Goal: Task Accomplishment & Management: Manage account settings

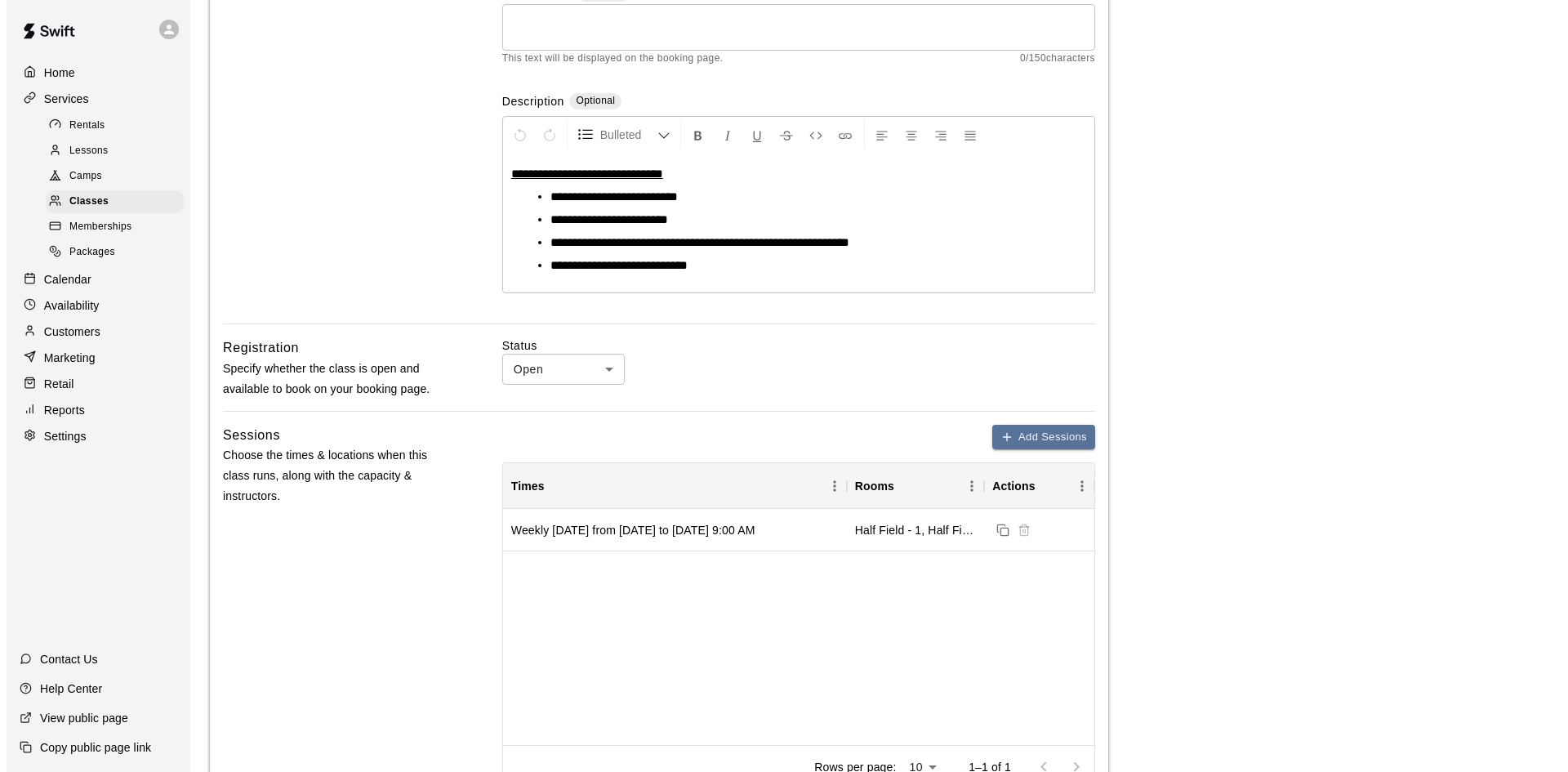
scroll to position [327, 0]
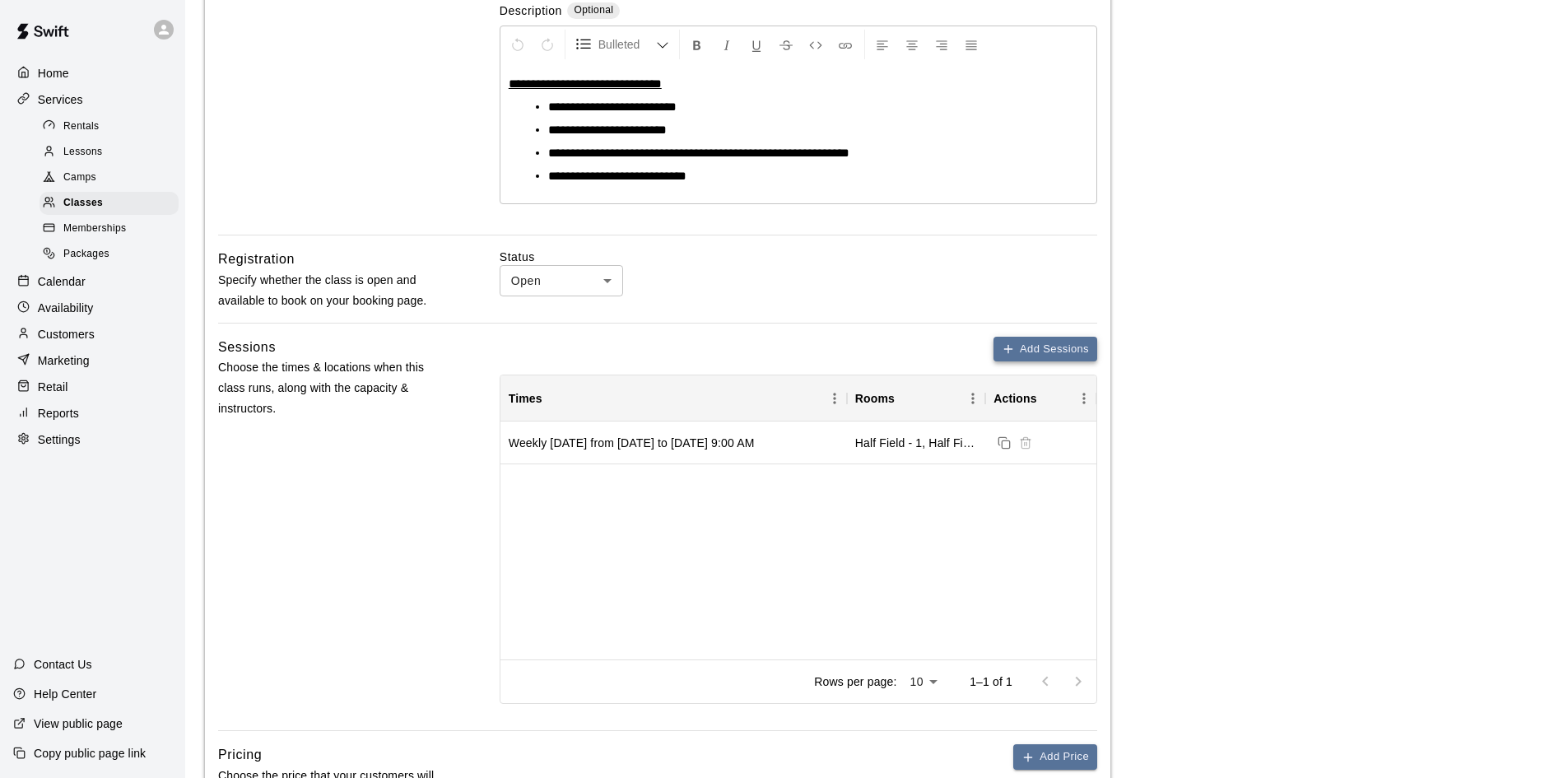
click at [1043, 354] on button "Add Sessions" at bounding box center [1045, 349] width 104 height 26
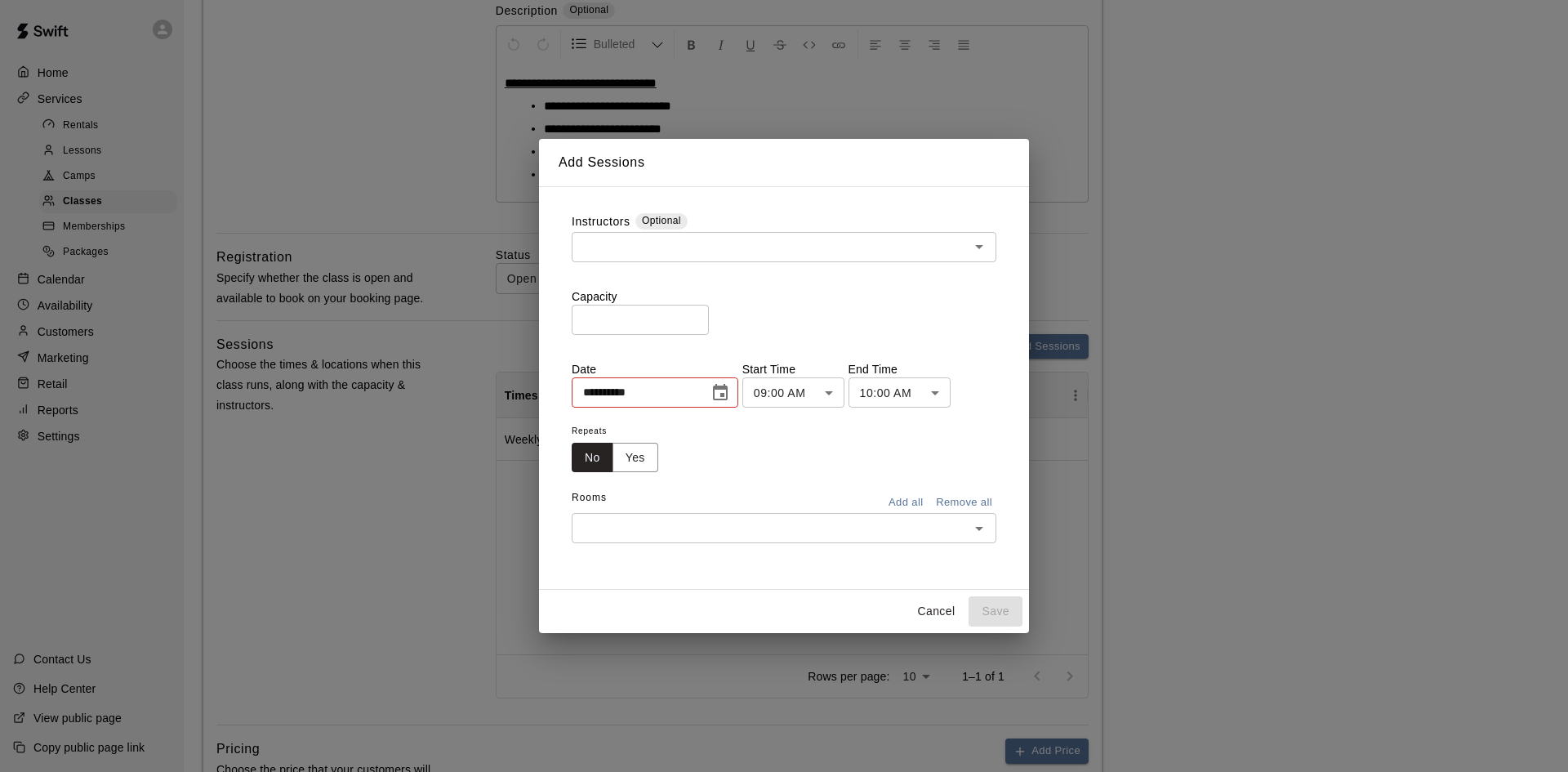
click at [705, 254] on input "text" at bounding box center [770, 246] width 388 height 20
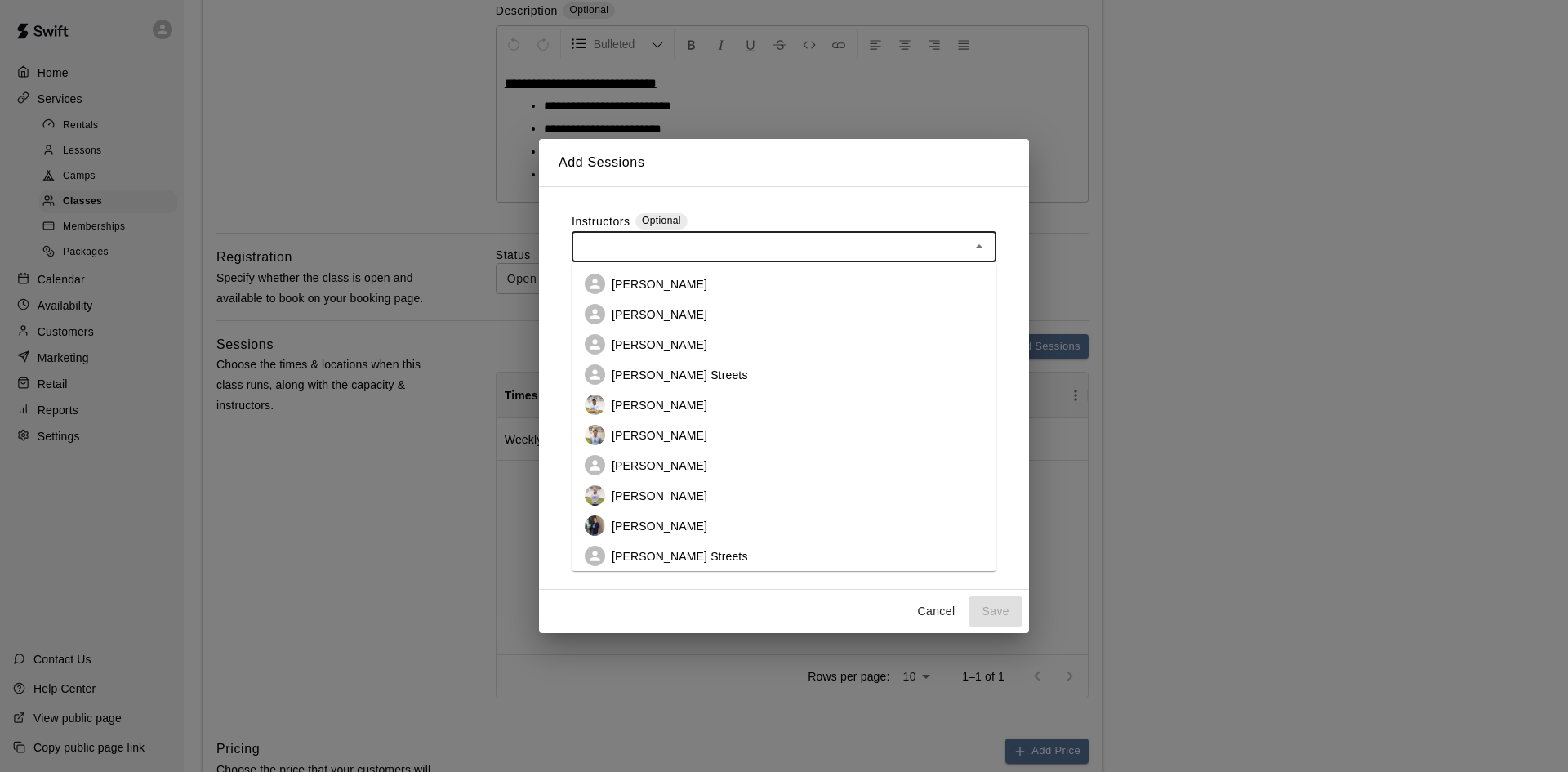
click at [689, 309] on p "[PERSON_NAME]" at bounding box center [659, 314] width 95 height 17
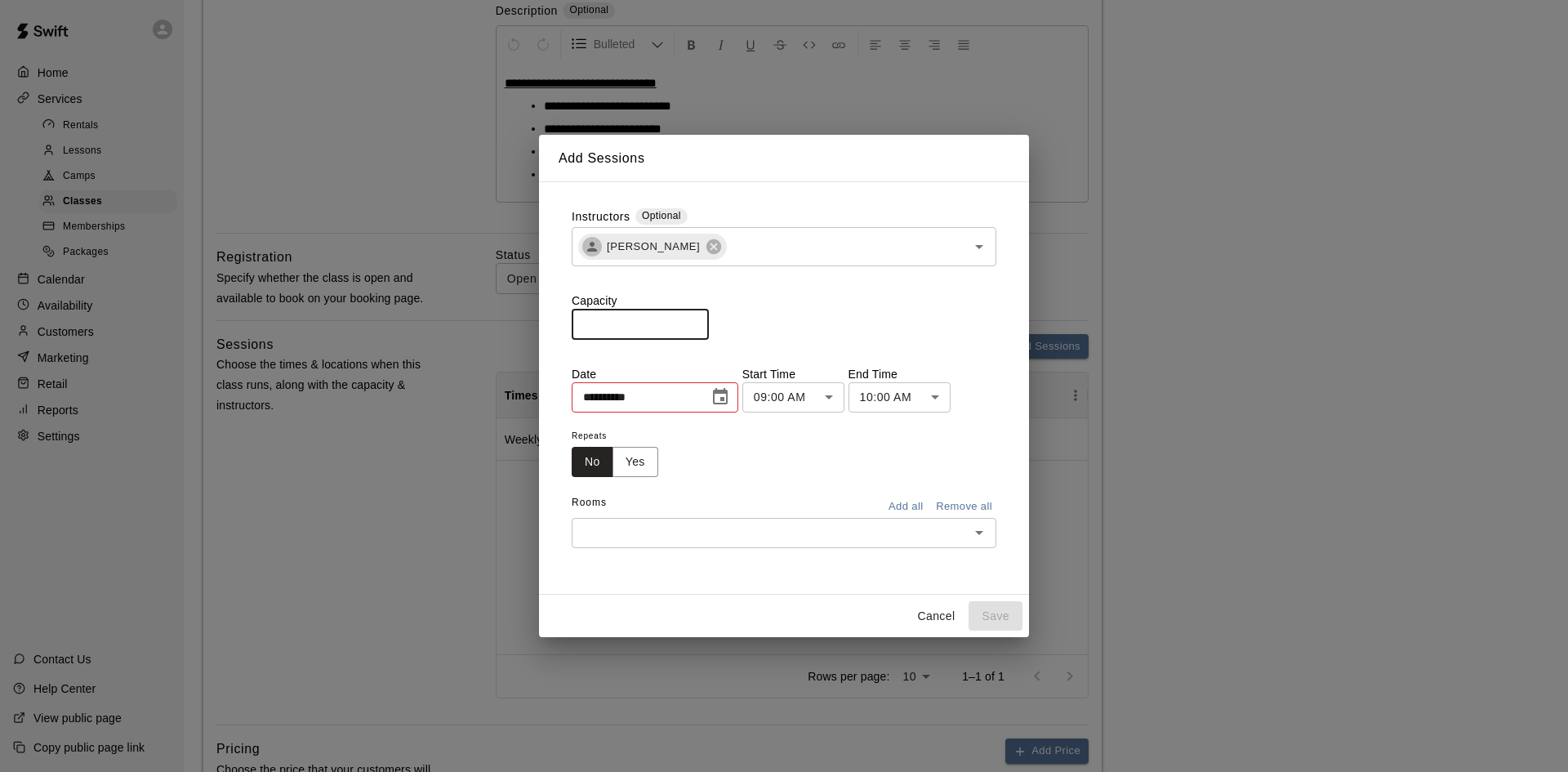
click at [709, 321] on input "*" at bounding box center [640, 324] width 137 height 31
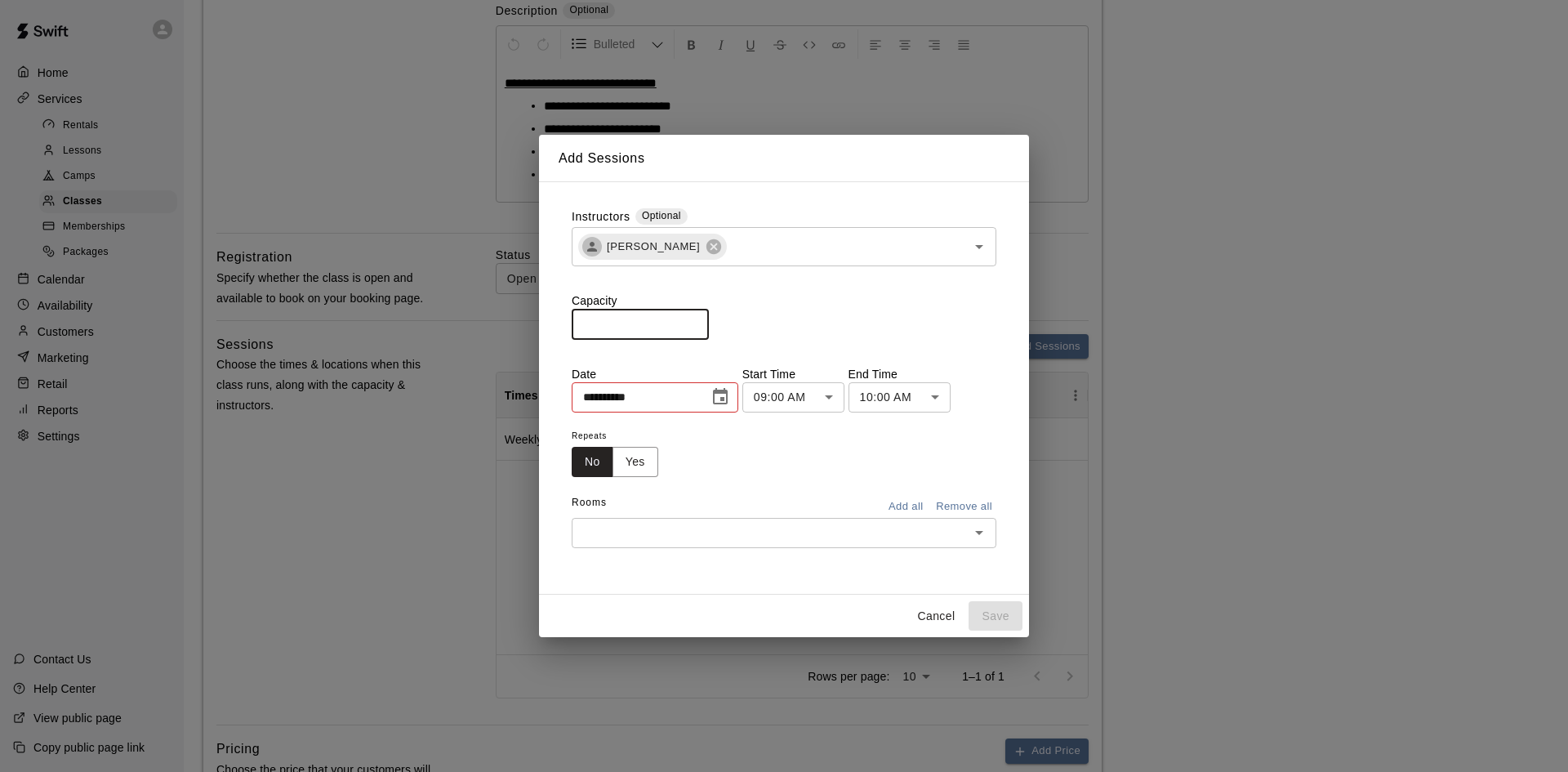
click at [709, 321] on input "*" at bounding box center [640, 324] width 137 height 31
click at [709, 321] on input "**" at bounding box center [640, 324] width 137 height 31
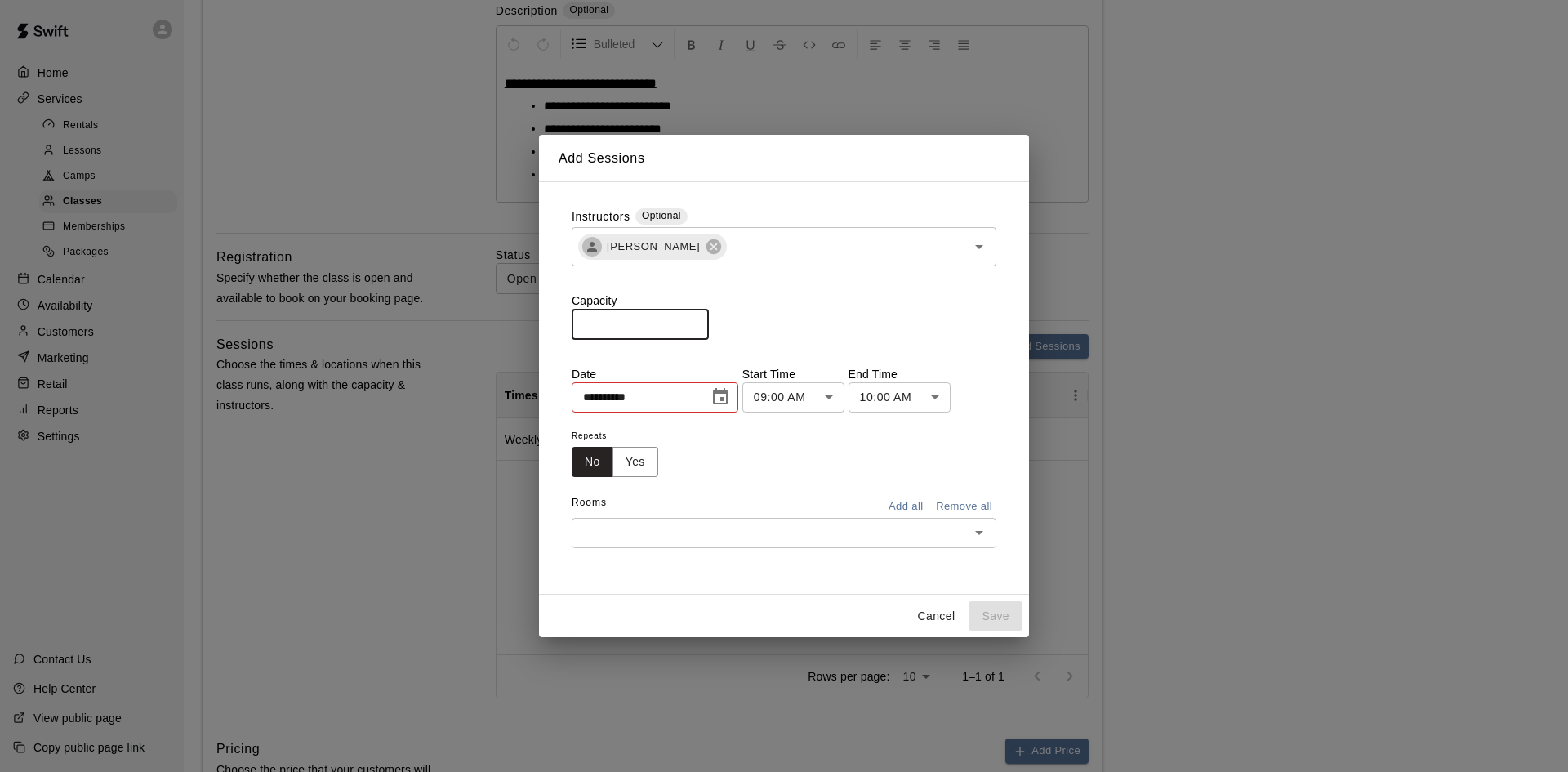
click at [709, 321] on input "**" at bounding box center [640, 324] width 137 height 31
type input "**"
click at [709, 321] on input "**" at bounding box center [640, 324] width 137 height 31
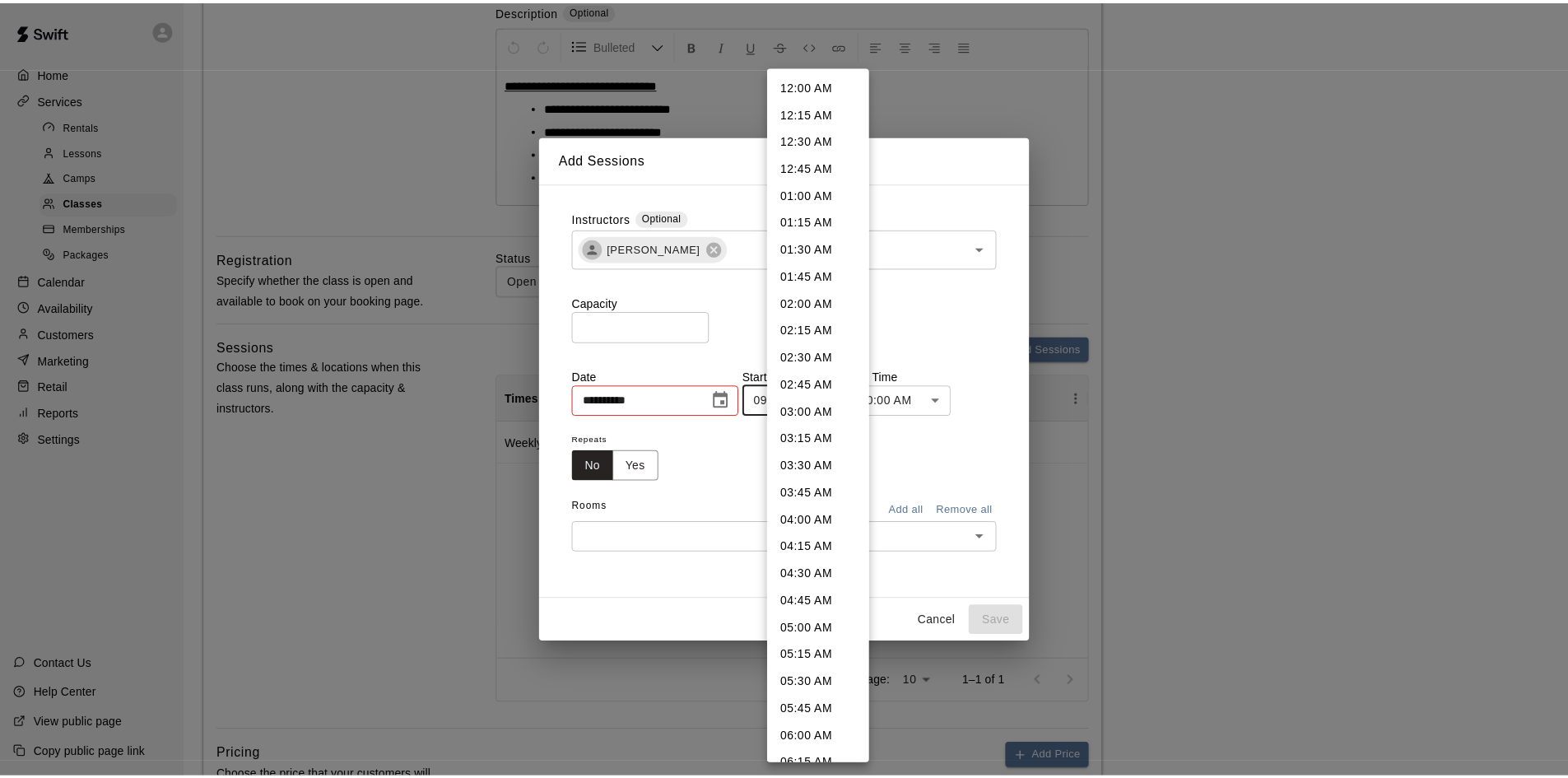
scroll to position [649, 0]
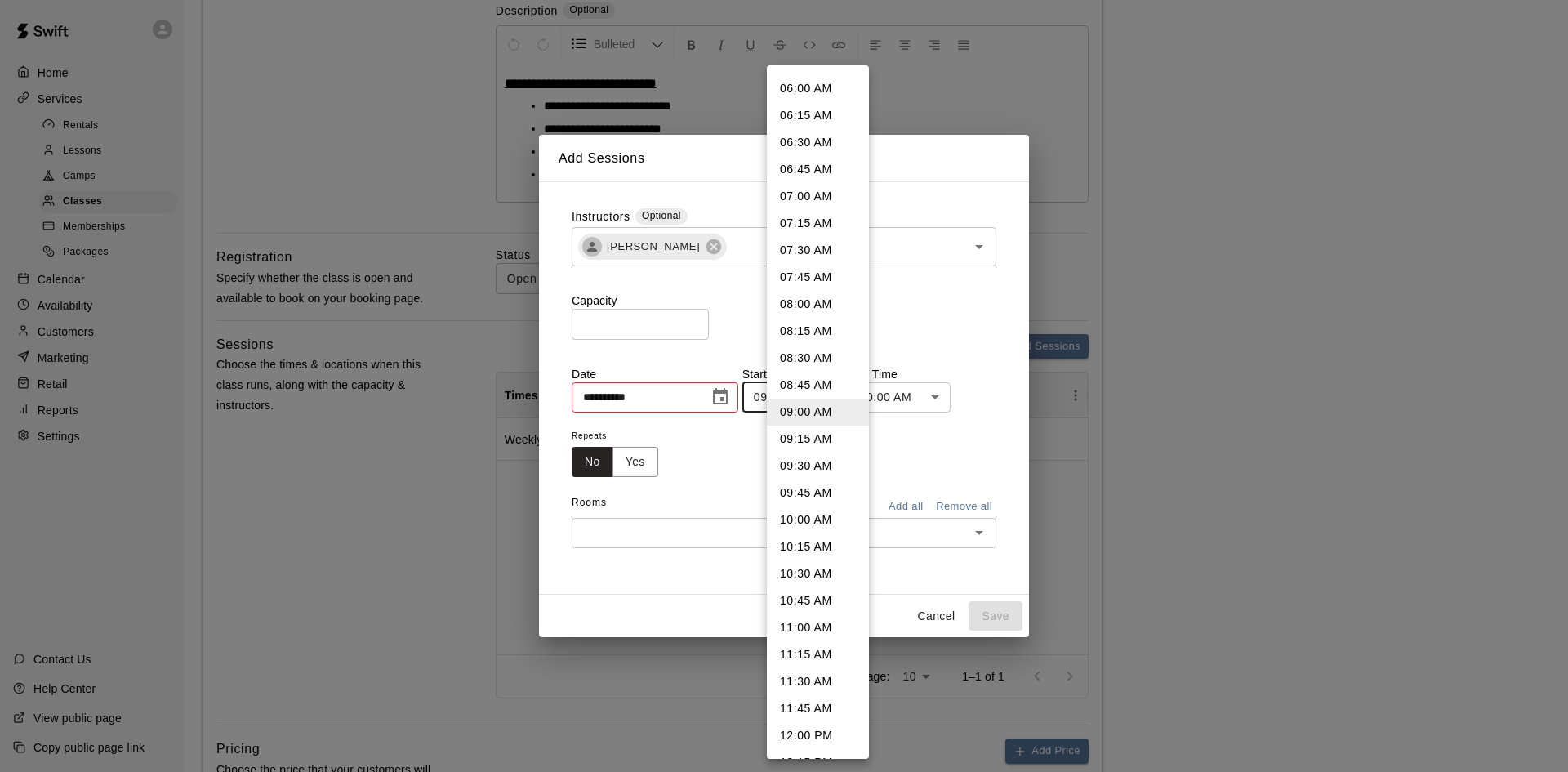
click at [834, 565] on li "10:30 AM" at bounding box center [817, 574] width 102 height 27
type input "********"
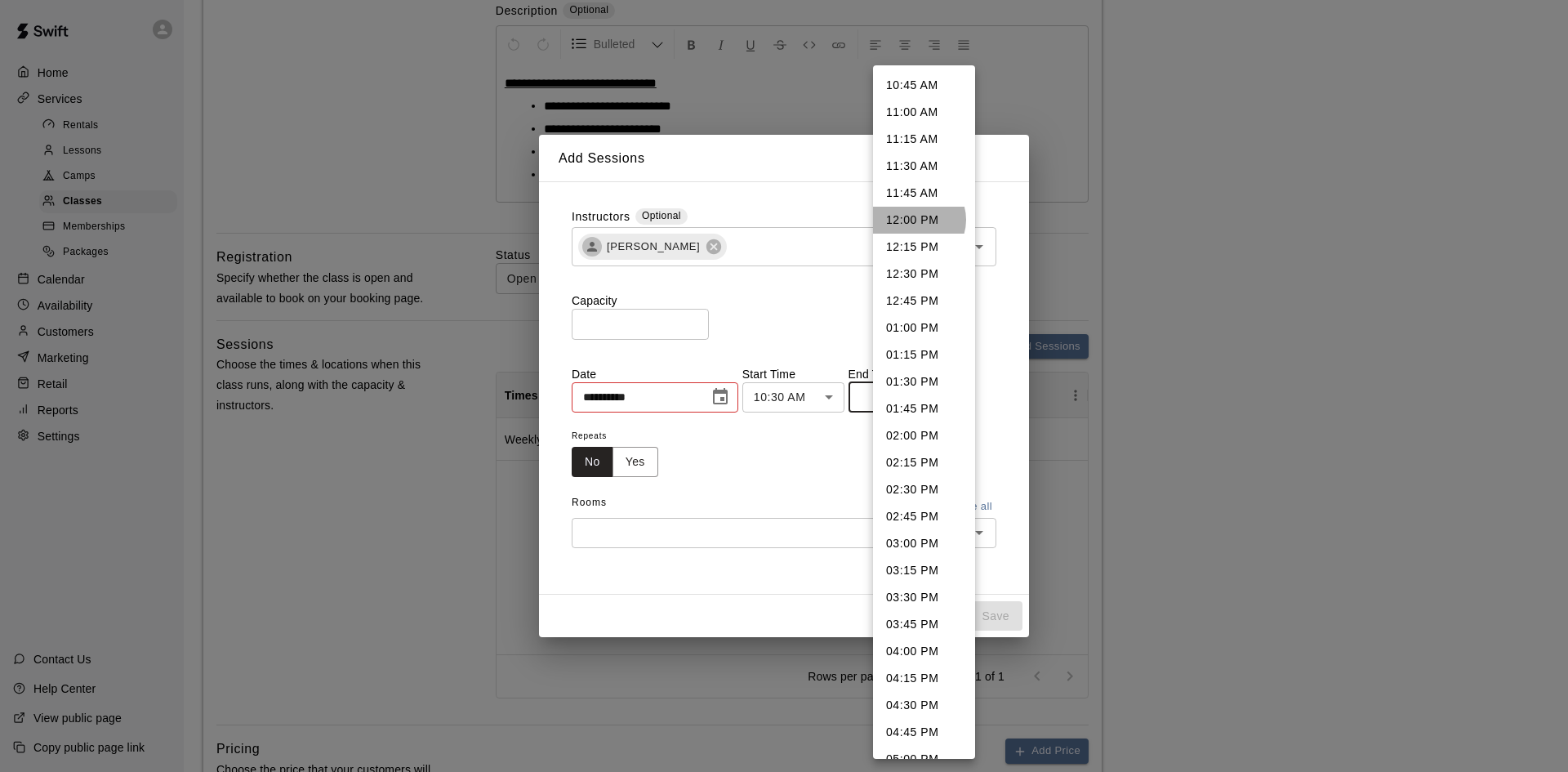
click at [916, 220] on li "12:00 PM" at bounding box center [924, 220] width 102 height 27
type input "********"
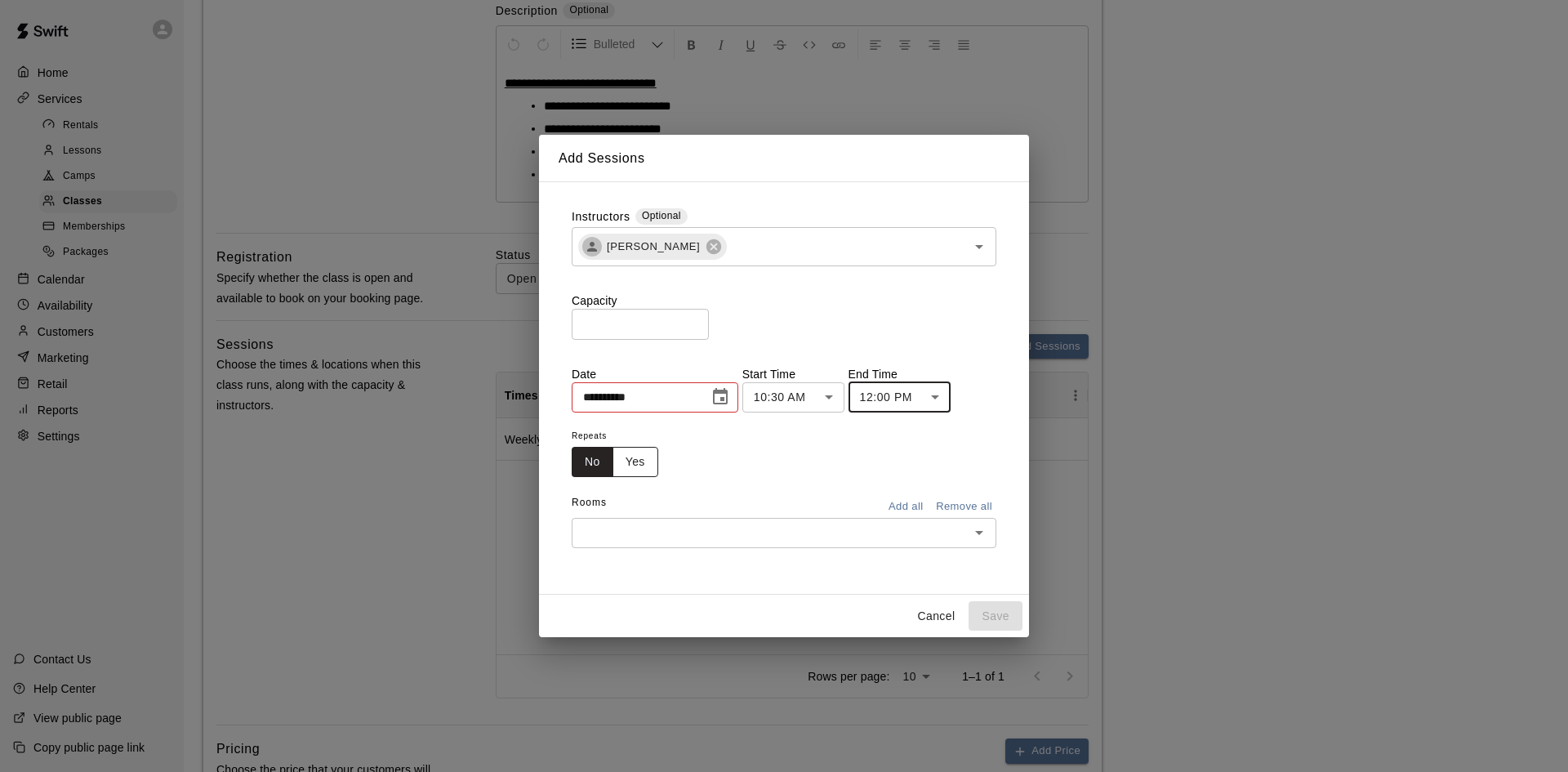
click at [650, 466] on button "Yes" at bounding box center [635, 462] width 45 height 31
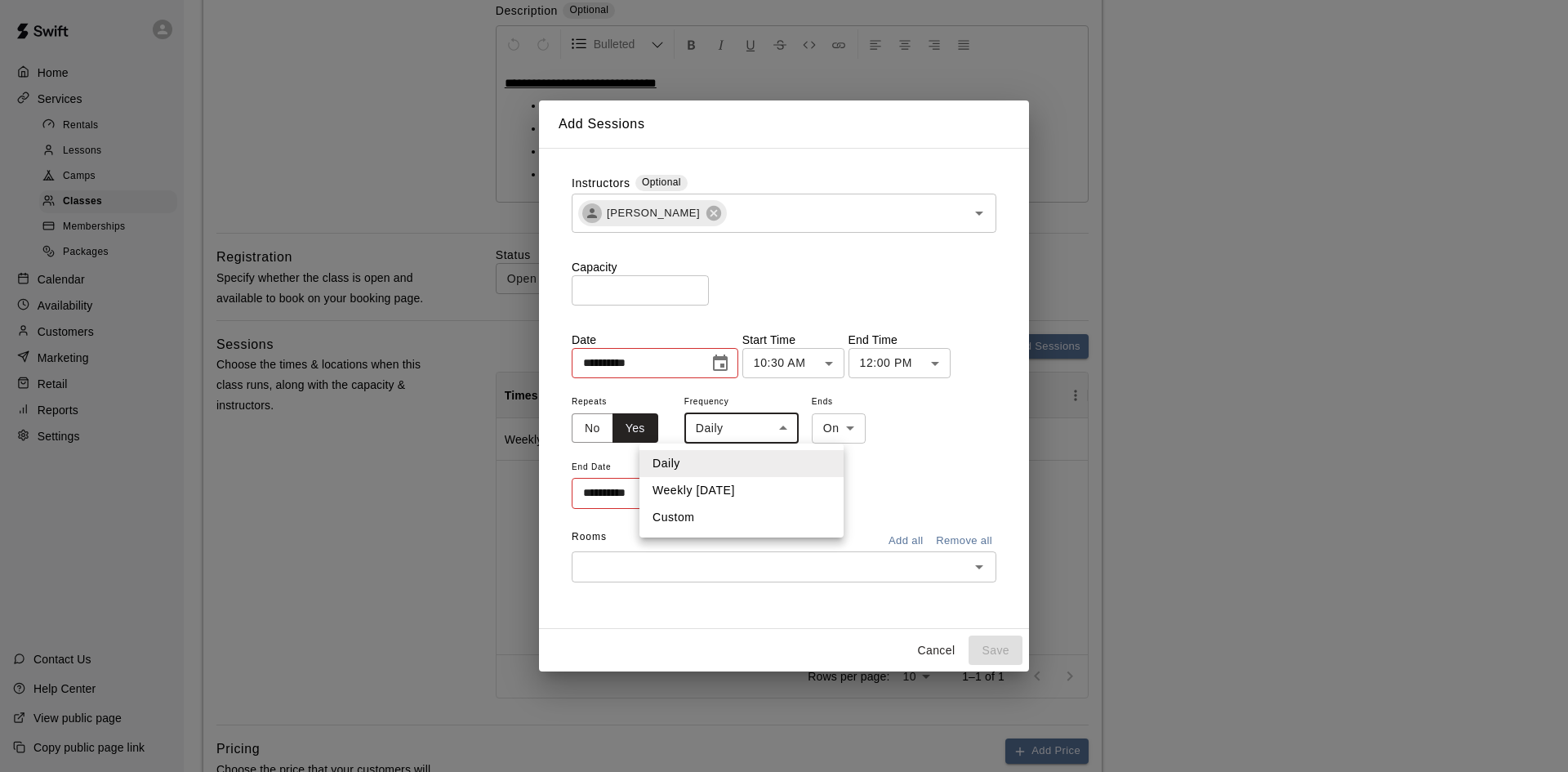
click at [749, 486] on li "Weekly [DATE]" at bounding box center [741, 490] width 204 height 27
type input "******"
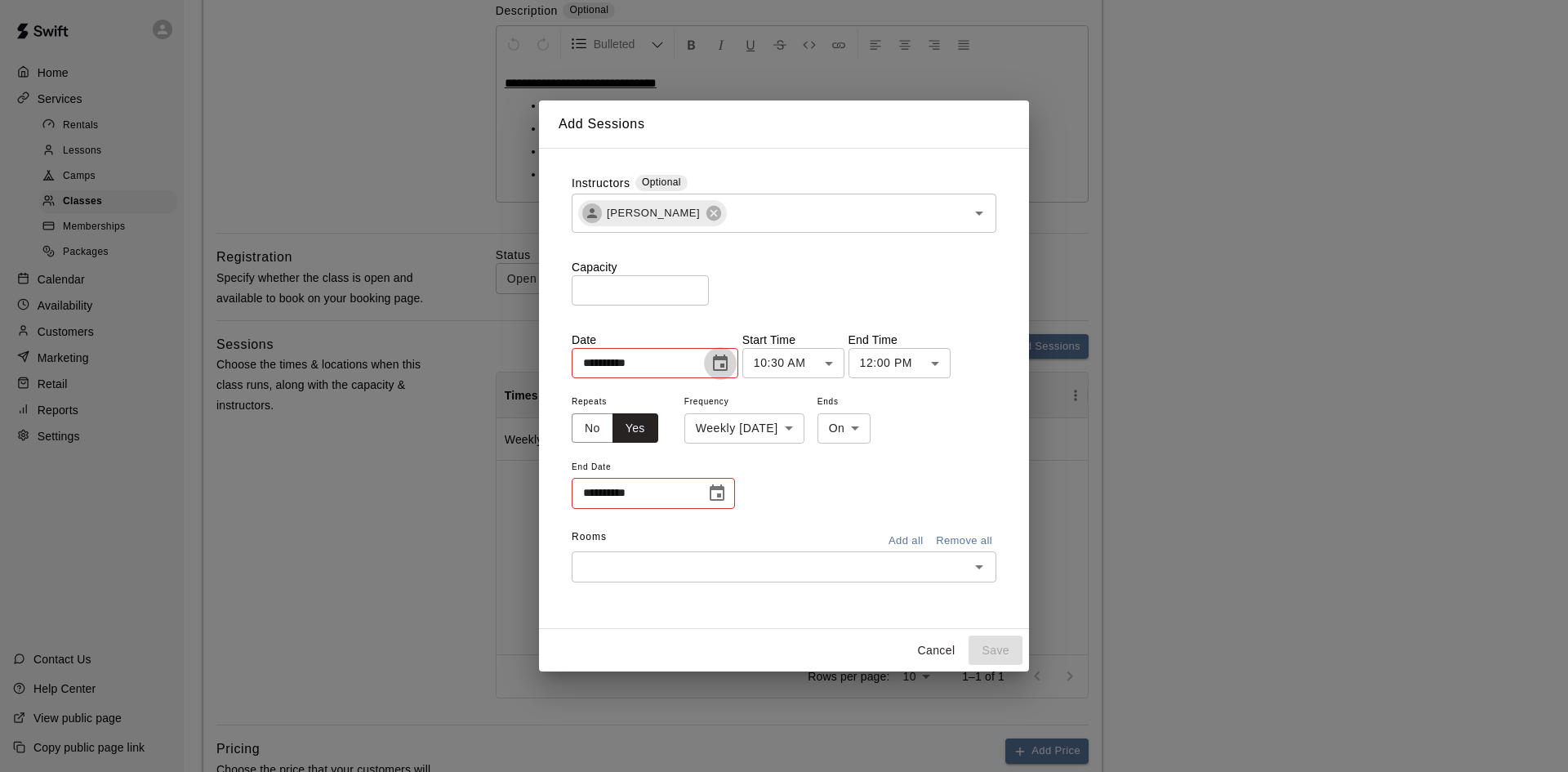
click at [730, 365] on icon "Choose date, selected date is Aug 20, 2025" at bounding box center [720, 363] width 19 height 19
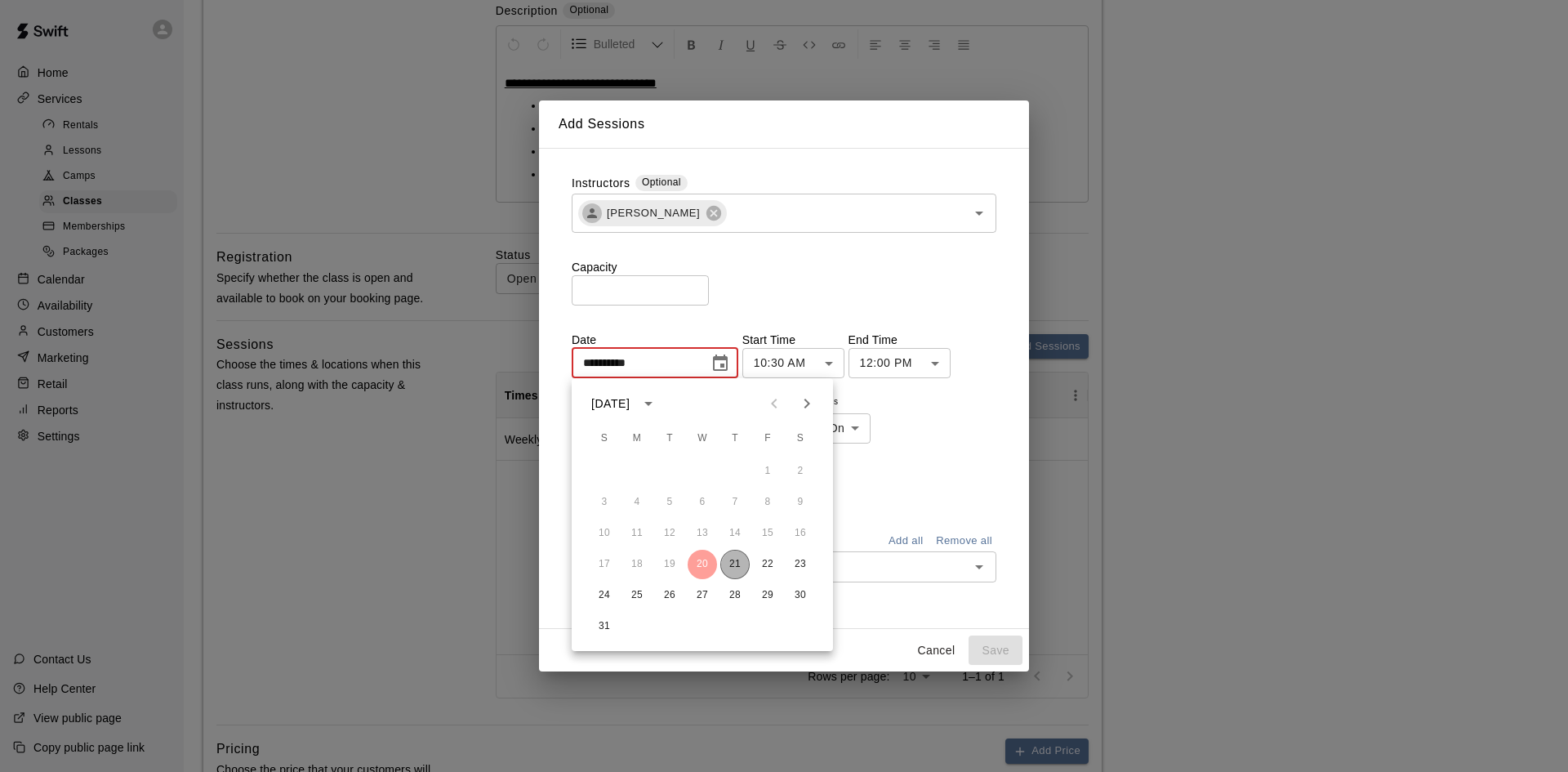
click at [737, 563] on button "21" at bounding box center [735, 564] width 30 height 30
type input "**********"
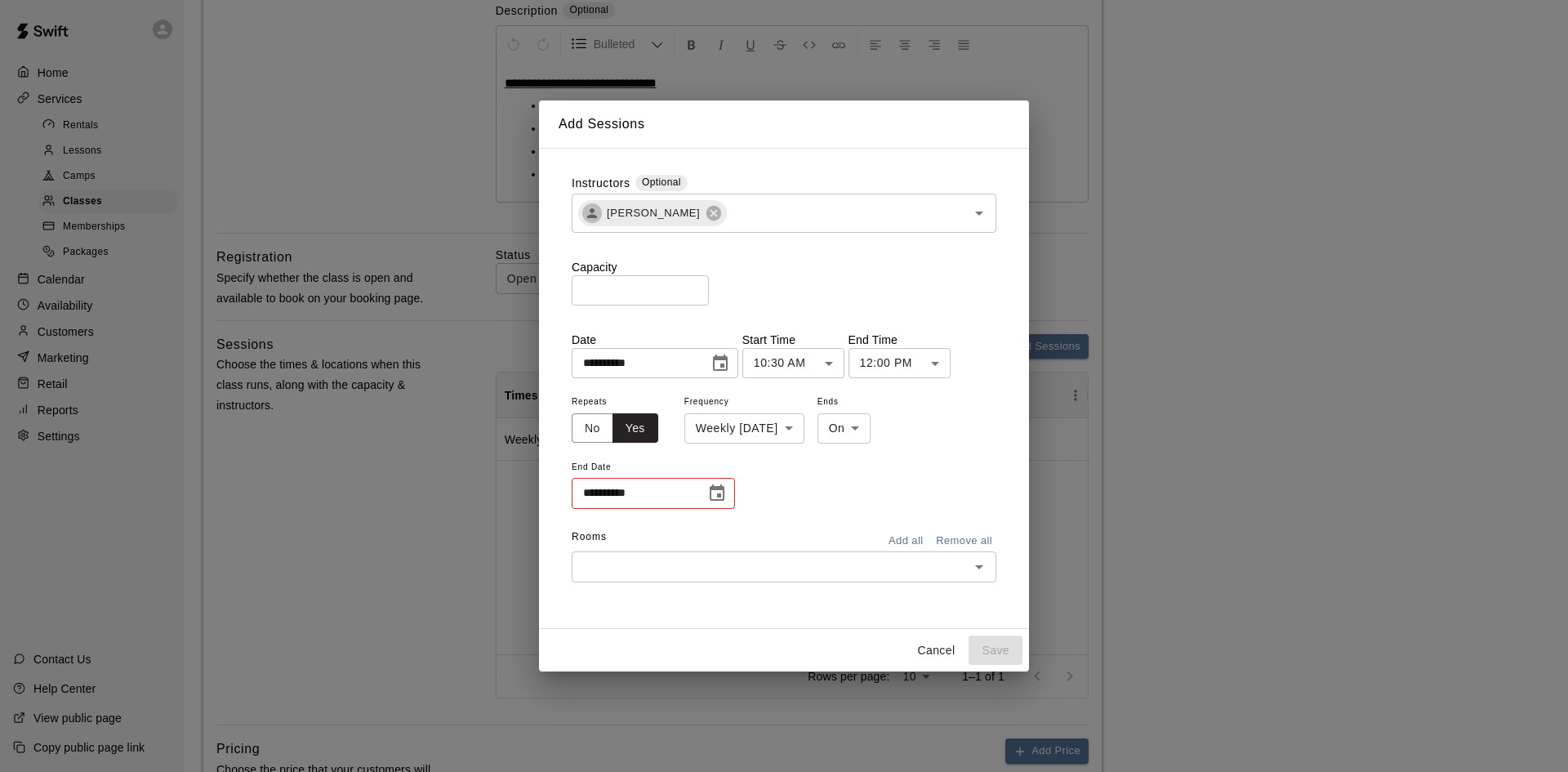
click at [724, 493] on icon "Choose date" at bounding box center [717, 493] width 15 height 17
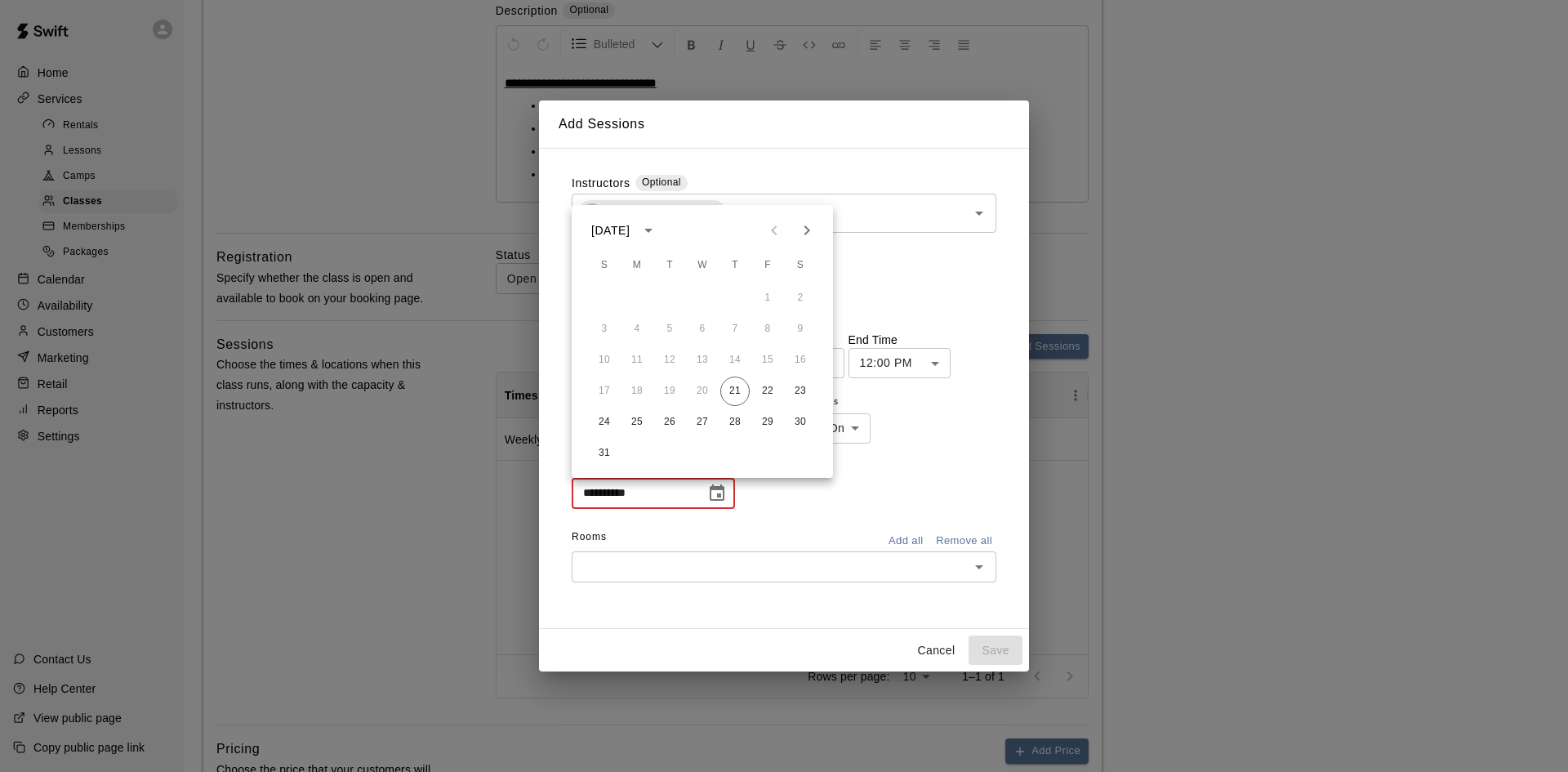
click at [812, 225] on icon "Next month" at bounding box center [807, 231] width 19 height 19
click at [805, 226] on icon "Next month" at bounding box center [807, 230] width 6 height 10
click at [737, 353] on button "16" at bounding box center [735, 361] width 30 height 30
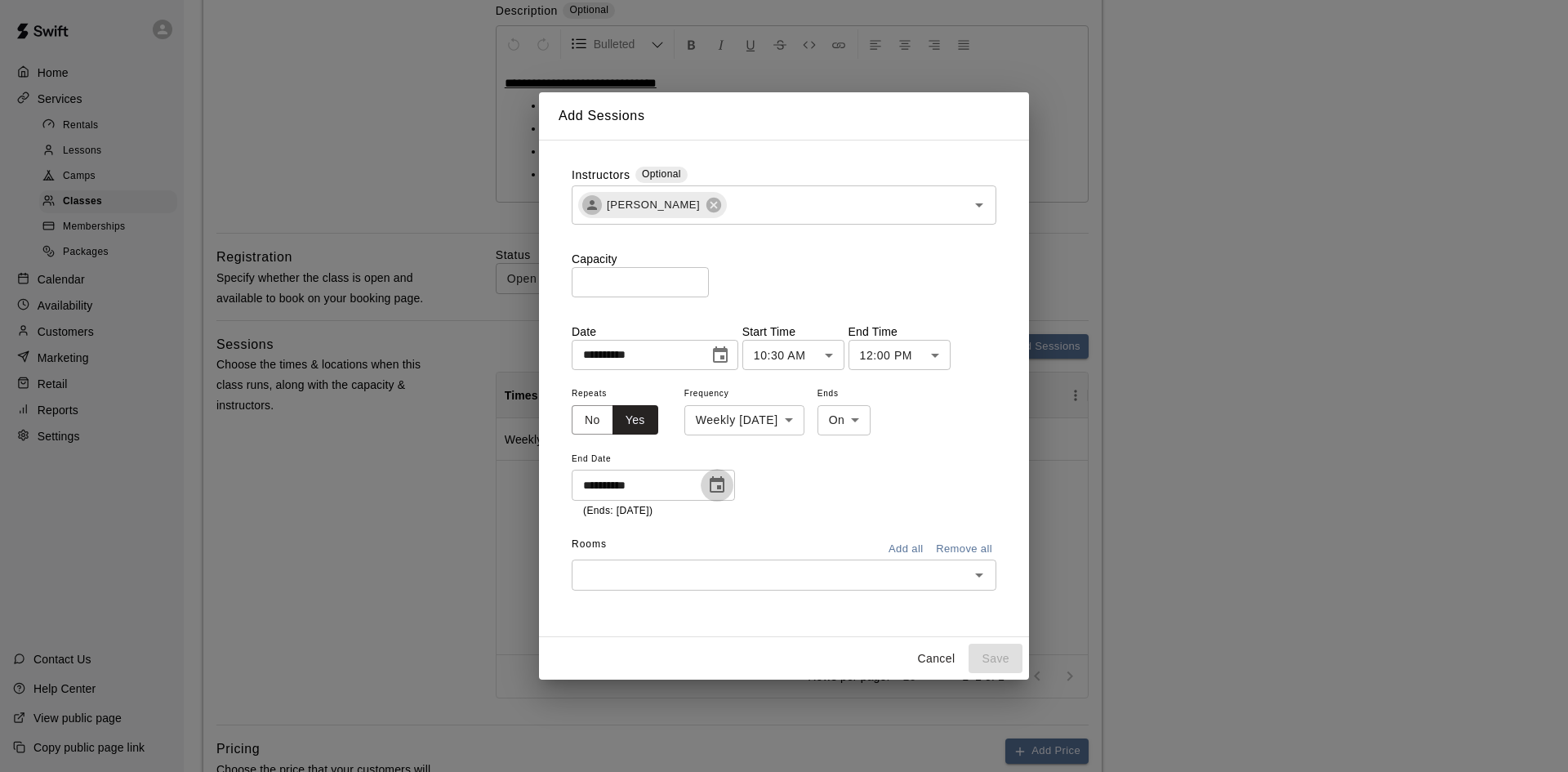
click at [726, 486] on button "Choose date, selected date is Oct 16, 2025" at bounding box center [716, 485] width 32 height 32
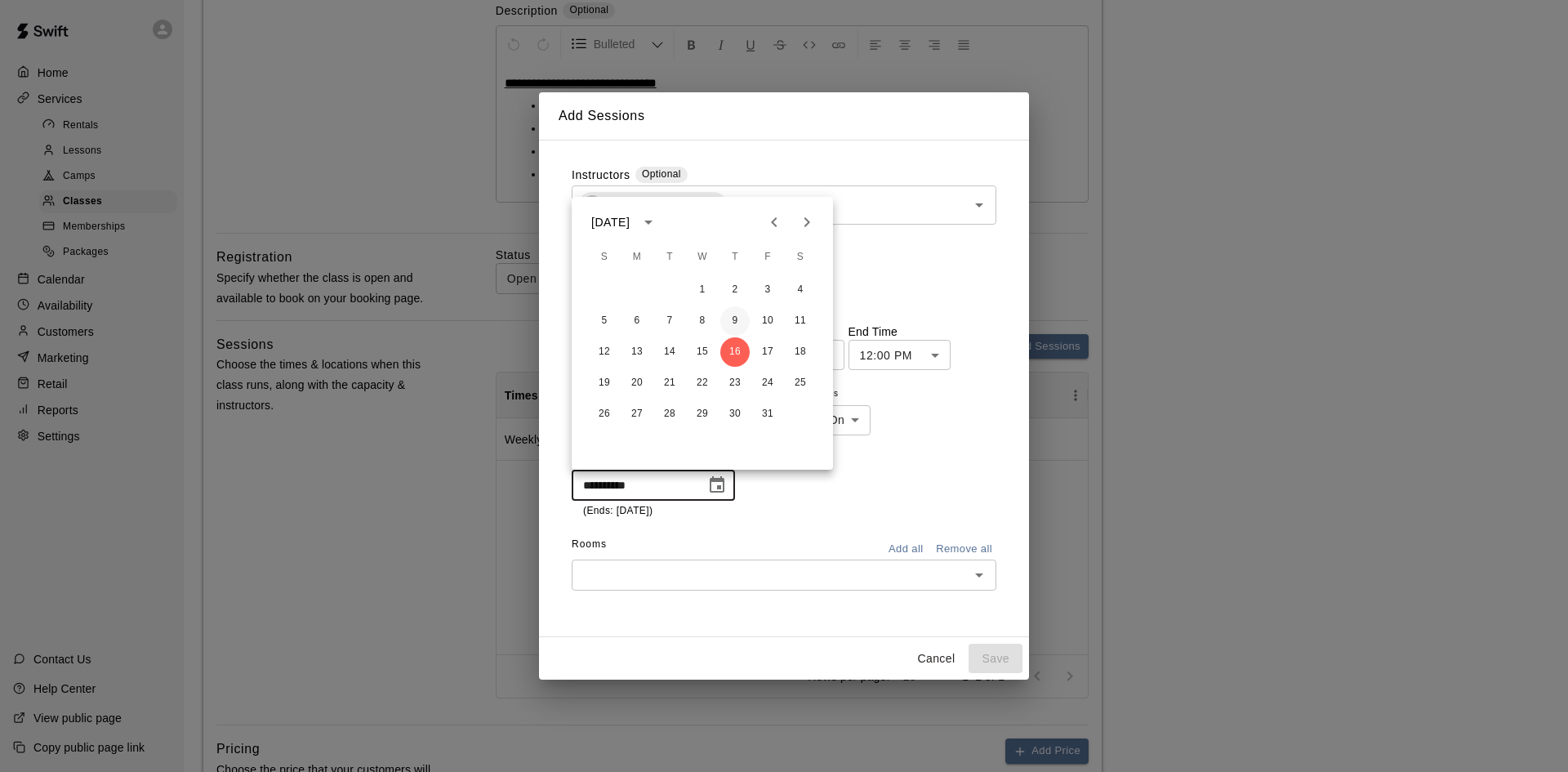
click at [738, 321] on button "9" at bounding box center [735, 321] width 30 height 30
type input "**********"
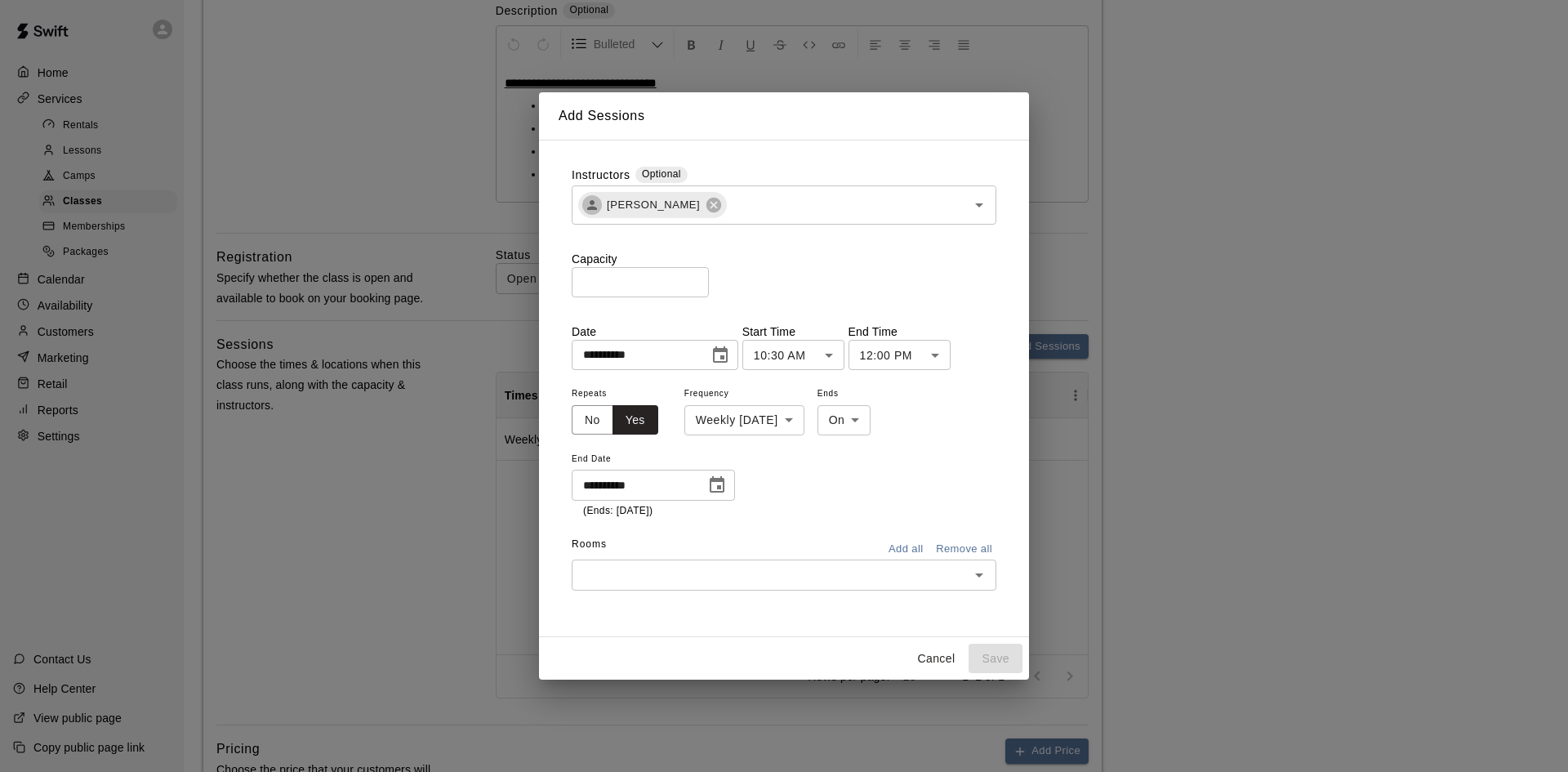
click at [721, 565] on input "text" at bounding box center [770, 574] width 388 height 20
click at [682, 542] on li "Half Field - 1" at bounding box center [784, 540] width 424 height 27
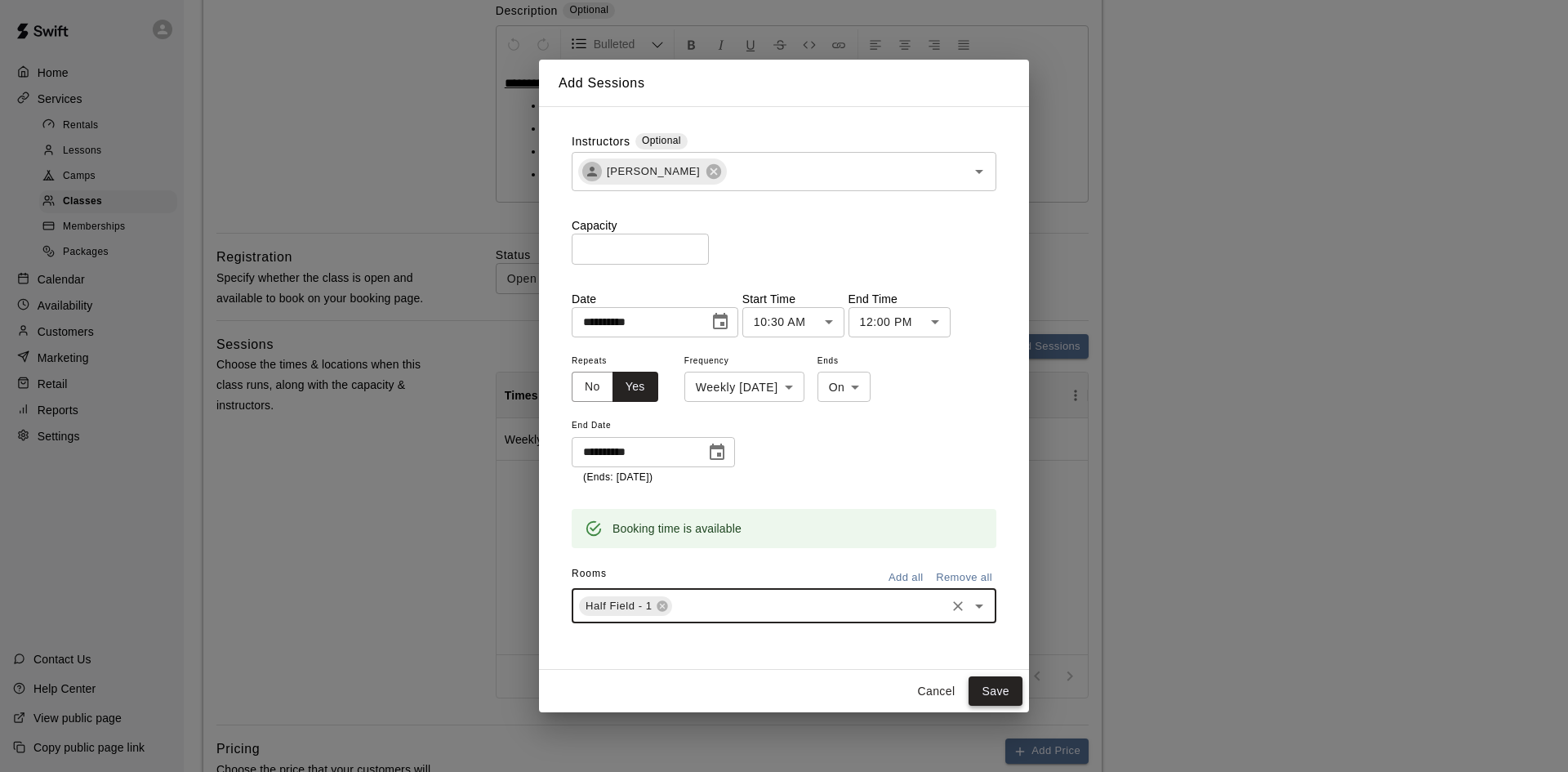
click at [995, 688] on button "Save" at bounding box center [995, 691] width 54 height 31
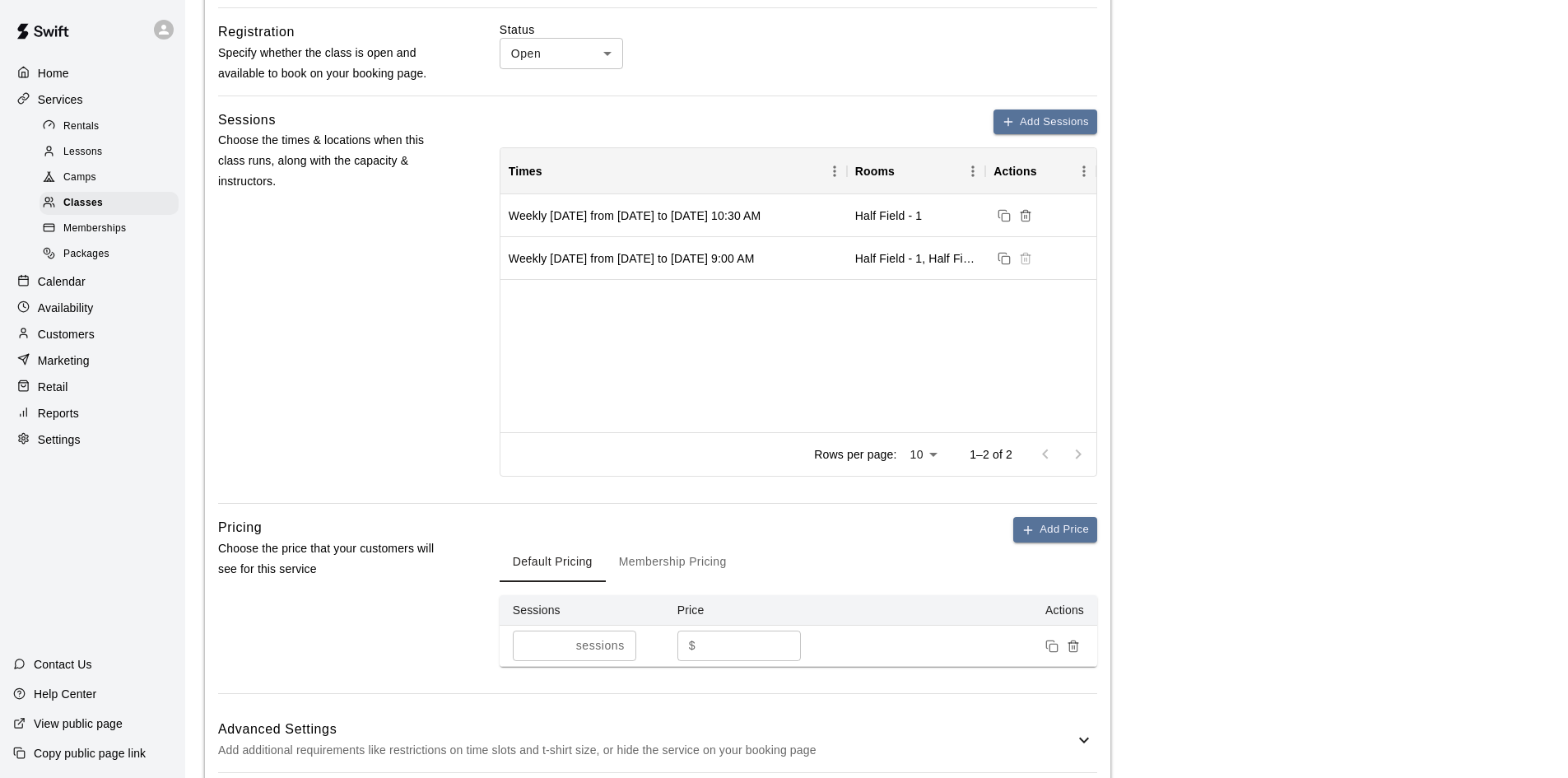
scroll to position [823, 0]
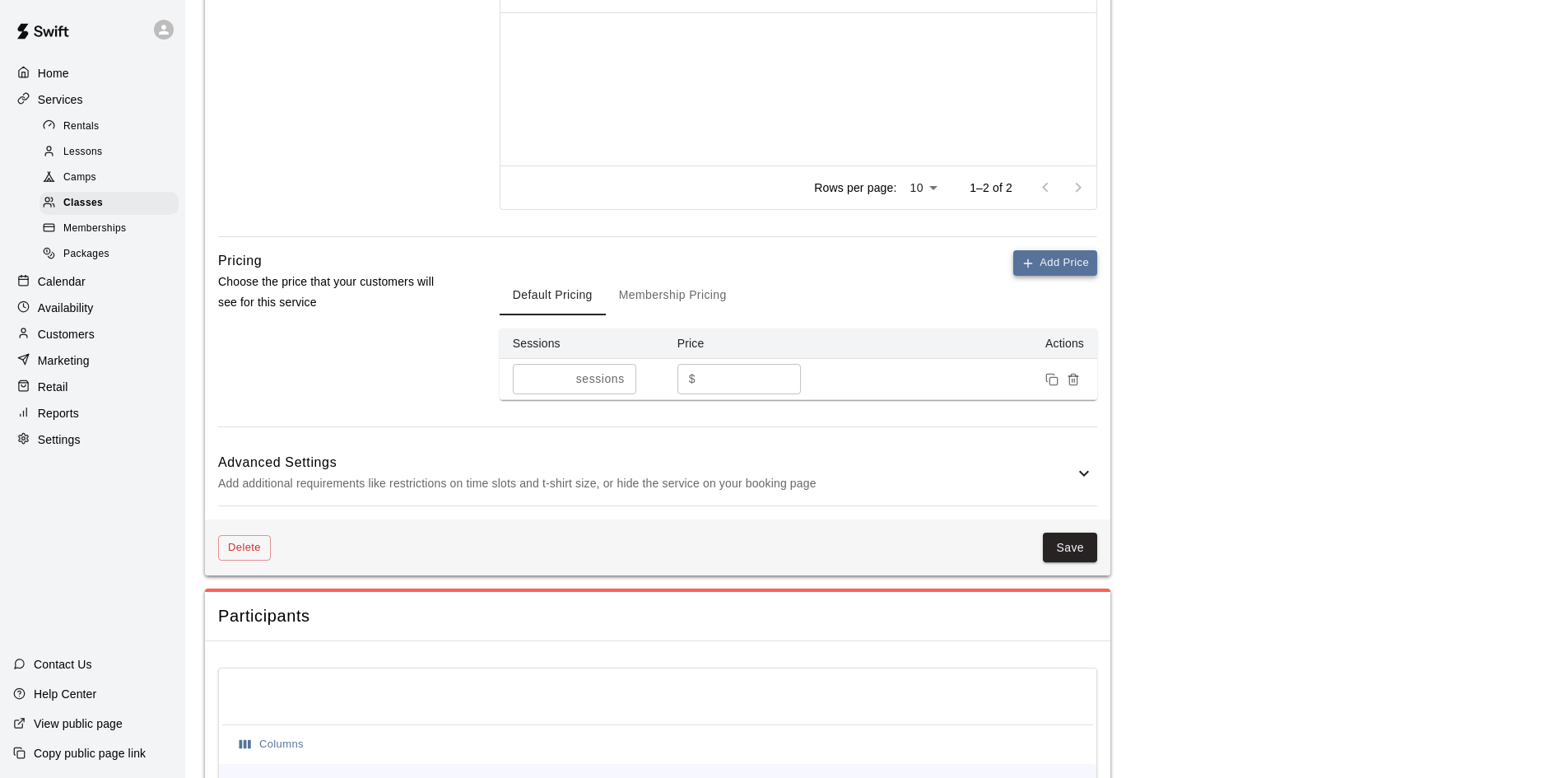
click at [1020, 261] on button "Add Price" at bounding box center [1054, 262] width 84 height 26
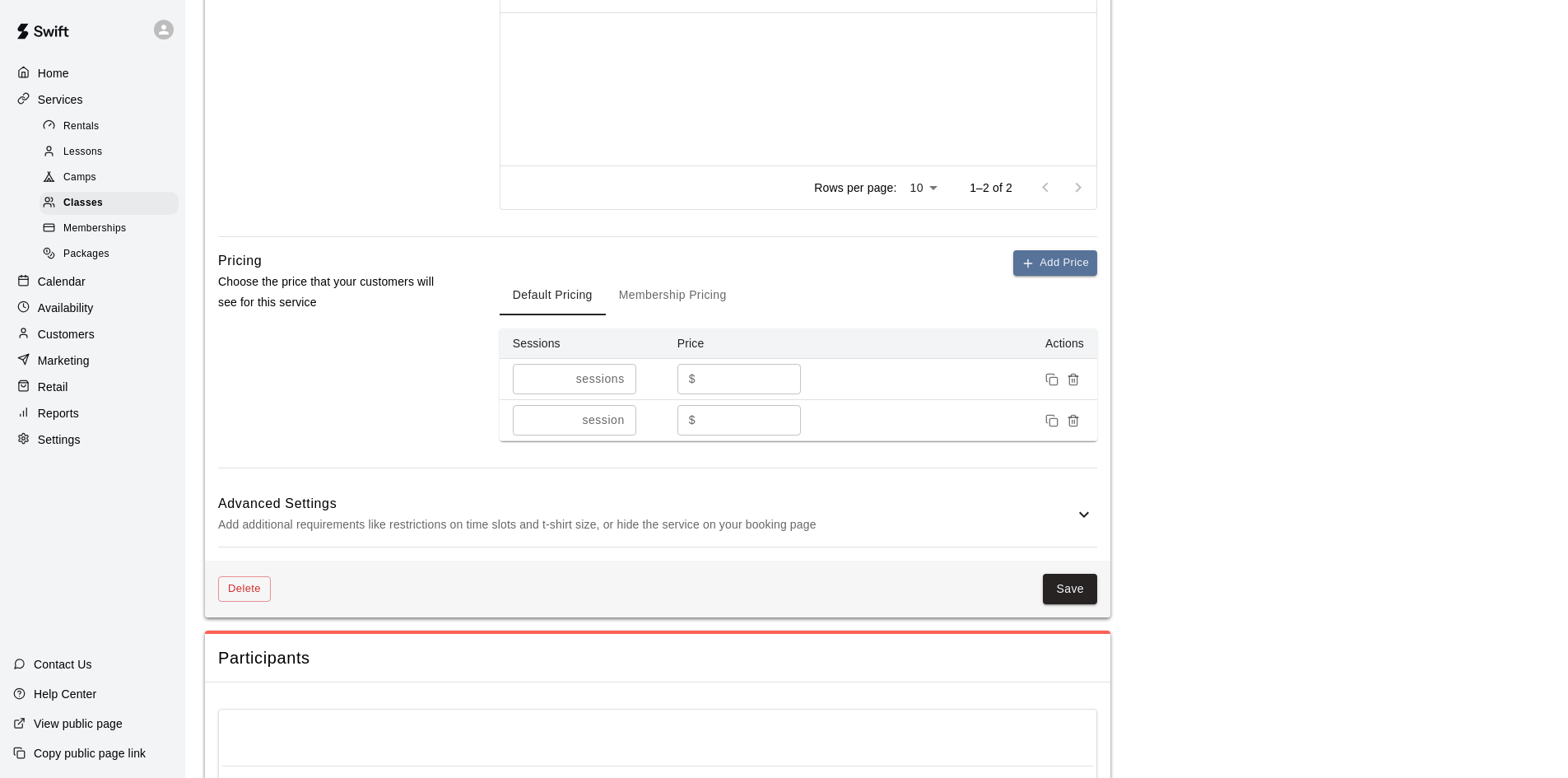
click at [555, 429] on input "*" at bounding box center [545, 420] width 63 height 31
type input "*"
click at [734, 421] on input "*" at bounding box center [751, 420] width 99 height 31
type input "***"
click at [1254, 403] on main "**********" at bounding box center [876, 554] width 1343 height 2716
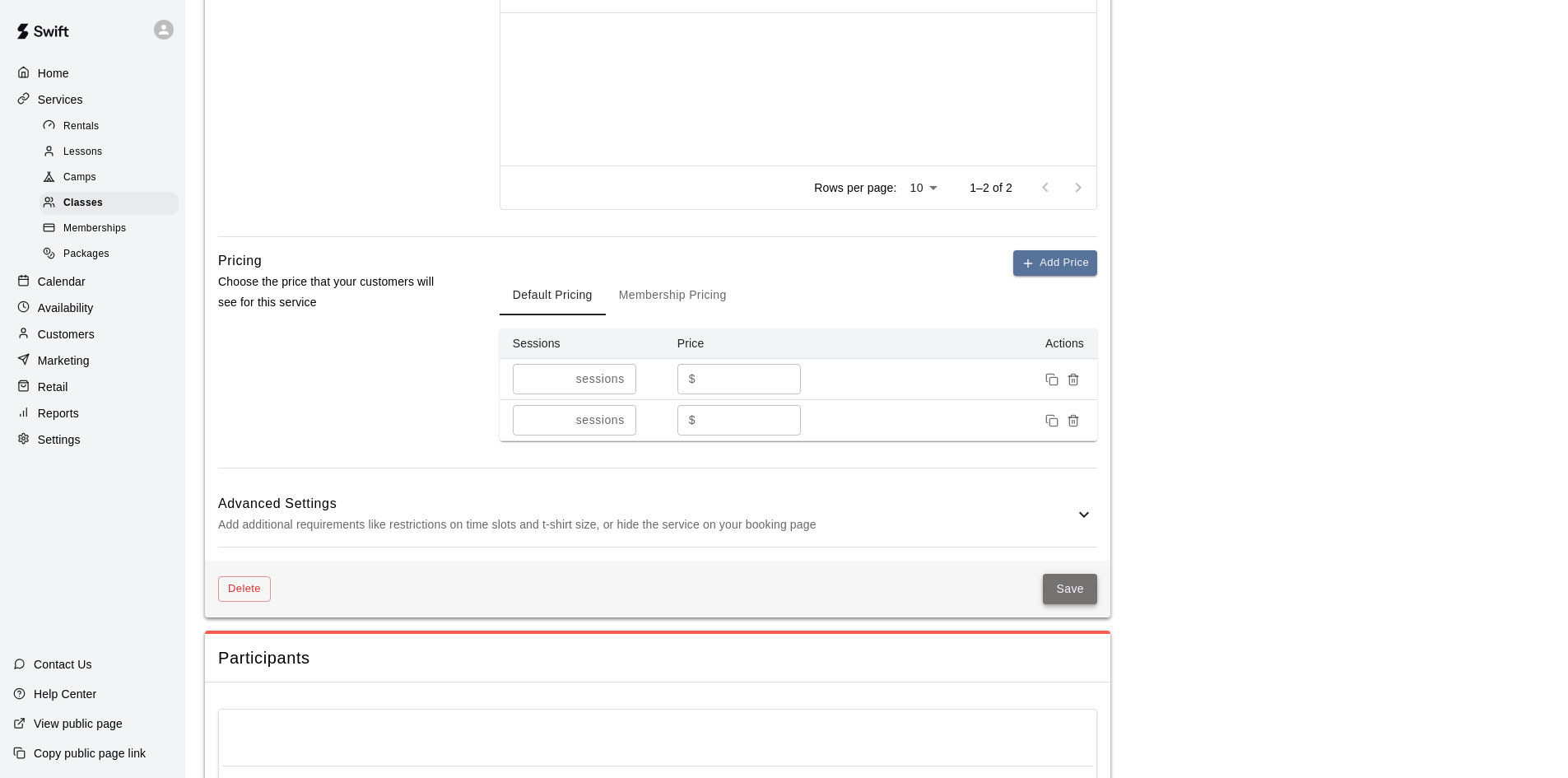
click at [1046, 578] on button "Save" at bounding box center [1070, 589] width 55 height 31
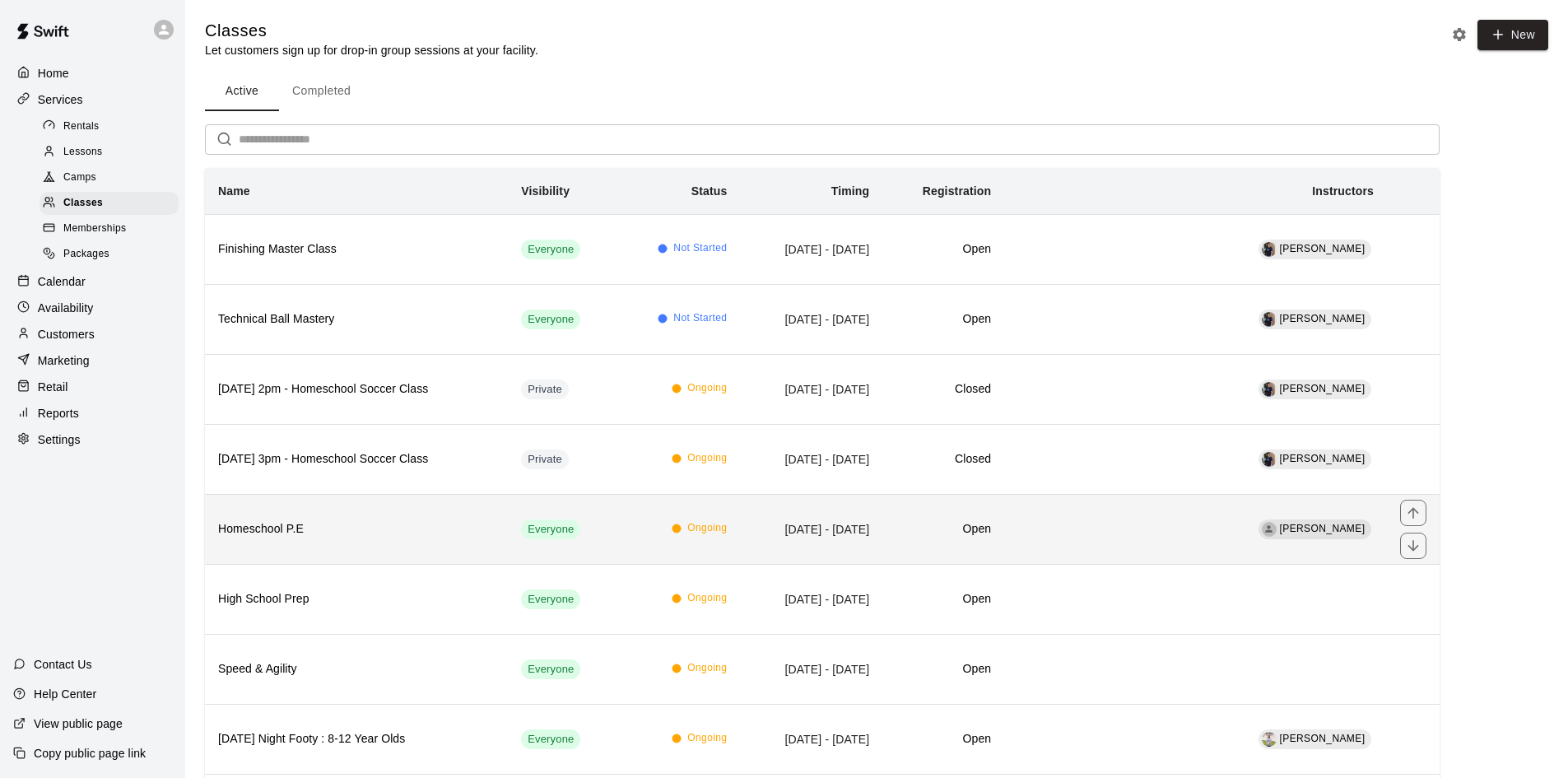
click at [1153, 528] on td "[PERSON_NAME]" at bounding box center [1195, 528] width 383 height 70
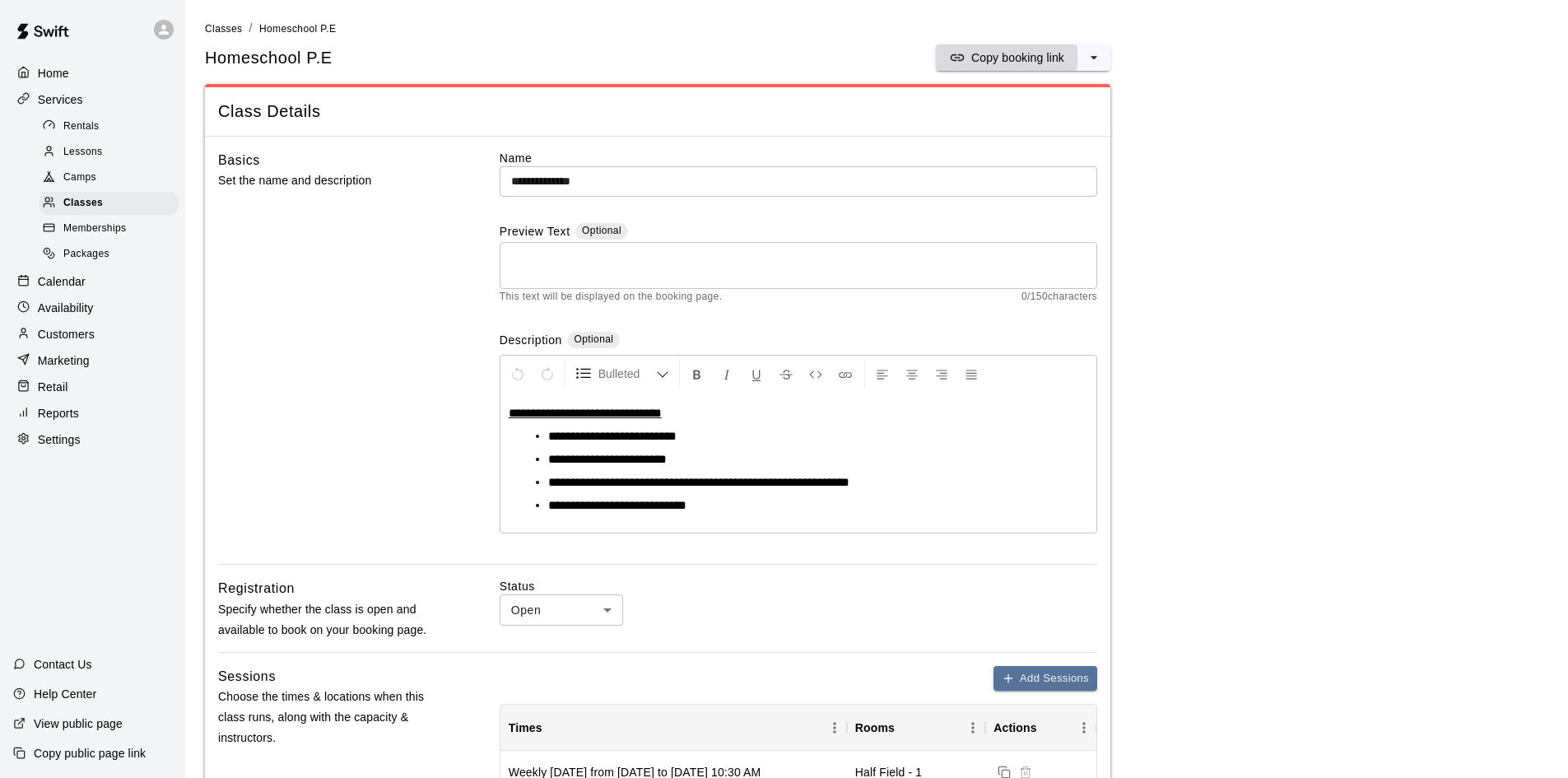
click at [1037, 51] on p "Copy booking link" at bounding box center [1018, 57] width 93 height 17
click at [989, 56] on p "Copy booking link" at bounding box center [1018, 57] width 93 height 17
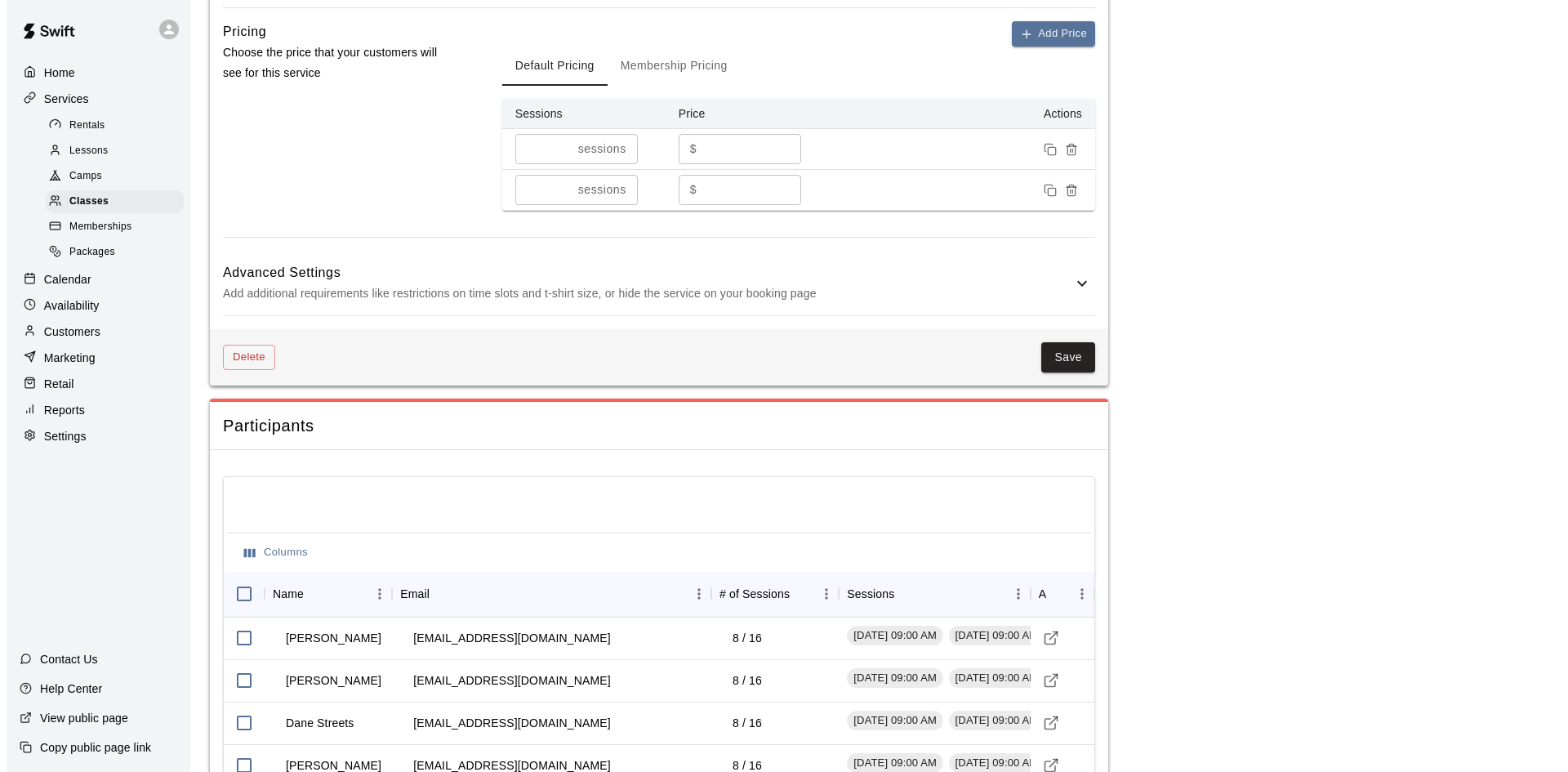
scroll to position [1306, 0]
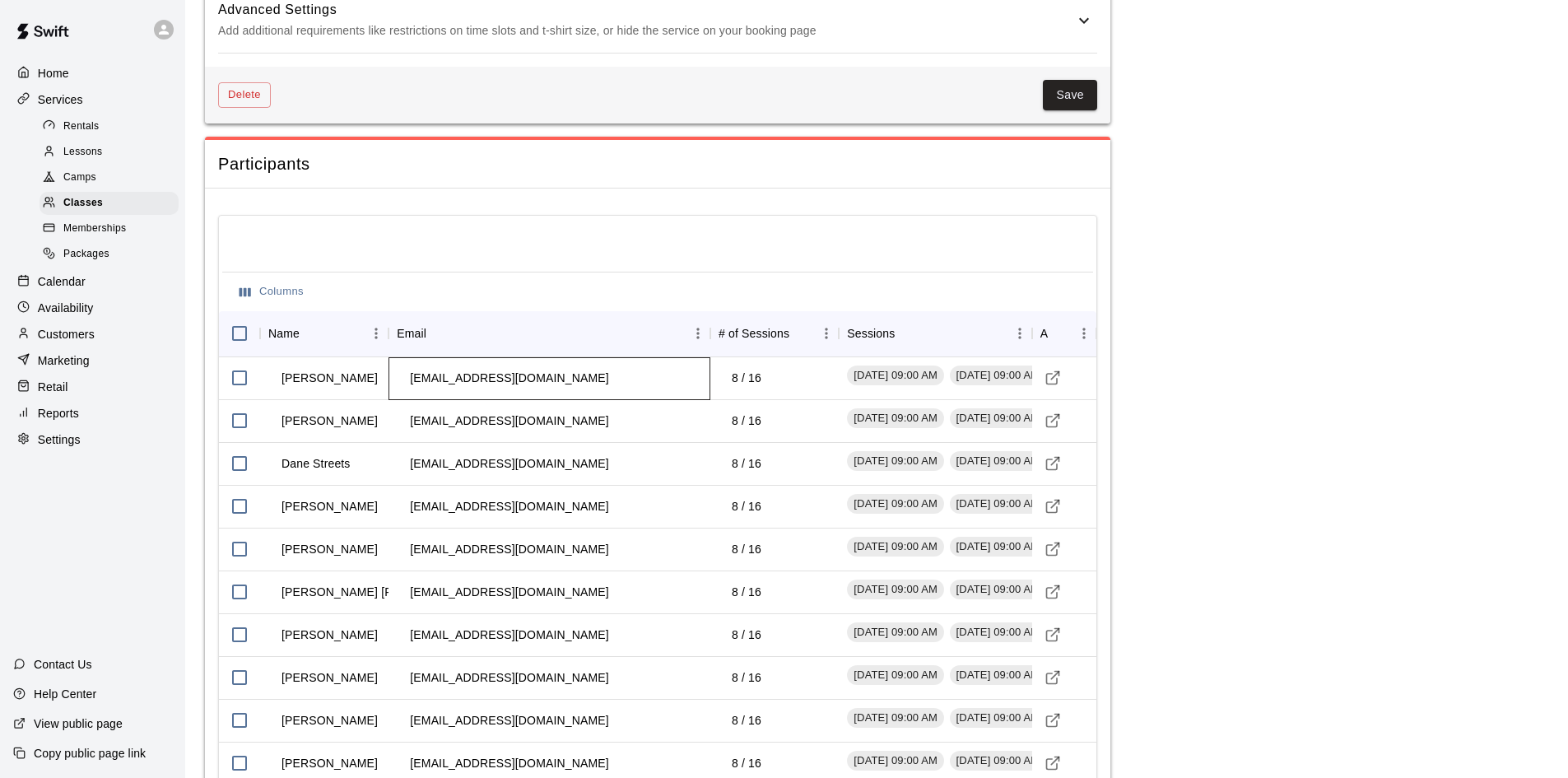
click at [410, 381] on td "[EMAIL_ADDRESS][DOMAIN_NAME]" at bounding box center [509, 378] width 224 height 44
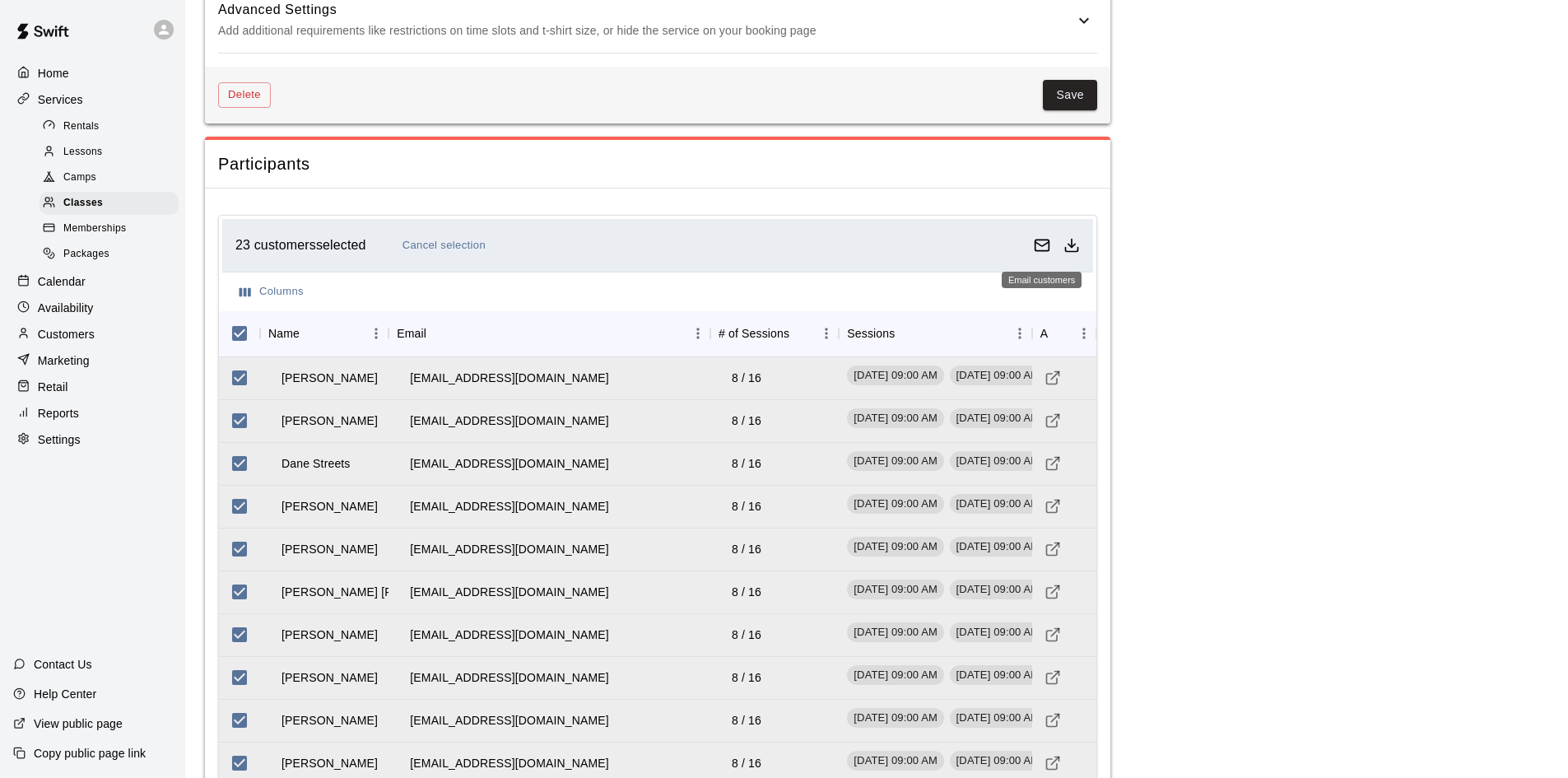
click at [1042, 249] on icon "Email customers" at bounding box center [1042, 245] width 17 height 17
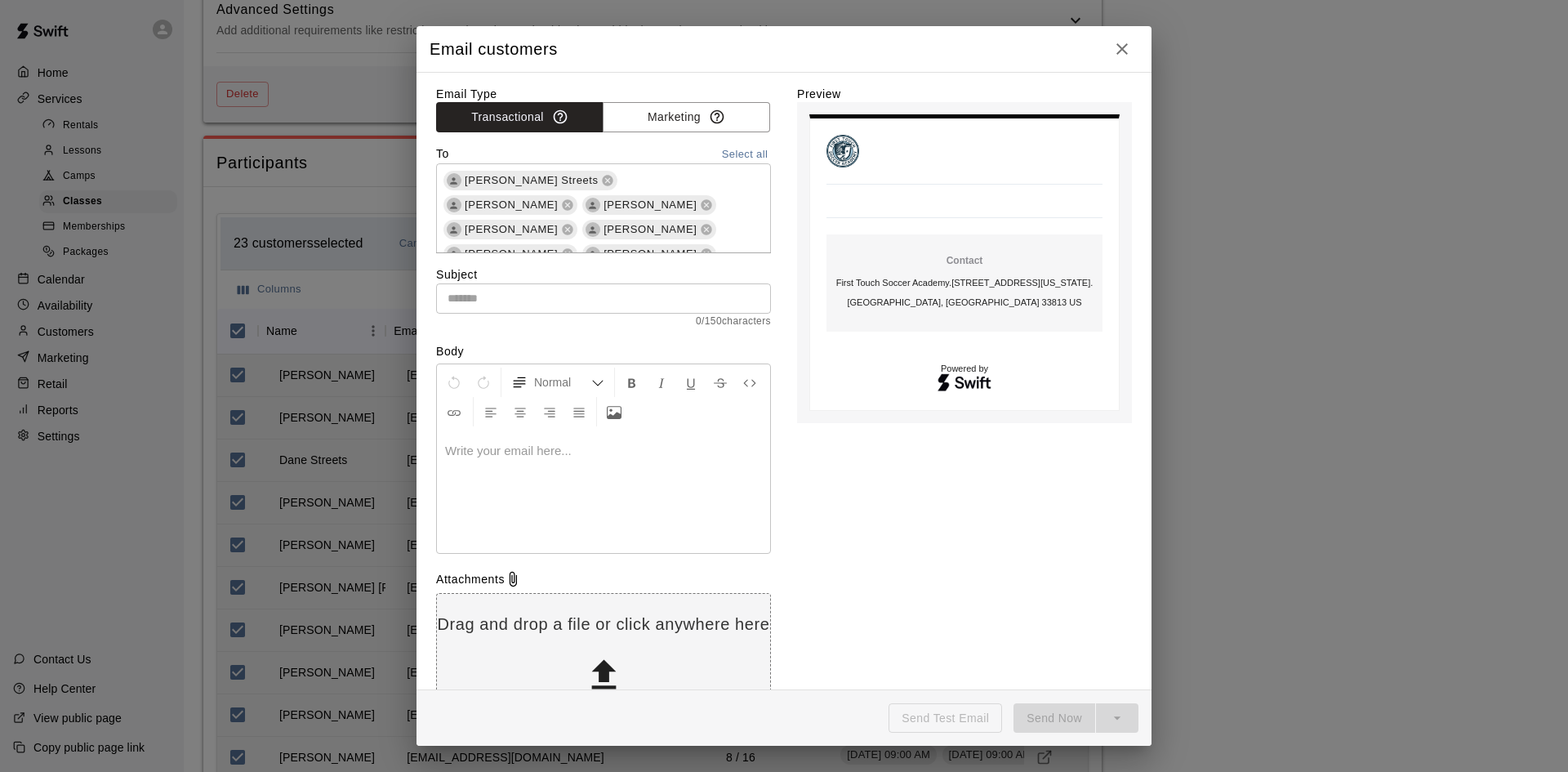
click at [502, 299] on input "text" at bounding box center [602, 299] width 334 height 31
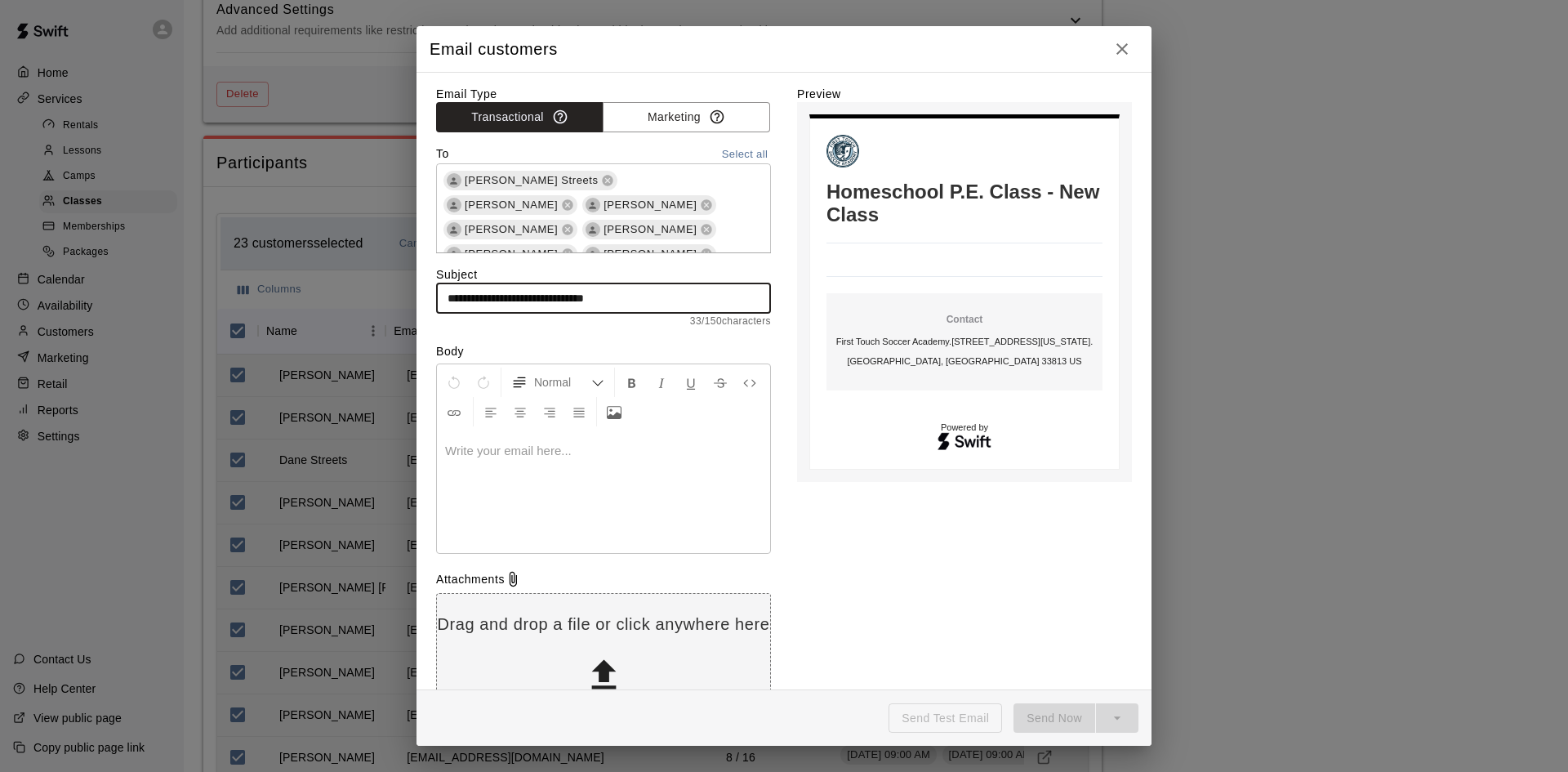
click at [573, 305] on input "**********" at bounding box center [602, 299] width 334 height 31
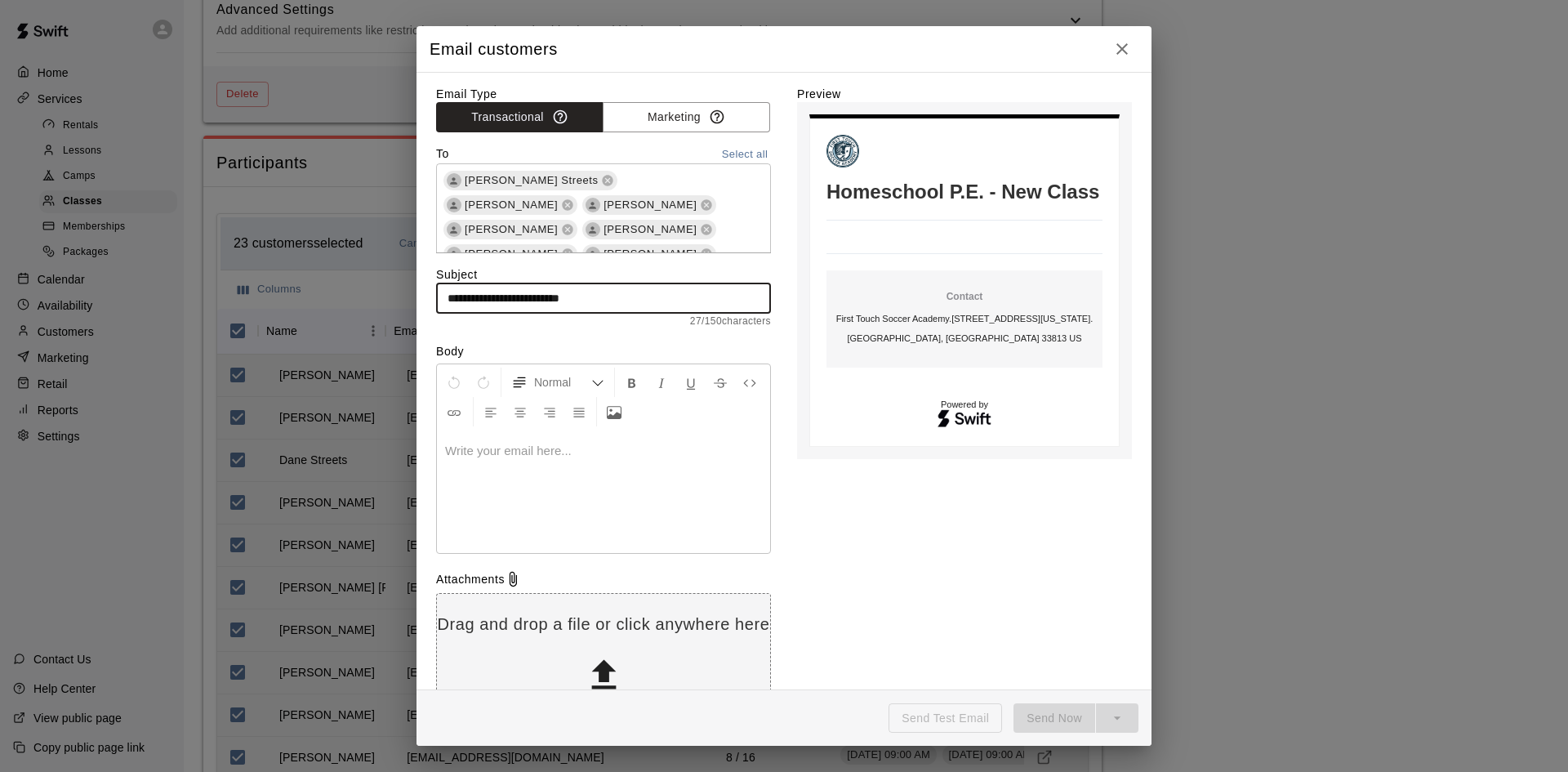
type input "**********"
click at [526, 454] on p at bounding box center [603, 451] width 317 height 17
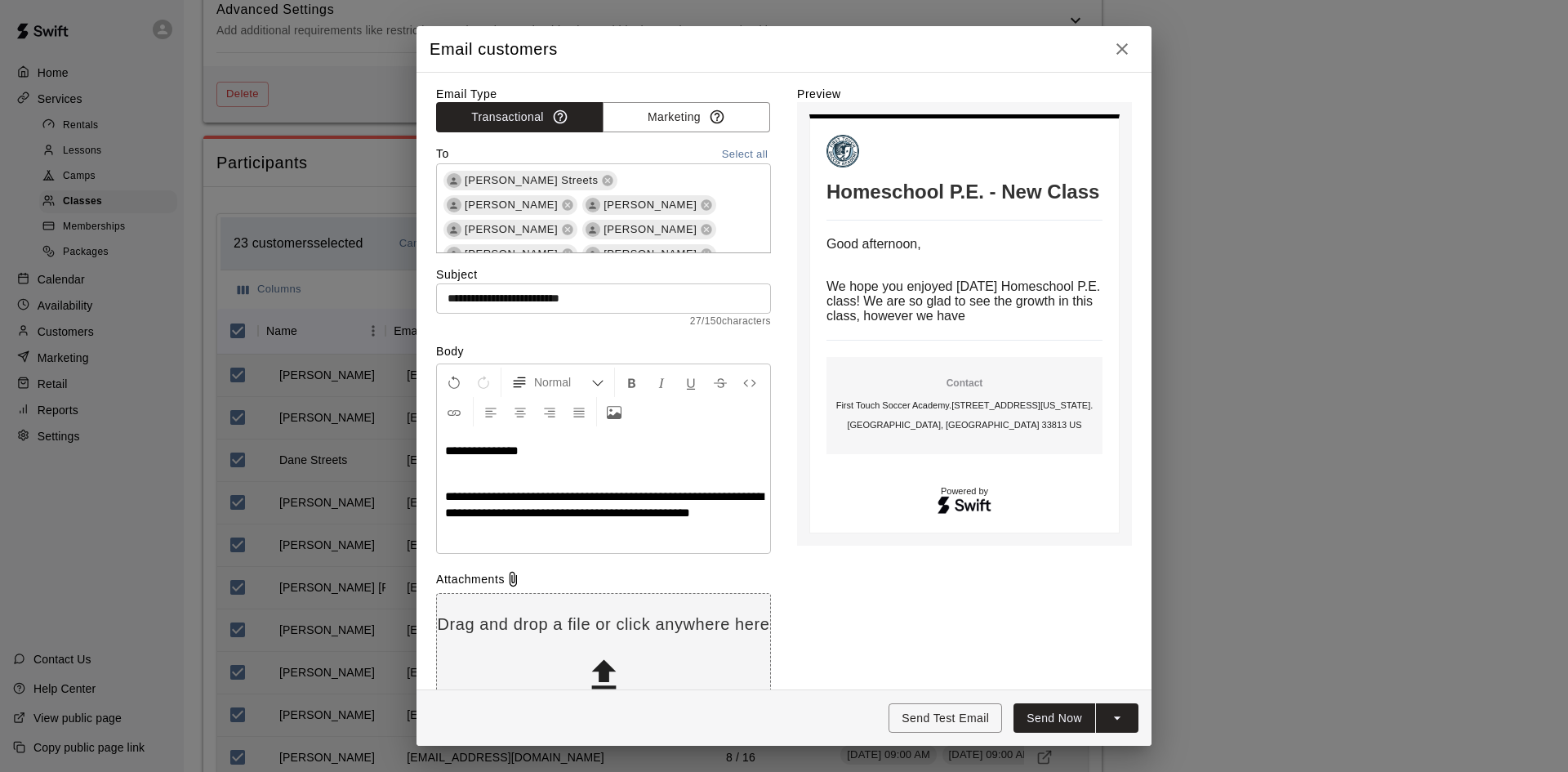
click at [519, 455] on span "**********" at bounding box center [482, 451] width 73 height 12
click at [515, 521] on p "**********" at bounding box center [603, 504] width 317 height 32
click at [732, 493] on span "**********" at bounding box center [604, 504] width 319 height 29
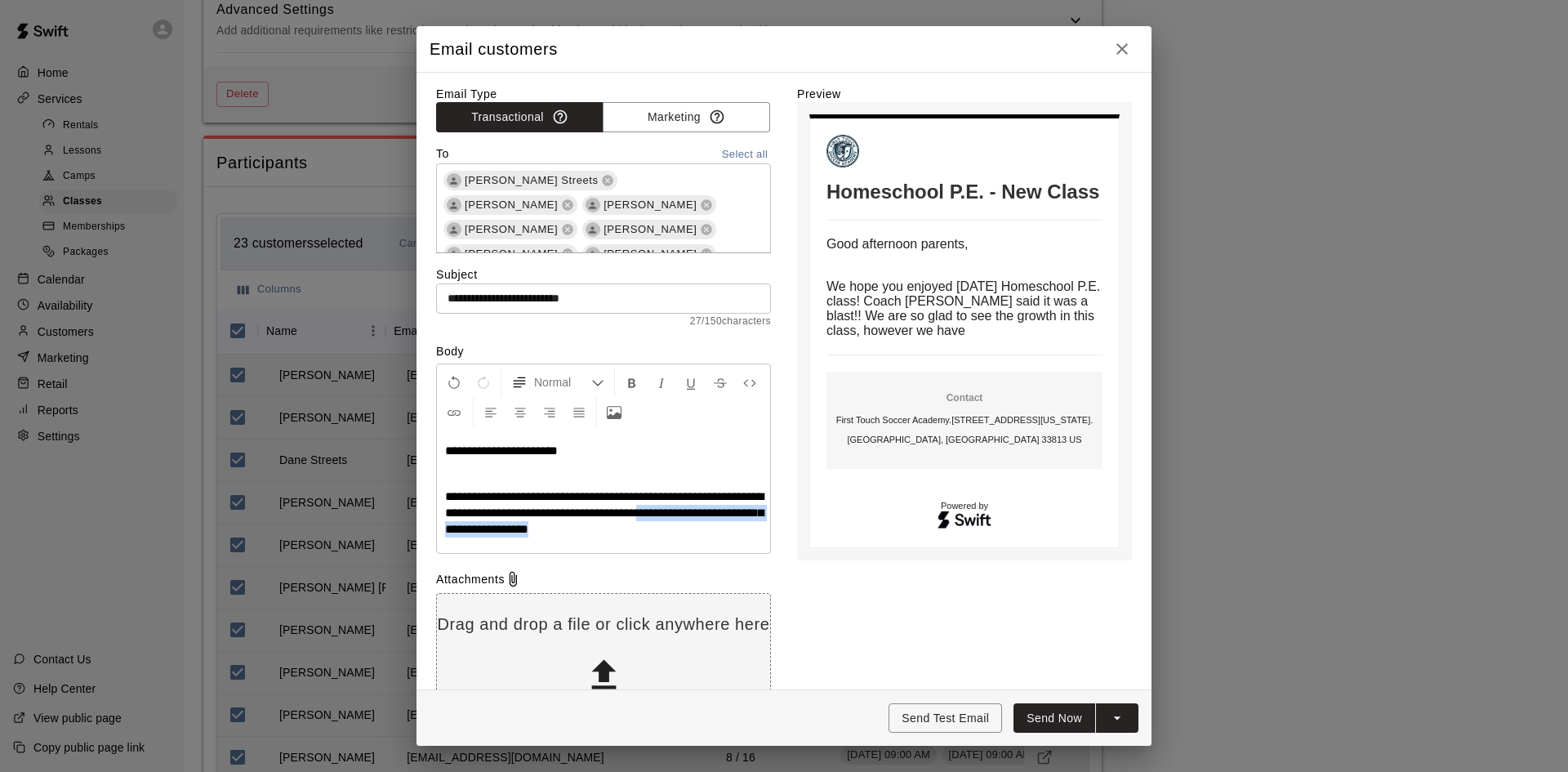
drag, startPoint x: 659, startPoint y: 525, endPoint x: 726, endPoint y: 511, distance: 68.4
click at [726, 511] on p "**********" at bounding box center [603, 513] width 317 height 49
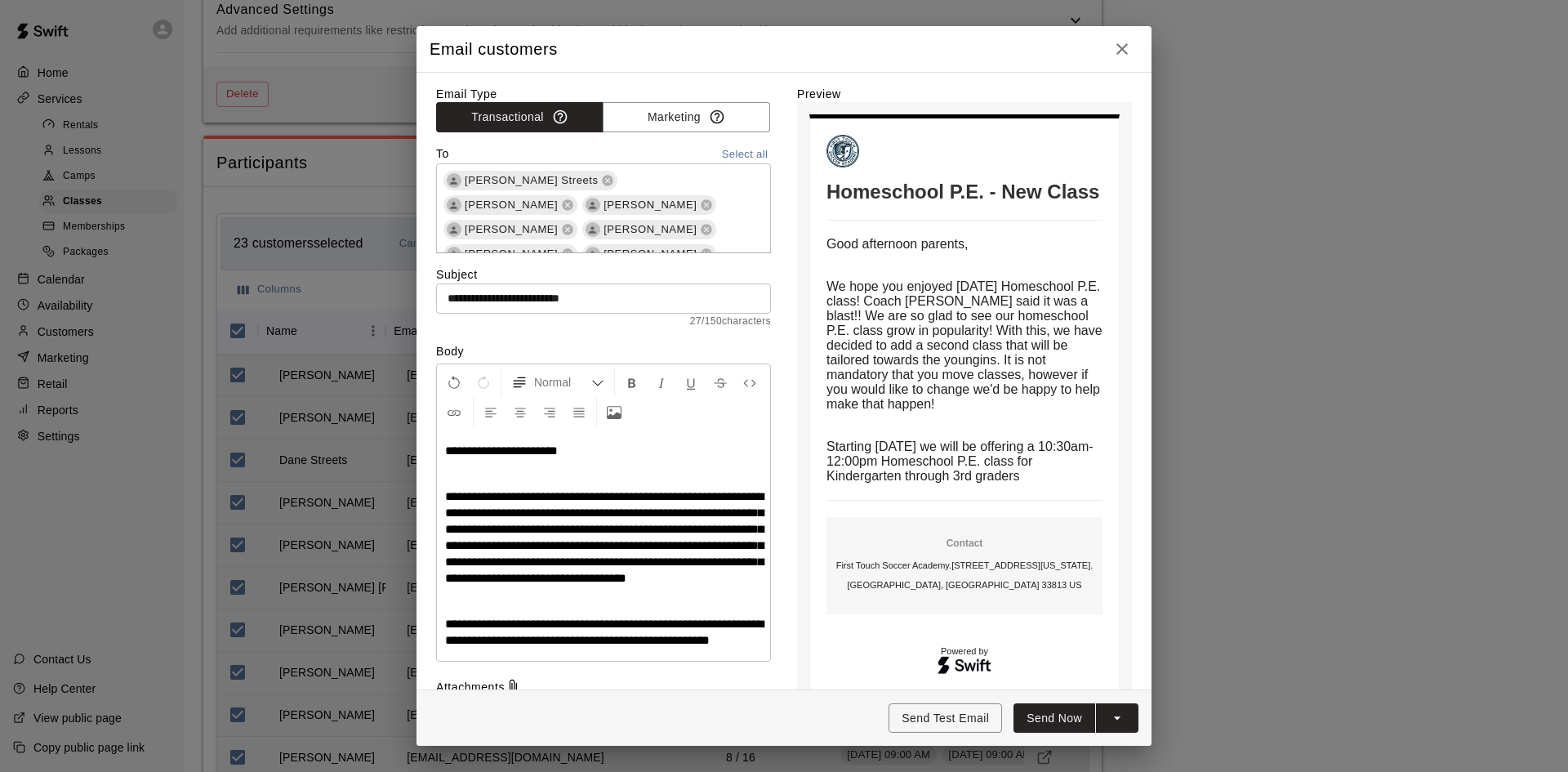
click at [560, 560] on span "**********" at bounding box center [604, 537] width 319 height 94
click at [561, 581] on span "**********" at bounding box center [604, 537] width 319 height 94
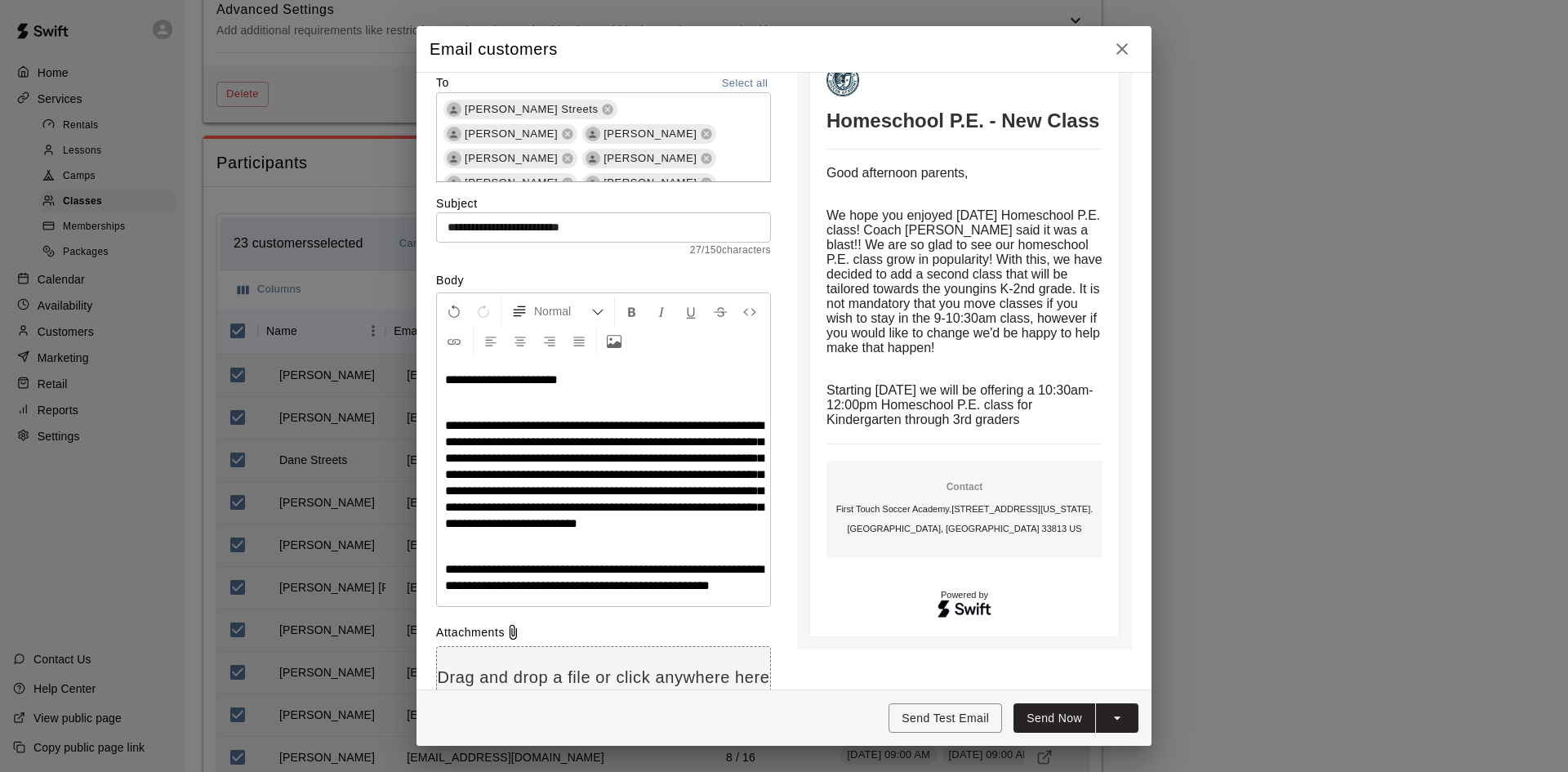
scroll to position [163, 0]
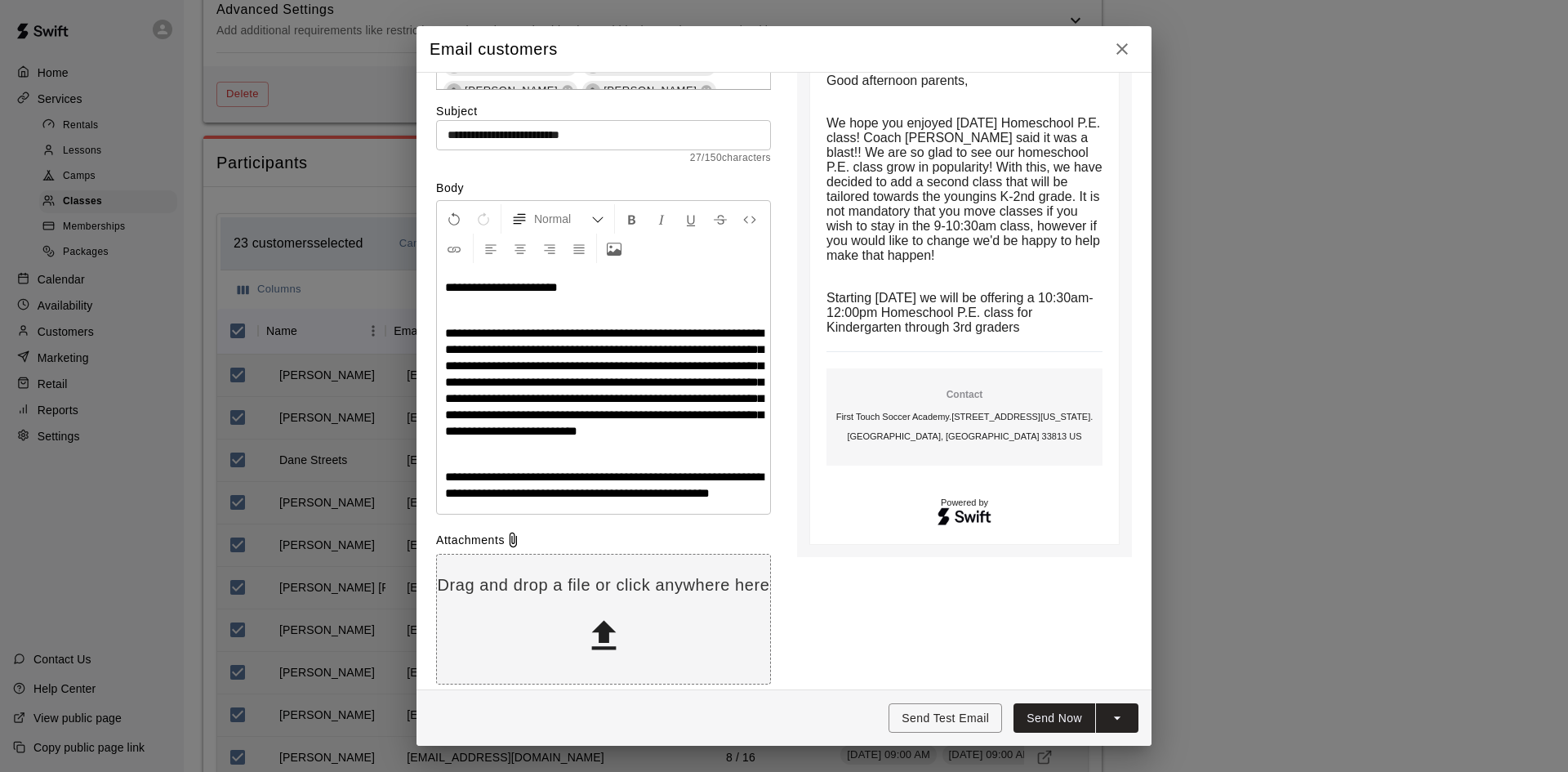
click at [567, 495] on span "**********" at bounding box center [604, 485] width 319 height 29
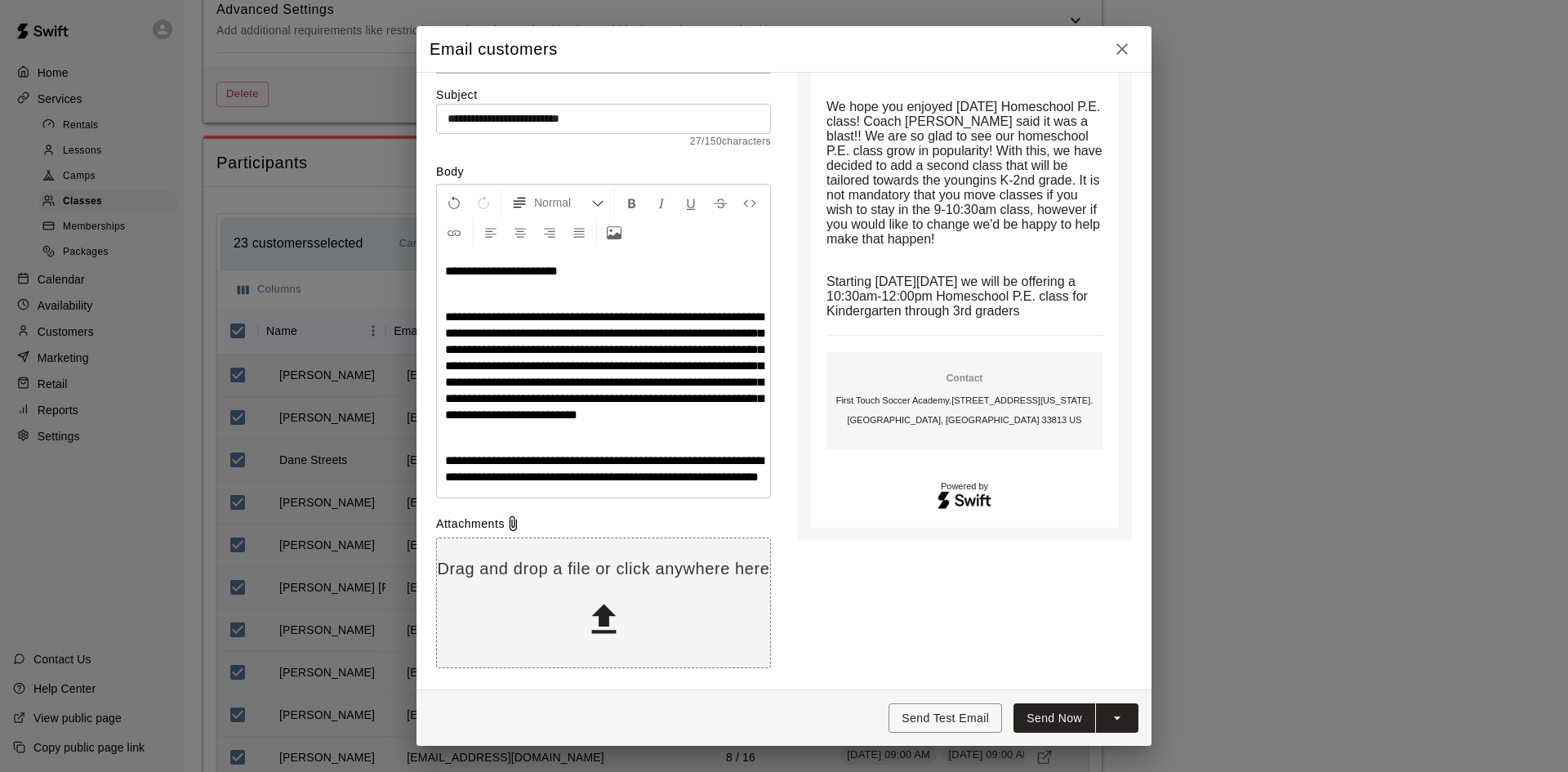
click at [581, 349] on span "**********" at bounding box center [604, 365] width 319 height 110
click at [574, 475] on span "**********" at bounding box center [604, 468] width 319 height 29
click at [581, 473] on span "**********" at bounding box center [604, 468] width 319 height 29
click at [658, 480] on p "**********" at bounding box center [603, 468] width 317 height 32
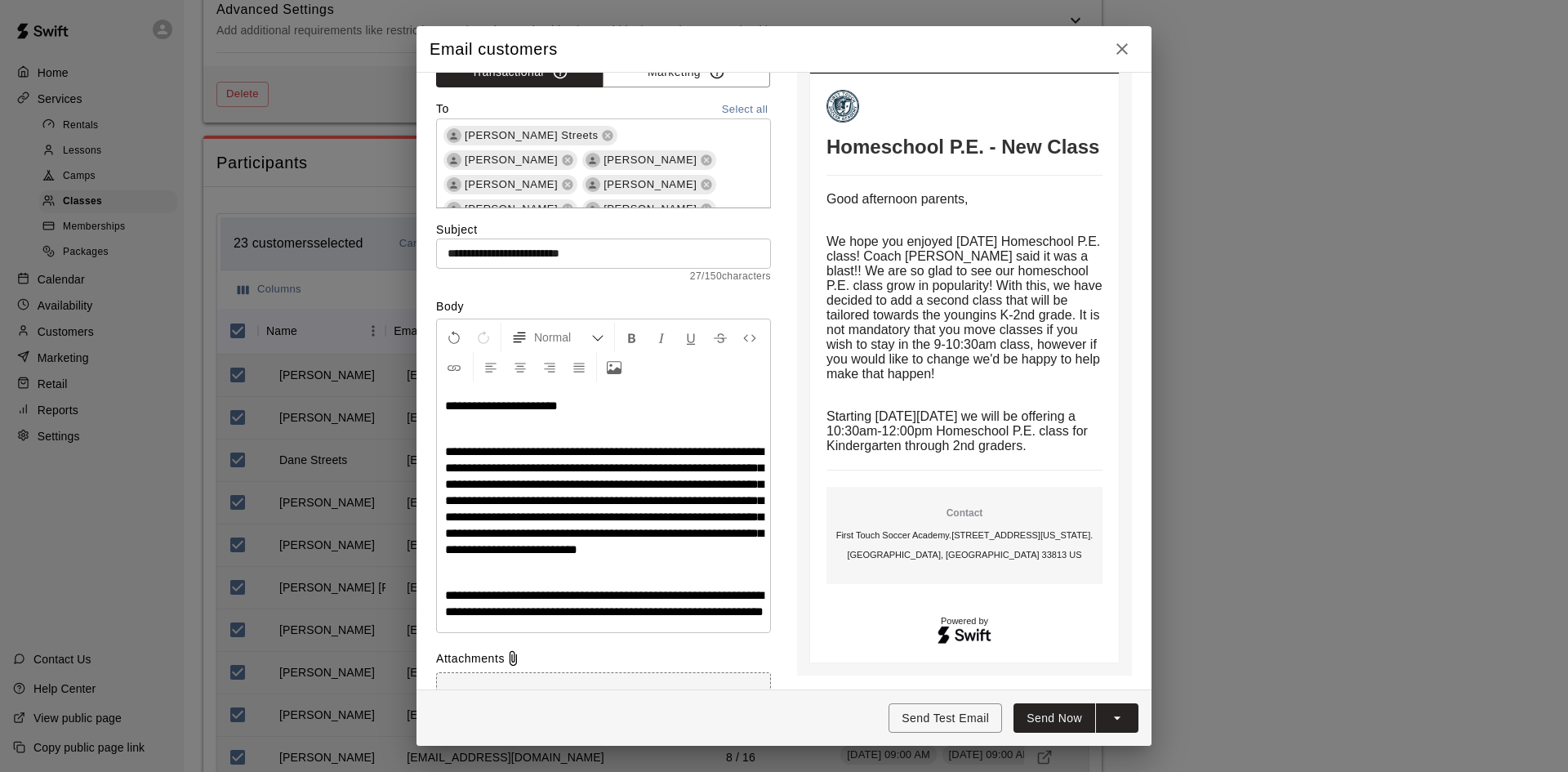
scroll to position [82, 0]
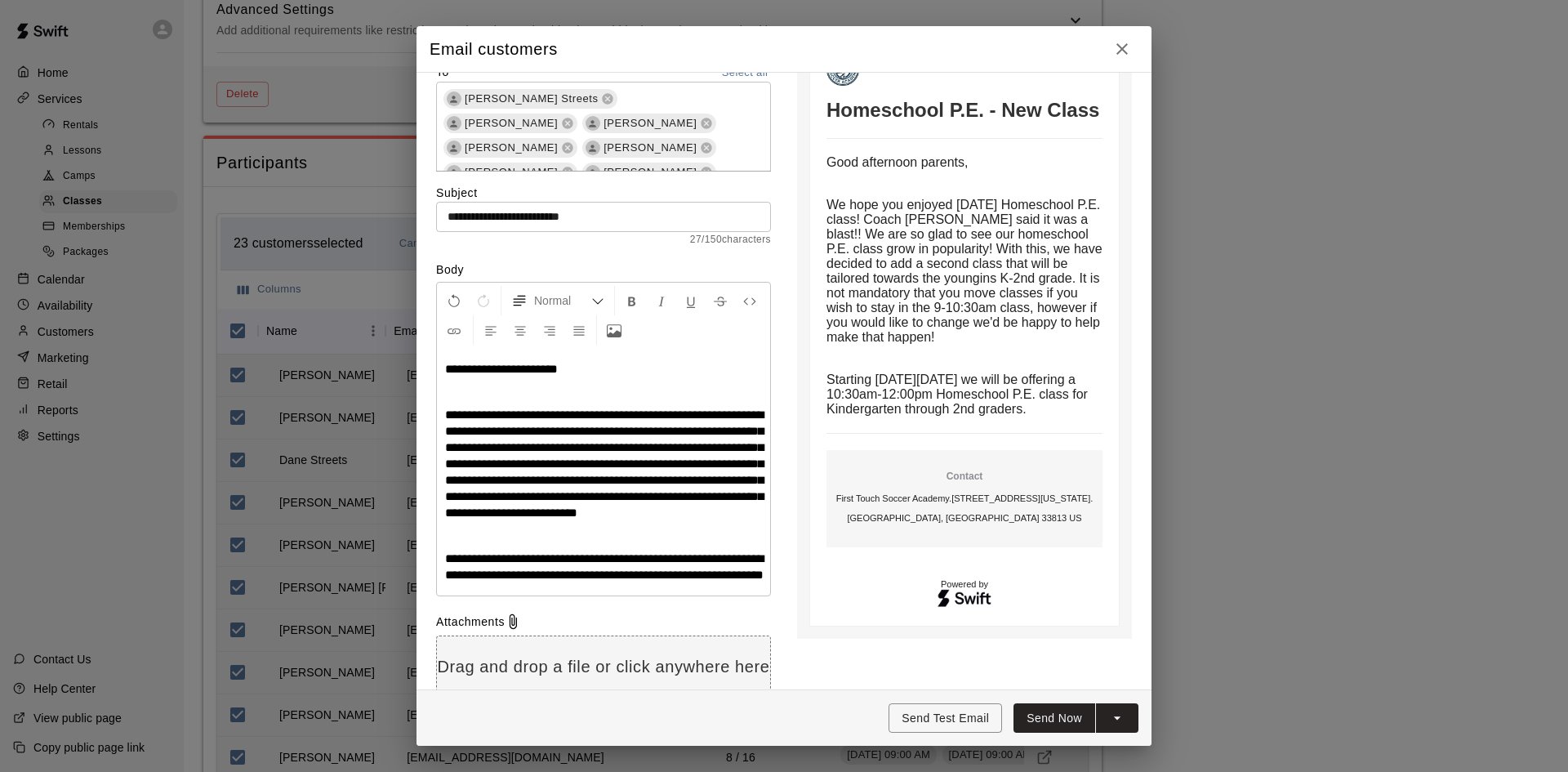
click at [636, 482] on span "**********" at bounding box center [604, 464] width 319 height 110
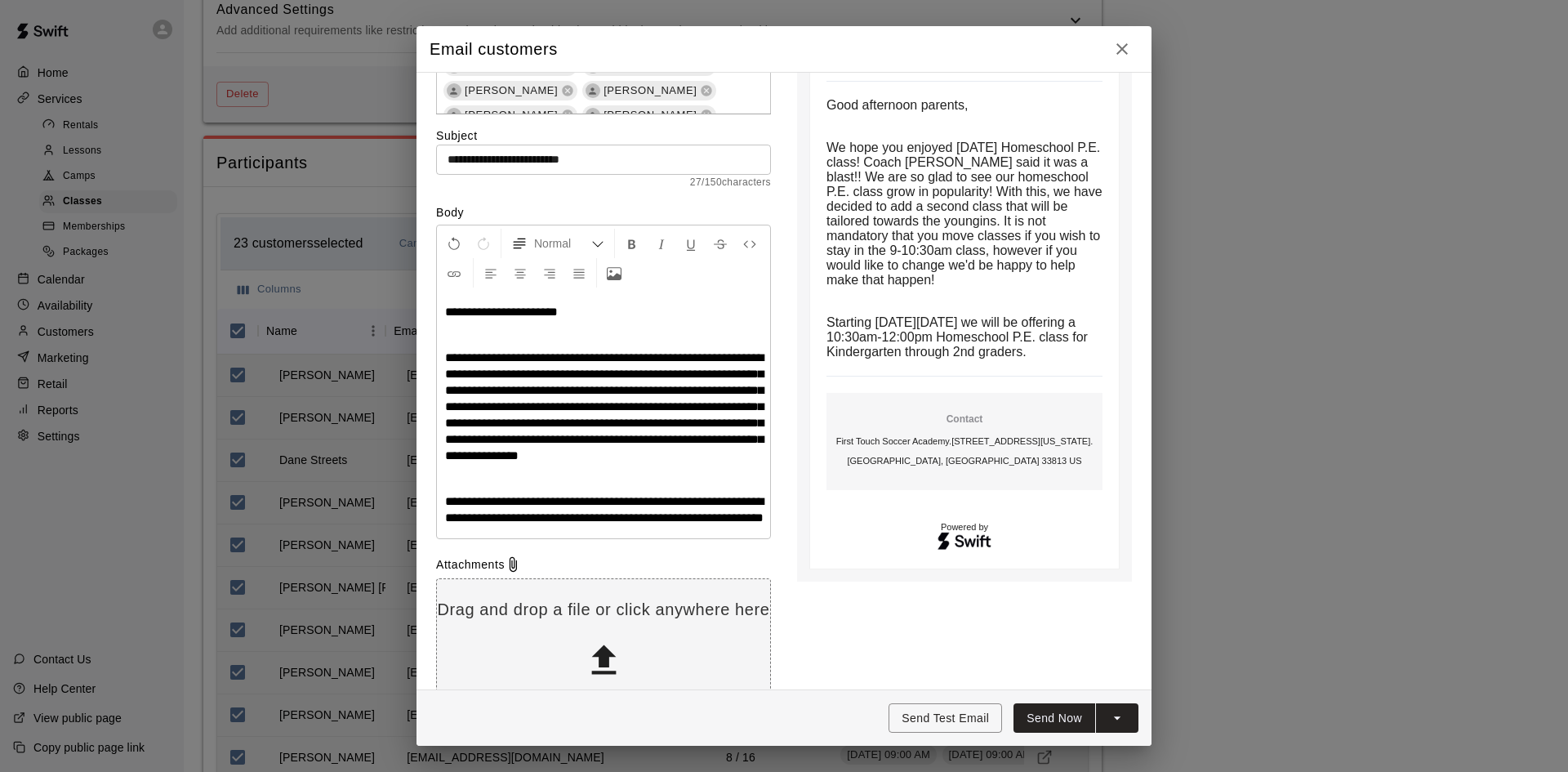
scroll to position [163, 0]
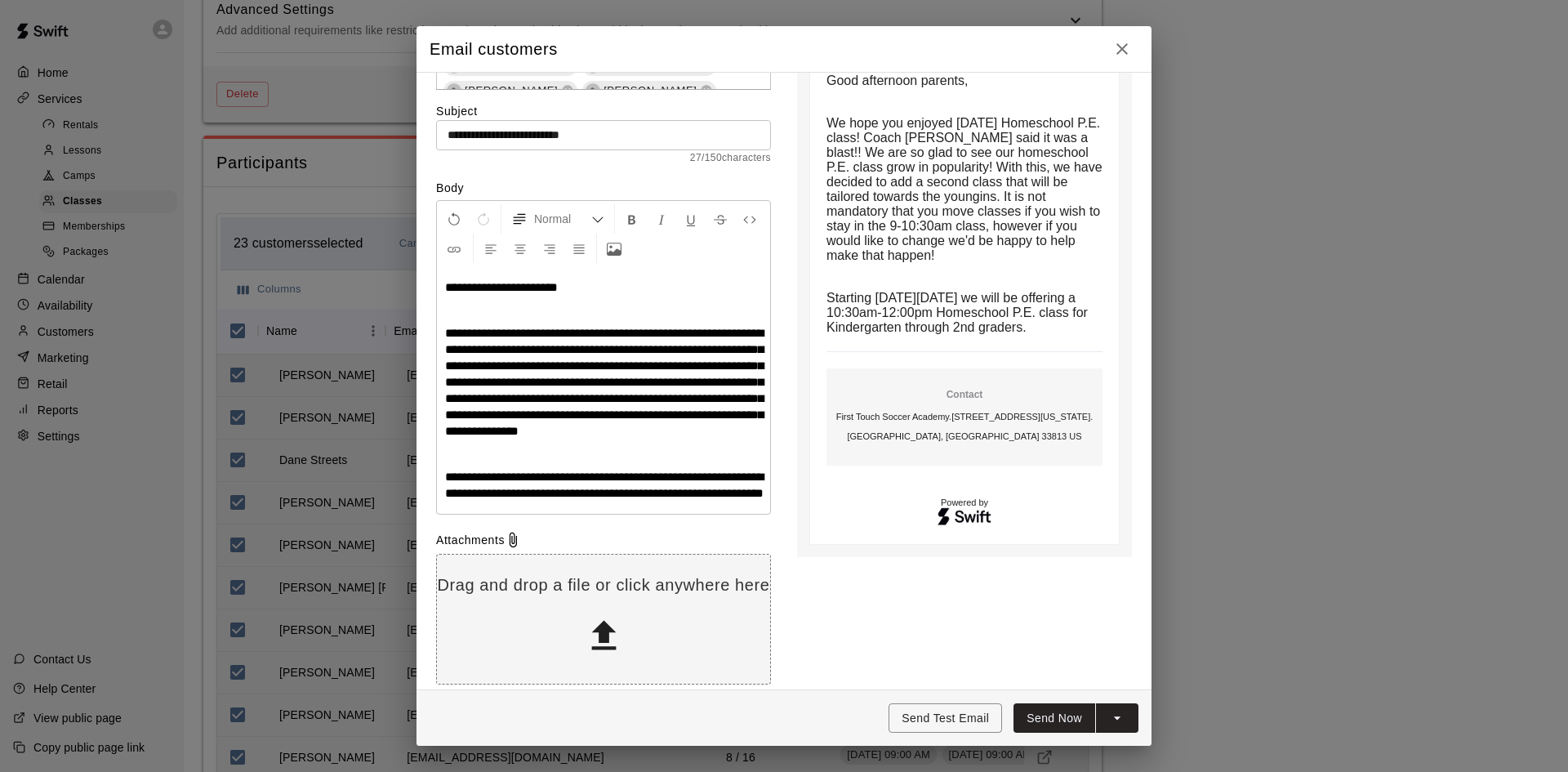
click at [657, 501] on p "**********" at bounding box center [603, 485] width 317 height 32
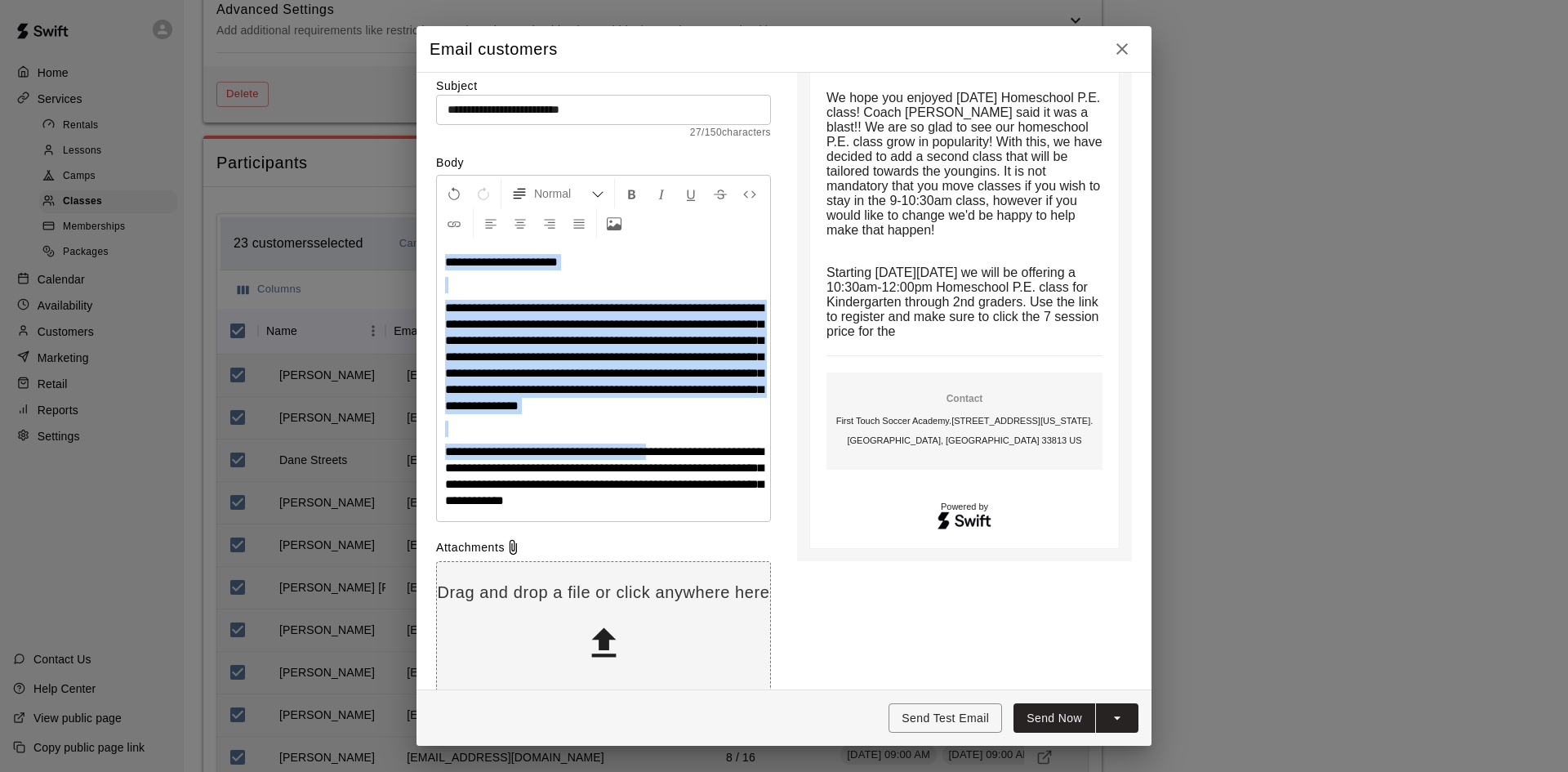
scroll to position [229, 0]
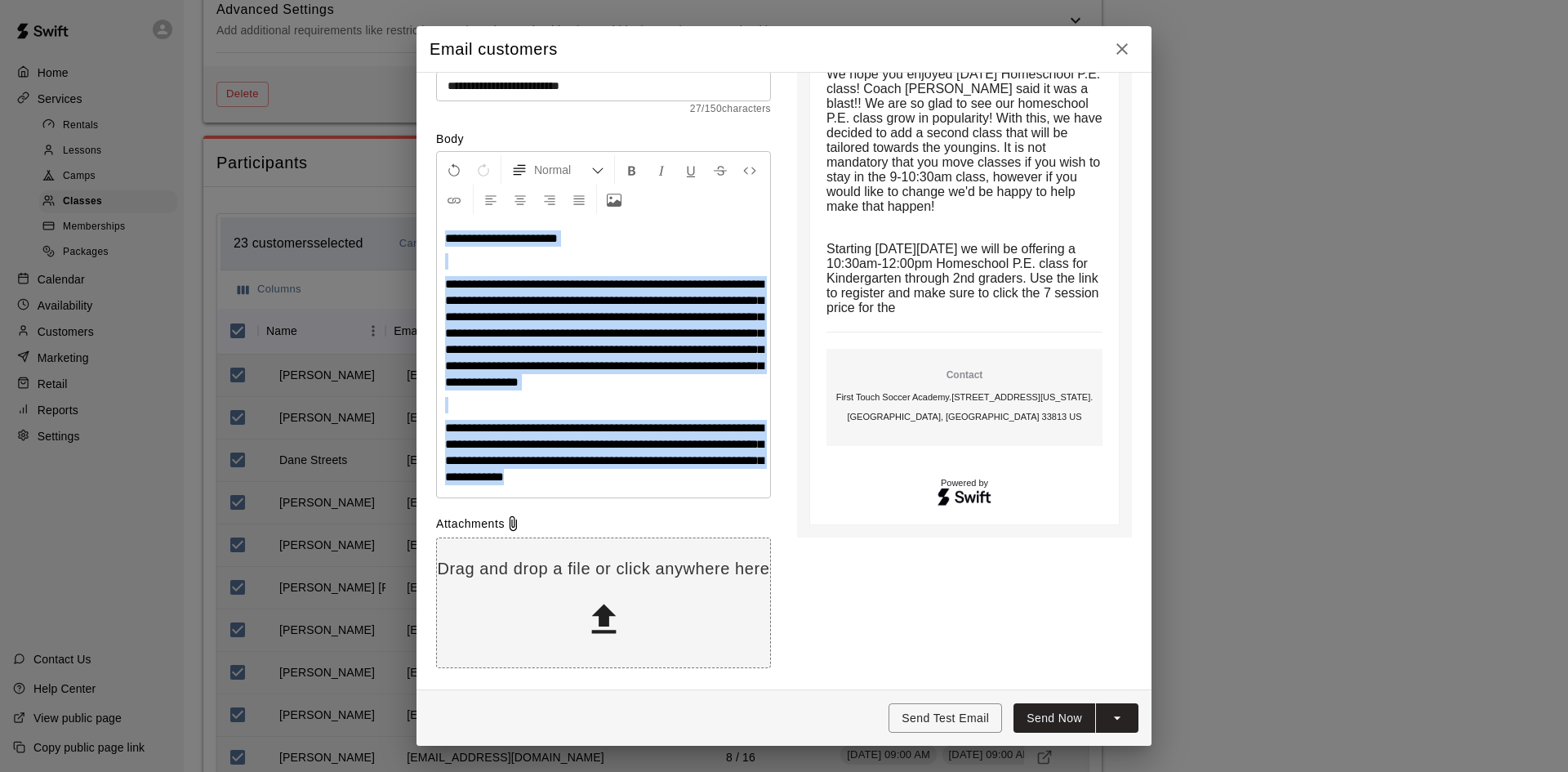
drag, startPoint x: 442, startPoint y: 291, endPoint x: 763, endPoint y: 480, distance: 372.5
click at [763, 480] on div "**********" at bounding box center [603, 358] width 334 height 279
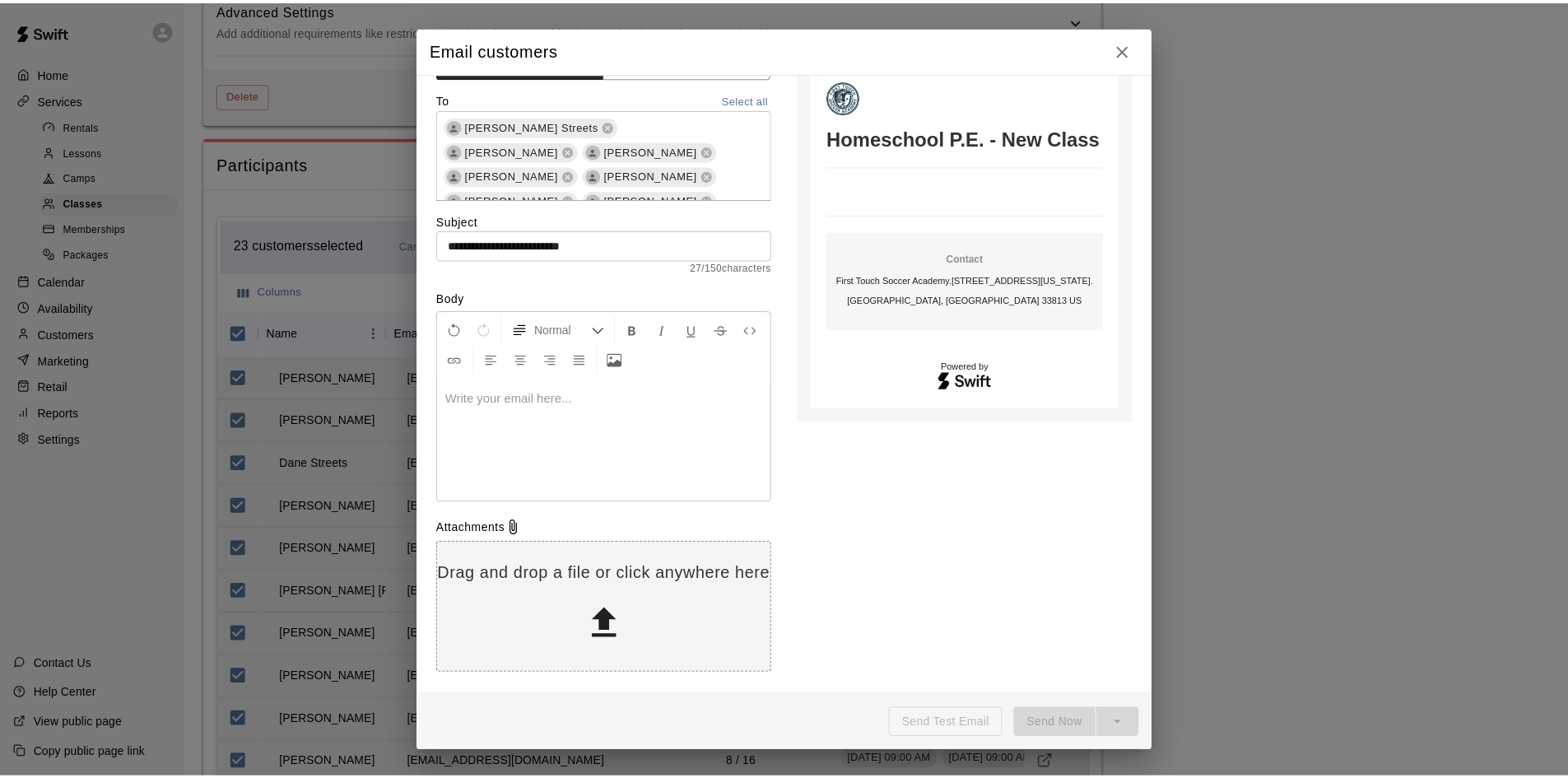
scroll to position [56, 0]
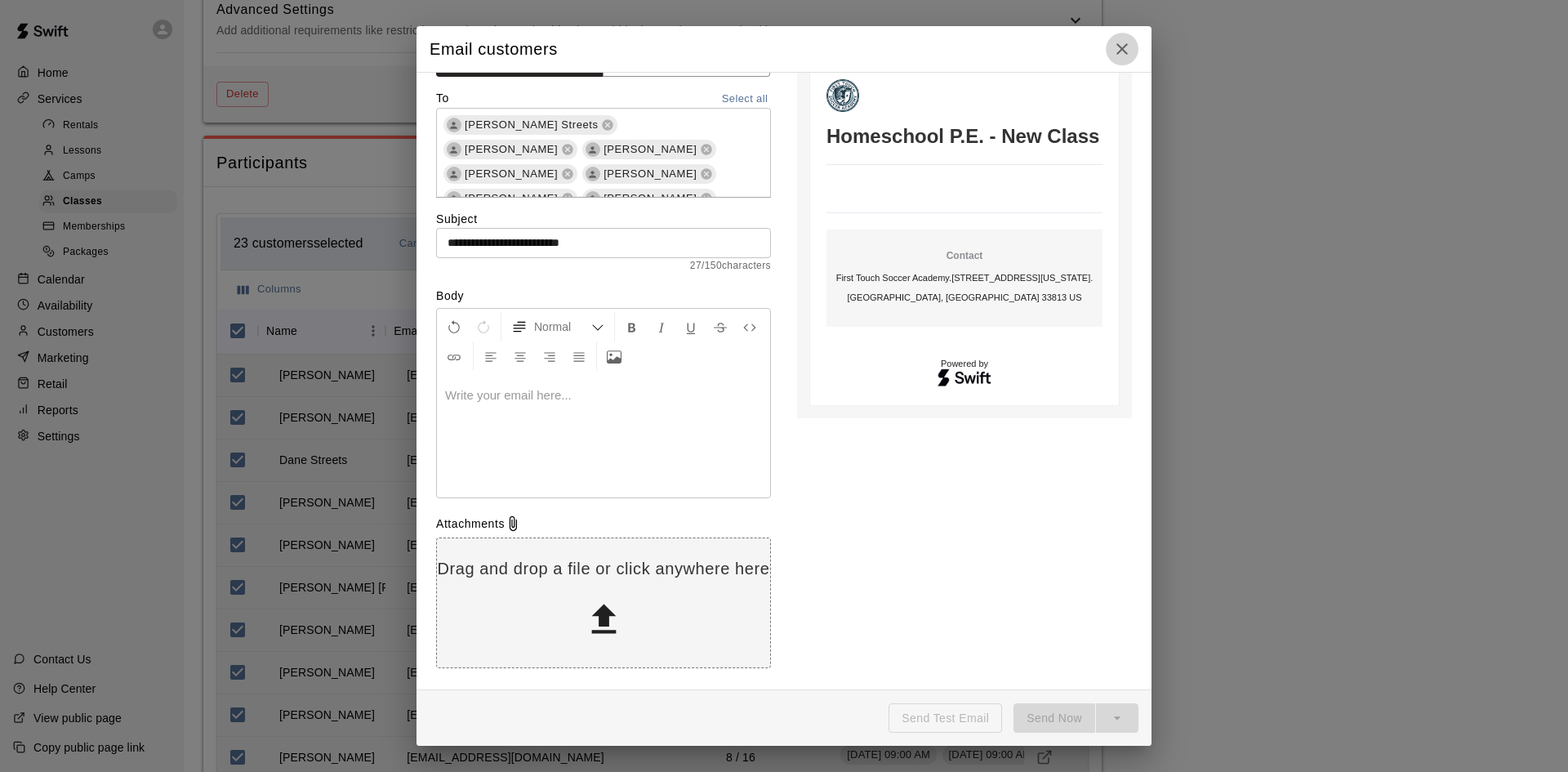
click at [1124, 45] on icon "button" at bounding box center [1122, 49] width 19 height 19
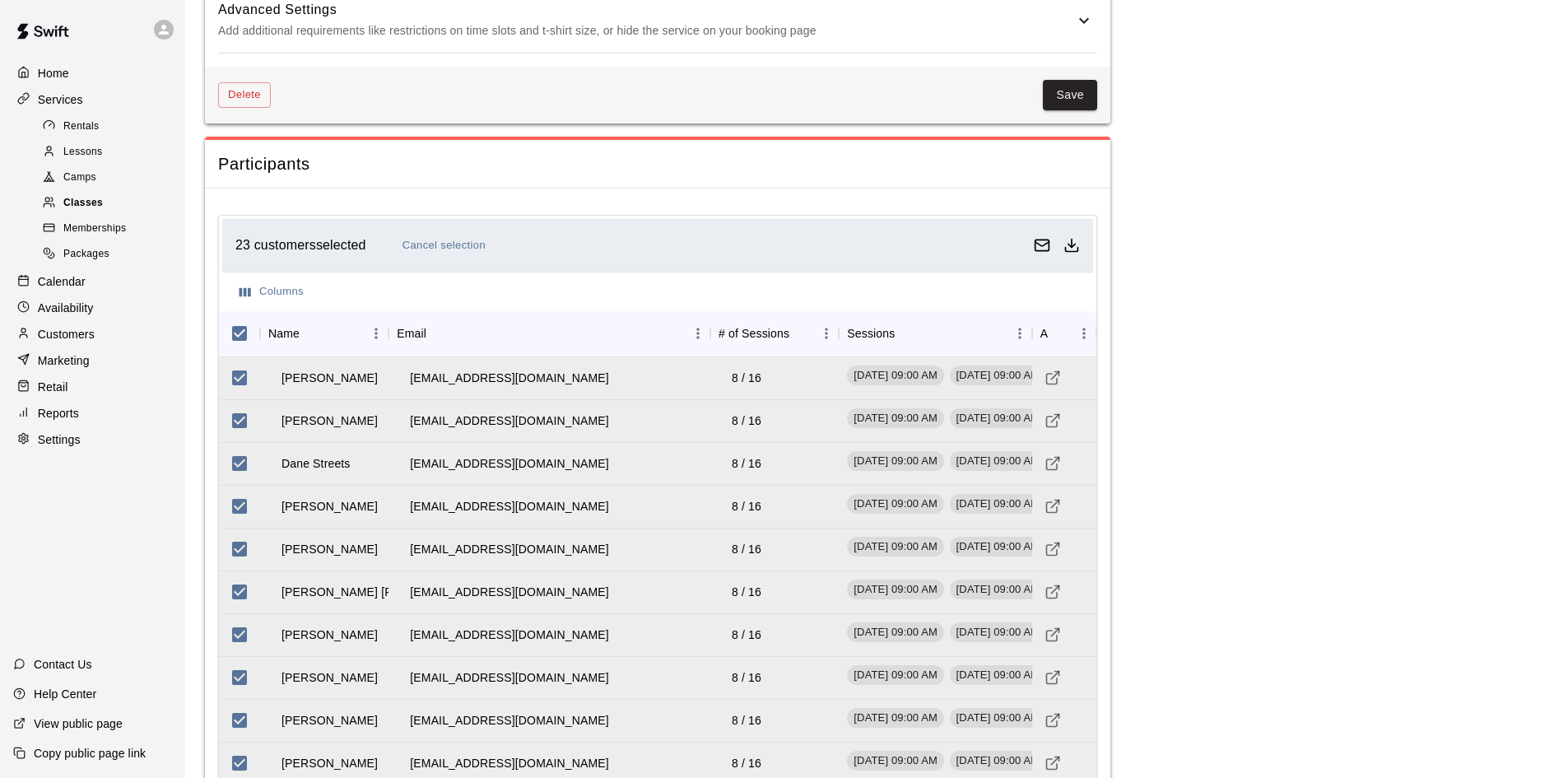
click at [77, 205] on span "Classes" at bounding box center [83, 203] width 40 height 17
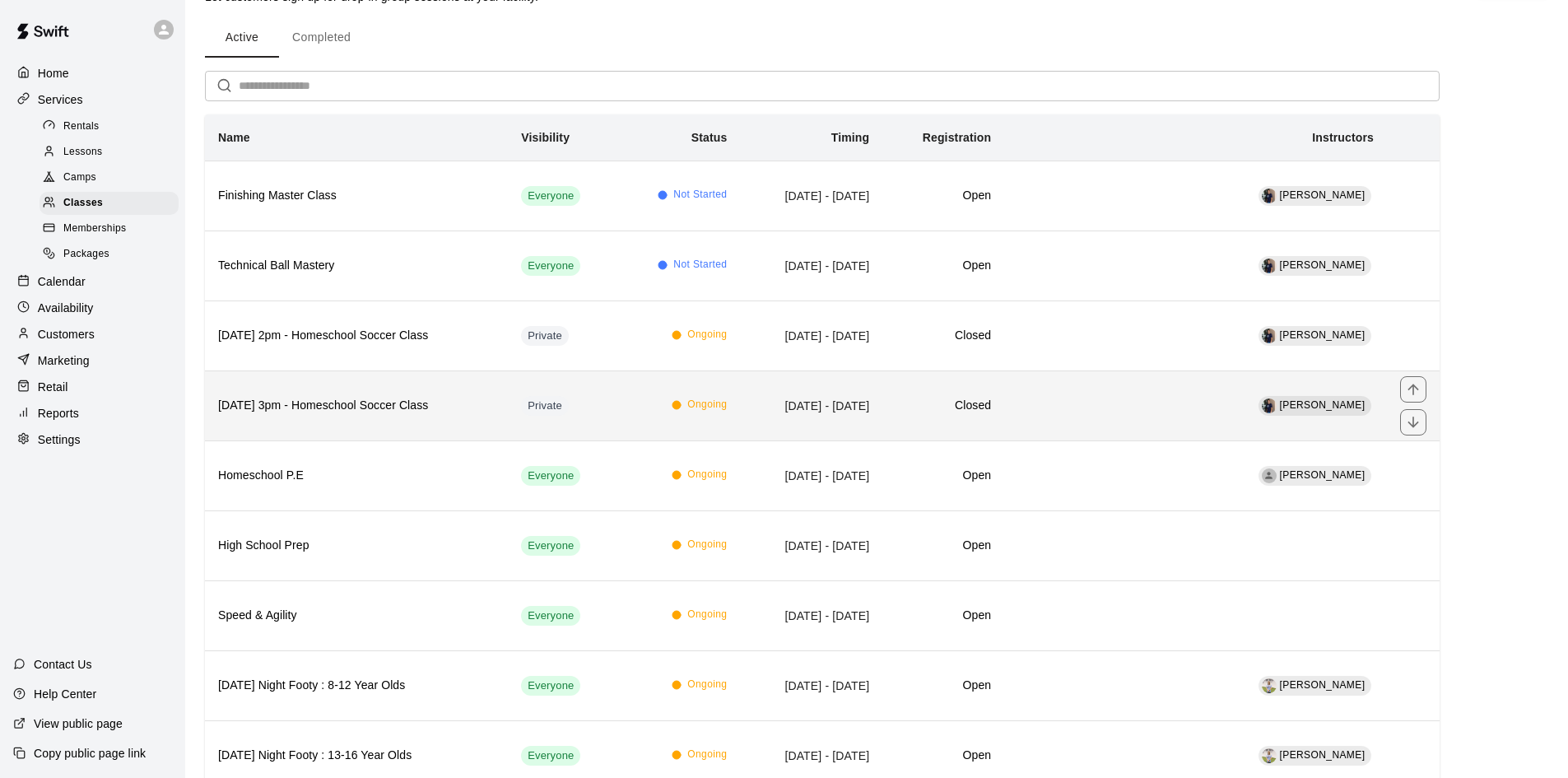
scroll to position [83, 0]
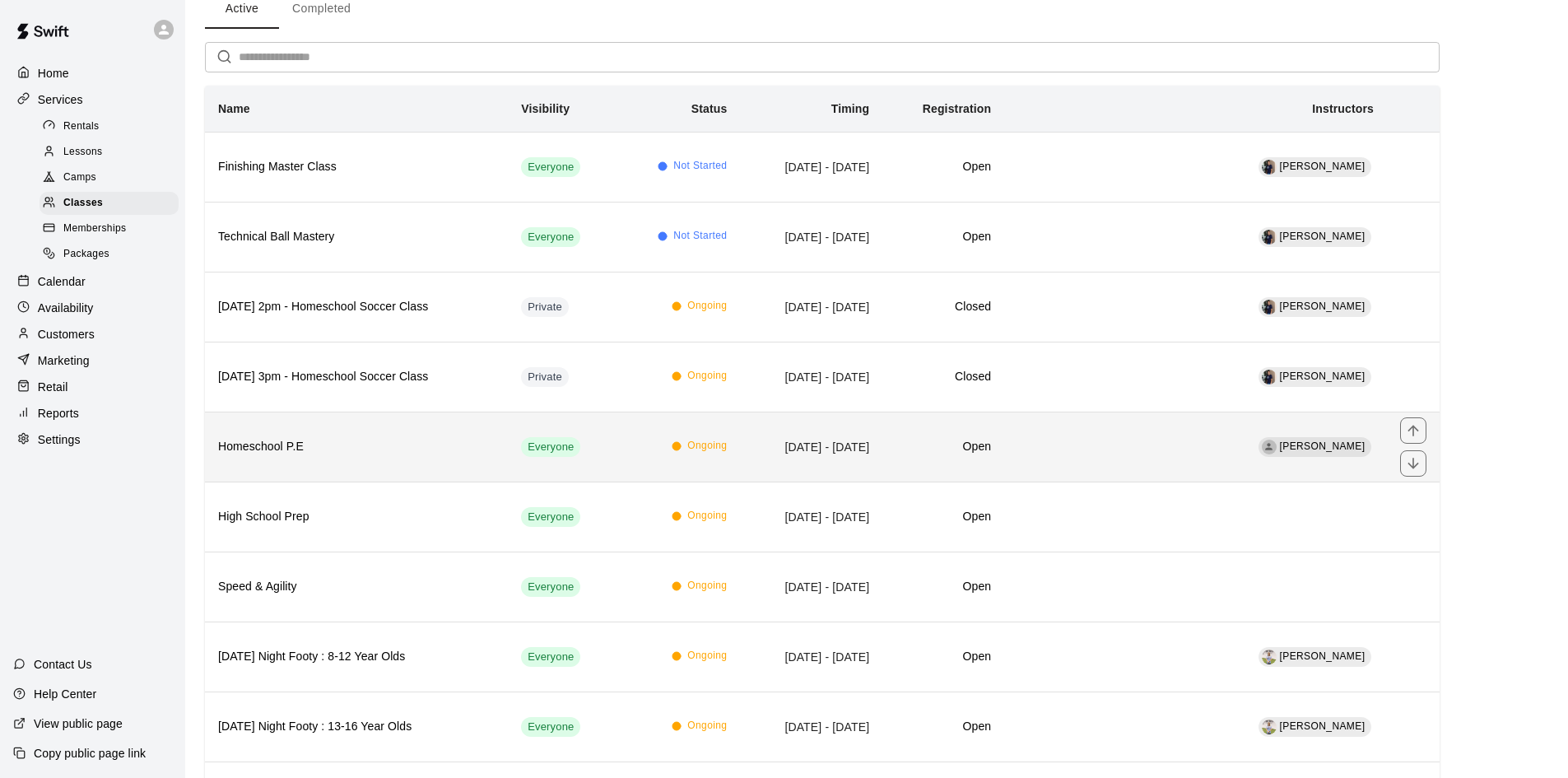
click at [389, 451] on h6 "Homeschool P.E" at bounding box center [356, 447] width 276 height 18
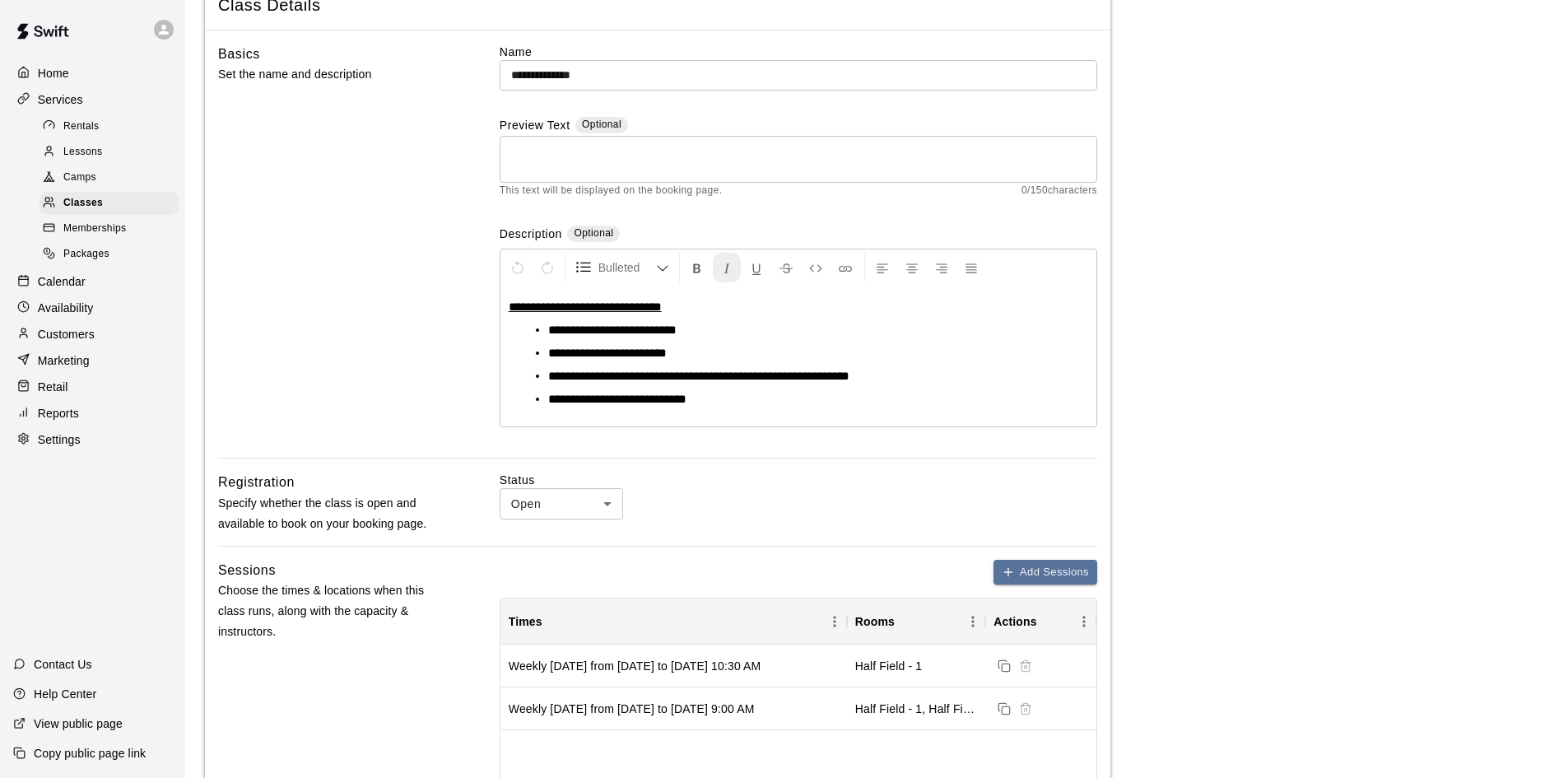
scroll to position [329, 0]
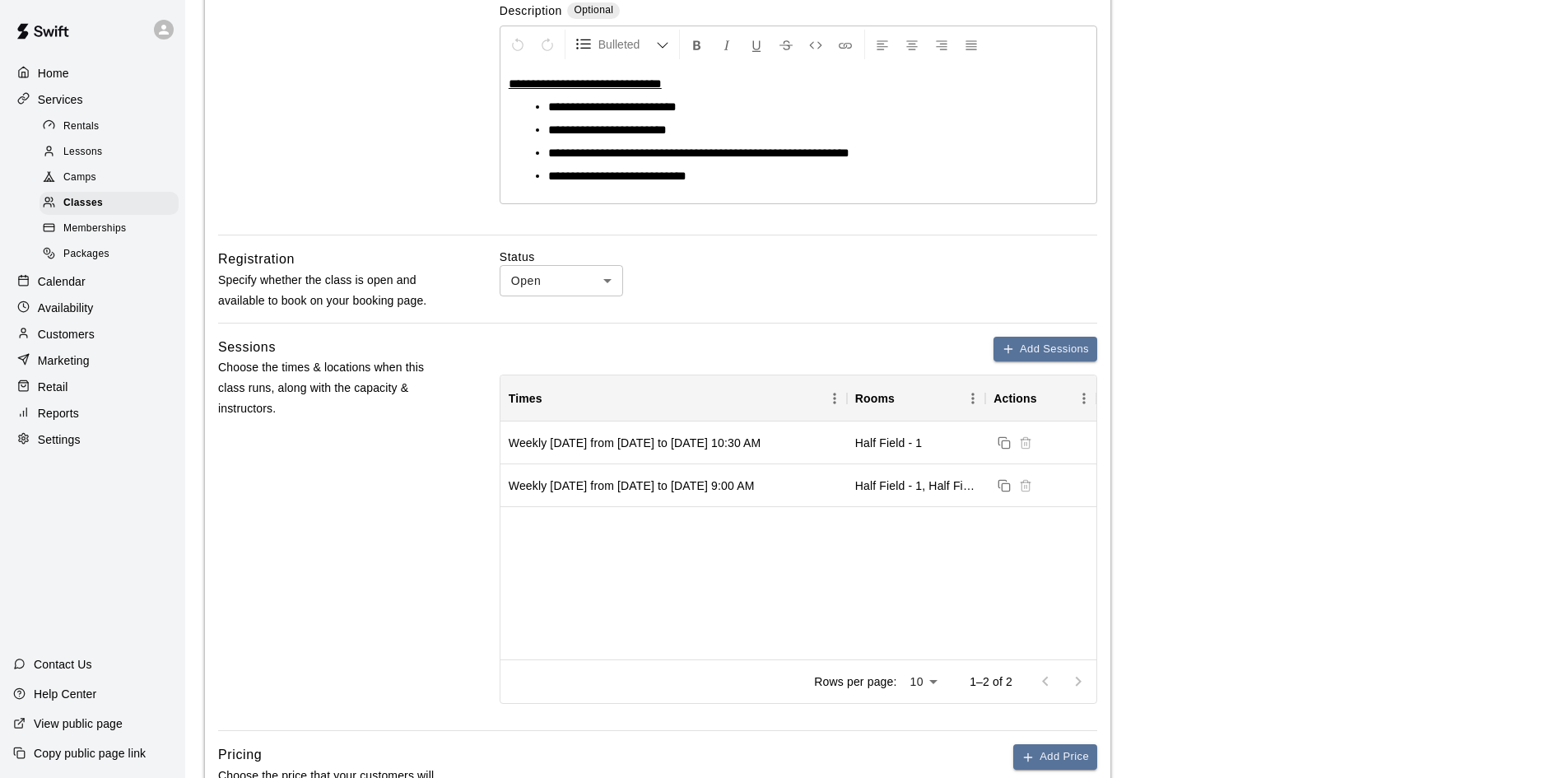
click at [80, 290] on p "Calendar" at bounding box center [62, 282] width 48 height 17
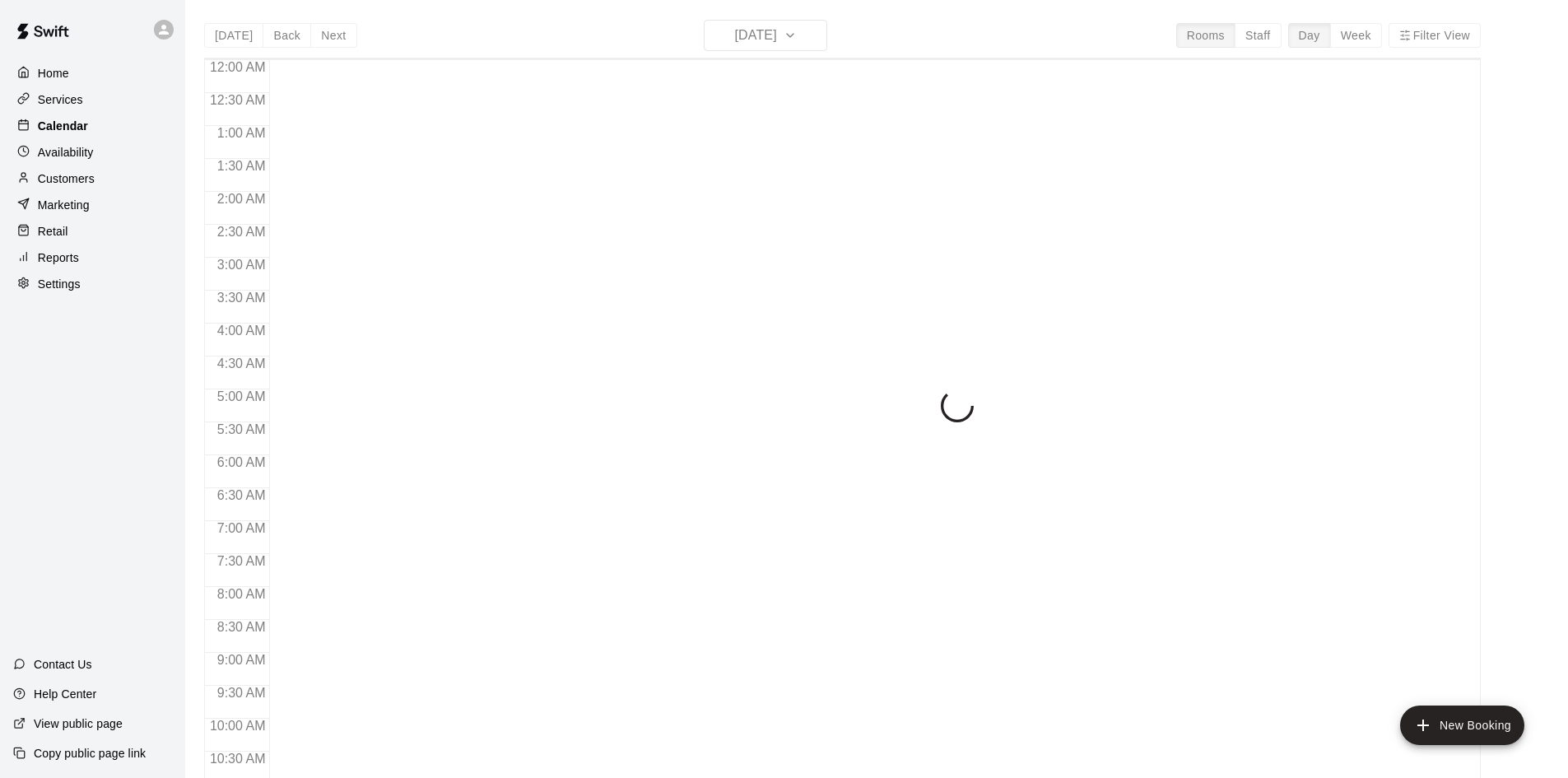
scroll to position [820, 0]
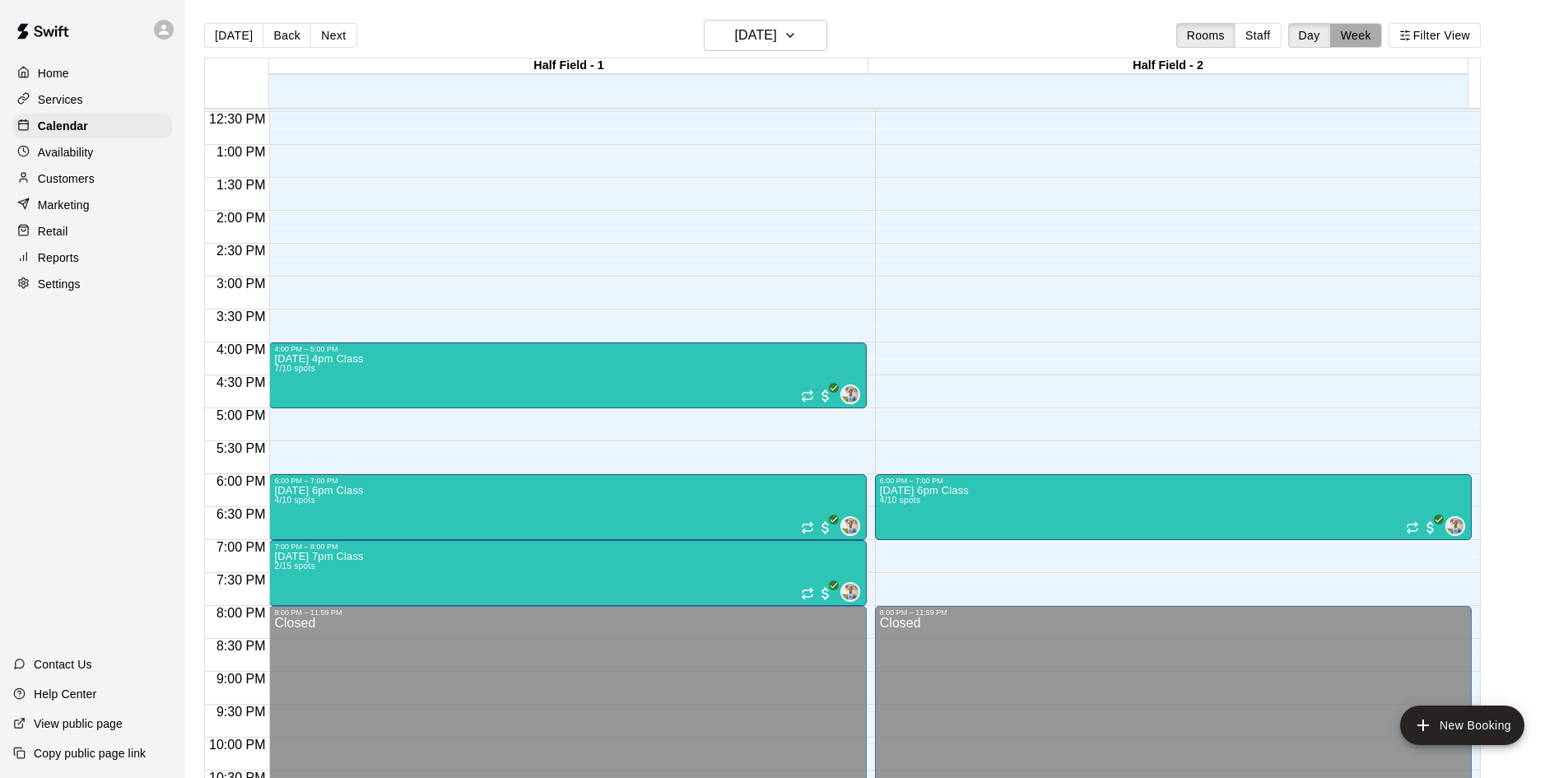
click at [1352, 33] on button "Week" at bounding box center [1355, 35] width 52 height 25
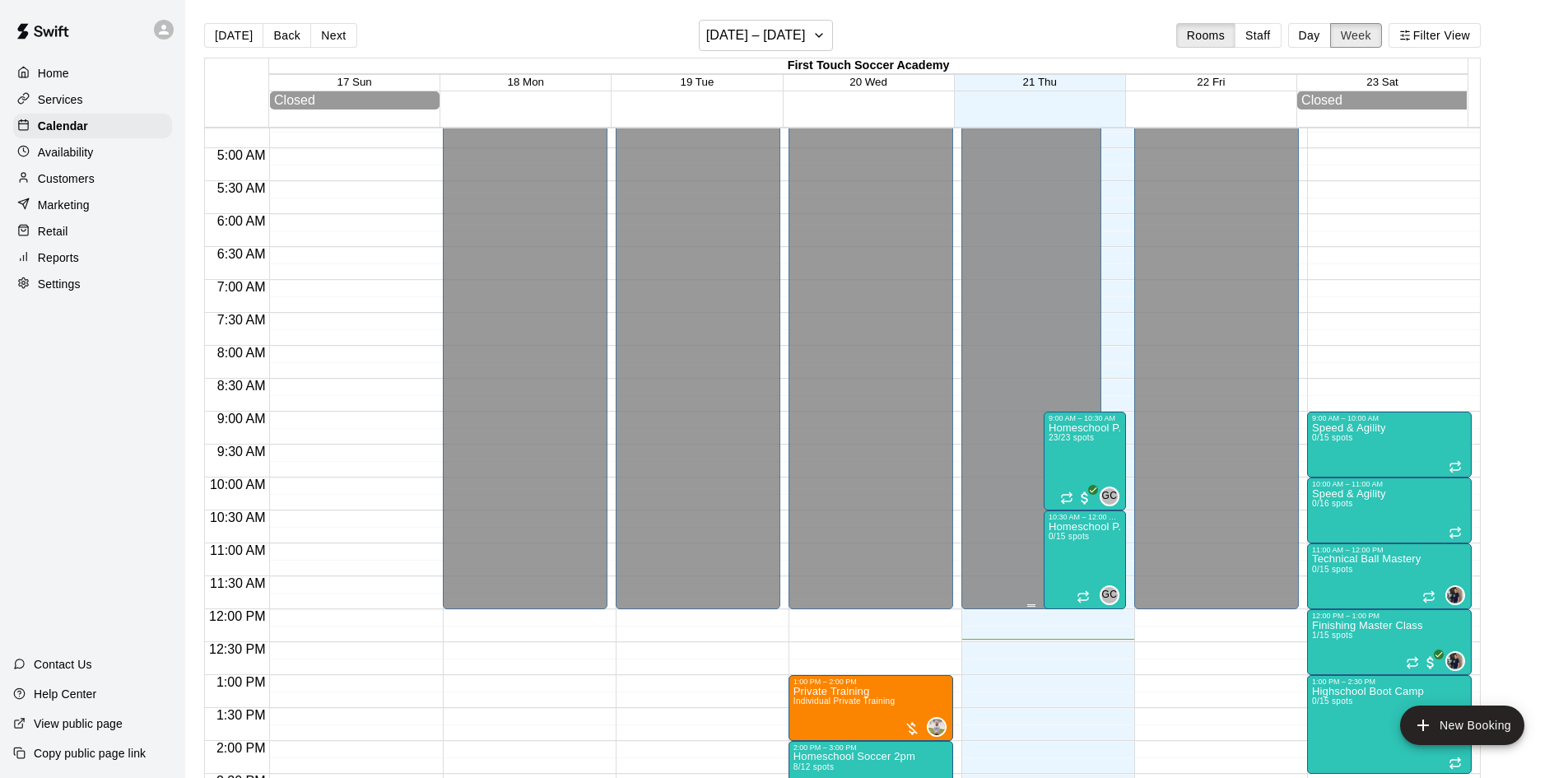
scroll to position [245, 0]
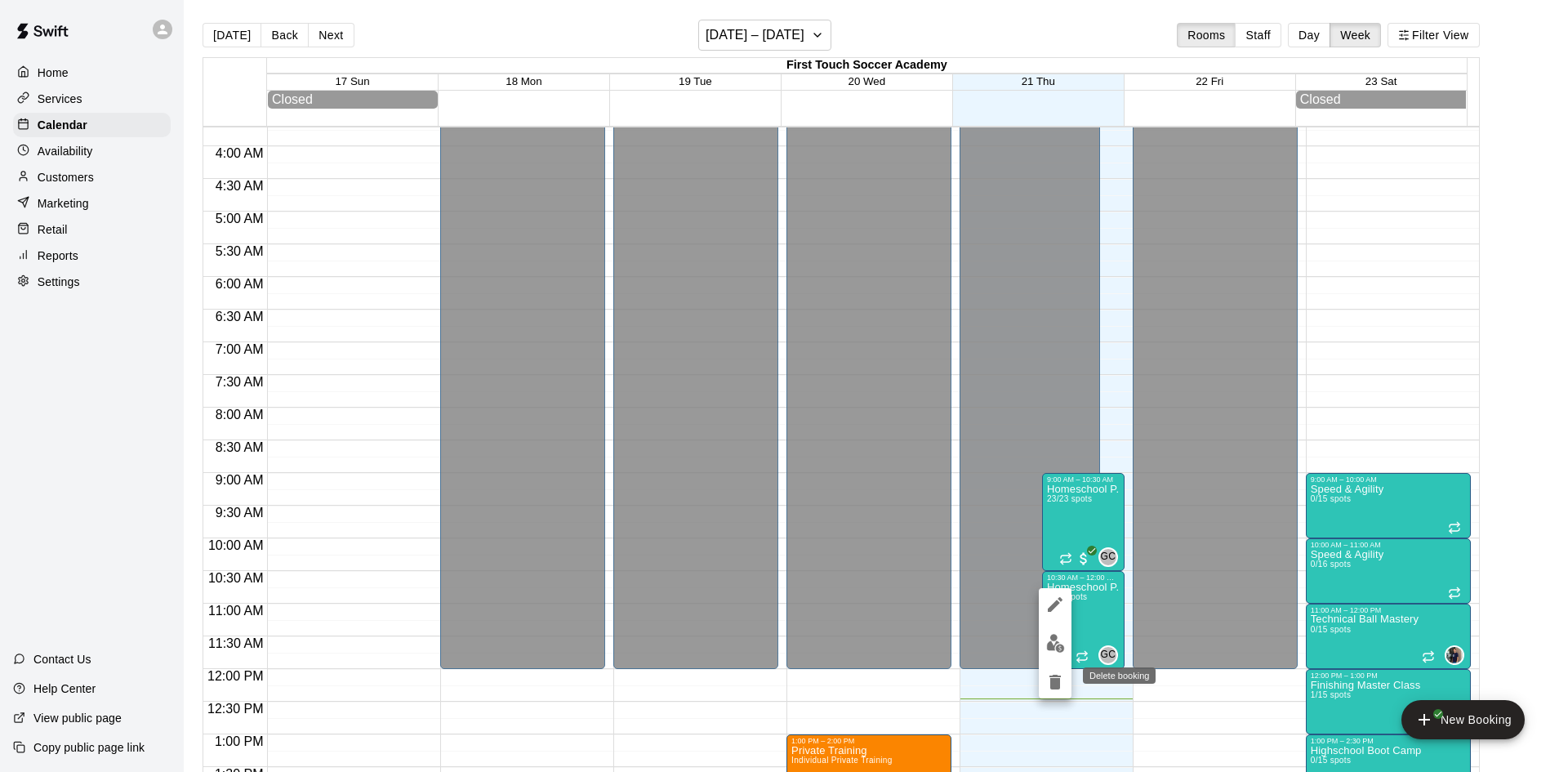
click at [1060, 688] on icon "delete" at bounding box center [1055, 682] width 19 height 19
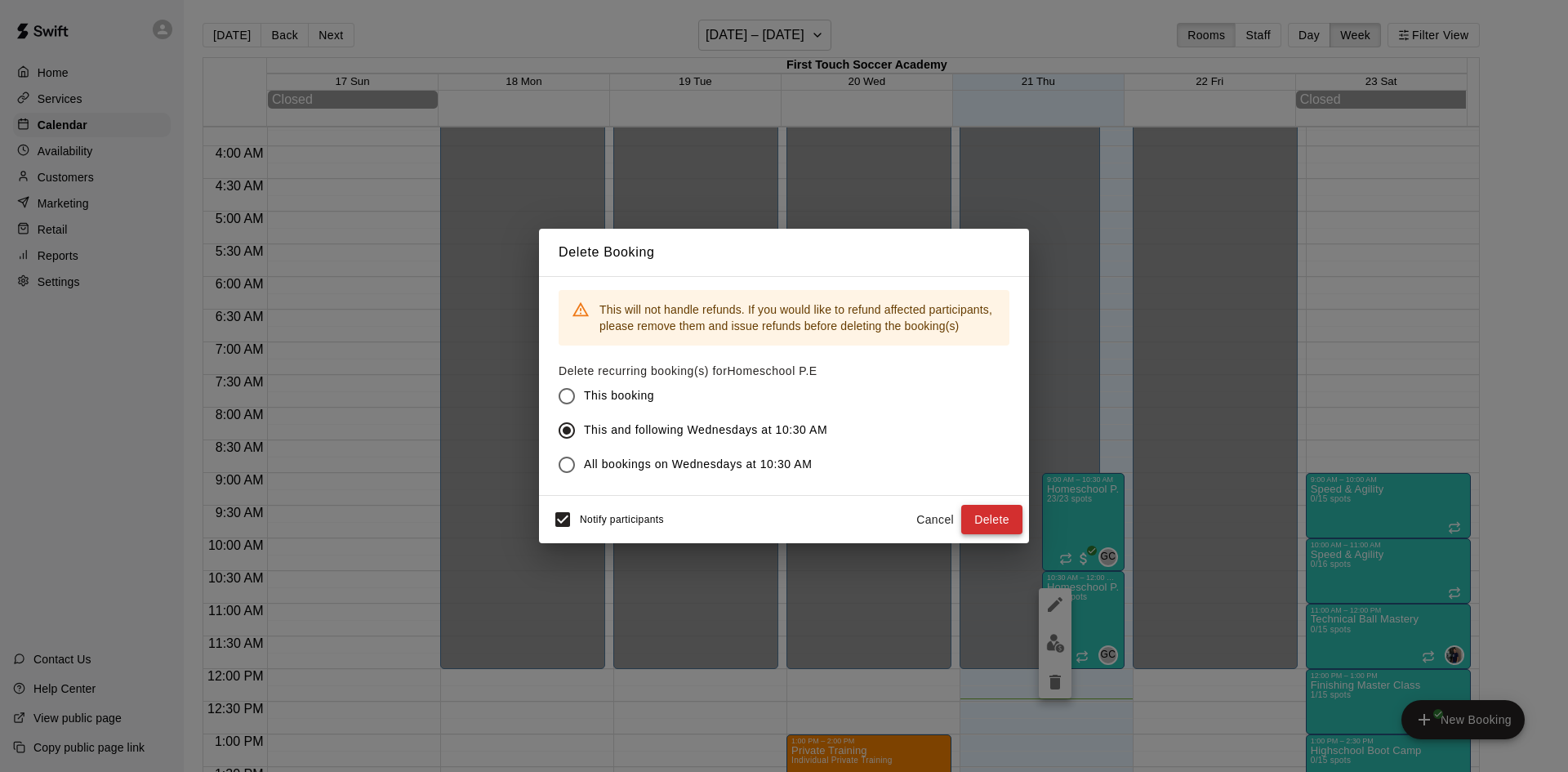
click at [991, 516] on button "Delete" at bounding box center [992, 520] width 61 height 31
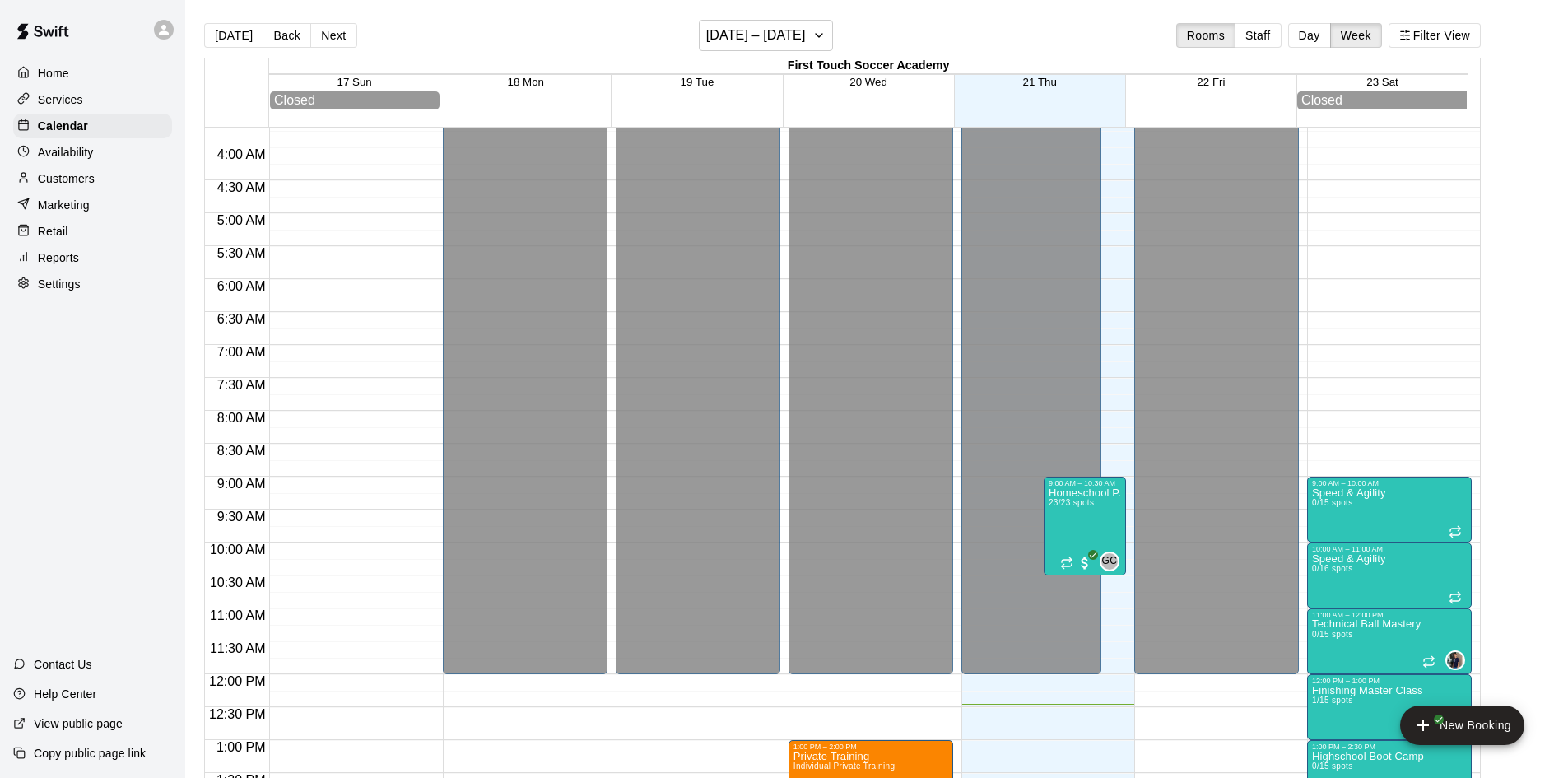
click at [55, 141] on div "Home Services Calendar Availability Customers Marketing Retail Reports Settings" at bounding box center [92, 178] width 185 height 239
click at [57, 178] on p "Customers" at bounding box center [66, 179] width 57 height 17
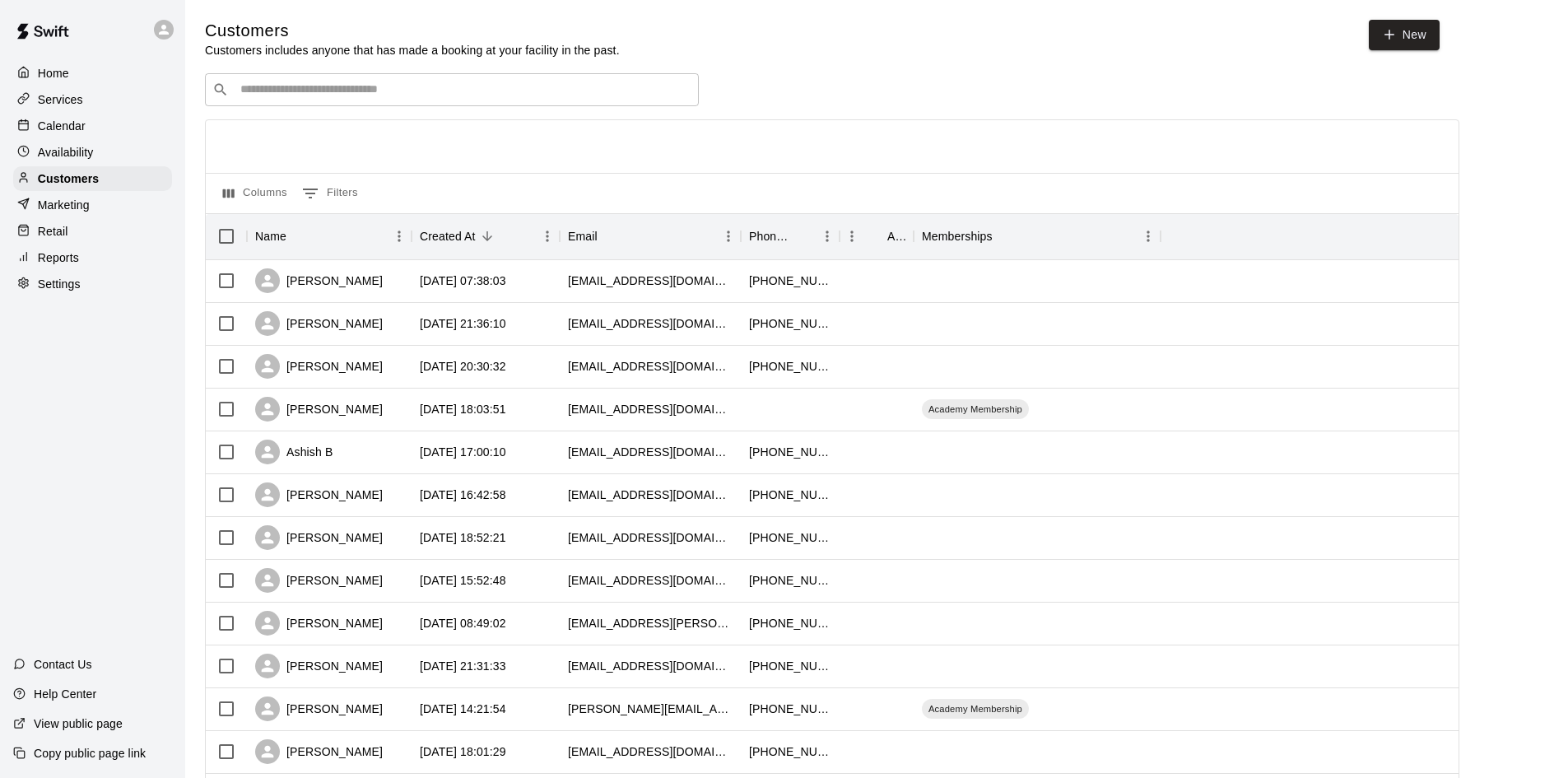
click at [75, 101] on p "Services" at bounding box center [60, 99] width 45 height 17
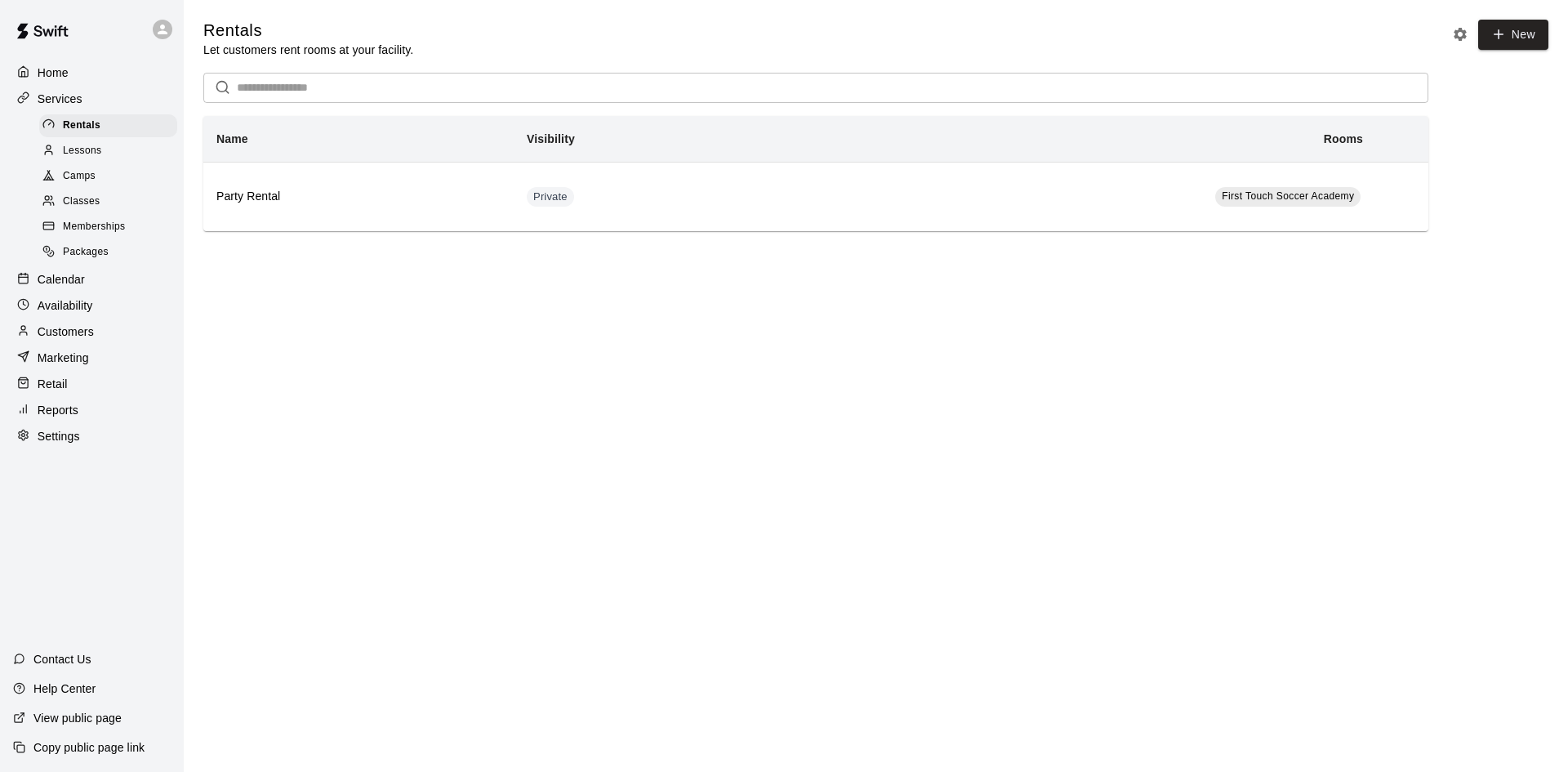
click at [98, 207] on span "Classes" at bounding box center [81, 202] width 37 height 17
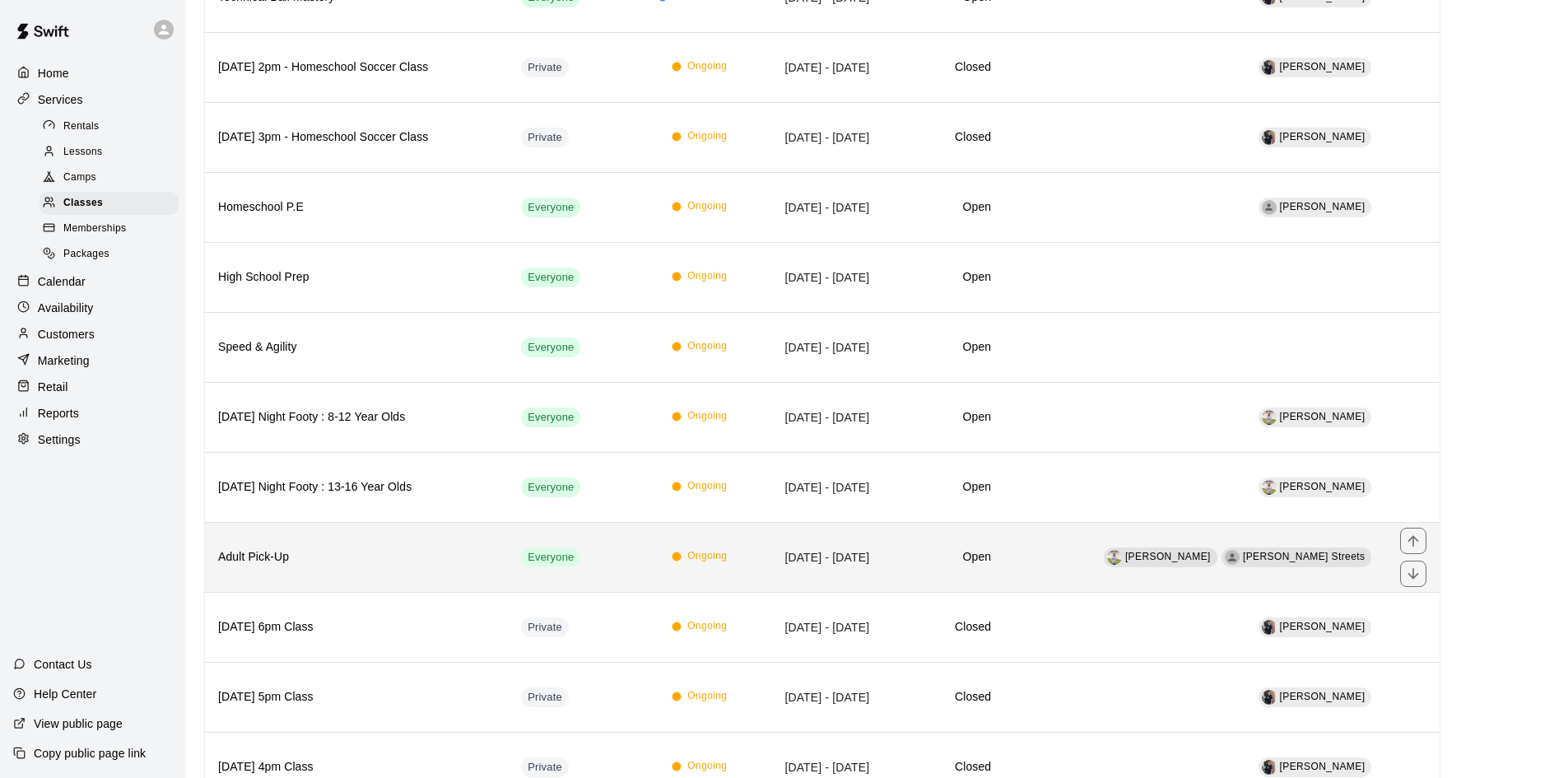
scroll to position [494, 0]
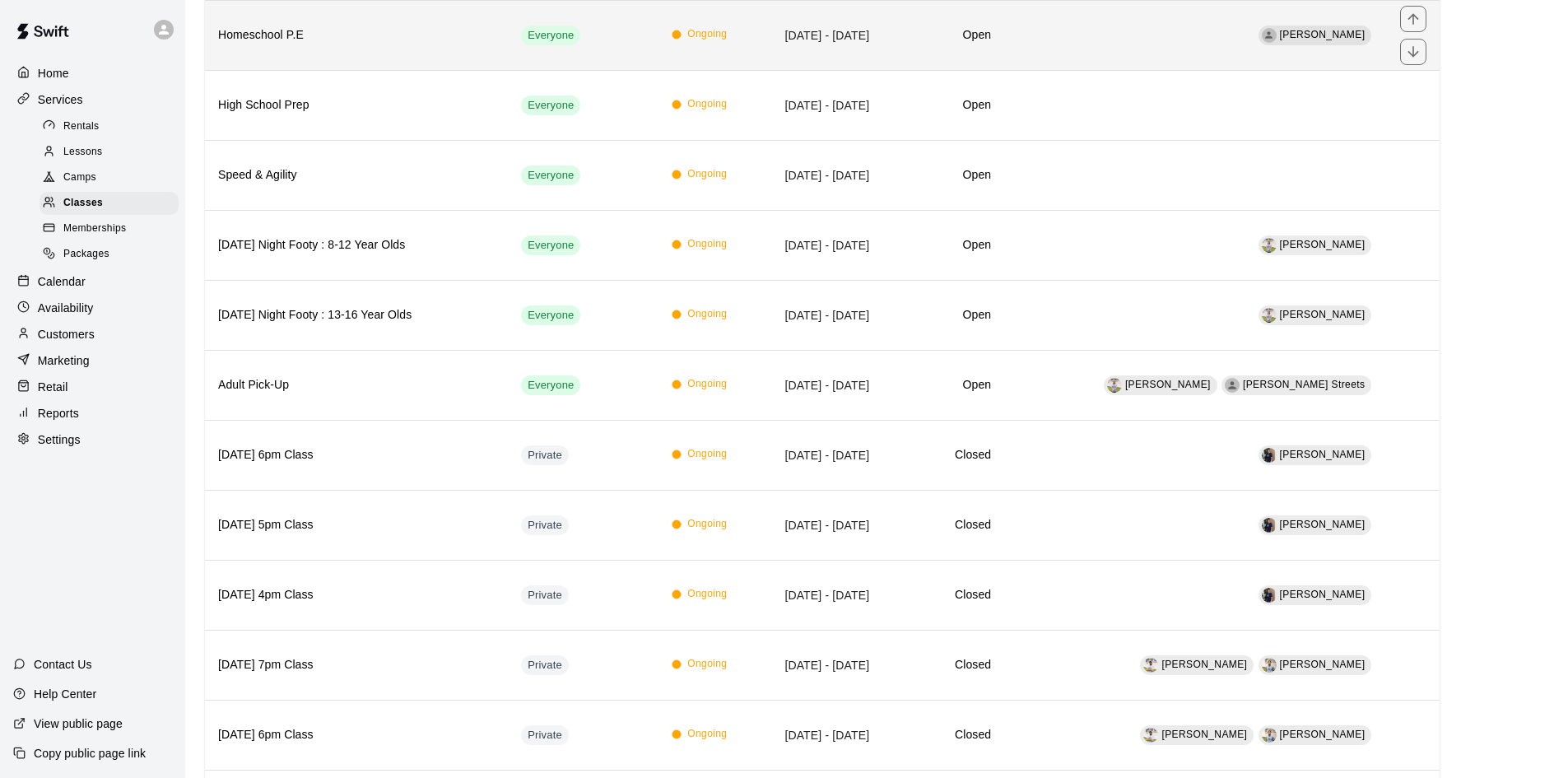
click at [438, 36] on h6 "Homeschool P.E" at bounding box center [356, 35] width 276 height 18
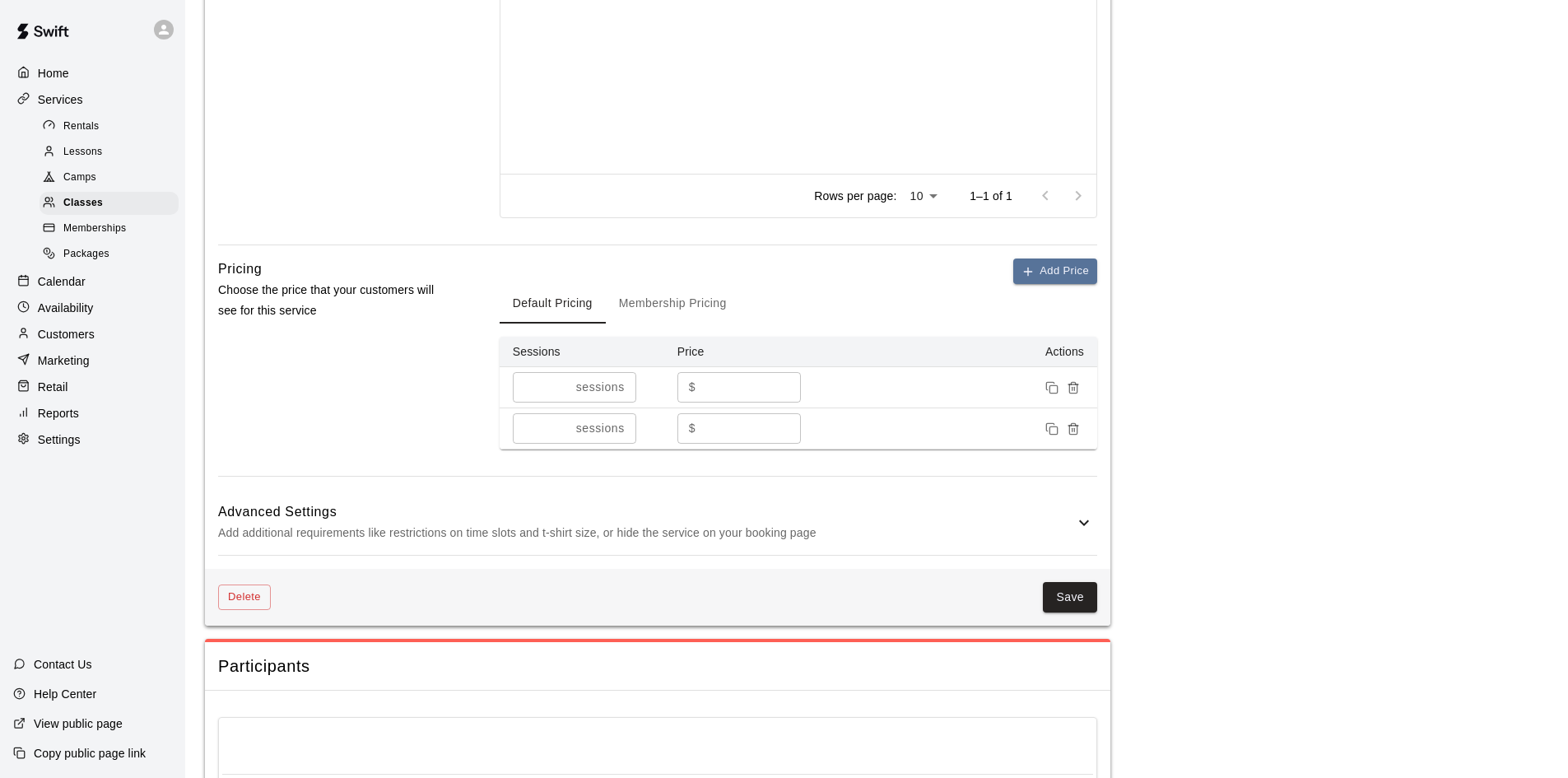
scroll to position [823, 0]
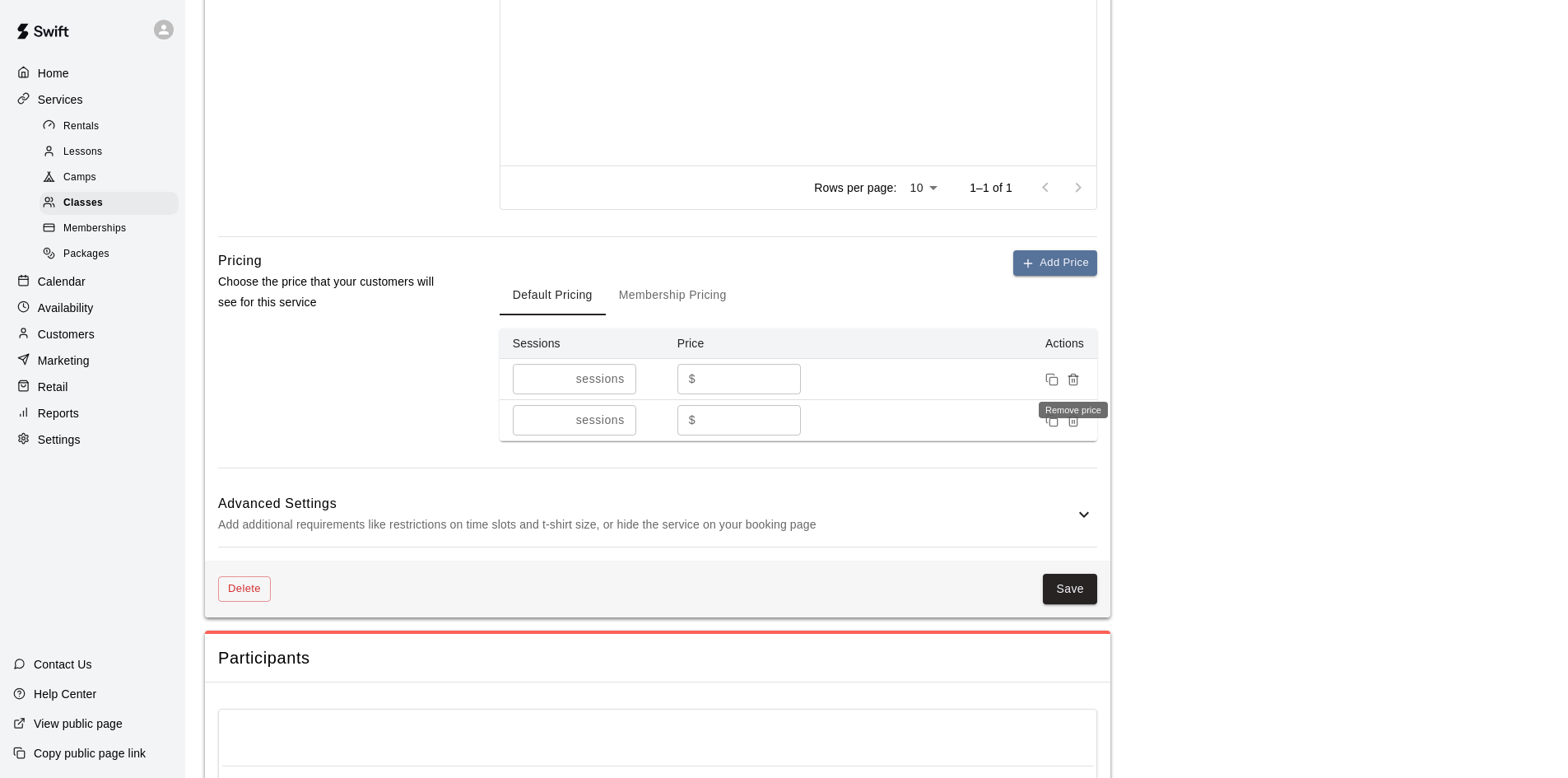
click at [1076, 376] on icon "Remove price" at bounding box center [1073, 380] width 7 height 9
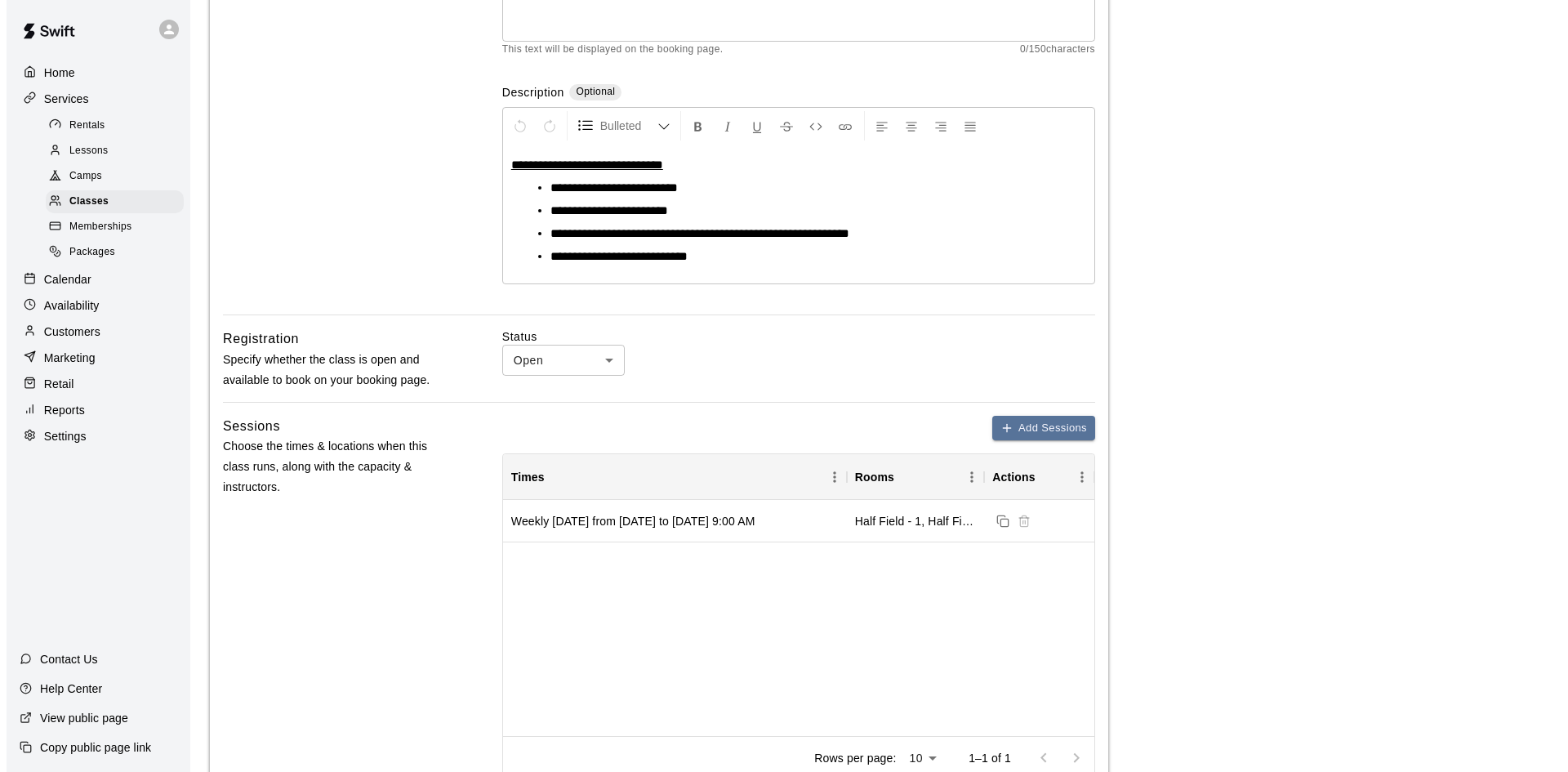
scroll to position [327, 0]
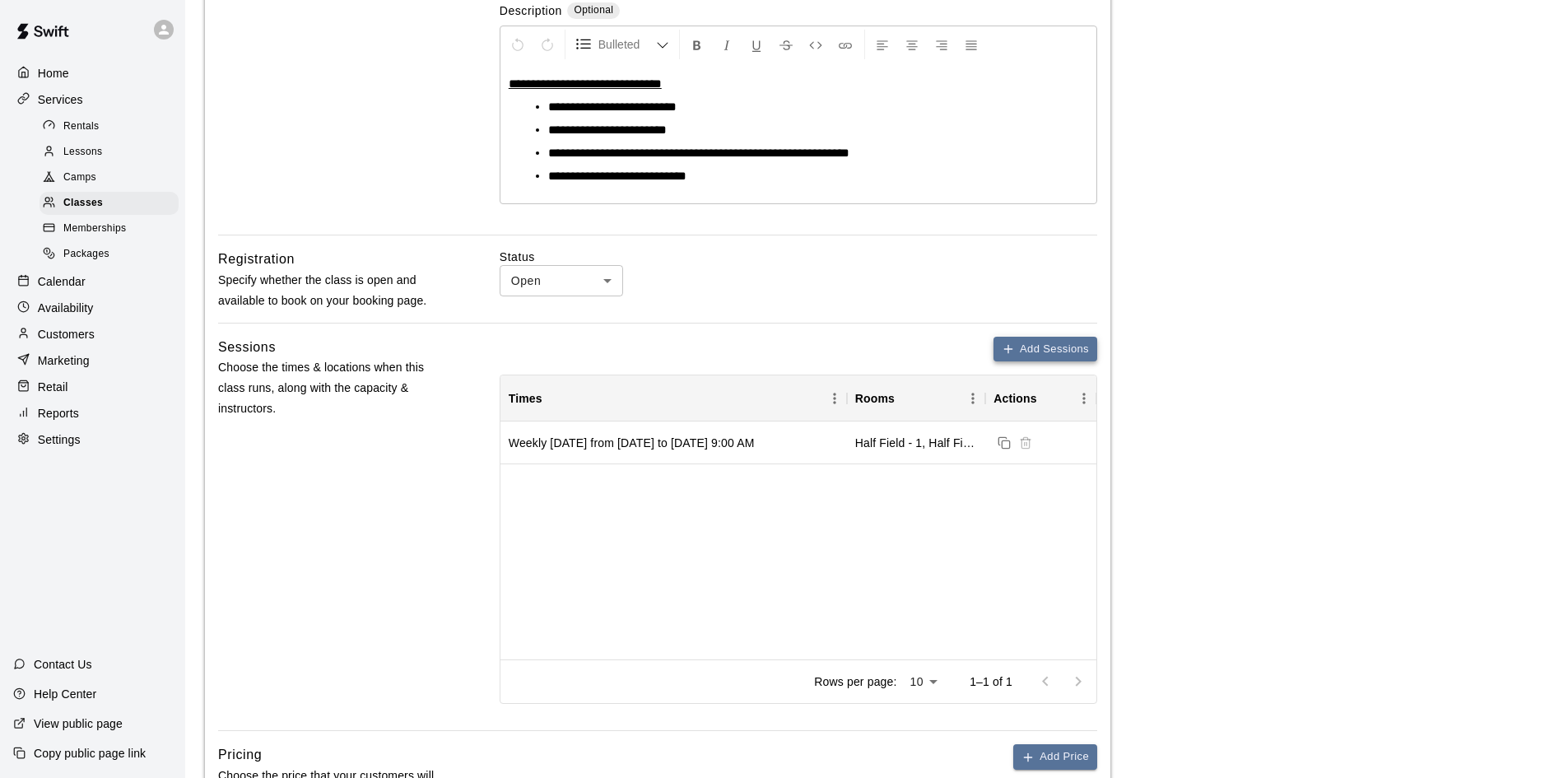
click at [1039, 349] on button "Add Sessions" at bounding box center [1045, 349] width 104 height 26
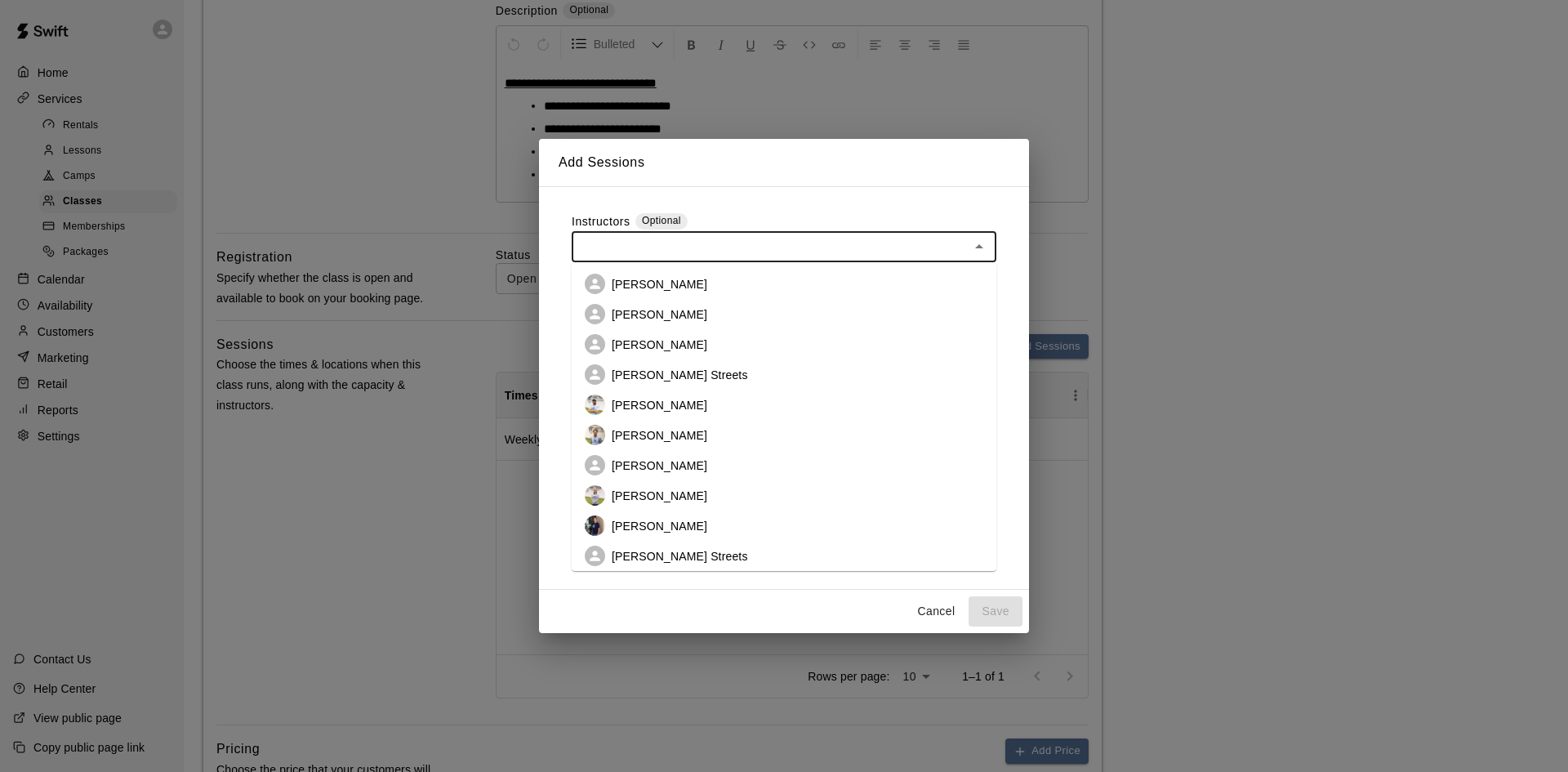
click at [656, 237] on input "text" at bounding box center [770, 246] width 388 height 20
click at [650, 309] on p "[PERSON_NAME]" at bounding box center [659, 314] width 95 height 17
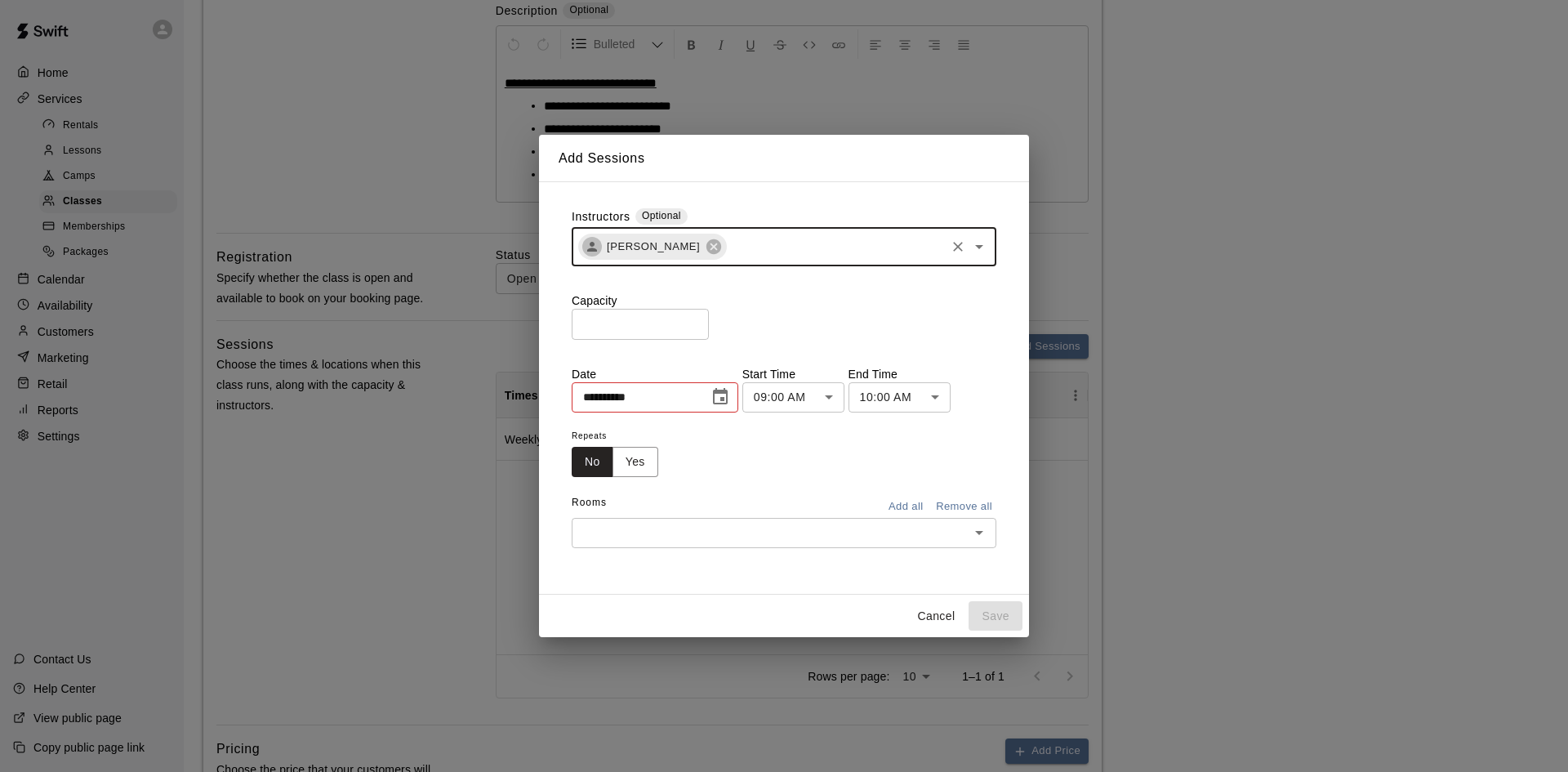
click at [663, 322] on input "*" at bounding box center [640, 324] width 137 height 31
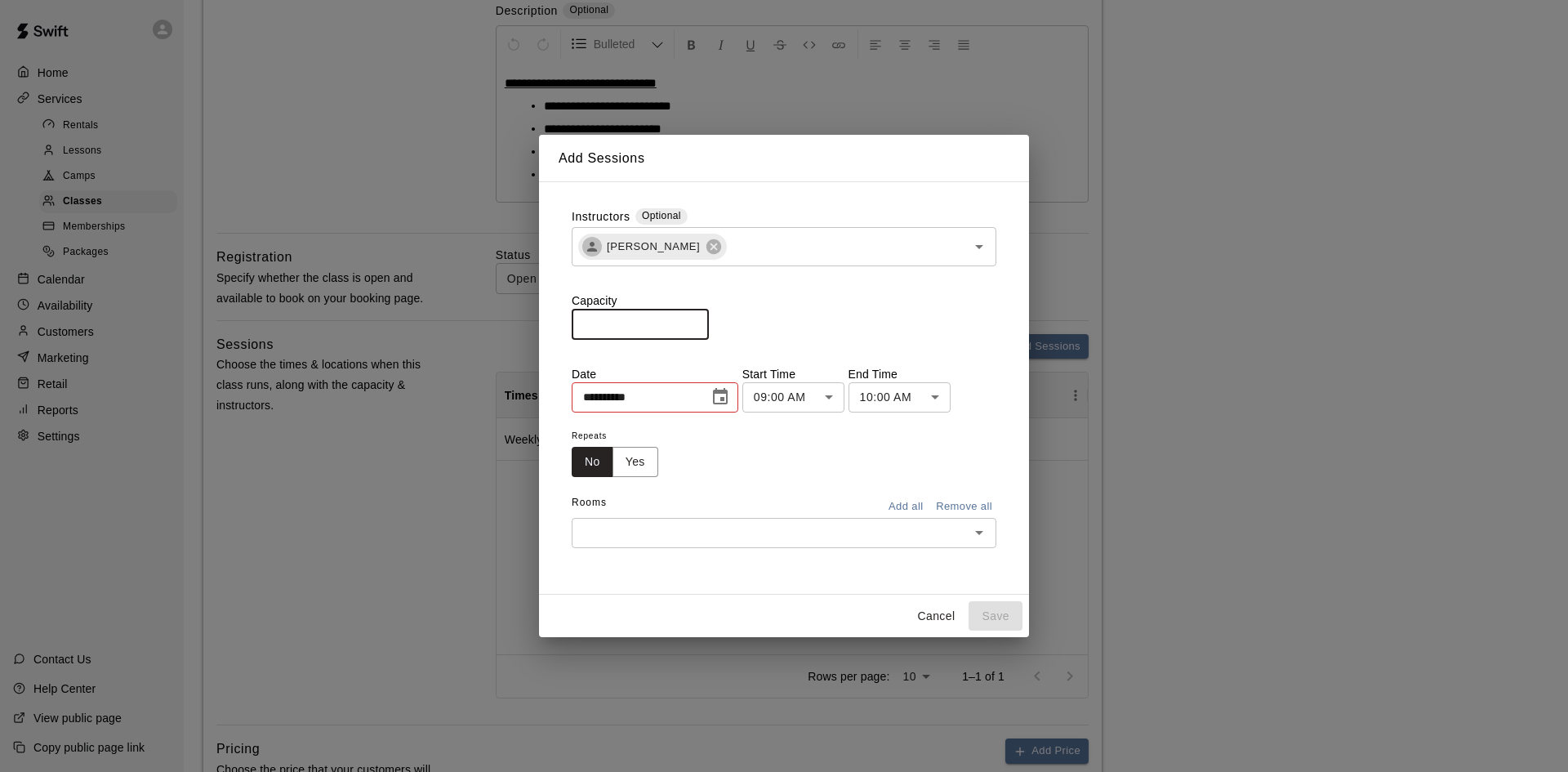
type input "**"
click at [855, 303] on p "Capacity" at bounding box center [784, 300] width 424 height 17
click at [730, 389] on icon "Choose date, selected date is Aug 20, 2025" at bounding box center [720, 396] width 19 height 19
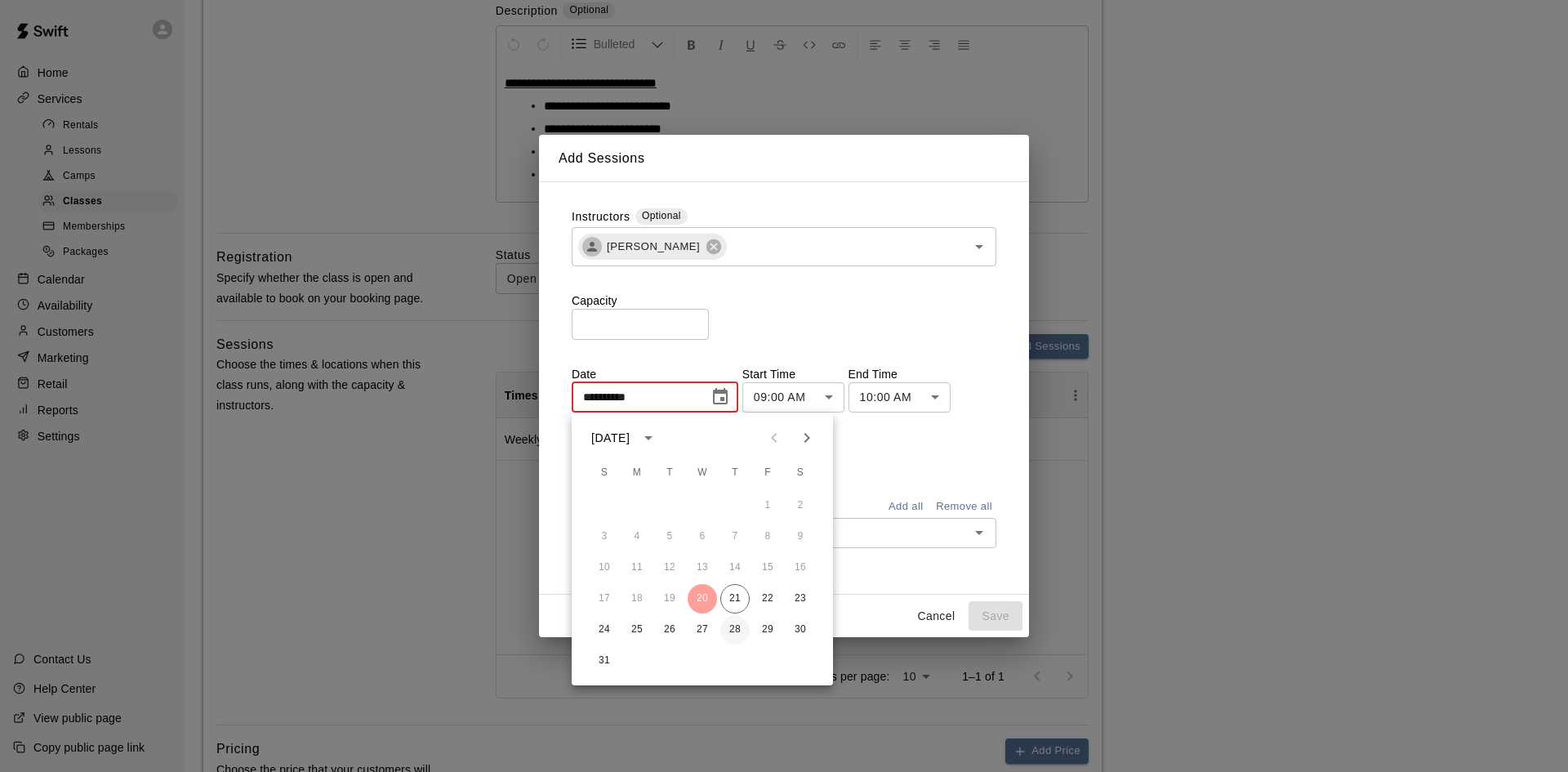
click at [738, 624] on button "28" at bounding box center [735, 630] width 30 height 30
type input "**********"
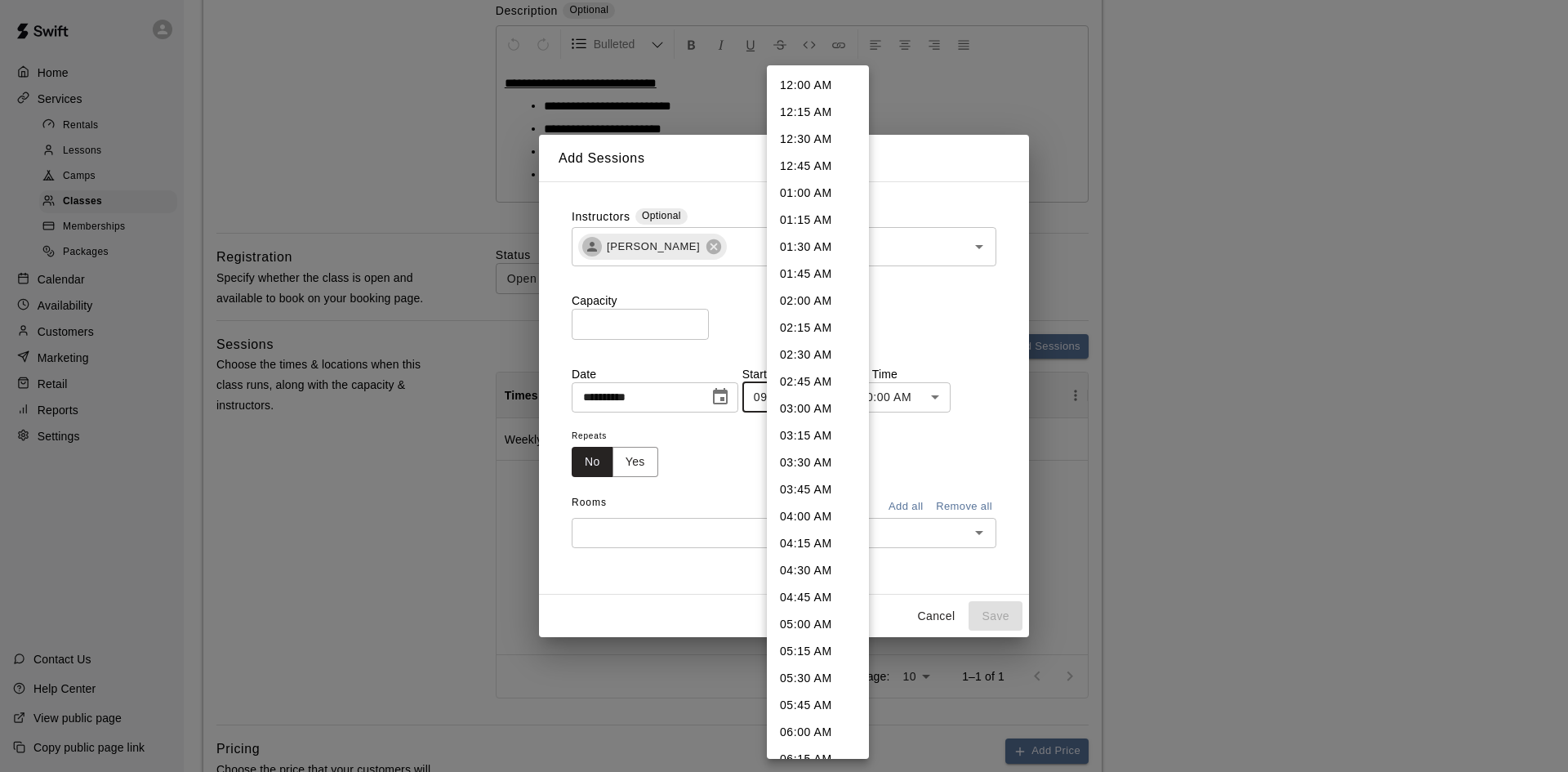
scroll to position [644, 0]
click at [813, 679] on li "11:30 AM" at bounding box center [817, 681] width 102 height 27
type input "********"
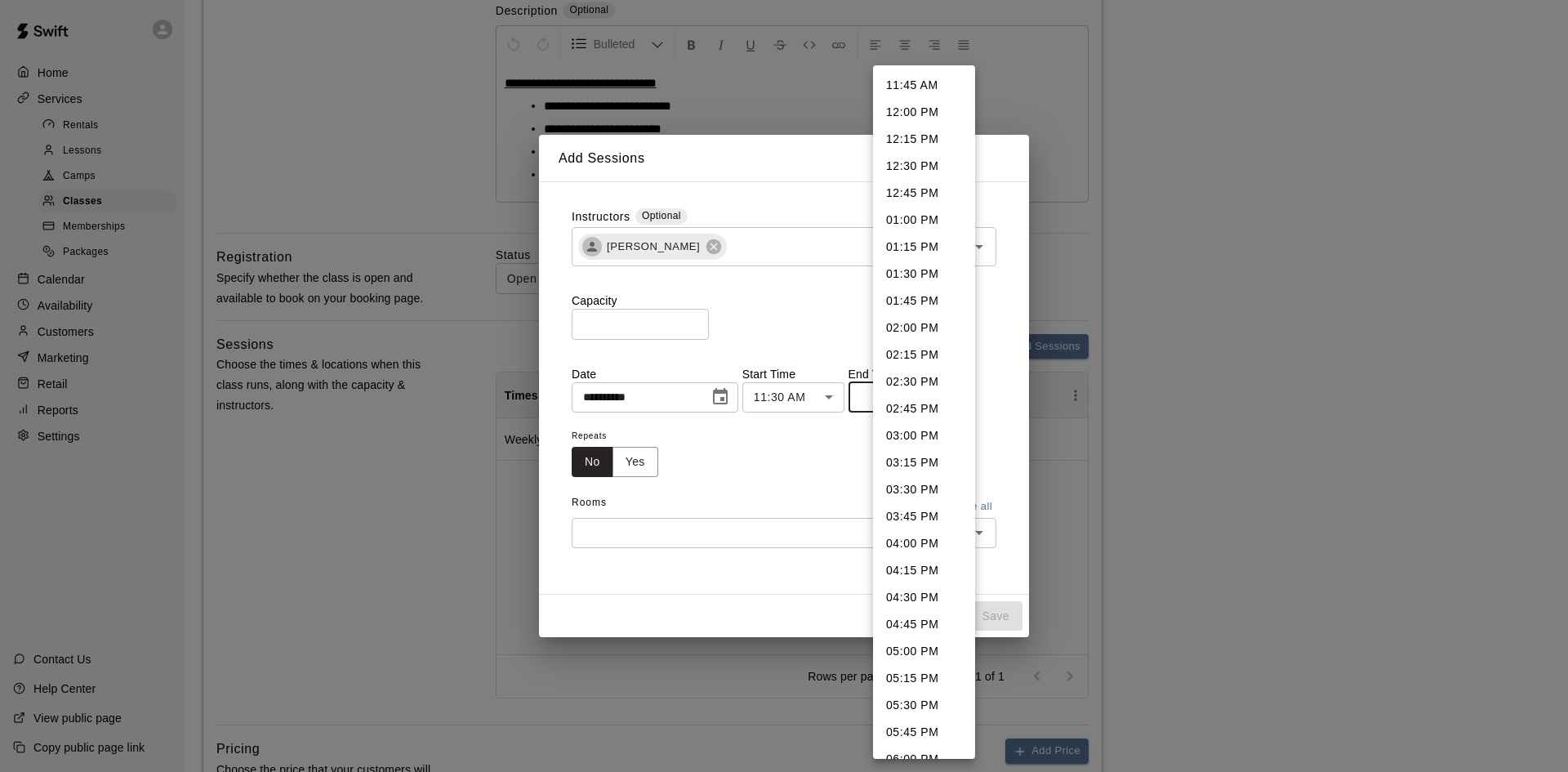
drag, startPoint x: 852, startPoint y: 359, endPoint x: 849, endPoint y: 351, distance: 8.5
click at [851, 354] on div at bounding box center [784, 386] width 1568 height 772
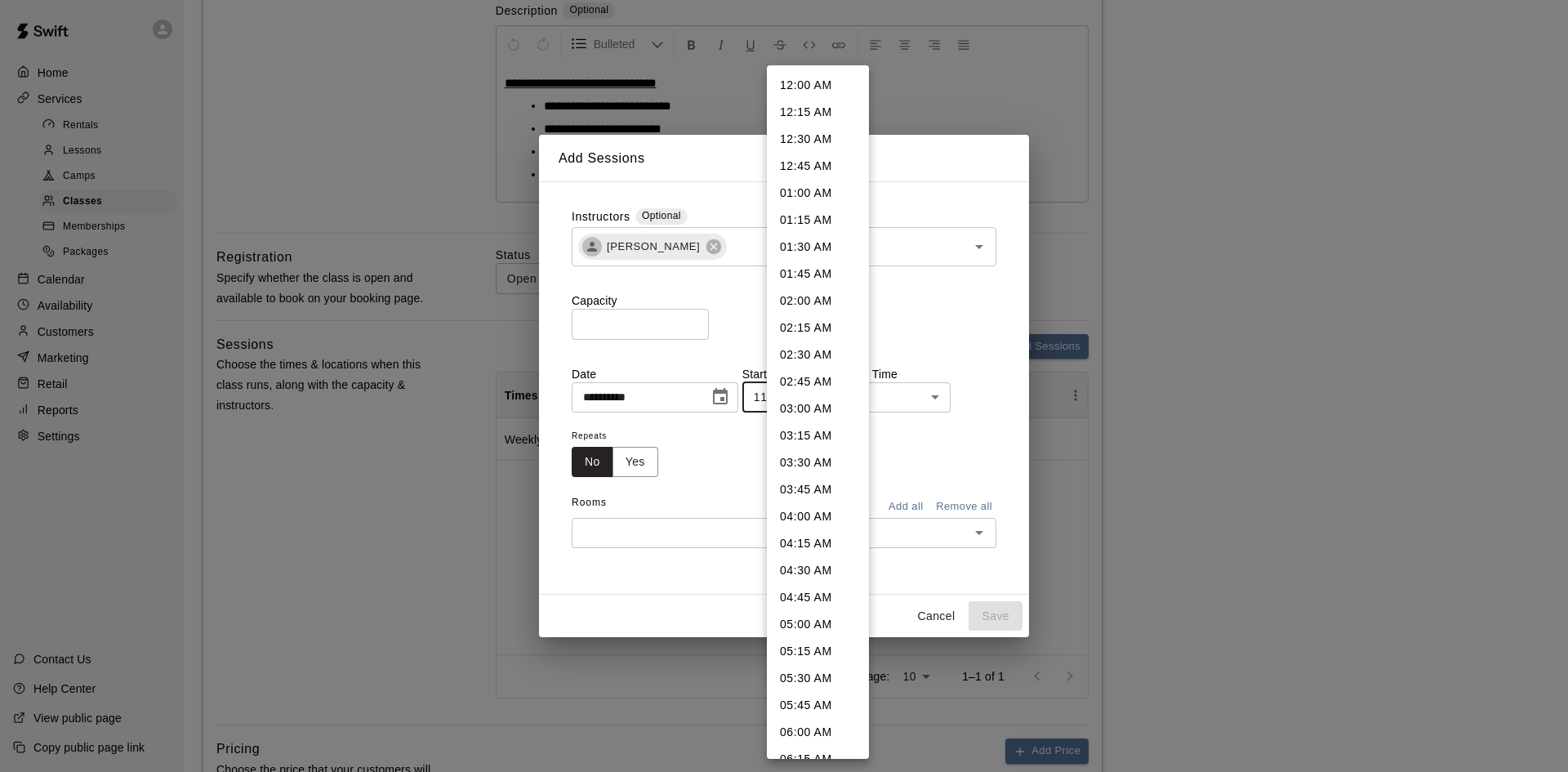
scroll to position [913, 0]
click at [829, 306] on li "10:30 AM" at bounding box center [817, 304] width 102 height 27
type input "********"
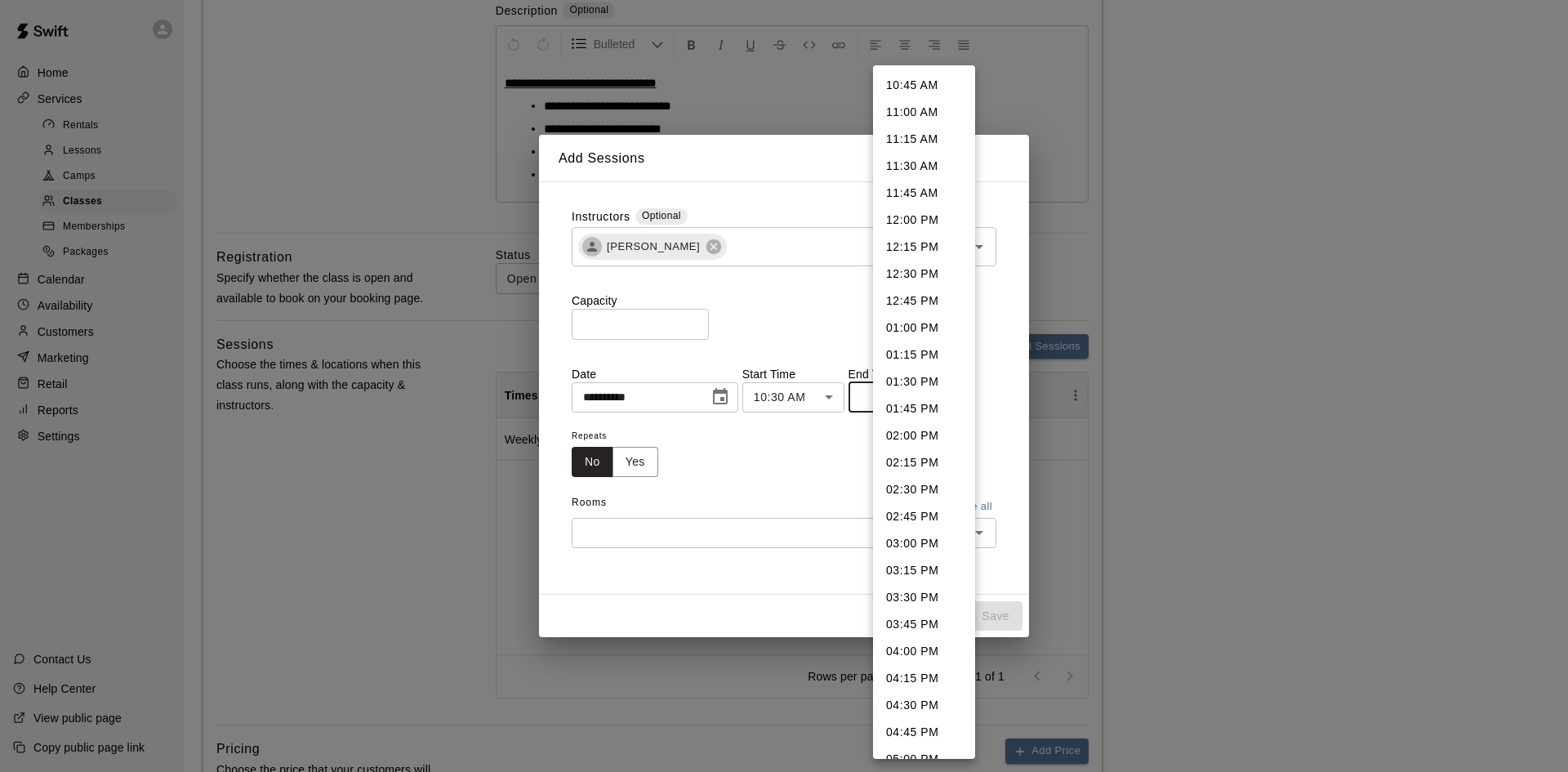
click at [918, 223] on li "12:00 PM" at bounding box center [924, 220] width 102 height 27
type input "********"
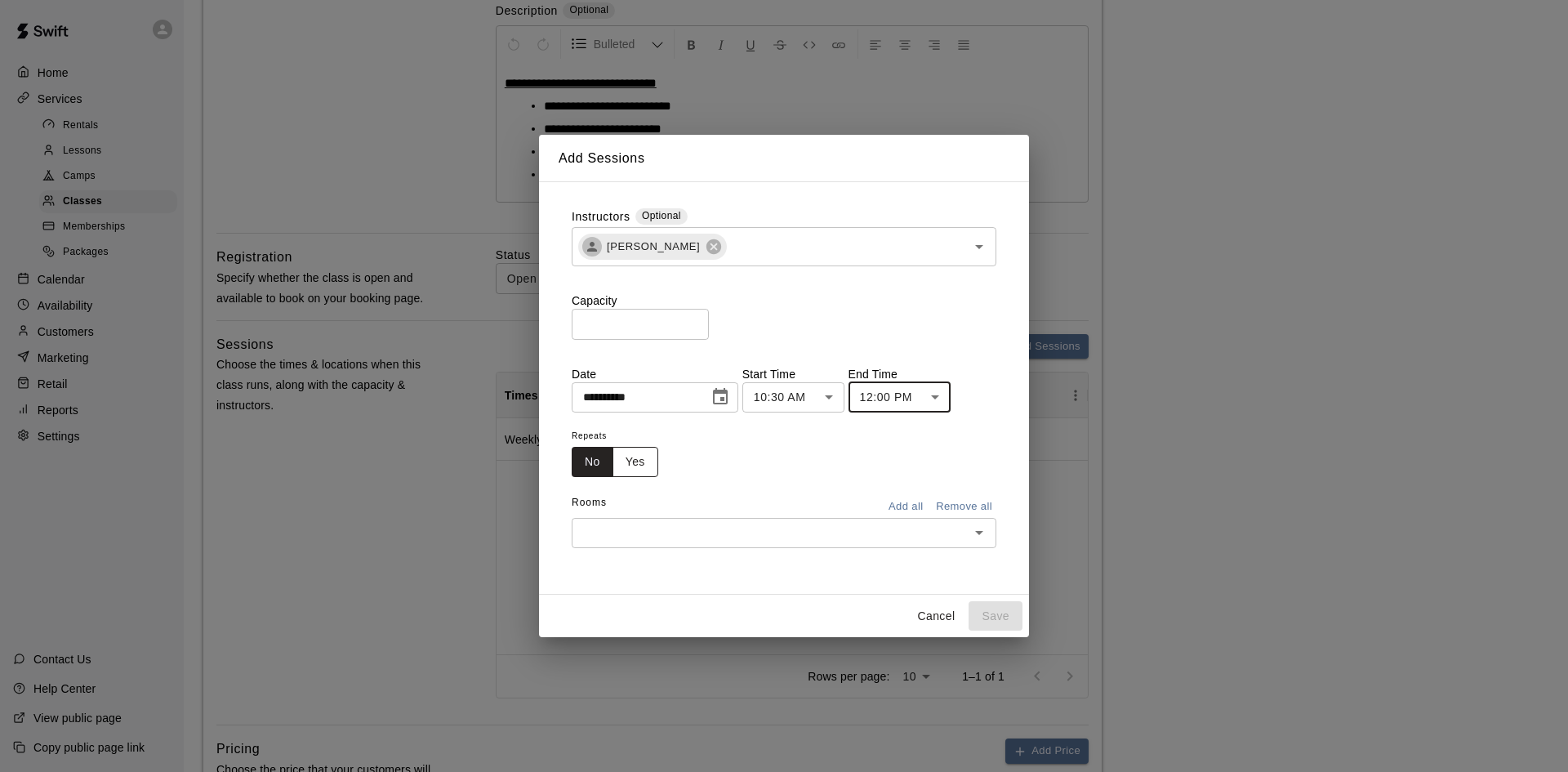
click at [634, 460] on button "Yes" at bounding box center [635, 462] width 45 height 31
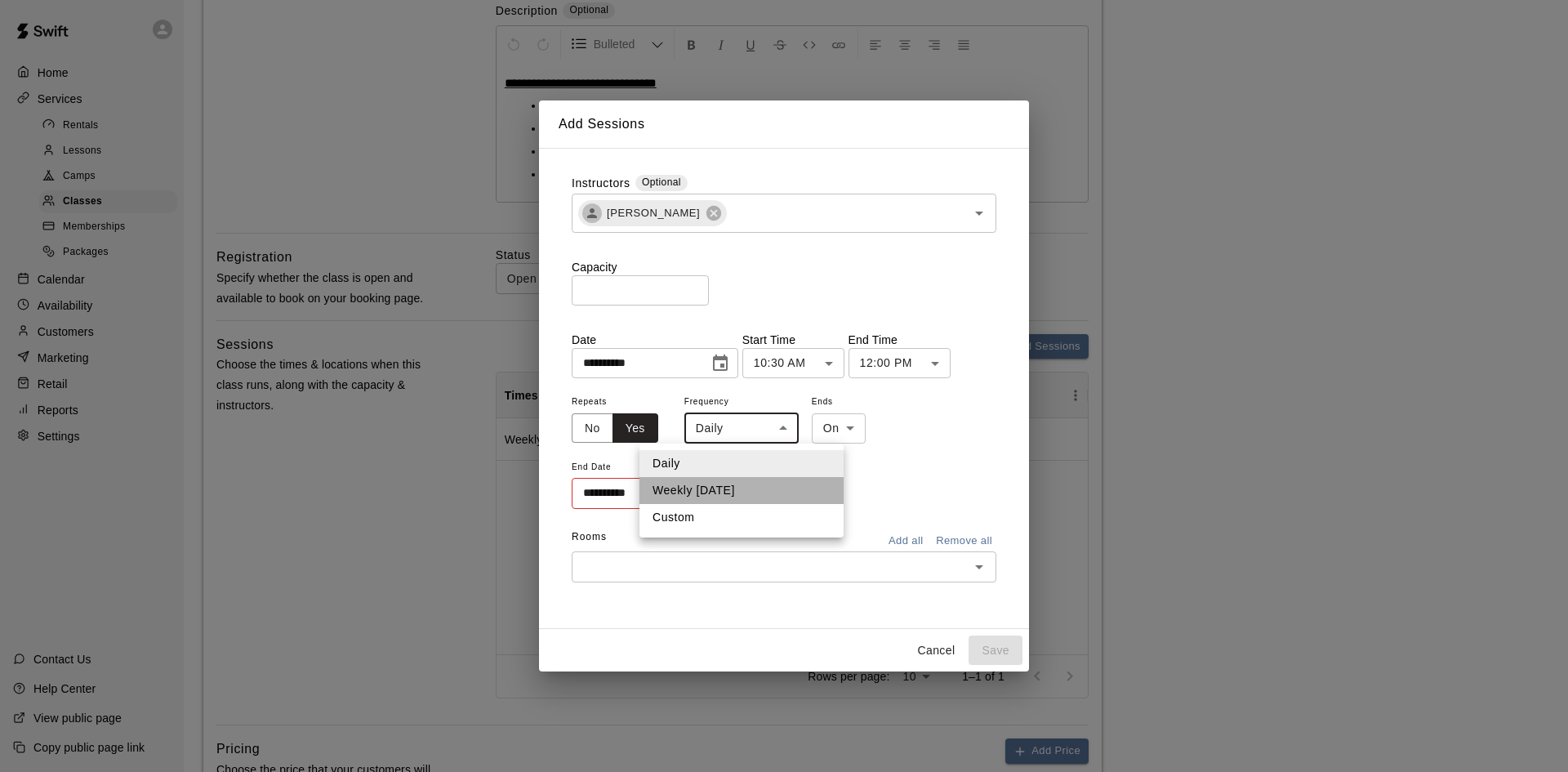
click at [750, 487] on li "Weekly [DATE]" at bounding box center [741, 490] width 204 height 27
type input "******"
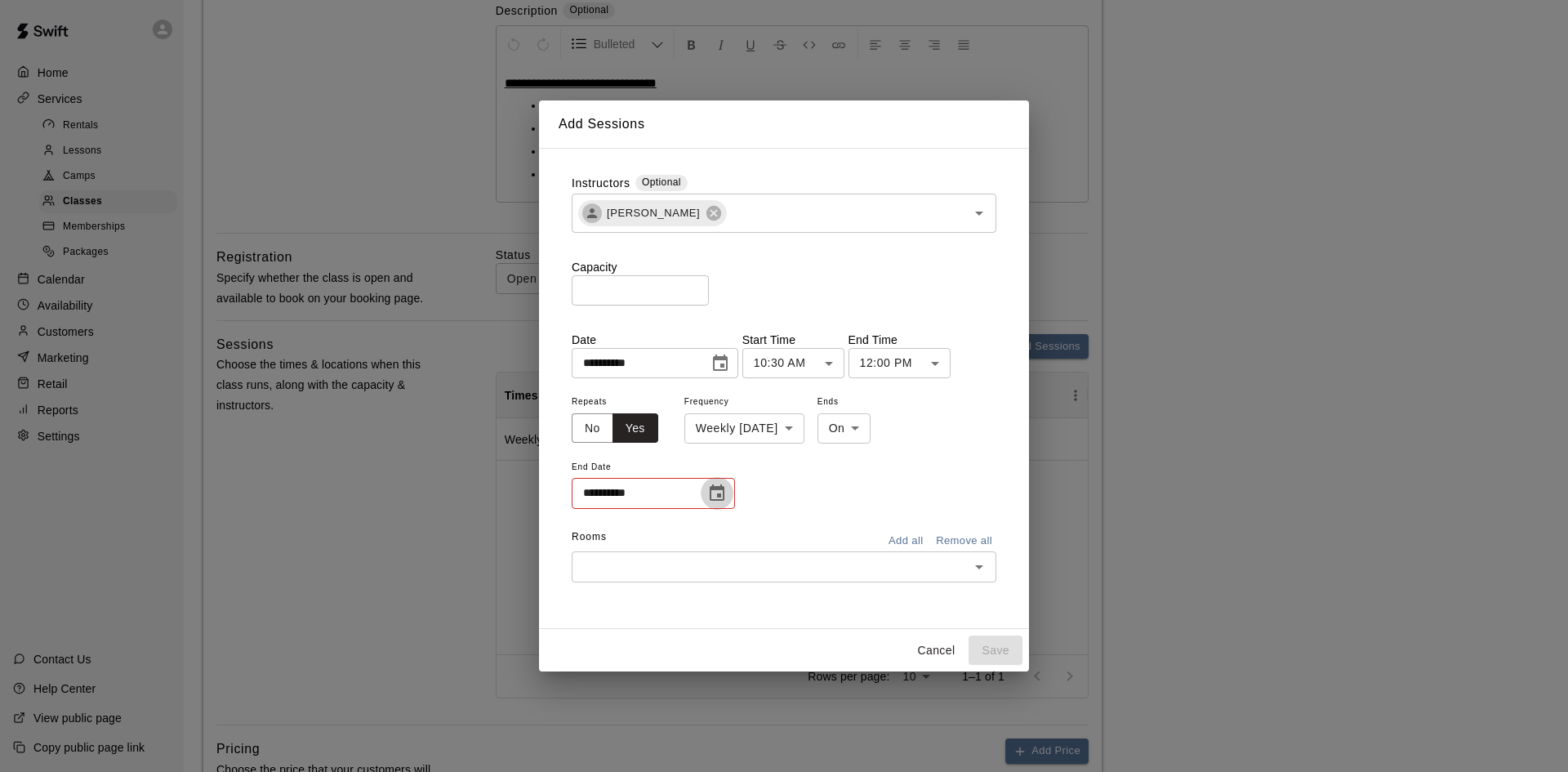
drag, startPoint x: 730, startPoint y: 491, endPoint x: 720, endPoint y: 493, distance: 10.2
click at [724, 493] on button "Choose date" at bounding box center [716, 493] width 32 height 32
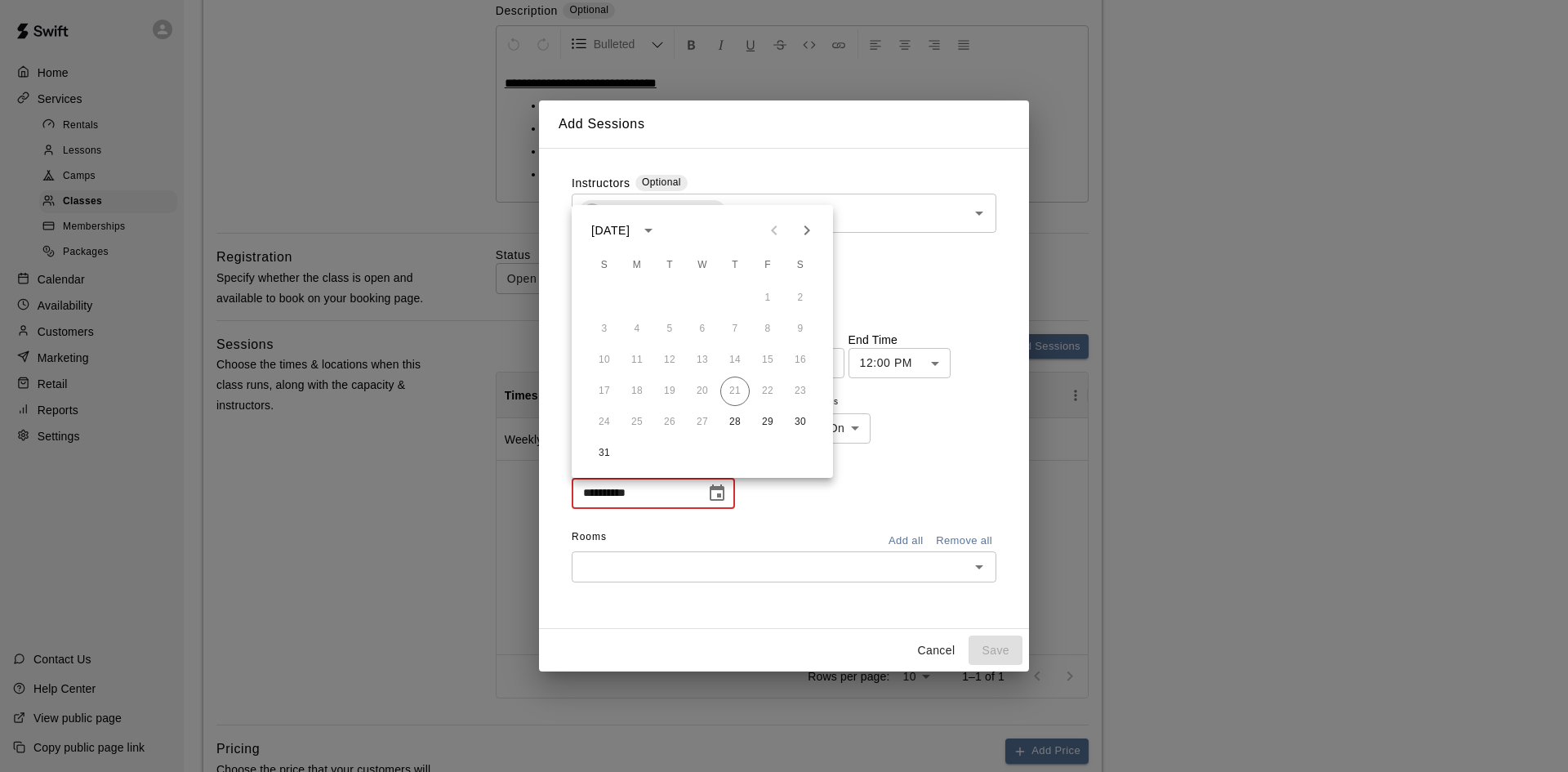
click at [801, 228] on icon "Next month" at bounding box center [807, 231] width 19 height 19
click at [802, 228] on icon "Next month" at bounding box center [807, 231] width 19 height 19
click at [732, 331] on button "9" at bounding box center [735, 329] width 30 height 30
type input "**********"
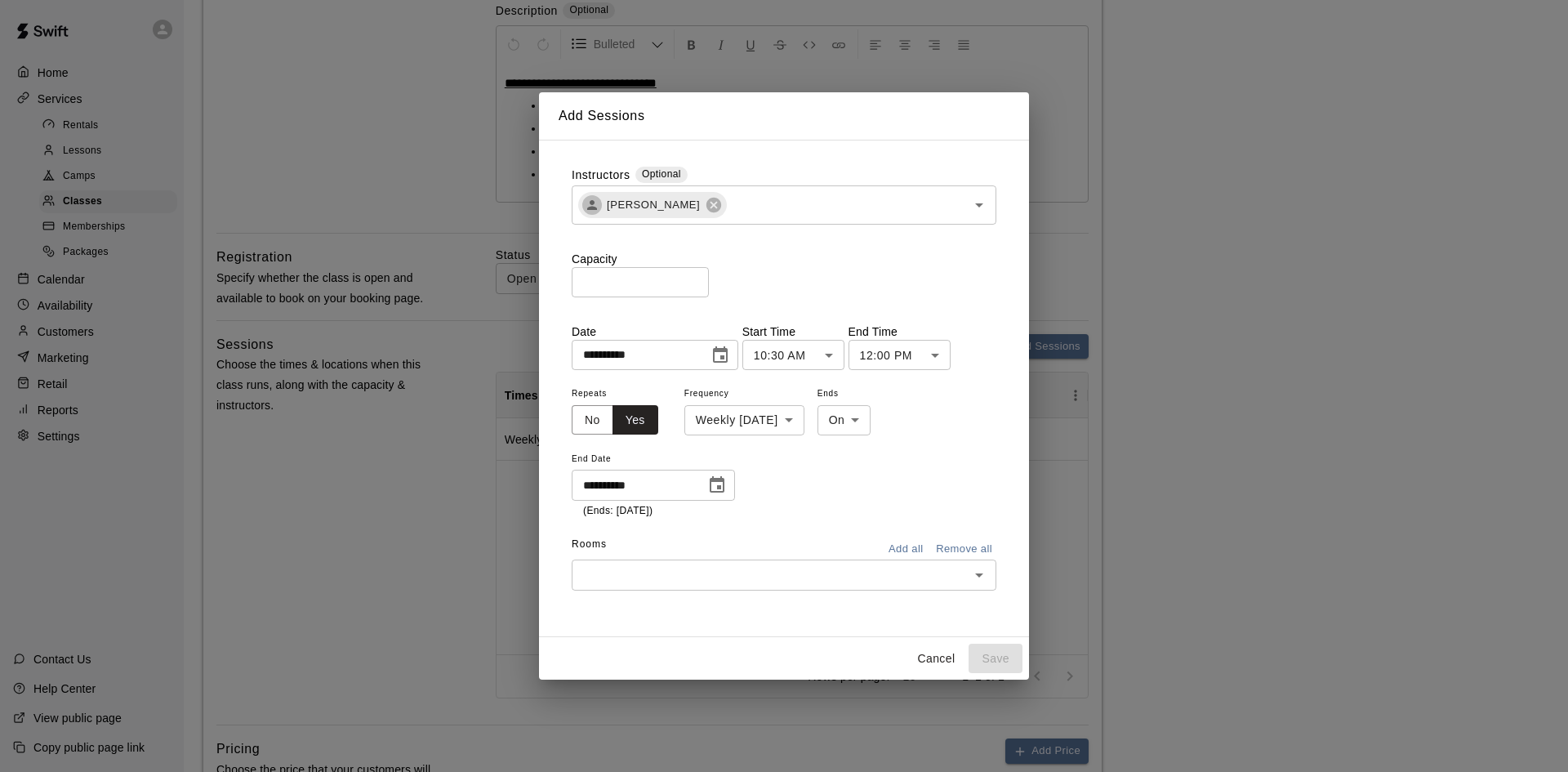
click at [673, 580] on input "text" at bounding box center [770, 574] width 388 height 20
click at [675, 535] on li "Half Field - 1" at bounding box center [784, 540] width 424 height 27
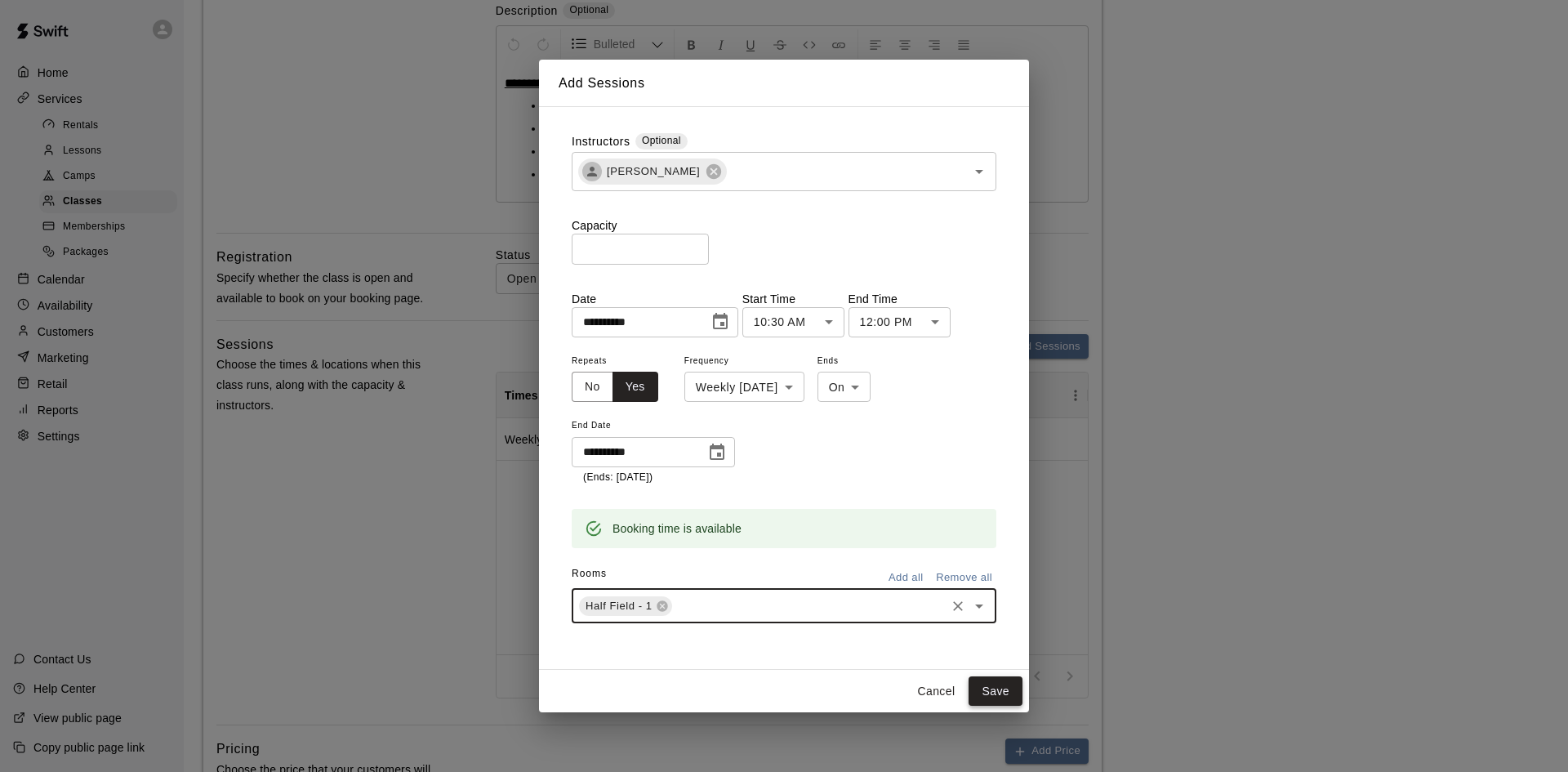
click at [991, 689] on button "Save" at bounding box center [995, 691] width 54 height 31
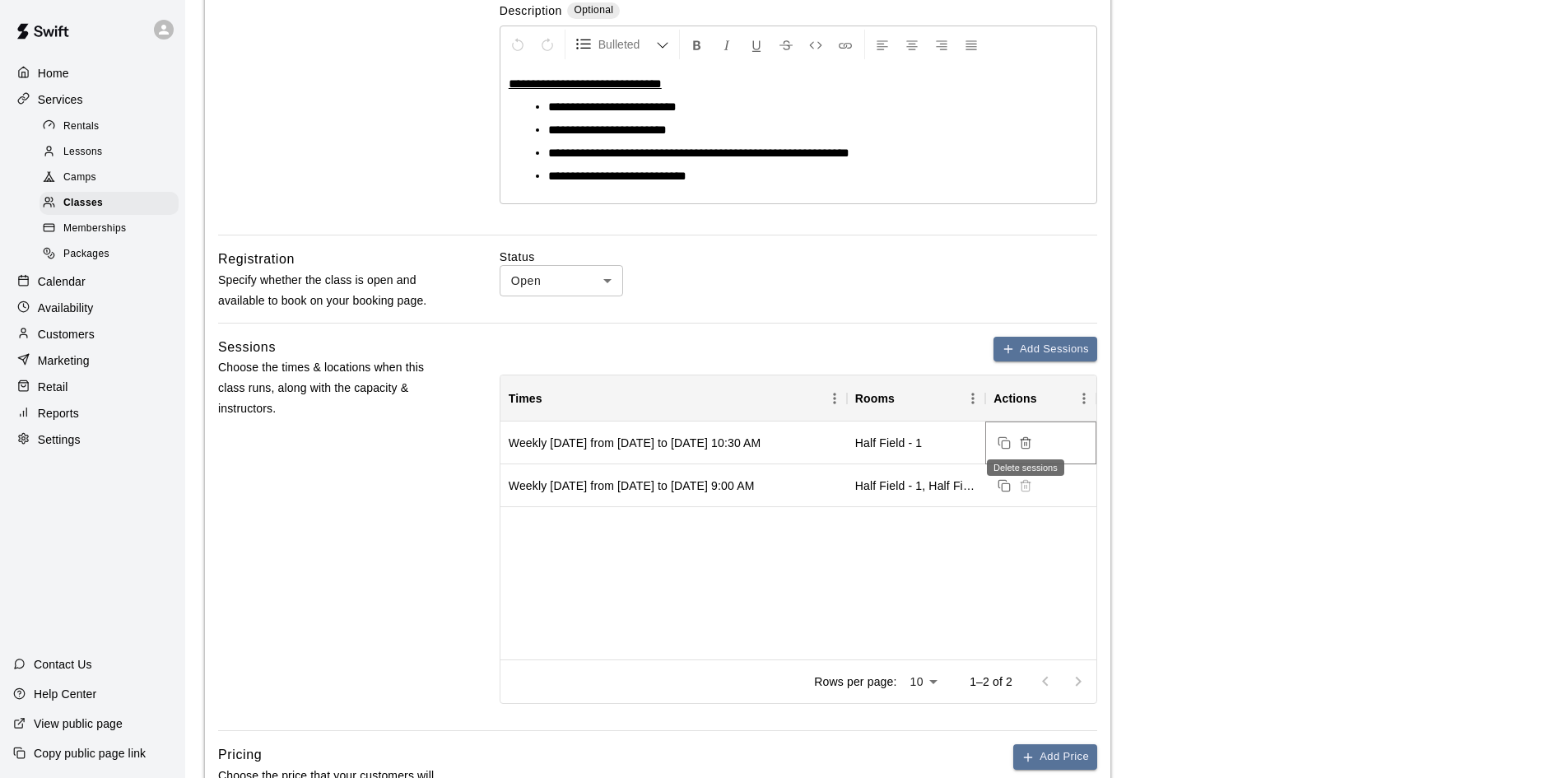
click at [1032, 437] on icon "Delete sessions" at bounding box center [1025, 443] width 13 height 13
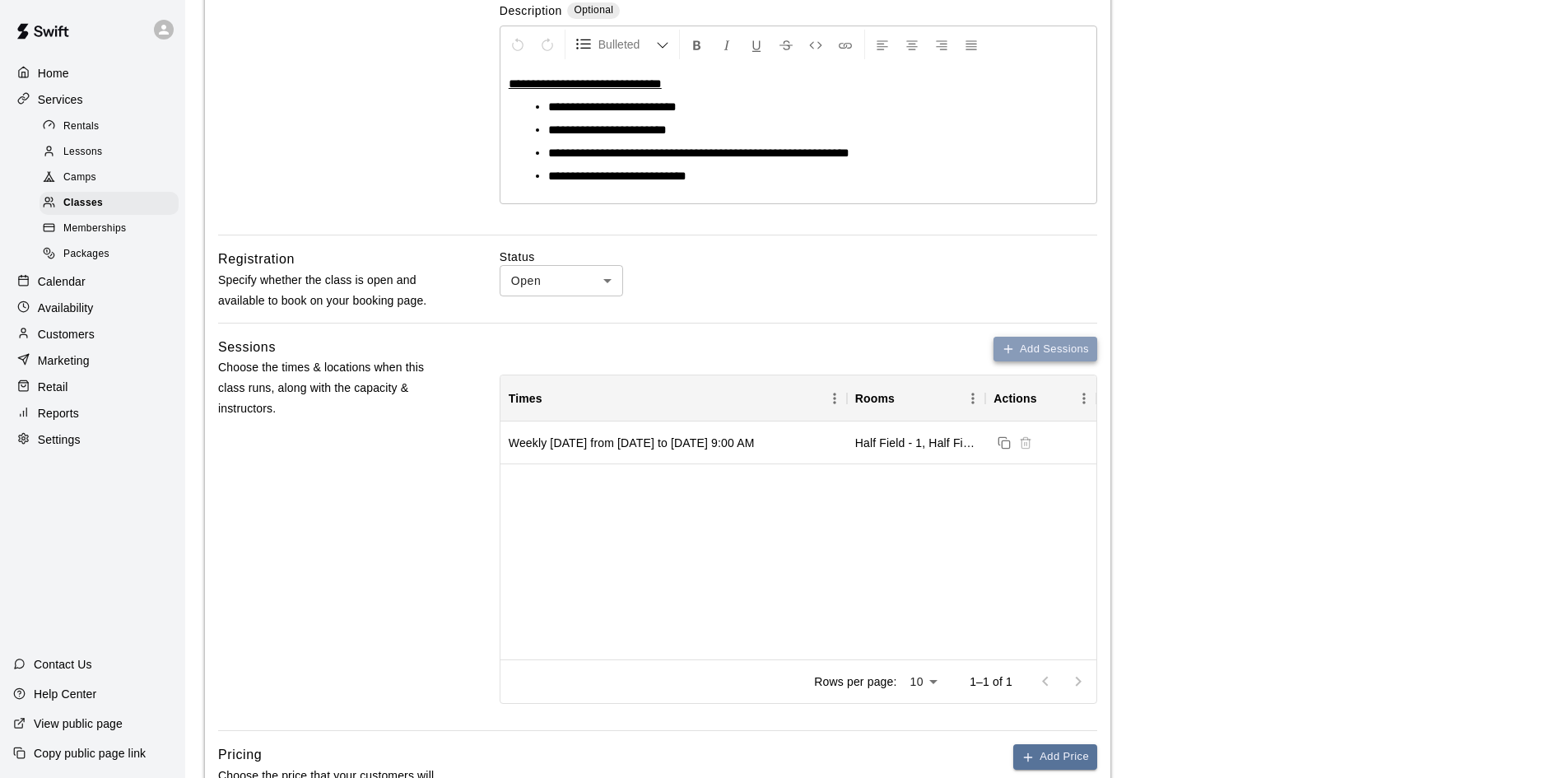
click at [1028, 346] on button "Add Sessions" at bounding box center [1045, 349] width 104 height 26
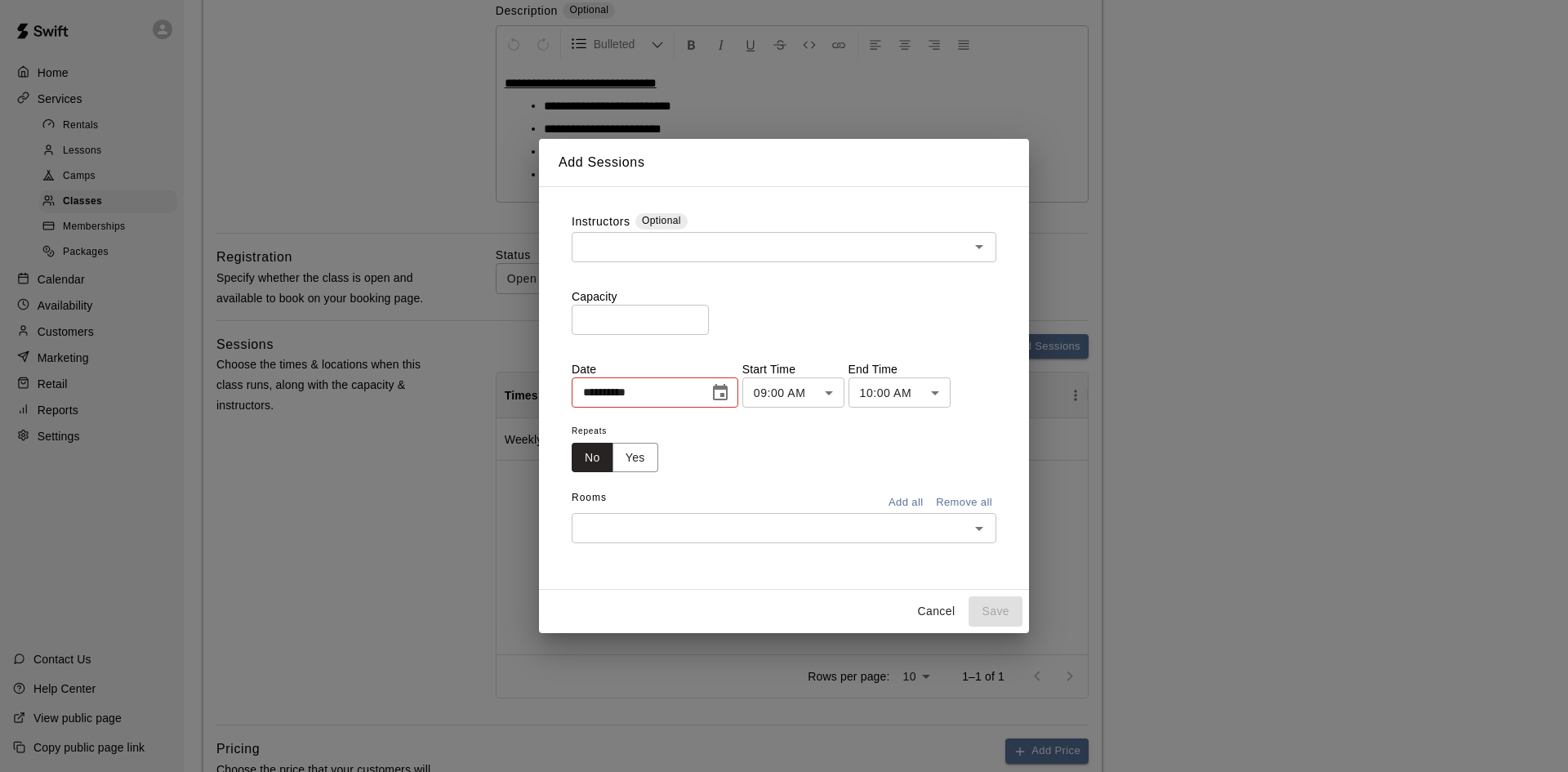
click at [732, 250] on input "text" at bounding box center [770, 246] width 388 height 20
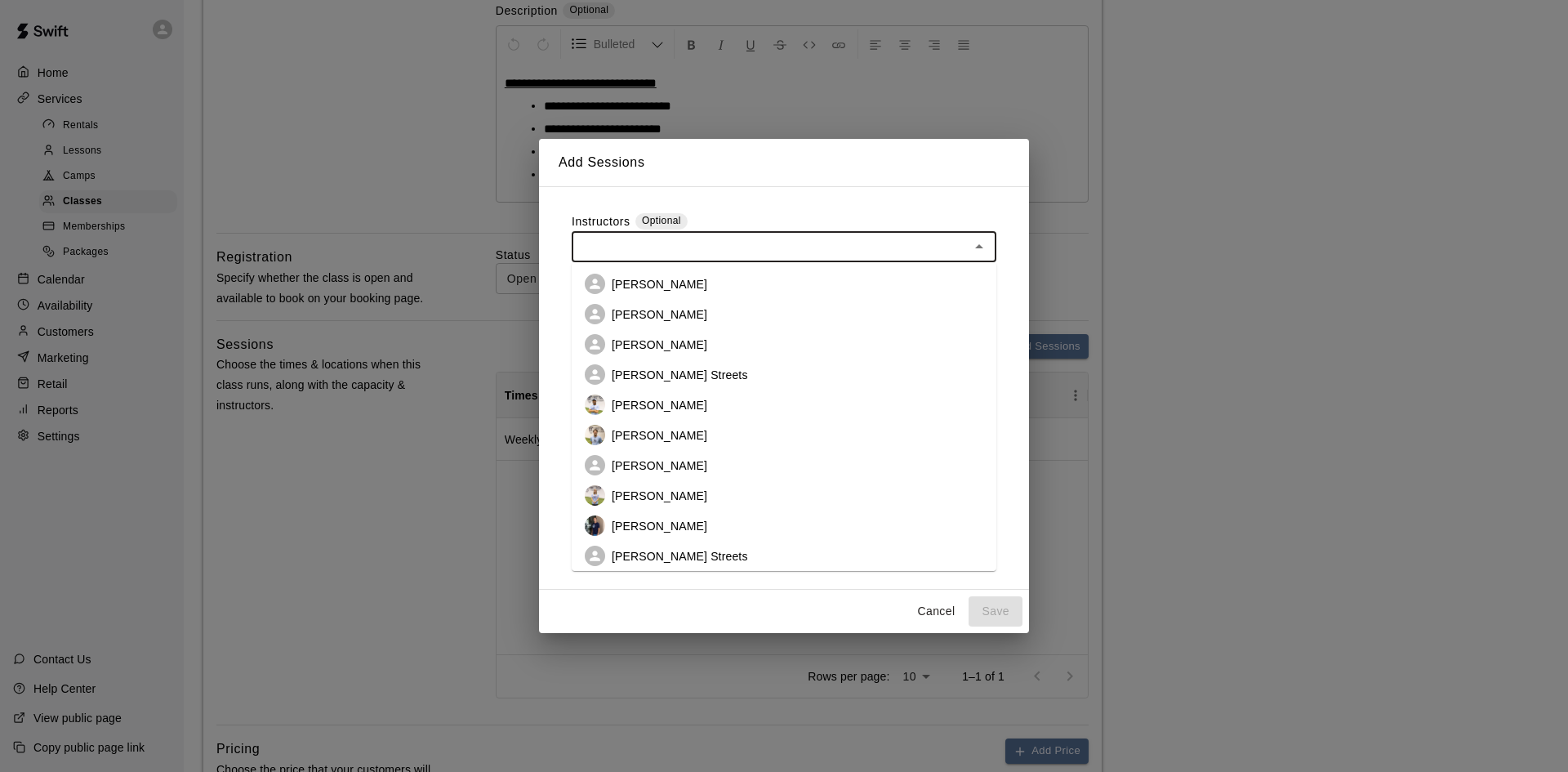
click at [670, 325] on li "[PERSON_NAME]" at bounding box center [784, 314] width 424 height 31
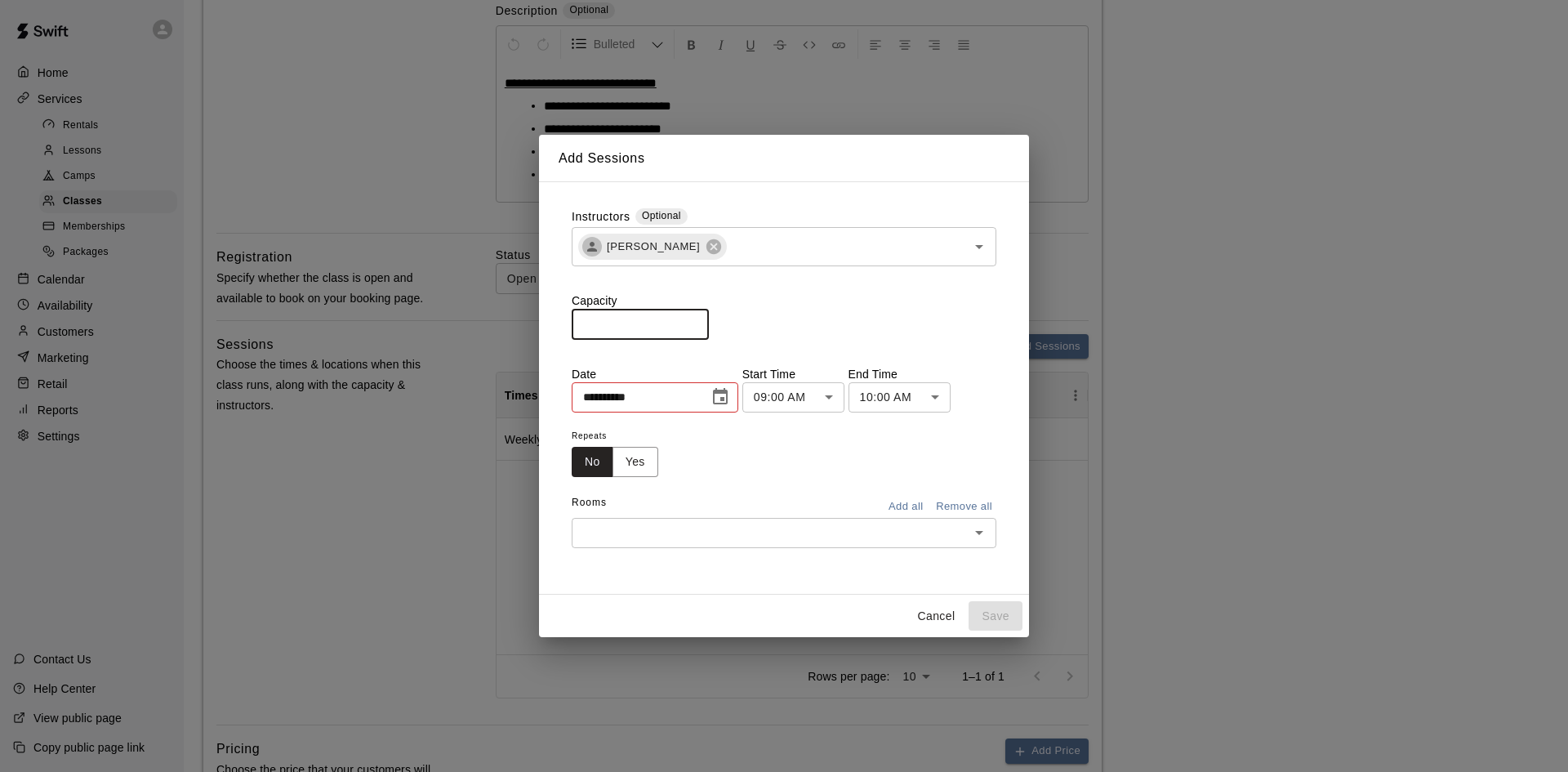
click at [709, 320] on input "*" at bounding box center [640, 324] width 137 height 31
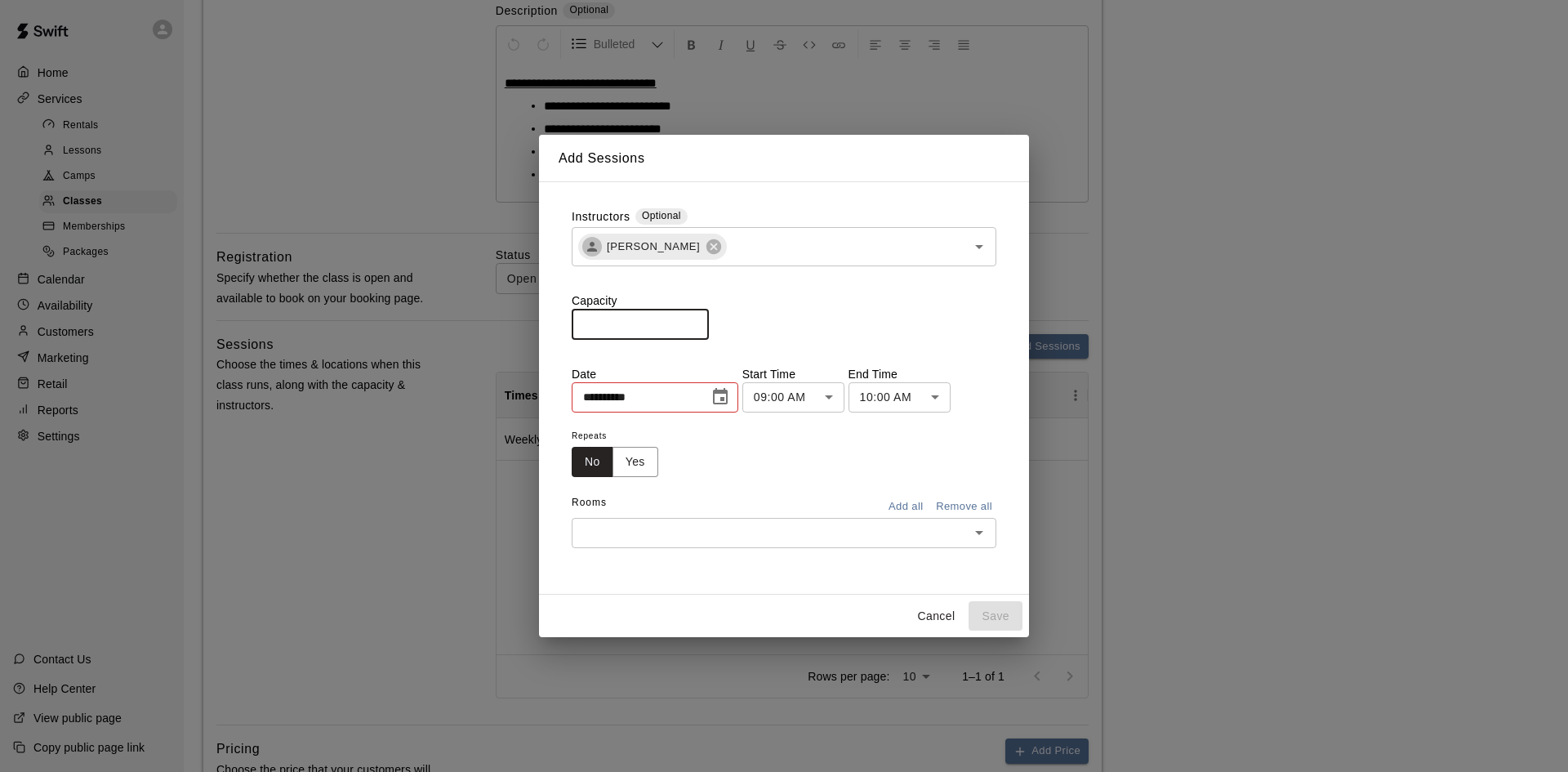
click at [709, 320] on input "*" at bounding box center [640, 324] width 137 height 31
click at [709, 320] on input "**" at bounding box center [640, 324] width 137 height 31
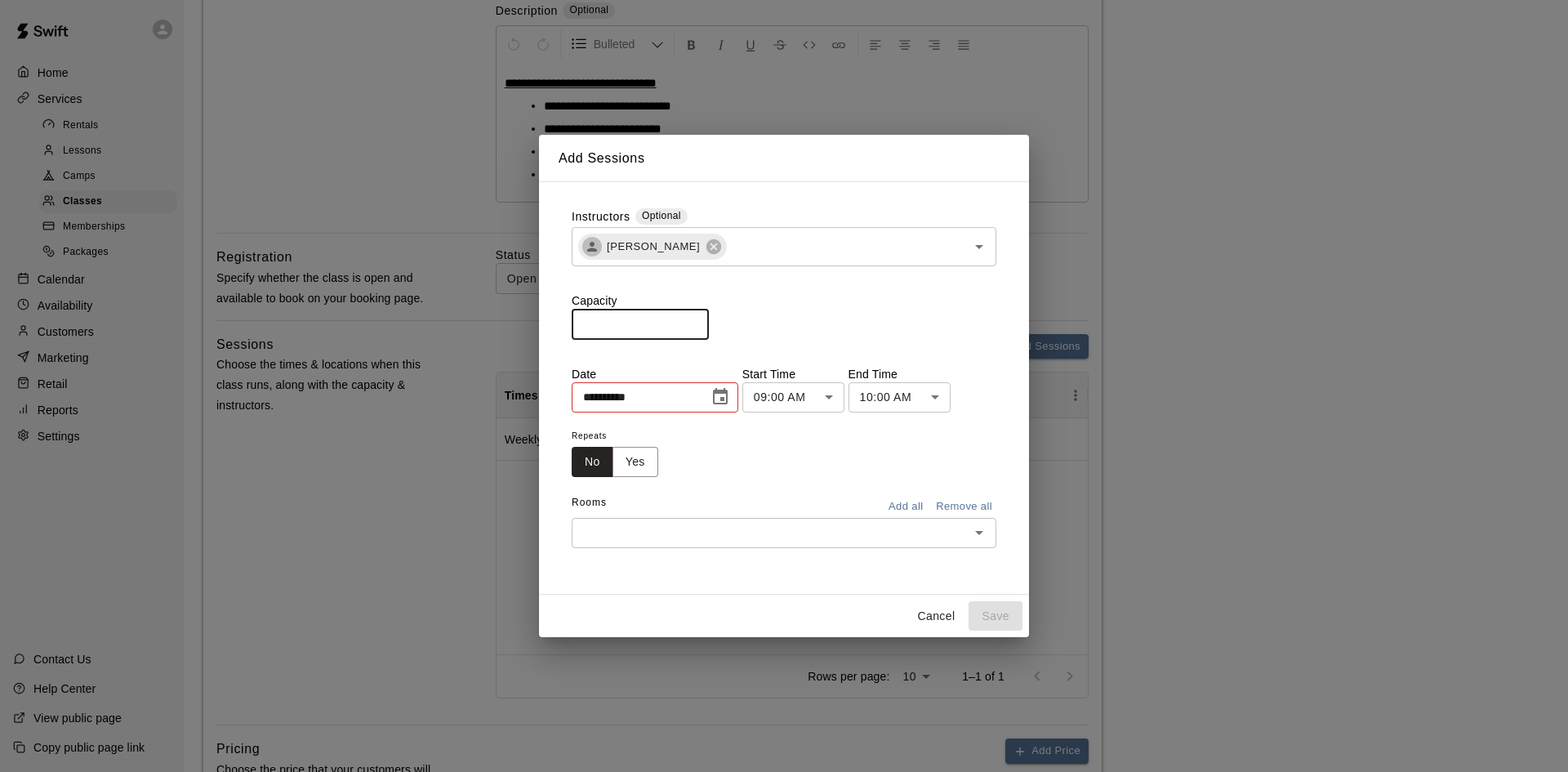
click at [709, 320] on input "**" at bounding box center [640, 324] width 137 height 31
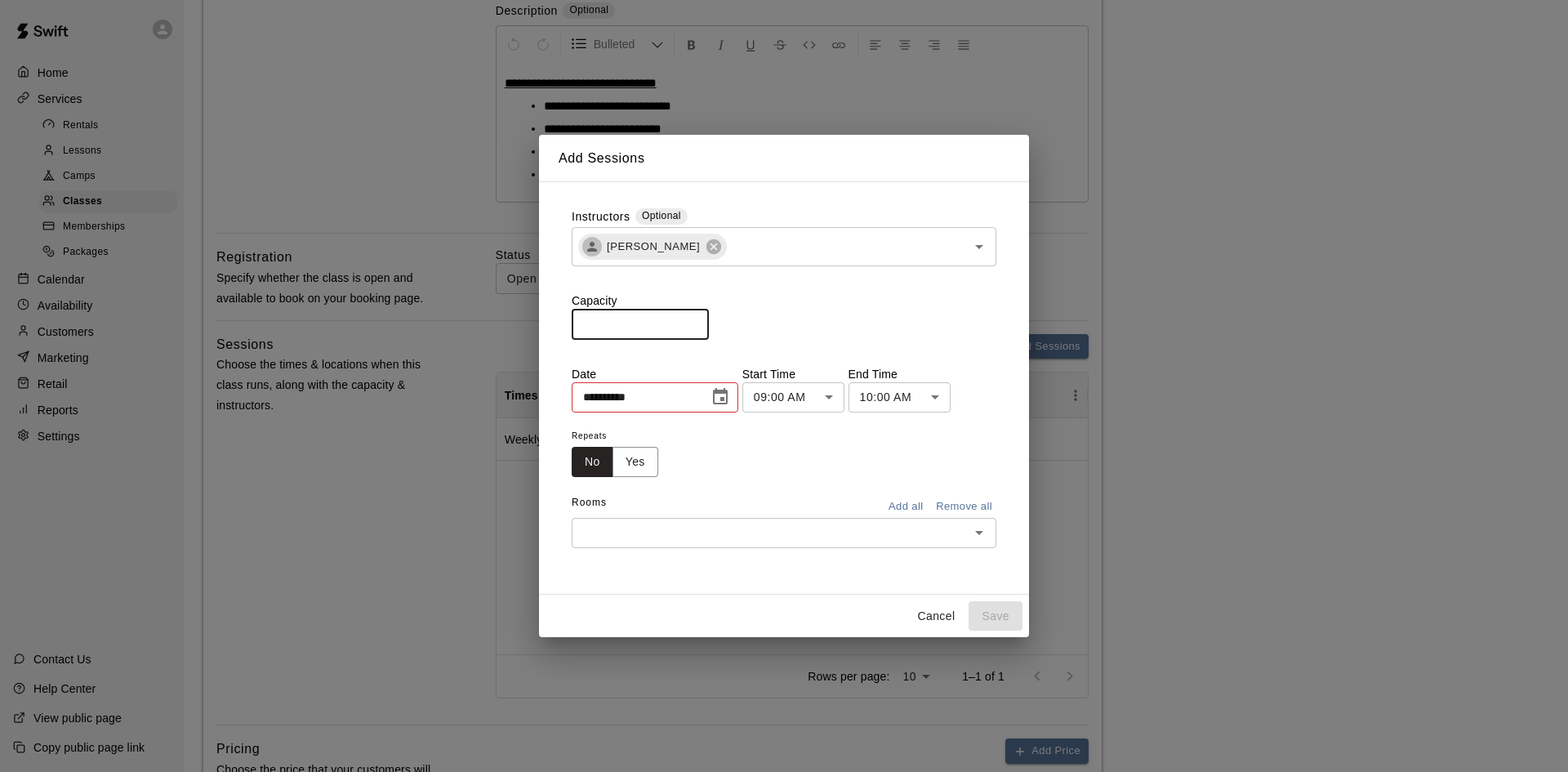
click at [709, 320] on input "**" at bounding box center [640, 324] width 137 height 31
type input "**"
click at [709, 320] on input "**" at bounding box center [640, 324] width 137 height 31
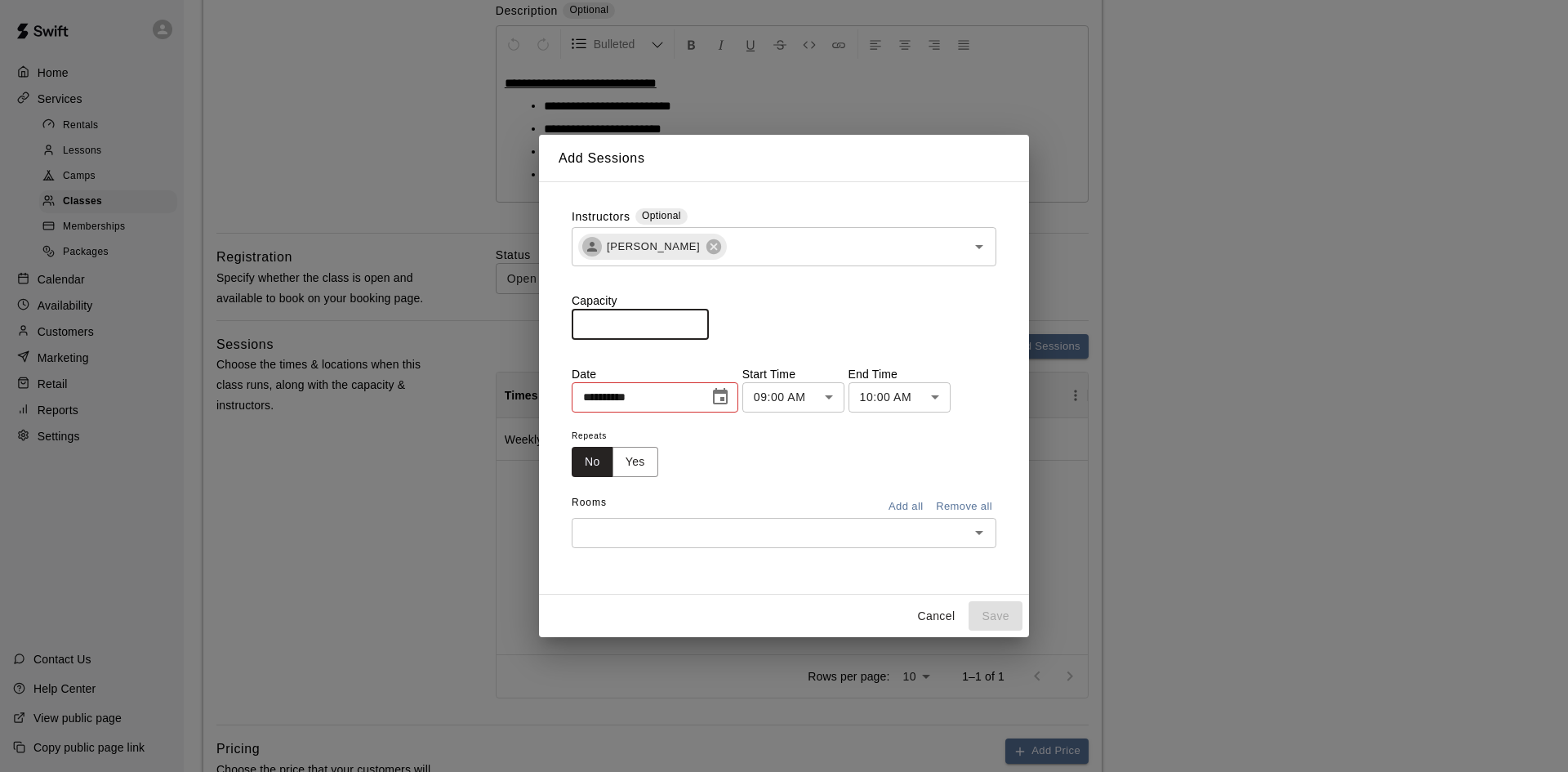
click at [730, 403] on icon "Choose date, selected date is Aug 20, 2025" at bounding box center [720, 396] width 19 height 19
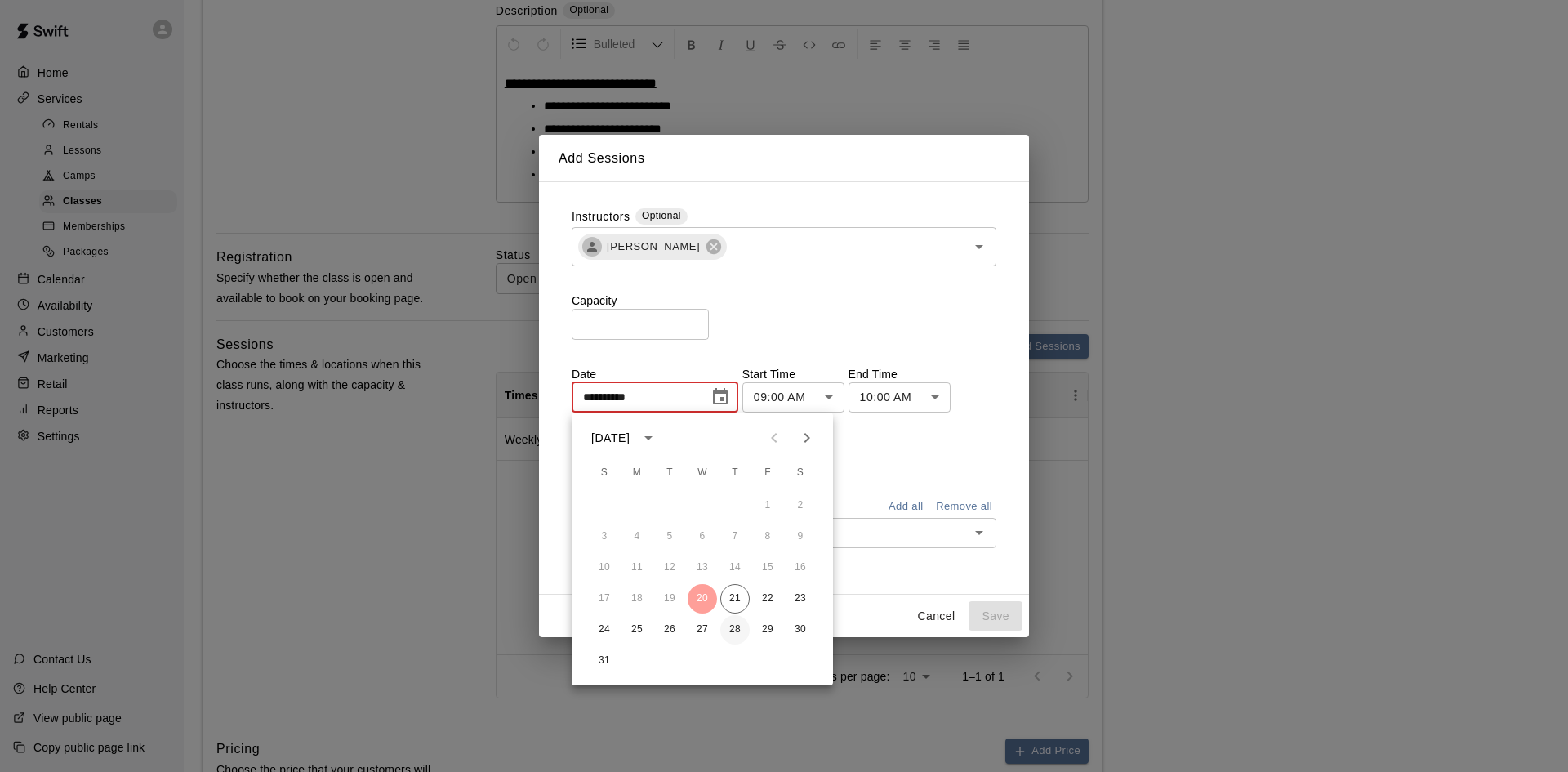
click at [740, 627] on button "28" at bounding box center [735, 630] width 30 height 30
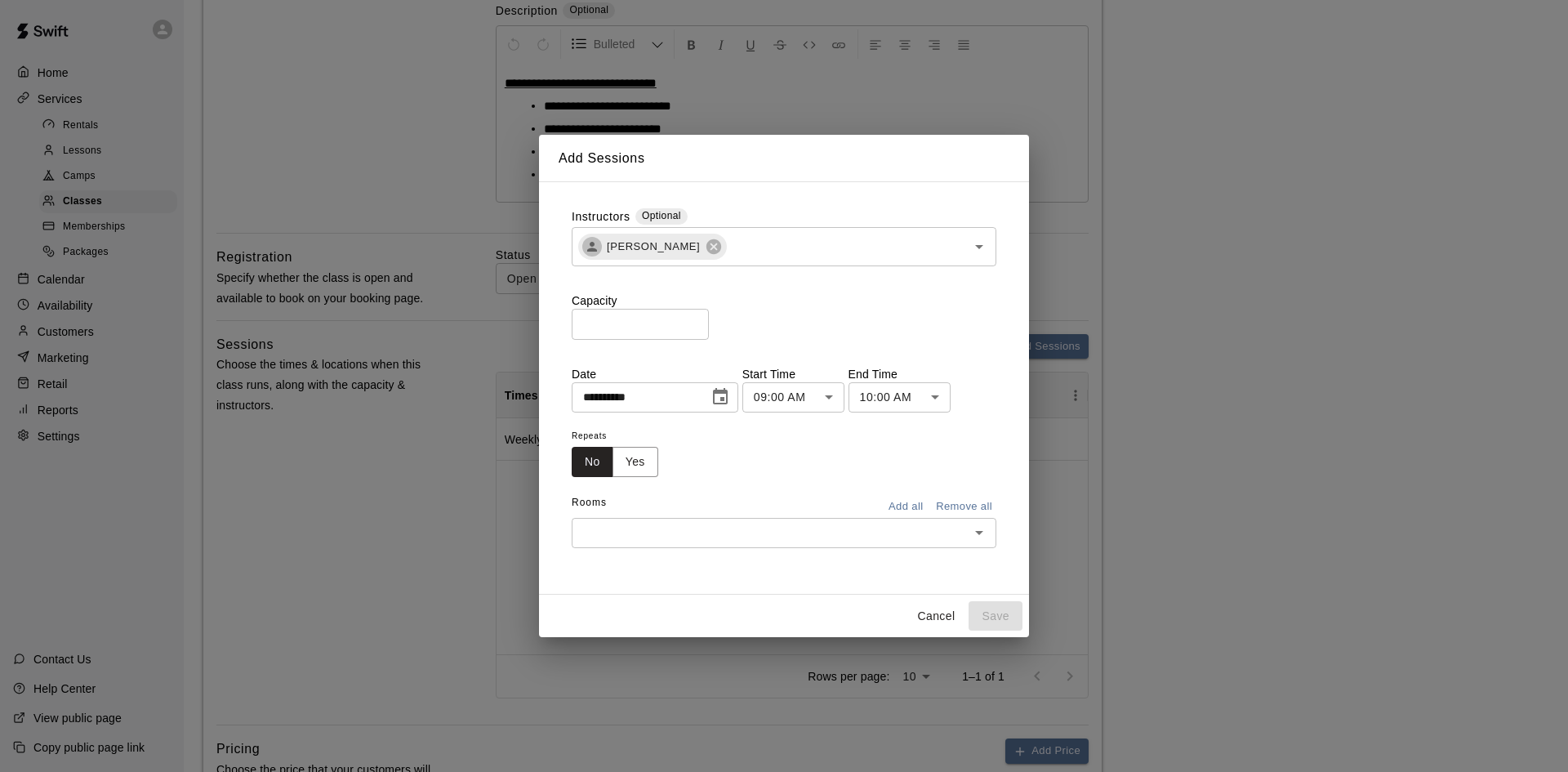
type input "**********"
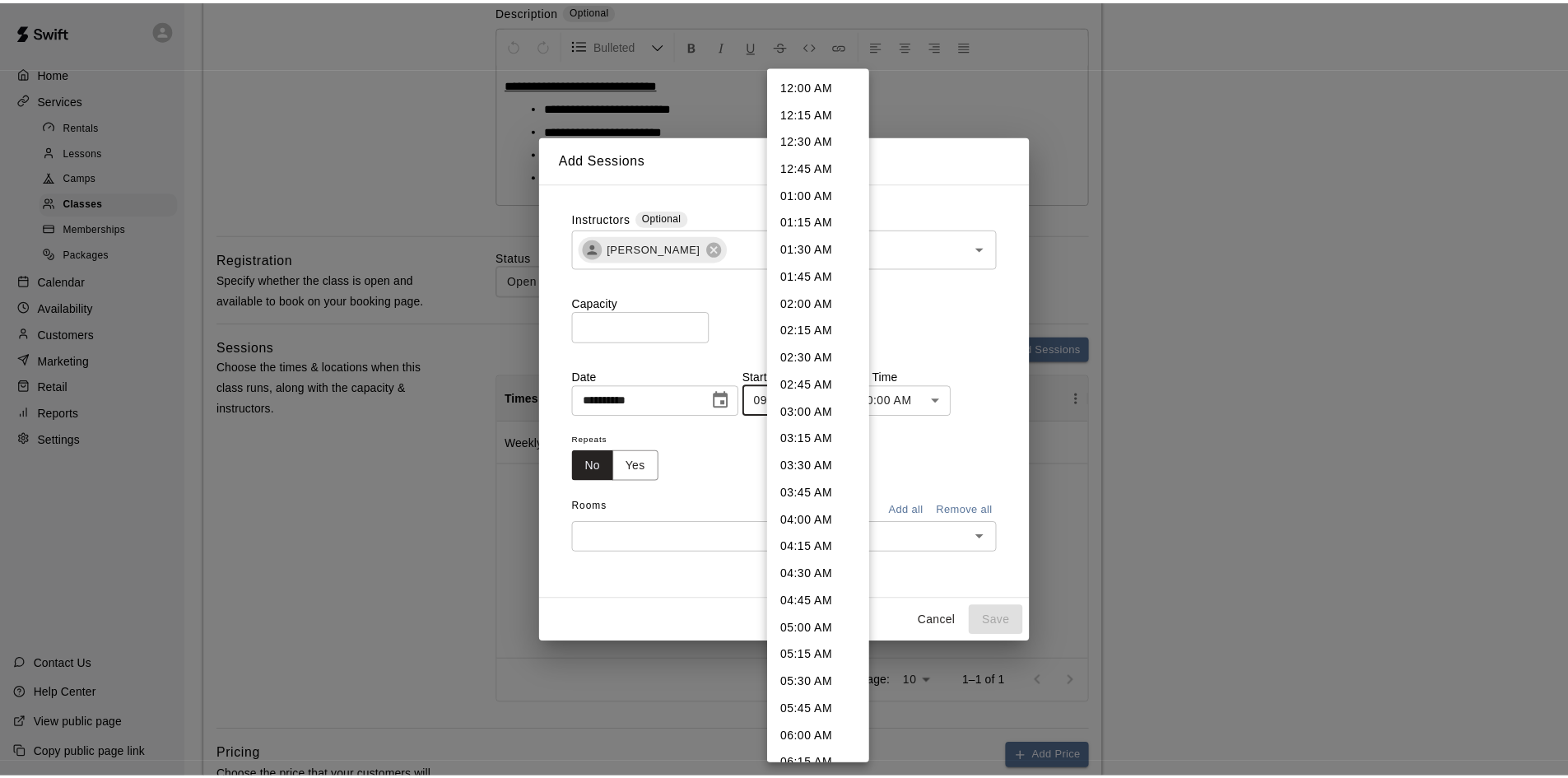
scroll to position [649, 0]
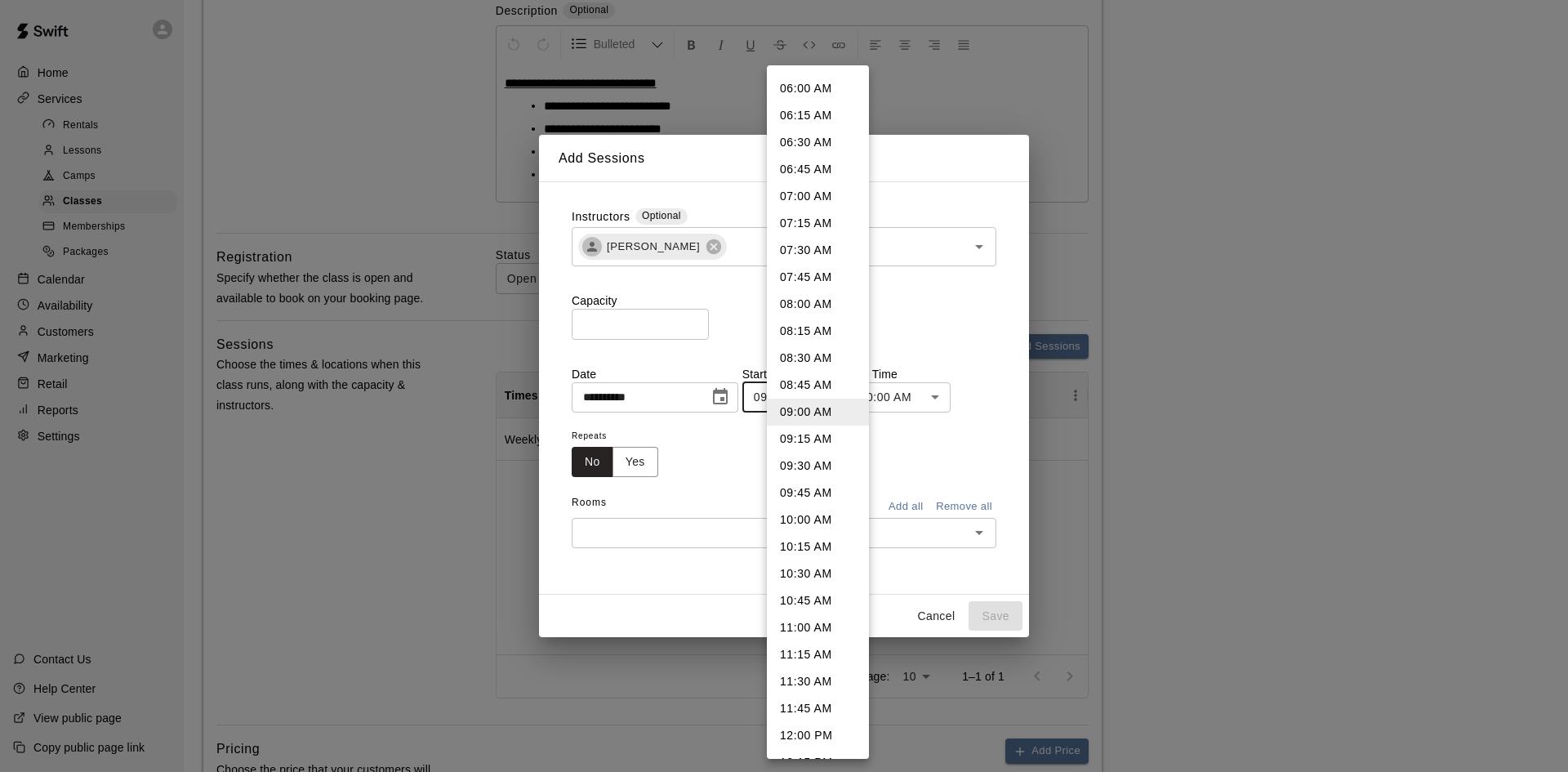
click at [814, 566] on li "10:30 AM" at bounding box center [817, 574] width 102 height 27
type input "********"
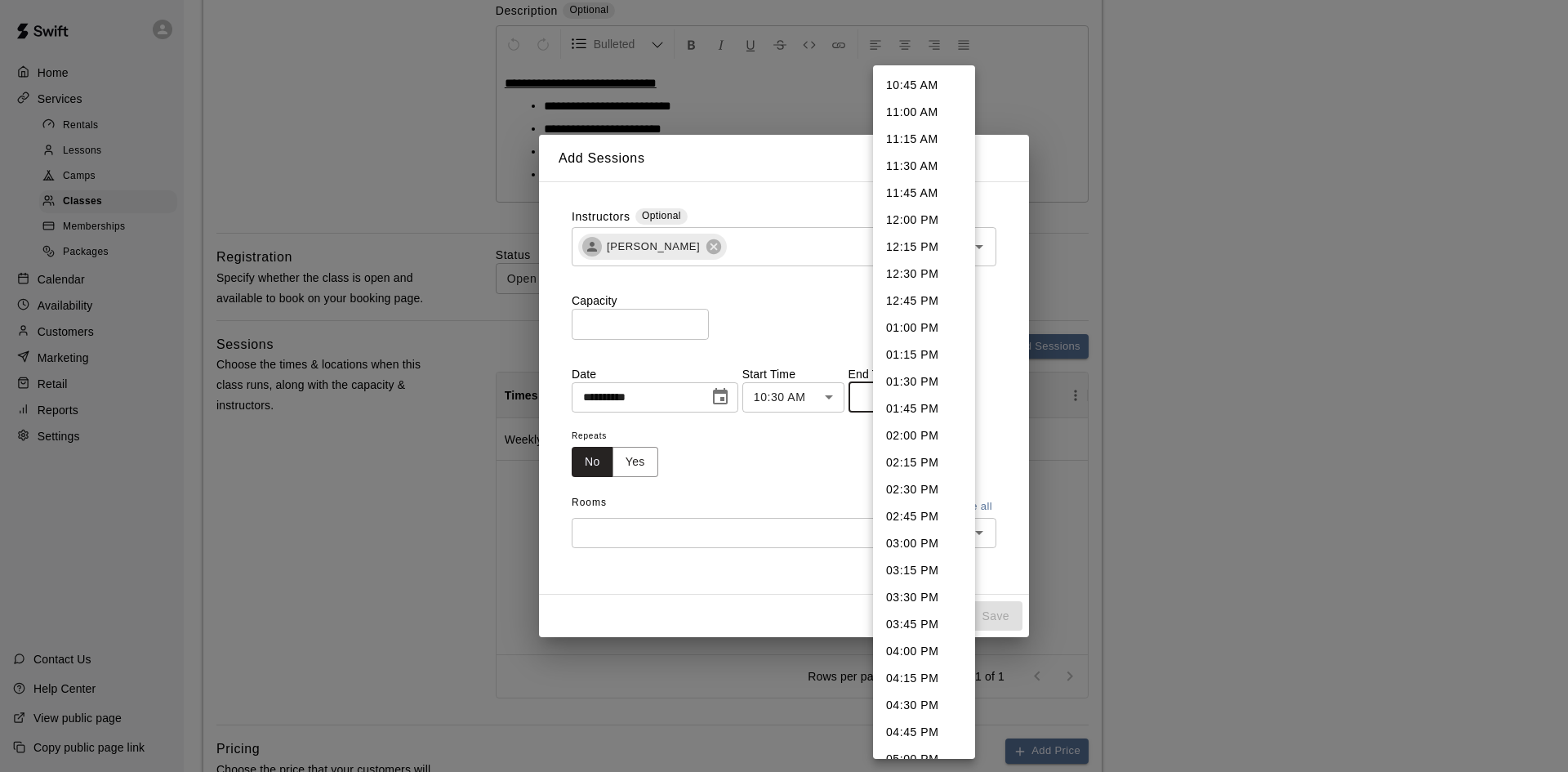
click at [911, 223] on li "12:00 PM" at bounding box center [924, 220] width 102 height 27
type input "********"
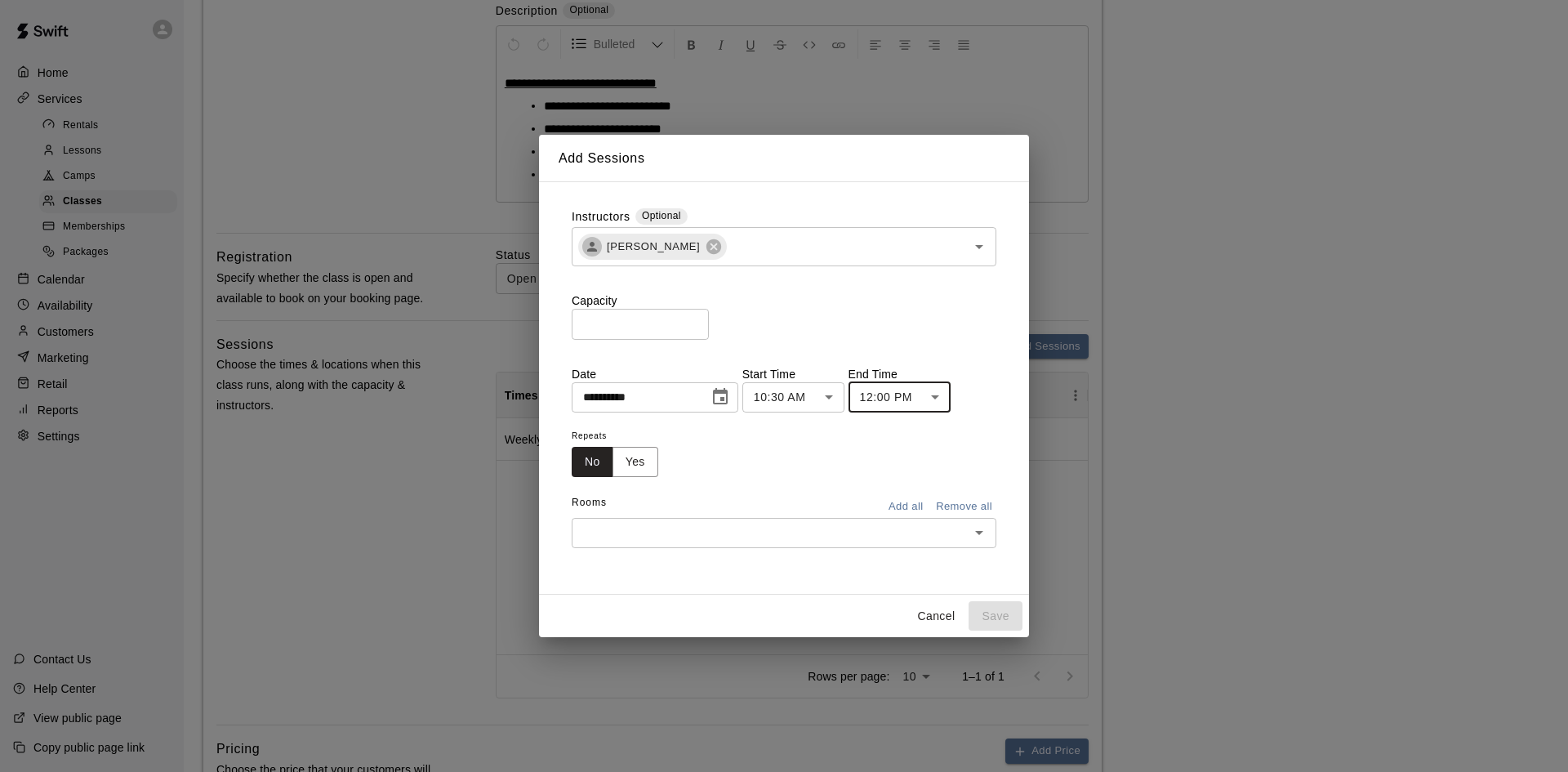
click at [651, 455] on button "Yes" at bounding box center [635, 462] width 45 height 31
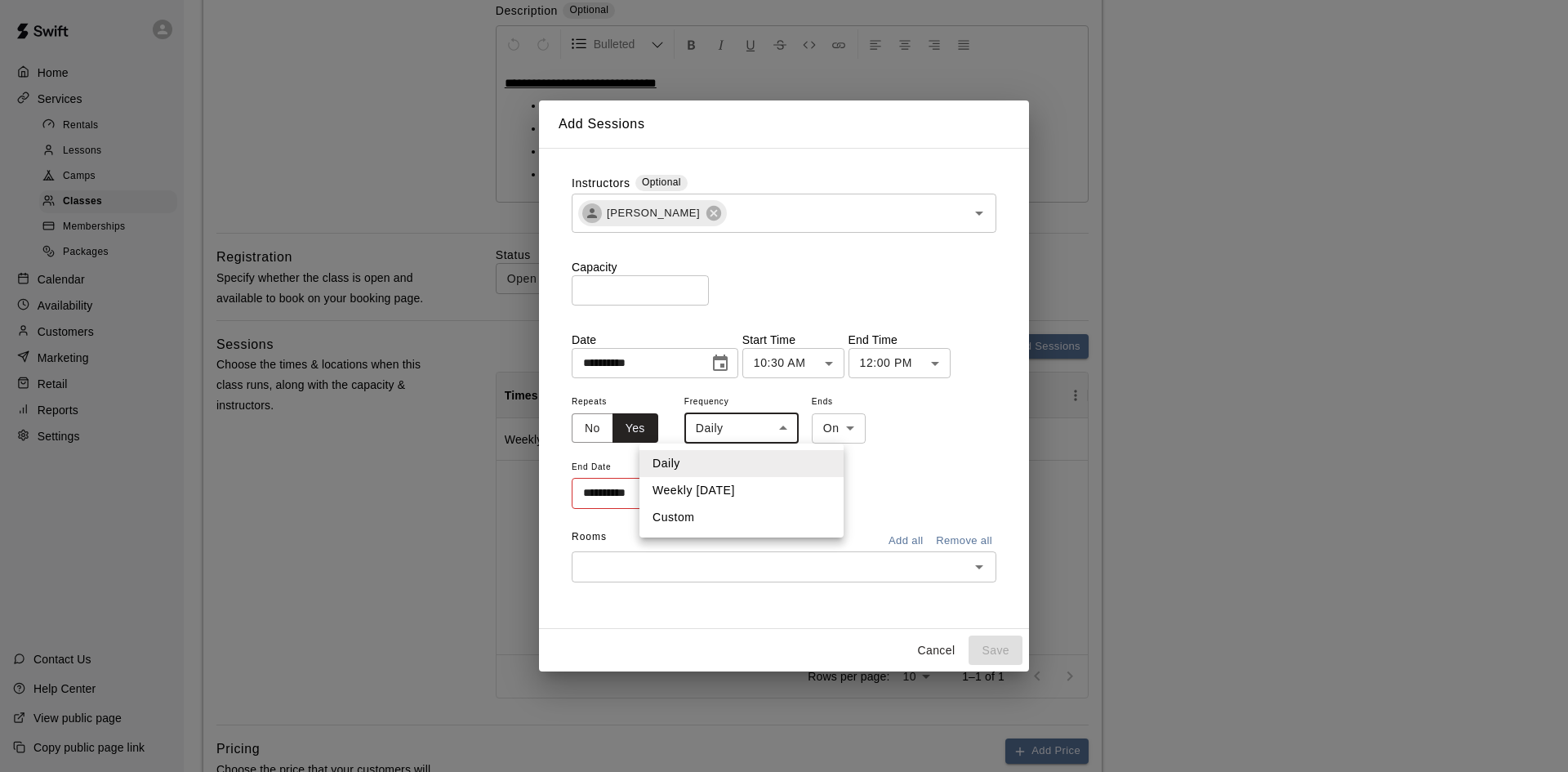
click at [732, 491] on li "Weekly [DATE]" at bounding box center [741, 490] width 204 height 27
type input "******"
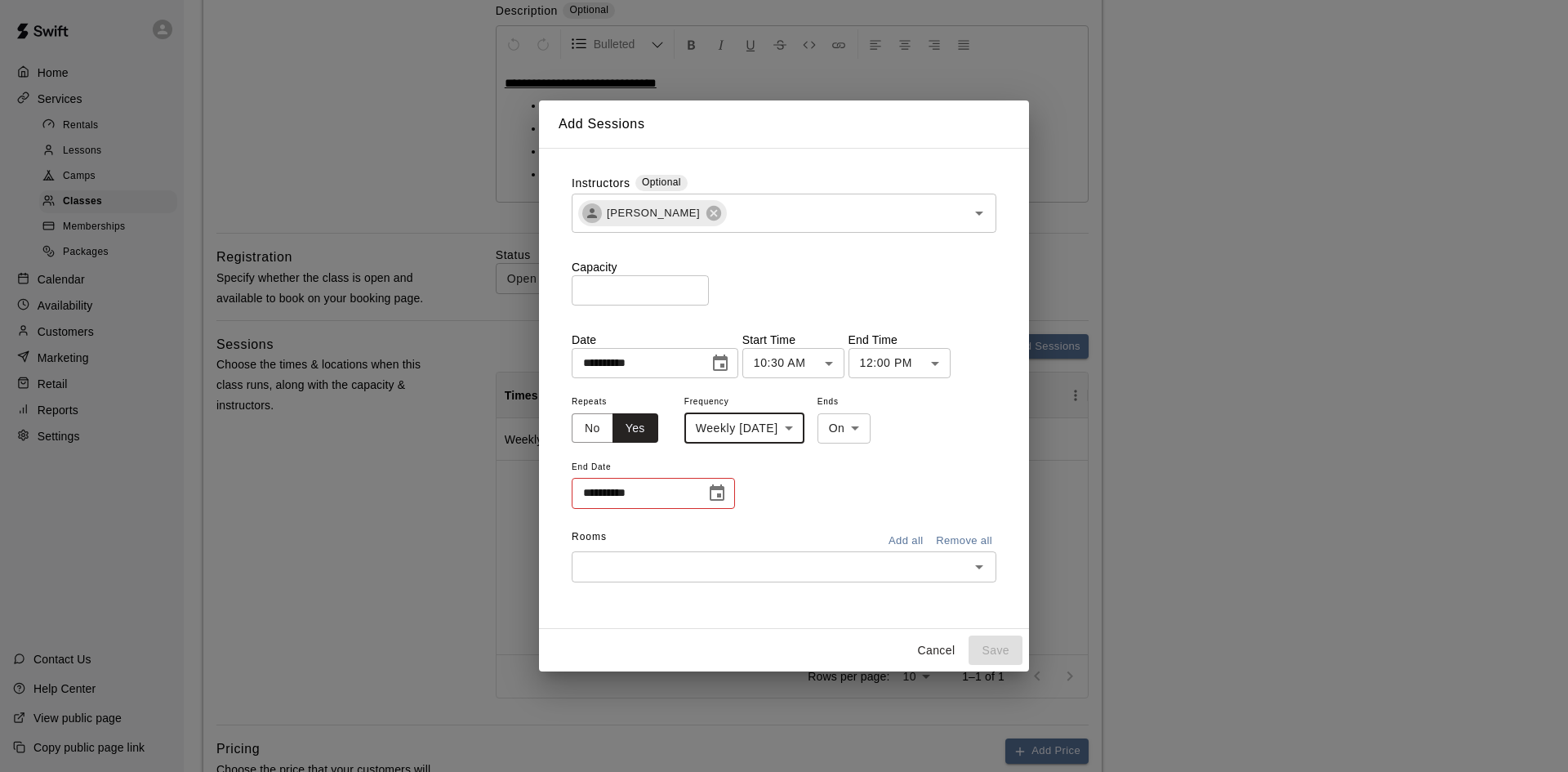
click at [727, 486] on button "Choose date" at bounding box center [716, 493] width 32 height 32
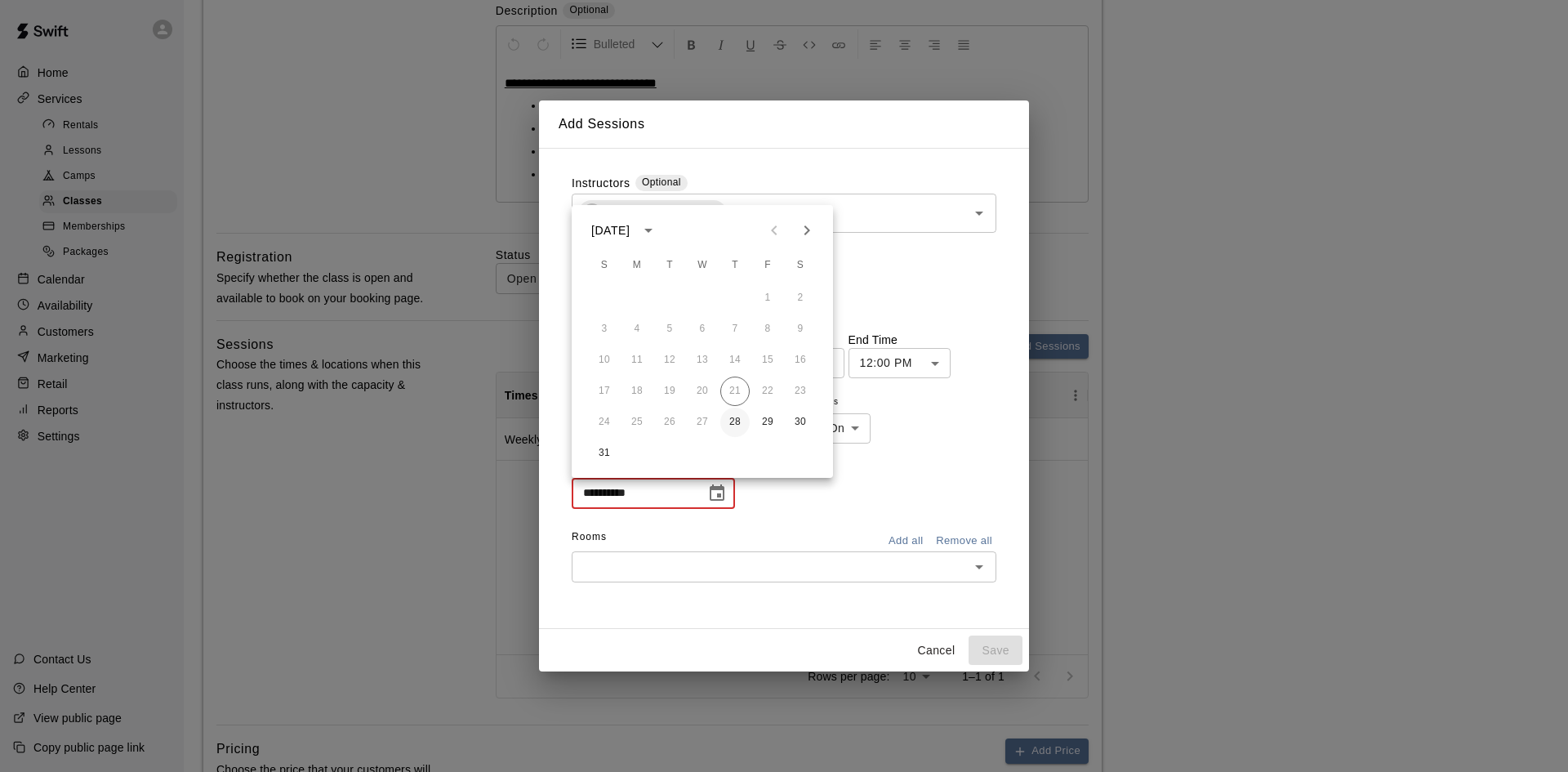
click at [742, 421] on button "28" at bounding box center [735, 423] width 30 height 30
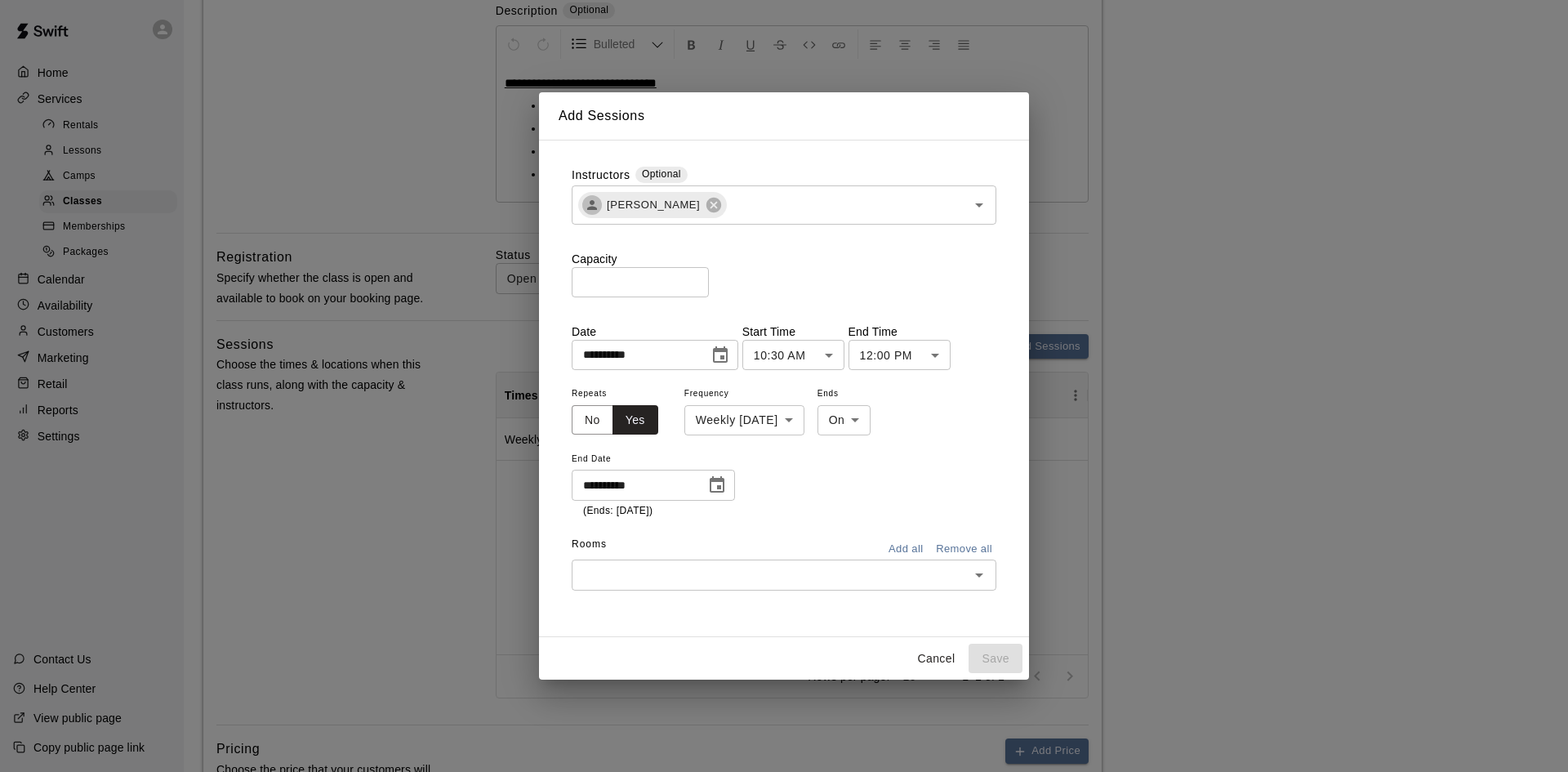
click at [726, 486] on icon "Choose date, selected date is Aug 28, 2025" at bounding box center [717, 485] width 19 height 19
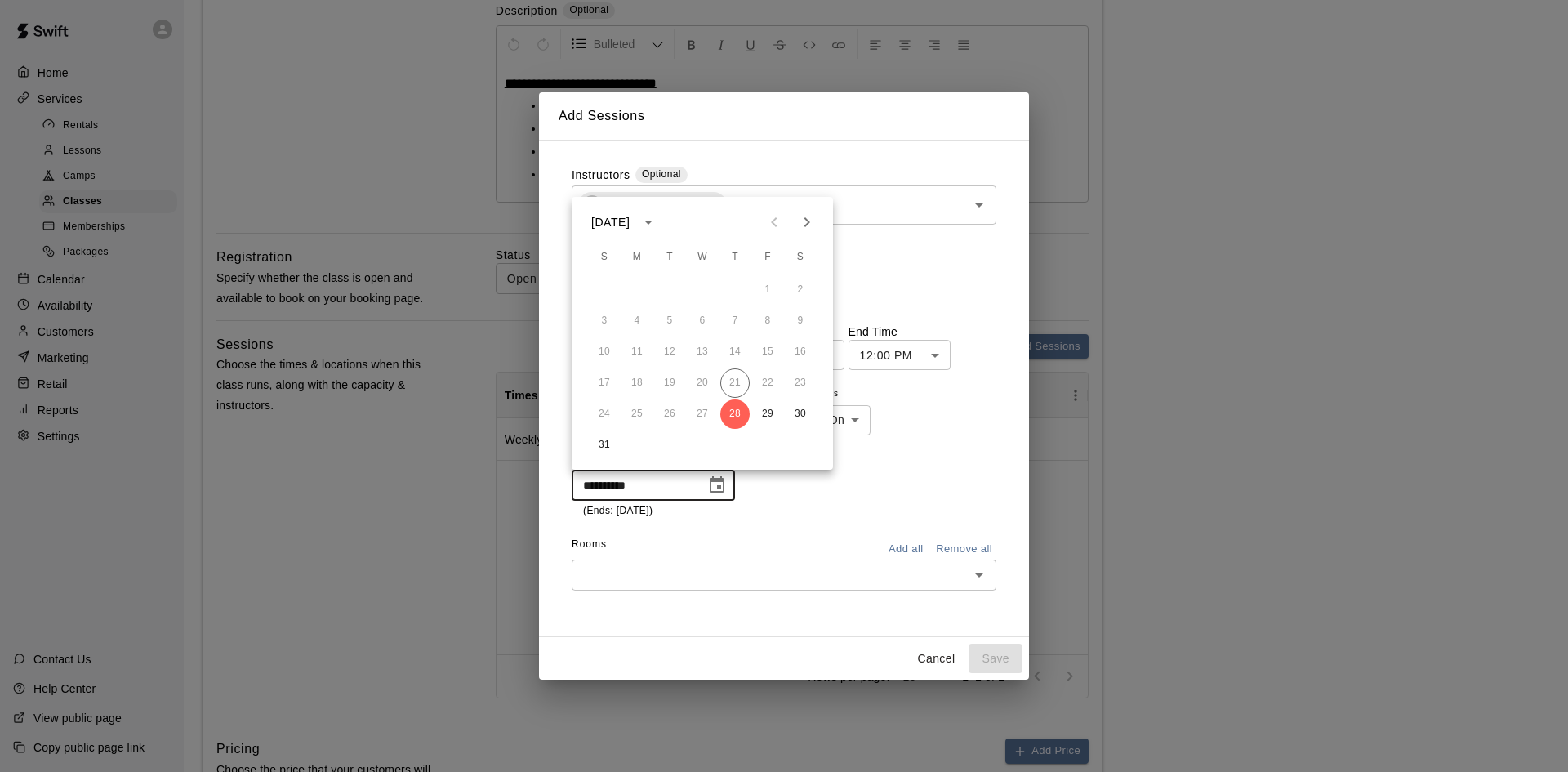
click at [810, 213] on icon "Next month" at bounding box center [807, 222] width 19 height 19
click at [735, 314] on button "9" at bounding box center [735, 321] width 30 height 30
type input "**********"
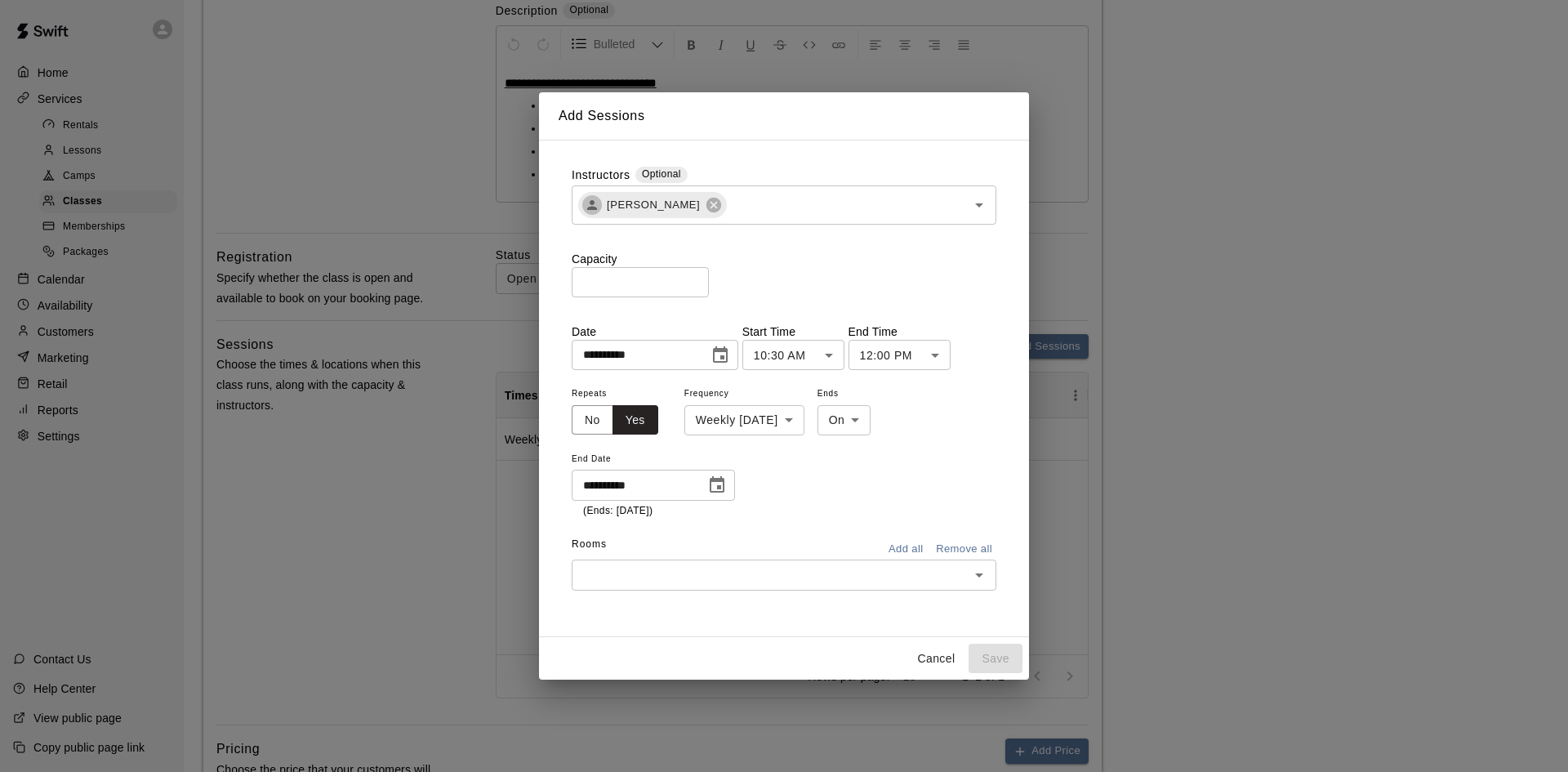
click at [868, 487] on div "**********" at bounding box center [784, 451] width 424 height 135
click at [734, 587] on div "​" at bounding box center [784, 575] width 424 height 31
click at [645, 547] on li "Half Field - 1" at bounding box center [784, 540] width 424 height 27
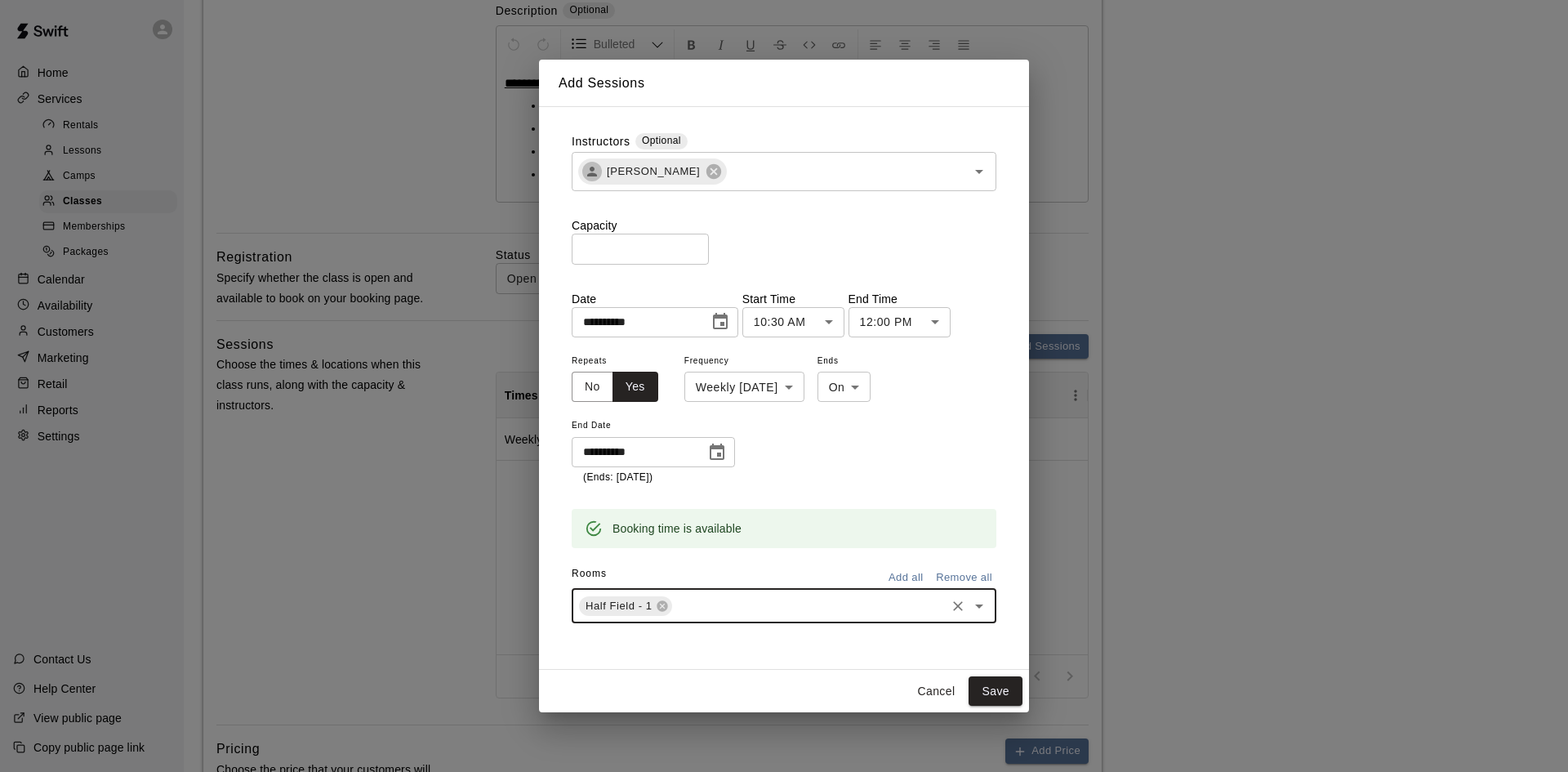
click at [763, 591] on div "Half Field - 1 ​" at bounding box center [784, 605] width 424 height 34
click at [682, 534] on li "Half Field - 2" at bounding box center [784, 541] width 424 height 27
click at [852, 454] on div "**********" at bounding box center [784, 417] width 424 height 135
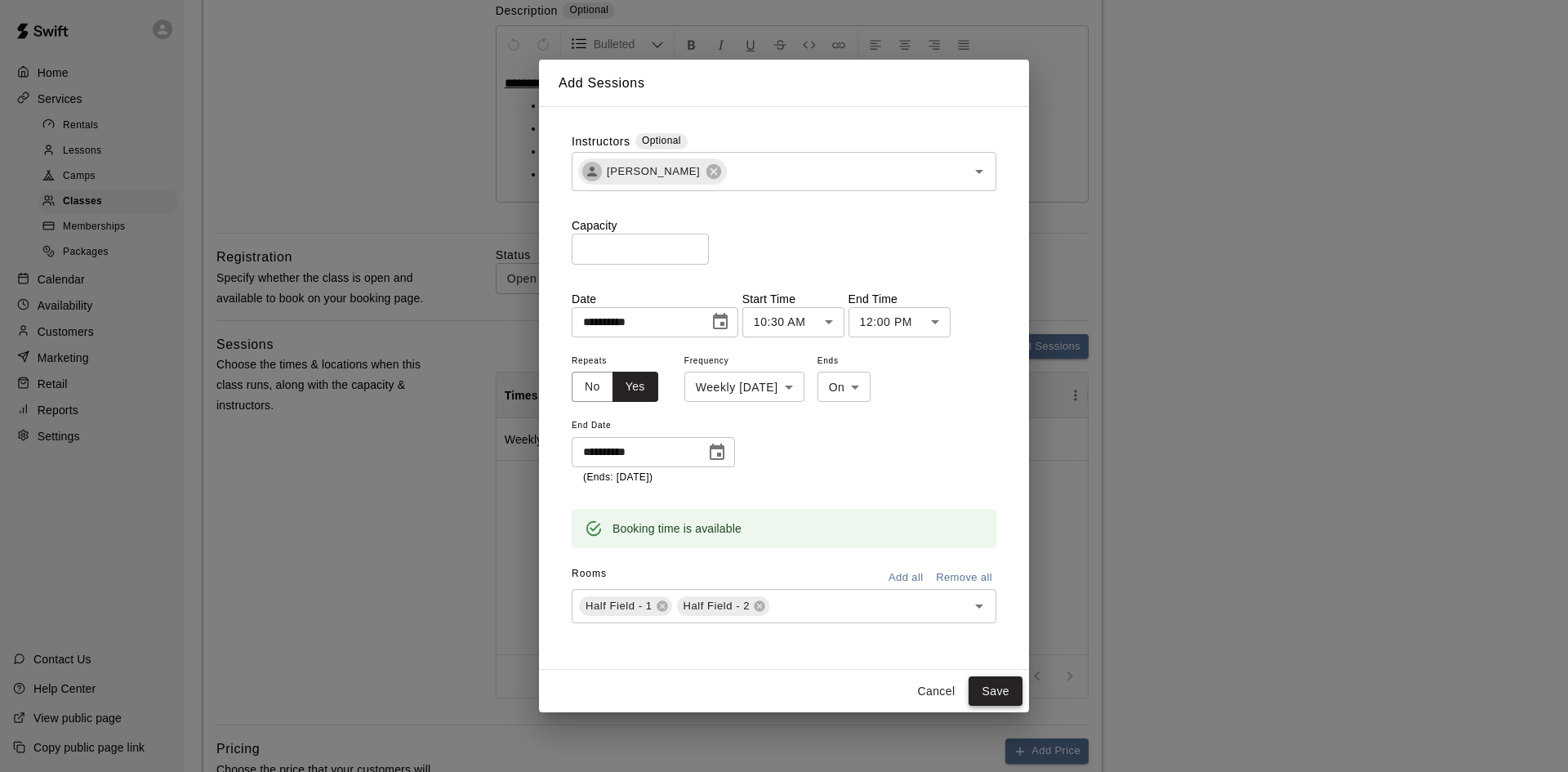
click at [985, 688] on button "Save" at bounding box center [995, 691] width 54 height 31
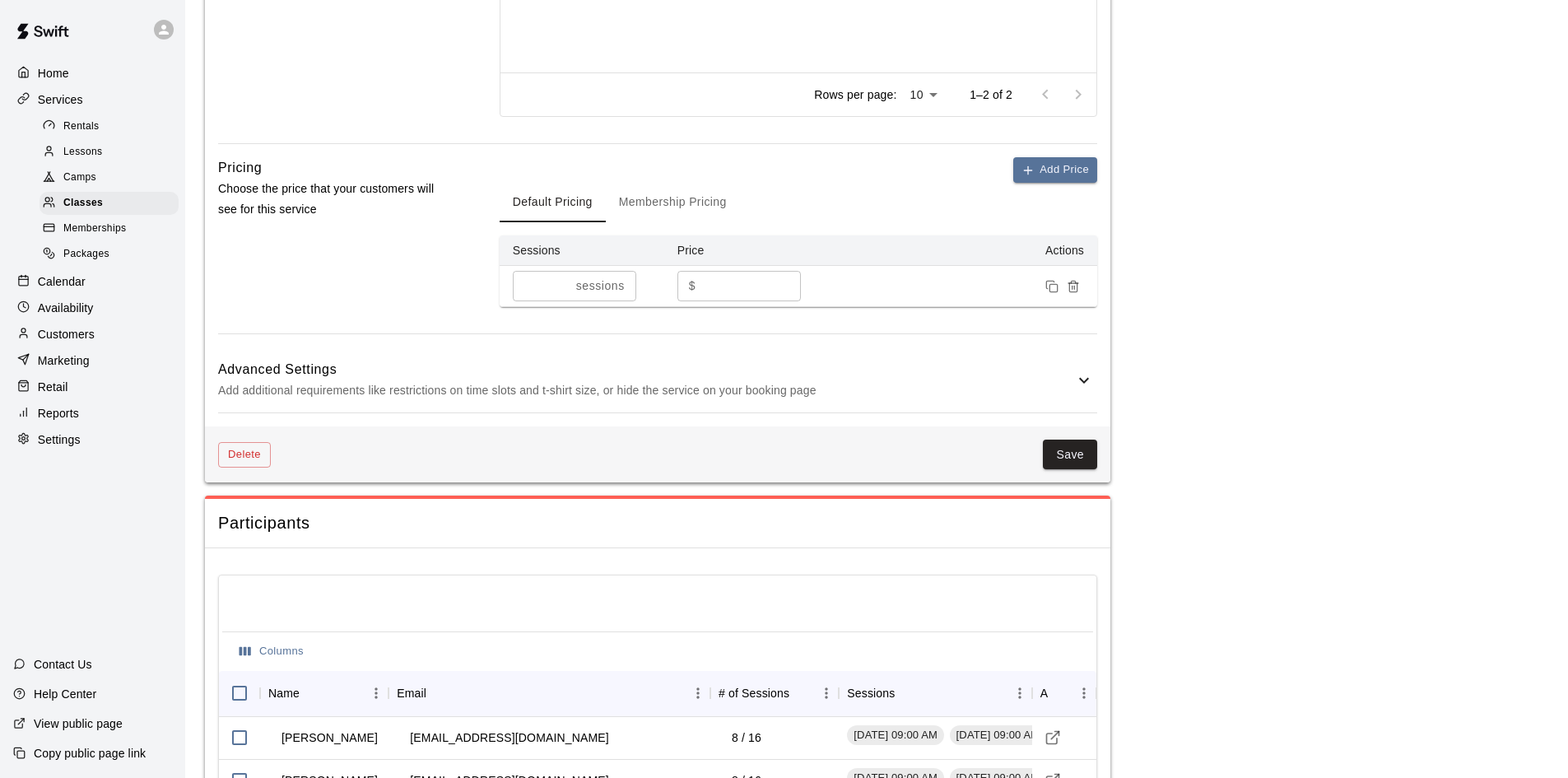
scroll to position [987, 0]
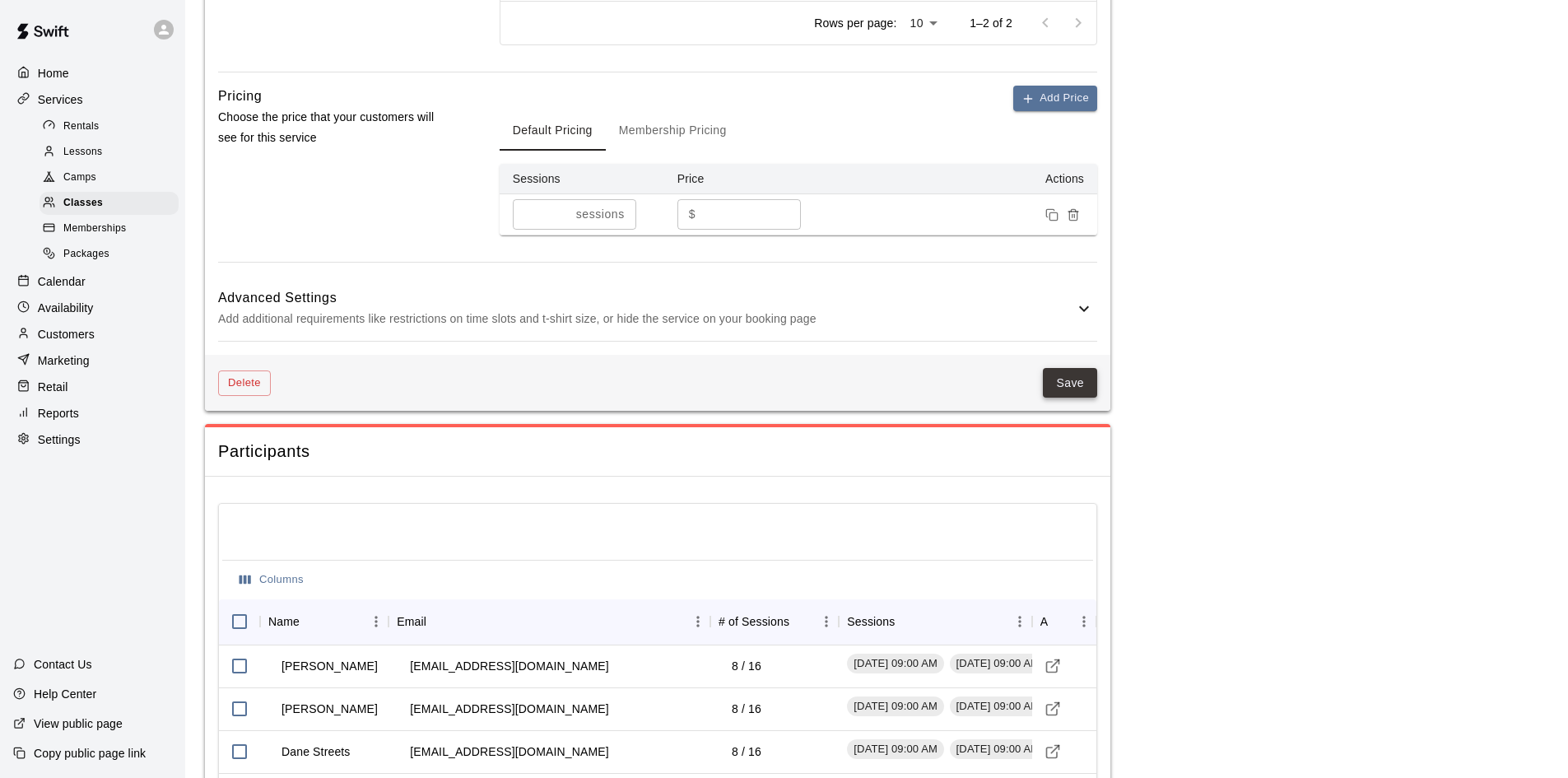
click at [1069, 379] on button "Save" at bounding box center [1070, 383] width 55 height 31
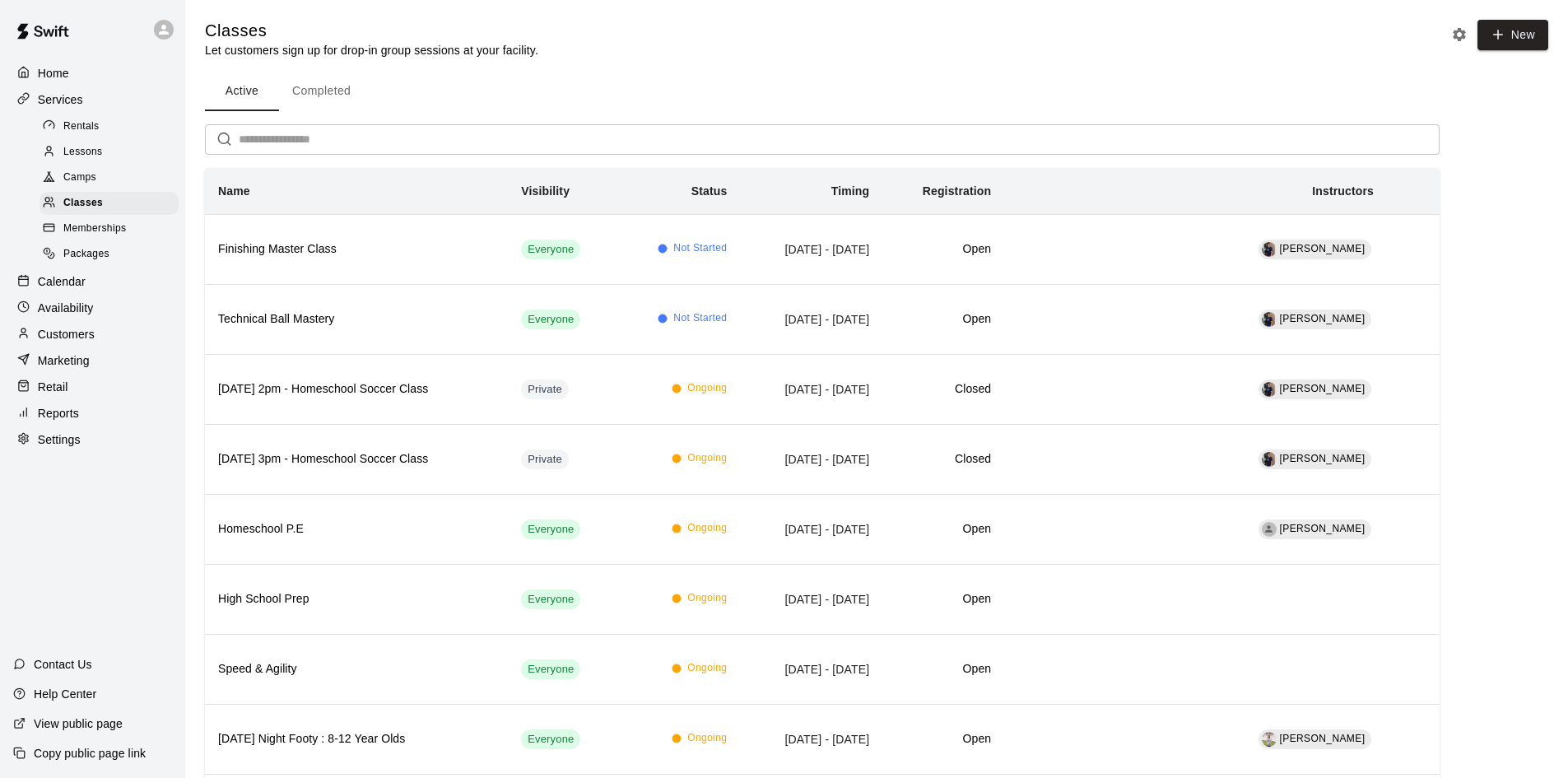
click at [51, 660] on p "Contact Us" at bounding box center [62, 664] width 58 height 17
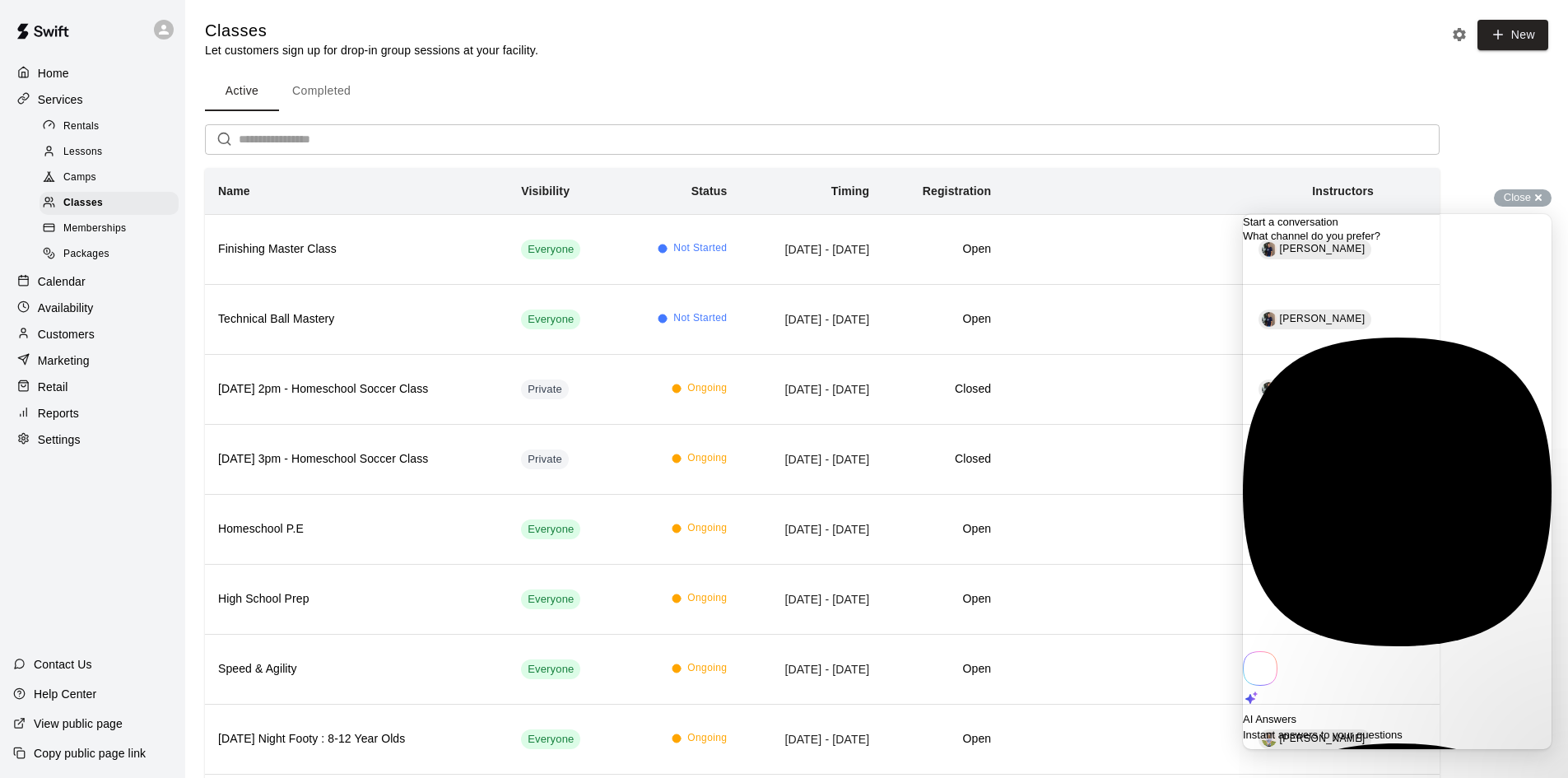
click at [1377, 729] on span "Instant answers to your questions" at bounding box center [1322, 735] width 159 height 12
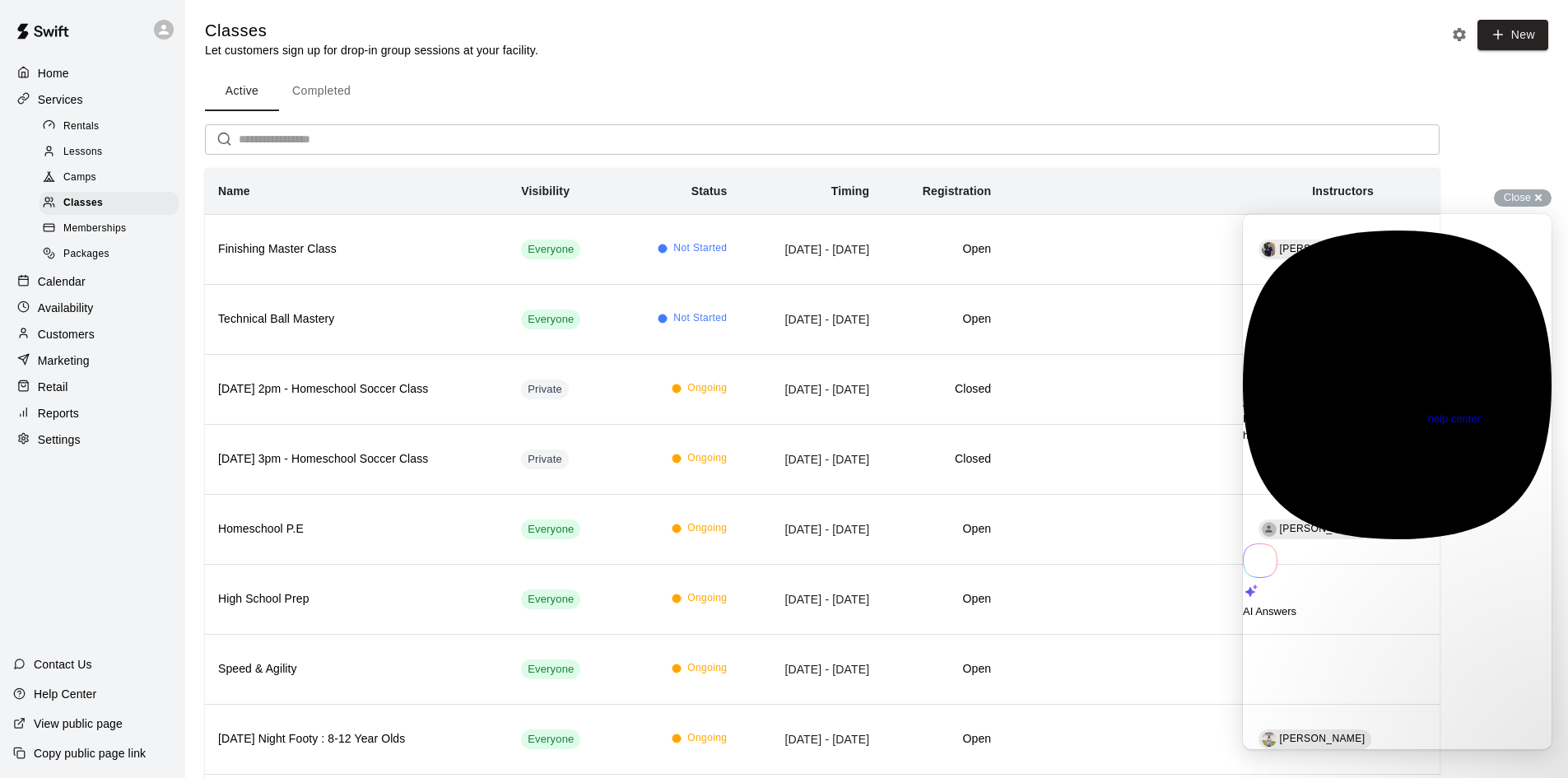
type textarea "**********"
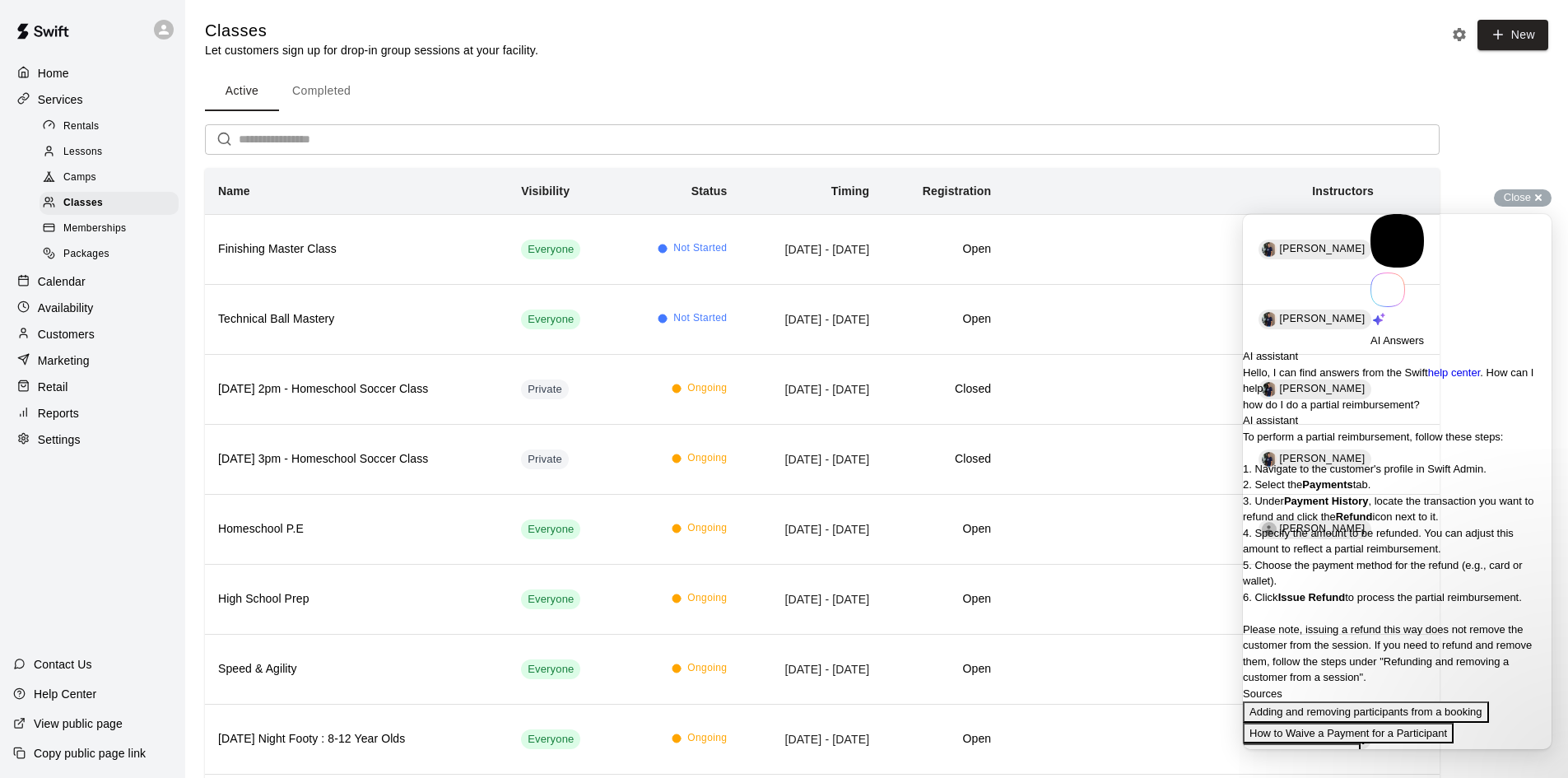
scroll to position [329, 0]
click at [1316, 701] on button "Adding and removing participants from a booking" at bounding box center [1366, 712] width 246 height 21
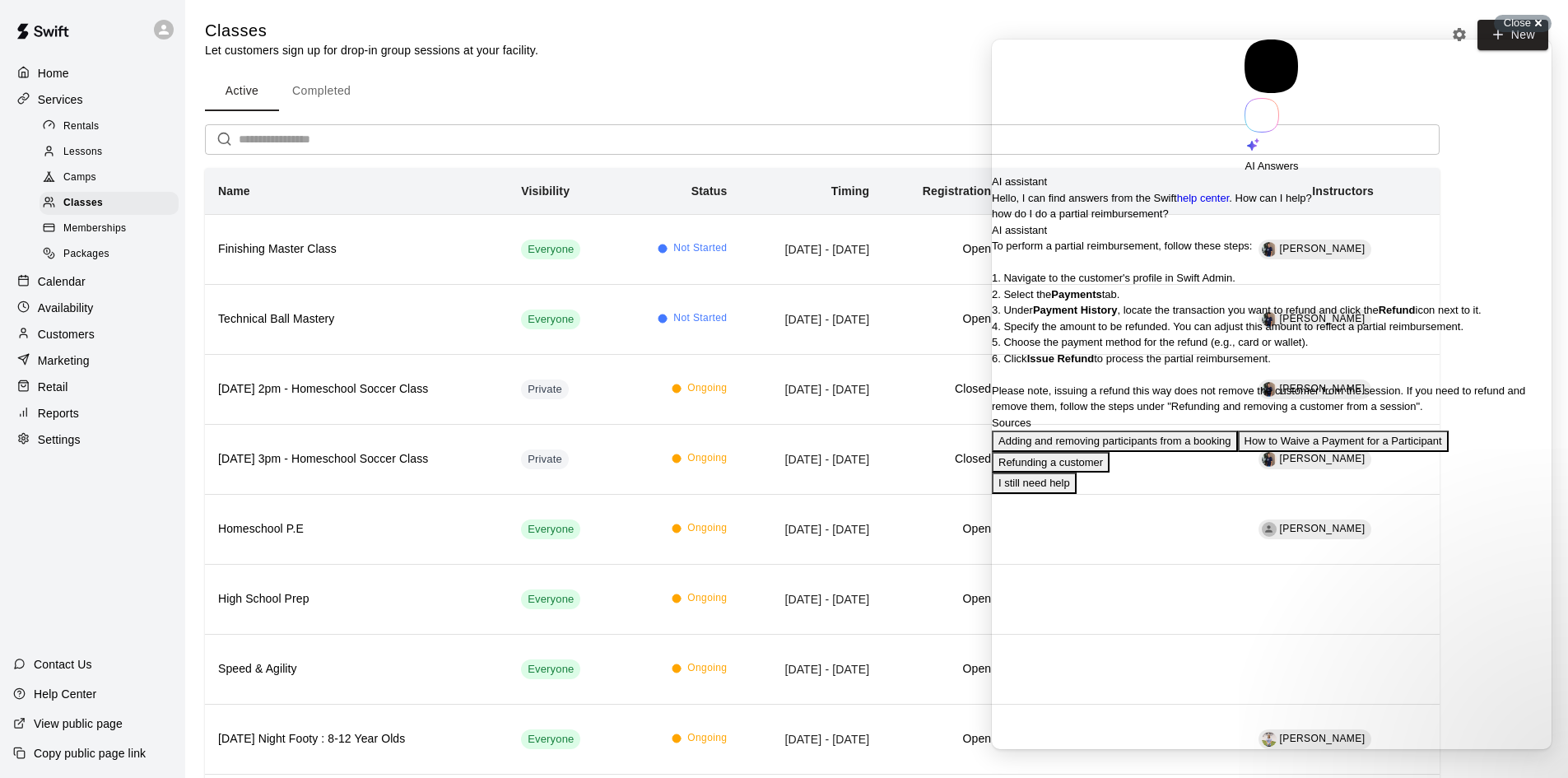
scroll to position [906, 0]
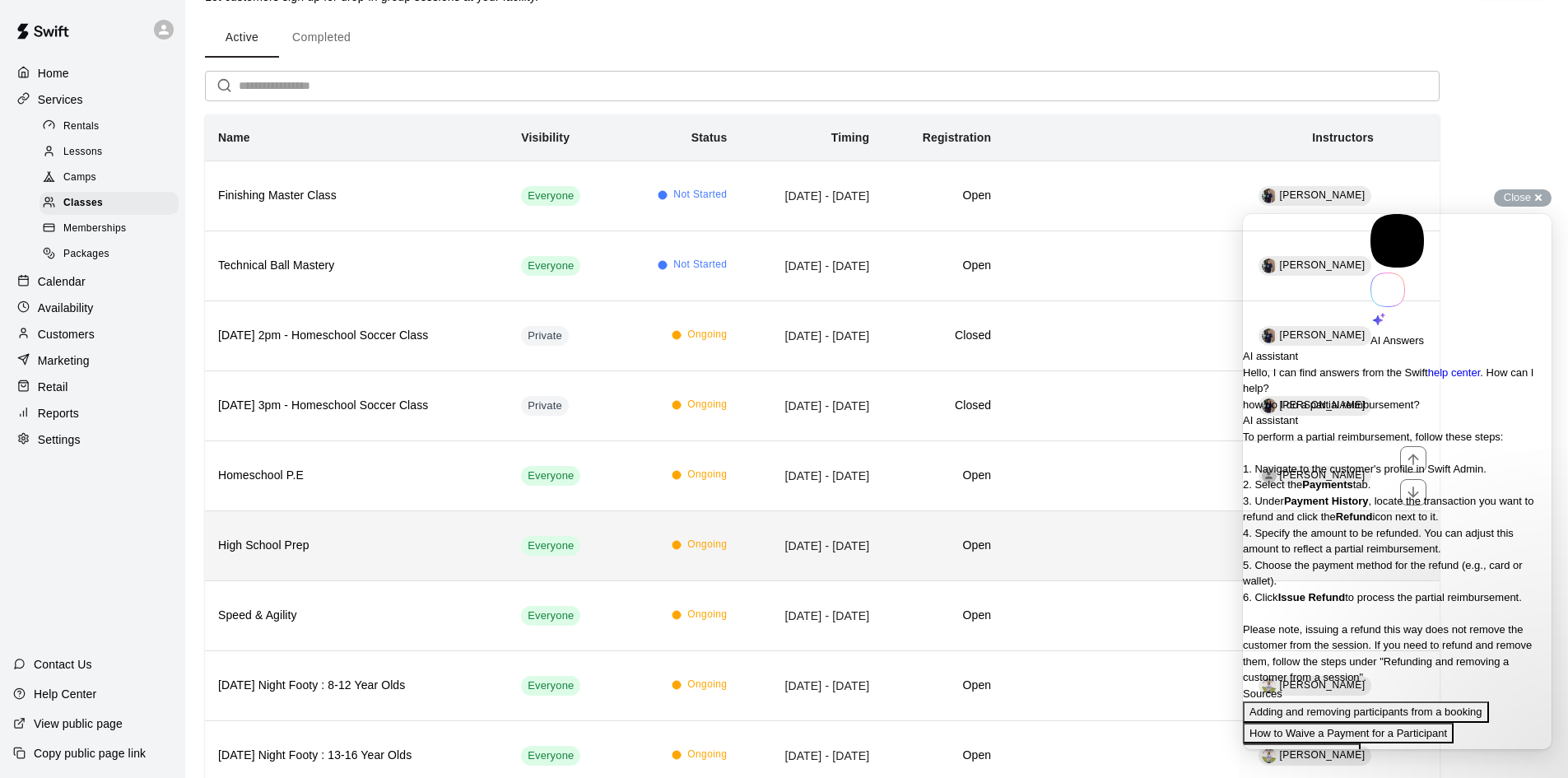
scroll to position [83, 0]
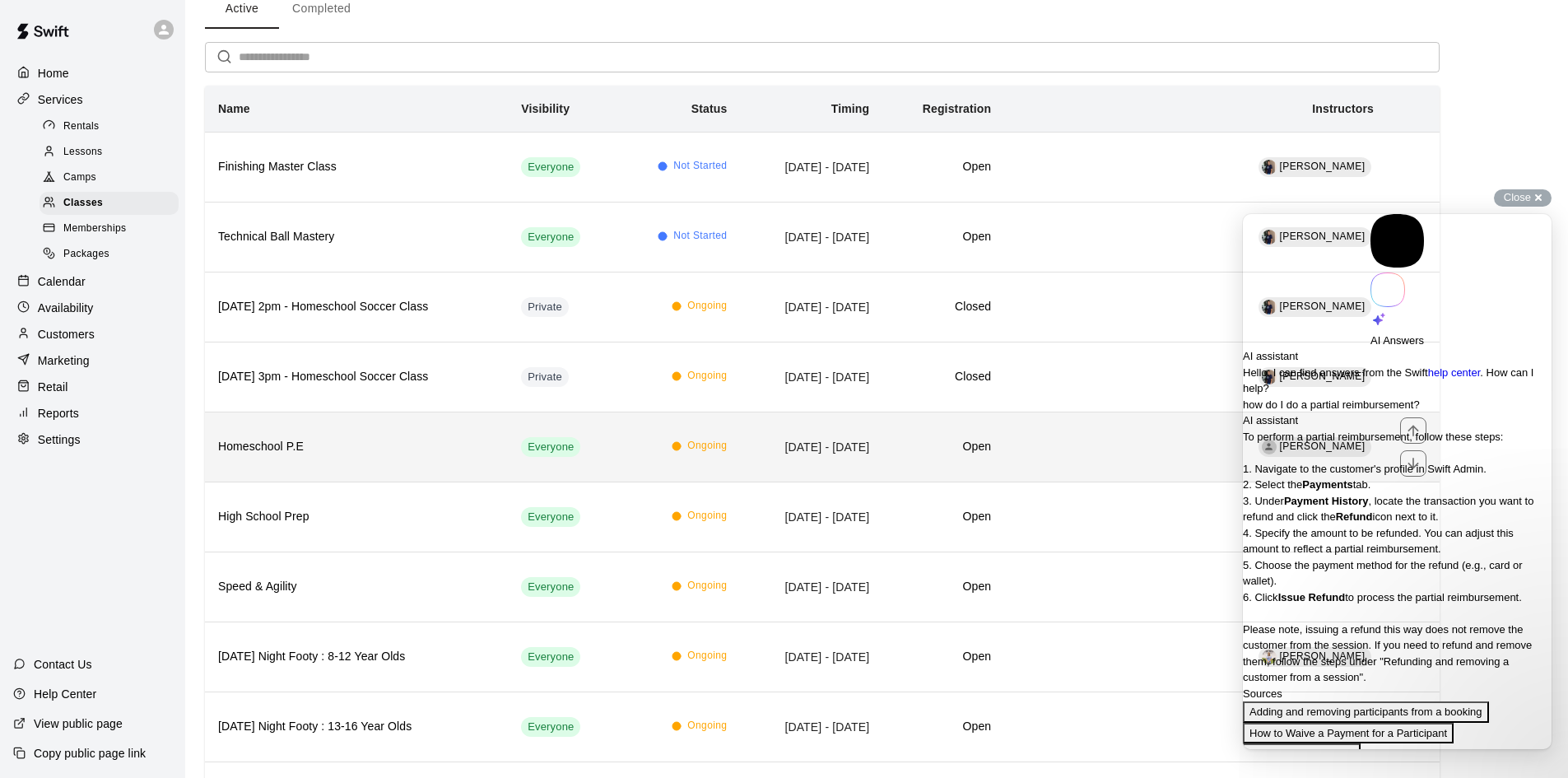
click at [359, 465] on th "Homeschool P.E" at bounding box center [356, 446] width 303 height 70
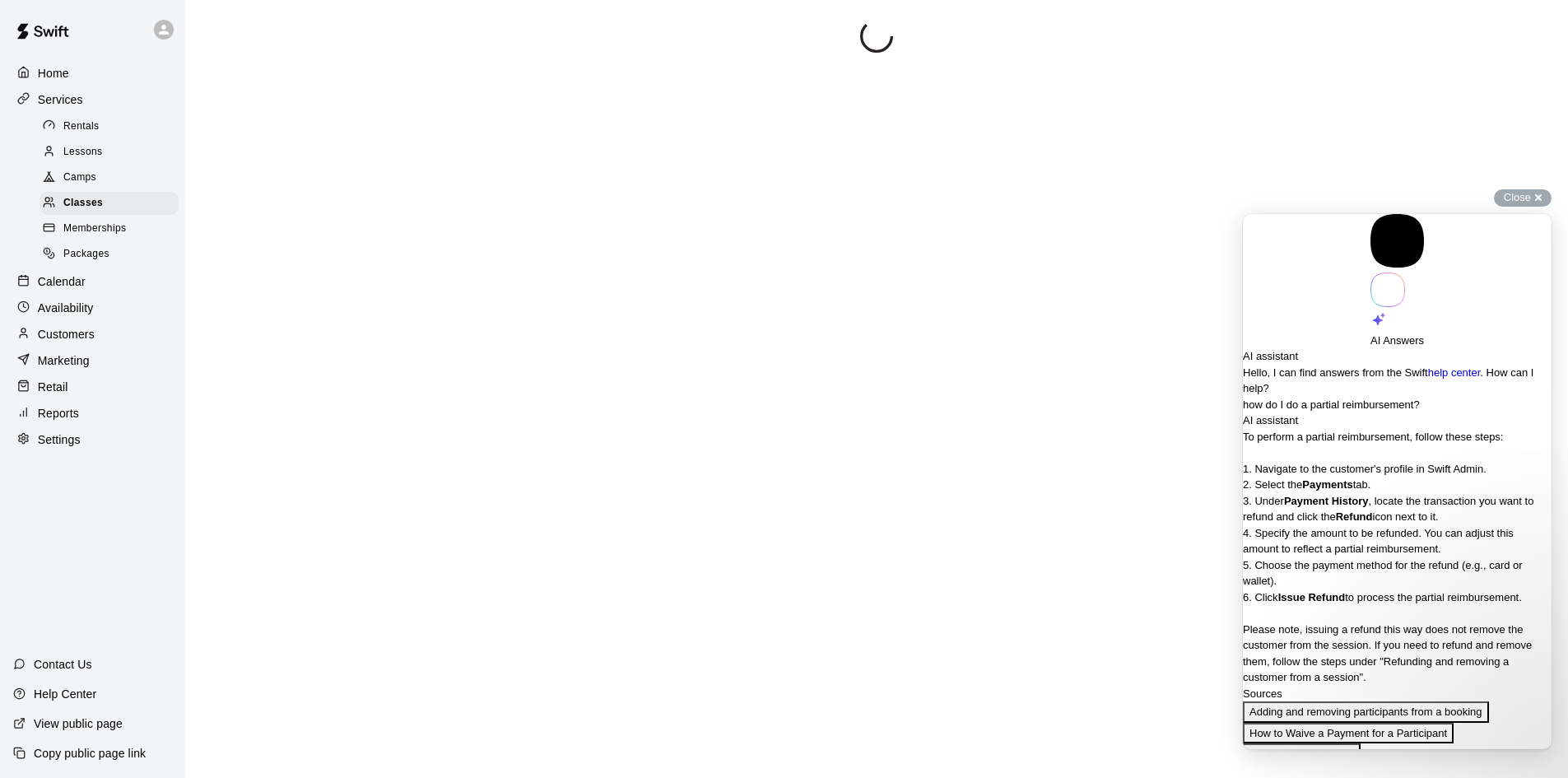
click at [1370, 275] on span "Go back" at bounding box center [1370, 281] width 0 height 12
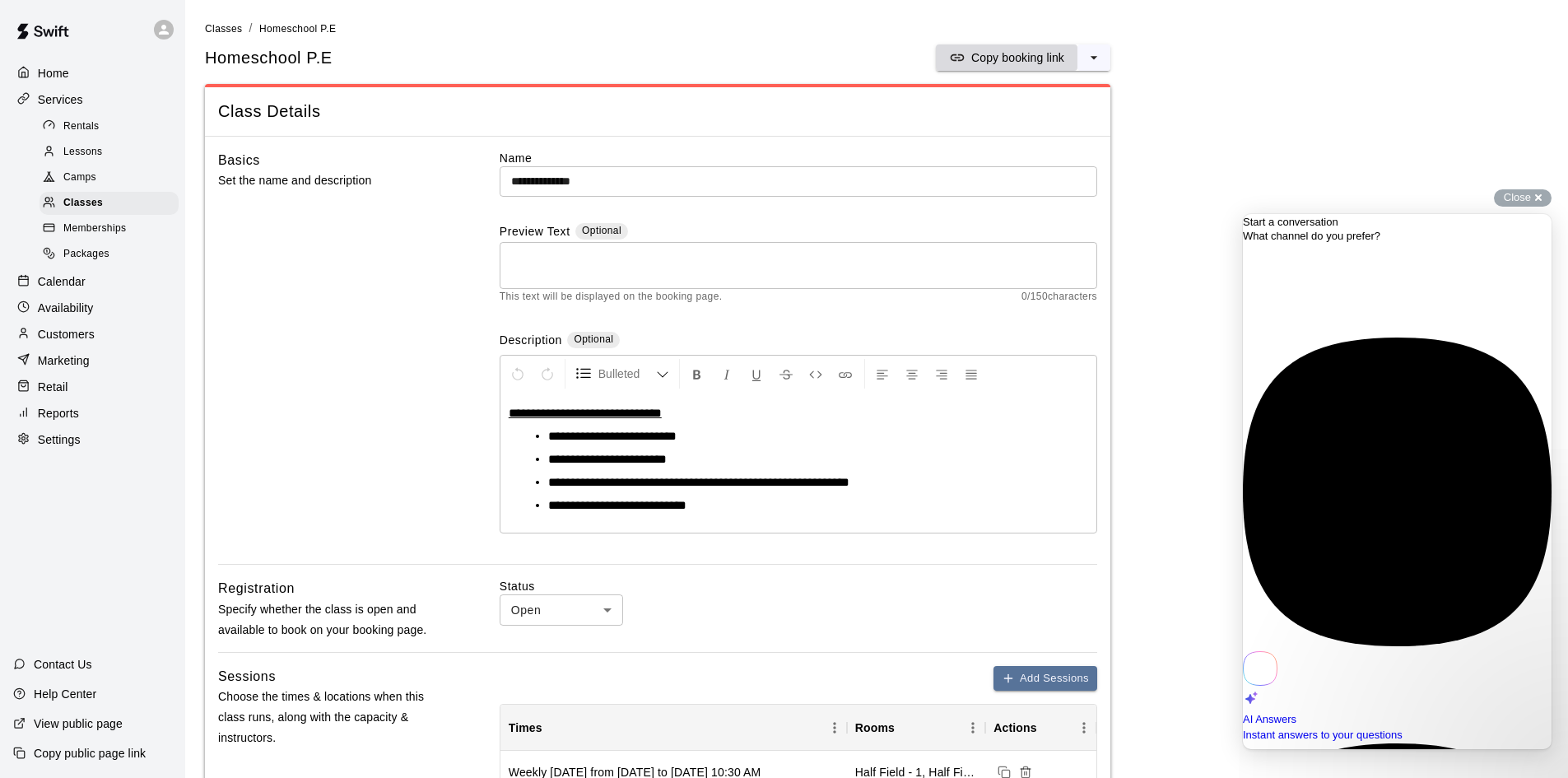
click at [1000, 54] on p "Copy booking link" at bounding box center [1018, 57] width 93 height 17
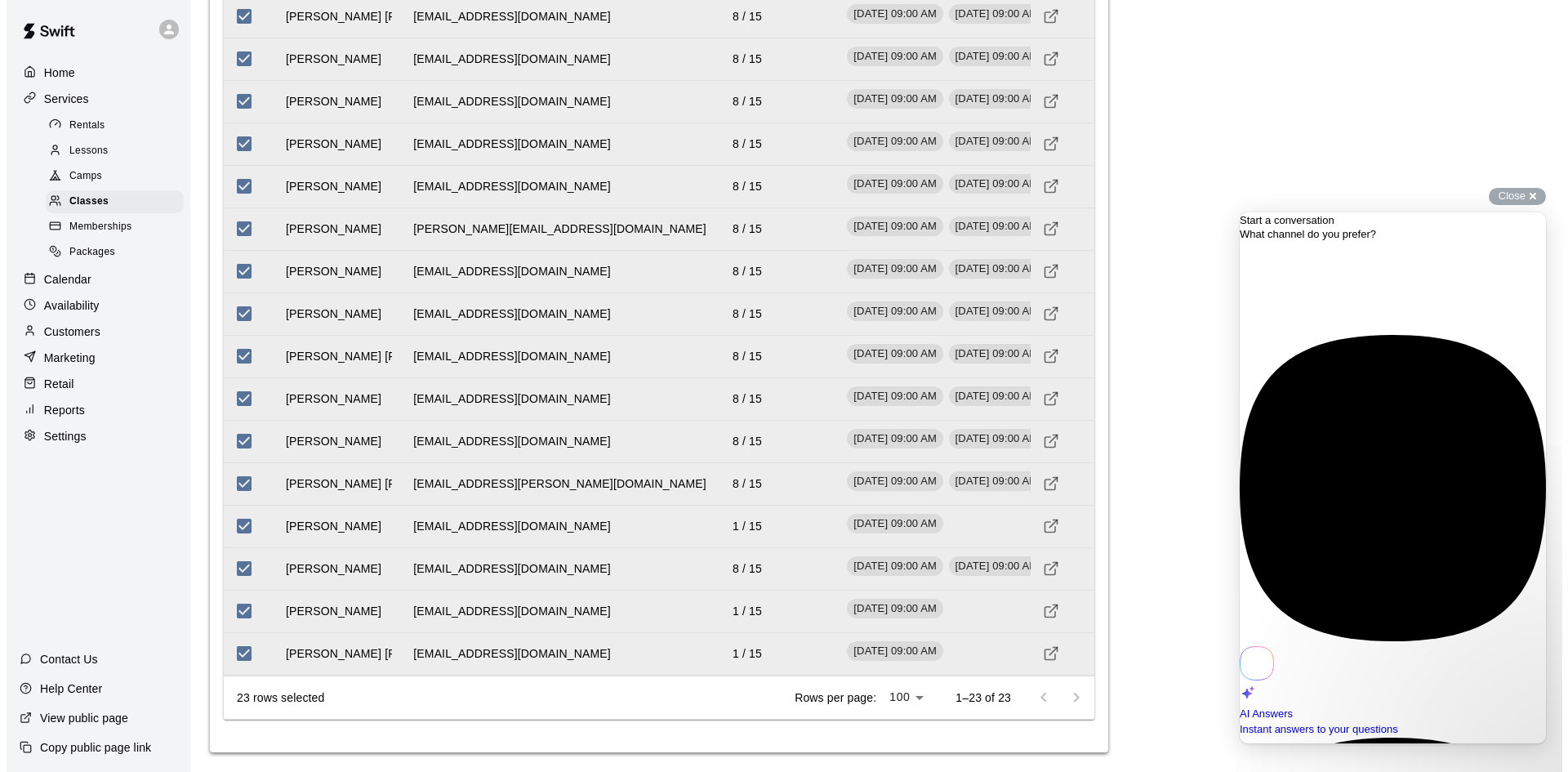
scroll to position [1187, 0]
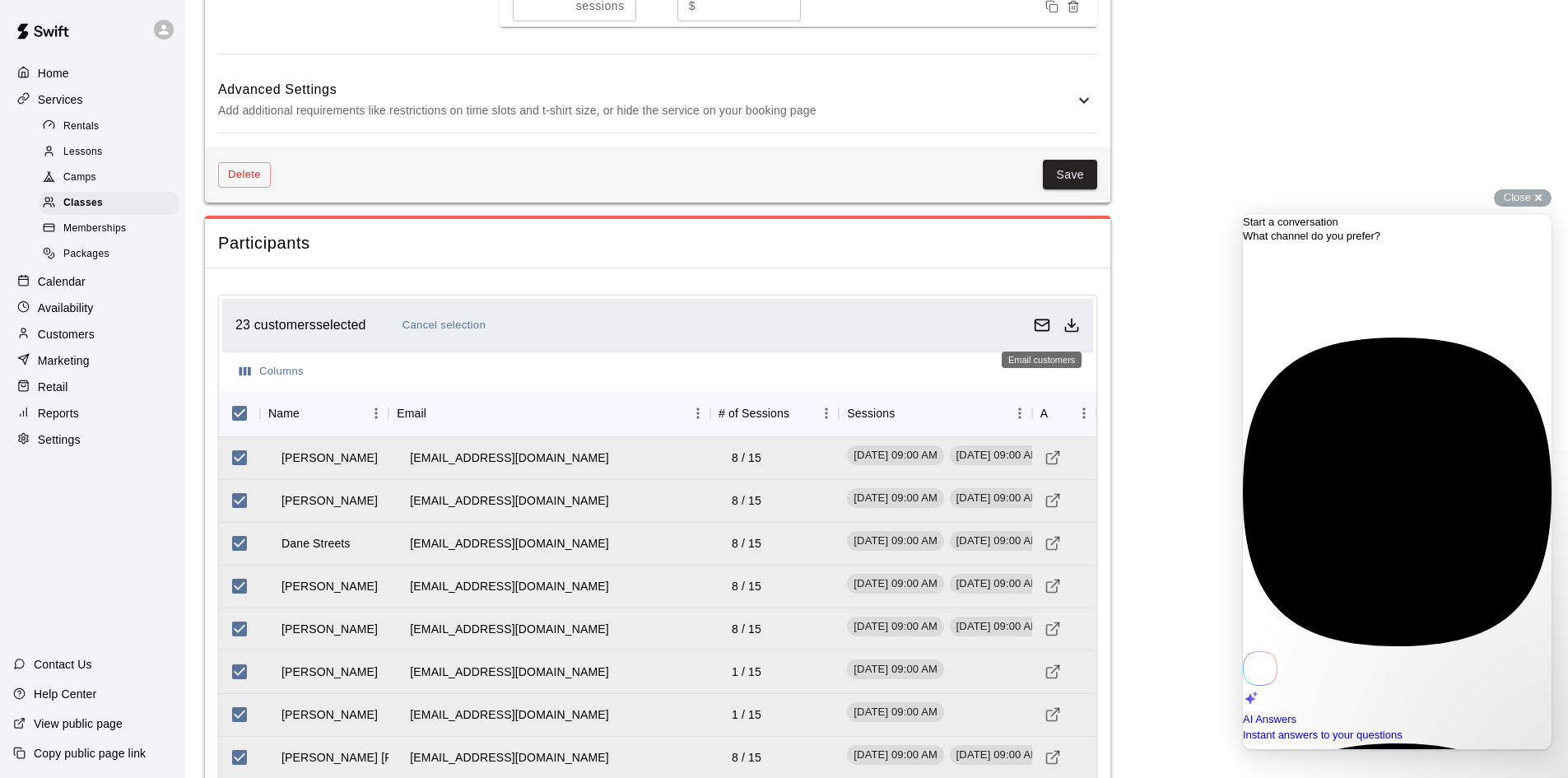
click at [1043, 321] on icon "Email customers" at bounding box center [1042, 325] width 17 height 17
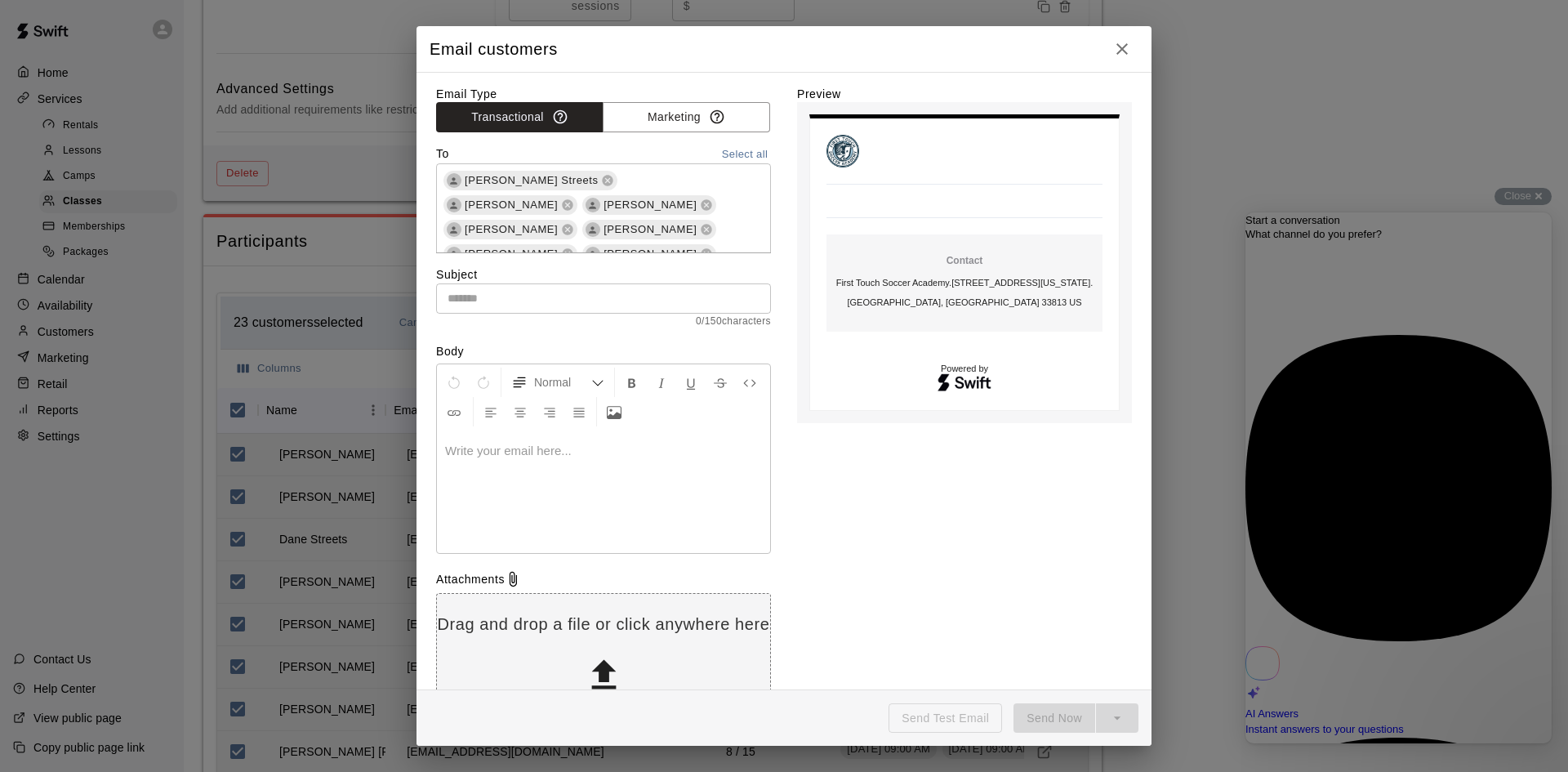
click at [492, 450] on p at bounding box center [603, 451] width 317 height 17
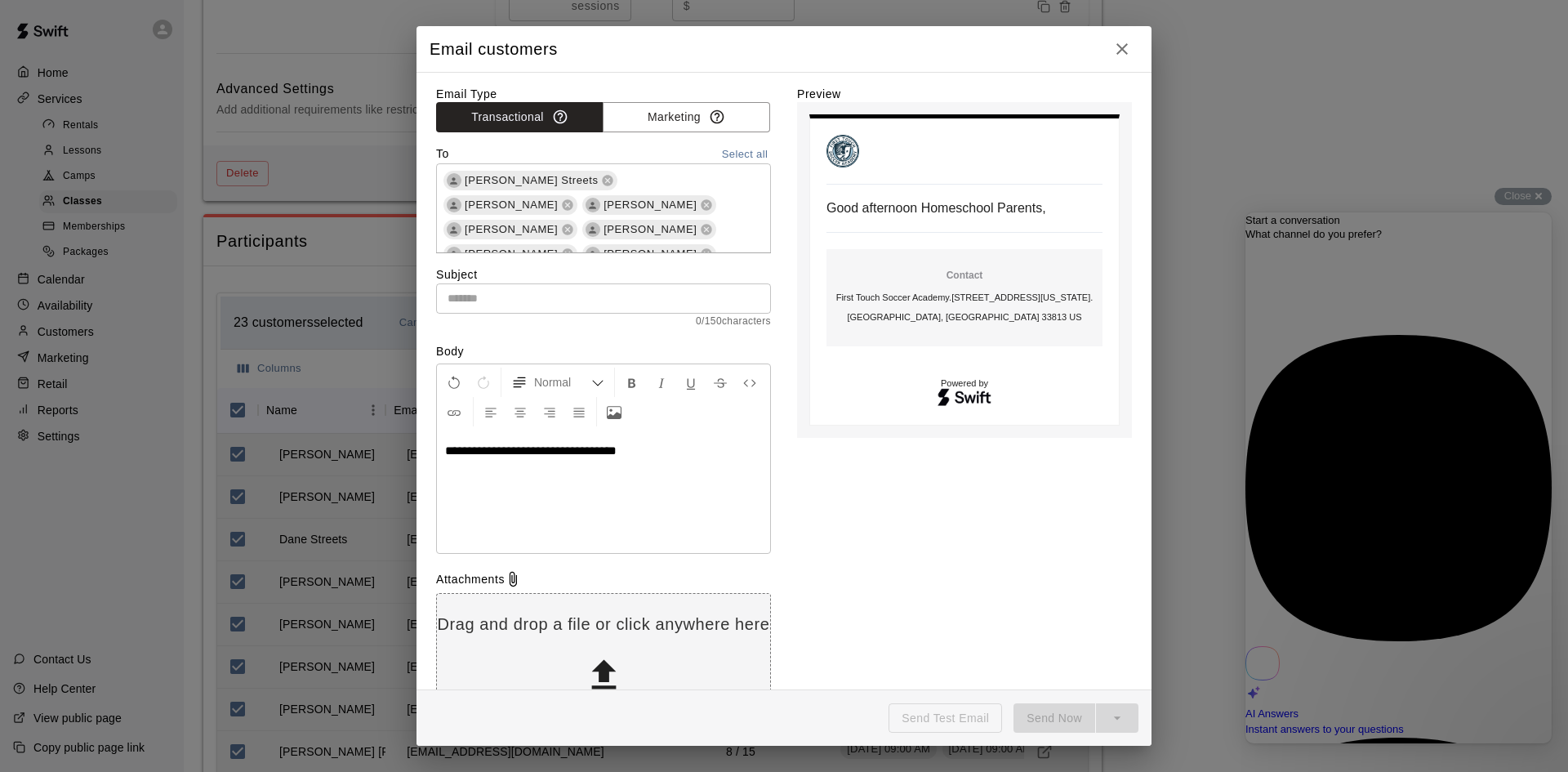
click at [482, 453] on span "**********" at bounding box center [531, 451] width 171 height 12
click at [585, 299] on input "text" at bounding box center [602, 299] width 334 height 31
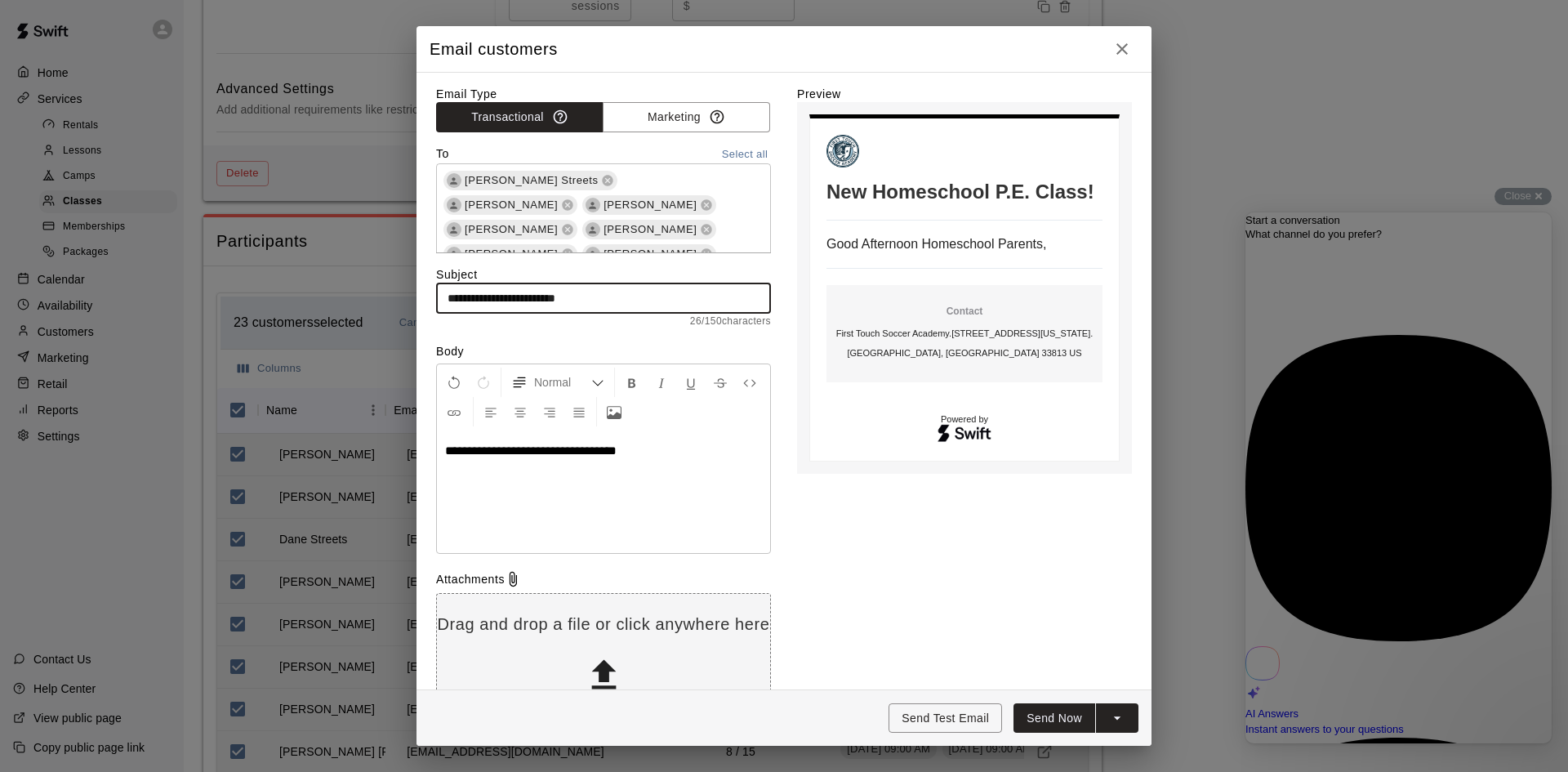
type input "**********"
click at [670, 463] on div "**********" at bounding box center [603, 492] width 334 height 122
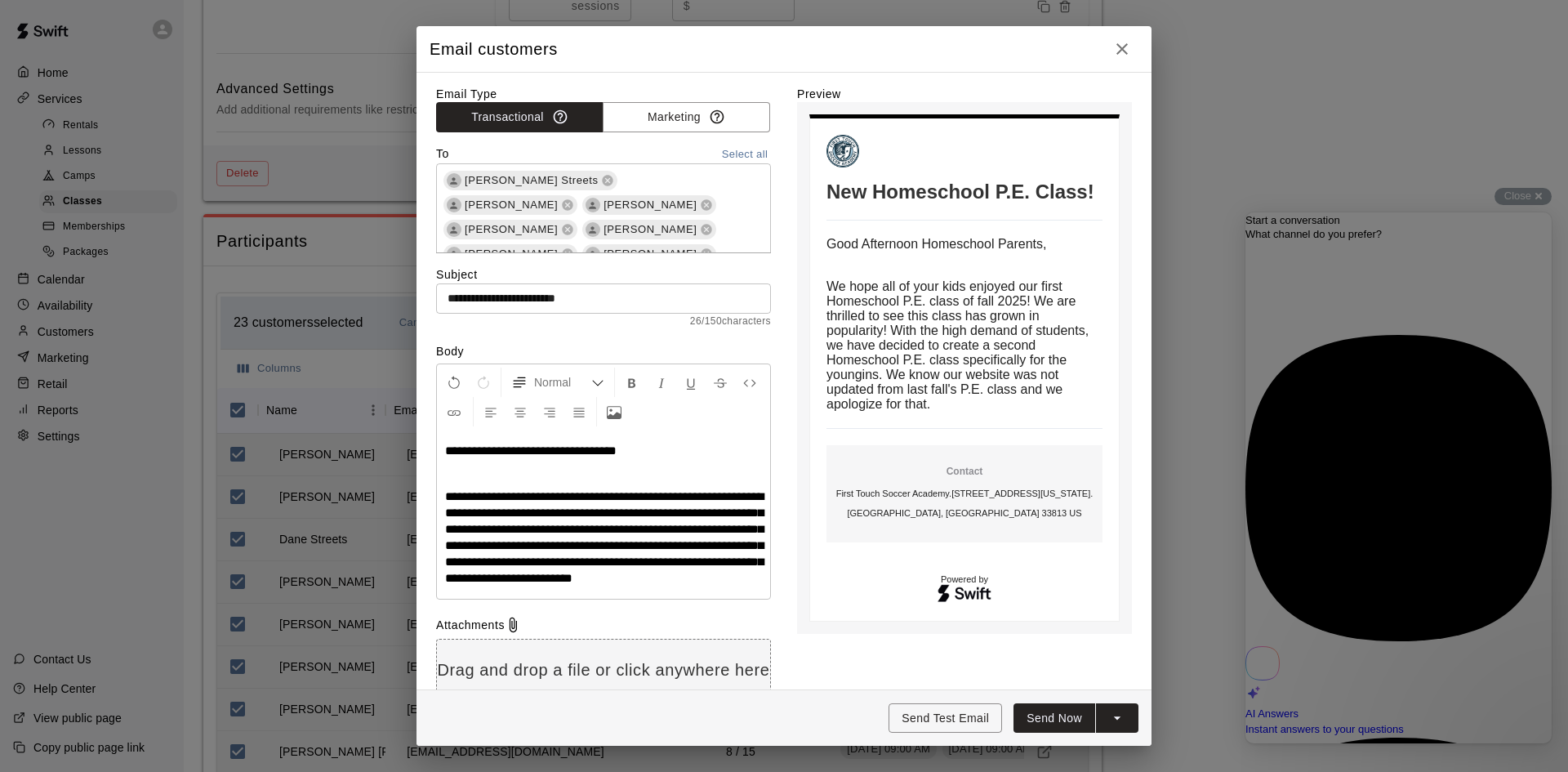
click at [678, 566] on span "**********" at bounding box center [604, 537] width 319 height 94
click at [660, 582] on span "**********" at bounding box center [604, 537] width 319 height 94
click at [629, 587] on p "**********" at bounding box center [603, 537] width 317 height 98
click at [698, 511] on span "**********" at bounding box center [604, 537] width 319 height 94
click at [671, 587] on p "**********" at bounding box center [603, 537] width 317 height 98
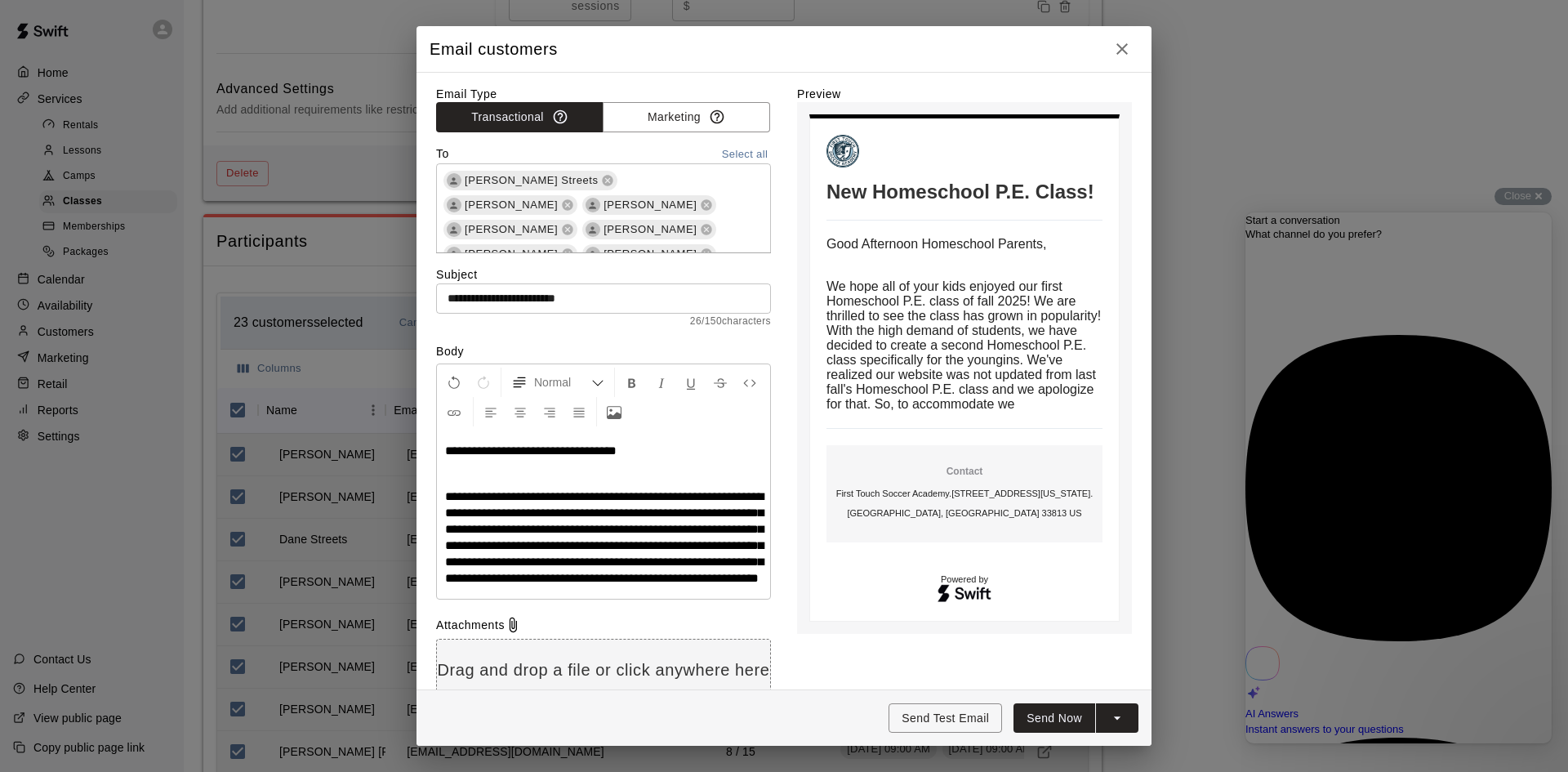
click at [752, 587] on p "**********" at bounding box center [603, 537] width 317 height 98
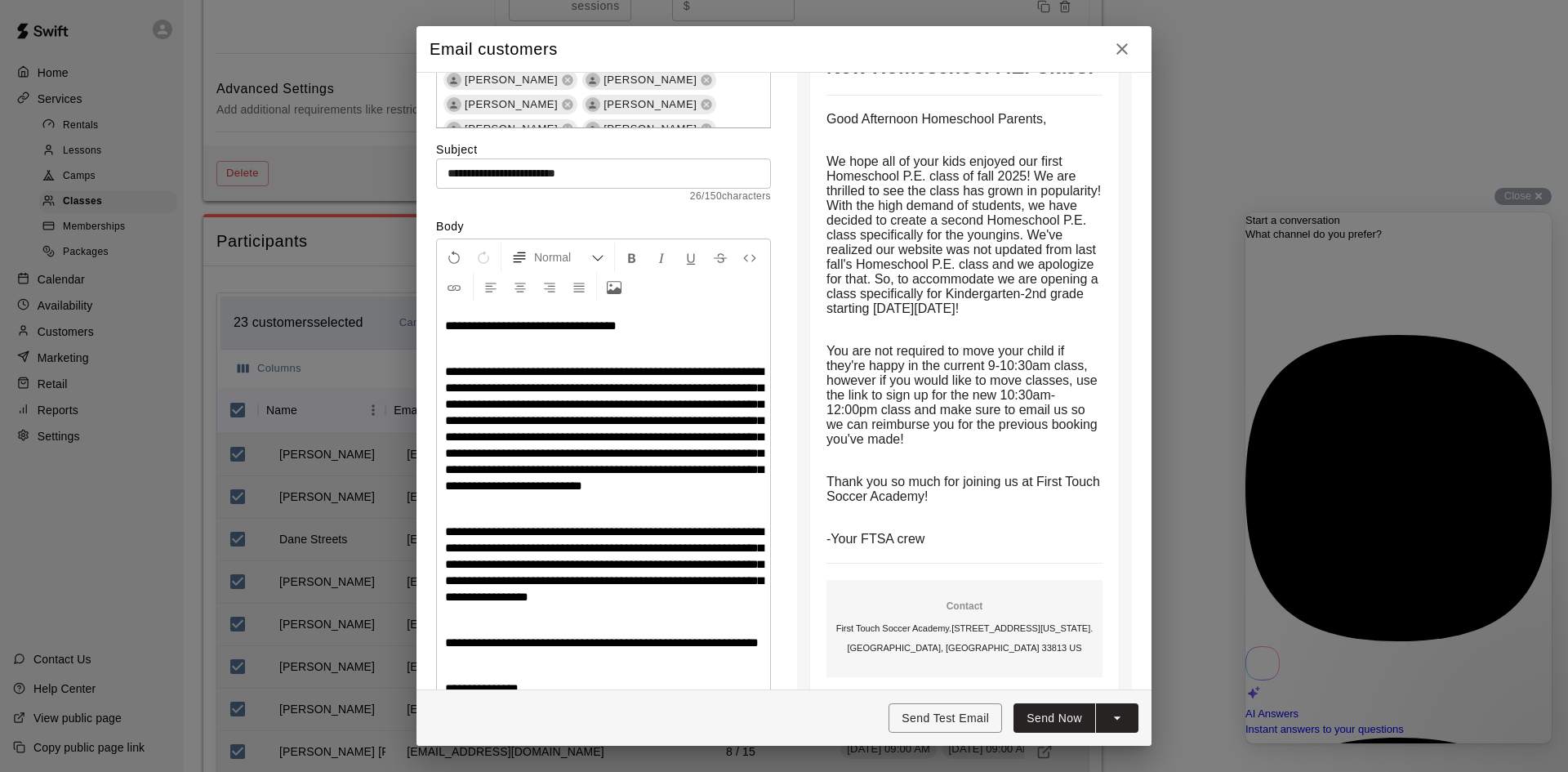
scroll to position [163, 0]
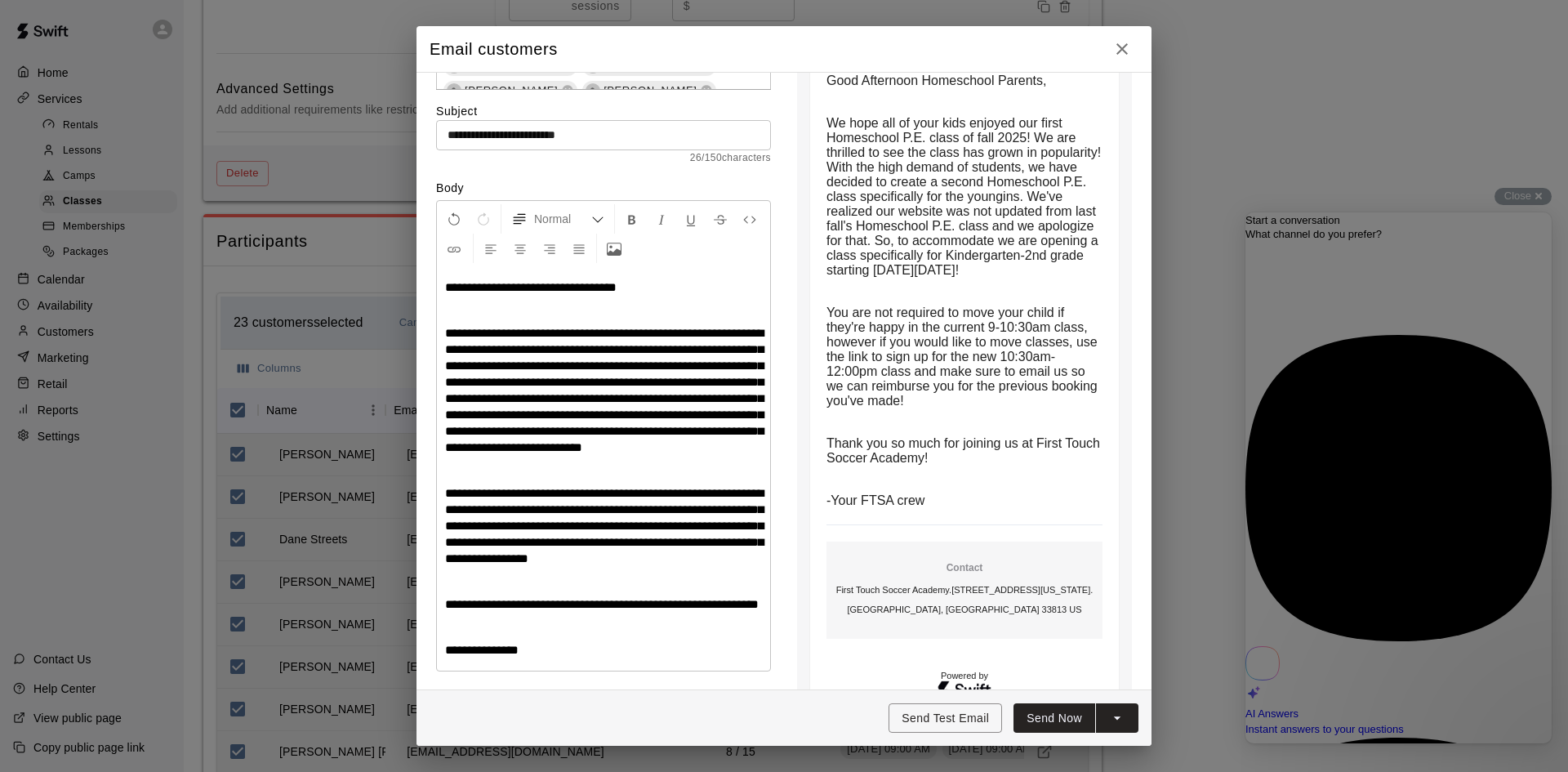
click at [514, 589] on p at bounding box center [603, 582] width 317 height 17
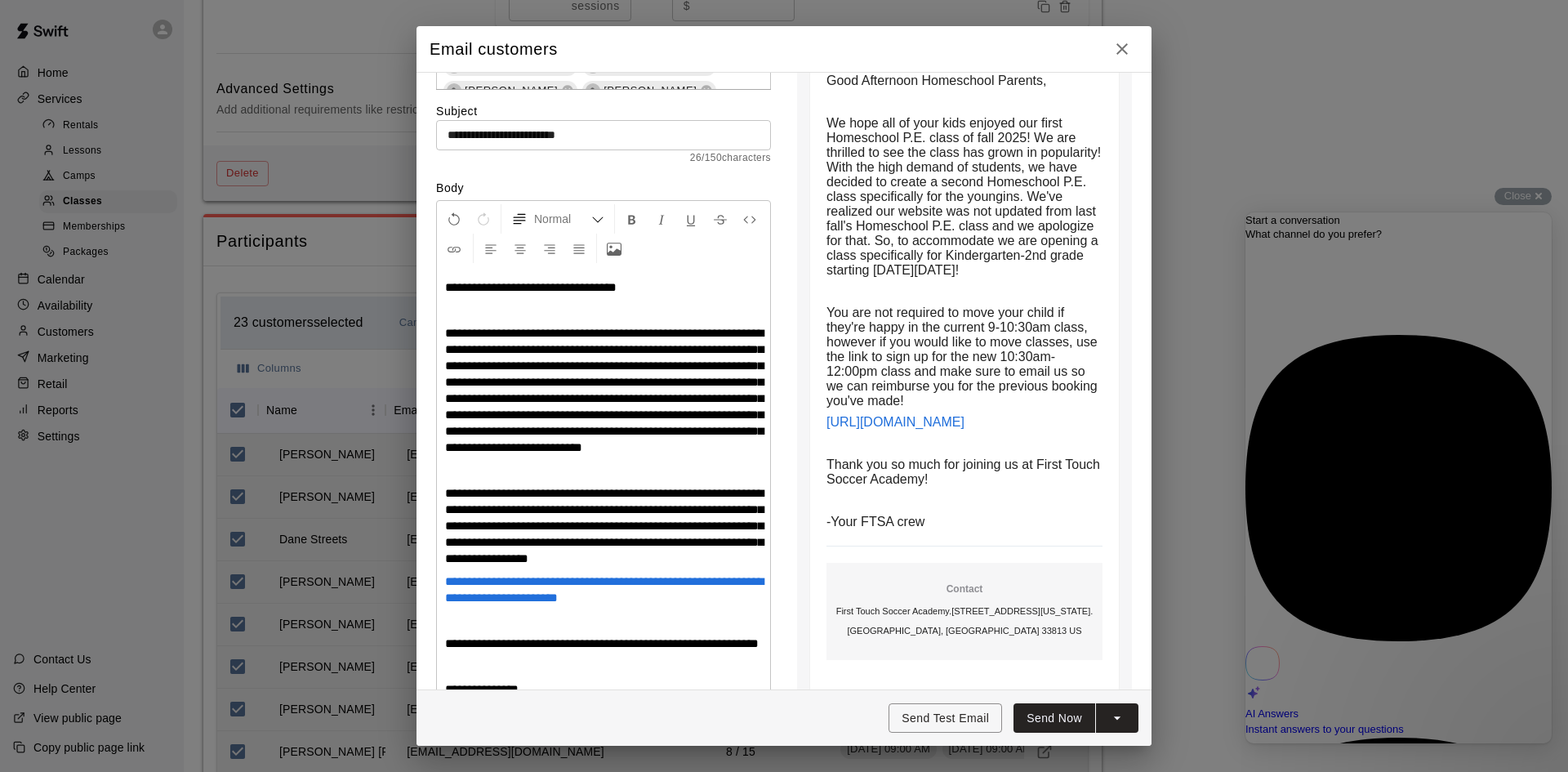
click at [596, 542] on span "**********" at bounding box center [604, 525] width 319 height 78
click at [473, 453] on span "**********" at bounding box center [604, 389] width 319 height 127
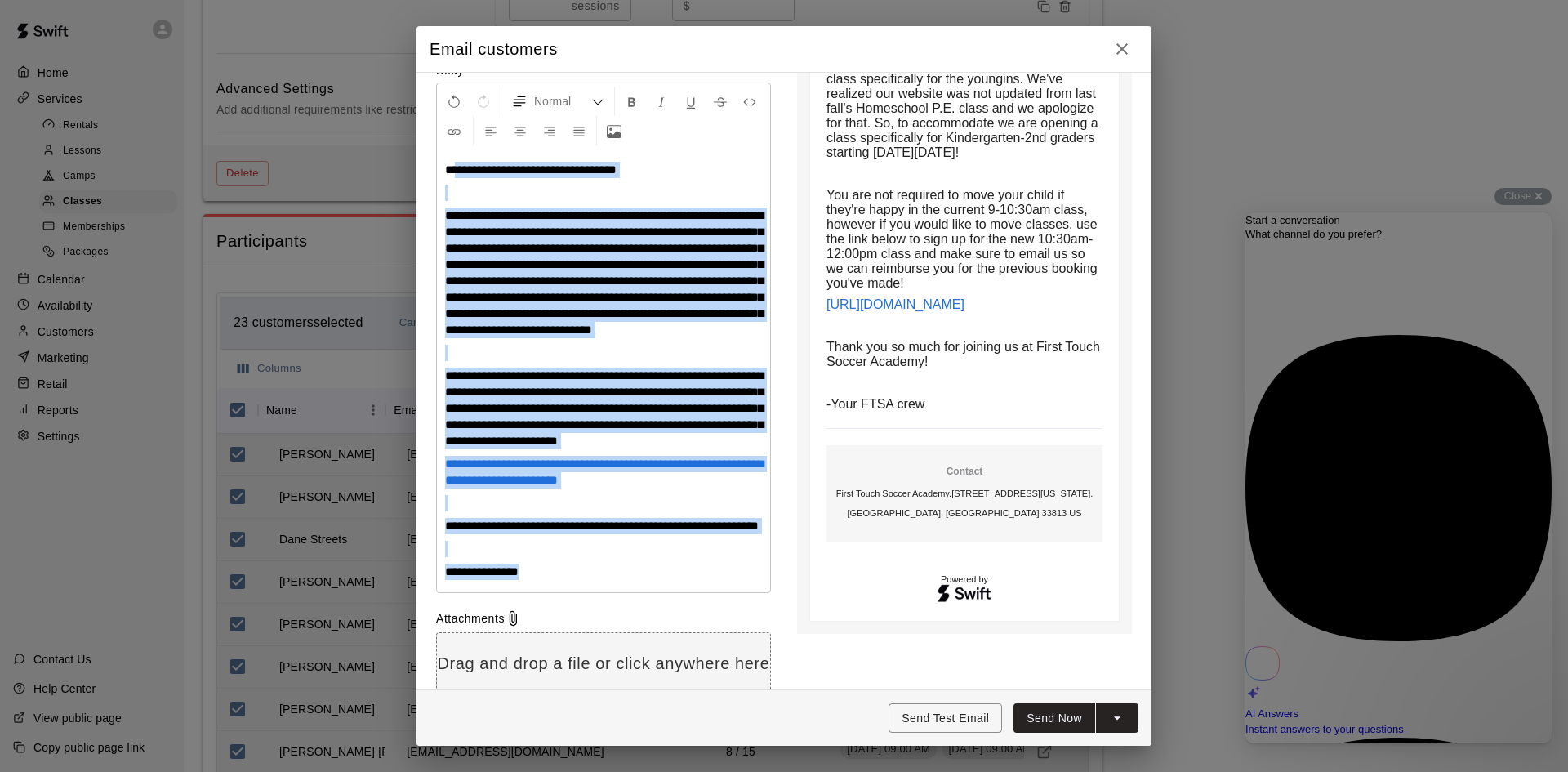
scroll to position [17, 0]
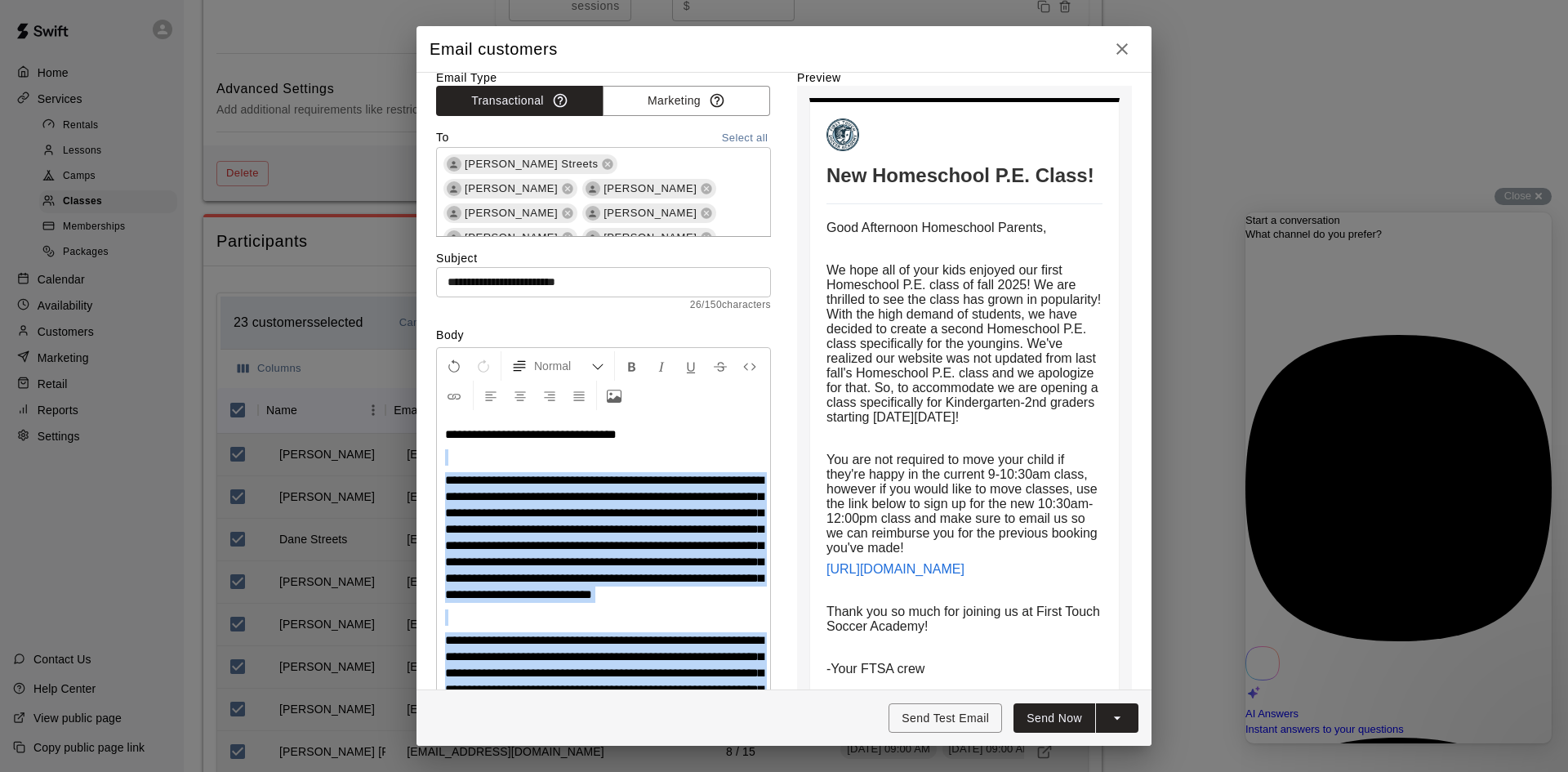
drag, startPoint x: 586, startPoint y: 479, endPoint x: 438, endPoint y: 443, distance: 152.3
click at [438, 443] on div "**********" at bounding box center [603, 635] width 334 height 443
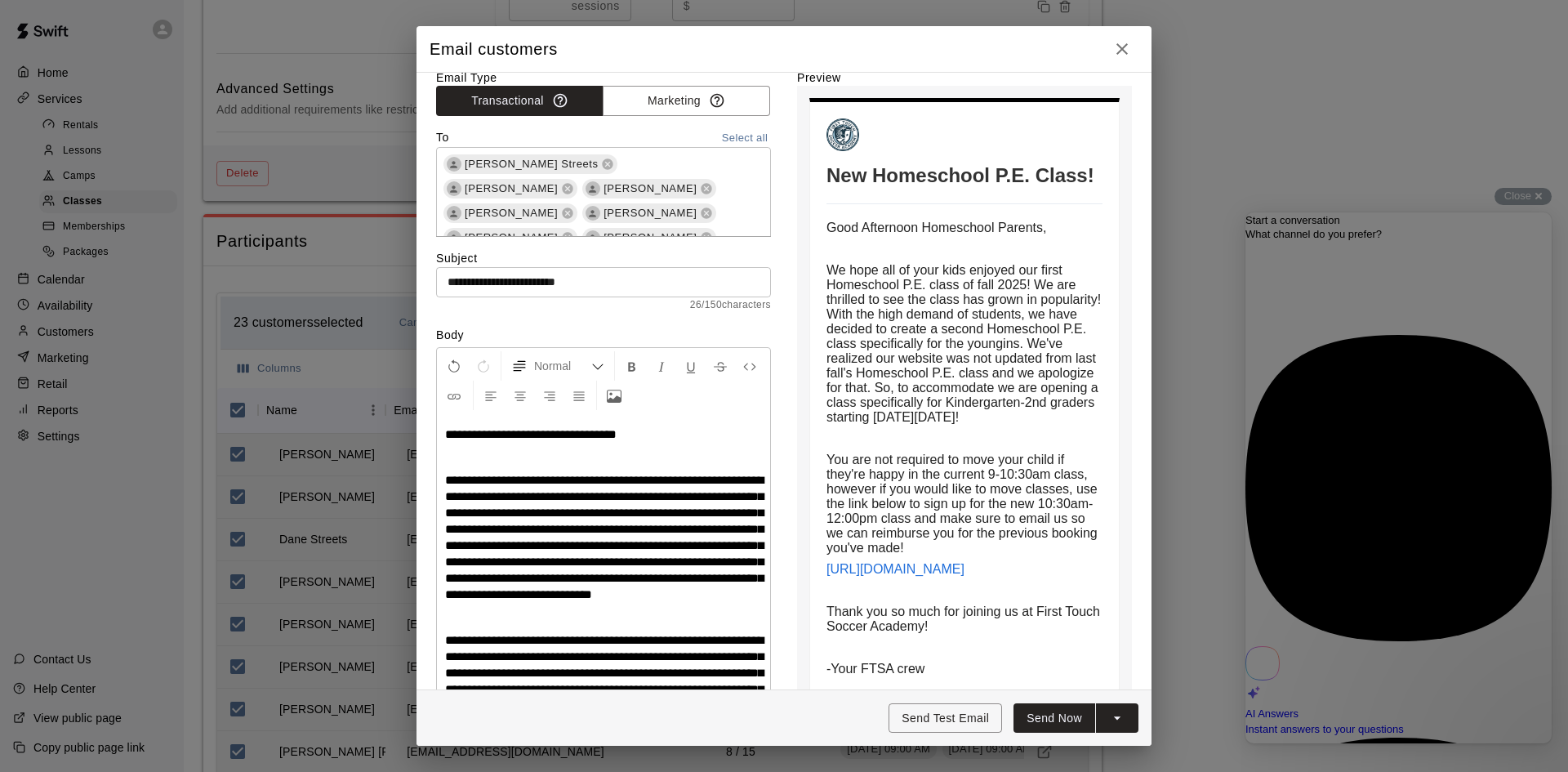
click at [442, 436] on div "**********" at bounding box center [603, 635] width 334 height 443
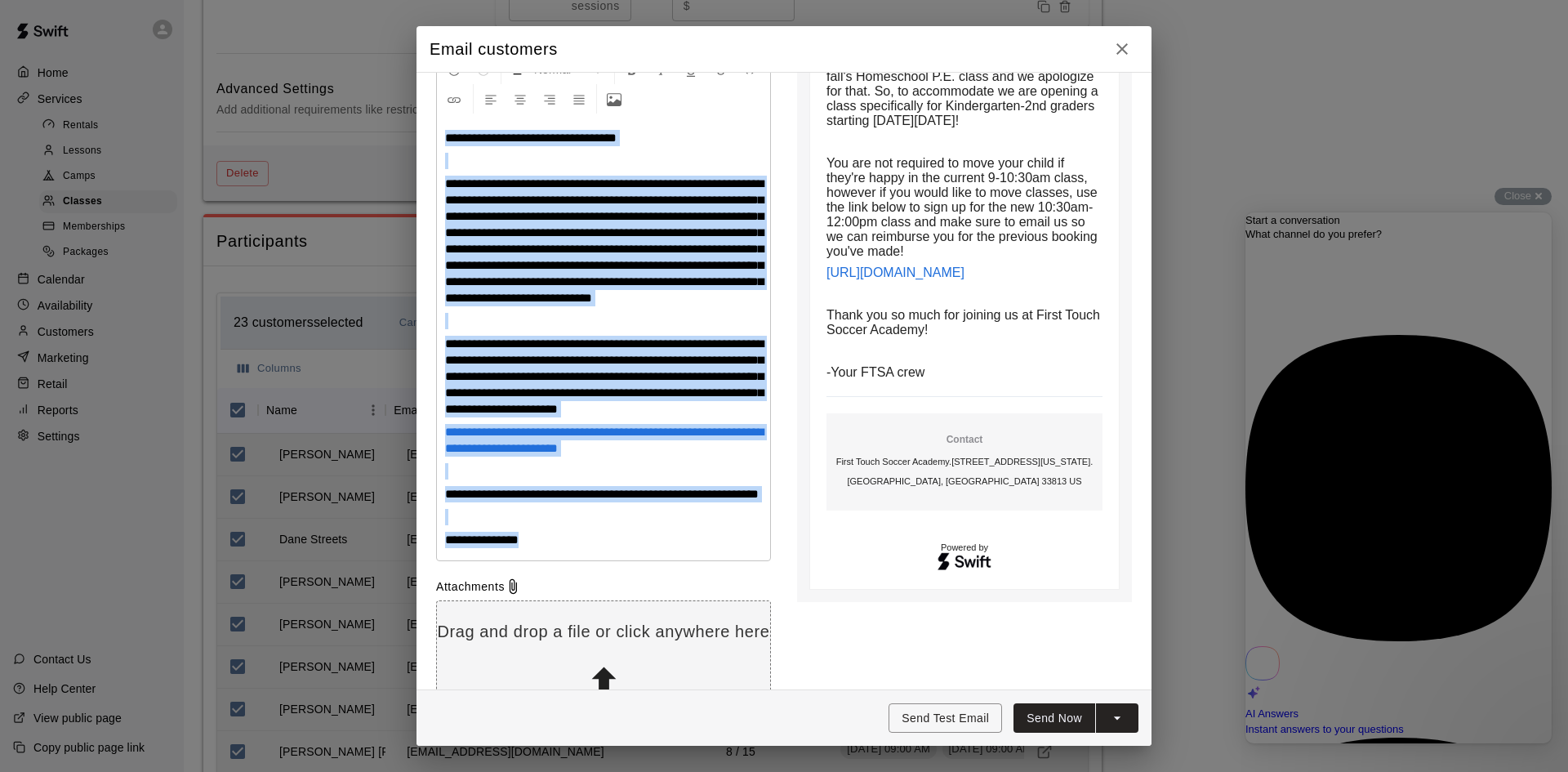
scroll to position [424, 0]
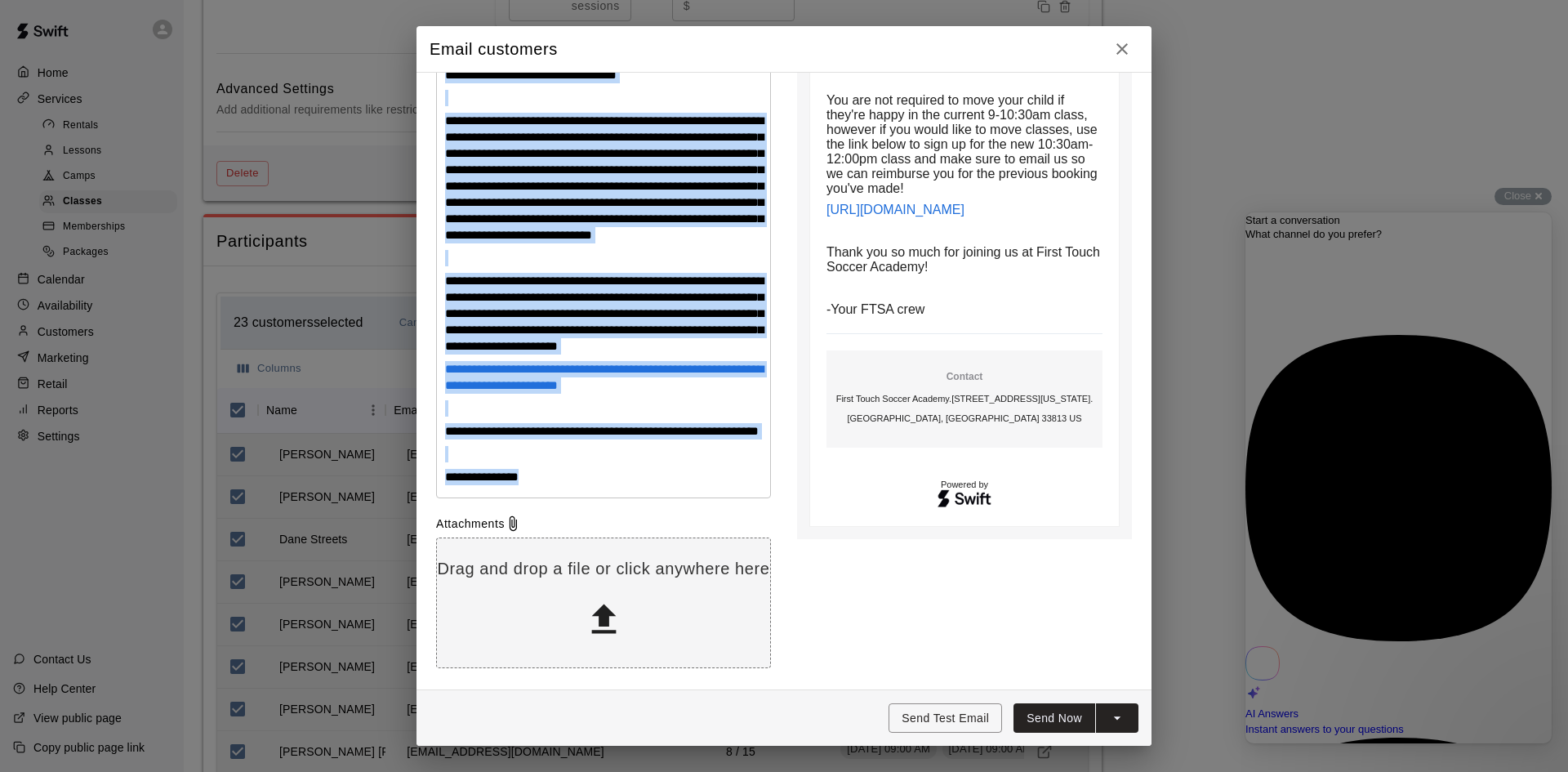
drag, startPoint x: 442, startPoint y: 436, endPoint x: 568, endPoint y: 479, distance: 133.1
click at [568, 479] on div "**********" at bounding box center [603, 276] width 334 height 443
copy div "**********"
click at [588, 491] on div "**********" at bounding box center [603, 276] width 334 height 443
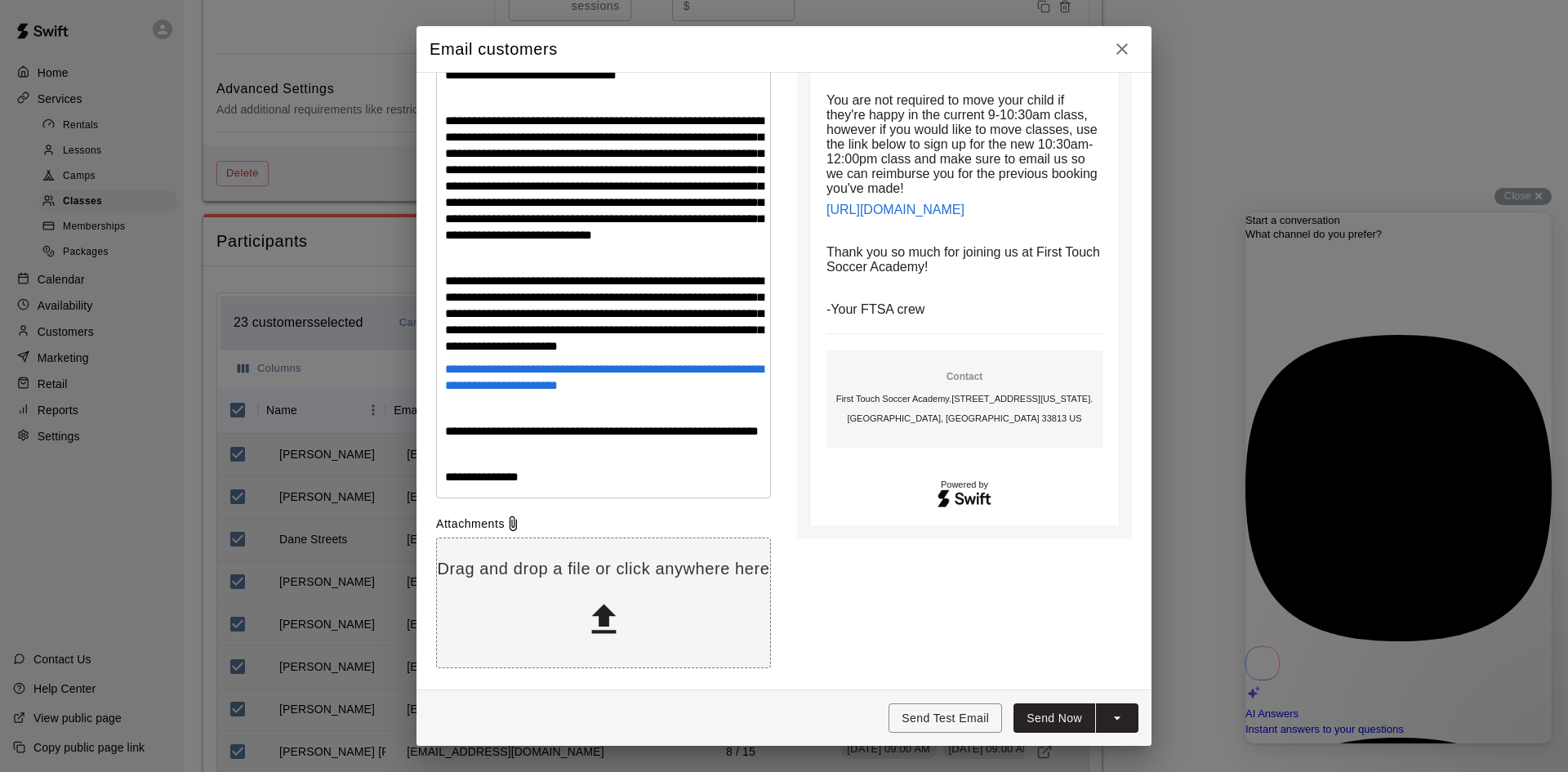
scroll to position [343, 0]
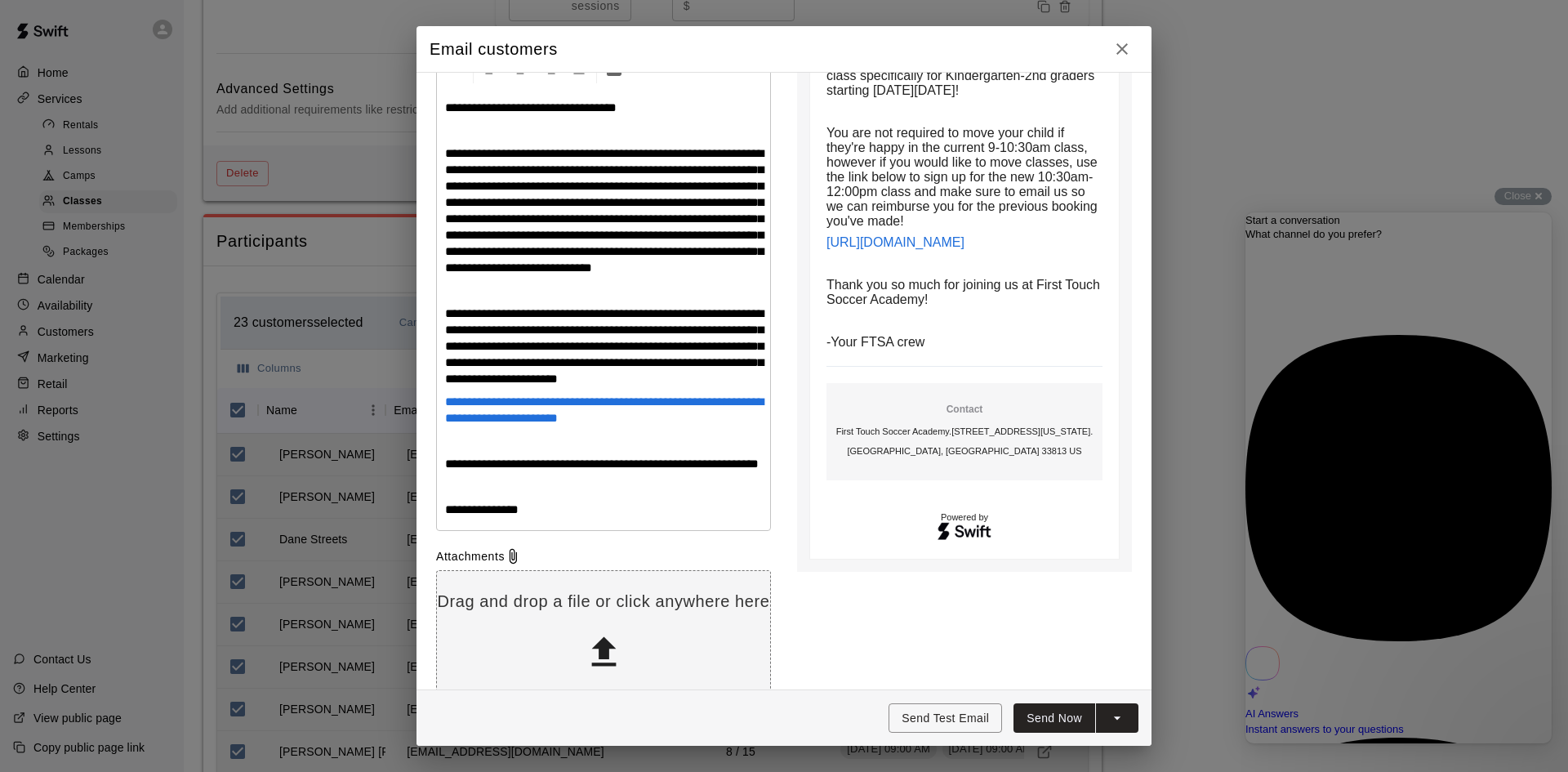
click at [664, 273] on span "**********" at bounding box center [604, 210] width 319 height 127
click at [596, 385] on span "**********" at bounding box center [604, 346] width 319 height 78
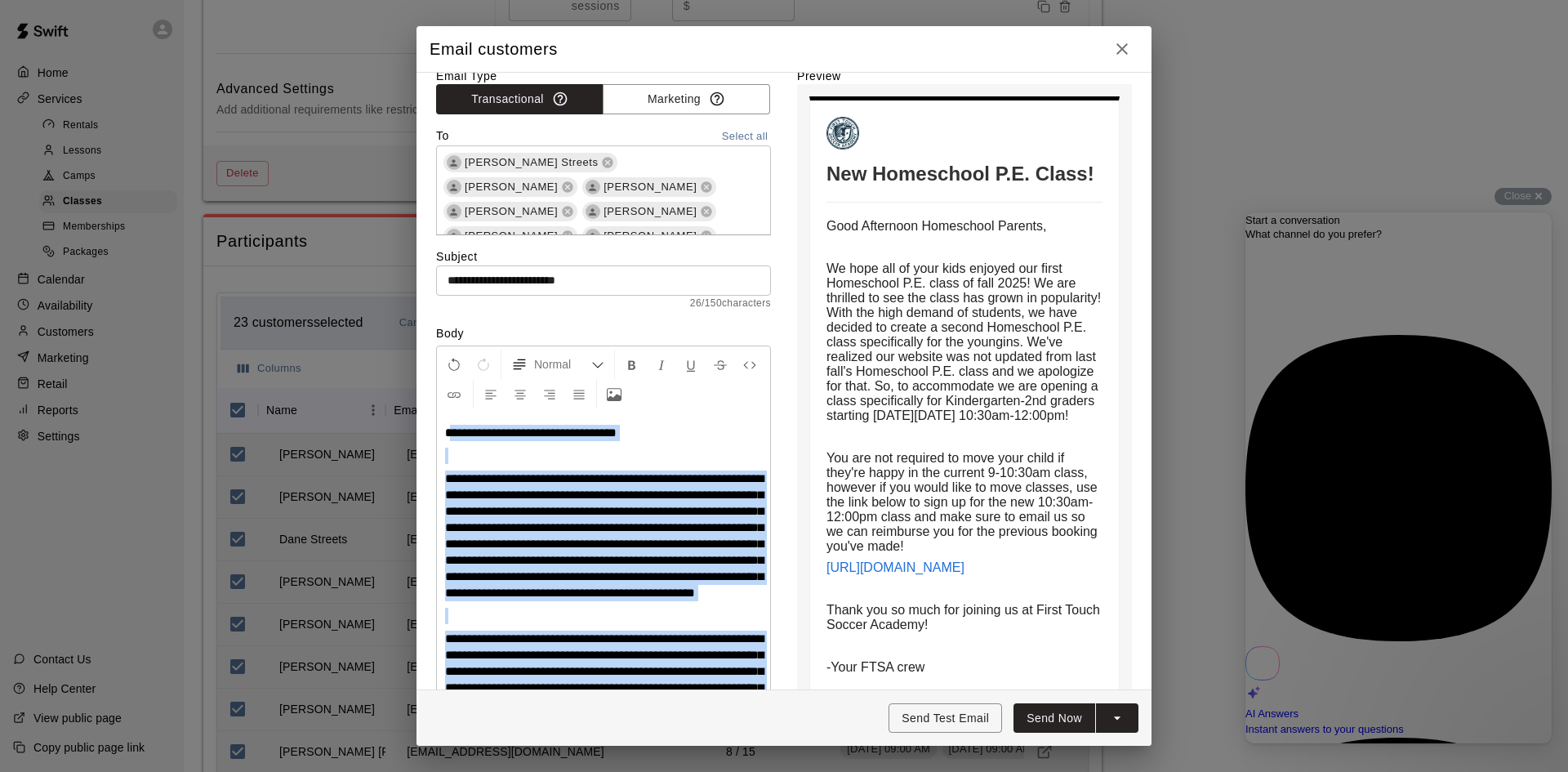
scroll to position [17, 0]
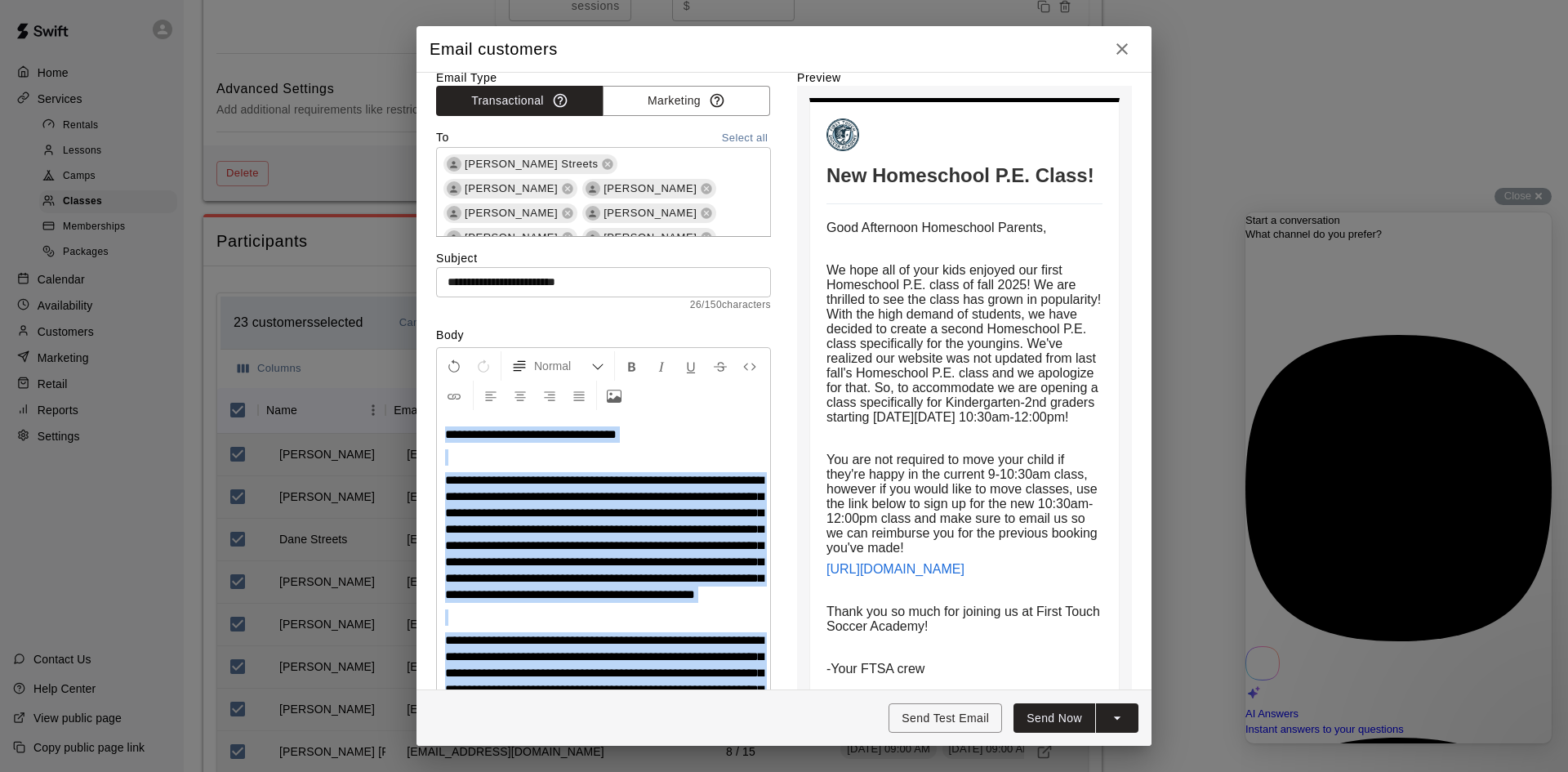
drag, startPoint x: 541, startPoint y: 492, endPoint x: 448, endPoint y: 436, distance: 108.6
click at [448, 436] on div "**********" at bounding box center [603, 635] width 334 height 443
copy div "**********"
click at [481, 461] on p at bounding box center [603, 457] width 317 height 17
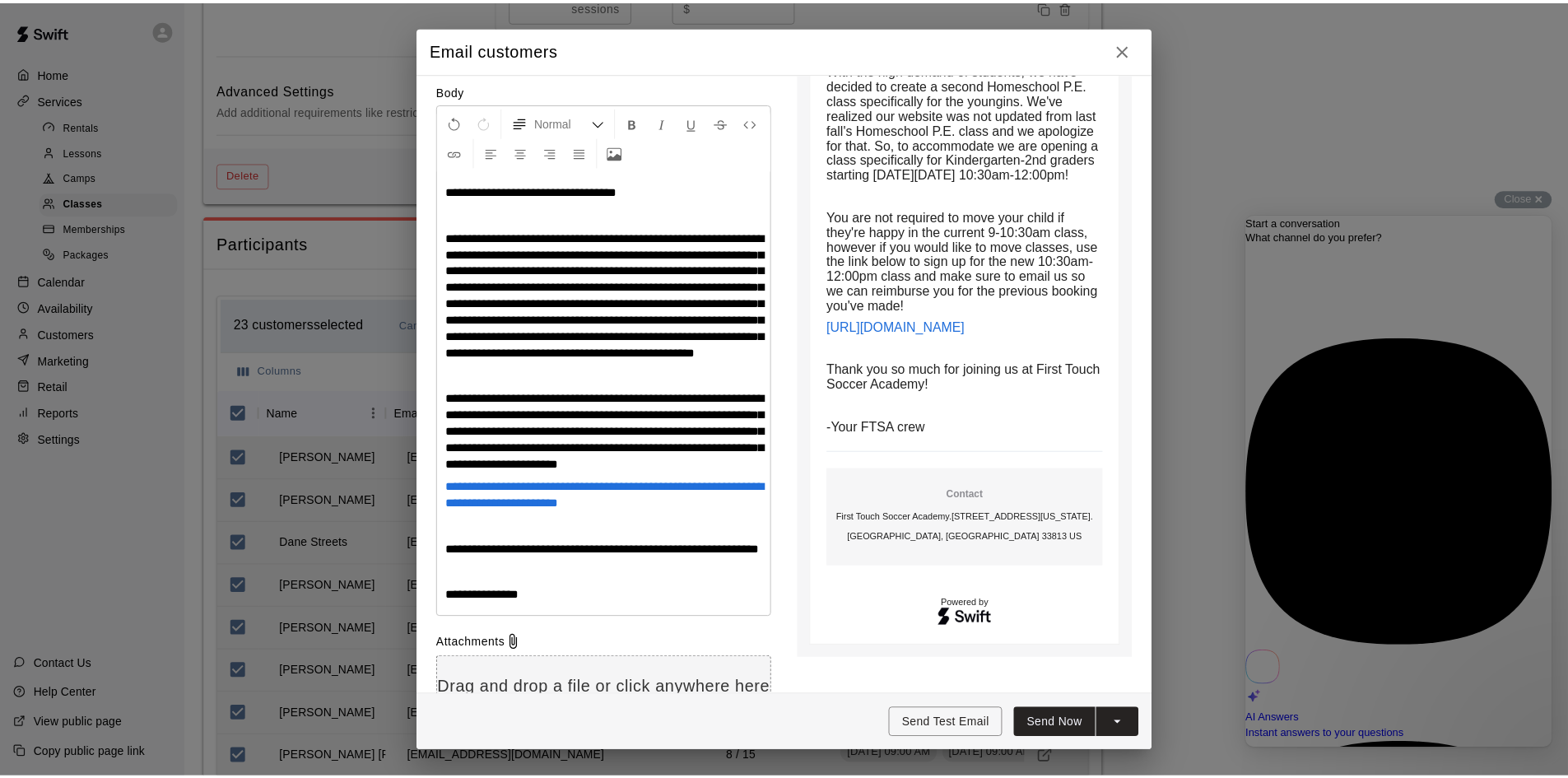
scroll to position [346, 0]
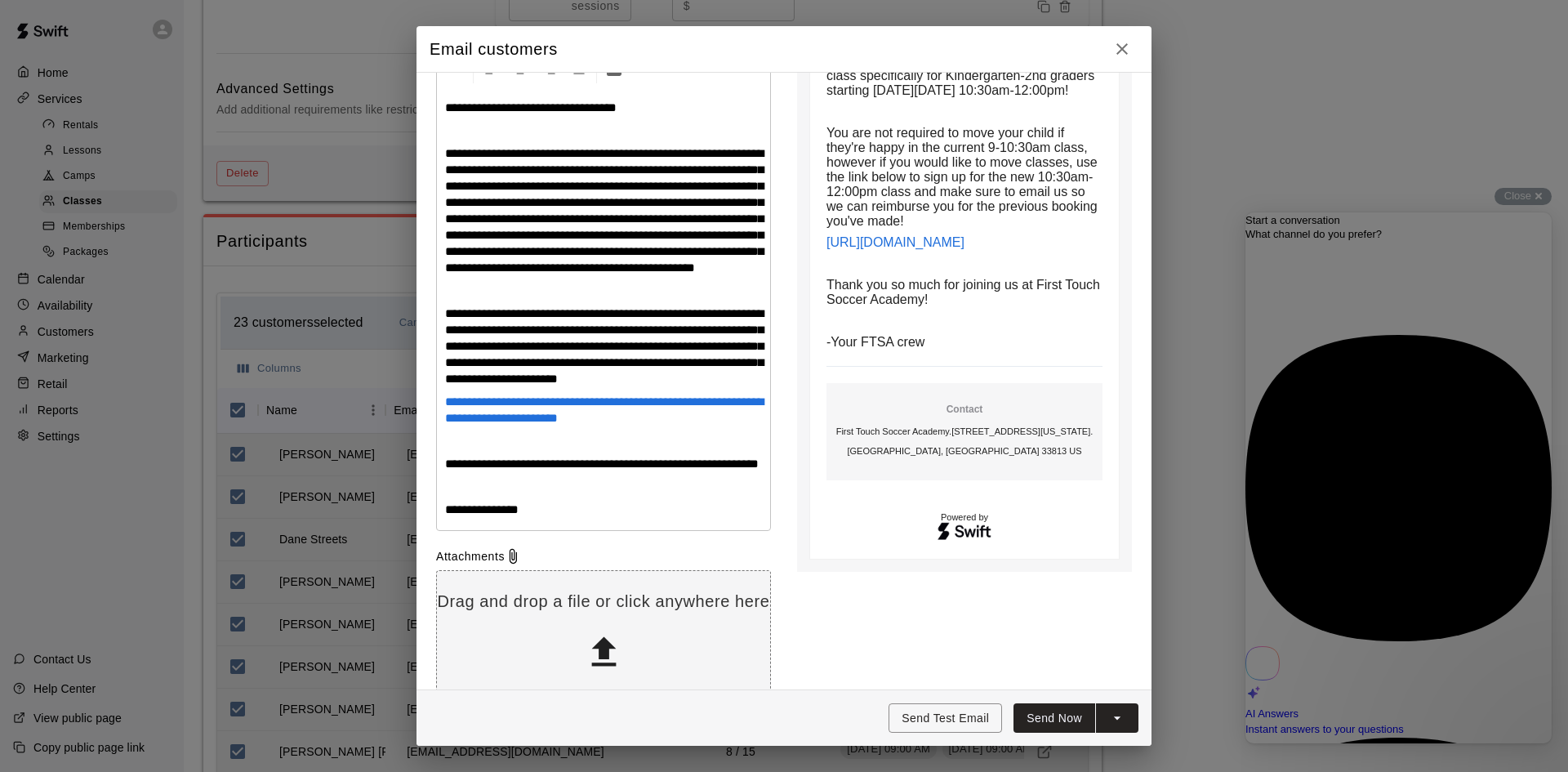
click at [1052, 715] on button "Send Now" at bounding box center [1055, 718] width 82 height 31
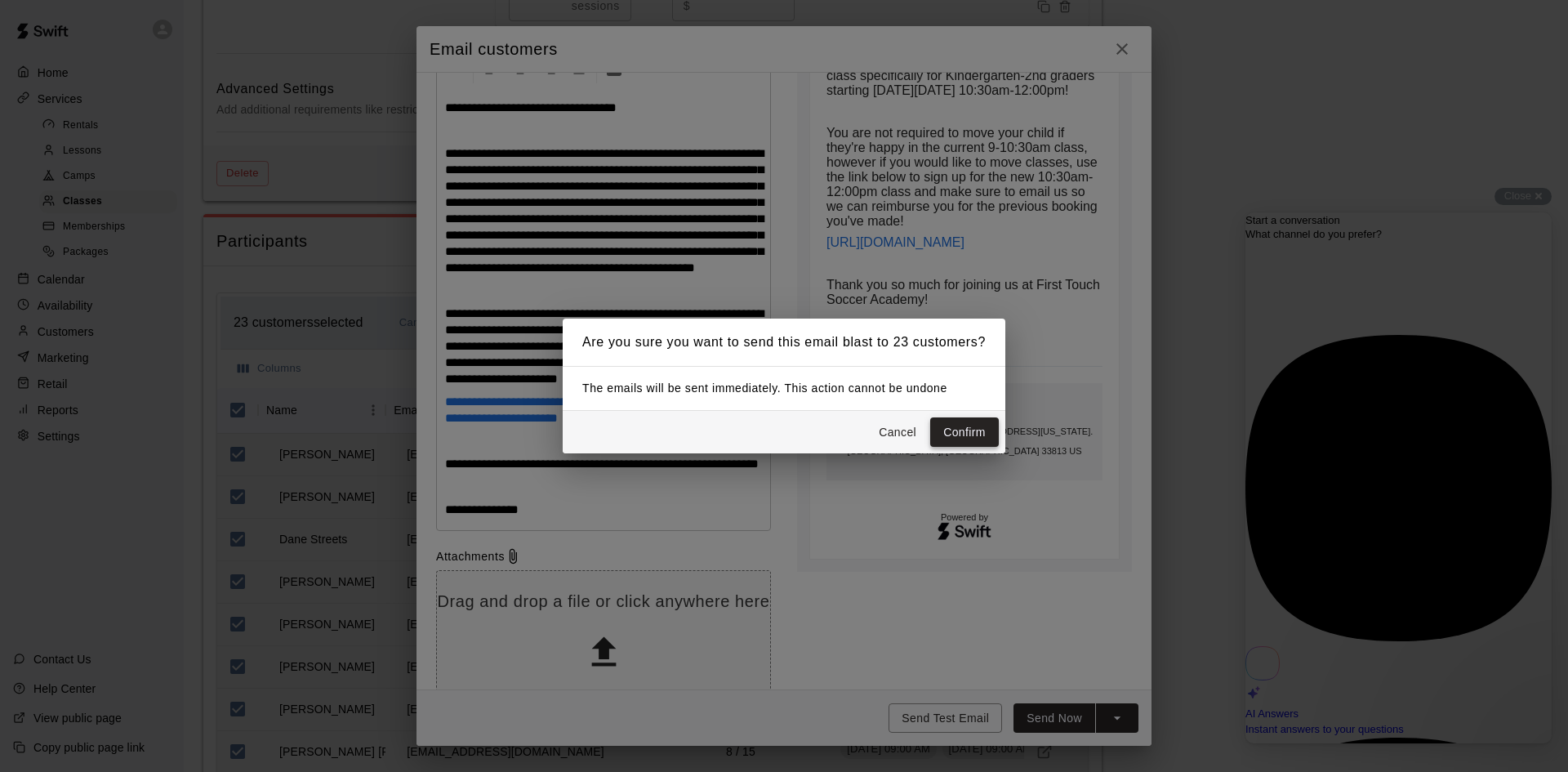
click at [971, 427] on button "Confirm" at bounding box center [964, 432] width 69 height 31
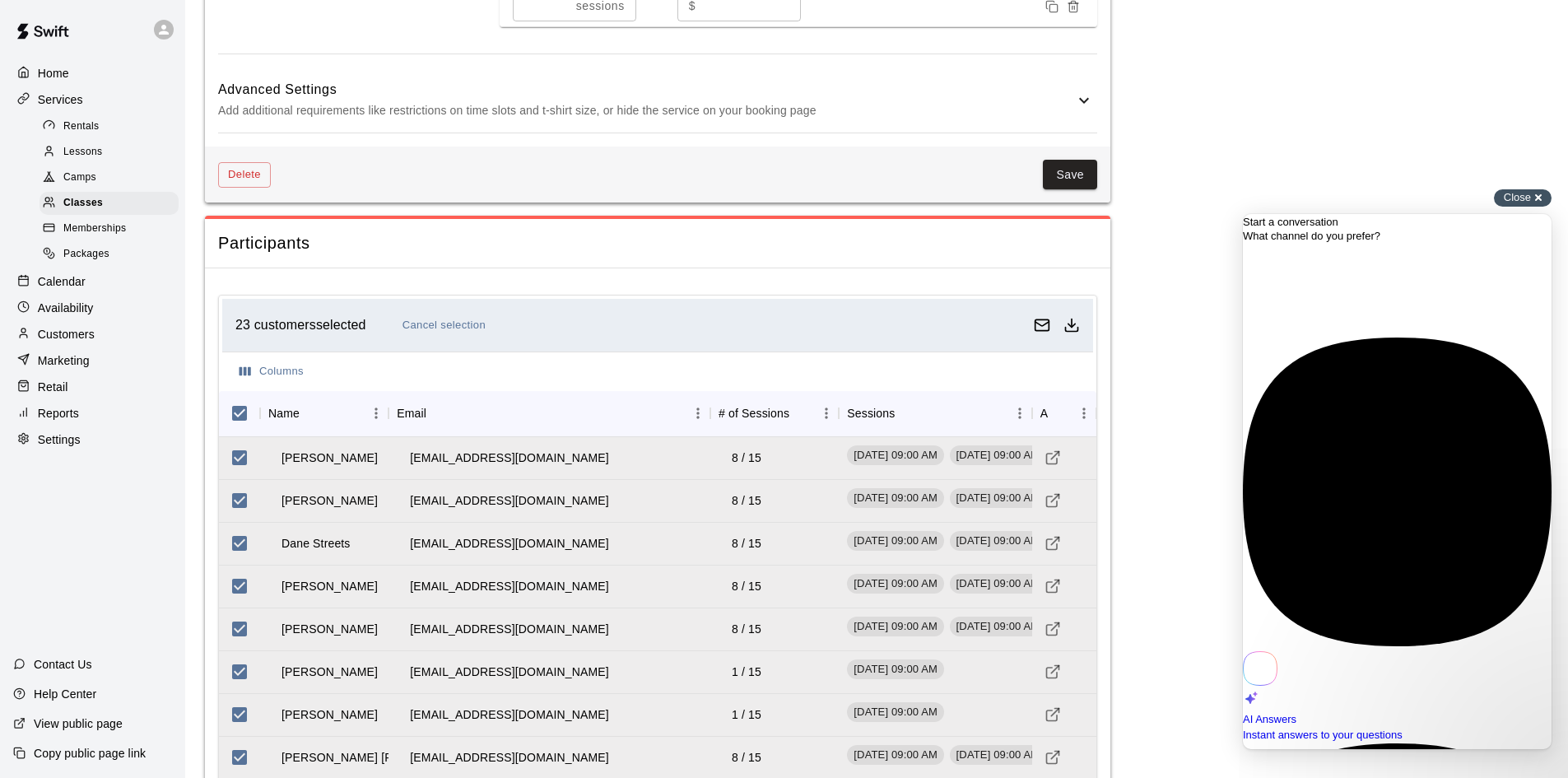
click at [1542, 197] on div "Close cross-small" at bounding box center [1522, 198] width 57 height 18
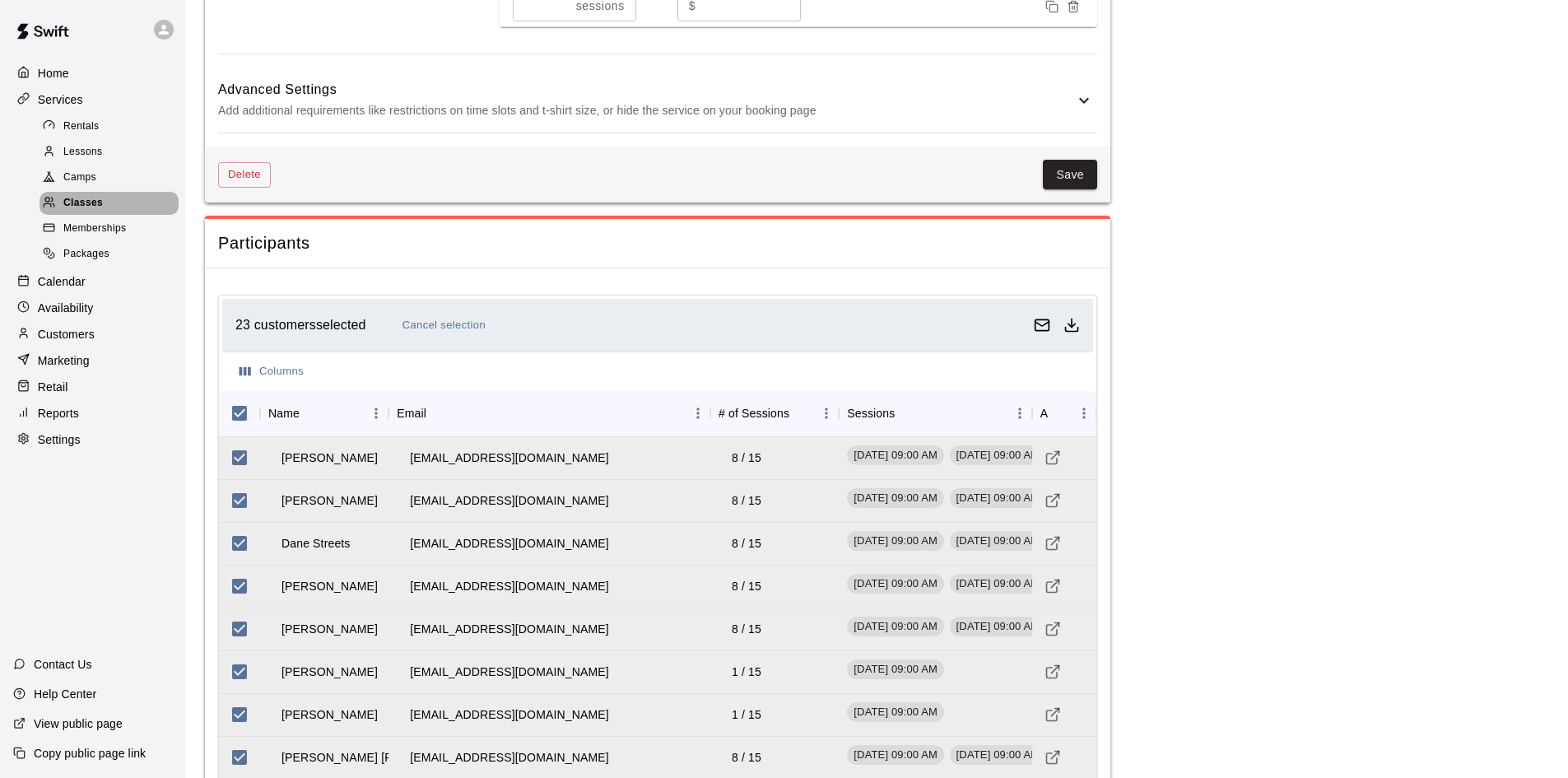
click at [80, 198] on div "Classes" at bounding box center [109, 203] width 139 height 23
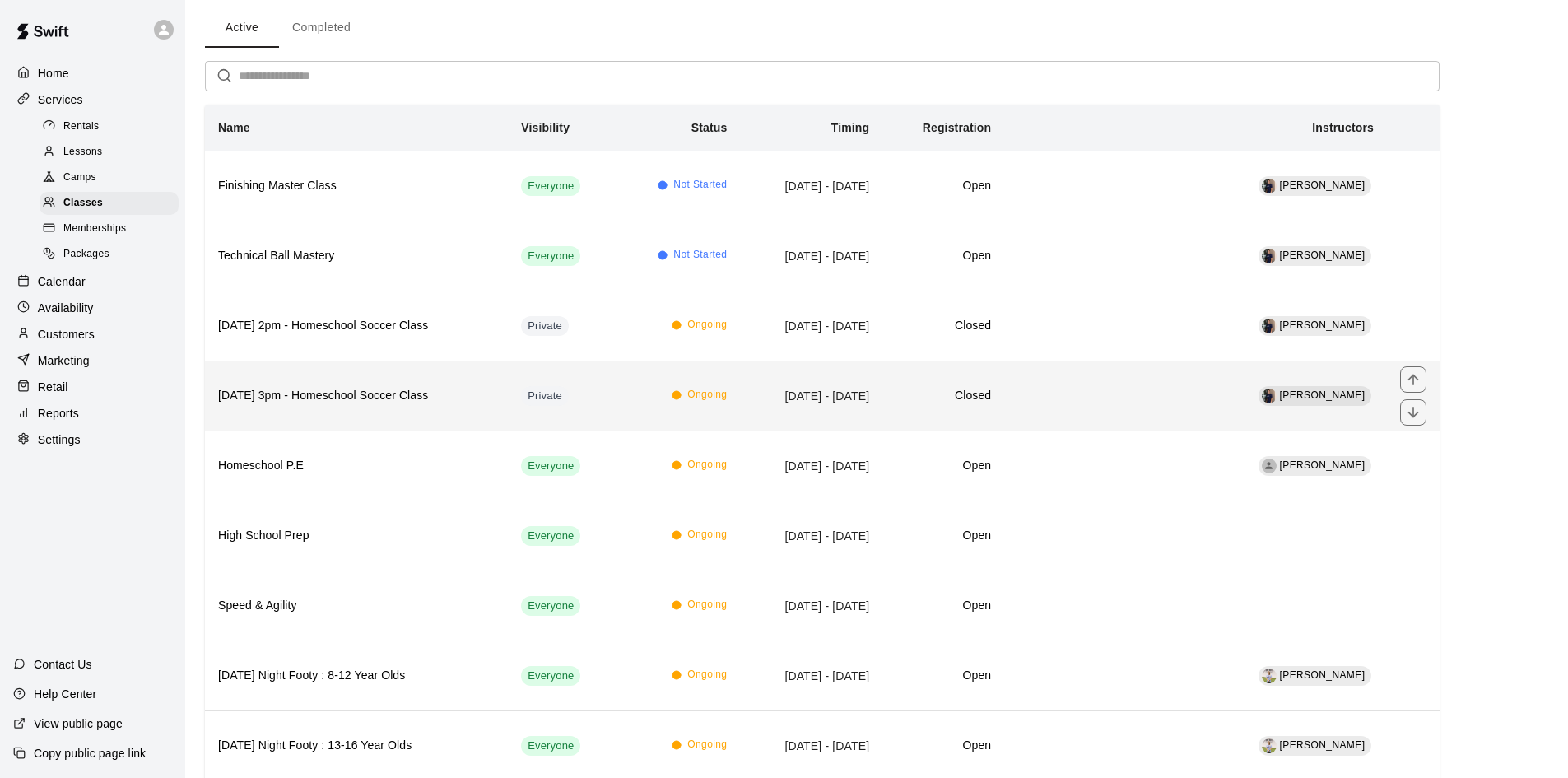
scroll to position [83, 0]
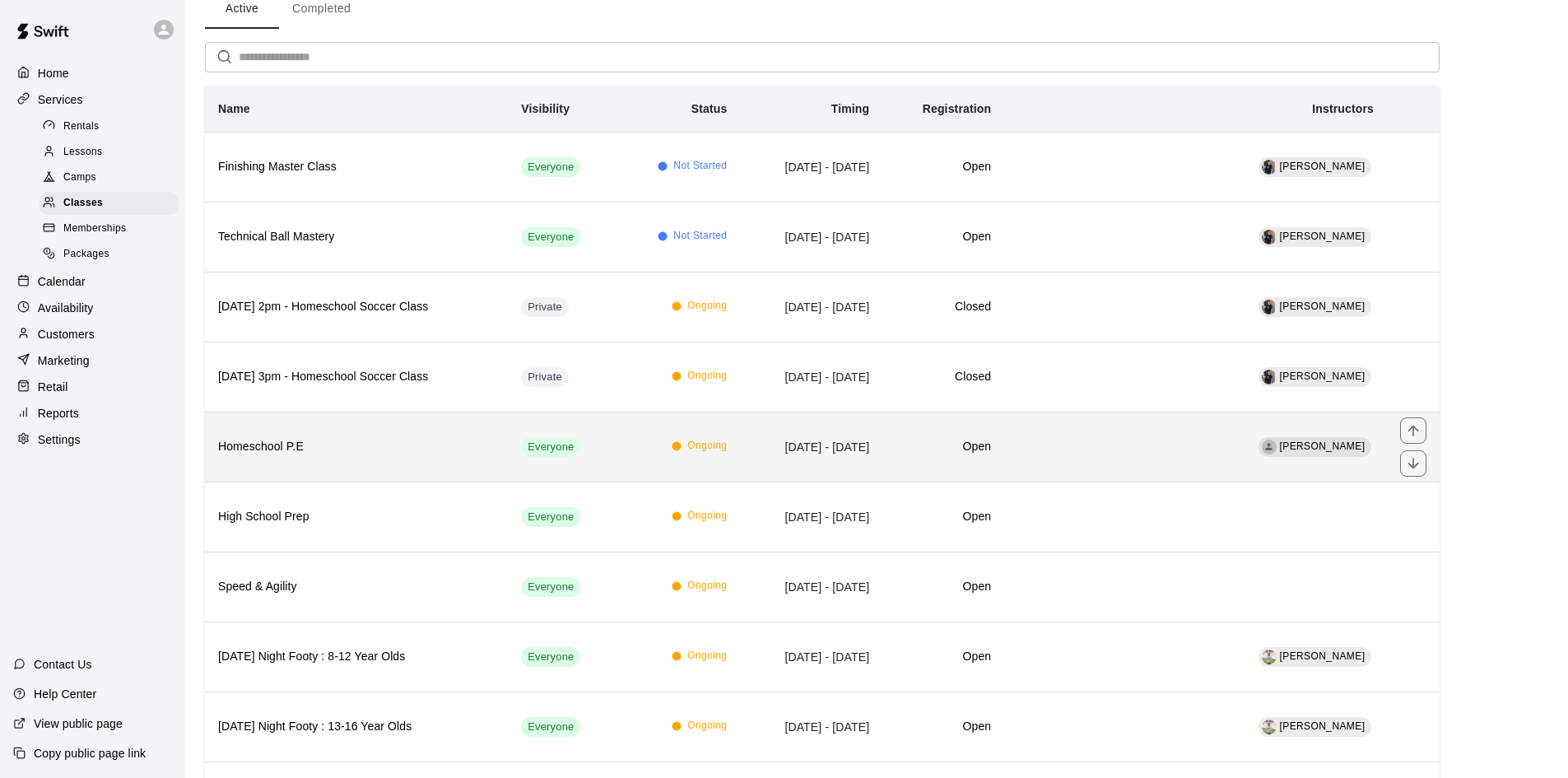
click at [330, 450] on h6 "Homeschool P.E" at bounding box center [356, 447] width 276 height 18
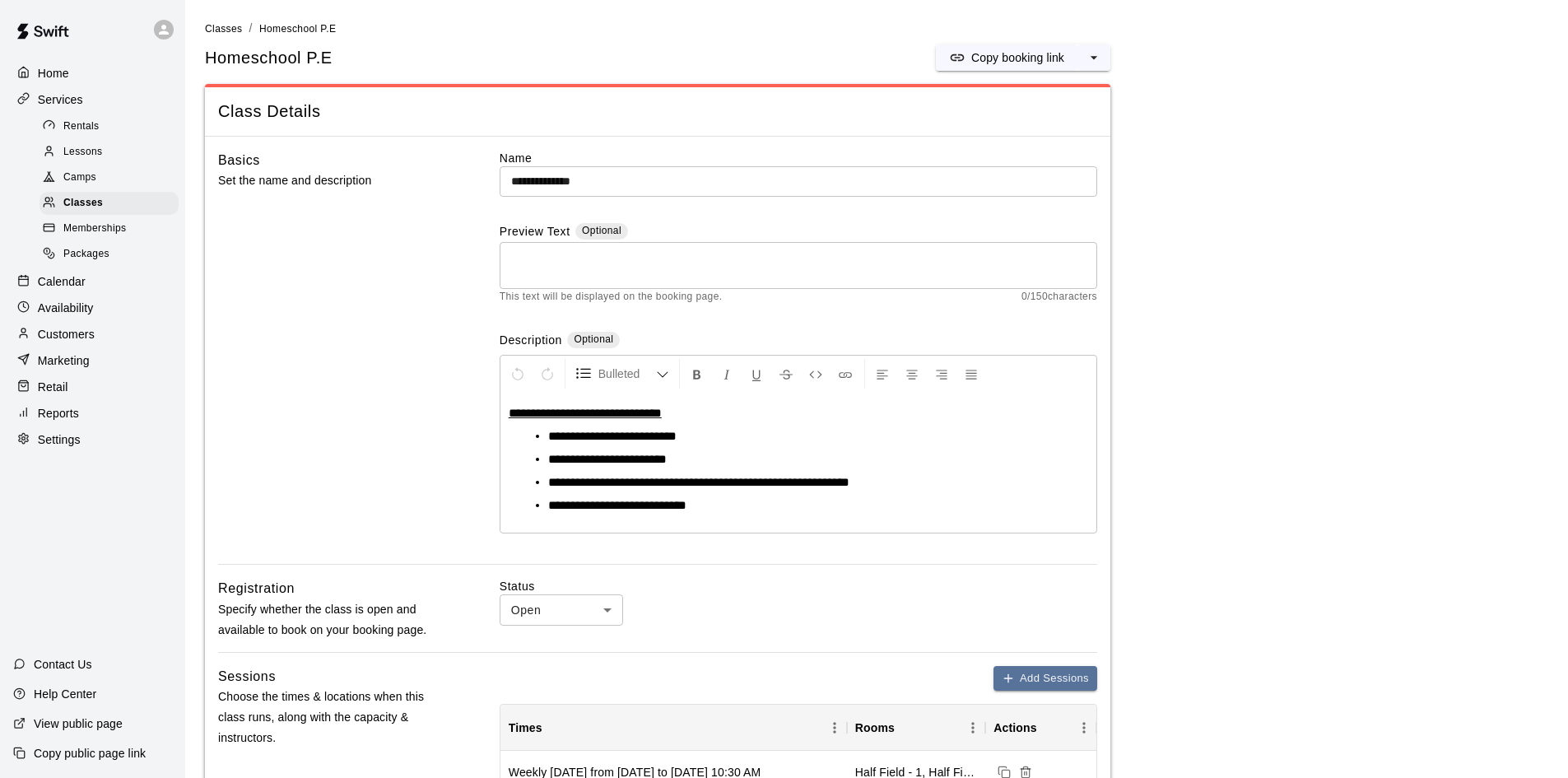
click at [720, 436] on li "**********" at bounding box center [805, 436] width 514 height 17
click at [548, 438] on span "**********" at bounding box center [662, 436] width 227 height 12
click at [808, 435] on span "**********" at bounding box center [696, 436] width 297 height 12
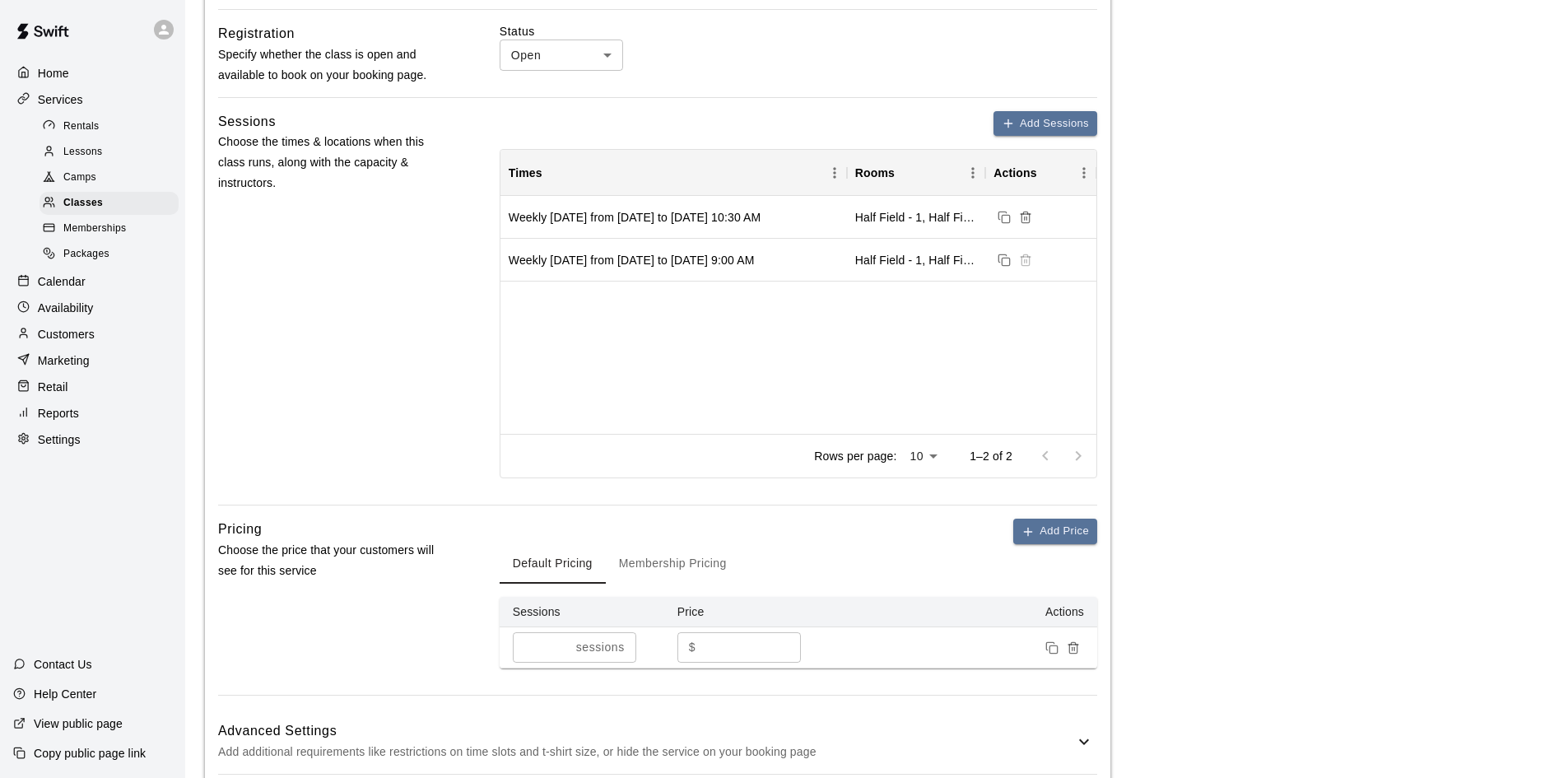
scroll to position [658, 0]
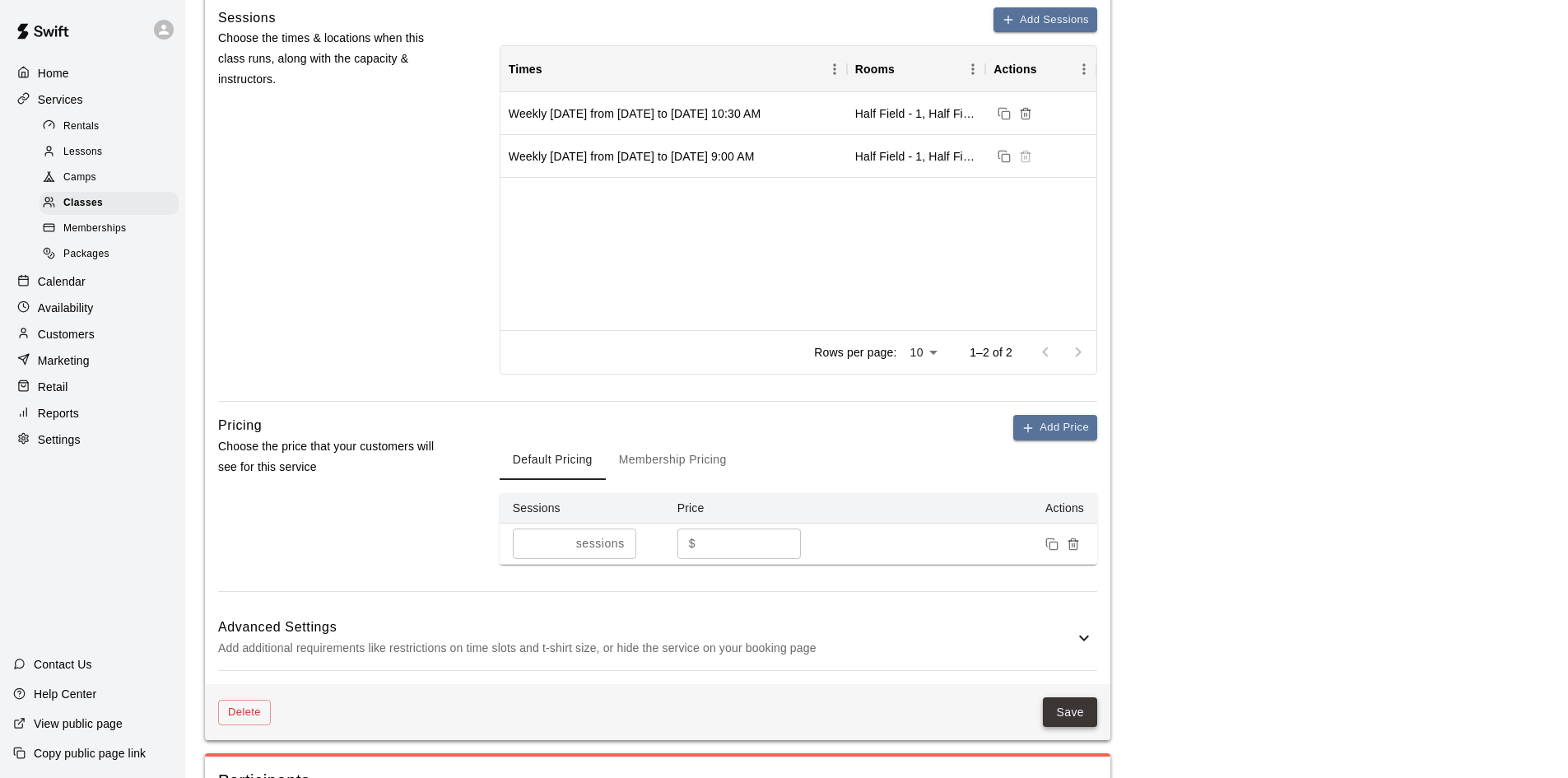
click at [1066, 707] on button "Save" at bounding box center [1070, 712] width 55 height 31
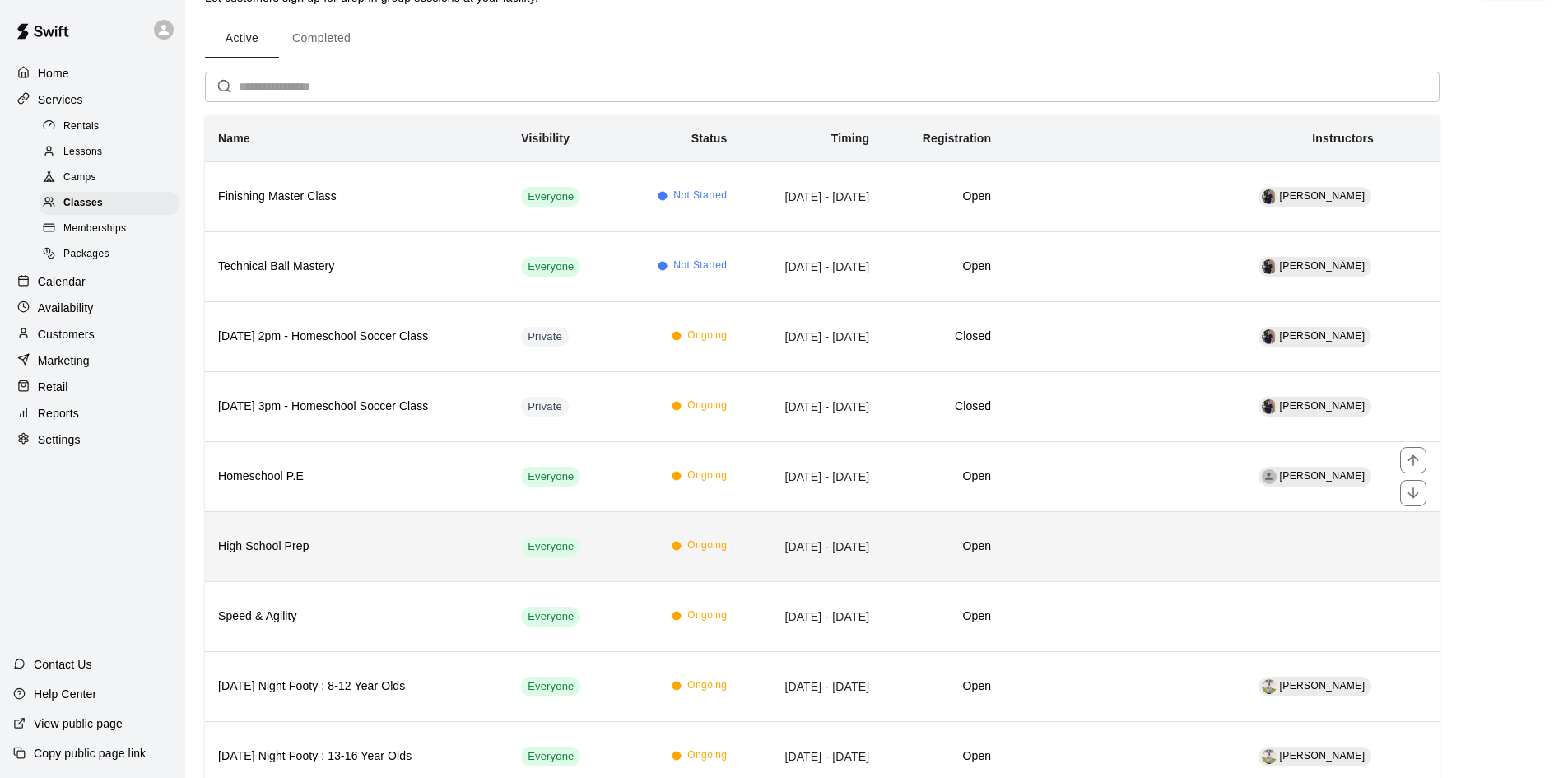
scroll to position [83, 0]
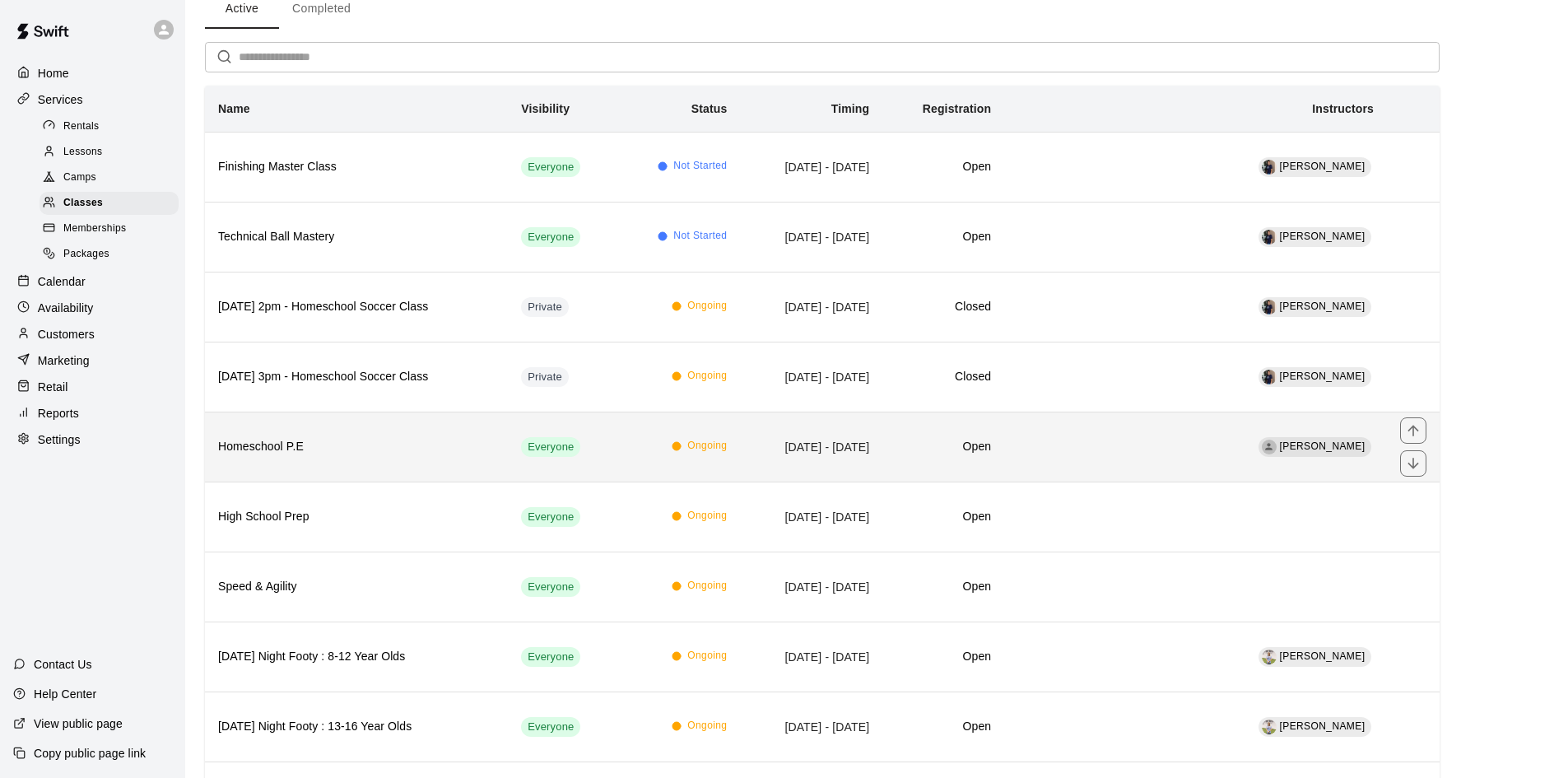
click at [347, 462] on th "Homeschool P.E" at bounding box center [356, 446] width 303 height 70
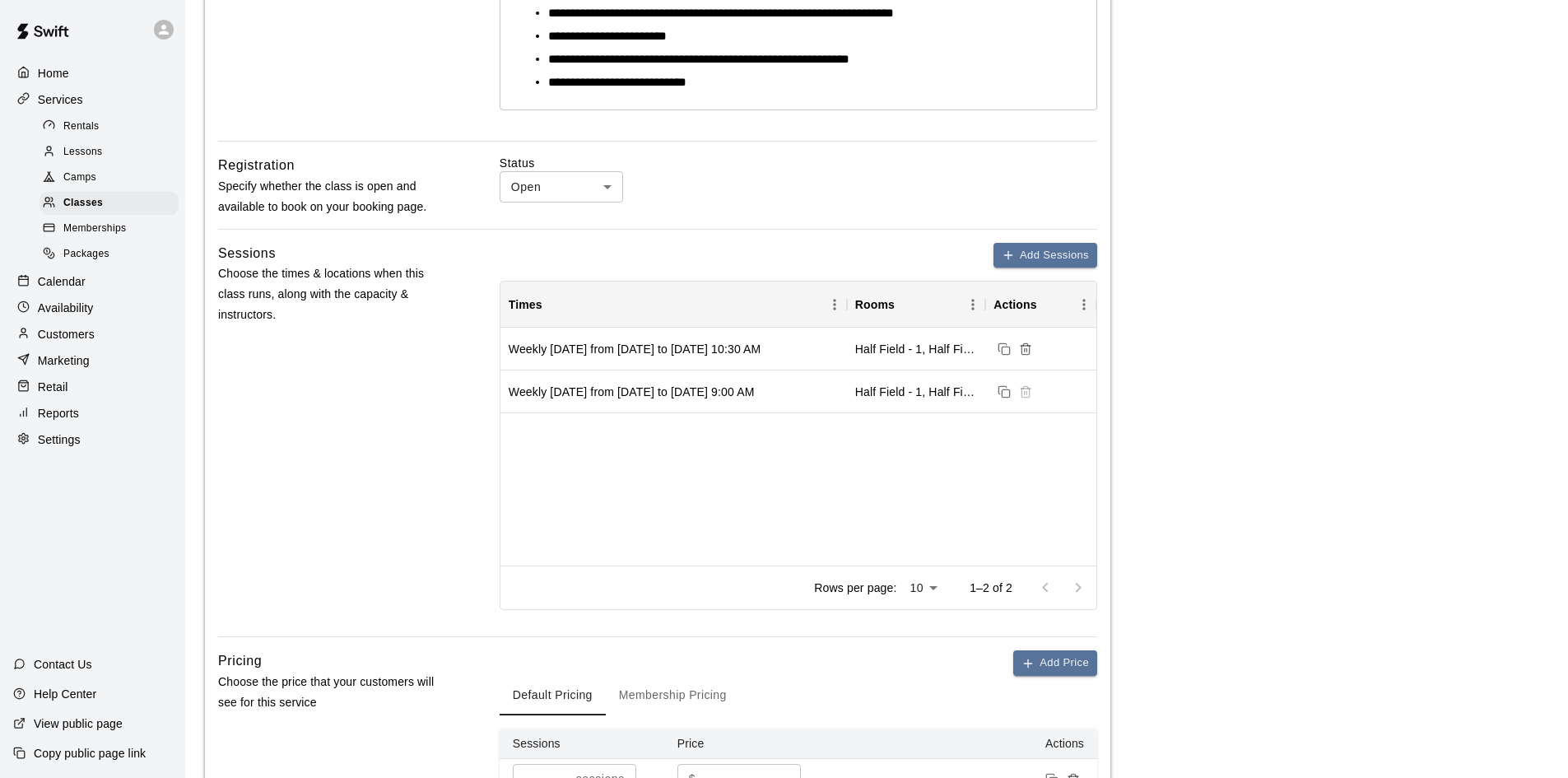
scroll to position [741, 0]
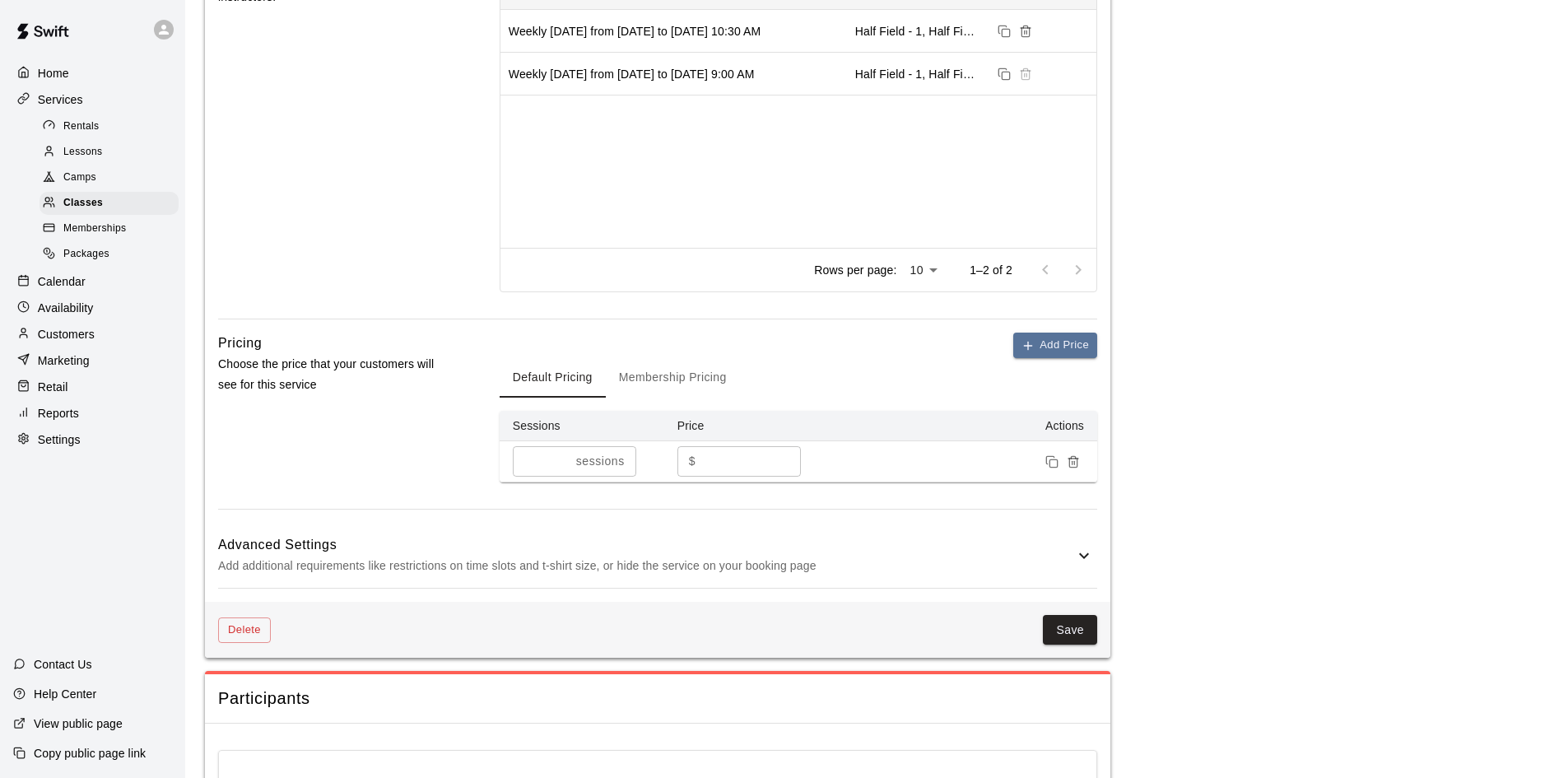
click at [57, 286] on p "Calendar" at bounding box center [62, 282] width 48 height 17
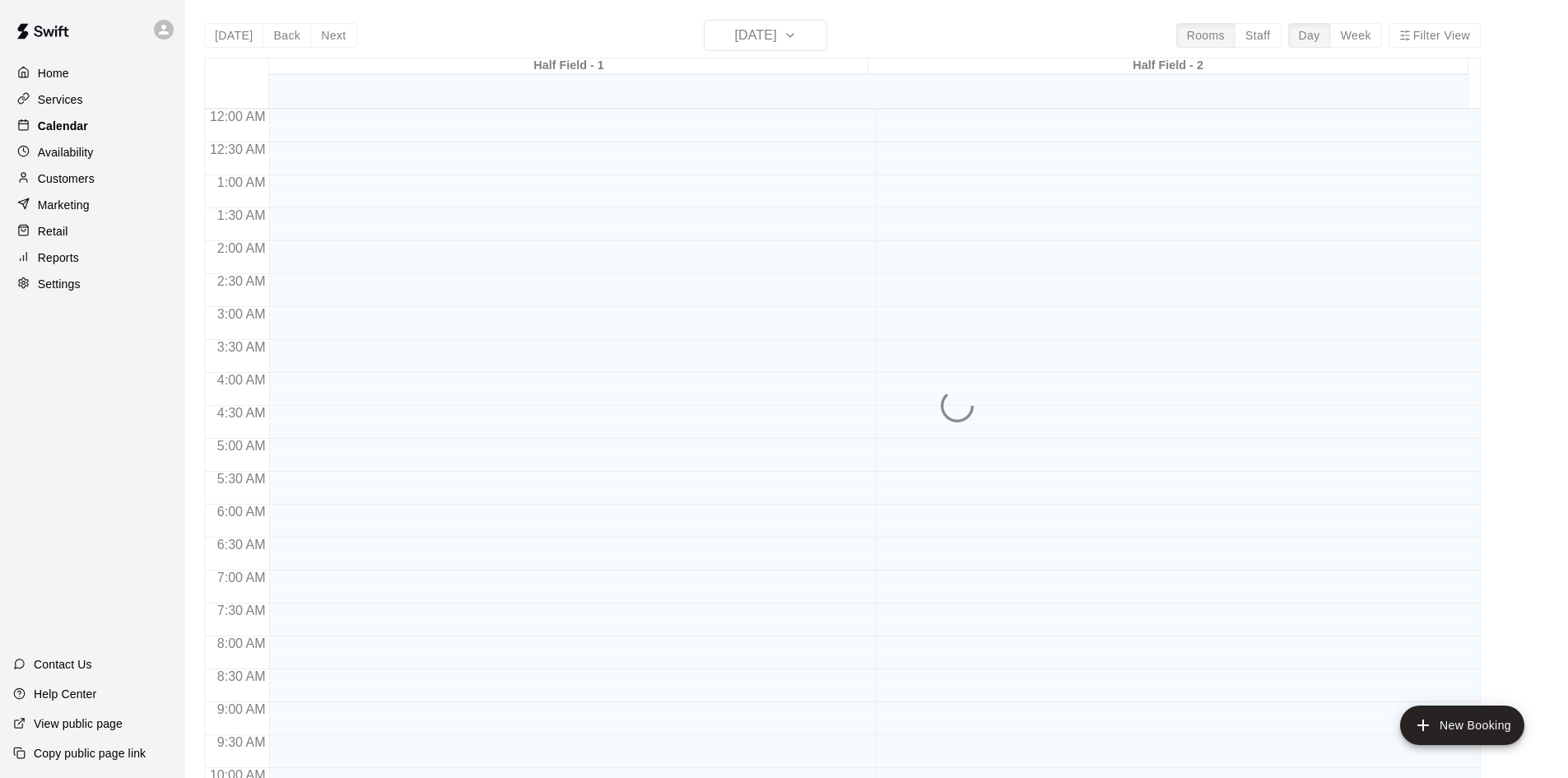
scroll to position [844, 0]
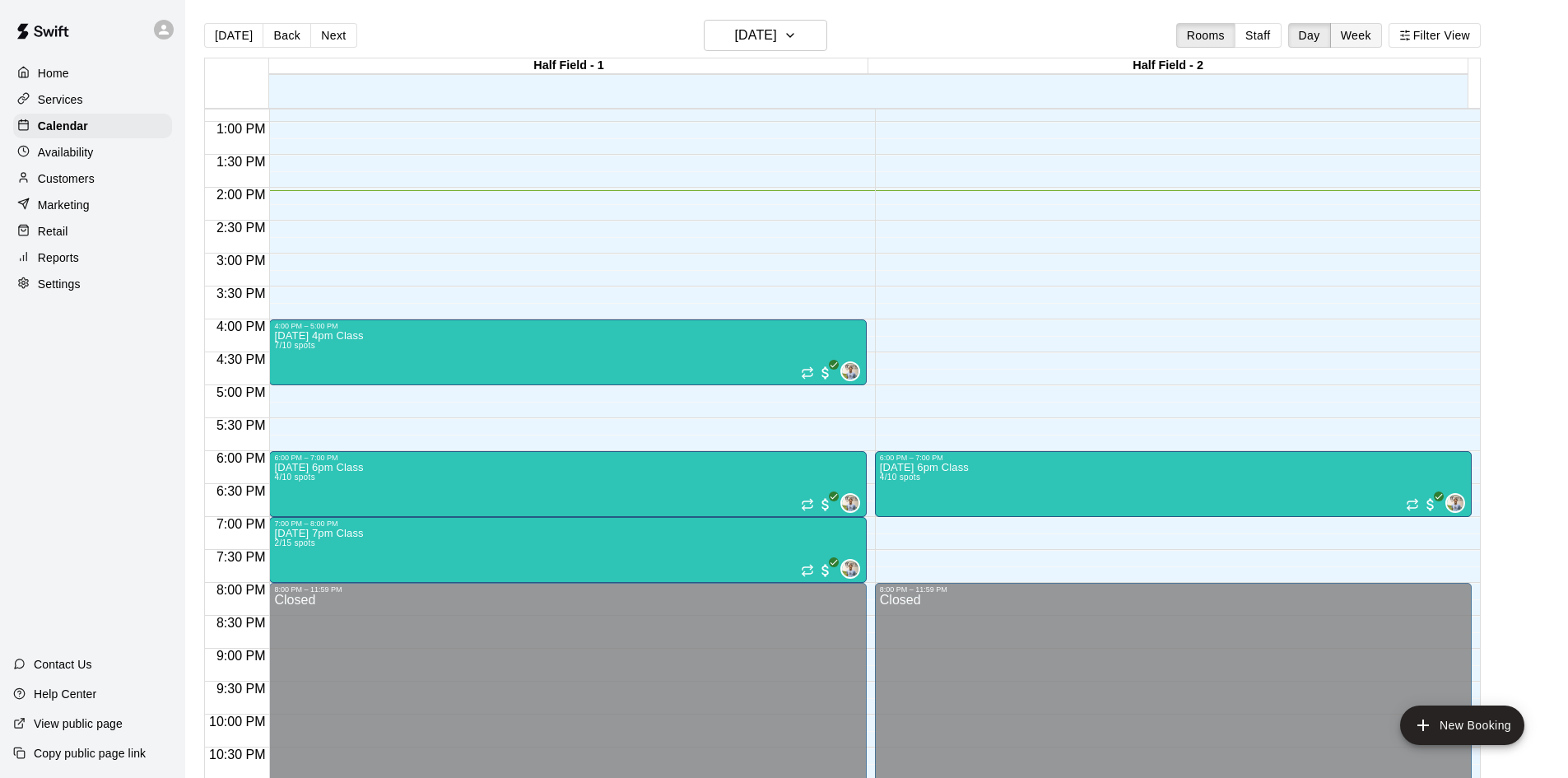
click at [1381, 32] on button "Week" at bounding box center [1355, 35] width 52 height 25
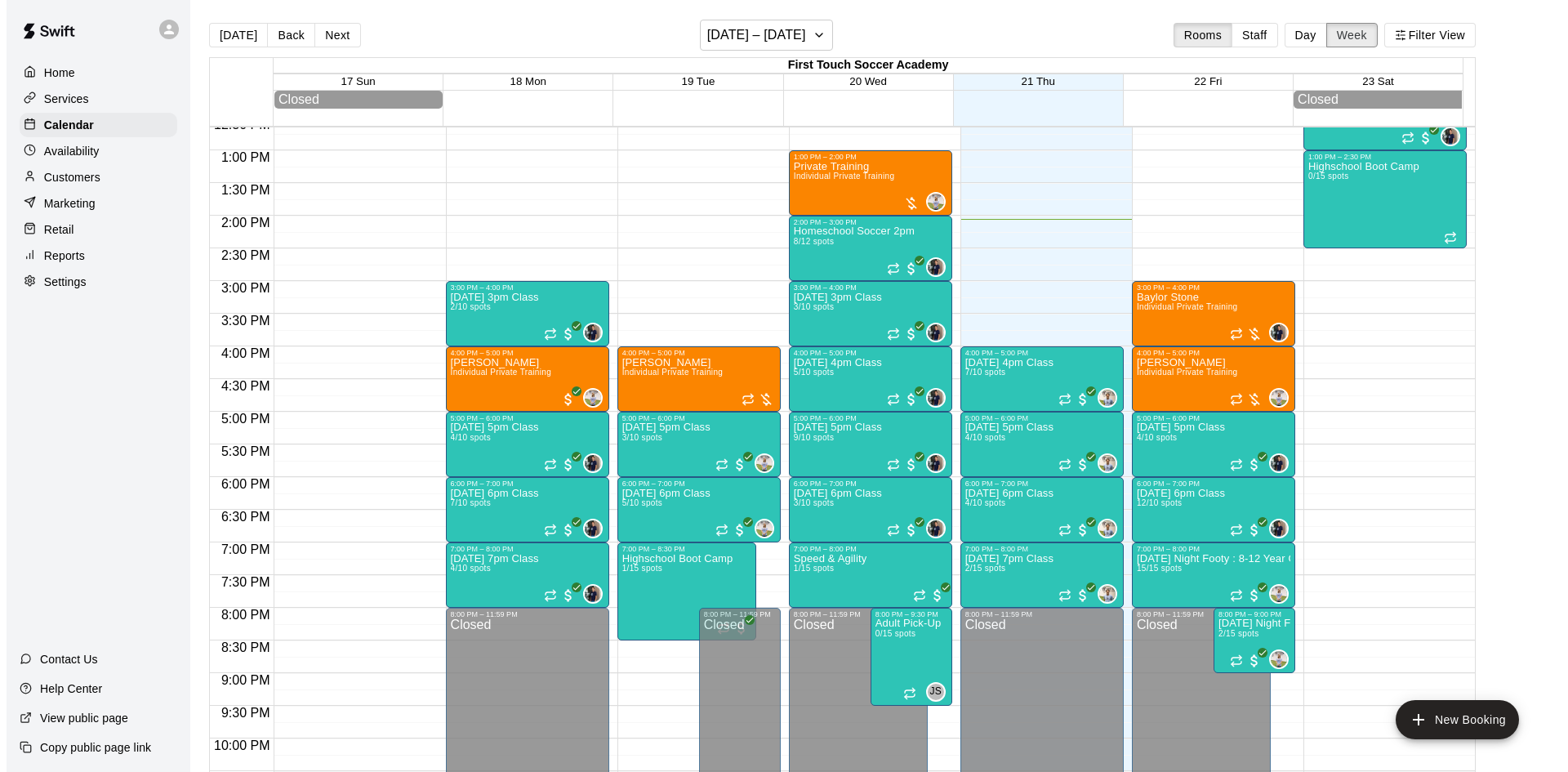
scroll to position [741, 0]
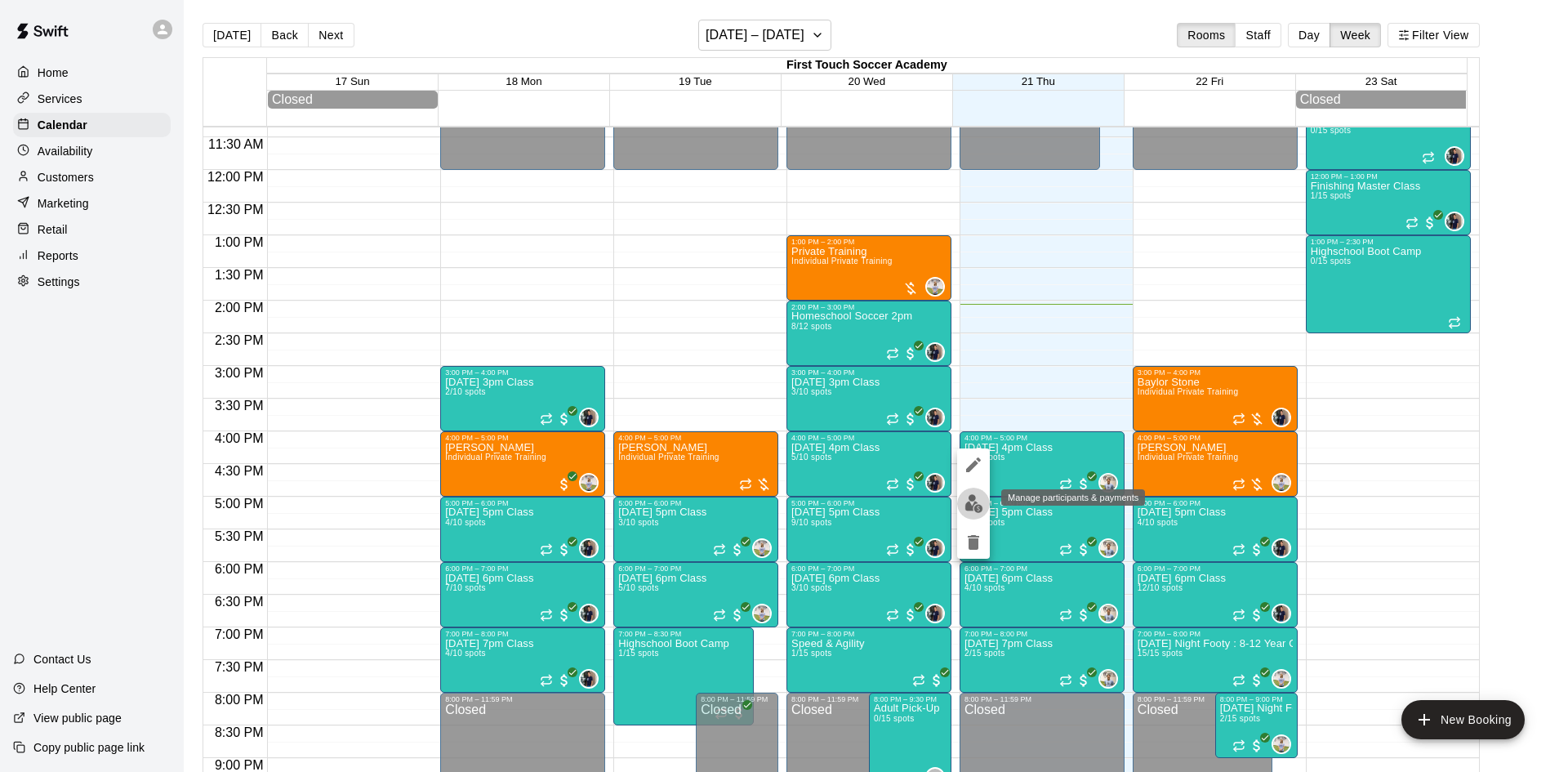
click at [966, 495] on img "edit" at bounding box center [974, 504] width 19 height 19
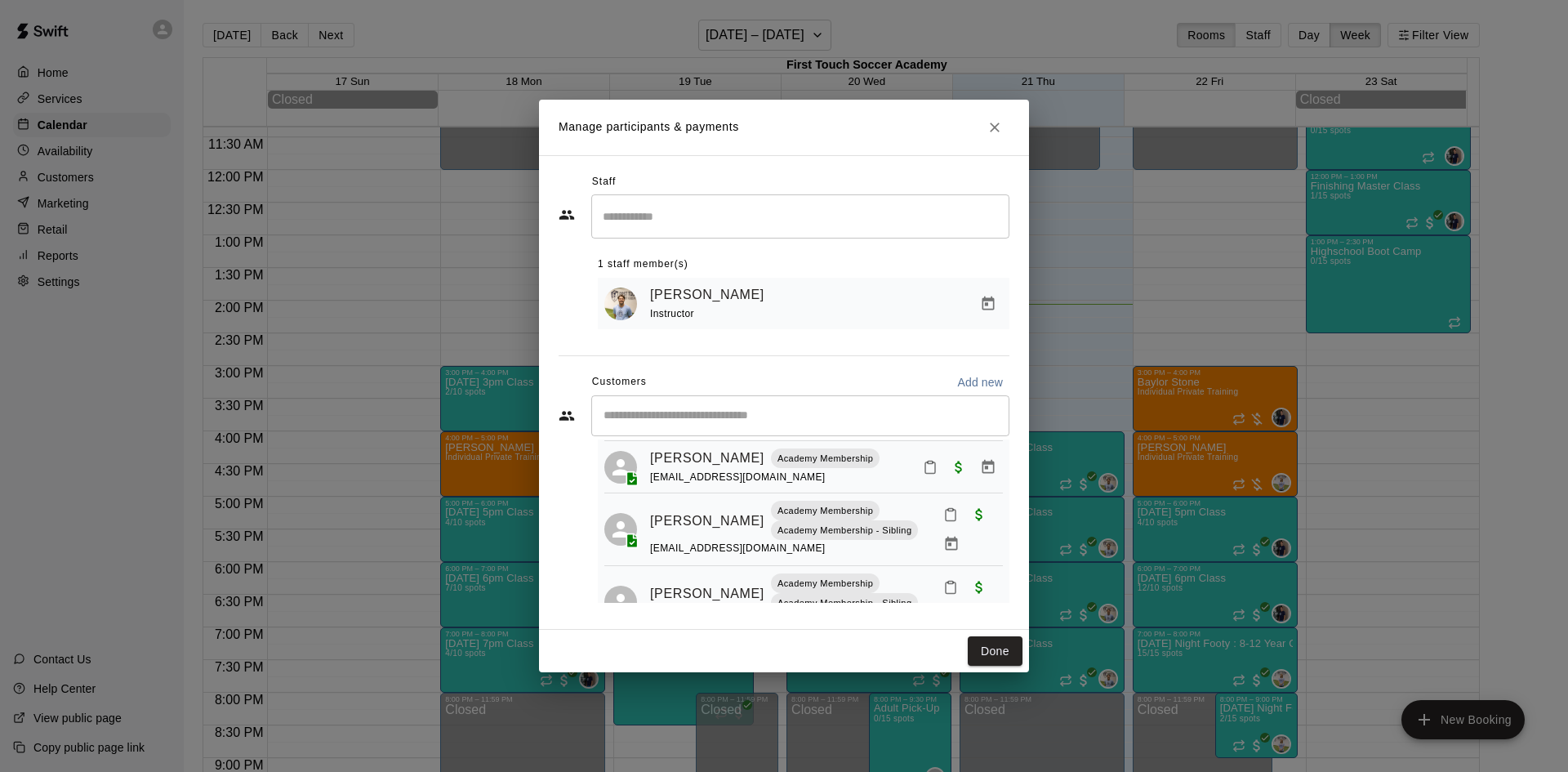
scroll to position [0, 0]
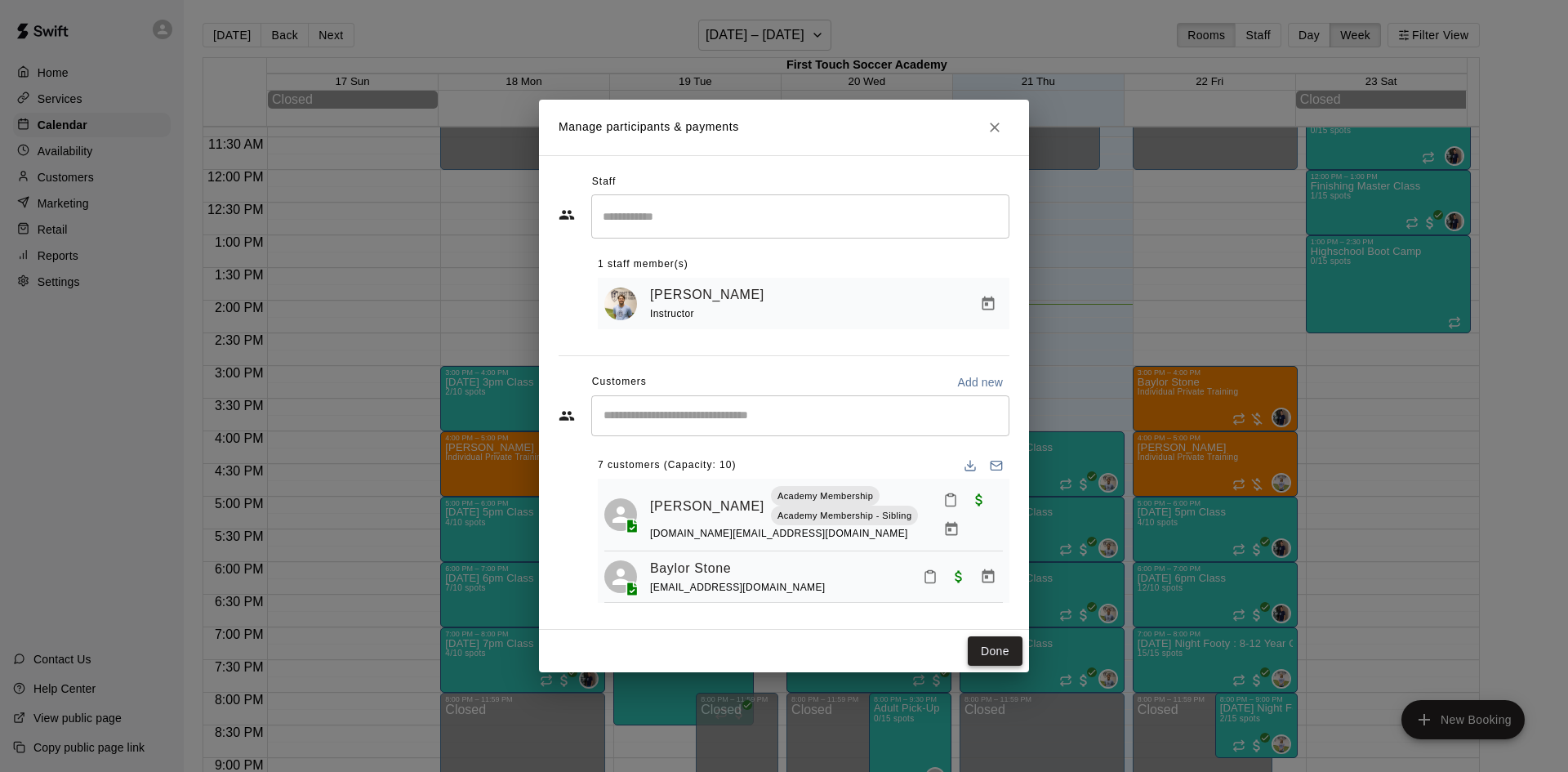
click at [996, 646] on button "Done" at bounding box center [994, 651] width 55 height 31
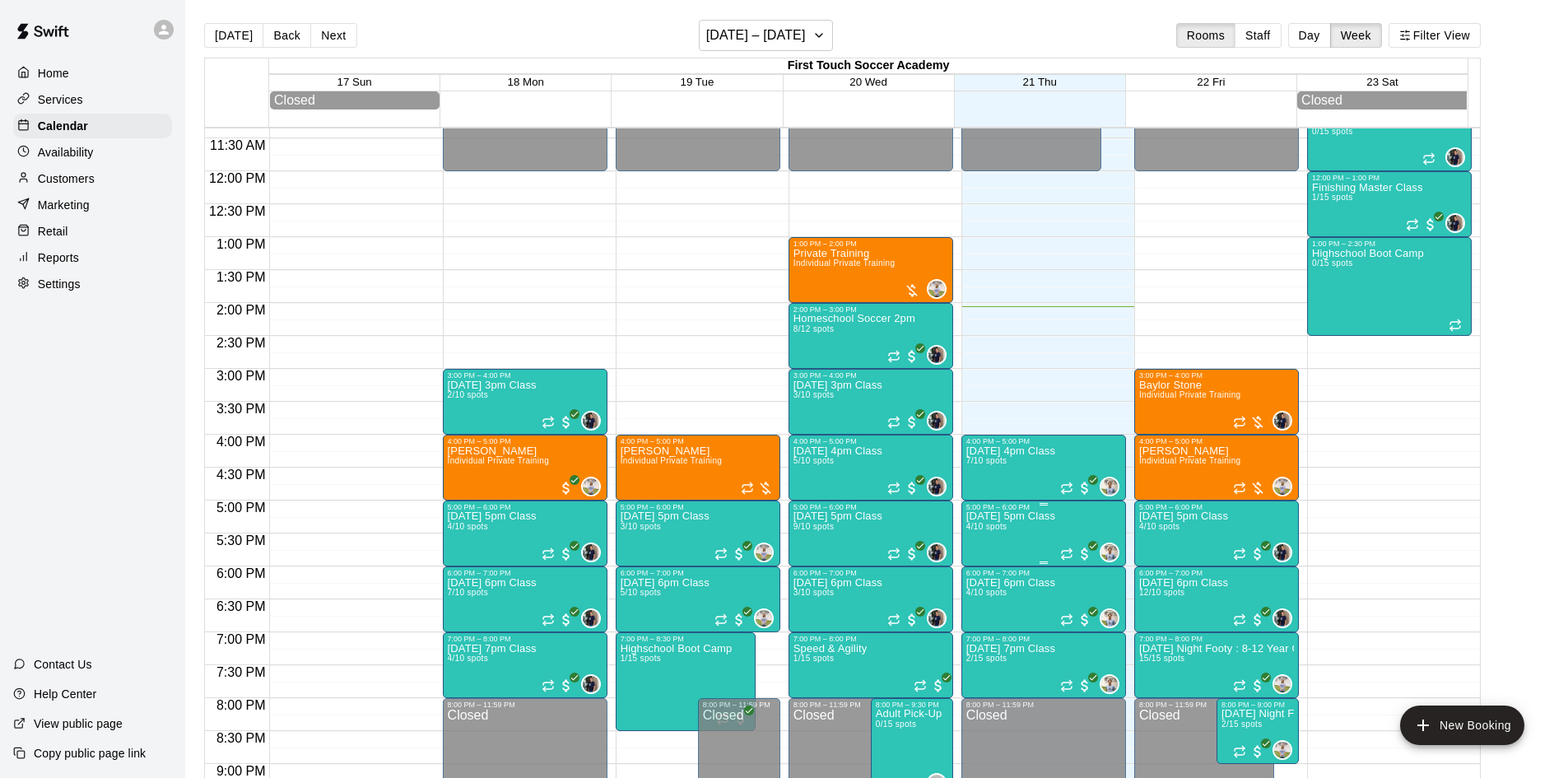
click at [1010, 516] on p "[DATE] 5pm Class" at bounding box center [1010, 516] width 89 height 0
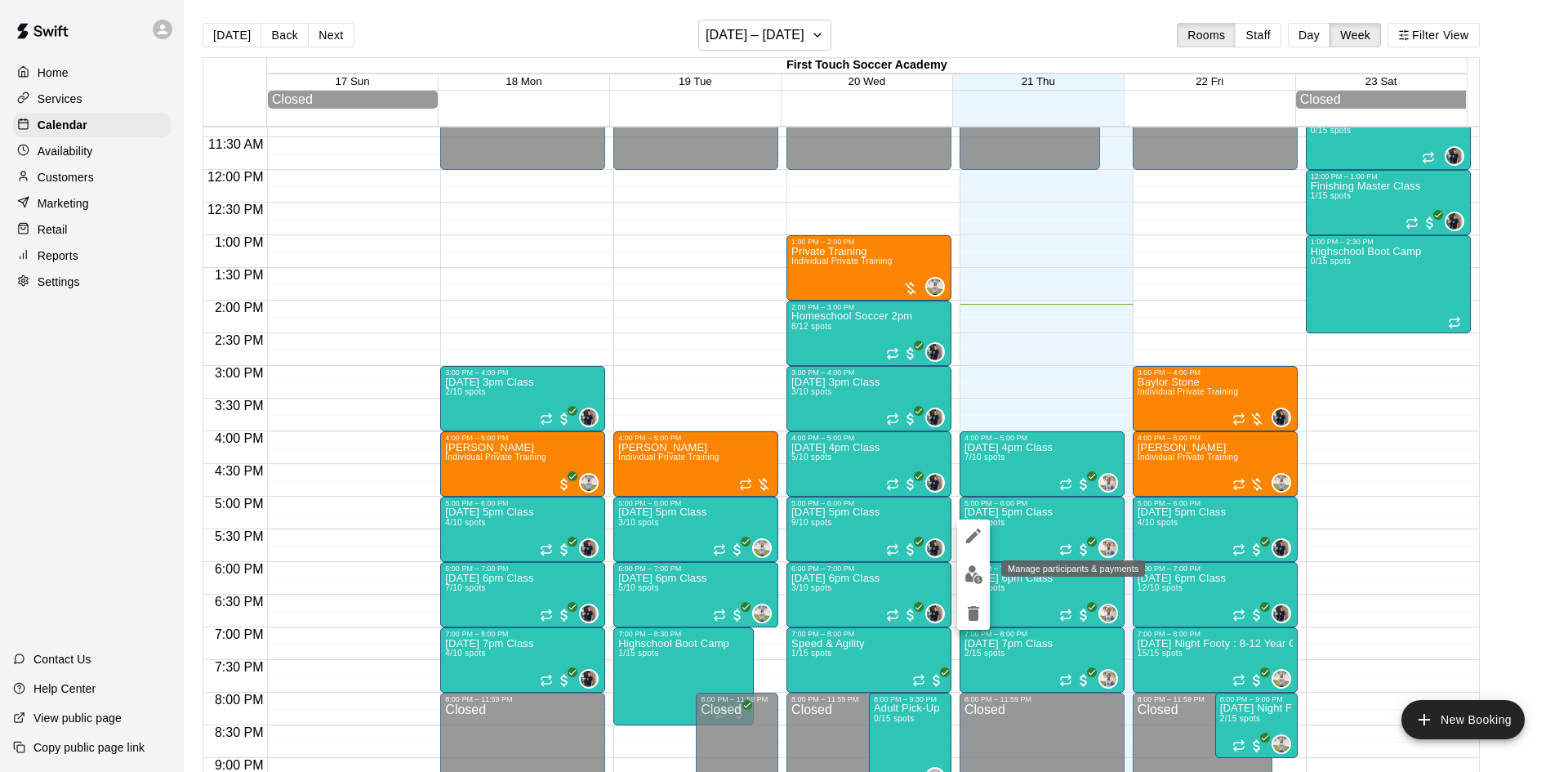
click at [978, 567] on img "edit" at bounding box center [974, 575] width 19 height 19
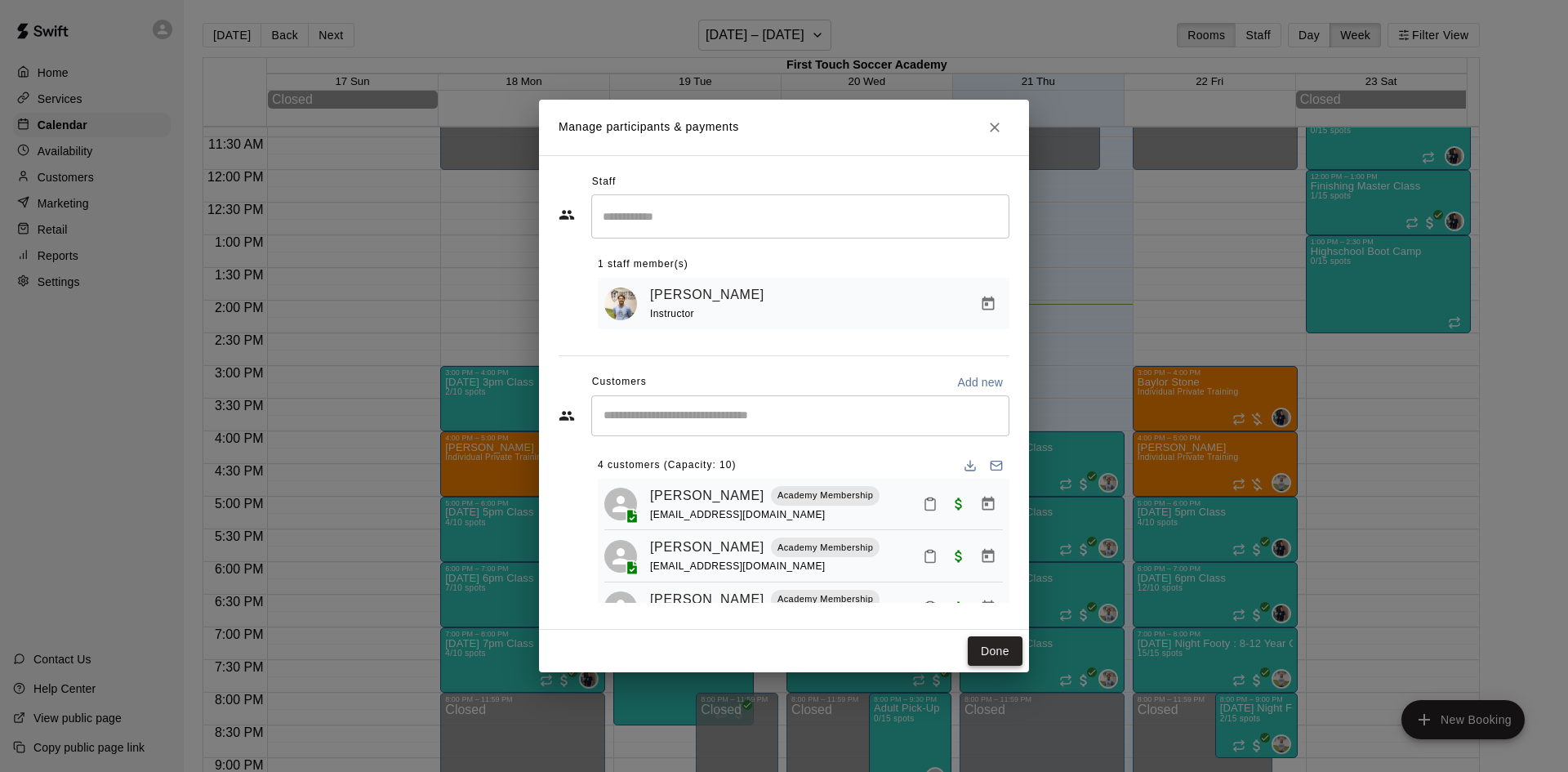
click at [1001, 659] on button "Done" at bounding box center [994, 651] width 55 height 31
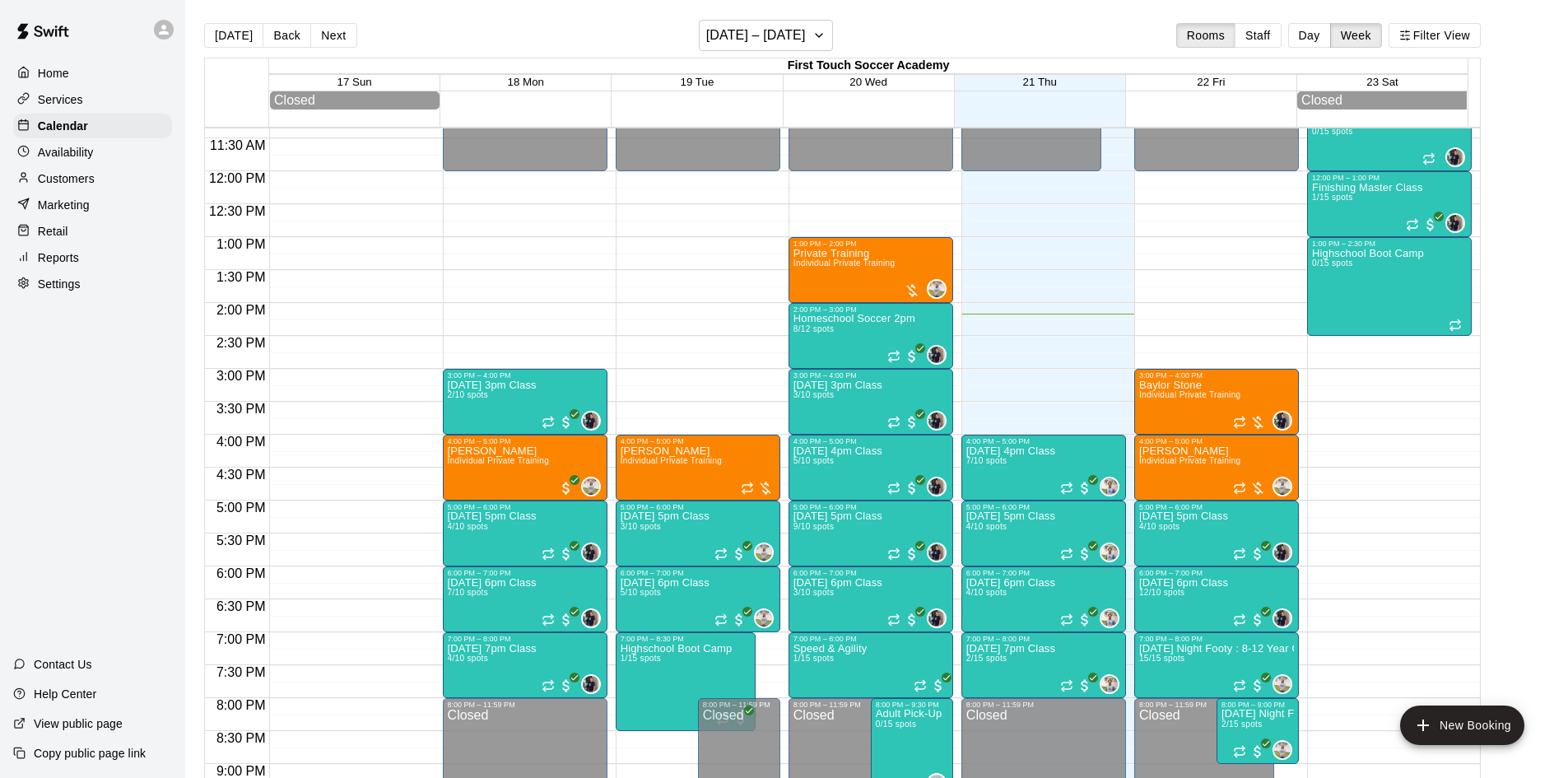
click at [80, 180] on p "Customers" at bounding box center [66, 179] width 57 height 17
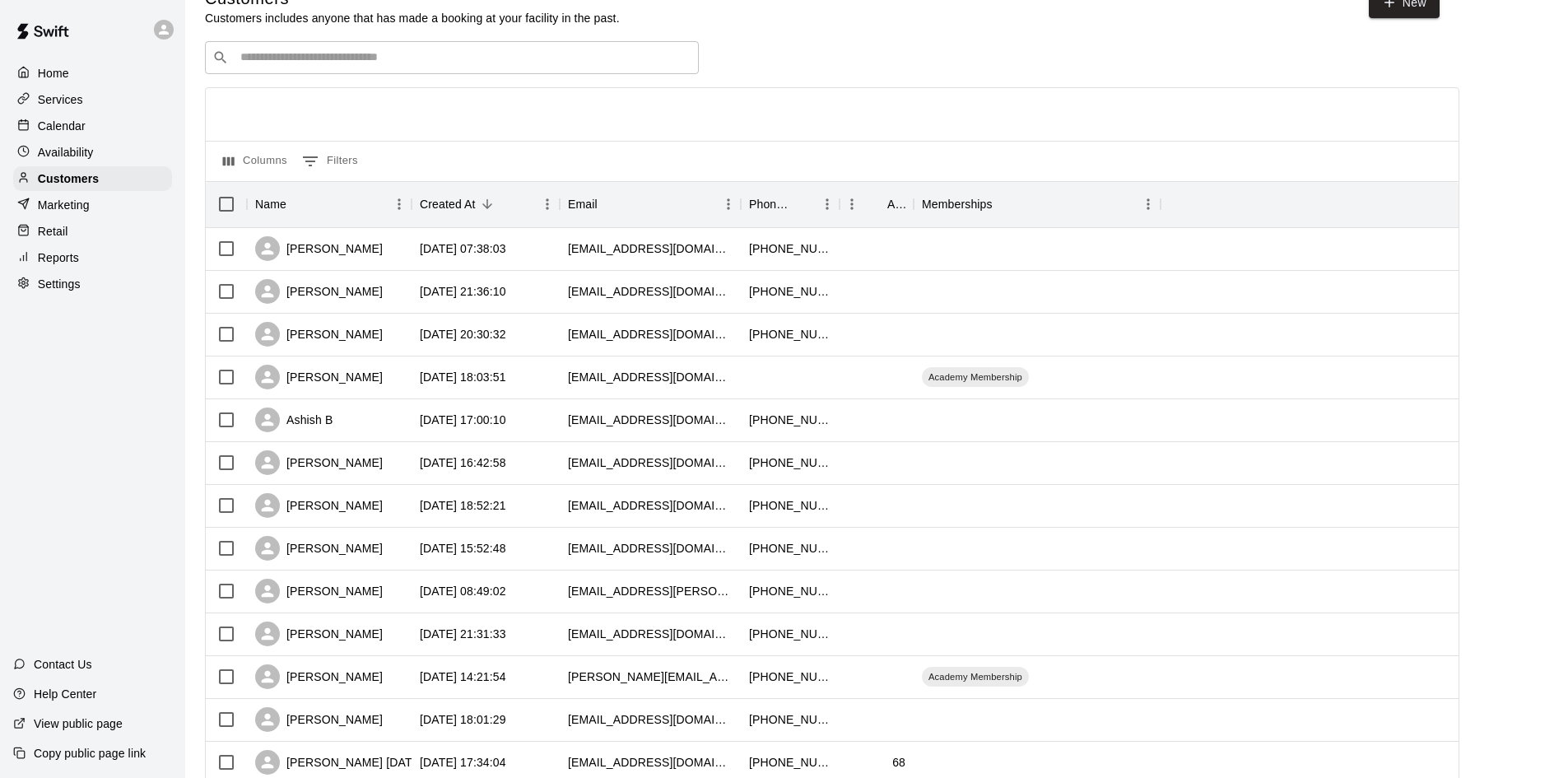
scroll to position [83, 0]
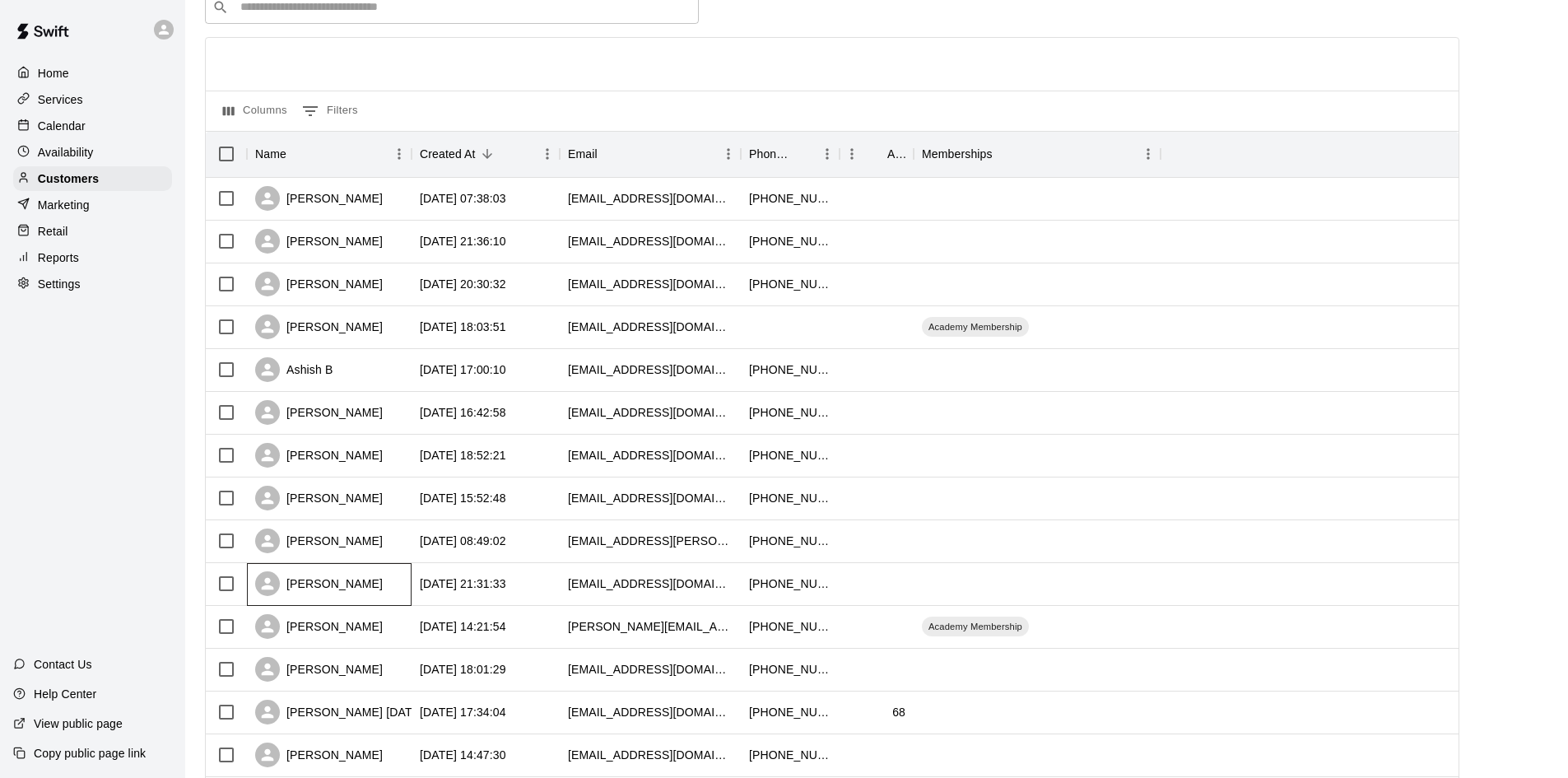
click at [342, 580] on div "[PERSON_NAME]" at bounding box center [319, 584] width 128 height 25
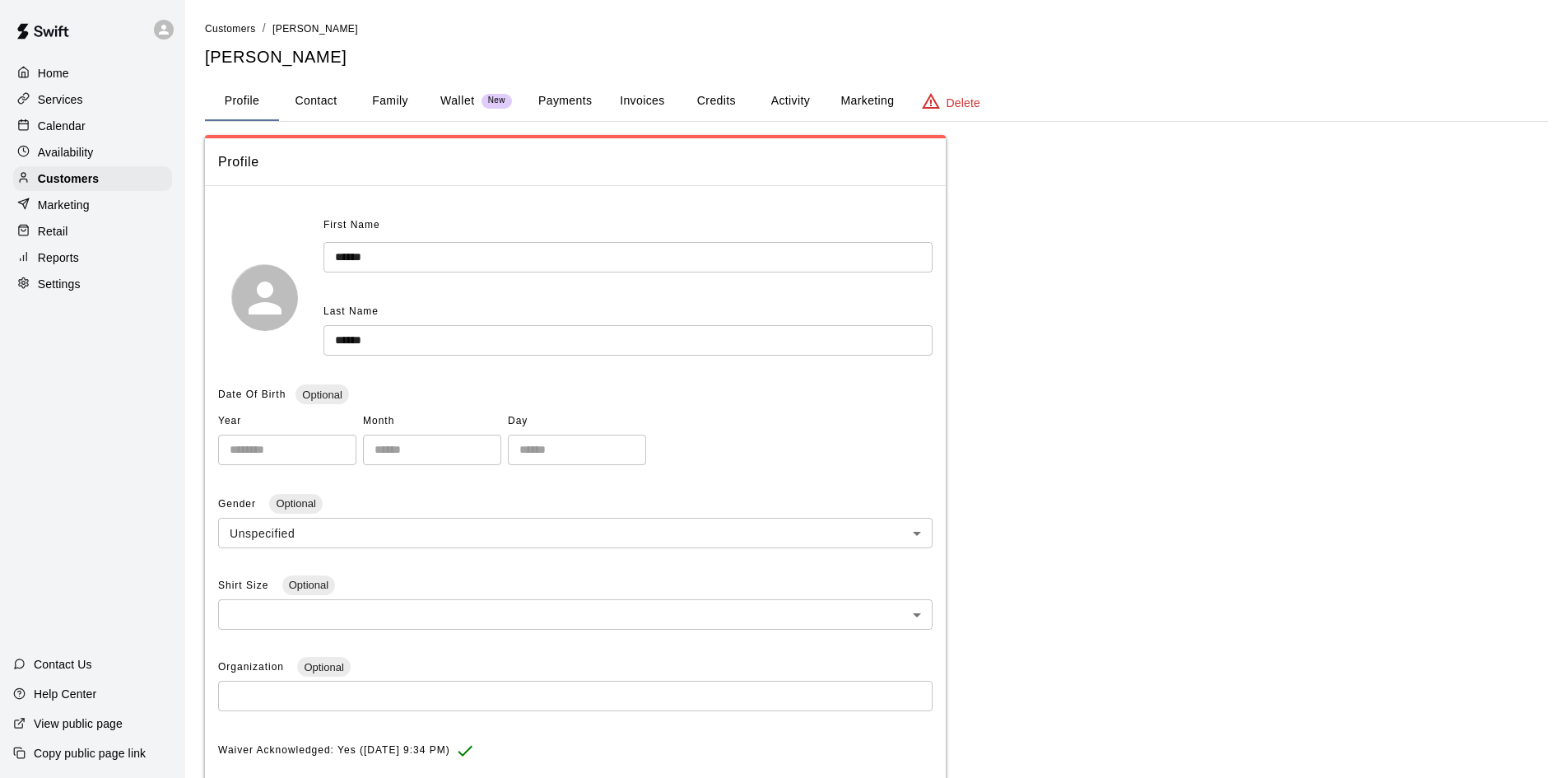
click at [562, 94] on button "Payments" at bounding box center [565, 101] width 80 height 40
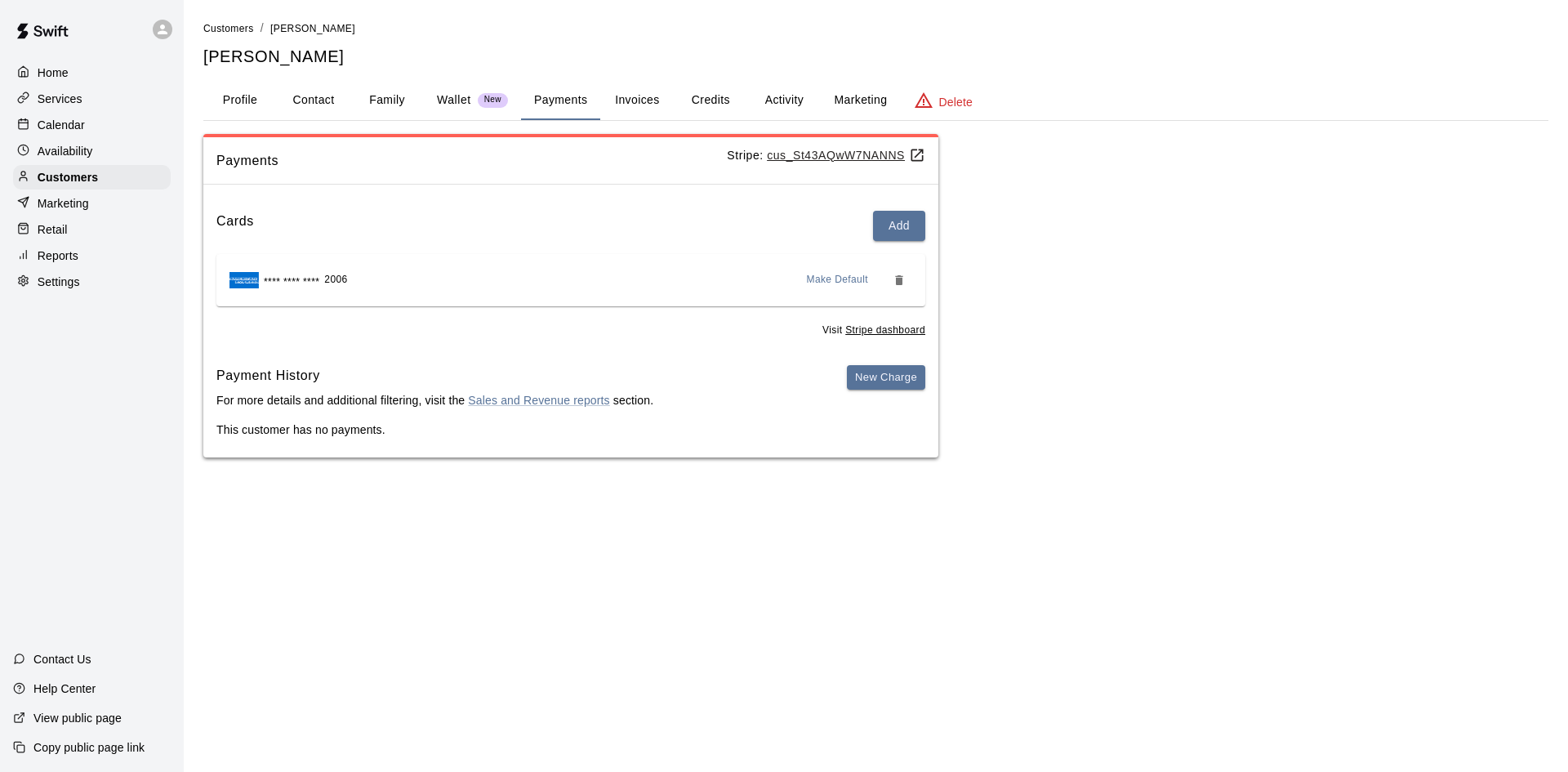
click at [71, 128] on p "Calendar" at bounding box center [61, 125] width 47 height 17
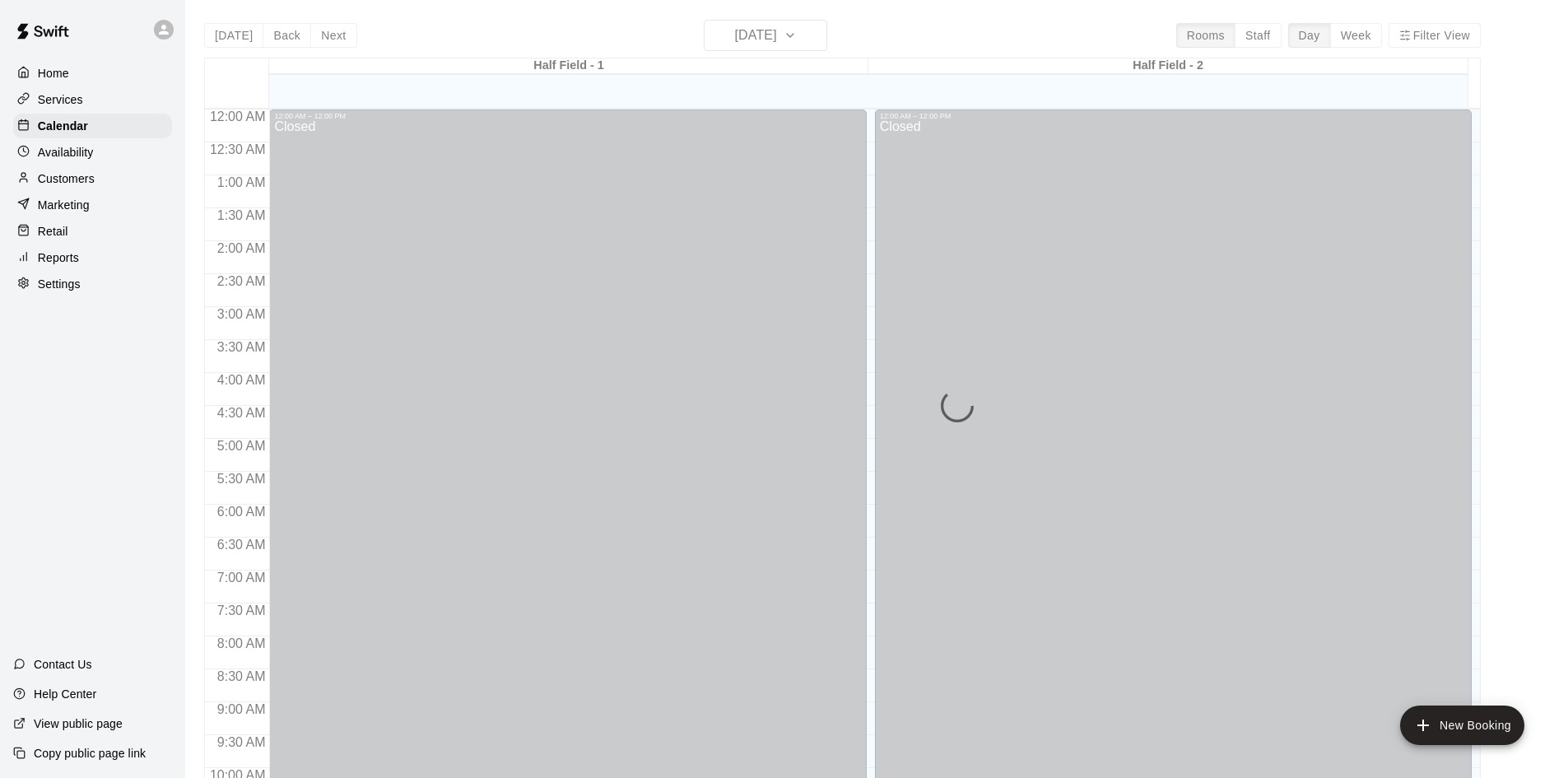
scroll to position [844, 0]
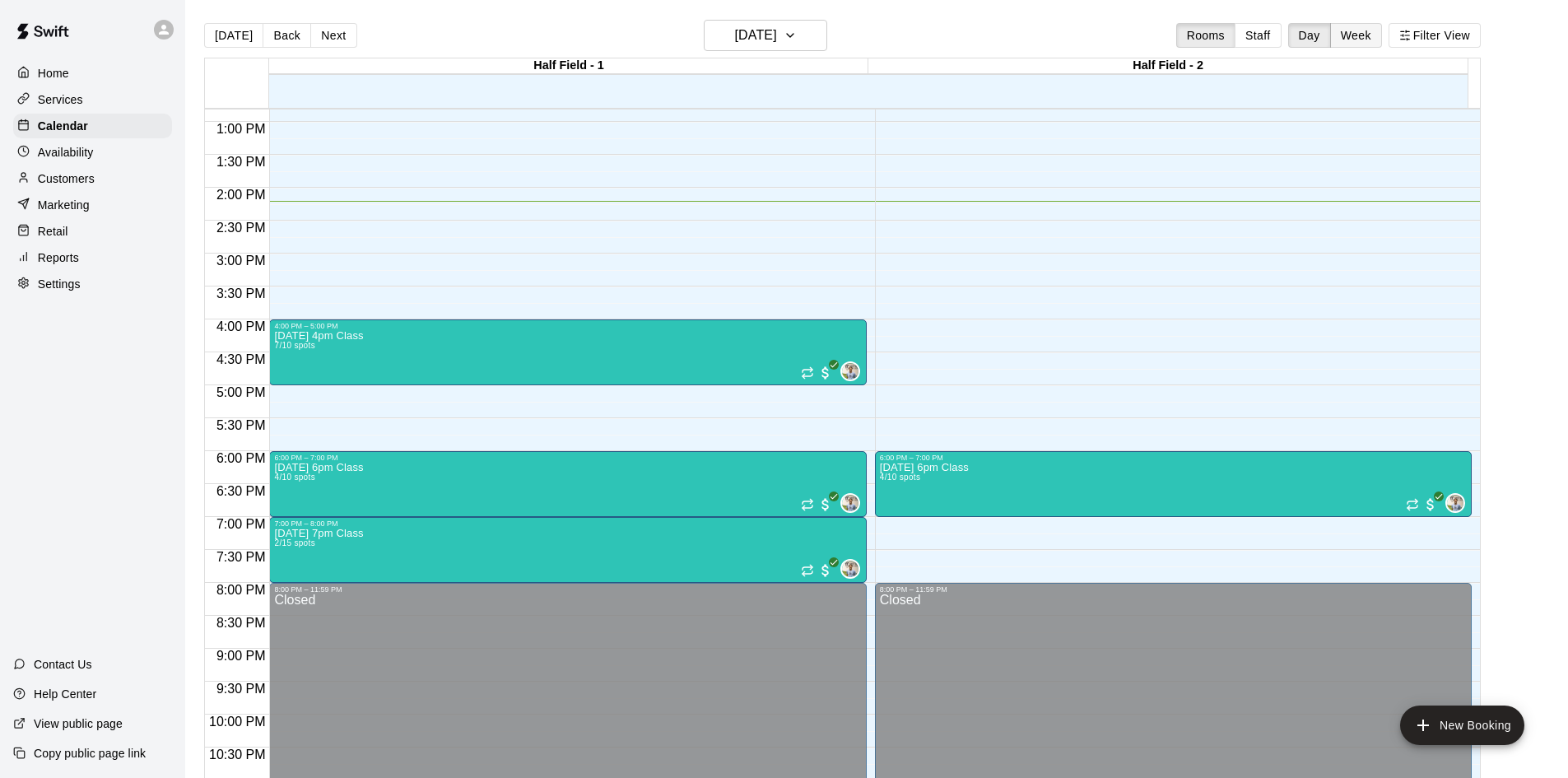
click at [1367, 37] on button "Week" at bounding box center [1355, 35] width 52 height 25
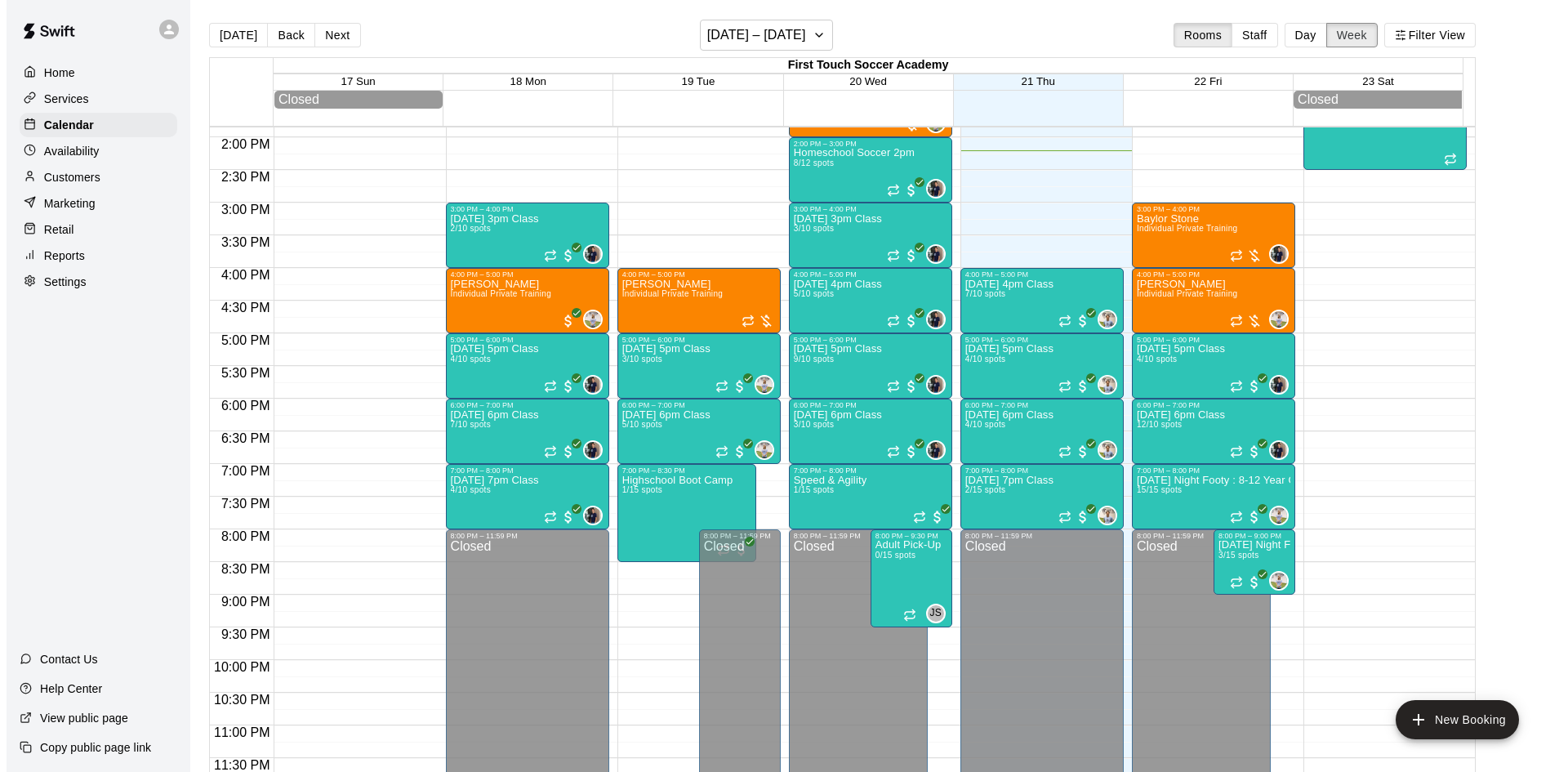
scroll to position [501, 0]
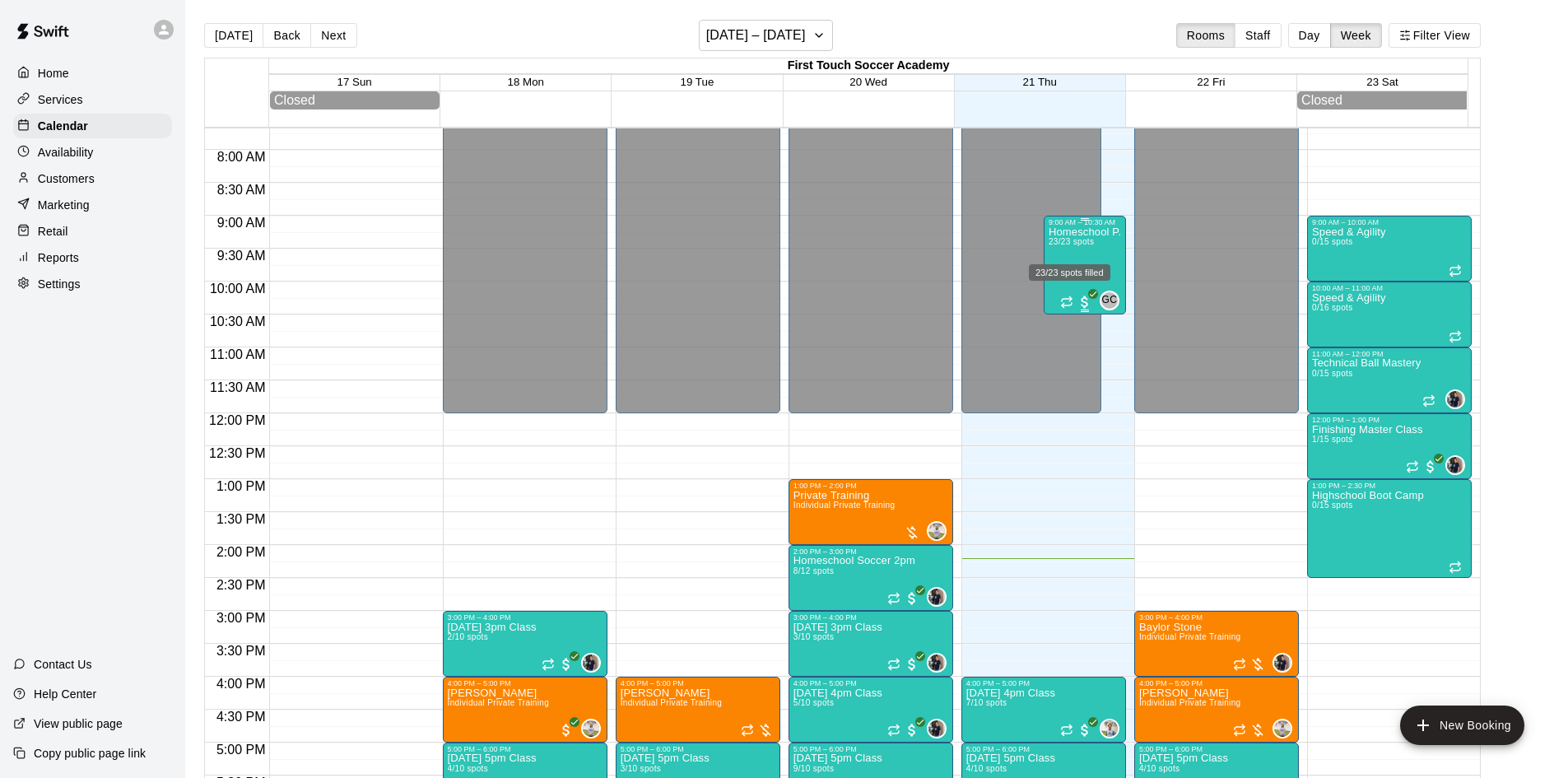
click at [1073, 244] on span "23/23 spots" at bounding box center [1071, 241] width 45 height 9
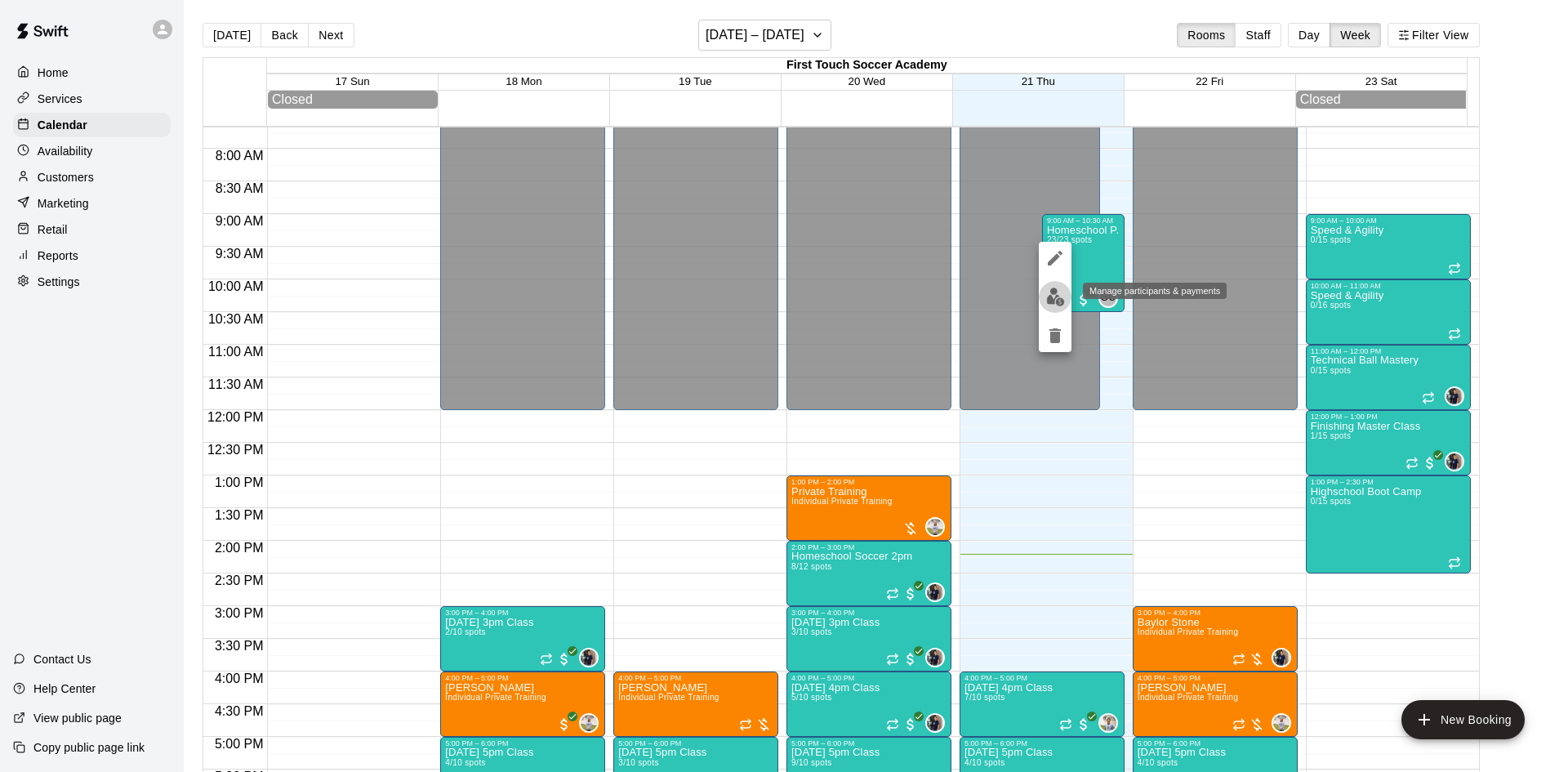
click at [1051, 294] on img "edit" at bounding box center [1056, 297] width 19 height 19
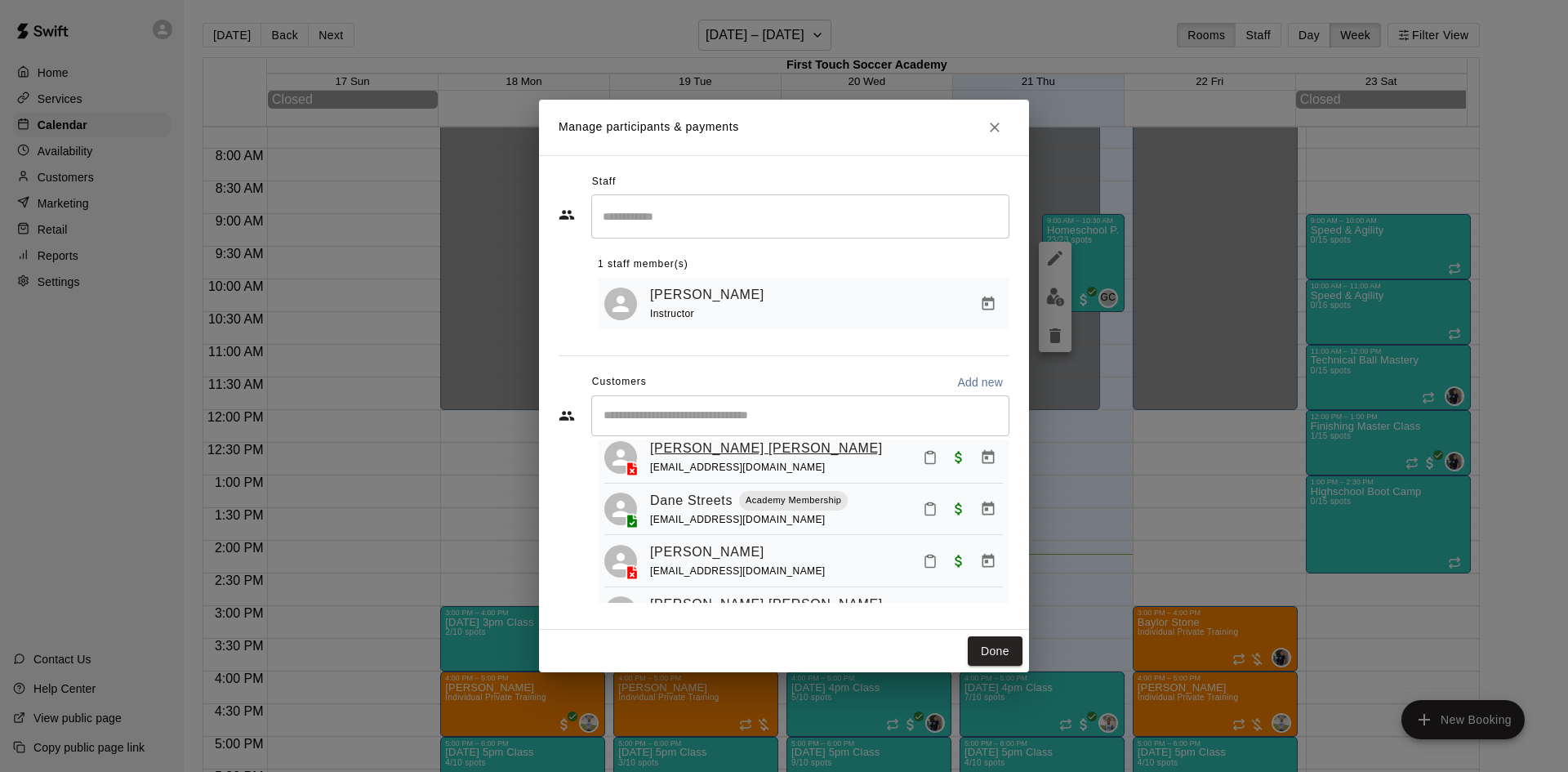
scroll to position [0, 0]
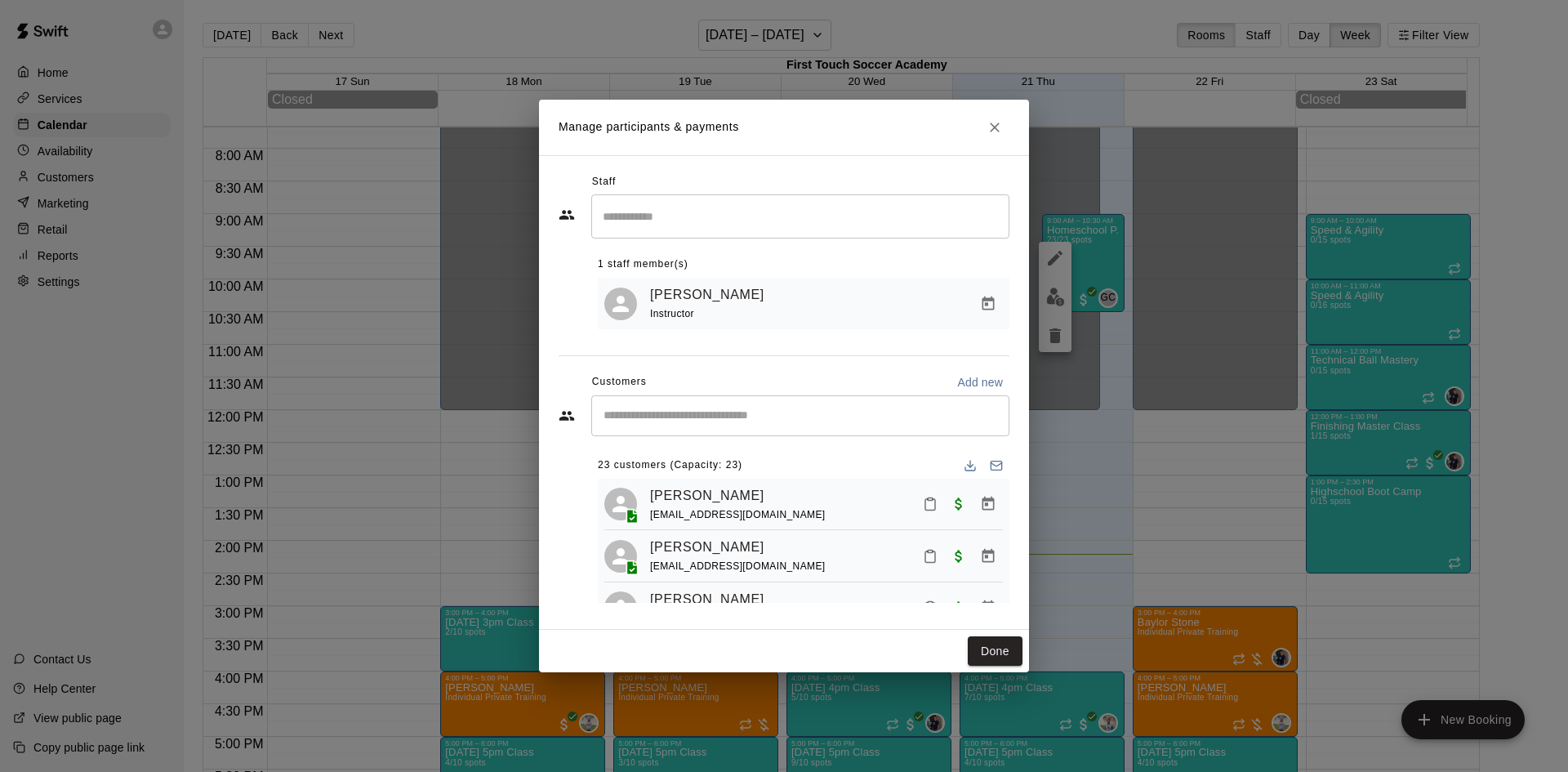
click at [713, 421] on input "Start typing to search customers..." at bounding box center [801, 416] width 403 height 17
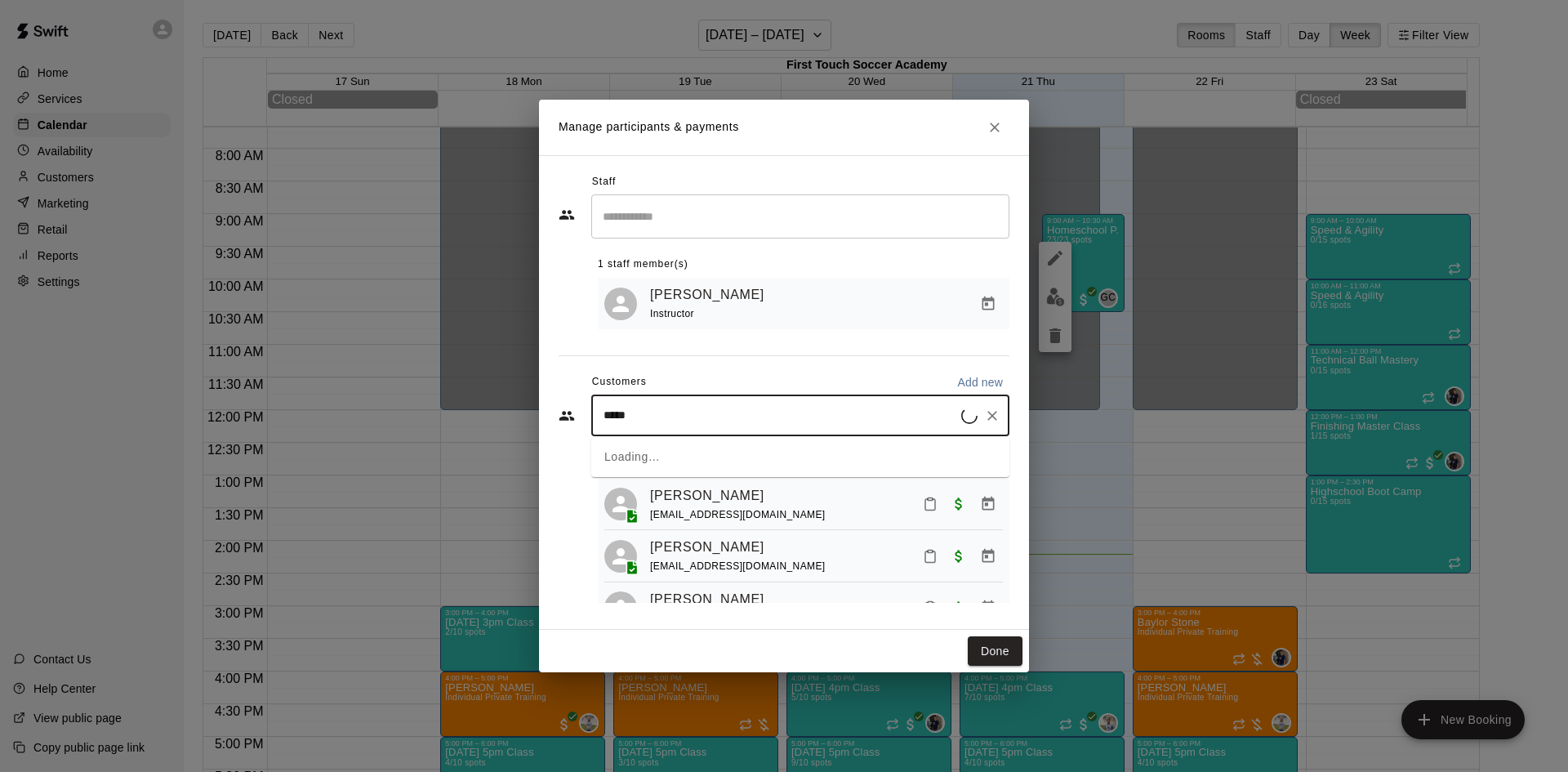
type input "******"
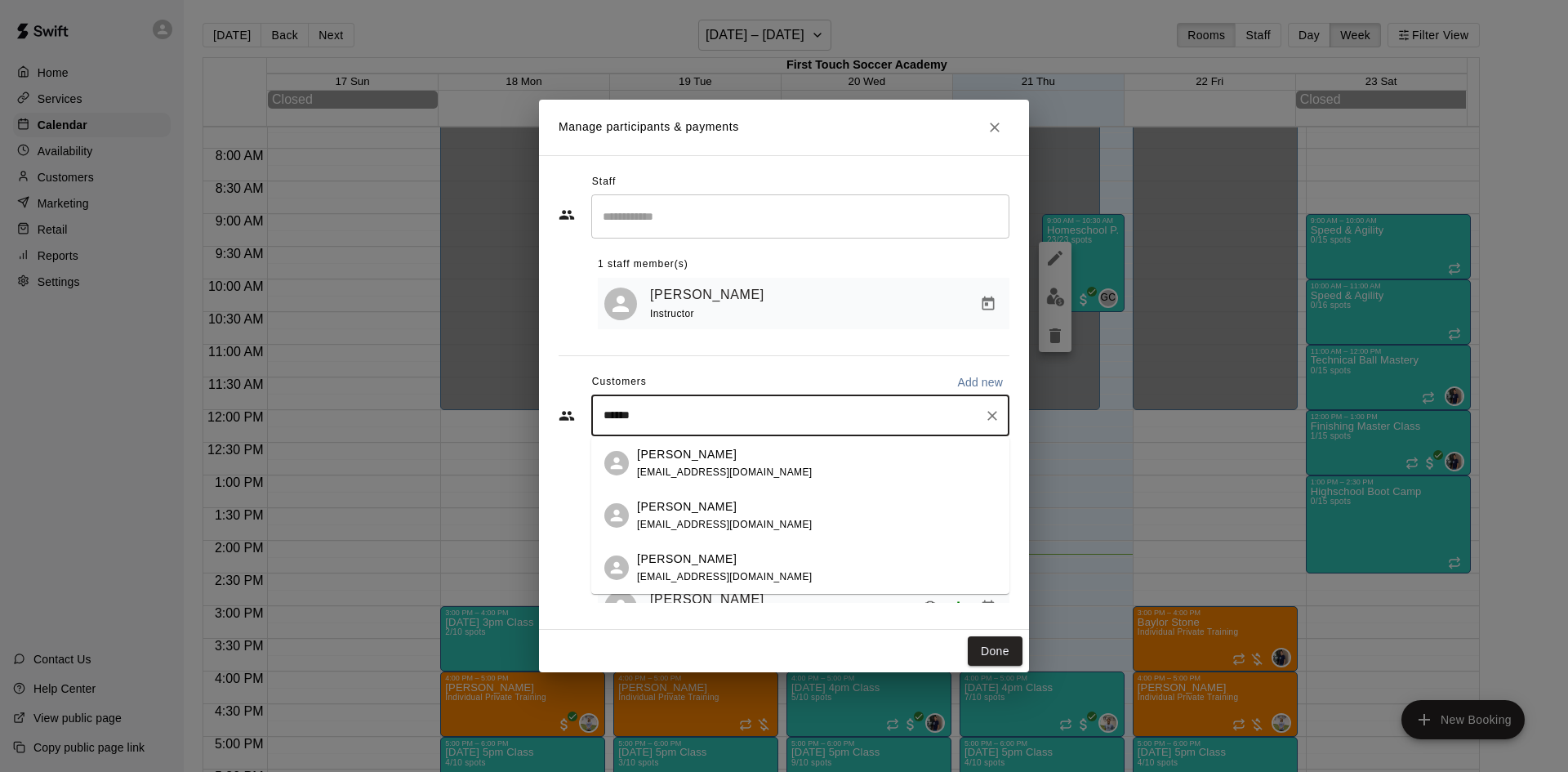
click at [713, 511] on div "[PERSON_NAME]" at bounding box center [725, 507] width 175 height 17
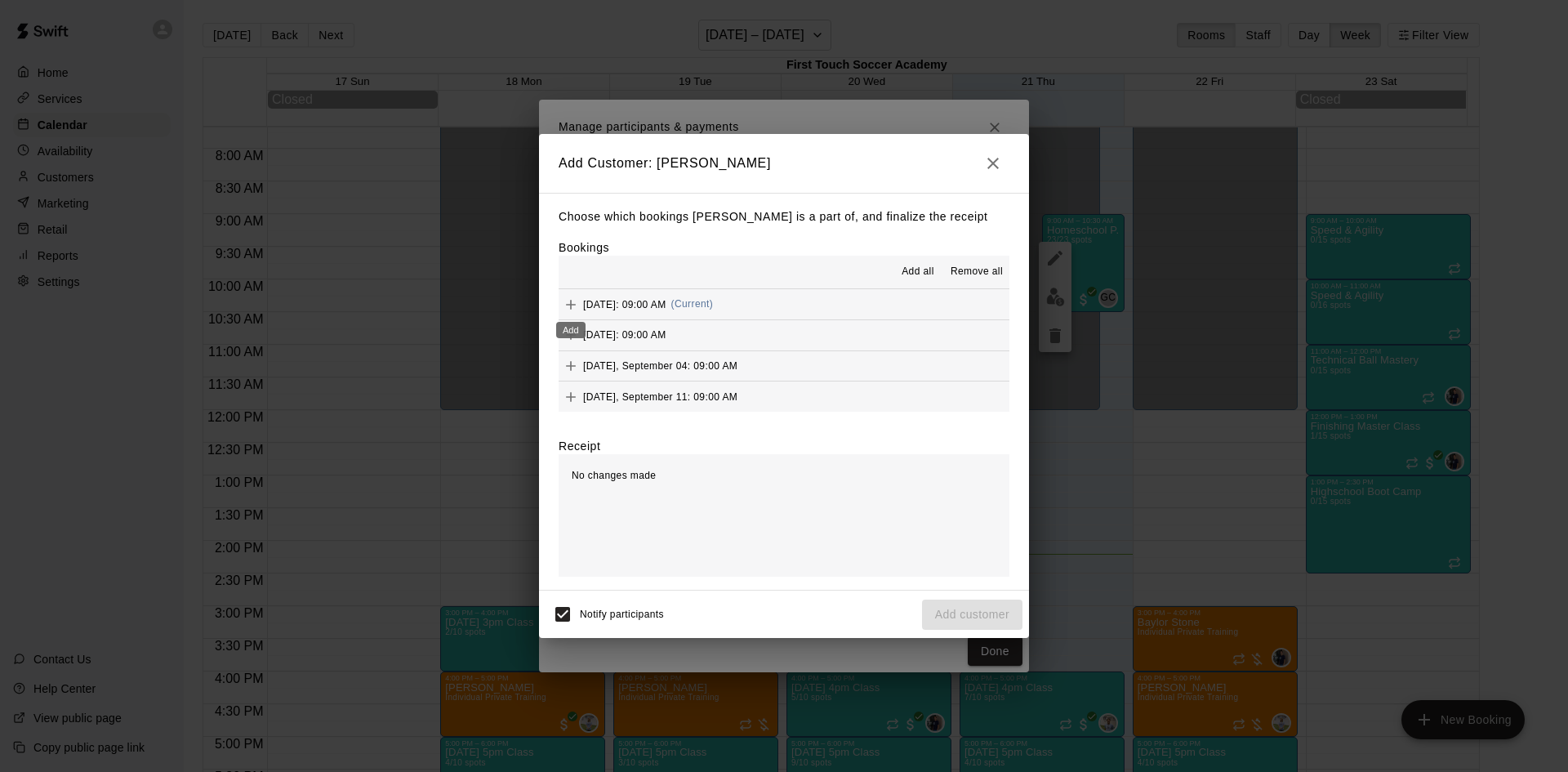
click at [567, 300] on icon "Add" at bounding box center [570, 305] width 17 height 17
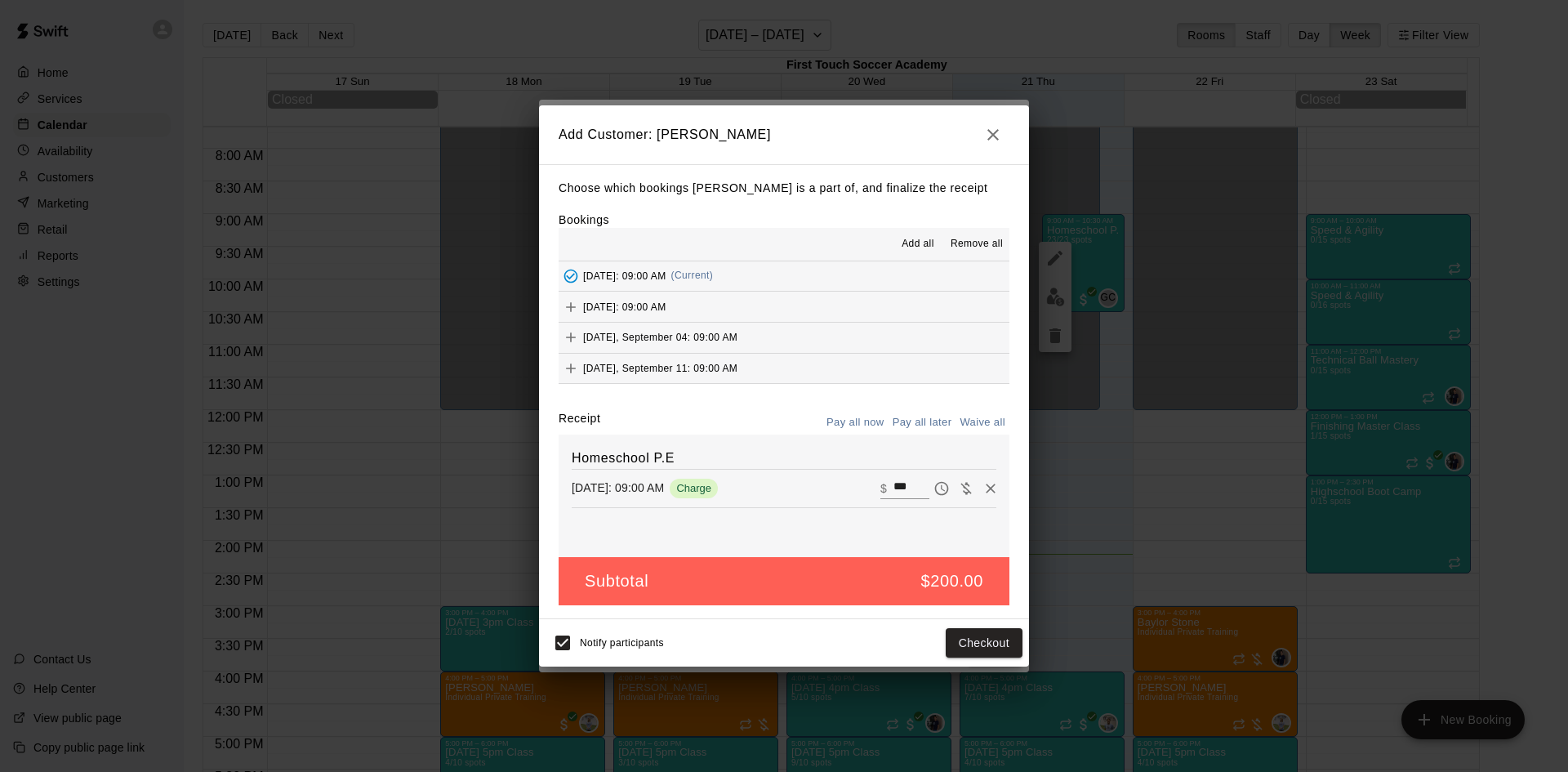
click at [572, 306] on icon "Add" at bounding box center [570, 307] width 17 height 17
click at [988, 238] on span "Remove all" at bounding box center [977, 242] width 52 height 17
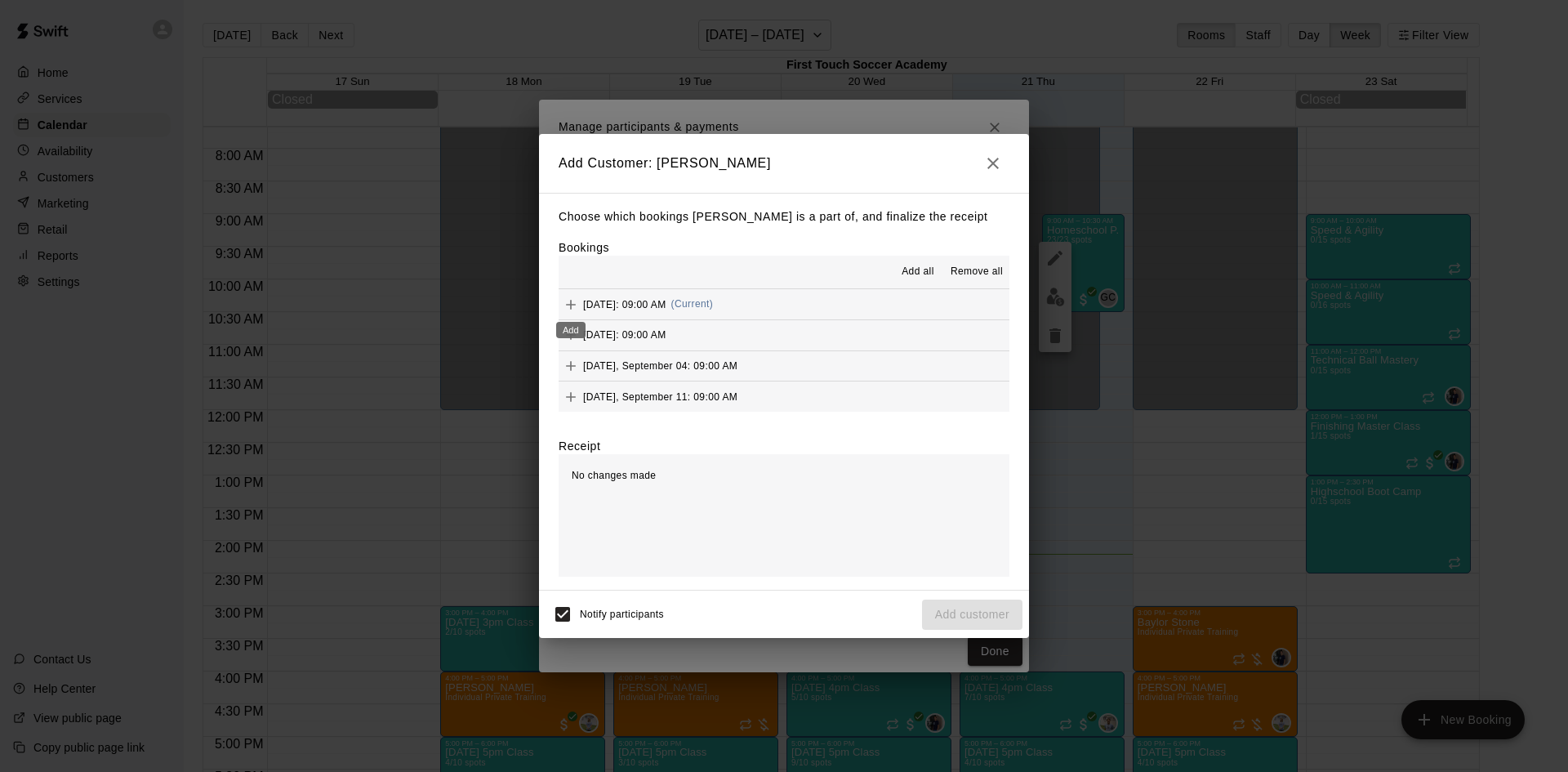
click at [571, 309] on icon "Add" at bounding box center [570, 304] width 10 height 10
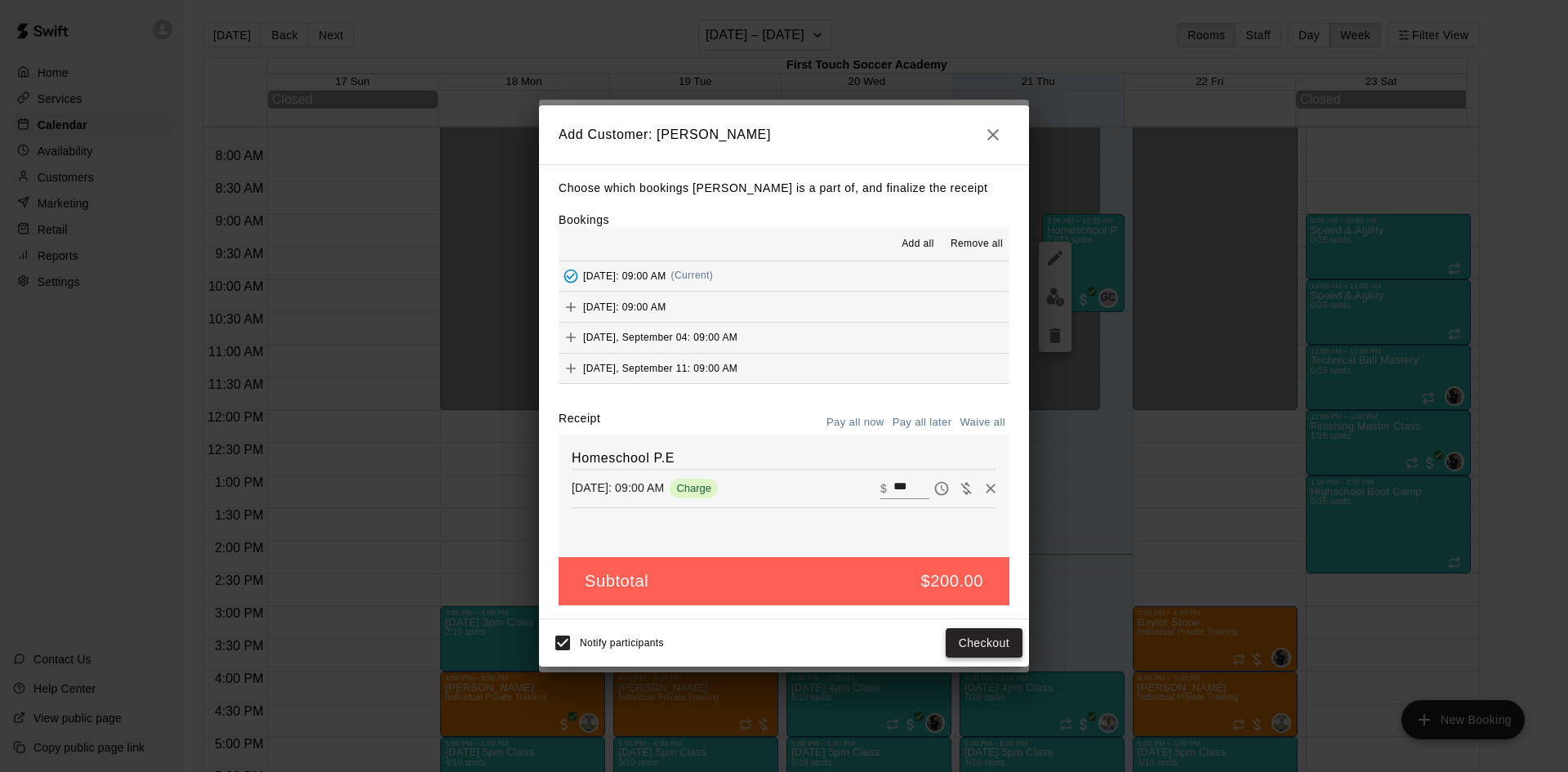
click at [996, 638] on button "Checkout" at bounding box center [984, 643] width 77 height 31
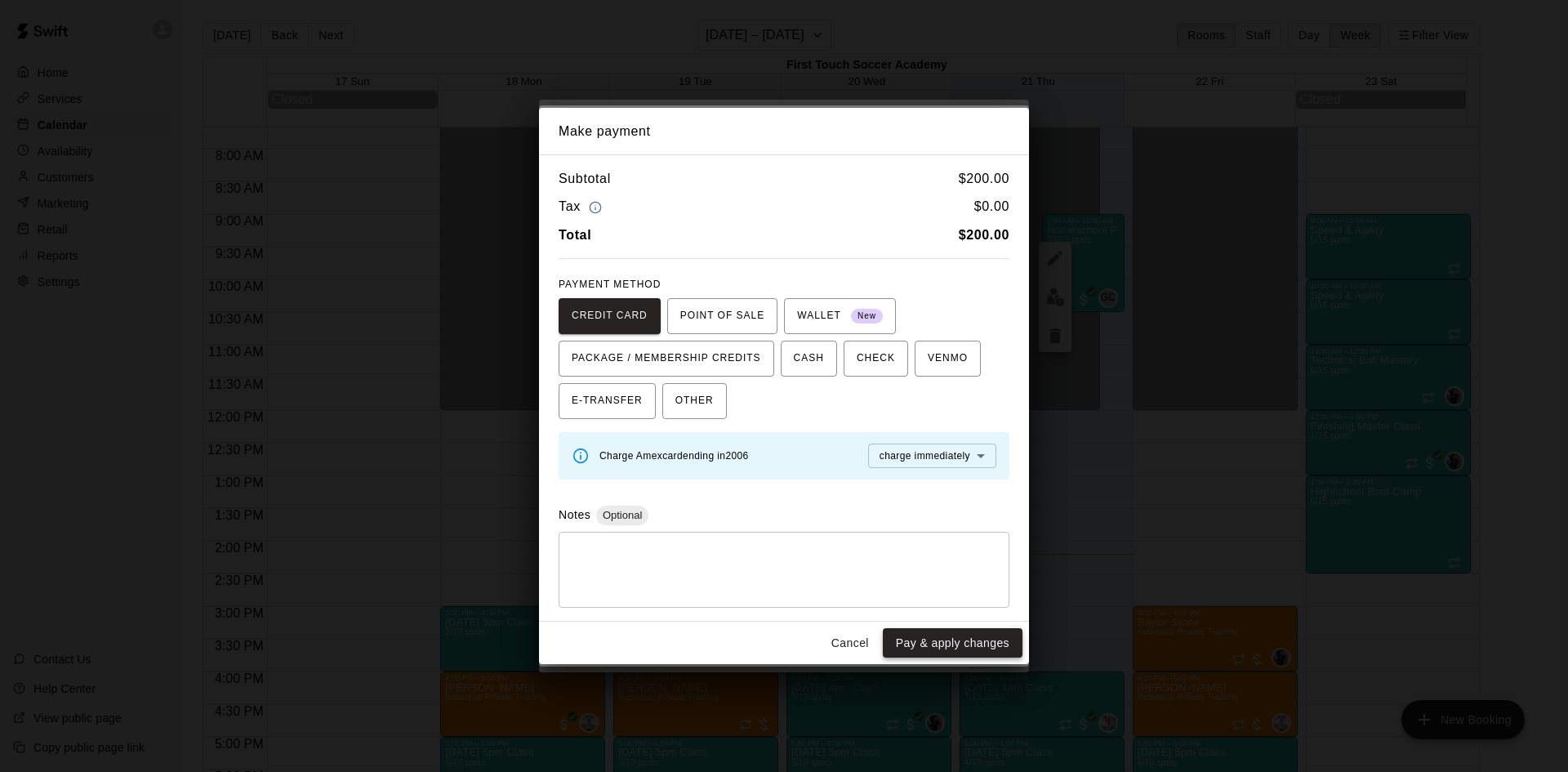
click at [905, 644] on button "Pay & apply changes" at bounding box center [952, 643] width 140 height 31
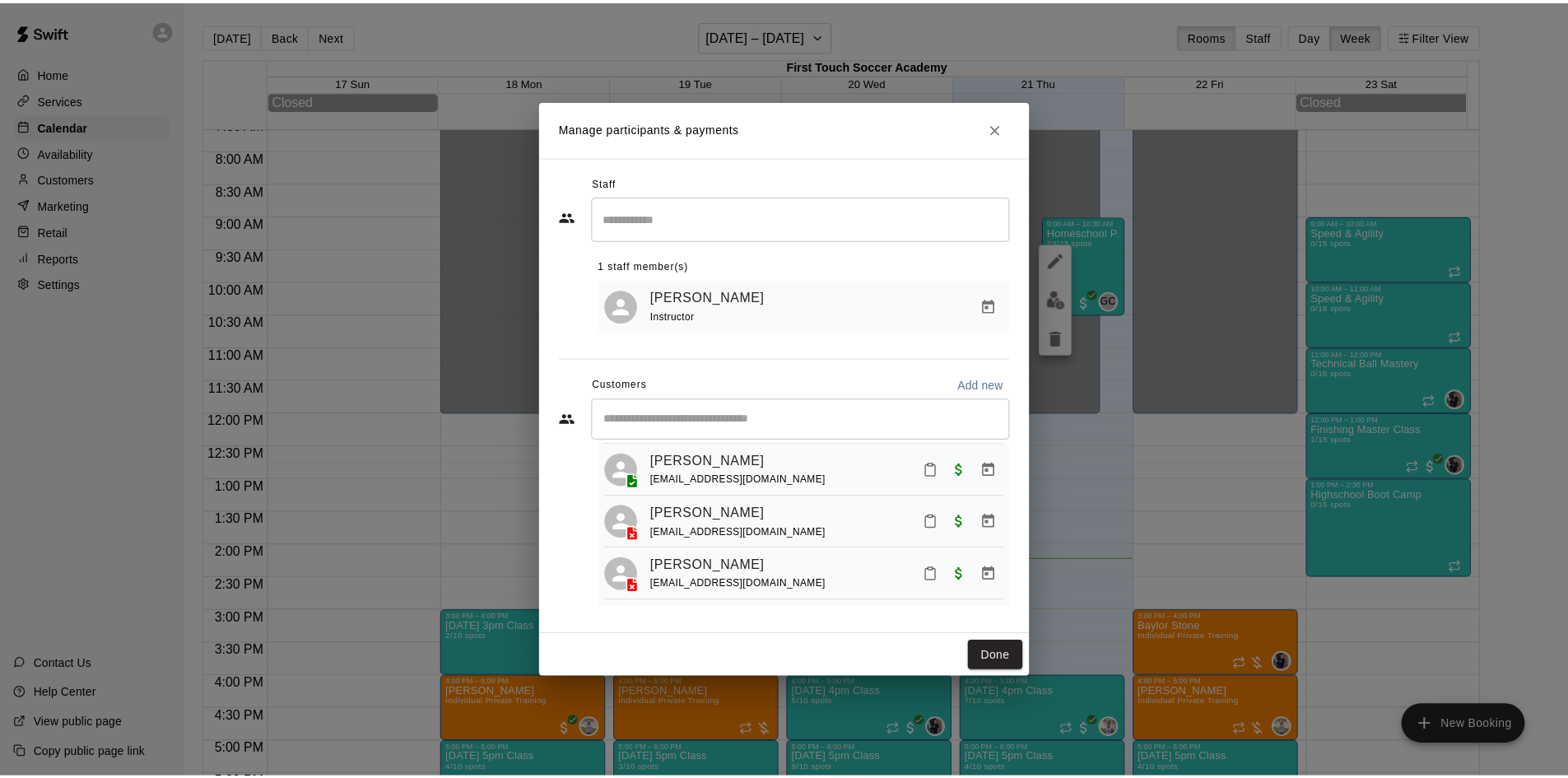
scroll to position [1195, 0]
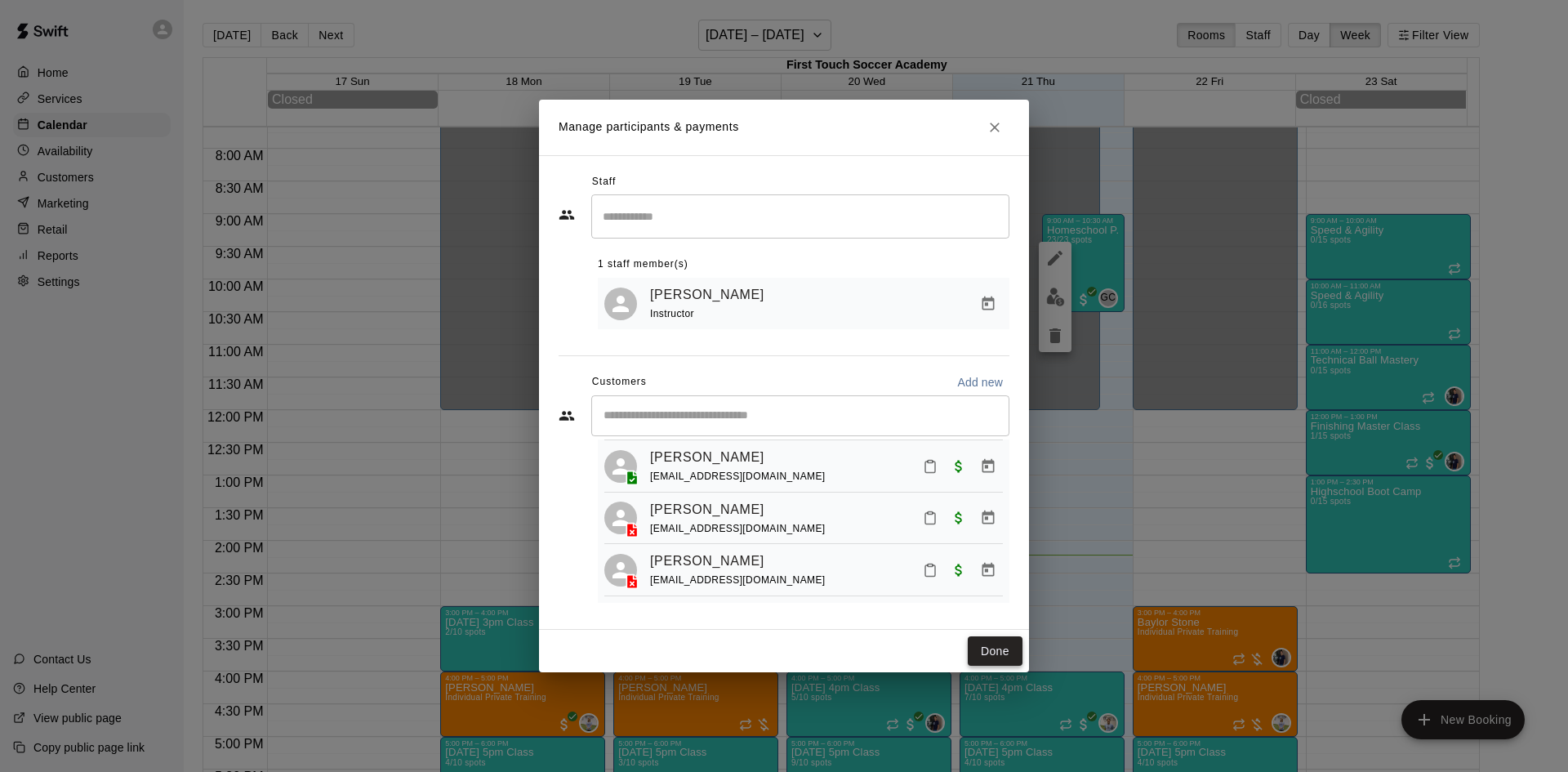
click at [996, 649] on button "Done" at bounding box center [994, 651] width 55 height 31
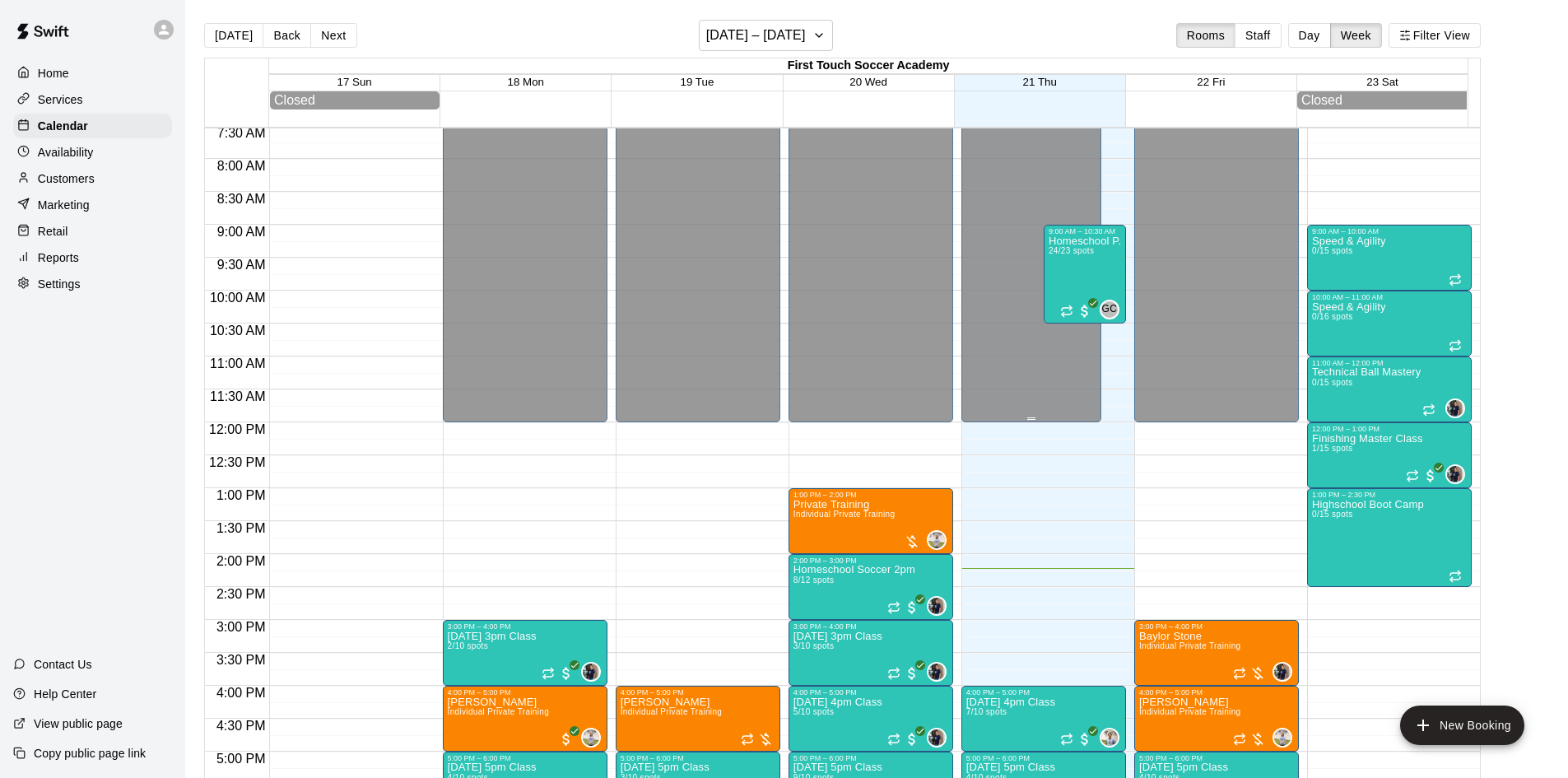
scroll to position [176, 0]
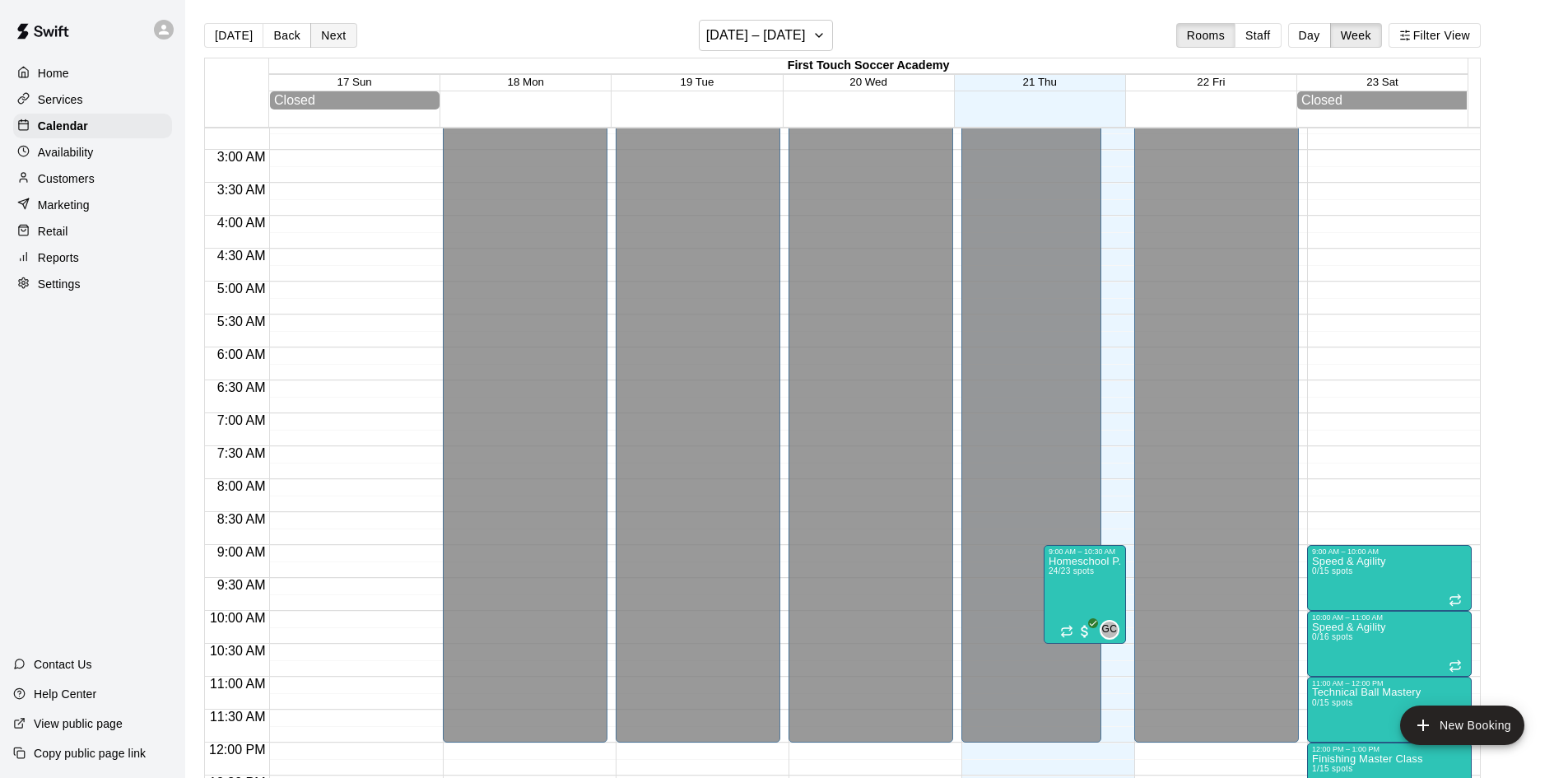
click at [338, 25] on button "Next" at bounding box center [333, 35] width 46 height 25
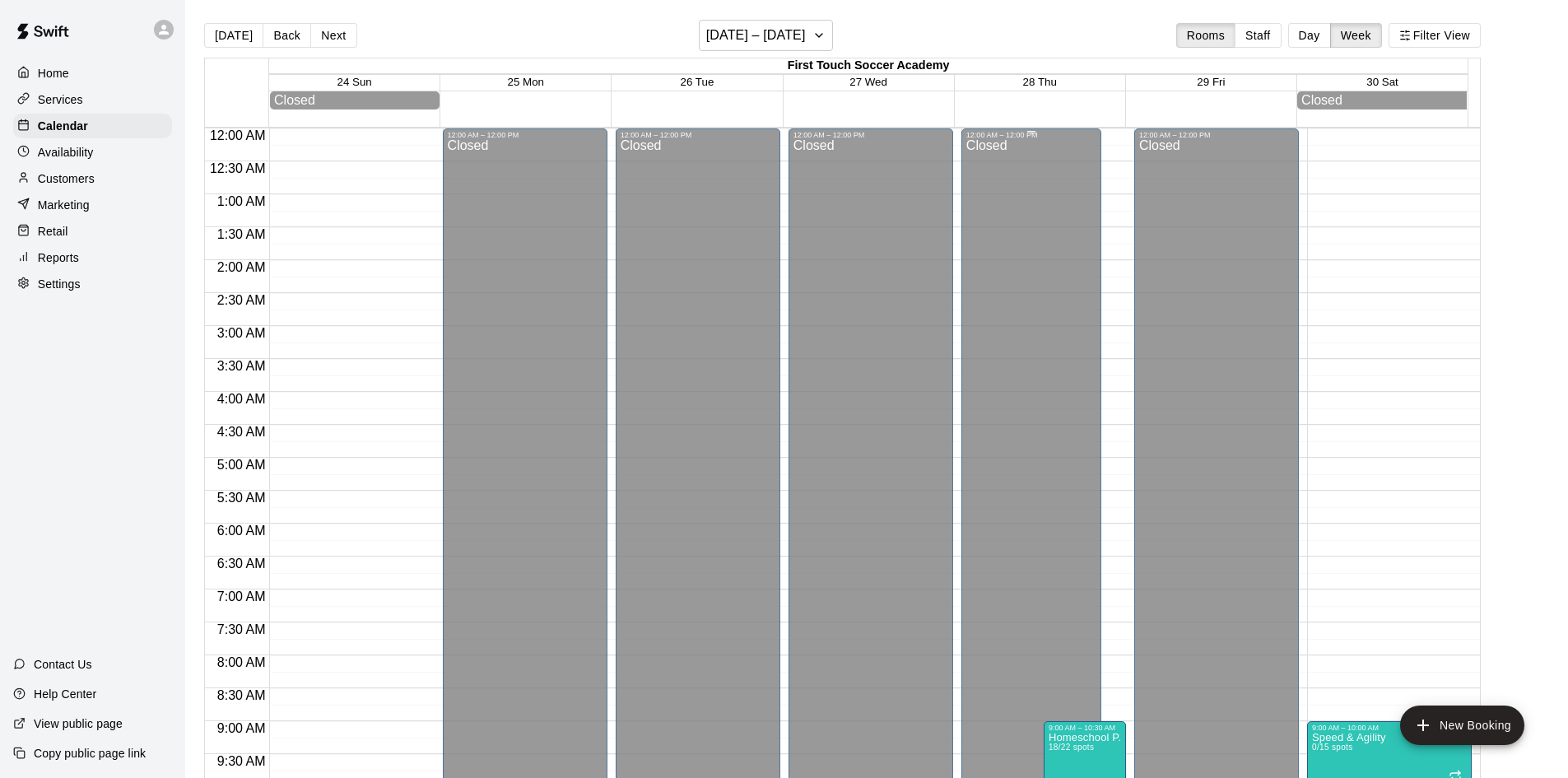
scroll to position [494, 0]
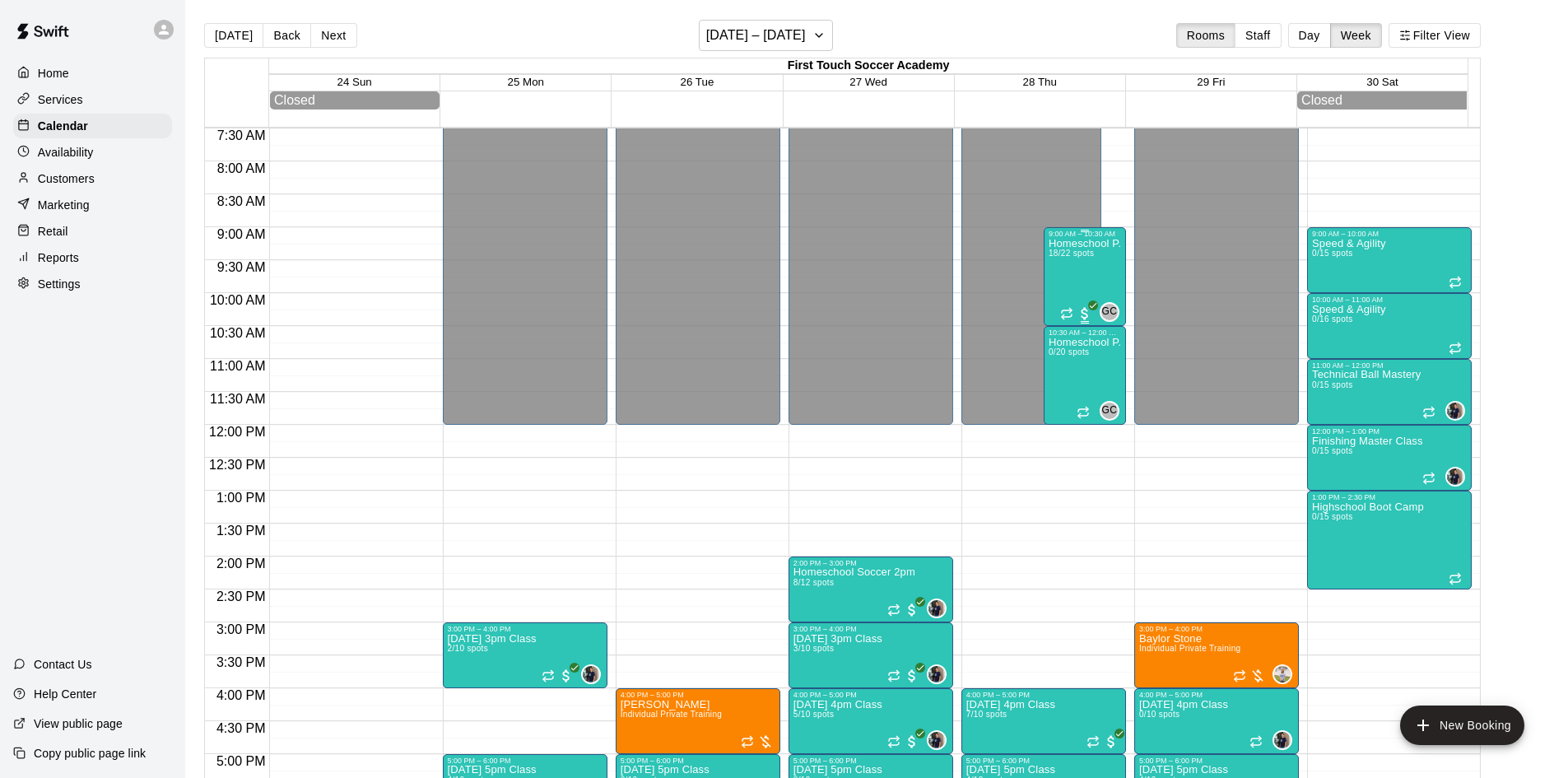
click at [1070, 267] on div "Homeschool P.E 18/22 spots" at bounding box center [1085, 627] width 72 height 778
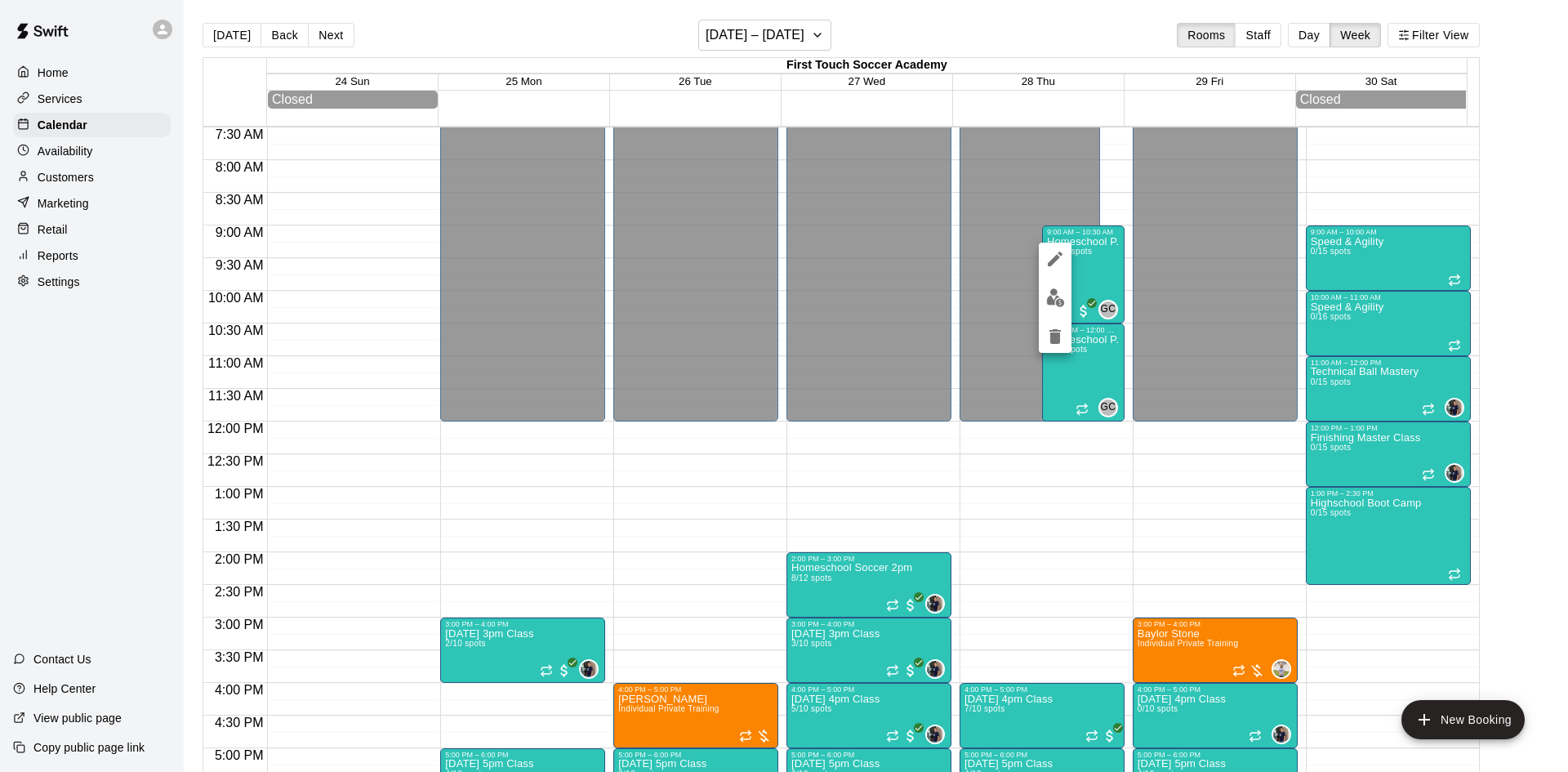
click at [1011, 31] on div at bounding box center [784, 386] width 1568 height 772
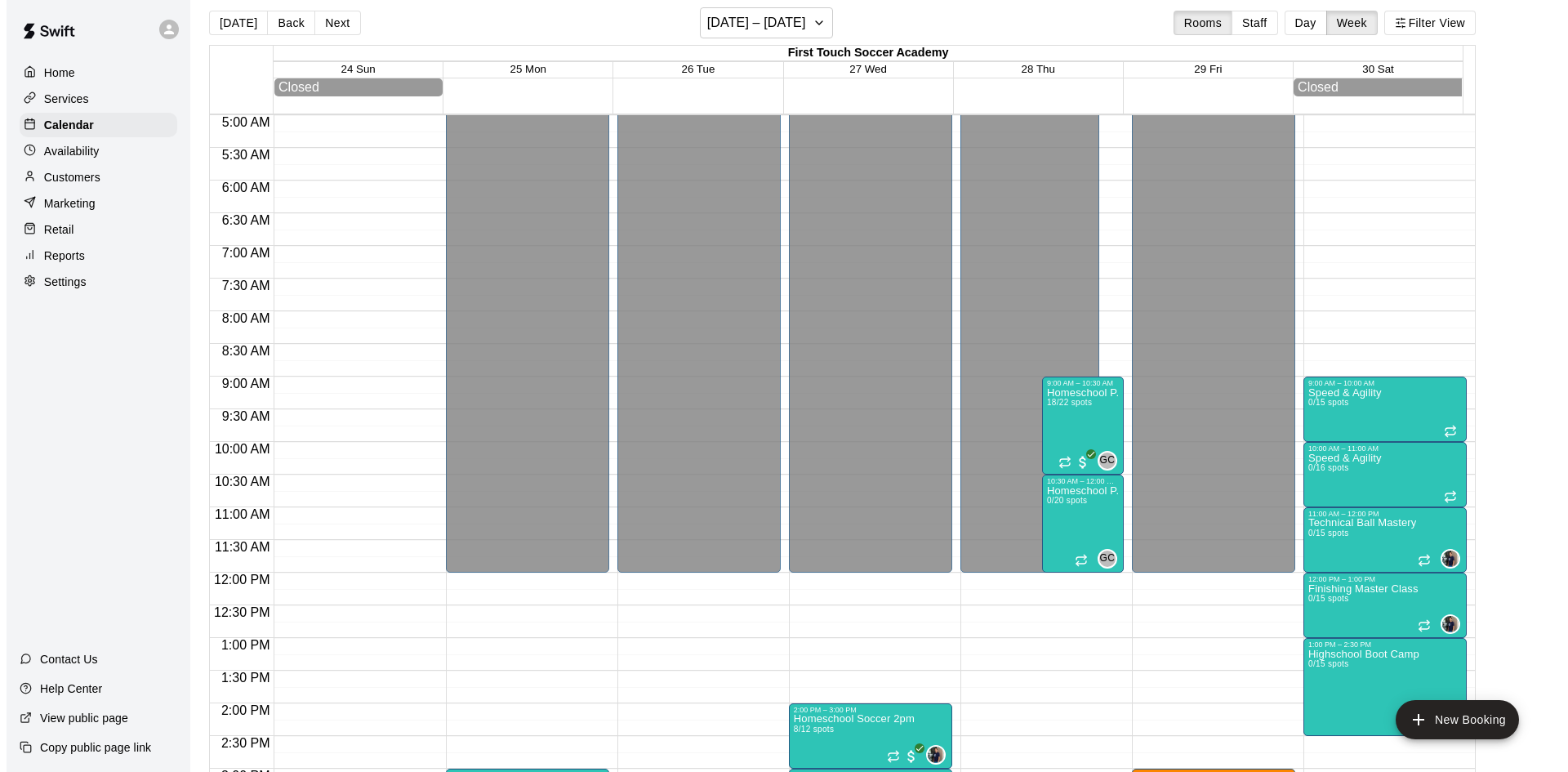
scroll to position [0, 0]
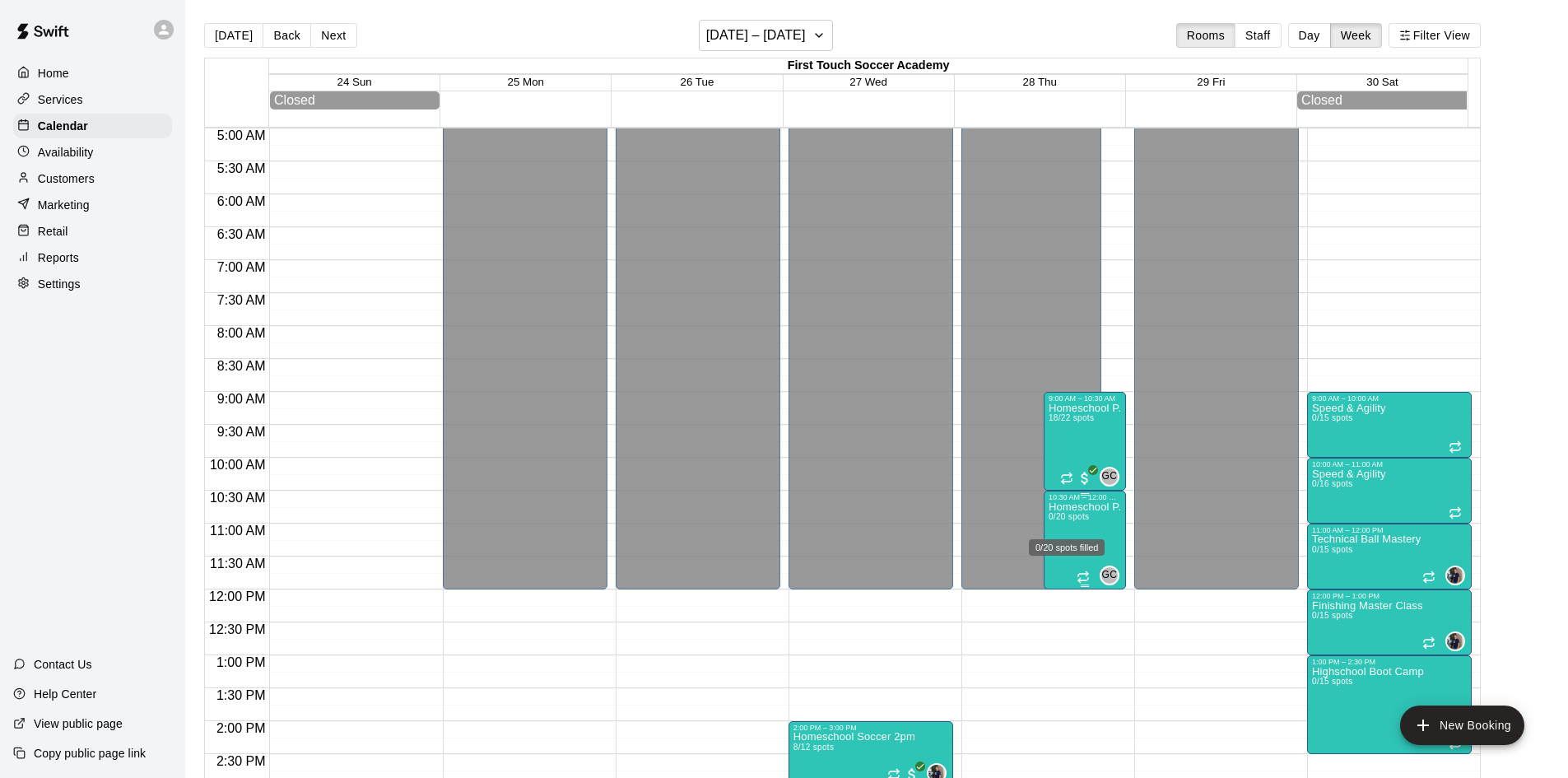
click at [1084, 521] on span "0/20 spots" at bounding box center [1069, 517] width 40 height 9
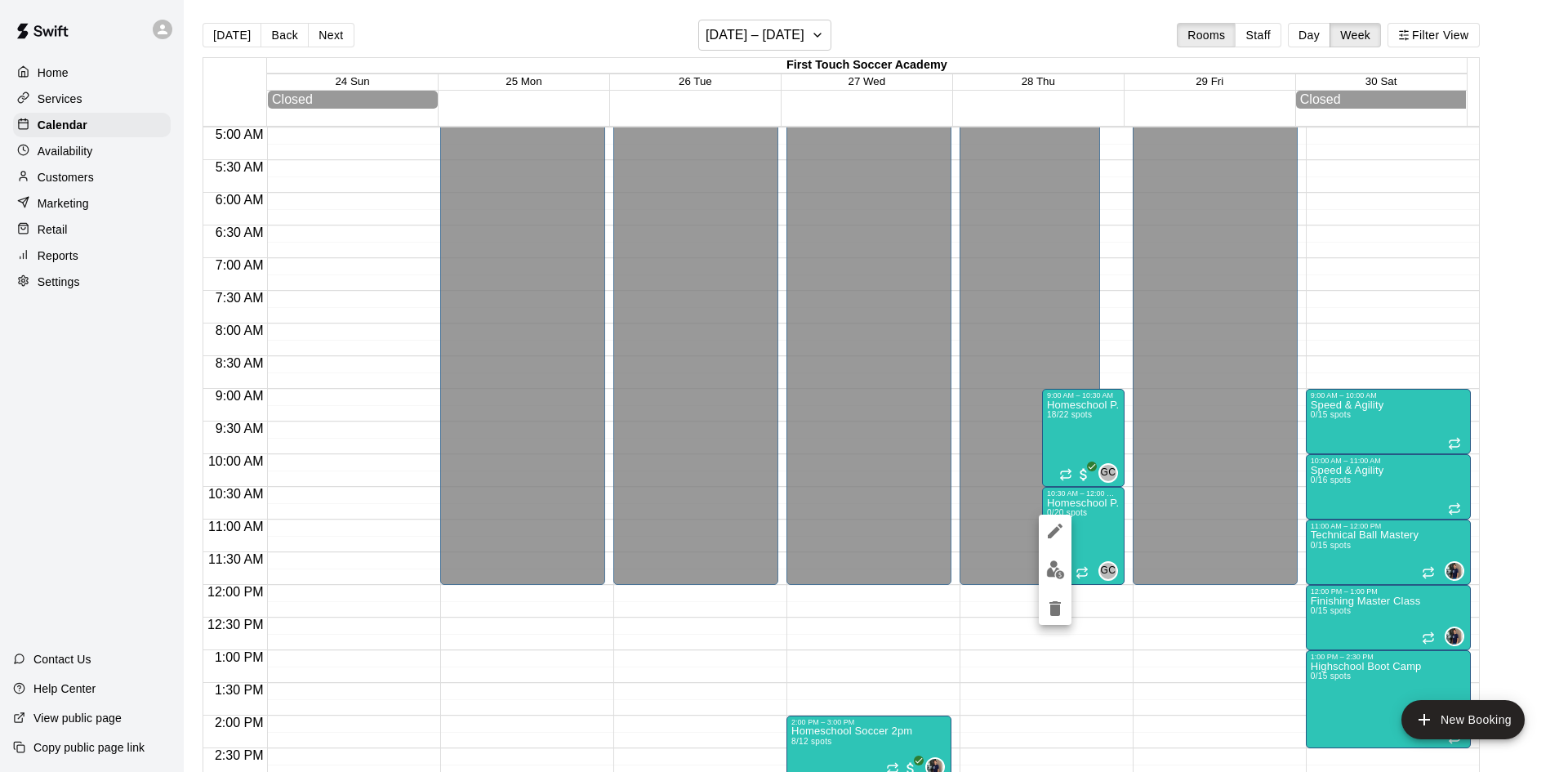
click at [989, 13] on div at bounding box center [784, 386] width 1568 height 772
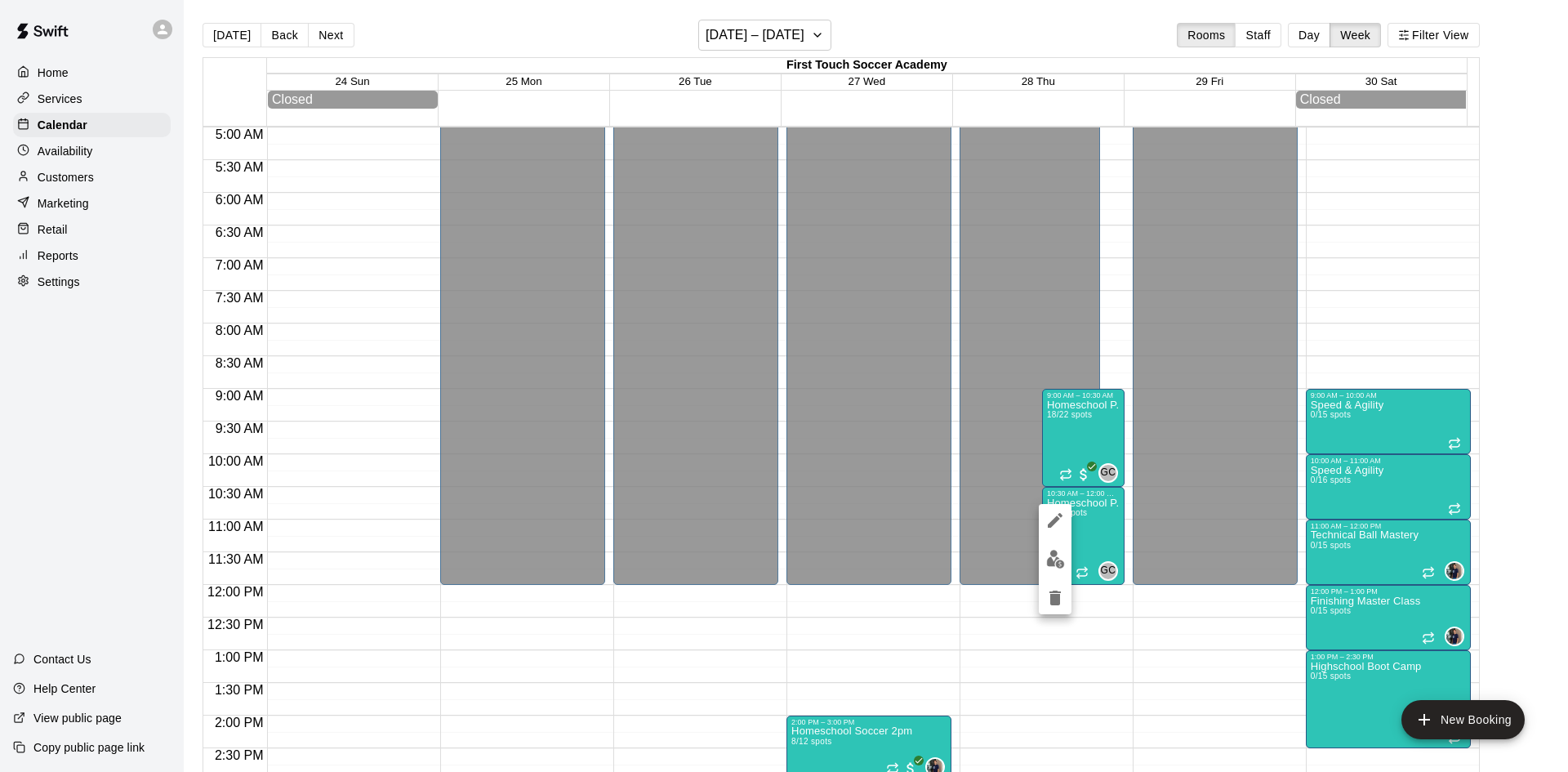
click at [978, 37] on div at bounding box center [784, 386] width 1568 height 772
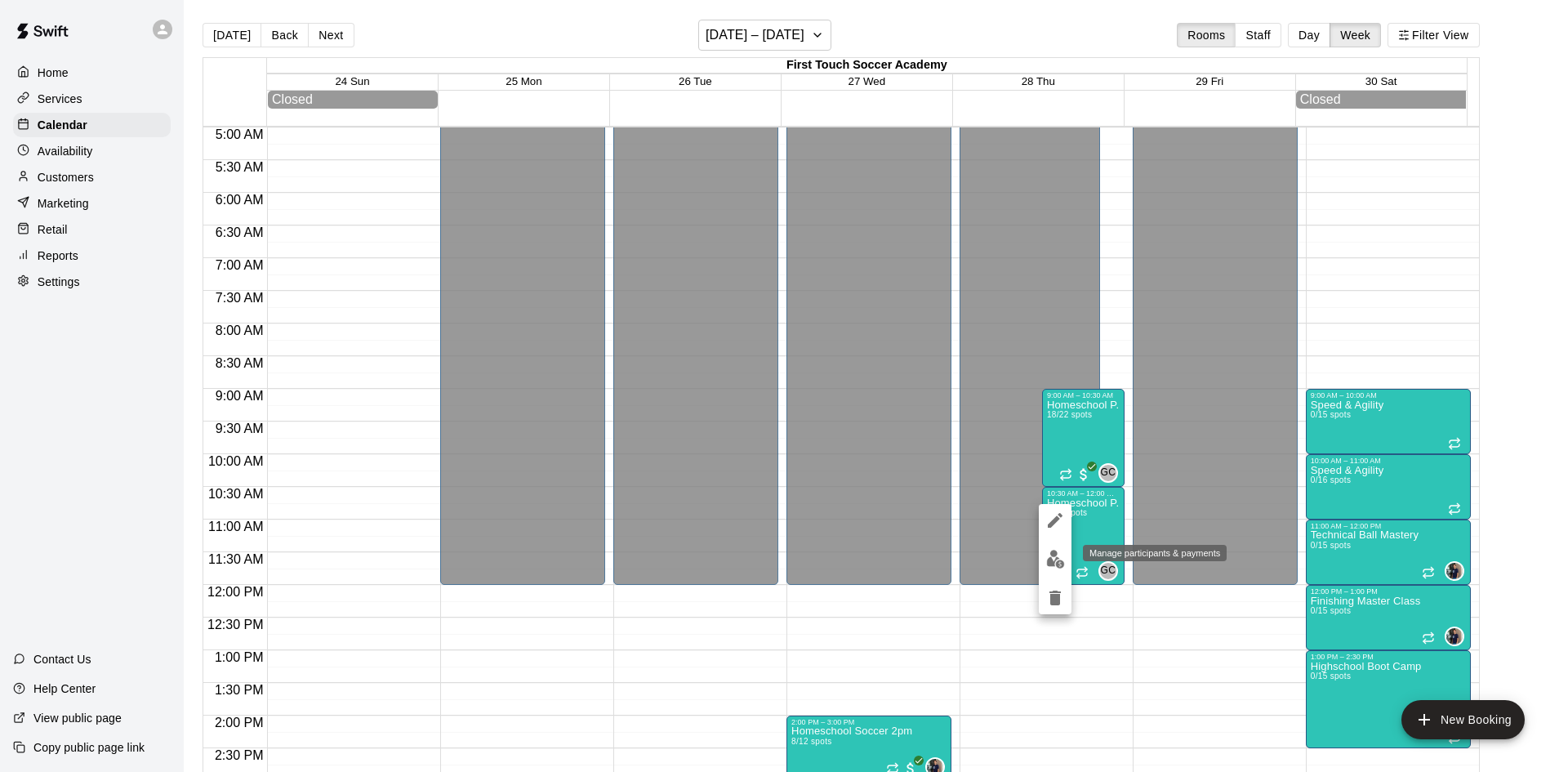
click at [1047, 556] on img "edit" at bounding box center [1056, 559] width 19 height 19
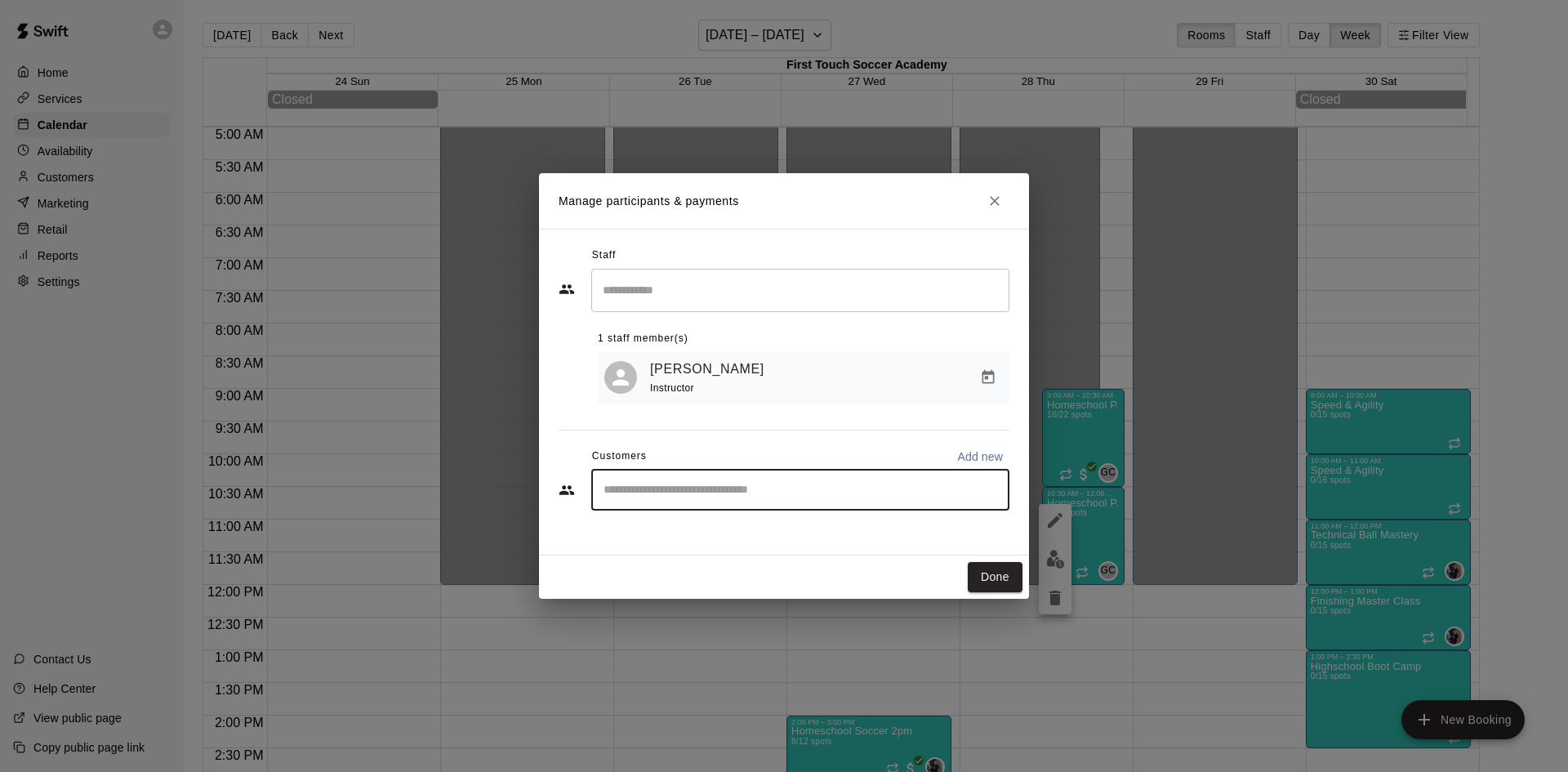
click at [917, 490] on input "Start typing to search customers..." at bounding box center [801, 490] width 403 height 17
type input "*****"
click at [720, 524] on div "[PERSON_NAME]" at bounding box center [725, 531] width 175 height 17
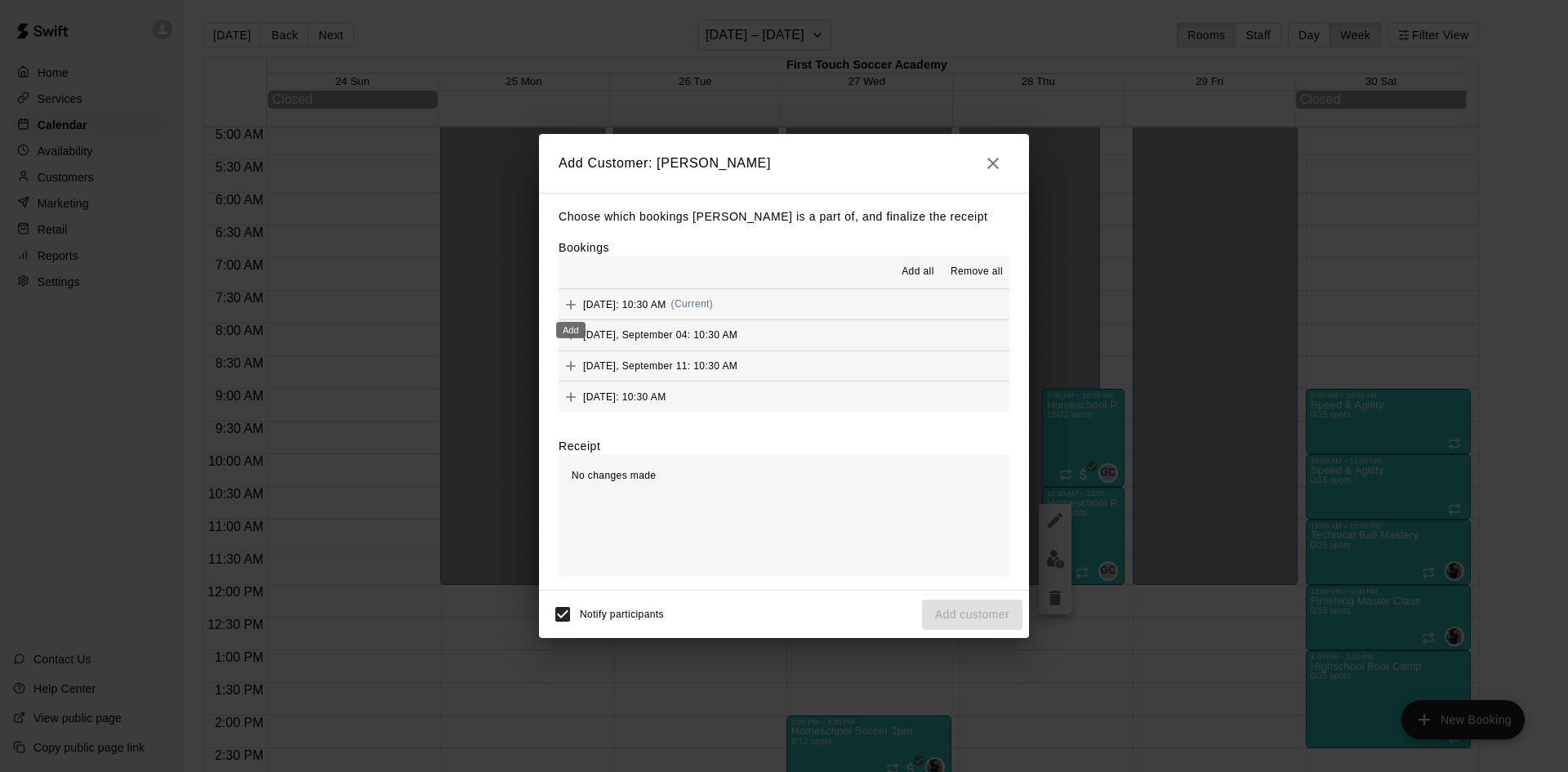
click at [570, 307] on icon "Add" at bounding box center [570, 305] width 17 height 17
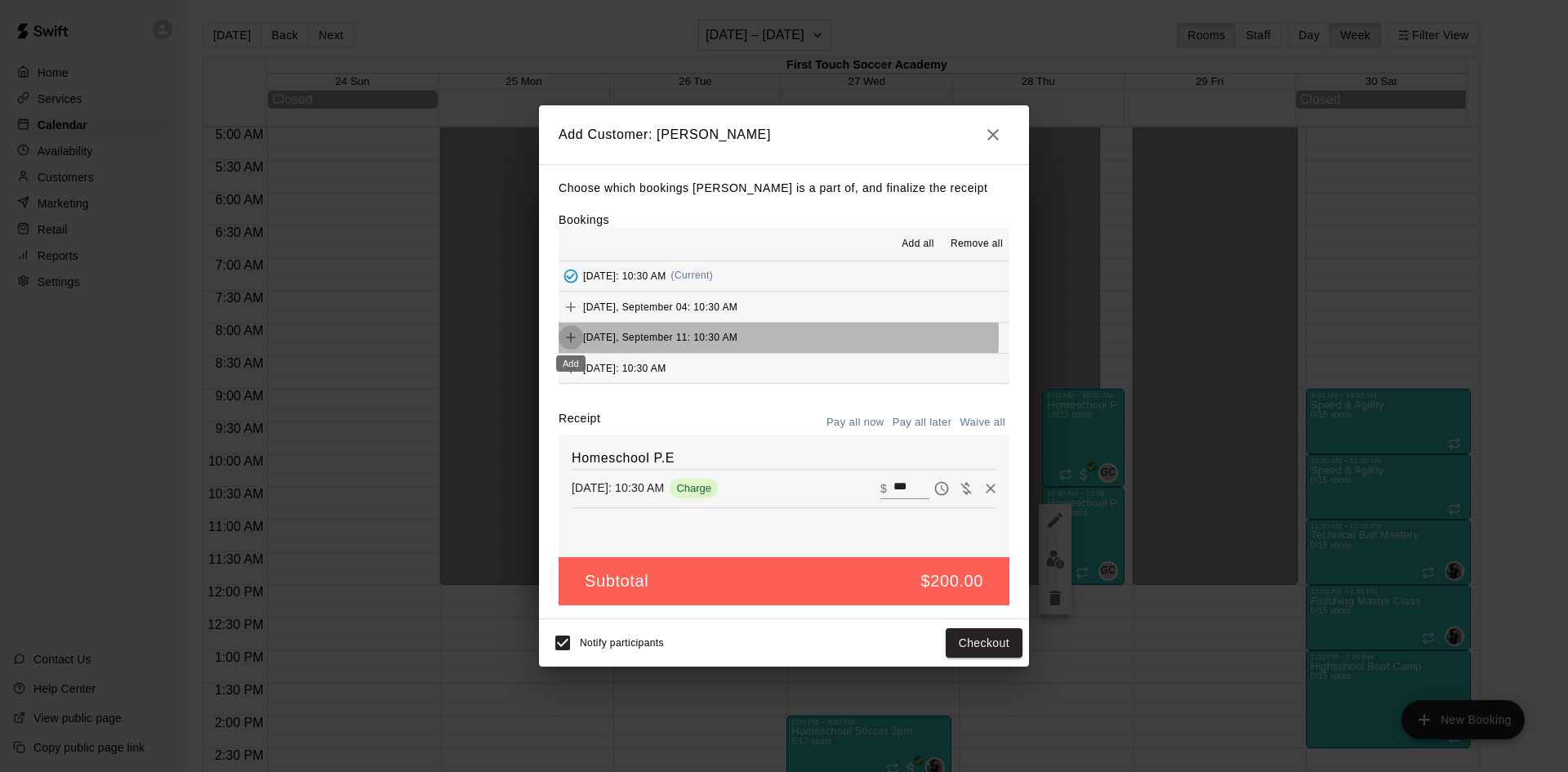
click at [569, 334] on icon "Add" at bounding box center [570, 337] width 17 height 17
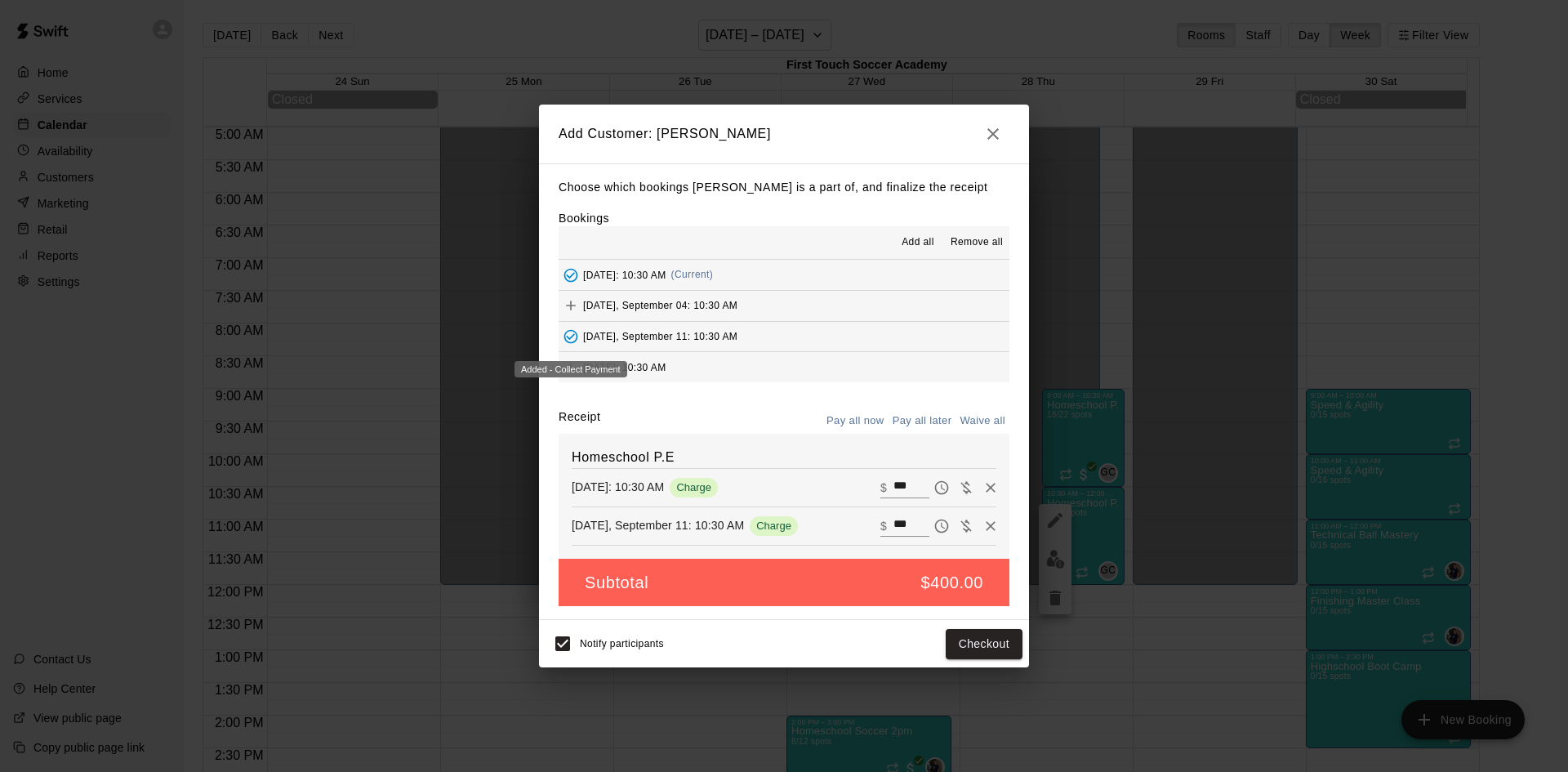
scroll to position [82, 0]
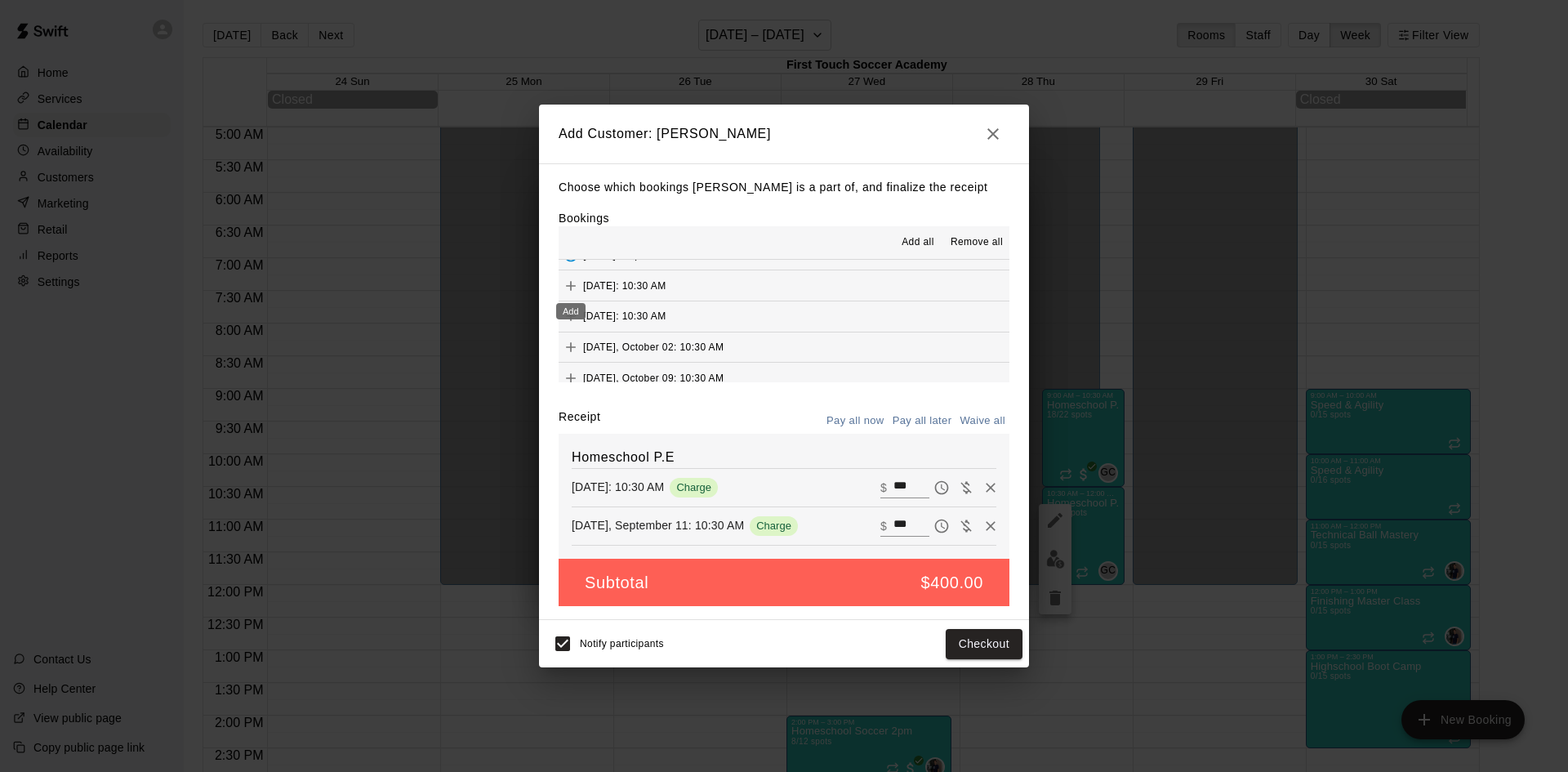
click at [567, 286] on icon "Add" at bounding box center [570, 286] width 10 height 10
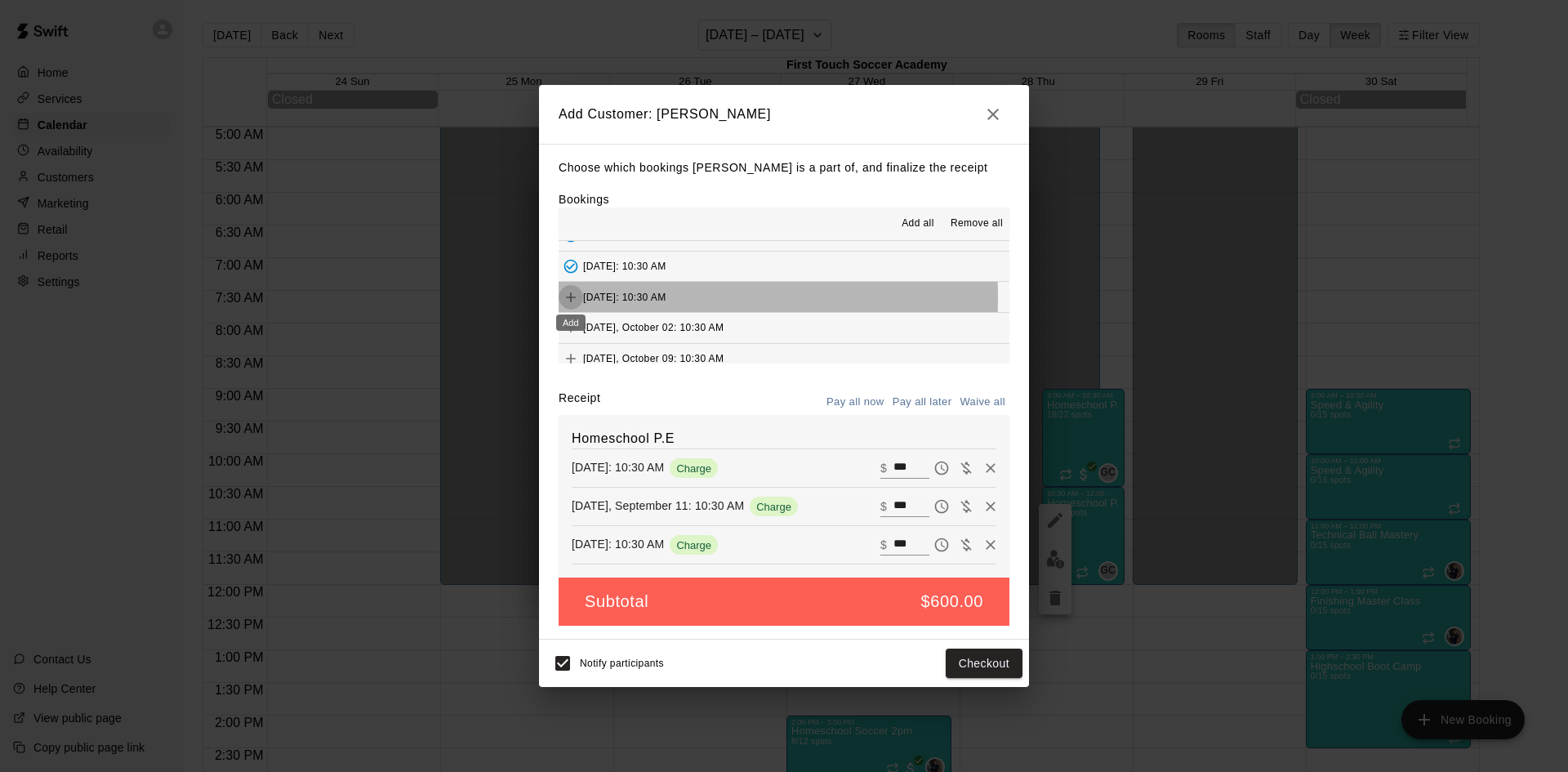
click at [571, 298] on icon "Add" at bounding box center [570, 297] width 10 height 10
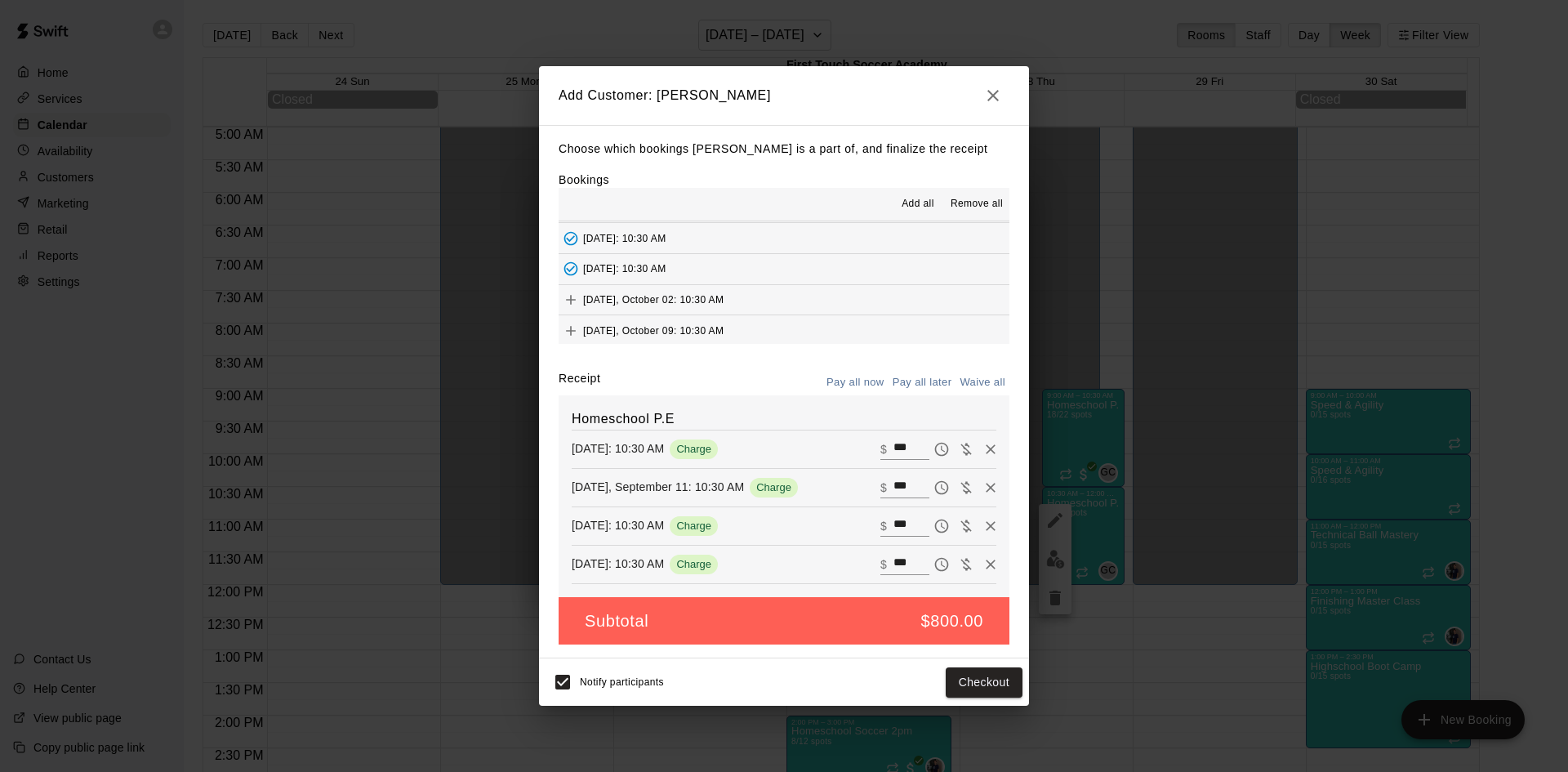
scroll to position [93, 0]
click at [572, 328] on icon "Add" at bounding box center [570, 327] width 10 height 10
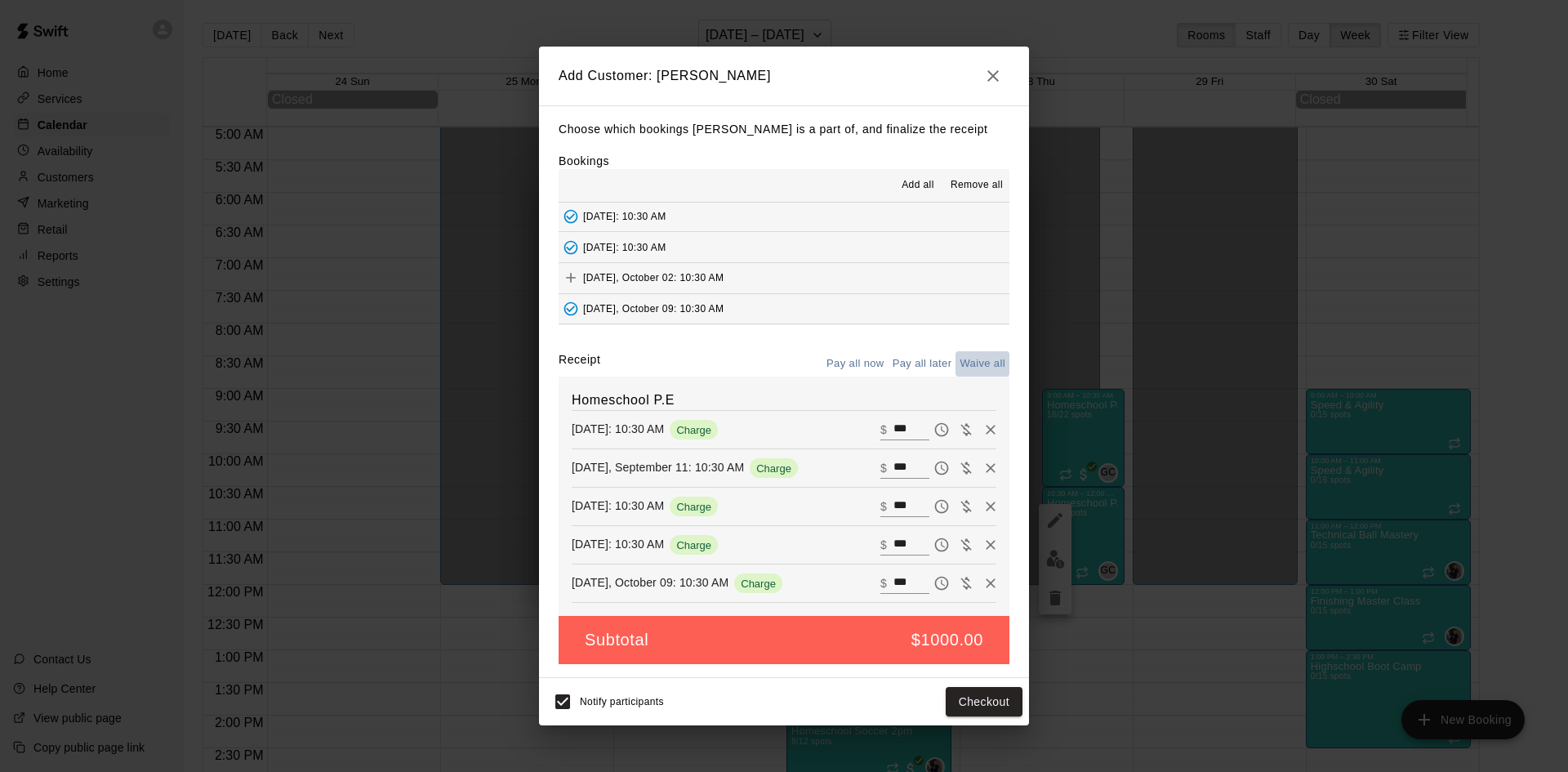
click at [973, 361] on button "Waive all" at bounding box center [982, 363] width 54 height 25
type input "*"
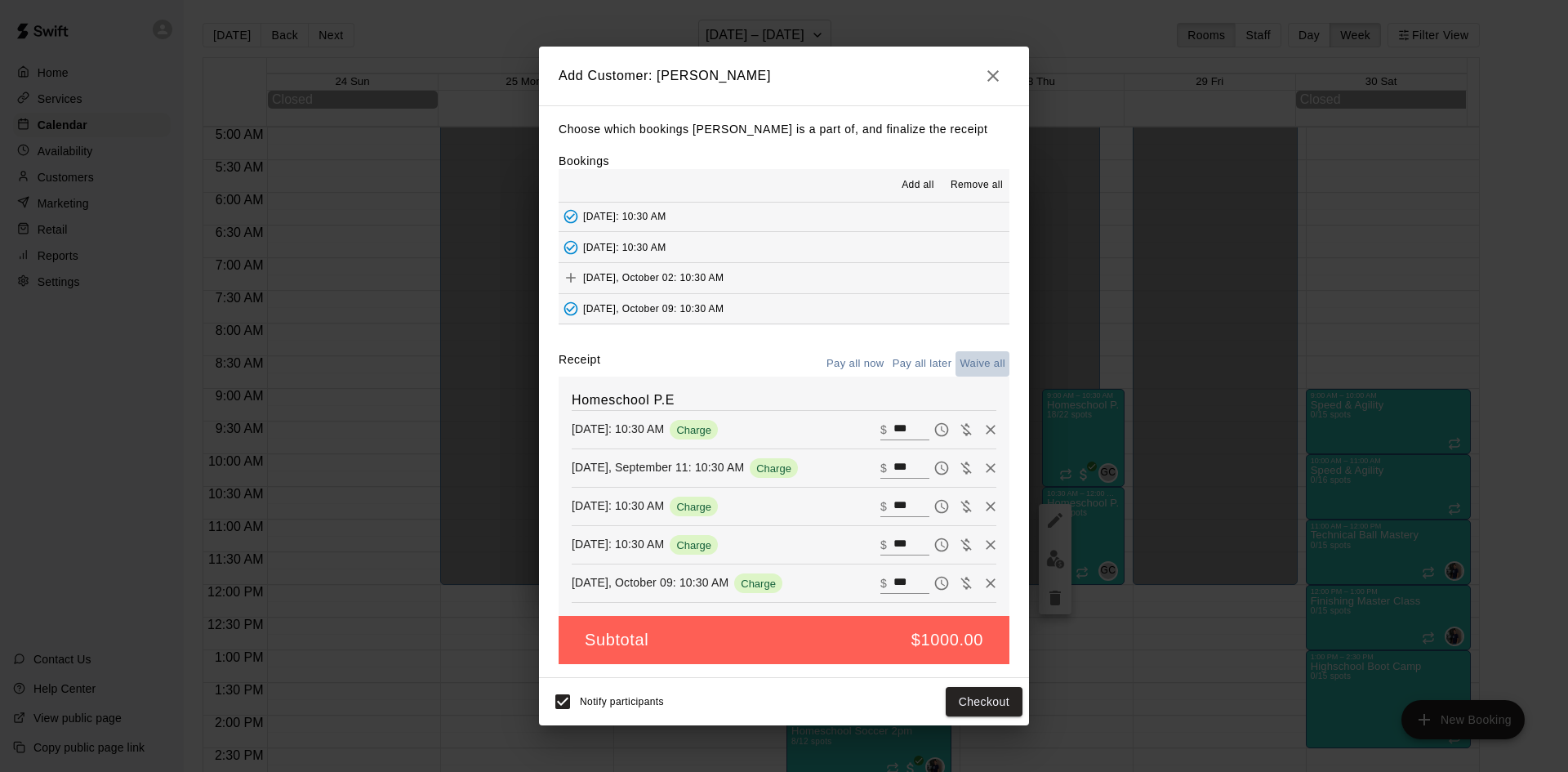
type input "*"
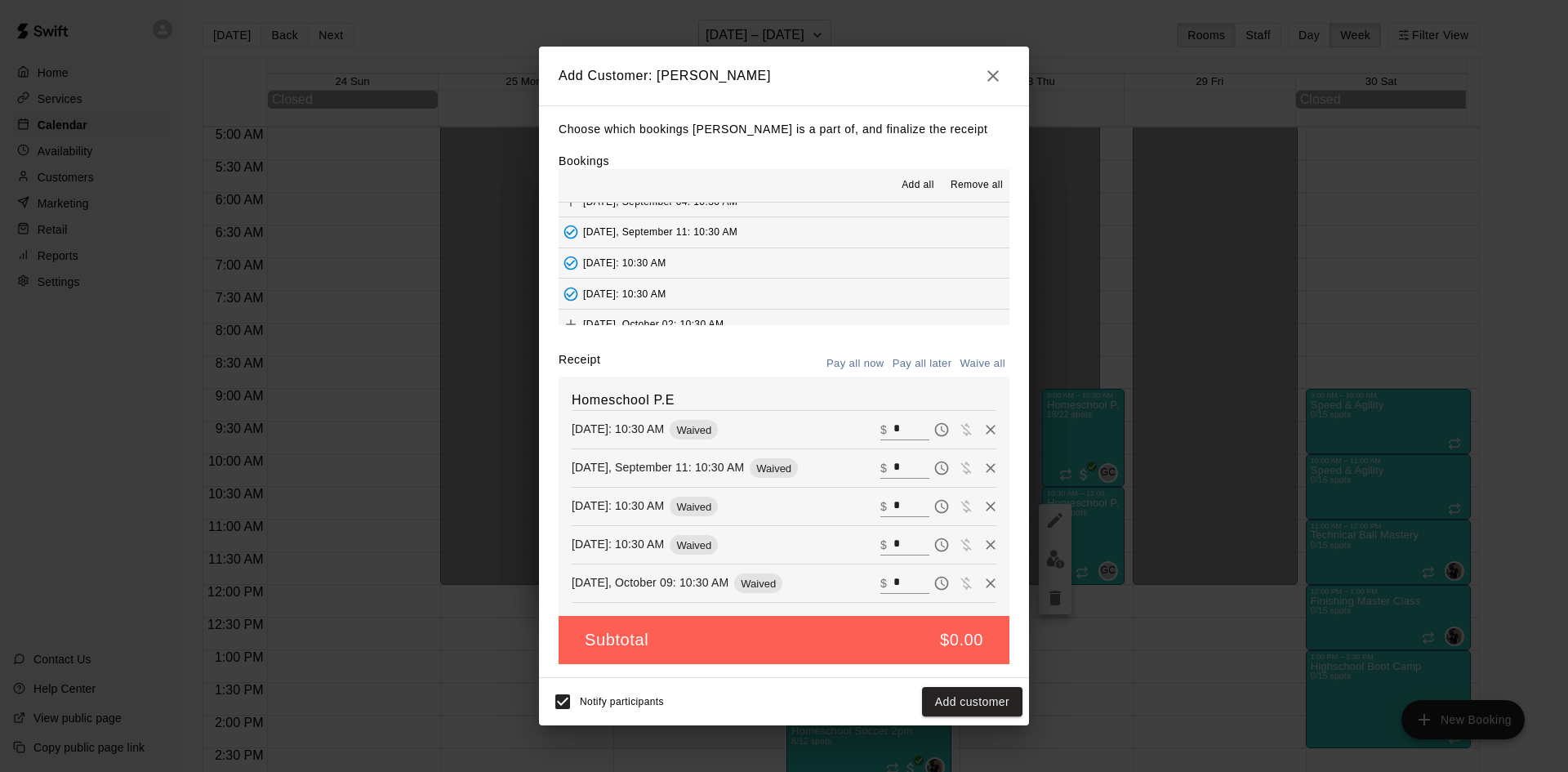
scroll to position [93, 0]
click at [939, 698] on button "Add customer" at bounding box center [972, 702] width 100 height 31
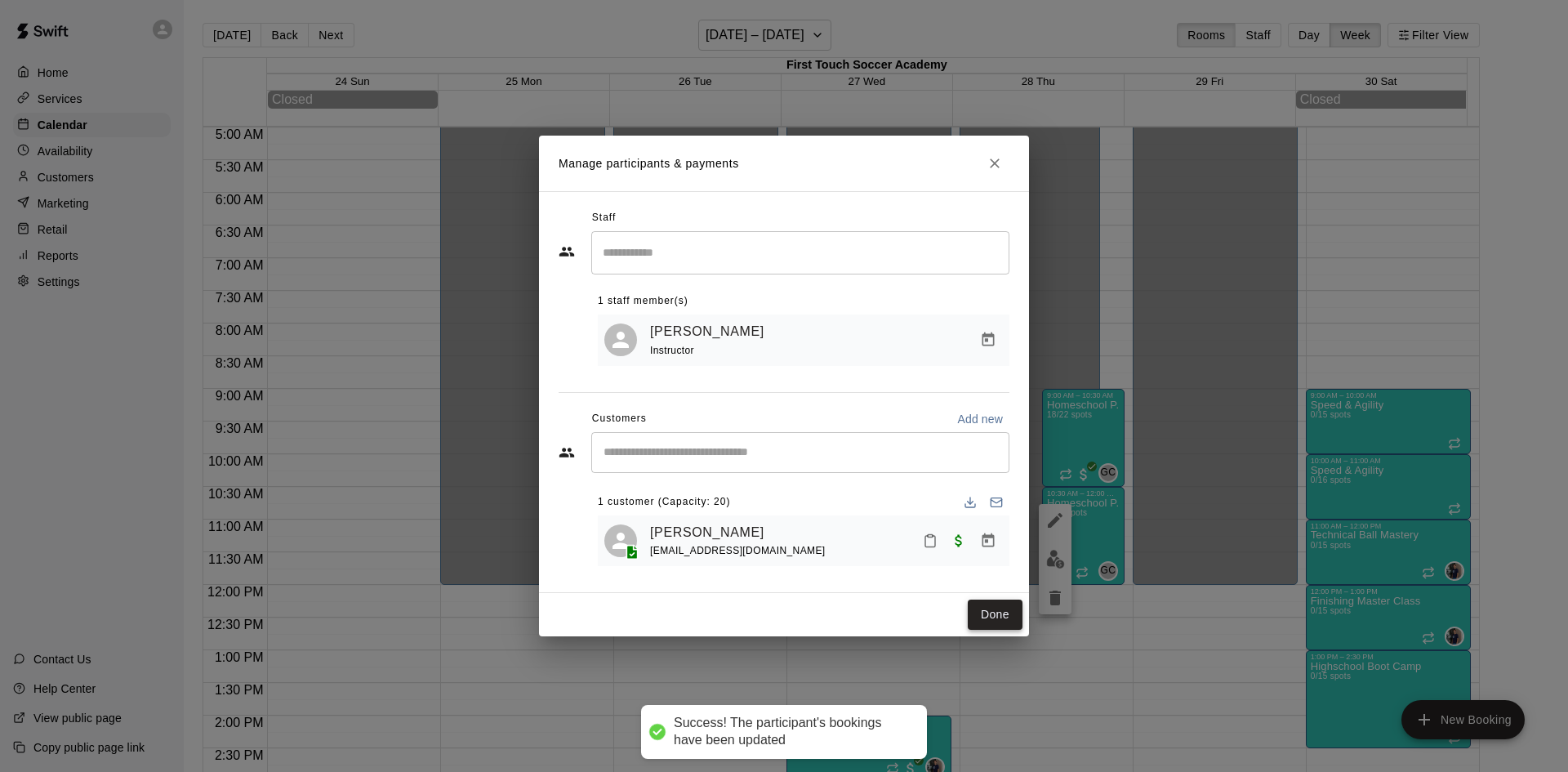
drag, startPoint x: 991, startPoint y: 616, endPoint x: 980, endPoint y: 609, distance: 13.0
click at [991, 616] on button "Done" at bounding box center [994, 615] width 55 height 31
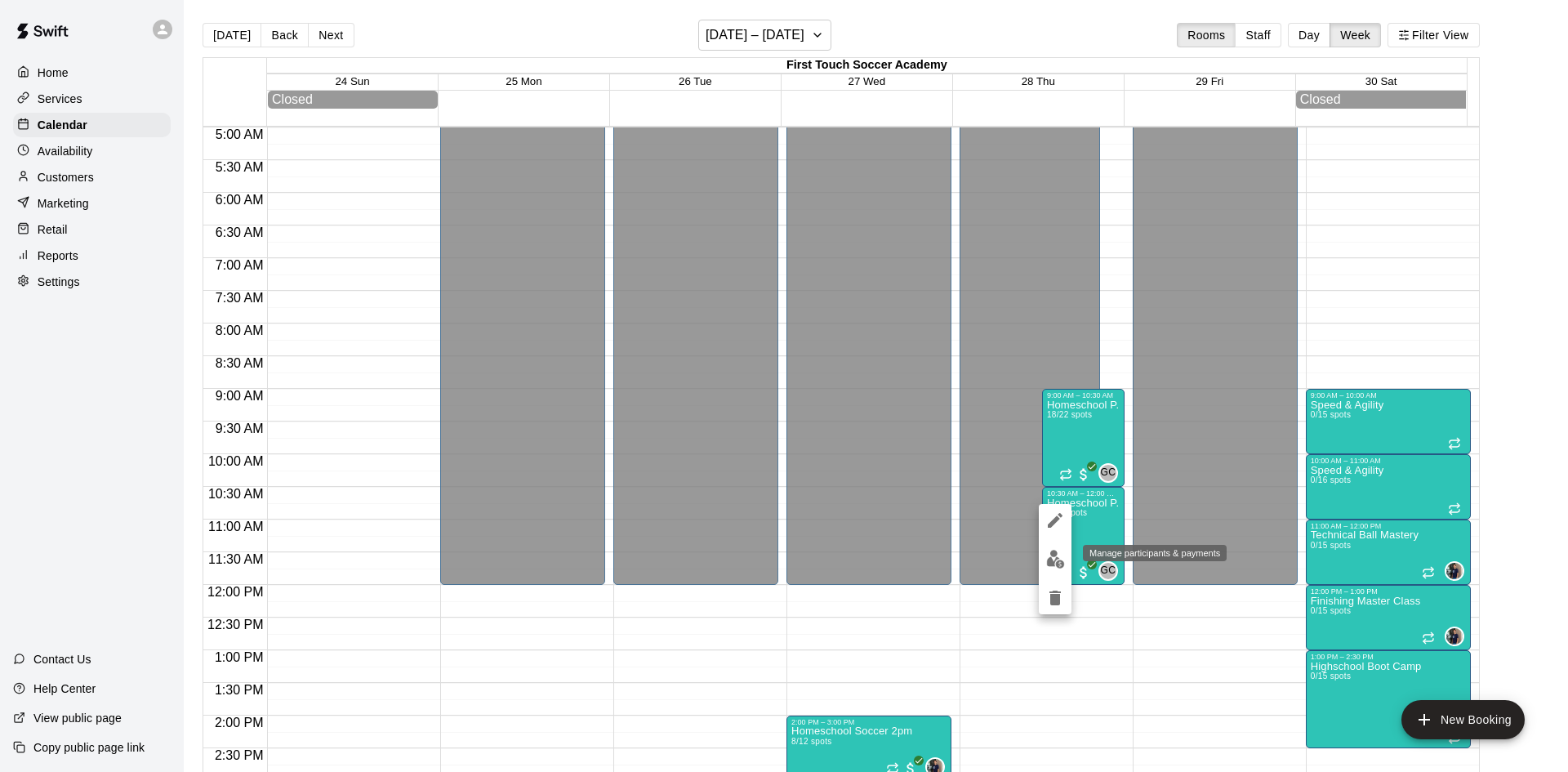
click at [1055, 553] on img "edit" at bounding box center [1056, 559] width 19 height 19
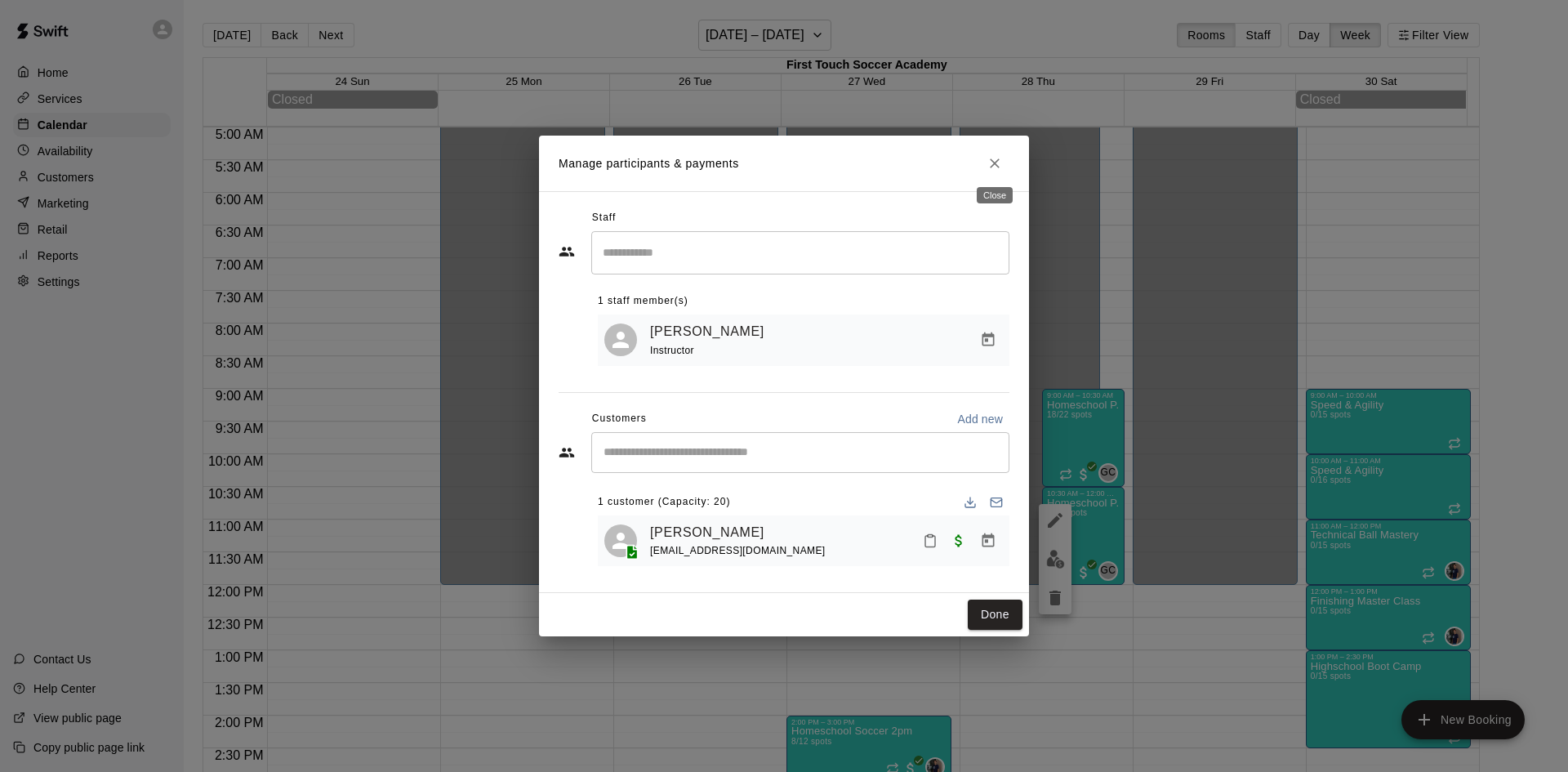
click at [994, 157] on icon "Close" at bounding box center [994, 163] width 17 height 17
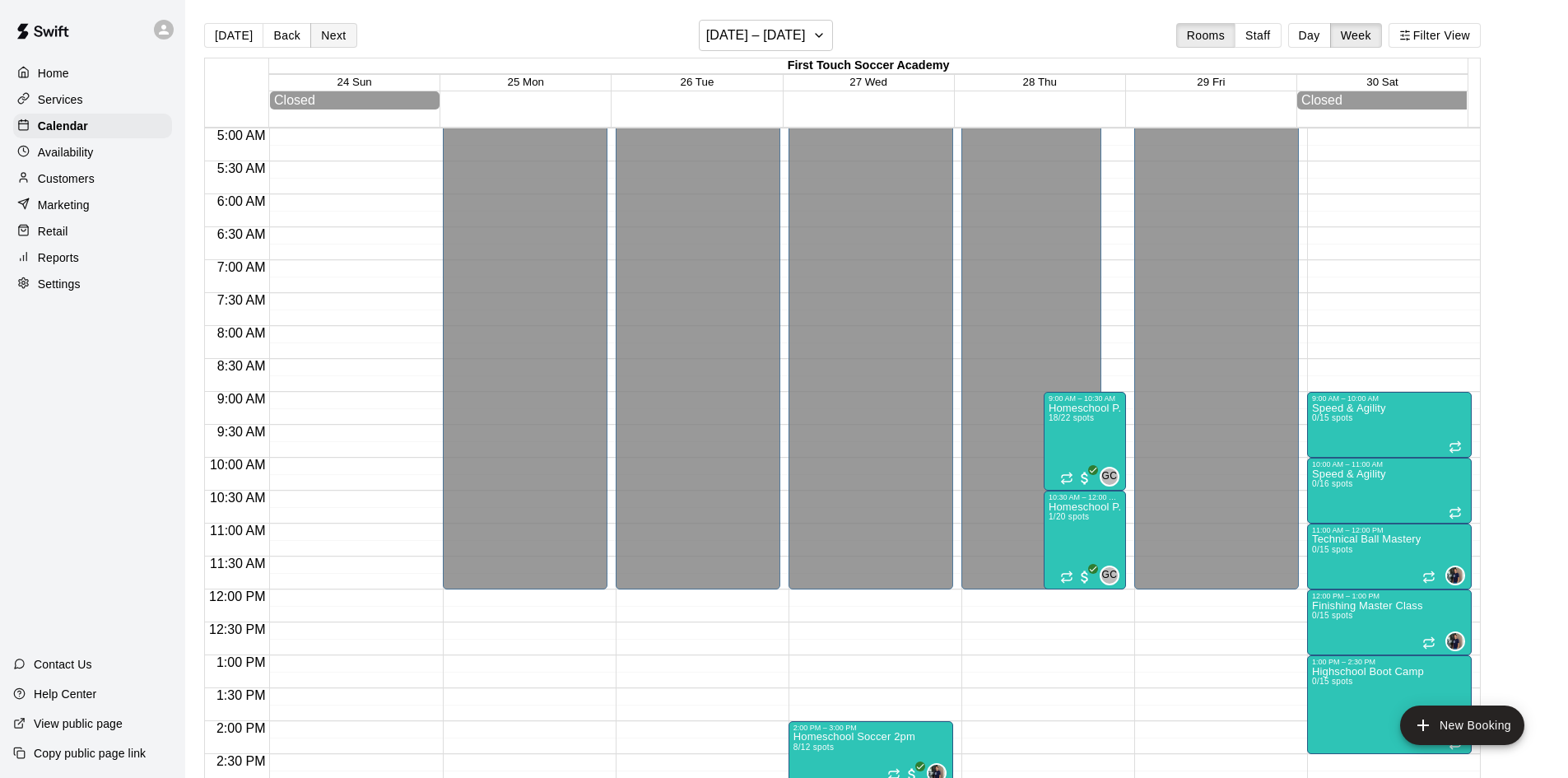
click at [333, 33] on button "Next" at bounding box center [333, 35] width 46 height 25
click at [1077, 439] on div "Homeschool P.E 18/22 spots" at bounding box center [1085, 791] width 72 height 778
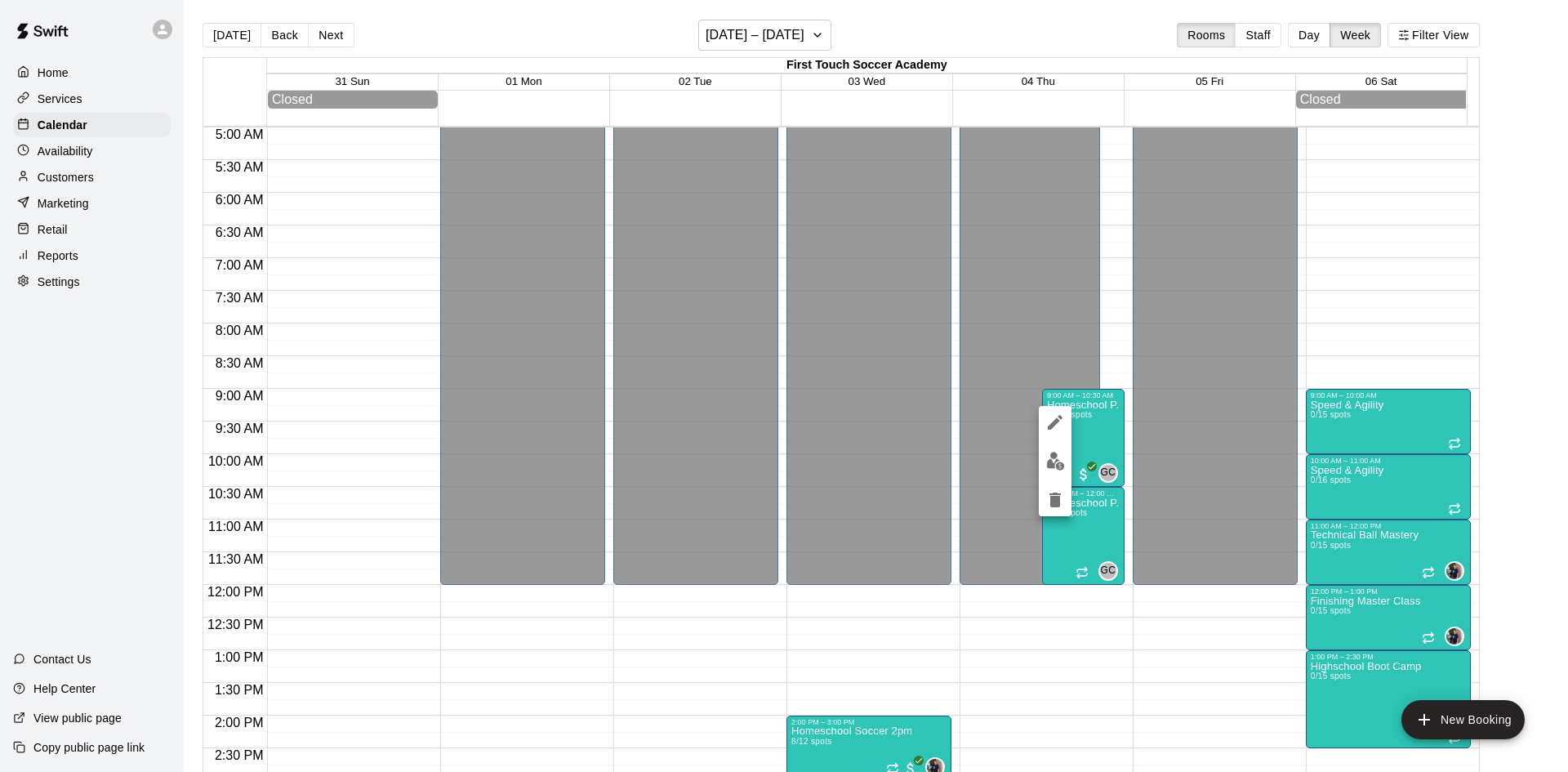
click at [1056, 551] on div at bounding box center [784, 386] width 1568 height 772
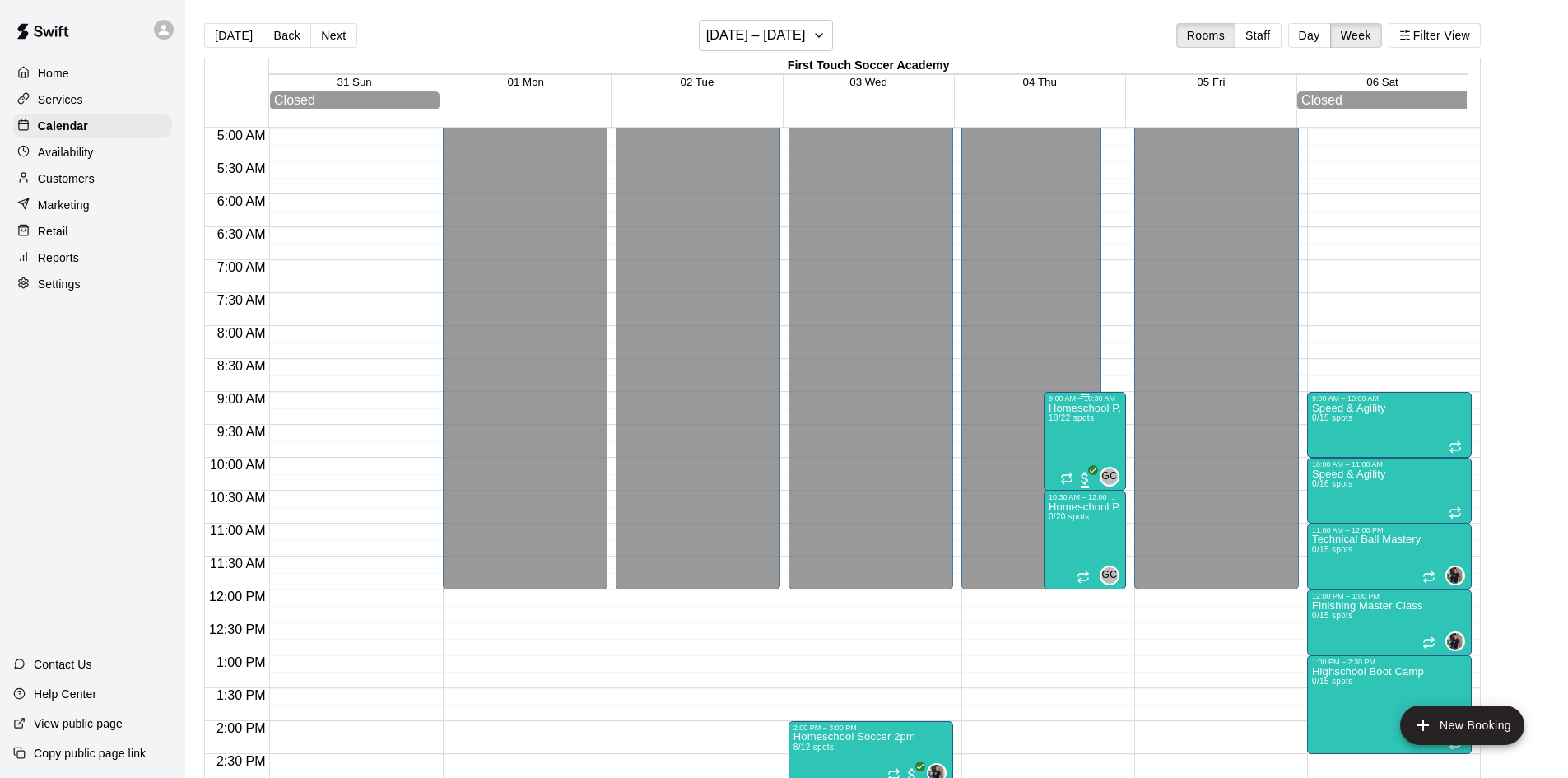
click at [1078, 437] on div "Homeschool P.E 18/22 spots" at bounding box center [1085, 791] width 72 height 778
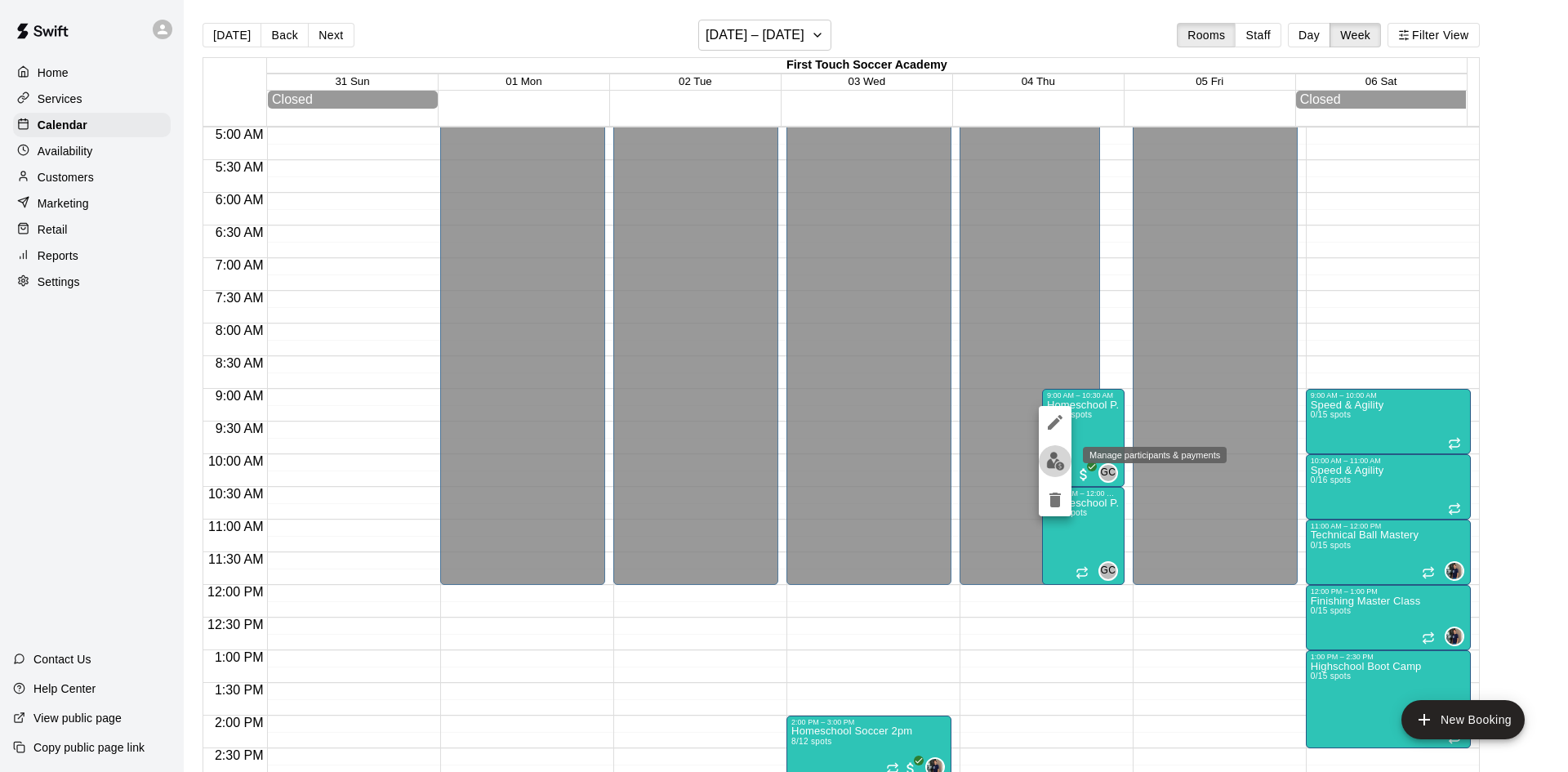
click at [1053, 451] on button "edit" at bounding box center [1055, 461] width 32 height 31
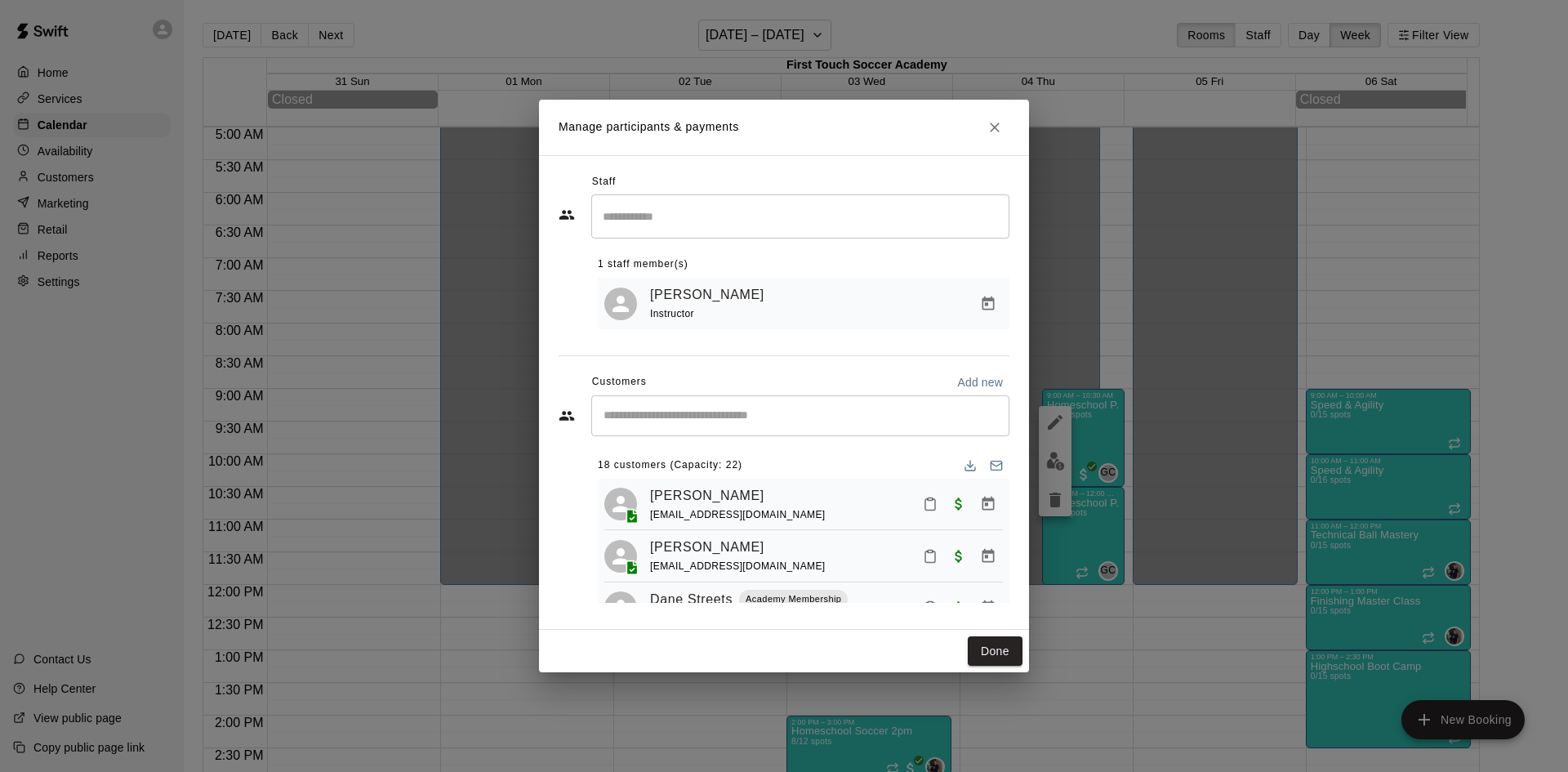
click at [687, 402] on div "​" at bounding box center [800, 416] width 418 height 41
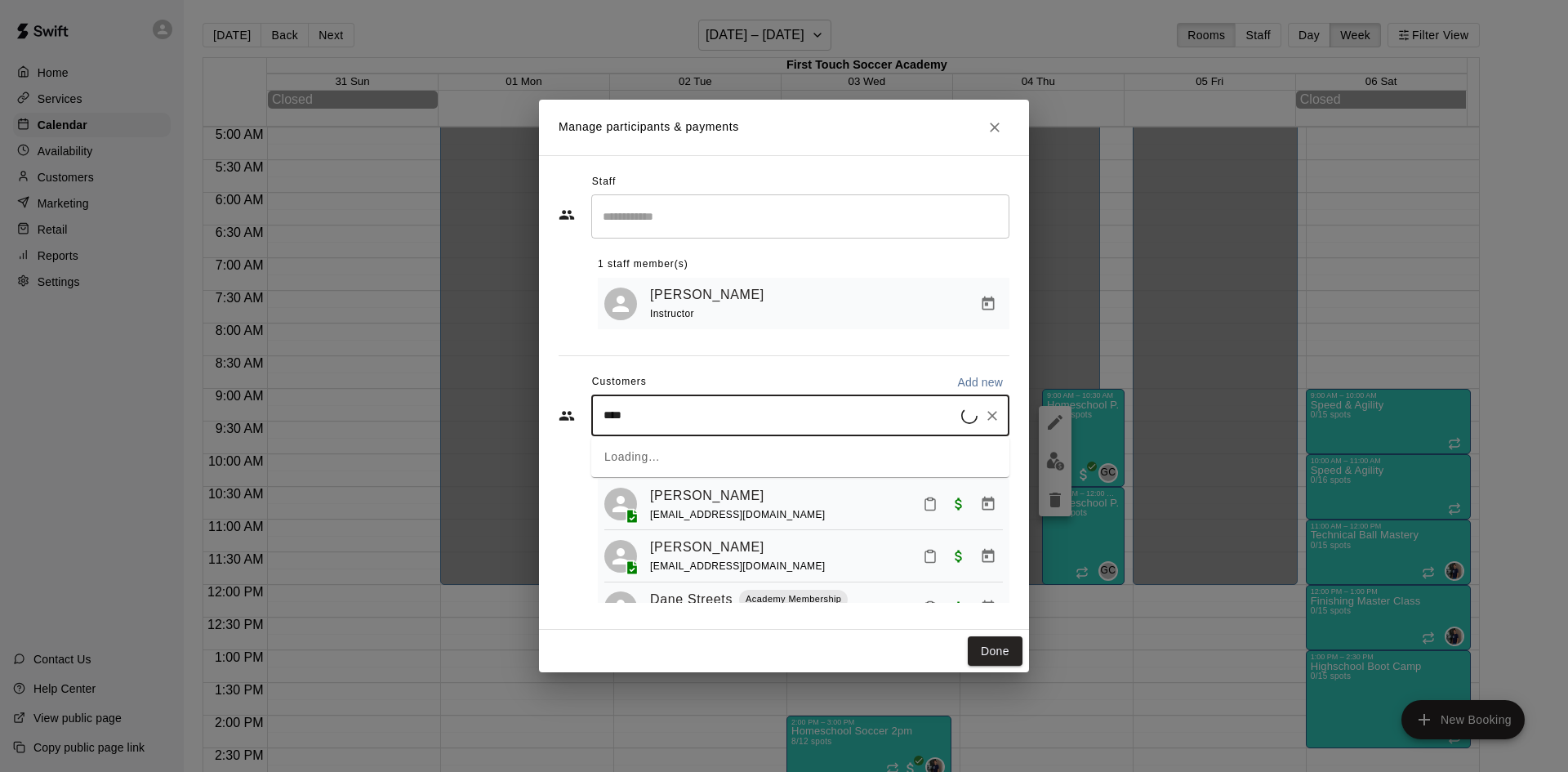
type input "*****"
click at [753, 446] on div "[PERSON_NAME]" at bounding box center [725, 455] width 175 height 17
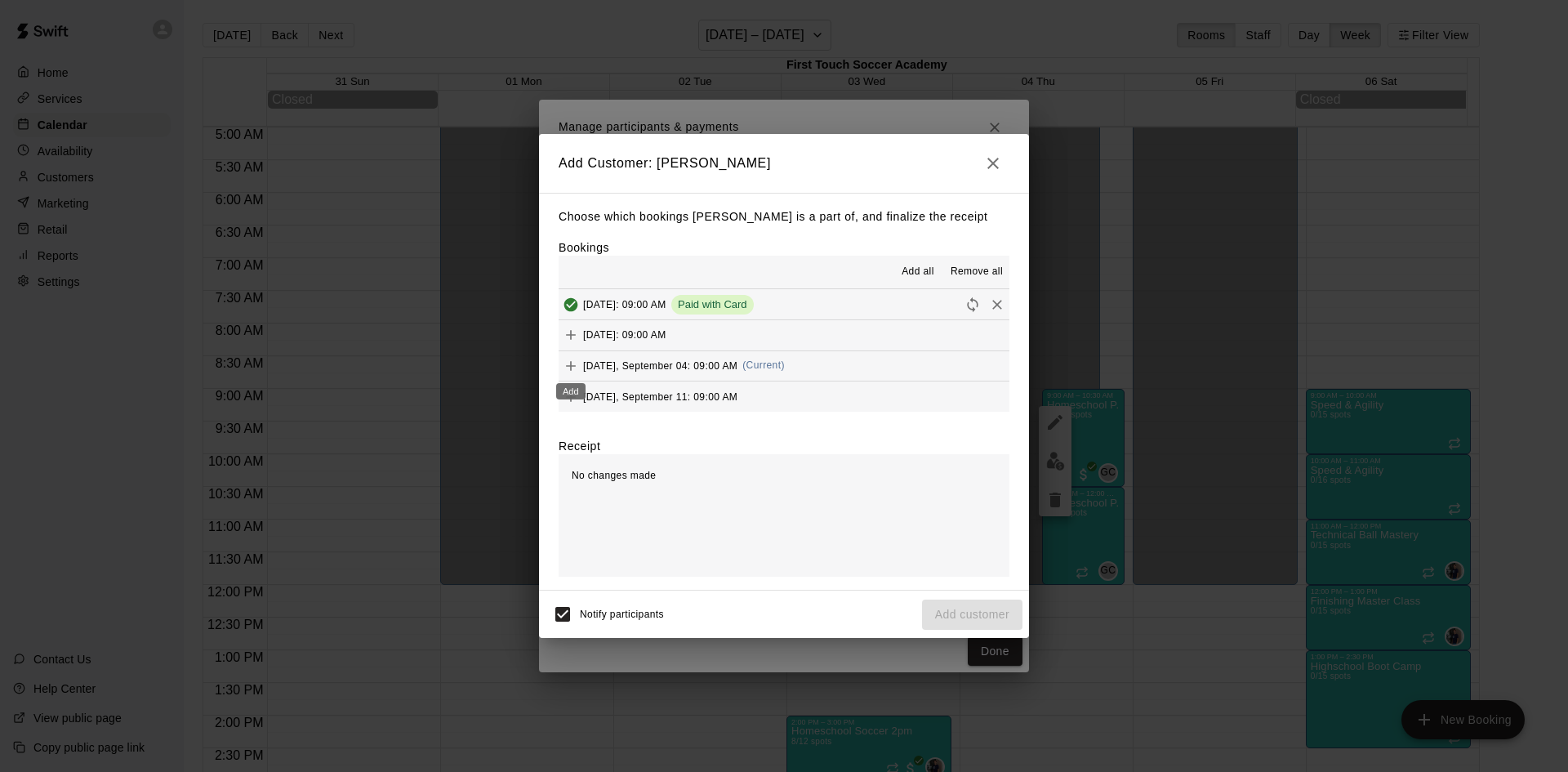
click at [574, 362] on icon "Add" at bounding box center [570, 366] width 17 height 17
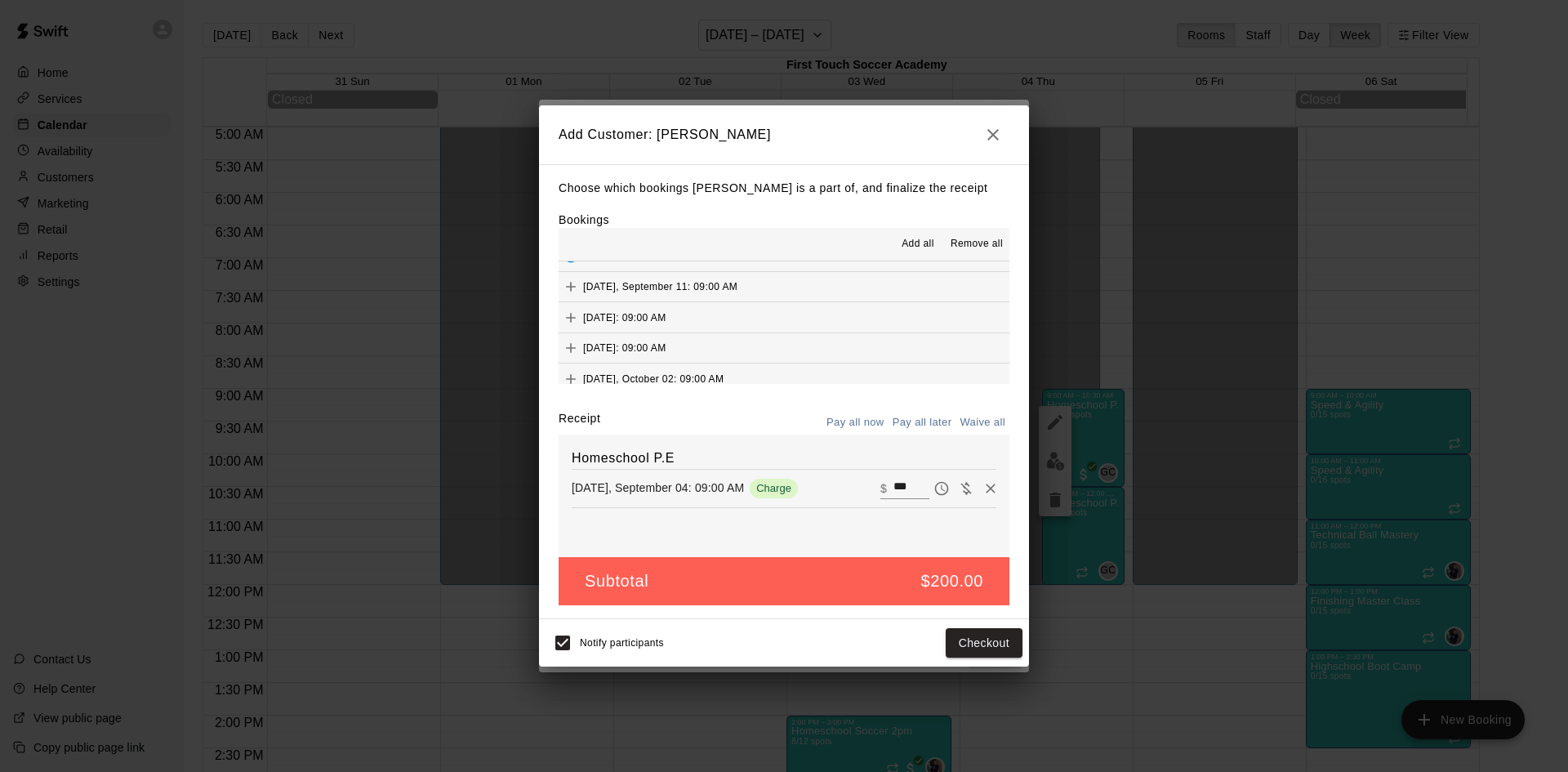
scroll to position [123, 0]
click at [569, 335] on icon "Add" at bounding box center [570, 337] width 17 height 17
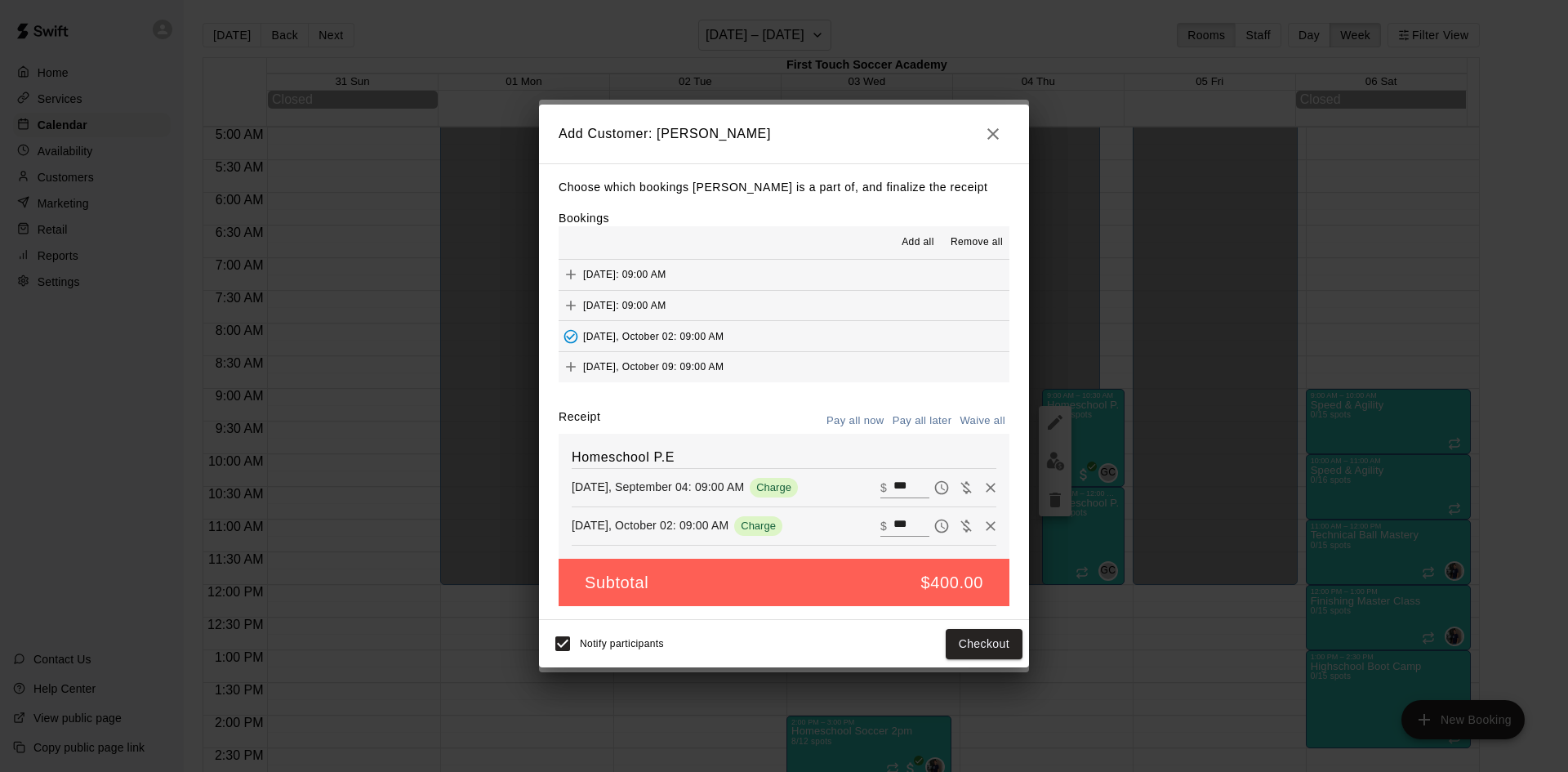
click at [978, 419] on button "Waive all" at bounding box center [982, 421] width 54 height 25
type input "*"
click at [942, 636] on button "Add customer" at bounding box center [972, 644] width 100 height 31
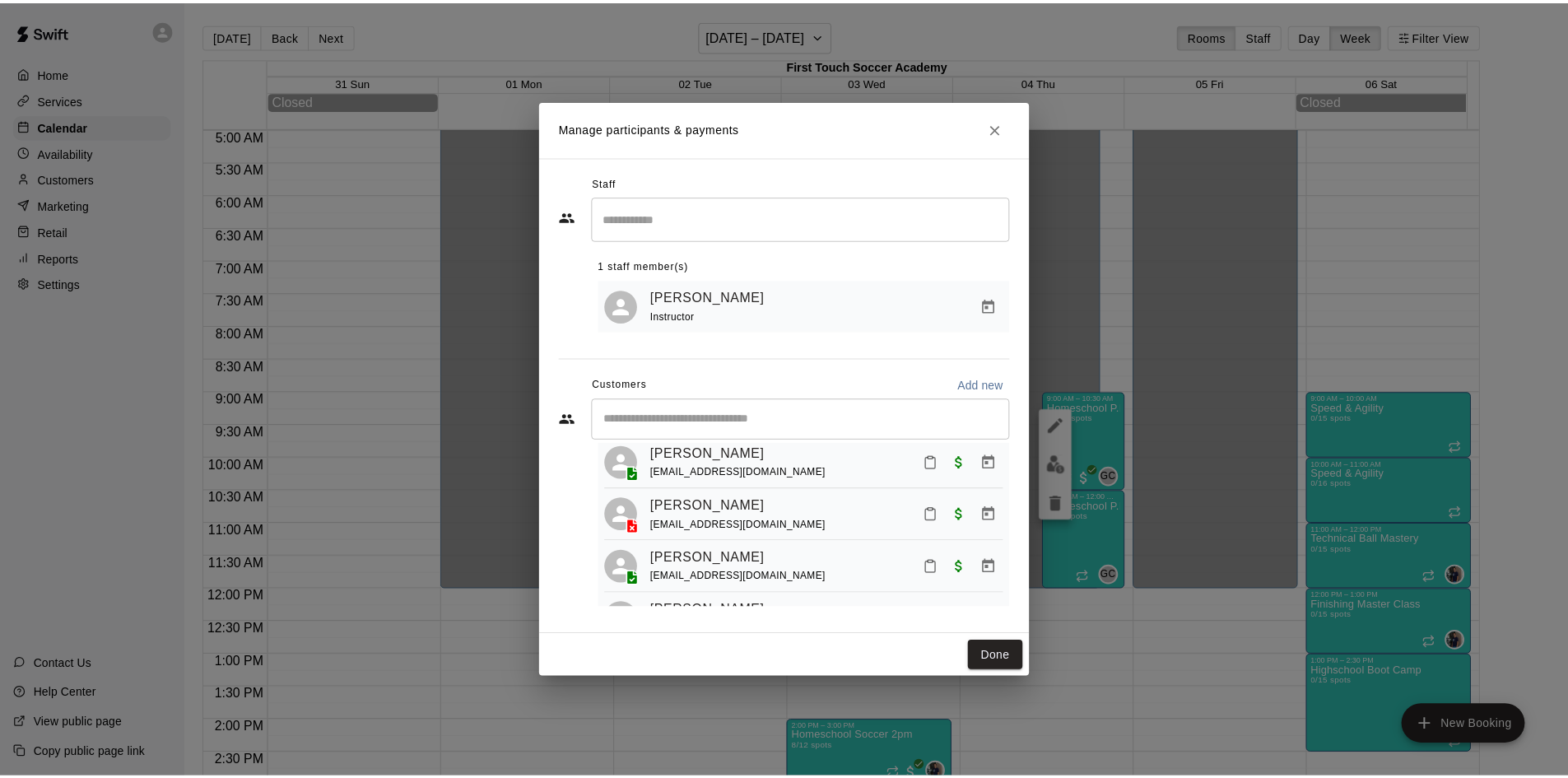
scroll to position [0, 0]
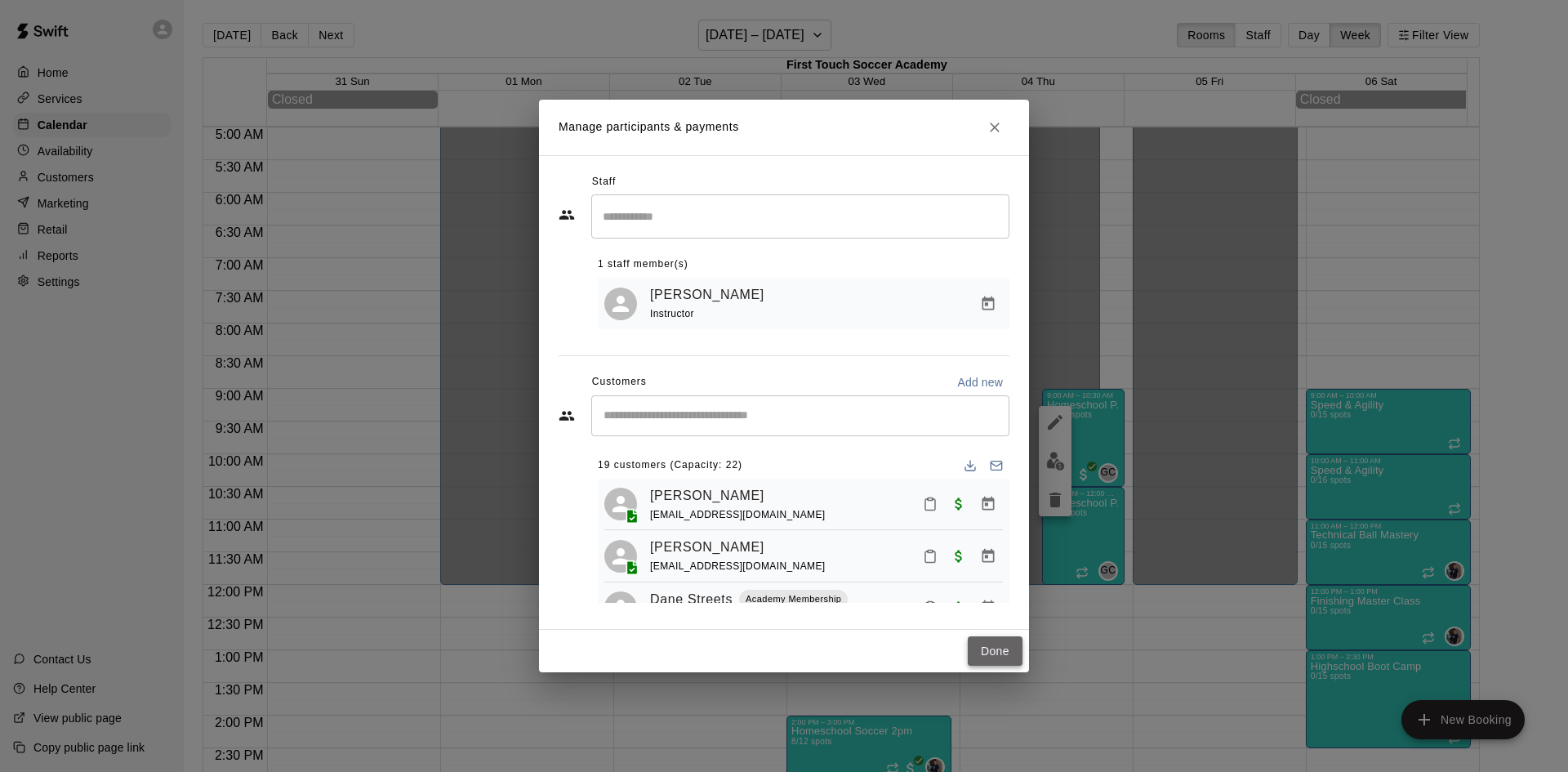
click at [1007, 651] on button "Done" at bounding box center [994, 651] width 55 height 31
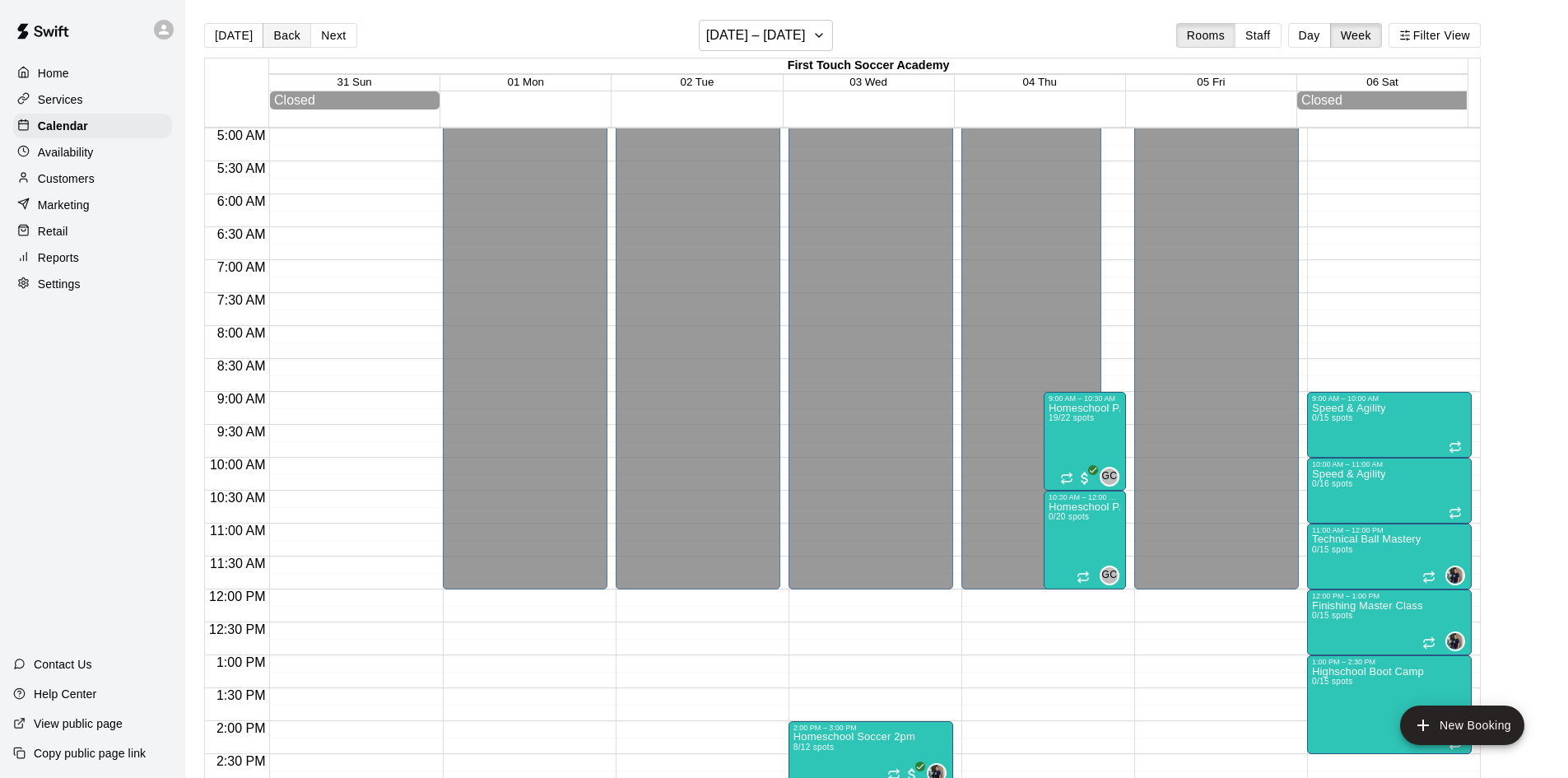
click at [295, 36] on button "Back" at bounding box center [286, 35] width 48 height 25
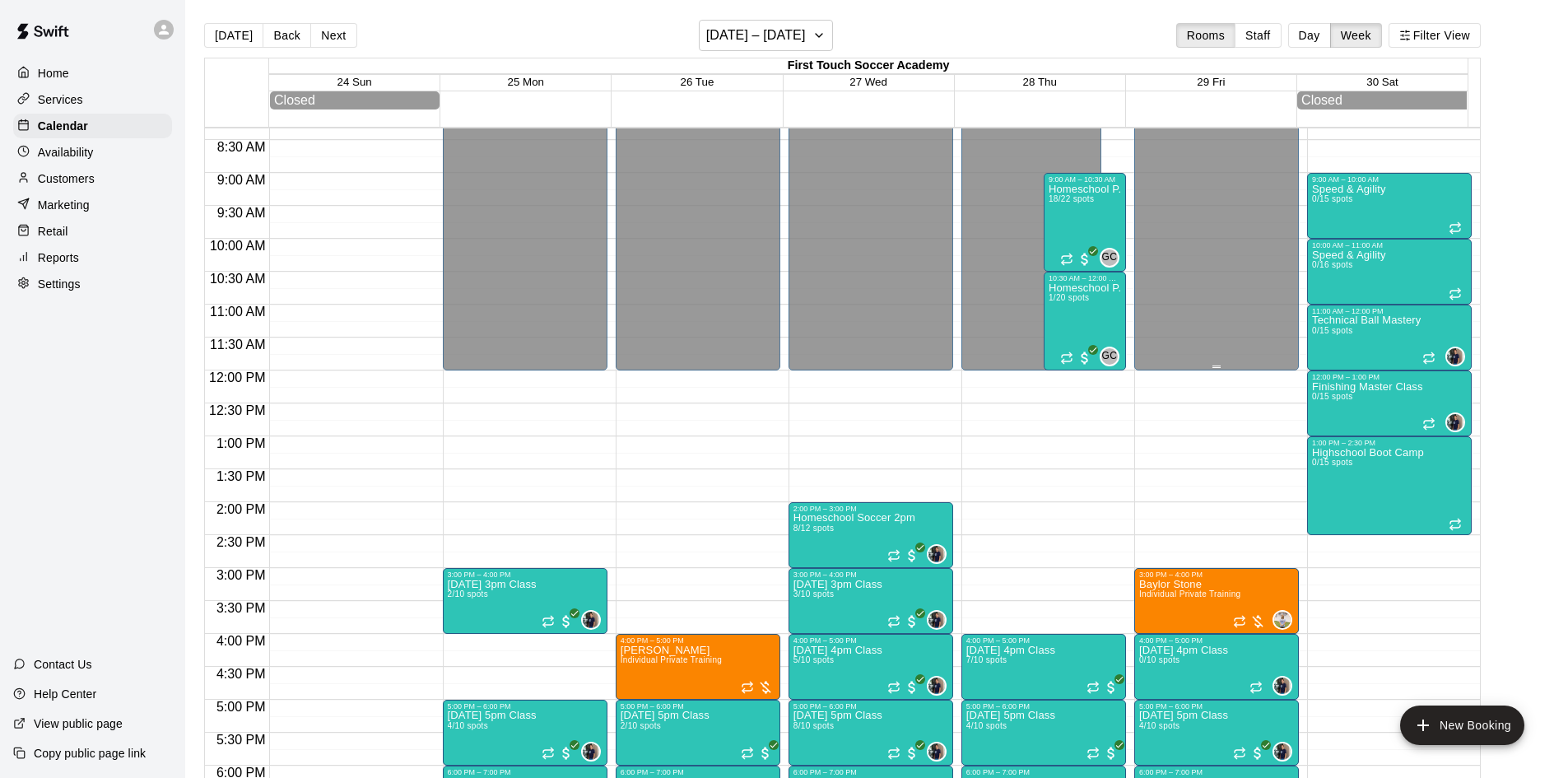
scroll to position [823, 0]
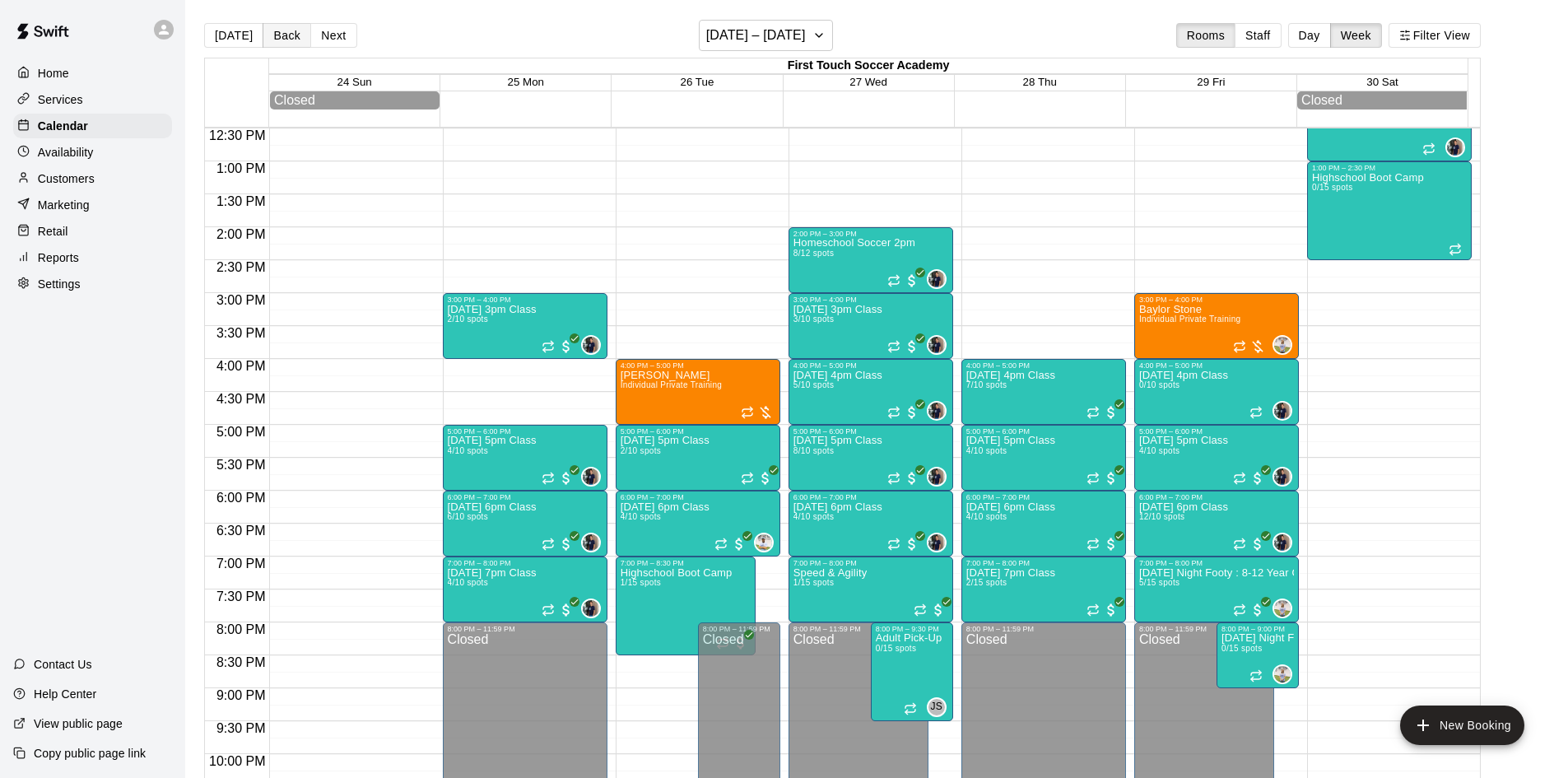
click at [285, 41] on button "Back" at bounding box center [286, 35] width 48 height 25
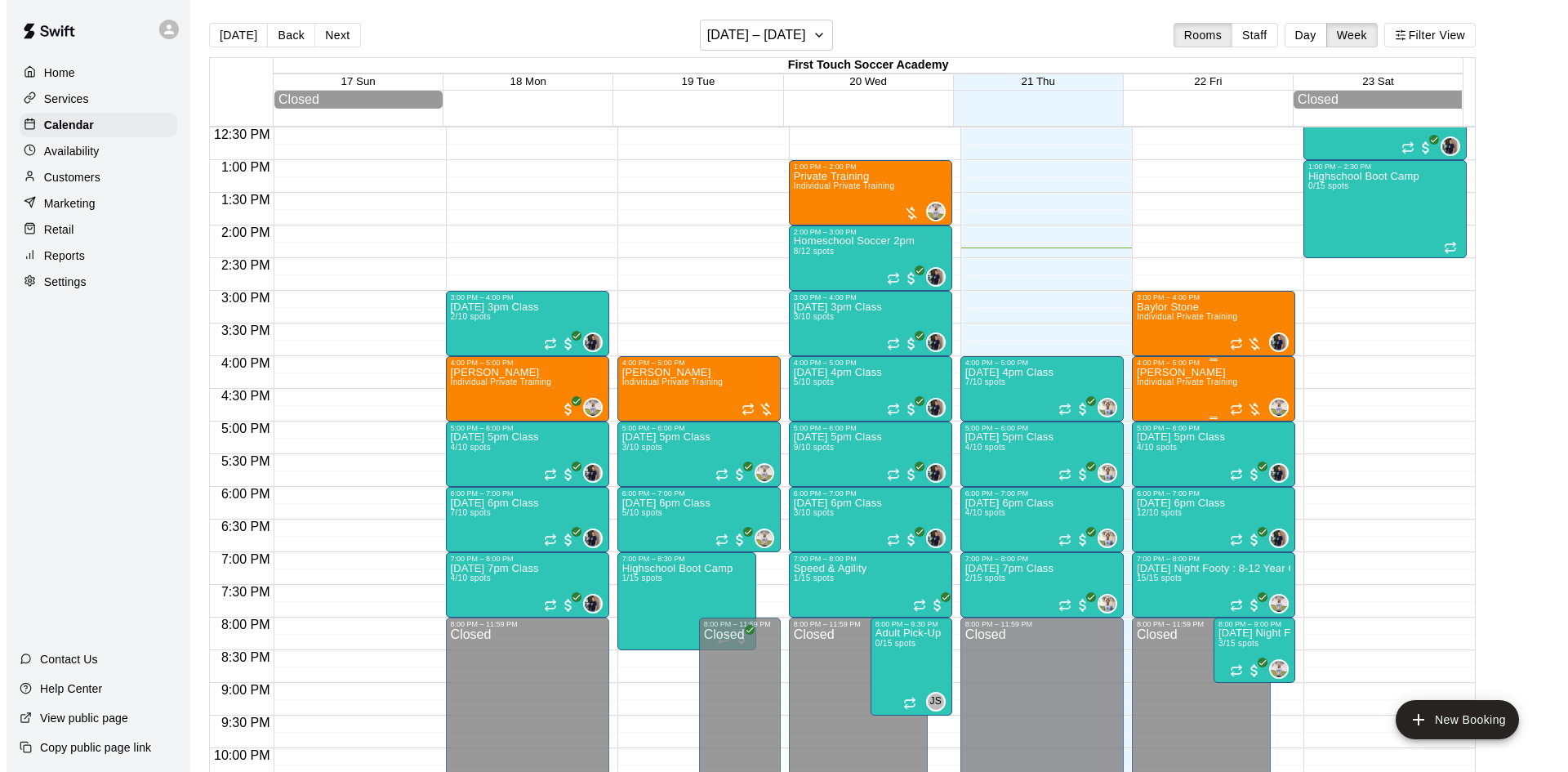
scroll to position [910, 0]
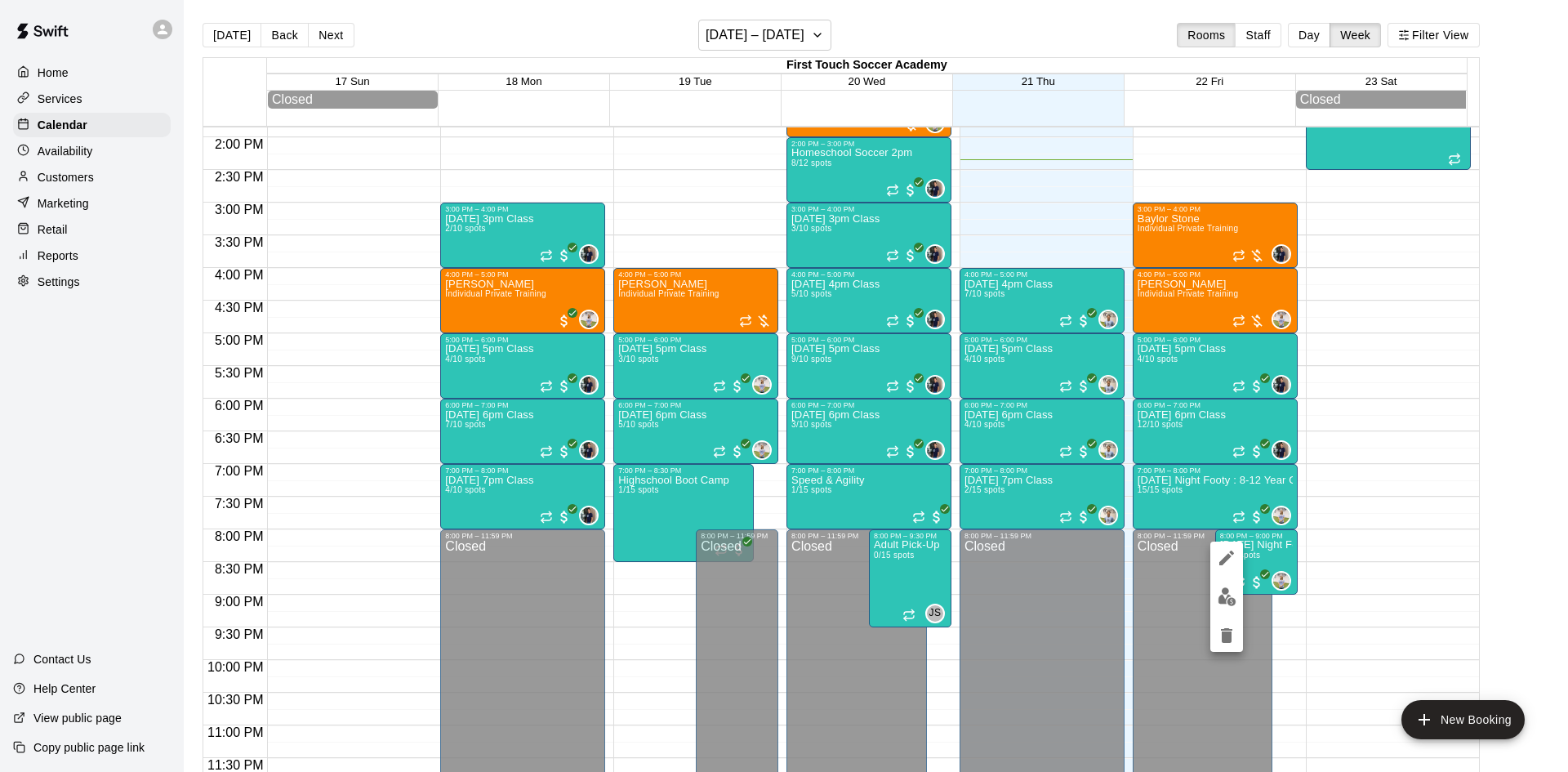
click at [1221, 601] on img "edit" at bounding box center [1228, 596] width 19 height 19
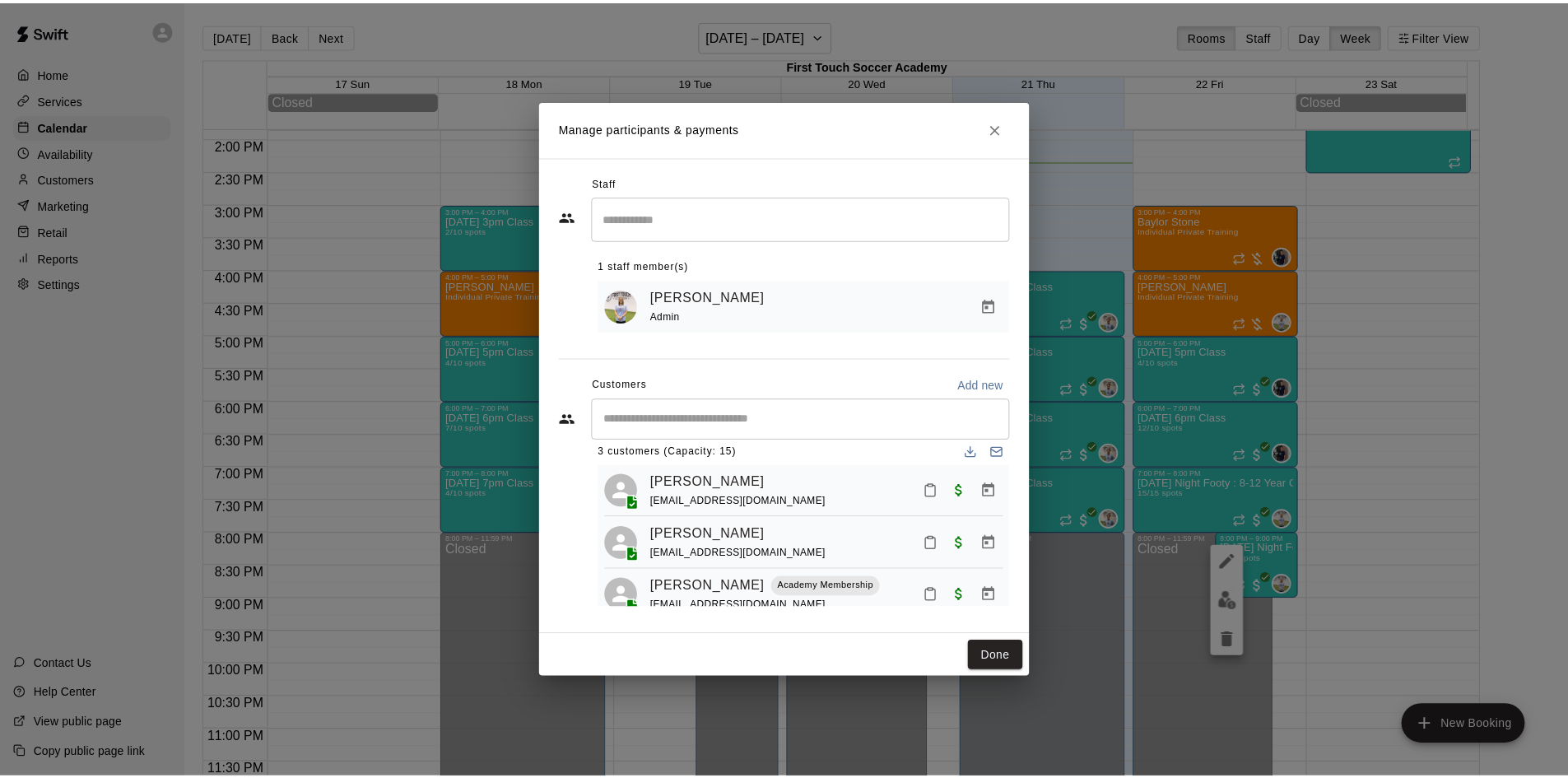
scroll to position [46, 0]
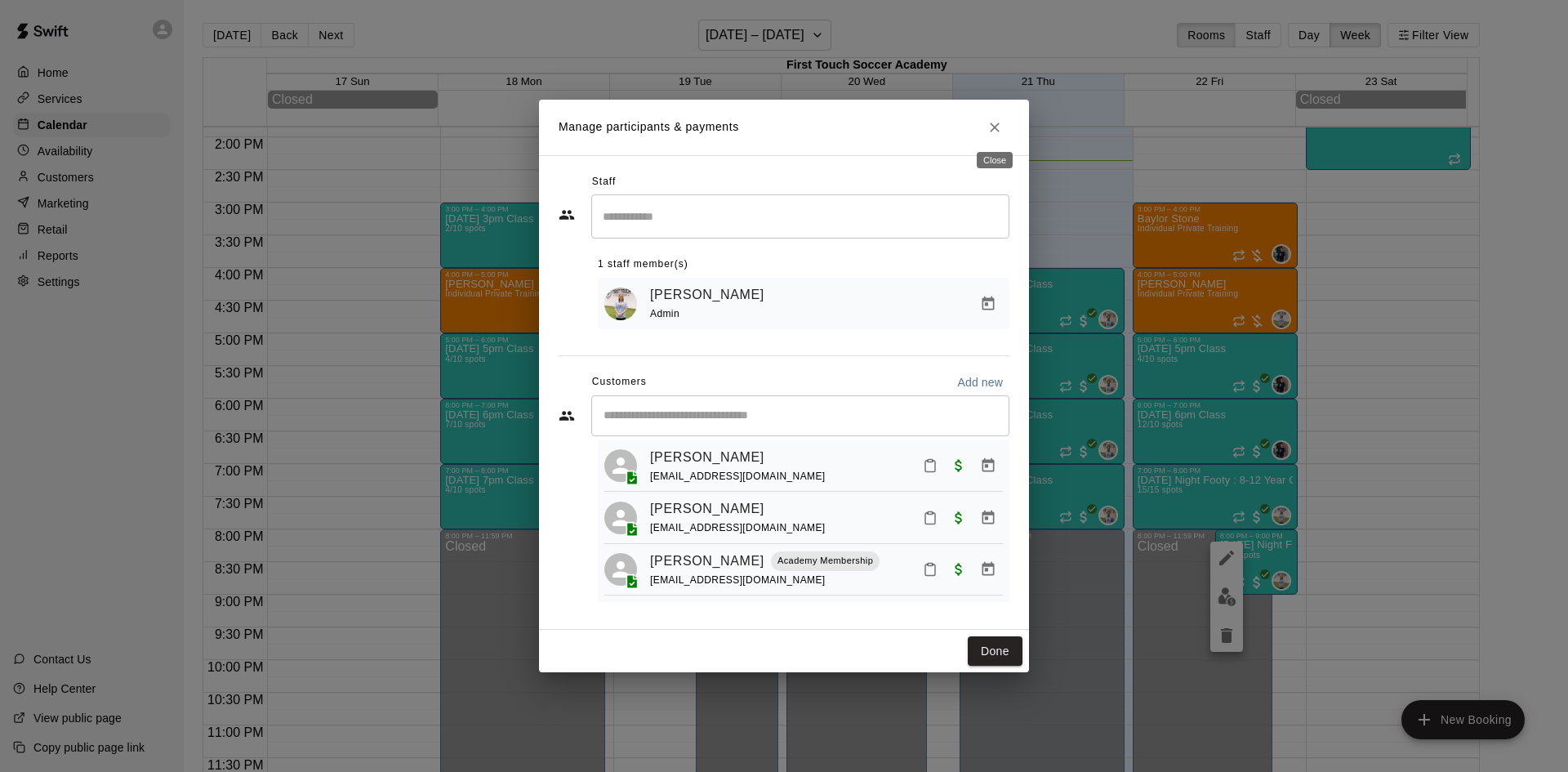
click at [1000, 124] on icon "Close" at bounding box center [994, 128] width 17 height 17
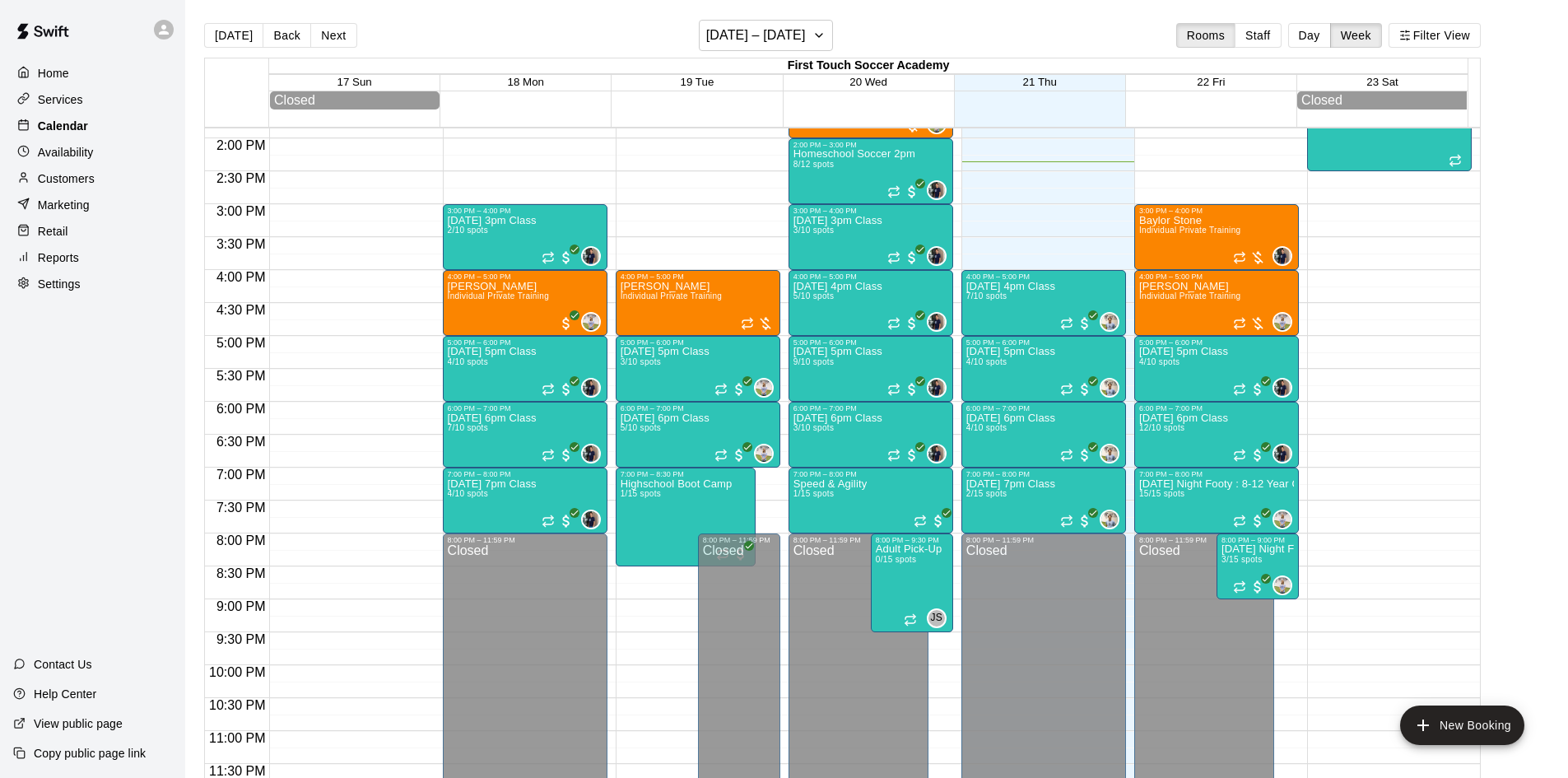
click at [77, 121] on p "Calendar" at bounding box center [62, 126] width 50 height 17
click at [79, 102] on p "Services" at bounding box center [60, 99] width 45 height 17
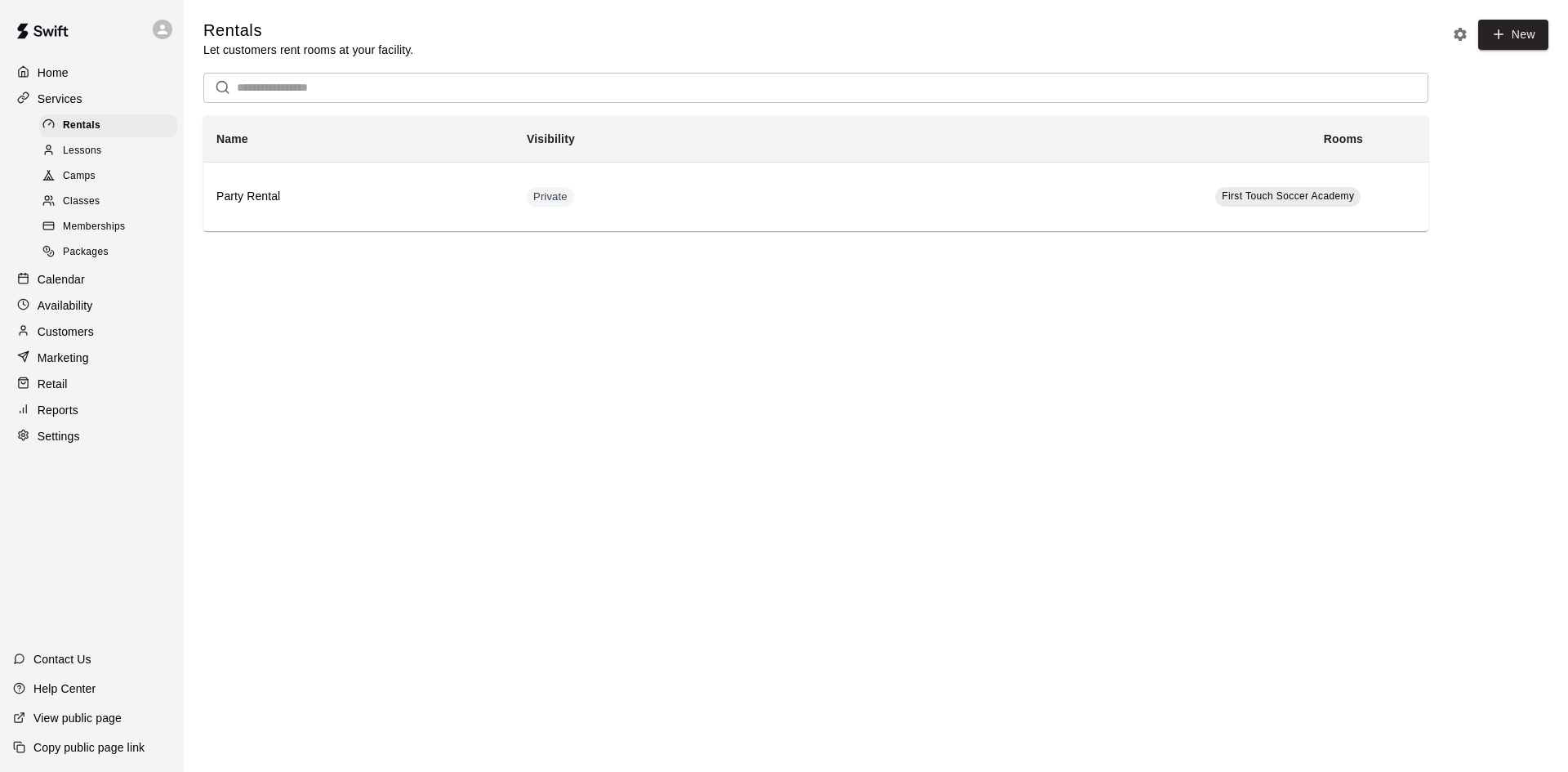
click at [73, 202] on span "Classes" at bounding box center [81, 202] width 37 height 17
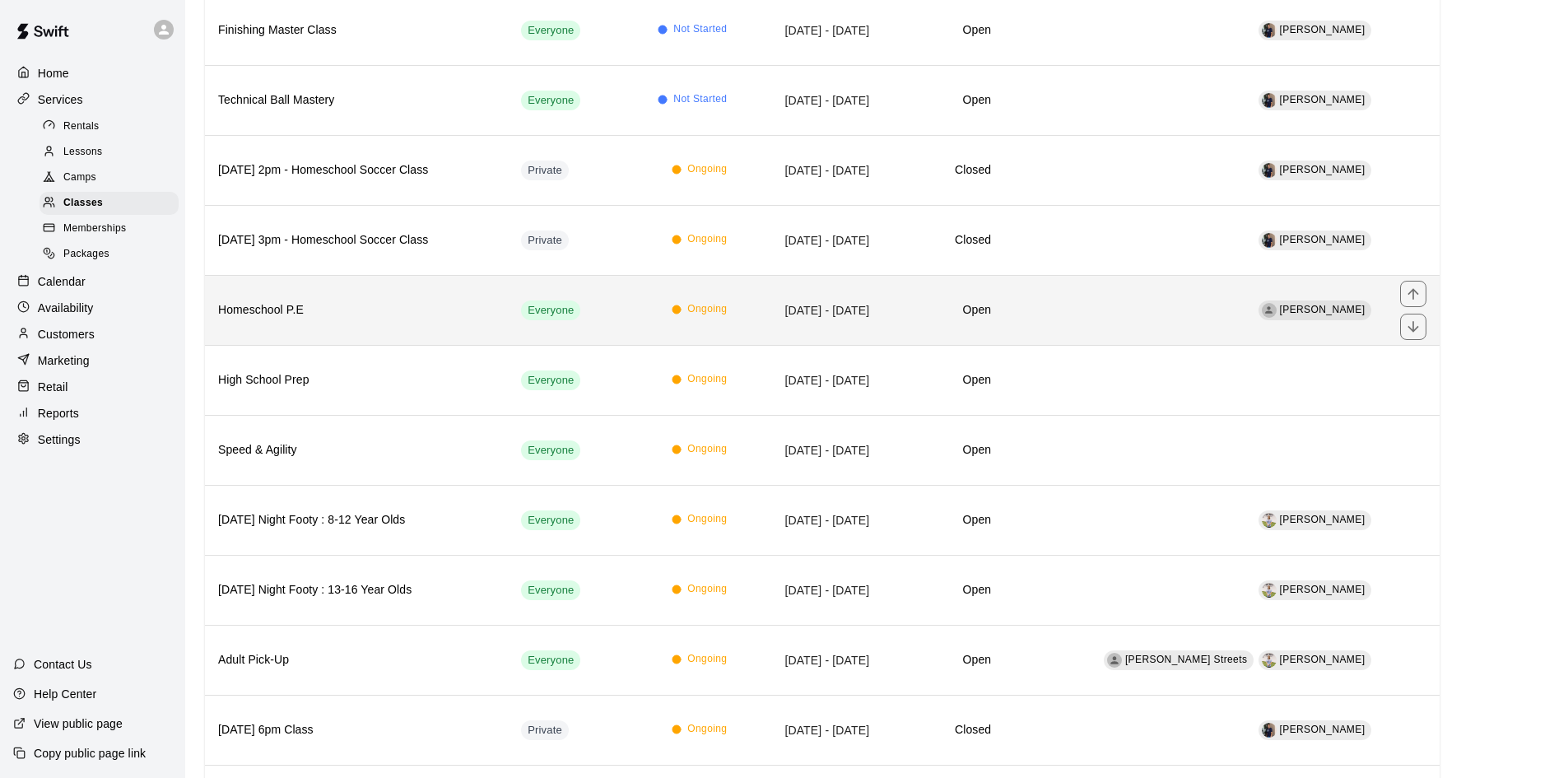
scroll to position [247, 0]
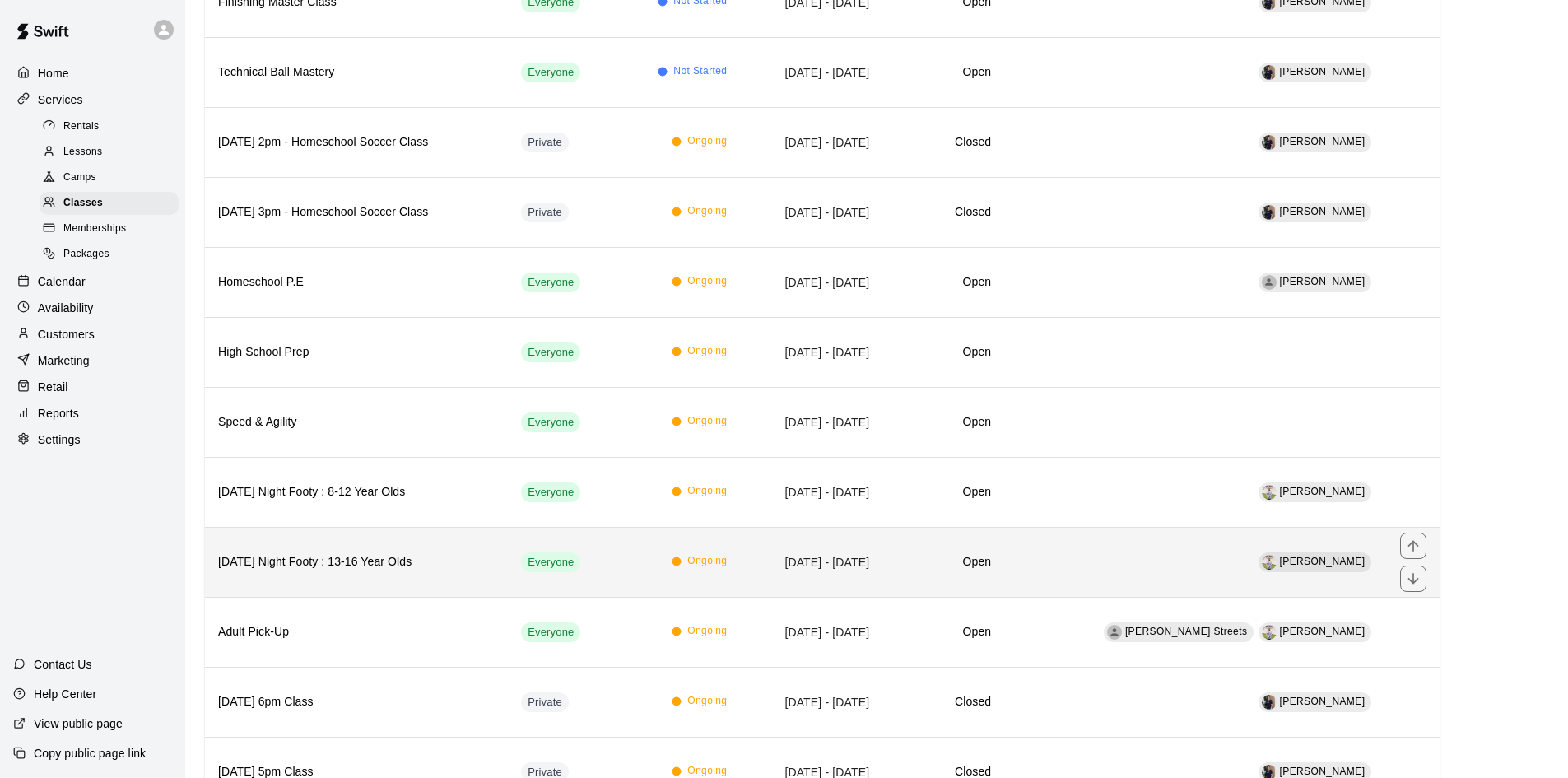
click at [358, 554] on h6 "[DATE] Night Footy : 13-16 Year Olds" at bounding box center [356, 562] width 276 height 18
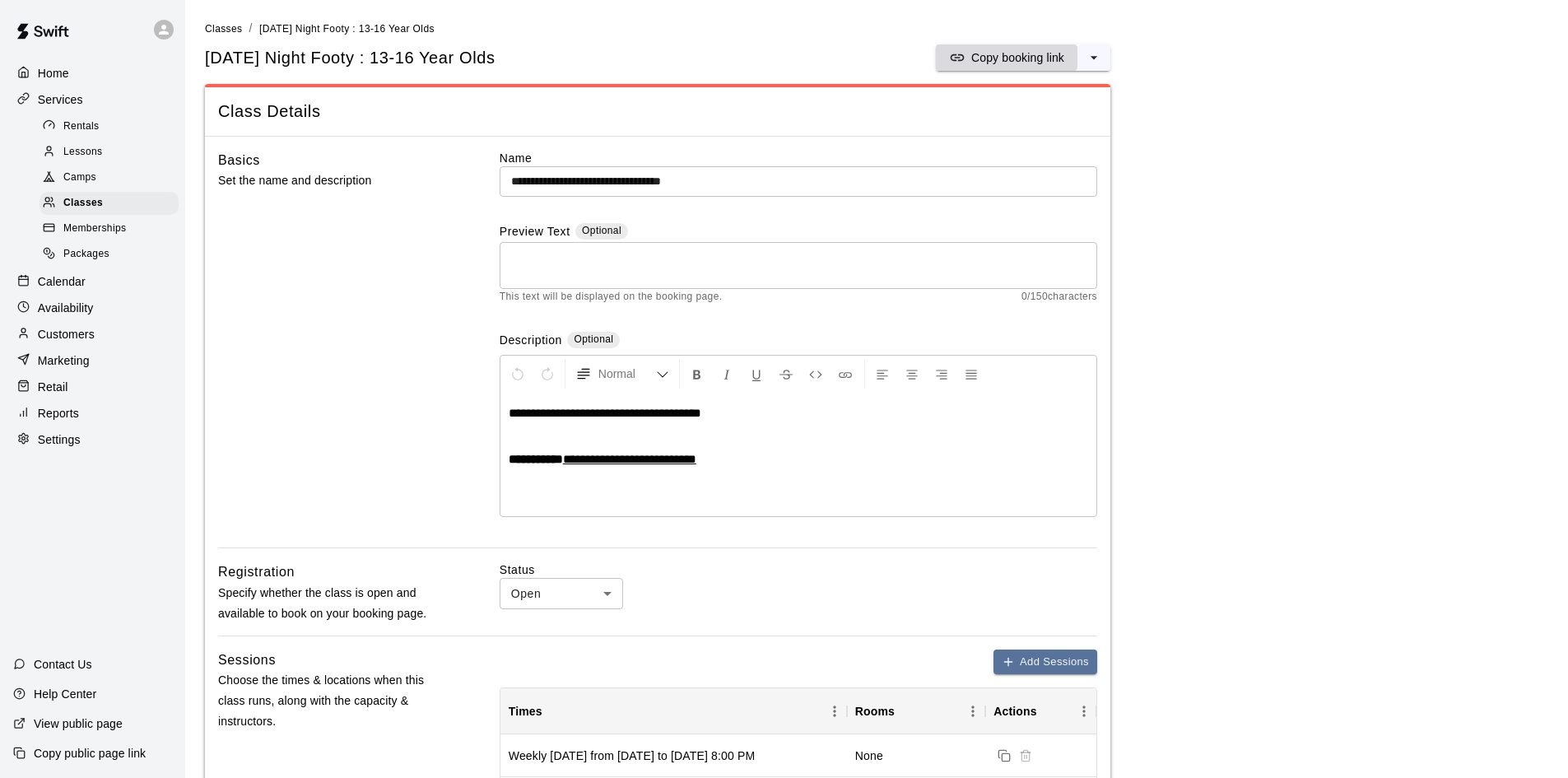
click at [974, 61] on p "Copy booking link" at bounding box center [1018, 57] width 93 height 17
click at [994, 50] on p "Copy booking link" at bounding box center [1018, 57] width 93 height 17
click at [78, 286] on p "Calendar" at bounding box center [62, 282] width 48 height 17
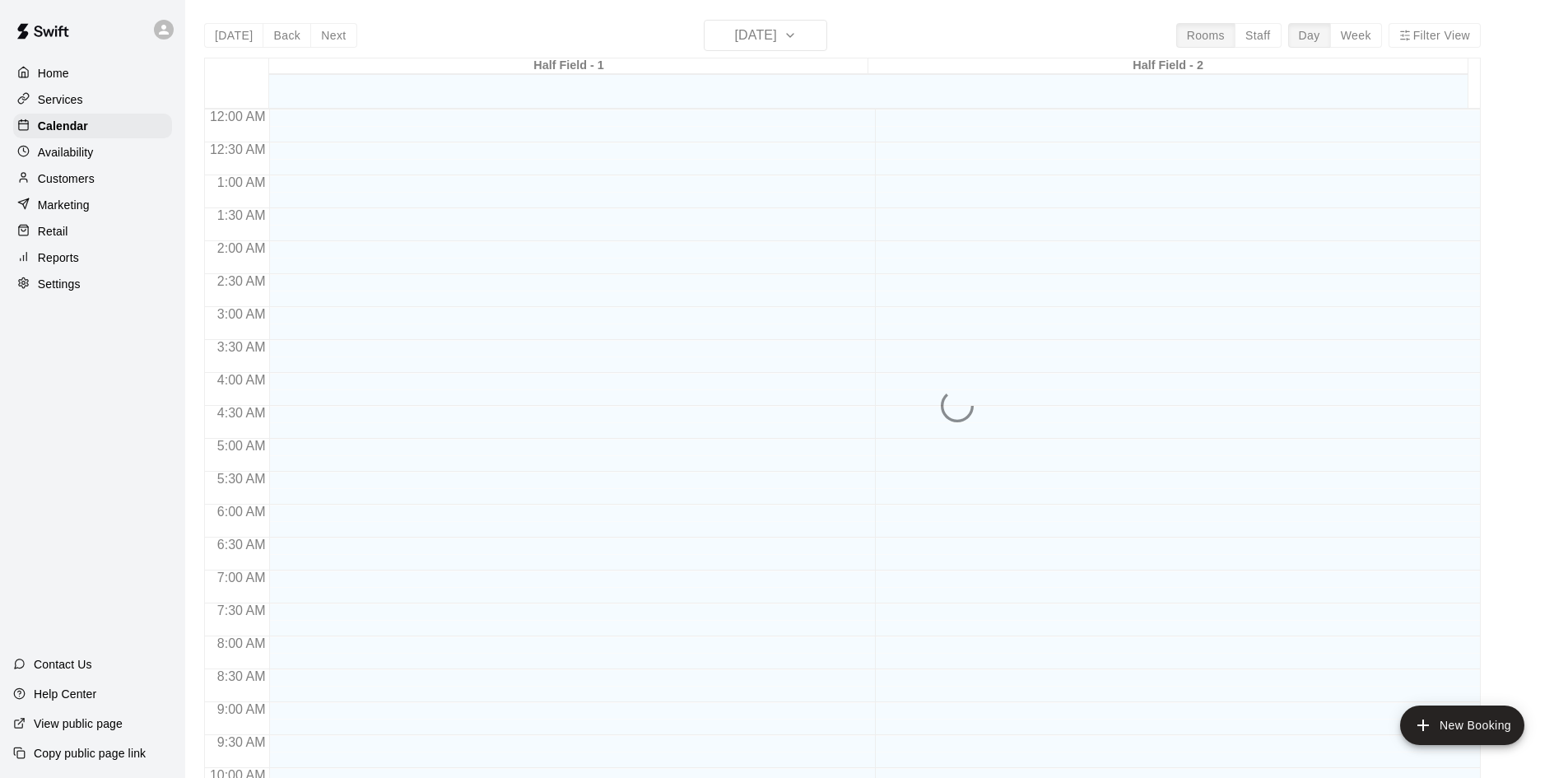
scroll to position [844, 0]
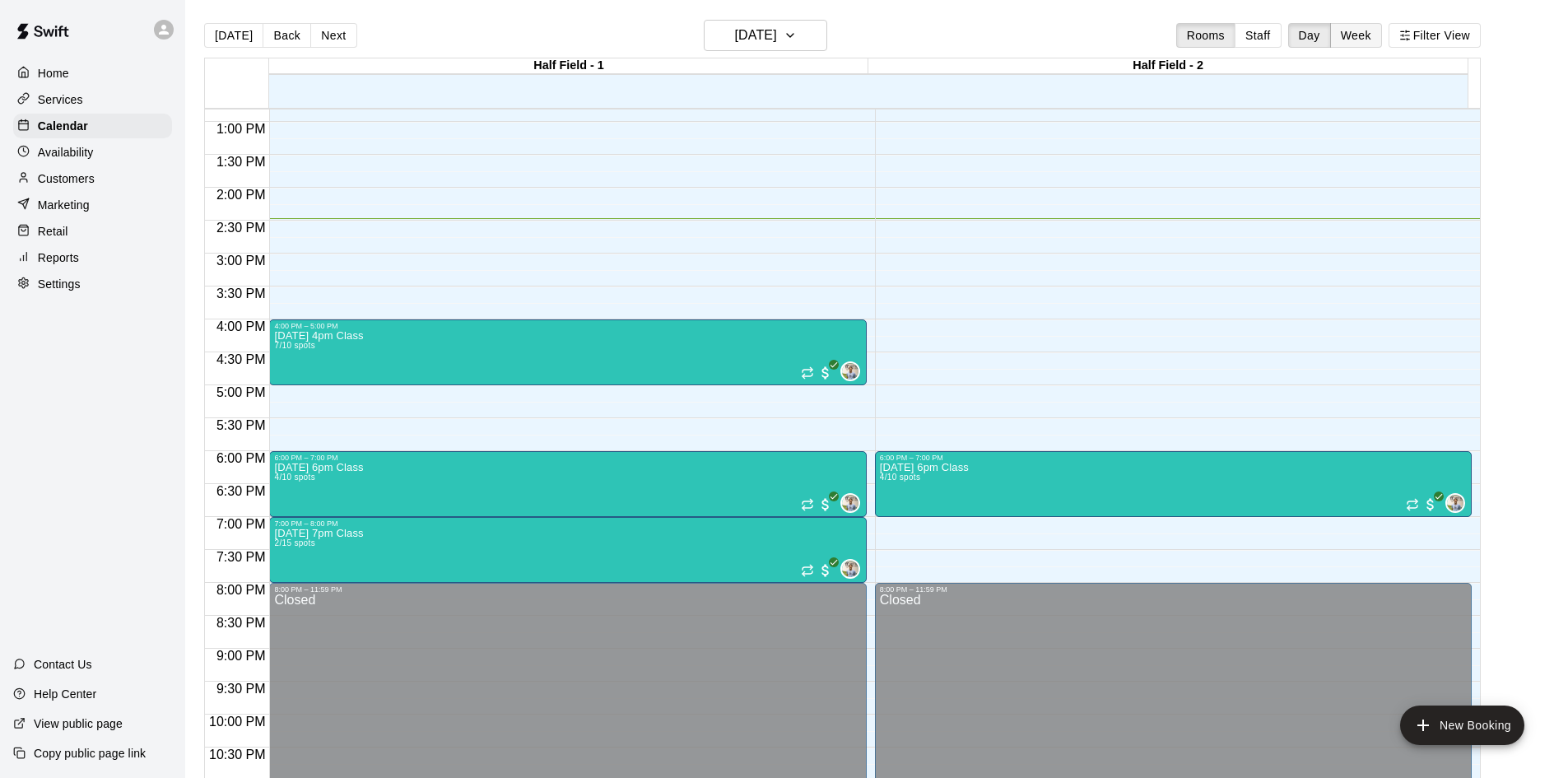
click at [1354, 40] on button "Week" at bounding box center [1355, 35] width 52 height 25
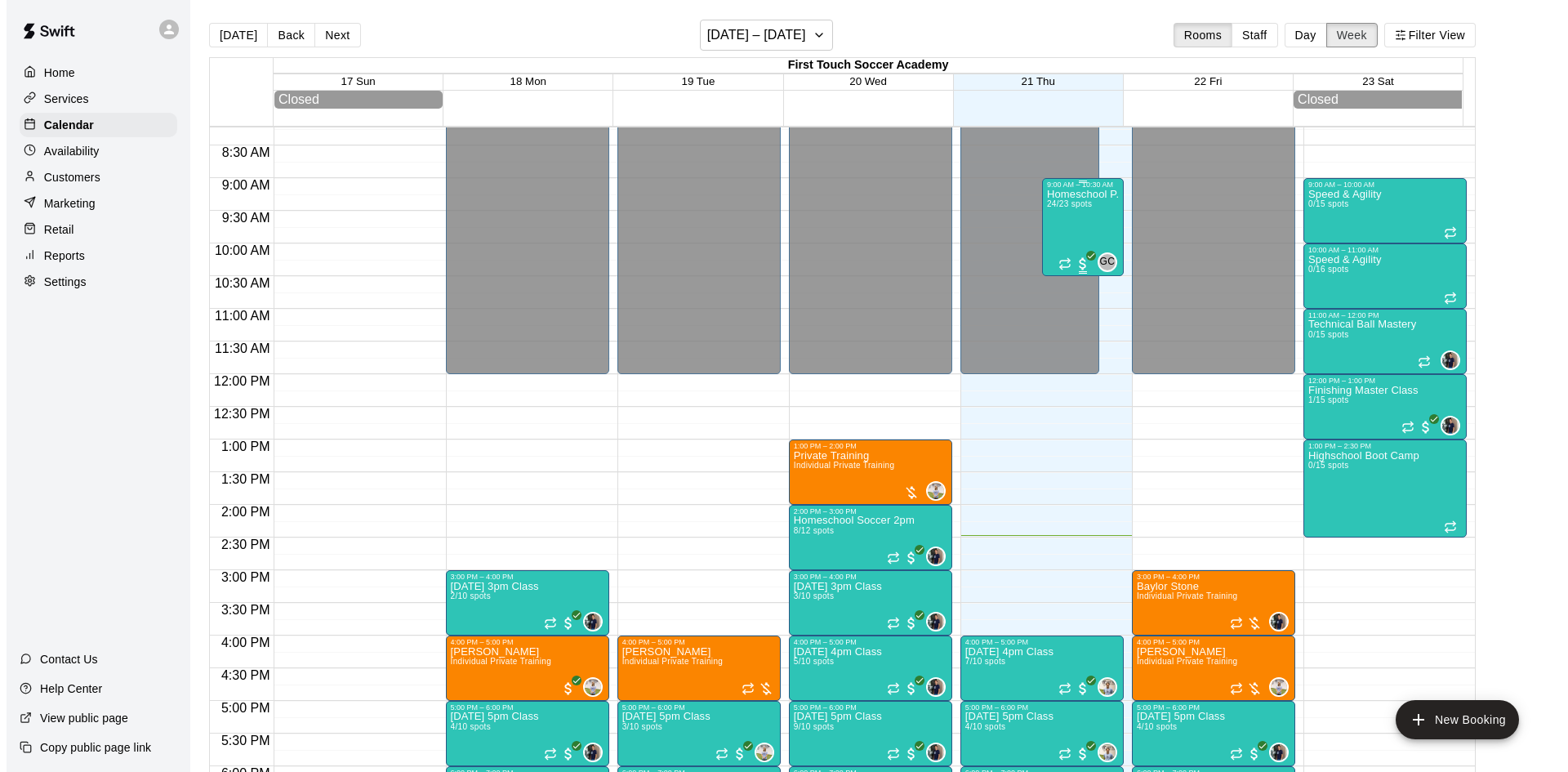
scroll to position [497, 0]
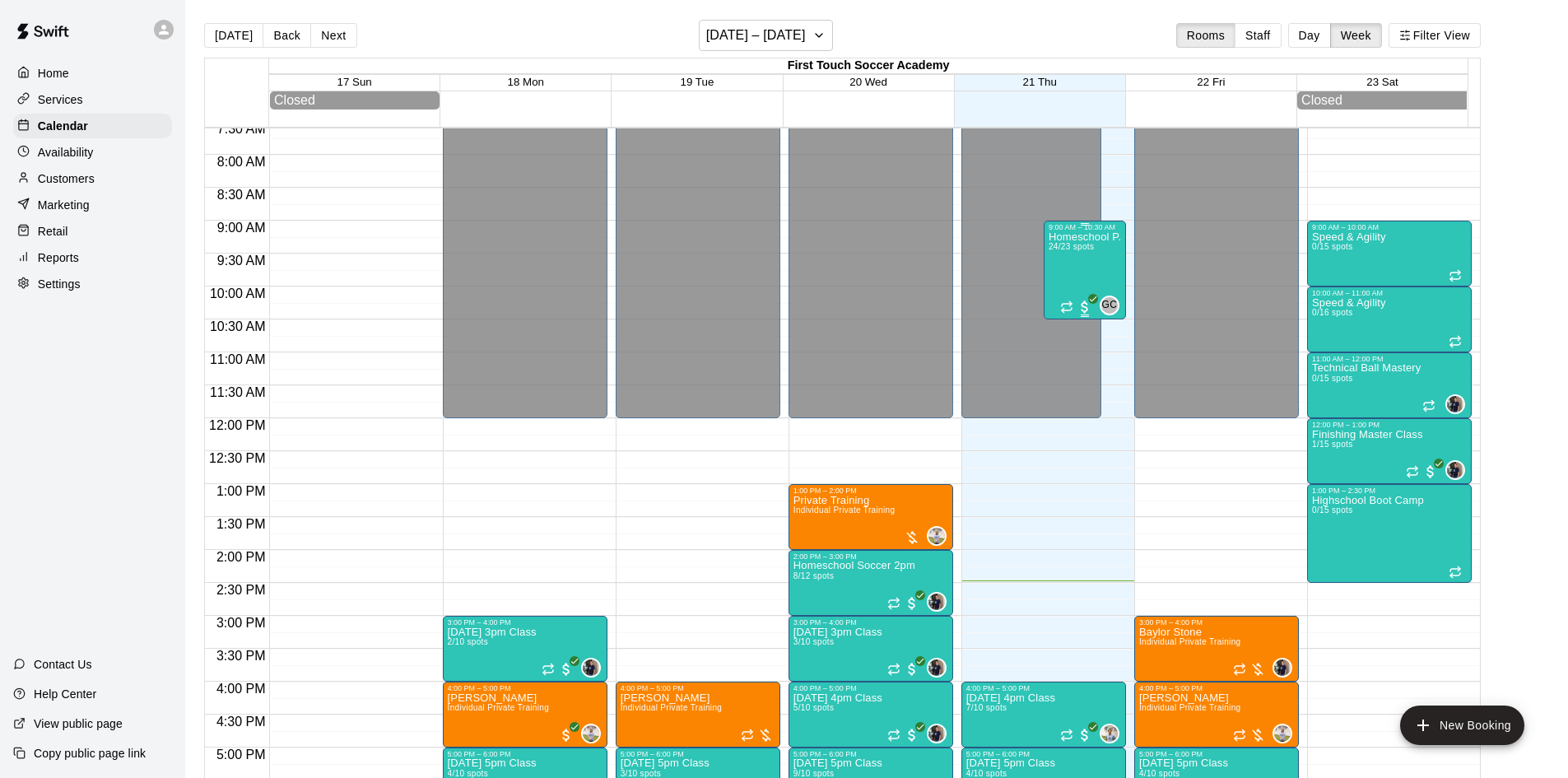
click at [1073, 268] on div "Homeschool P.E 24/23 spots" at bounding box center [1085, 620] width 72 height 778
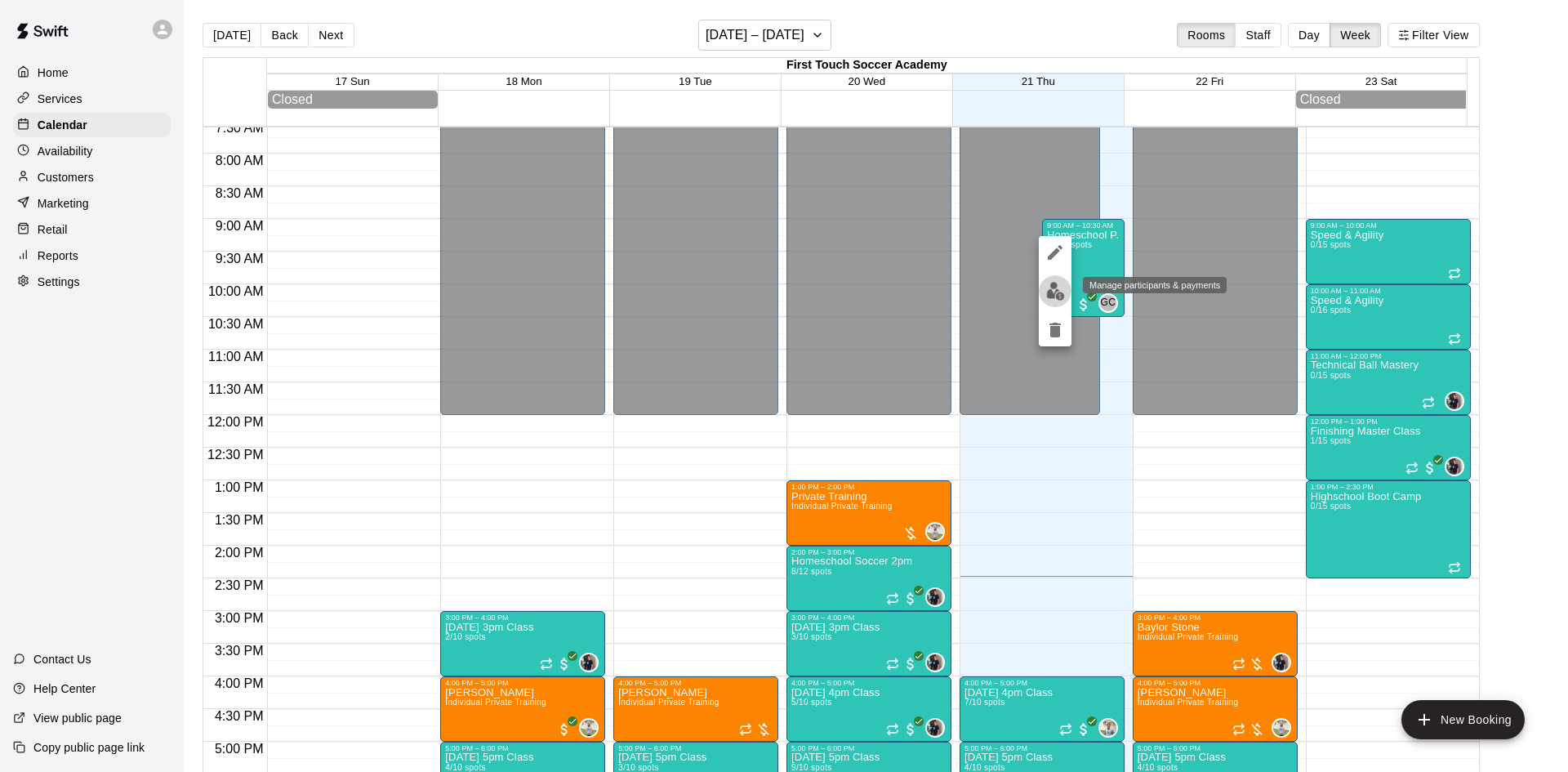
click at [1050, 293] on img "edit" at bounding box center [1056, 292] width 19 height 19
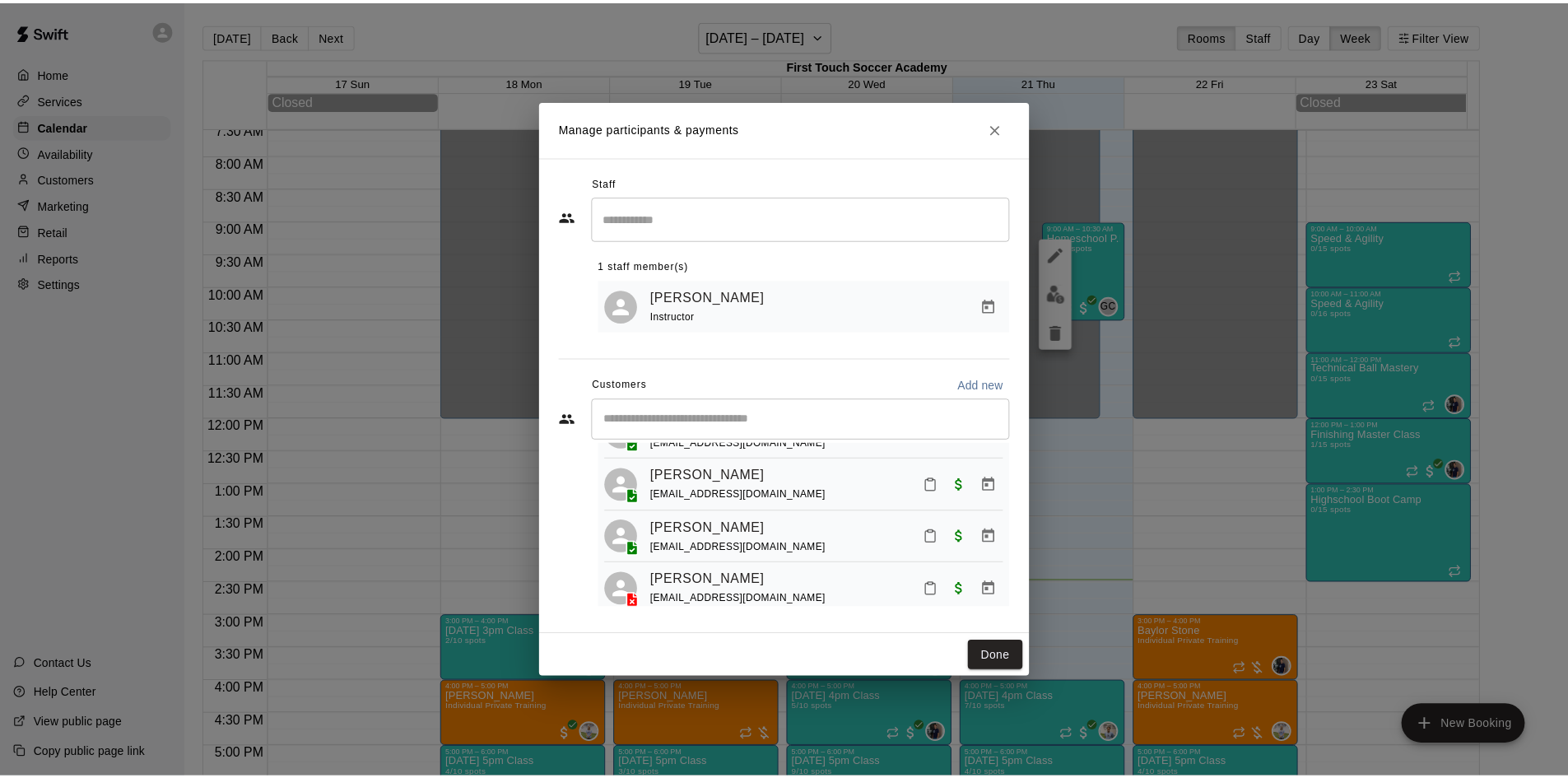
scroll to position [0, 0]
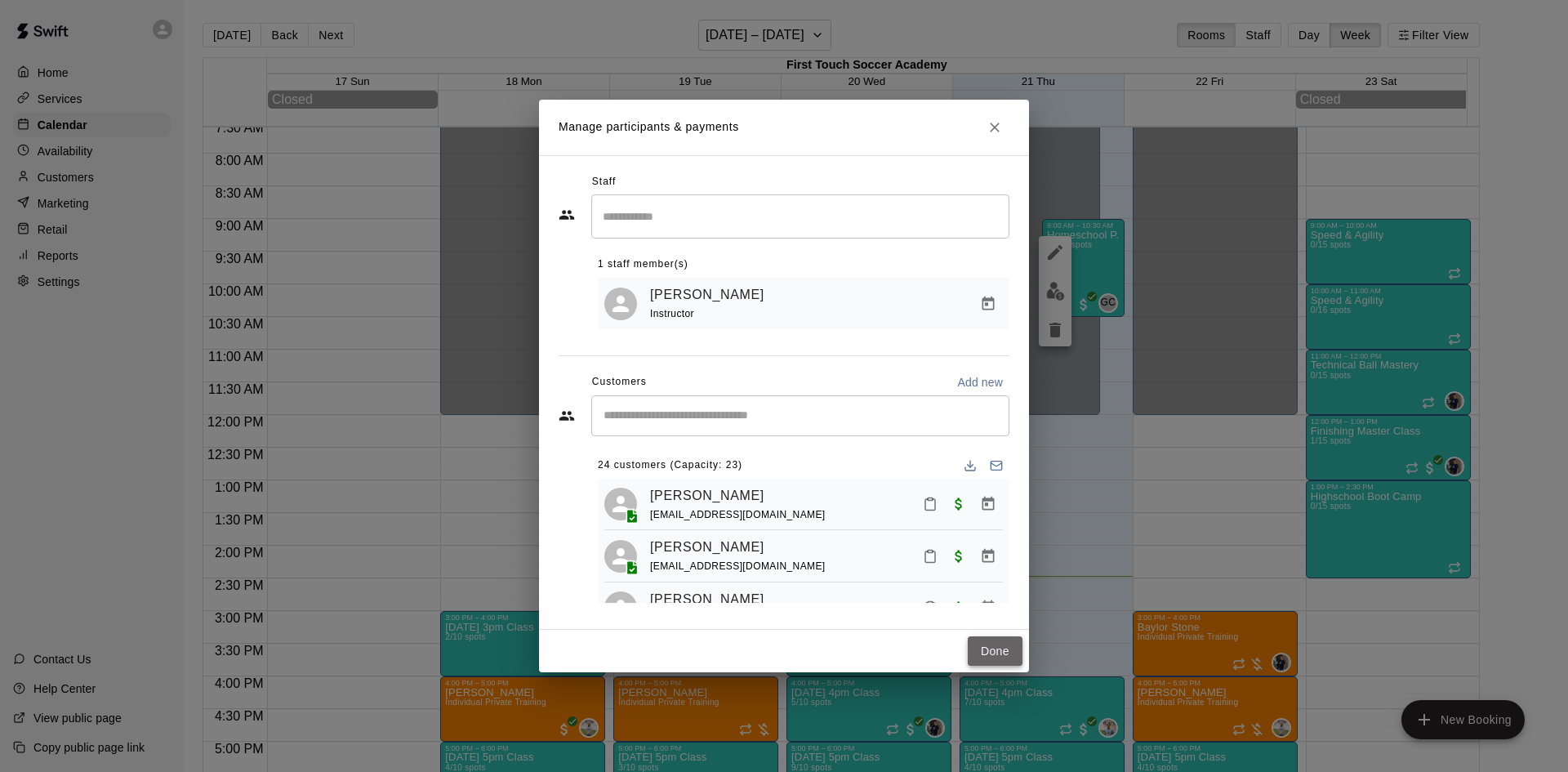
click at [985, 647] on button "Done" at bounding box center [994, 651] width 55 height 31
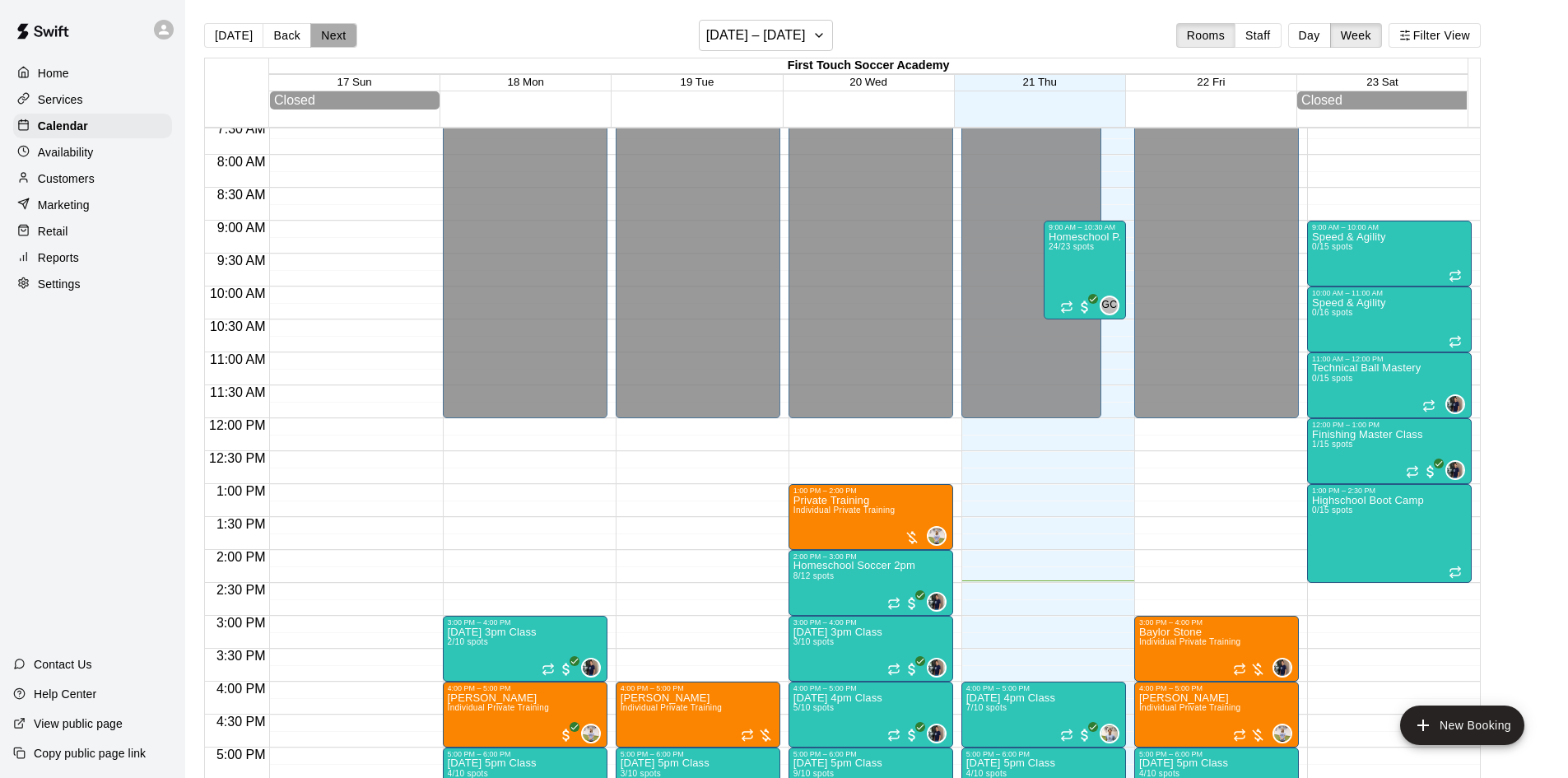
click at [334, 40] on button "Next" at bounding box center [333, 35] width 46 height 25
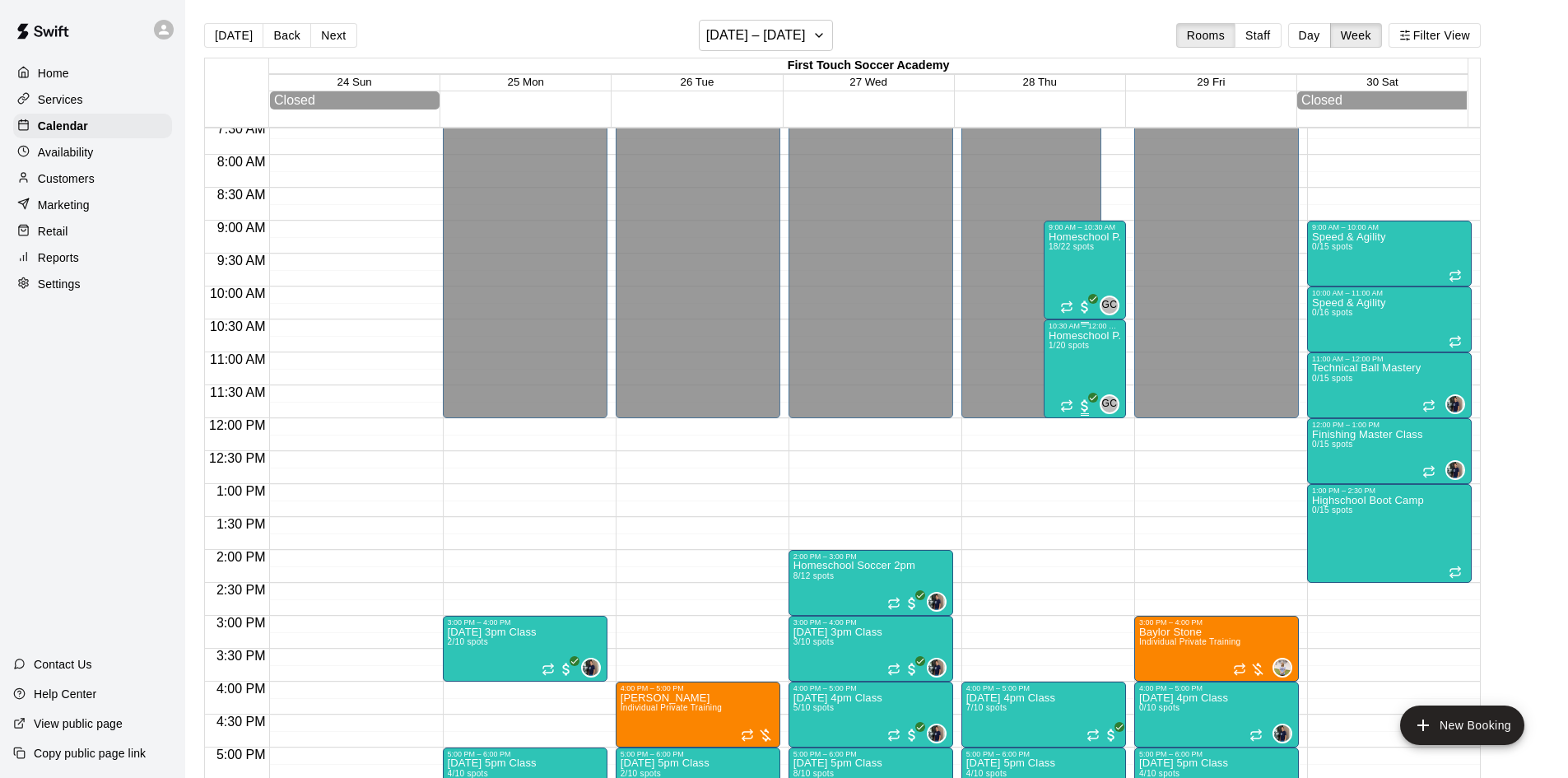
click at [1074, 371] on div "Homeschool P.E 1/20 spots" at bounding box center [1085, 719] width 72 height 778
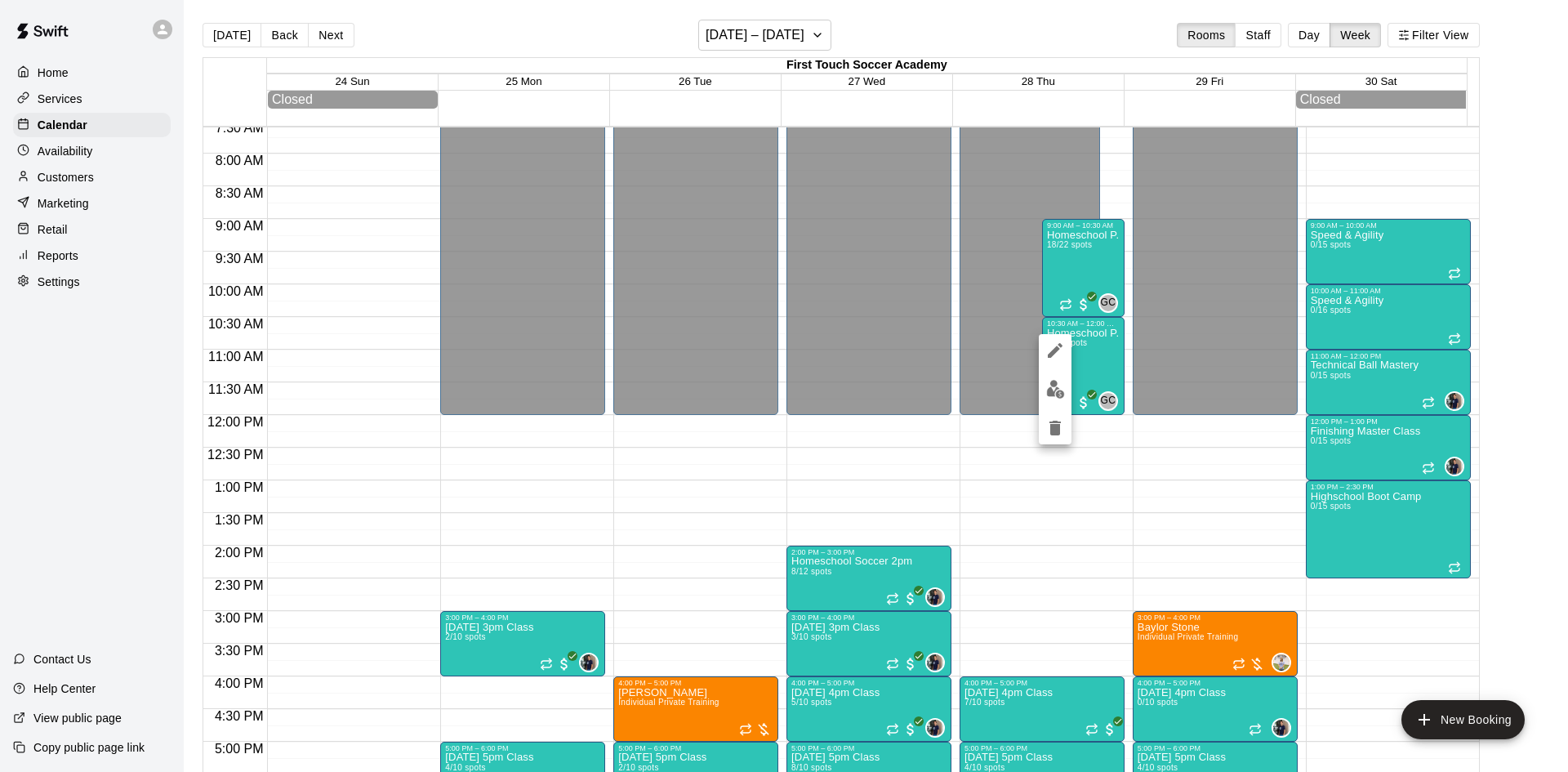
click at [1081, 357] on div at bounding box center [784, 386] width 1568 height 772
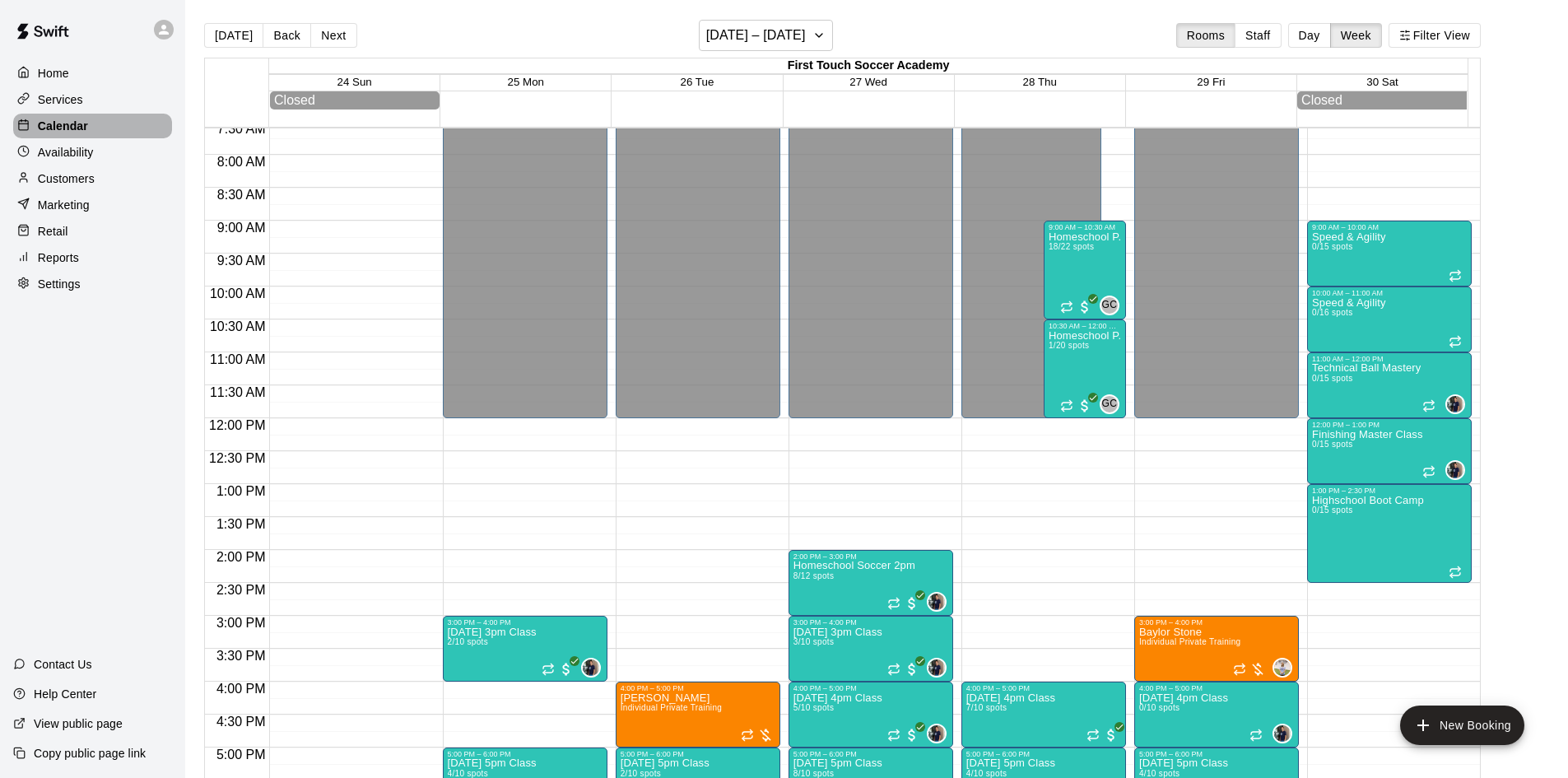
click at [58, 134] on p "Calendar" at bounding box center [62, 126] width 50 height 17
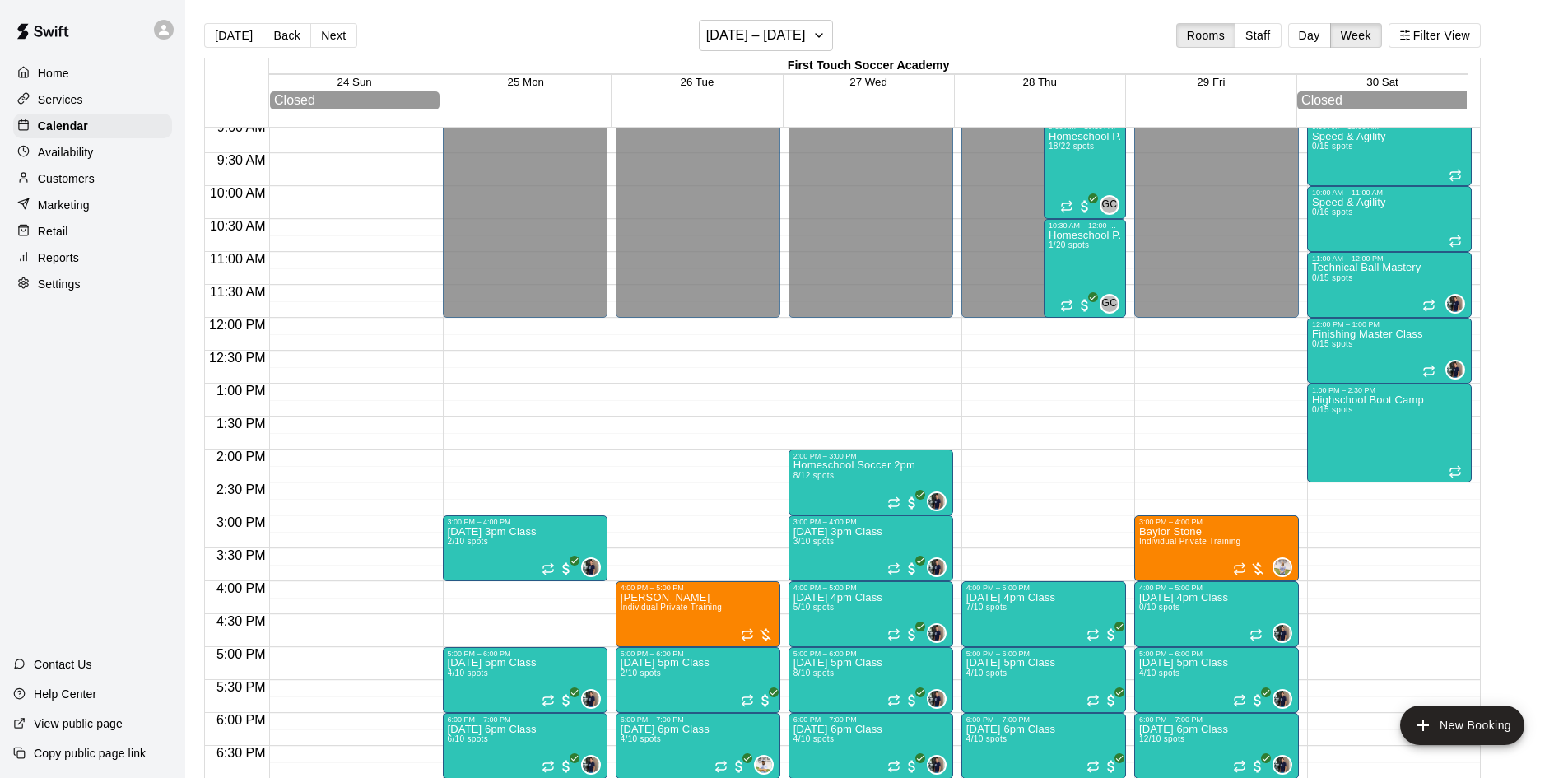
scroll to position [665, 0]
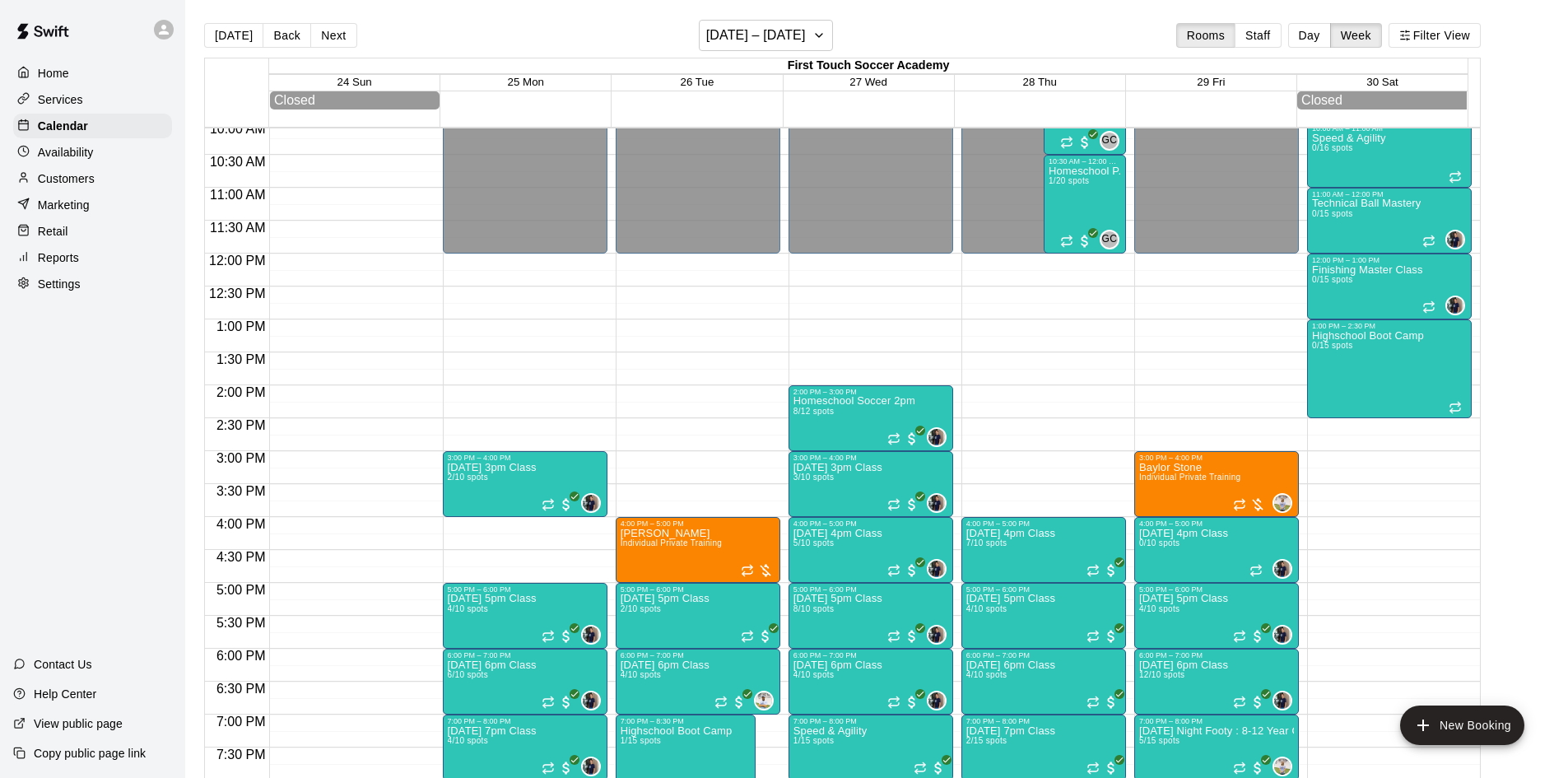
click at [53, 103] on p "Services" at bounding box center [60, 99] width 45 height 17
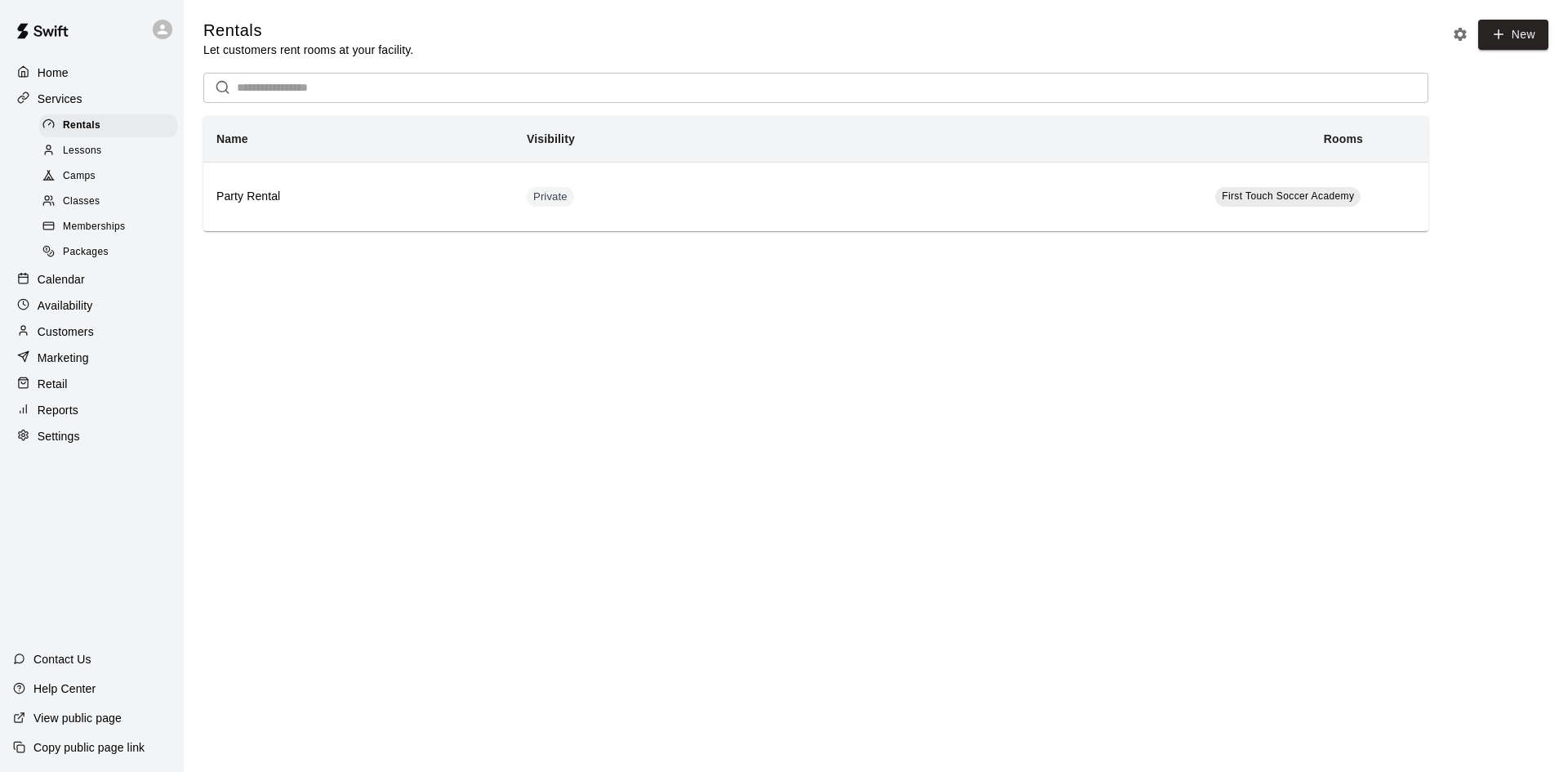
click at [93, 235] on span "Memberships" at bounding box center [93, 227] width 62 height 17
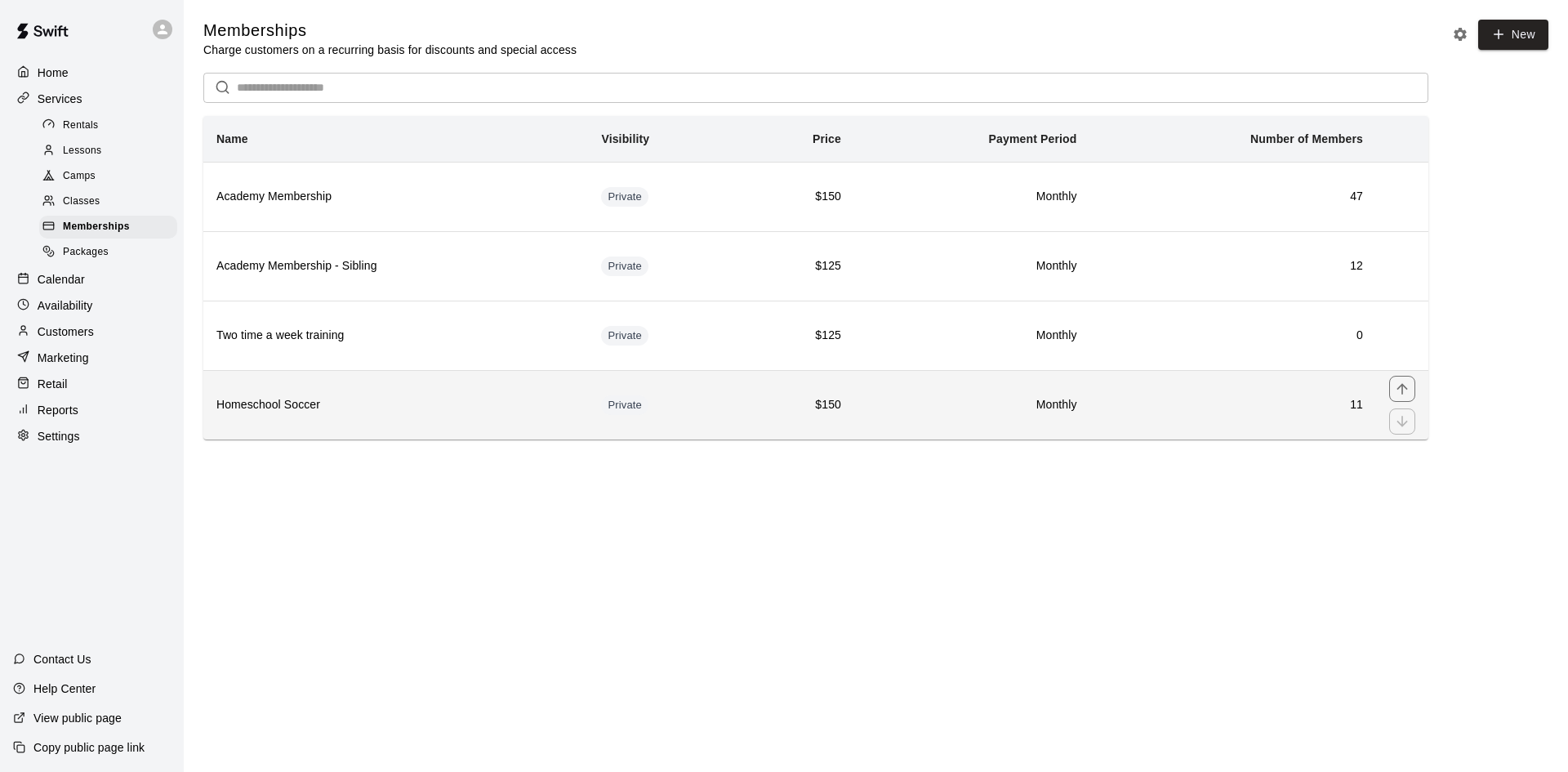
click at [1195, 419] on td "11" at bounding box center [1234, 404] width 286 height 69
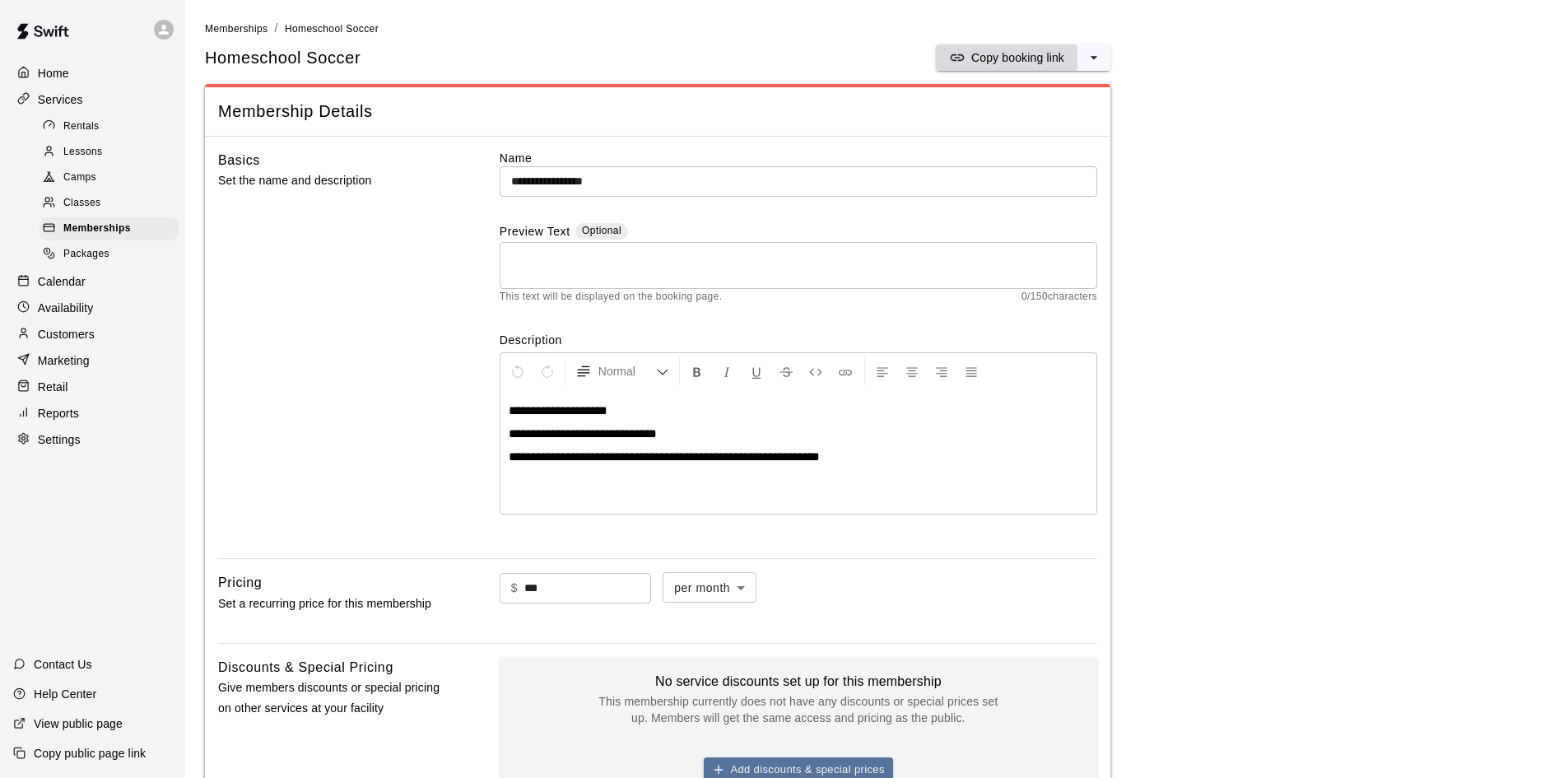
click at [990, 55] on p "Copy booking link" at bounding box center [1018, 57] width 93 height 17
click at [70, 342] on p "Customers" at bounding box center [66, 334] width 57 height 17
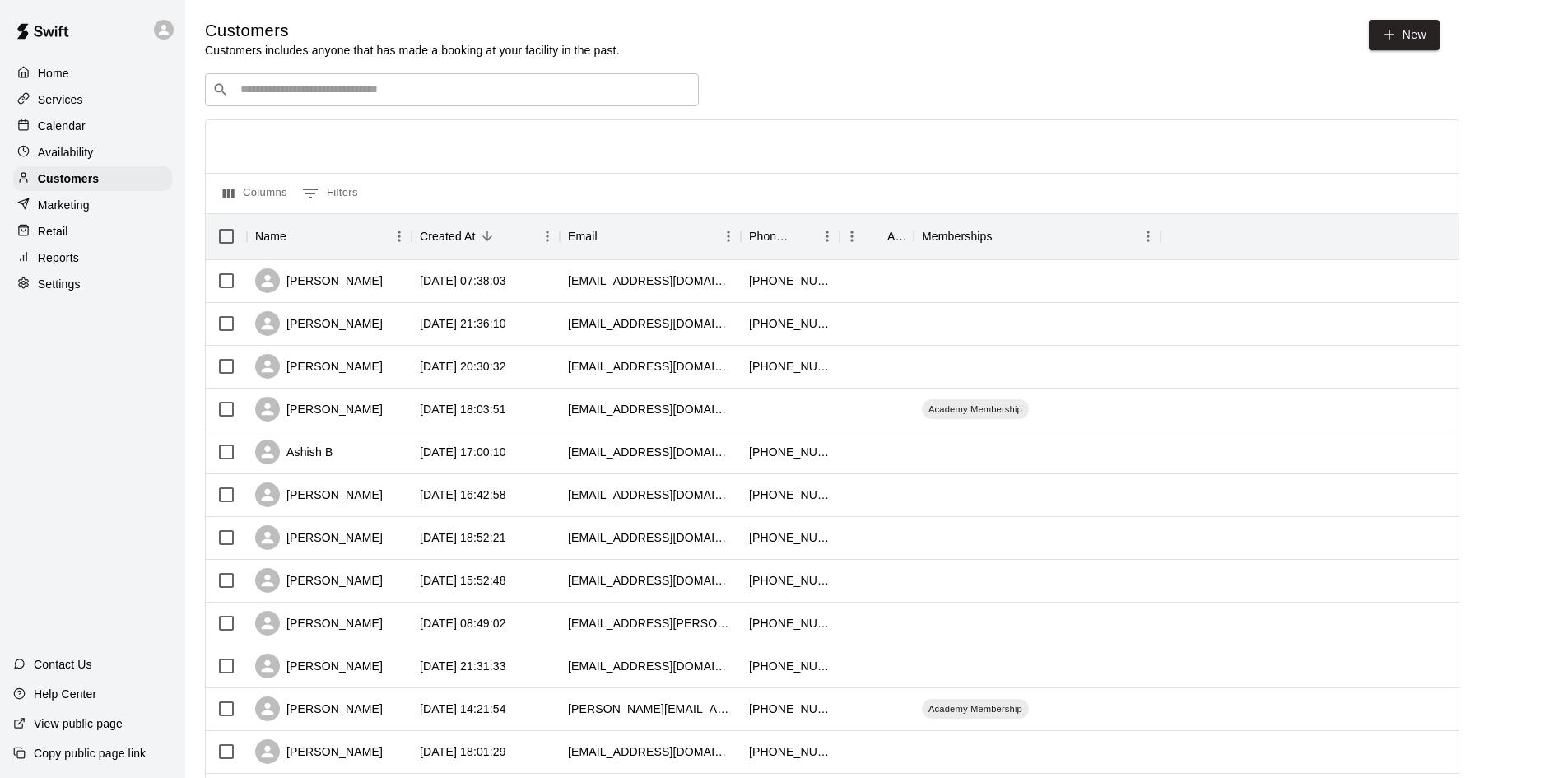
click at [81, 165] on div "Availability" at bounding box center [92, 152] width 159 height 25
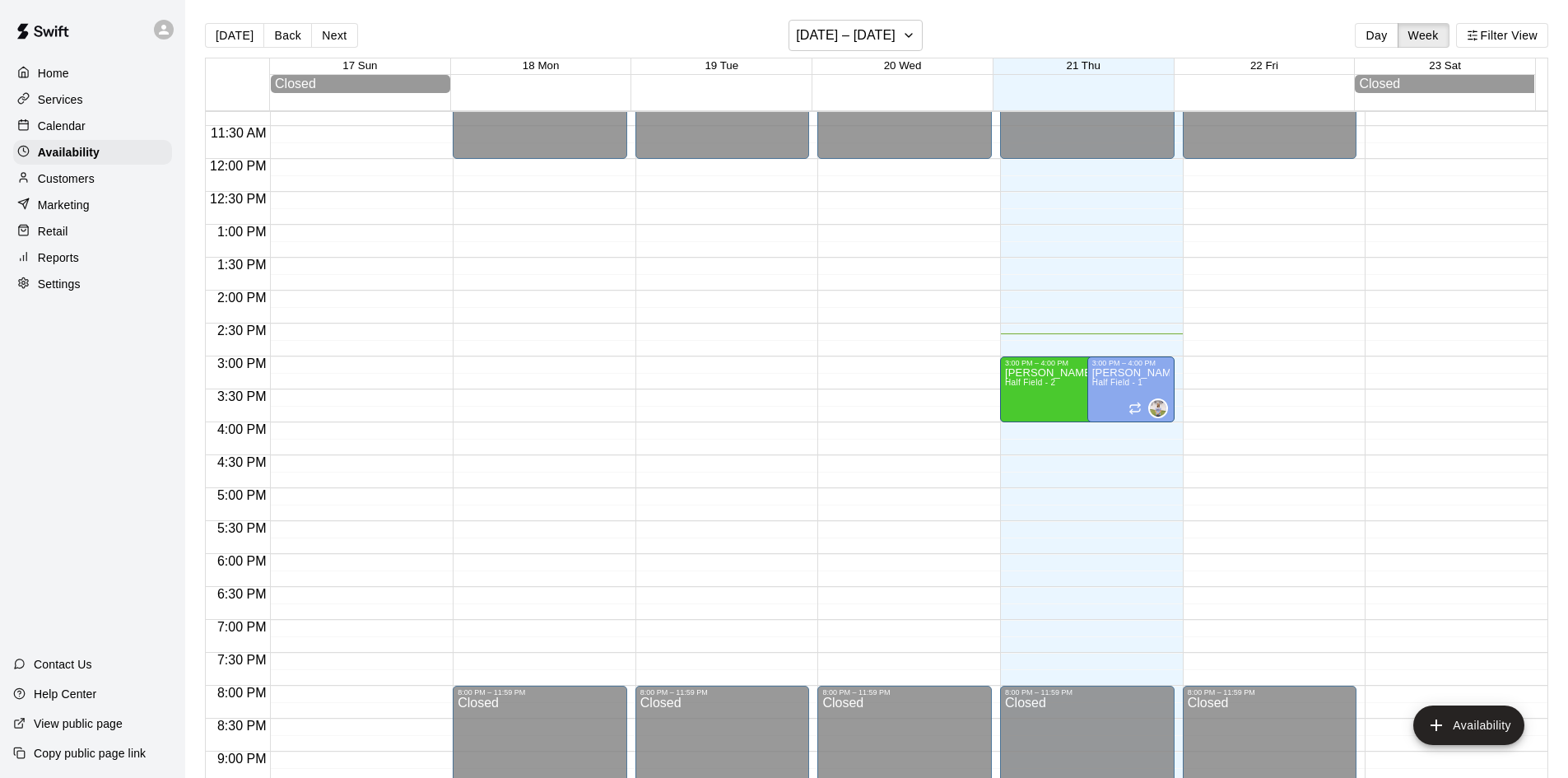
scroll to position [565, 0]
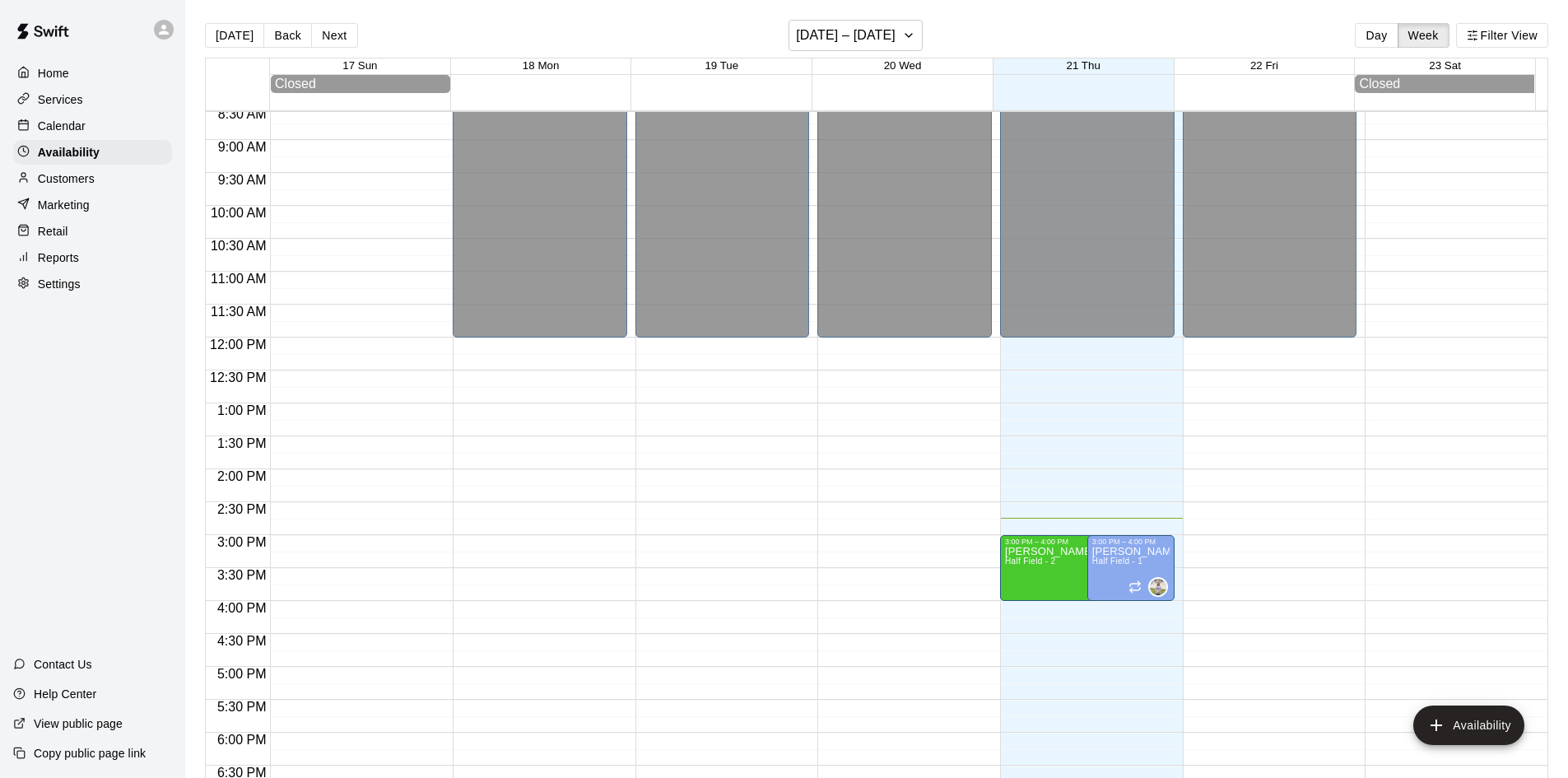
click at [75, 187] on p "Customers" at bounding box center [66, 179] width 57 height 17
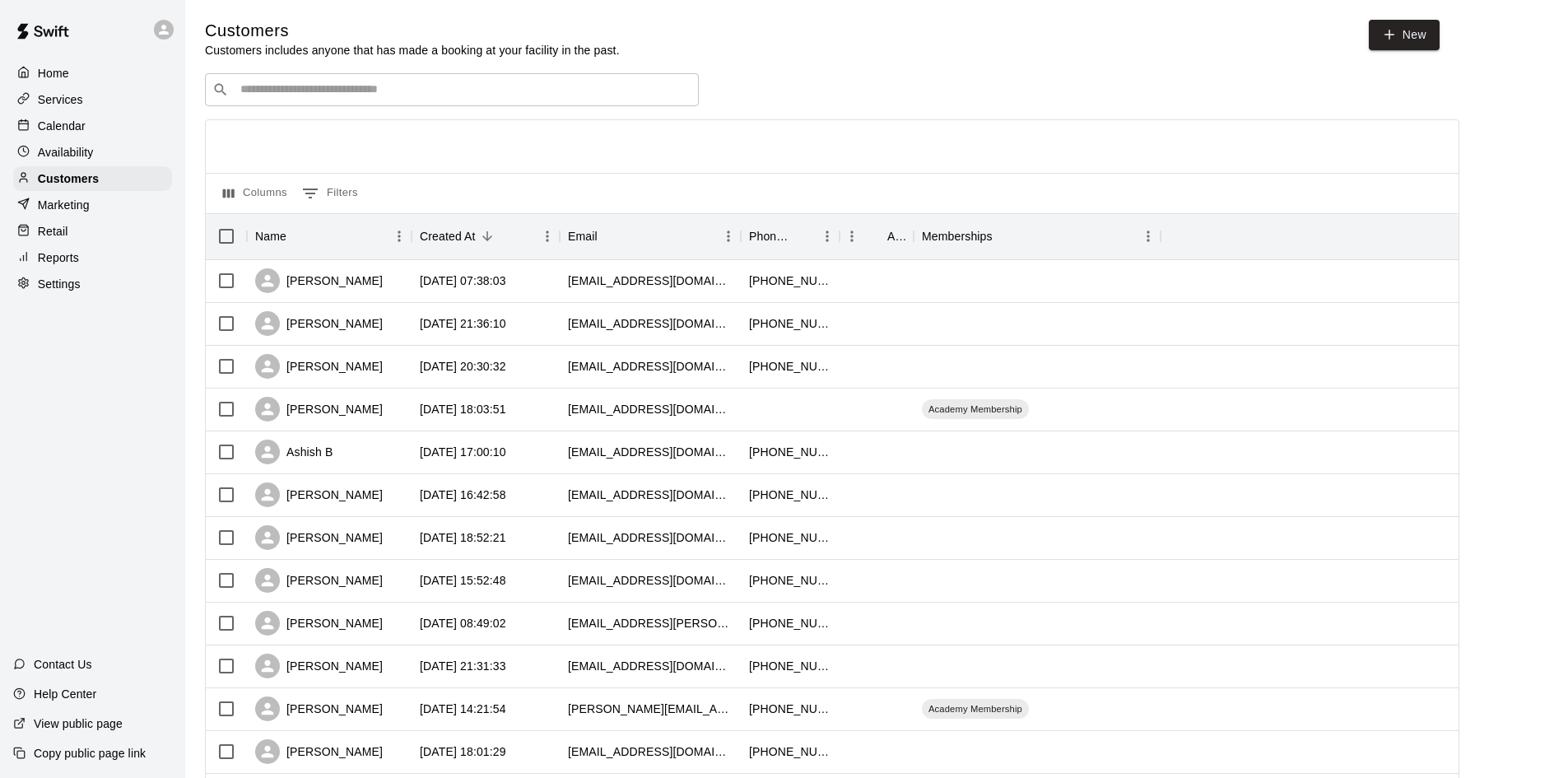
click at [583, 92] on input "Search customers by name or email" at bounding box center [463, 90] width 456 height 17
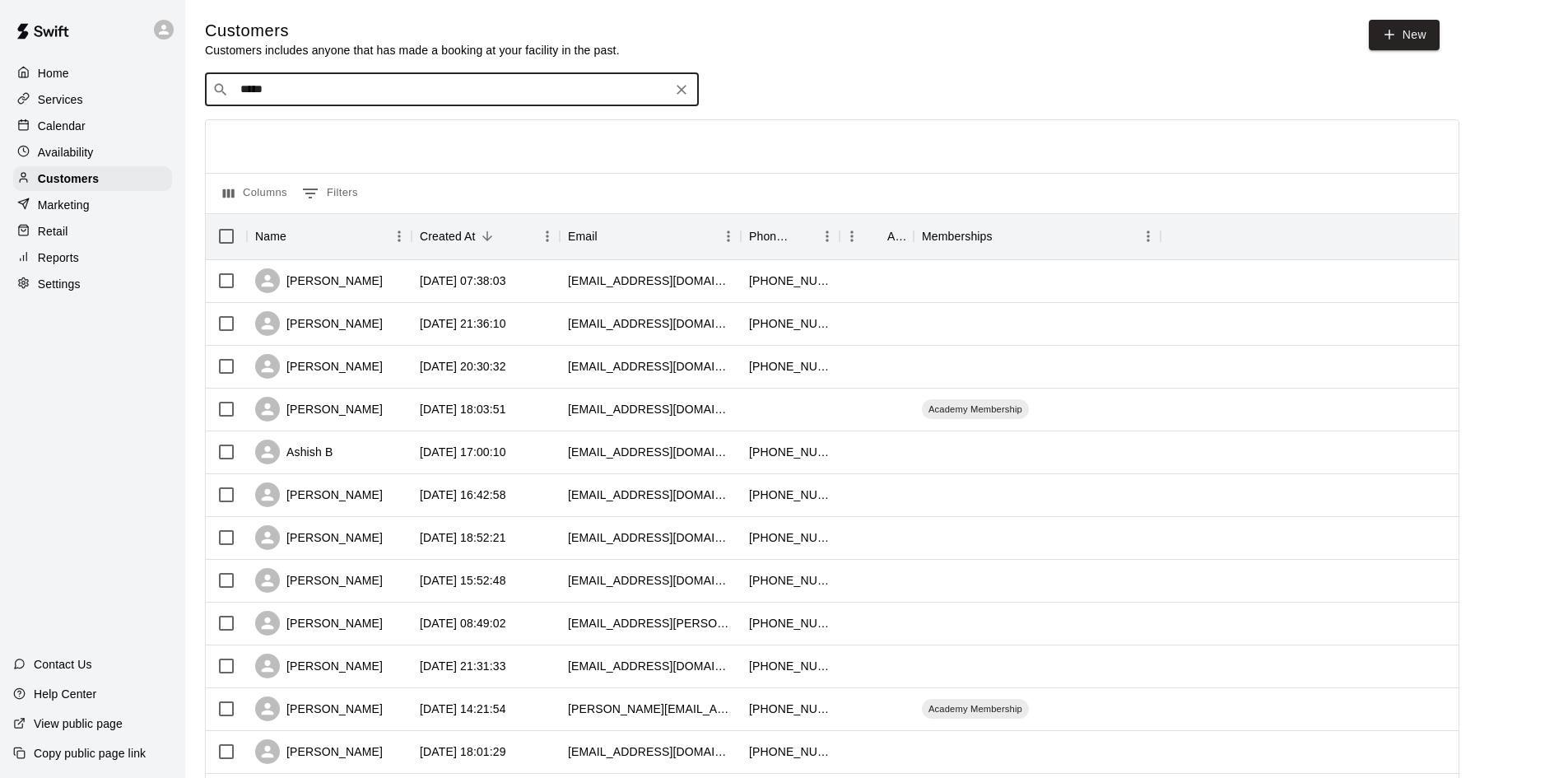
type input "******"
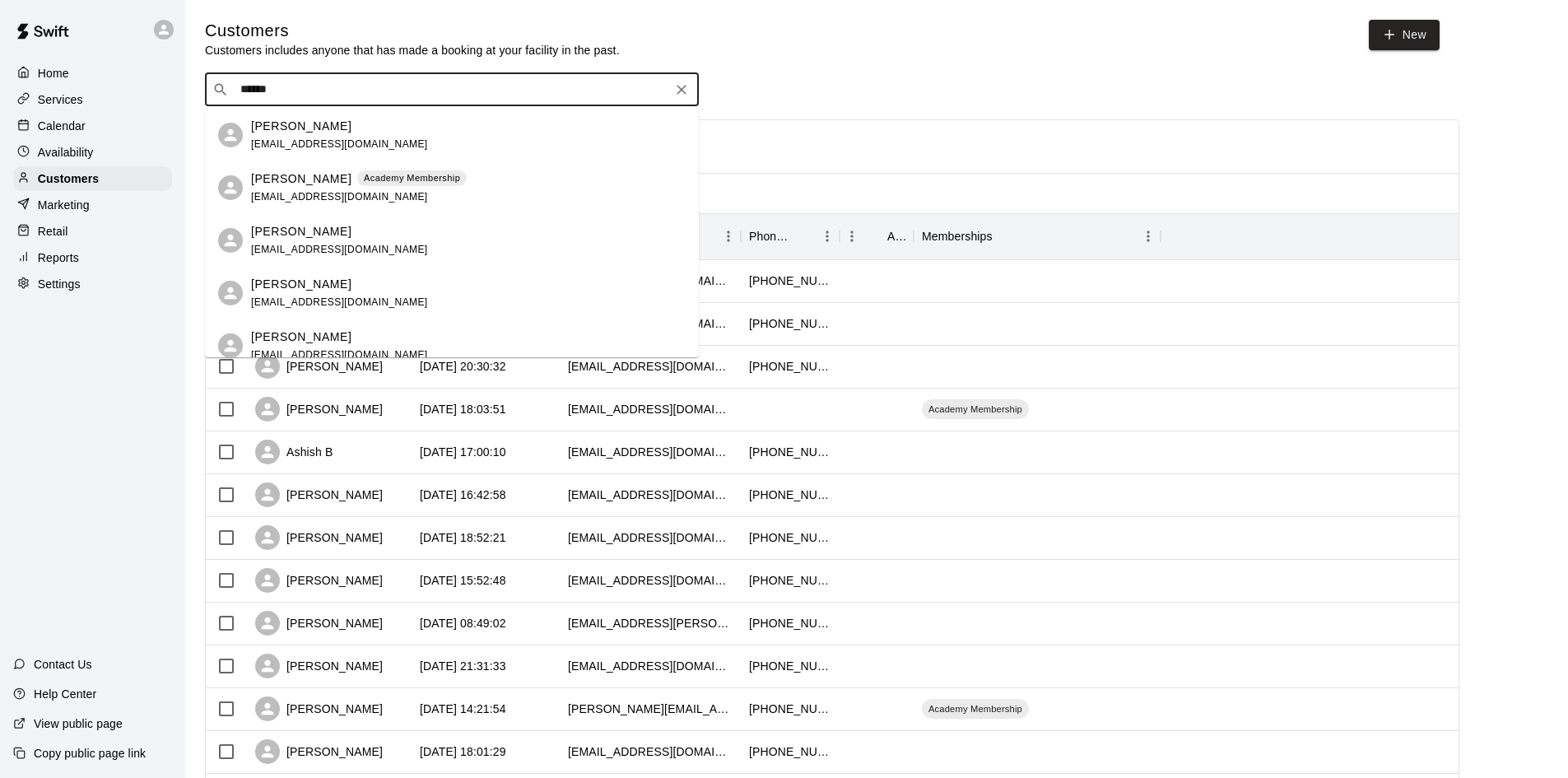
click at [291, 122] on p "[PERSON_NAME]" at bounding box center [301, 127] width 100 height 18
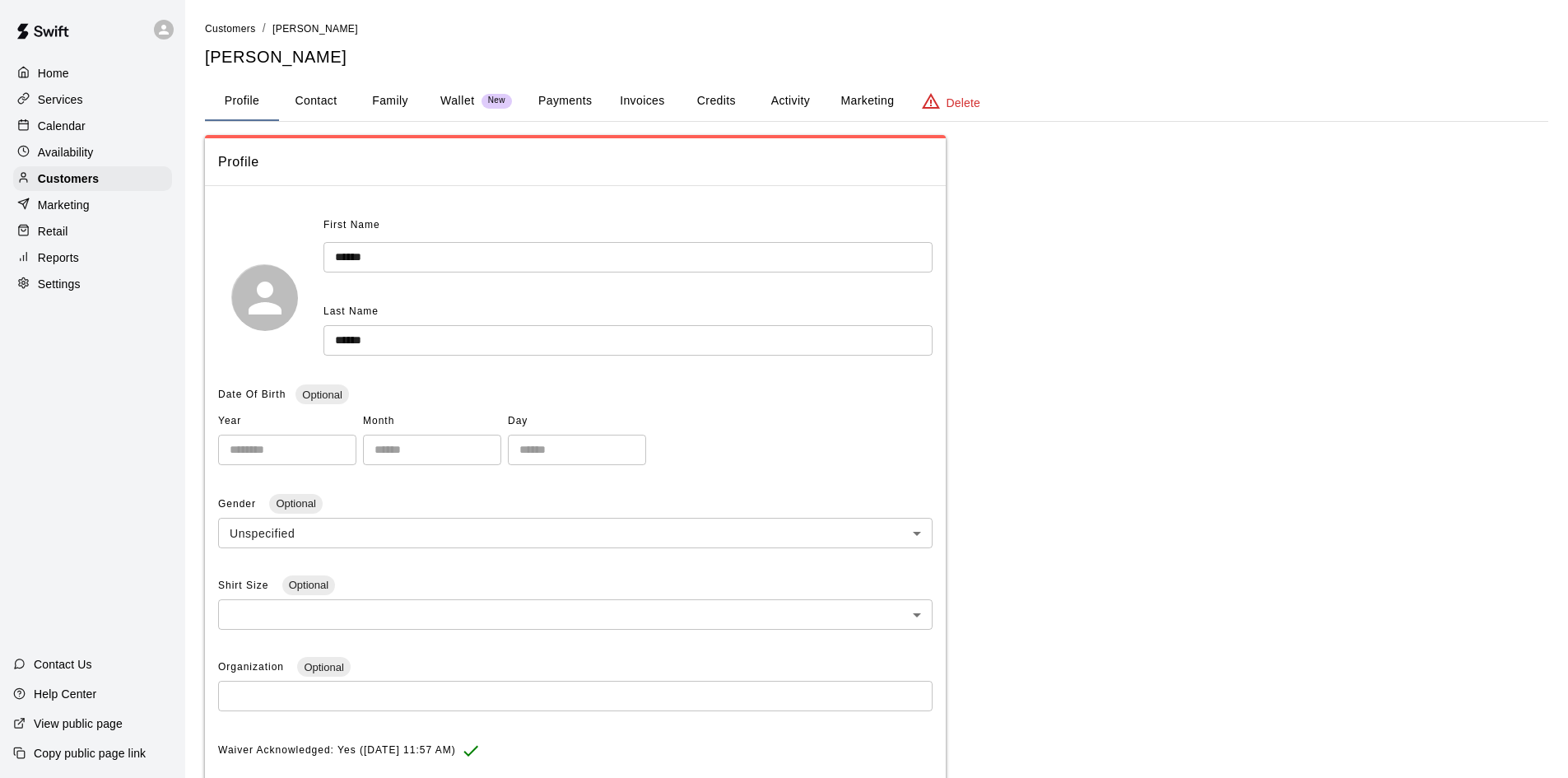
click at [385, 100] on button "Family" at bounding box center [390, 101] width 74 height 40
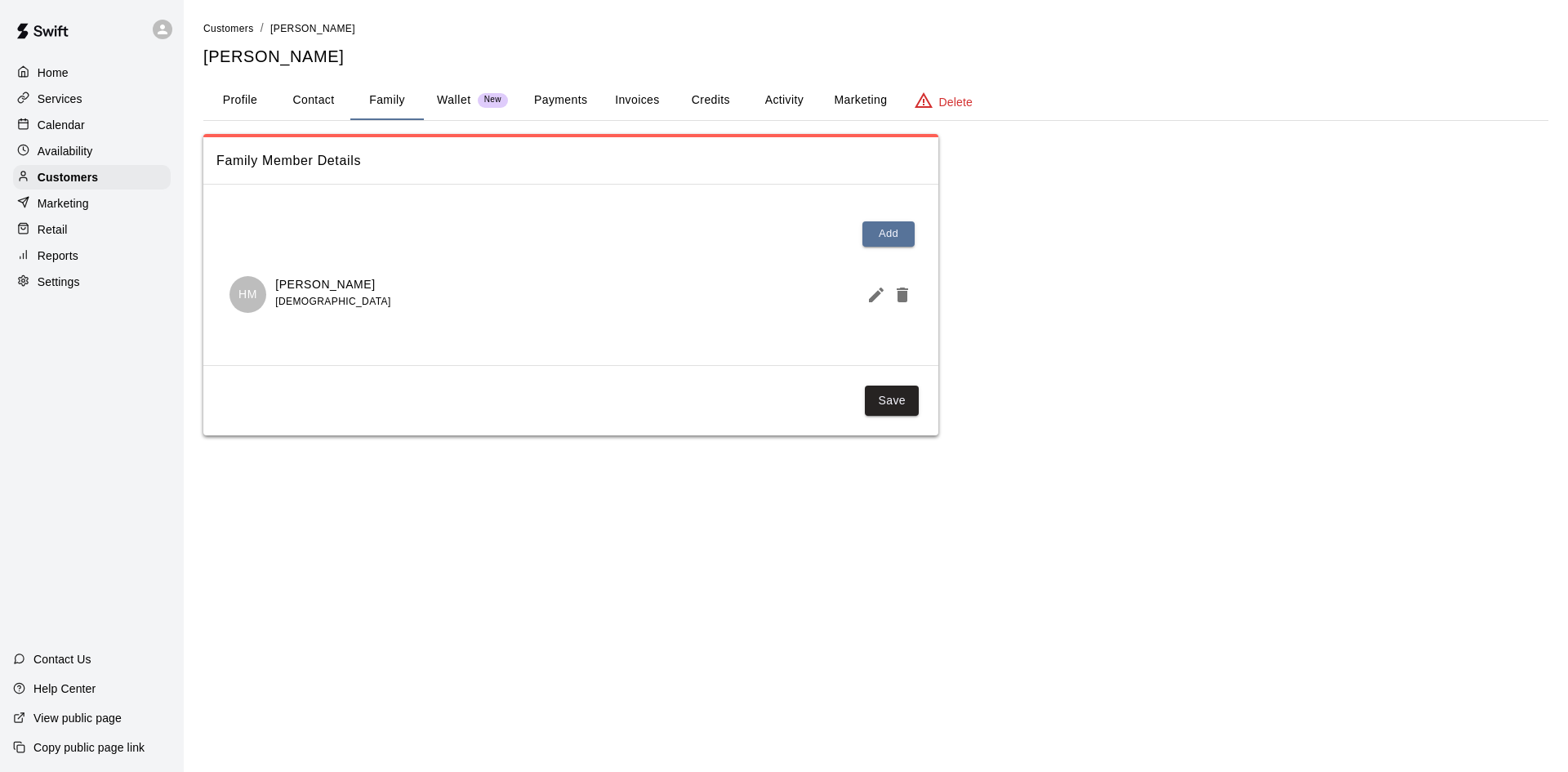
click at [767, 95] on button "Activity" at bounding box center [784, 100] width 73 height 39
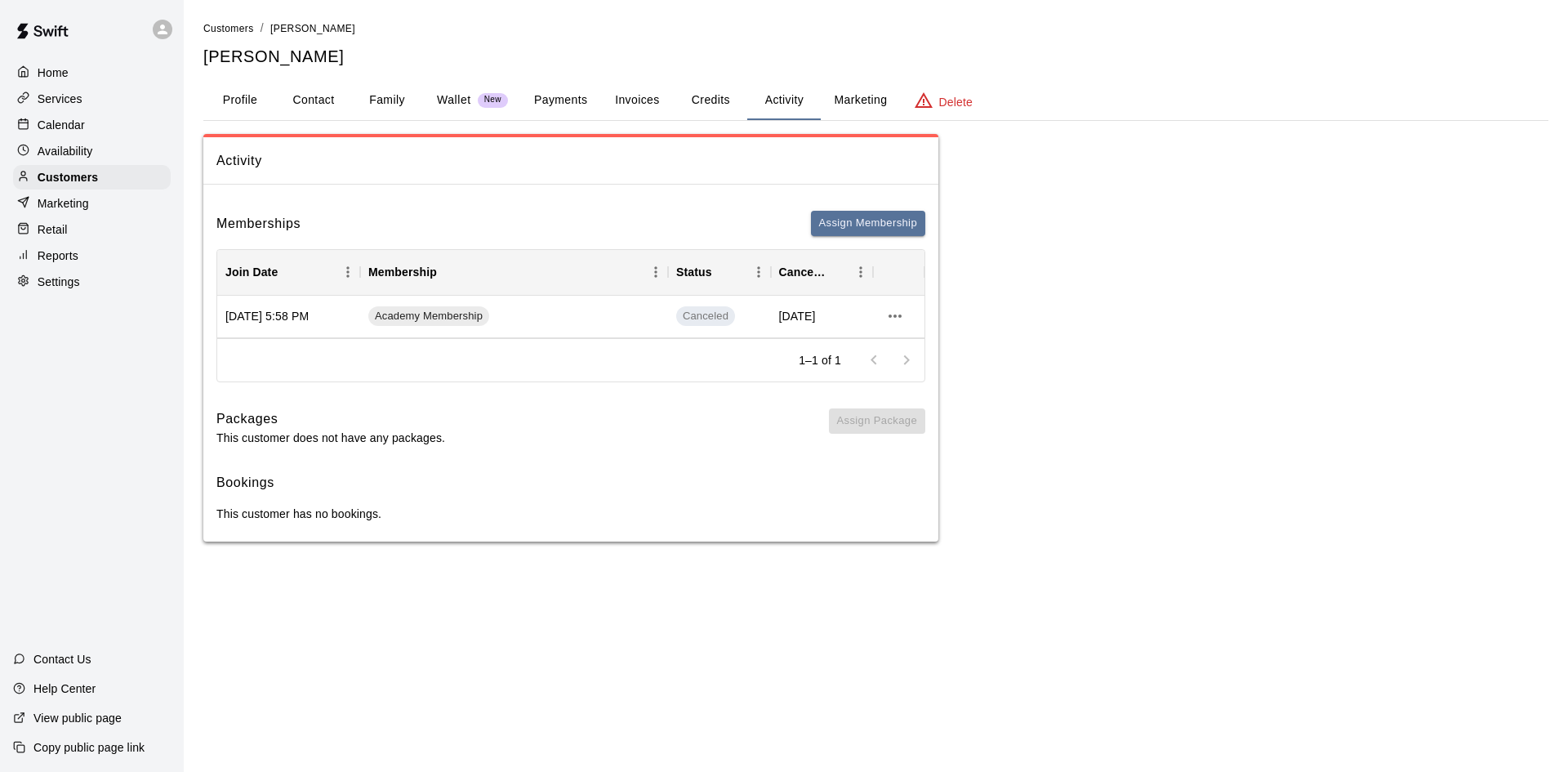
click at [319, 95] on button "Contact" at bounding box center [313, 100] width 73 height 39
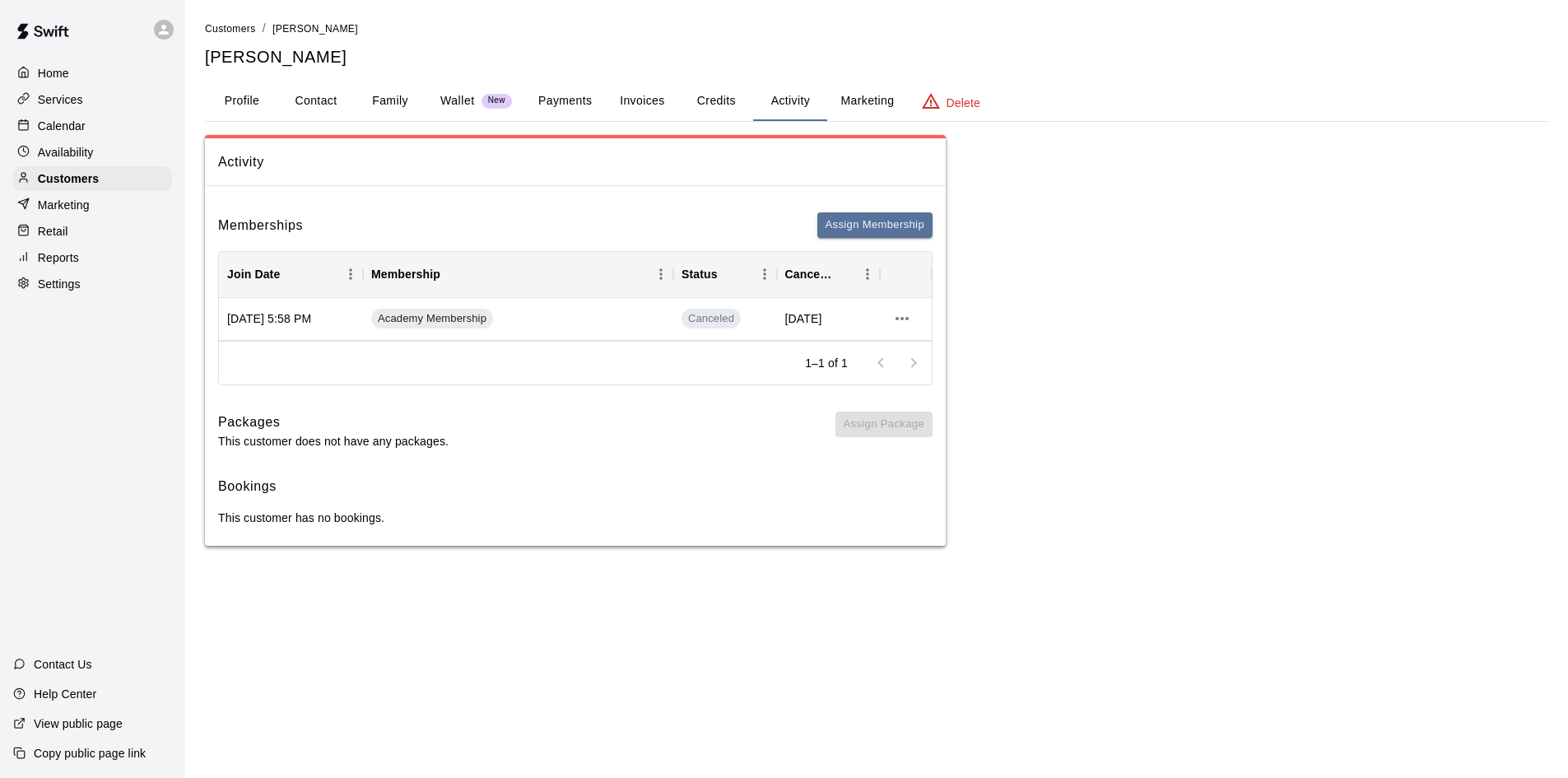
select select "**"
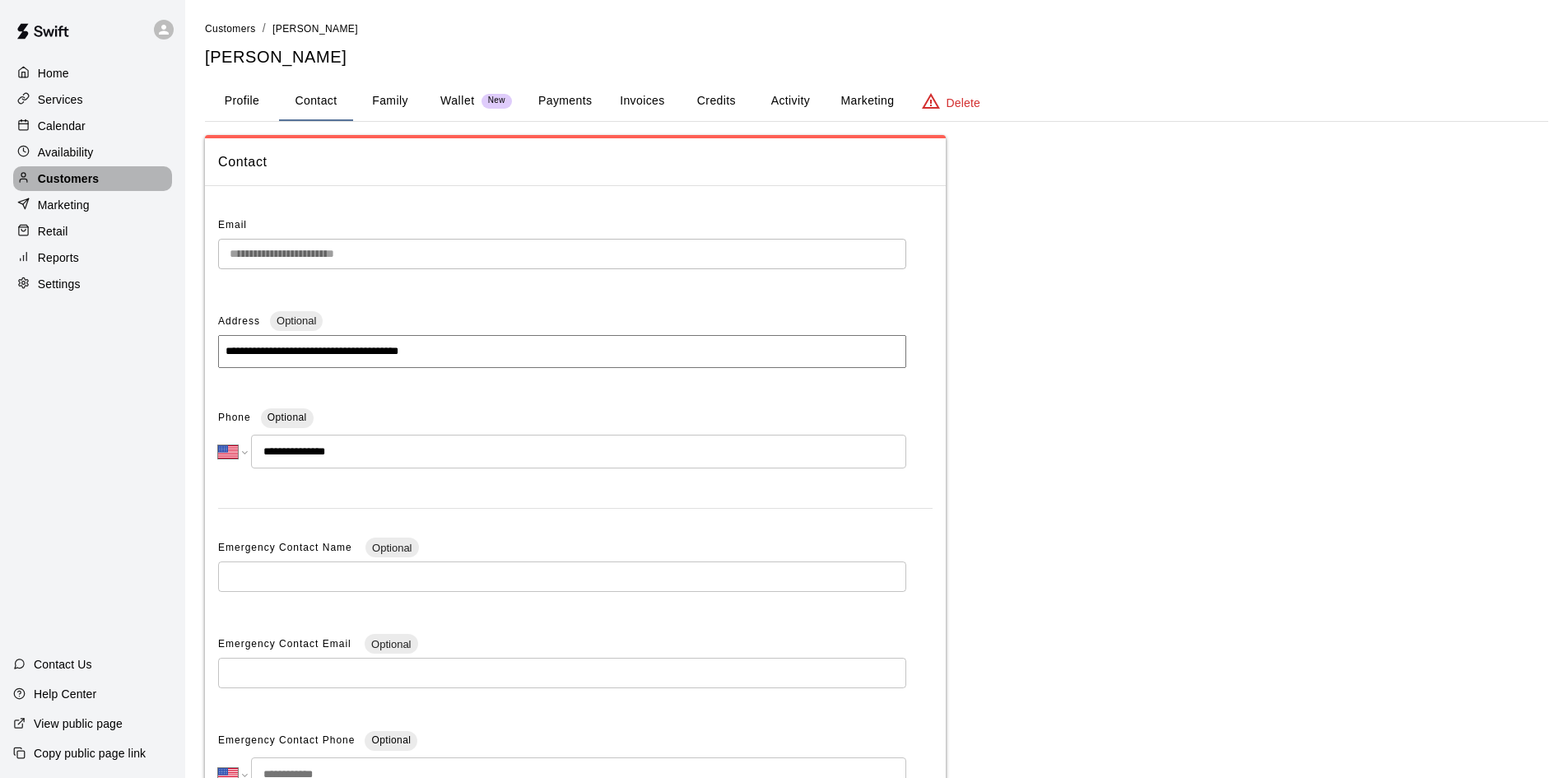
click at [47, 175] on p "Customers" at bounding box center [68, 179] width 61 height 17
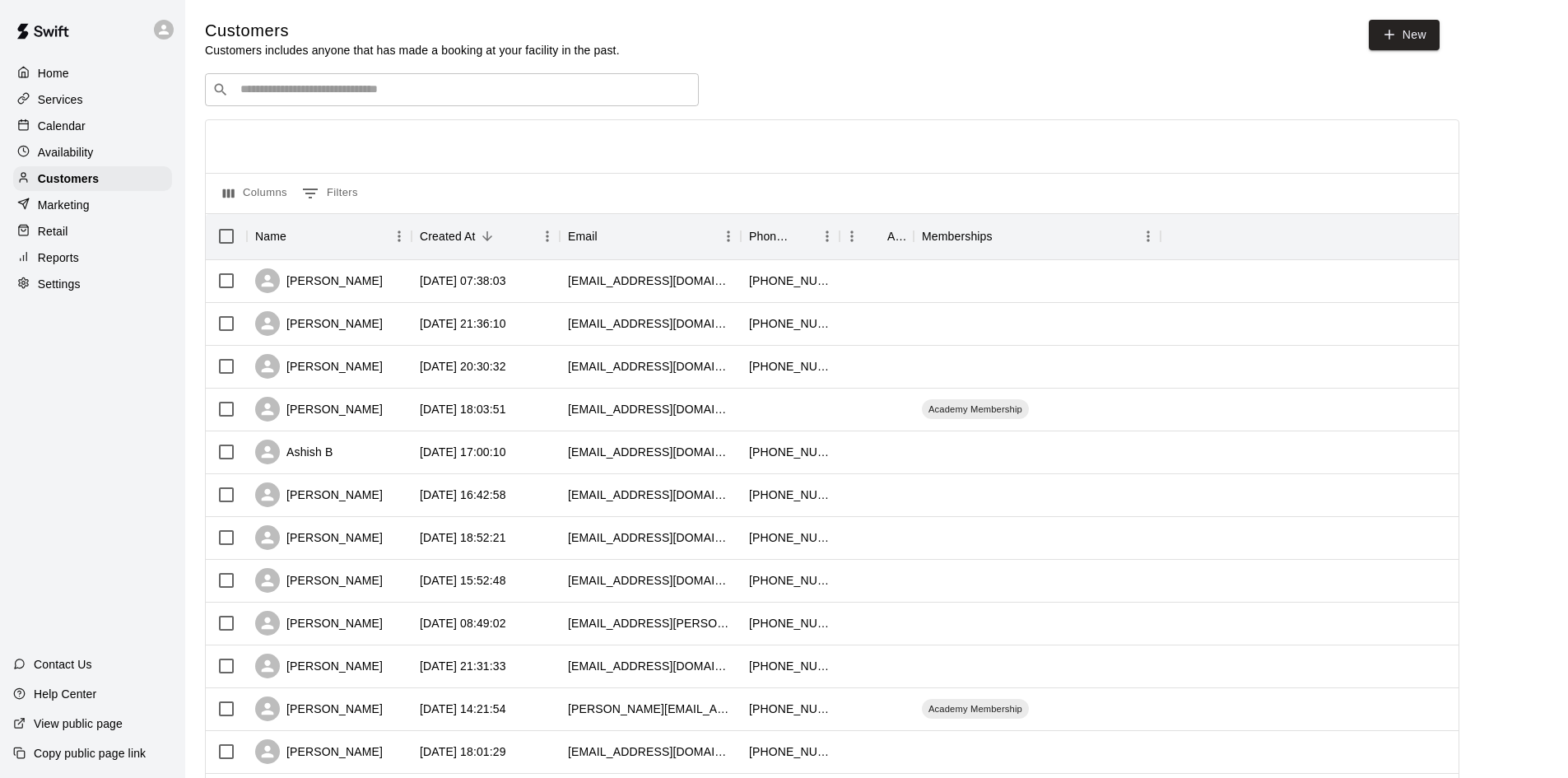
click at [372, 98] on input "Search customers by name or email" at bounding box center [463, 90] width 456 height 17
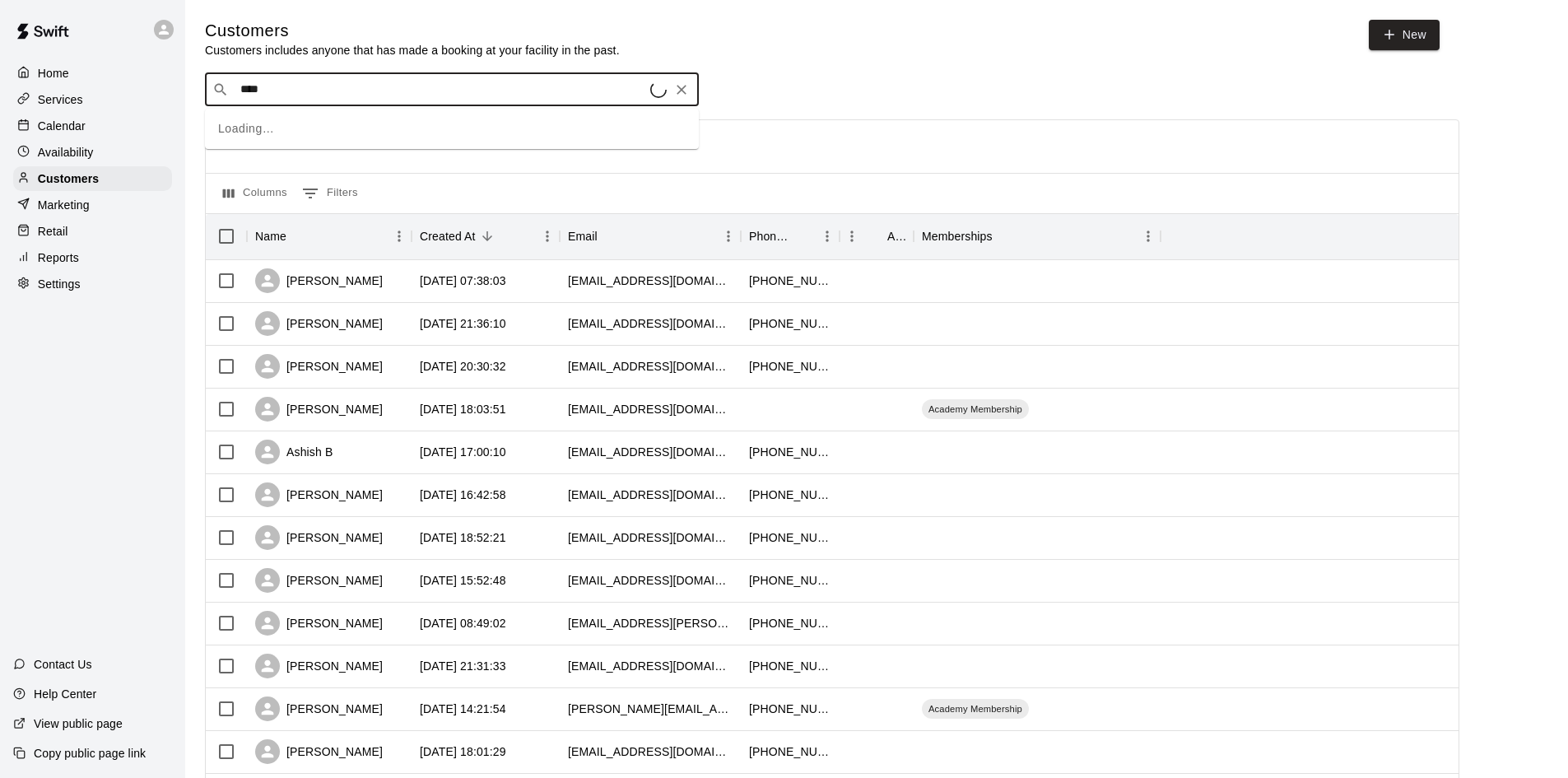
type input "*****"
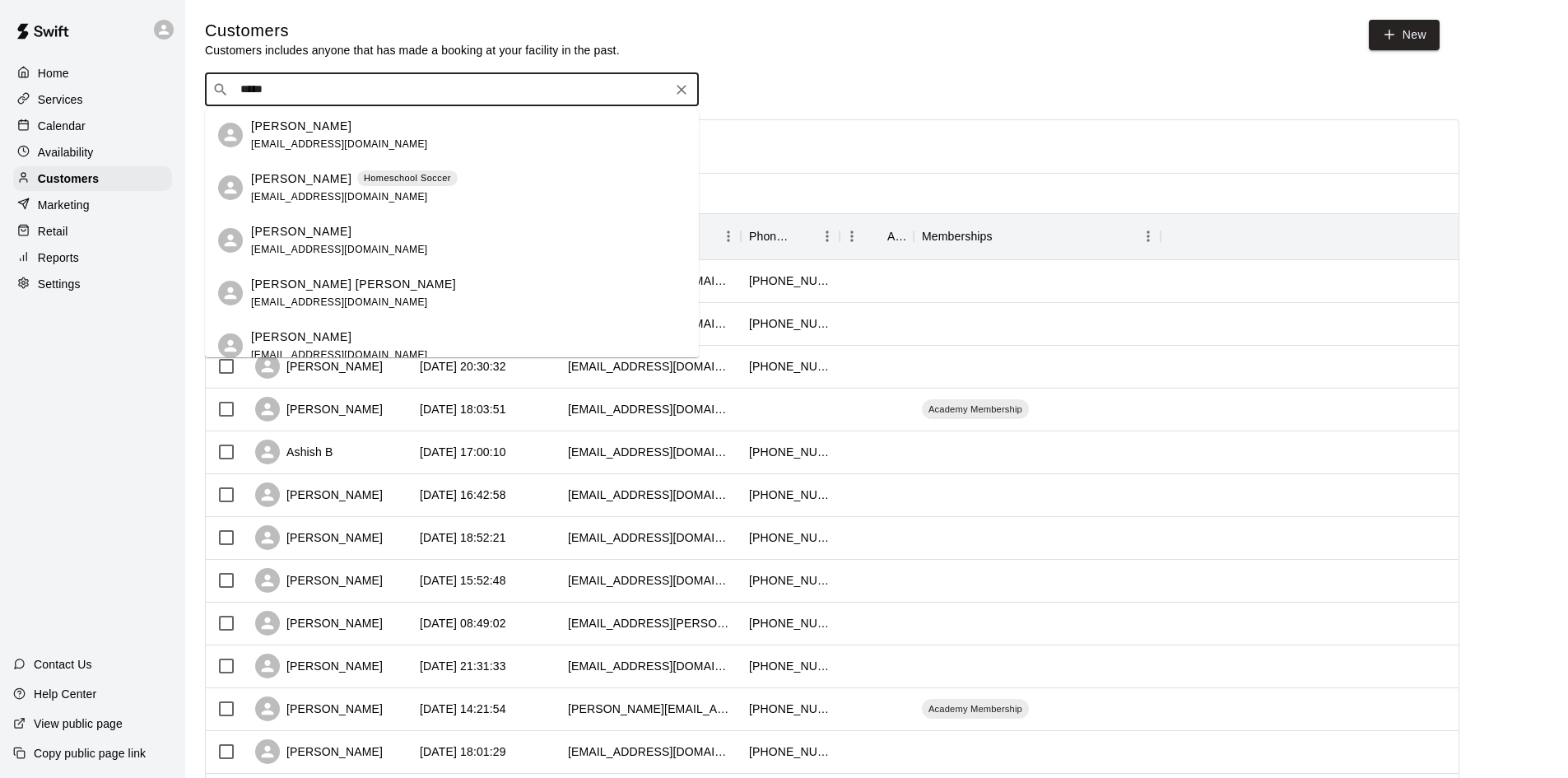
click at [423, 150] on div "[PERSON_NAME] [EMAIL_ADDRESS][DOMAIN_NAME]" at bounding box center [468, 136] width 435 height 35
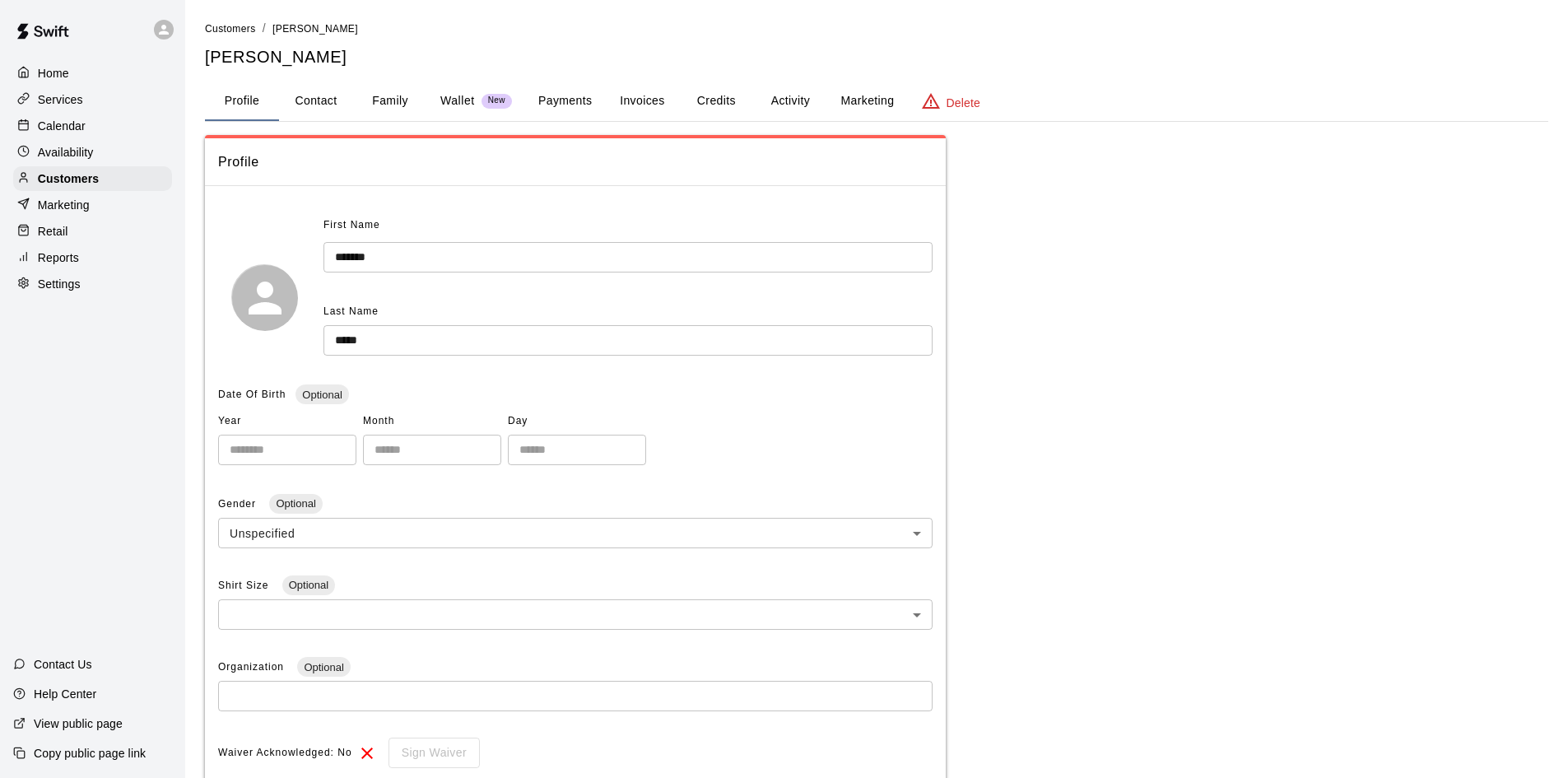
click at [572, 99] on button "Payments" at bounding box center [565, 101] width 80 height 40
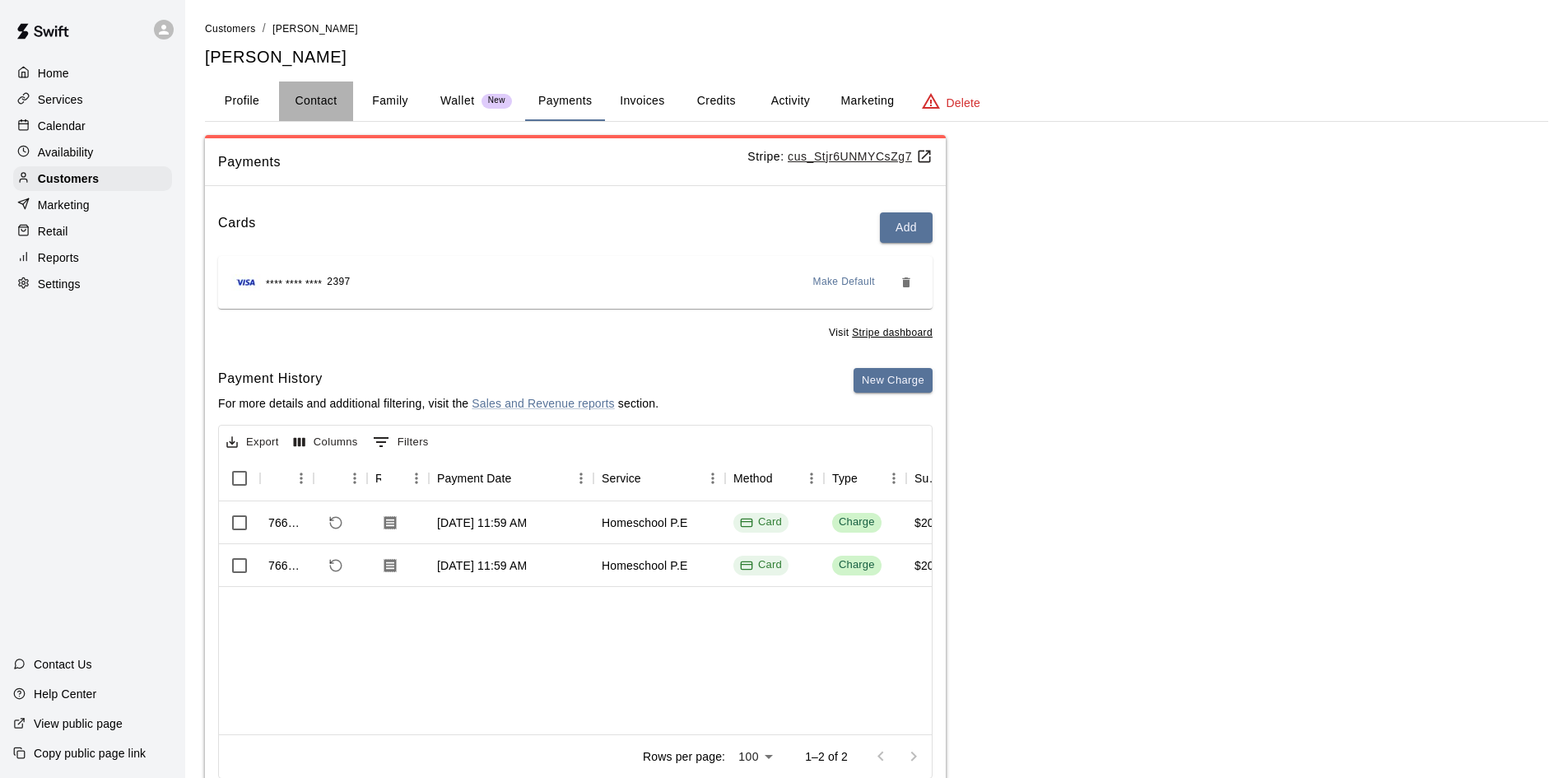
click at [331, 104] on button "Contact" at bounding box center [316, 101] width 74 height 40
select select "**"
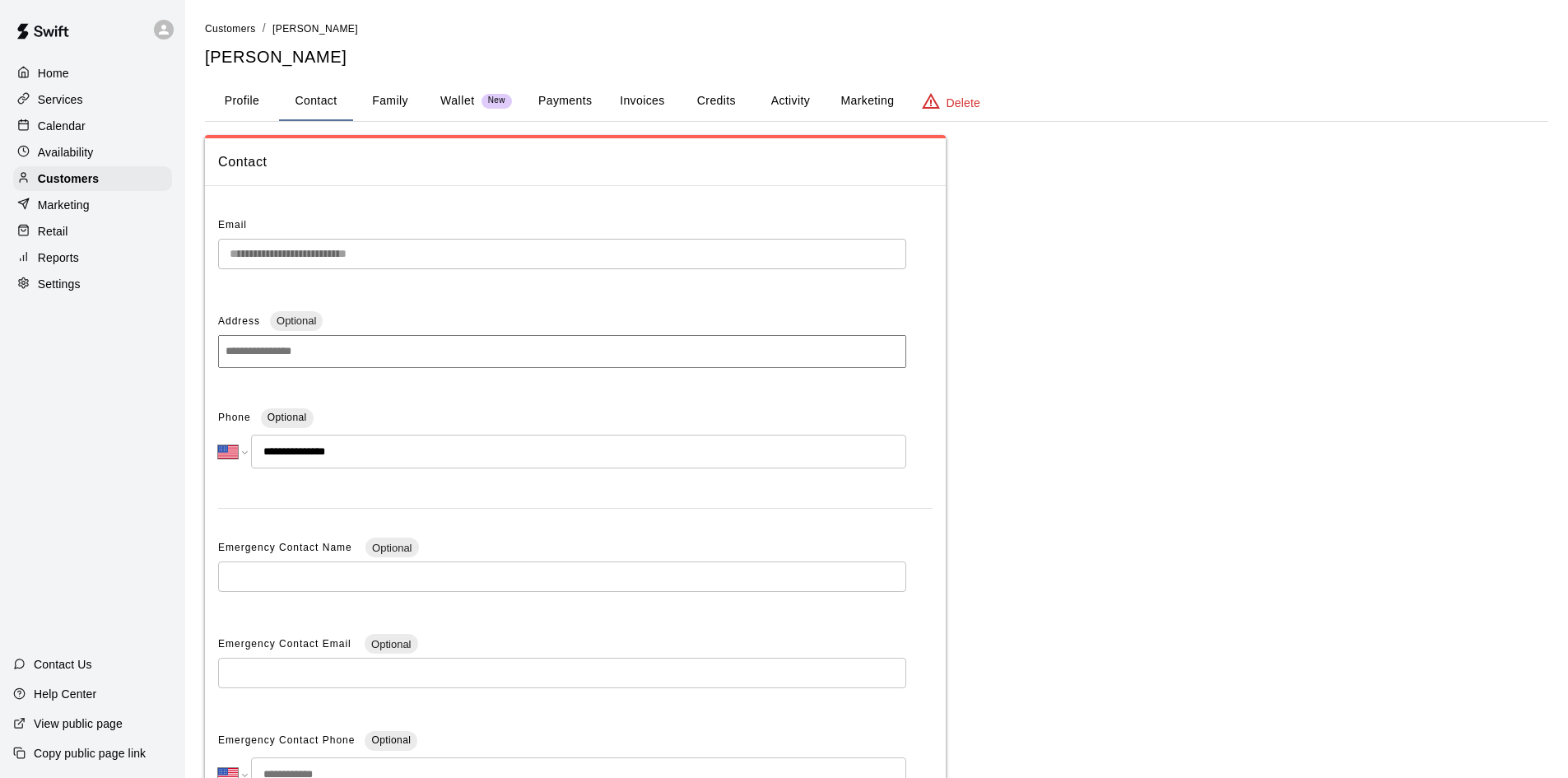
click at [40, 126] on p "Calendar" at bounding box center [62, 126] width 48 height 17
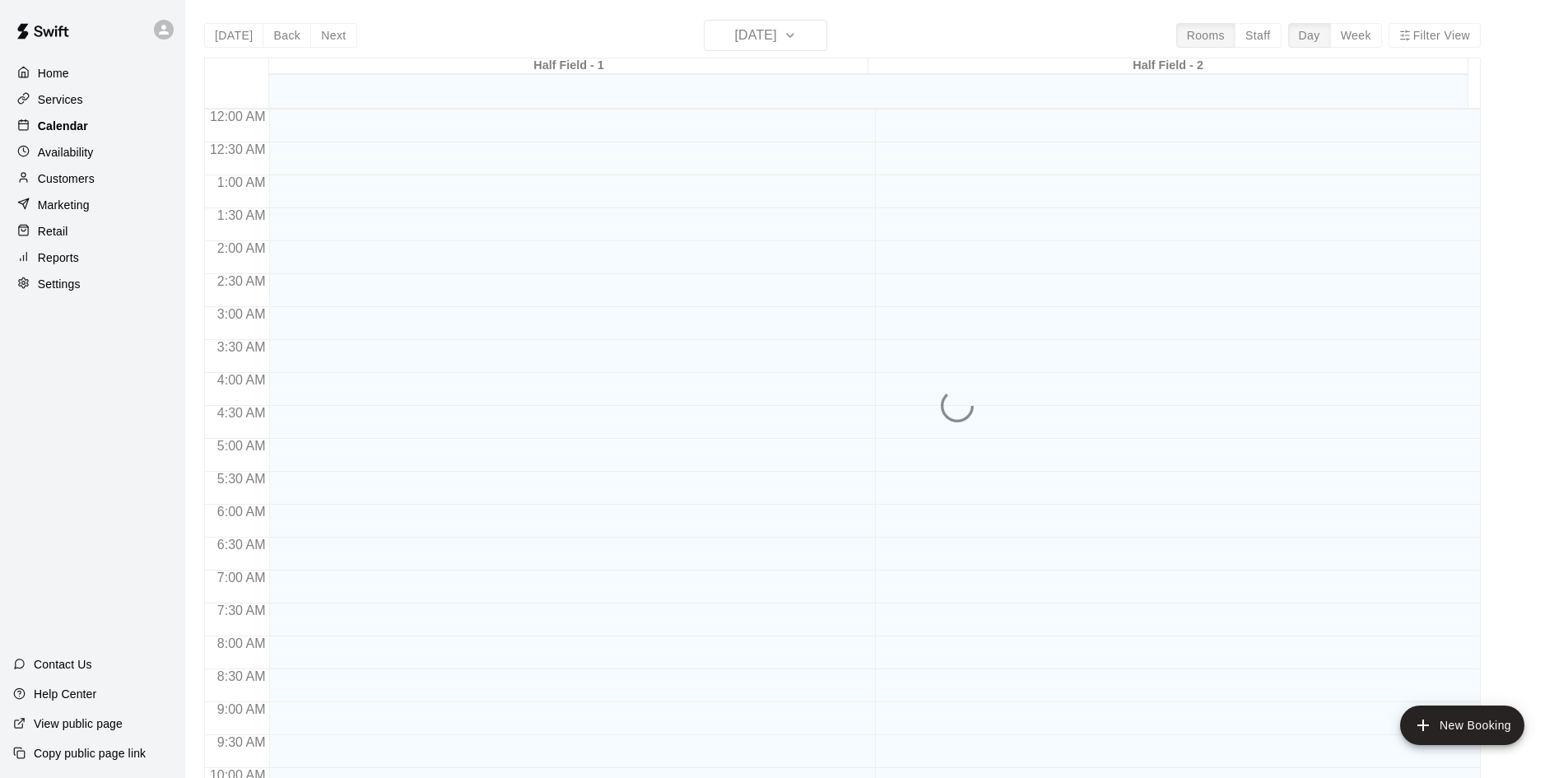
scroll to position [844, 0]
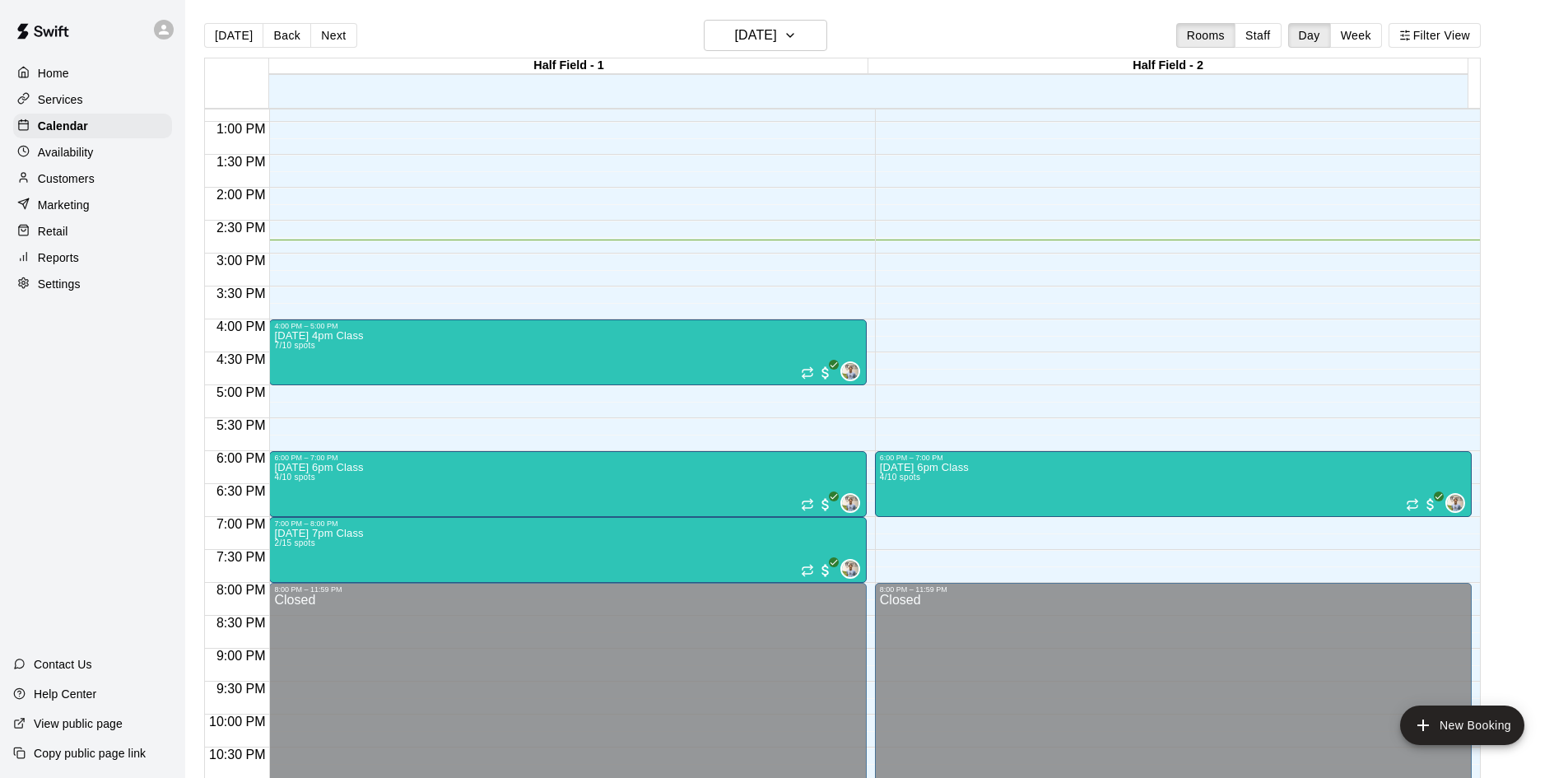
click at [75, 181] on p "Customers" at bounding box center [66, 179] width 57 height 17
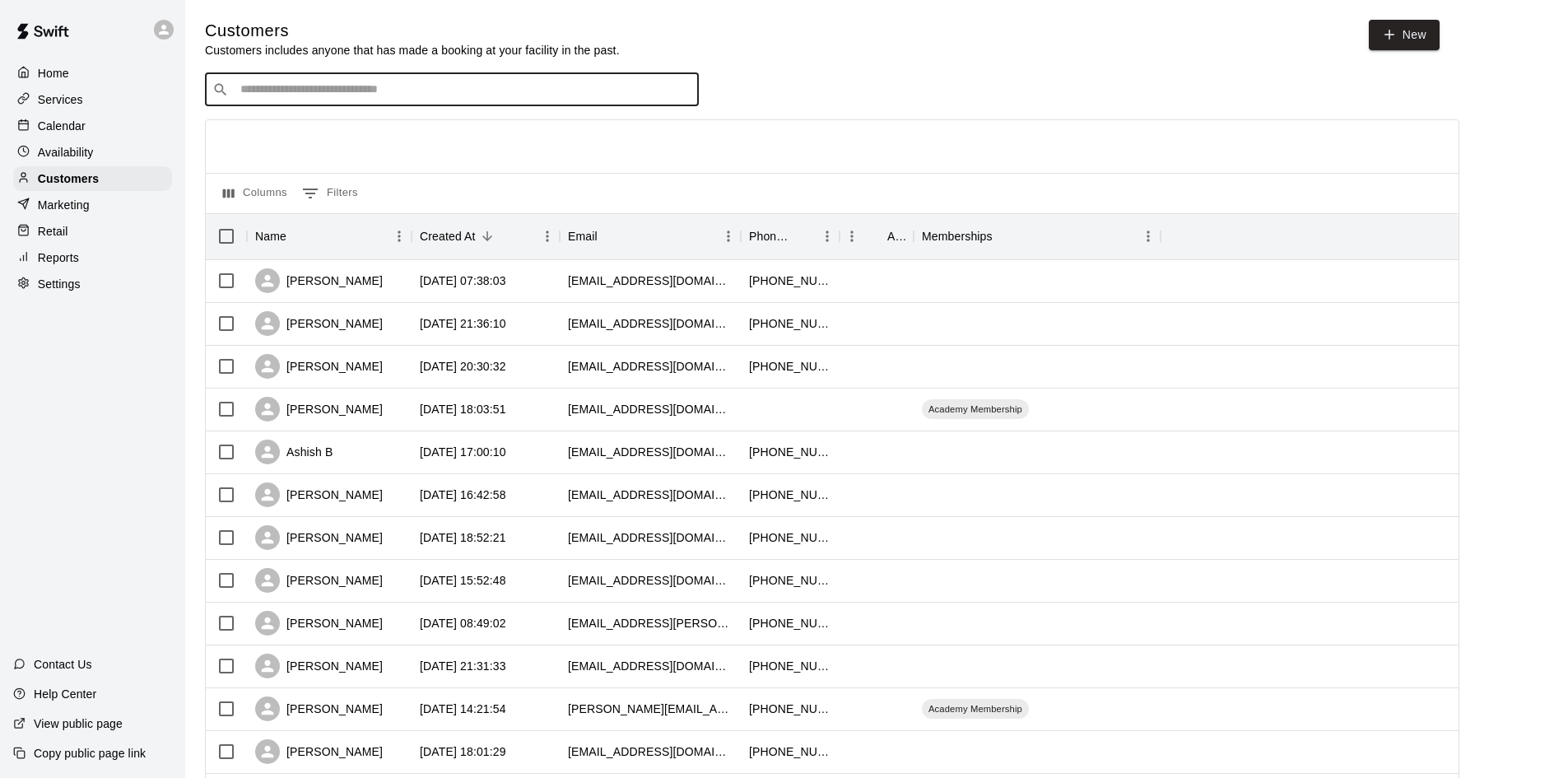
click at [480, 91] on input "Search customers by name or email" at bounding box center [463, 90] width 456 height 17
type input "*****"
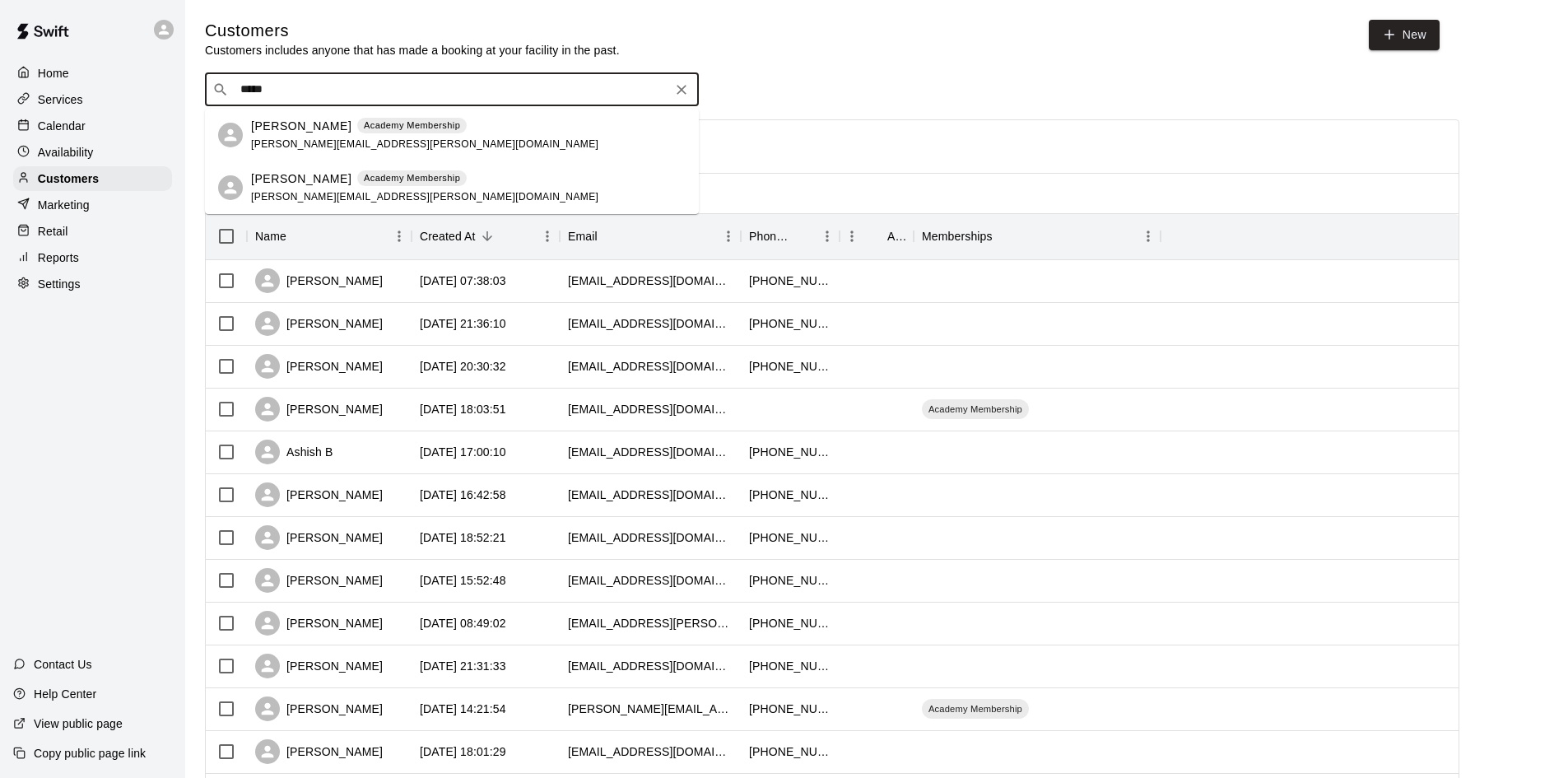
click at [398, 134] on div "Academy Membership" at bounding box center [412, 126] width 109 height 17
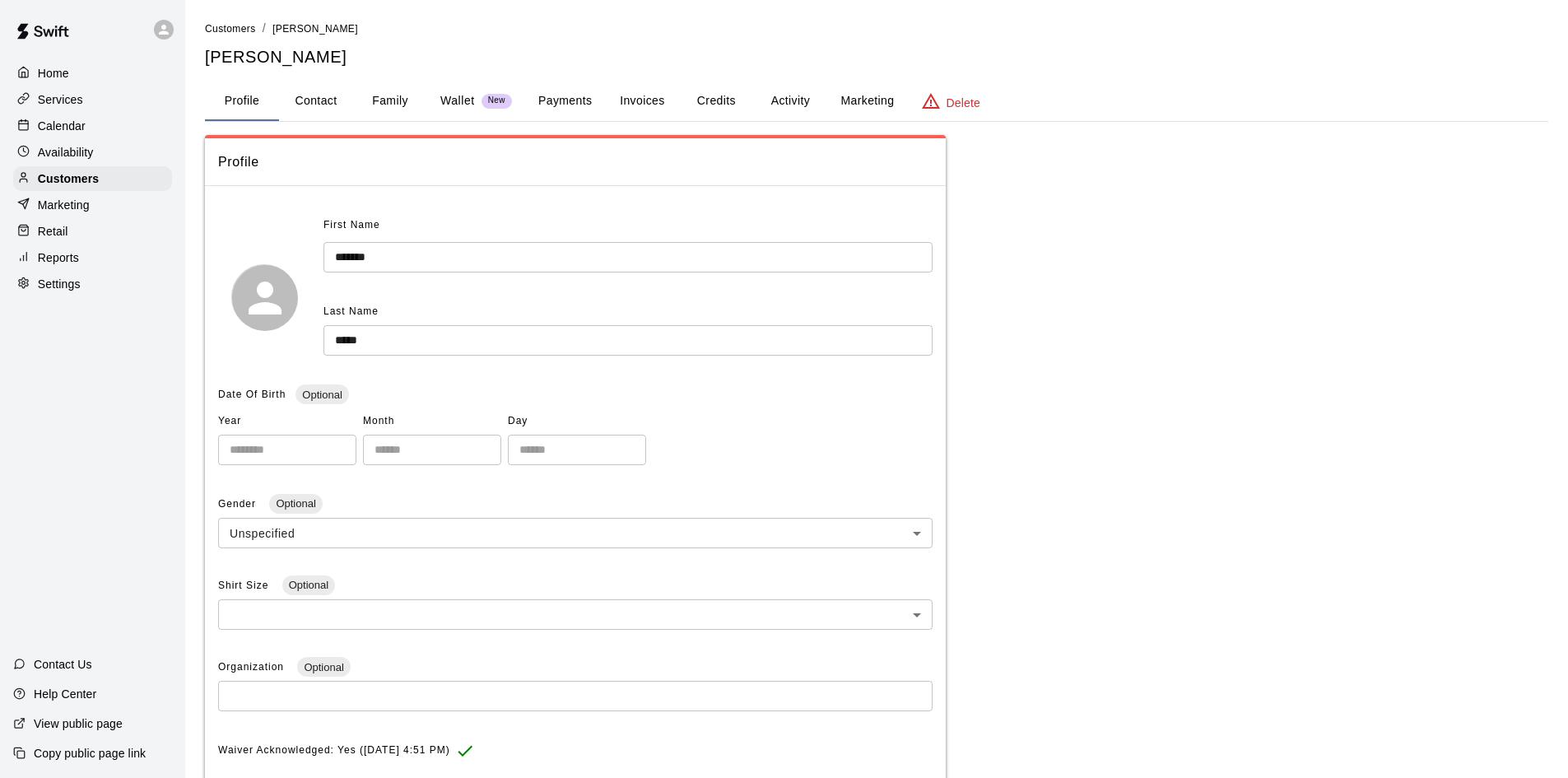
click at [584, 94] on button "Payments" at bounding box center [565, 101] width 80 height 40
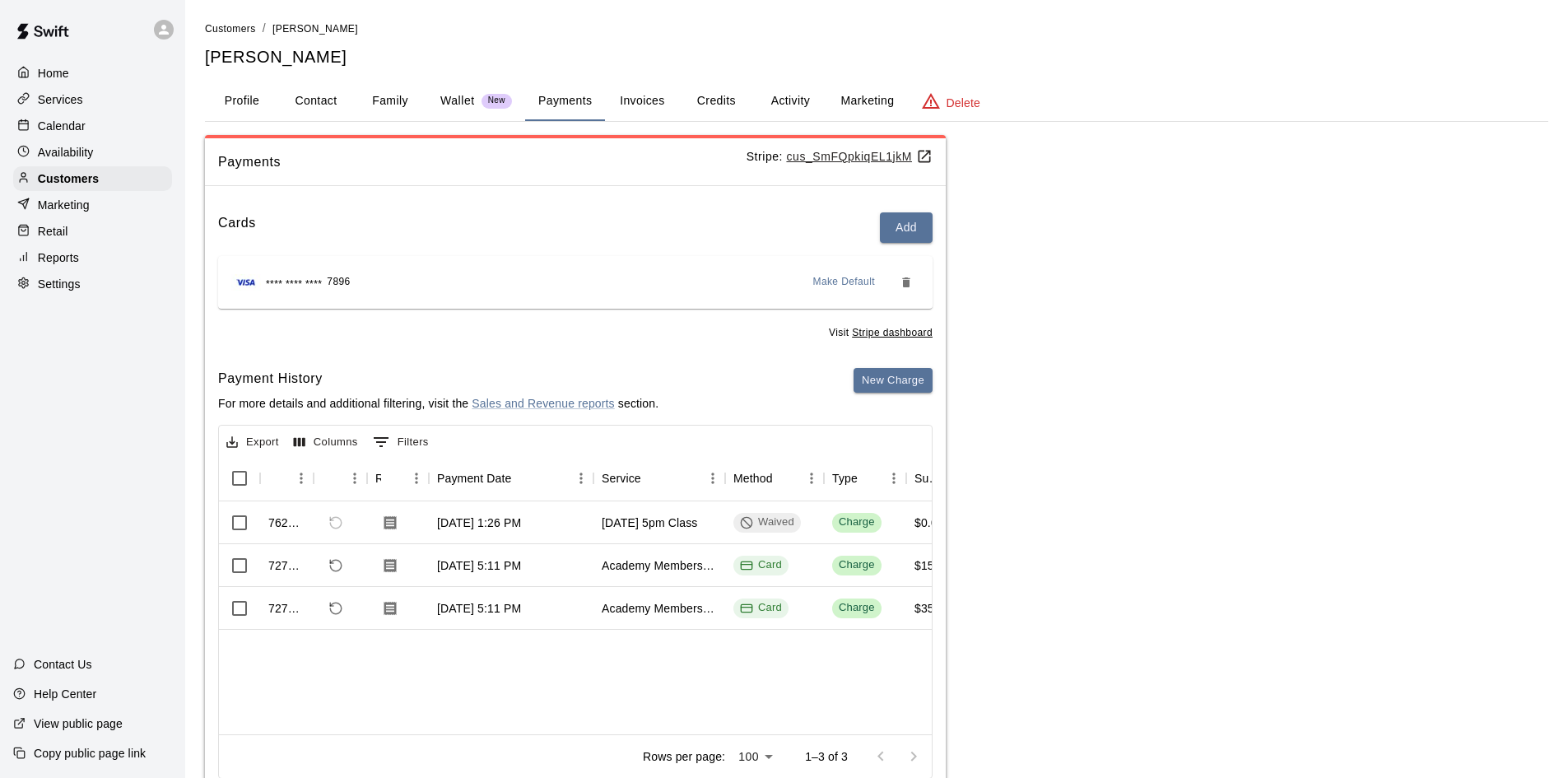
click at [779, 99] on button "Activity" at bounding box center [790, 101] width 74 height 40
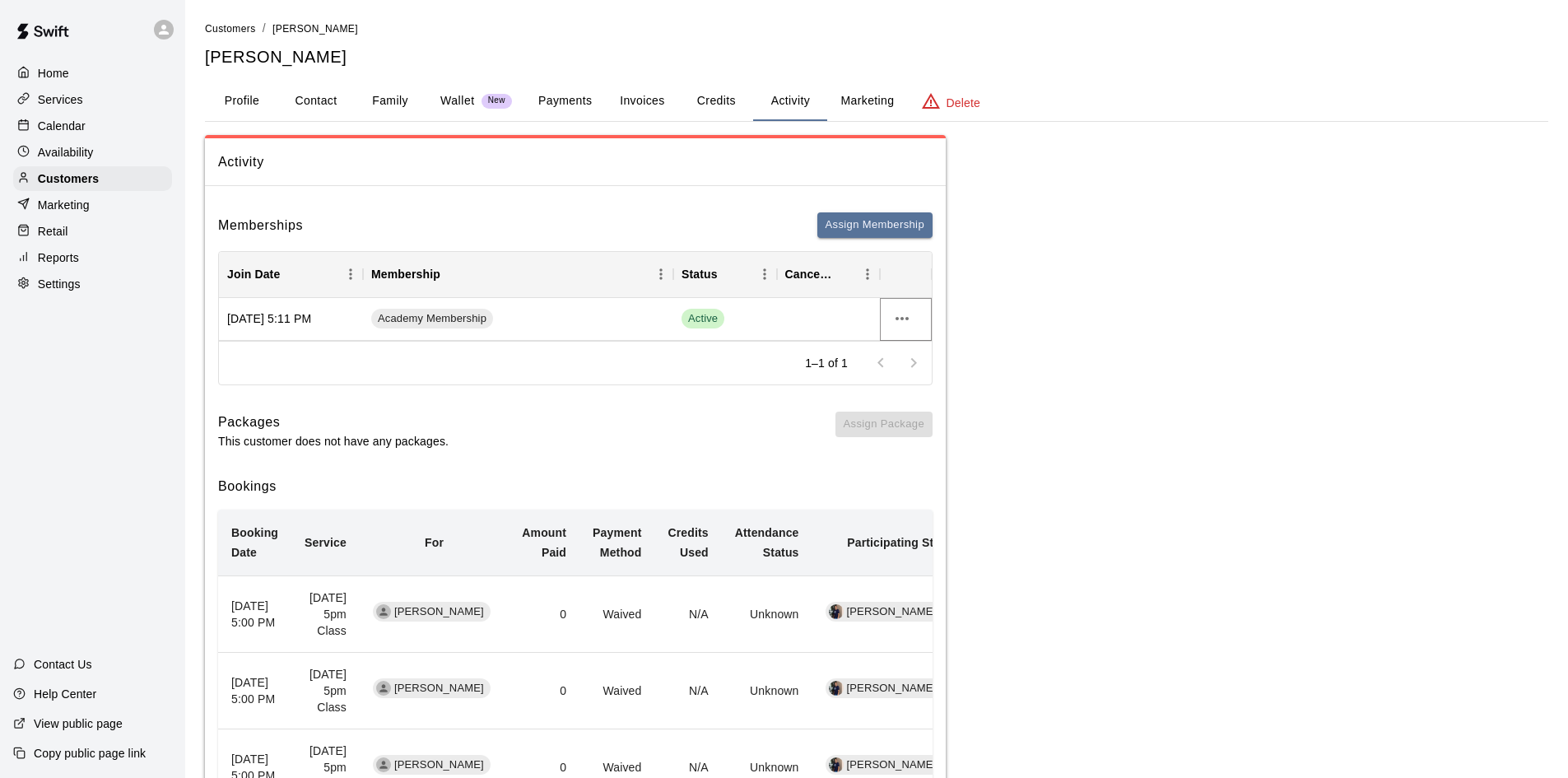
click at [901, 319] on icon "more actions" at bounding box center [902, 319] width 13 height 4
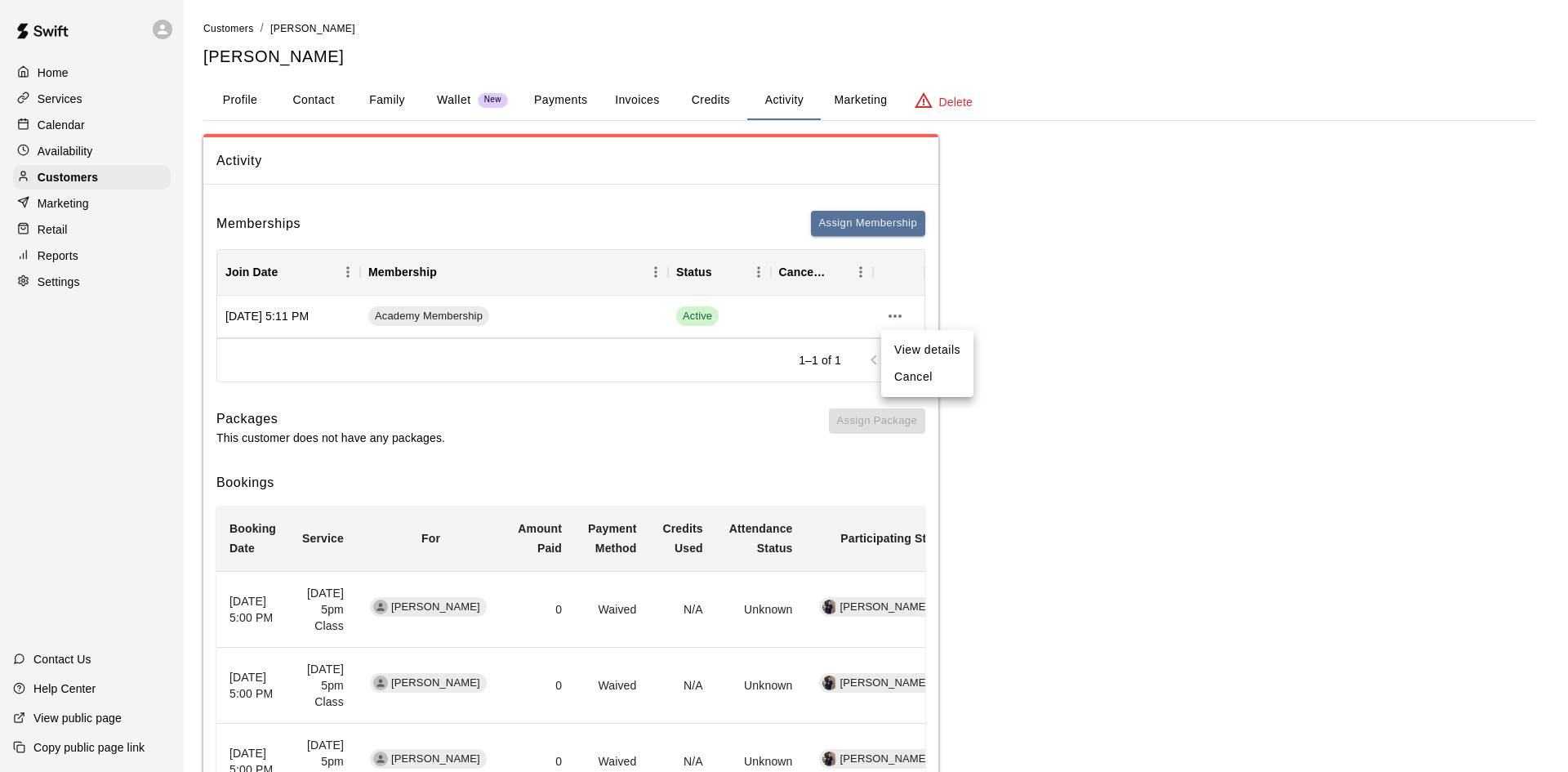
click at [913, 376] on li "Cancel" at bounding box center [927, 376] width 93 height 27
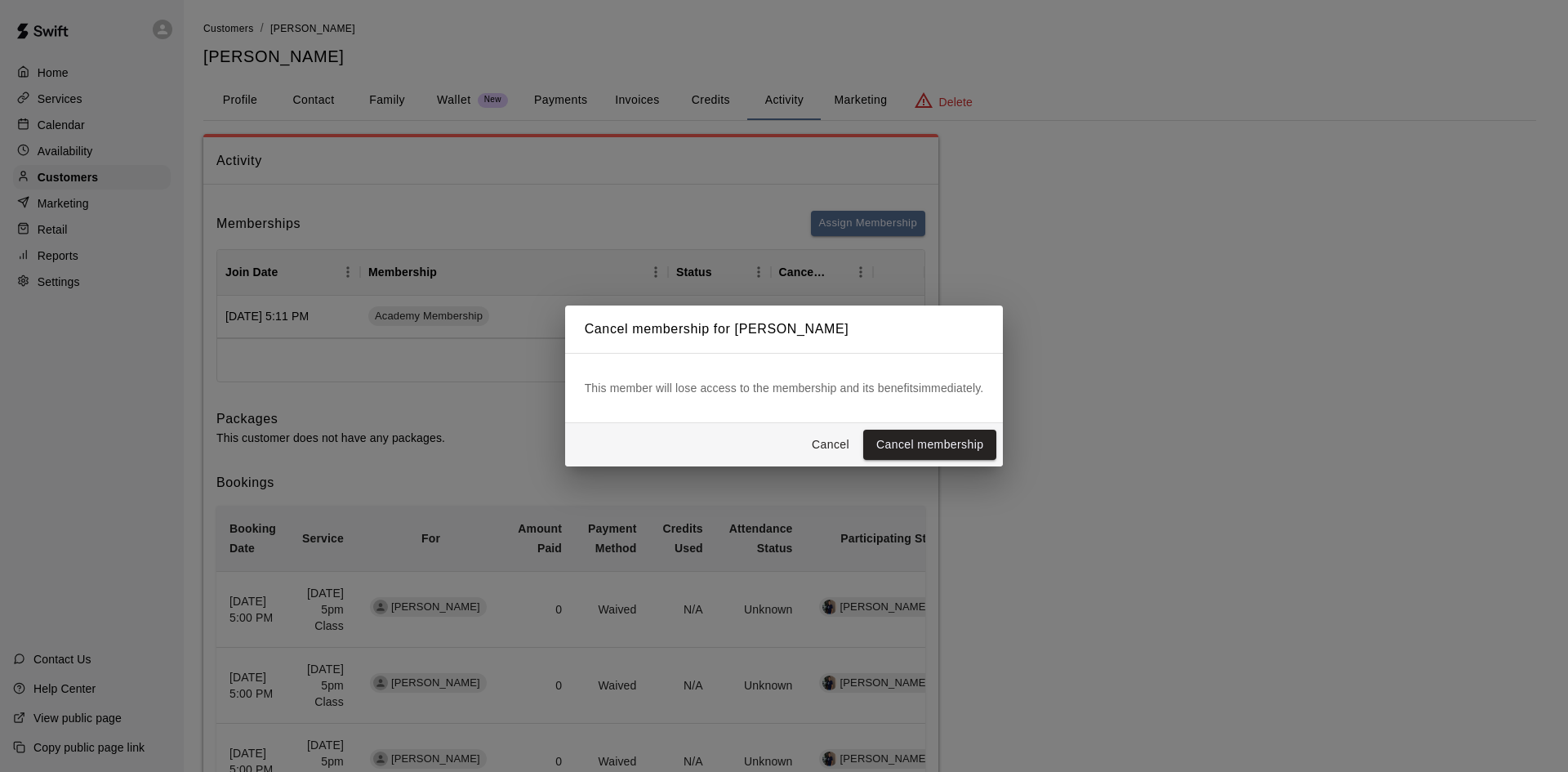
click at [925, 444] on button "Cancel membership" at bounding box center [930, 445] width 133 height 31
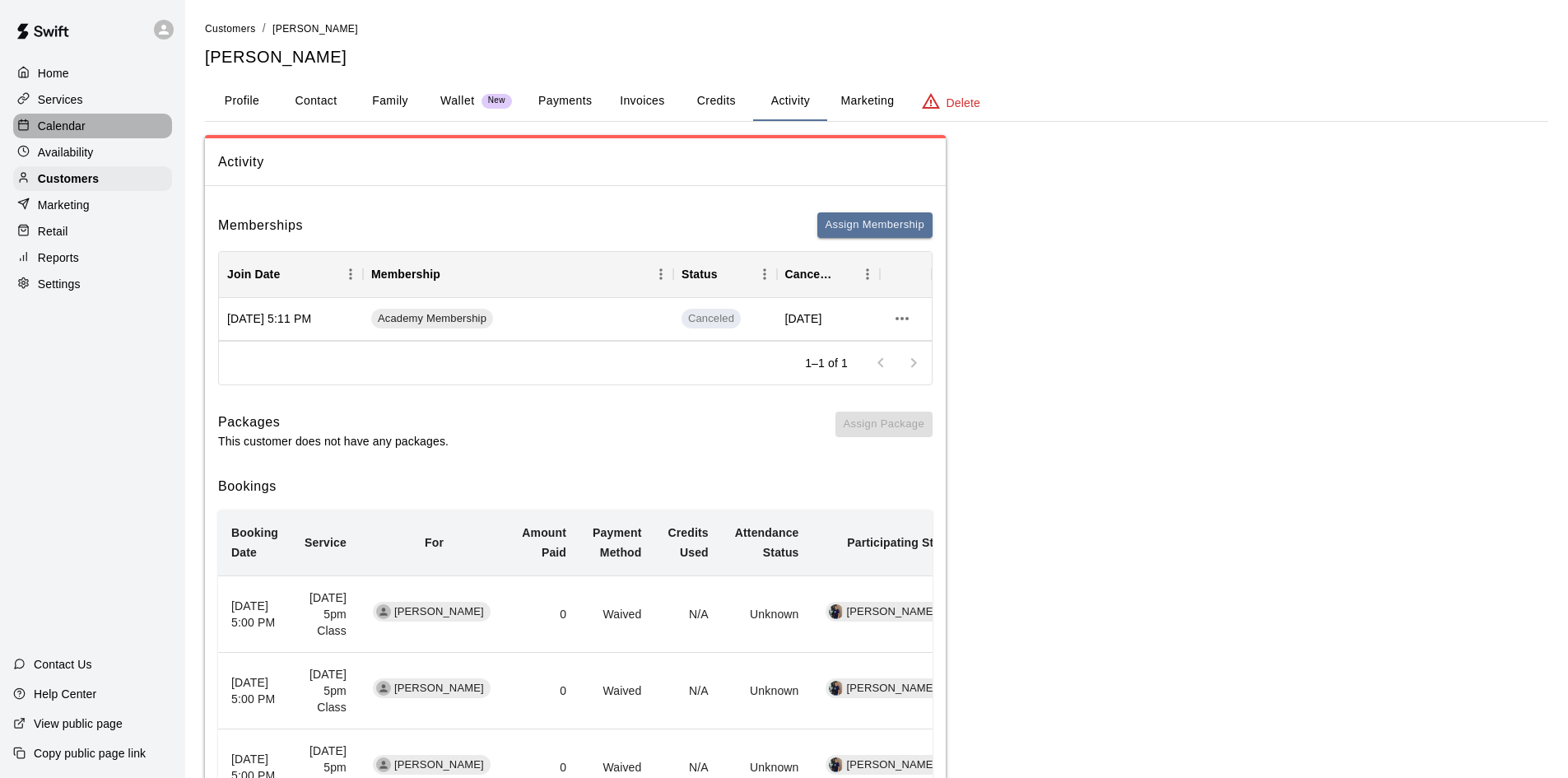
click at [82, 136] on div "Calendar" at bounding box center [92, 126] width 159 height 25
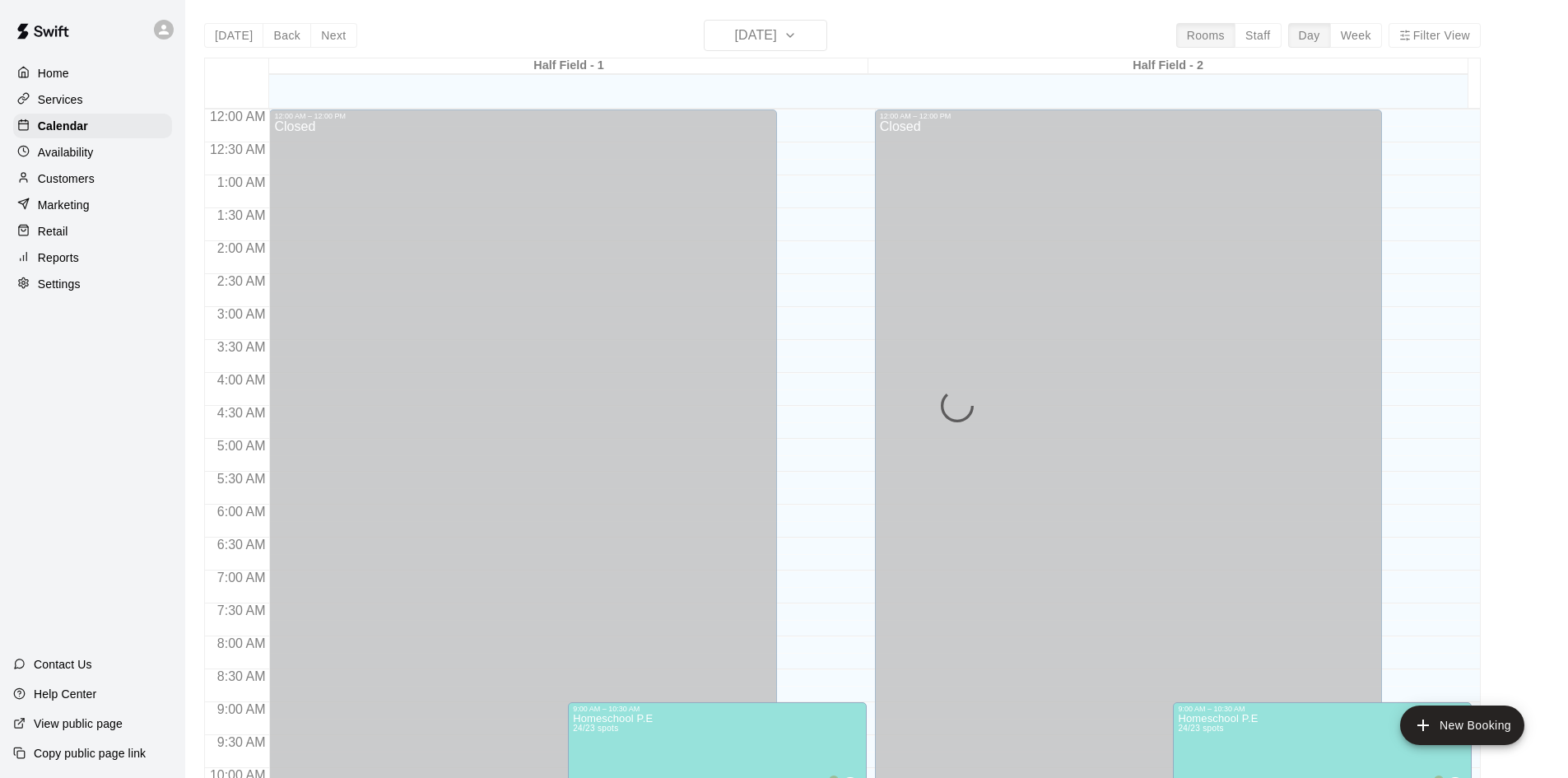
scroll to position [844, 0]
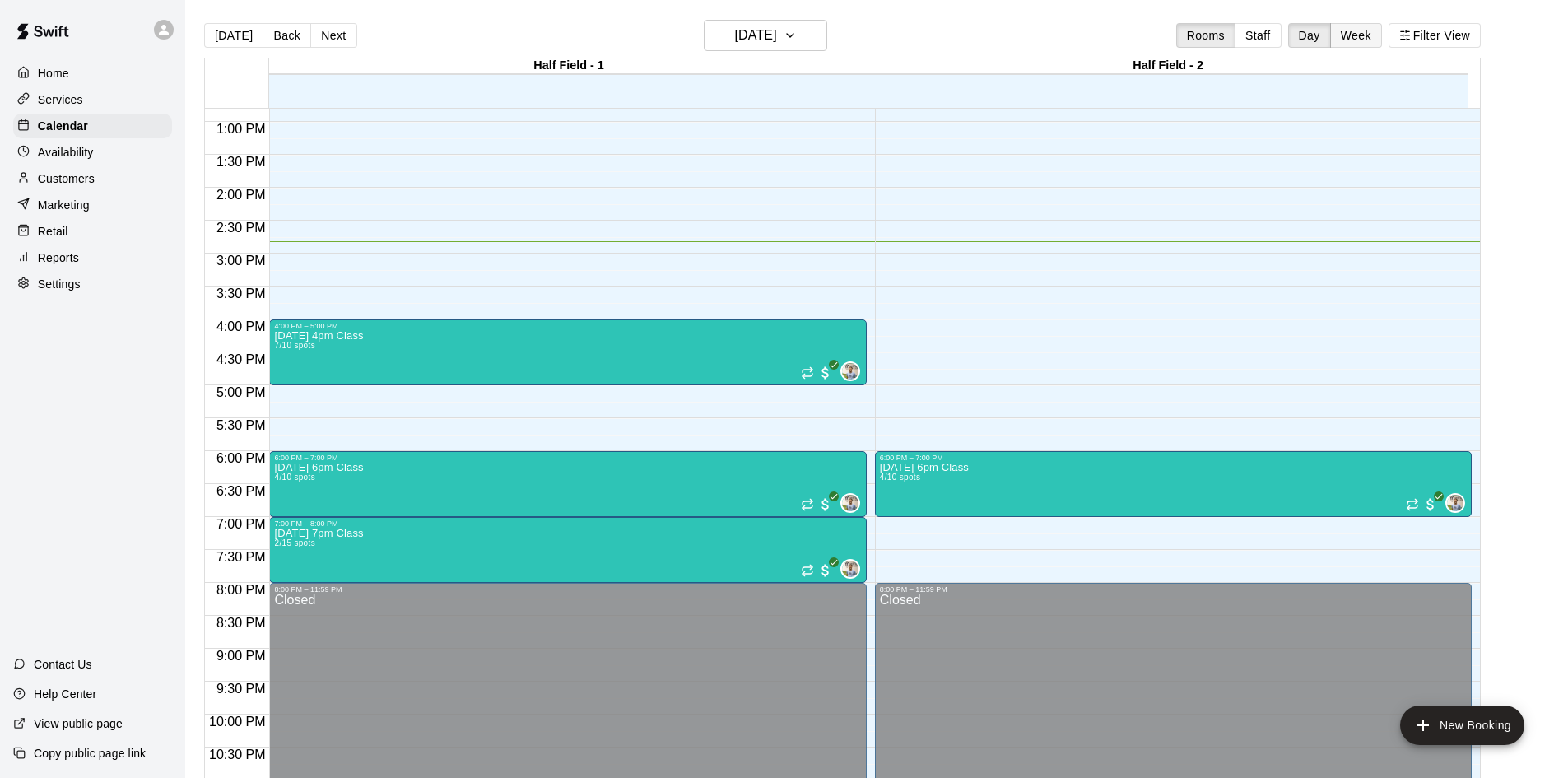
click at [1361, 26] on button "Week" at bounding box center [1355, 35] width 52 height 25
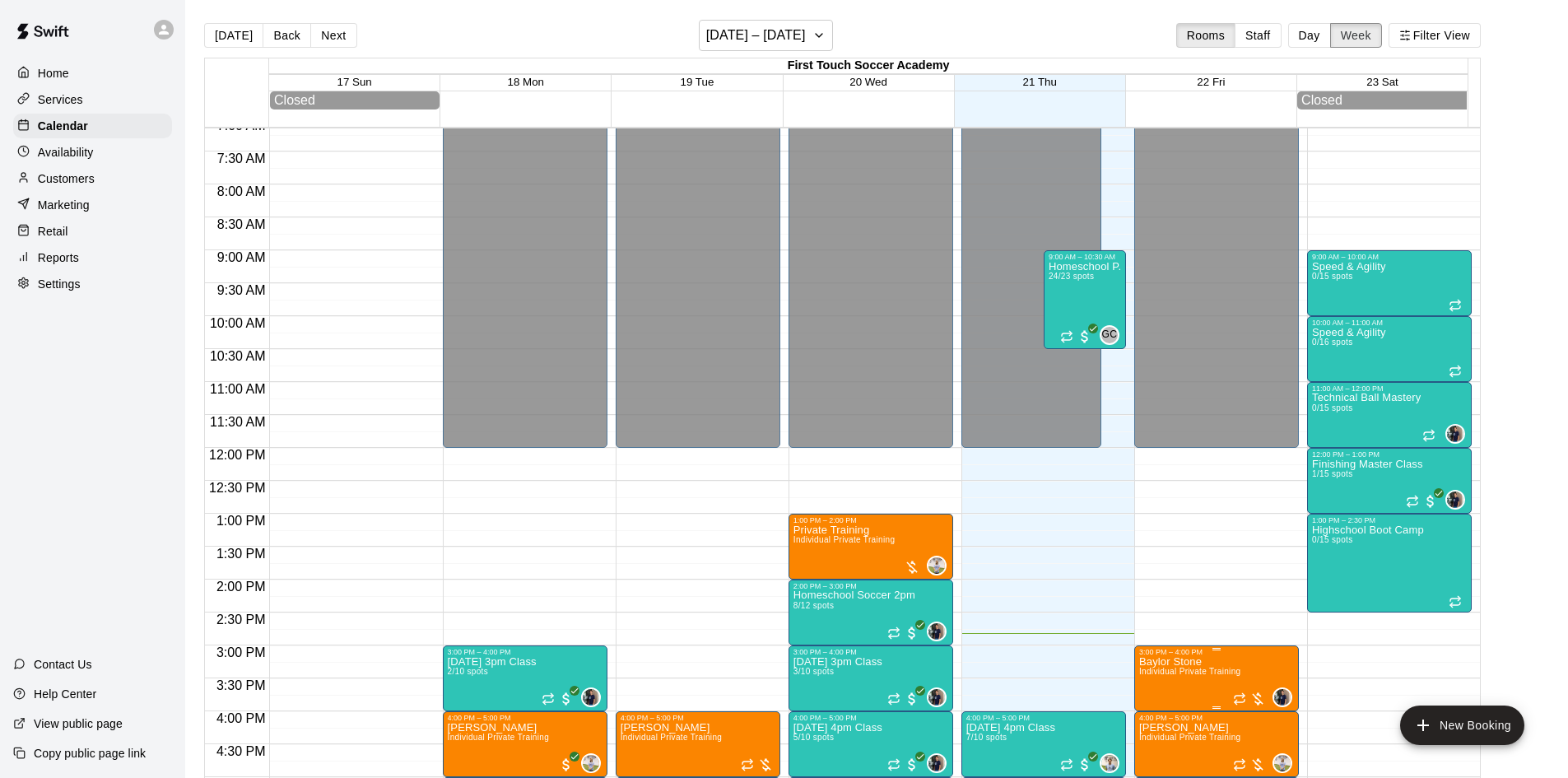
scroll to position [418, 0]
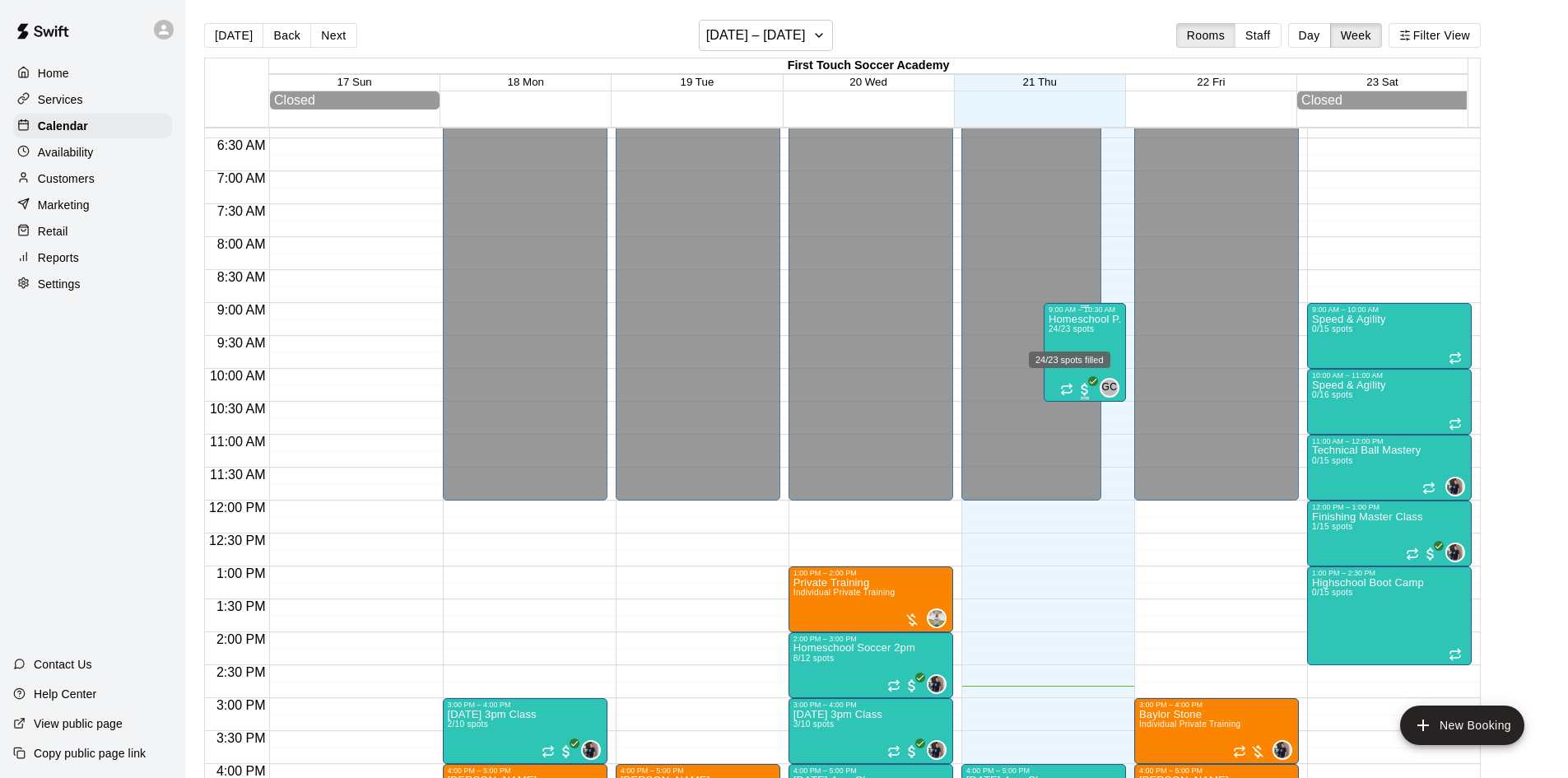
click at [1072, 340] on div "24/23 spots filled" at bounding box center [1069, 355] width 84 height 30
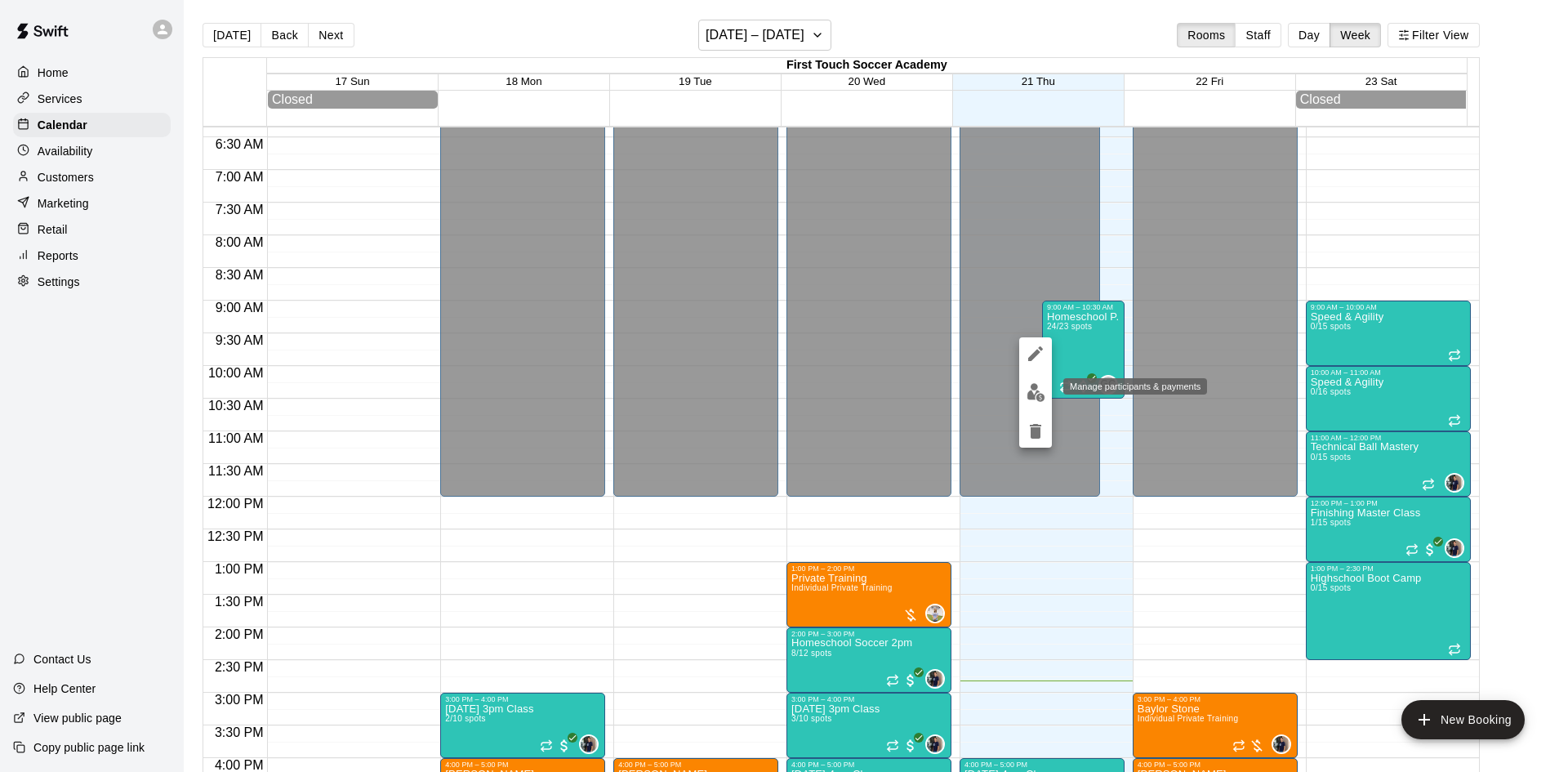
click at [1028, 384] on img "edit" at bounding box center [1036, 393] width 19 height 19
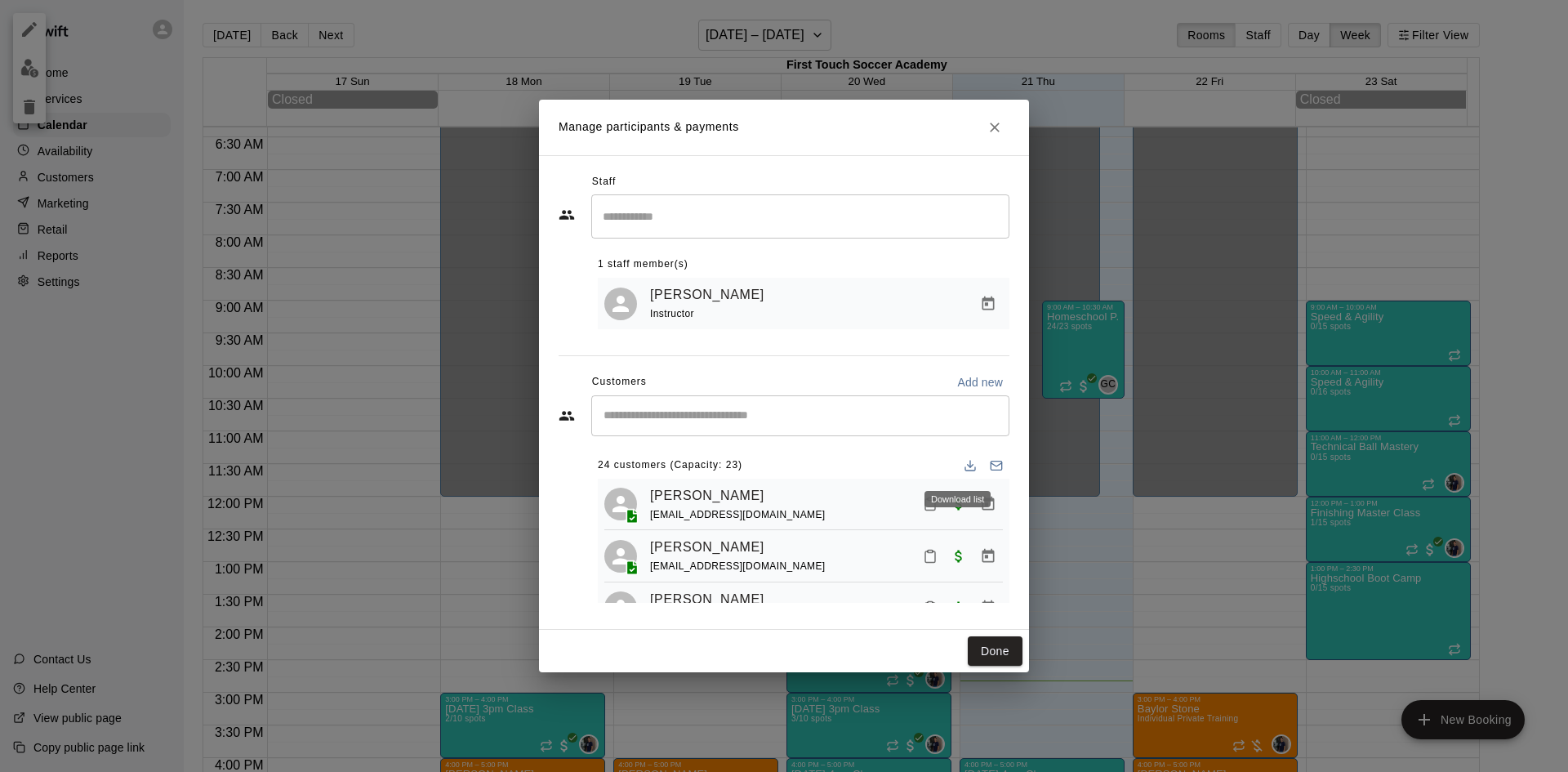
click at [964, 463] on icon "Download list" at bounding box center [970, 465] width 13 height 13
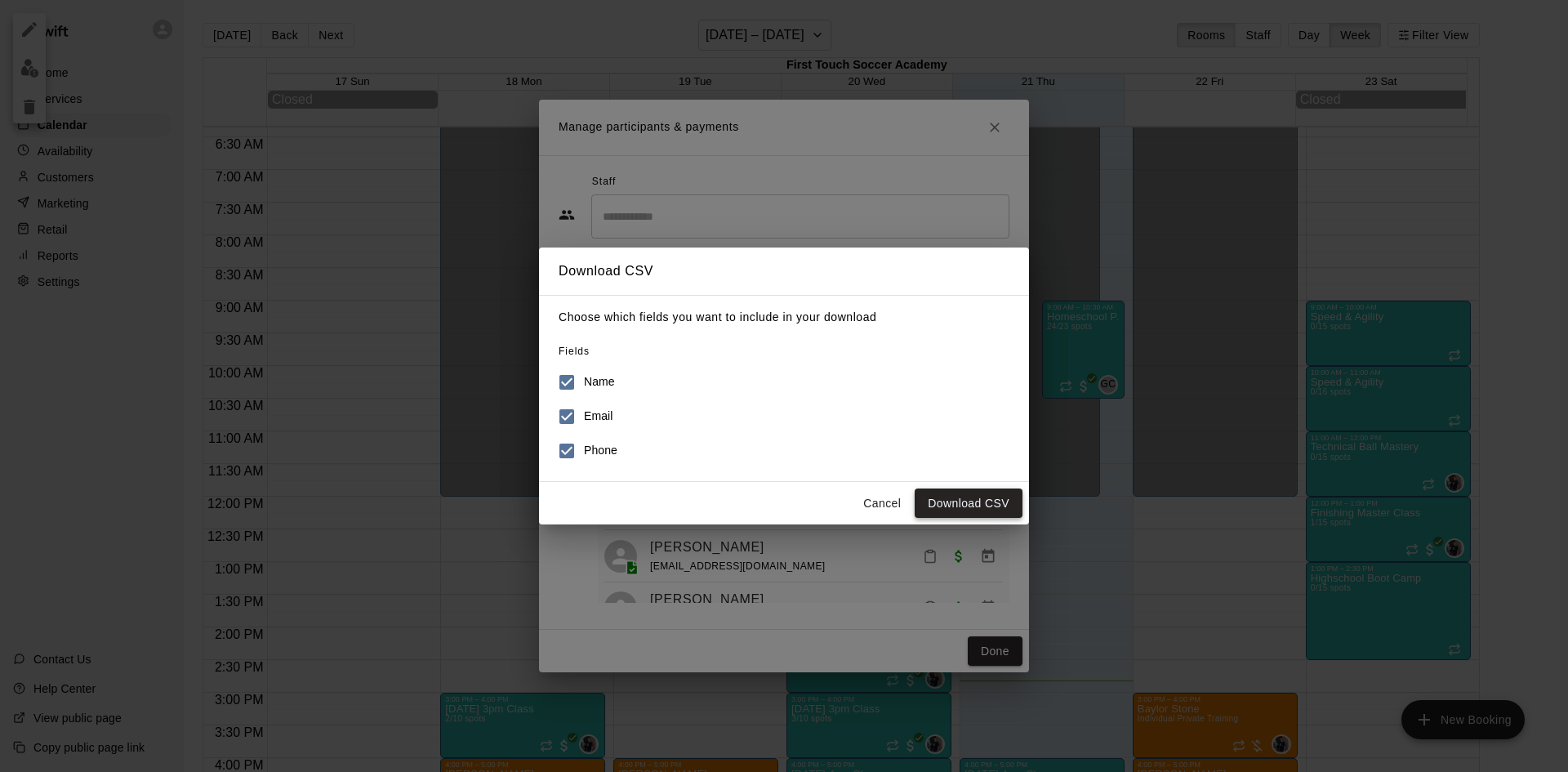
click at [963, 500] on button "Download CSV" at bounding box center [968, 503] width 107 height 31
drag, startPoint x: 887, startPoint y: 491, endPoint x: 898, endPoint y: 417, distance: 74.8
click at [887, 491] on button "Cancel" at bounding box center [882, 503] width 52 height 31
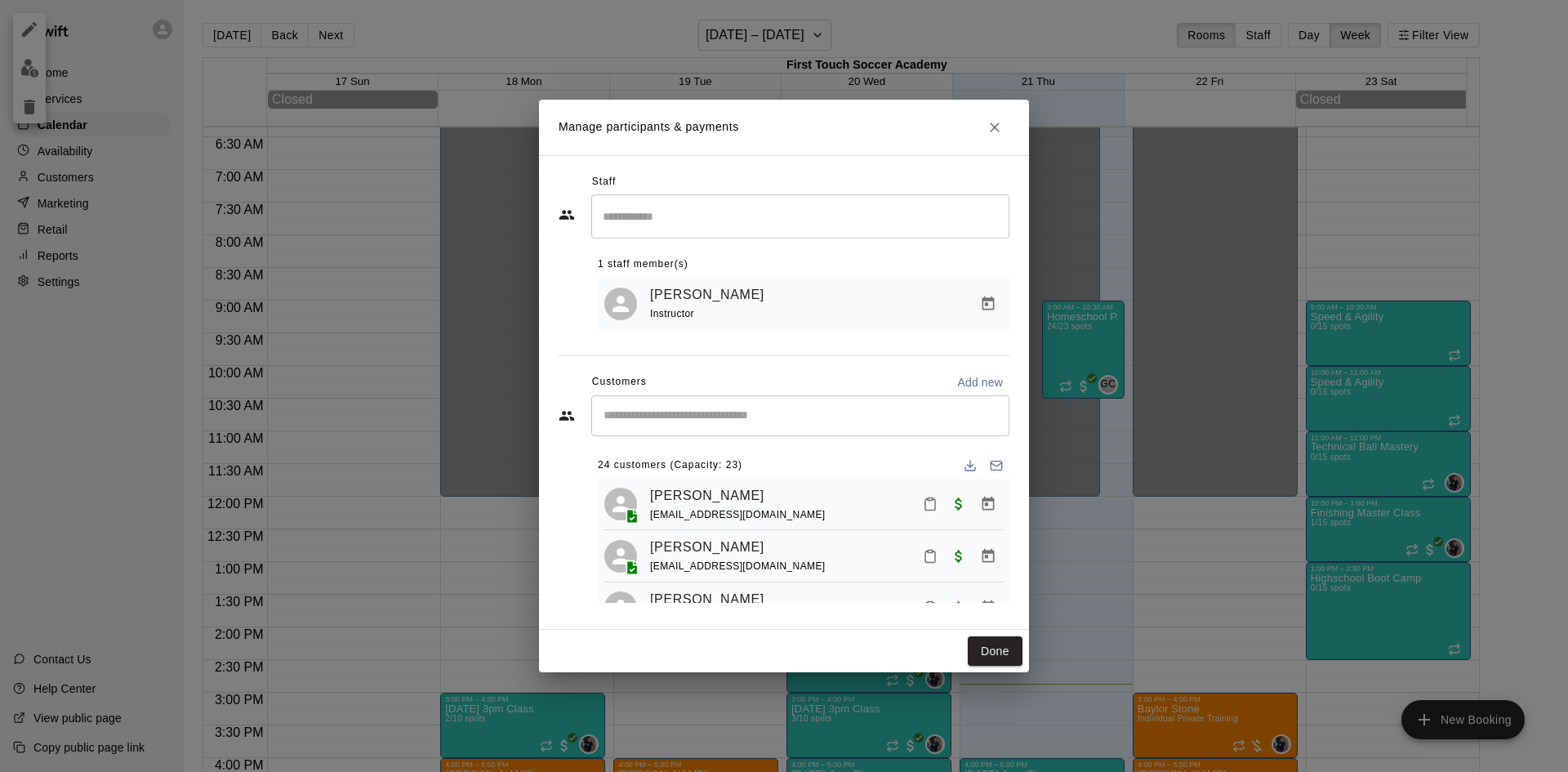
click at [999, 120] on icon "Close" at bounding box center [994, 128] width 17 height 17
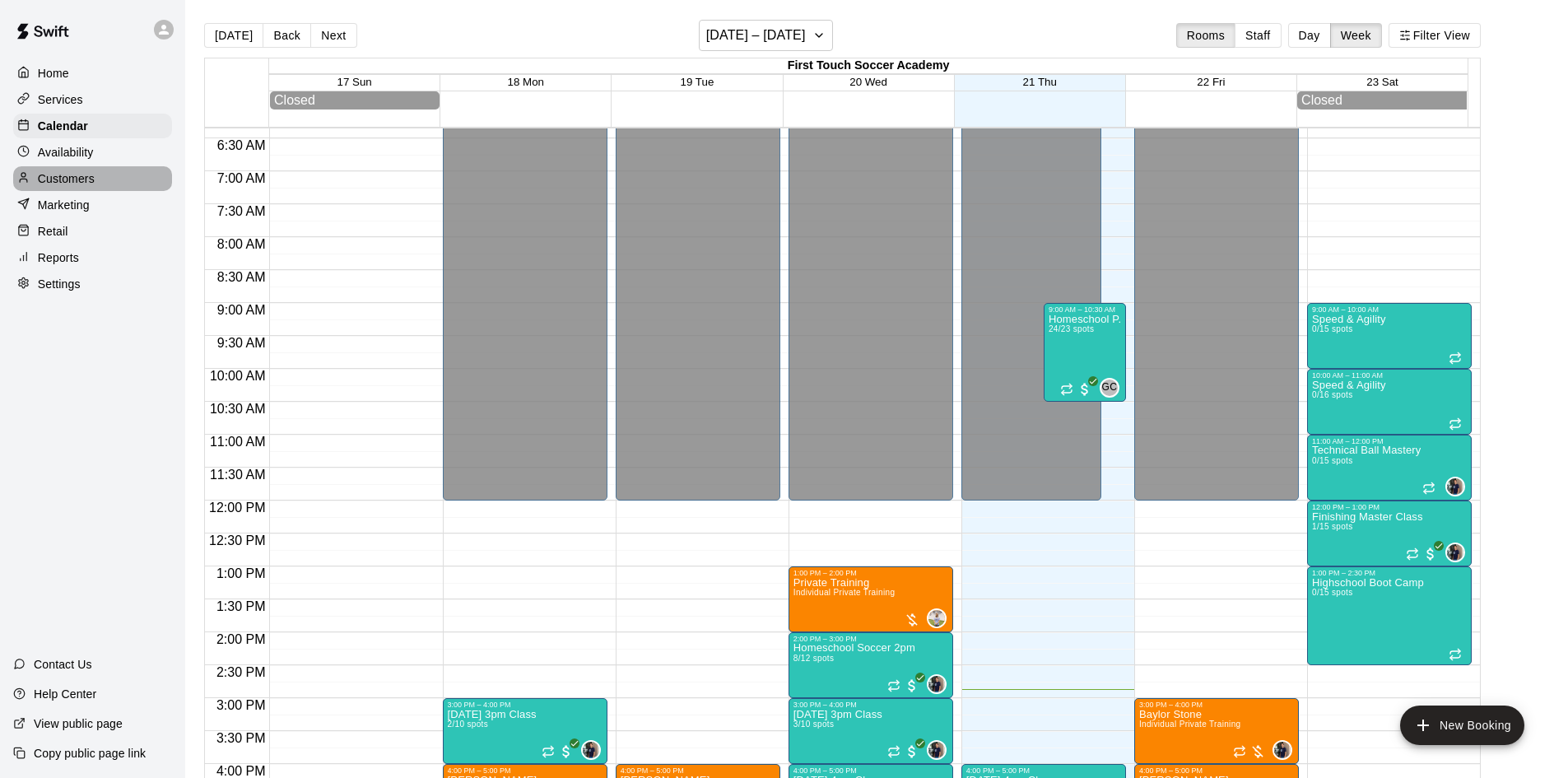
click at [38, 179] on p "Customers" at bounding box center [66, 179] width 57 height 17
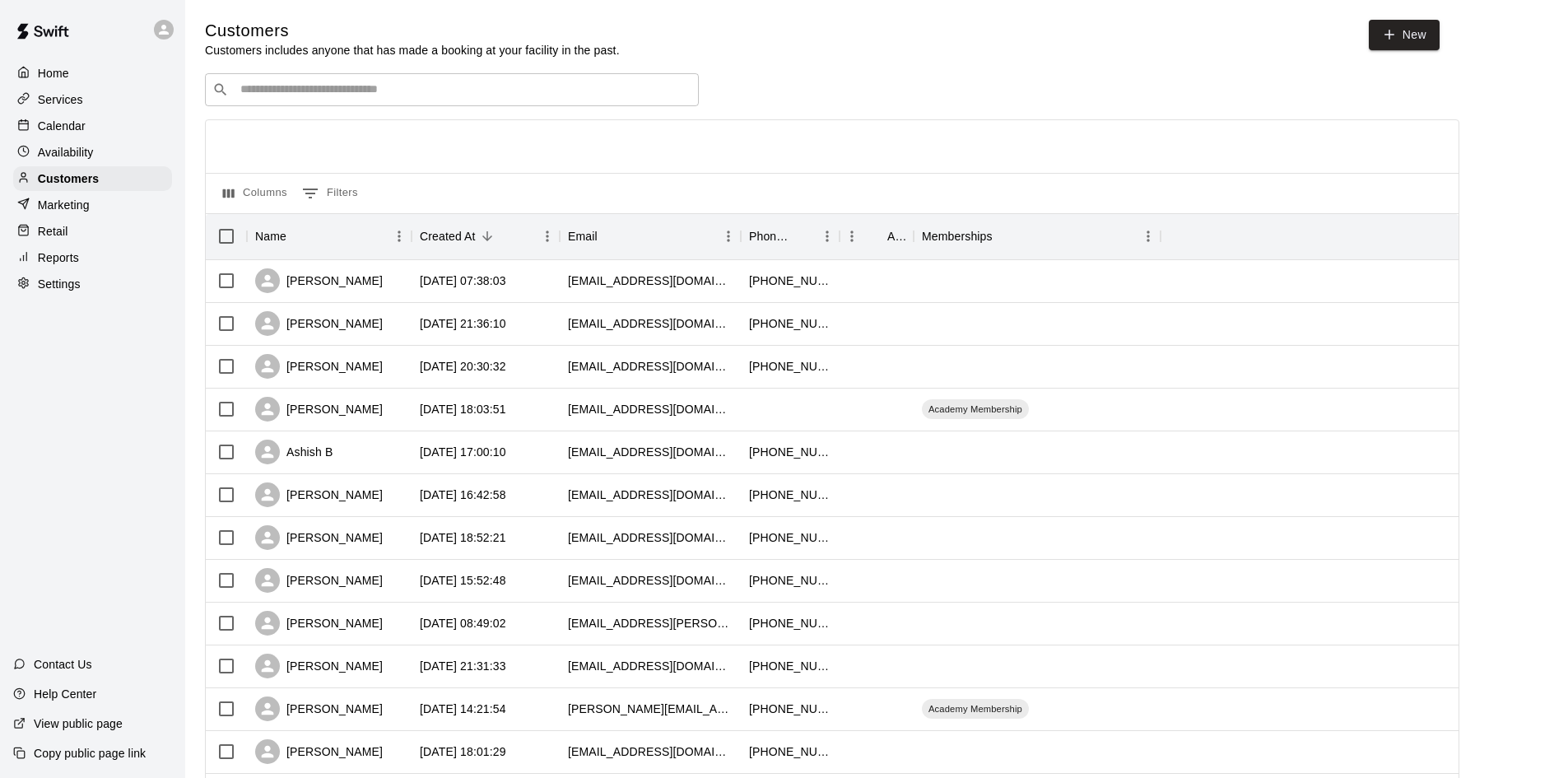
click at [65, 131] on p "Calendar" at bounding box center [62, 126] width 48 height 17
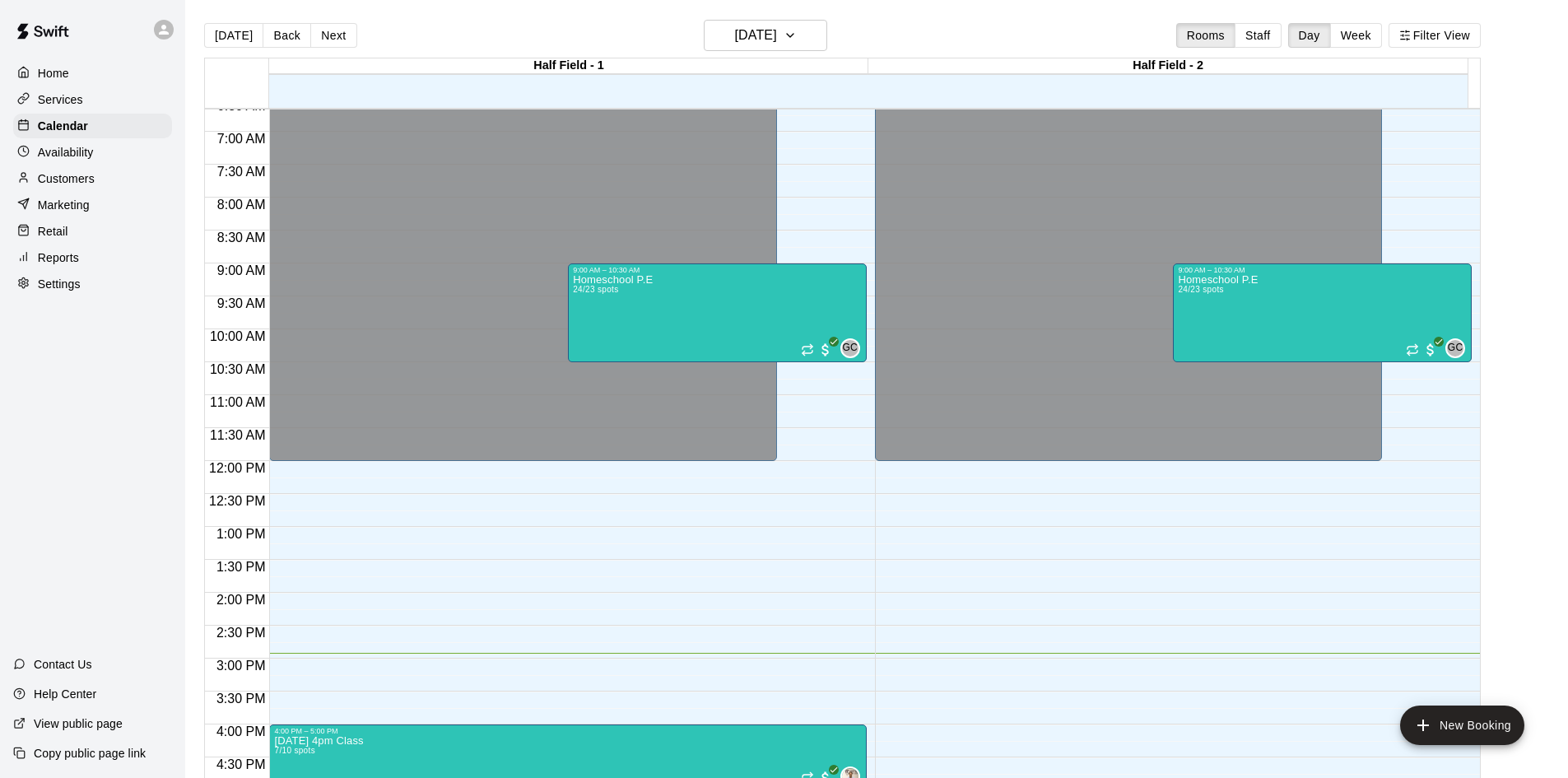
scroll to position [268, 0]
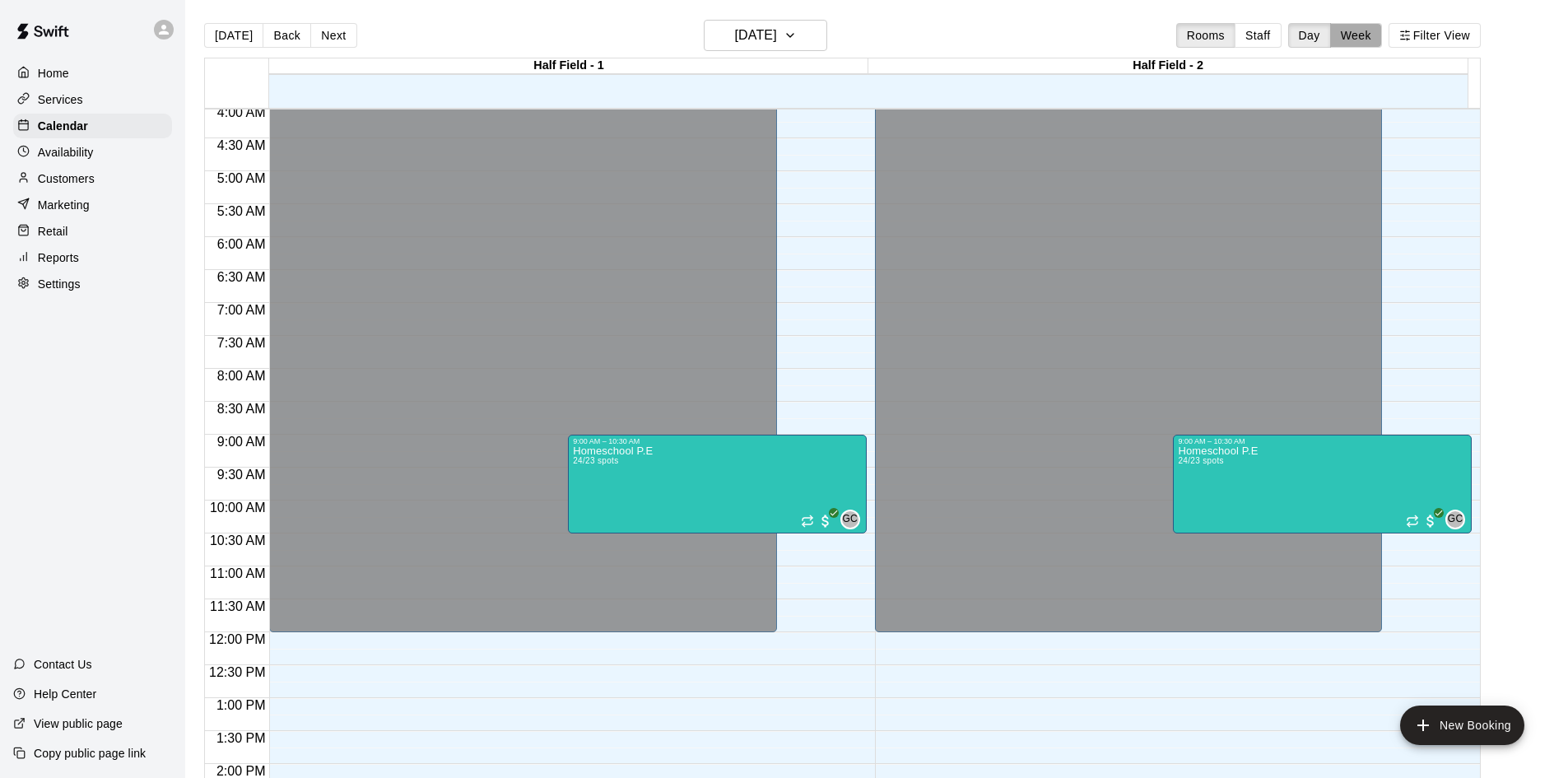
click at [1365, 26] on button "Week" at bounding box center [1355, 35] width 52 height 25
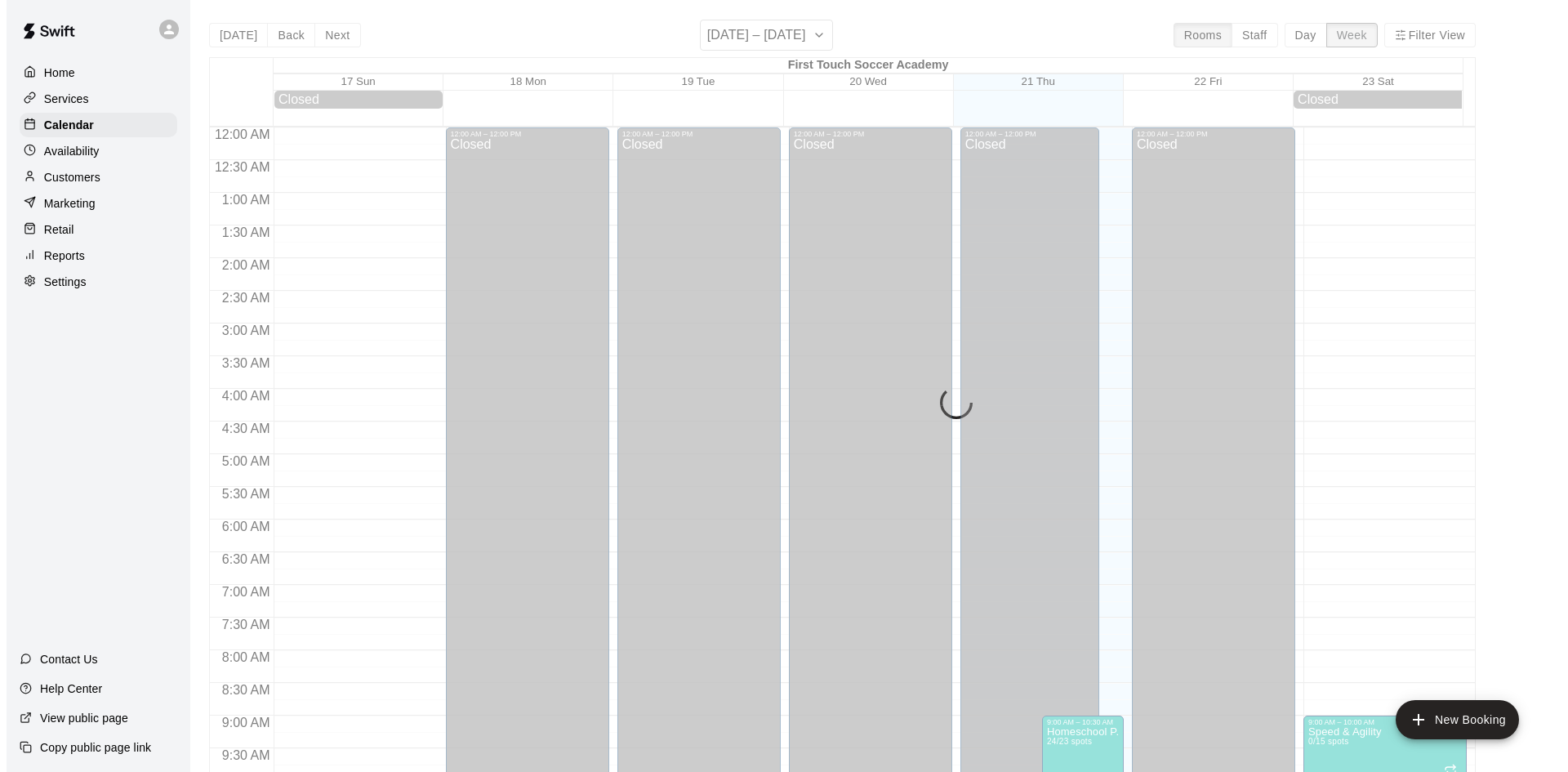
scroll to position [910, 0]
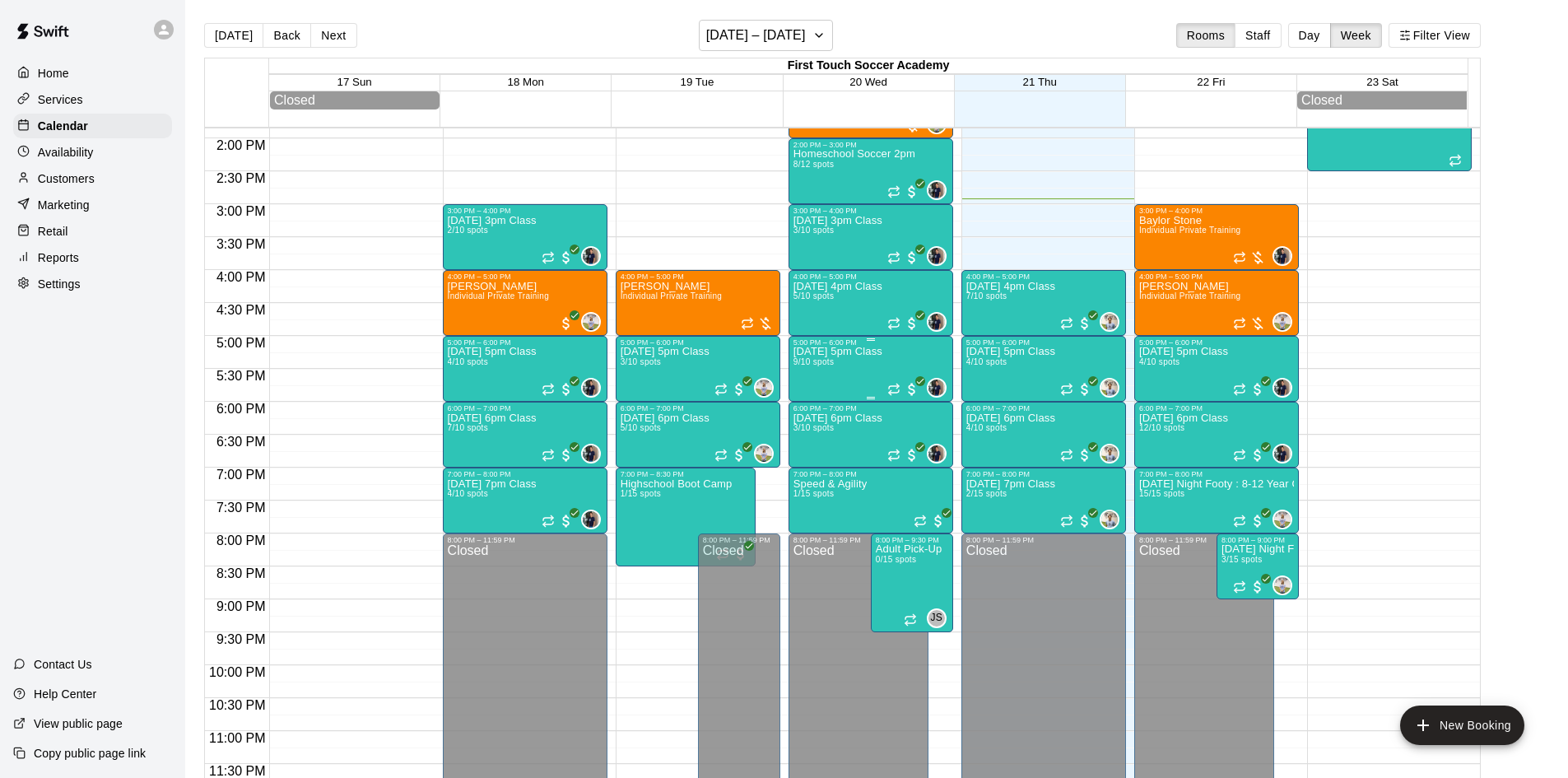
click at [810, 351] on p "[DATE] 5pm Class" at bounding box center [838, 351] width 89 height 0
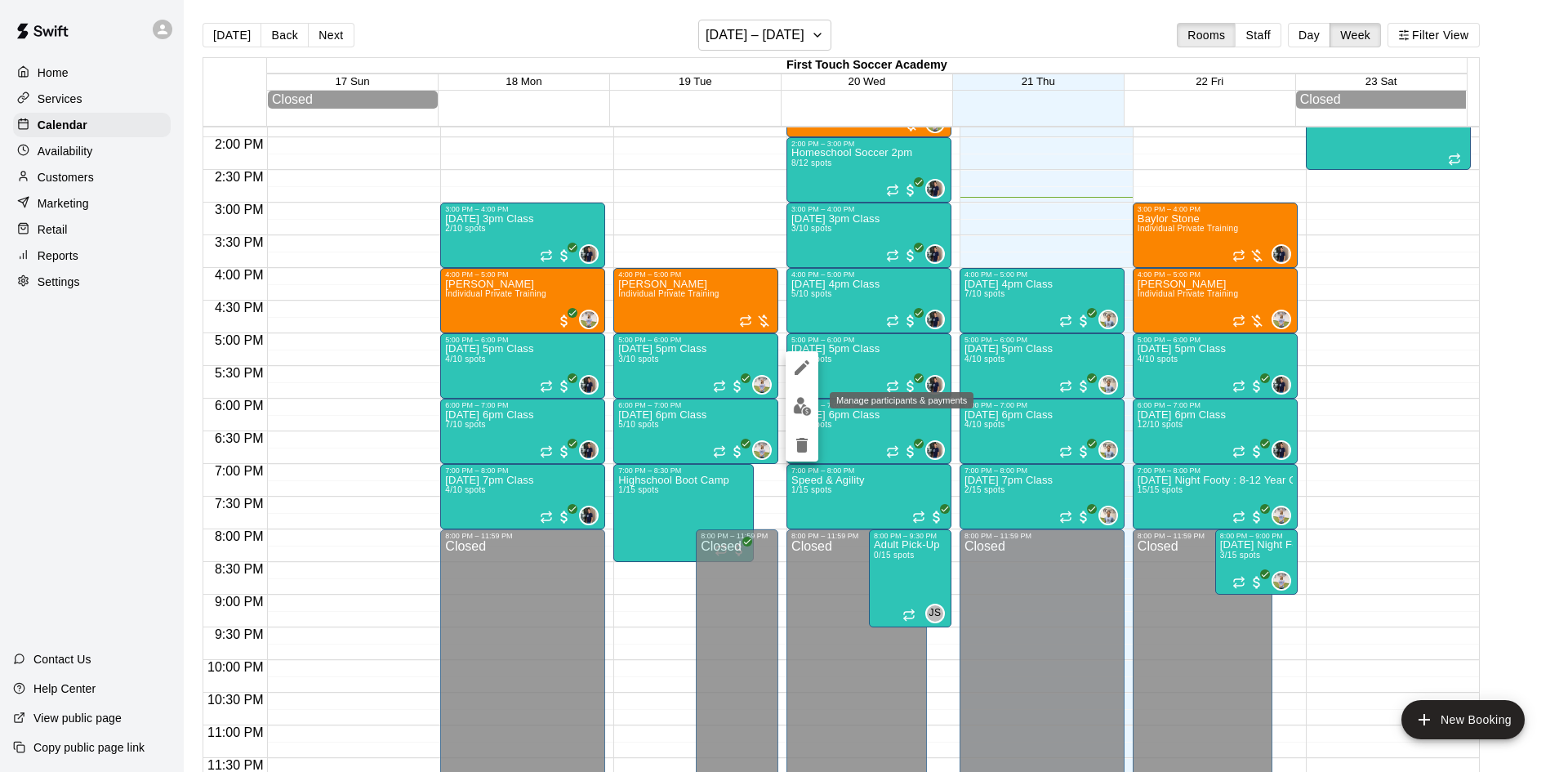
click at [794, 401] on img "edit" at bounding box center [802, 407] width 19 height 19
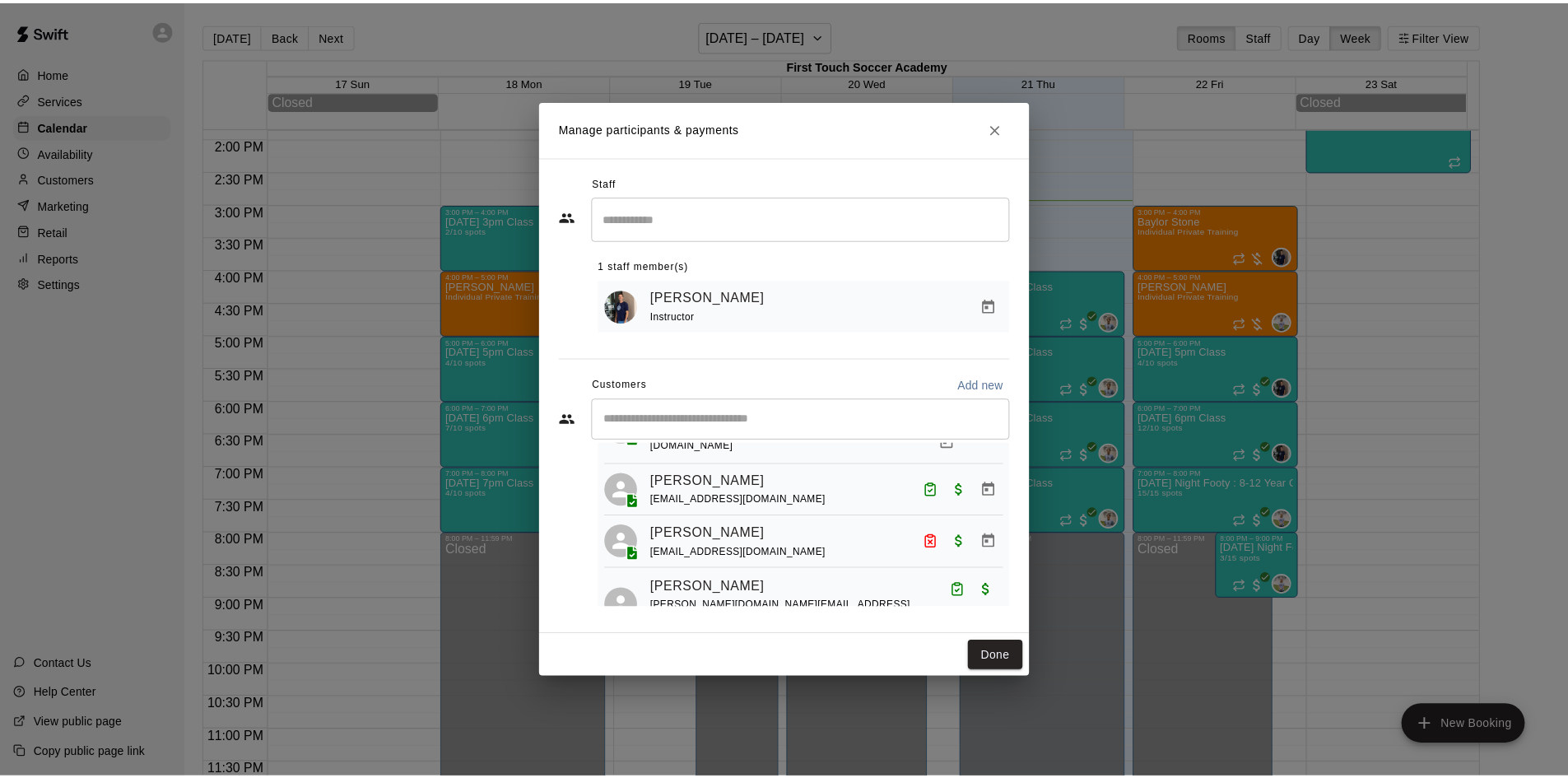
scroll to position [313, 0]
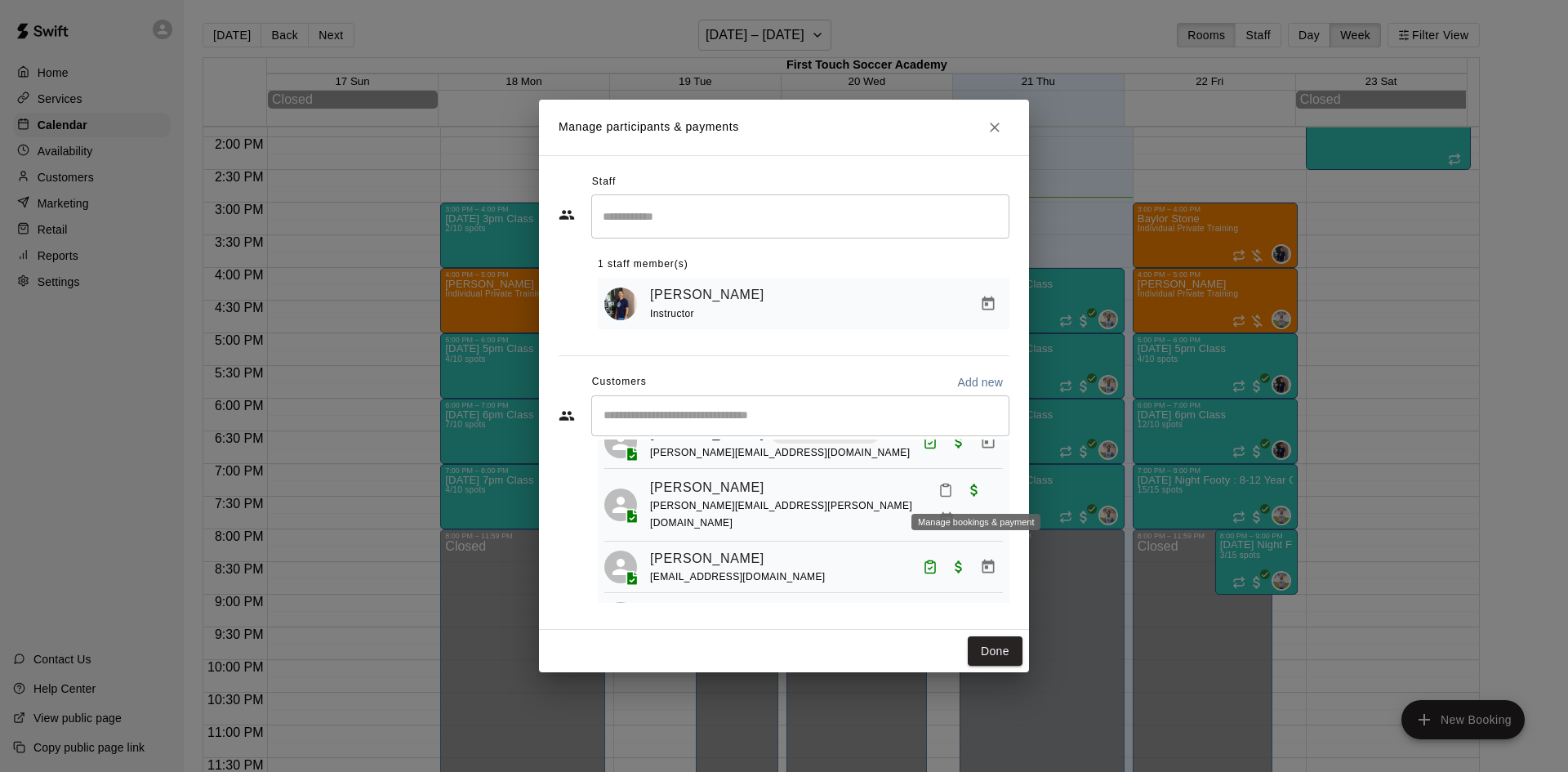
click at [954, 511] on icon "Manage bookings & payment" at bounding box center [946, 519] width 17 height 17
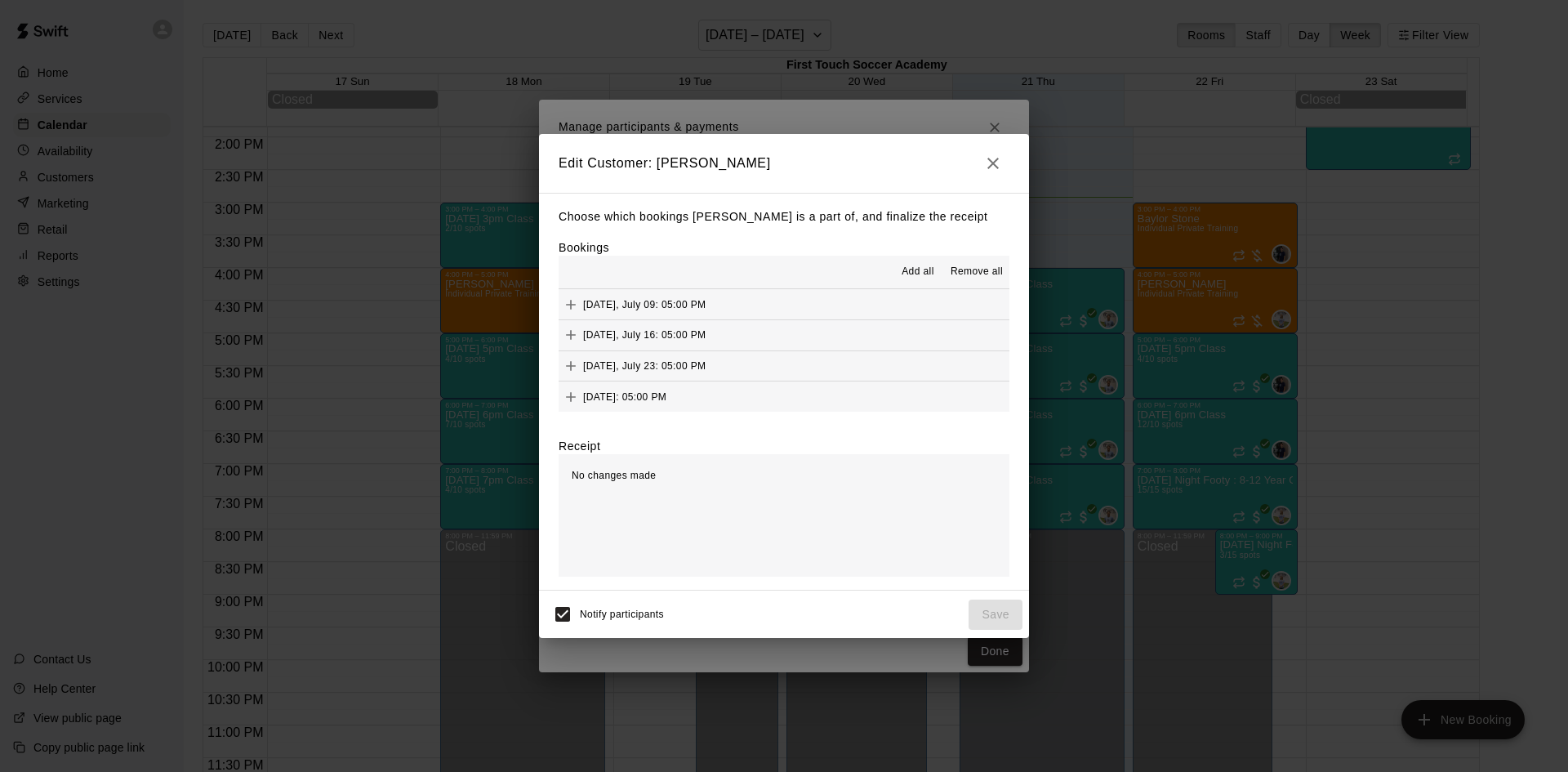
click at [970, 271] on span "Remove all" at bounding box center [977, 272] width 52 height 17
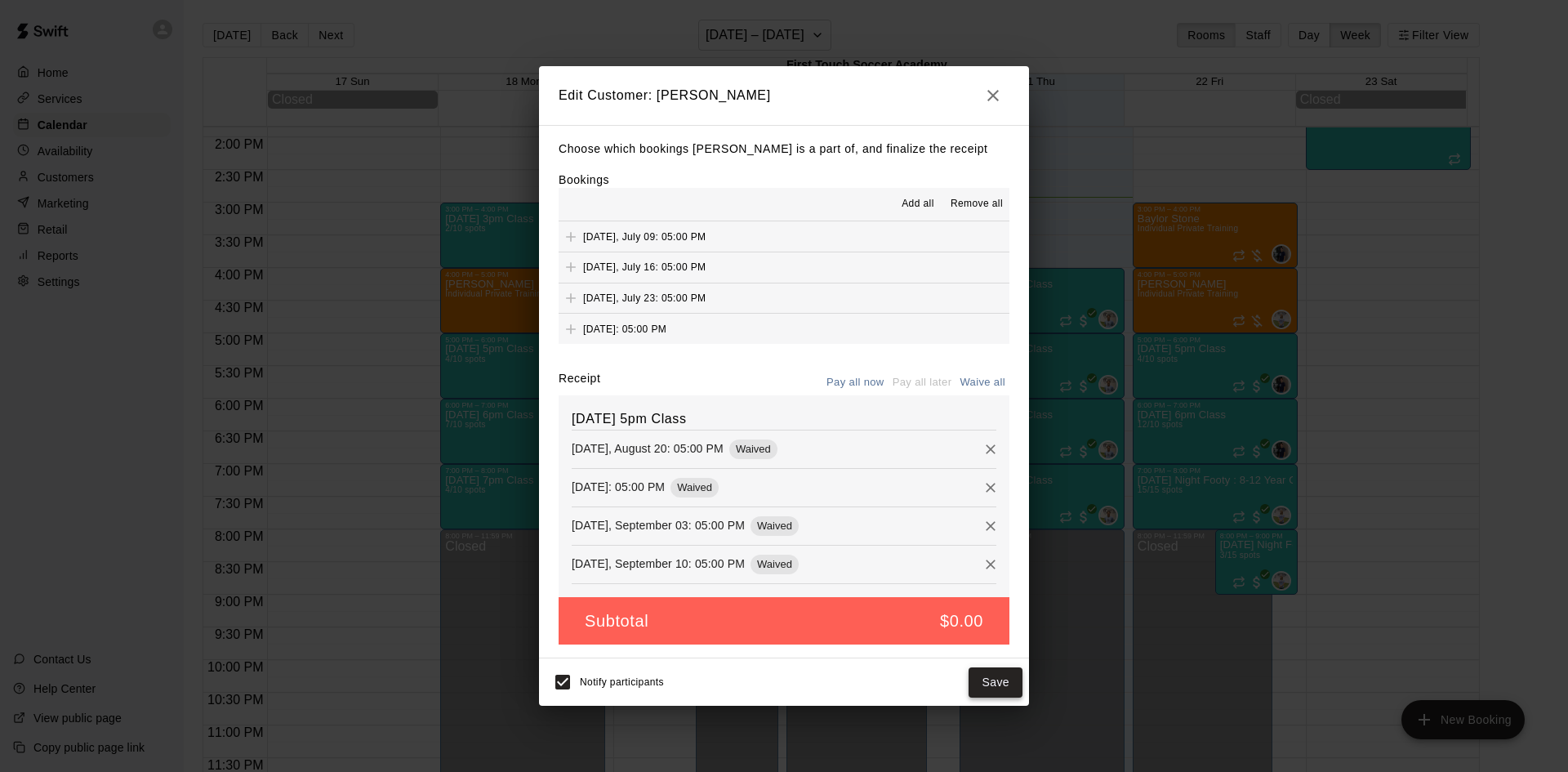
click at [991, 682] on button "Save" at bounding box center [995, 682] width 54 height 31
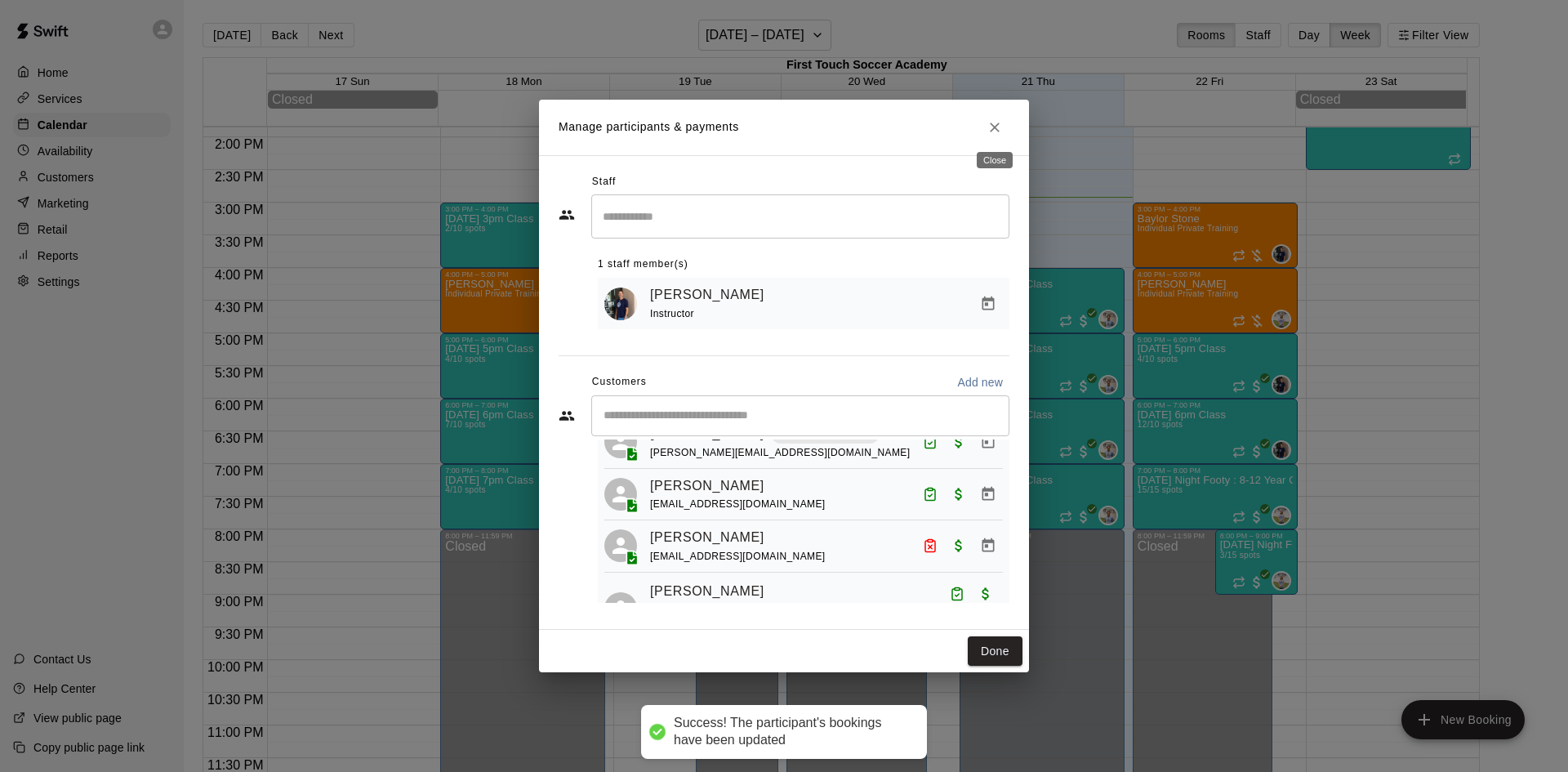
click at [997, 133] on icon "Close" at bounding box center [994, 128] width 17 height 17
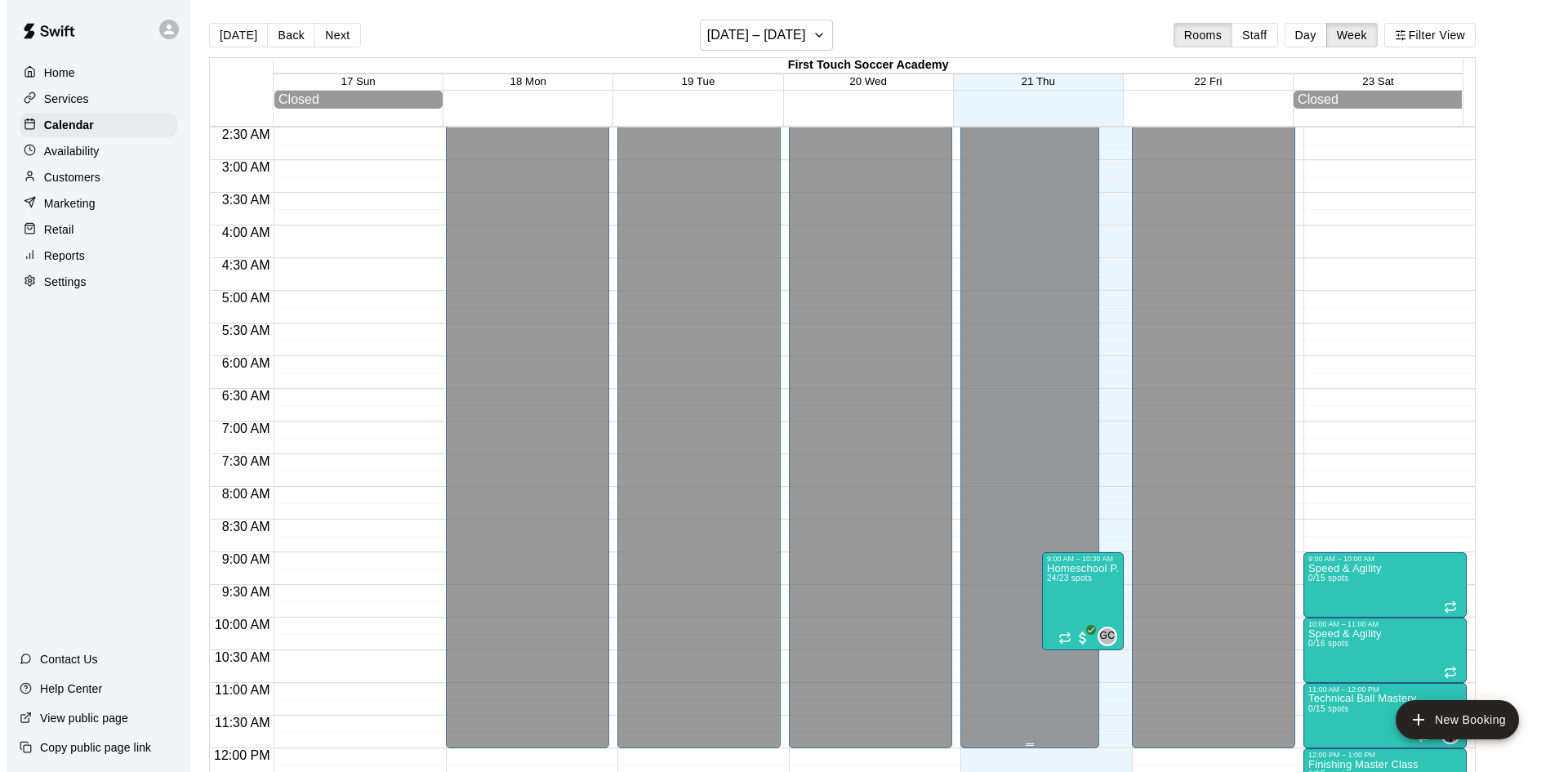
scroll to position [572, 0]
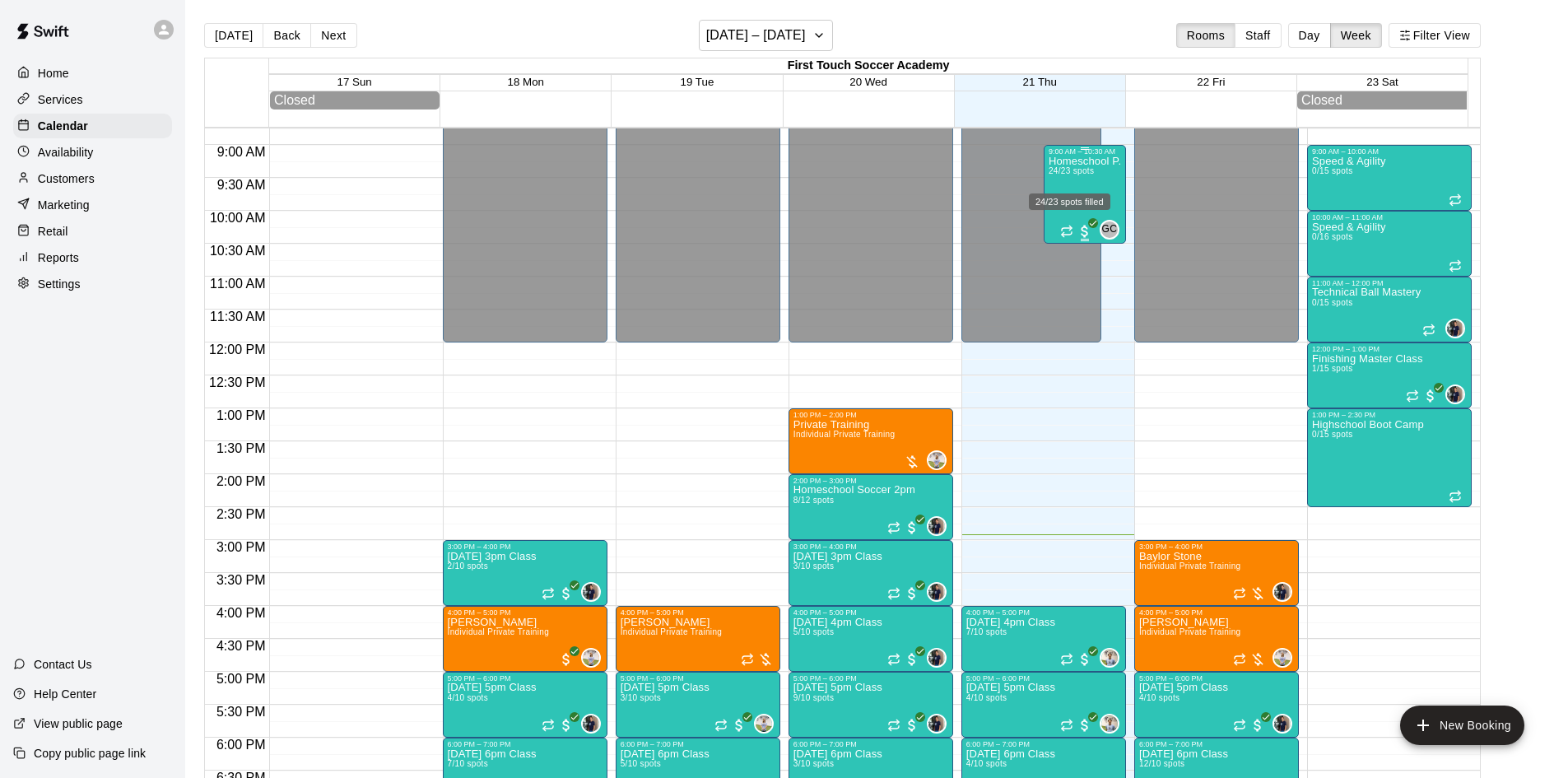
click at [1079, 174] on span "24/23 spots" at bounding box center [1071, 171] width 45 height 9
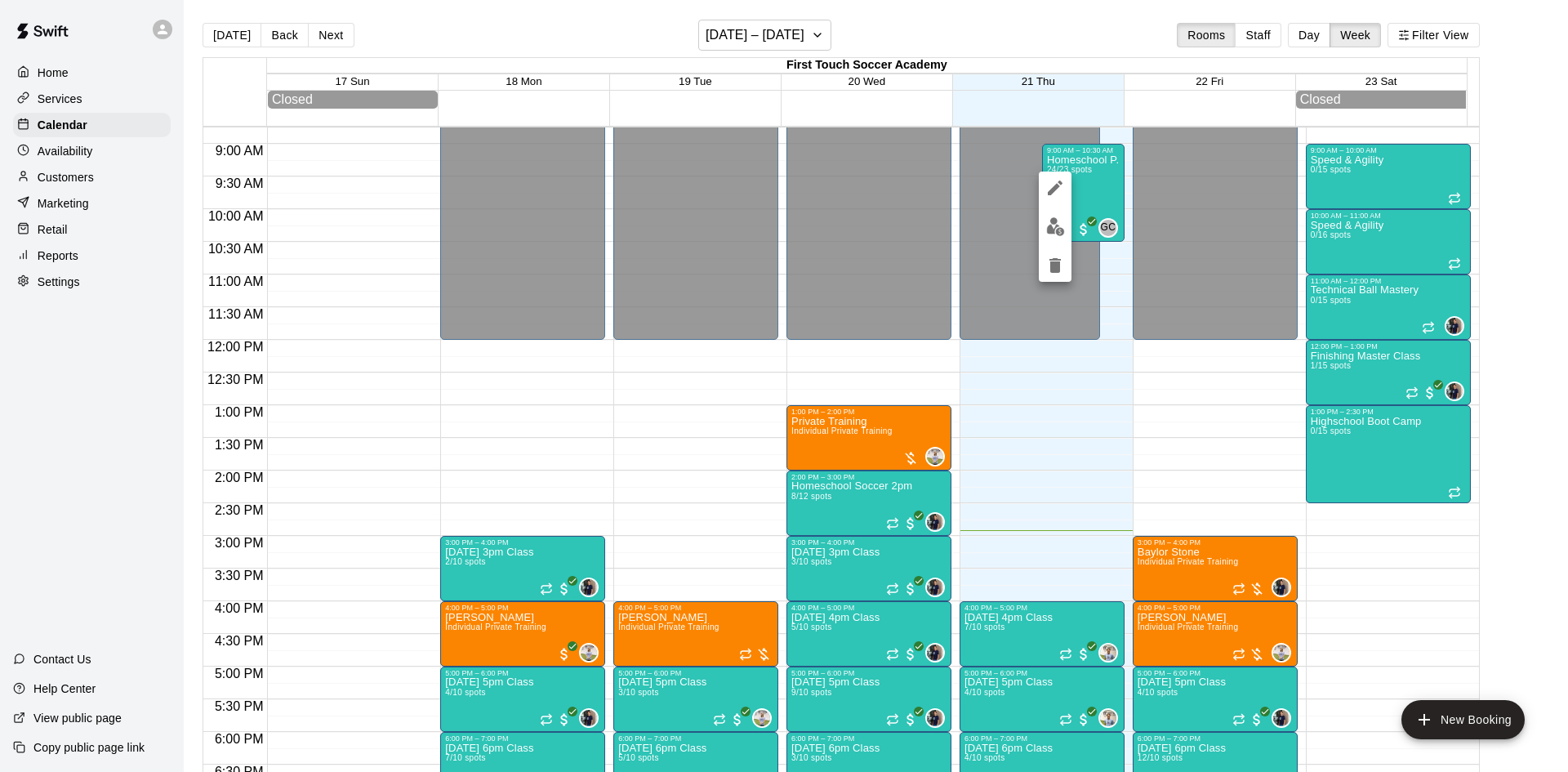
click at [1371, 38] on div at bounding box center [784, 386] width 1568 height 772
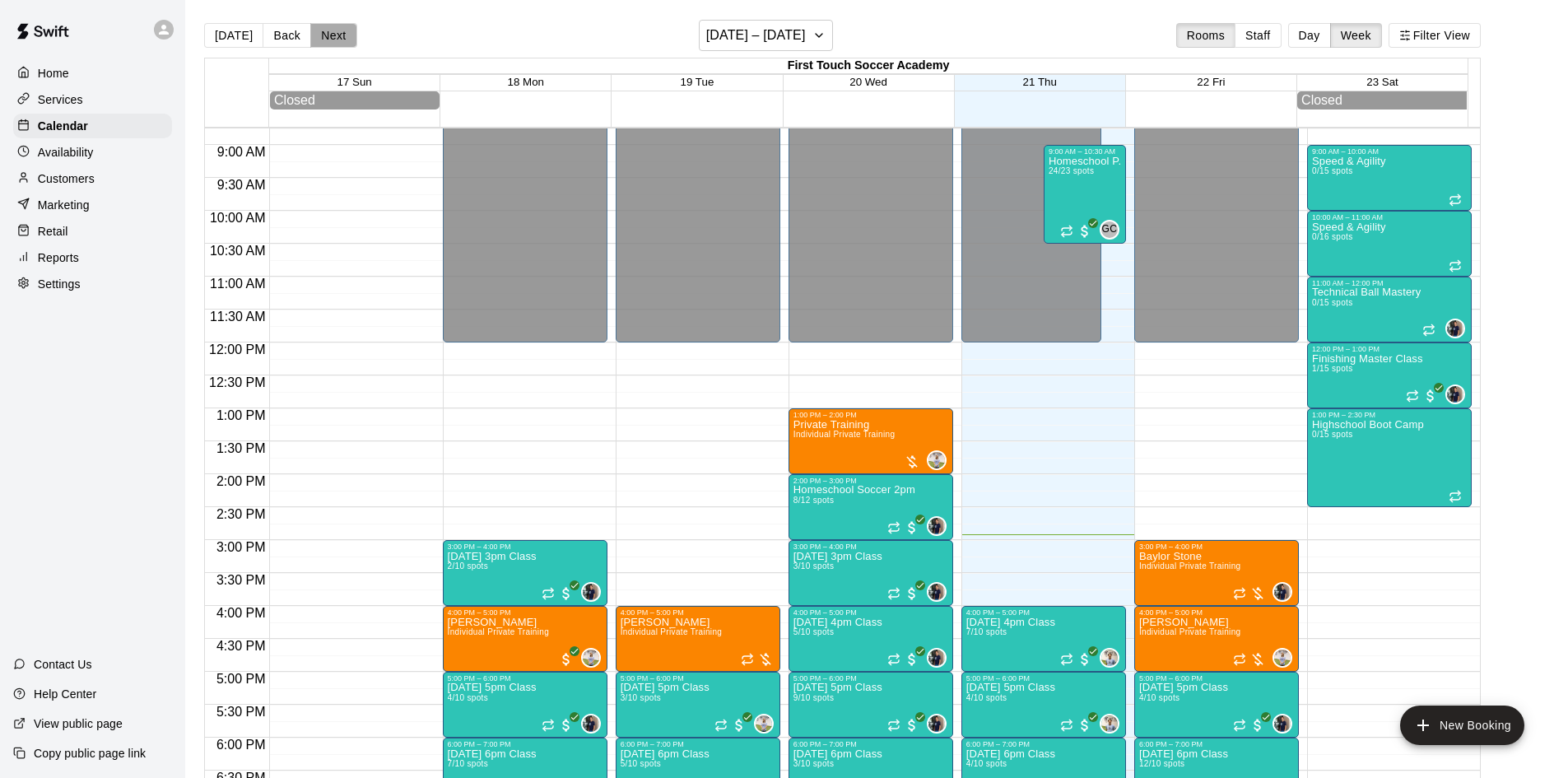
click at [344, 38] on button "Next" at bounding box center [333, 35] width 46 height 25
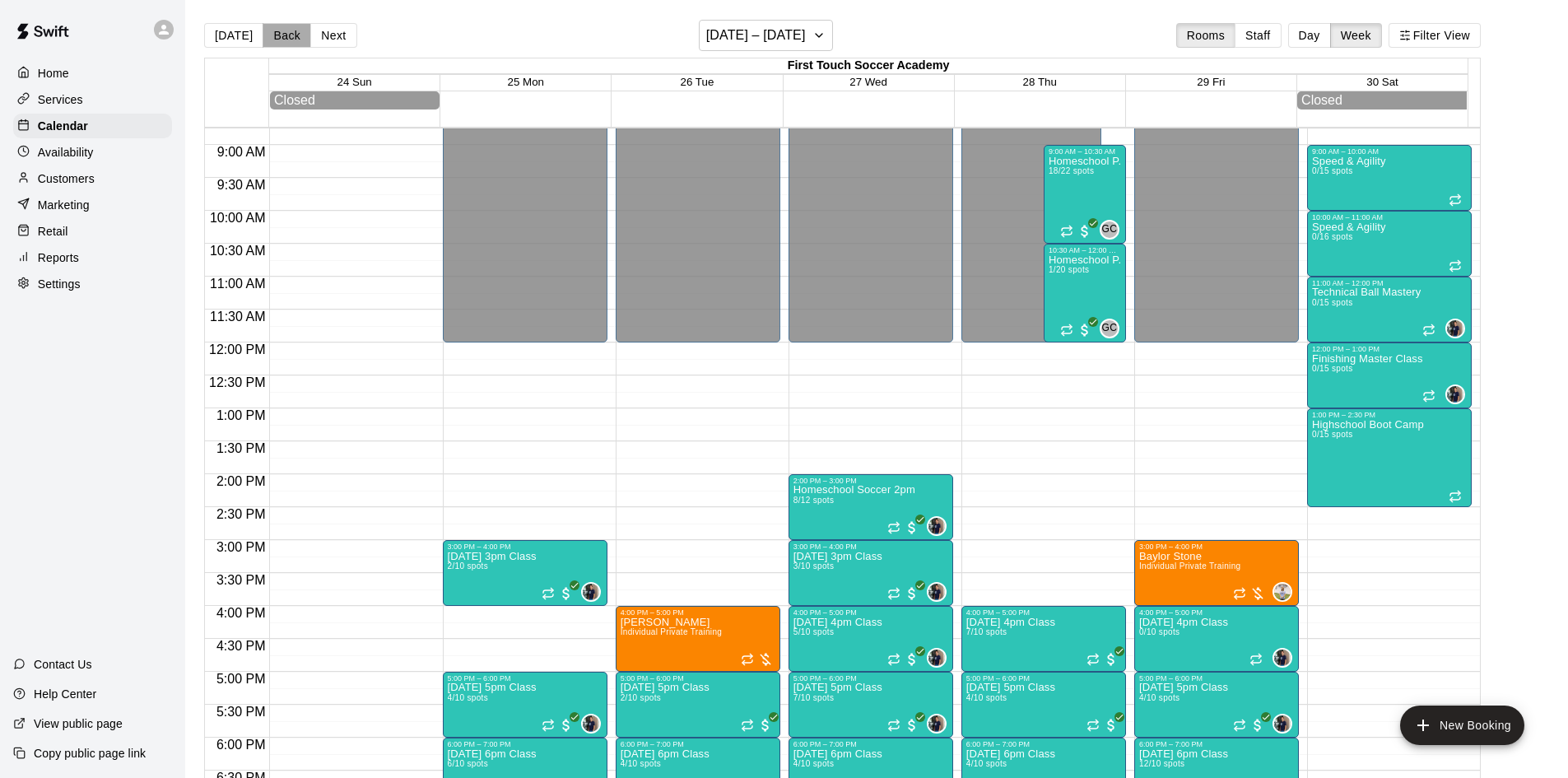
click at [283, 34] on button "Back" at bounding box center [286, 35] width 48 height 25
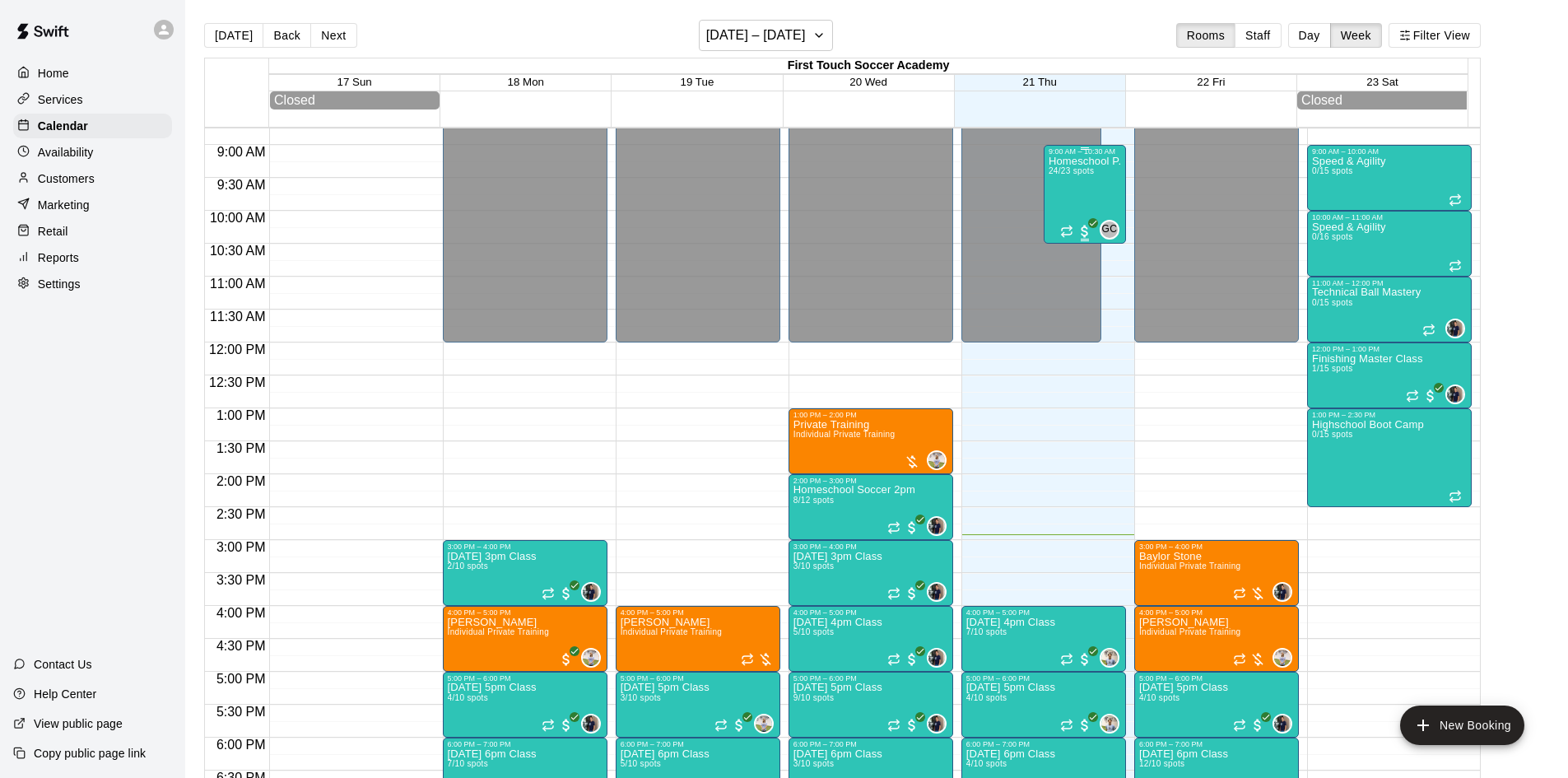
click at [1088, 175] on span "24/23 spots" at bounding box center [1071, 171] width 45 height 9
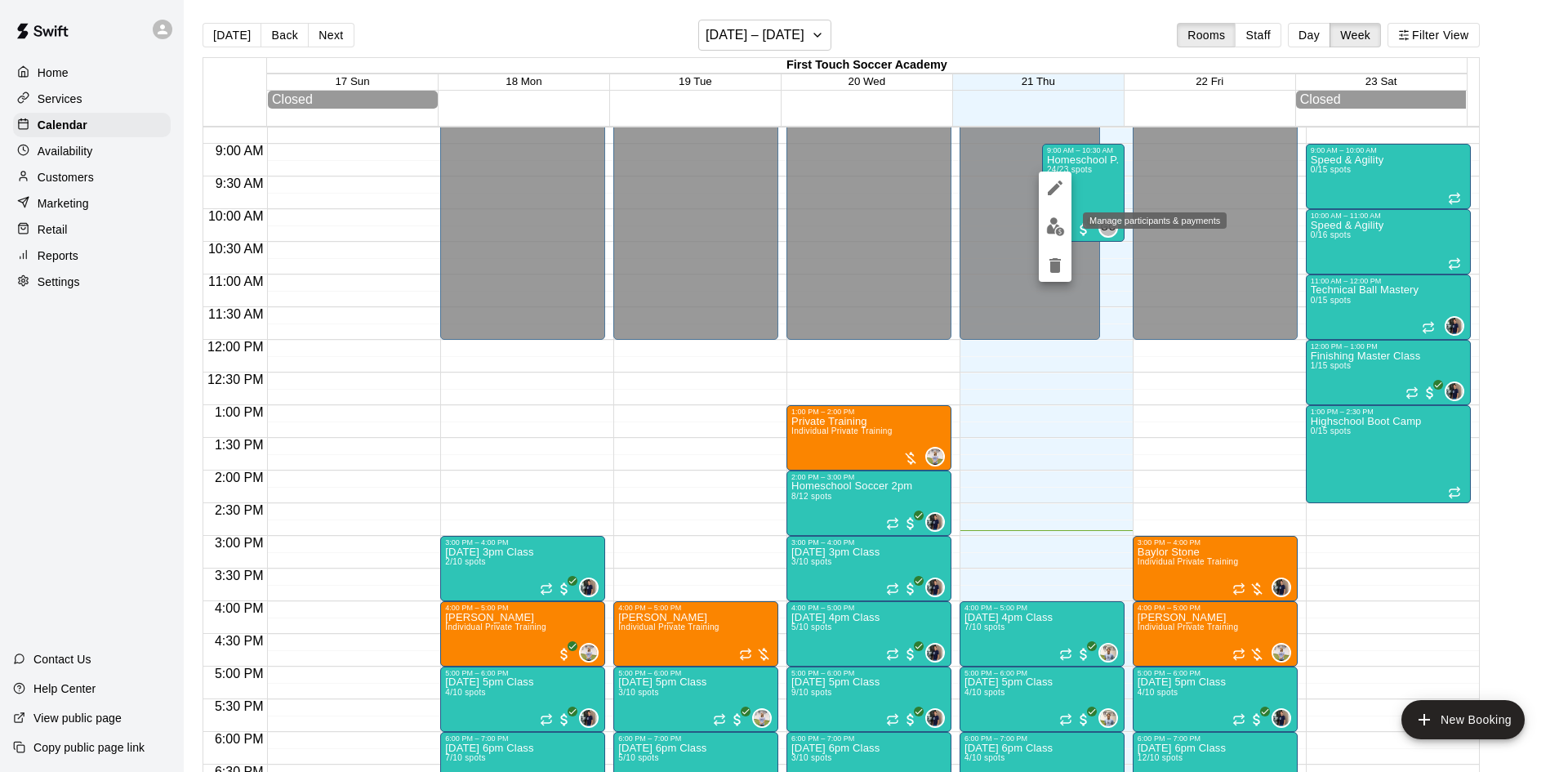
click at [1063, 217] on button "edit" at bounding box center [1055, 226] width 32 height 31
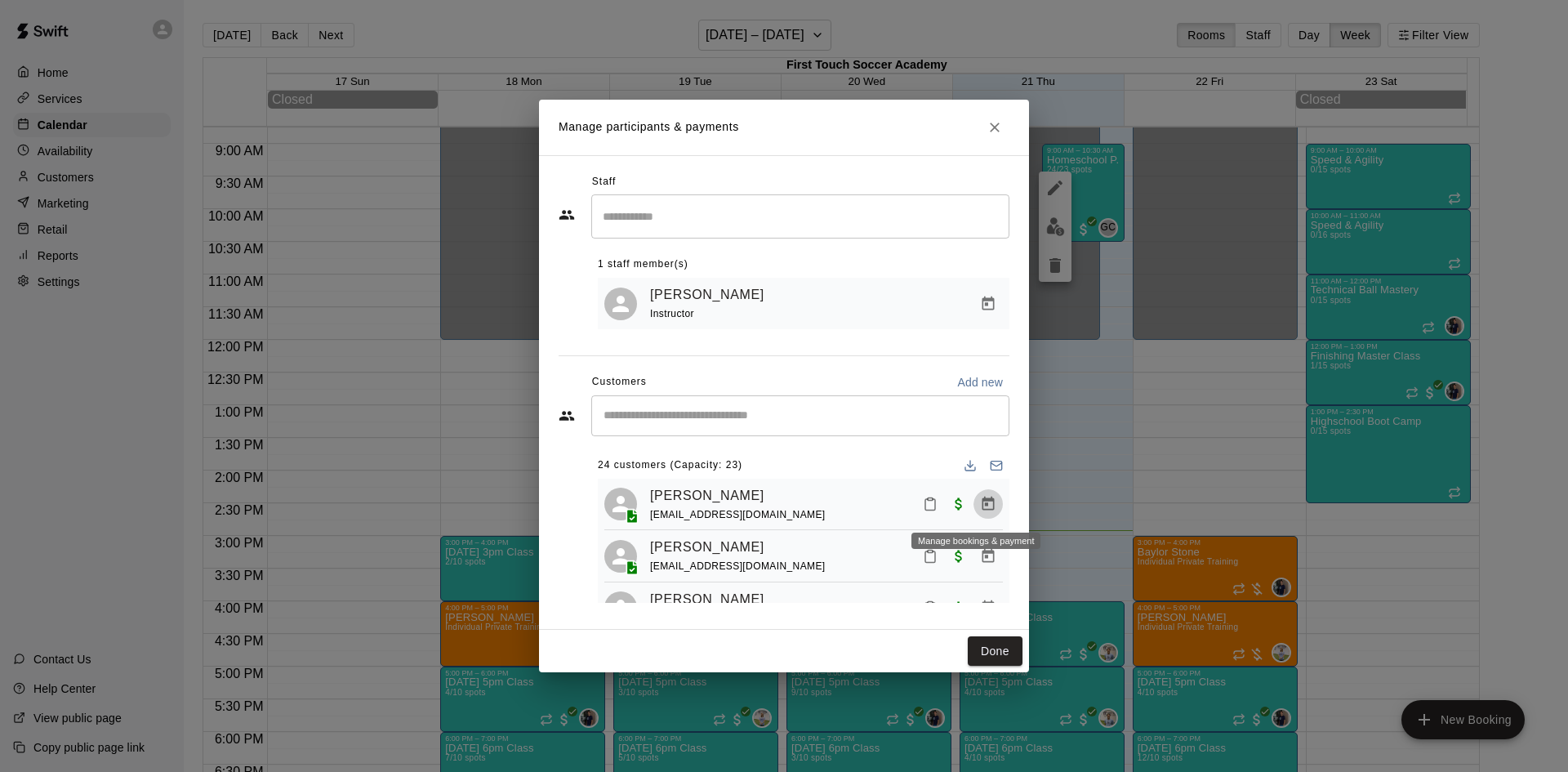
click at [980, 504] on icon "Manage bookings & payment" at bounding box center [987, 504] width 17 height 17
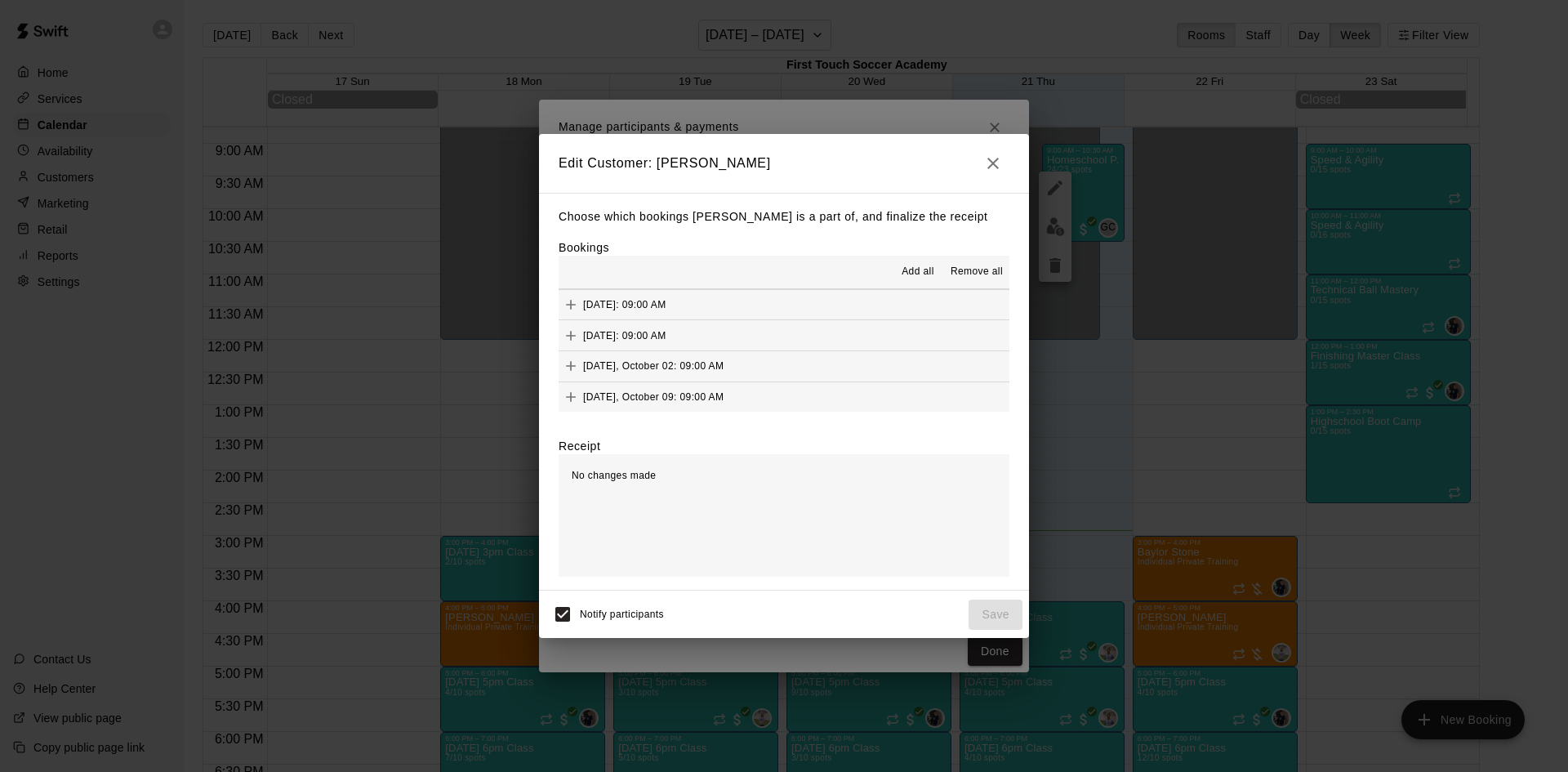
scroll to position [123, 0]
click at [980, 162] on button "button" at bounding box center [993, 162] width 32 height 32
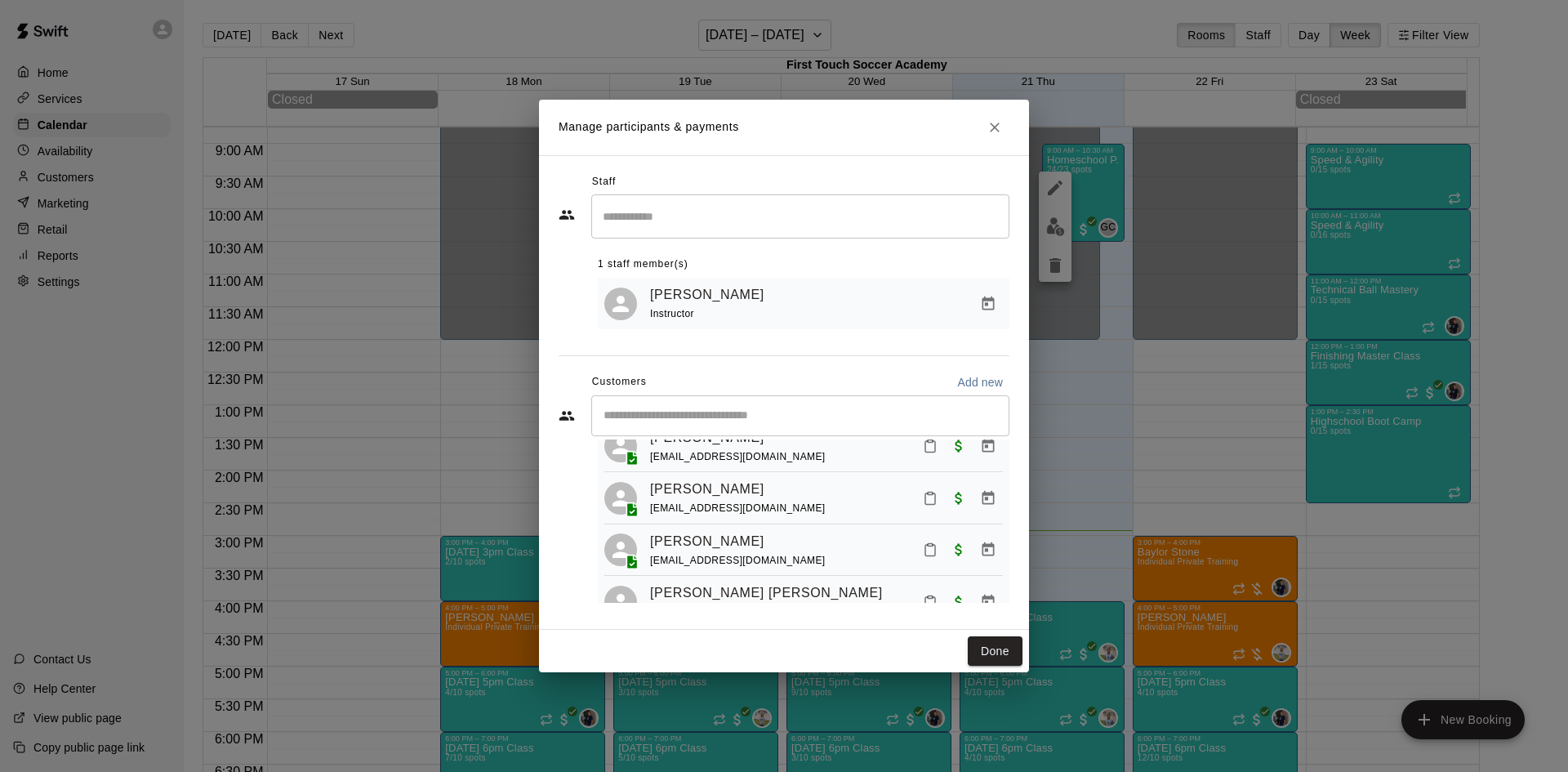
scroll to position [82, 0]
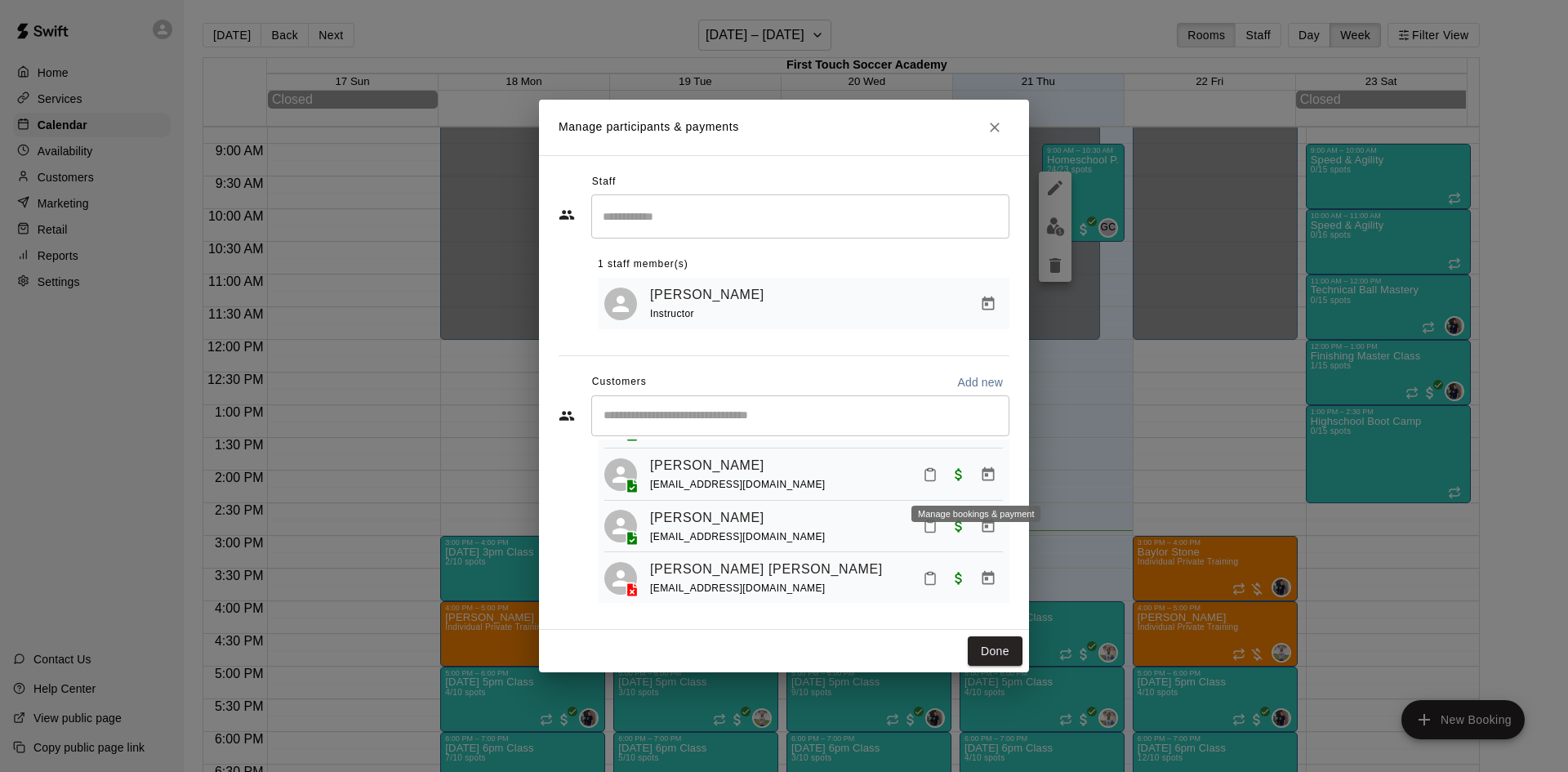
click at [973, 489] on button "Manage bookings & payment" at bounding box center [988, 475] width 30 height 30
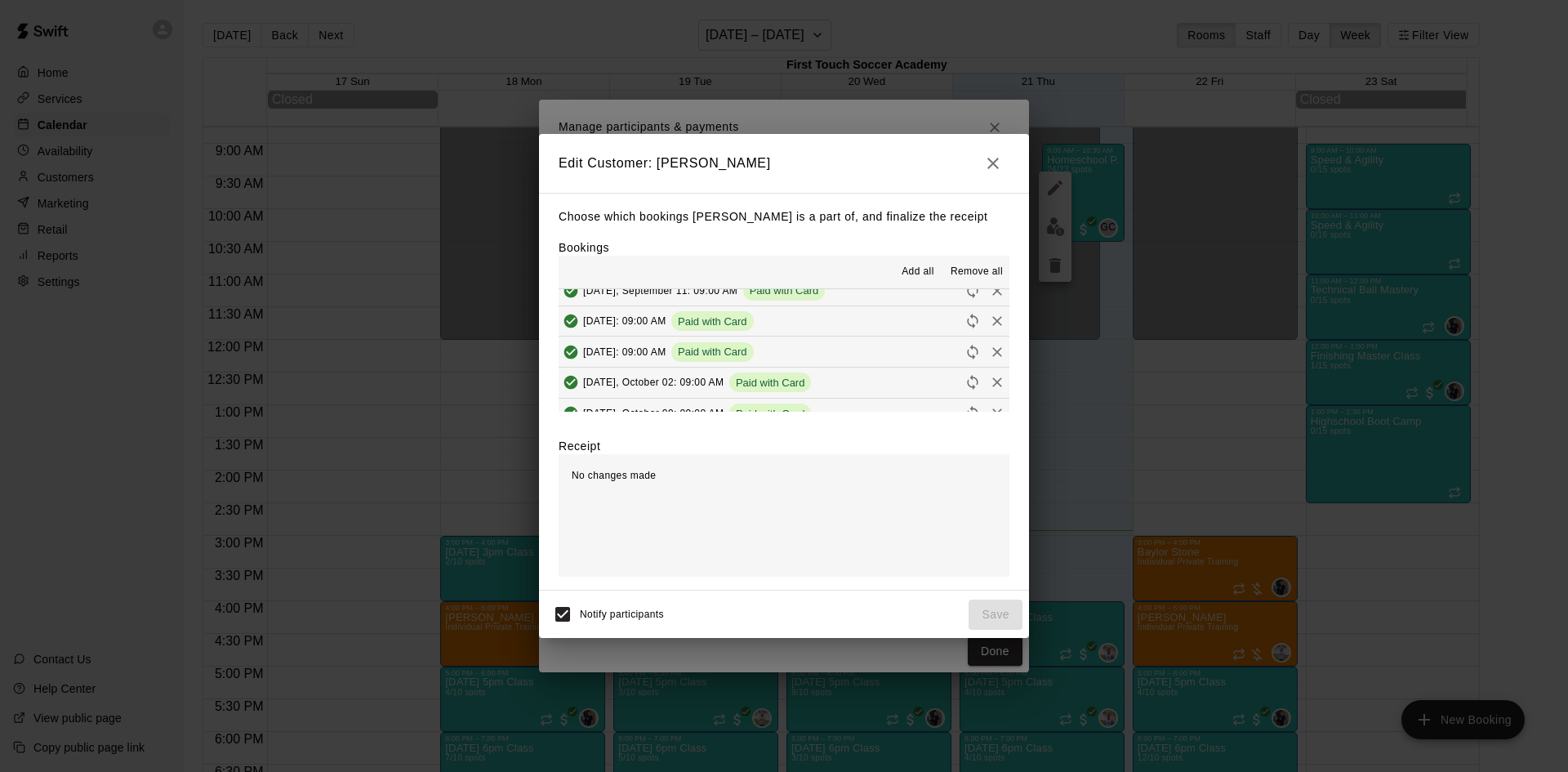
scroll to position [123, 0]
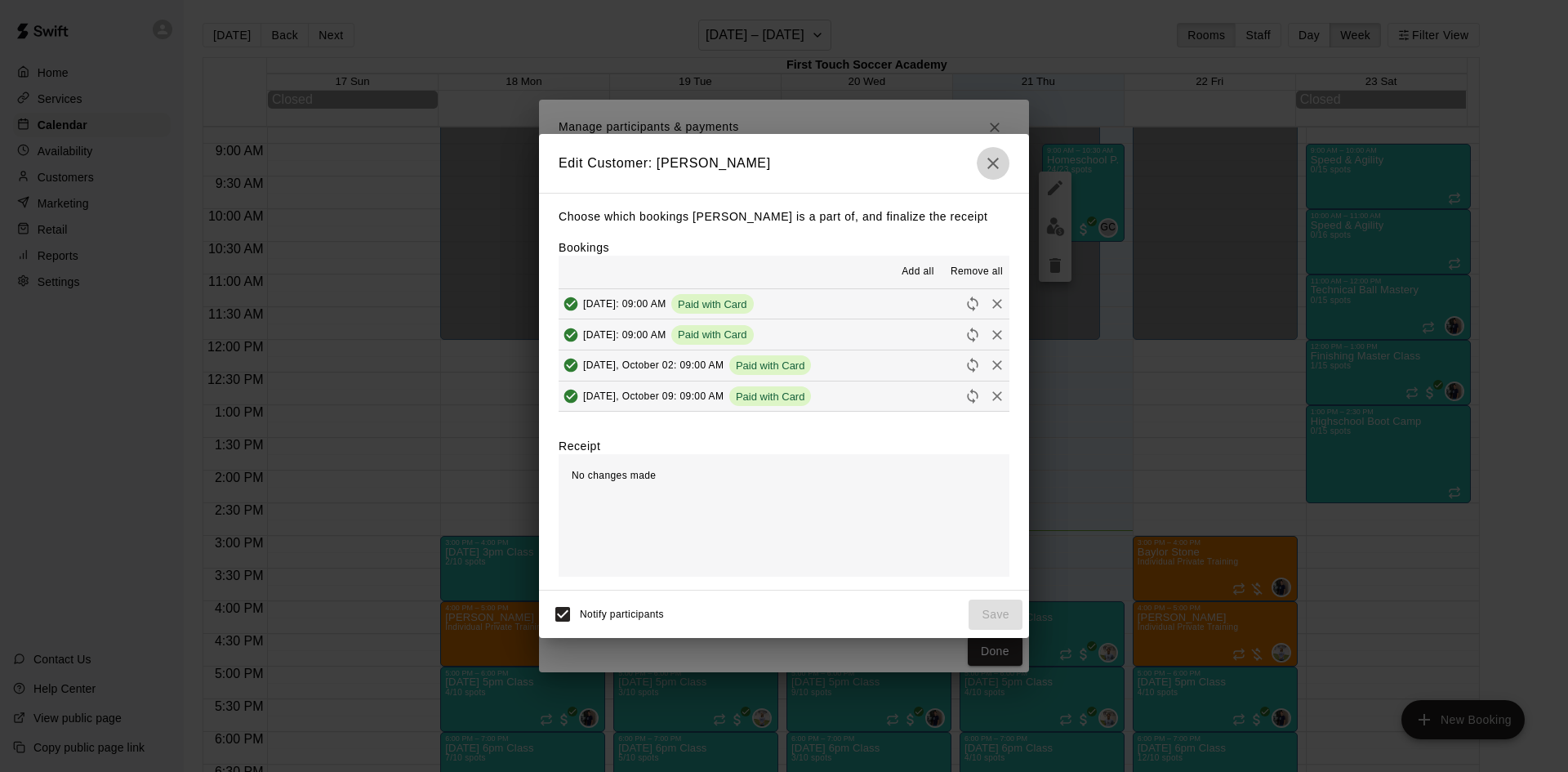
click at [991, 164] on icon "button" at bounding box center [993, 163] width 11 height 11
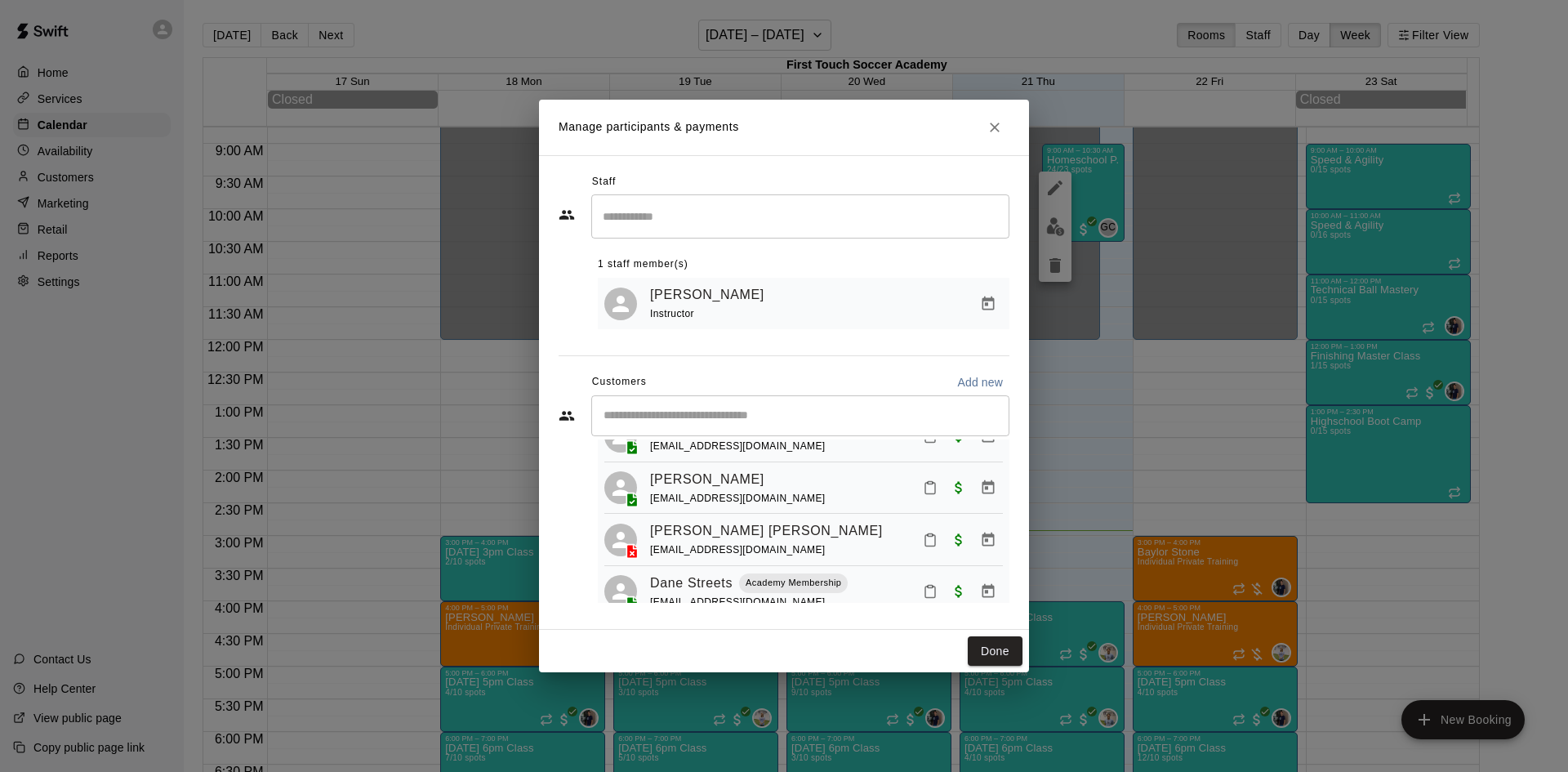
scroll to position [82, 0]
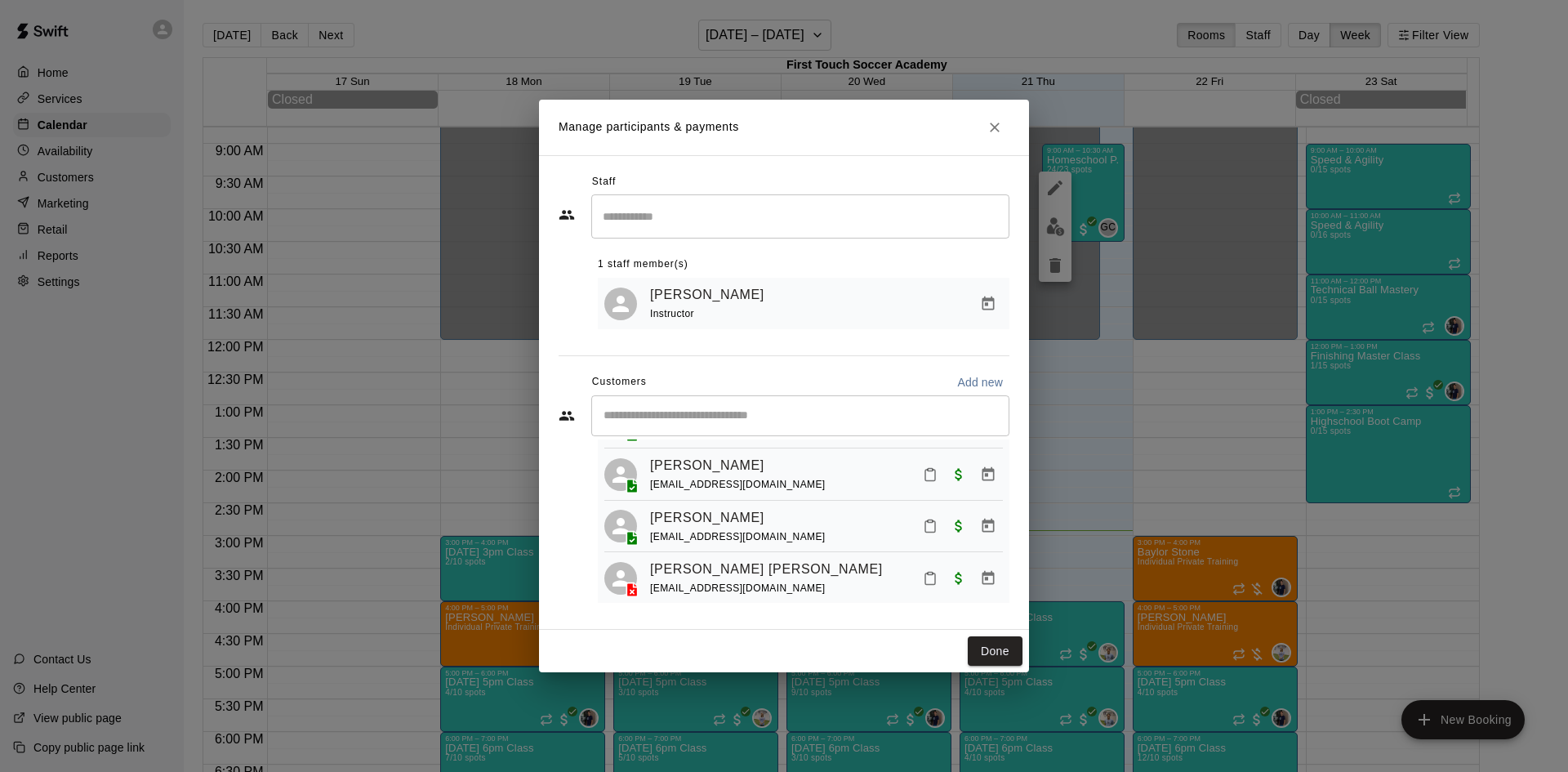
click at [985, 536] on button "Manage bookings & payment" at bounding box center [988, 526] width 30 height 30
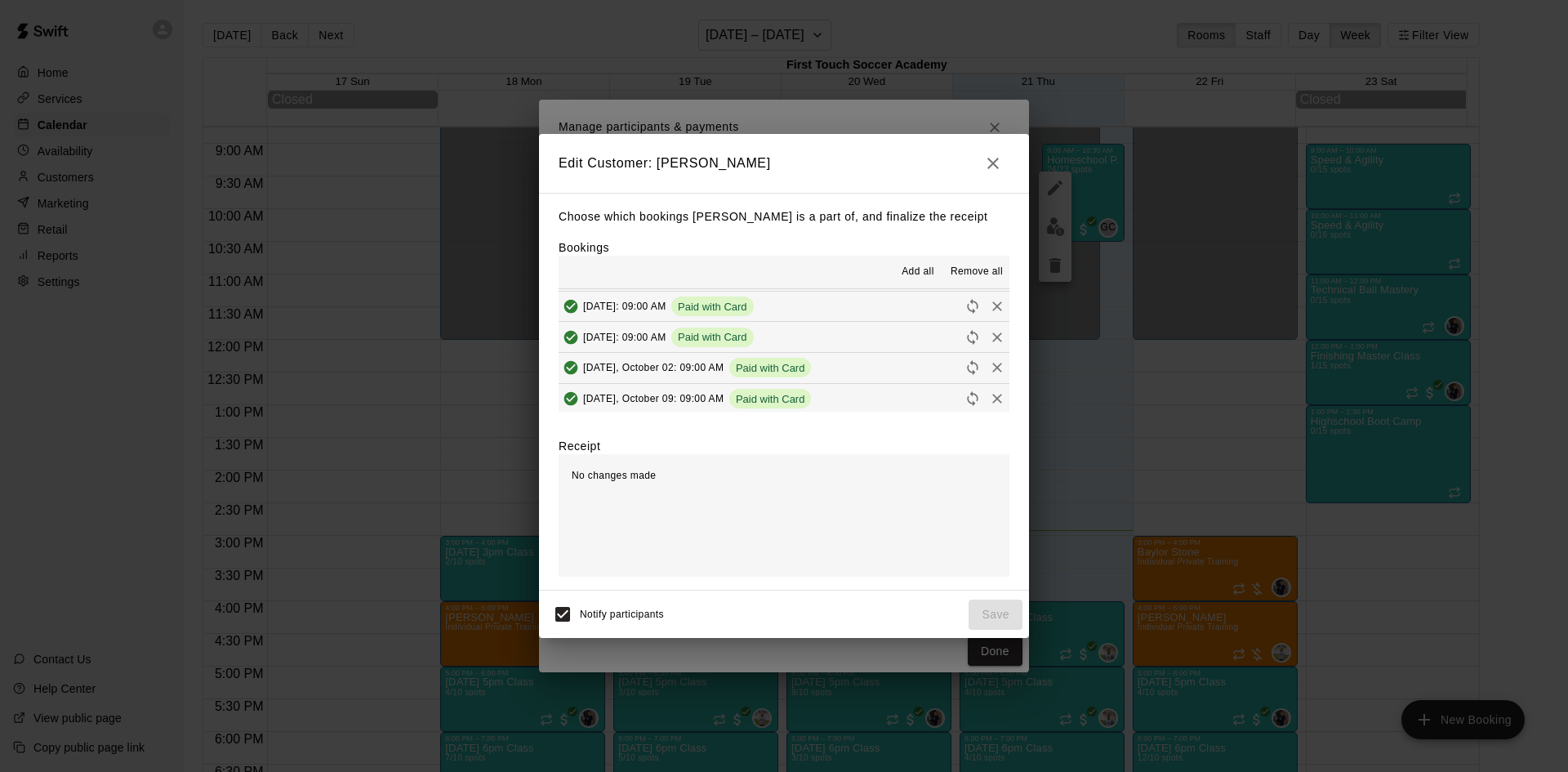
scroll to position [123, 0]
click at [1001, 165] on icon "button" at bounding box center [993, 163] width 19 height 19
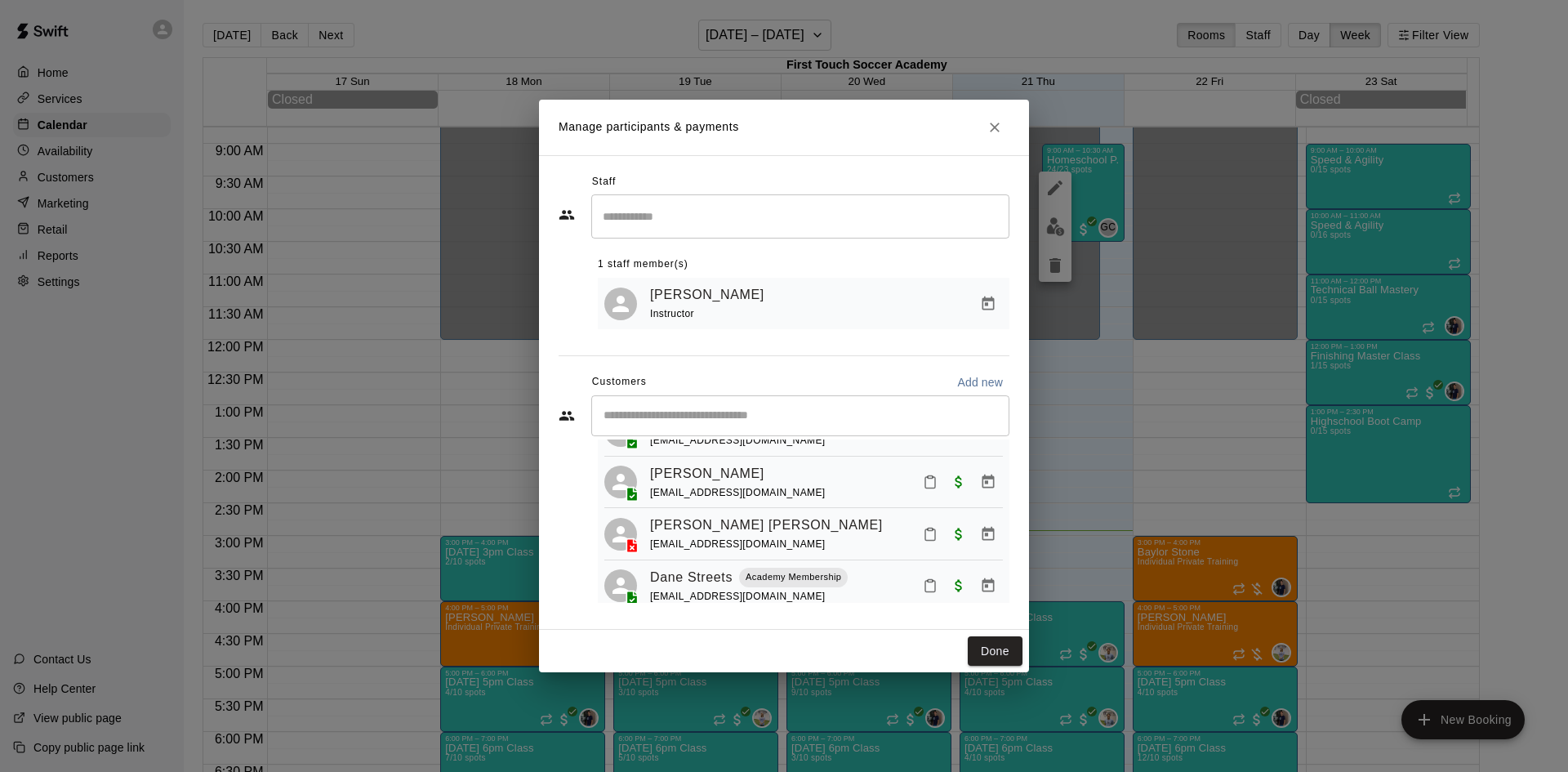
scroll to position [163, 0]
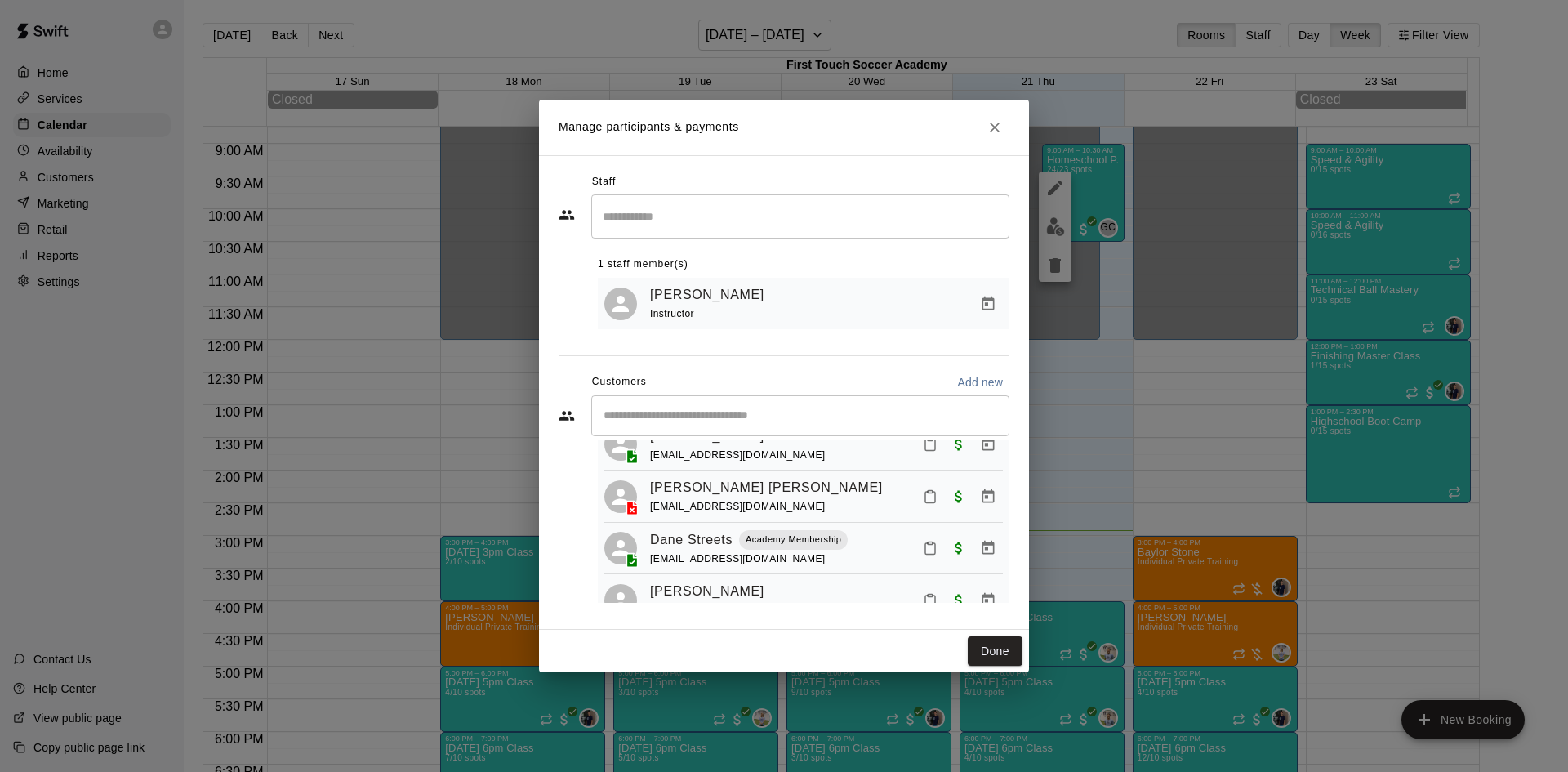
click at [982, 502] on icon "Manage bookings & payment" at bounding box center [988, 495] width 12 height 14
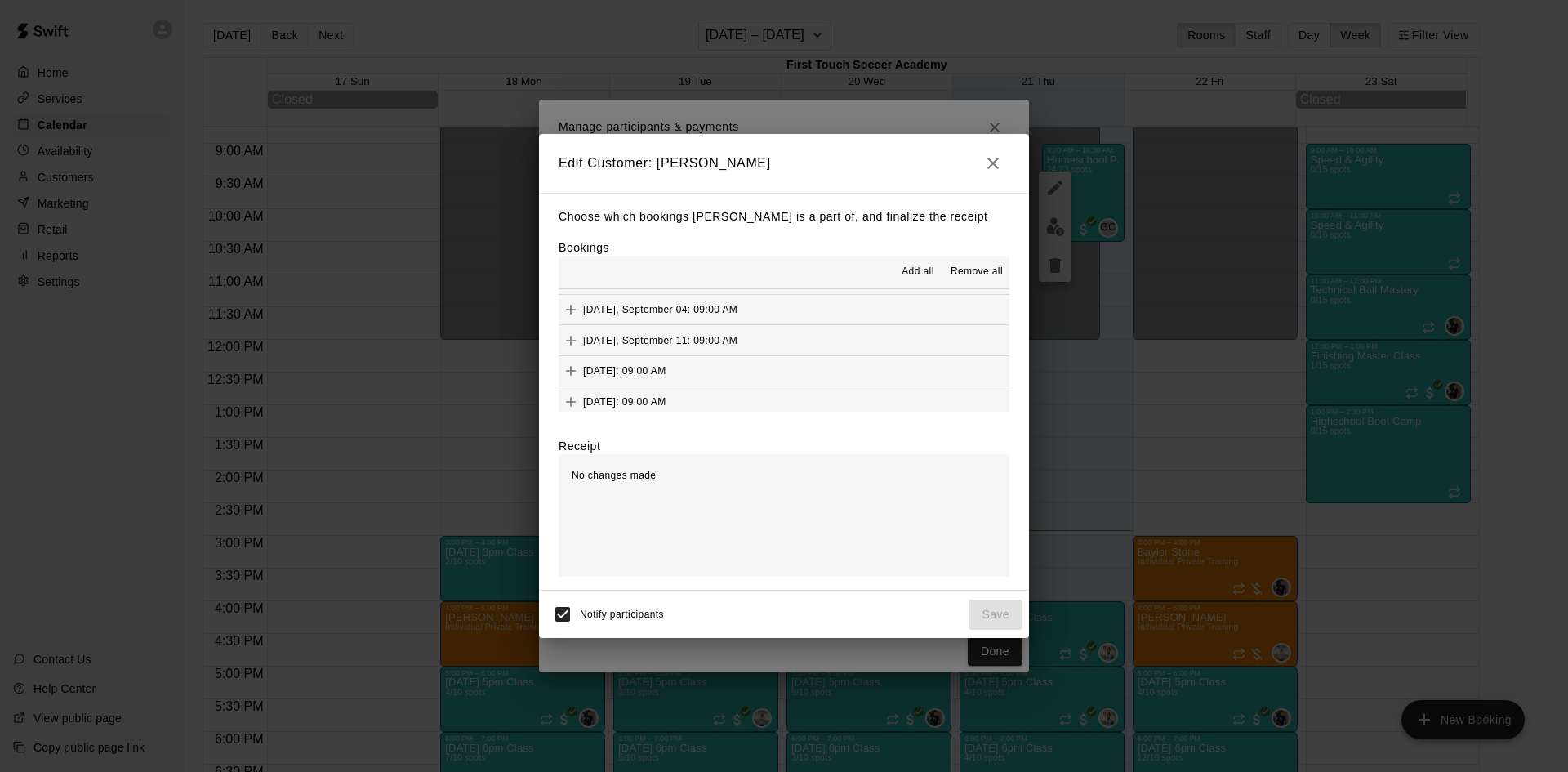
scroll to position [0, 0]
click at [987, 159] on icon "button" at bounding box center [993, 163] width 19 height 19
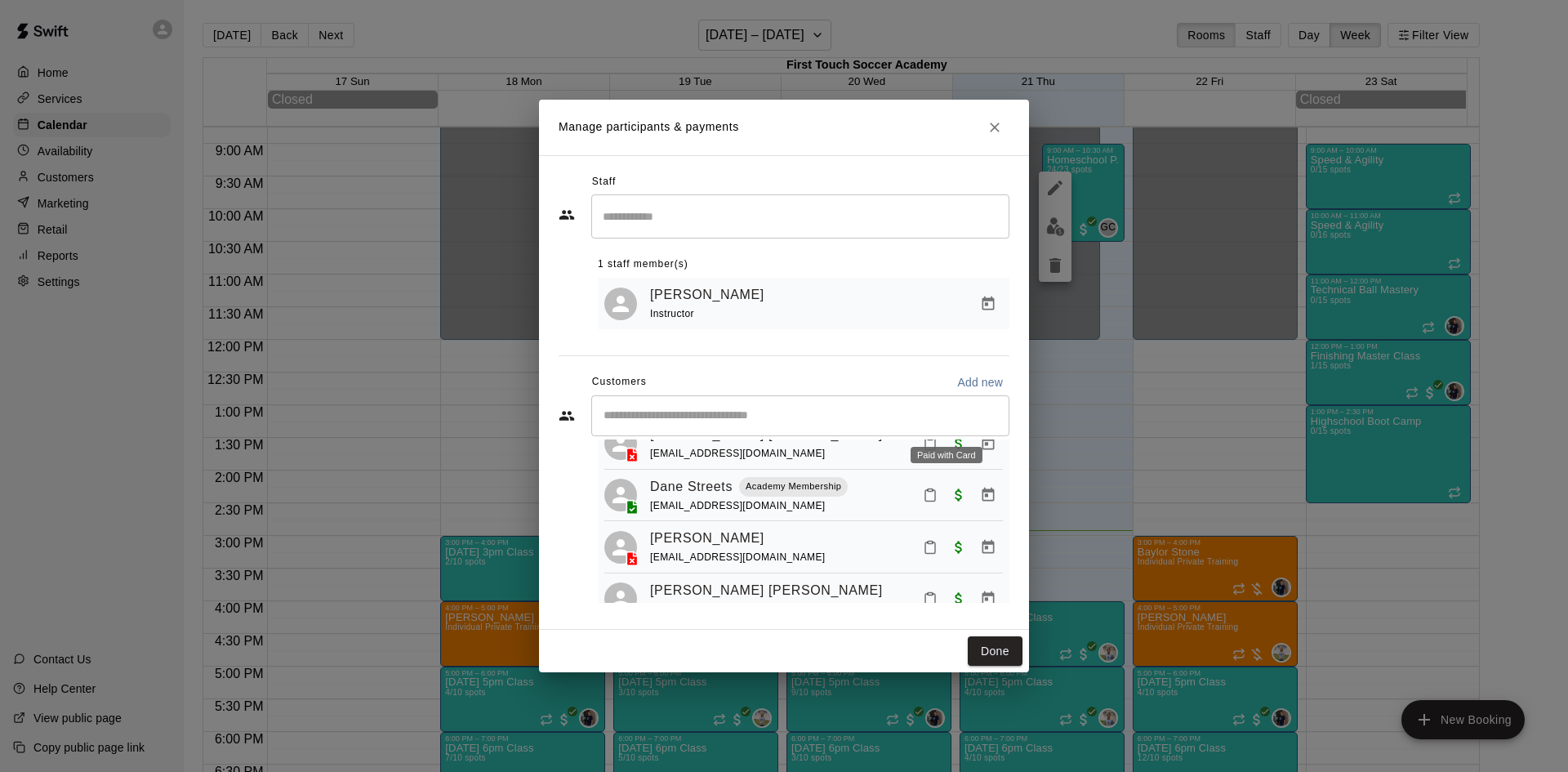
scroll to position [245, 0]
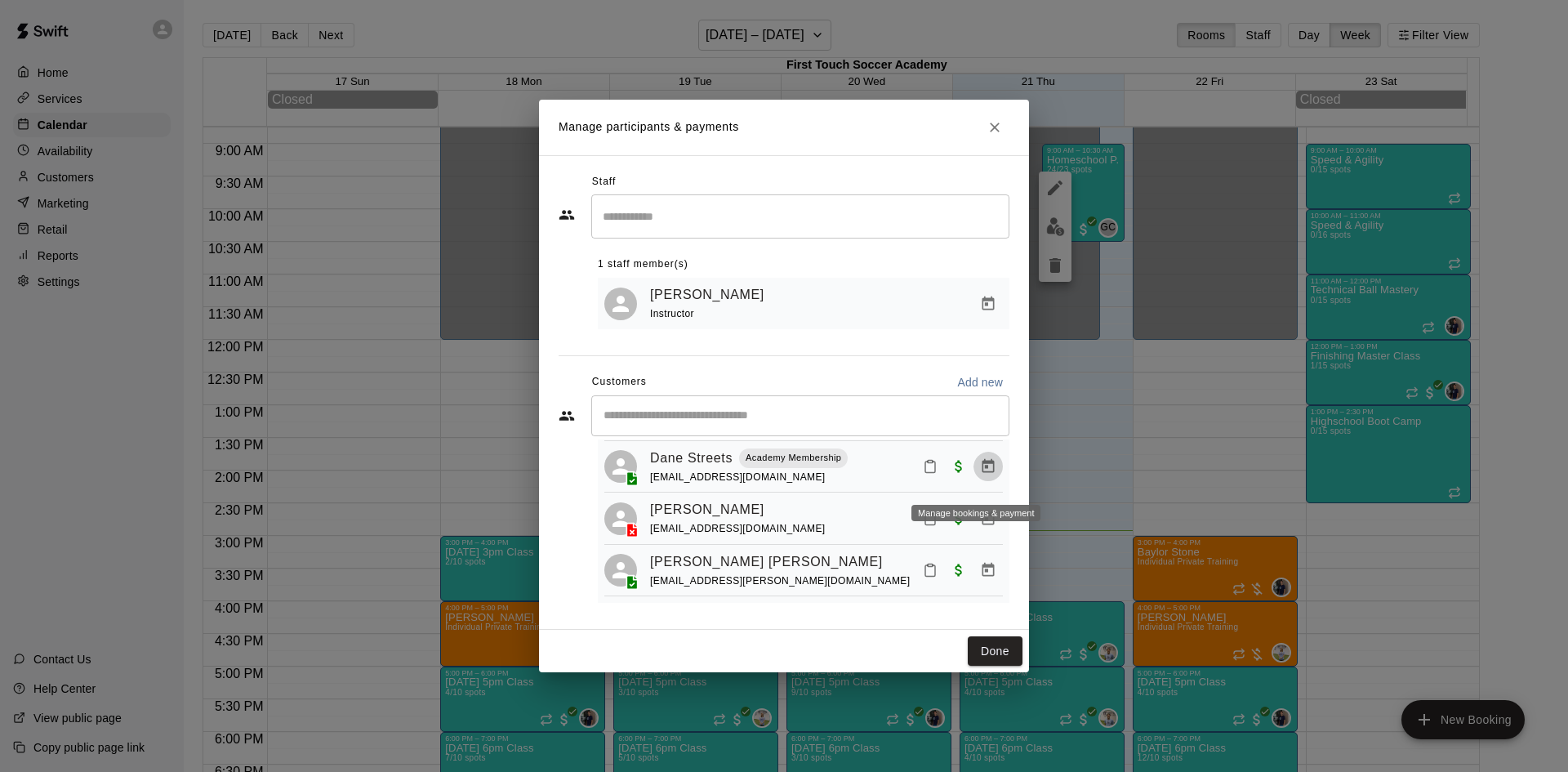
click at [982, 473] on icon "Manage bookings & payment" at bounding box center [988, 466] width 12 height 14
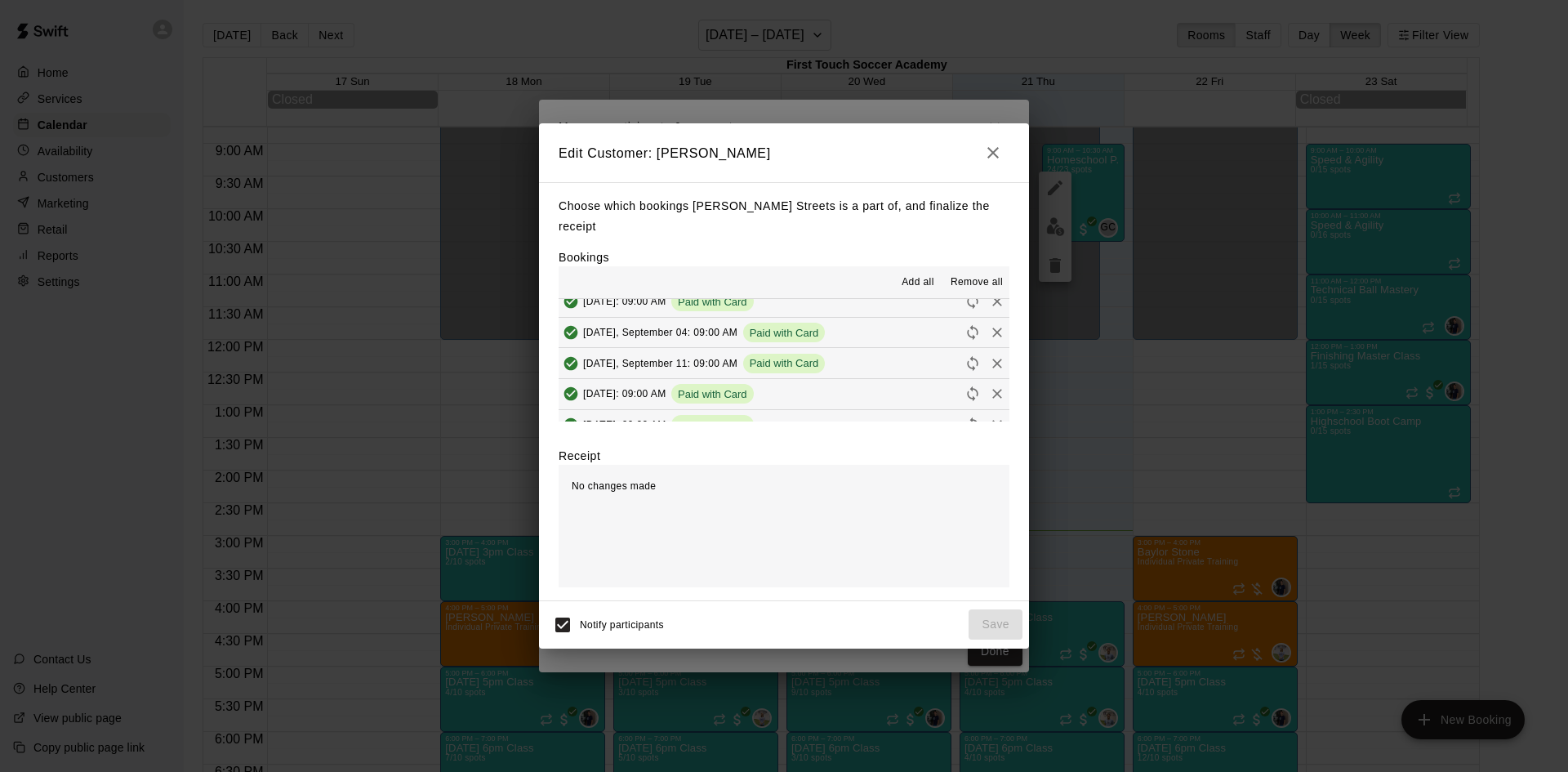
scroll to position [123, 0]
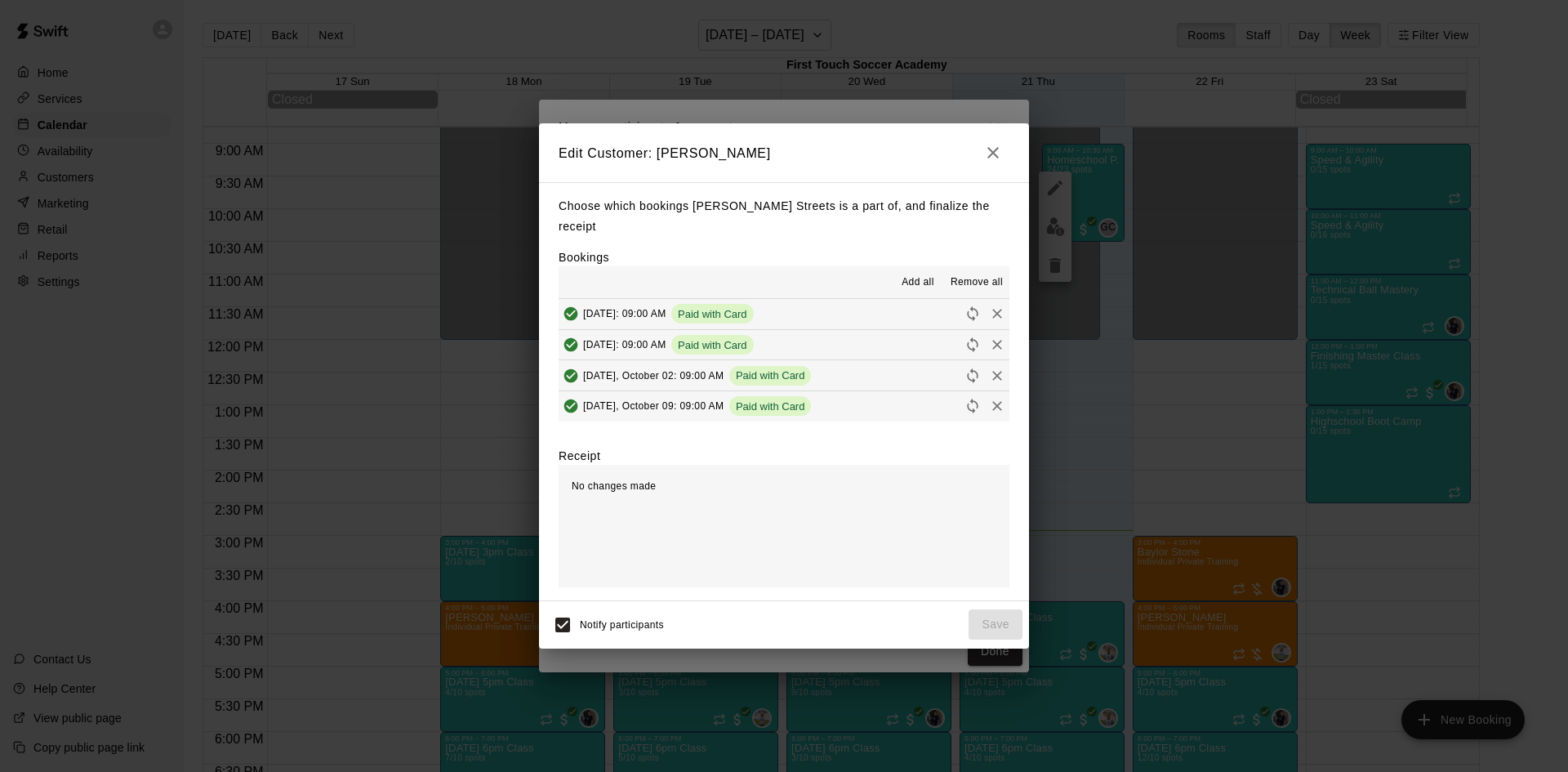
click at [996, 158] on icon "button" at bounding box center [993, 152] width 11 height 11
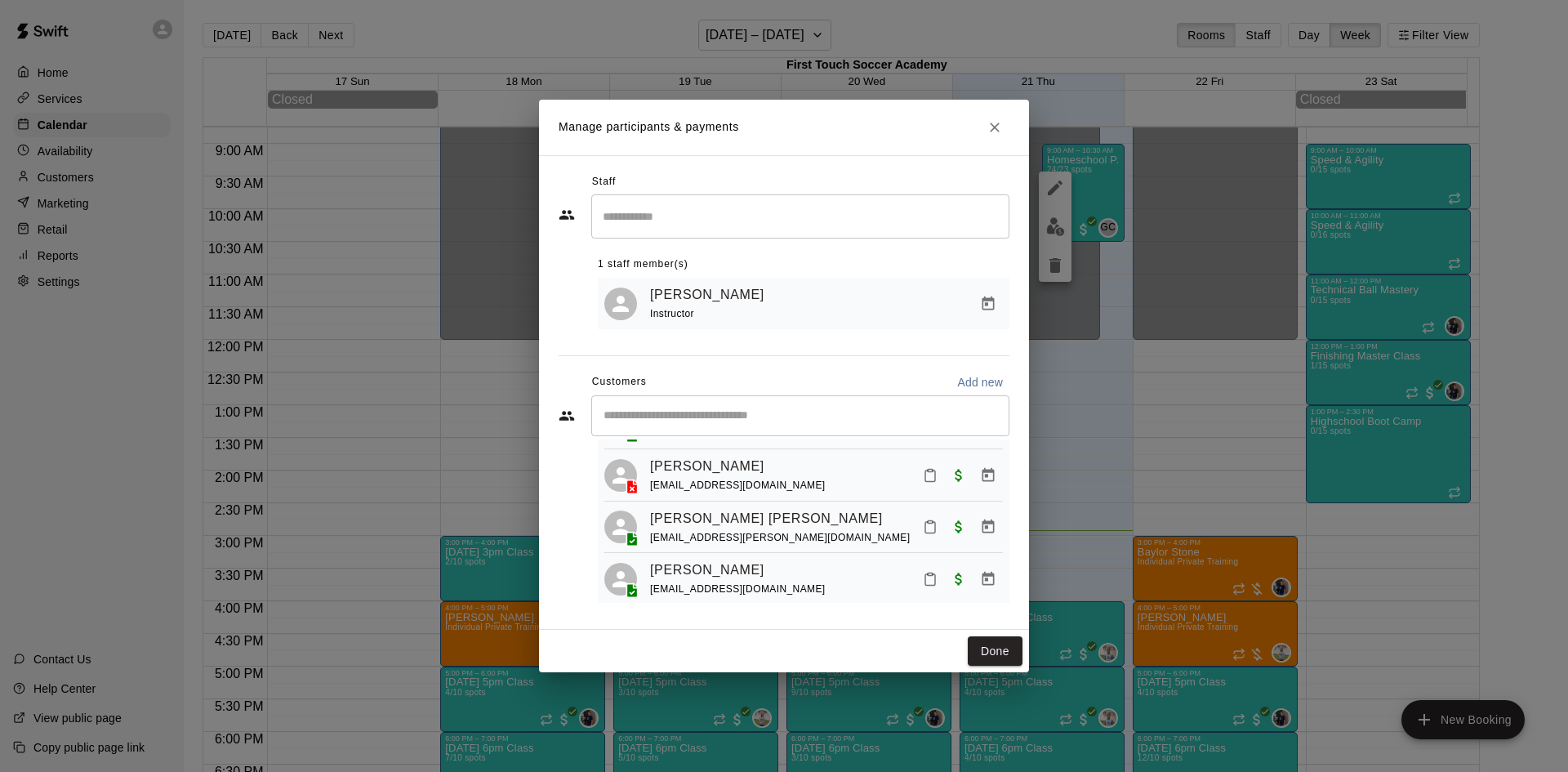
scroll to position [327, 0]
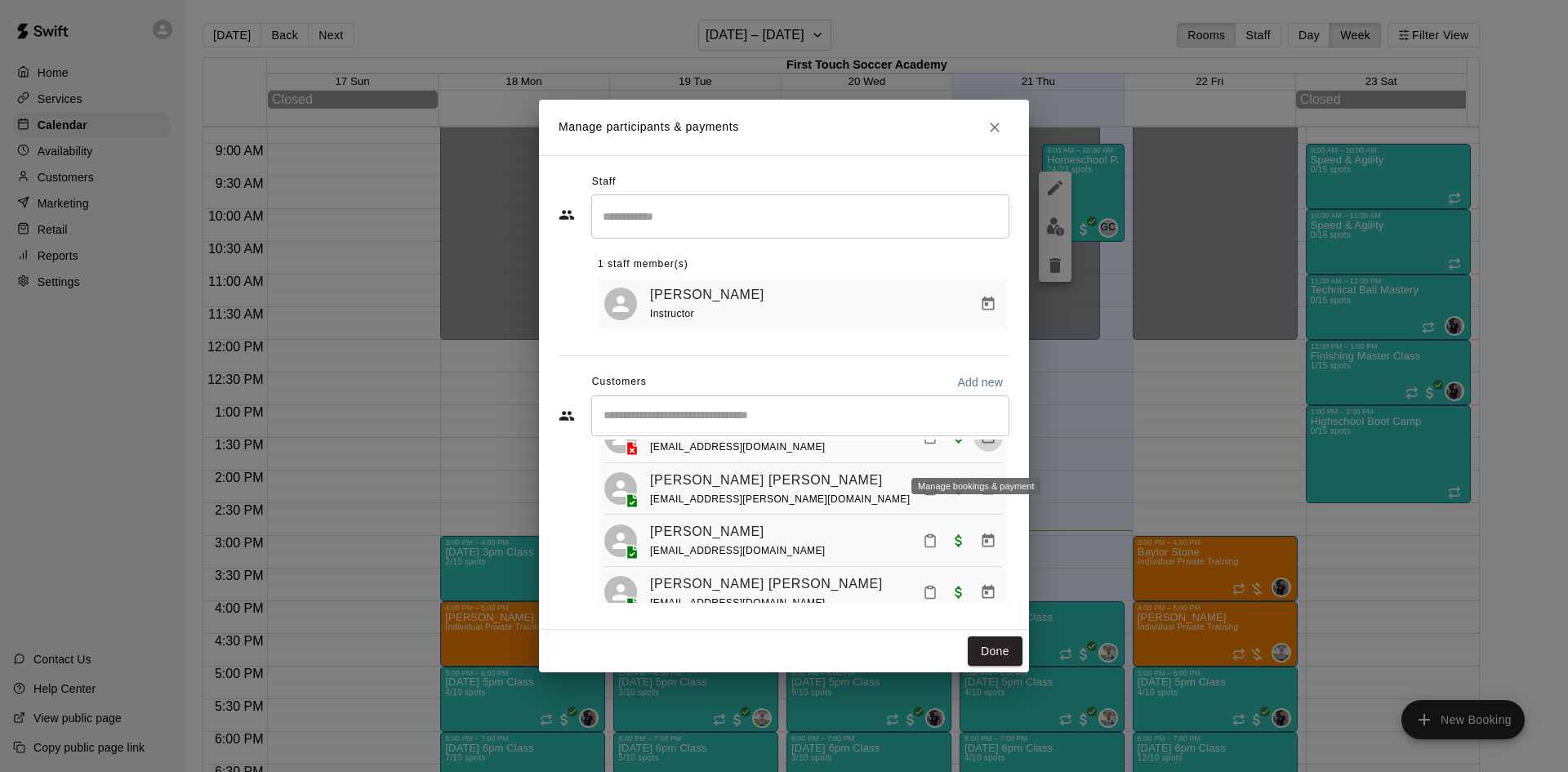
click at [981, 445] on icon "Manage bookings & payment" at bounding box center [987, 437] width 17 height 17
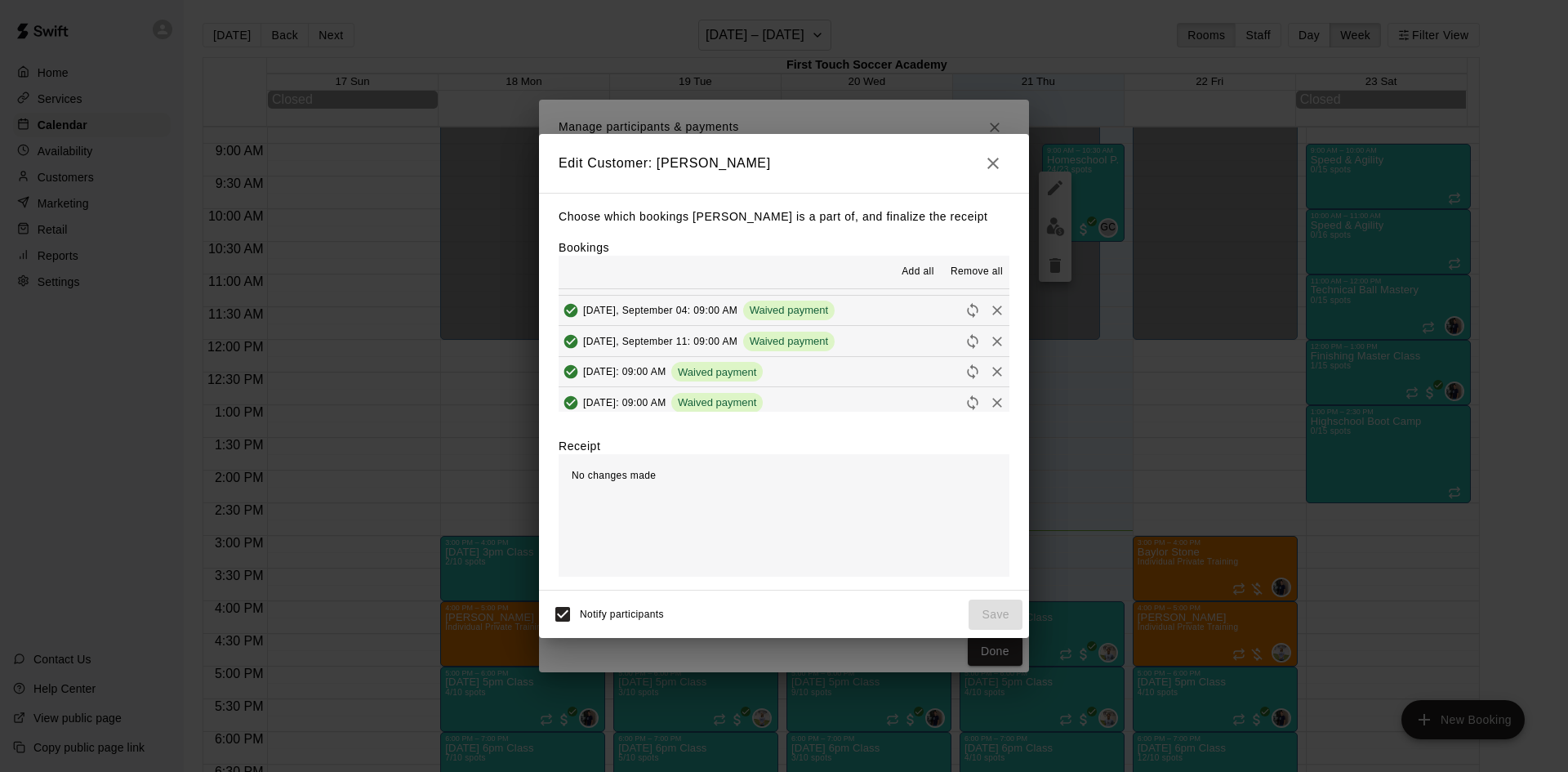
scroll to position [123, 0]
click at [986, 162] on icon "button" at bounding box center [993, 163] width 19 height 19
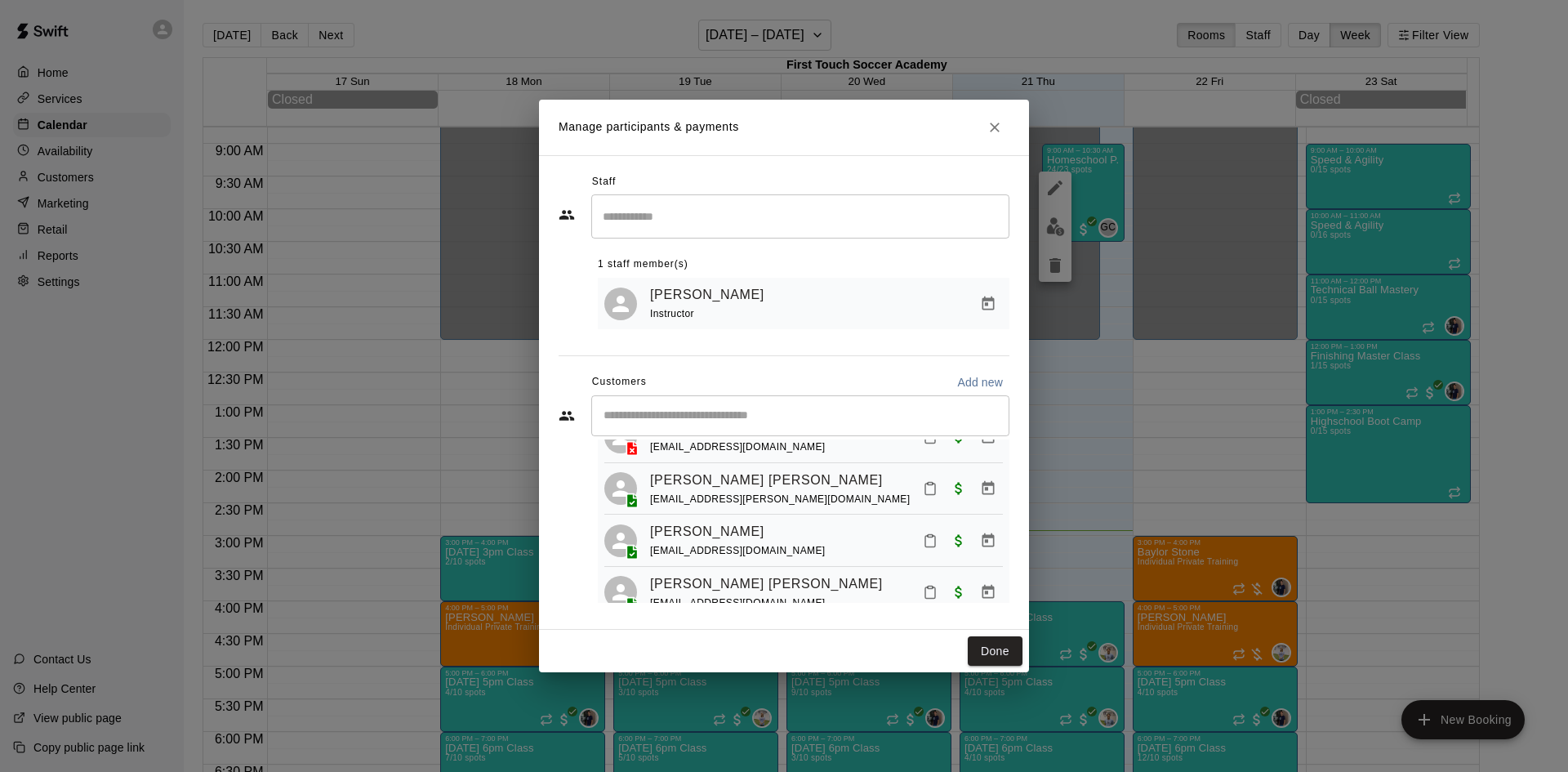
scroll to position [322, 0]
click at [980, 500] on icon "Manage bookings & payment" at bounding box center [987, 493] width 17 height 17
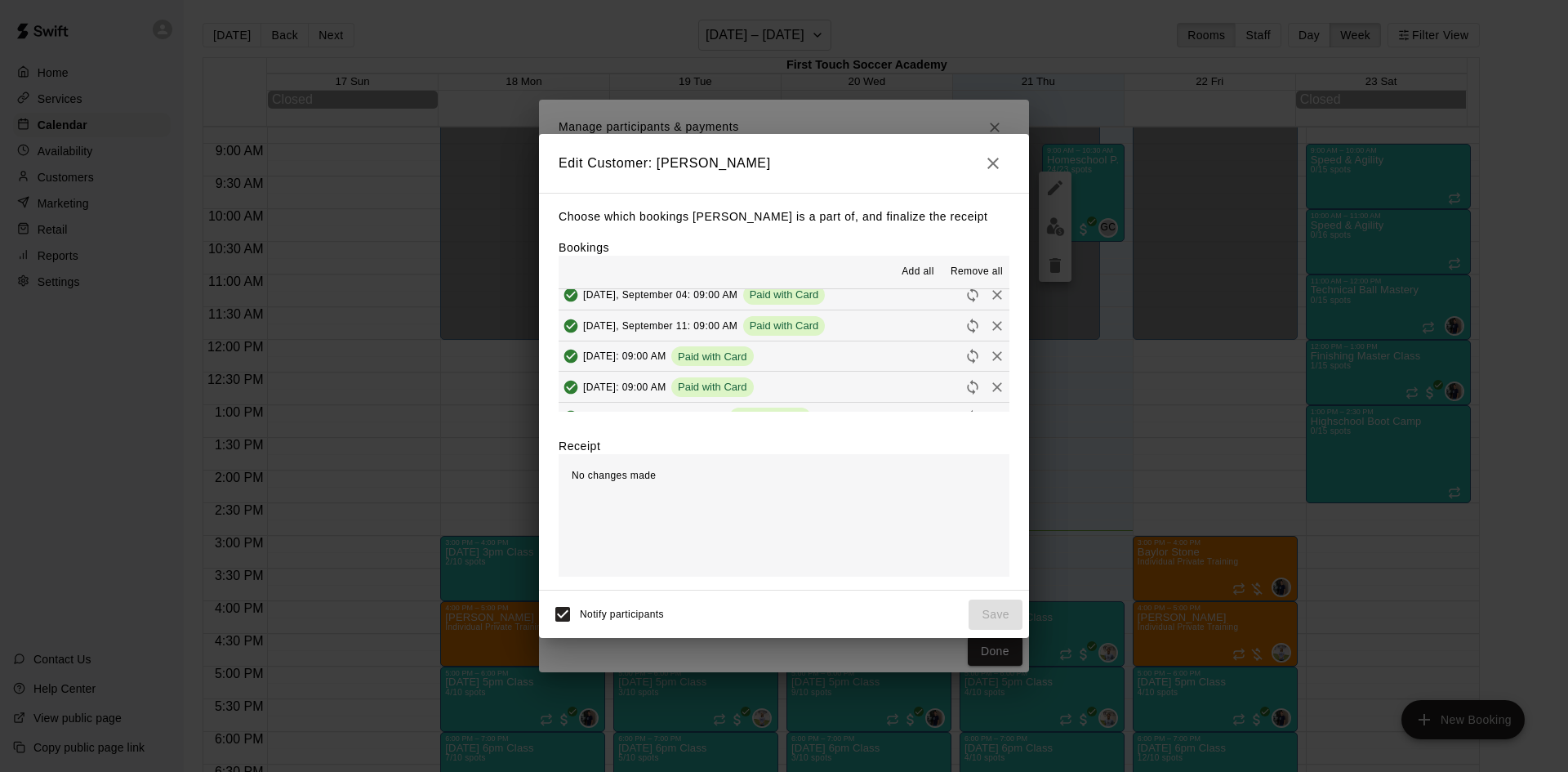
scroll to position [123, 0]
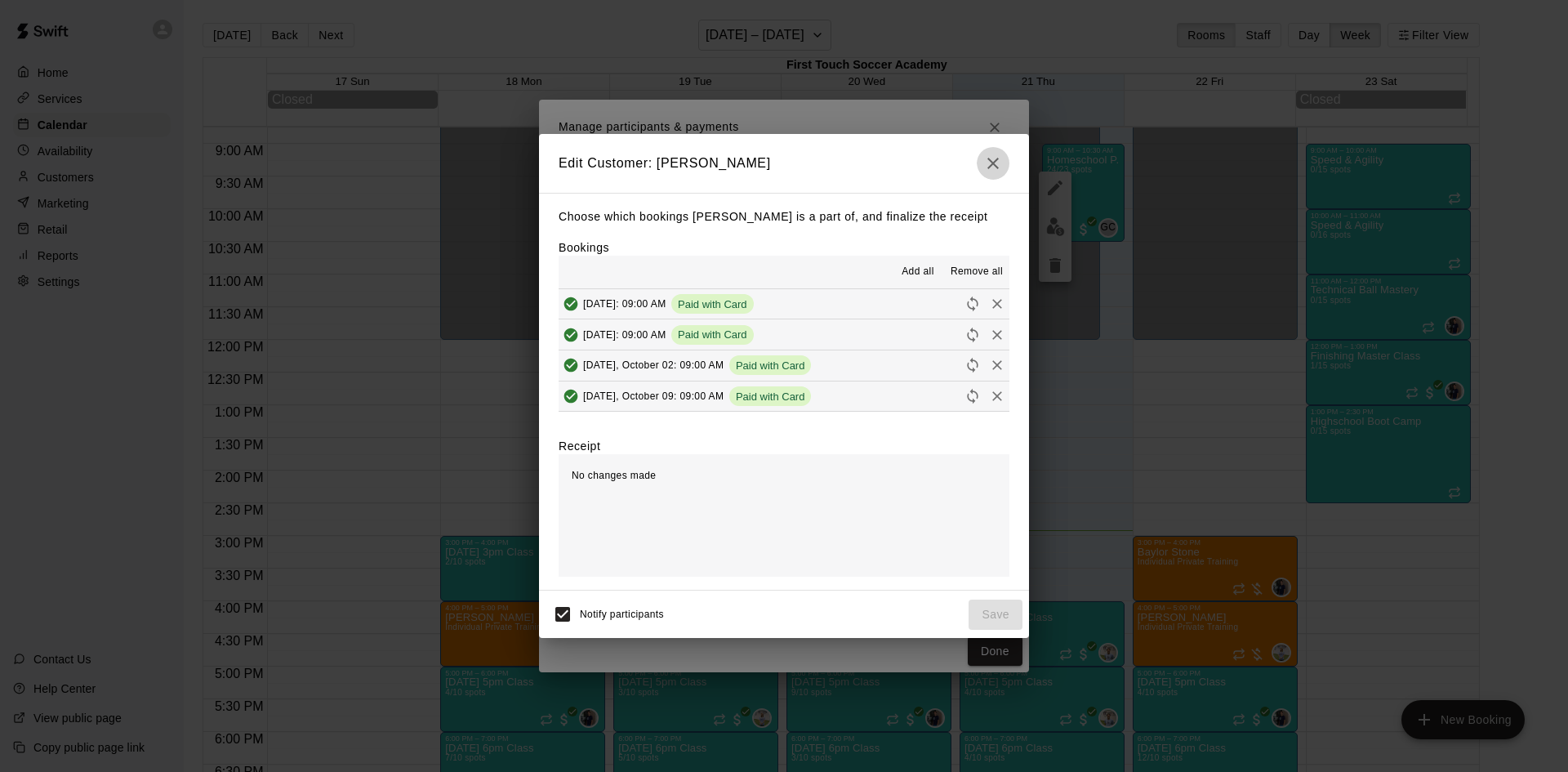
click at [984, 163] on icon "button" at bounding box center [993, 163] width 19 height 19
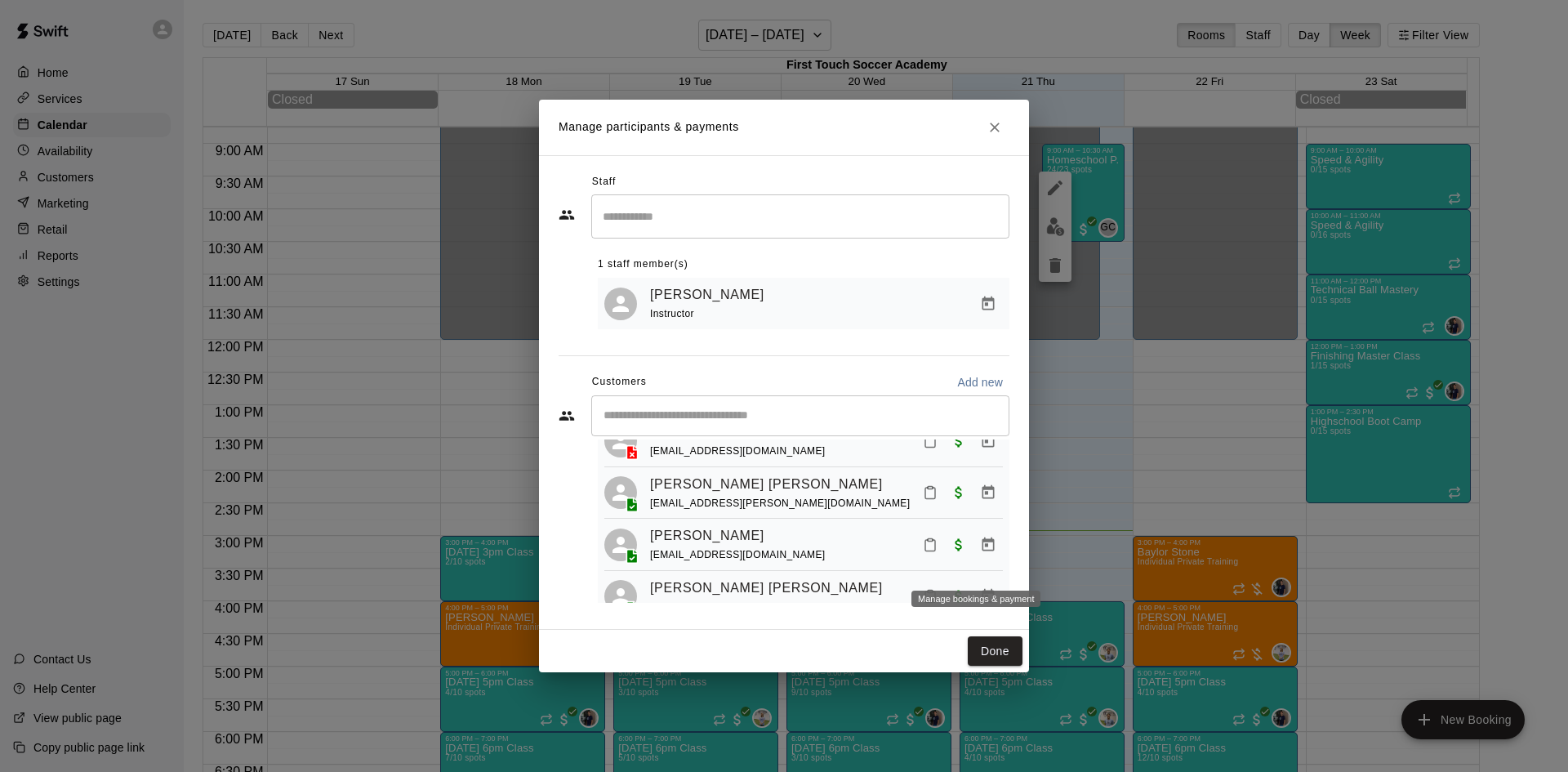
click at [982, 550] on icon "Manage bookings & payment" at bounding box center [988, 543] width 12 height 14
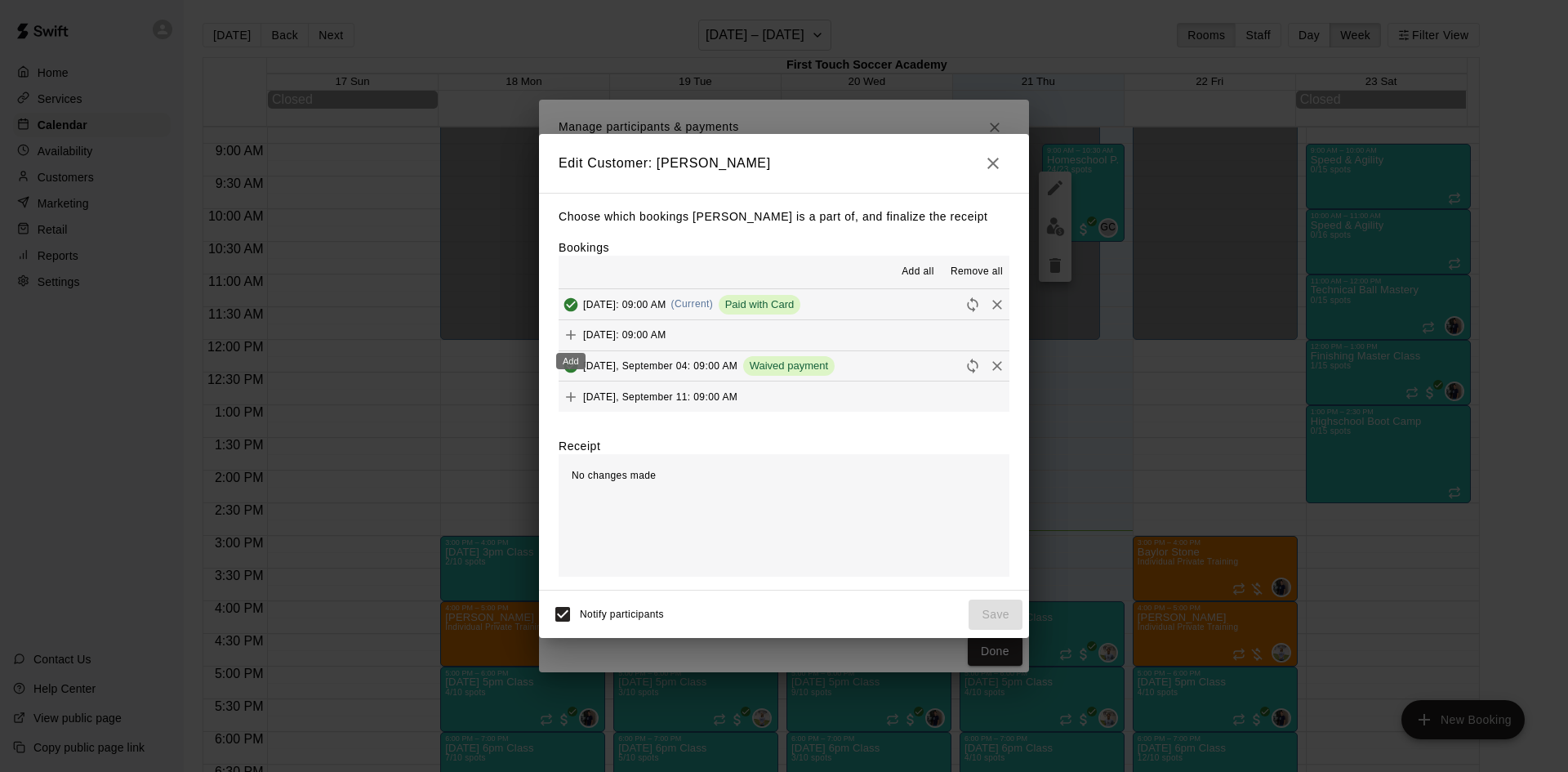
click at [571, 330] on icon "Add" at bounding box center [570, 334] width 17 height 17
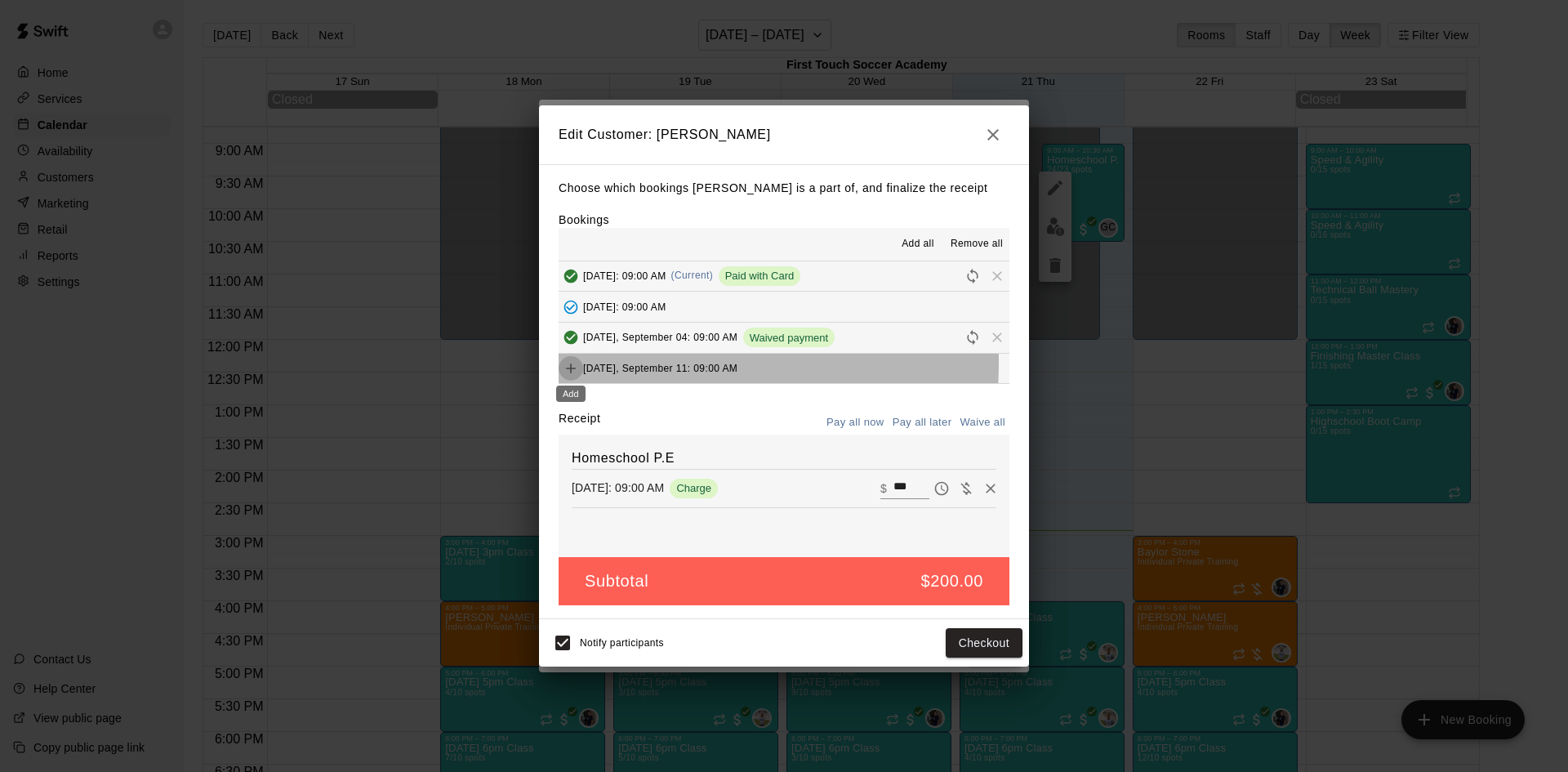
click at [573, 363] on icon "Add" at bounding box center [570, 368] width 17 height 17
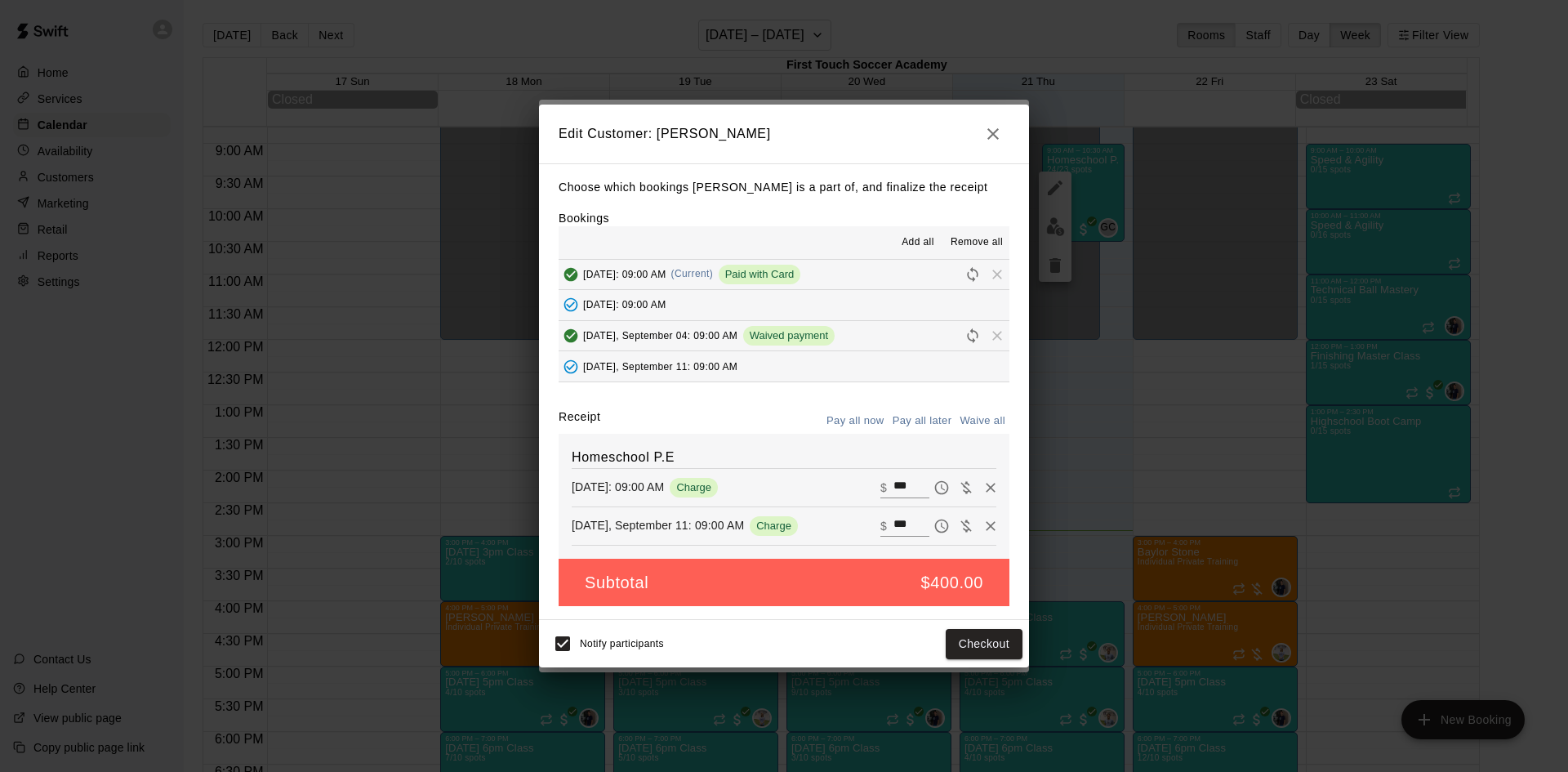
scroll to position [0, 0]
click at [952, 239] on span "Remove all" at bounding box center [977, 242] width 52 height 17
type input "****"
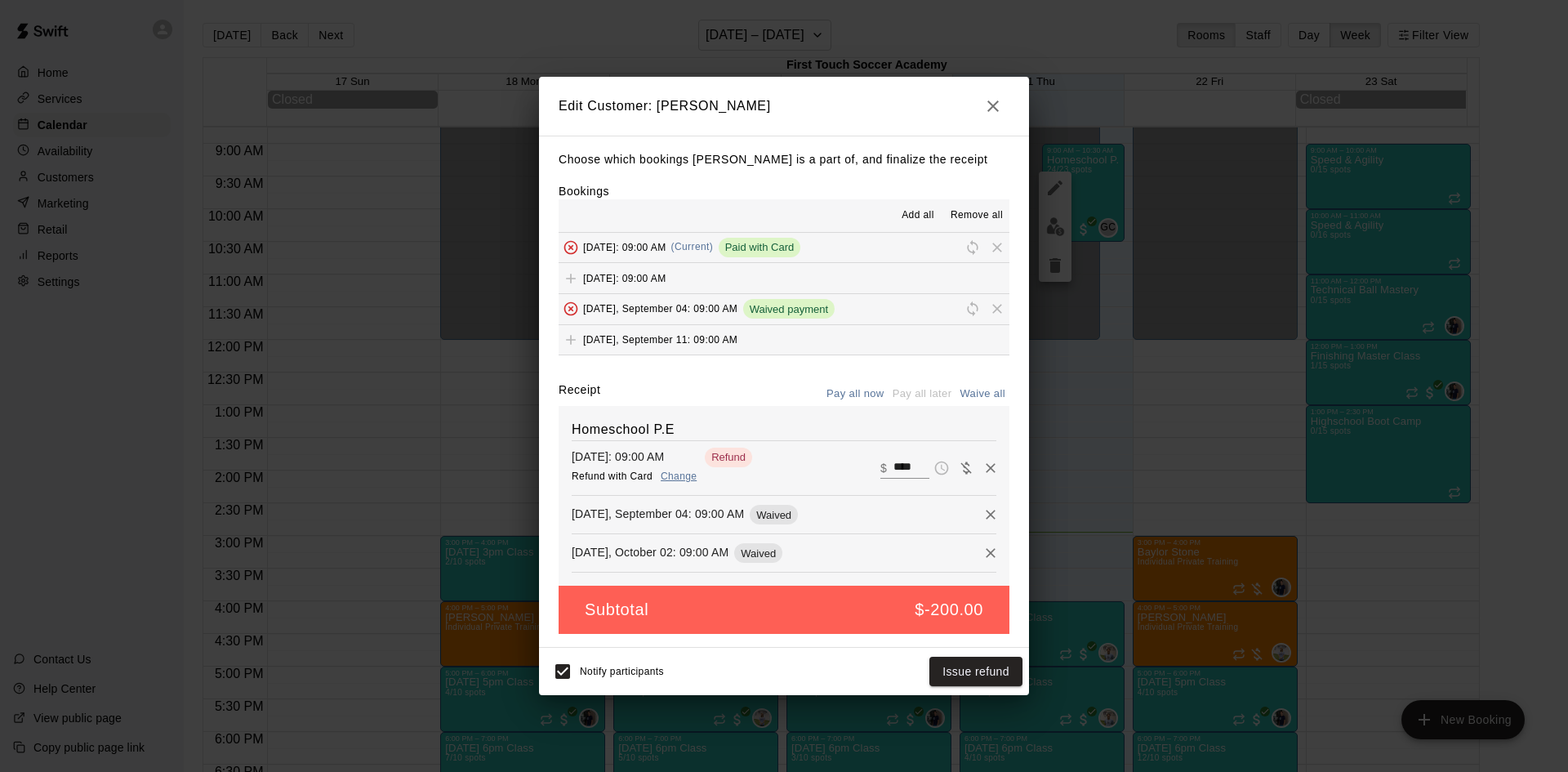
click at [991, 101] on icon "button" at bounding box center [993, 106] width 19 height 19
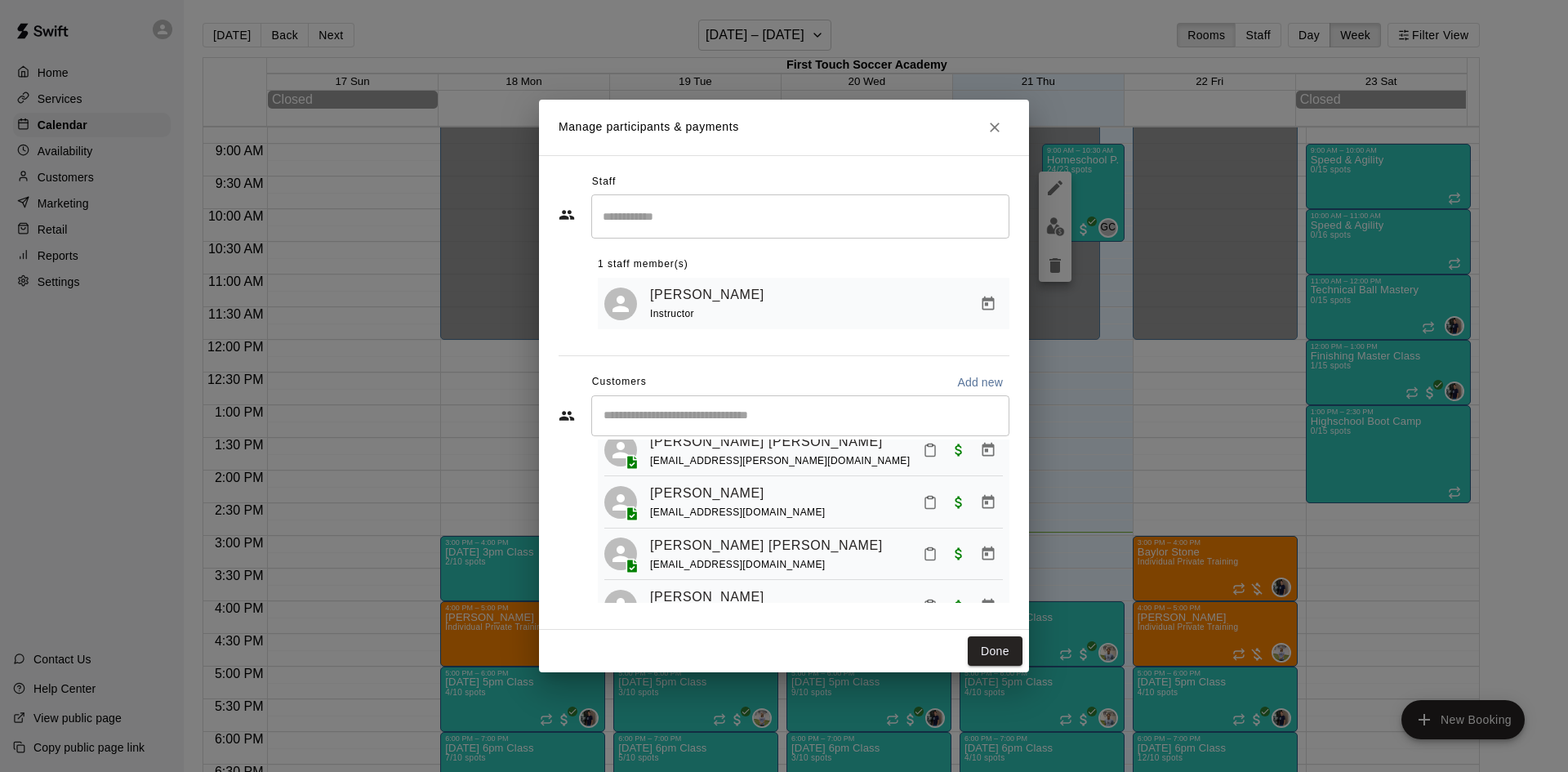
scroll to position [404, 0]
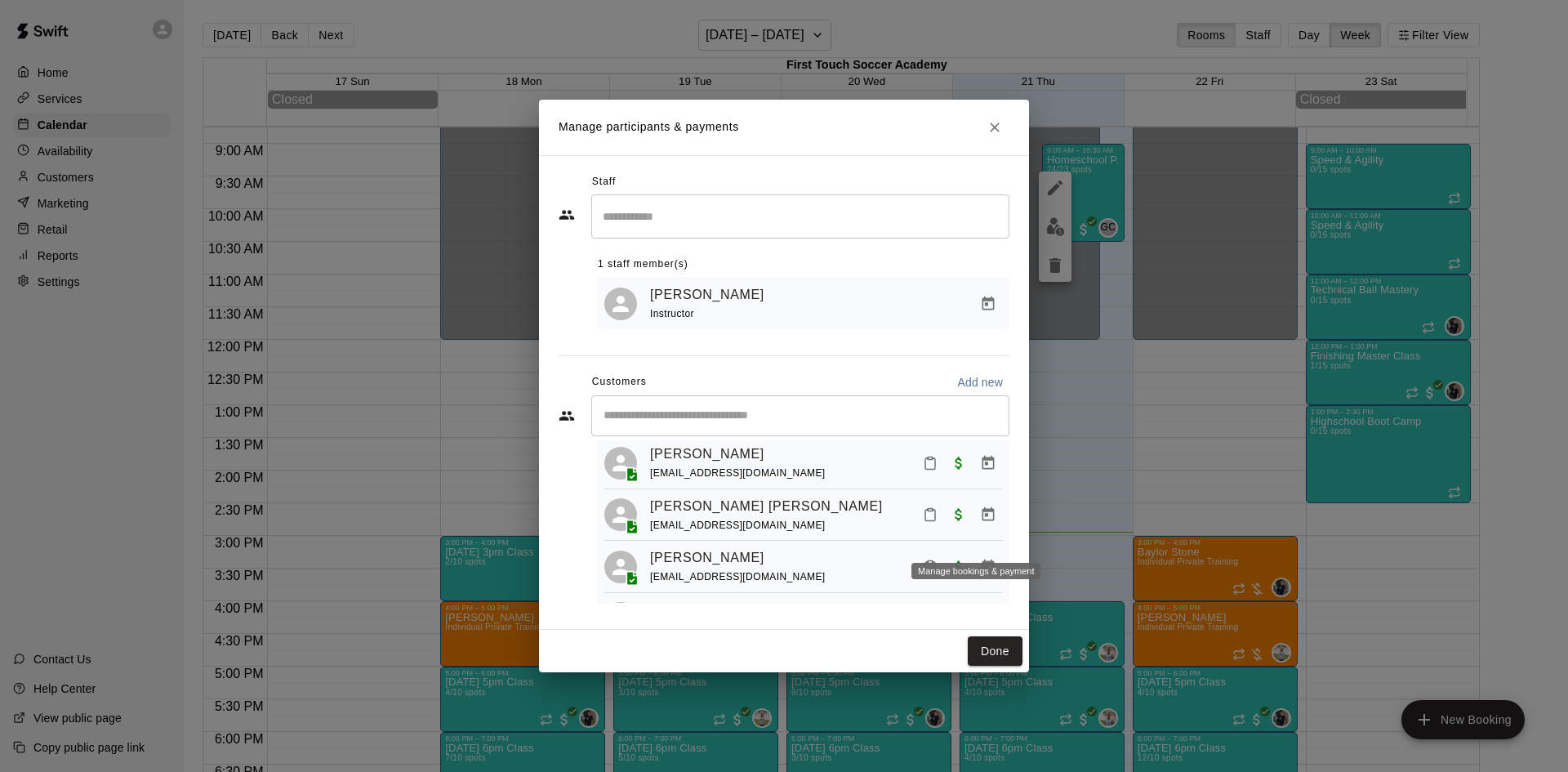
click at [982, 521] on icon "Manage bookings & payment" at bounding box center [988, 514] width 12 height 14
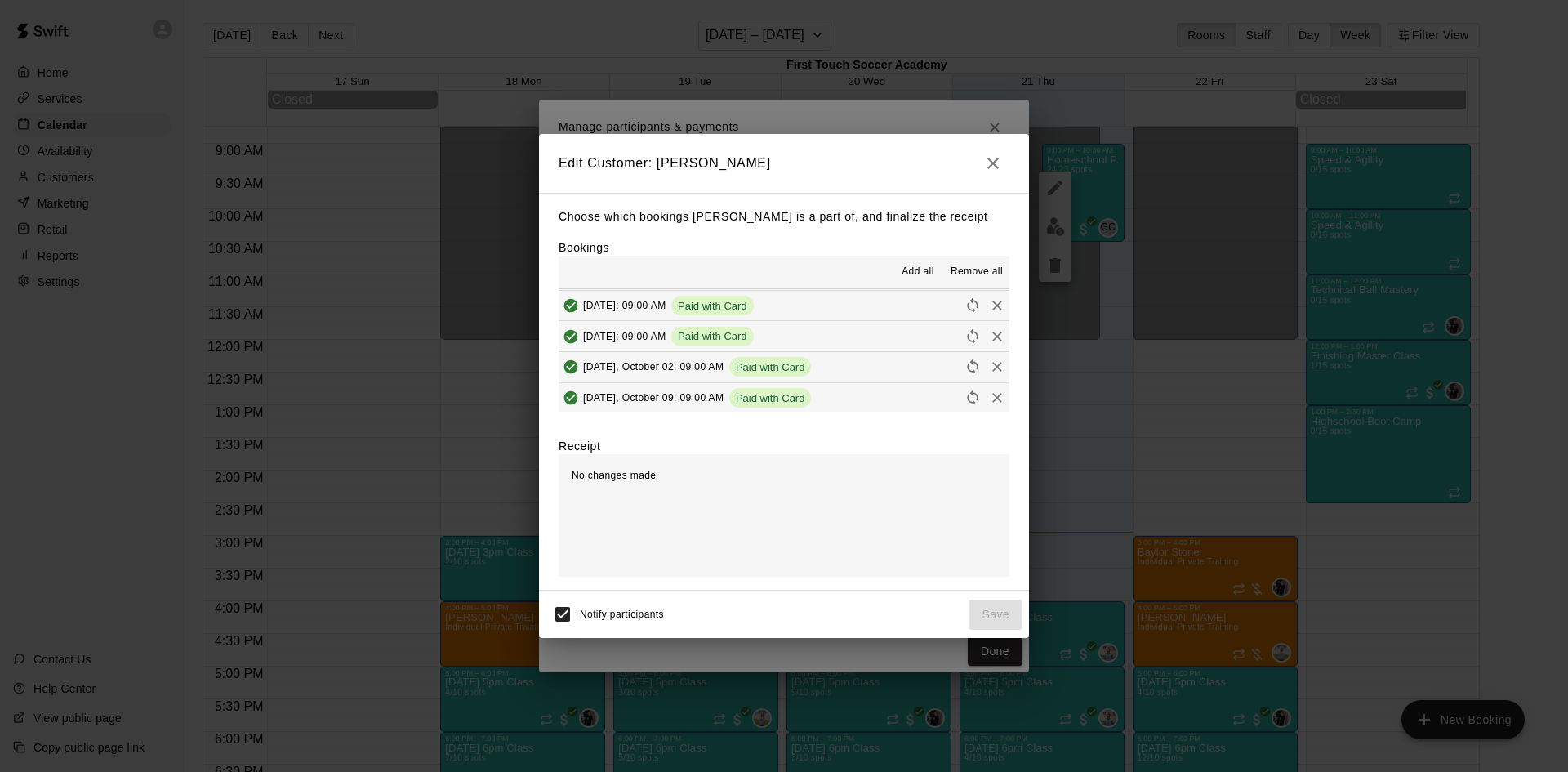
scroll to position [123, 0]
click at [989, 160] on icon "button" at bounding box center [993, 163] width 19 height 19
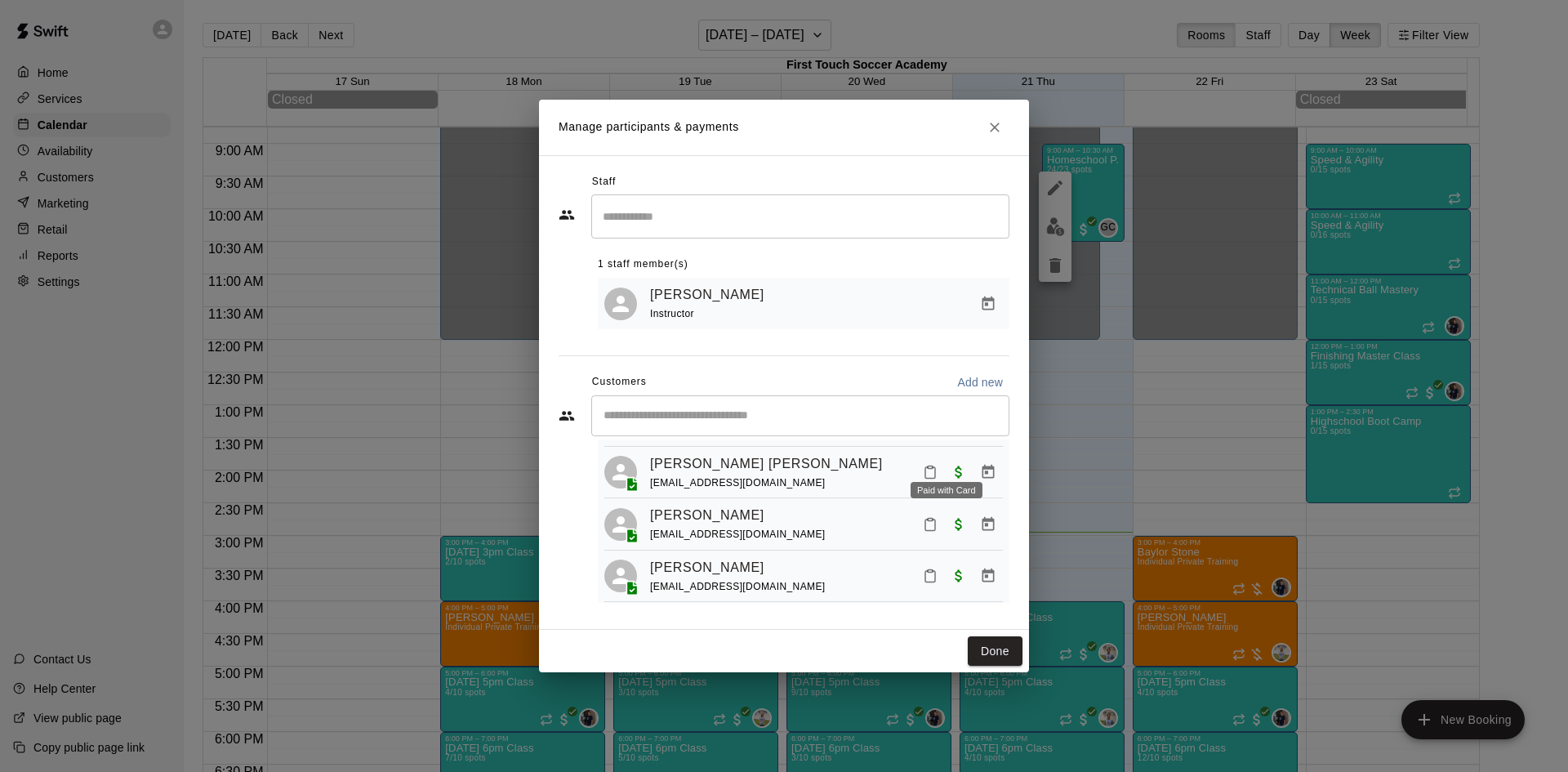
scroll to position [486, 0]
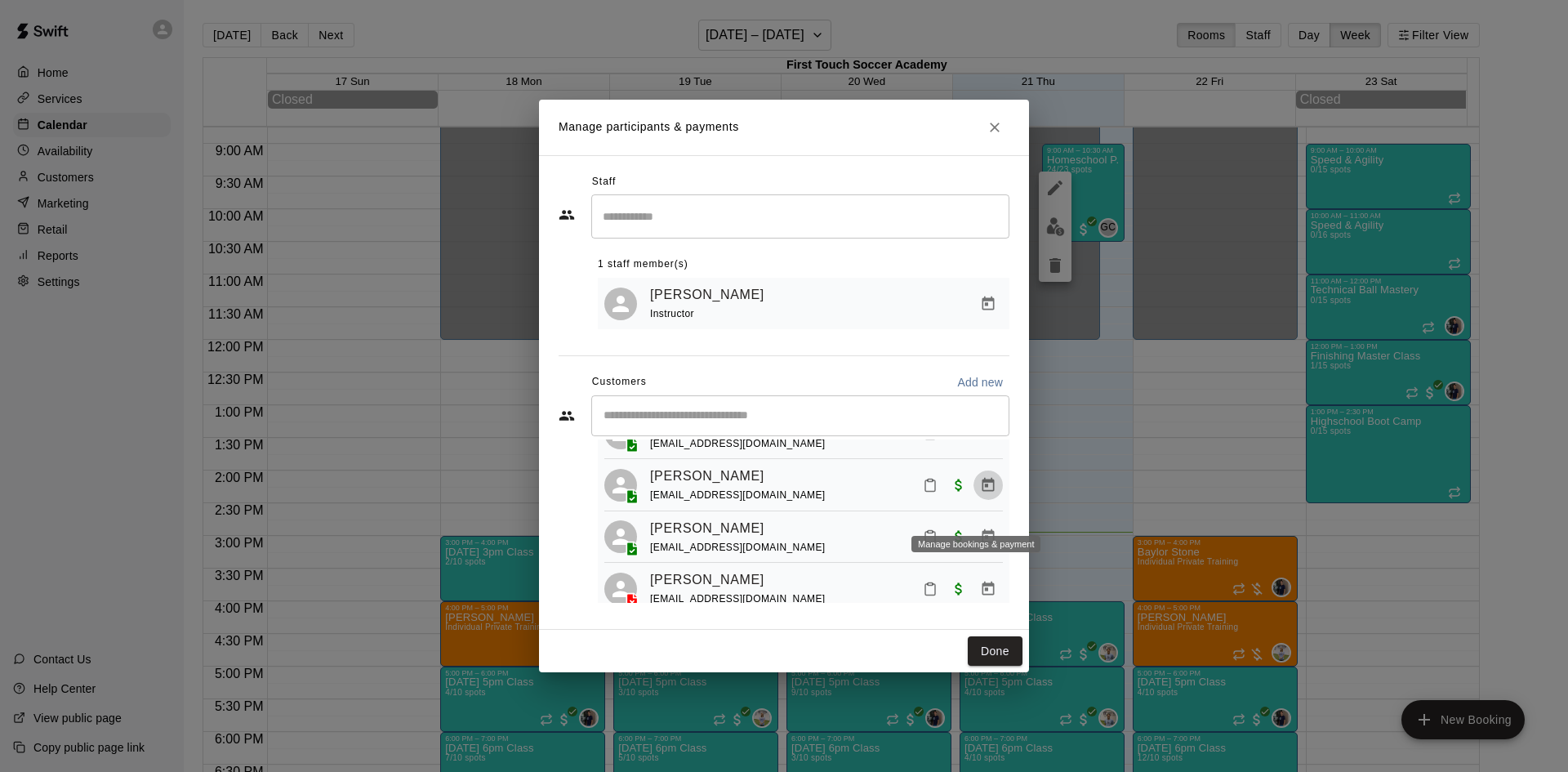
click at [980, 493] on icon "Manage bookings & payment" at bounding box center [987, 485] width 17 height 17
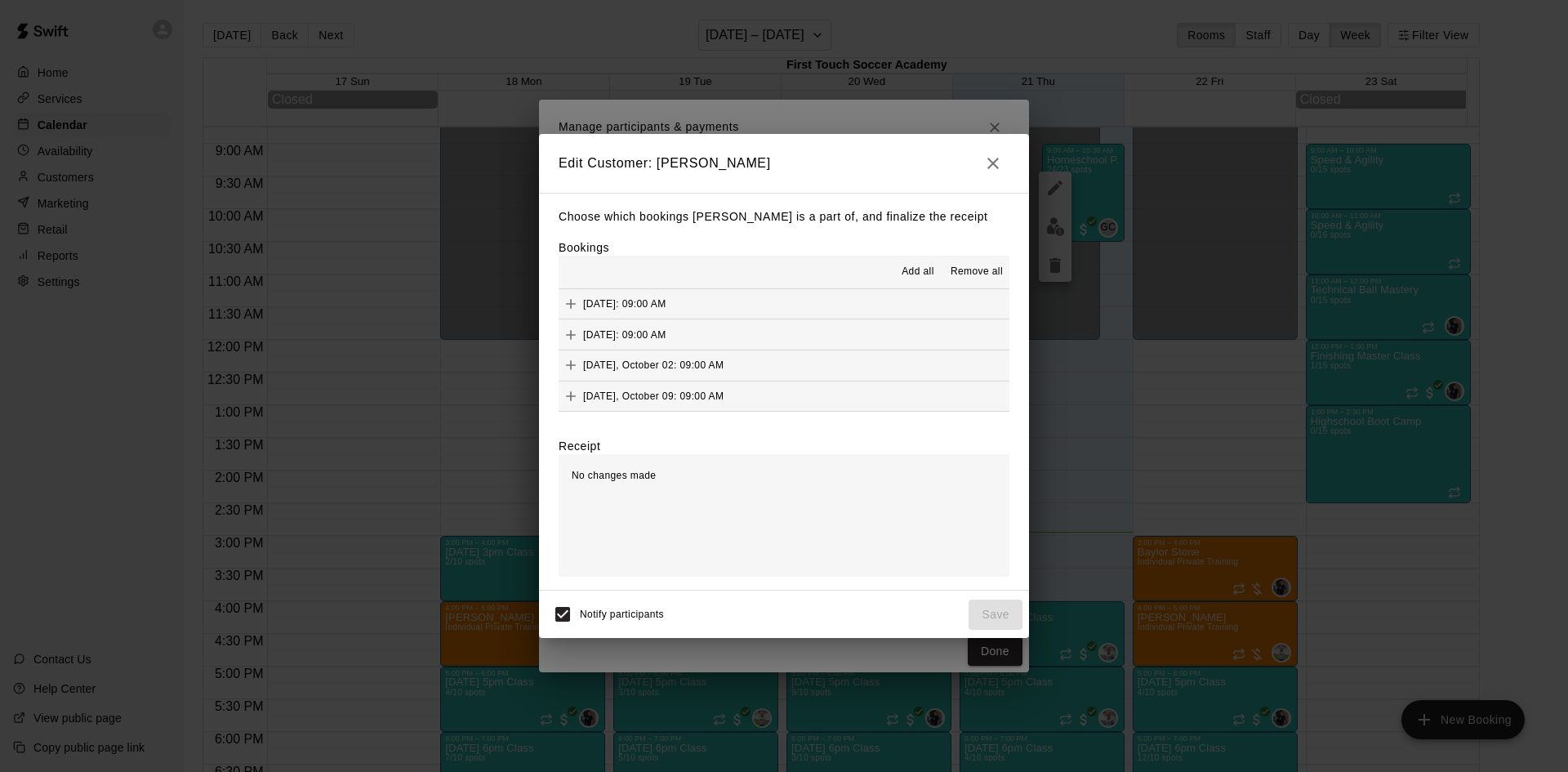
scroll to position [0, 0]
click at [989, 162] on icon "button" at bounding box center [993, 163] width 19 height 19
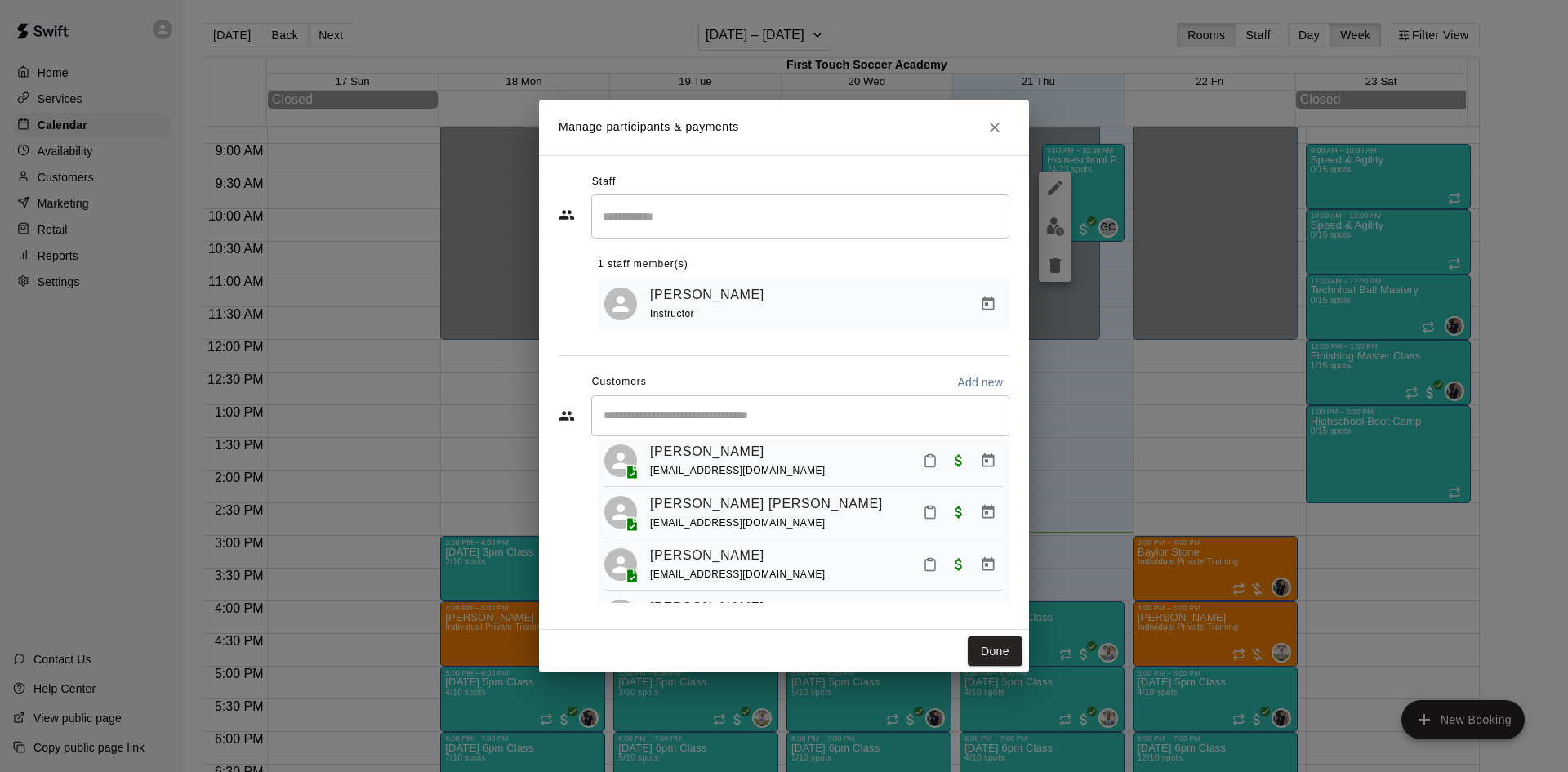
scroll to position [486, 0]
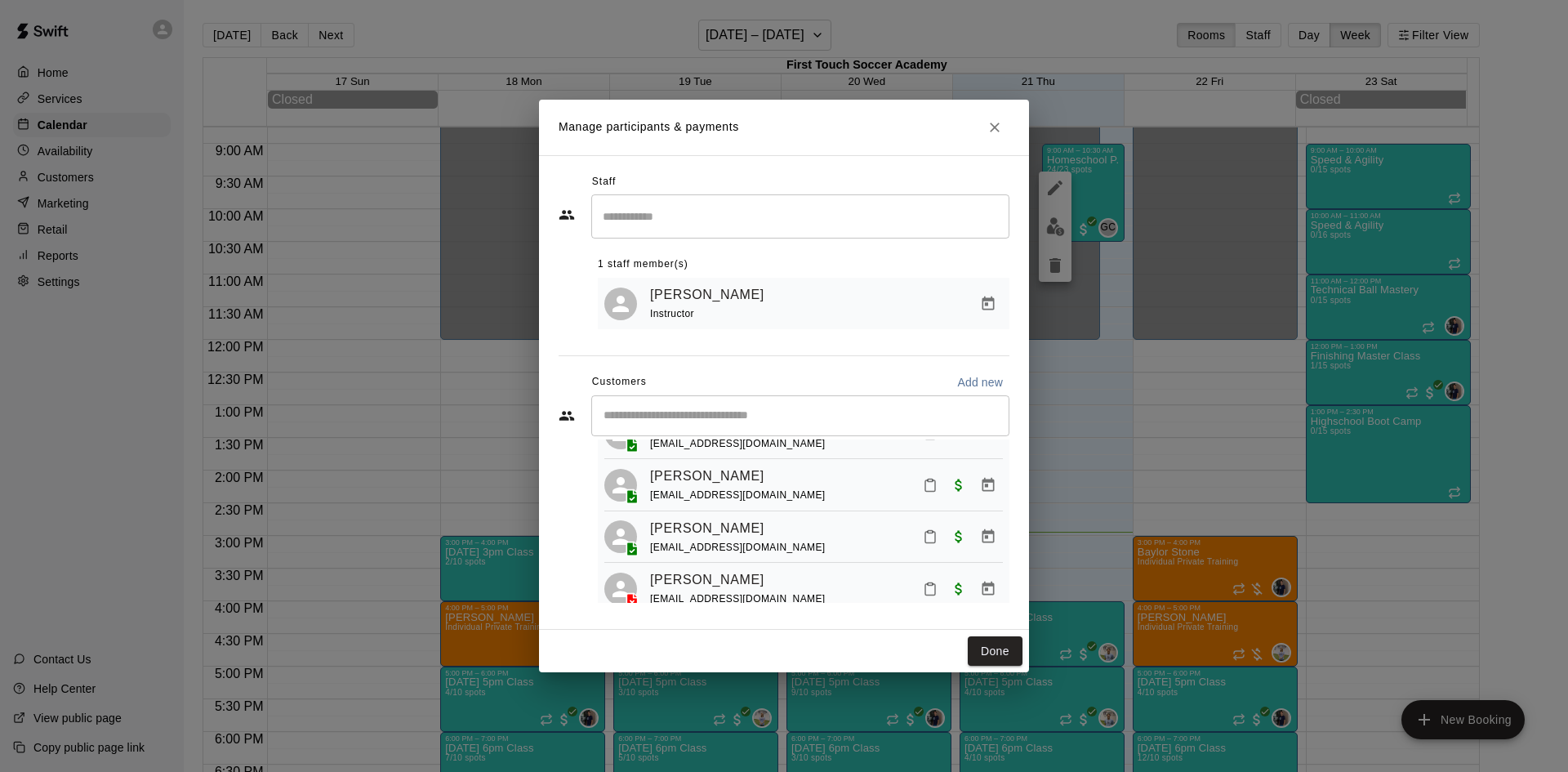
click at [986, 448] on button "Manage bookings & payment" at bounding box center [988, 433] width 30 height 30
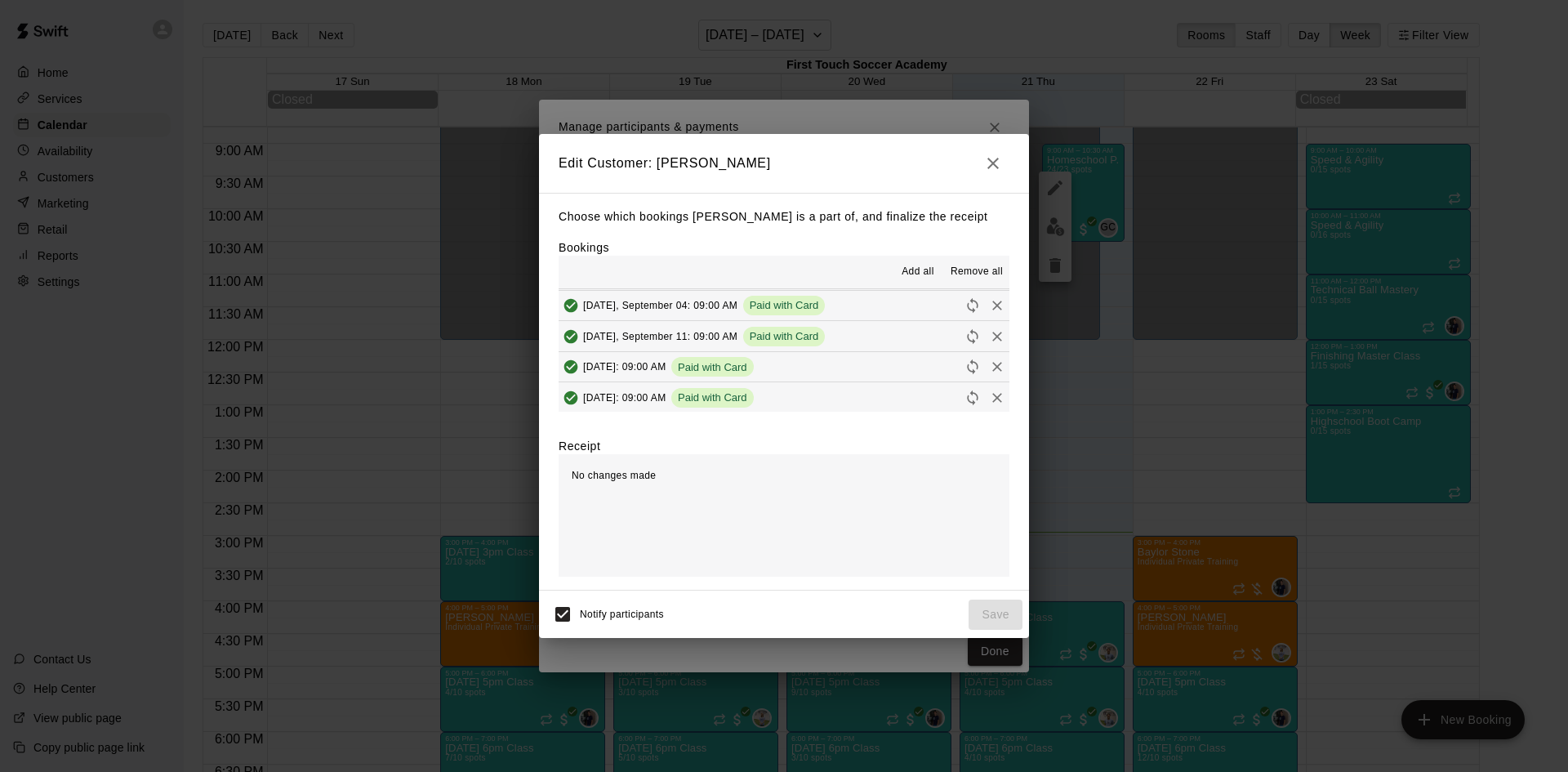
scroll to position [123, 0]
click at [994, 162] on icon "button" at bounding box center [993, 163] width 19 height 19
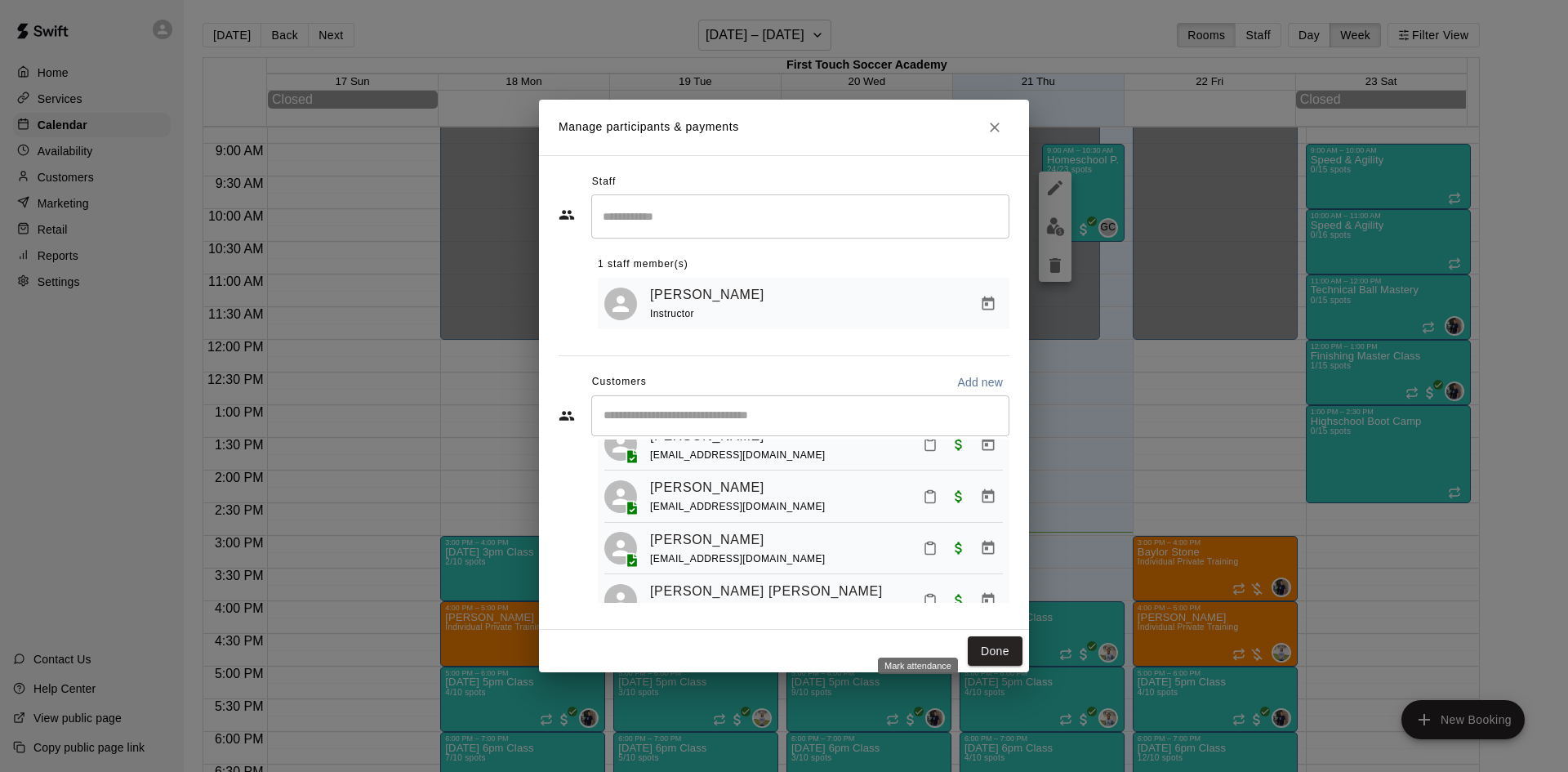
scroll to position [0, 0]
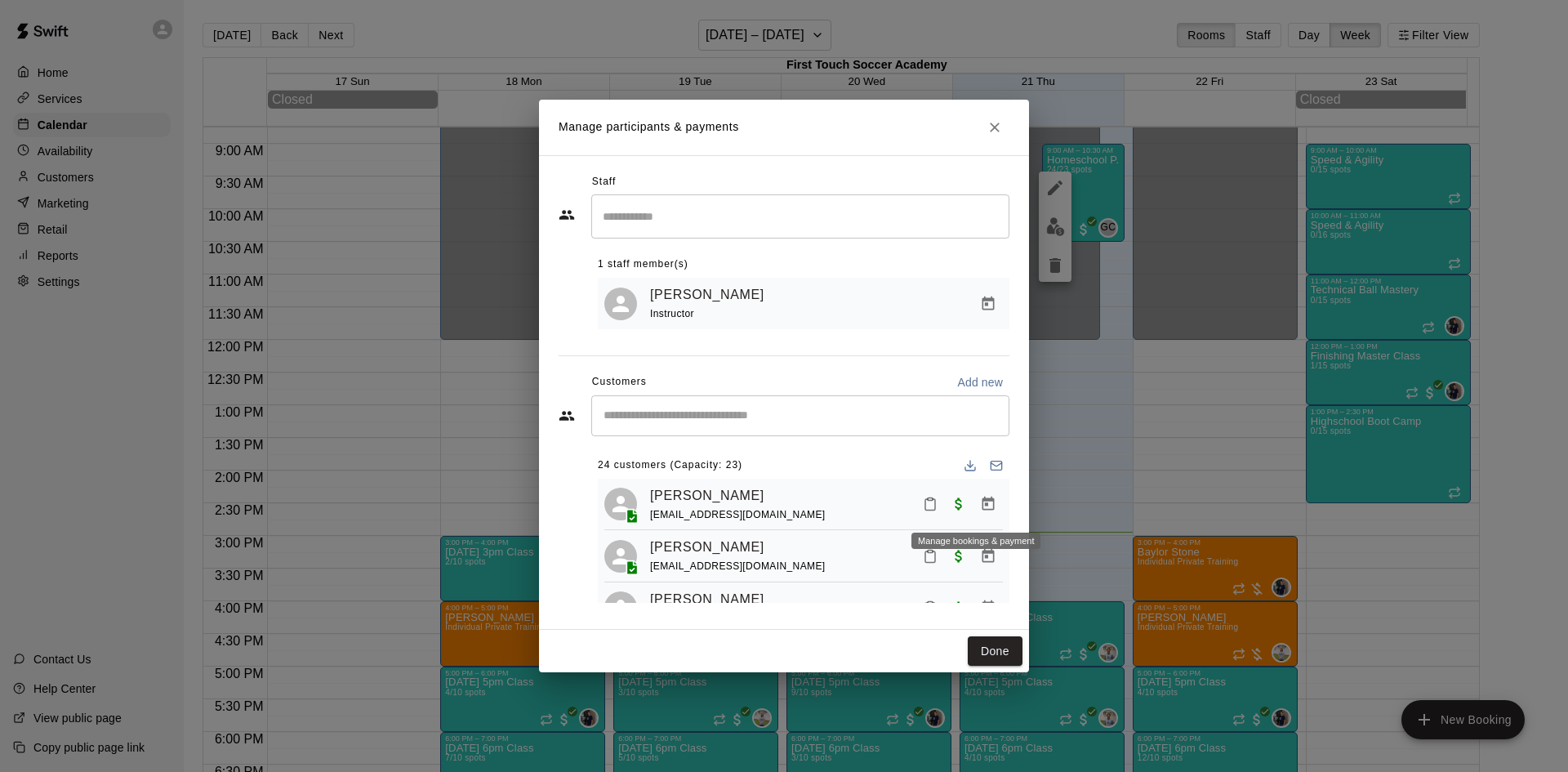
click at [973, 503] on button "Manage bookings & payment" at bounding box center [988, 504] width 30 height 30
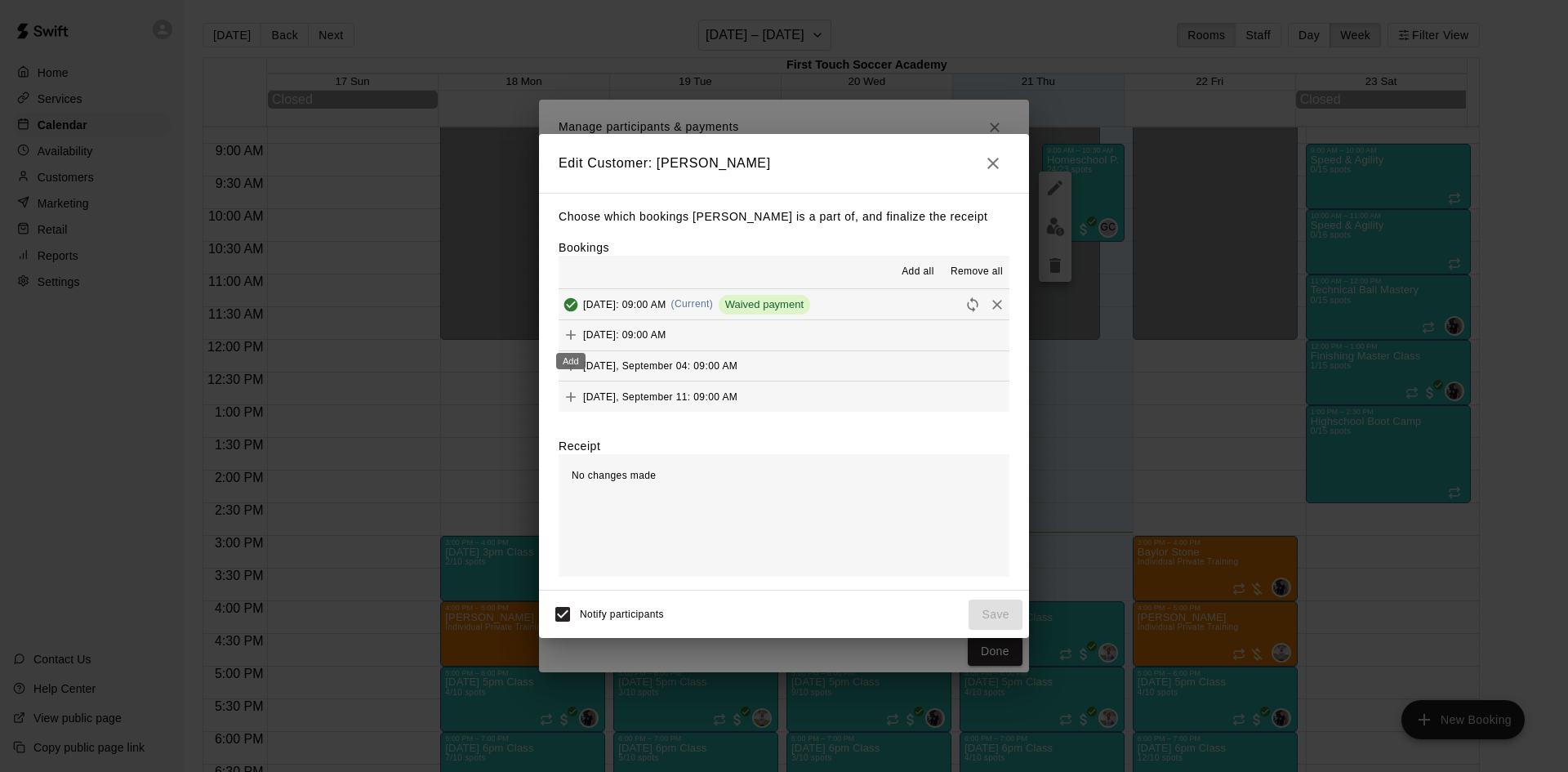
click at [579, 328] on button "Add" at bounding box center [571, 334] width 24 height 24
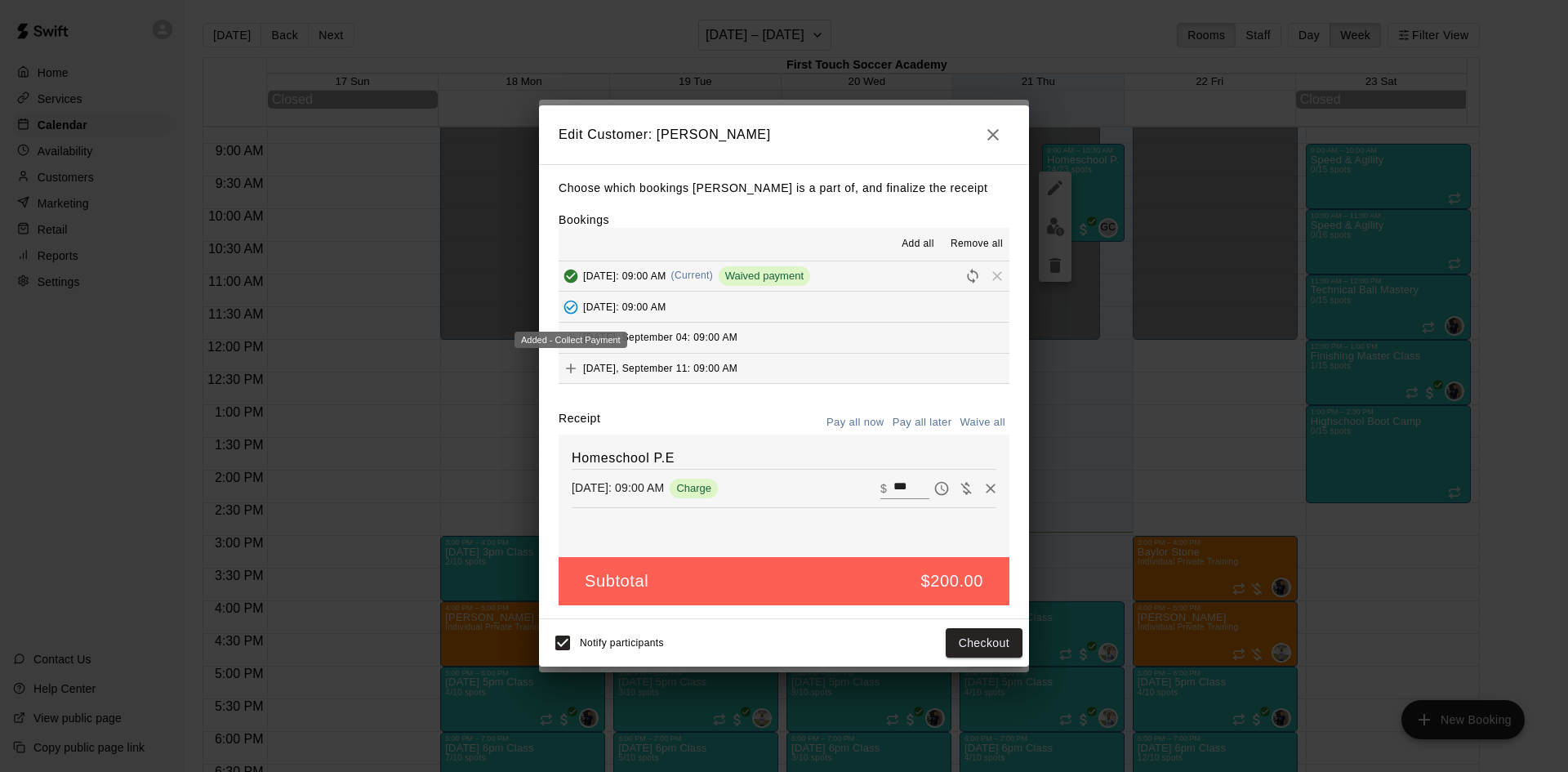
click at [574, 306] on icon "Added - Collect Payment" at bounding box center [570, 307] width 17 height 17
click at [918, 238] on span "Add all" at bounding box center [918, 244] width 32 height 17
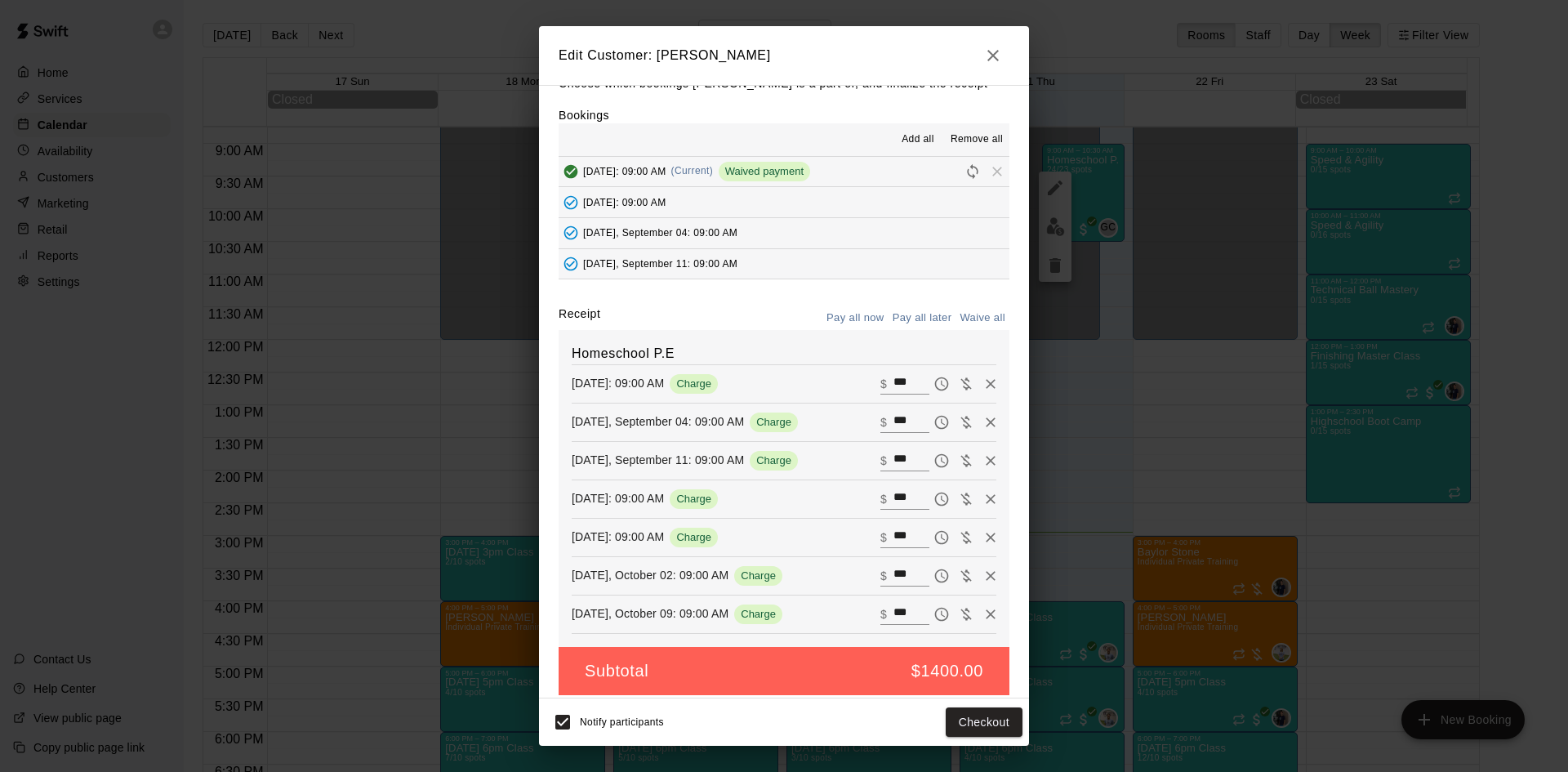
scroll to position [38, 0]
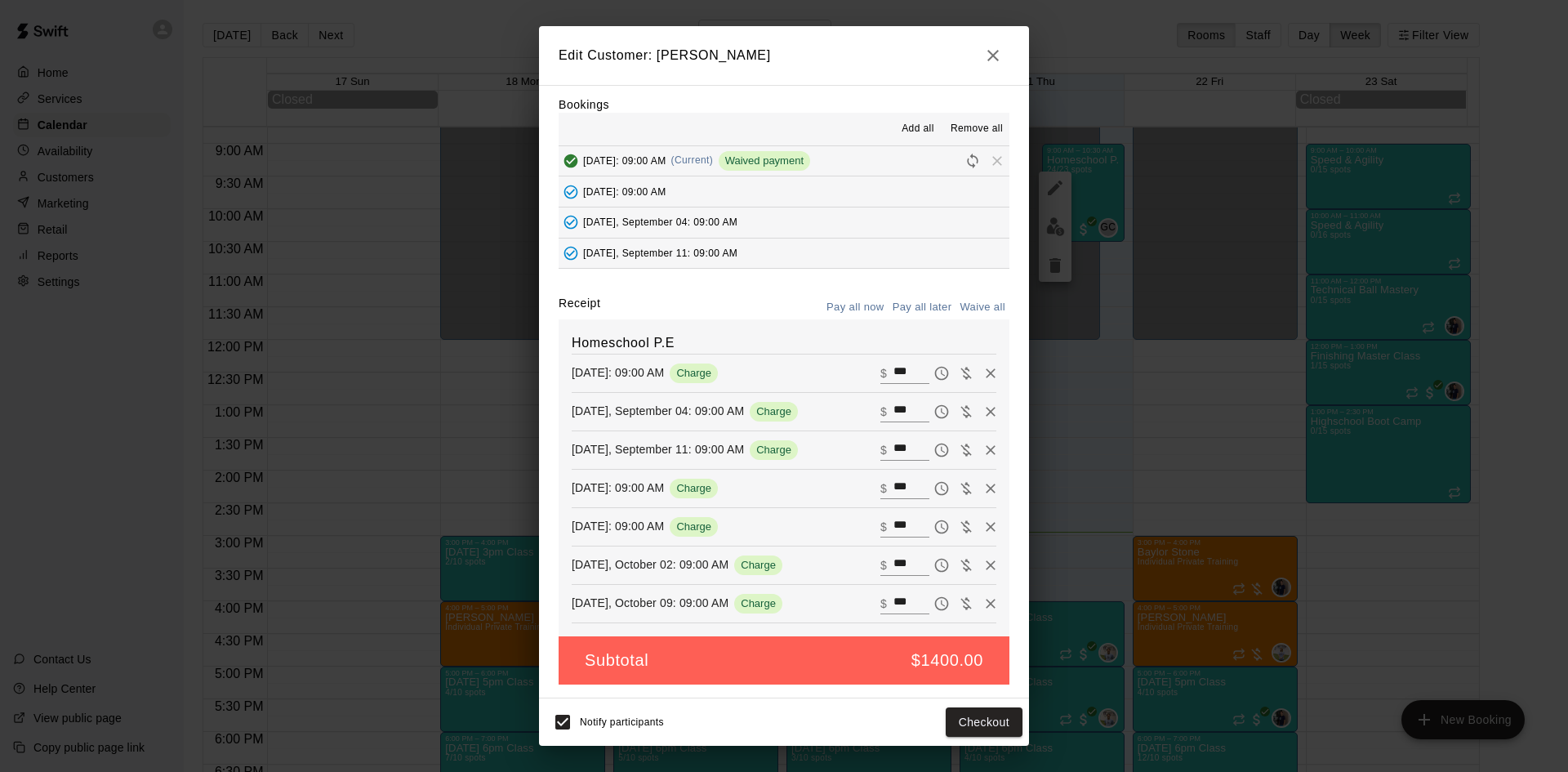
click at [967, 304] on button "Waive all" at bounding box center [982, 307] width 54 height 25
type input "*"
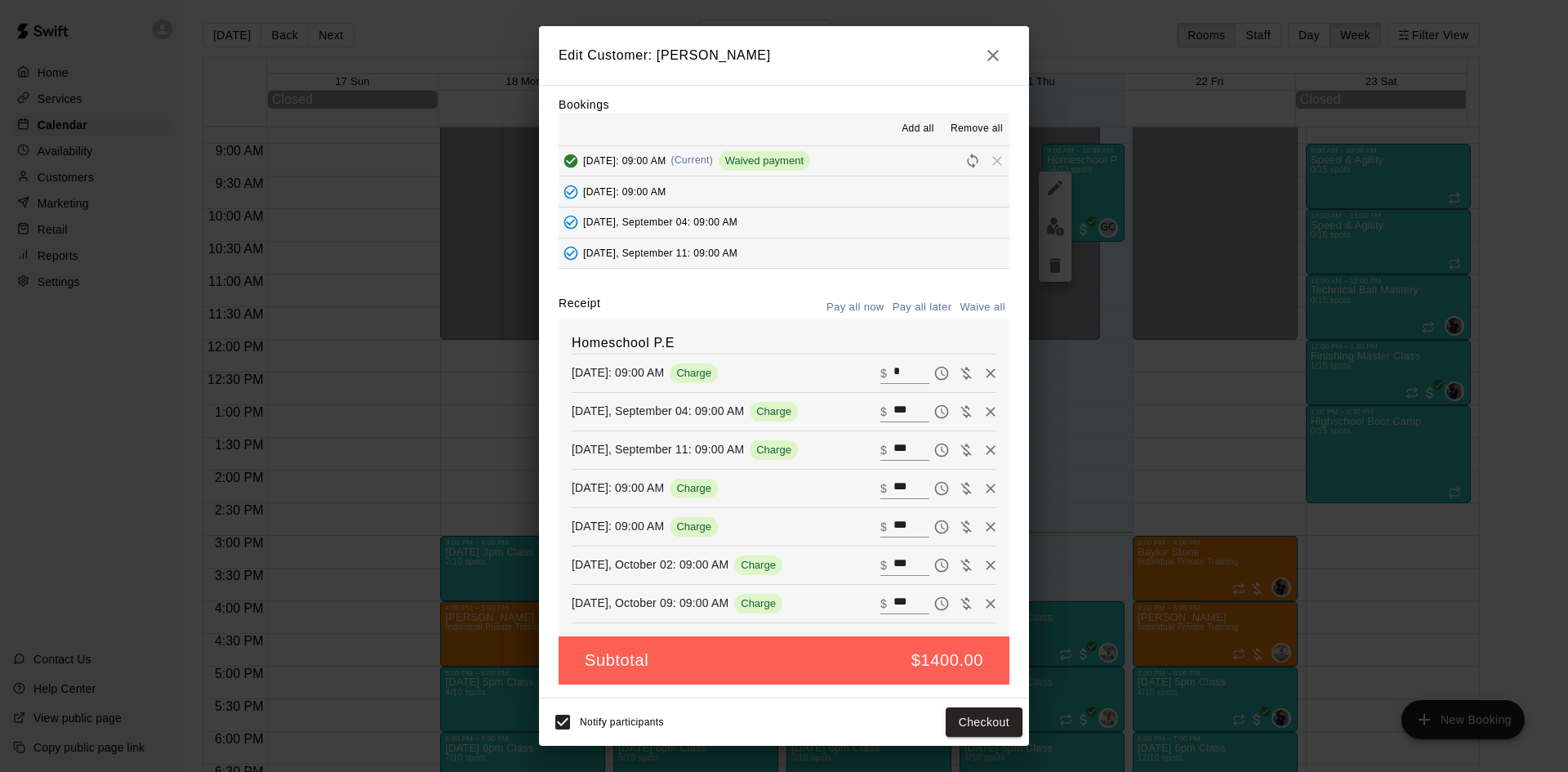
type input "*"
click at [980, 727] on button "Save" at bounding box center [995, 722] width 54 height 31
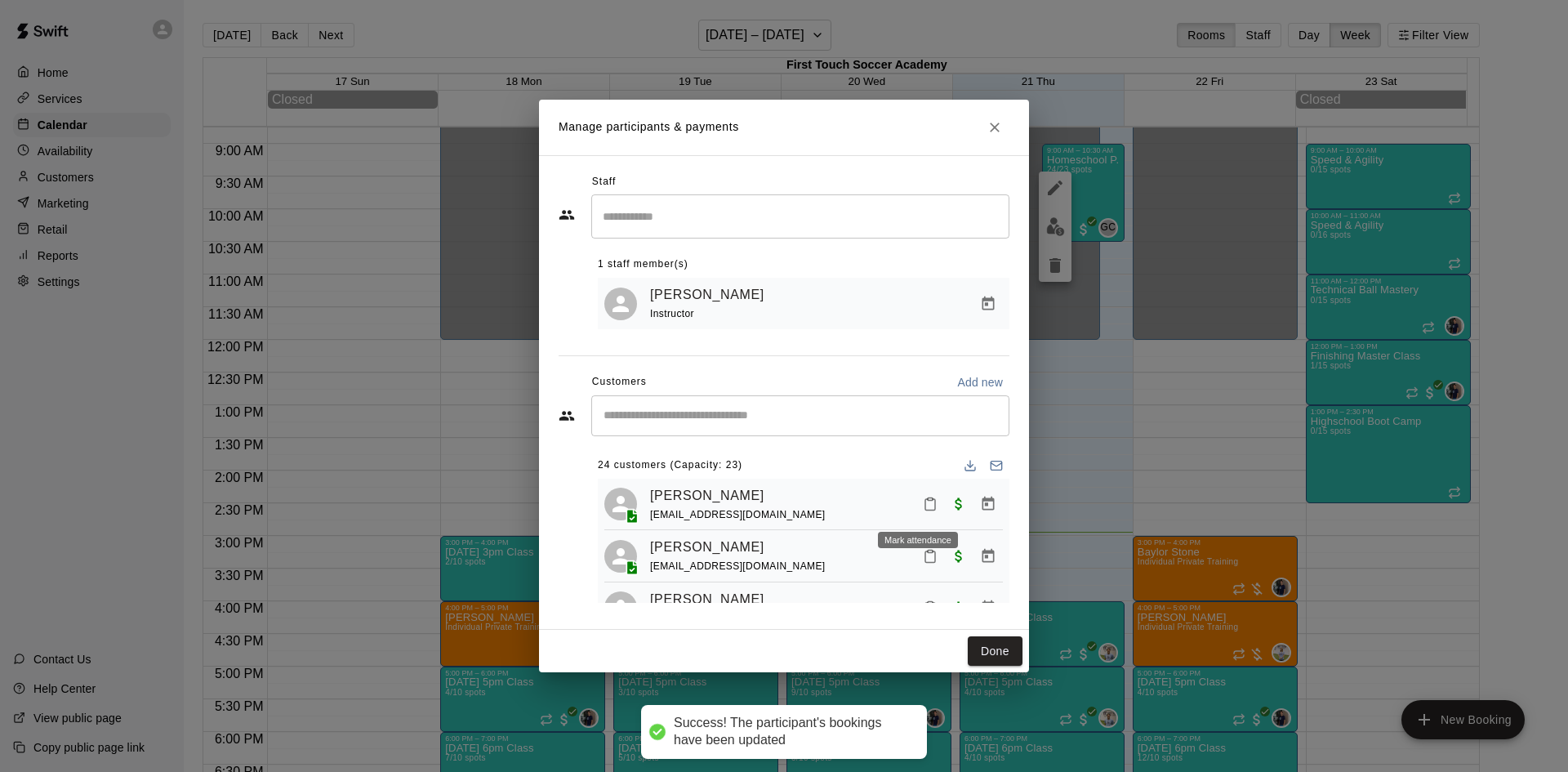
scroll to position [82, 0]
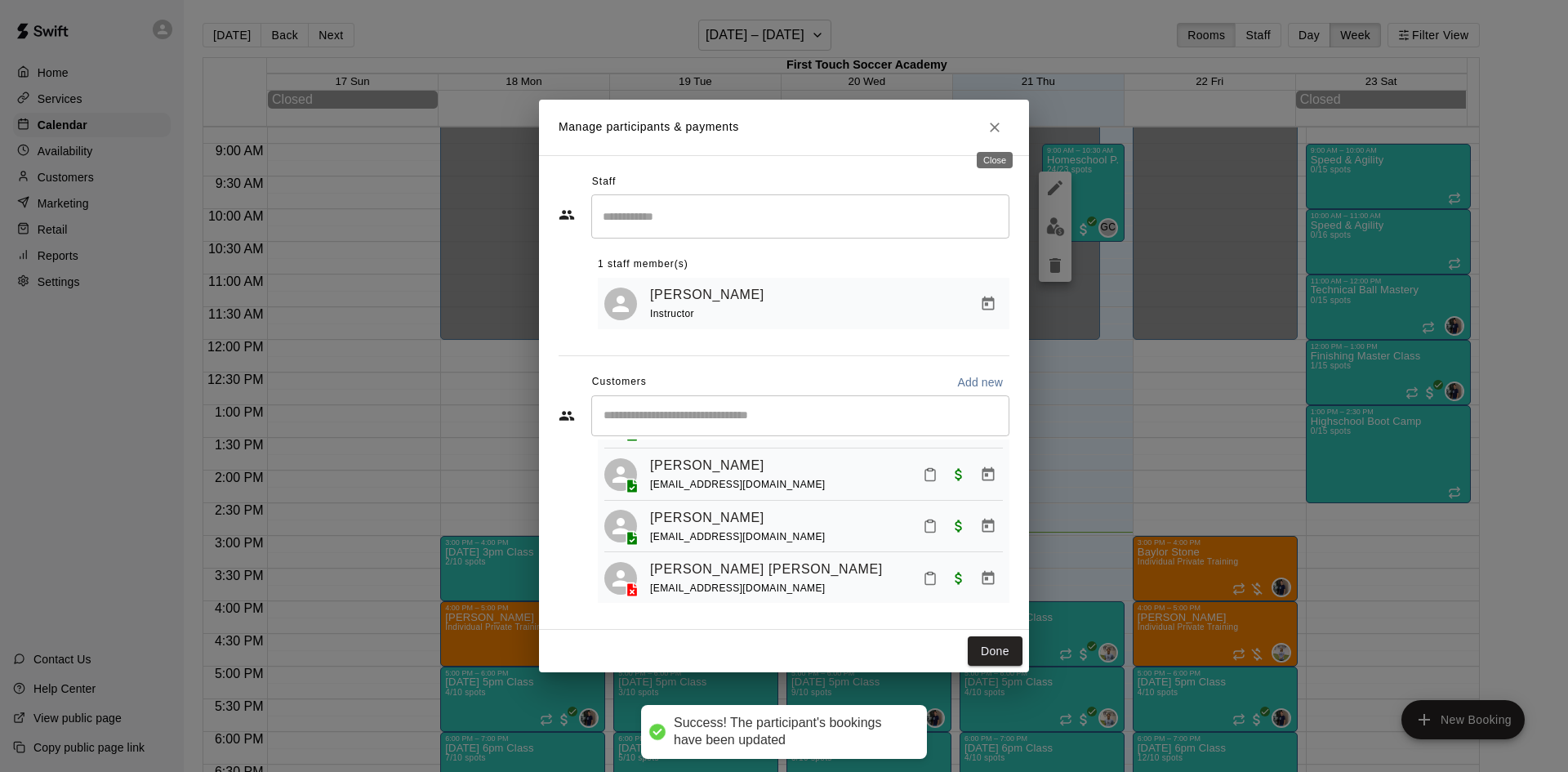
click at [996, 124] on icon "Close" at bounding box center [994, 128] width 17 height 17
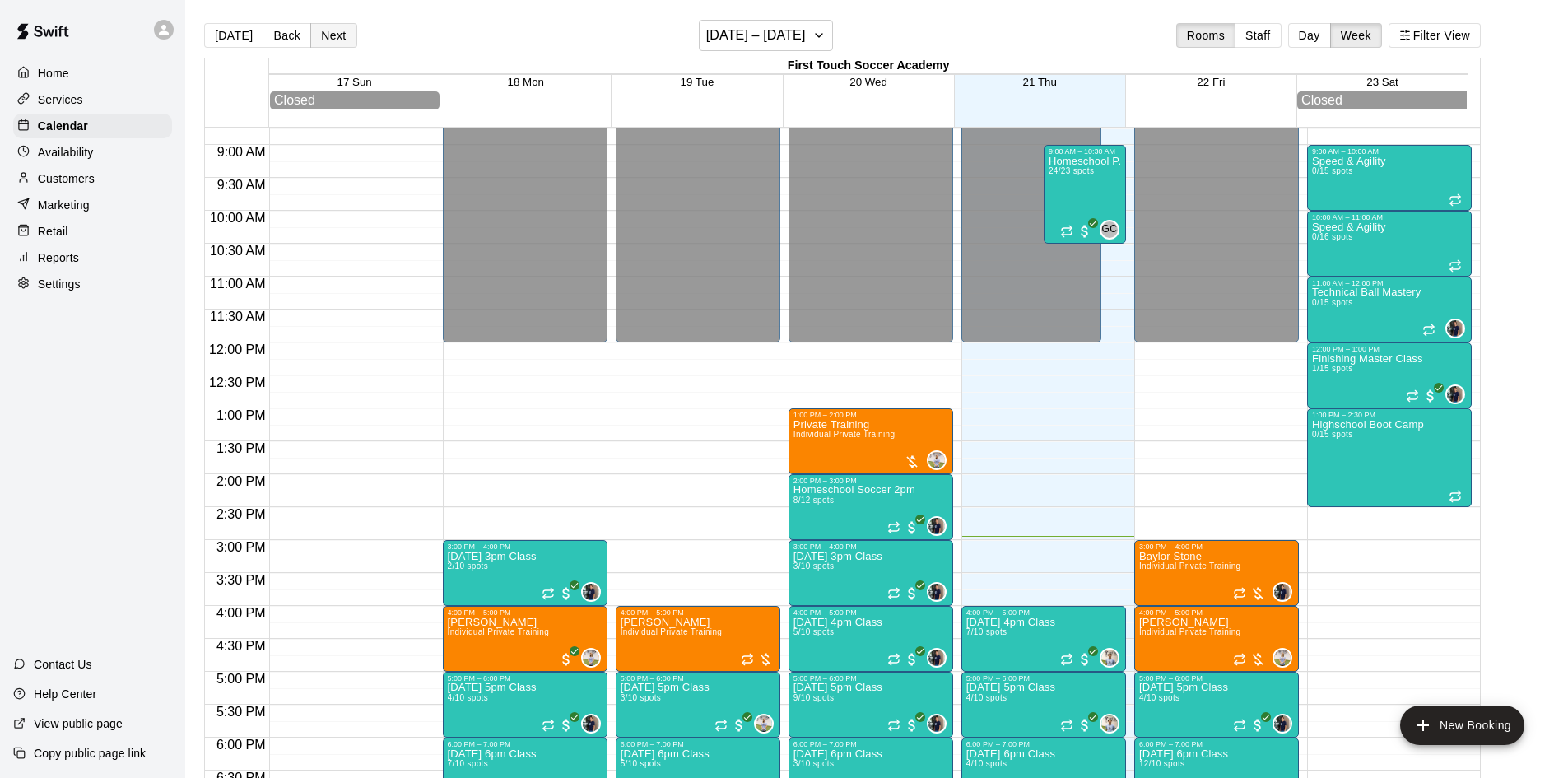
click at [337, 34] on button "Next" at bounding box center [333, 35] width 46 height 25
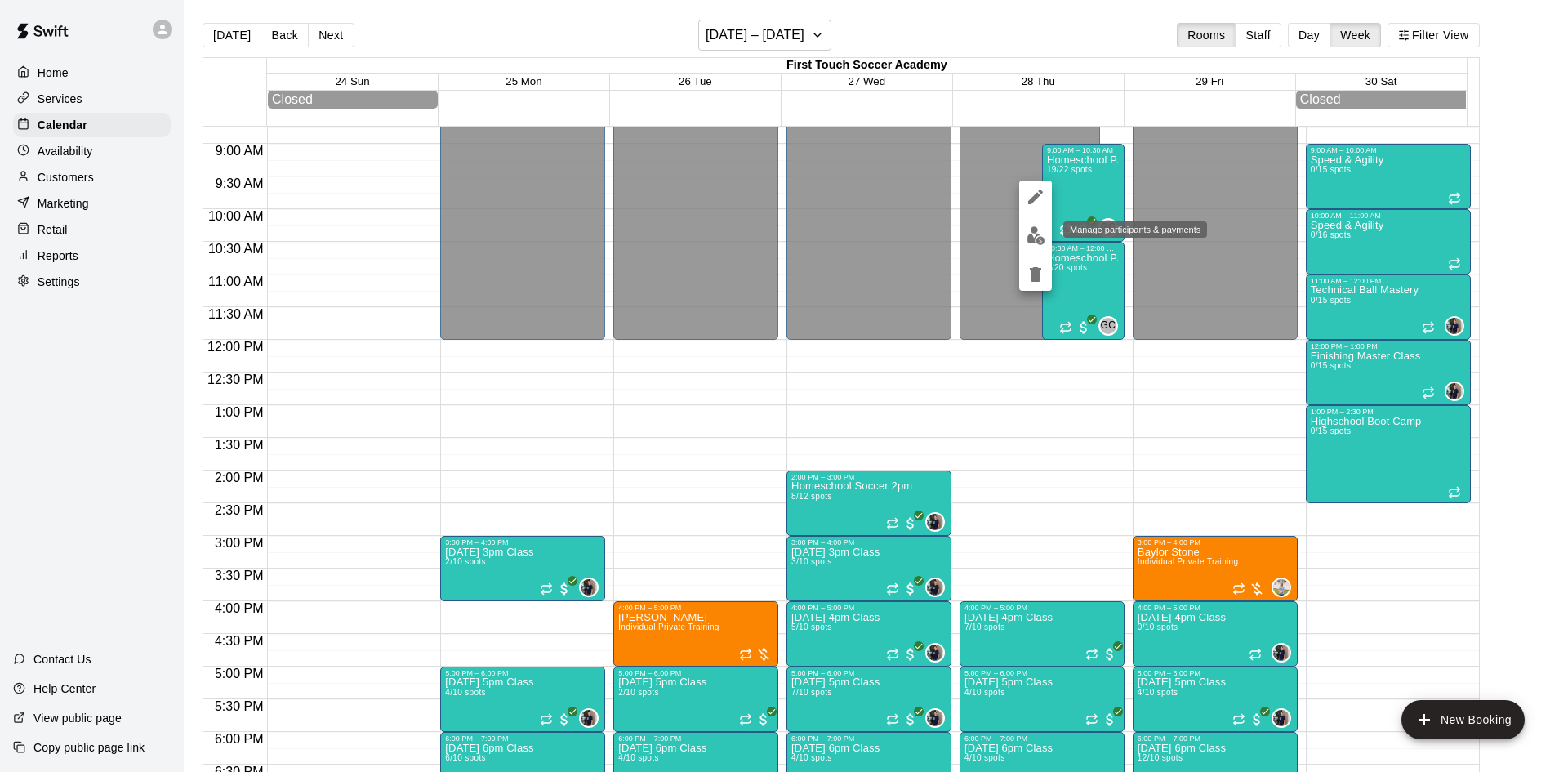
click at [1030, 227] on img "edit" at bounding box center [1036, 236] width 19 height 19
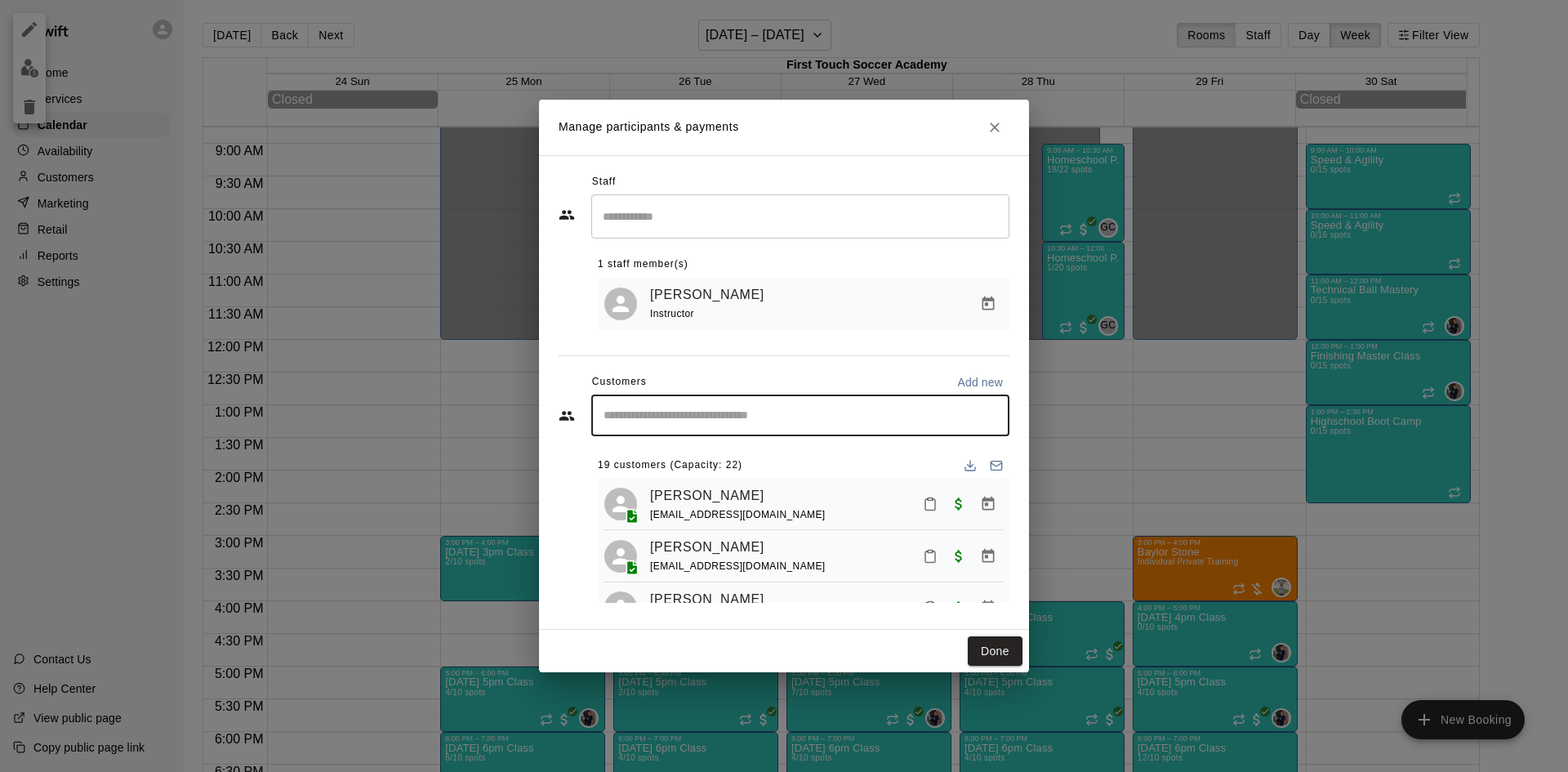
click at [769, 424] on input "Start typing to search customers..." at bounding box center [801, 416] width 403 height 17
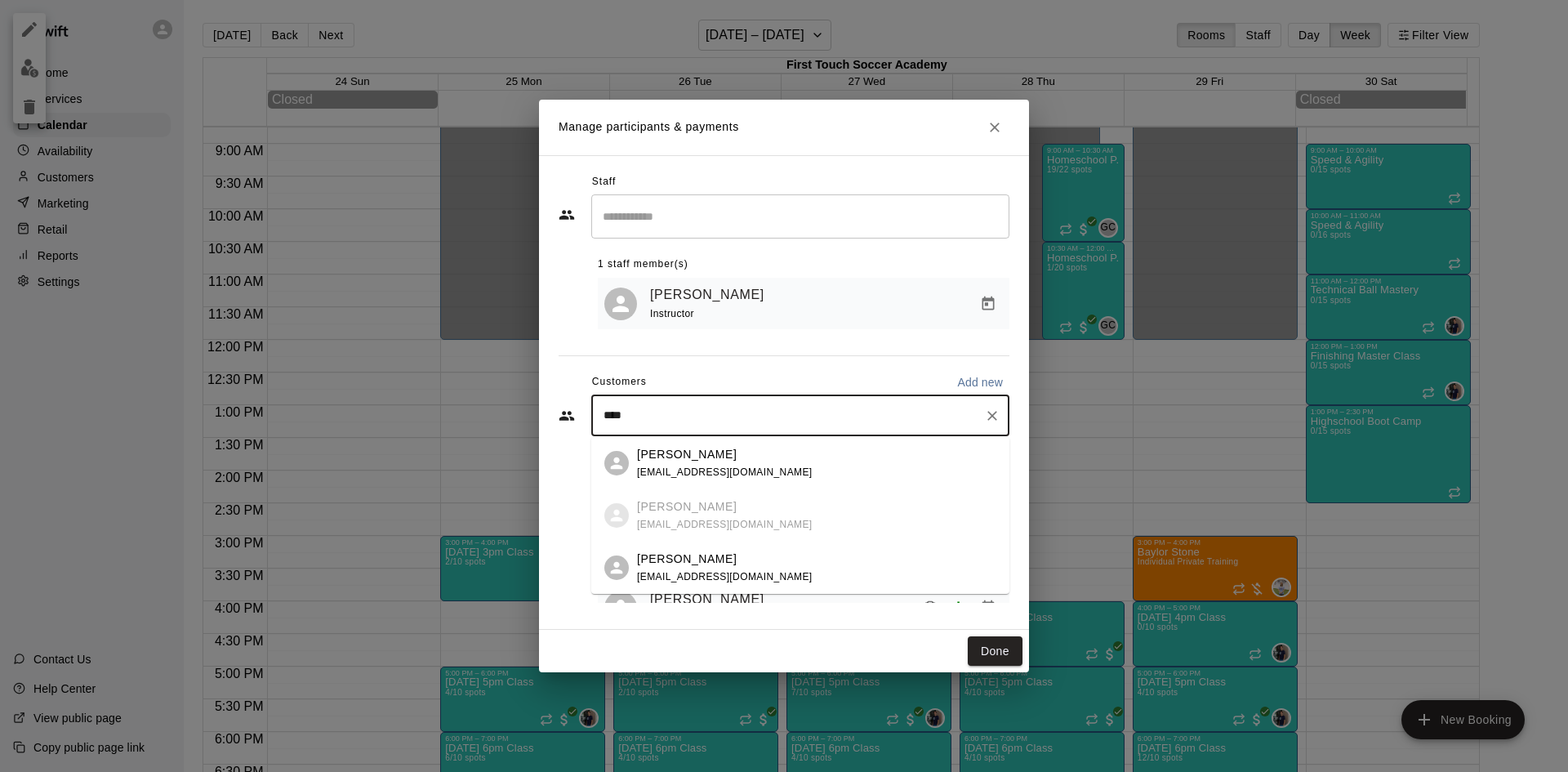
type input "****"
click at [994, 129] on icon "Close" at bounding box center [994, 128] width 17 height 17
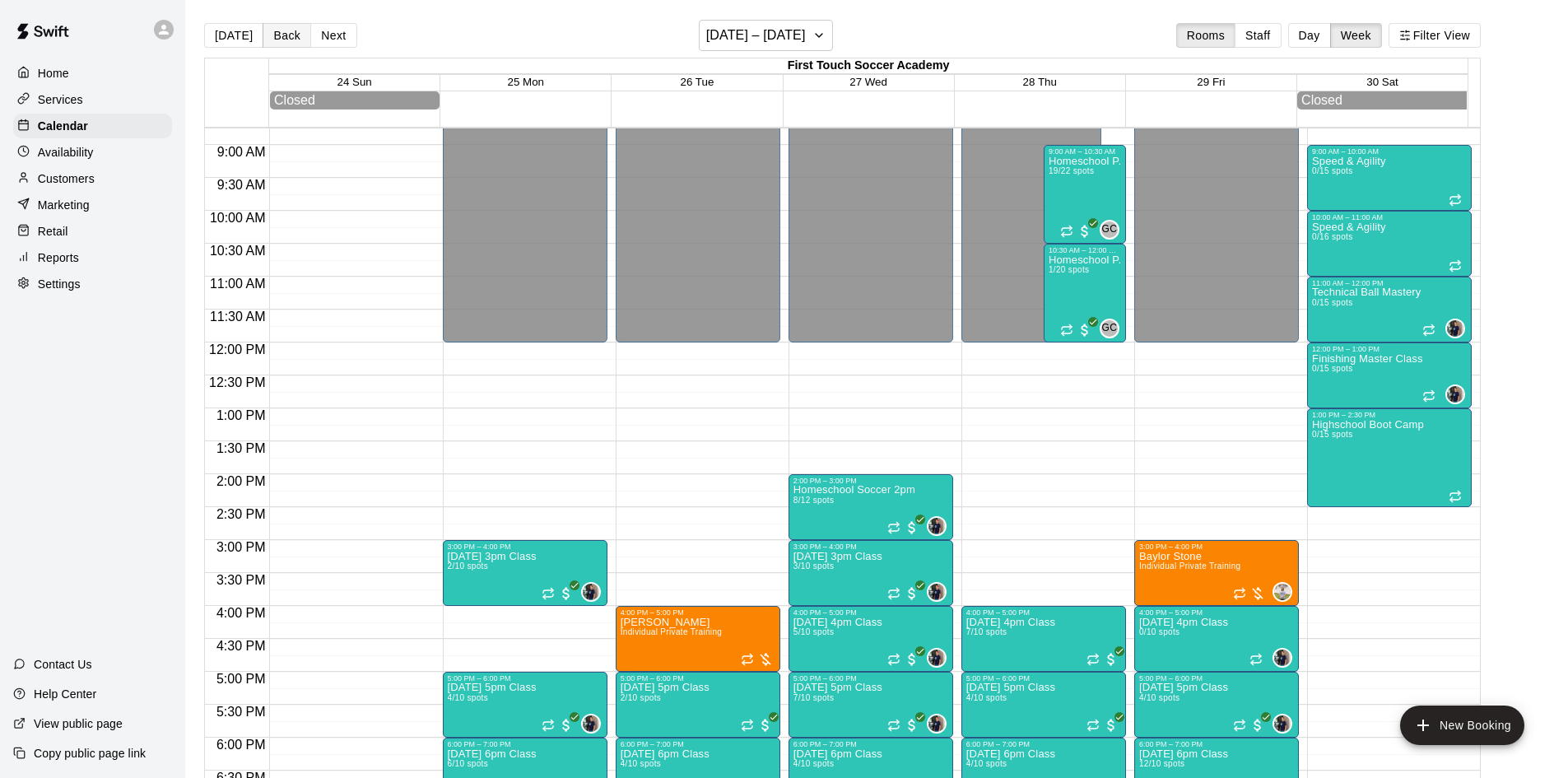
click at [301, 31] on button "Back" at bounding box center [286, 35] width 48 height 25
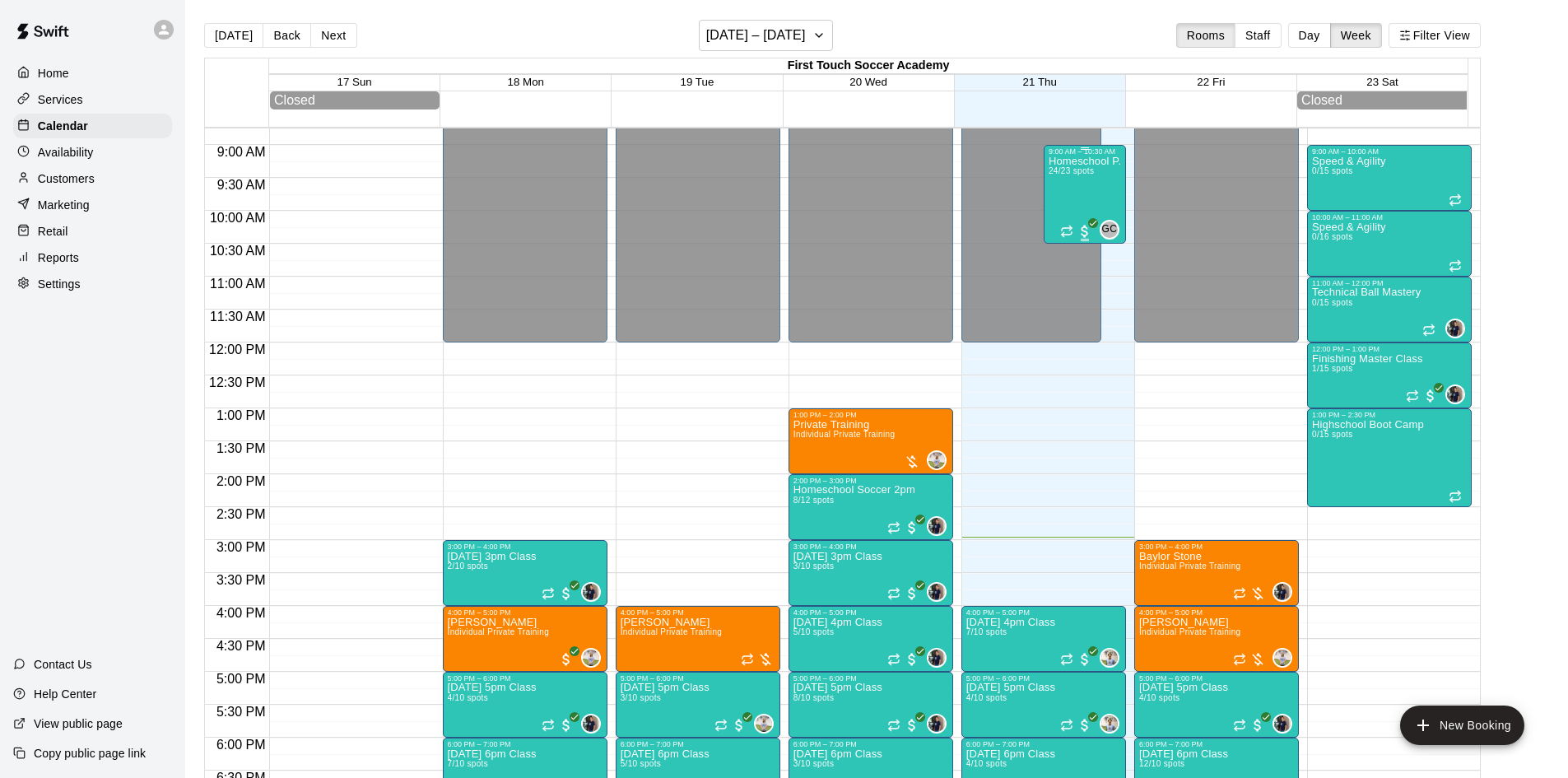
click at [1105, 178] on div "Homeschool P.E 24/23 spots" at bounding box center [1085, 545] width 72 height 778
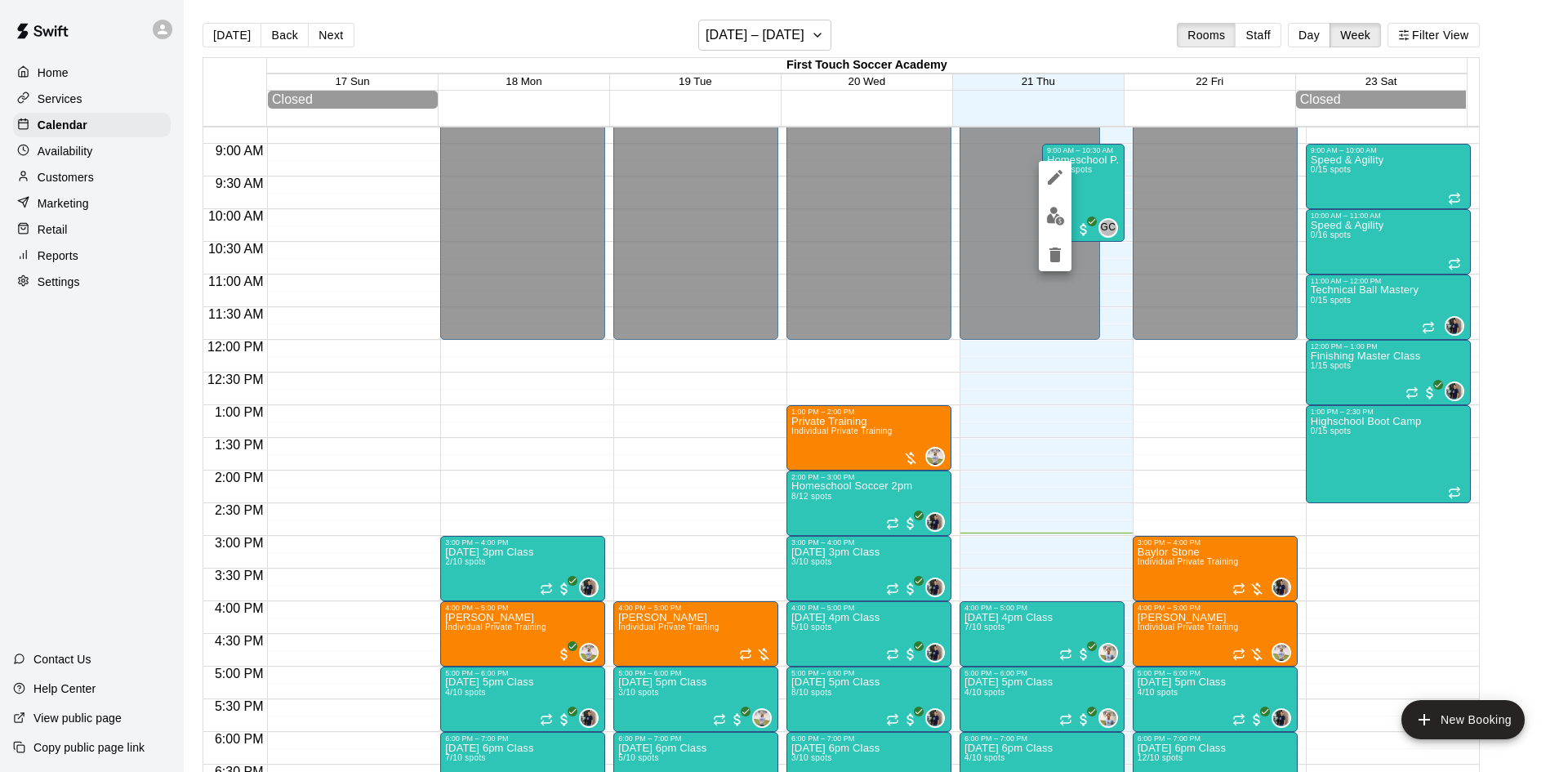
click at [1048, 213] on img "edit" at bounding box center [1056, 217] width 19 height 19
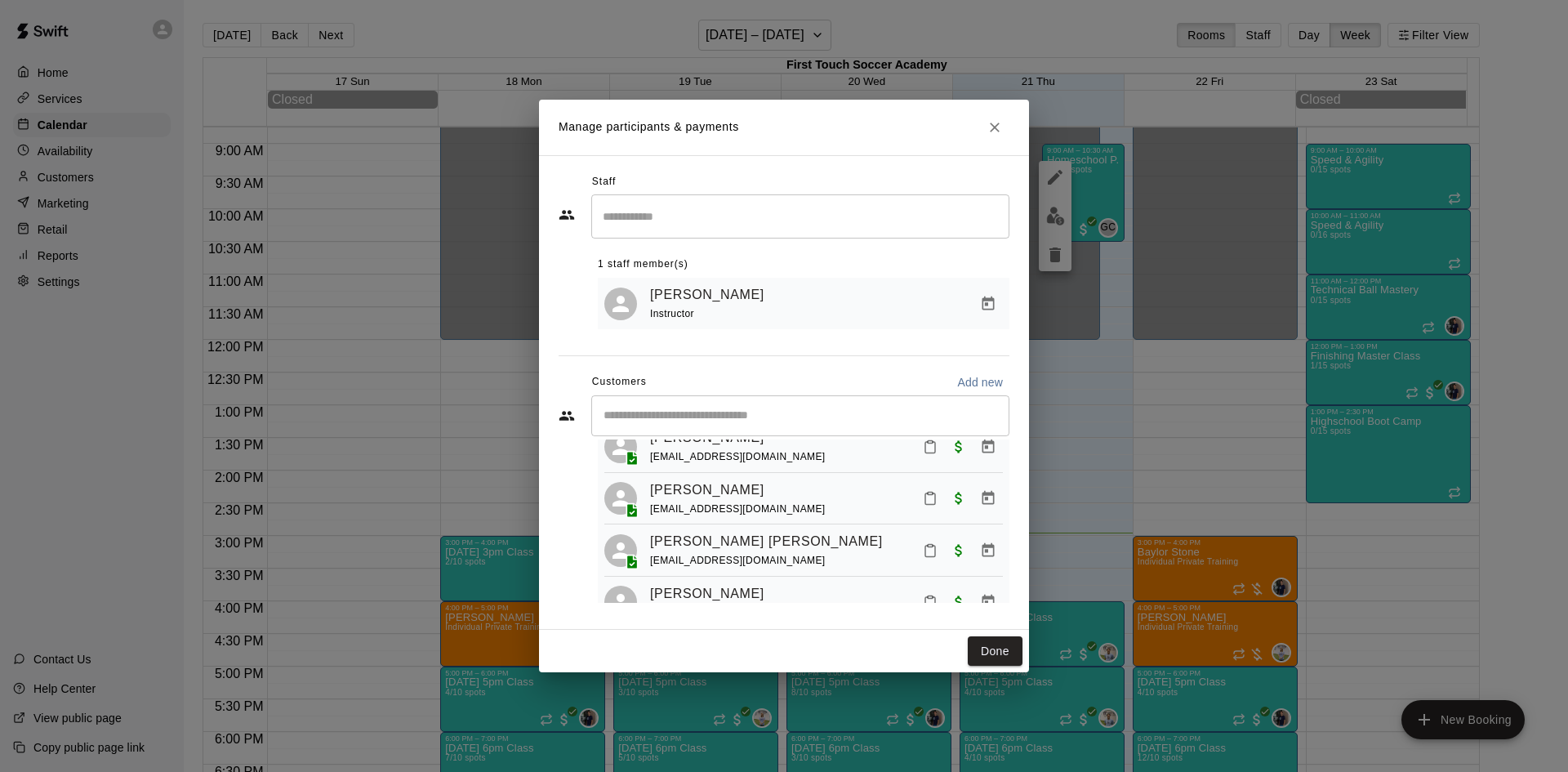
scroll to position [1186, 0]
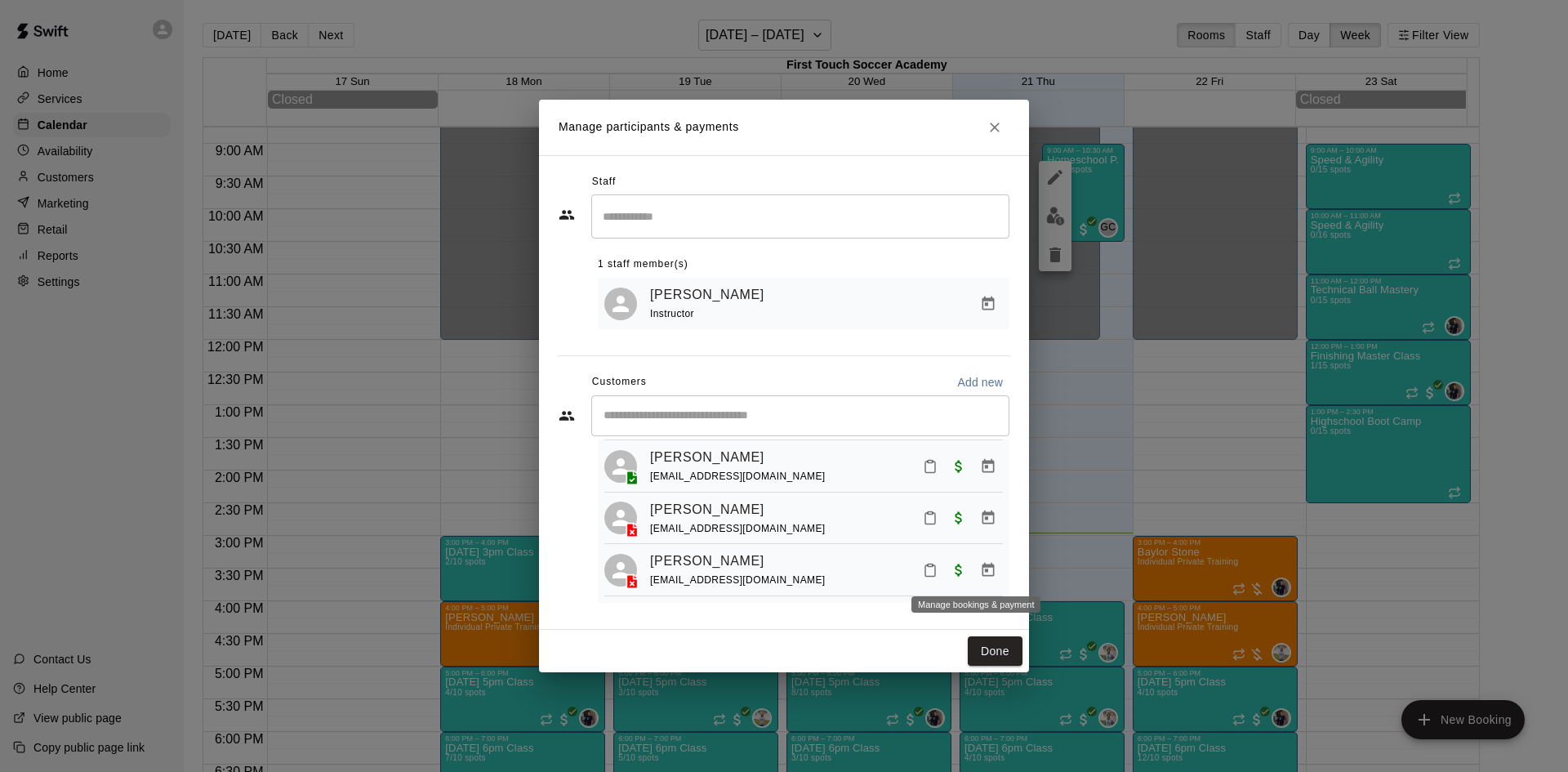
click at [980, 570] on icon "Manage bookings & payment" at bounding box center [987, 569] width 17 height 17
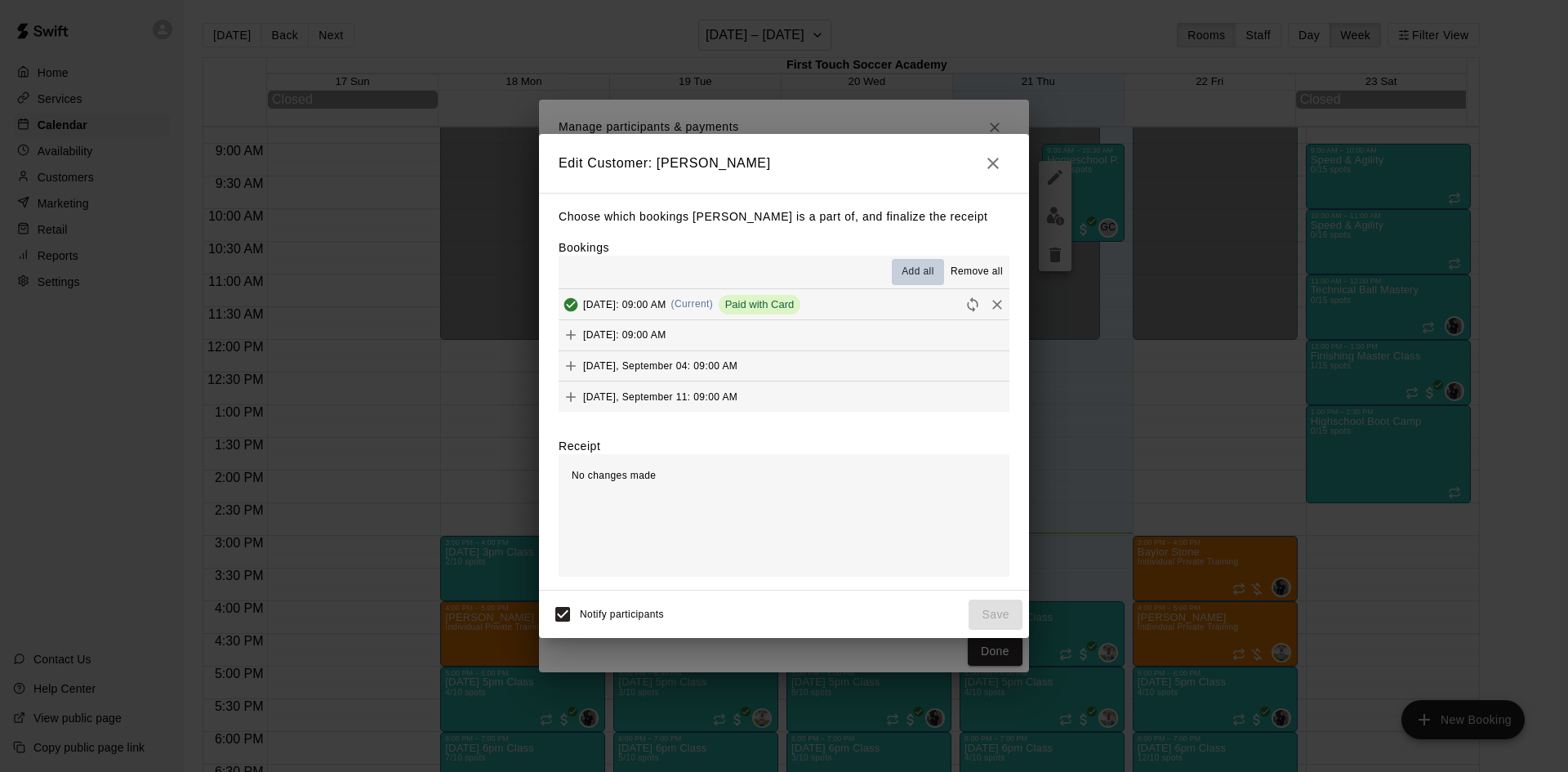
click at [914, 268] on span "Add all" at bounding box center [918, 272] width 32 height 17
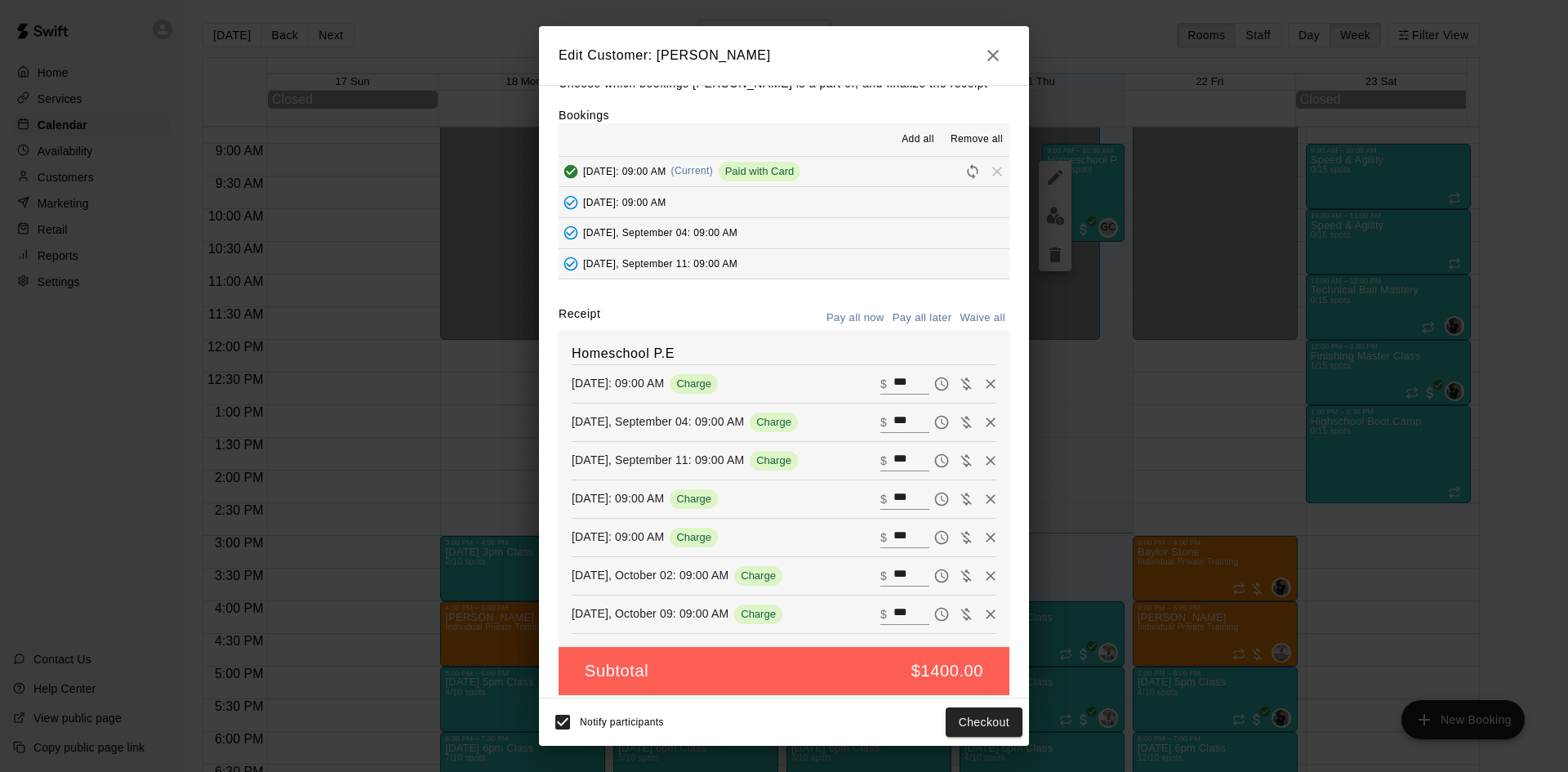
scroll to position [38, 0]
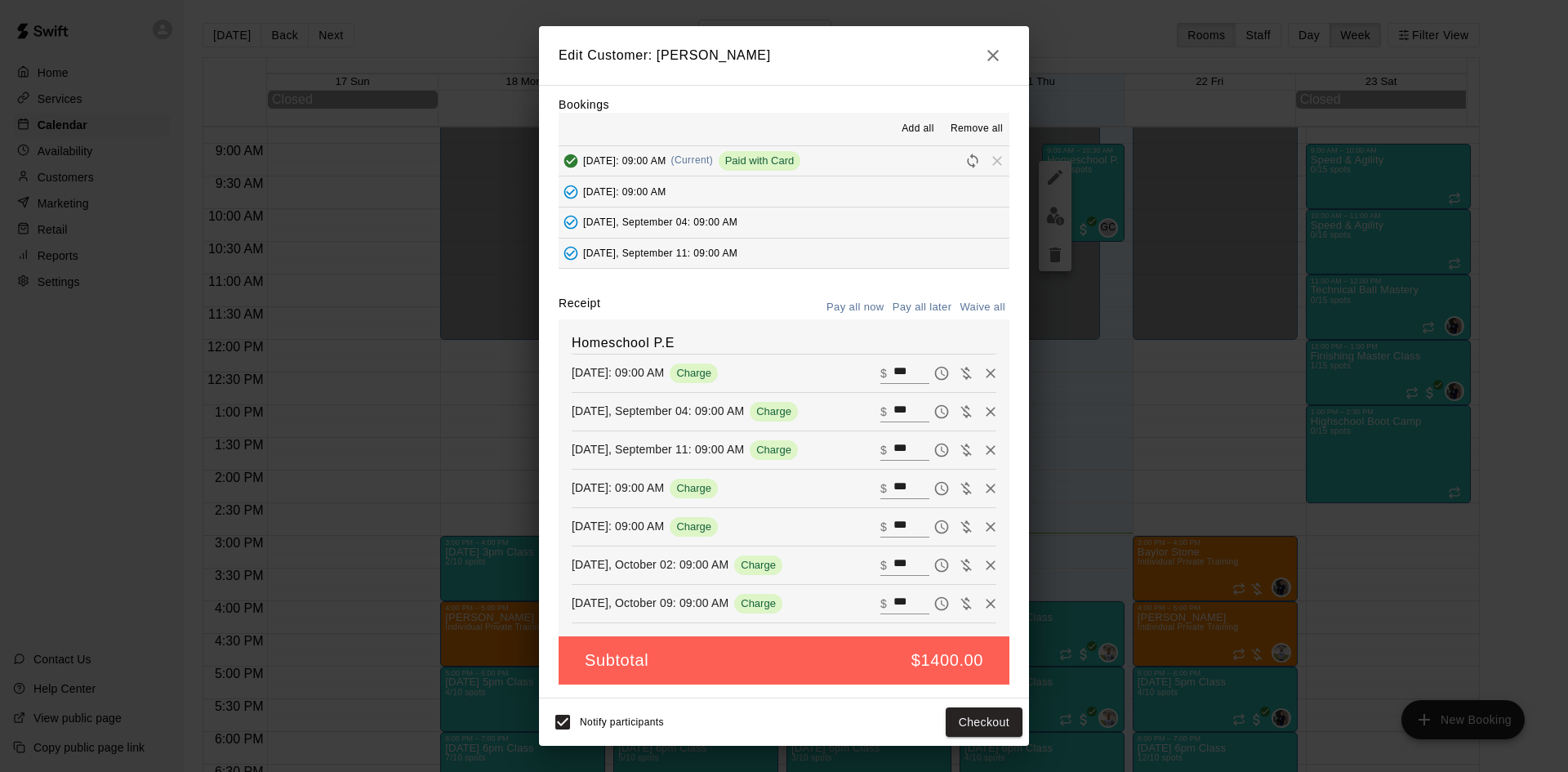
click at [966, 300] on button "Waive all" at bounding box center [982, 307] width 54 height 25
type input "*"
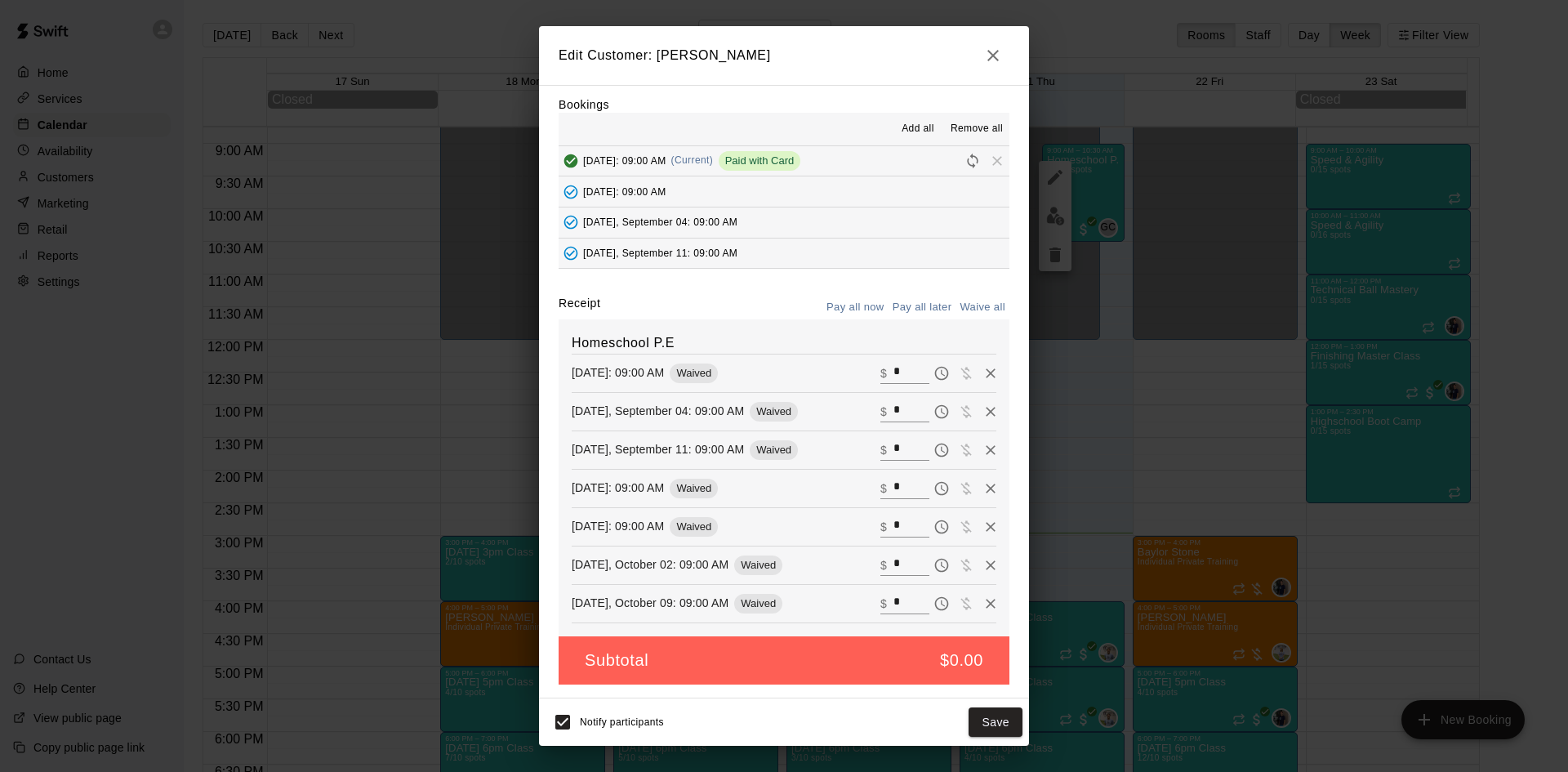
type input "*"
click at [1001, 715] on button "Save" at bounding box center [995, 722] width 54 height 31
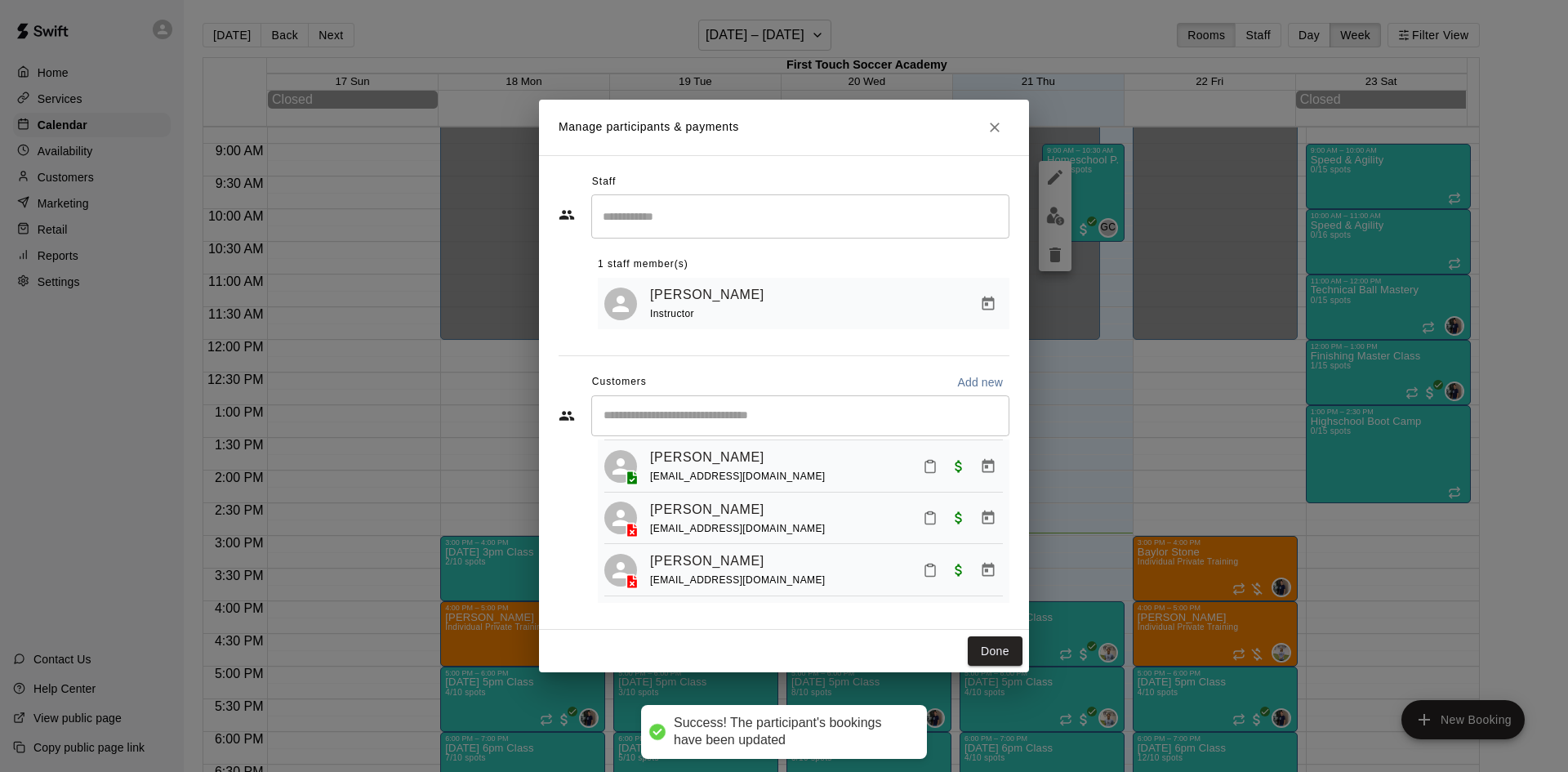
click at [982, 520] on icon "Manage bookings & payment" at bounding box center [988, 518] width 12 height 14
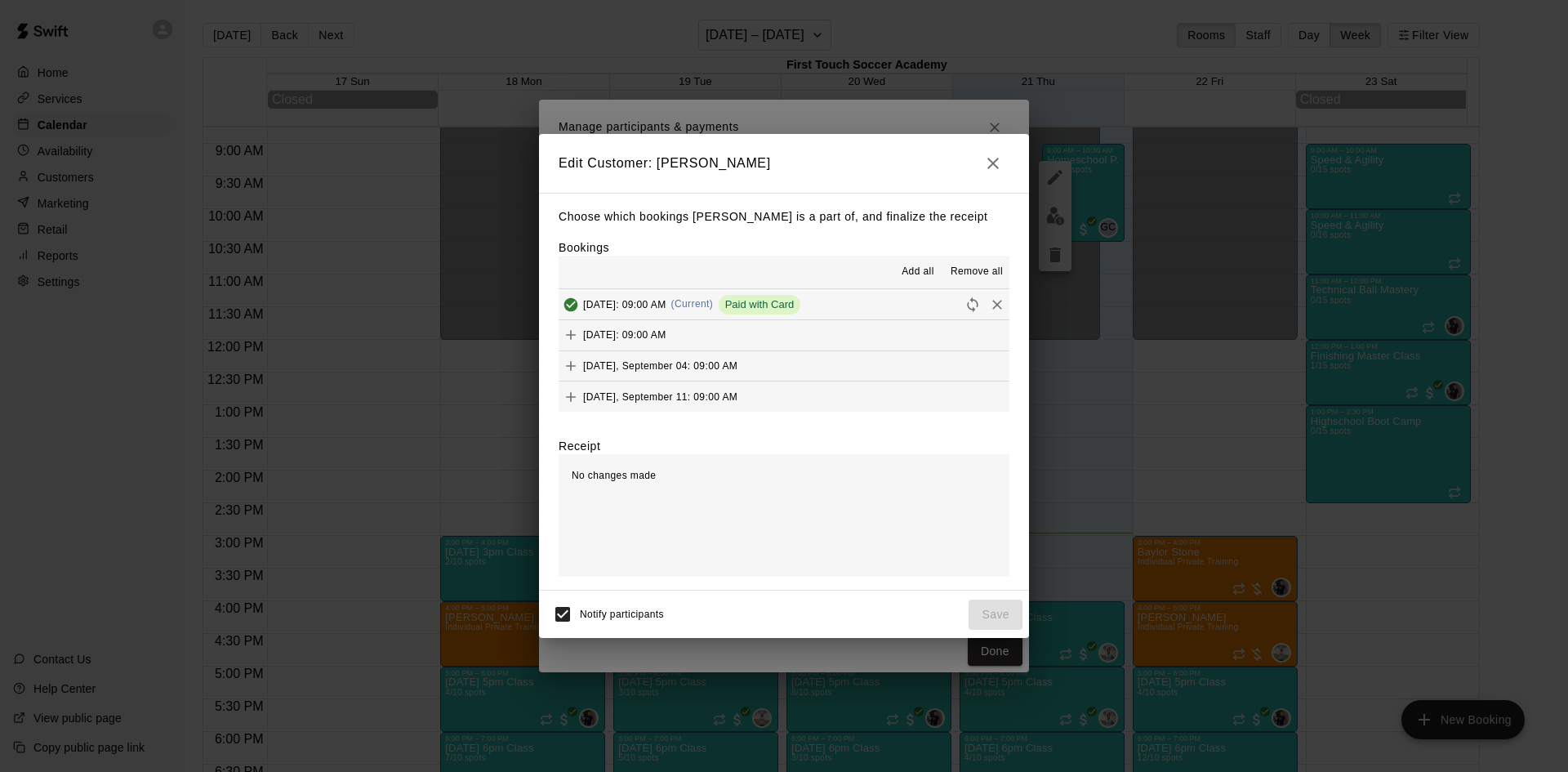
click at [919, 272] on span "Add all" at bounding box center [918, 272] width 32 height 17
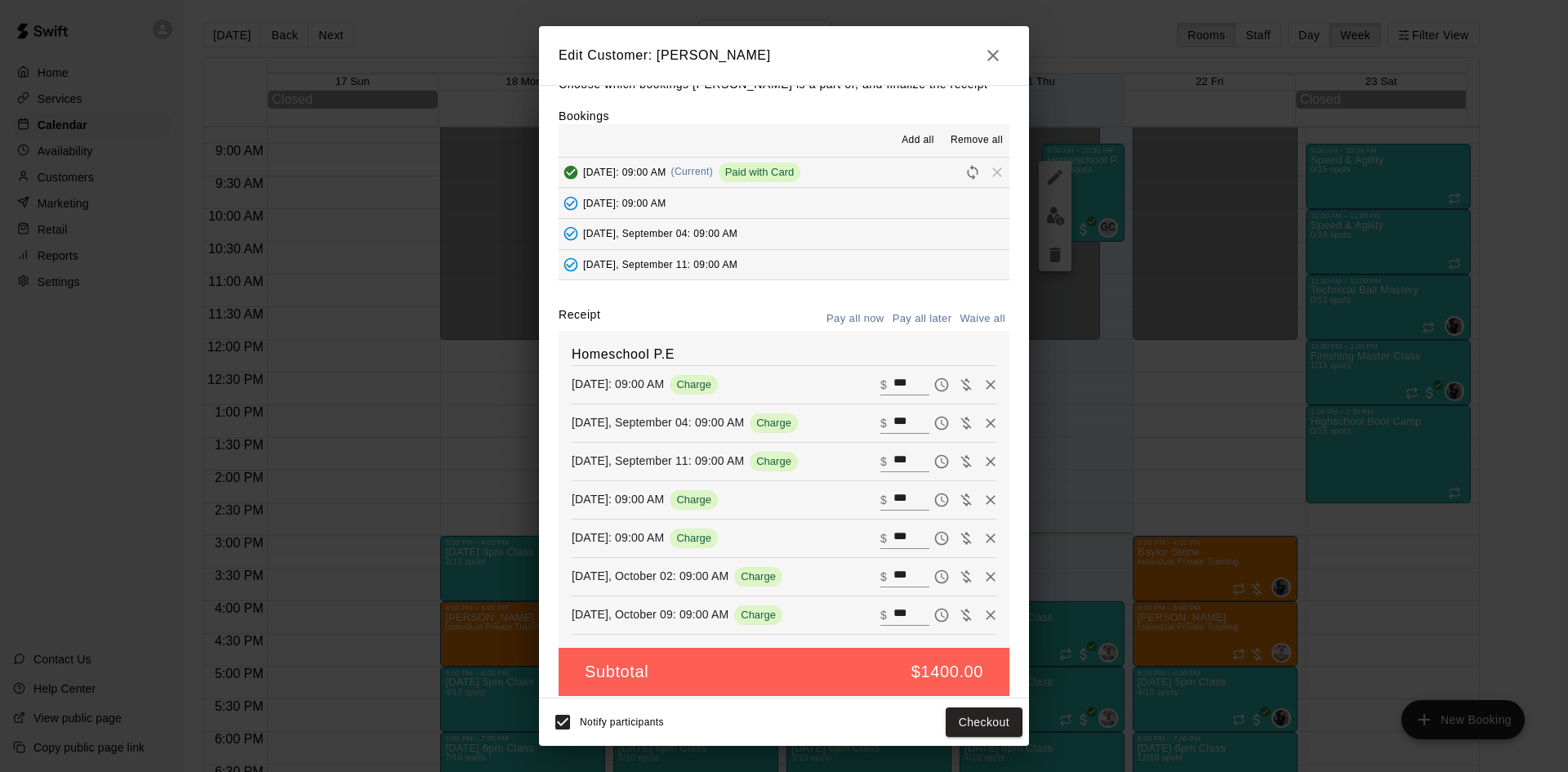
scroll to position [38, 0]
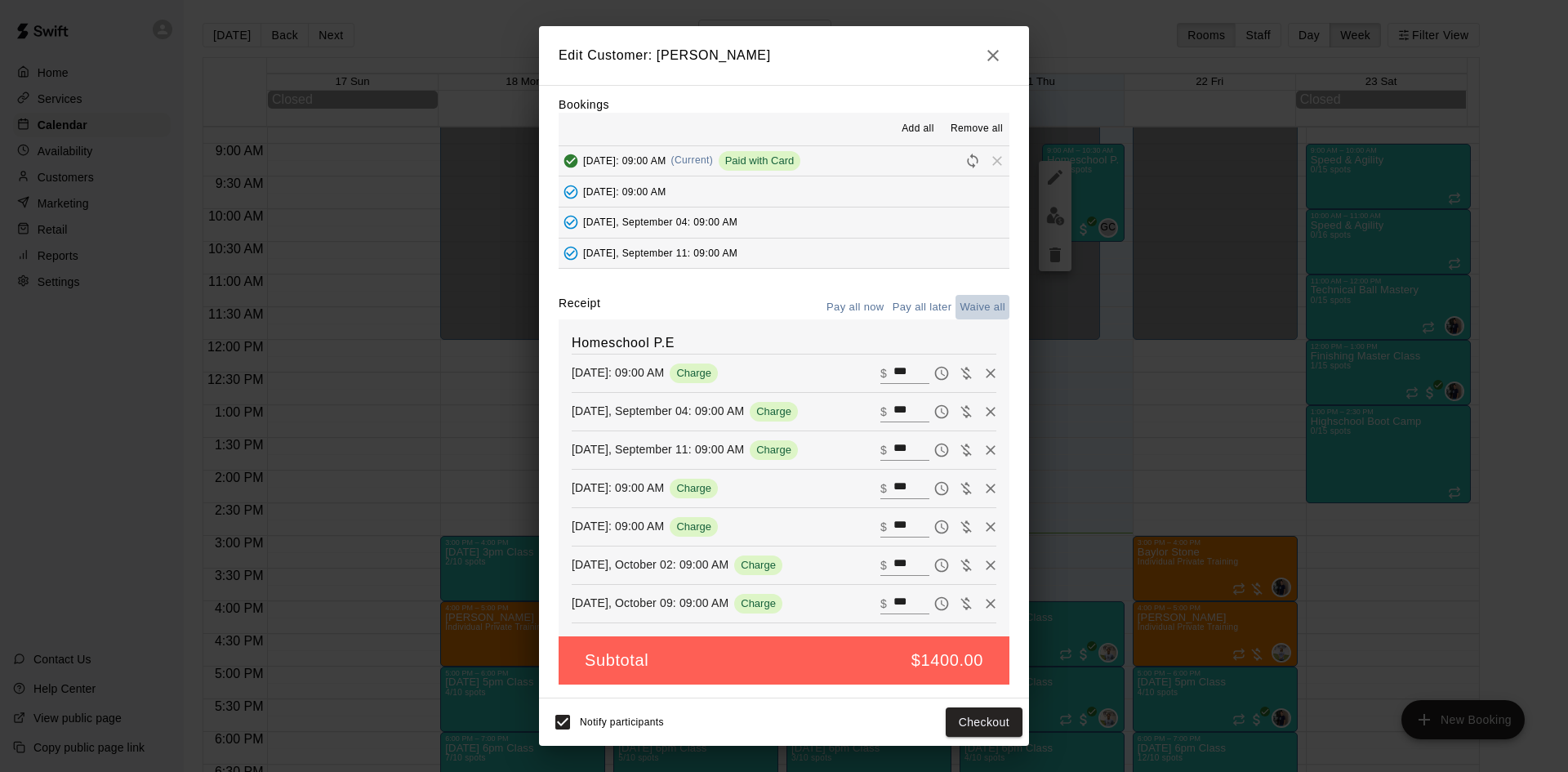
click at [980, 309] on button "Waive all" at bounding box center [982, 307] width 54 height 25
type input "*"
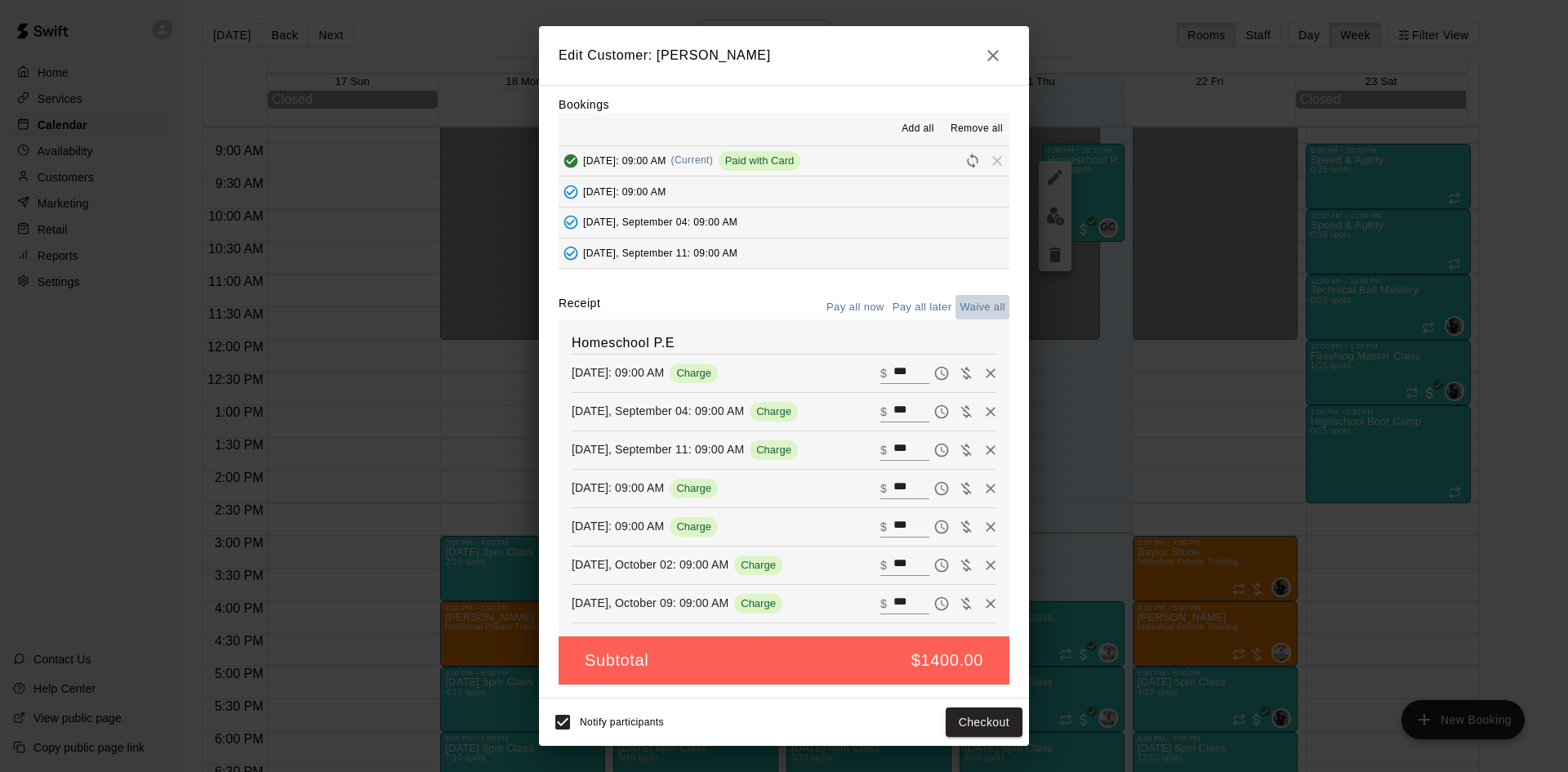
type input "*"
click at [993, 723] on button "Save" at bounding box center [995, 722] width 54 height 31
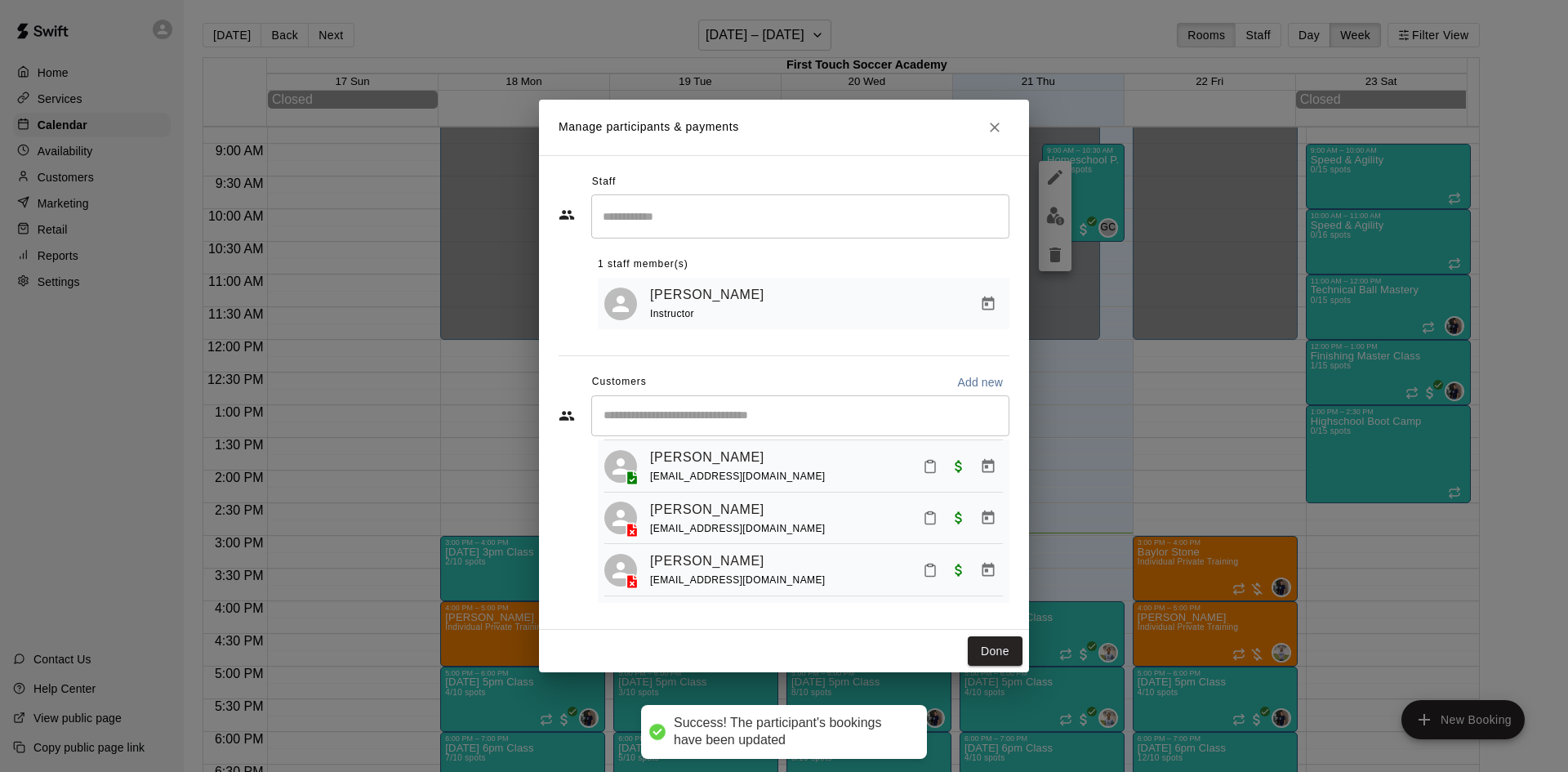
scroll to position [0, 0]
click at [982, 458] on icon "Manage bookings & payment" at bounding box center [988, 465] width 12 height 14
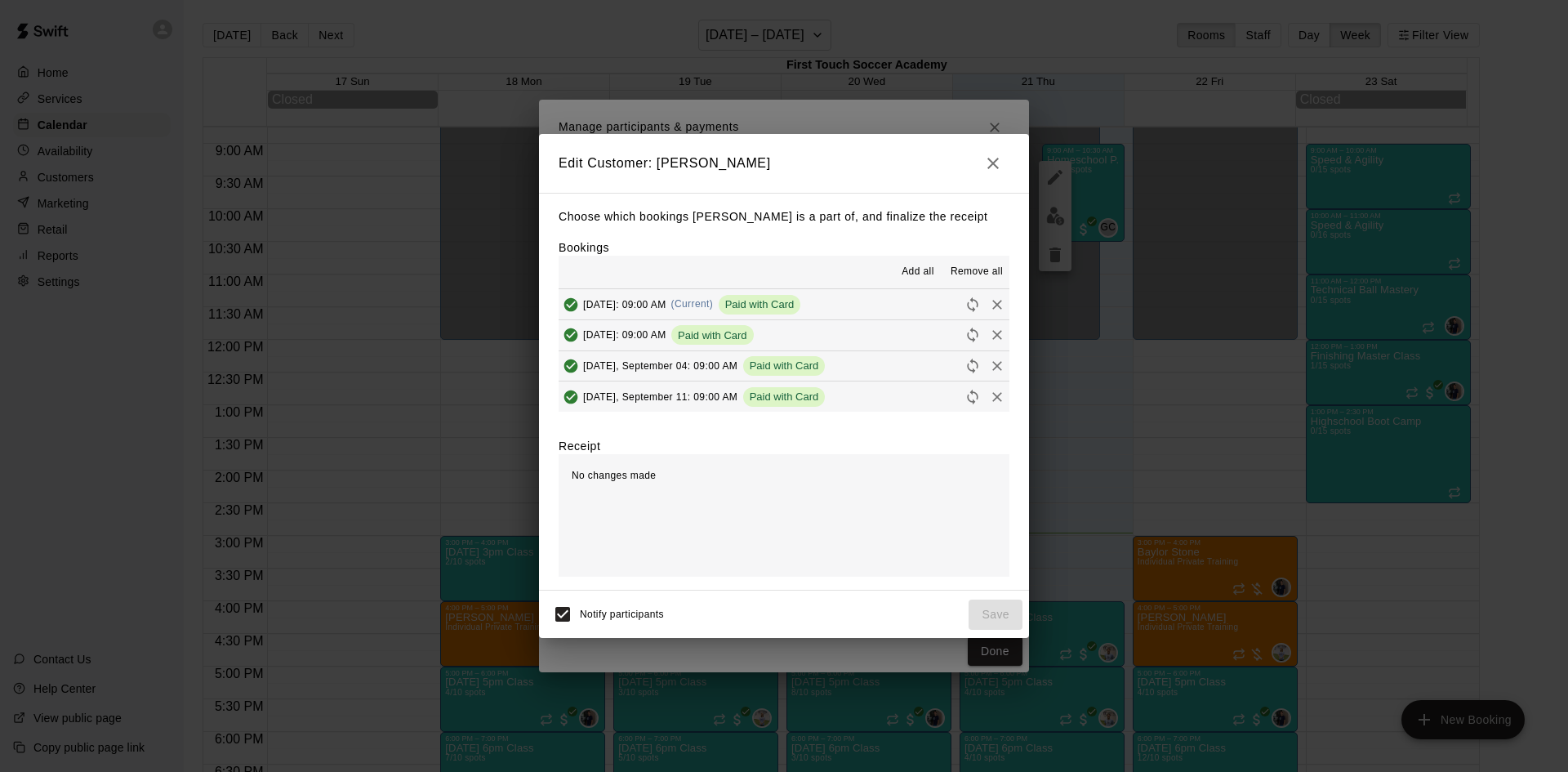
click at [995, 158] on icon "button" at bounding box center [993, 163] width 19 height 19
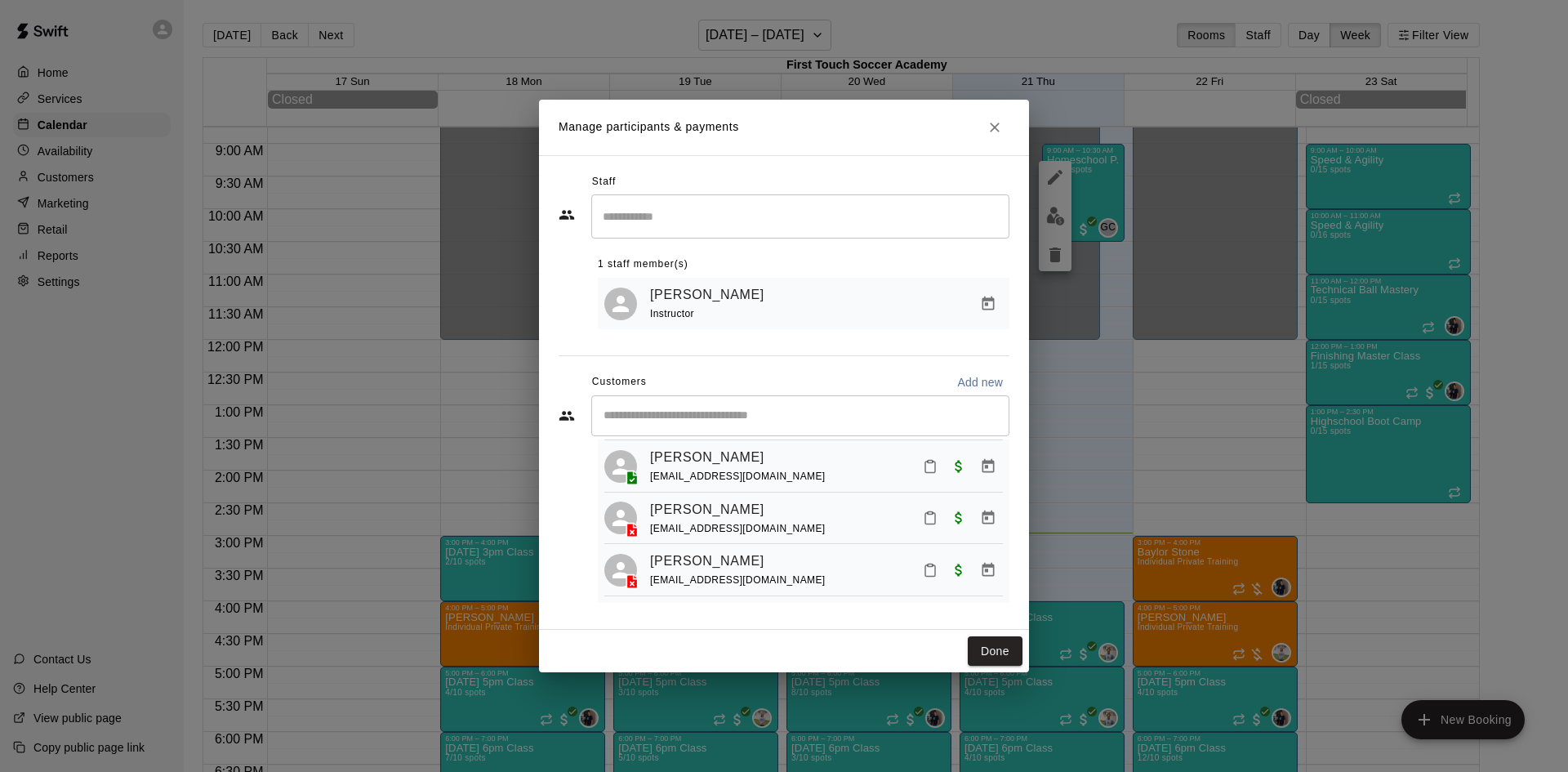
scroll to position [1105, 0]
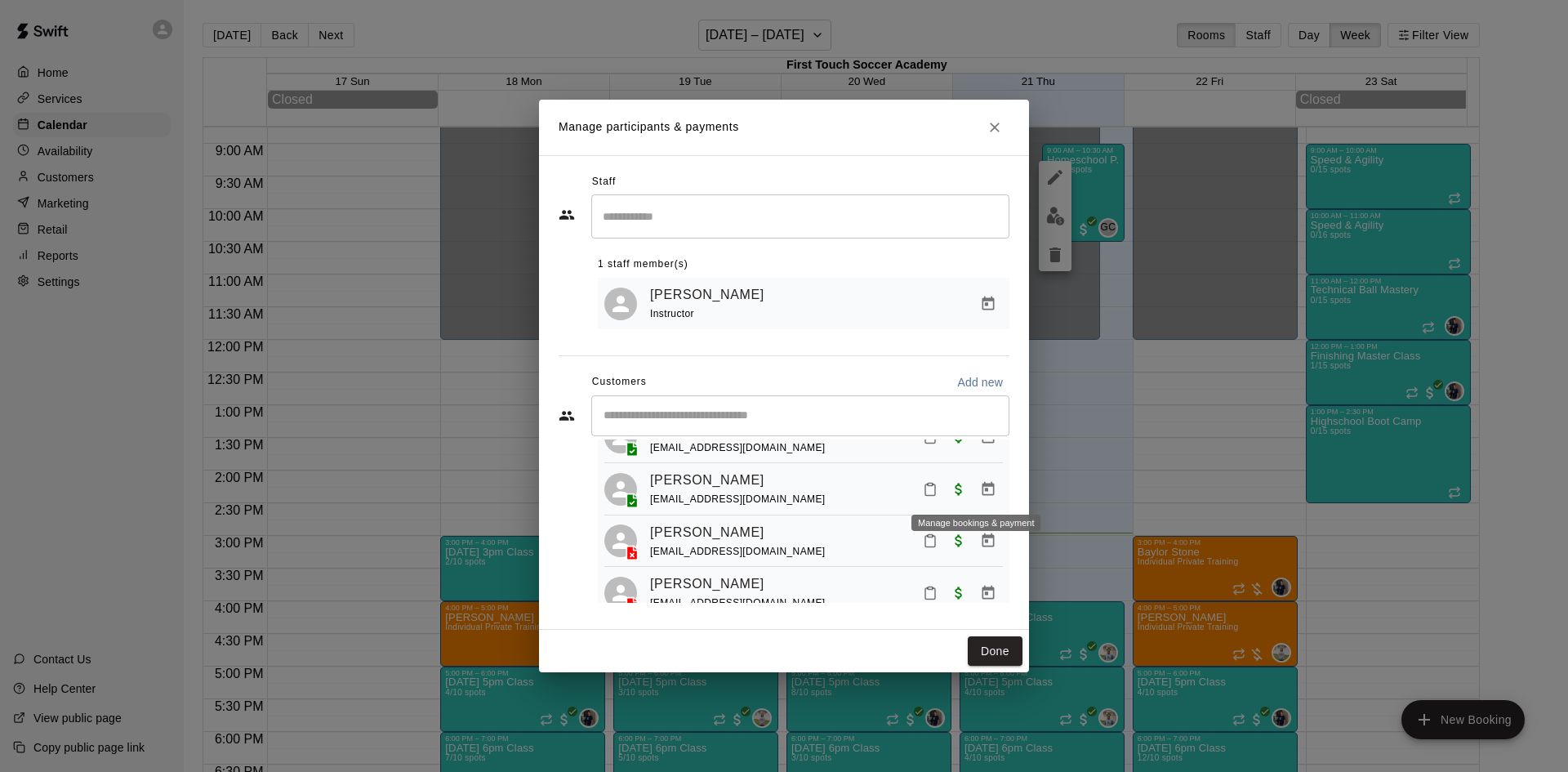
click at [980, 445] on icon "Manage bookings & payment" at bounding box center [987, 437] width 17 height 17
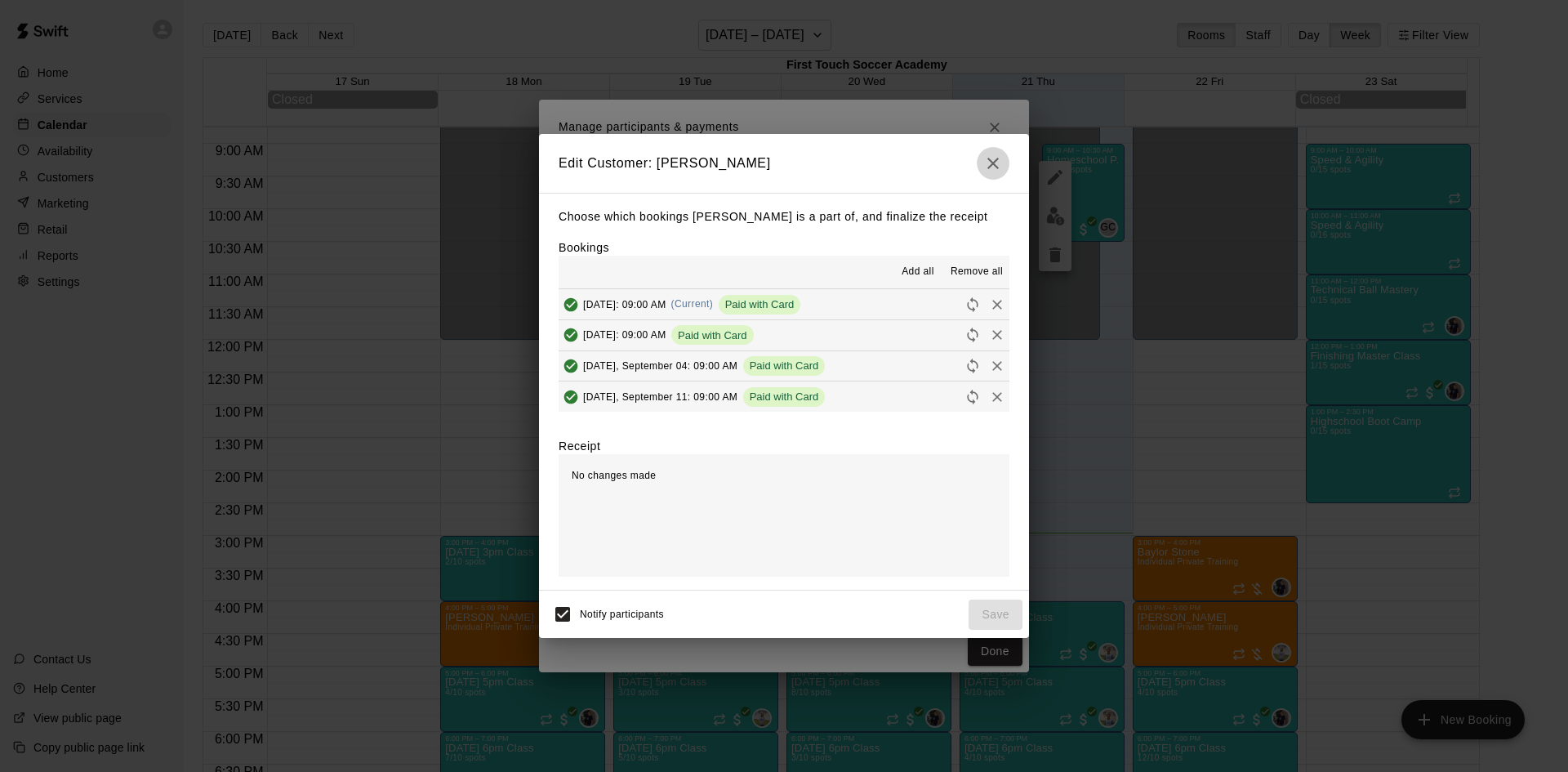
click at [978, 166] on button "button" at bounding box center [993, 162] width 32 height 32
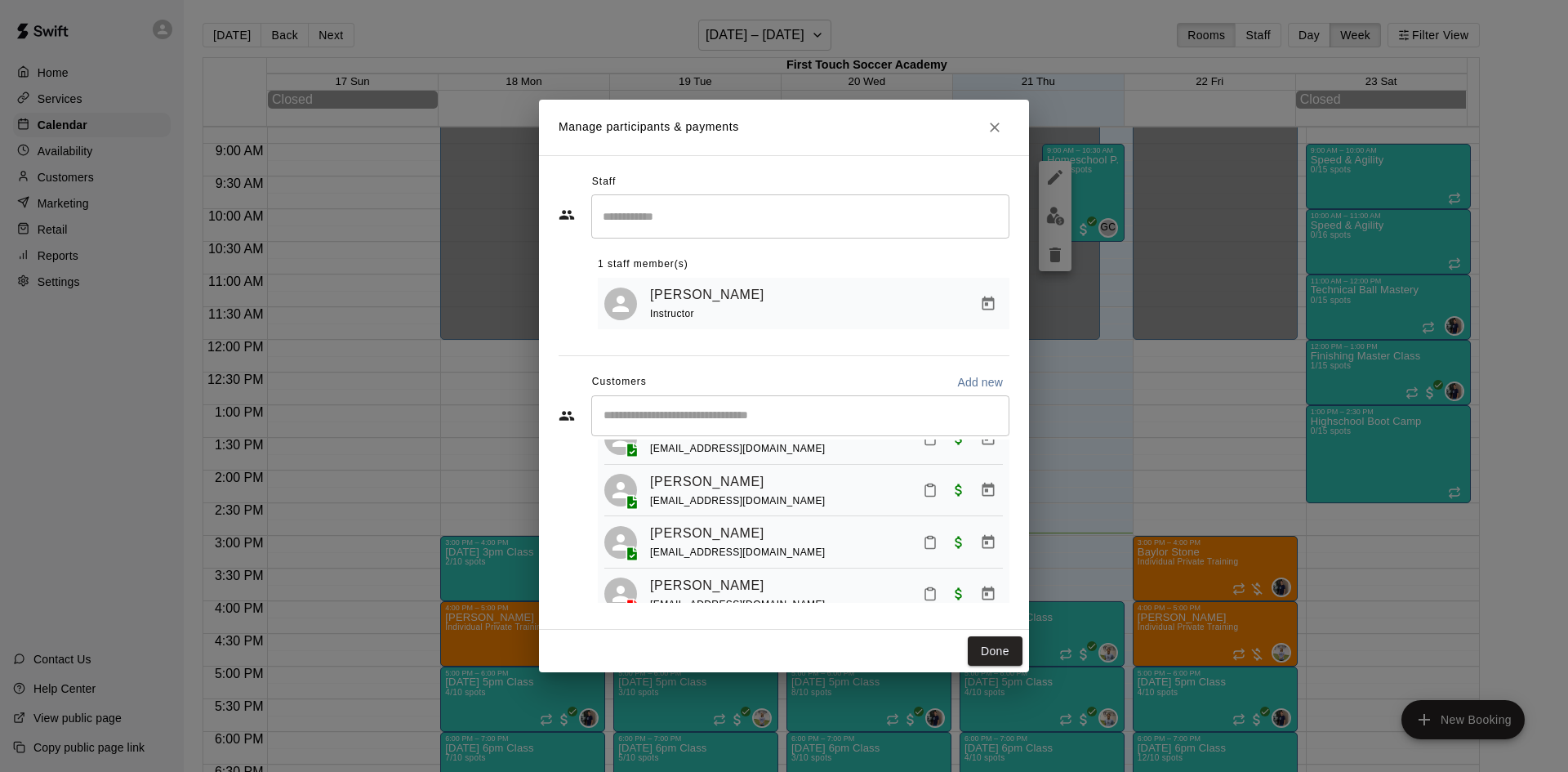
scroll to position [1023, 0]
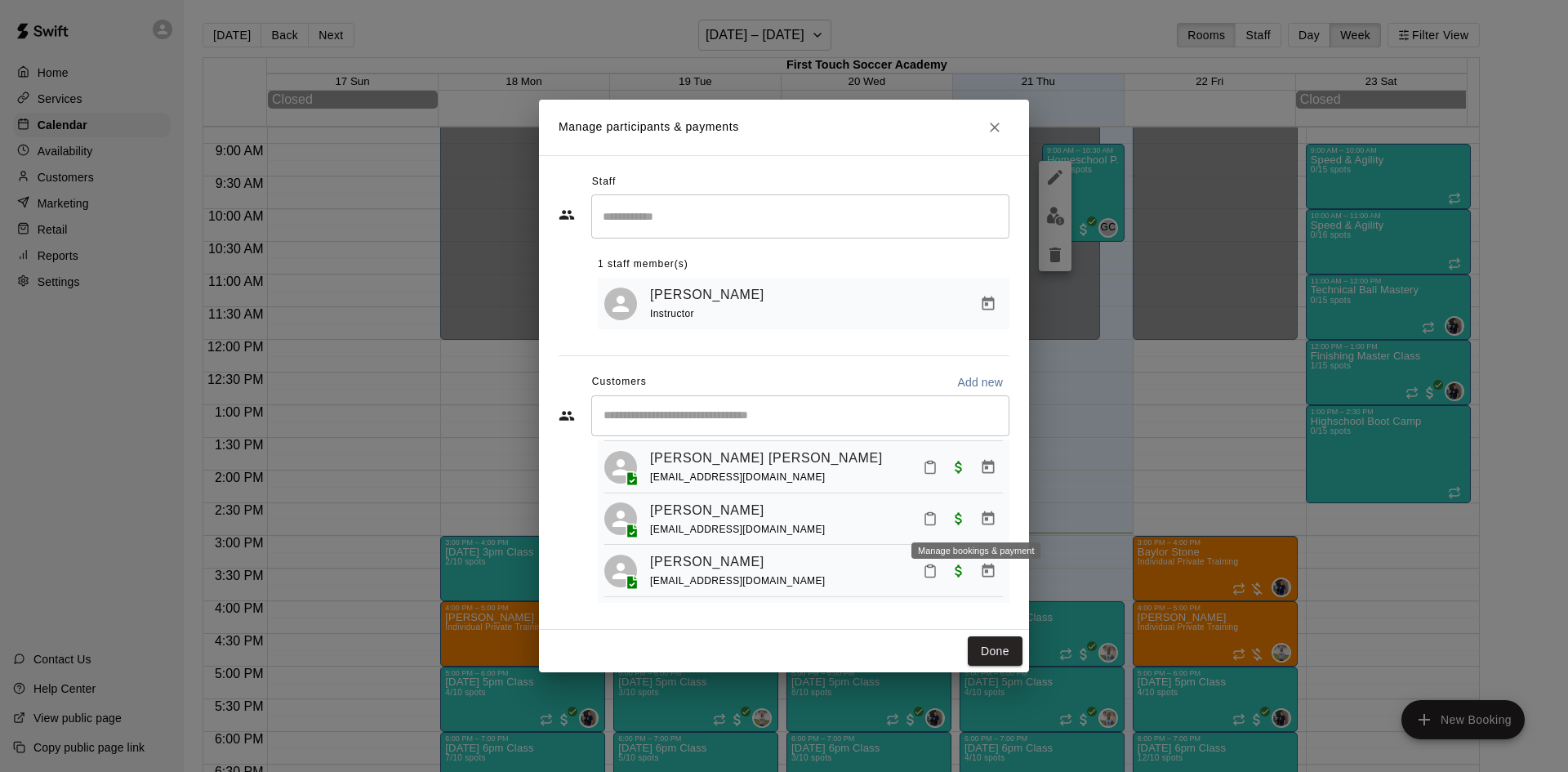
click at [980, 475] on icon "Manage bookings & payment" at bounding box center [987, 467] width 17 height 17
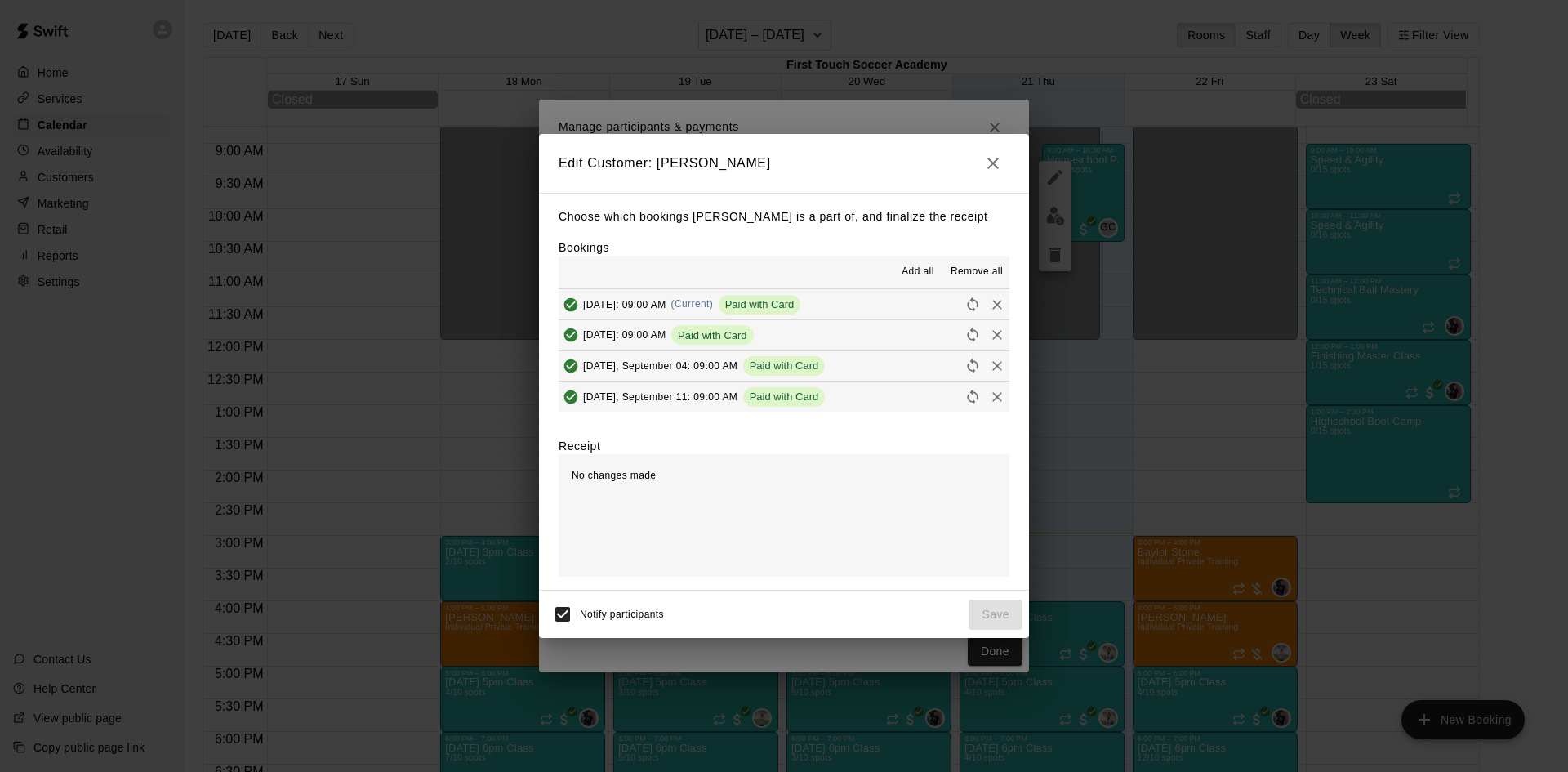
click at [994, 156] on icon "button" at bounding box center [993, 163] width 19 height 19
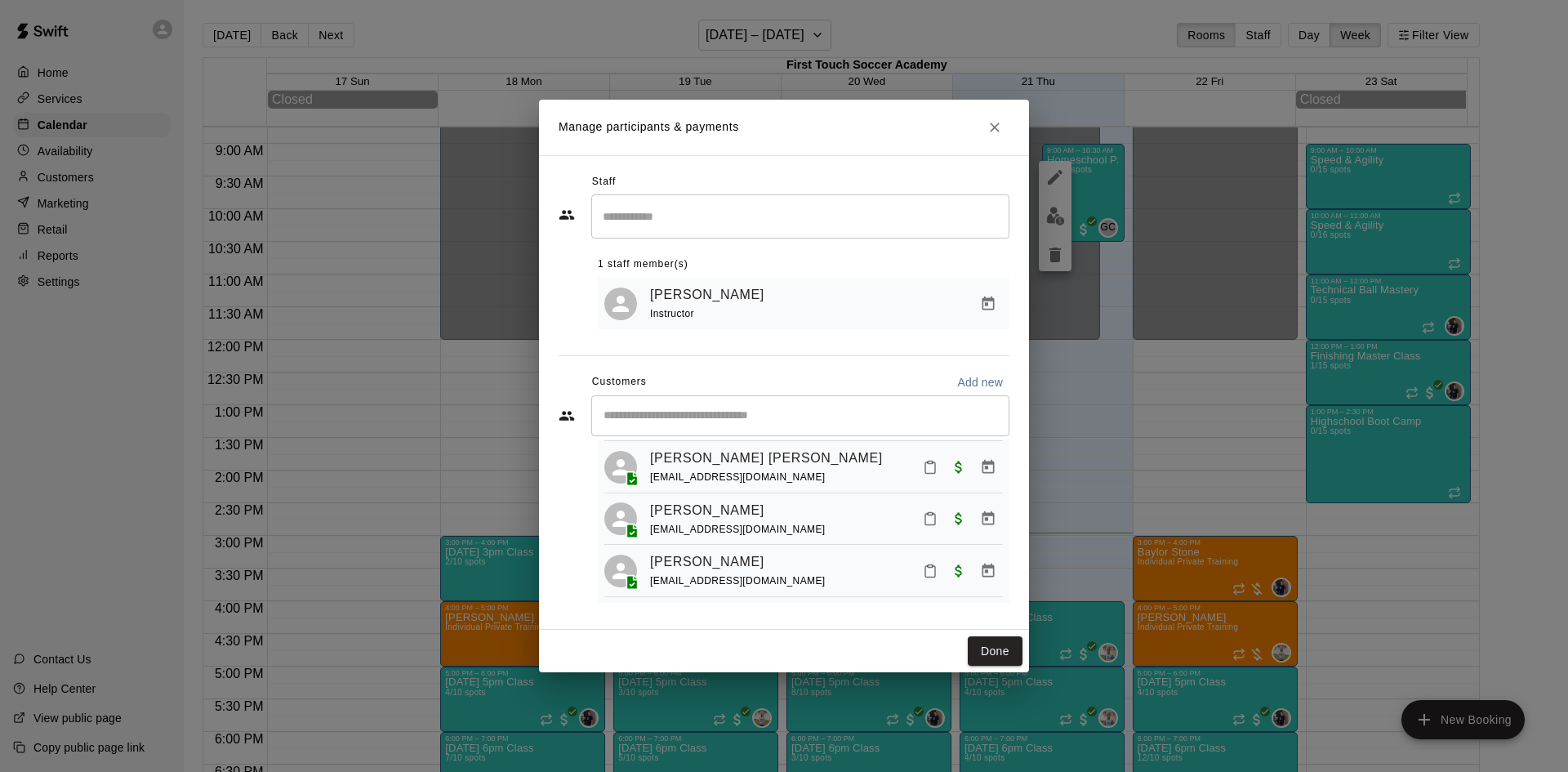
click at [980, 430] on div at bounding box center [959, 415] width 86 height 30
click at [980, 423] on icon "Manage bookings & payment" at bounding box center [987, 415] width 17 height 17
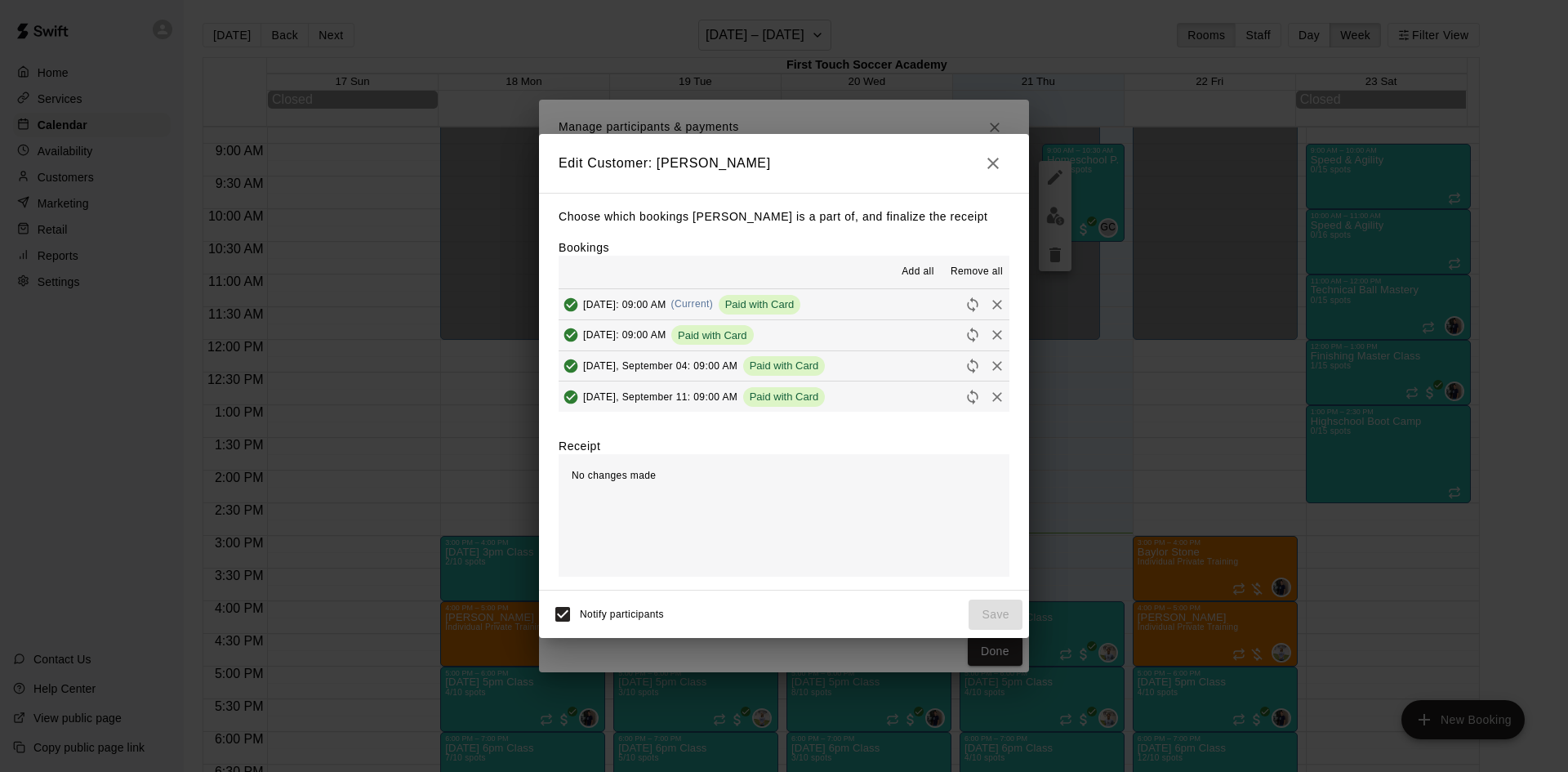
click at [998, 157] on icon "button" at bounding box center [993, 163] width 19 height 19
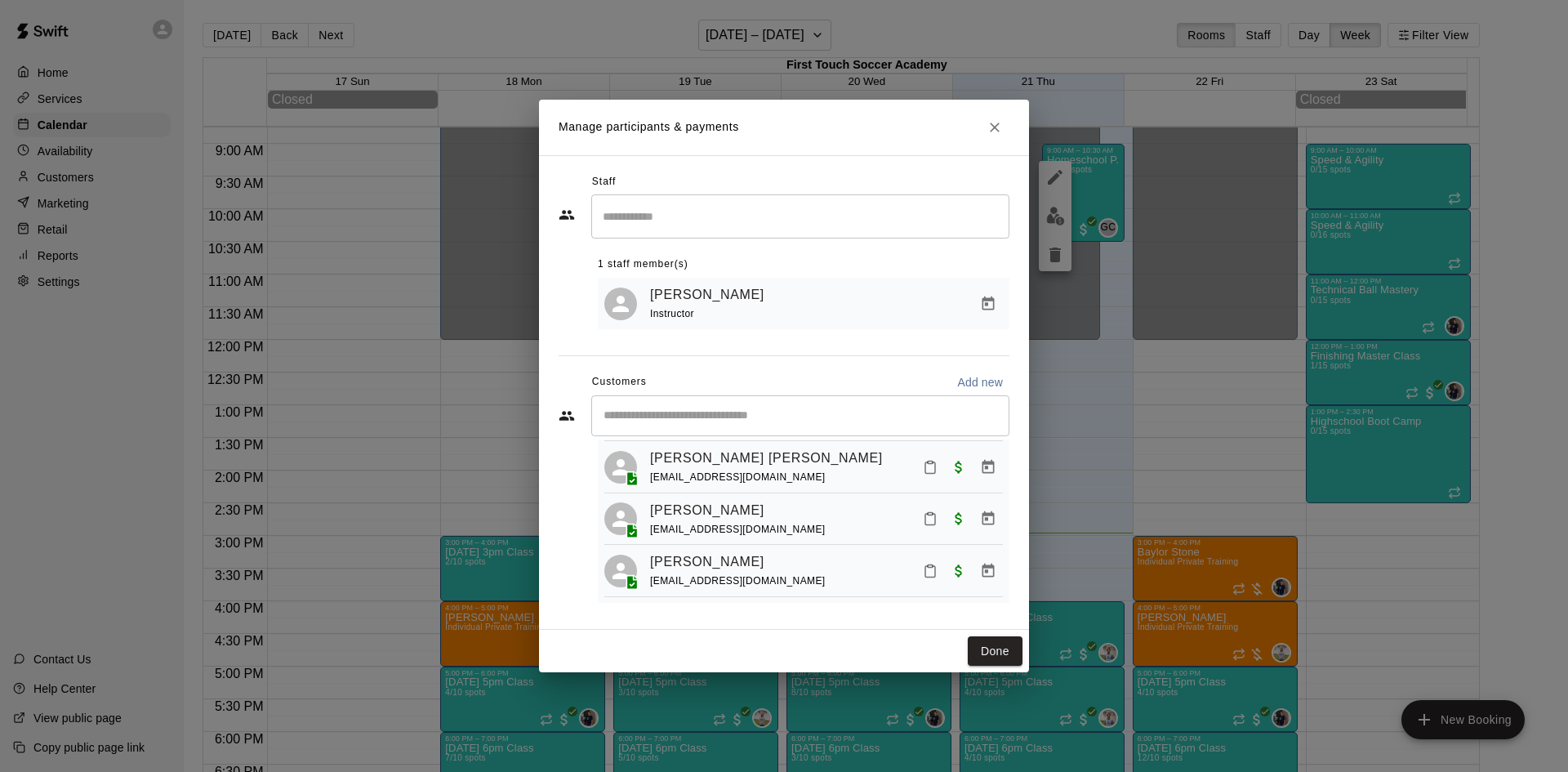
scroll to position [941, 0]
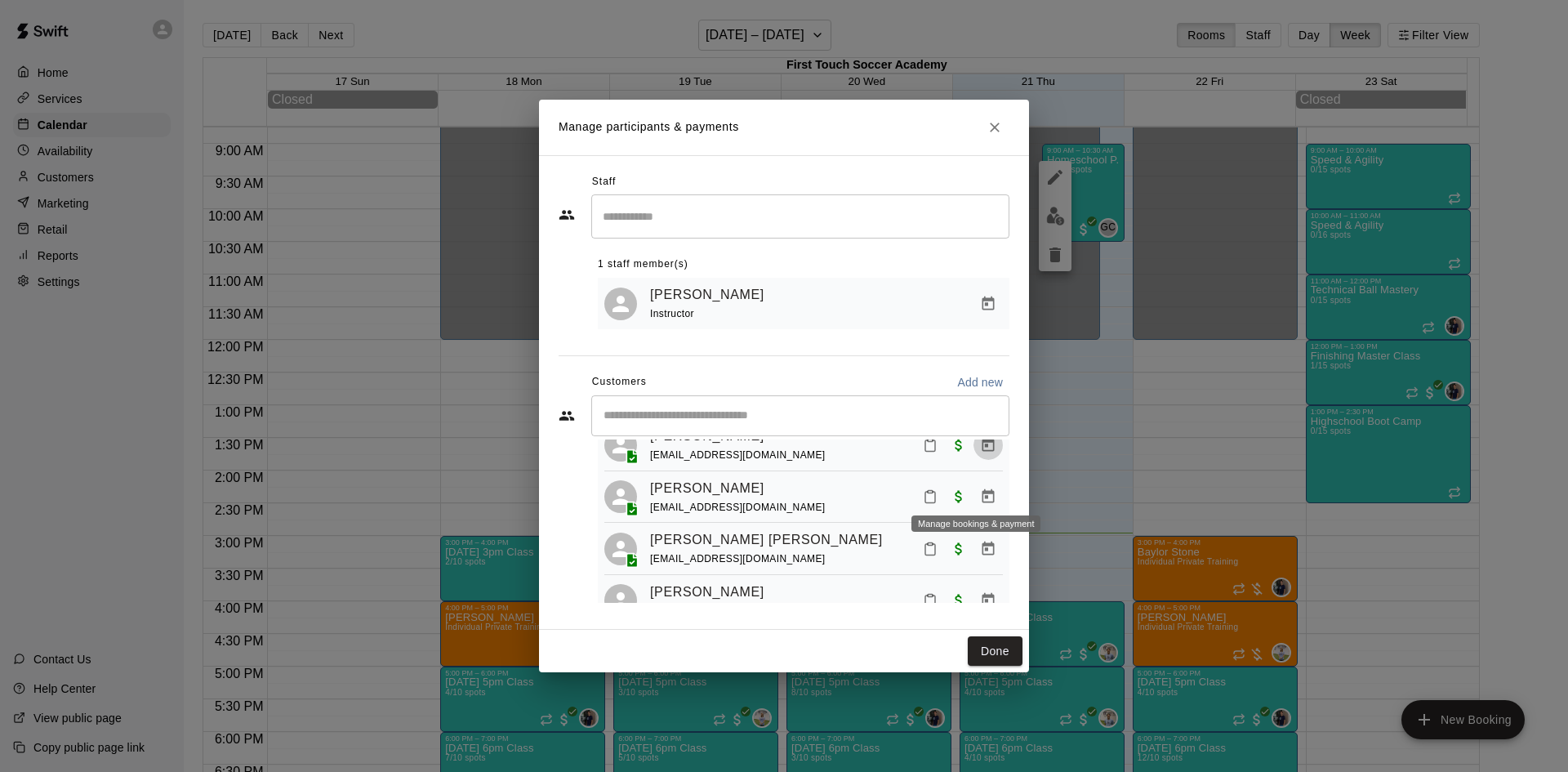
click at [982, 451] on icon "Manage bookings & payment" at bounding box center [988, 444] width 12 height 14
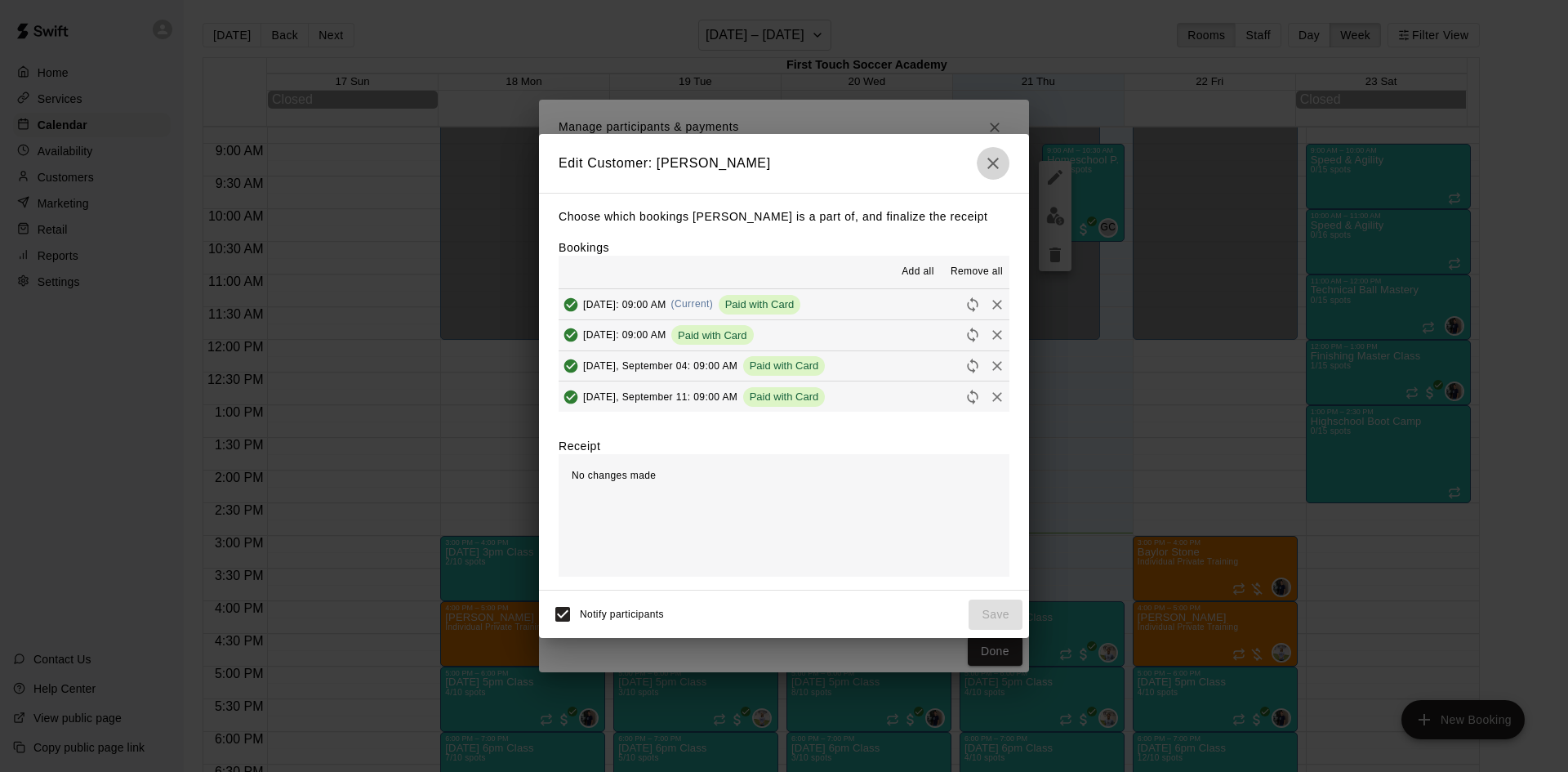
click at [994, 155] on icon "button" at bounding box center [993, 163] width 19 height 19
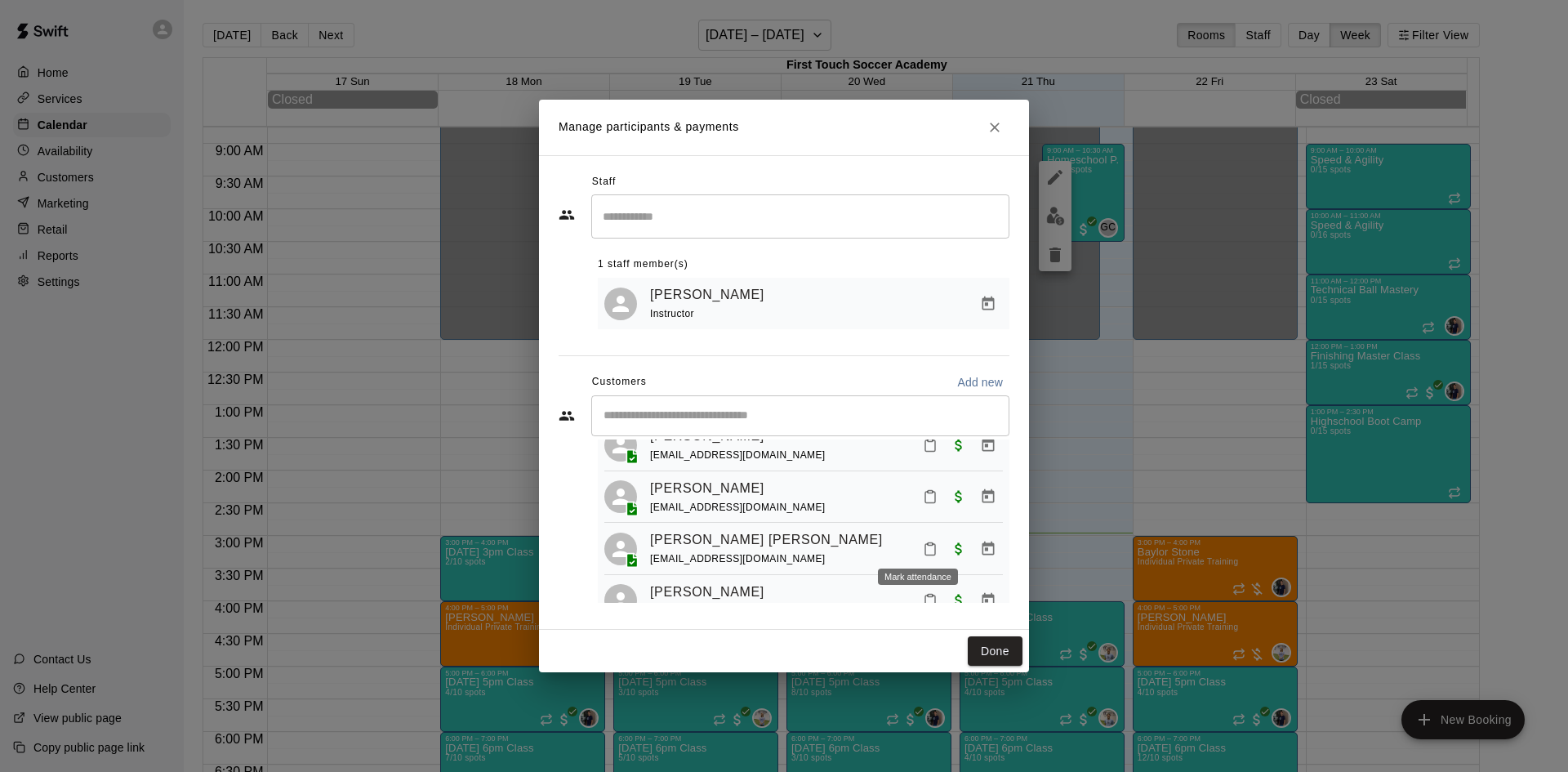
scroll to position [859, 0]
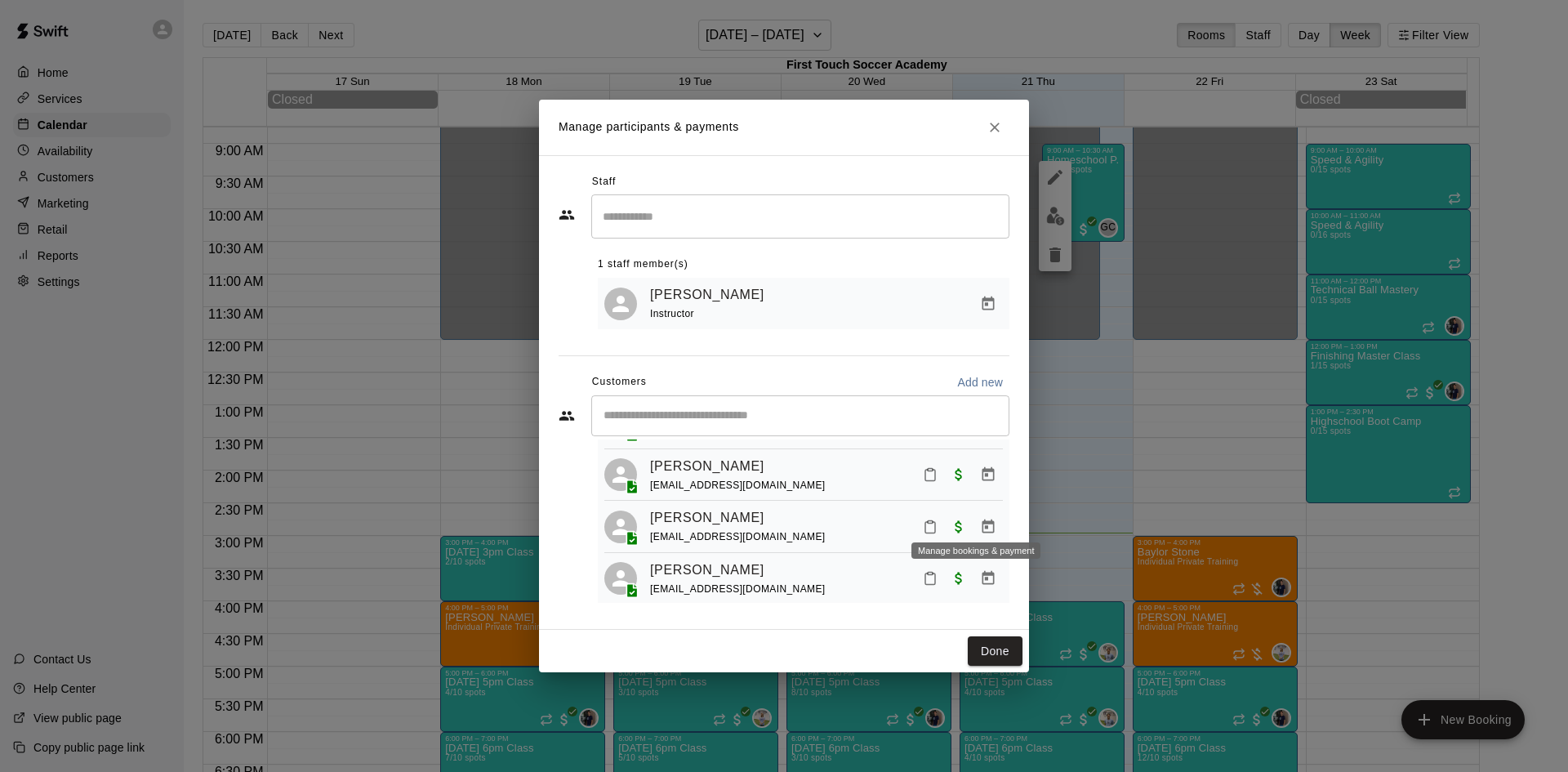
click at [982, 481] on icon "Manage bookings & payment" at bounding box center [988, 474] width 12 height 14
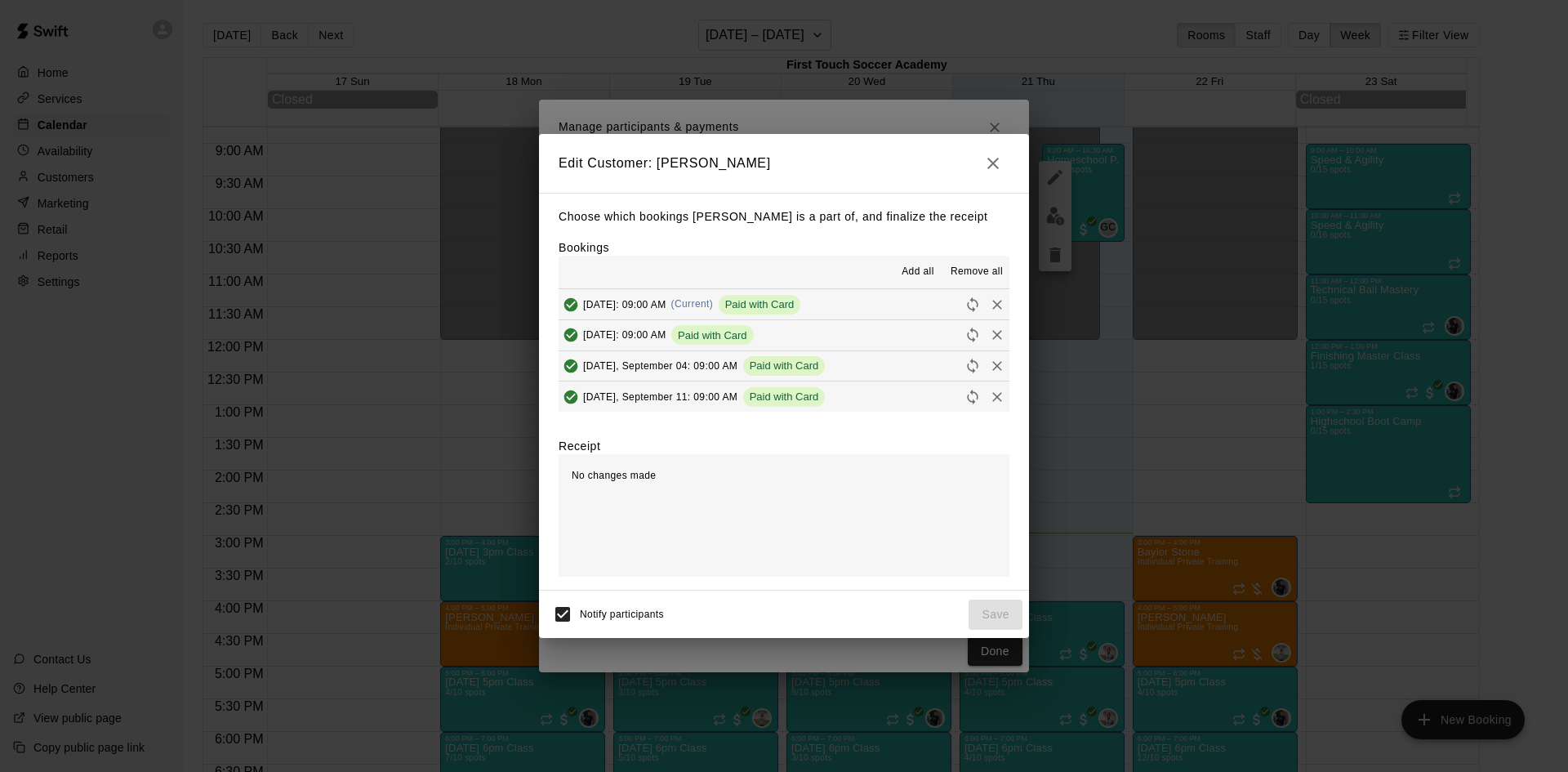
click at [995, 168] on icon "button" at bounding box center [993, 163] width 19 height 19
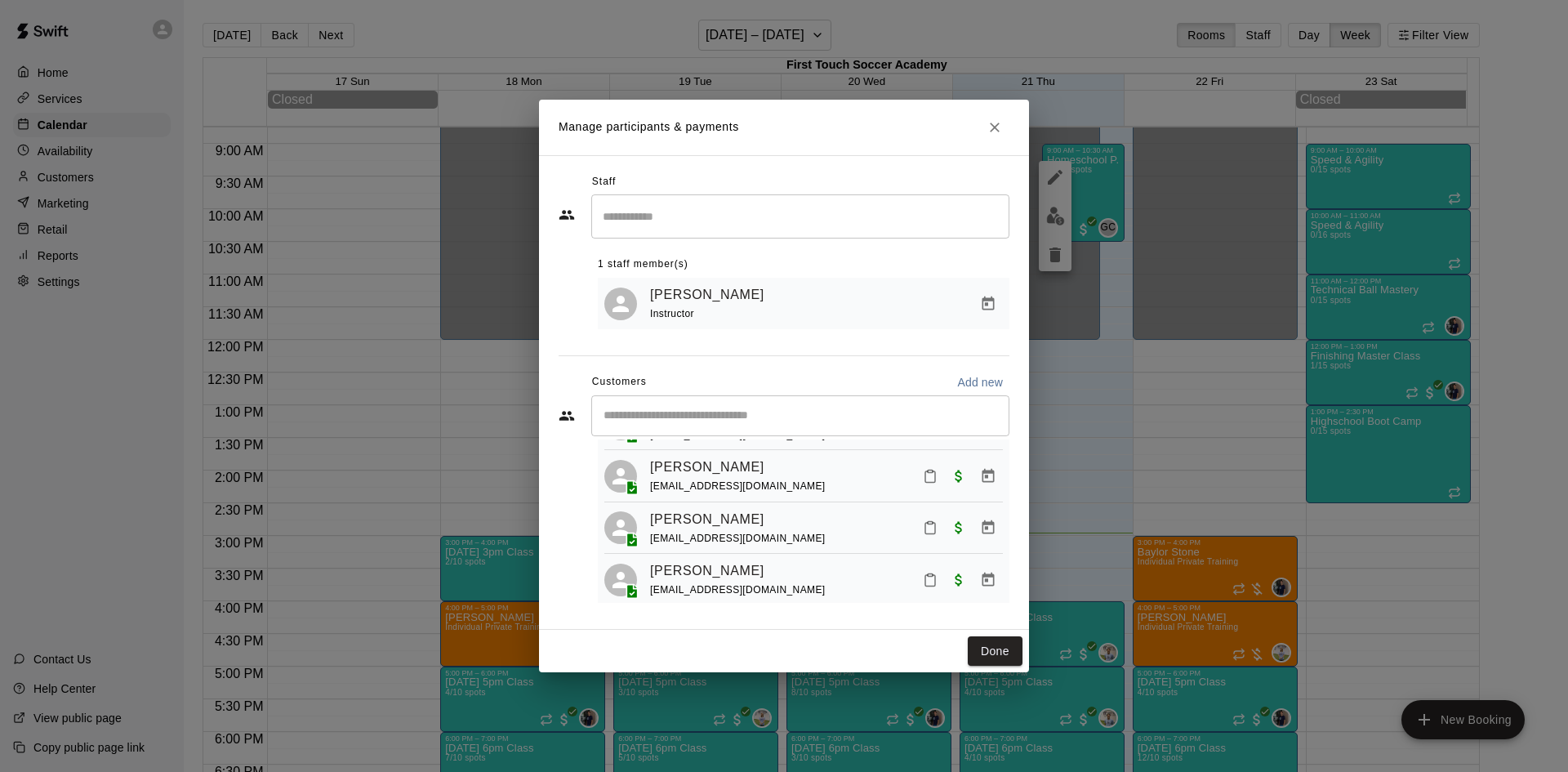
scroll to position [777, 0]
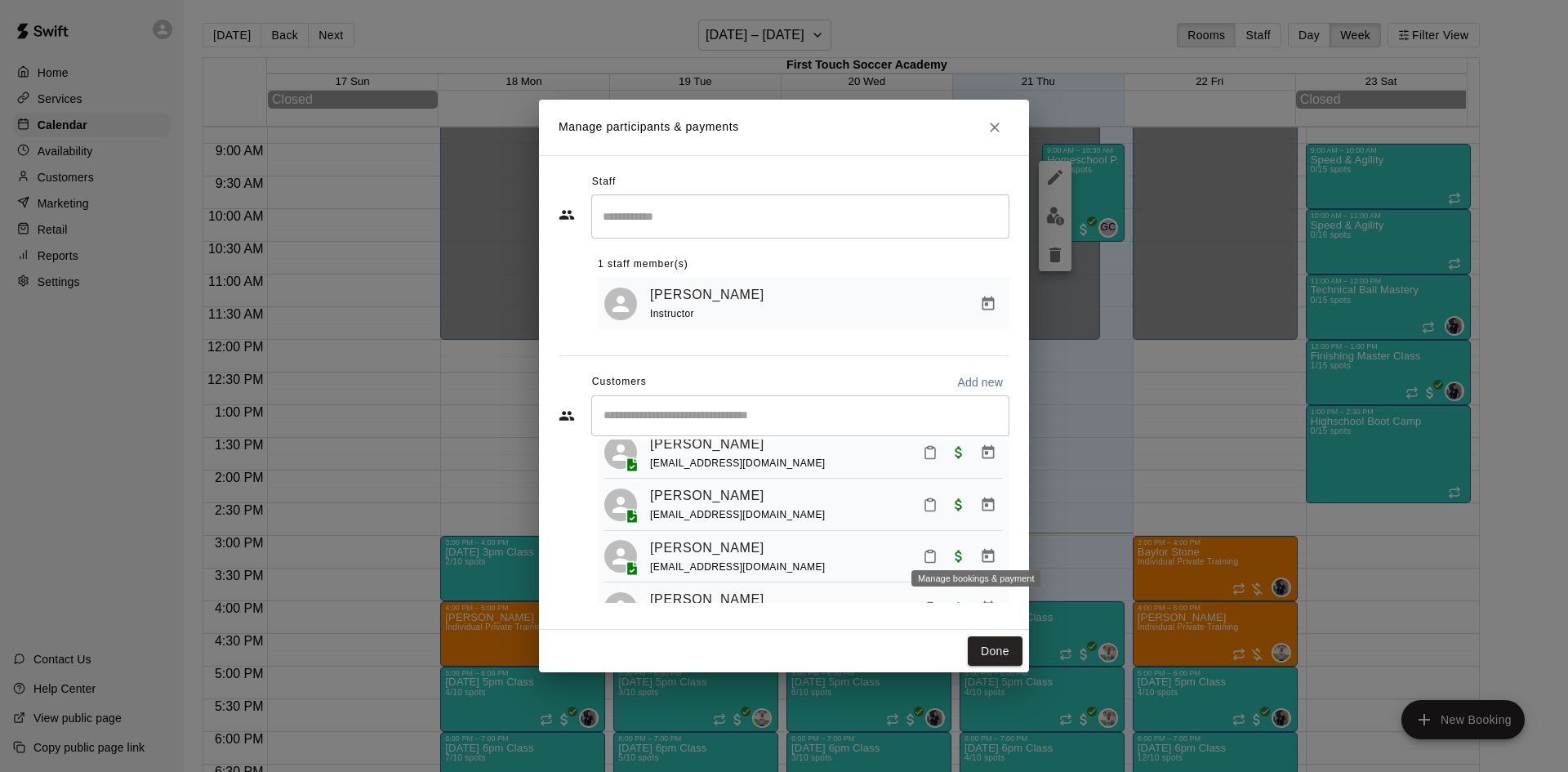
click at [982, 511] on icon "Manage bookings & payment" at bounding box center [988, 504] width 12 height 14
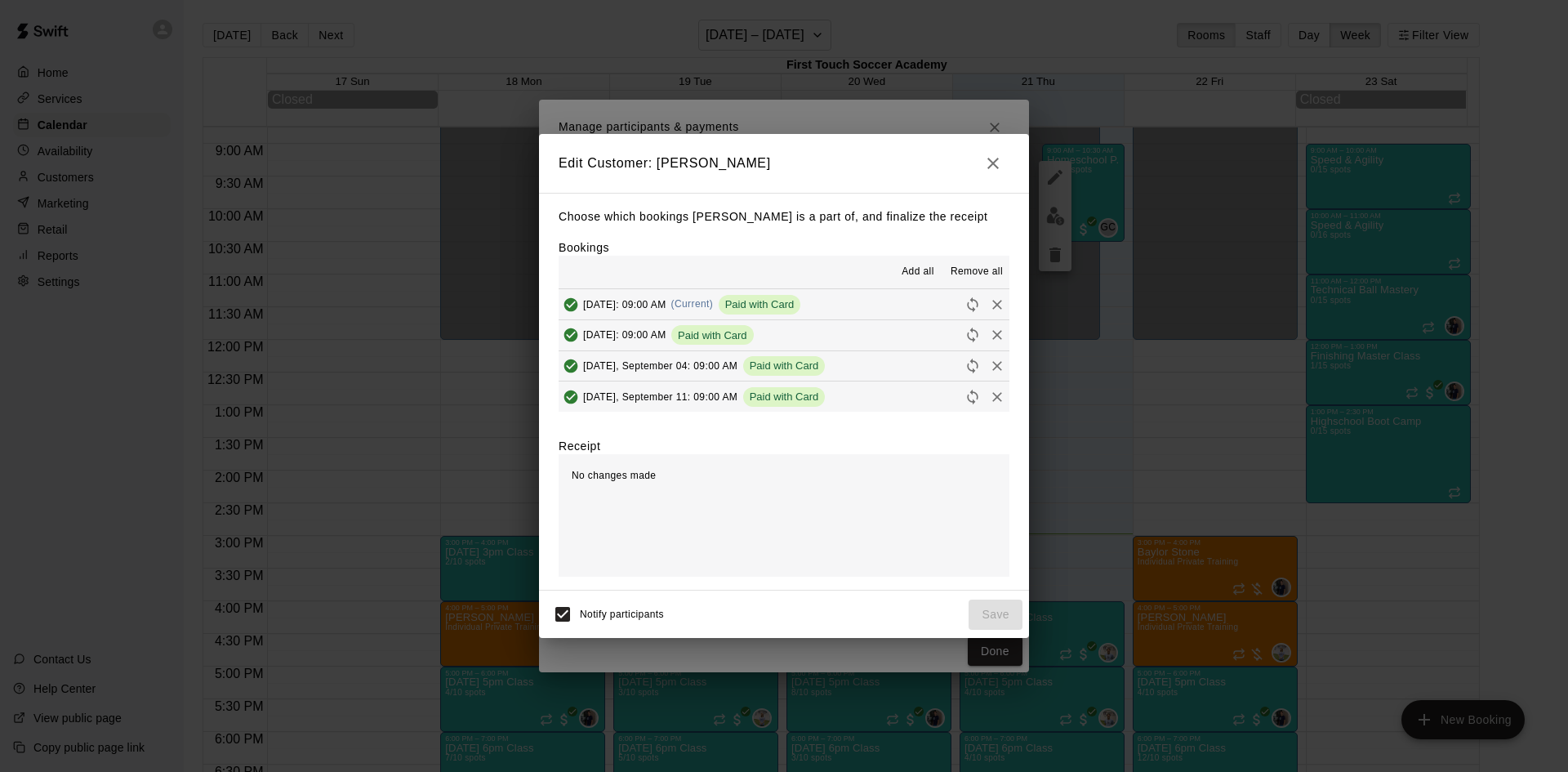
click at [990, 159] on icon "button" at bounding box center [993, 163] width 11 height 11
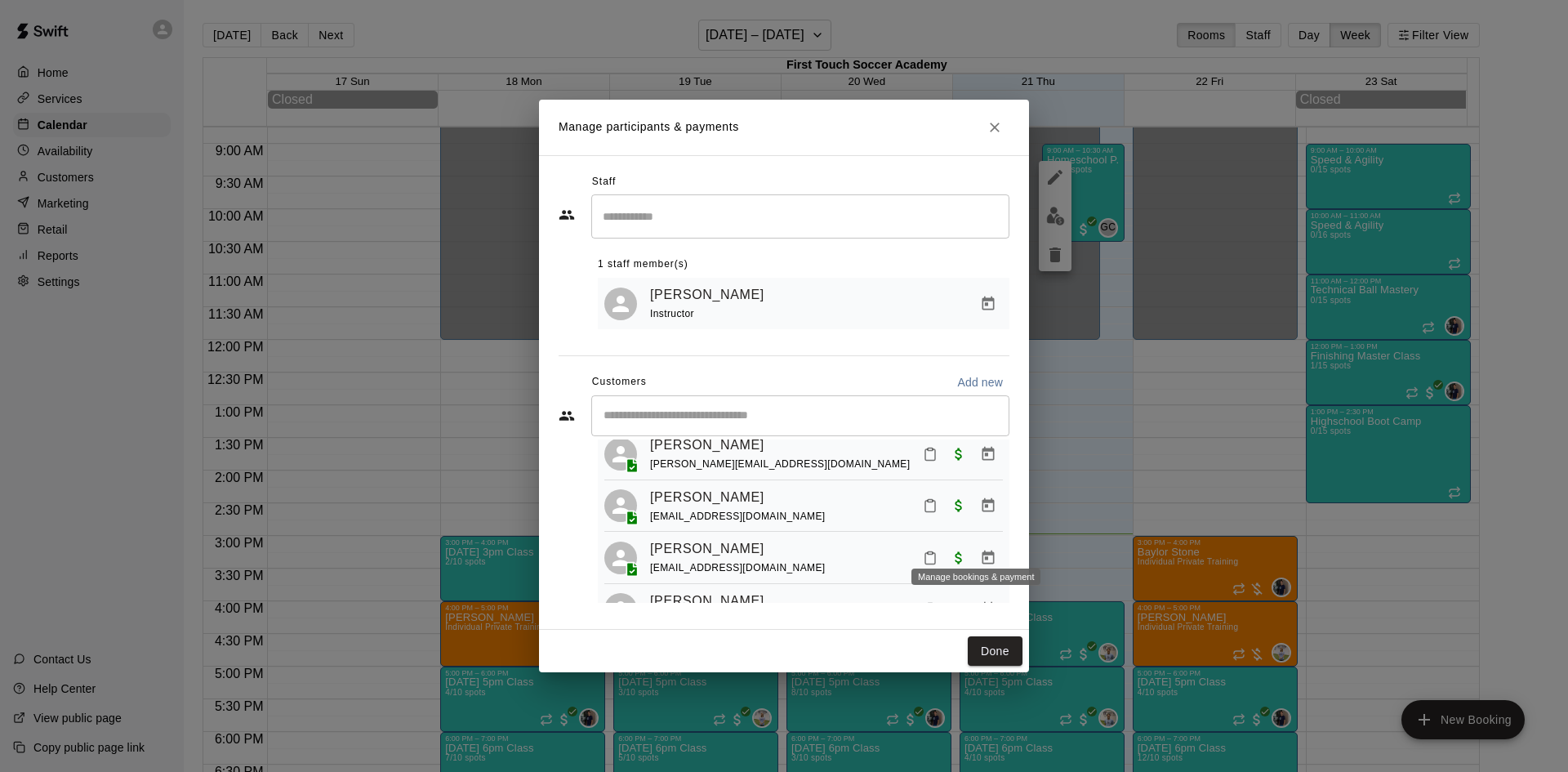
scroll to position [696, 0]
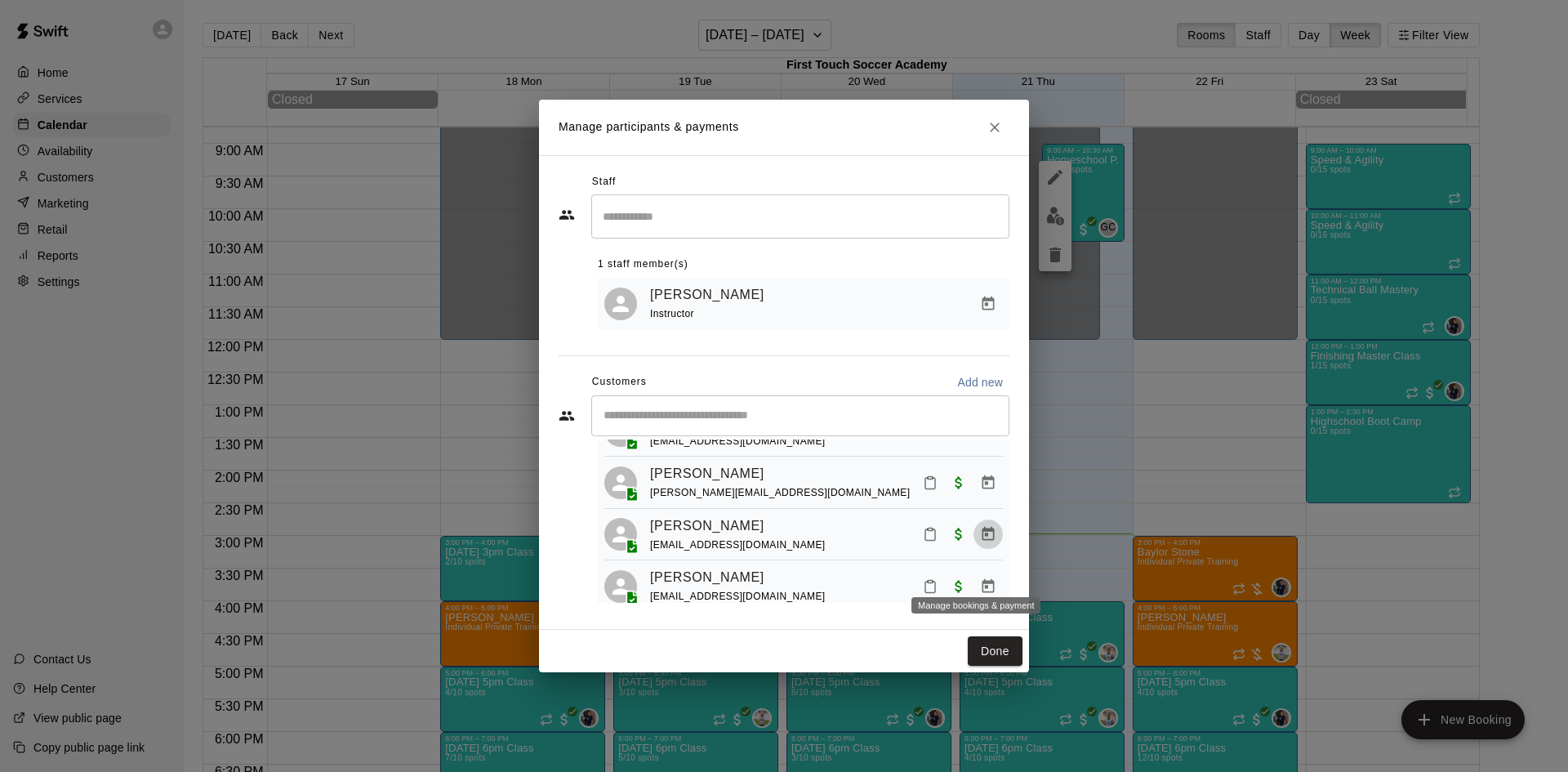
click at [980, 542] on icon "Manage bookings & payment" at bounding box center [987, 534] width 17 height 17
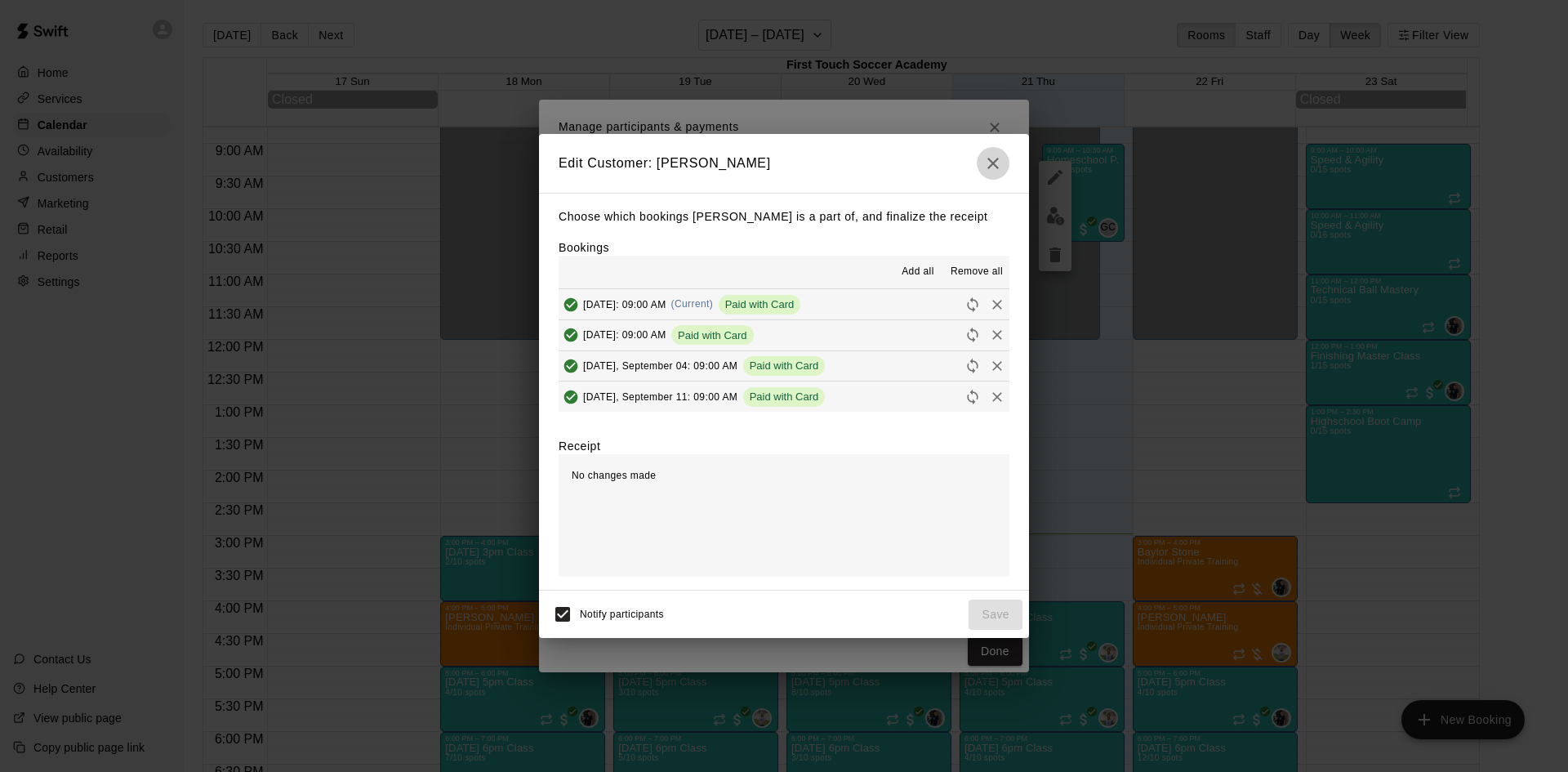
drag, startPoint x: 1006, startPoint y: 163, endPoint x: 997, endPoint y: 224, distance: 61.7
click at [1005, 162] on button "button" at bounding box center [993, 162] width 32 height 32
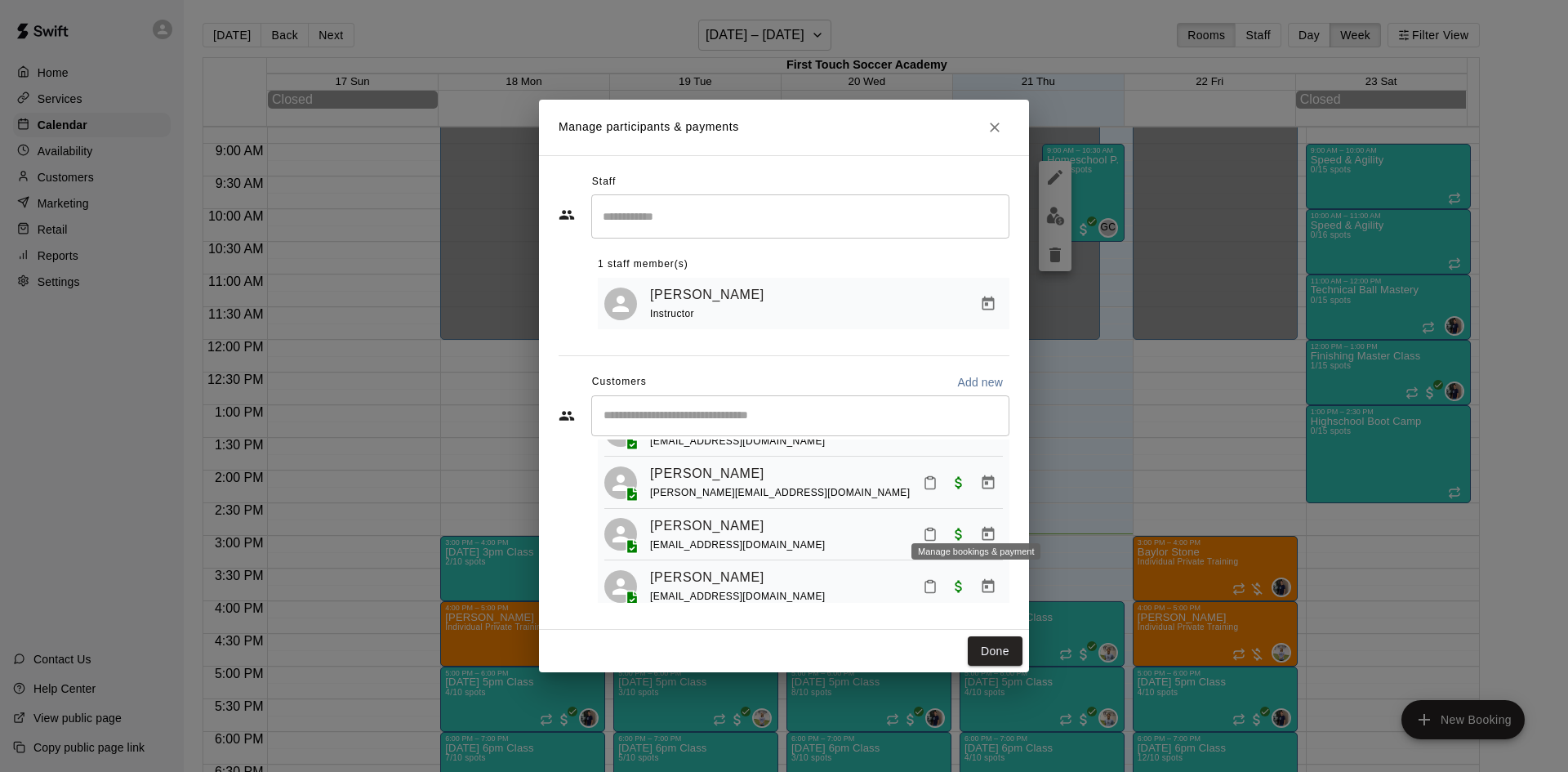
click at [980, 491] on icon "Manage bookings & payment" at bounding box center [987, 482] width 17 height 17
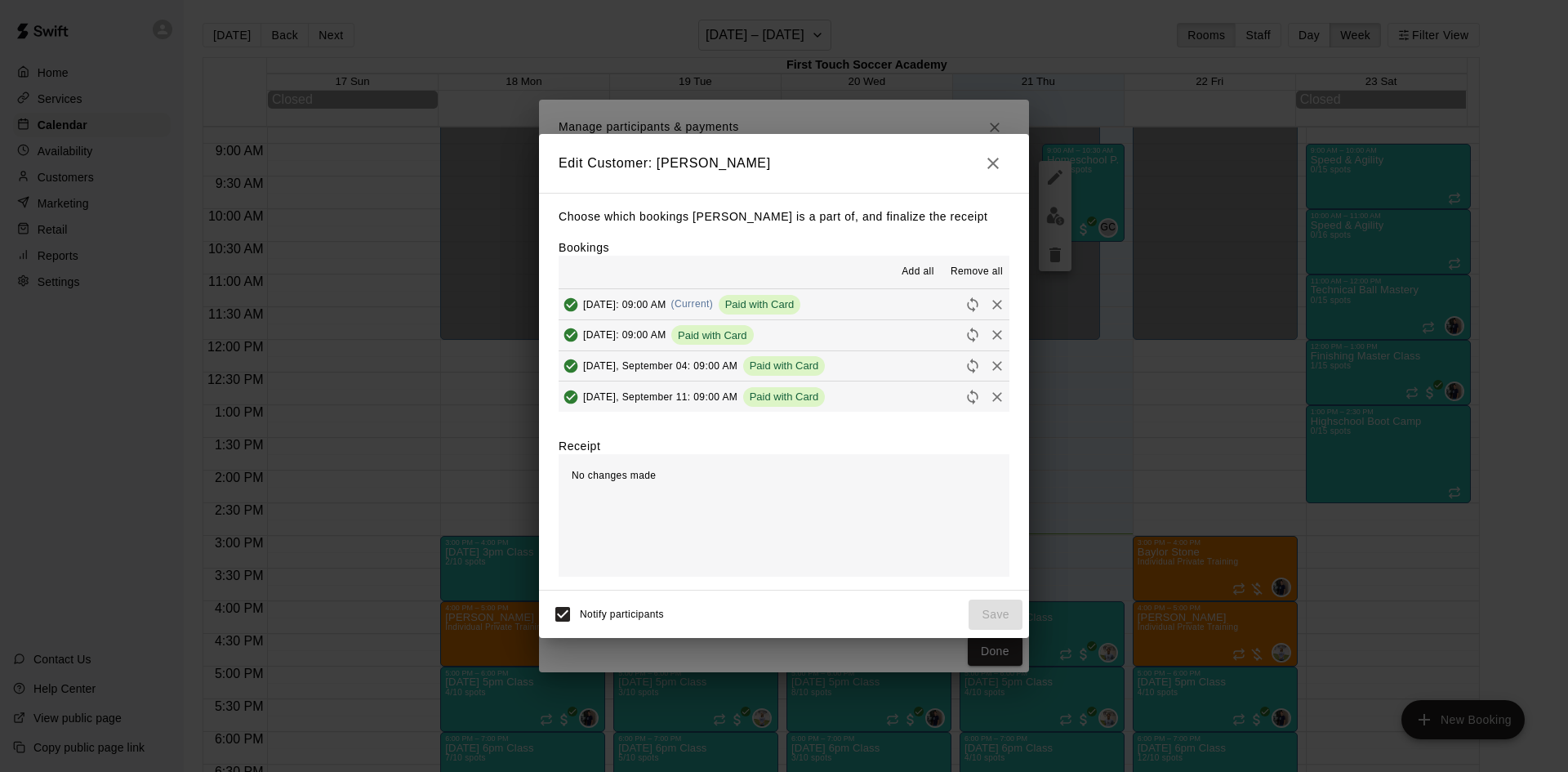
click at [1002, 155] on icon "button" at bounding box center [993, 163] width 19 height 19
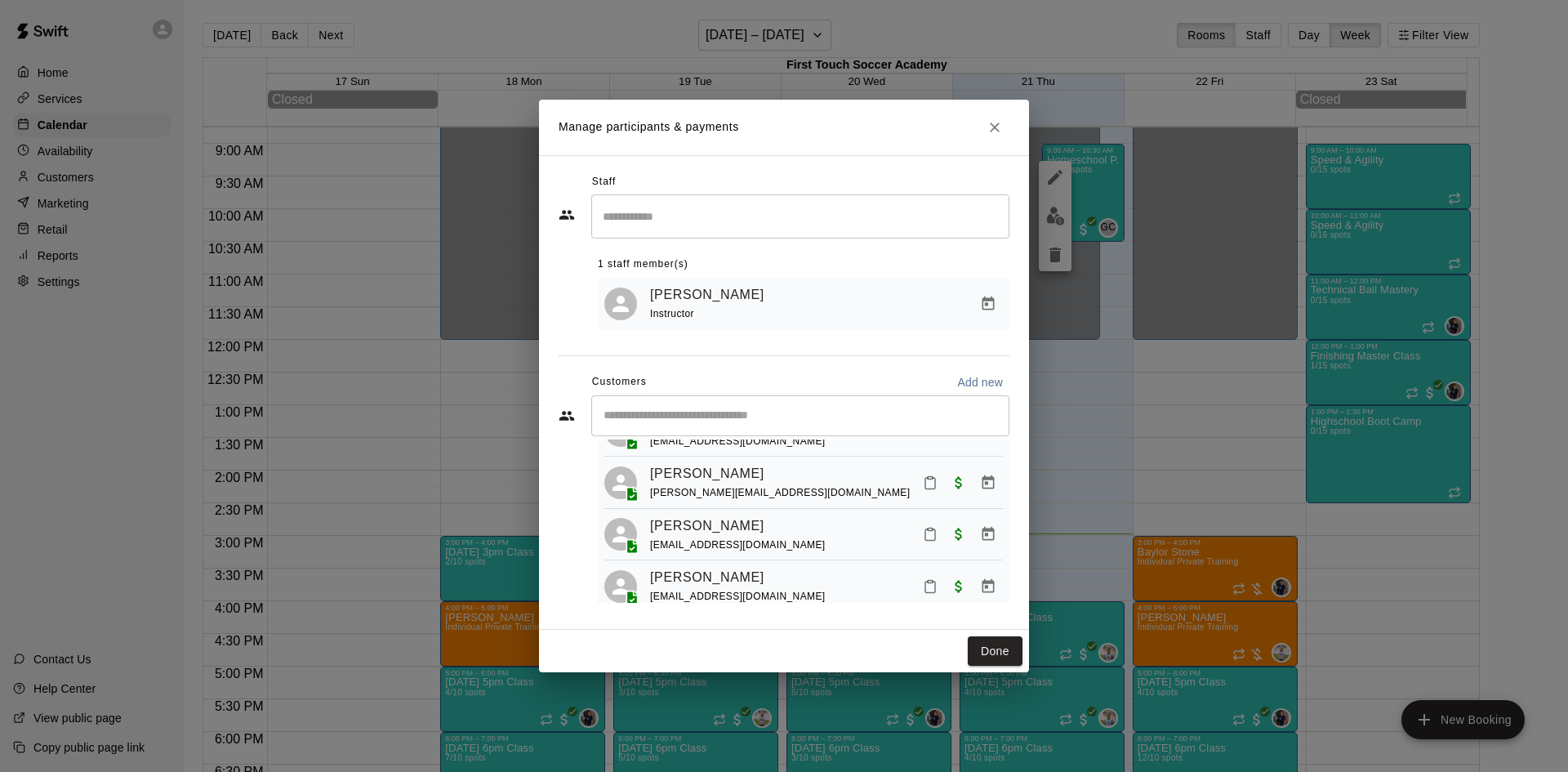
click at [982, 438] on icon "Manage bookings & payment" at bounding box center [987, 431] width 17 height 17
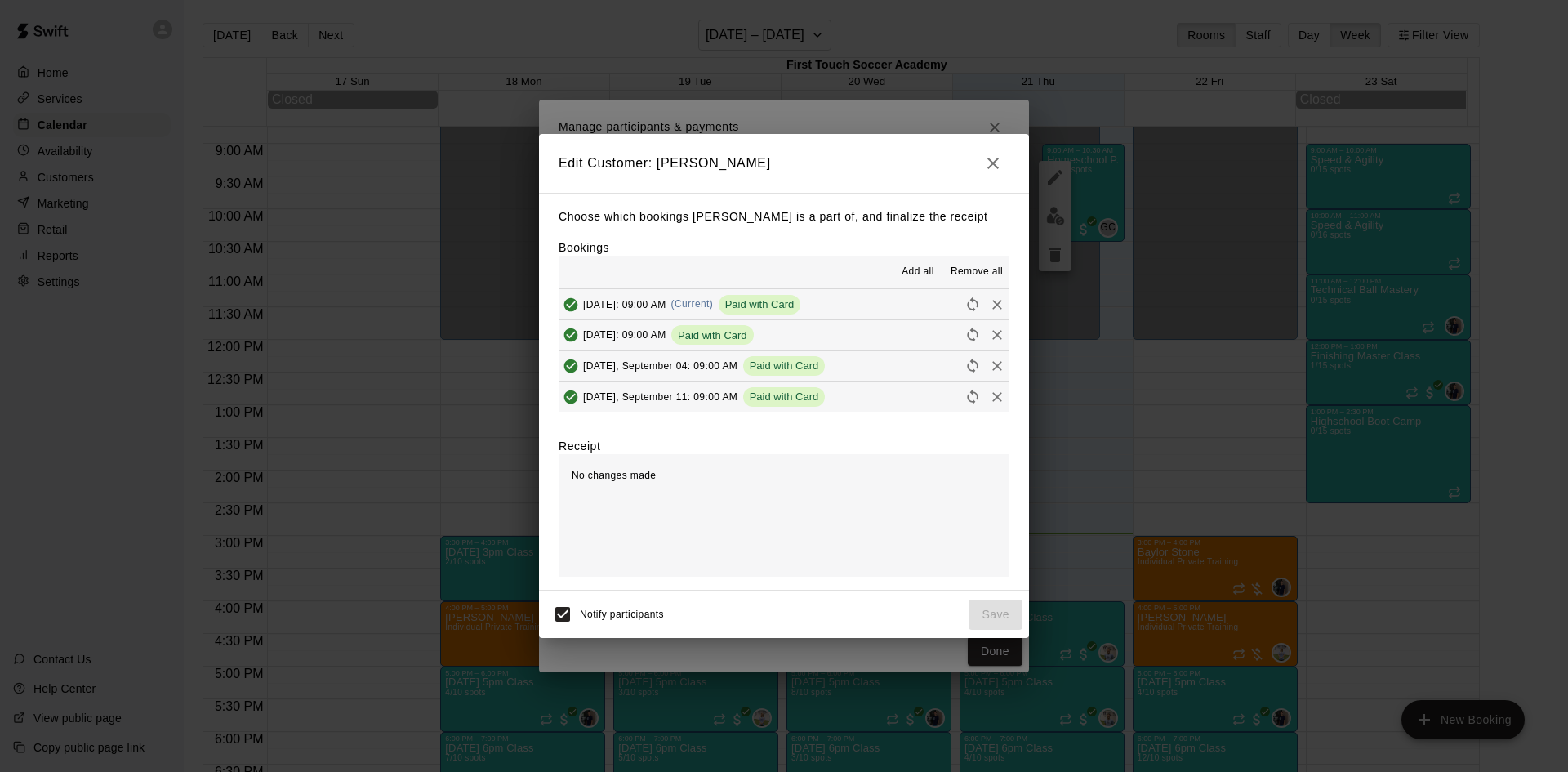
click at [990, 158] on icon "button" at bounding box center [993, 163] width 11 height 11
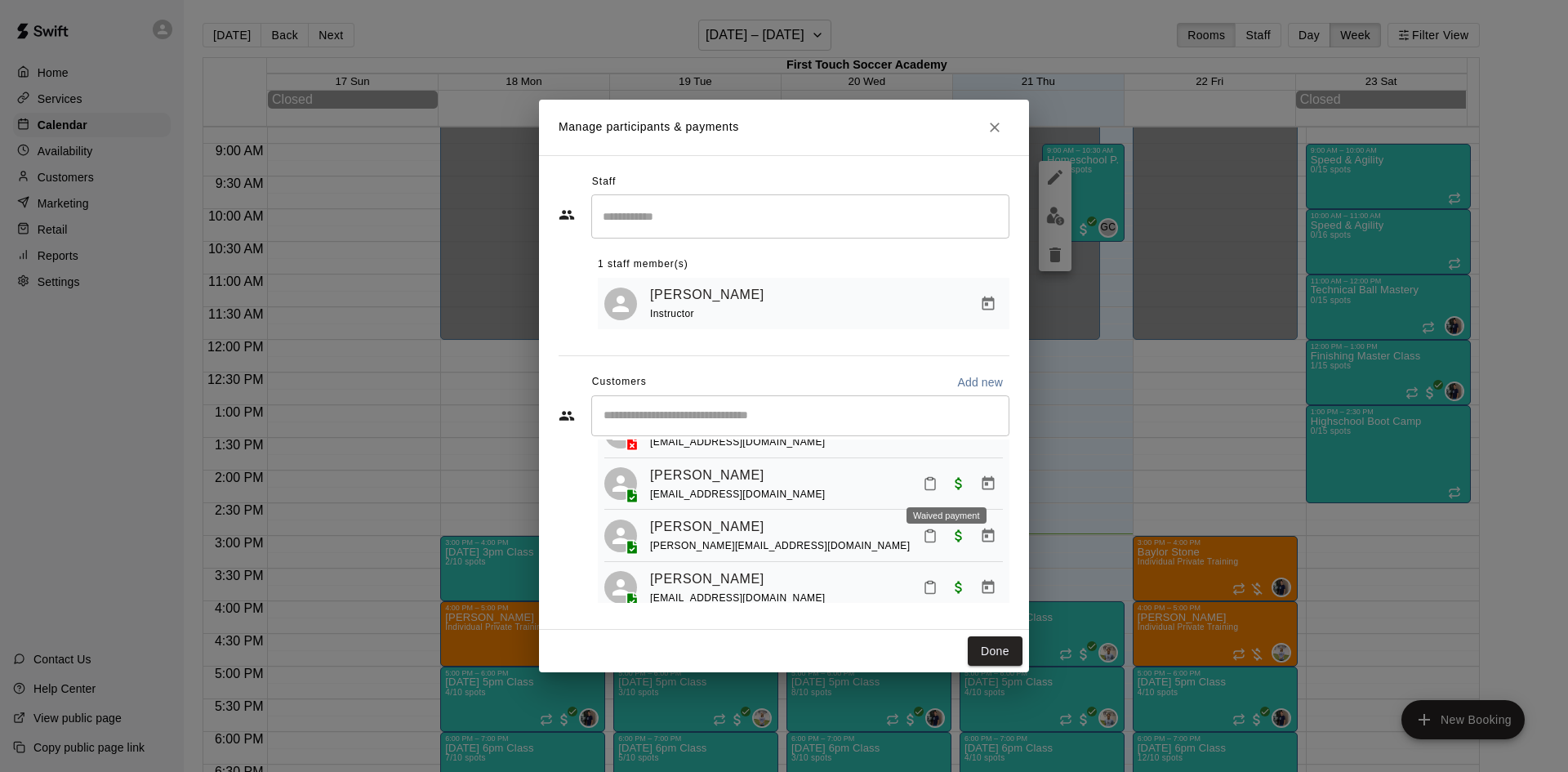
scroll to position [614, 0]
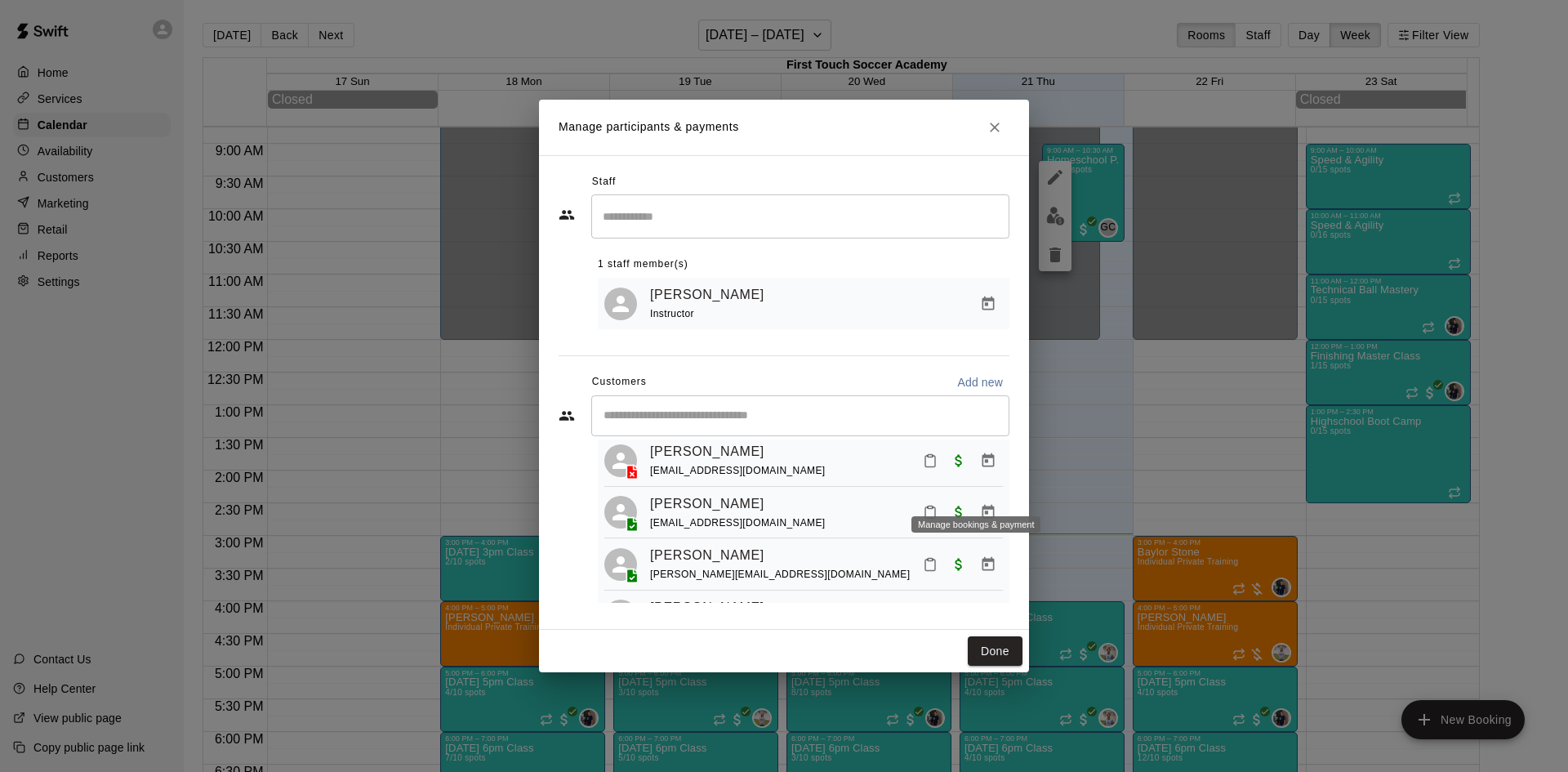
click at [980, 469] on icon "Manage bookings & payment" at bounding box center [987, 460] width 17 height 17
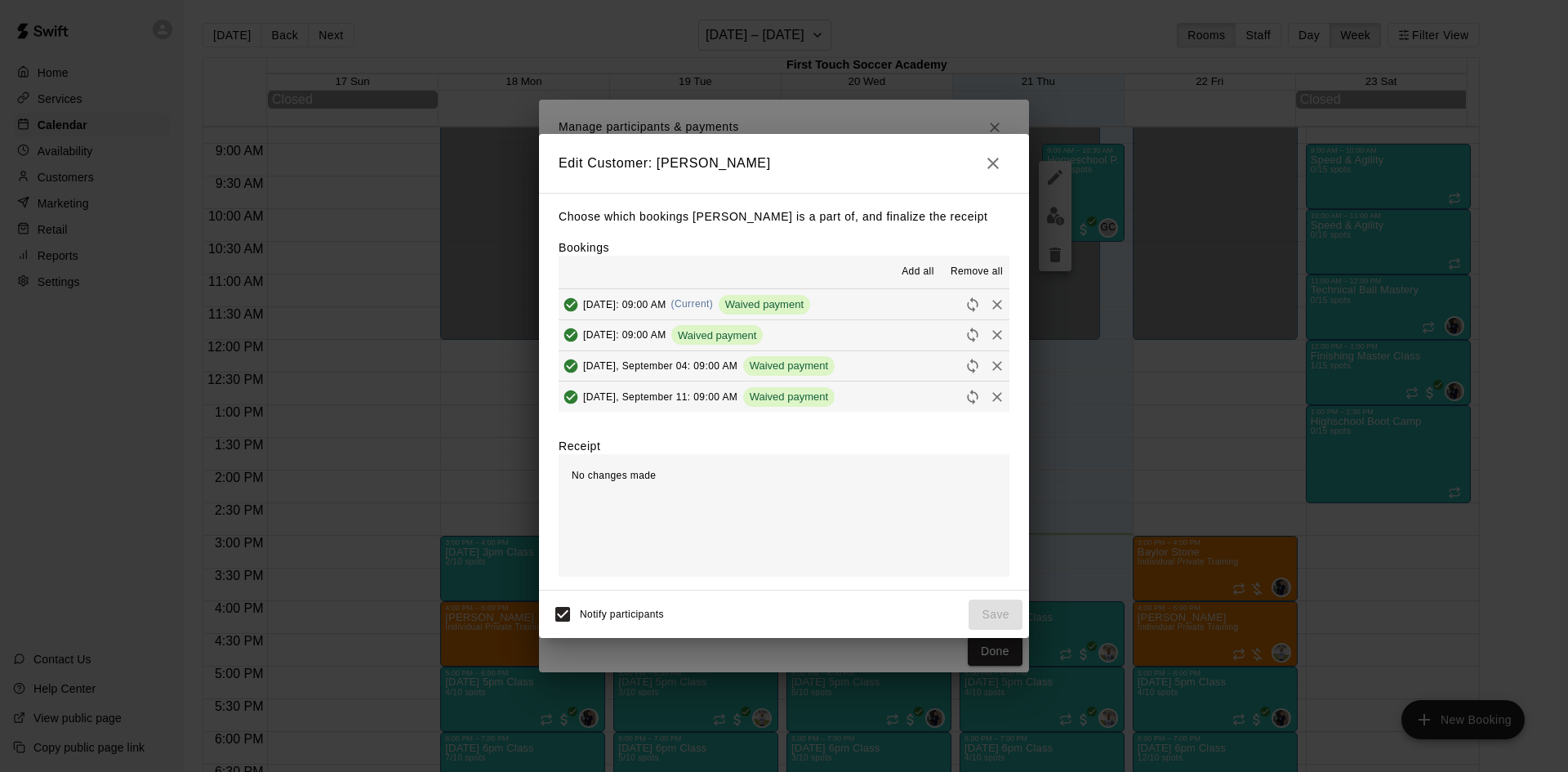
click at [994, 158] on icon "button" at bounding box center [993, 163] width 19 height 19
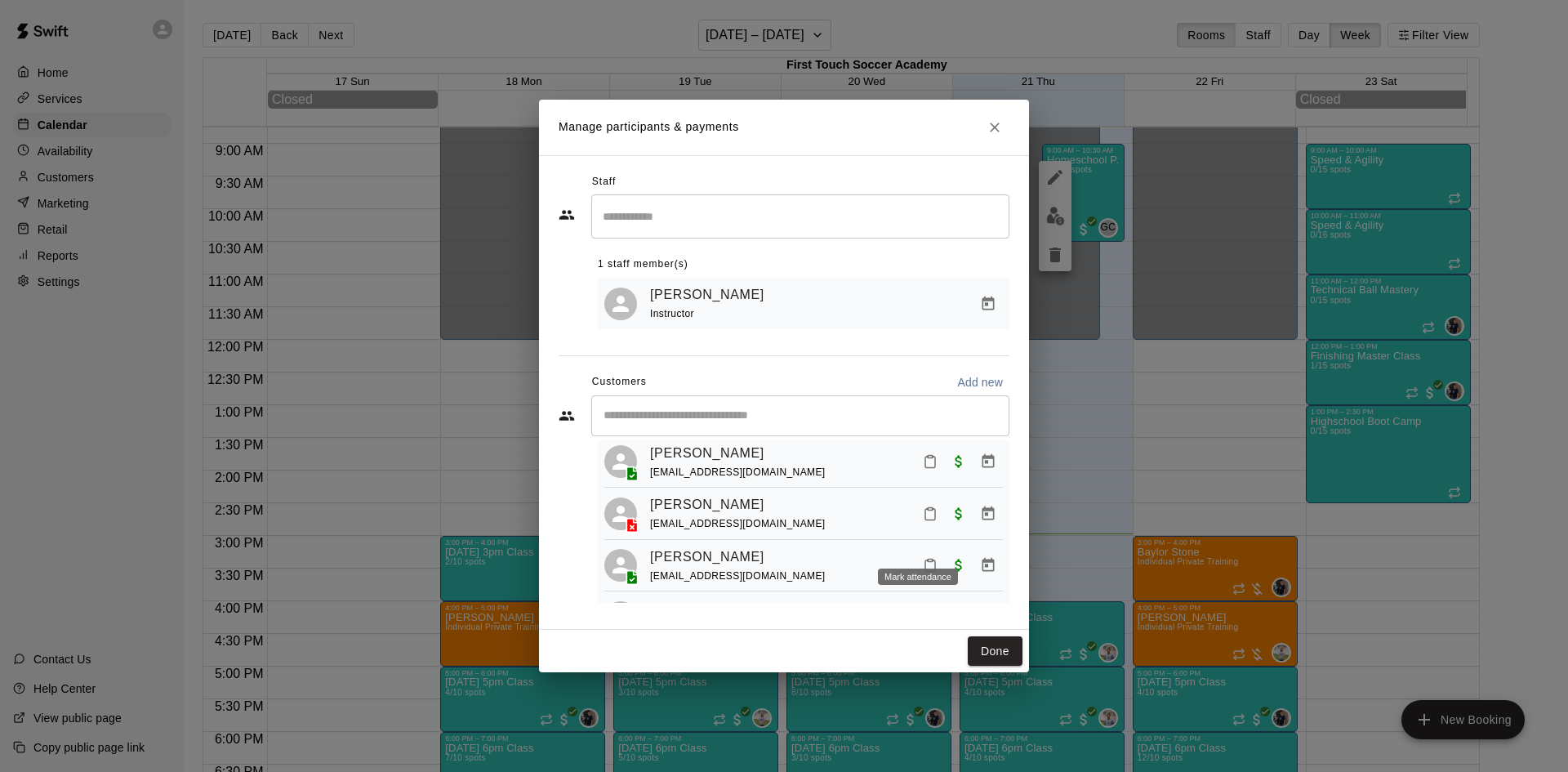
scroll to position [533, 0]
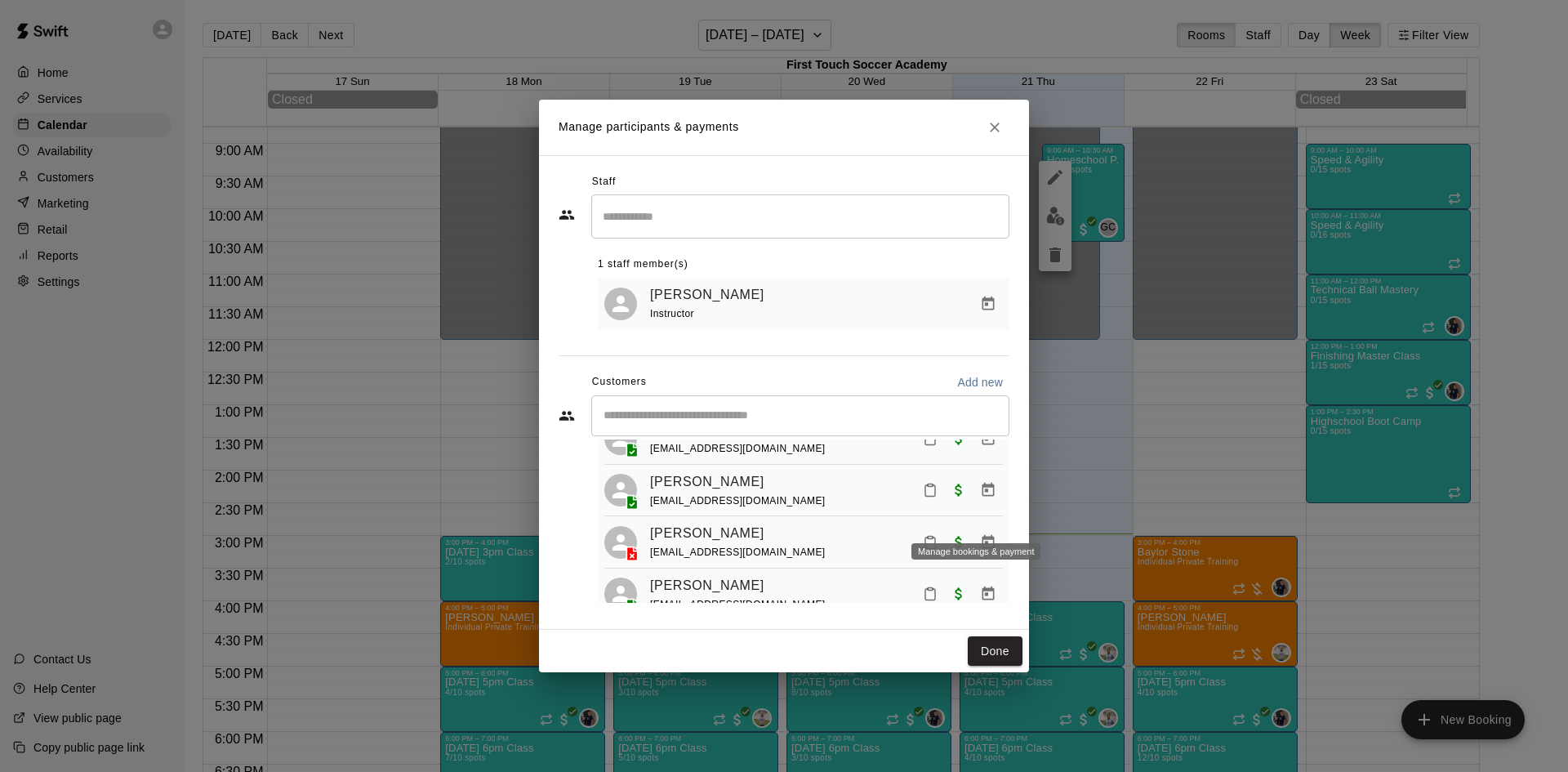
click at [982, 497] on icon "Manage bookings & payment" at bounding box center [988, 490] width 12 height 14
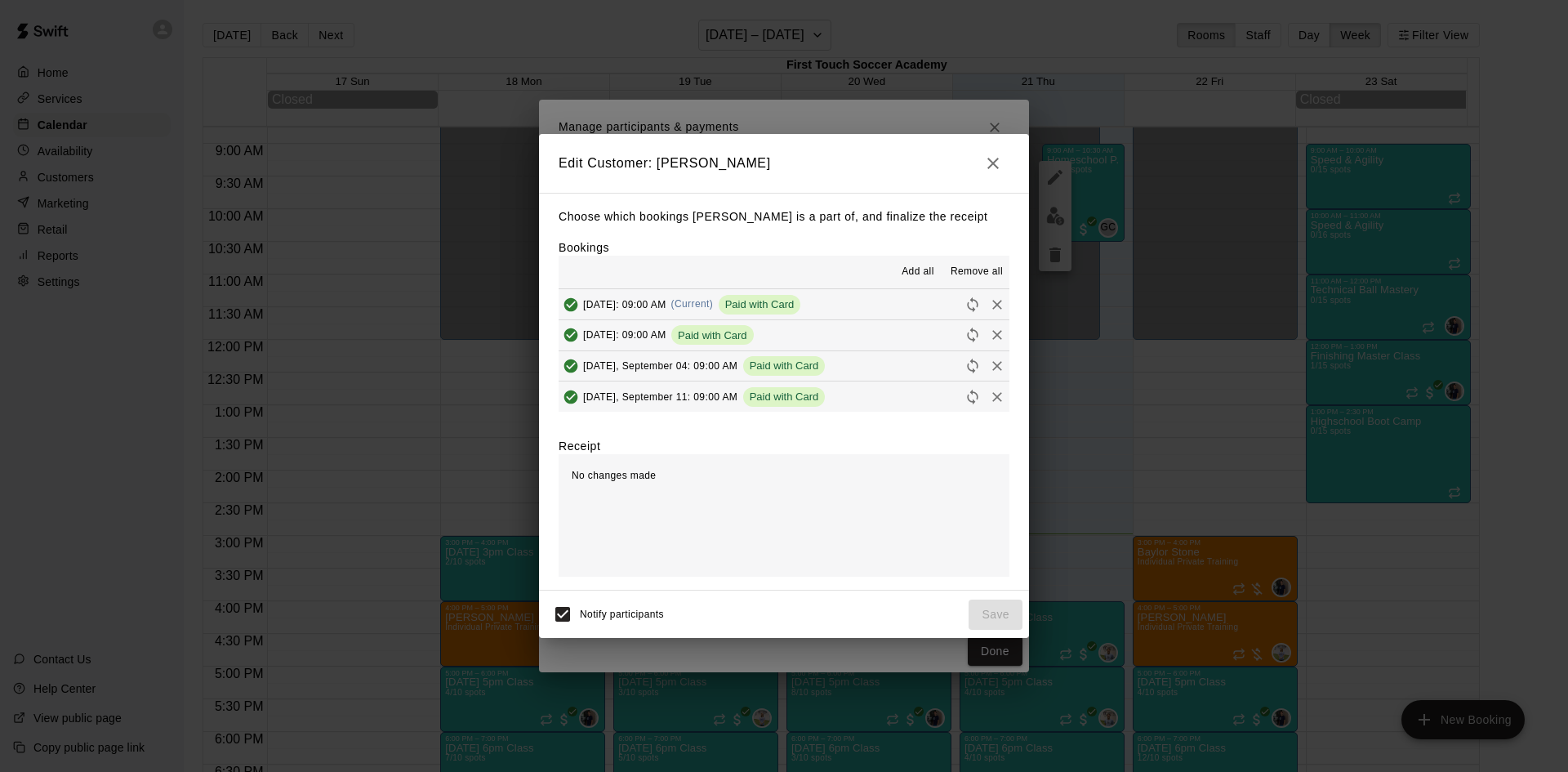
click at [1000, 171] on icon "button" at bounding box center [993, 163] width 19 height 19
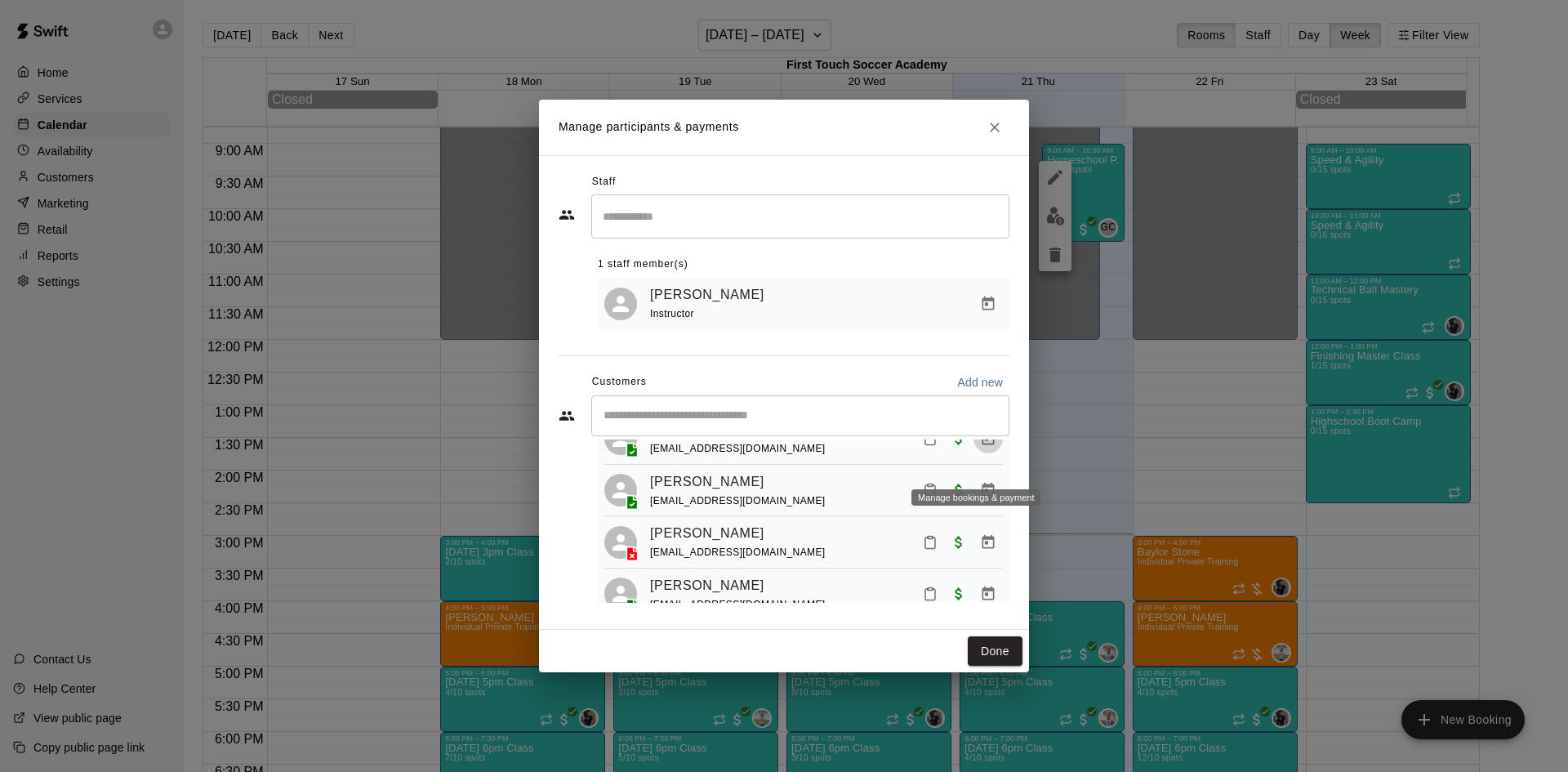
click at [982, 445] on icon "Manage bookings & payment" at bounding box center [988, 438] width 12 height 14
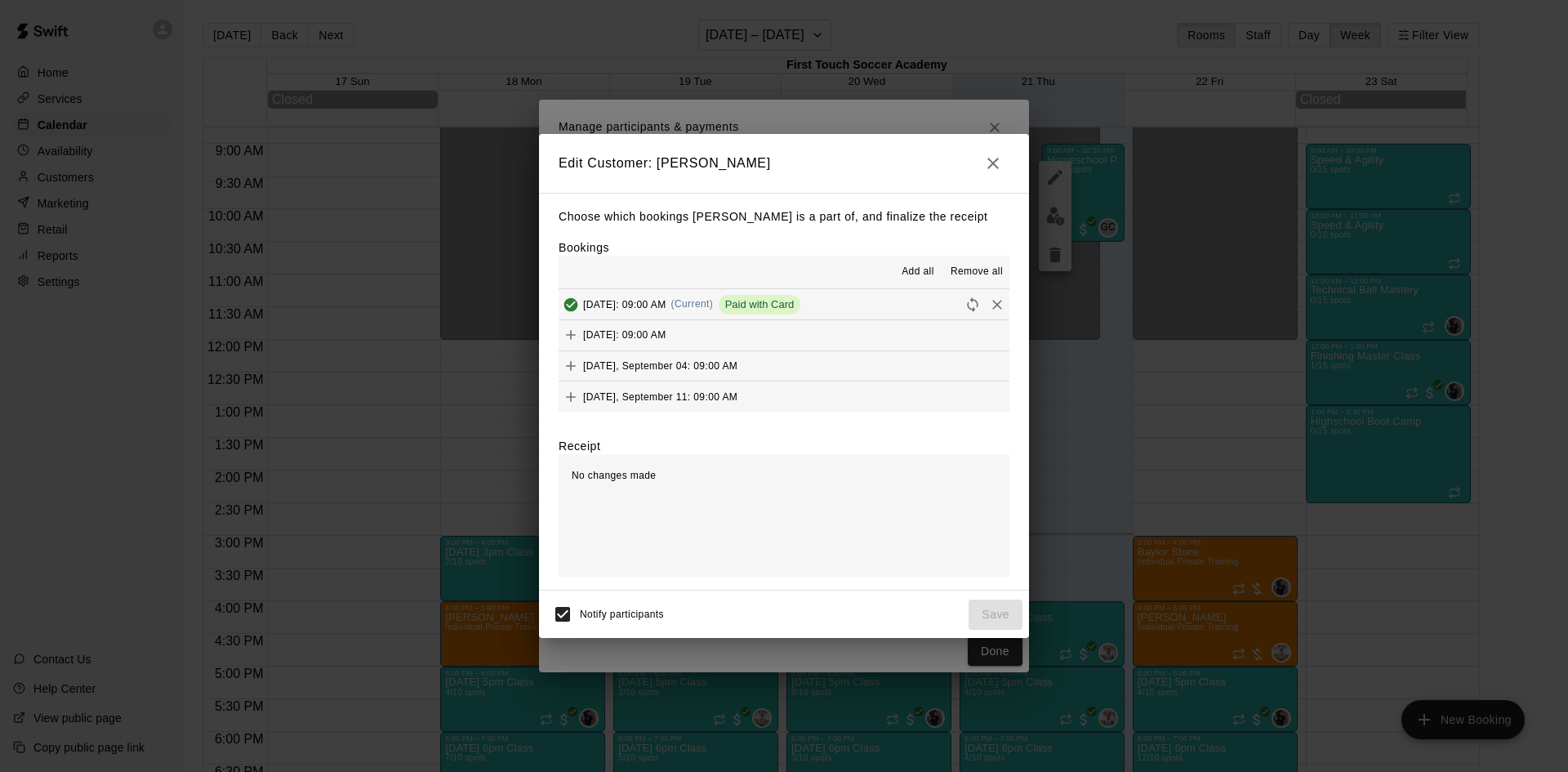
click at [914, 266] on span "Add all" at bounding box center [918, 272] width 32 height 17
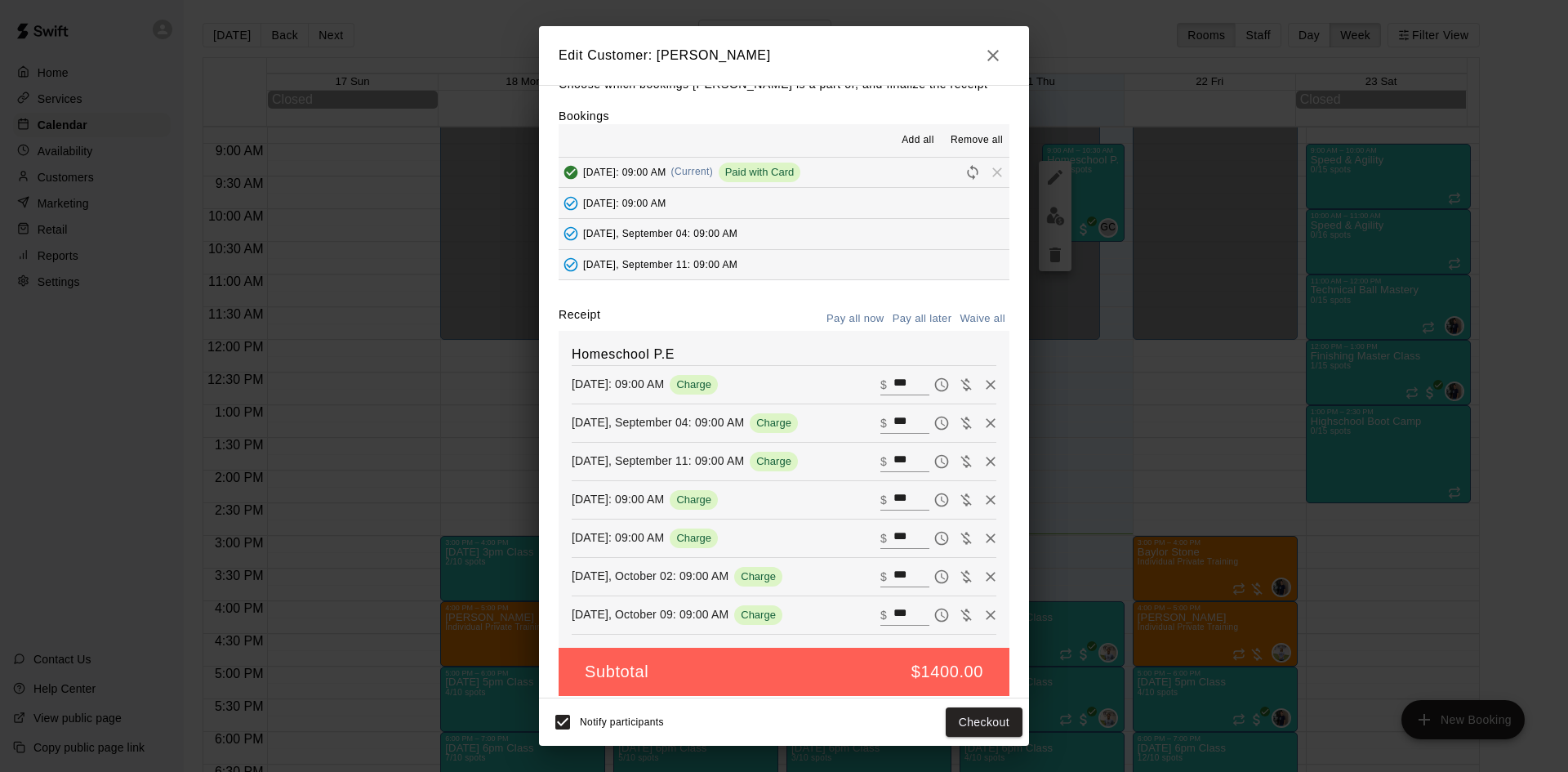
scroll to position [38, 0]
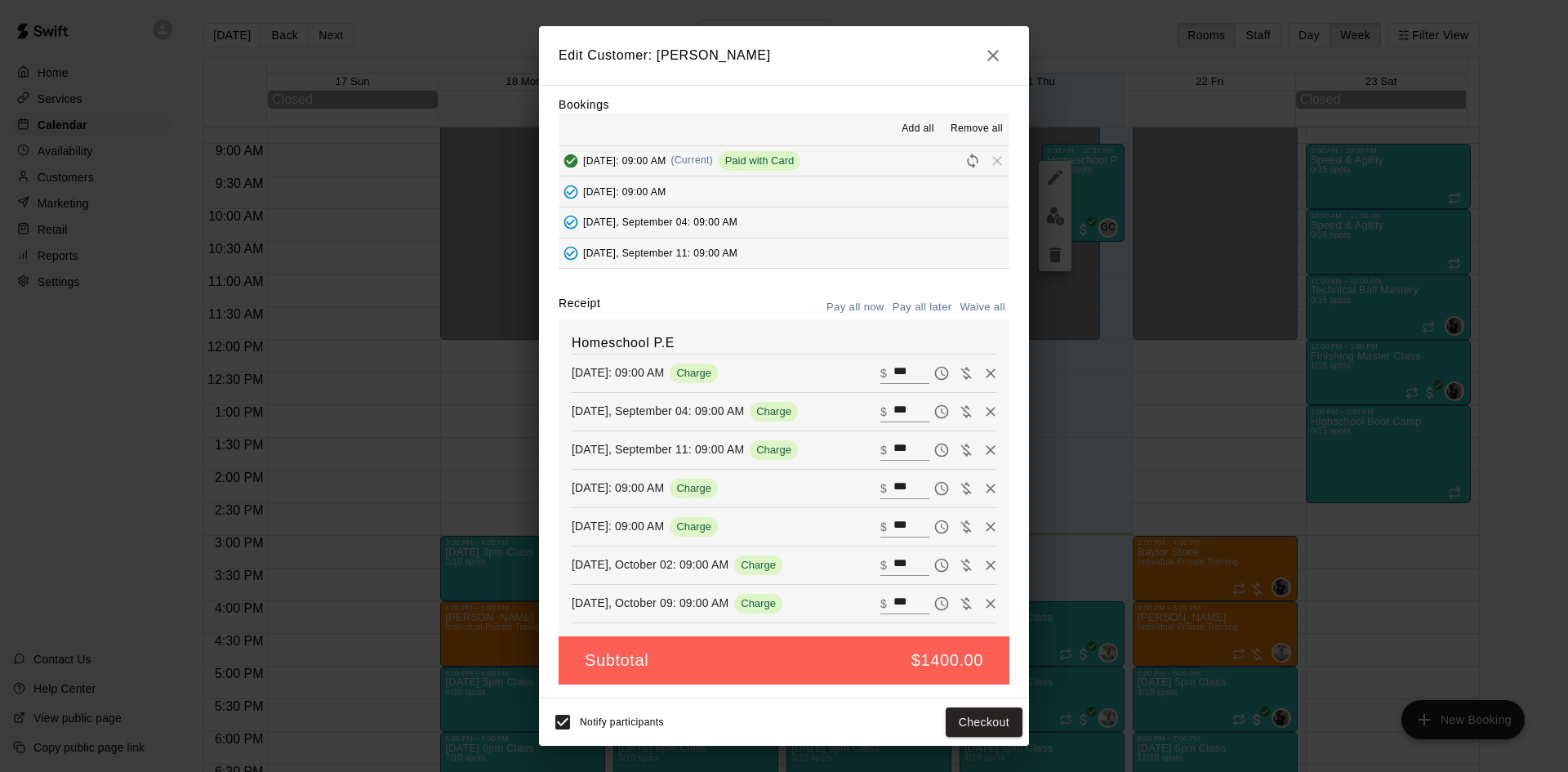
click at [966, 302] on button "Waive all" at bounding box center [982, 307] width 54 height 25
type input "*"
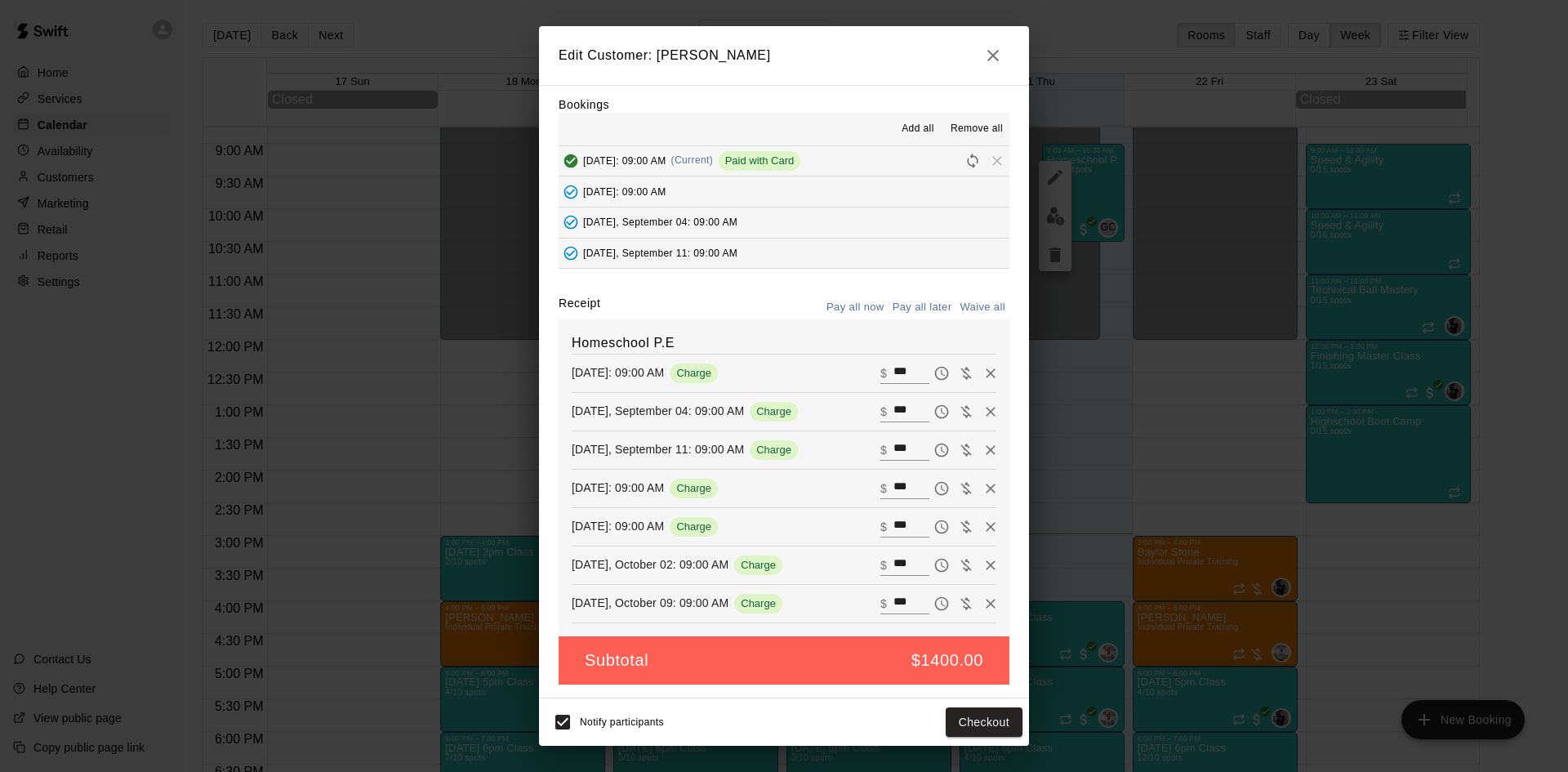
type input "*"
click at [995, 712] on button "Save" at bounding box center [995, 722] width 54 height 31
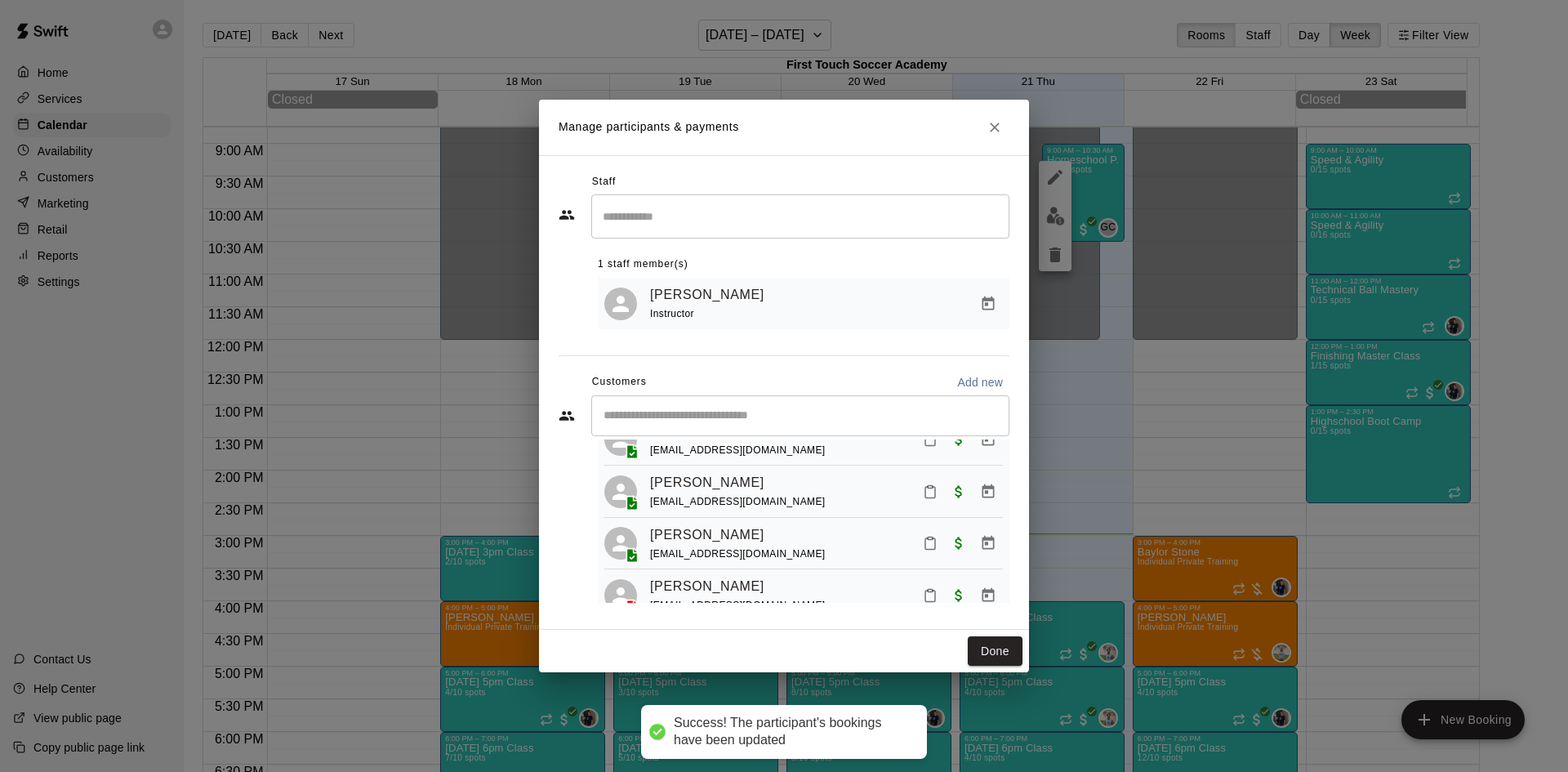
scroll to position [451, 0]
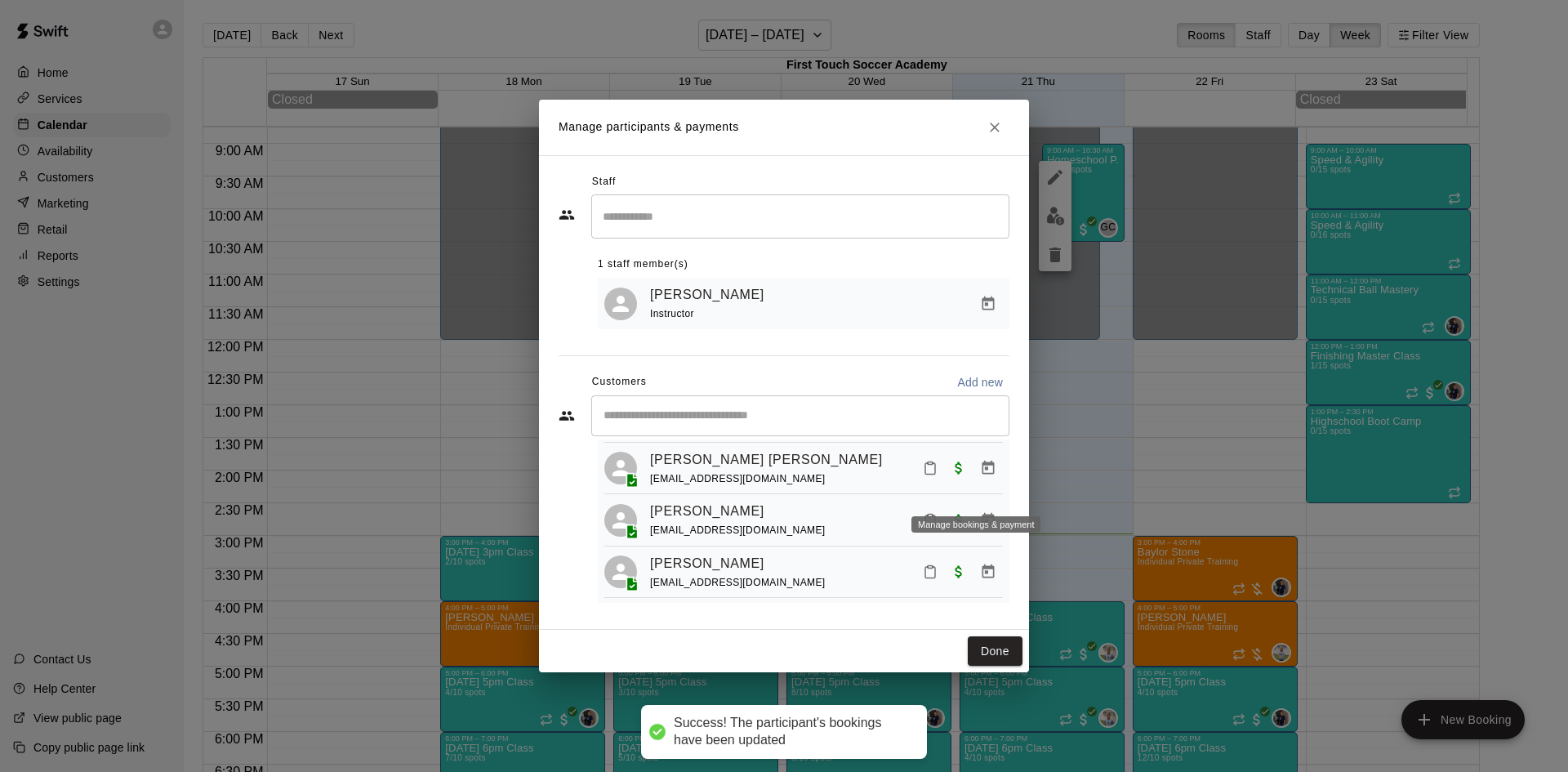
click at [980, 476] on icon "Manage bookings & payment" at bounding box center [987, 468] width 17 height 17
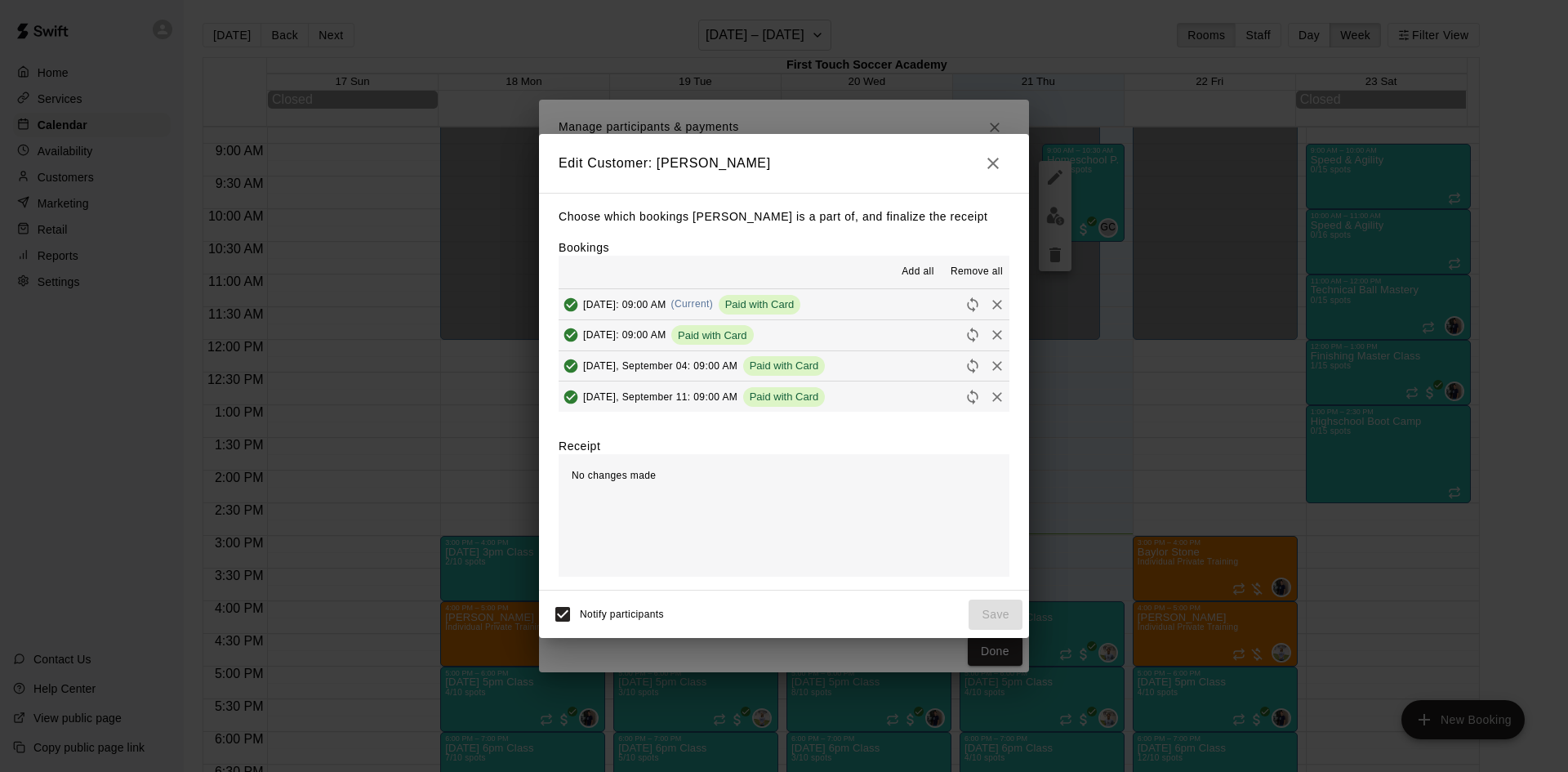
click at [999, 164] on icon "button" at bounding box center [993, 163] width 19 height 19
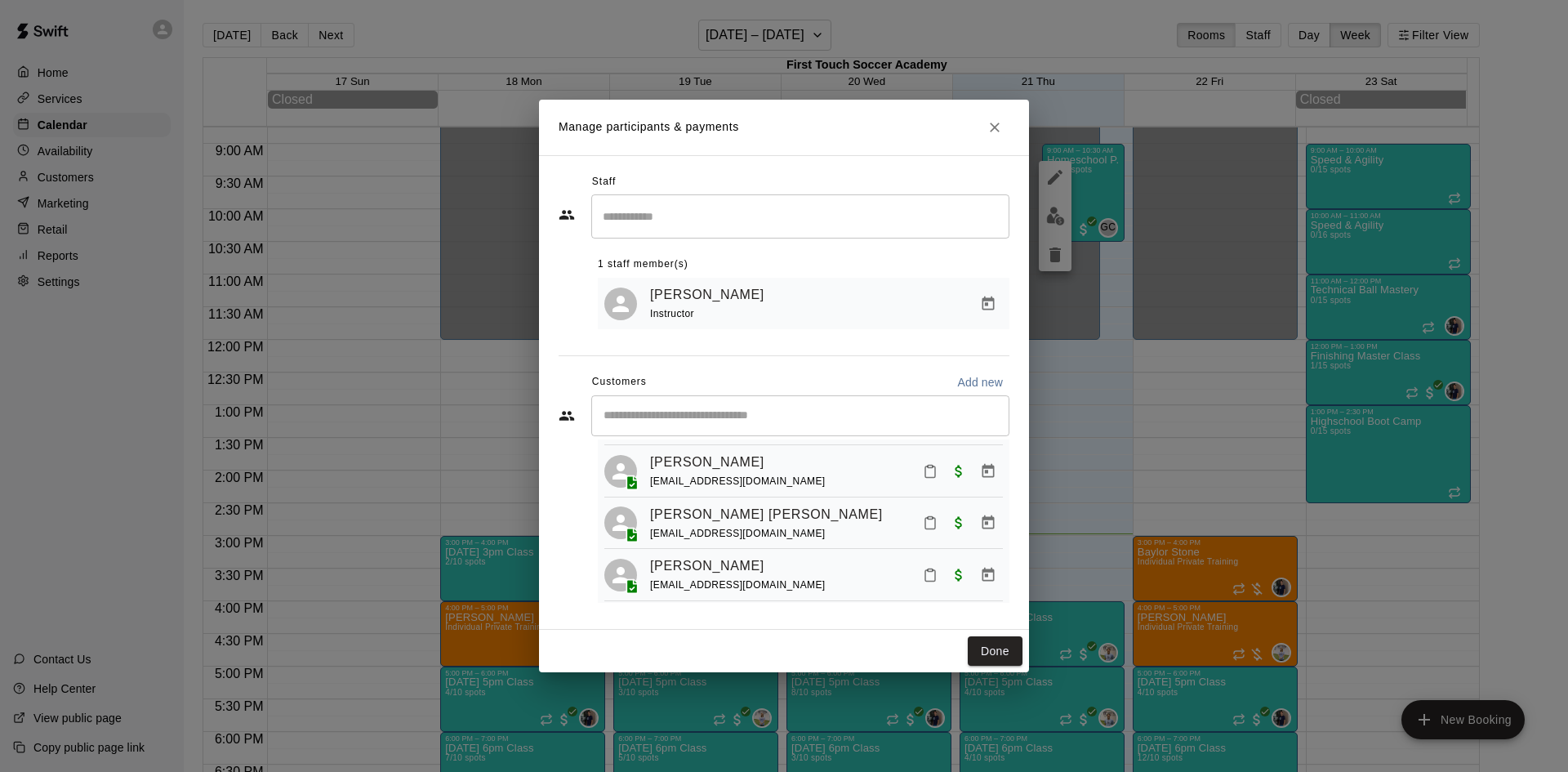
scroll to position [369, 0]
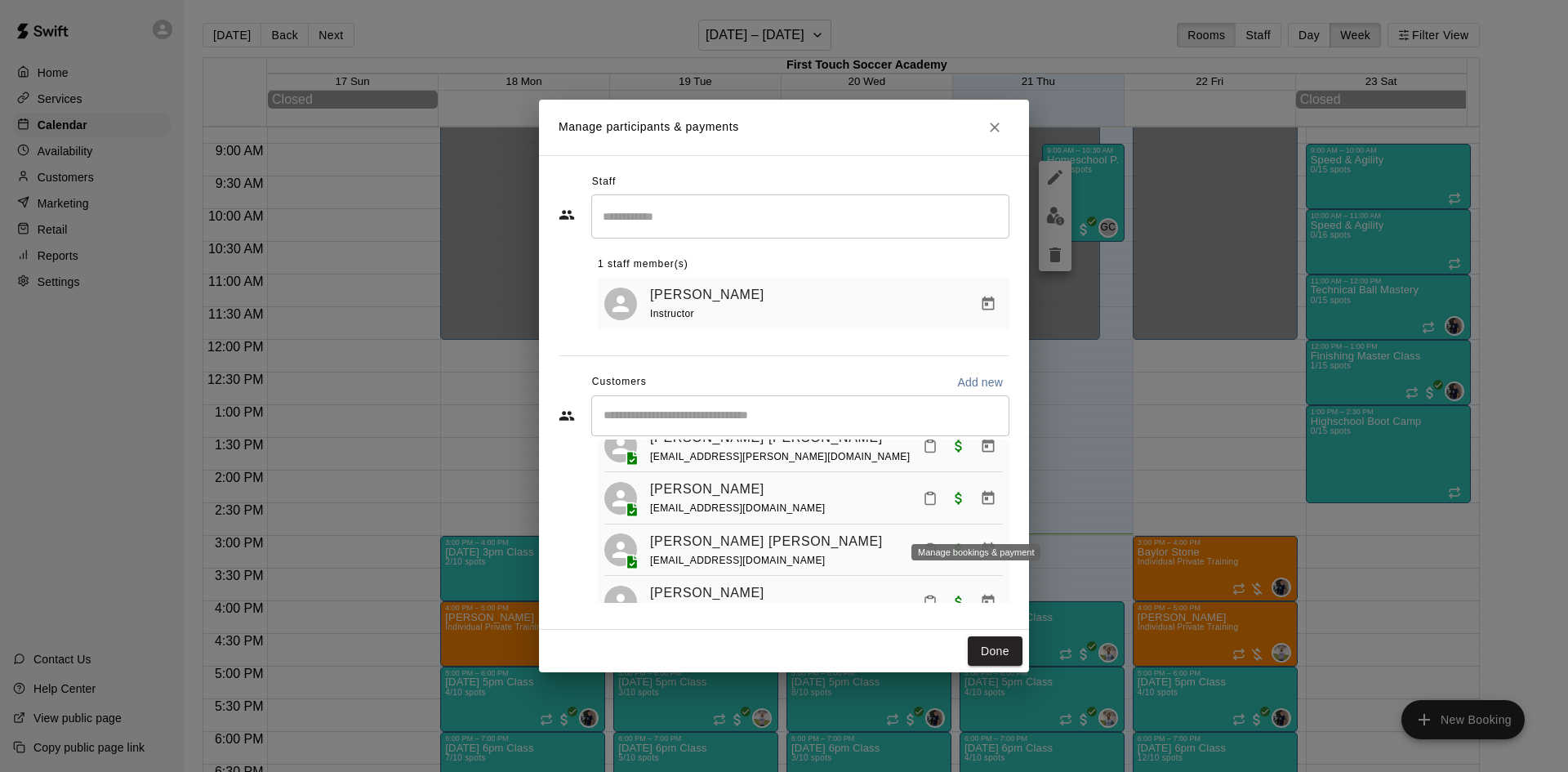
click at [982, 504] on icon "Manage bookings & payment" at bounding box center [988, 497] width 12 height 14
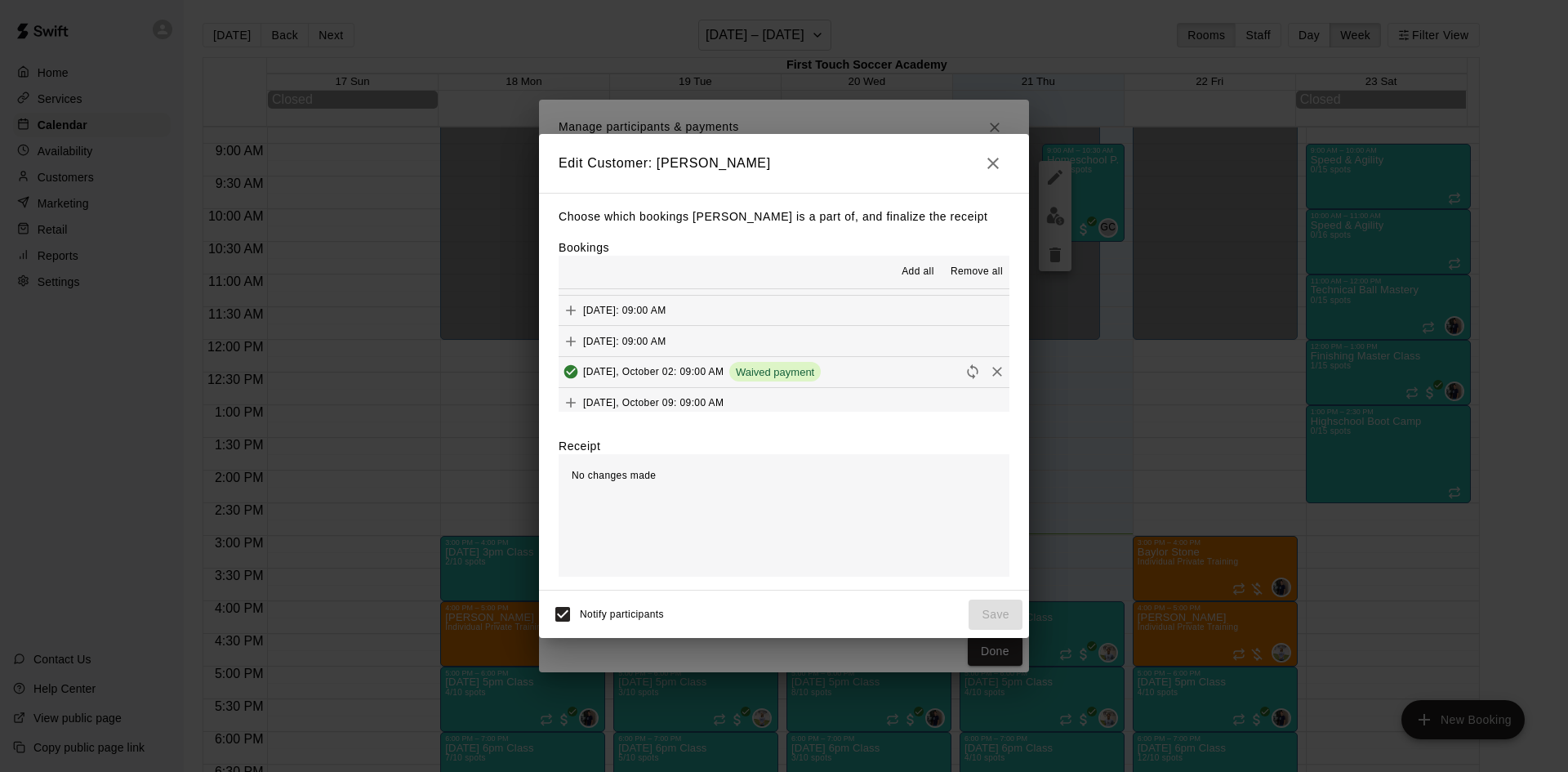
scroll to position [123, 0]
click at [992, 154] on icon "button" at bounding box center [993, 163] width 19 height 19
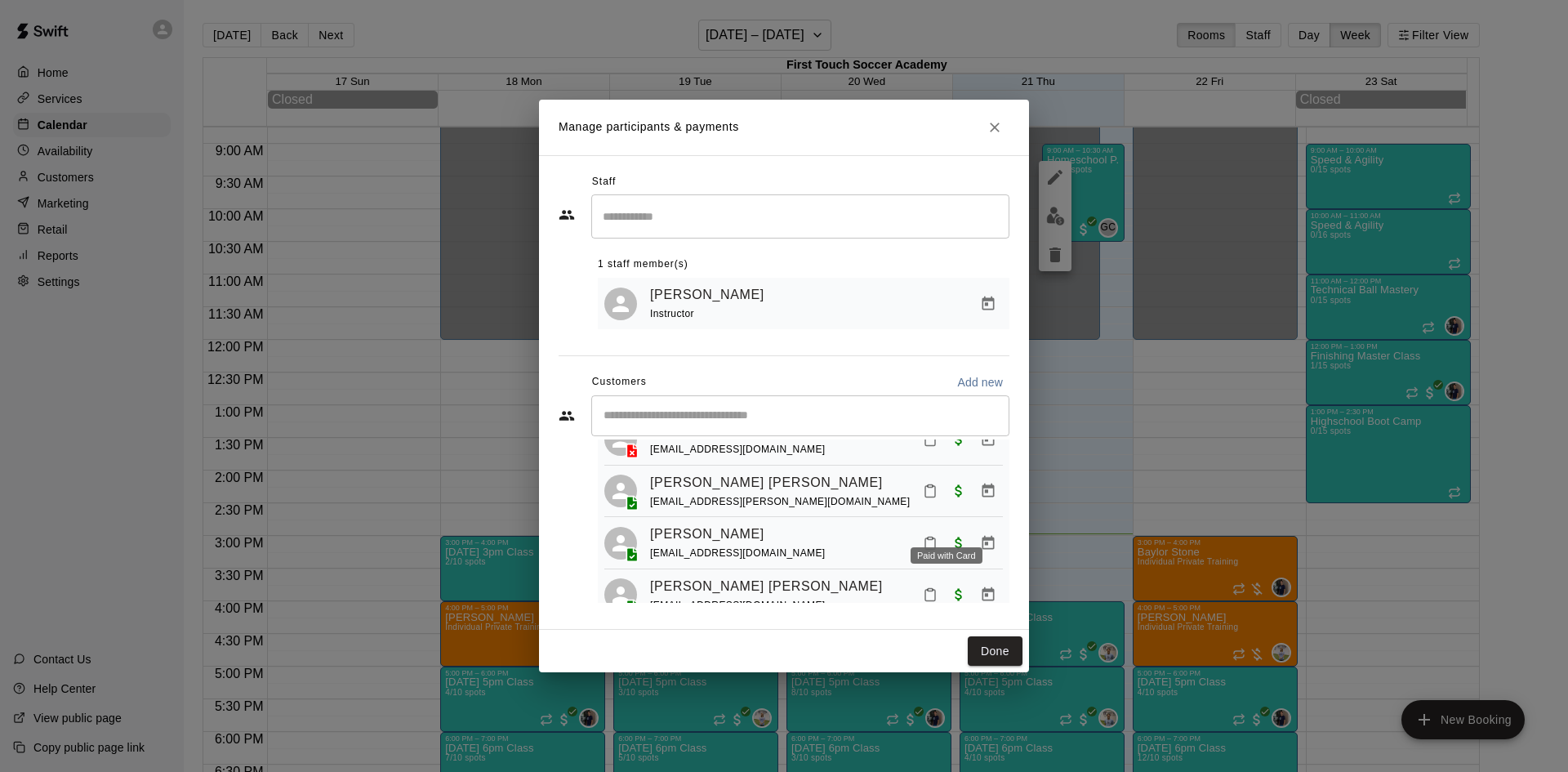
scroll to position [287, 0]
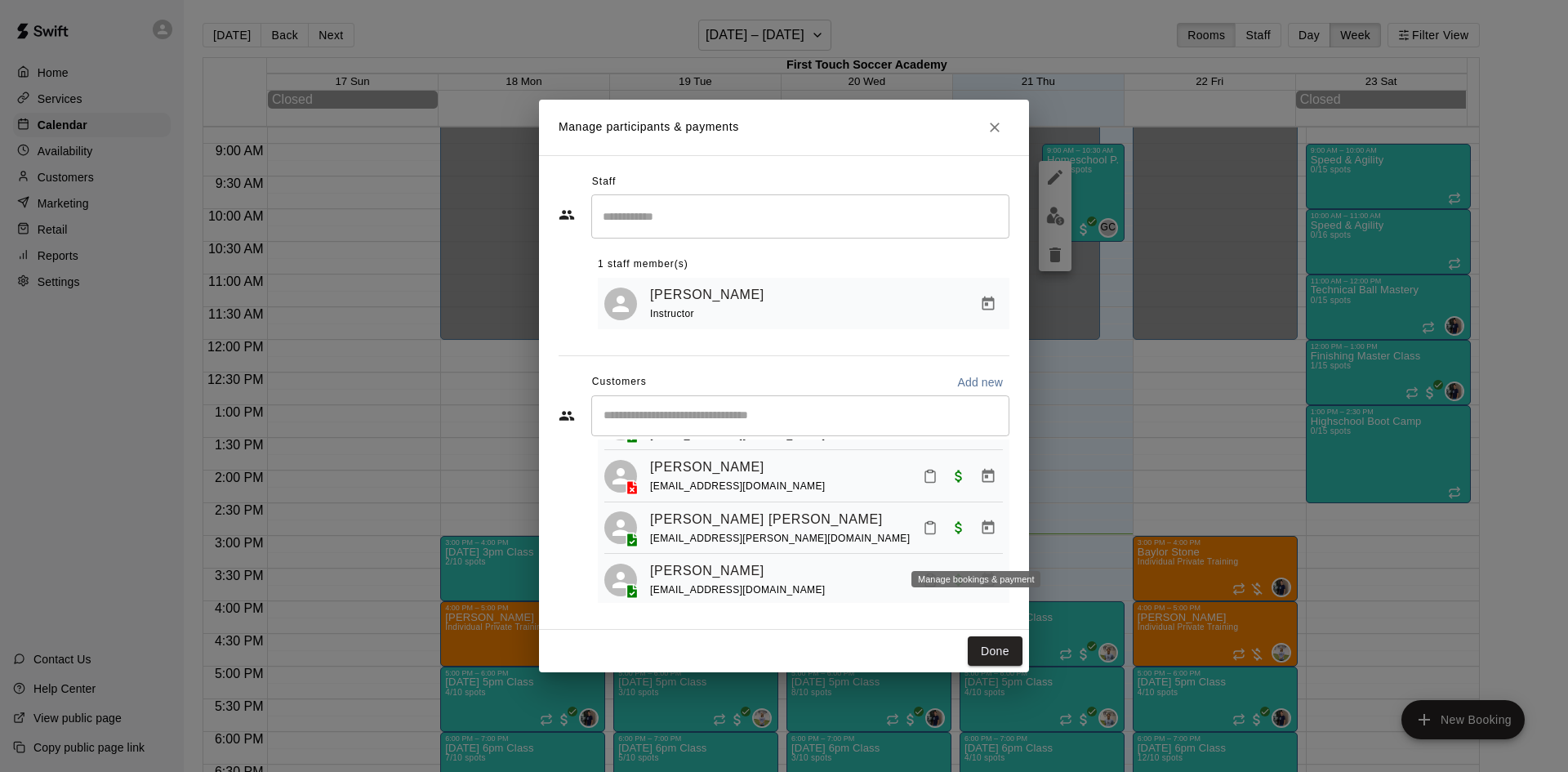
click at [980, 536] on icon "Manage bookings & payment" at bounding box center [987, 527] width 17 height 17
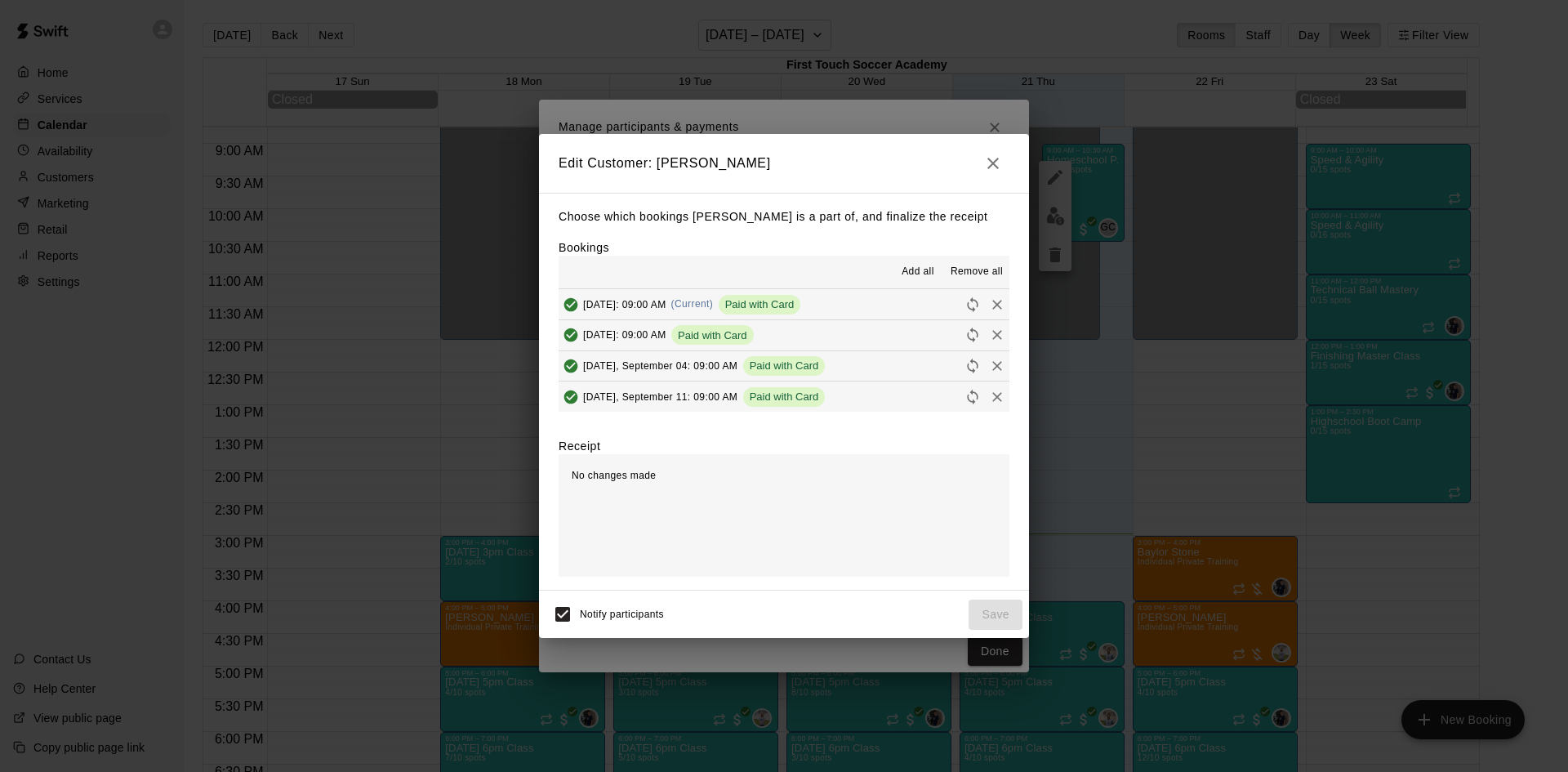
click at [989, 168] on icon "button" at bounding box center [993, 163] width 11 height 11
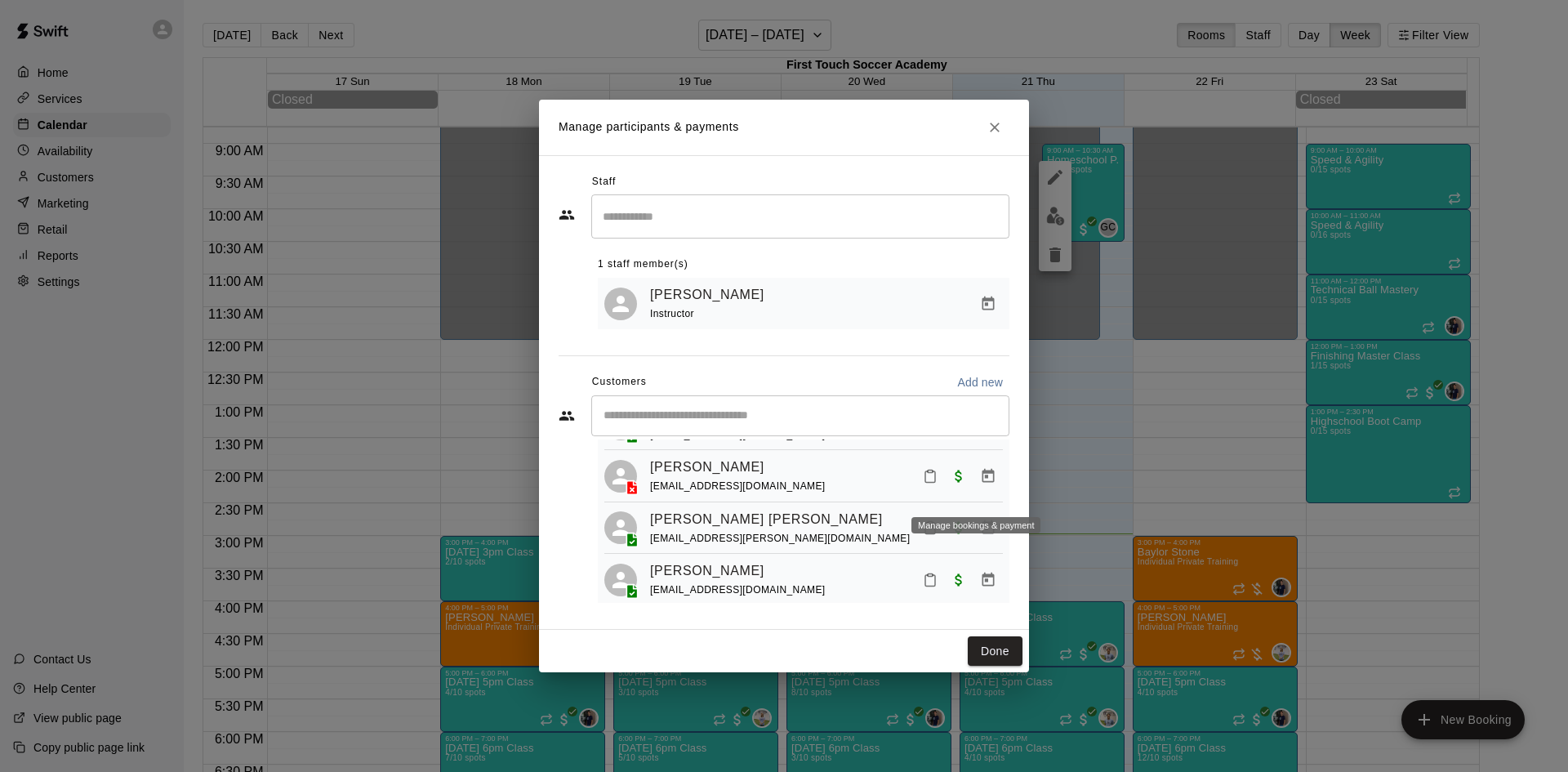
click at [980, 483] on icon "Manage bookings & payment" at bounding box center [987, 476] width 17 height 17
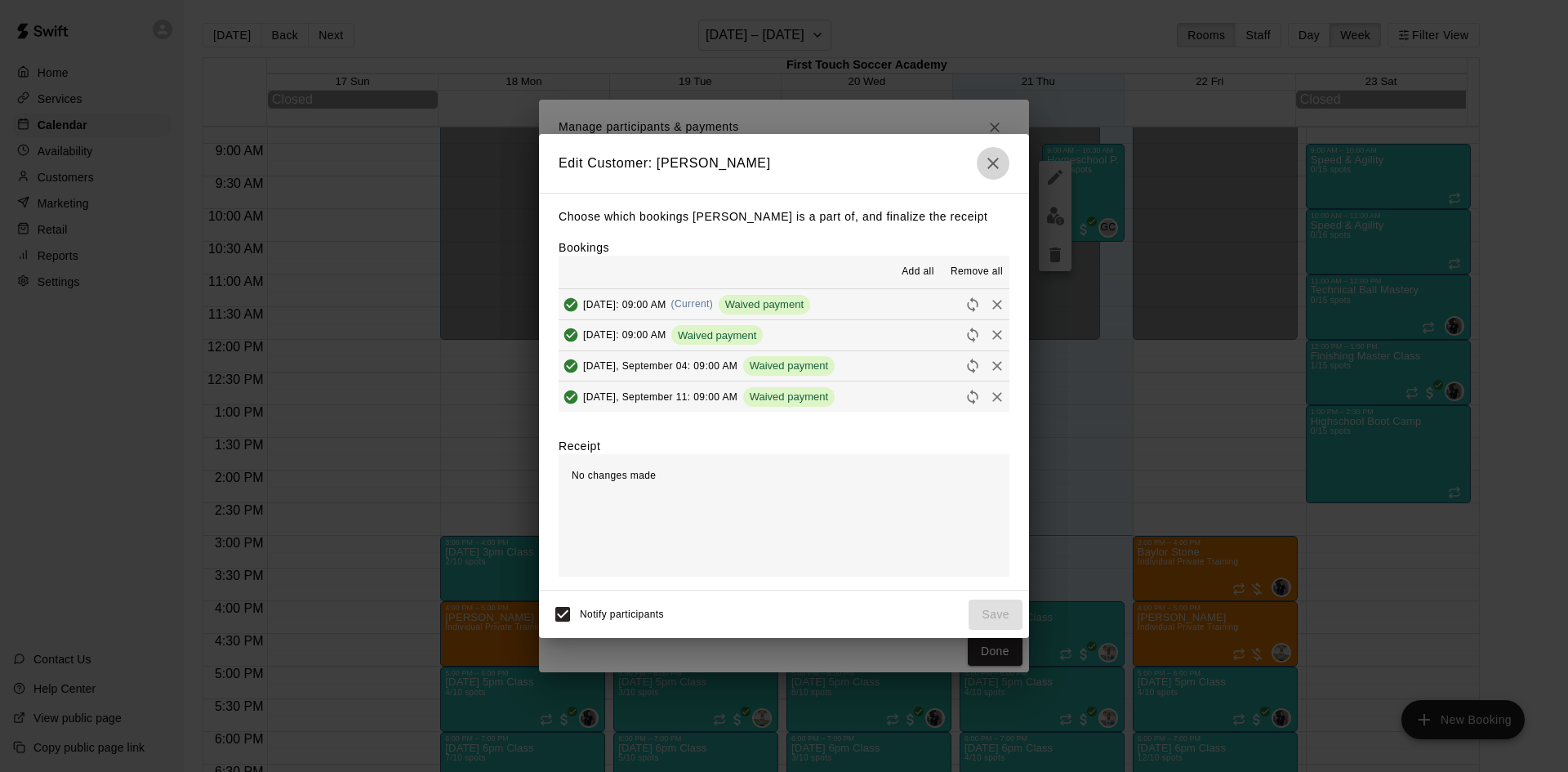
click at [998, 163] on icon "button" at bounding box center [993, 163] width 19 height 19
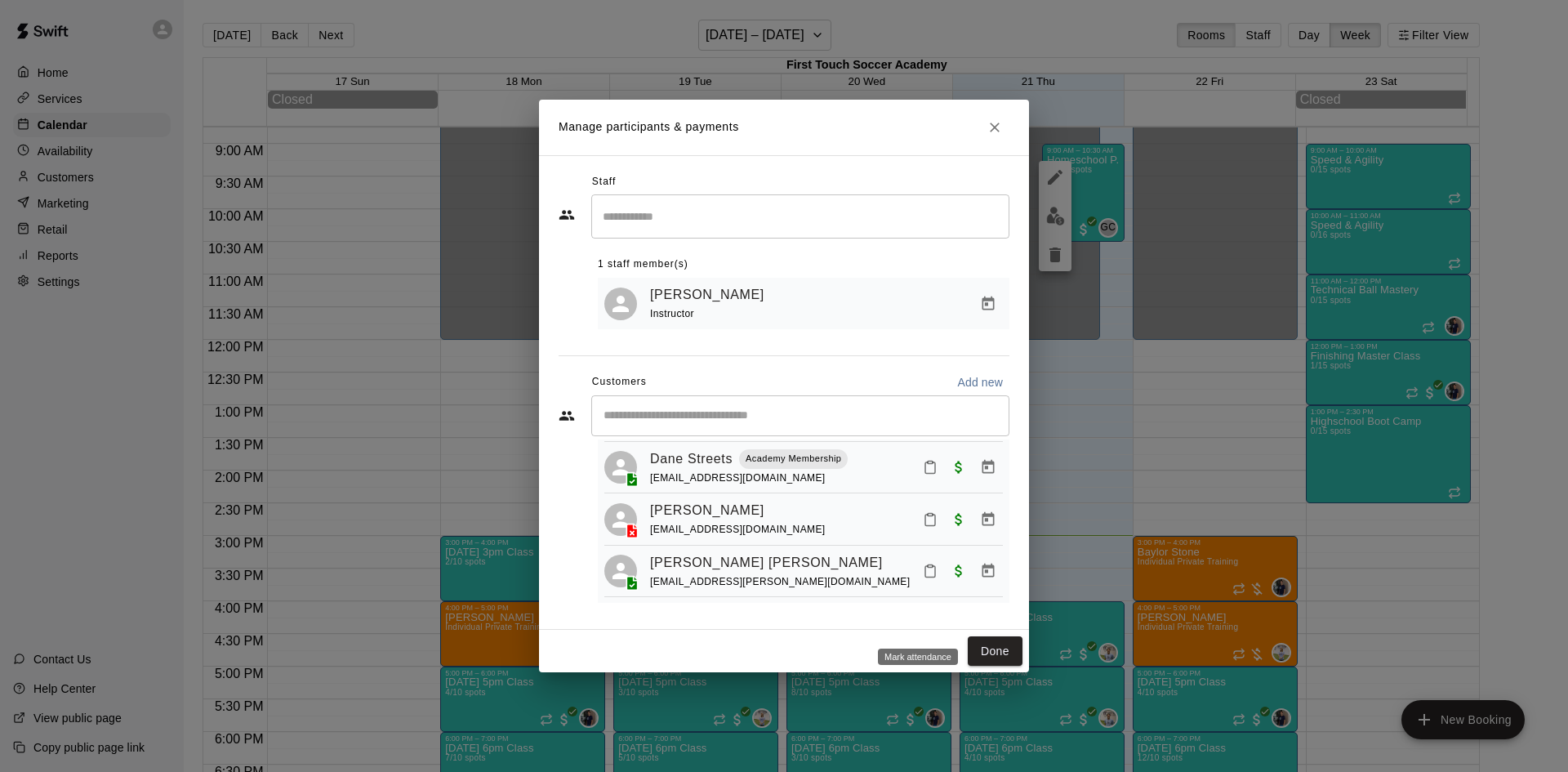
scroll to position [206, 0]
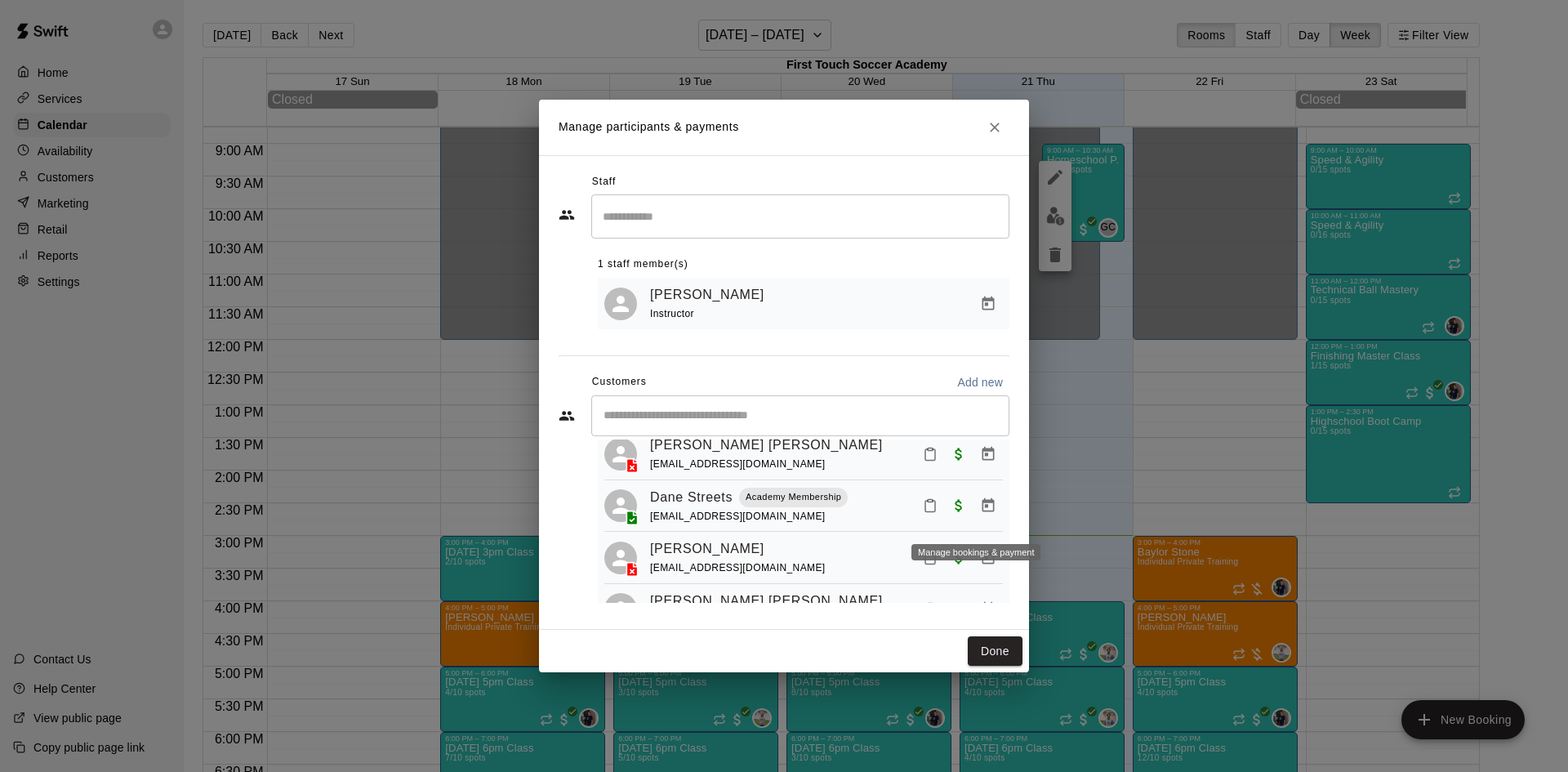
click at [982, 512] on icon "Manage bookings & payment" at bounding box center [988, 506] width 12 height 14
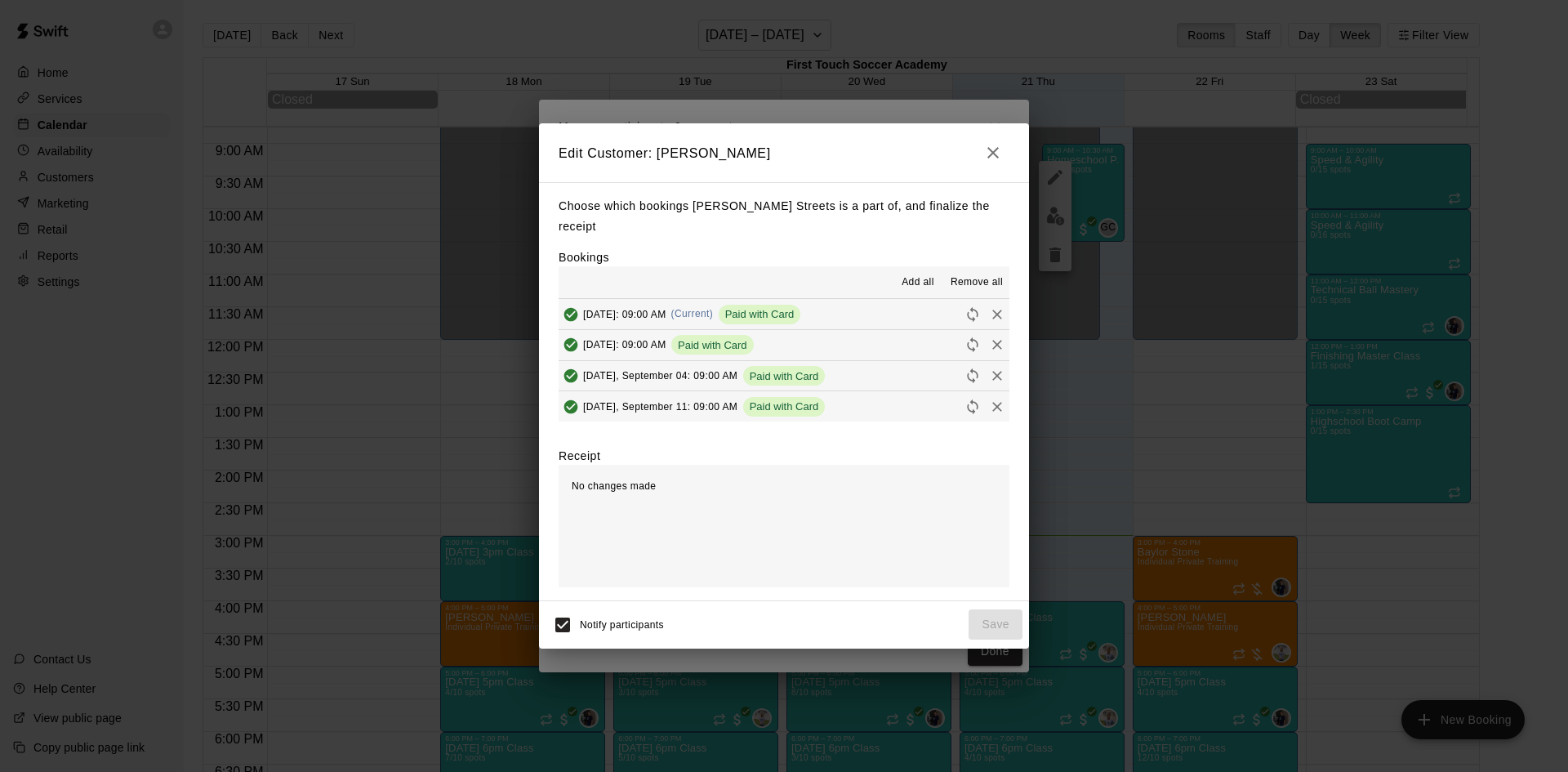
click at [987, 159] on icon "button" at bounding box center [993, 153] width 19 height 19
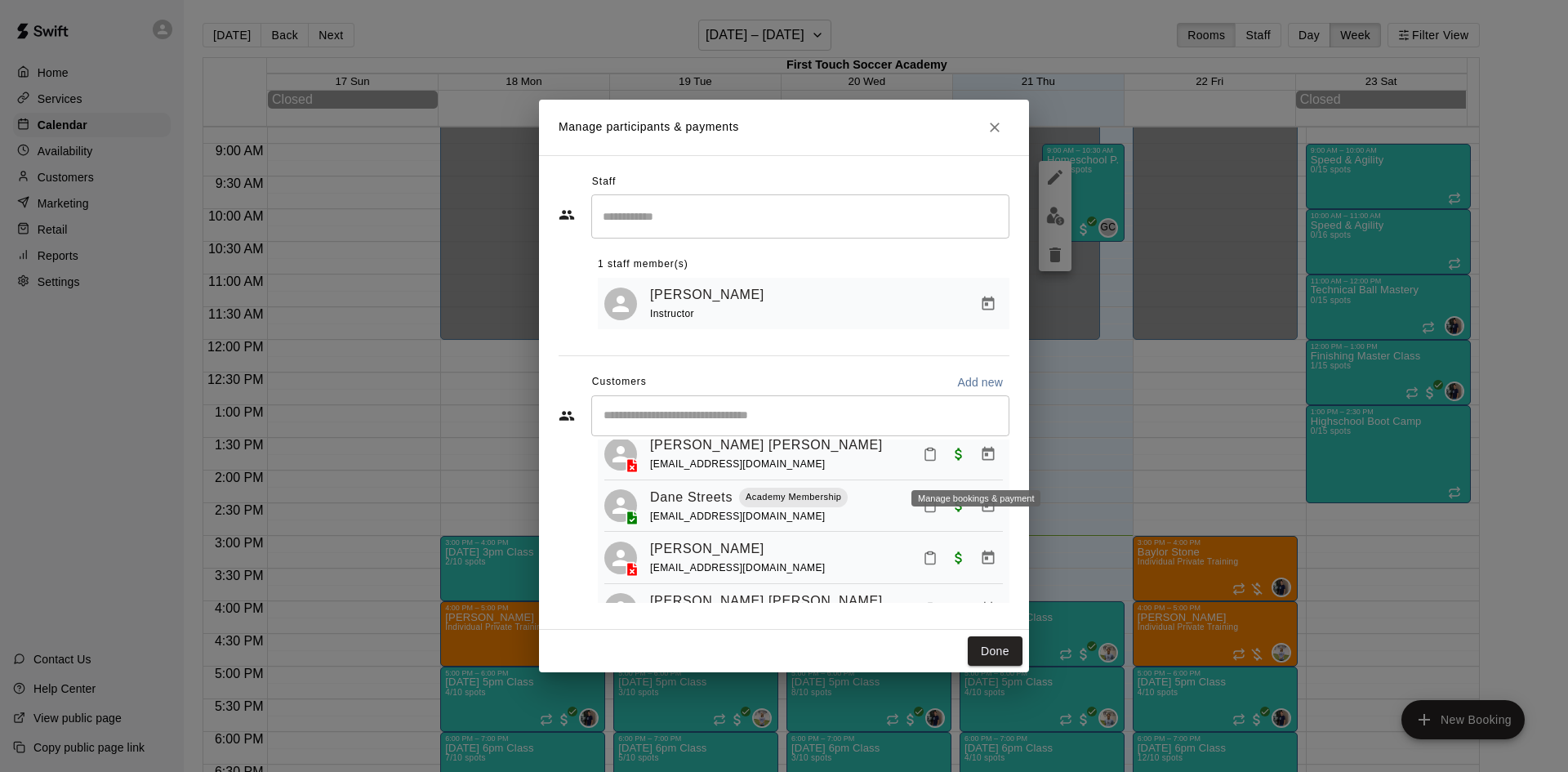
click at [987, 462] on button "Manage bookings & payment" at bounding box center [988, 454] width 30 height 30
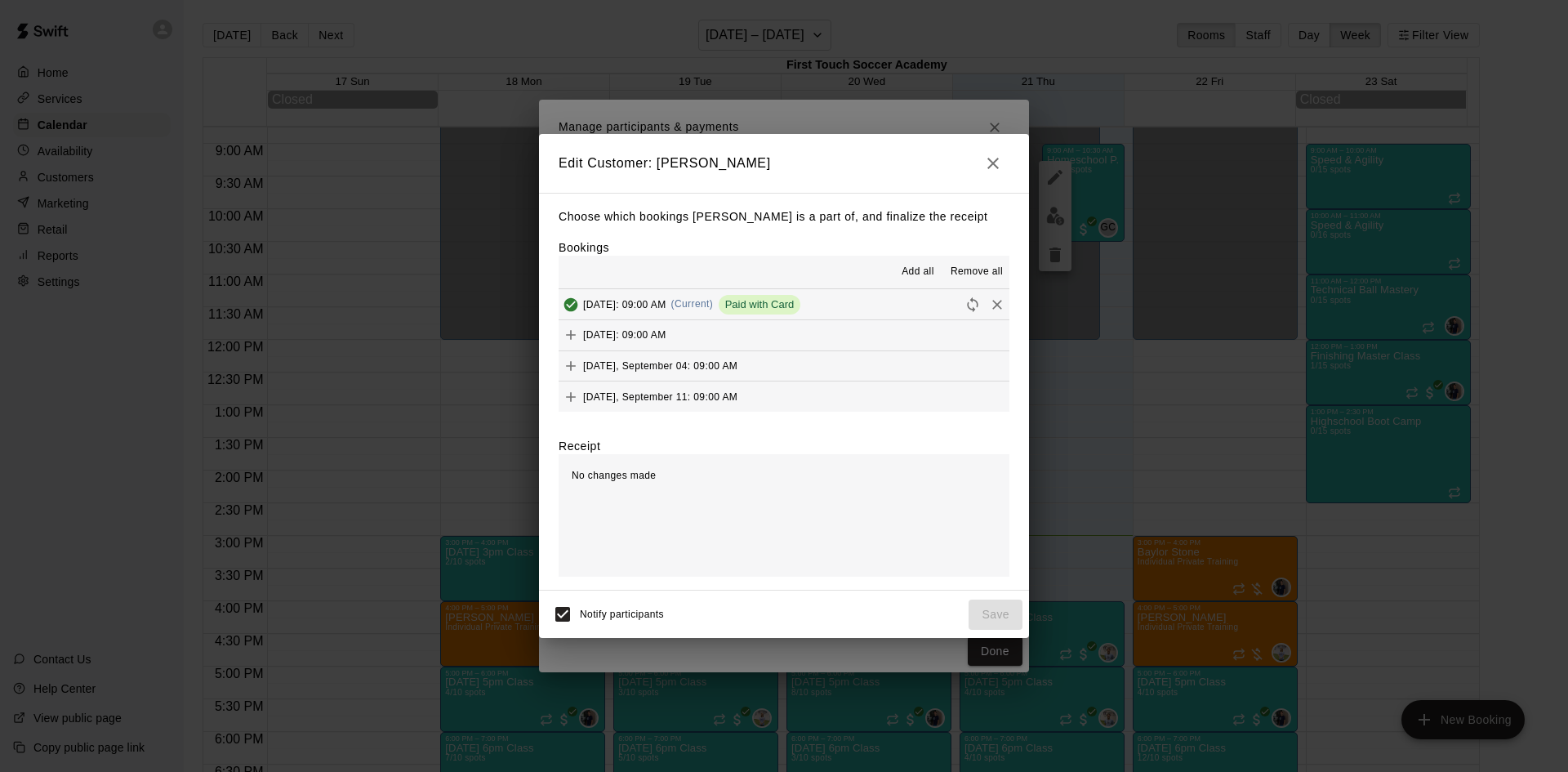
click at [925, 272] on span "Add all" at bounding box center [918, 272] width 32 height 17
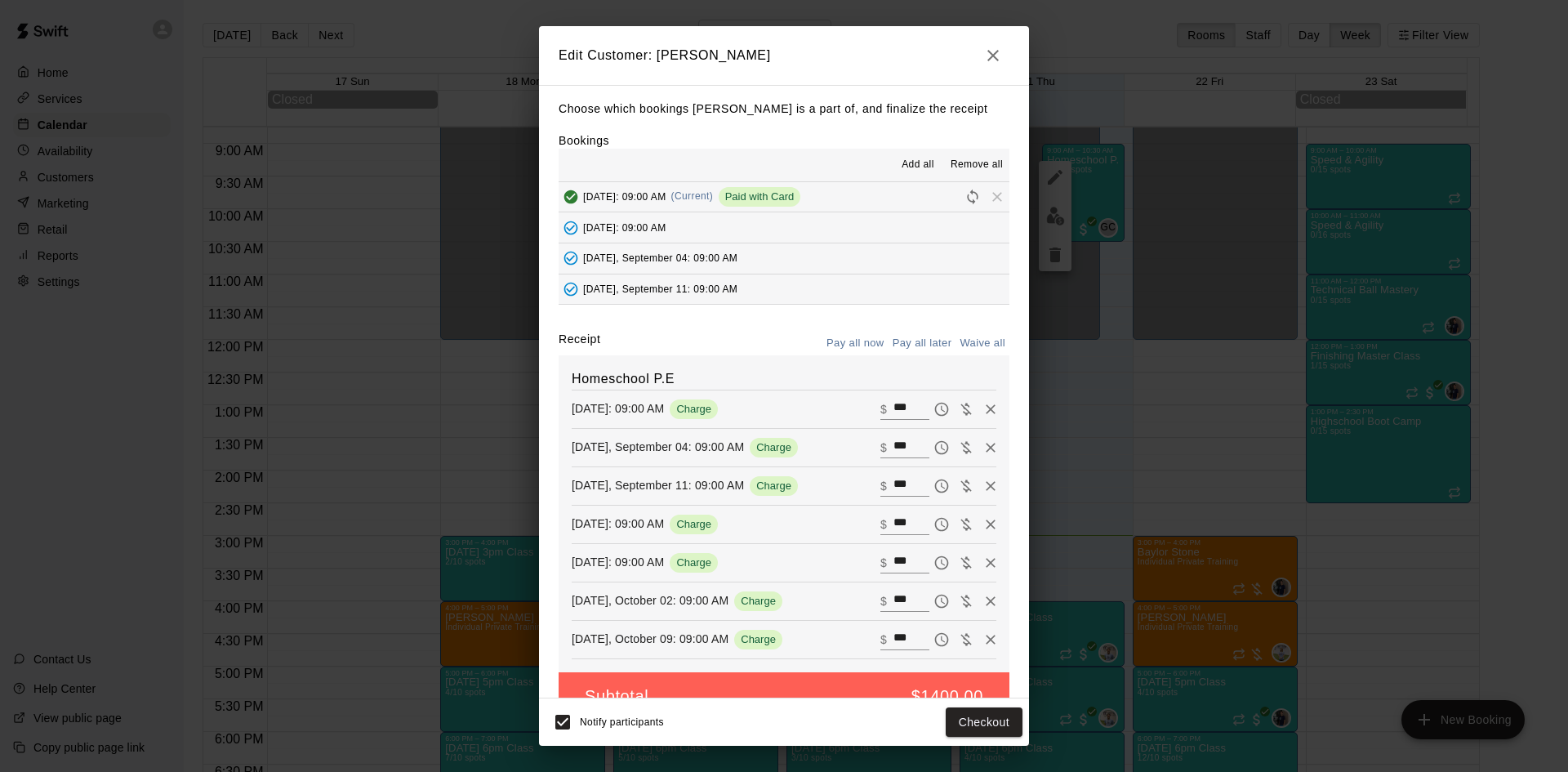
click at [968, 345] on button "Waive all" at bounding box center [982, 343] width 54 height 25
type input "*"
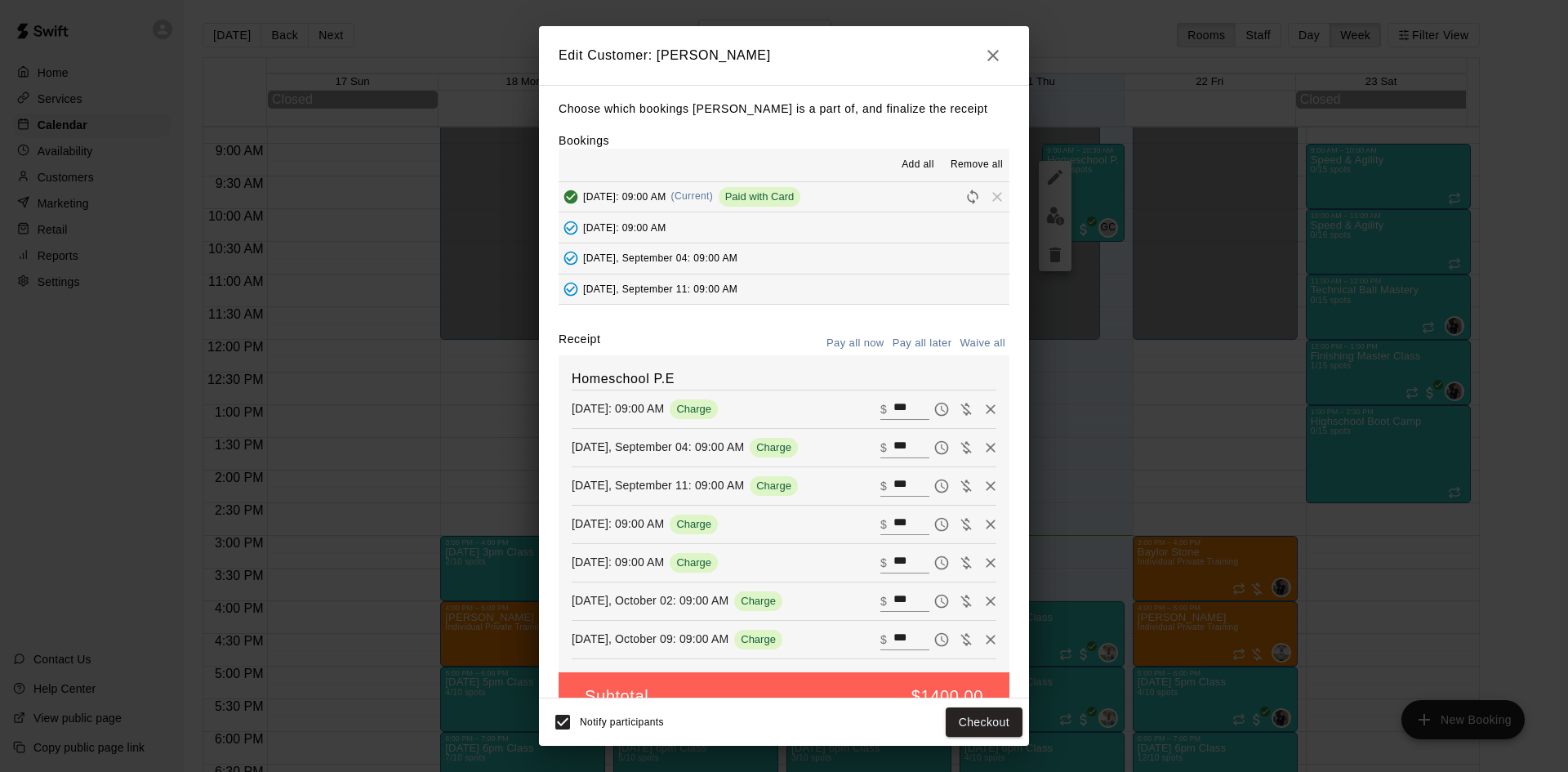
type input "*"
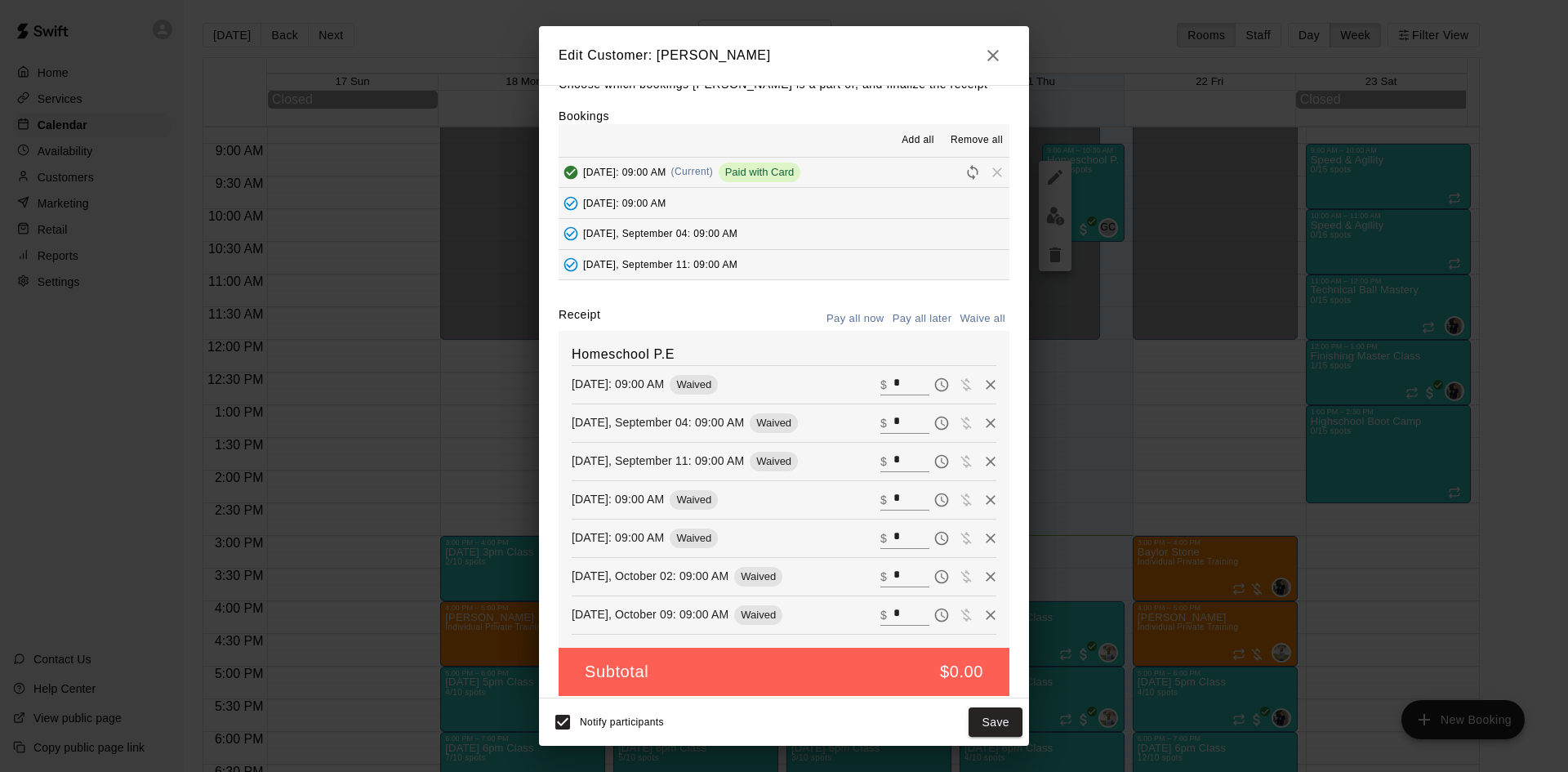
scroll to position [38, 0]
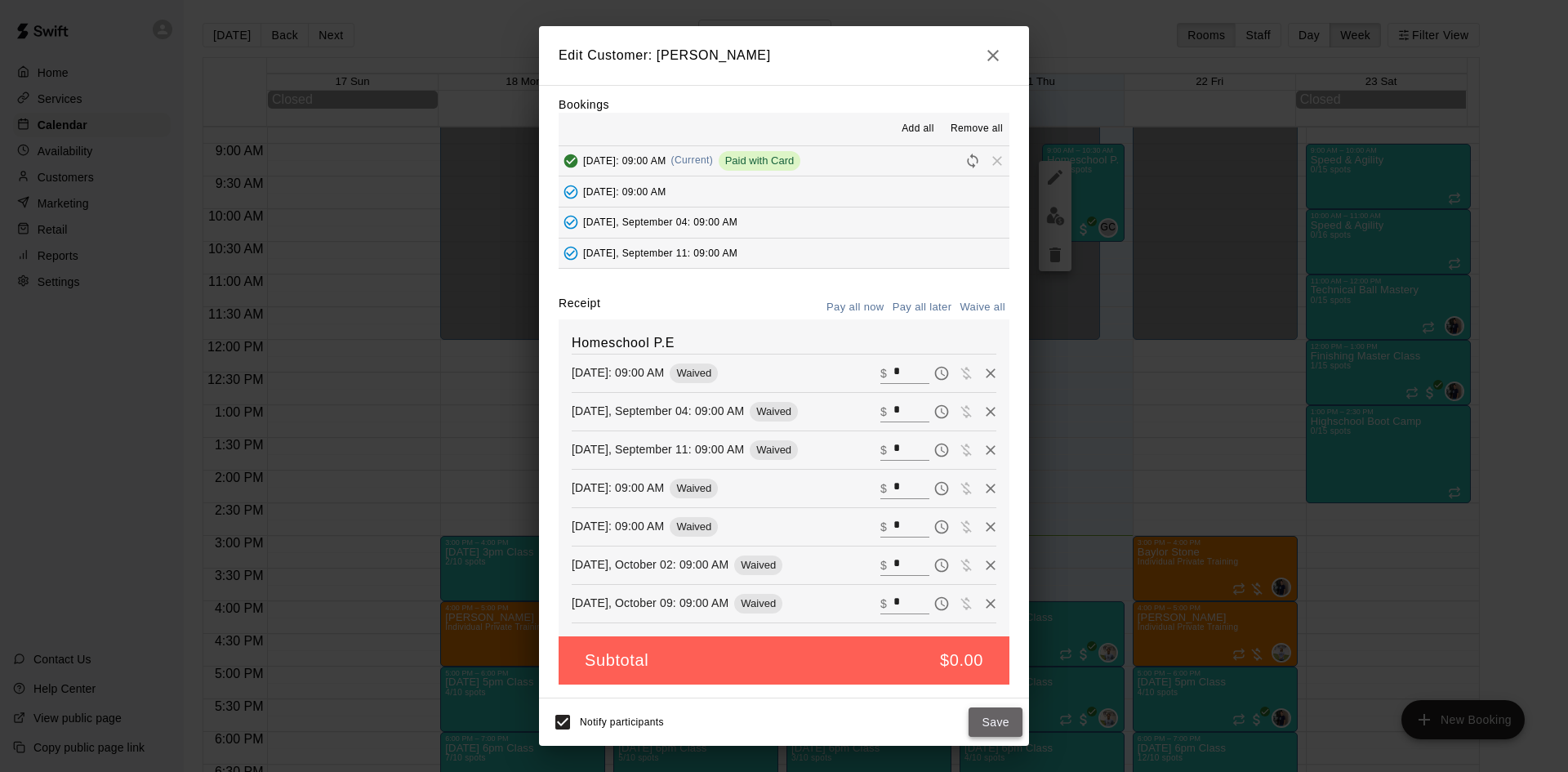
click at [983, 717] on button "Save" at bounding box center [995, 722] width 54 height 31
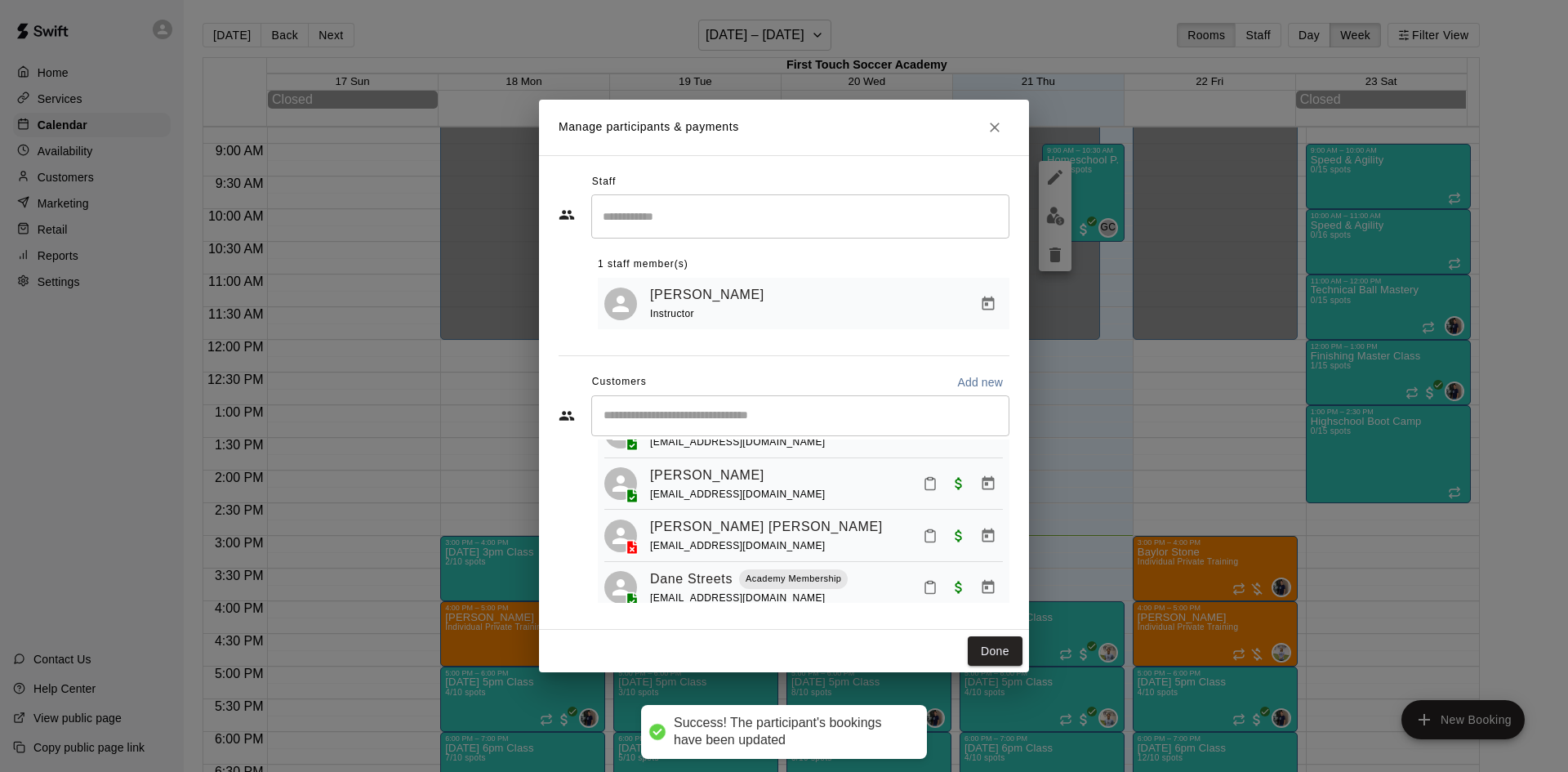
scroll to position [43, 0]
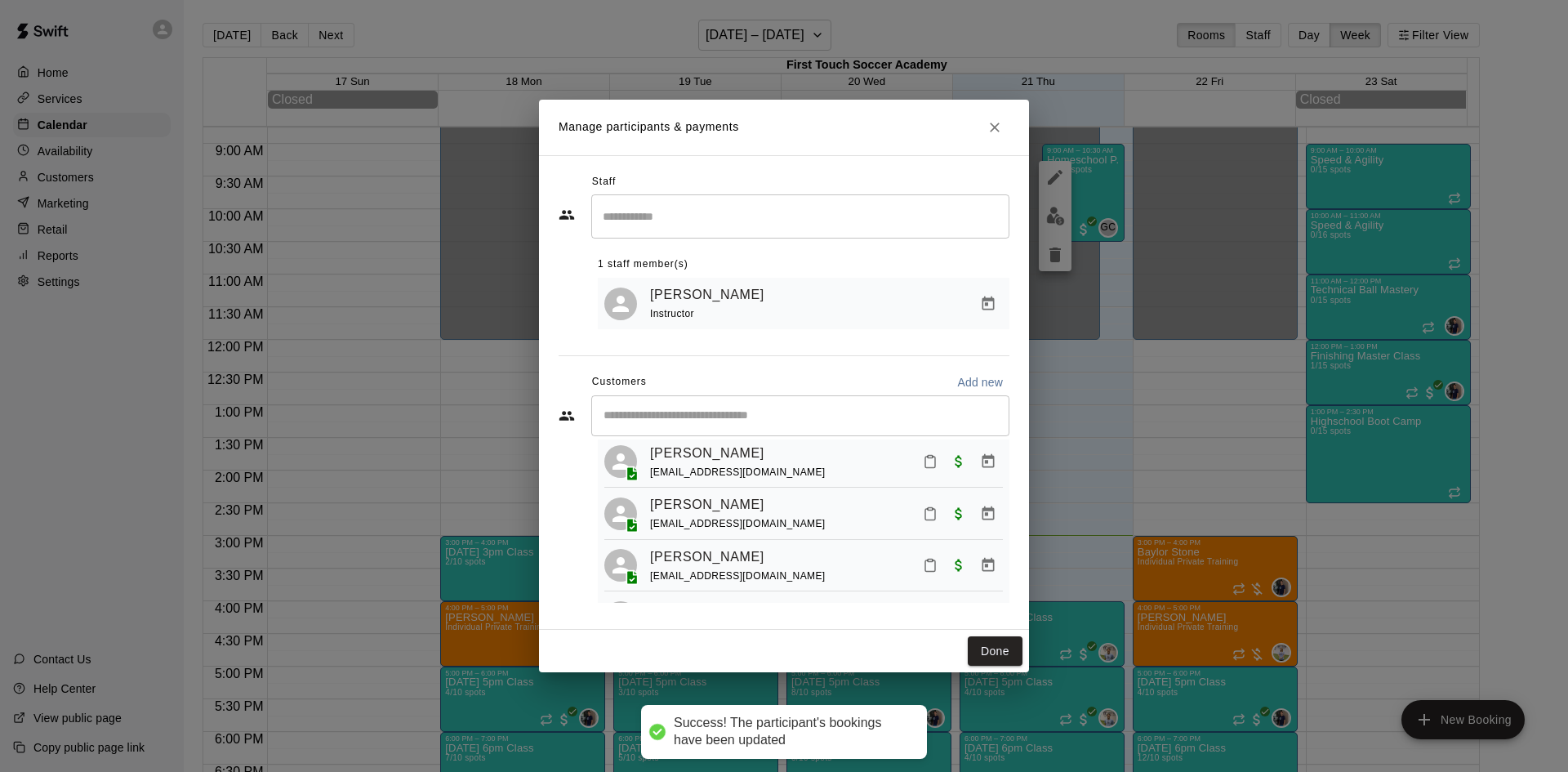
click at [980, 572] on icon "Manage bookings & payment" at bounding box center [987, 565] width 17 height 17
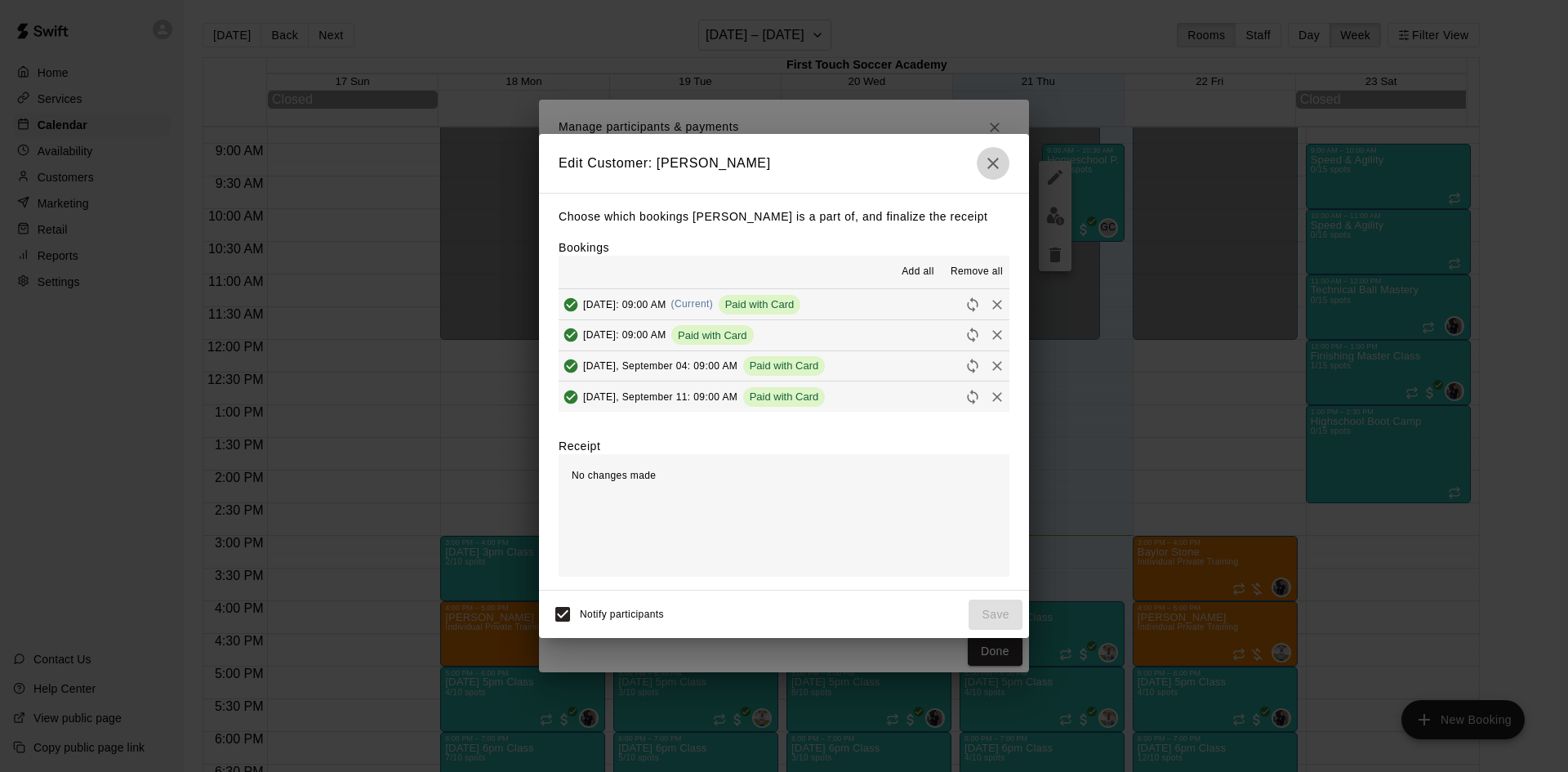
click at [994, 165] on icon "button" at bounding box center [993, 163] width 19 height 19
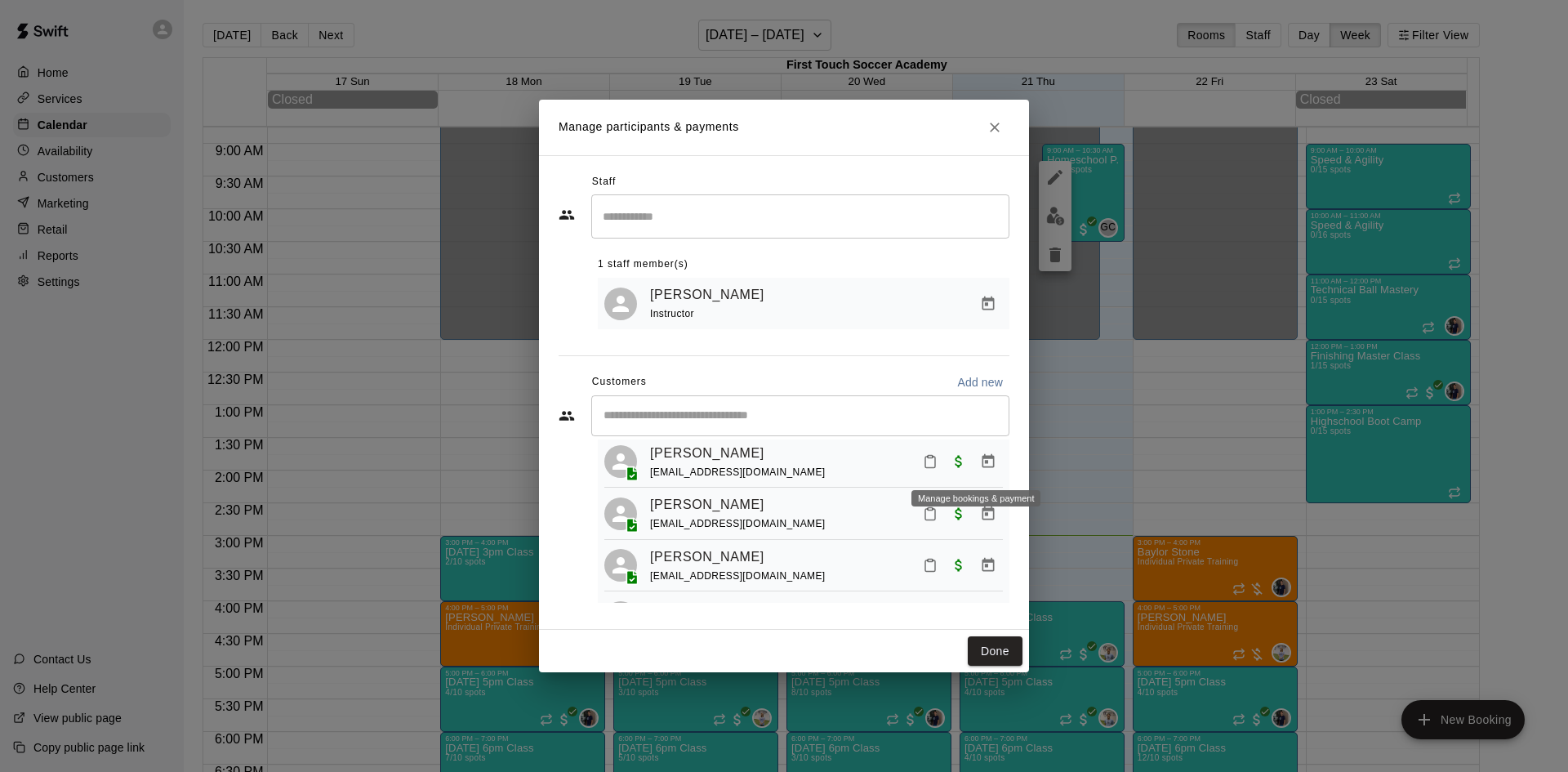
click at [975, 455] on button "Manage bookings & payment" at bounding box center [988, 462] width 30 height 30
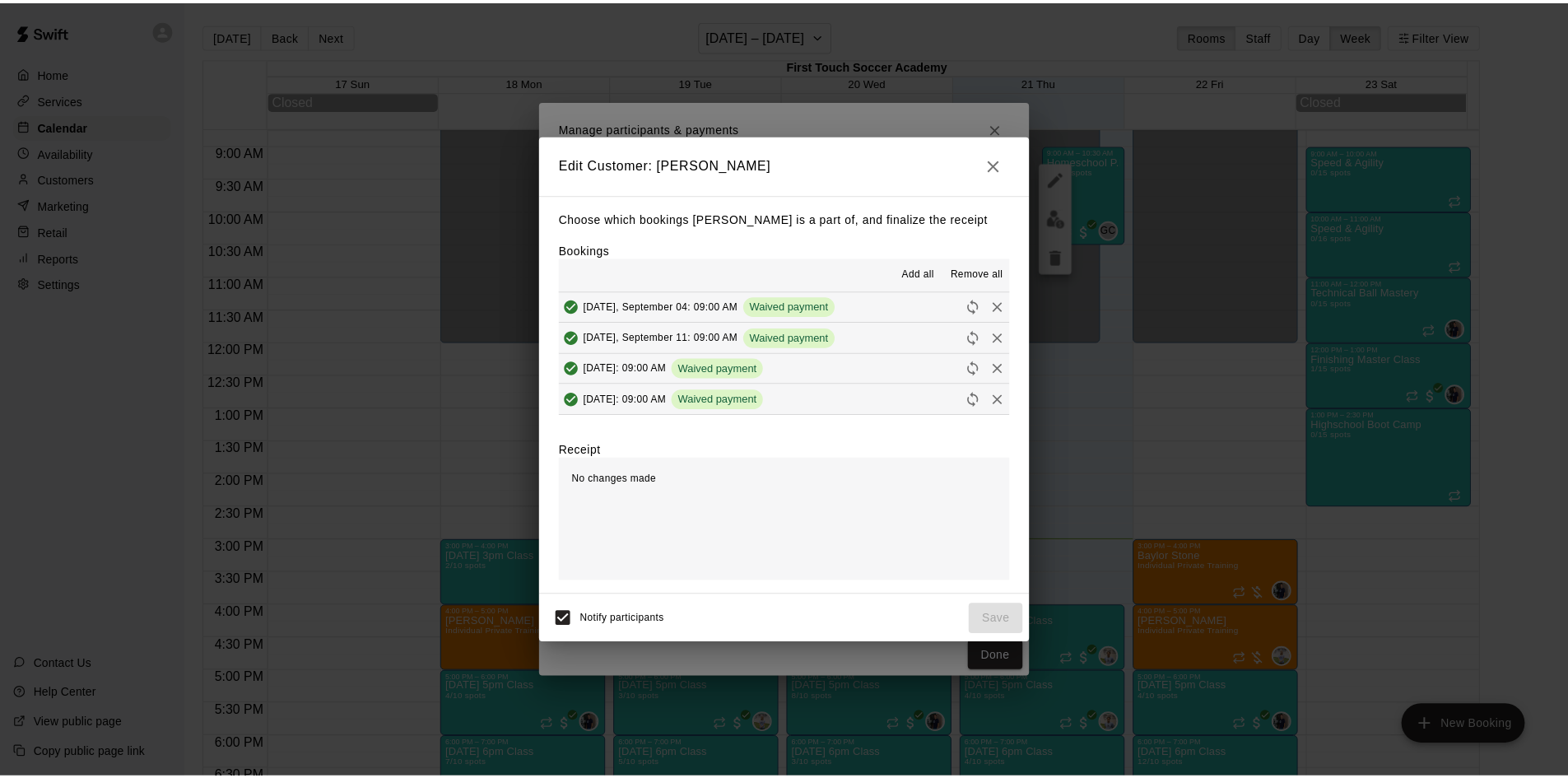
scroll to position [124, 0]
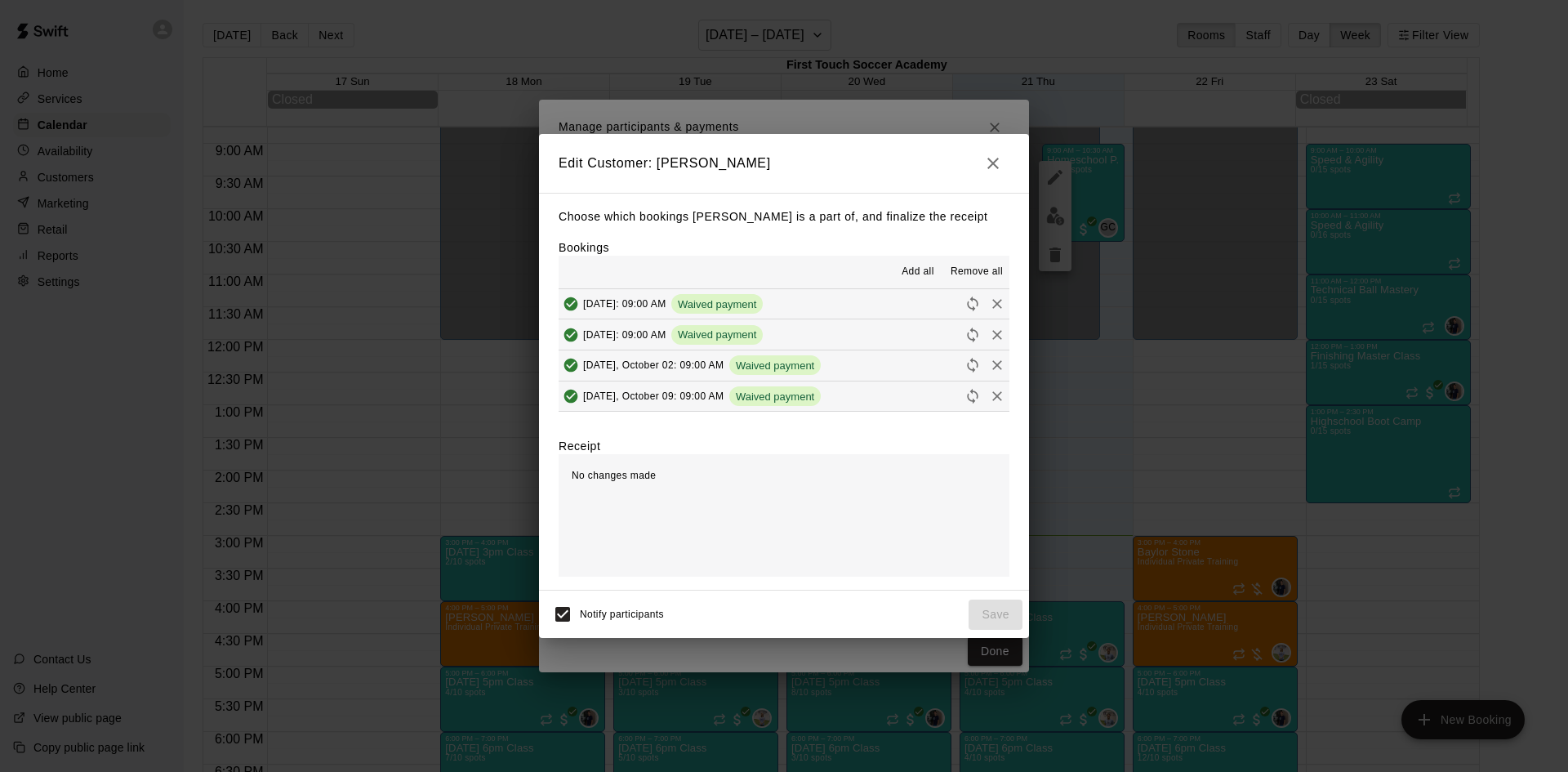
click at [1001, 166] on icon "button" at bounding box center [993, 163] width 19 height 19
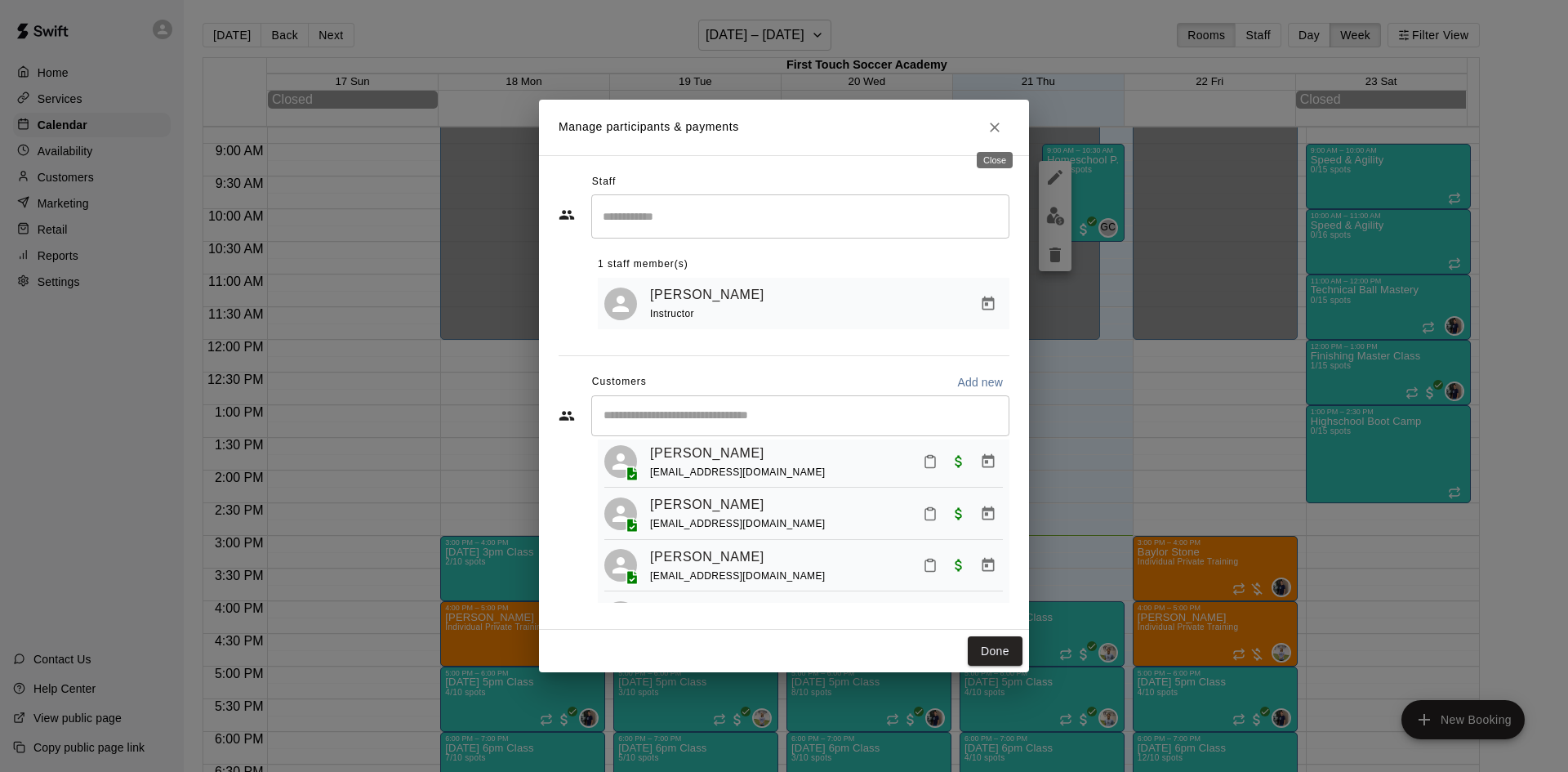
click at [1000, 131] on icon "Close" at bounding box center [994, 128] width 17 height 17
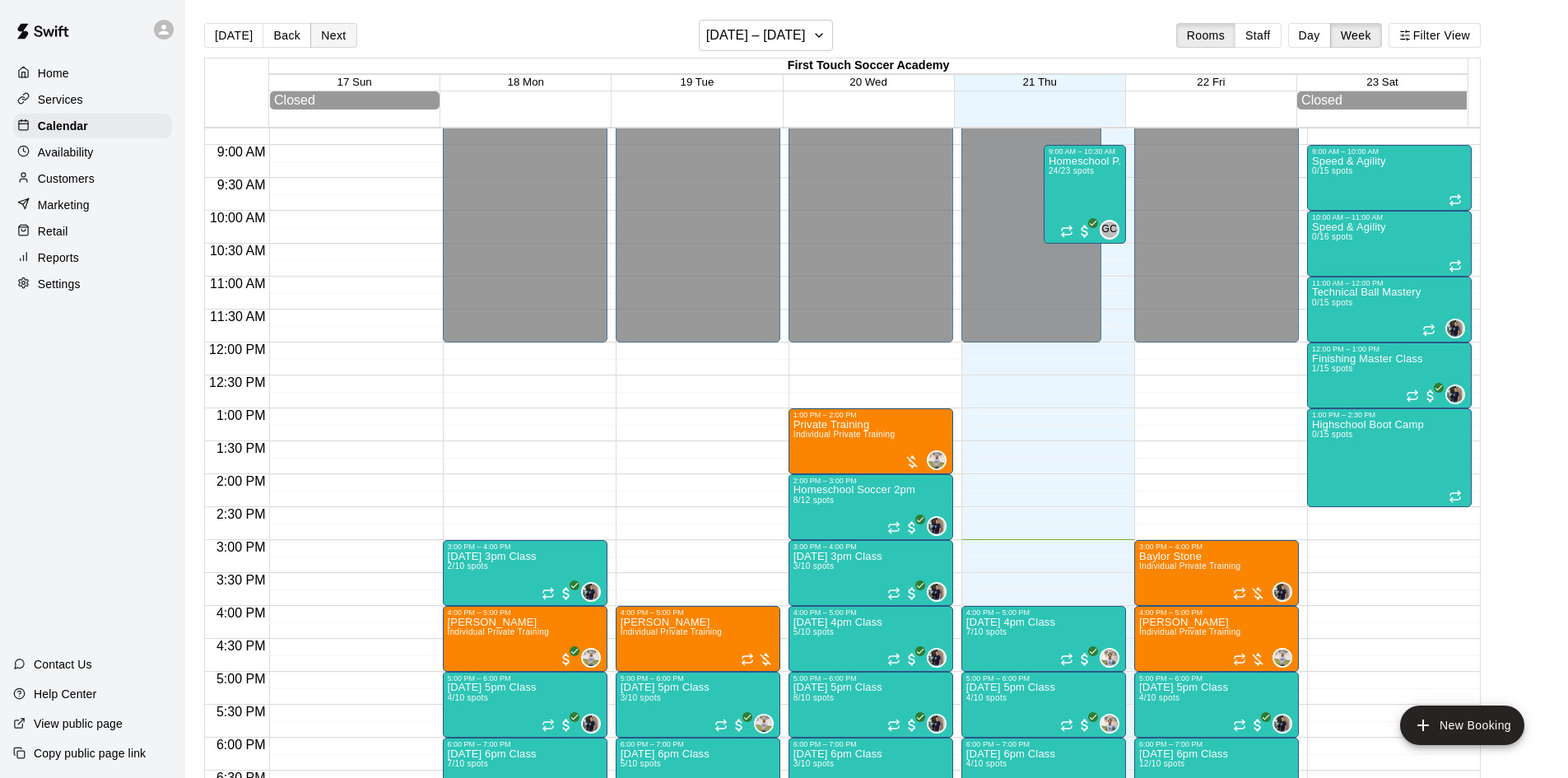
click at [328, 35] on button "Next" at bounding box center [333, 35] width 46 height 25
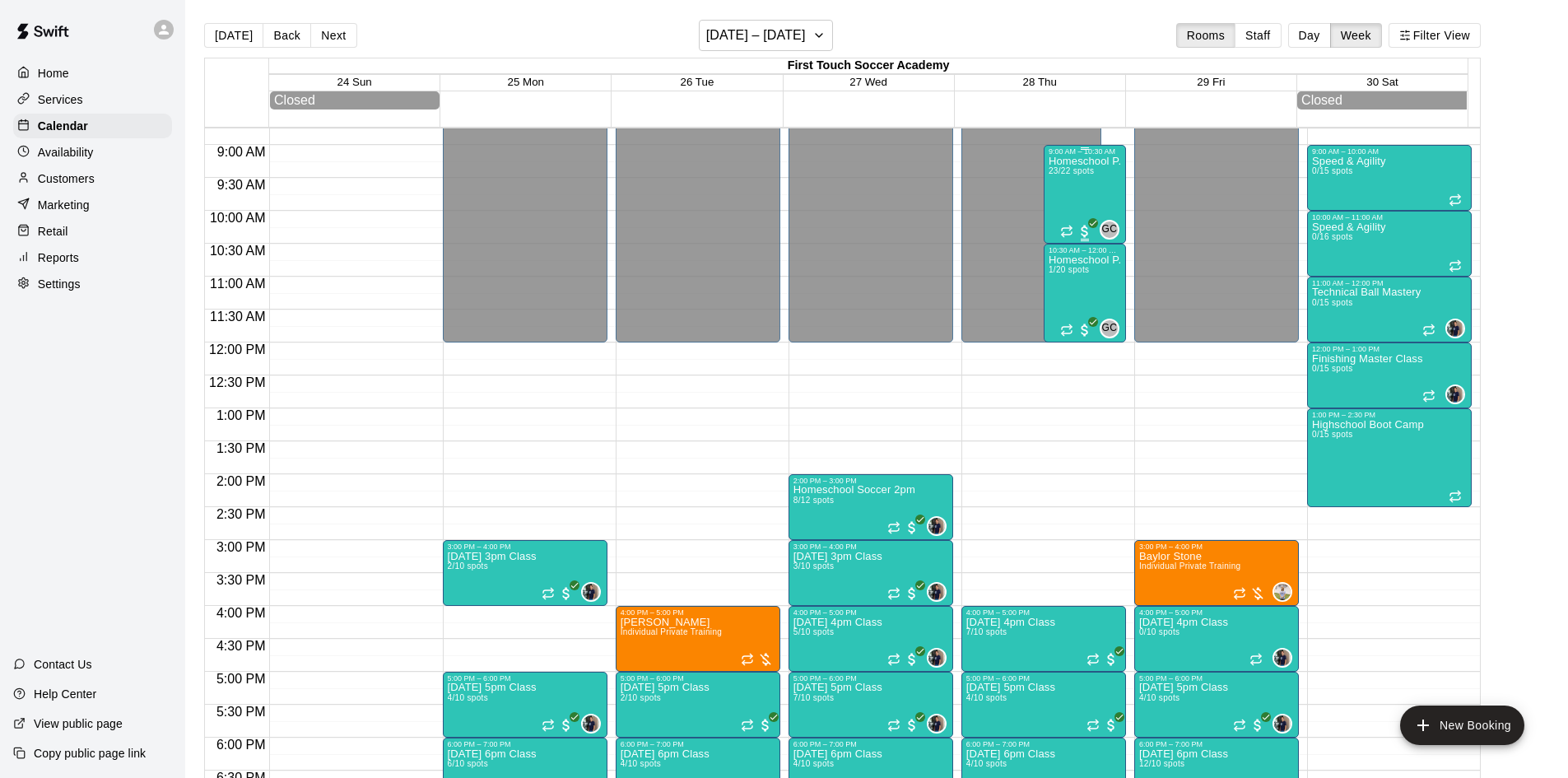
click at [1053, 192] on div "Homeschool P.E 23/22 spots" at bounding box center [1085, 545] width 72 height 778
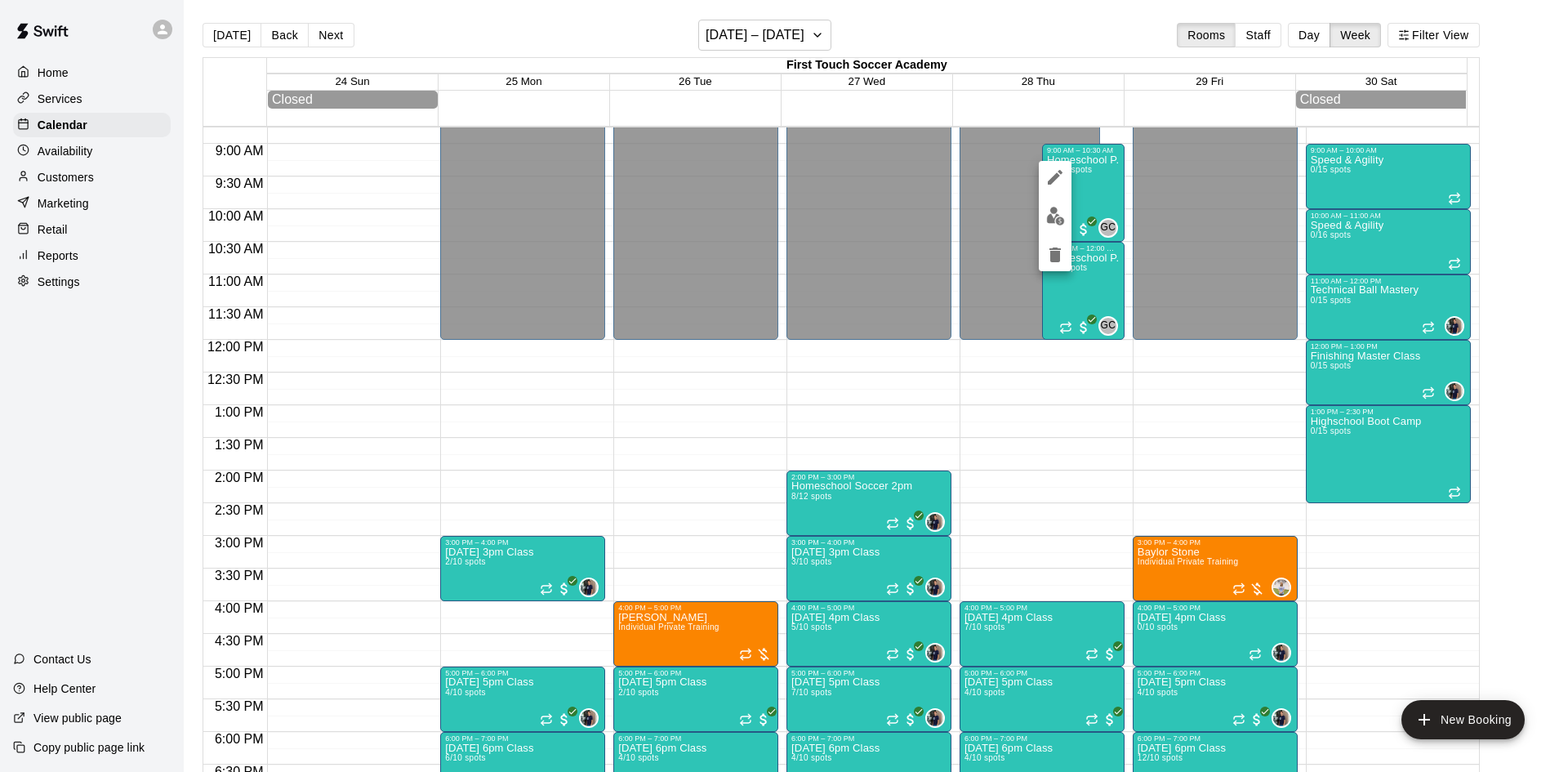
click at [328, 34] on div at bounding box center [784, 386] width 1568 height 772
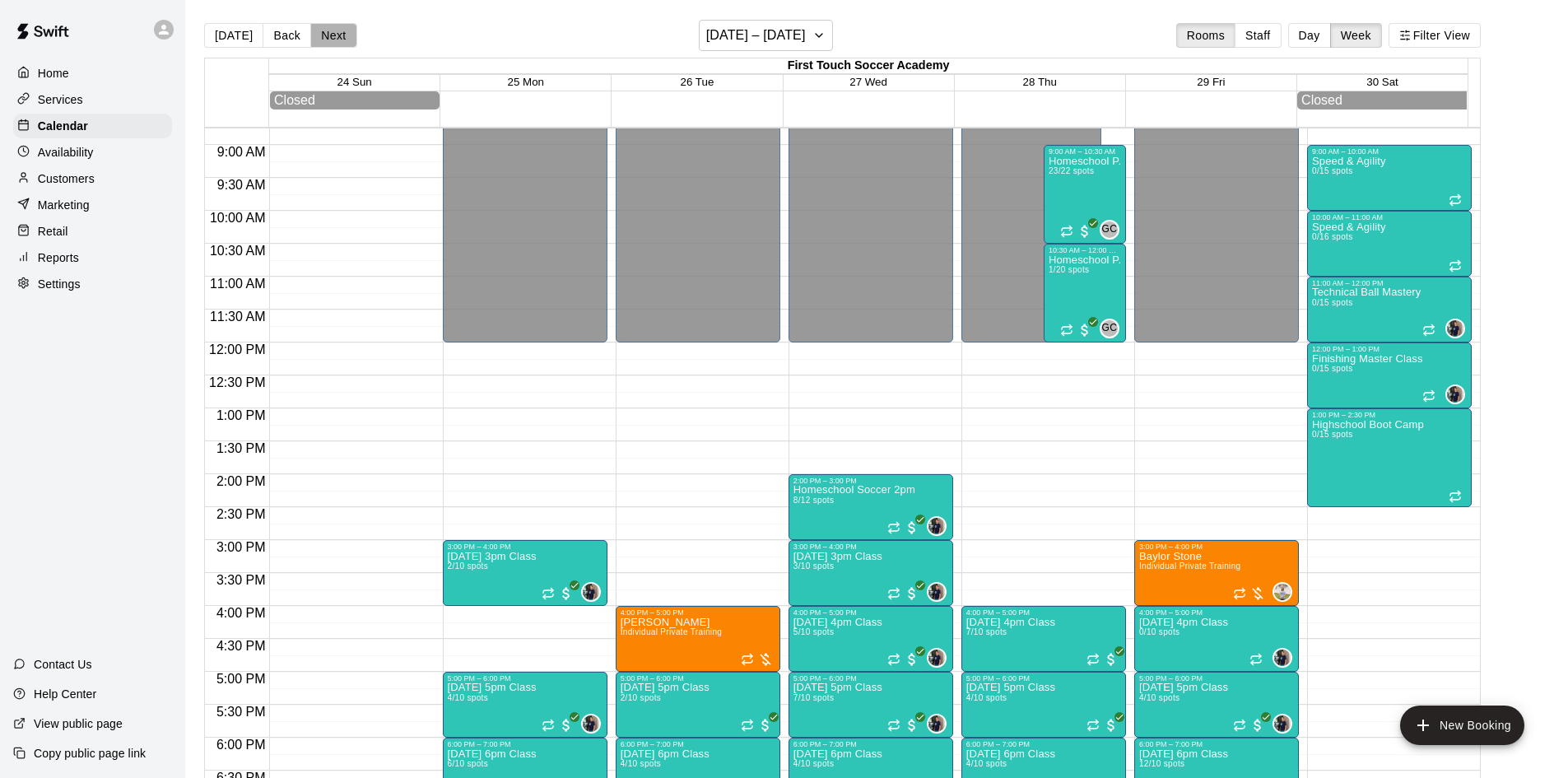
click at [331, 34] on button "Next" at bounding box center [333, 35] width 46 height 25
click at [329, 33] on button "Next" at bounding box center [333, 35] width 46 height 25
click at [289, 34] on button "Back" at bounding box center [286, 35] width 48 height 25
click at [288, 33] on button "Back" at bounding box center [286, 35] width 48 height 25
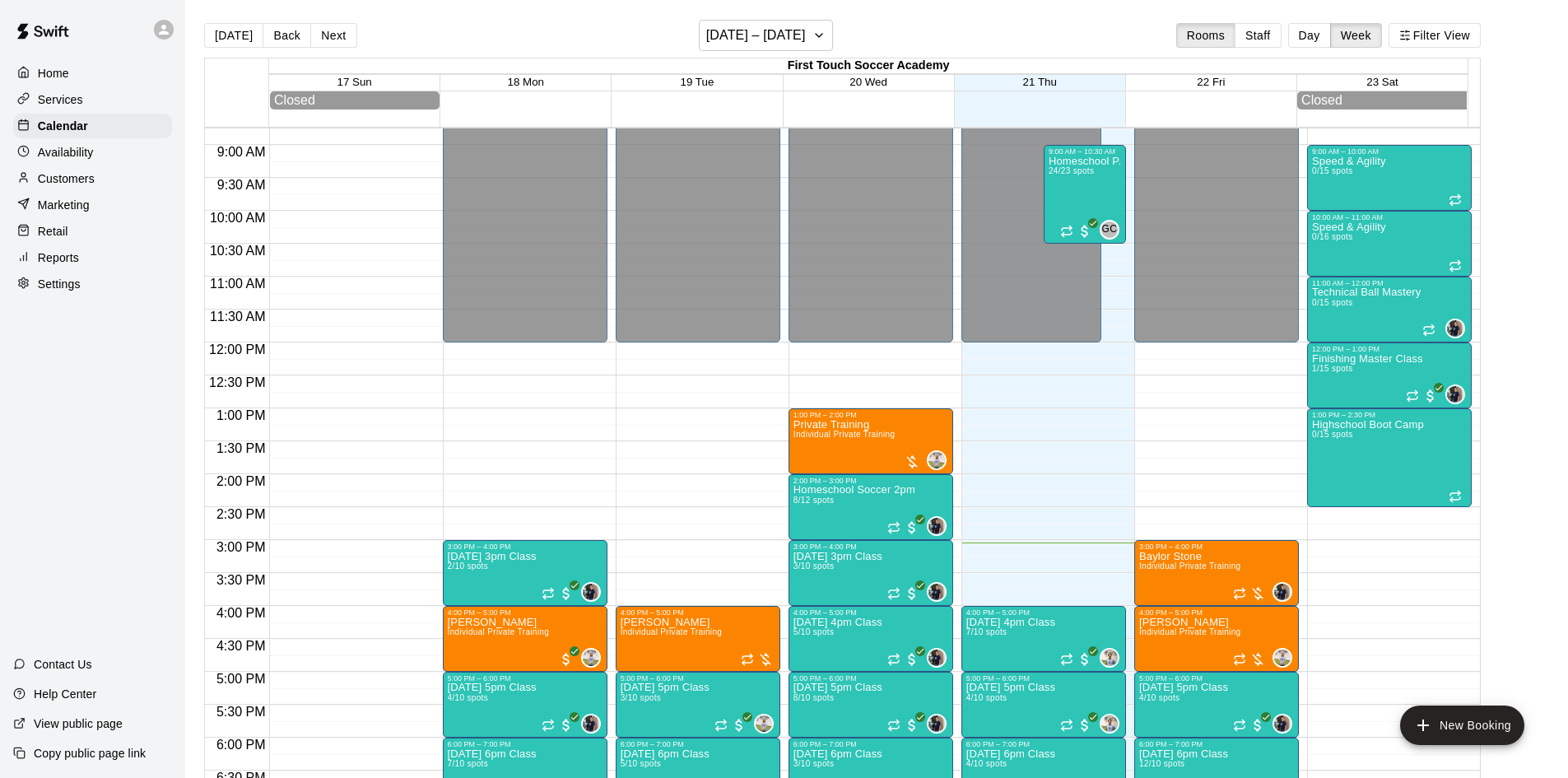
click at [61, 182] on p "Customers" at bounding box center [66, 179] width 57 height 17
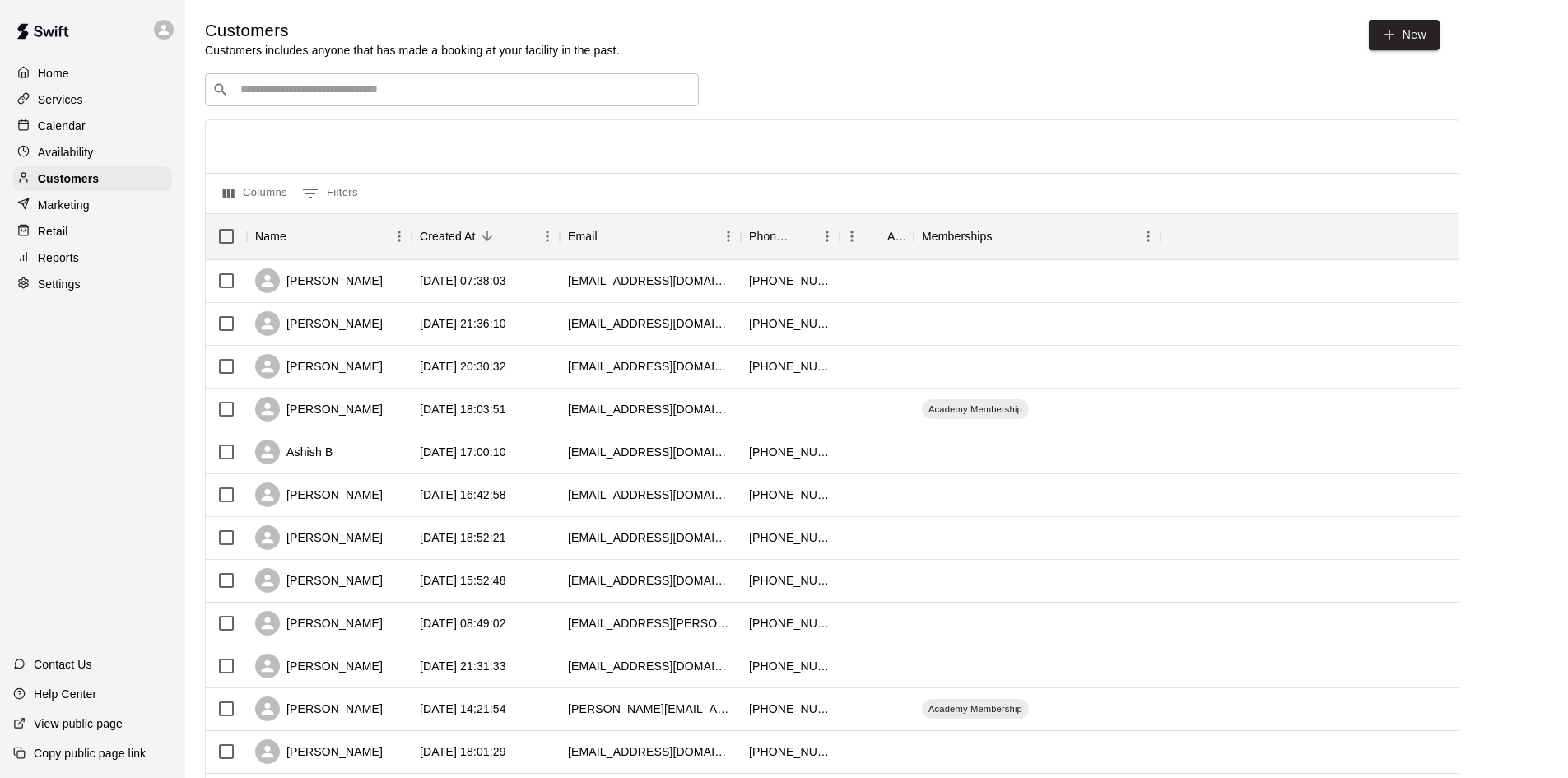
click at [493, 92] on input "Search customers by name or email" at bounding box center [463, 90] width 456 height 17
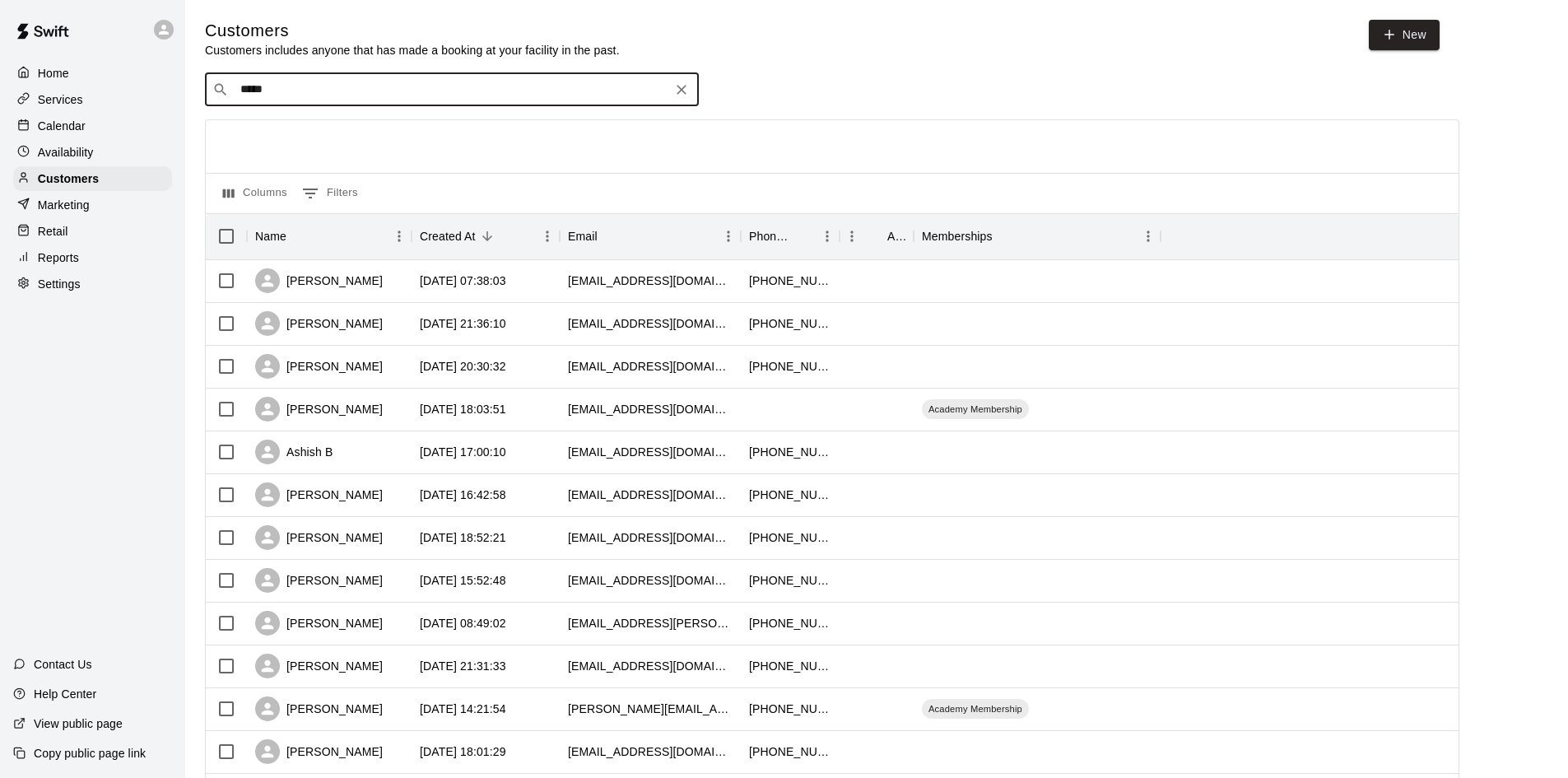
click at [424, 90] on input "*****" at bounding box center [451, 90] width 431 height 17
click at [422, 90] on input "*****" at bounding box center [451, 90] width 431 height 17
drag, startPoint x: 380, startPoint y: 95, endPoint x: 184, endPoint y: 103, distance: 196.2
click at [184, 103] on div "Home Services Calendar Availability Customers Marketing Retail Reports Settings…" at bounding box center [784, 710] width 1568 height 1420
type input "****"
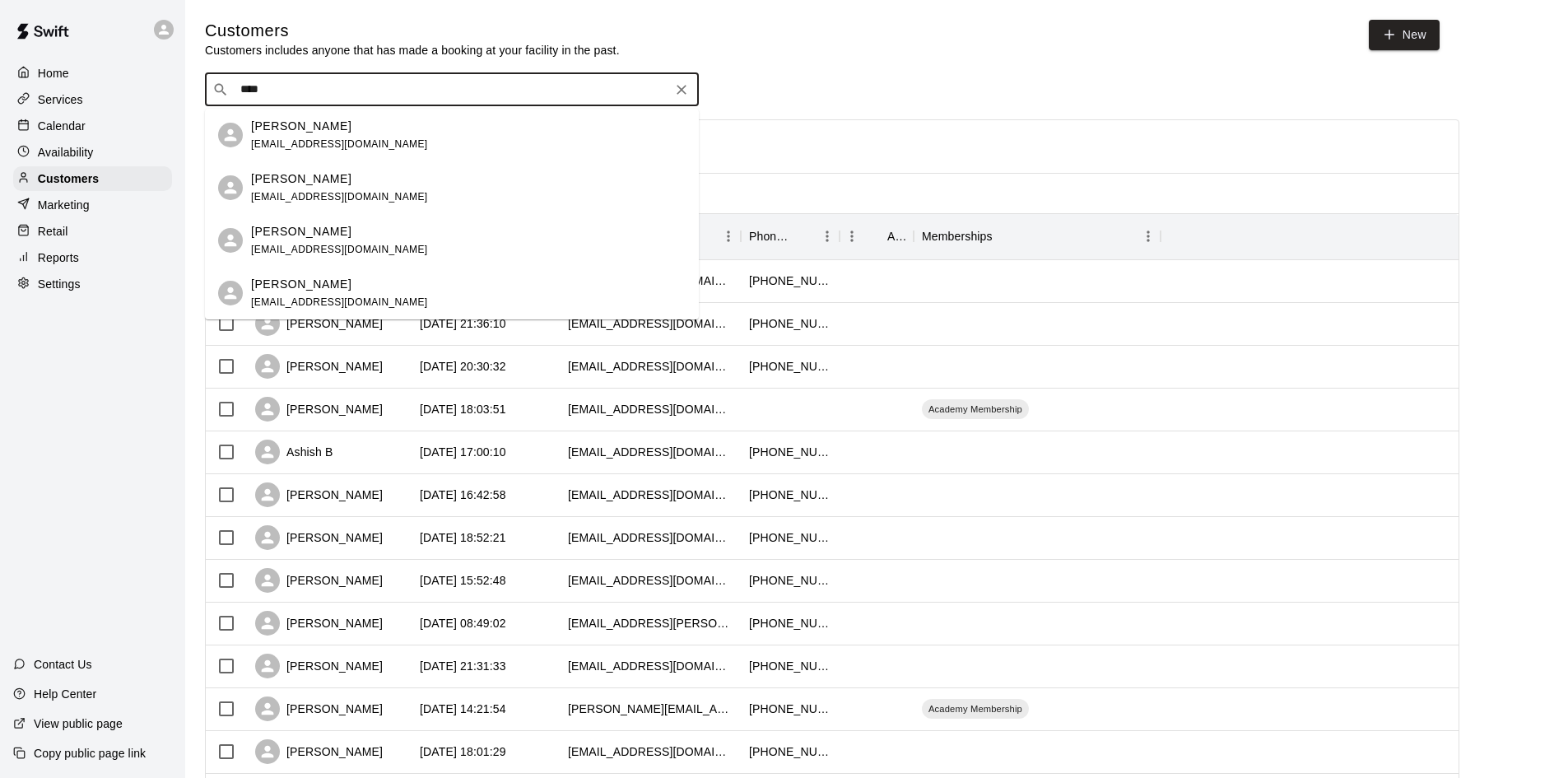
click at [300, 239] on p "[PERSON_NAME]" at bounding box center [301, 231] width 100 height 18
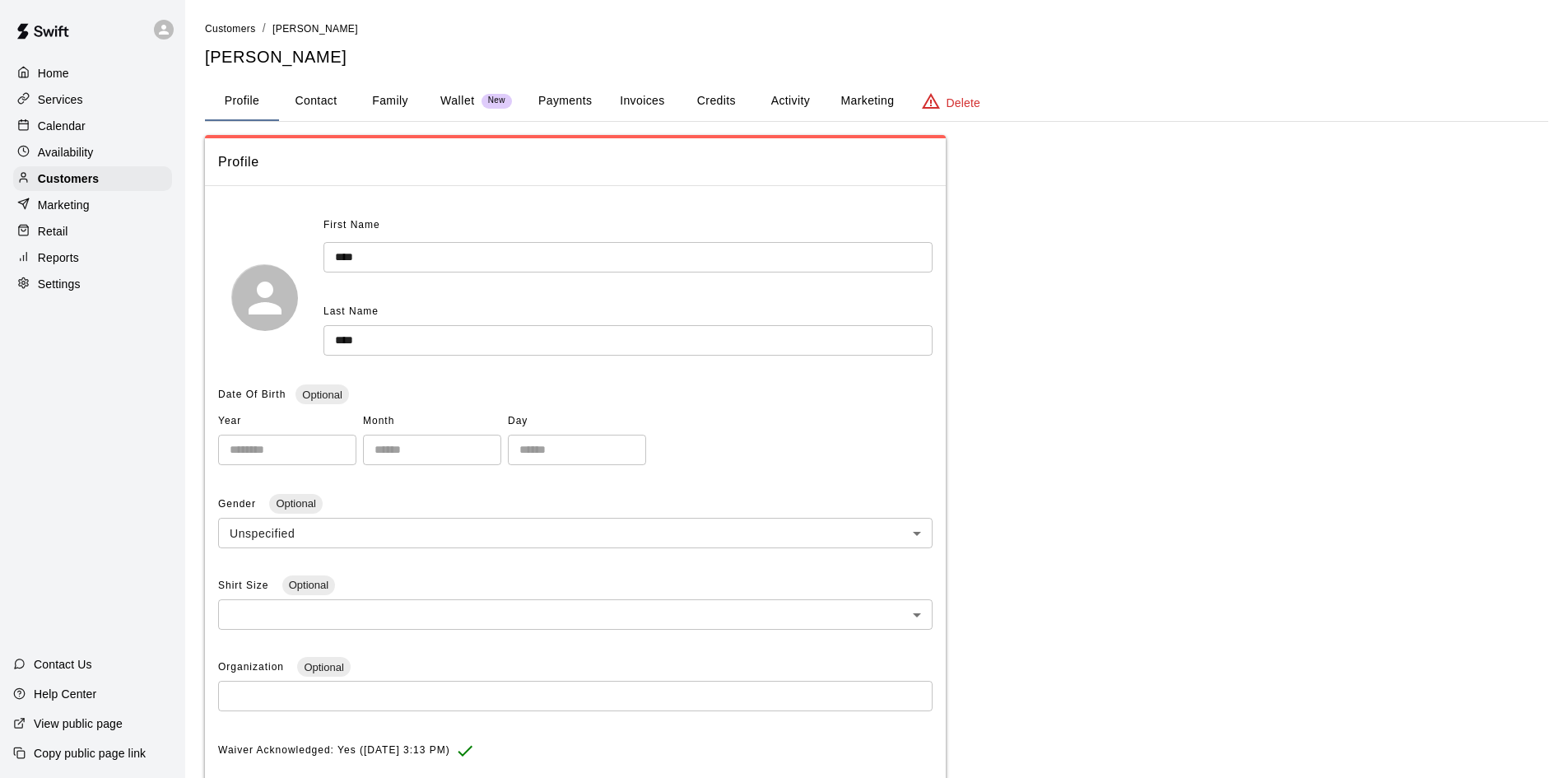
click at [343, 98] on button "Contact" at bounding box center [316, 101] width 74 height 40
select select "**"
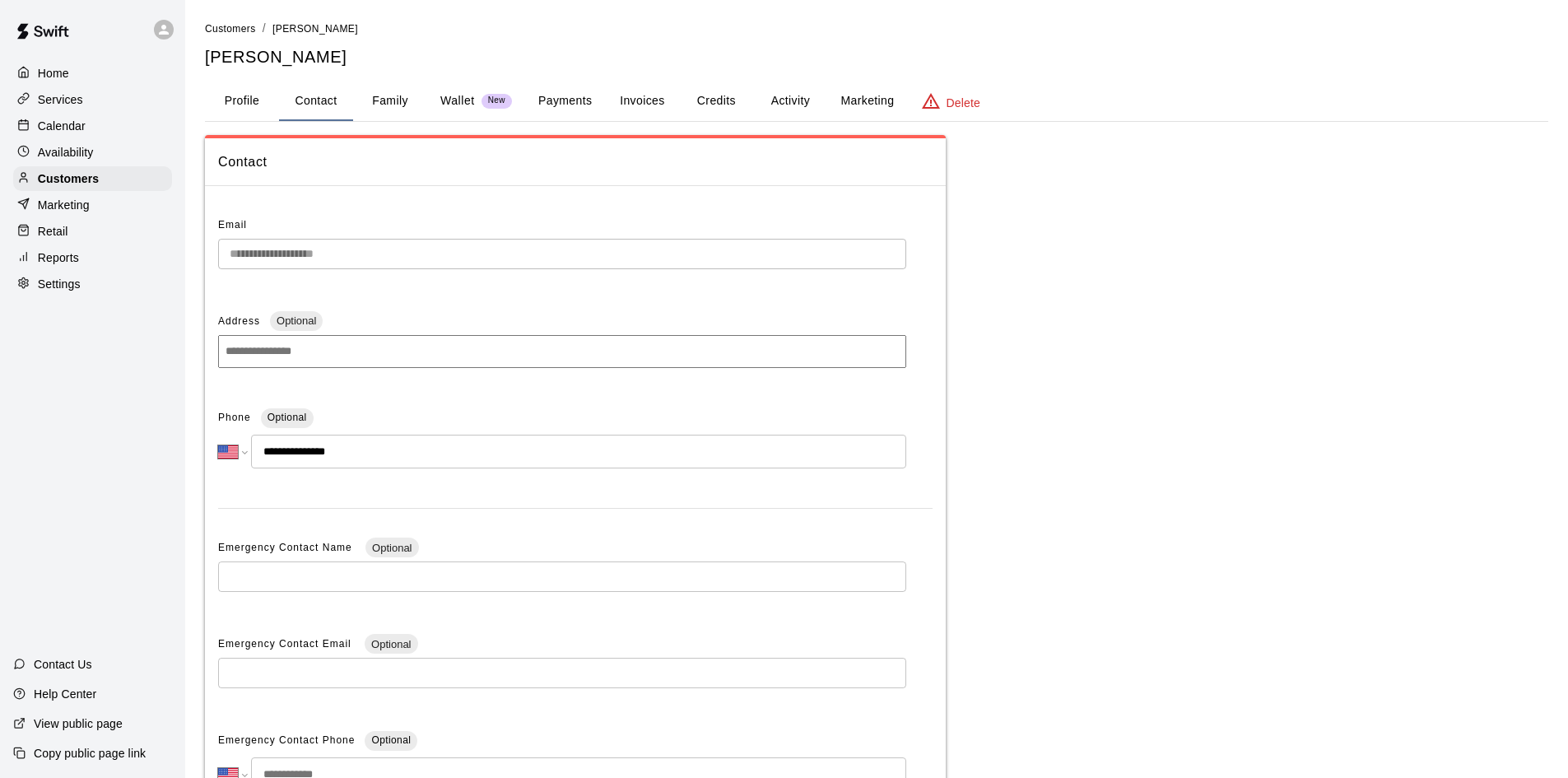
drag, startPoint x: 346, startPoint y: 451, endPoint x: 279, endPoint y: 461, distance: 67.7
click at [279, 461] on input "**********" at bounding box center [578, 451] width 655 height 33
click at [87, 191] on div "Customers" at bounding box center [92, 179] width 159 height 25
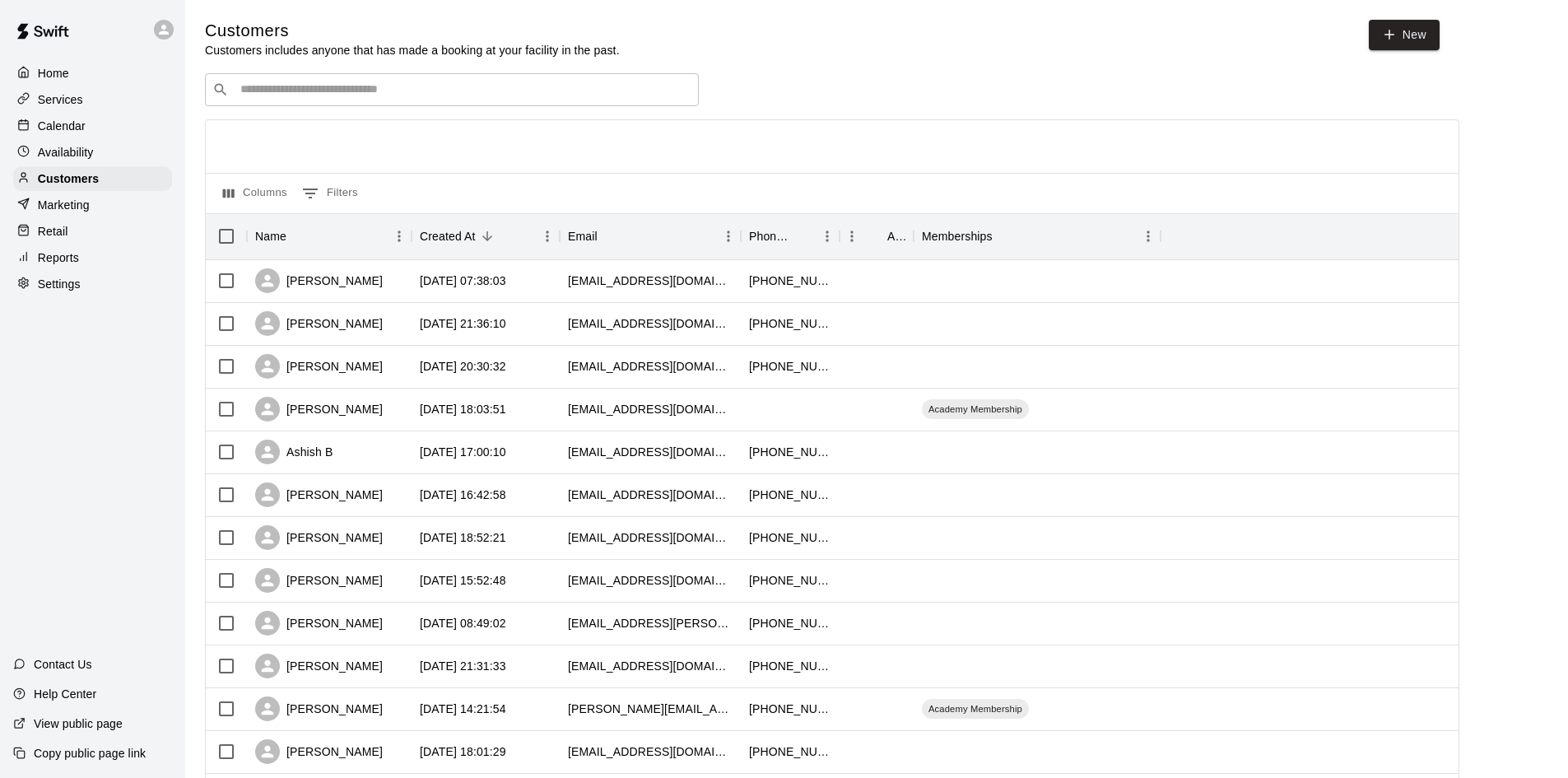
click at [478, 100] on div "​ ​" at bounding box center [451, 89] width 494 height 33
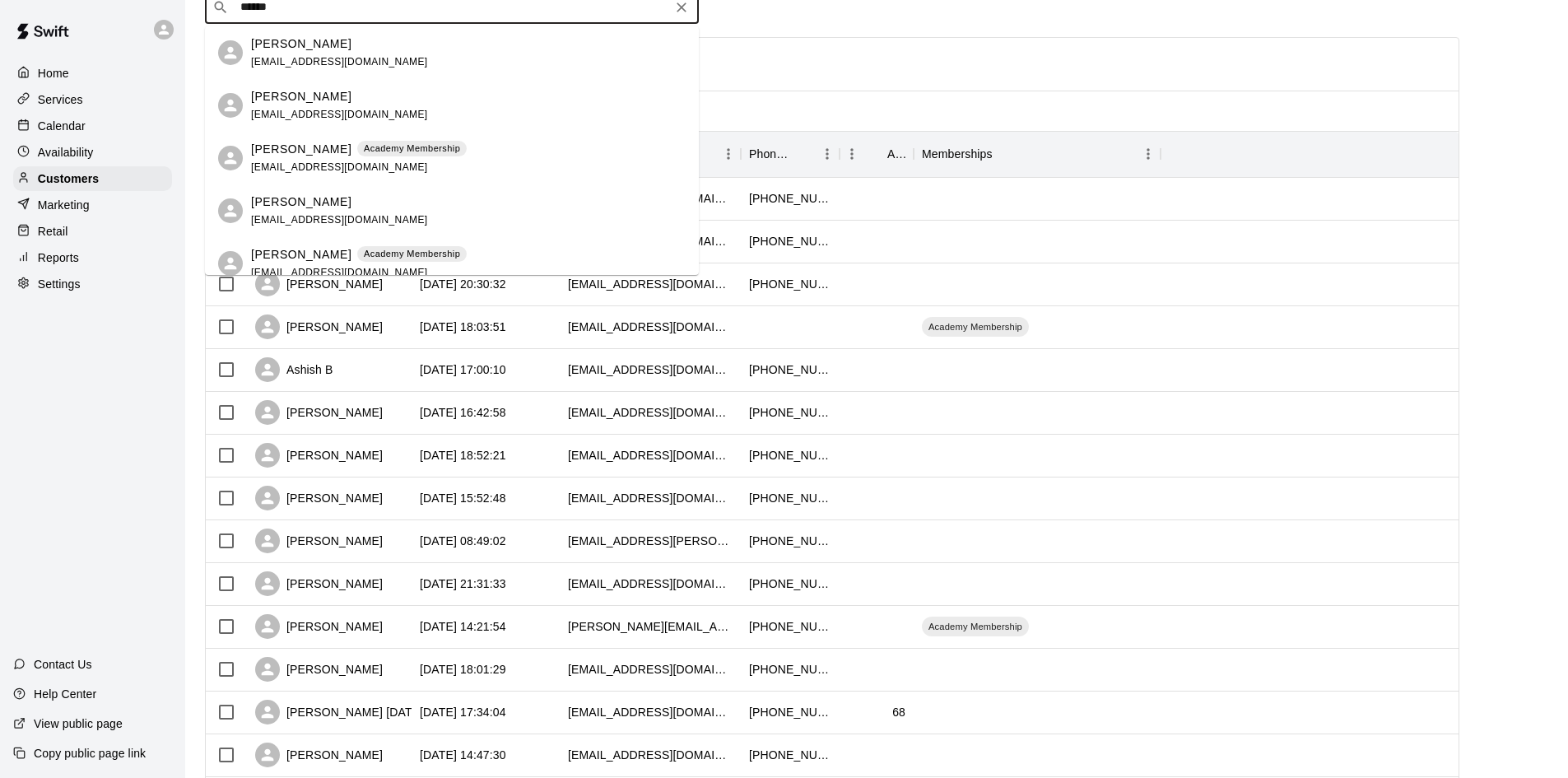
type input "******"
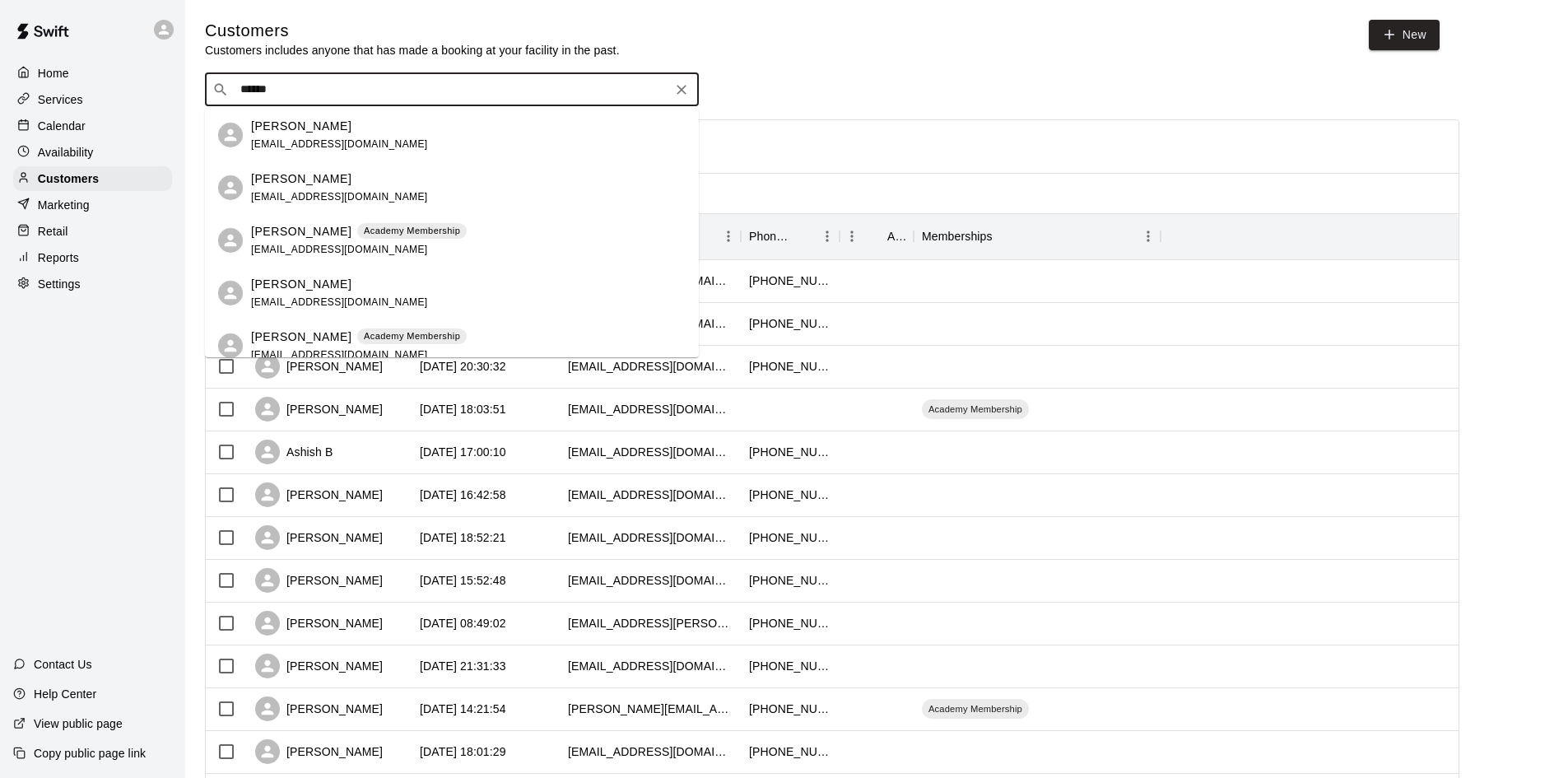
drag, startPoint x: 311, startPoint y: 92, endPoint x: 210, endPoint y: 91, distance: 101.0
click at [213, 91] on div "​ ****** ​" at bounding box center [451, 89] width 494 height 33
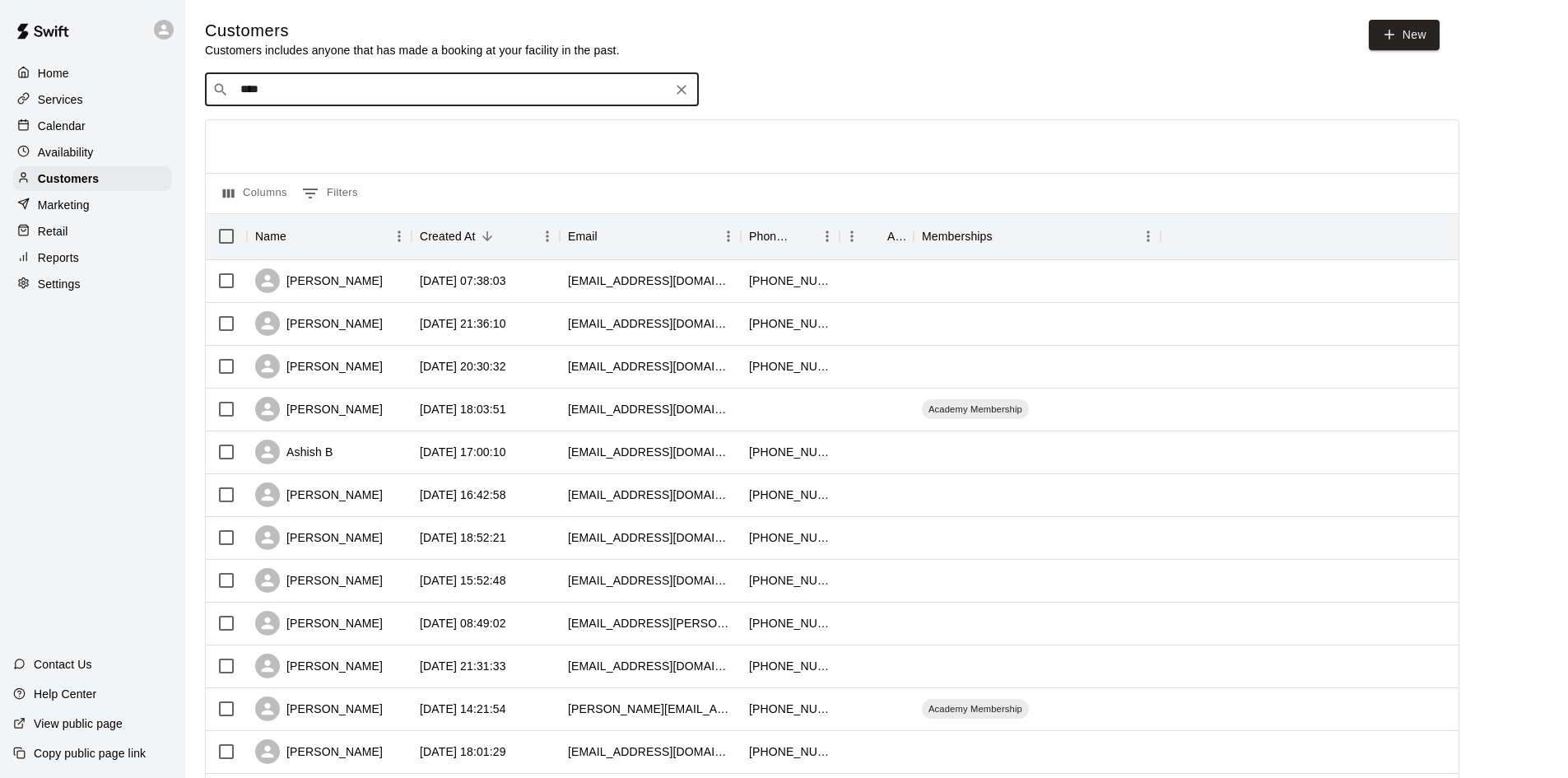
type input "*****"
click at [680, 95] on icon "Clear" at bounding box center [681, 90] width 17 height 17
click at [45, 290] on p "Settings" at bounding box center [59, 283] width 43 height 17
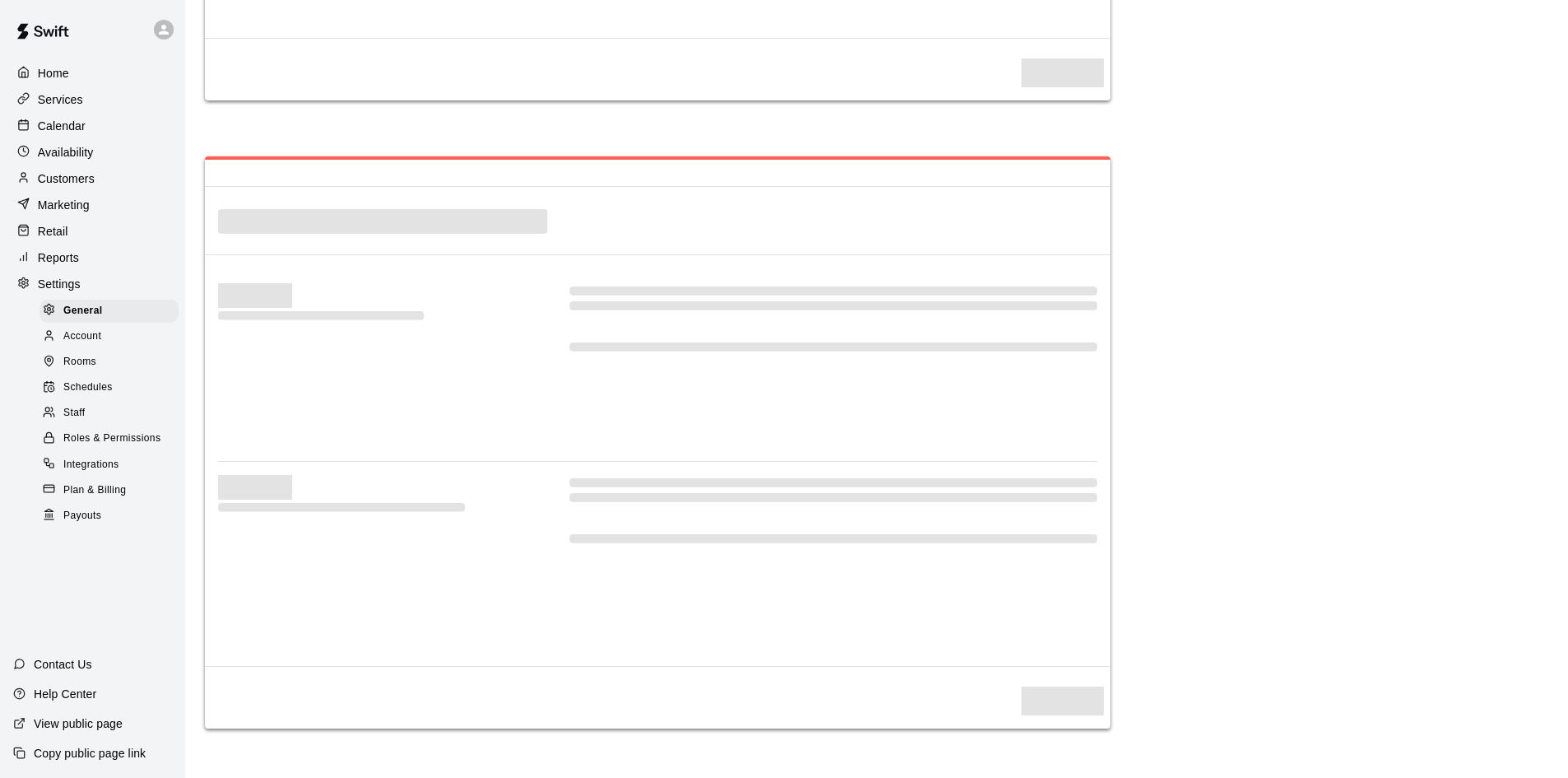
select select "**"
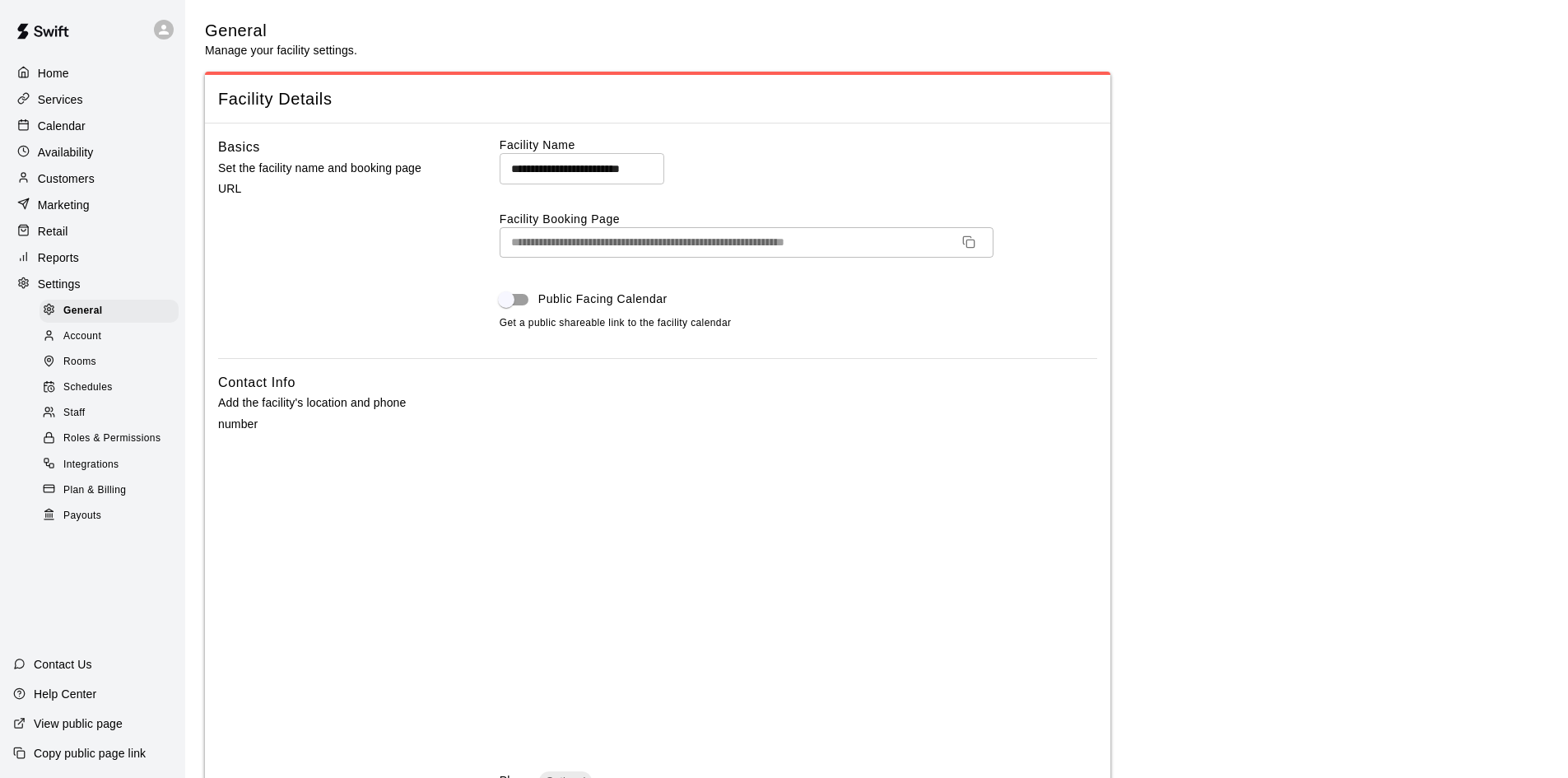
click at [971, 242] on icon "Copy URL" at bounding box center [968, 241] width 13 height 13
click at [93, 183] on p "Customers" at bounding box center [66, 179] width 57 height 17
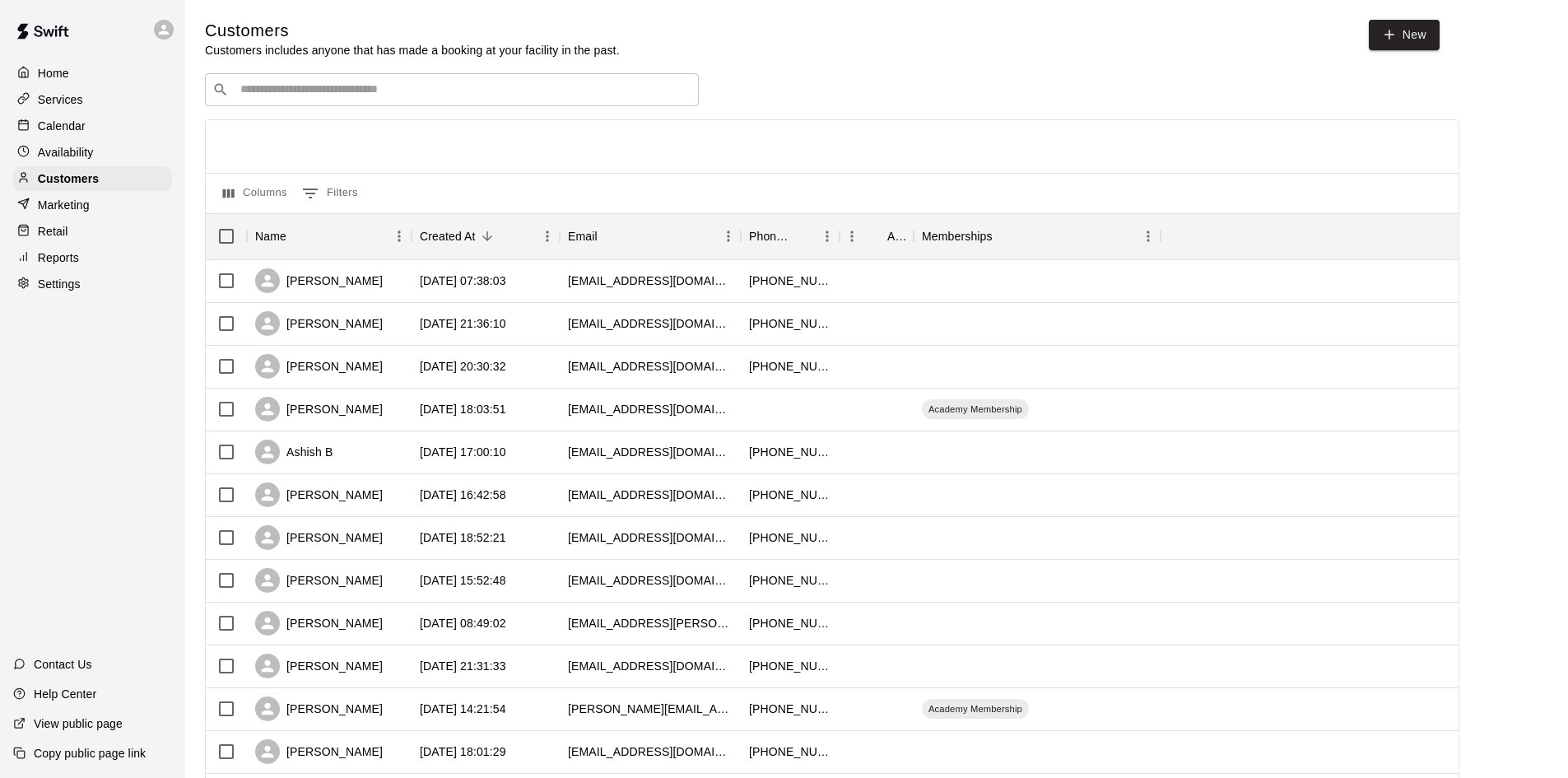
click at [531, 97] on input "Search customers by name or email" at bounding box center [463, 90] width 456 height 17
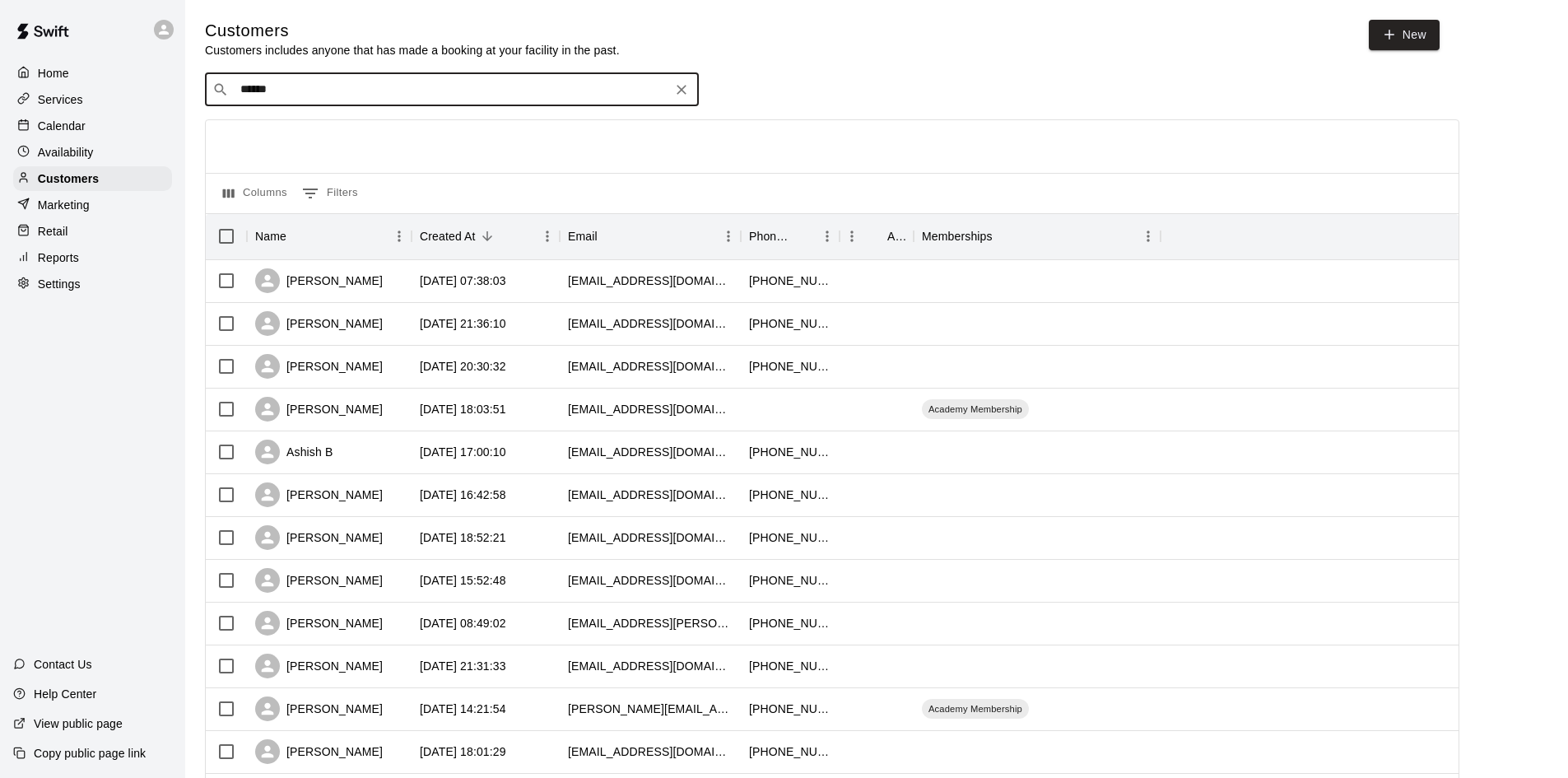
drag, startPoint x: 434, startPoint y: 98, endPoint x: 213, endPoint y: 107, distance: 221.2
click at [213, 106] on div "​ ****** ​" at bounding box center [451, 89] width 494 height 33
type input "*******"
click at [690, 93] on button "Clear" at bounding box center [681, 90] width 23 height 23
type input "*****"
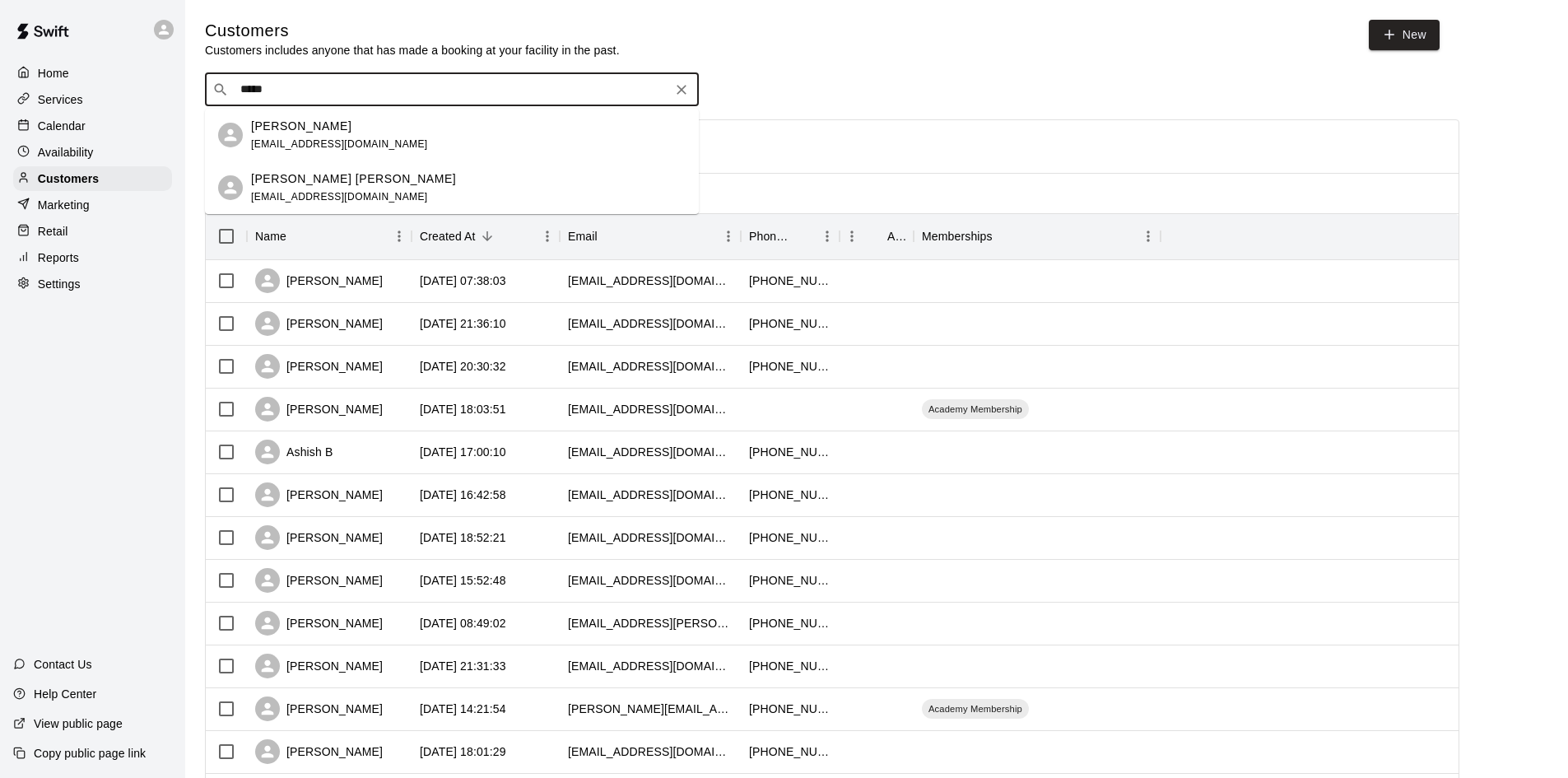
click at [439, 178] on div "[PERSON_NAME] [PERSON_NAME] [EMAIL_ADDRESS][DOMAIN_NAME]" at bounding box center [468, 188] width 435 height 35
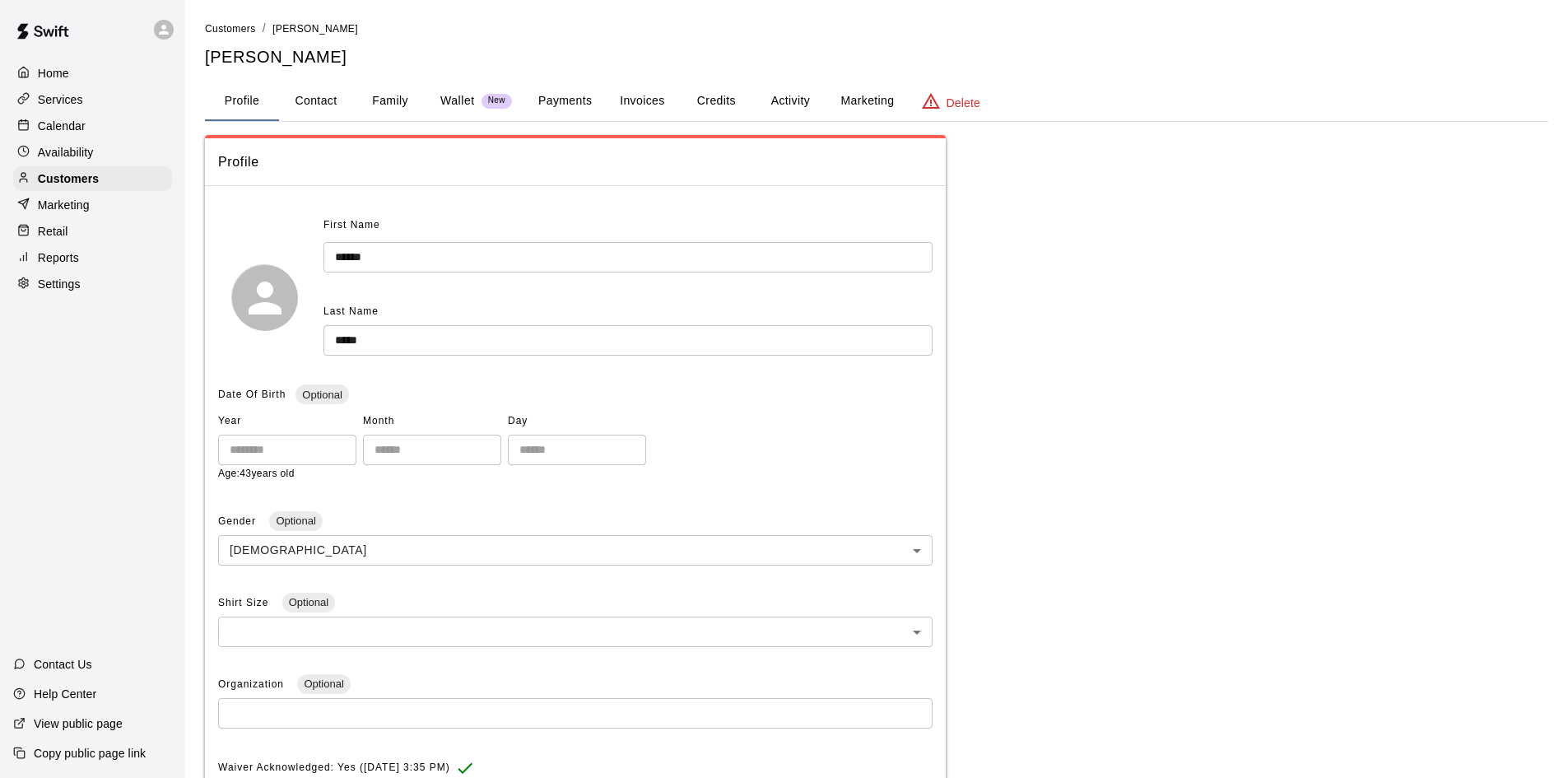
click at [792, 92] on button "Activity" at bounding box center [790, 101] width 74 height 40
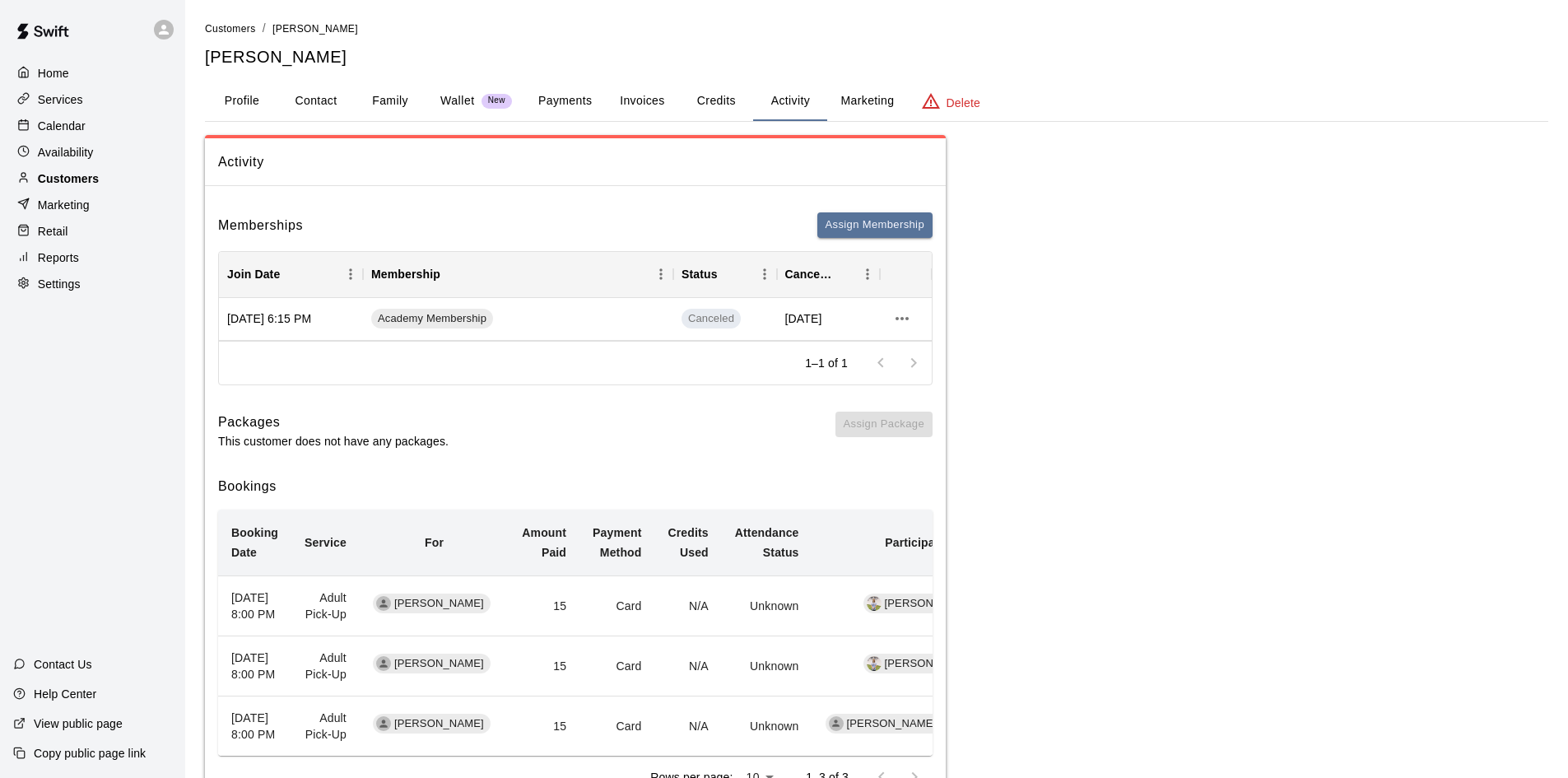
click at [59, 174] on p "Customers" at bounding box center [68, 179] width 61 height 17
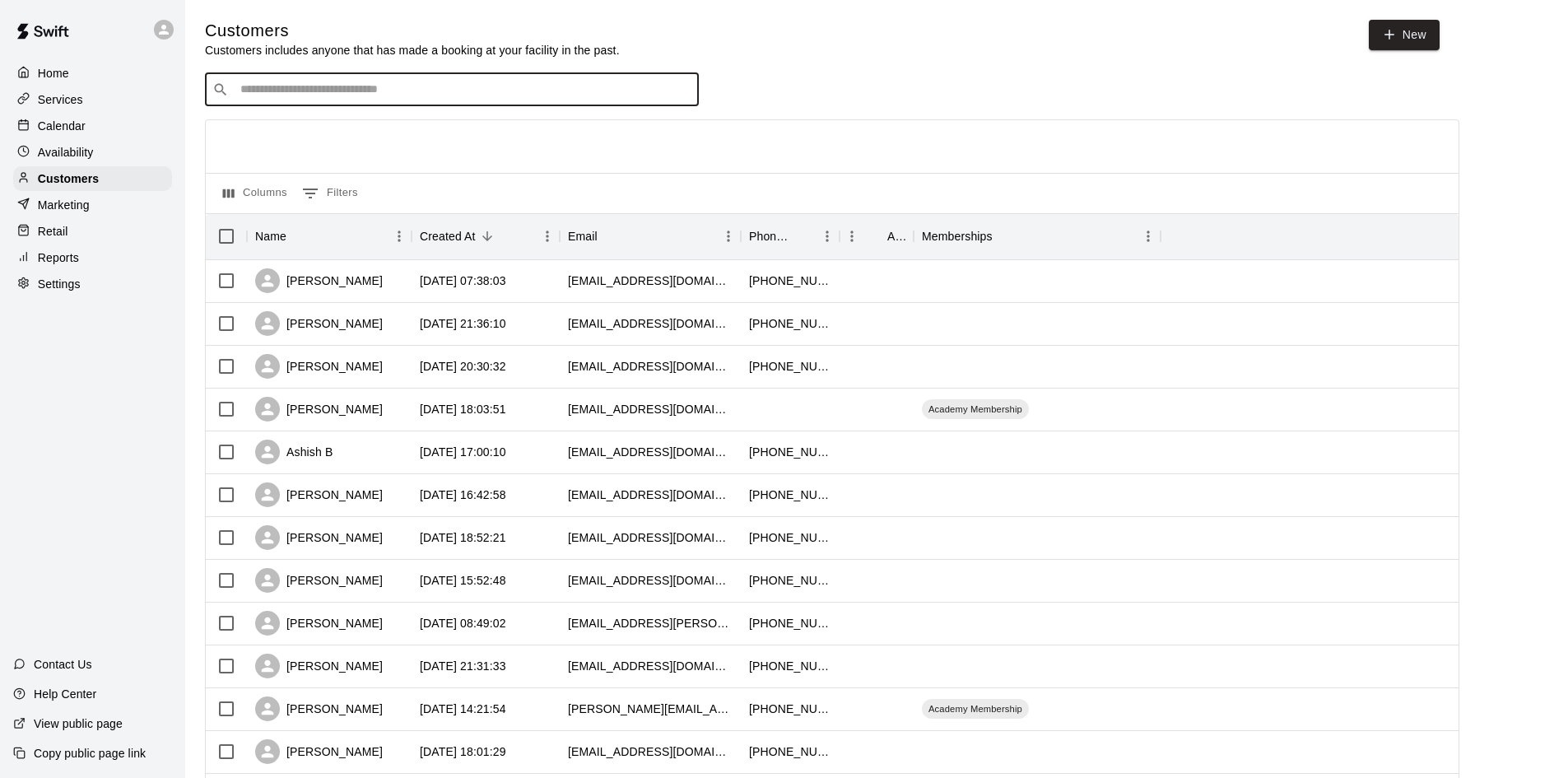
click at [323, 84] on input "Search customers by name or email" at bounding box center [463, 90] width 456 height 17
type input "******"
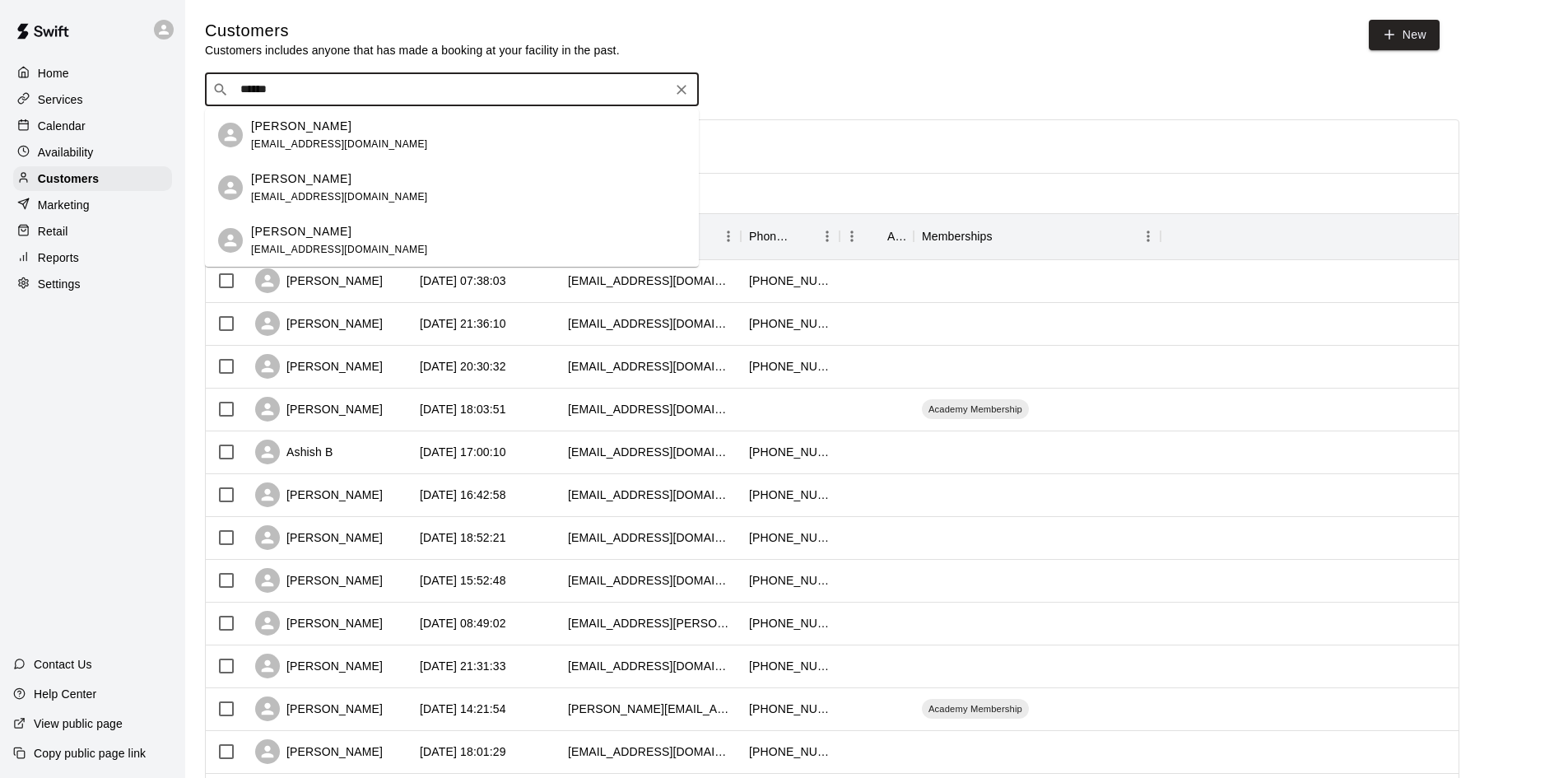
click at [685, 94] on icon "Clear" at bounding box center [681, 90] width 17 height 17
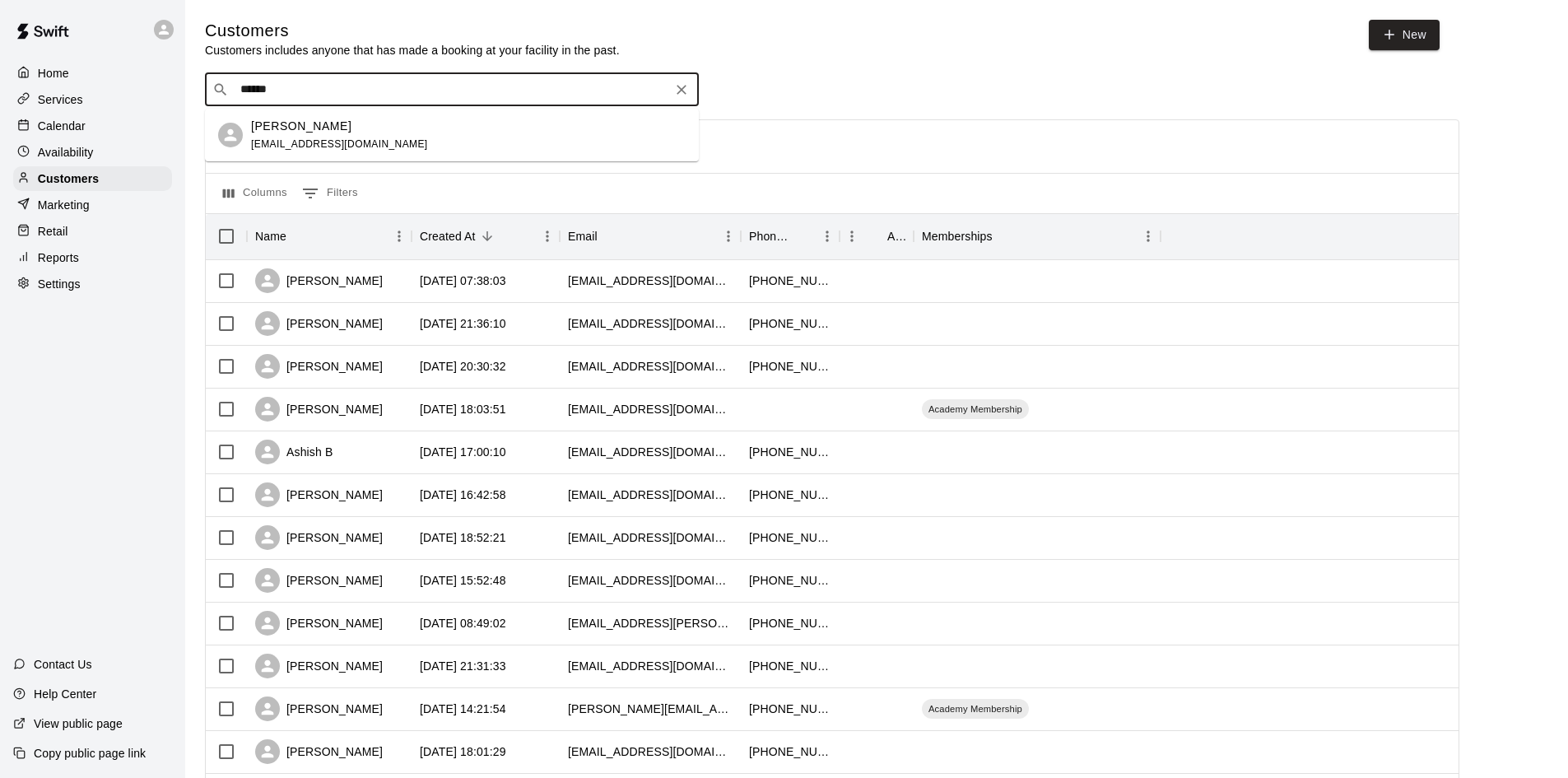
type input "******"
click at [685, 87] on icon "Clear" at bounding box center [681, 90] width 17 height 17
click at [78, 132] on p "Calendar" at bounding box center [62, 126] width 48 height 17
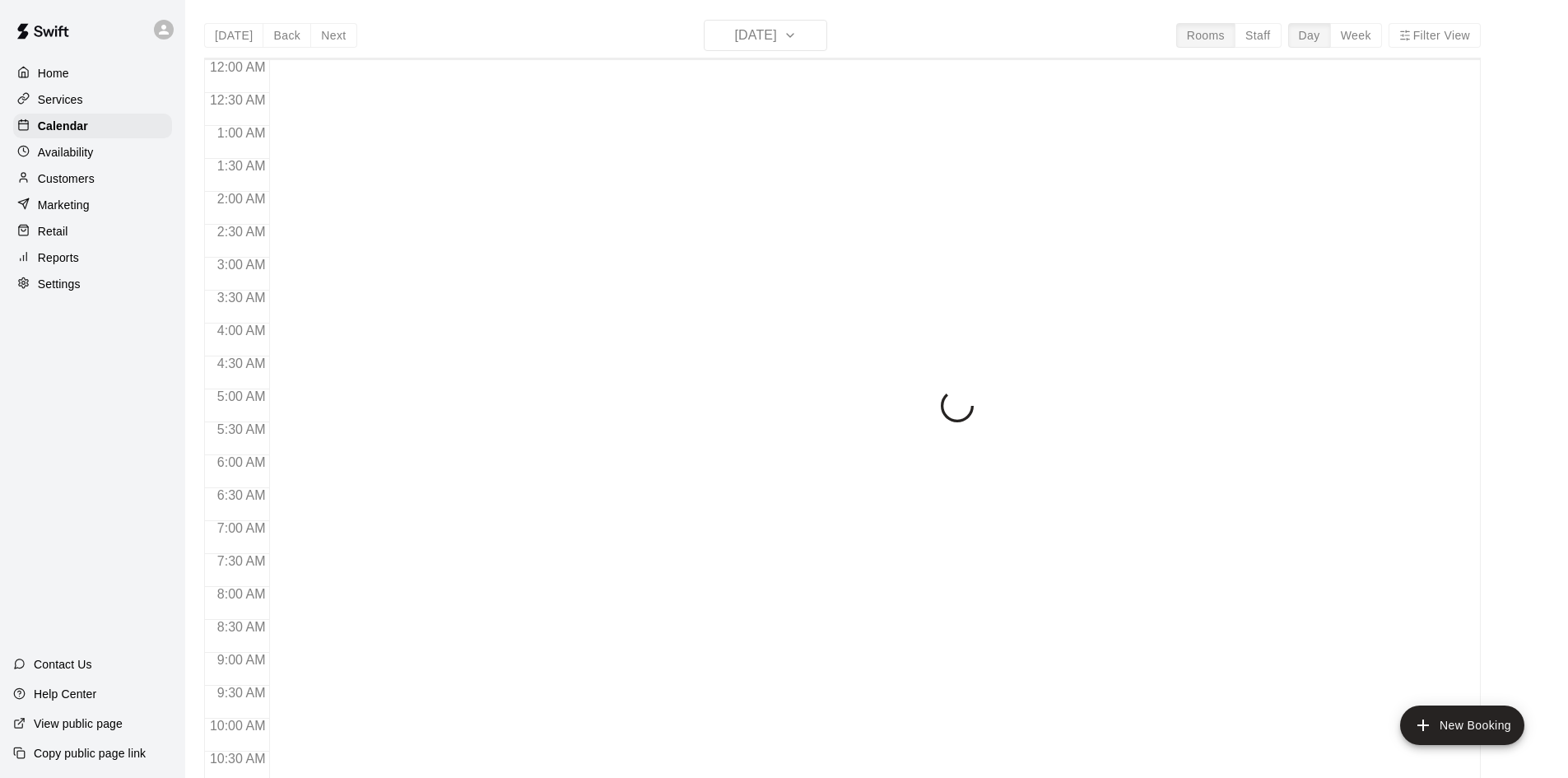
scroll to position [844, 0]
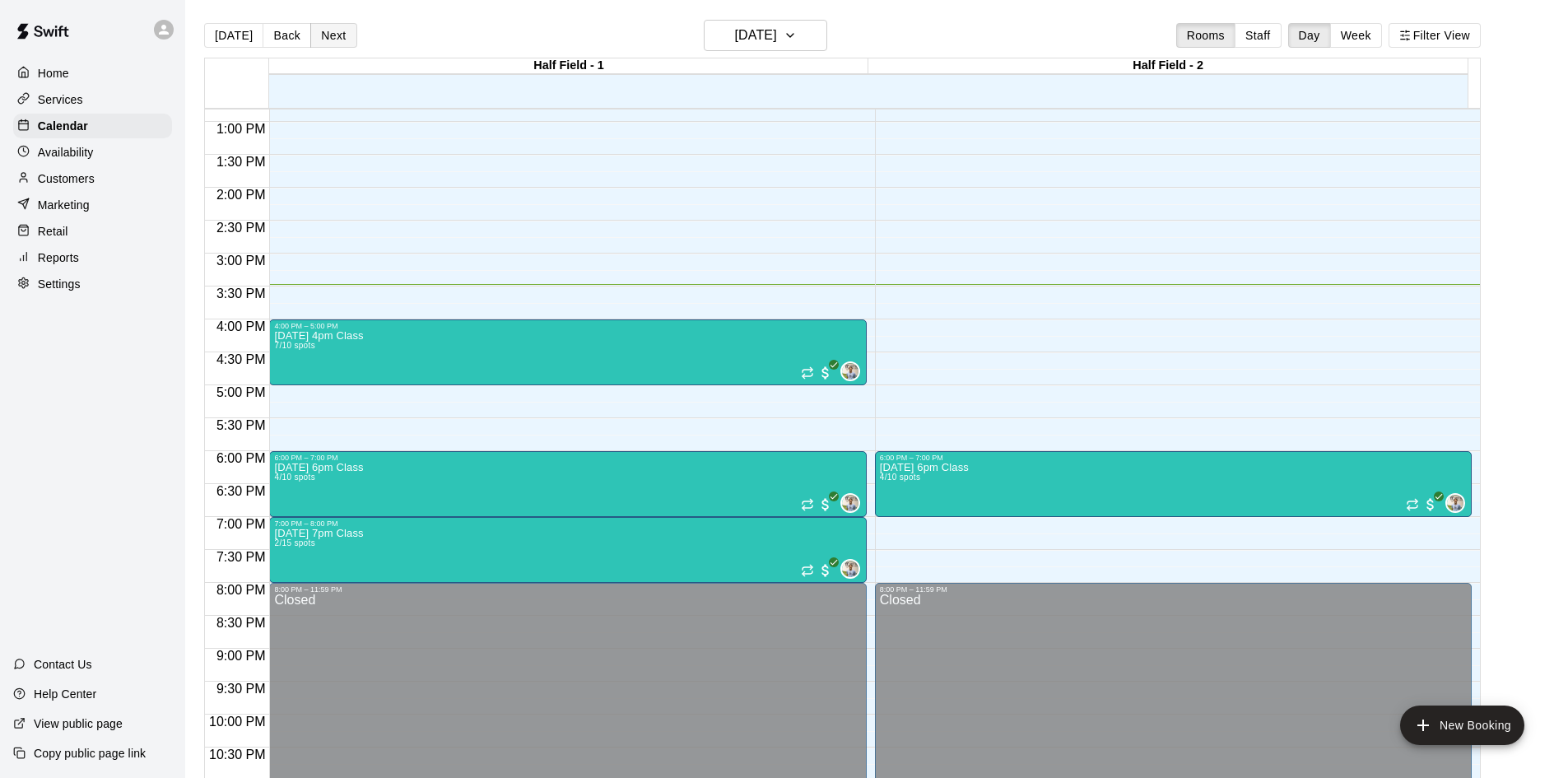
click at [337, 39] on button "Next" at bounding box center [333, 35] width 46 height 25
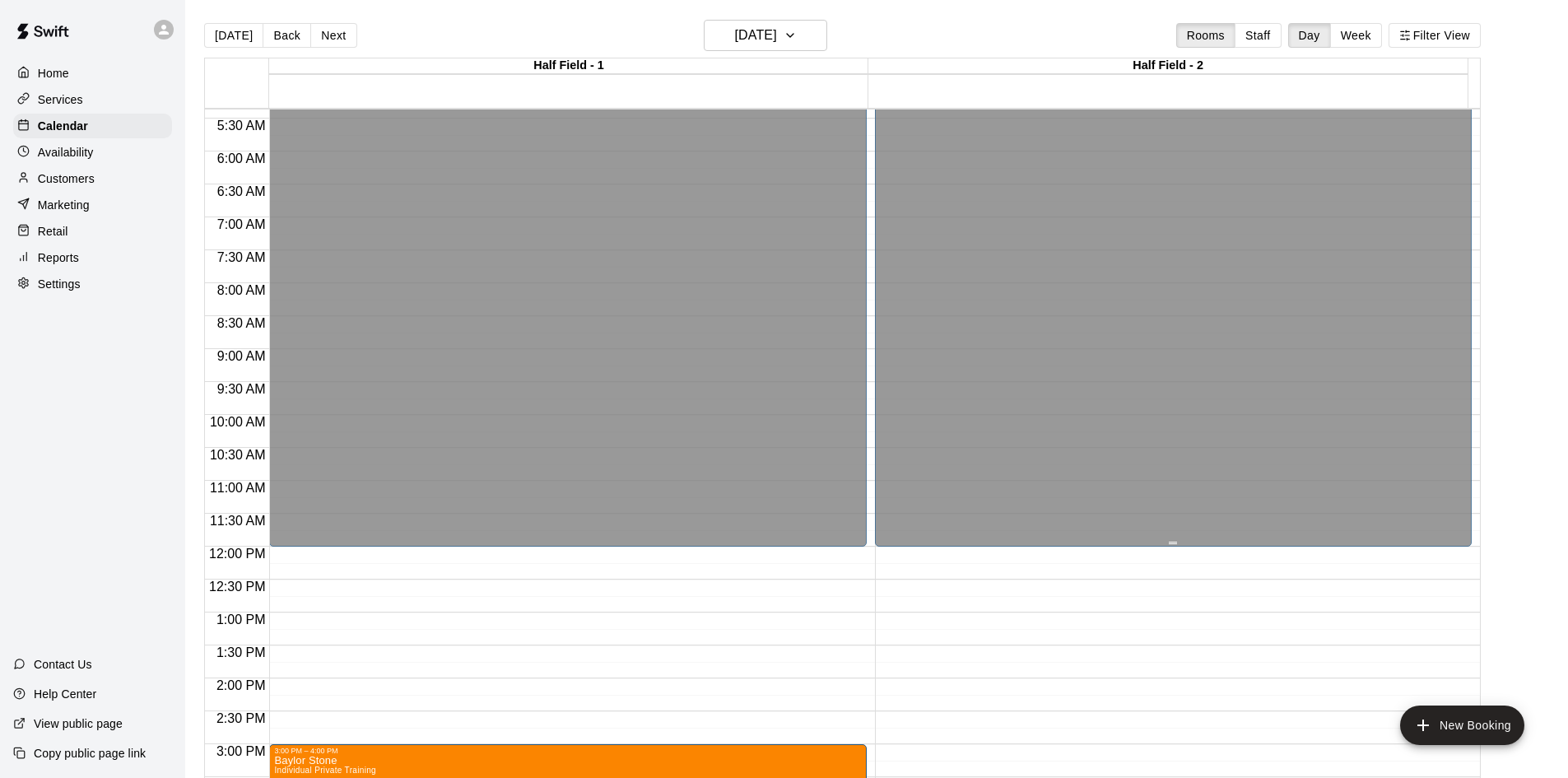
scroll to position [349, 0]
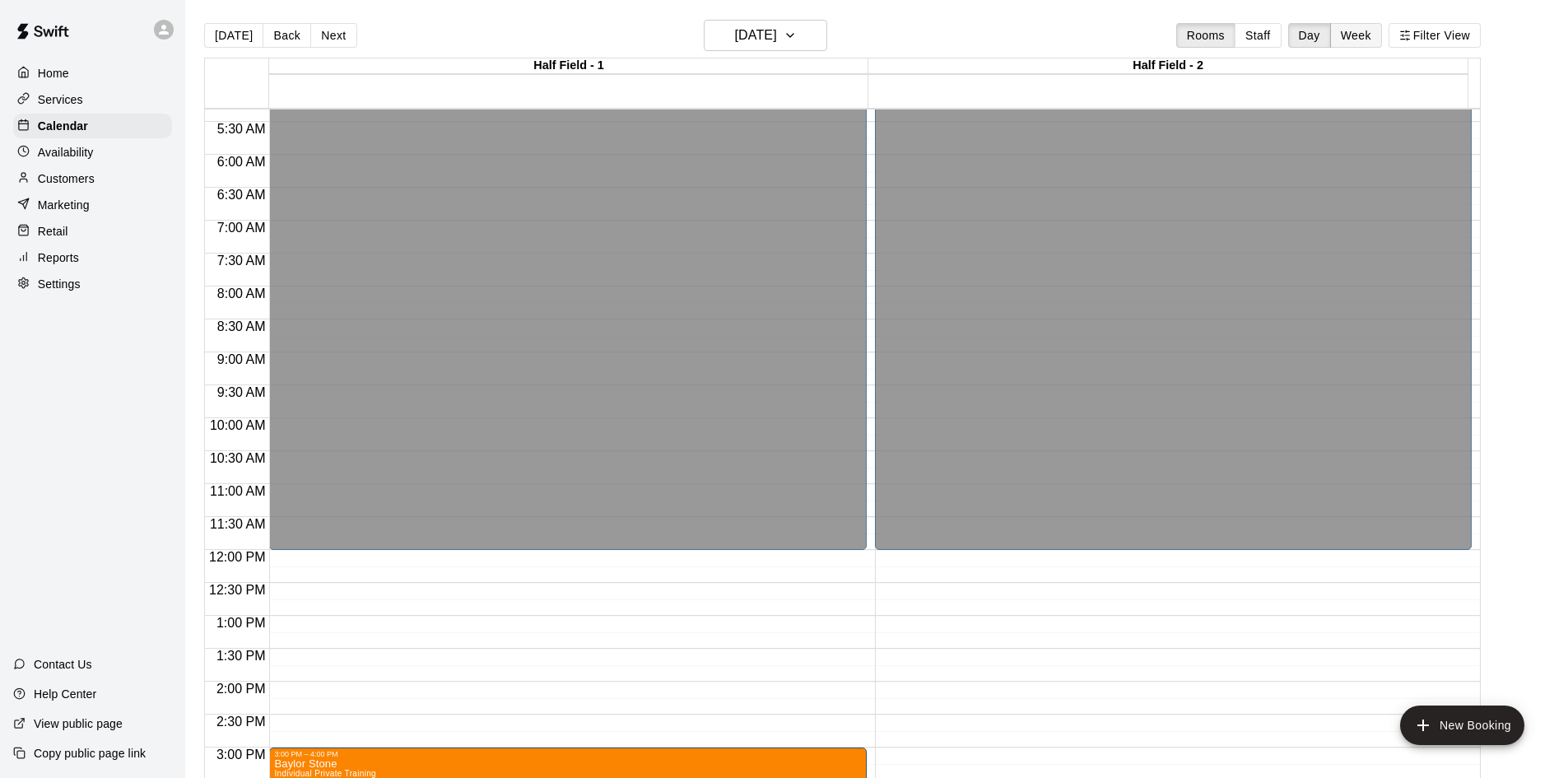
click at [1359, 24] on button "Week" at bounding box center [1355, 35] width 52 height 25
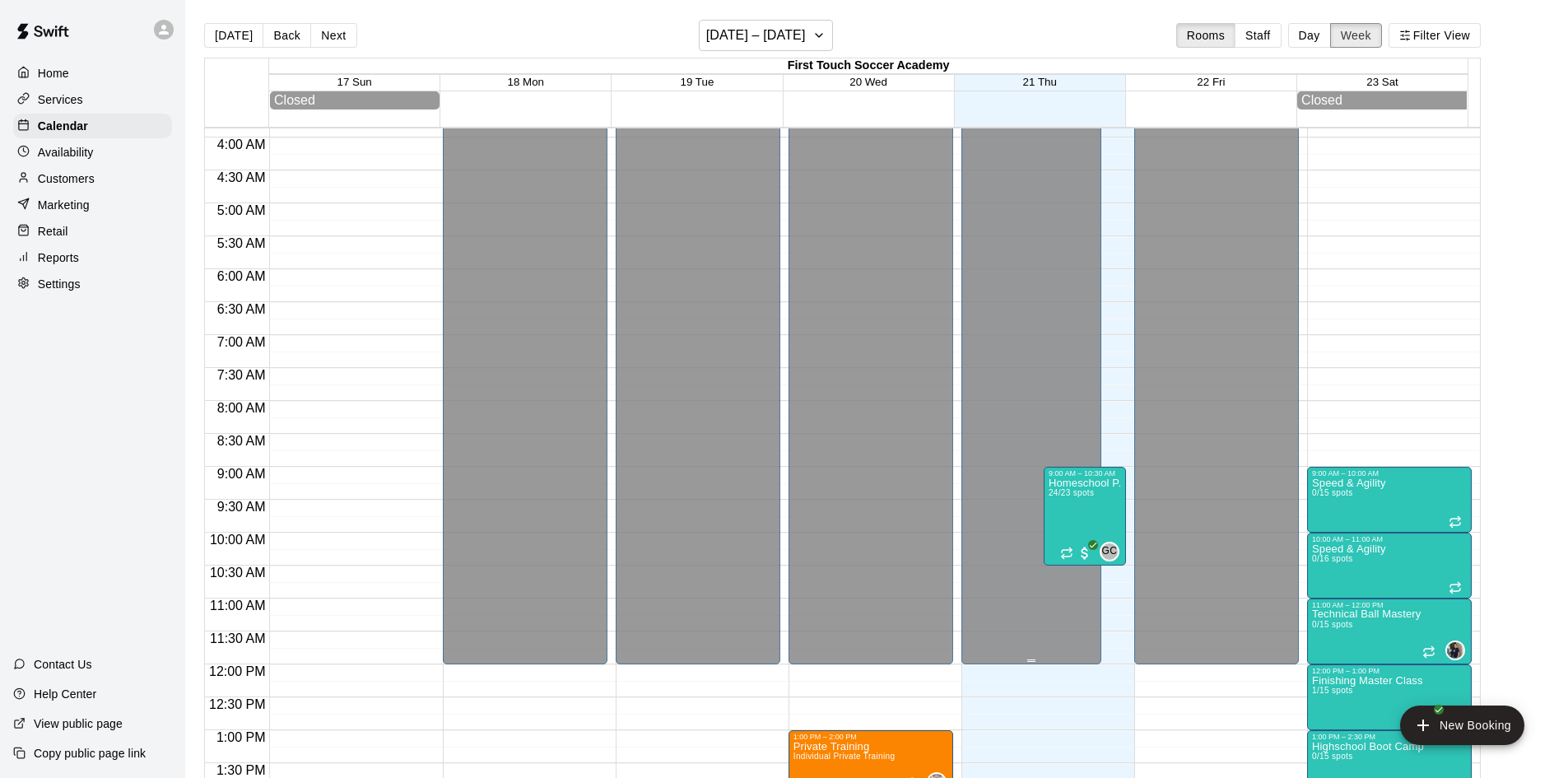
scroll to position [253, 0]
click at [336, 34] on button "Next" at bounding box center [333, 35] width 46 height 25
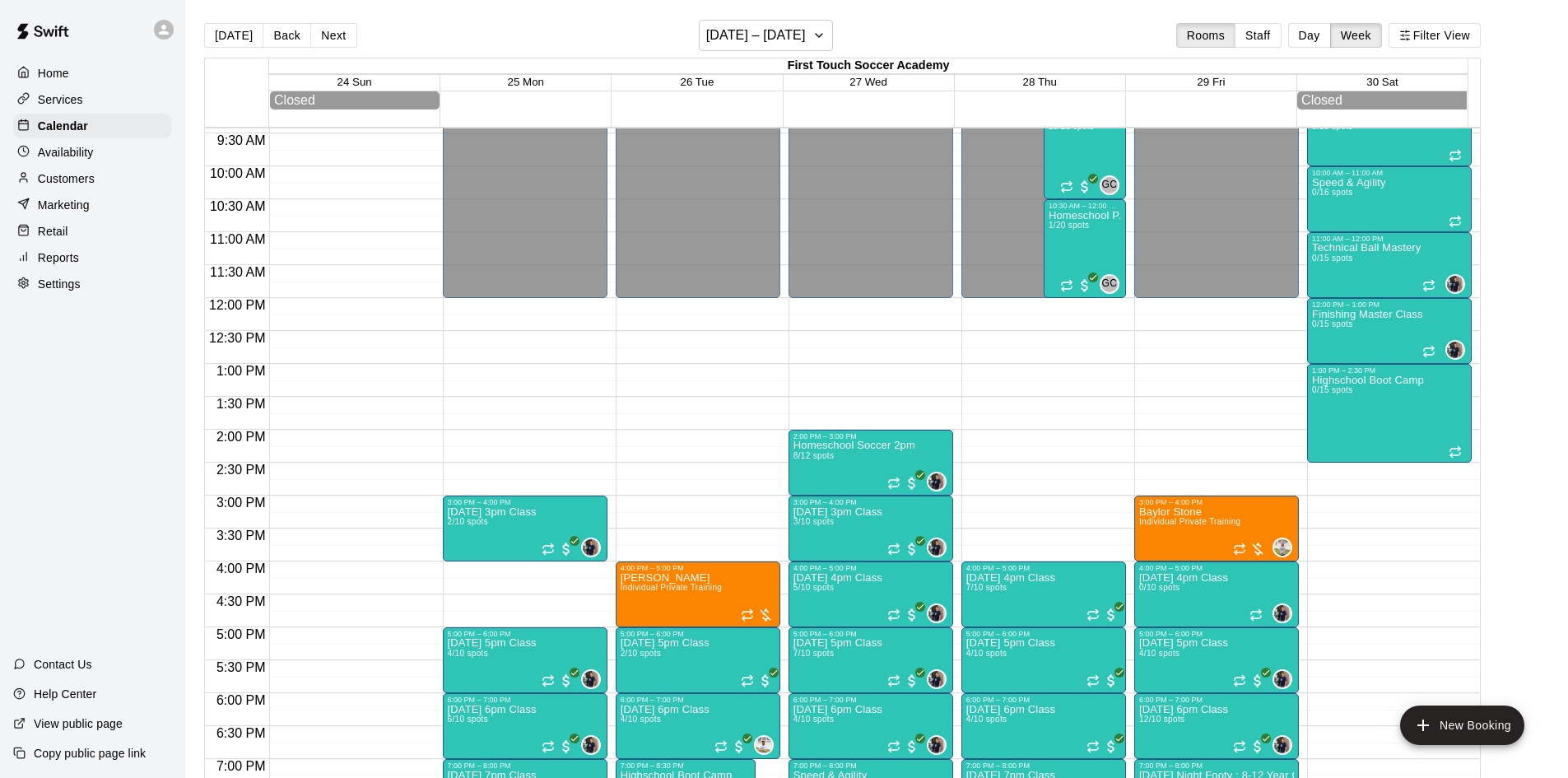
scroll to position [412, 0]
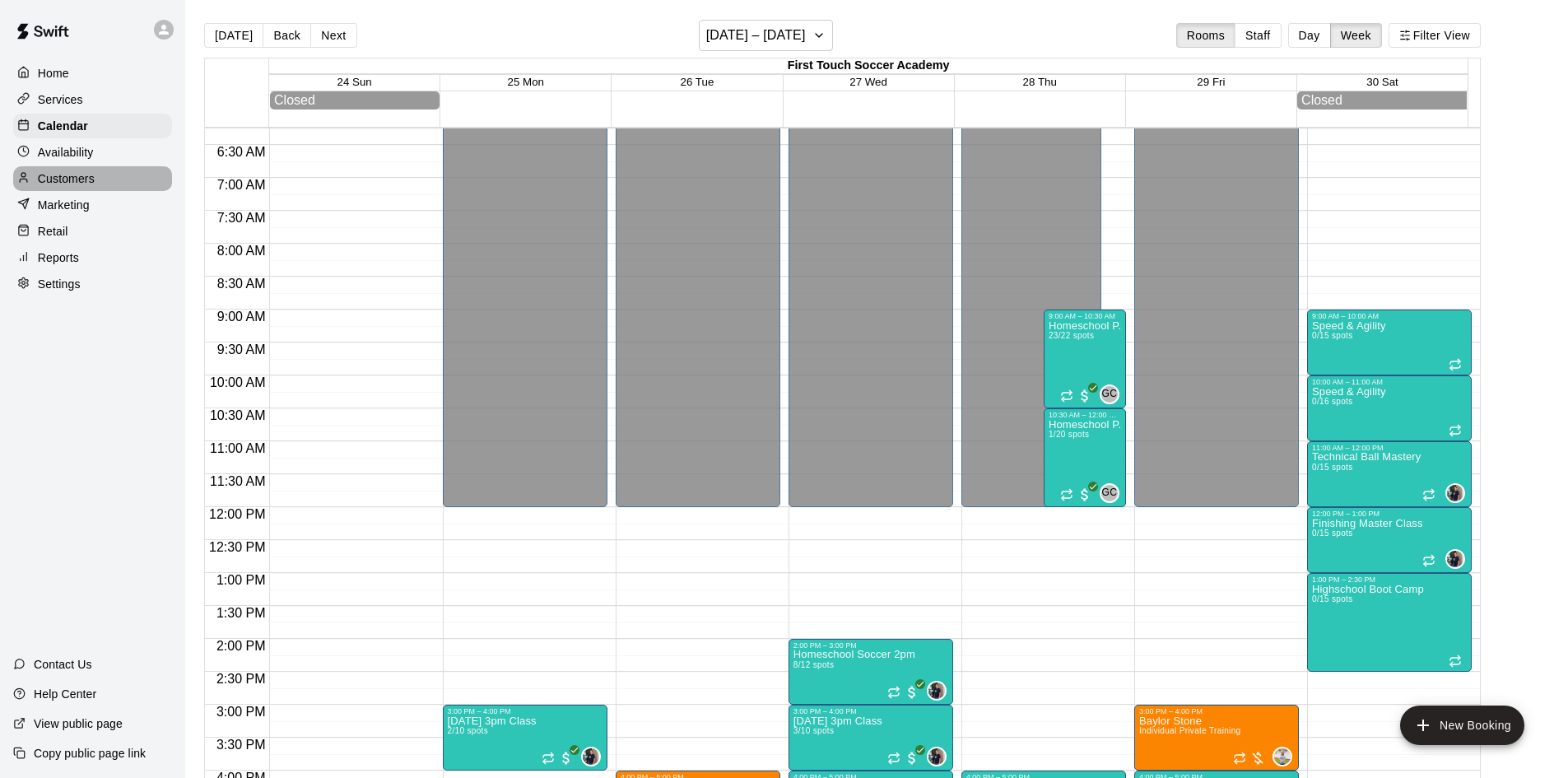
click at [67, 181] on p "Customers" at bounding box center [66, 179] width 57 height 17
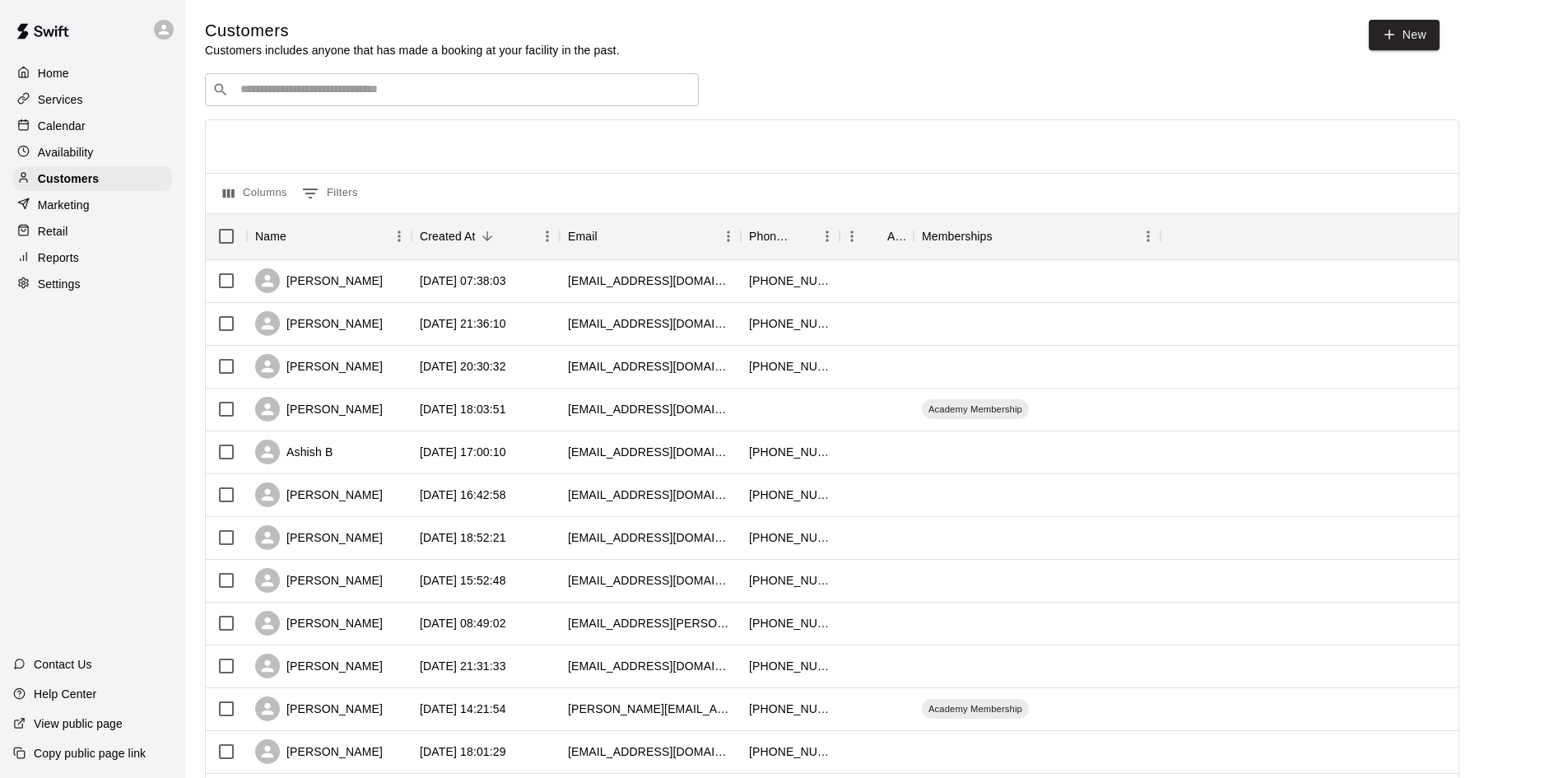
click at [67, 104] on p "Services" at bounding box center [60, 99] width 45 height 17
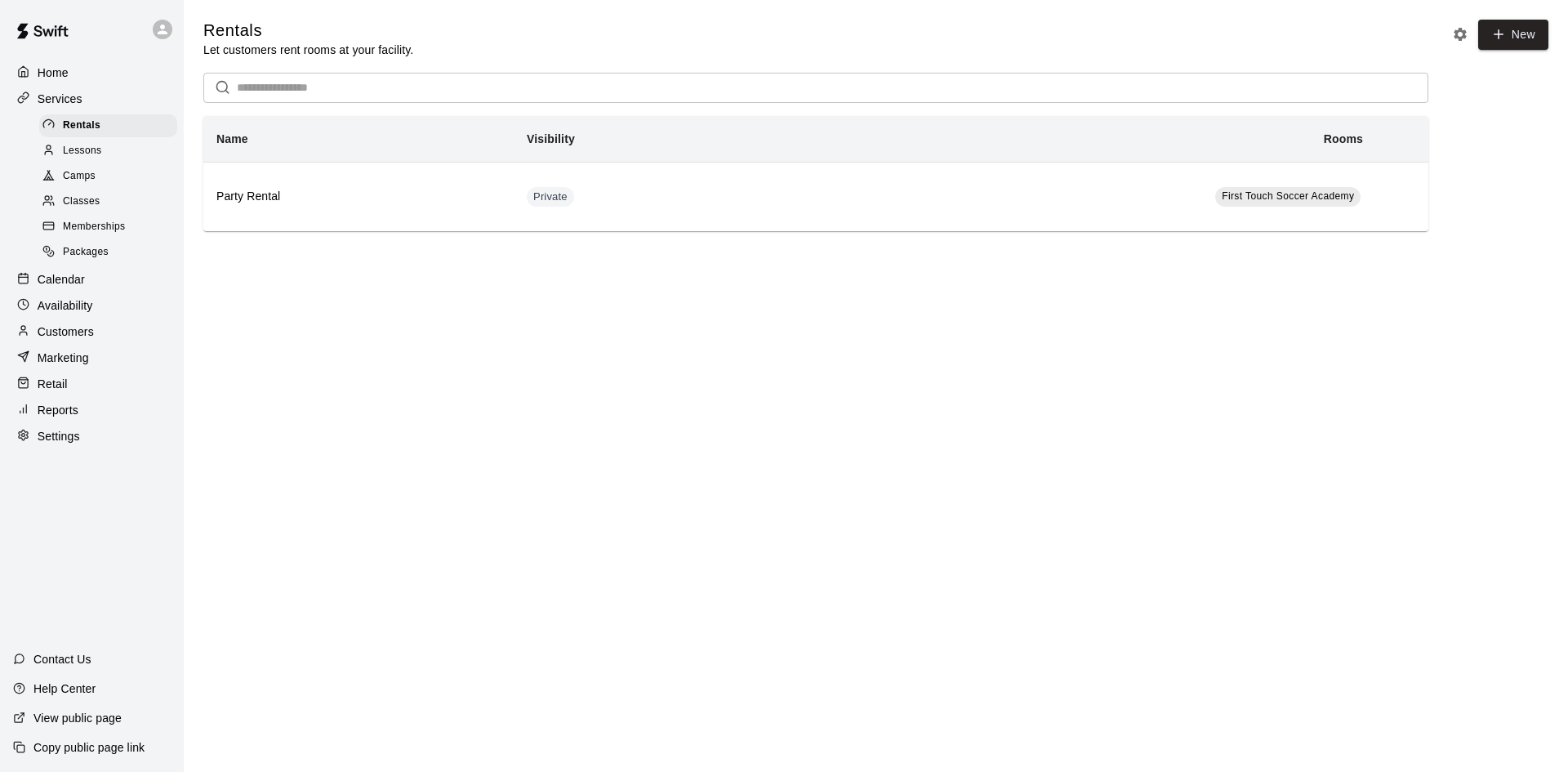
click at [99, 202] on span "Classes" at bounding box center [81, 202] width 37 height 17
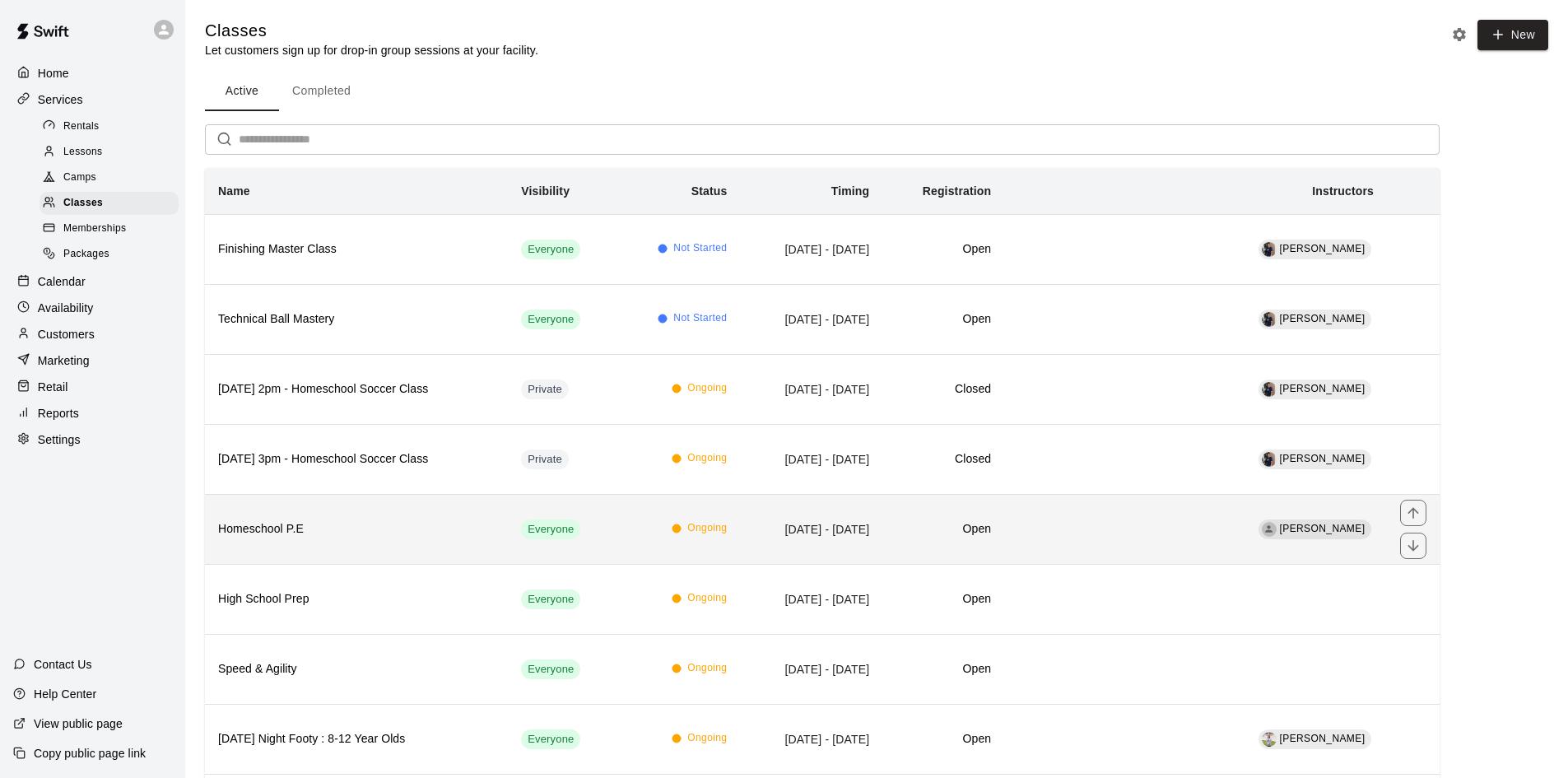
click at [311, 525] on h6 "Homeschool P.E" at bounding box center [356, 529] width 276 height 18
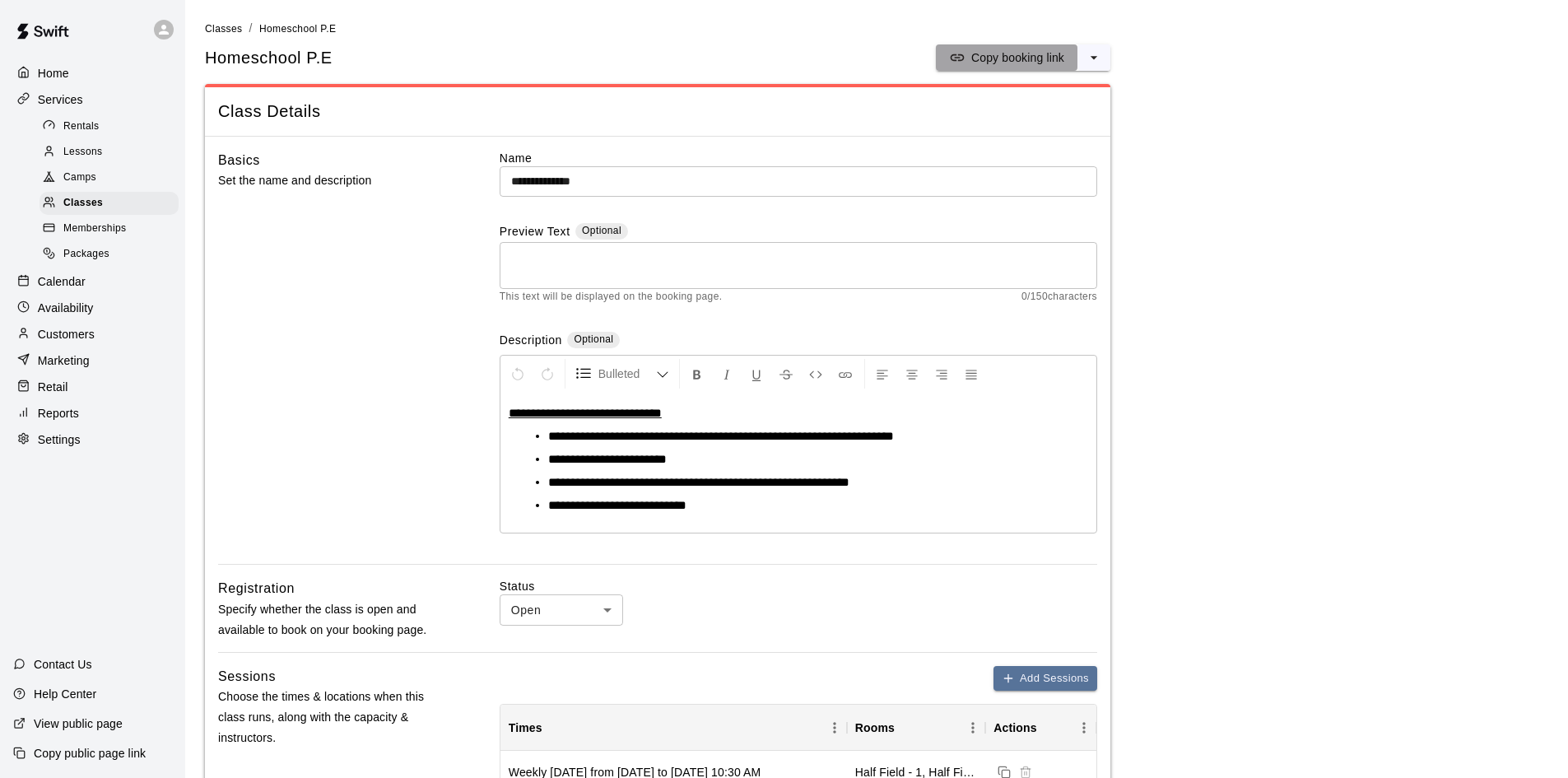
click at [1018, 51] on p "Copy booking link" at bounding box center [1018, 57] width 93 height 17
click at [77, 208] on span "Classes" at bounding box center [83, 203] width 40 height 17
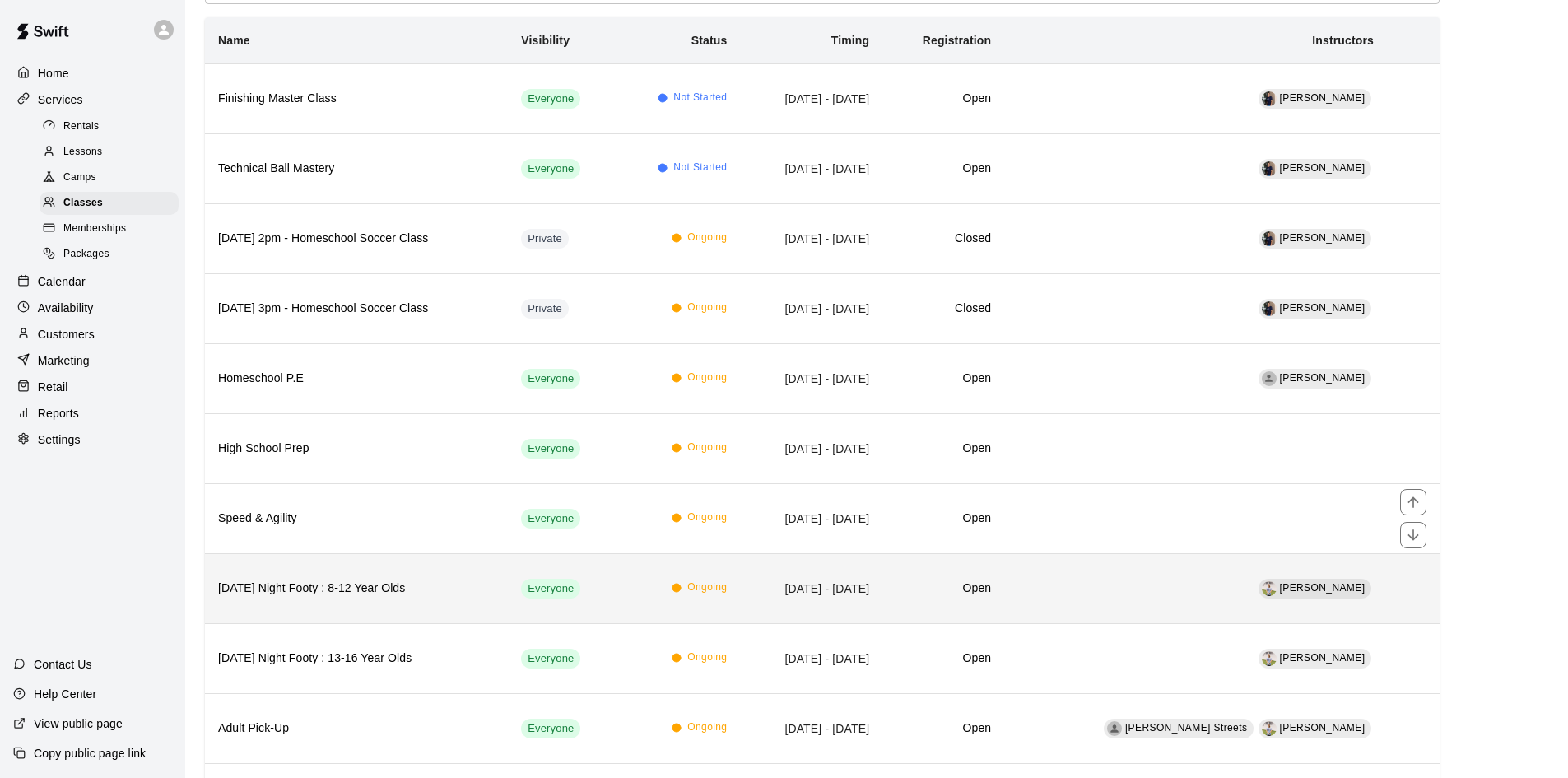
scroll to position [165, 0]
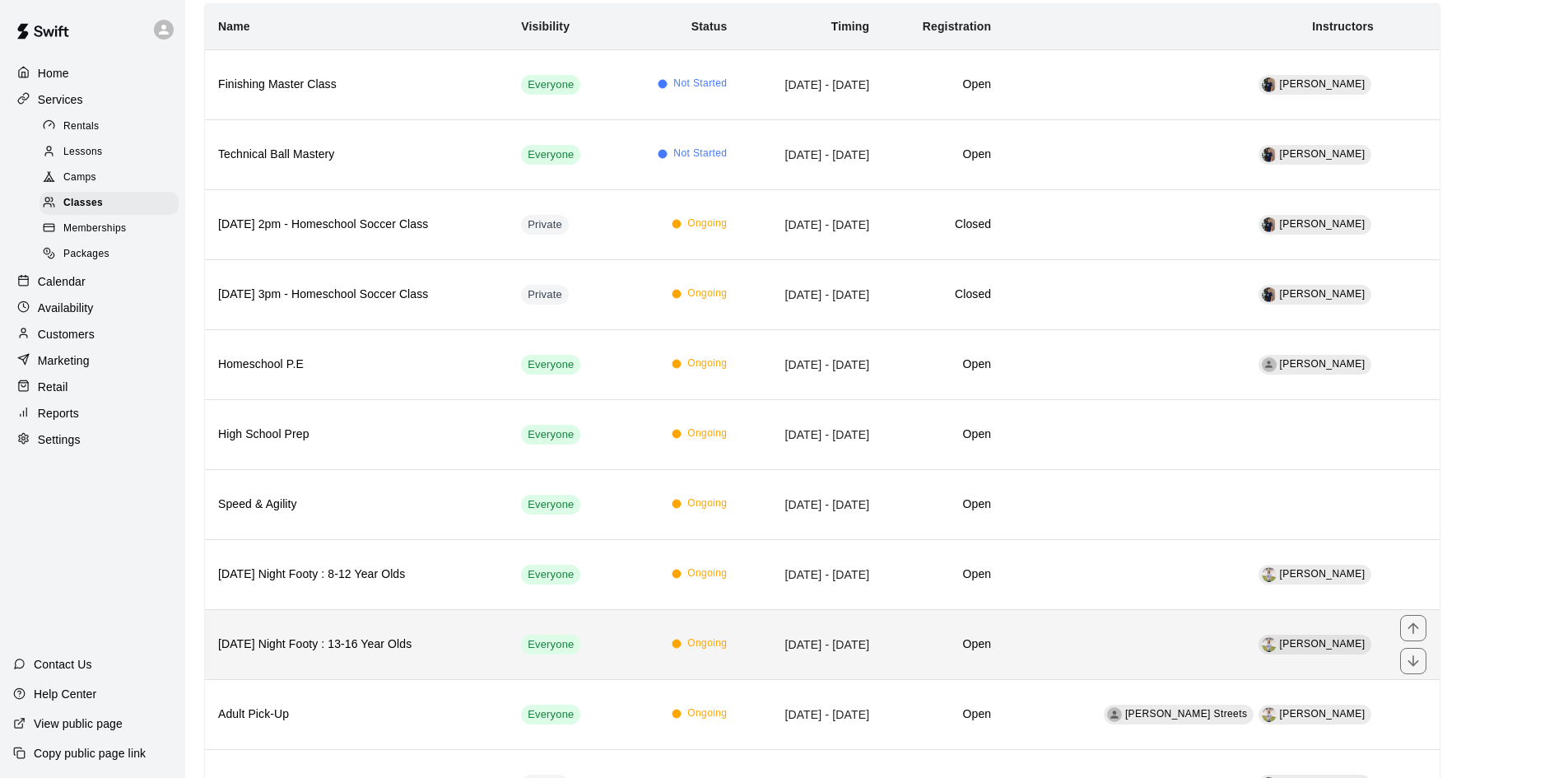
click at [382, 635] on h6 "[DATE] Night Footy : 13-16 Year Olds" at bounding box center [356, 644] width 276 height 18
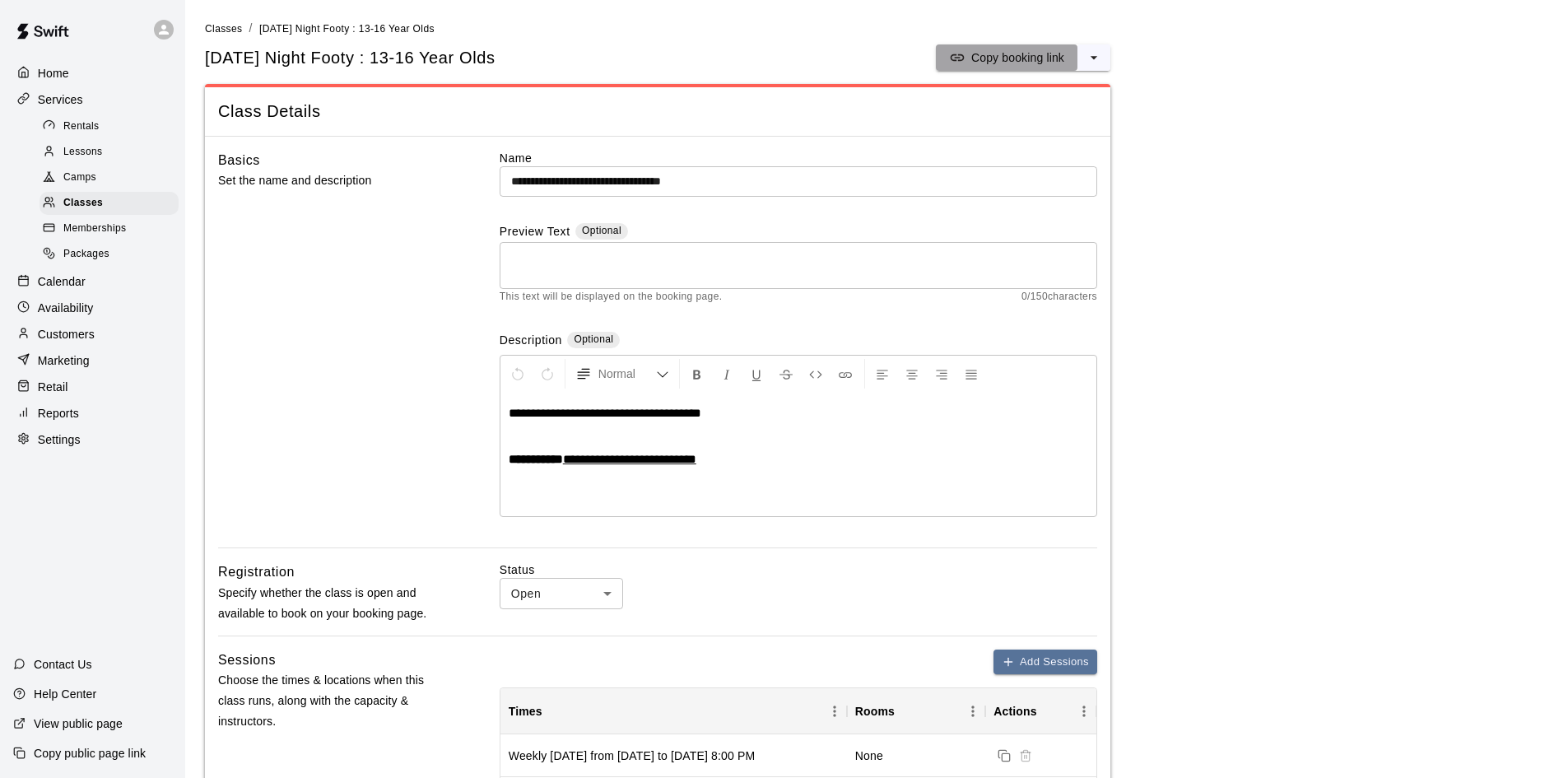
click at [973, 57] on p "Copy booking link" at bounding box center [1018, 57] width 93 height 17
click at [67, 288] on p "Calendar" at bounding box center [62, 282] width 48 height 17
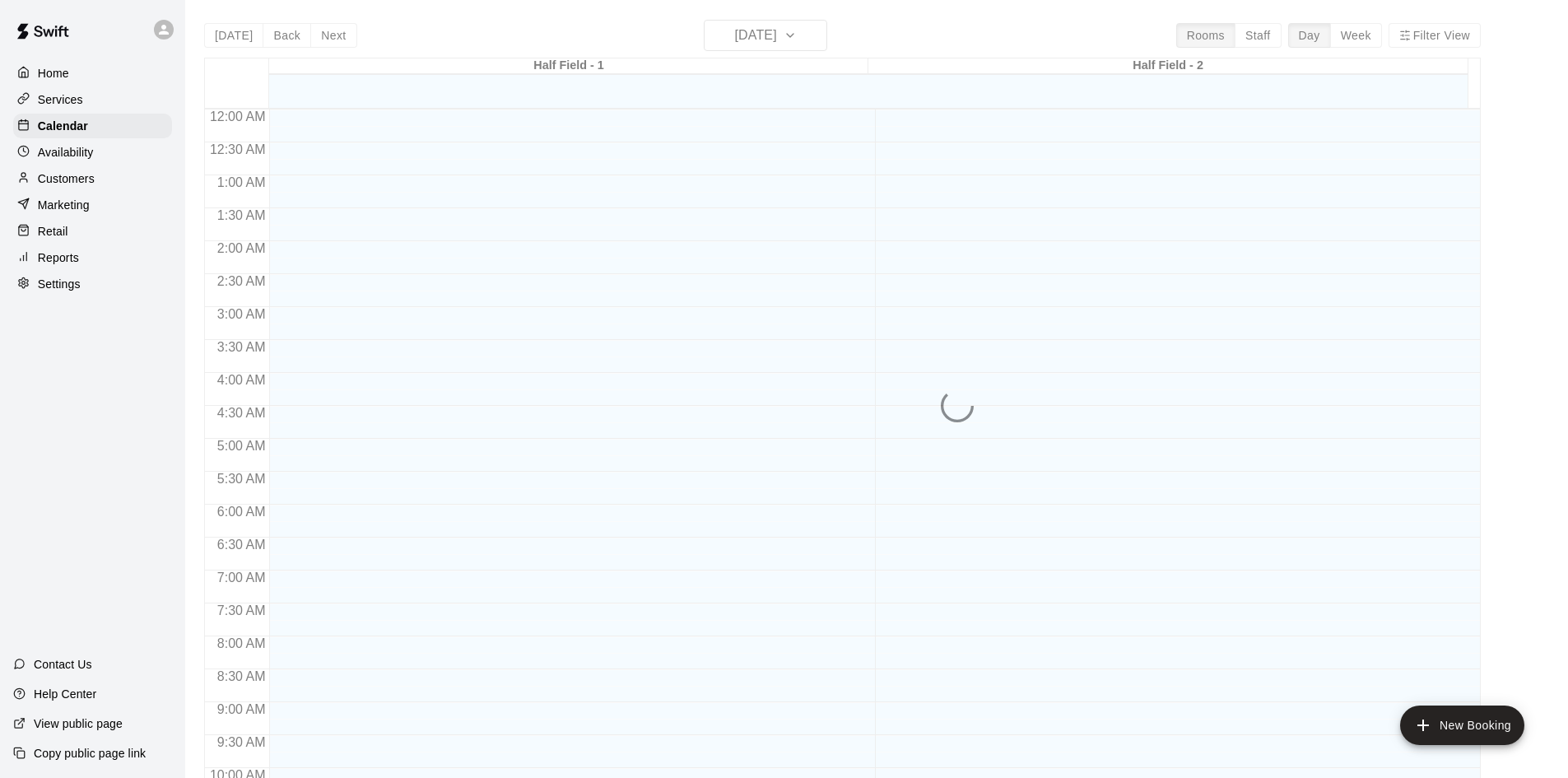
scroll to position [844, 0]
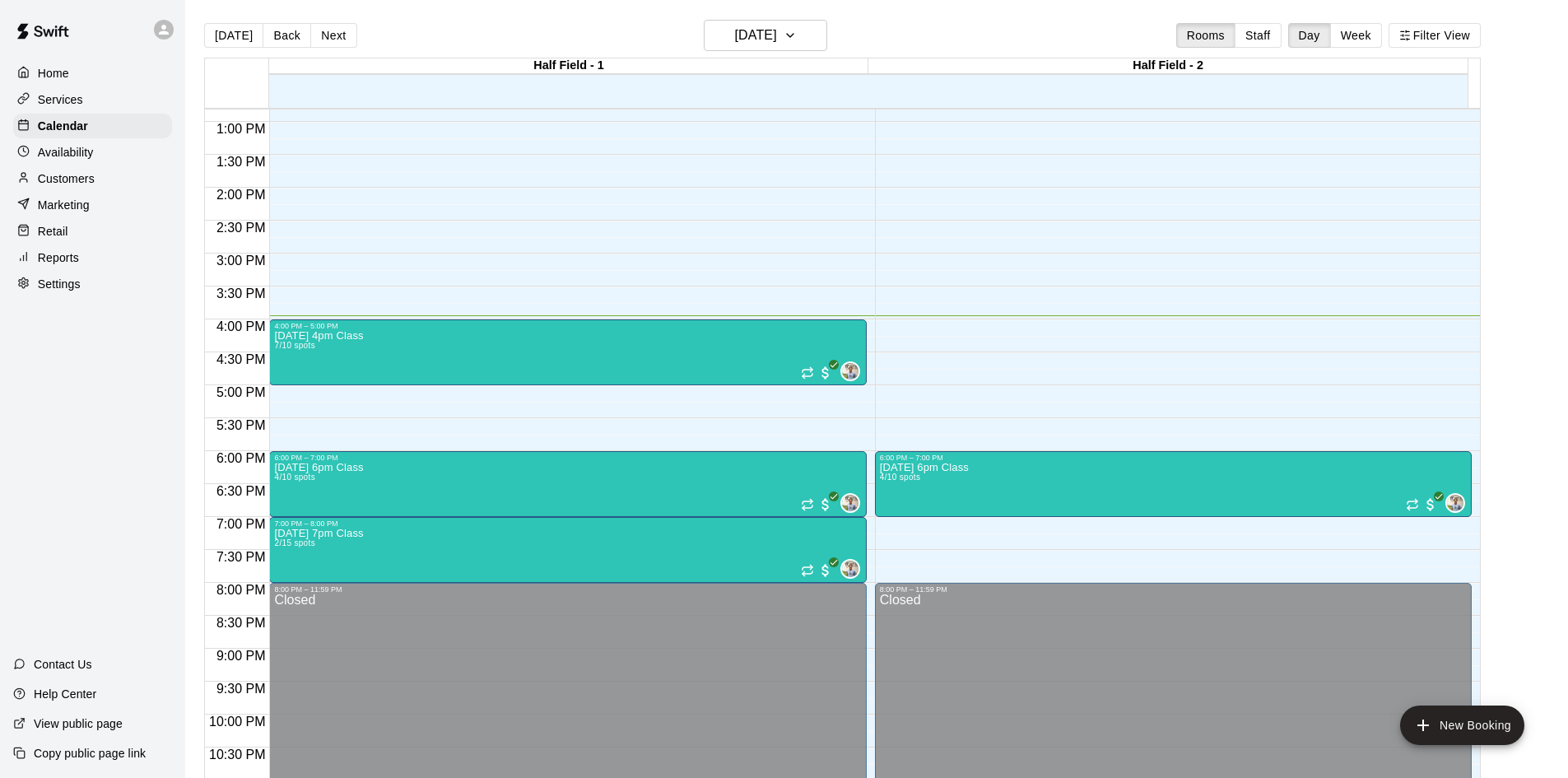
click at [1365, 40] on button "Week" at bounding box center [1355, 35] width 52 height 25
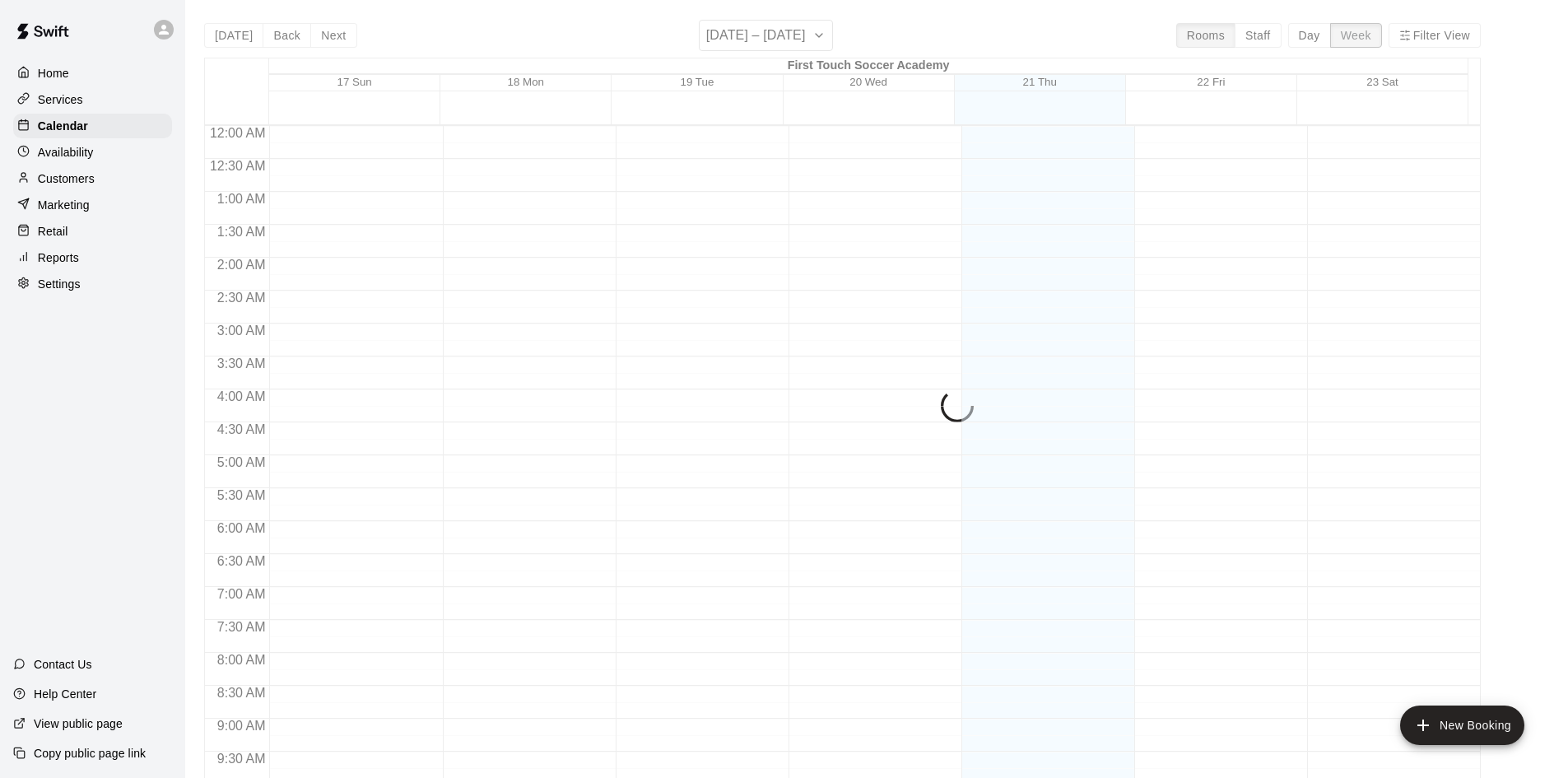
scroll to position [912, 0]
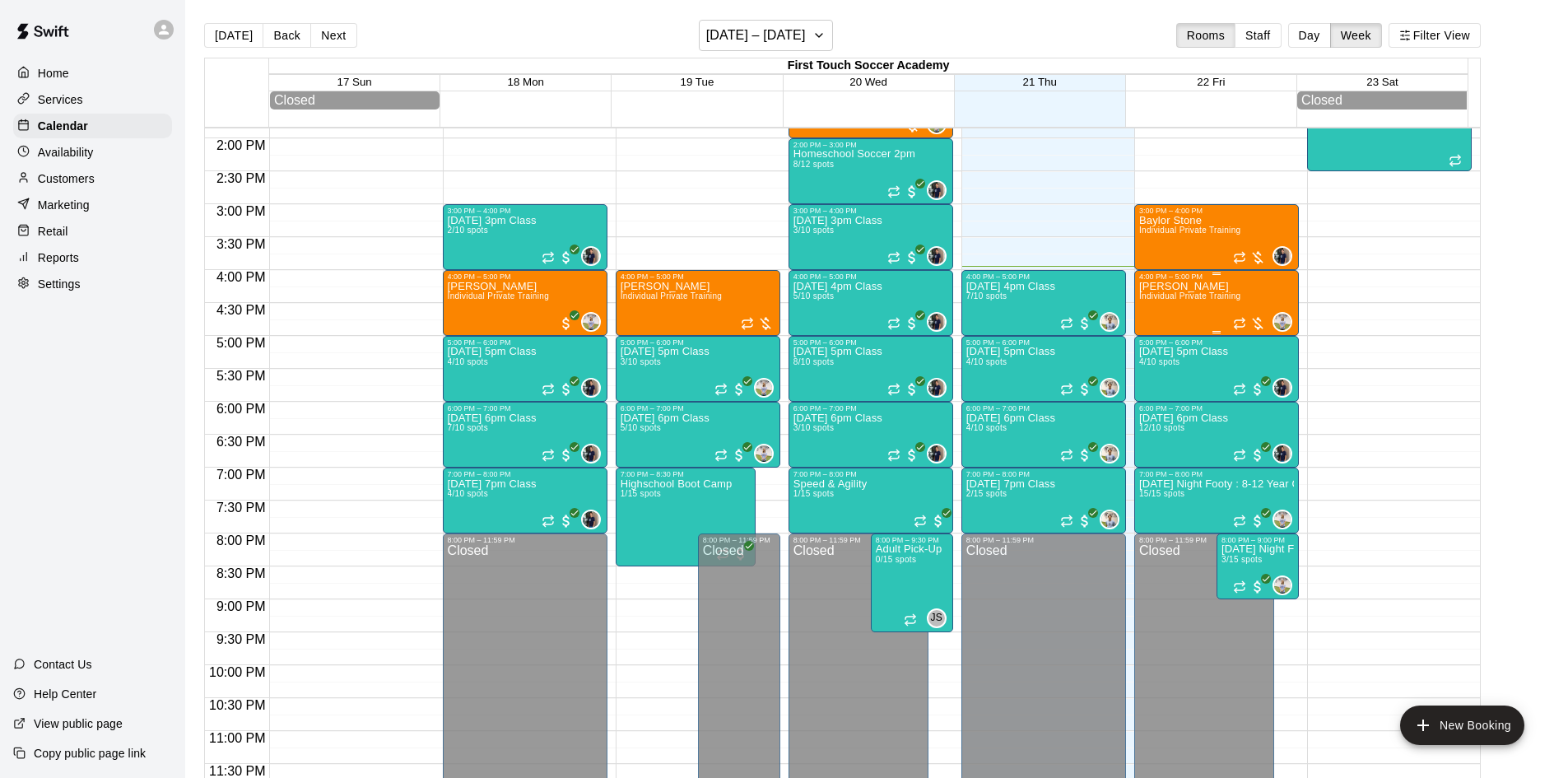
click at [1193, 310] on div "[PERSON_NAME] Individual Private Training" at bounding box center [1190, 670] width 102 height 778
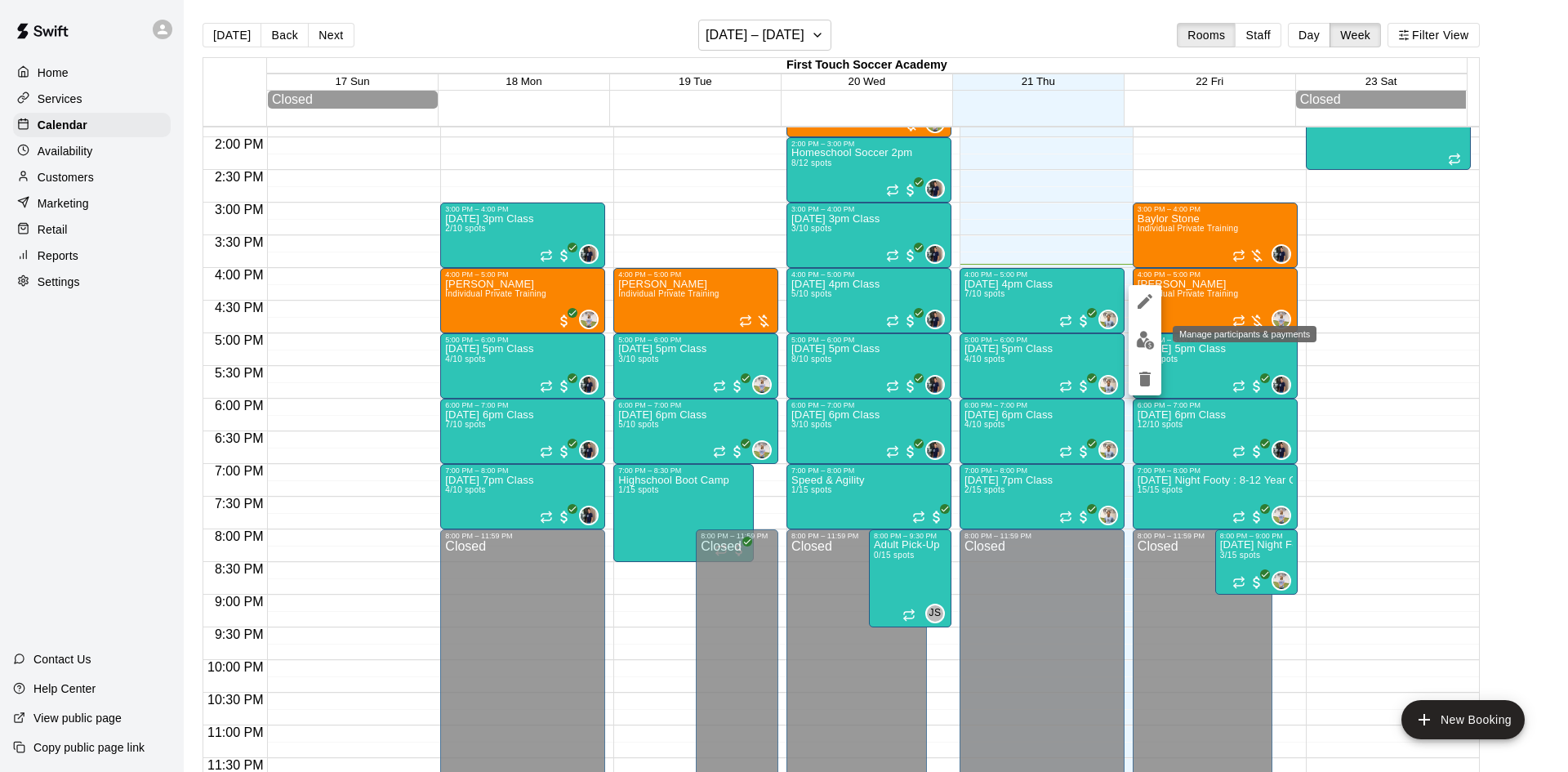
click at [1145, 334] on img "edit" at bounding box center [1145, 341] width 19 height 19
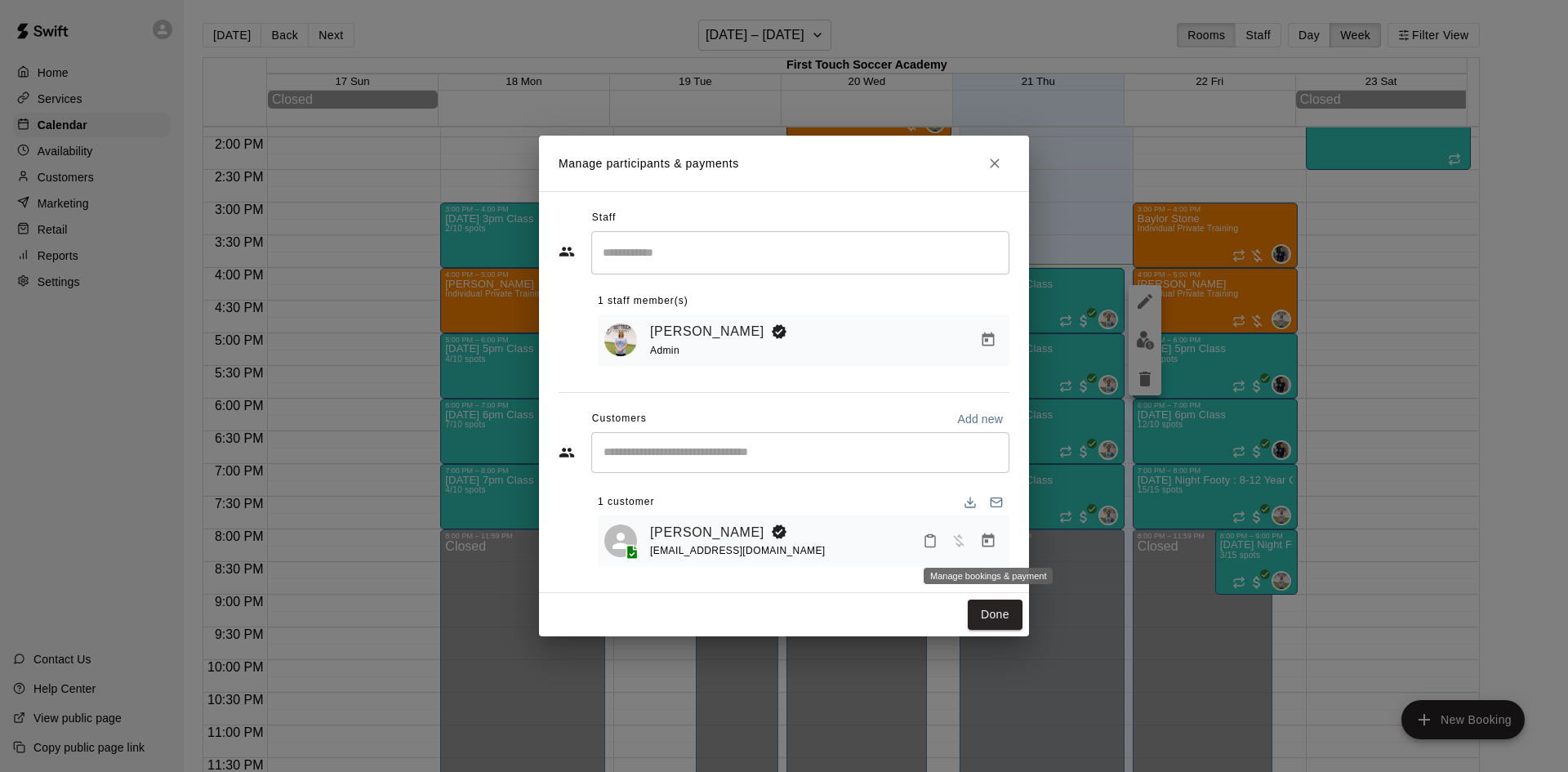
click at [991, 535] on icon "Manage bookings & payment" at bounding box center [987, 541] width 17 height 17
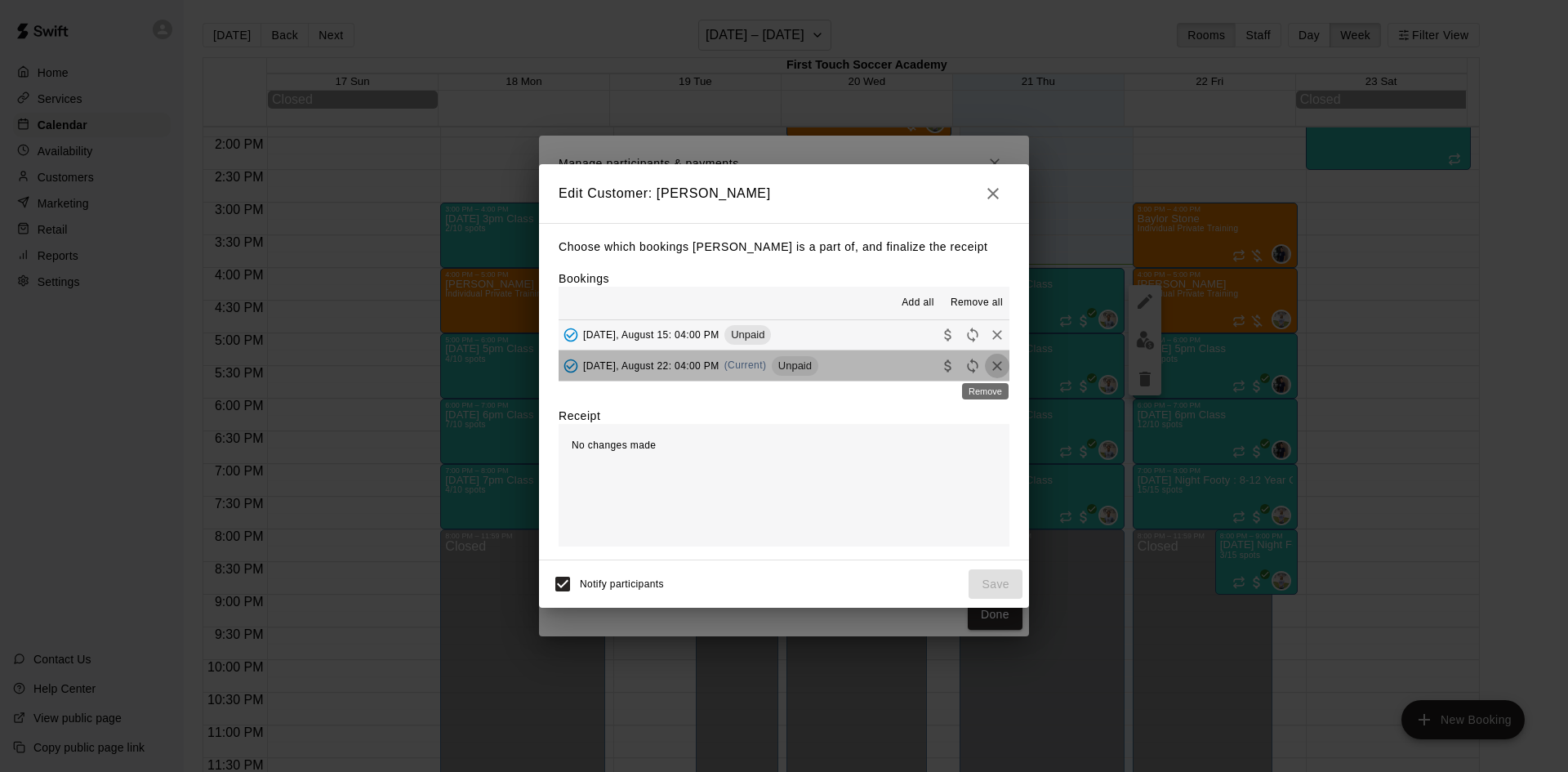
click at [989, 362] on icon "Remove" at bounding box center [997, 366] width 17 height 17
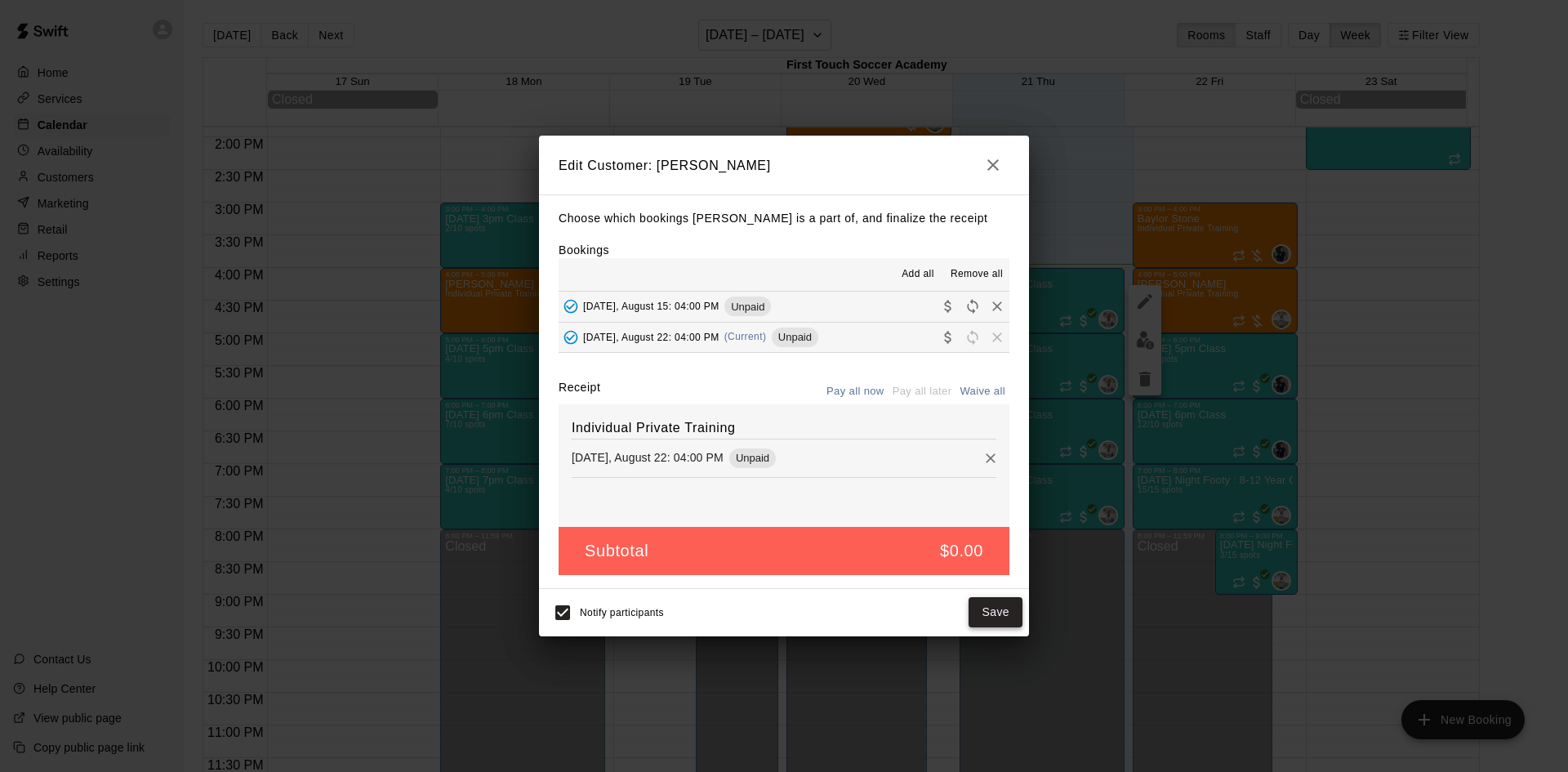
click at [985, 606] on button "Save" at bounding box center [995, 612] width 54 height 31
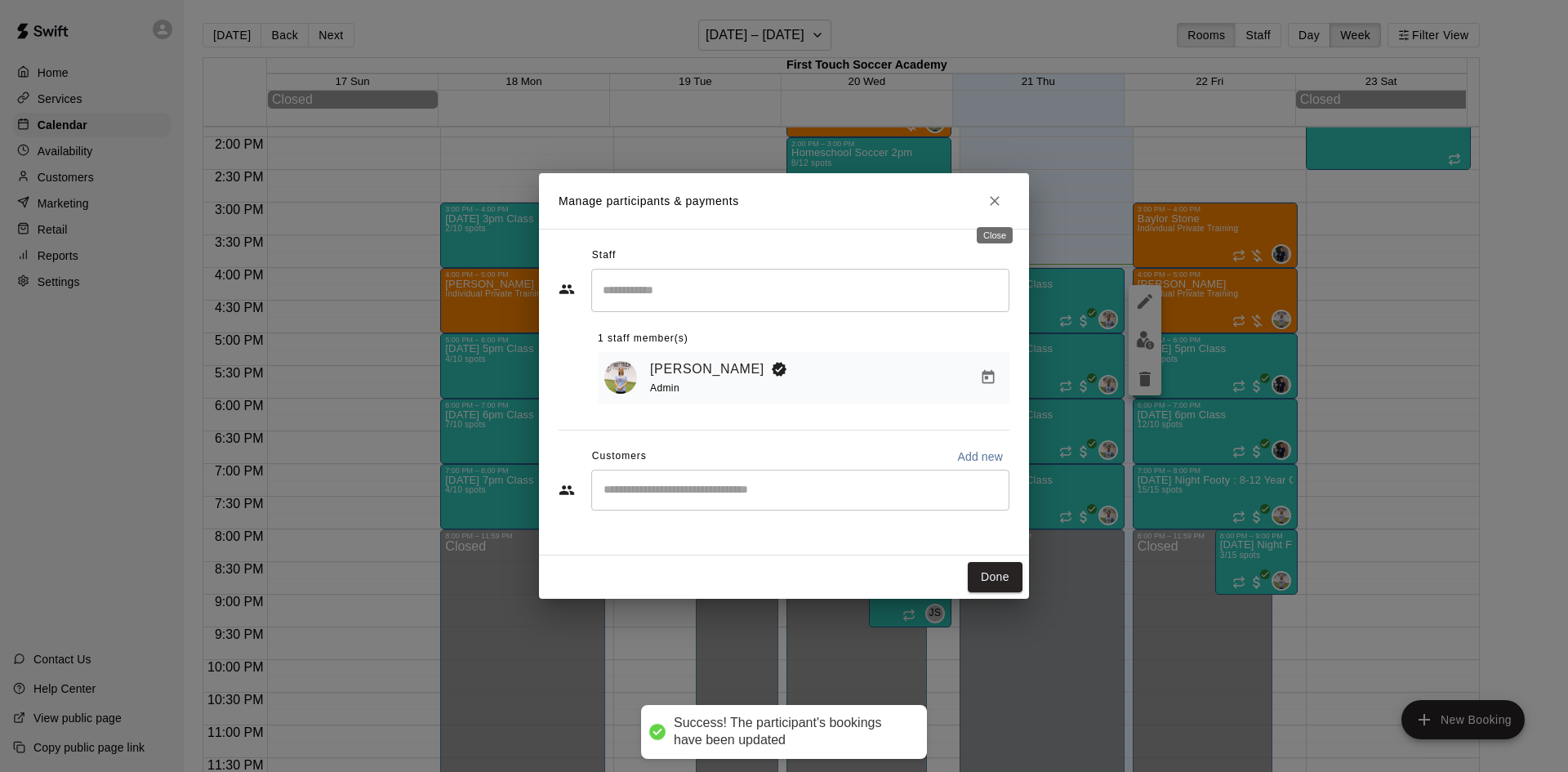
click at [998, 201] on icon "Close" at bounding box center [994, 201] width 17 height 17
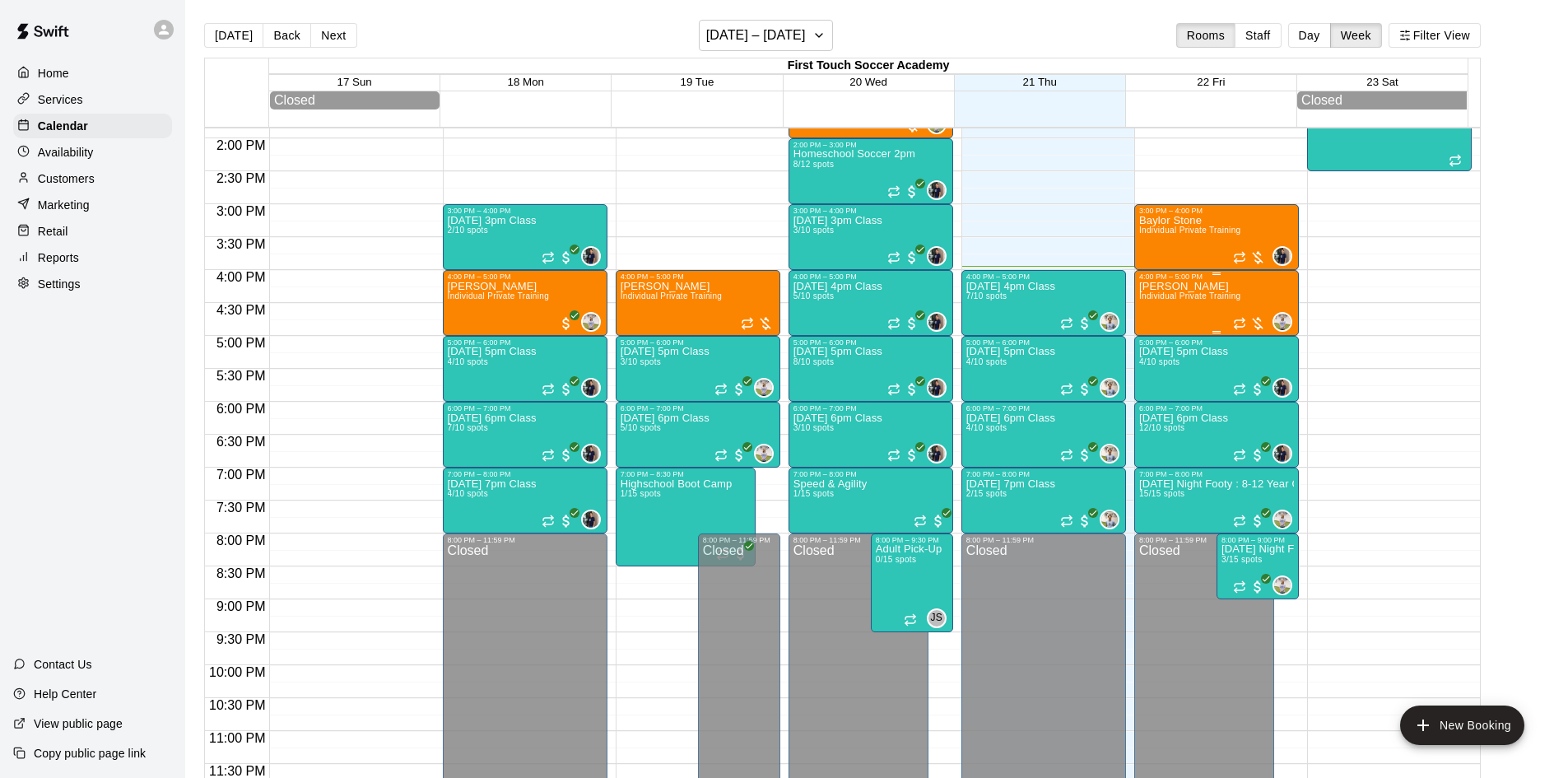
click at [1203, 309] on div "[PERSON_NAME] Individual Private Training" at bounding box center [1190, 670] width 102 height 778
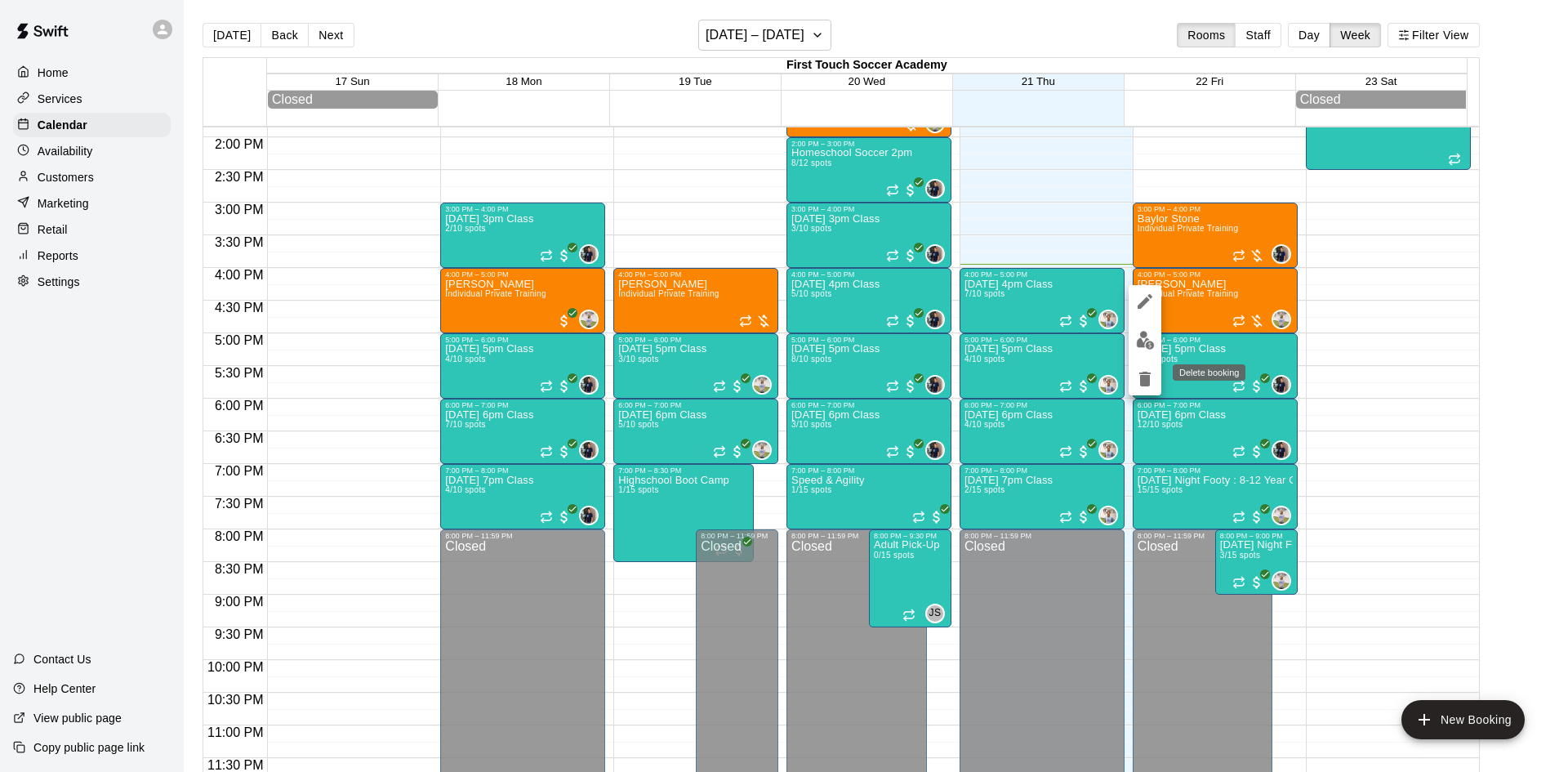
click at [1146, 375] on icon "delete" at bounding box center [1145, 379] width 11 height 15
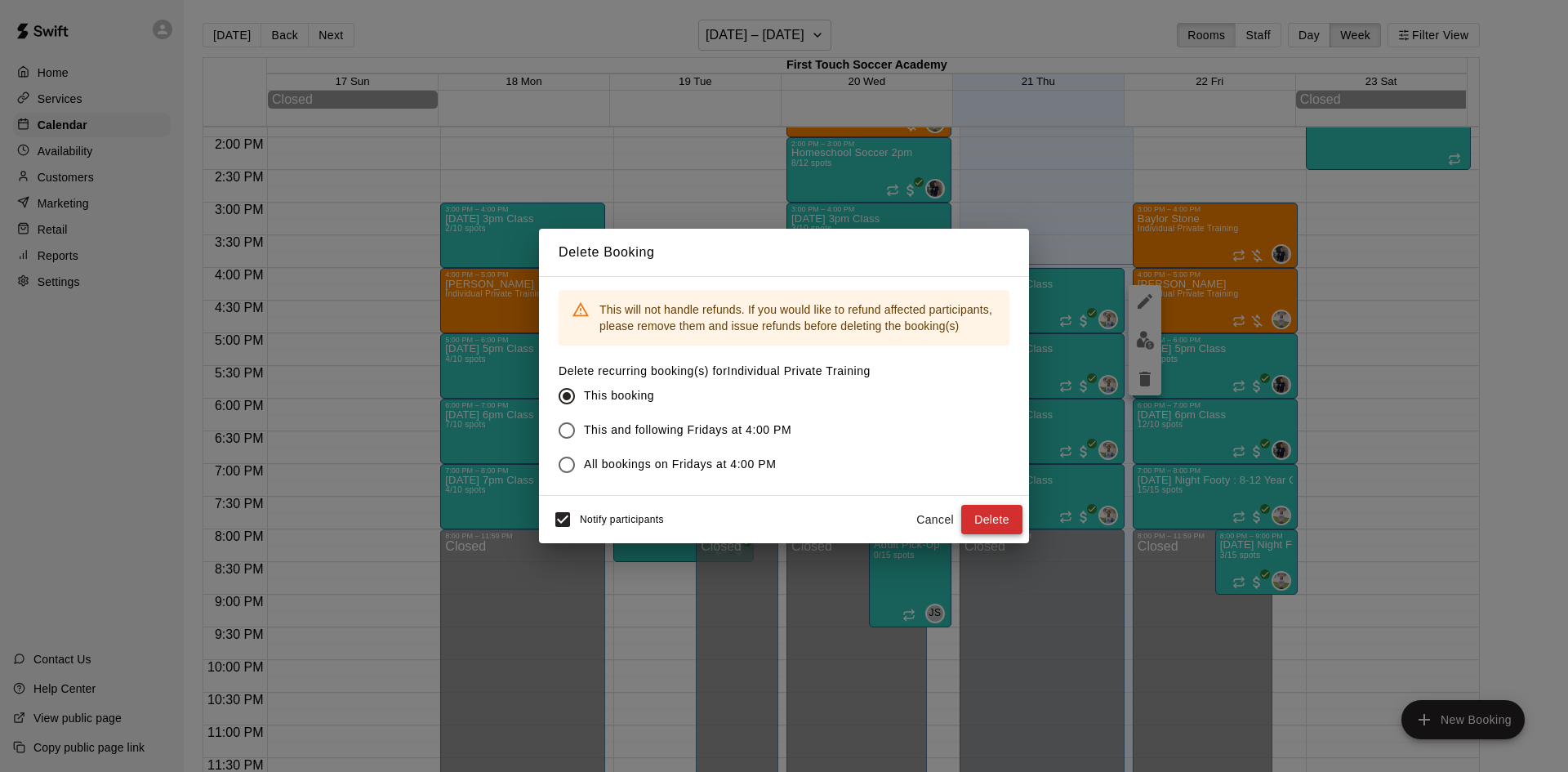
click at [986, 521] on button "Delete" at bounding box center [992, 520] width 61 height 31
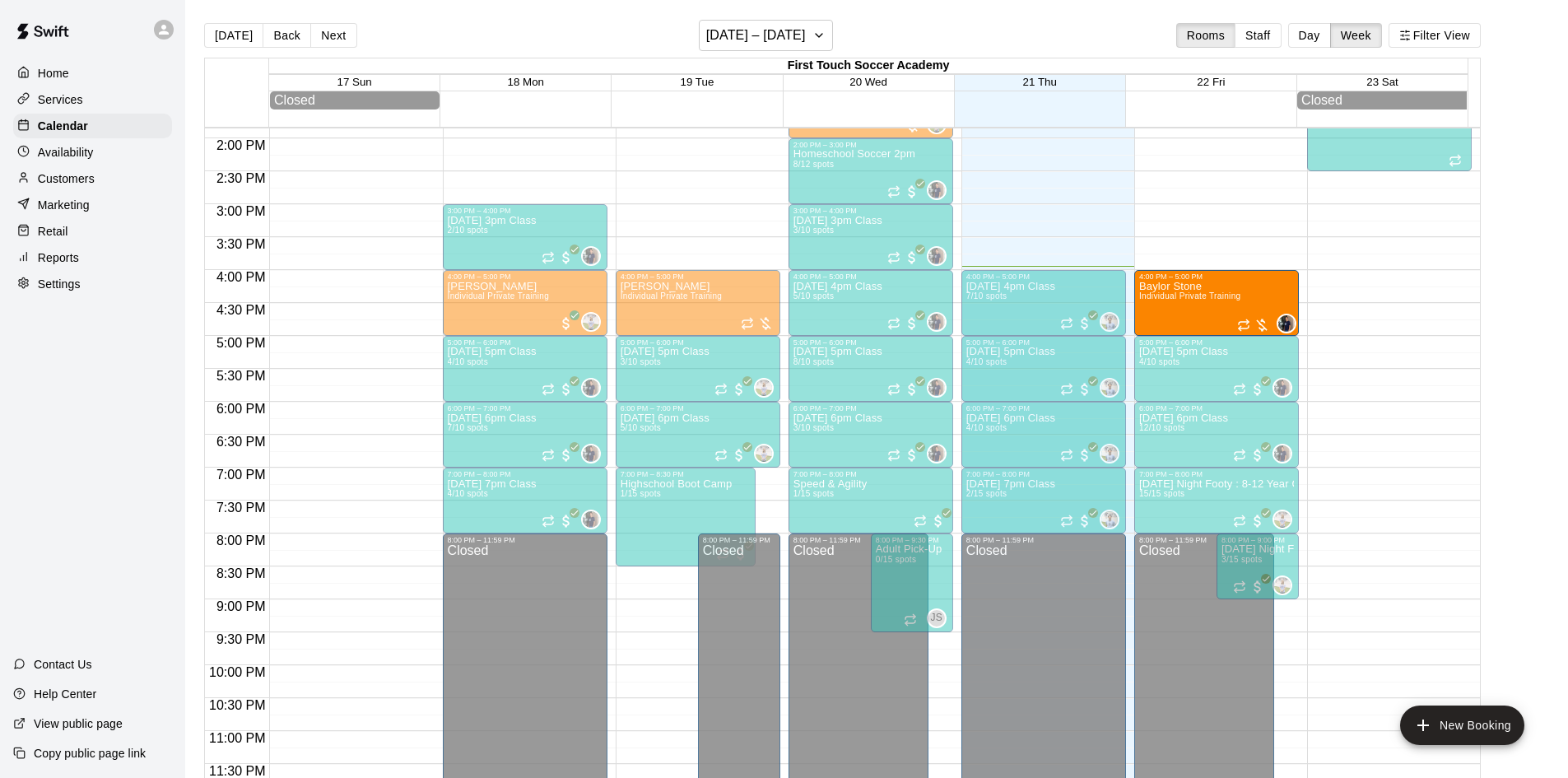
drag, startPoint x: 1242, startPoint y: 228, endPoint x: 1248, endPoint y: 300, distance: 72.2
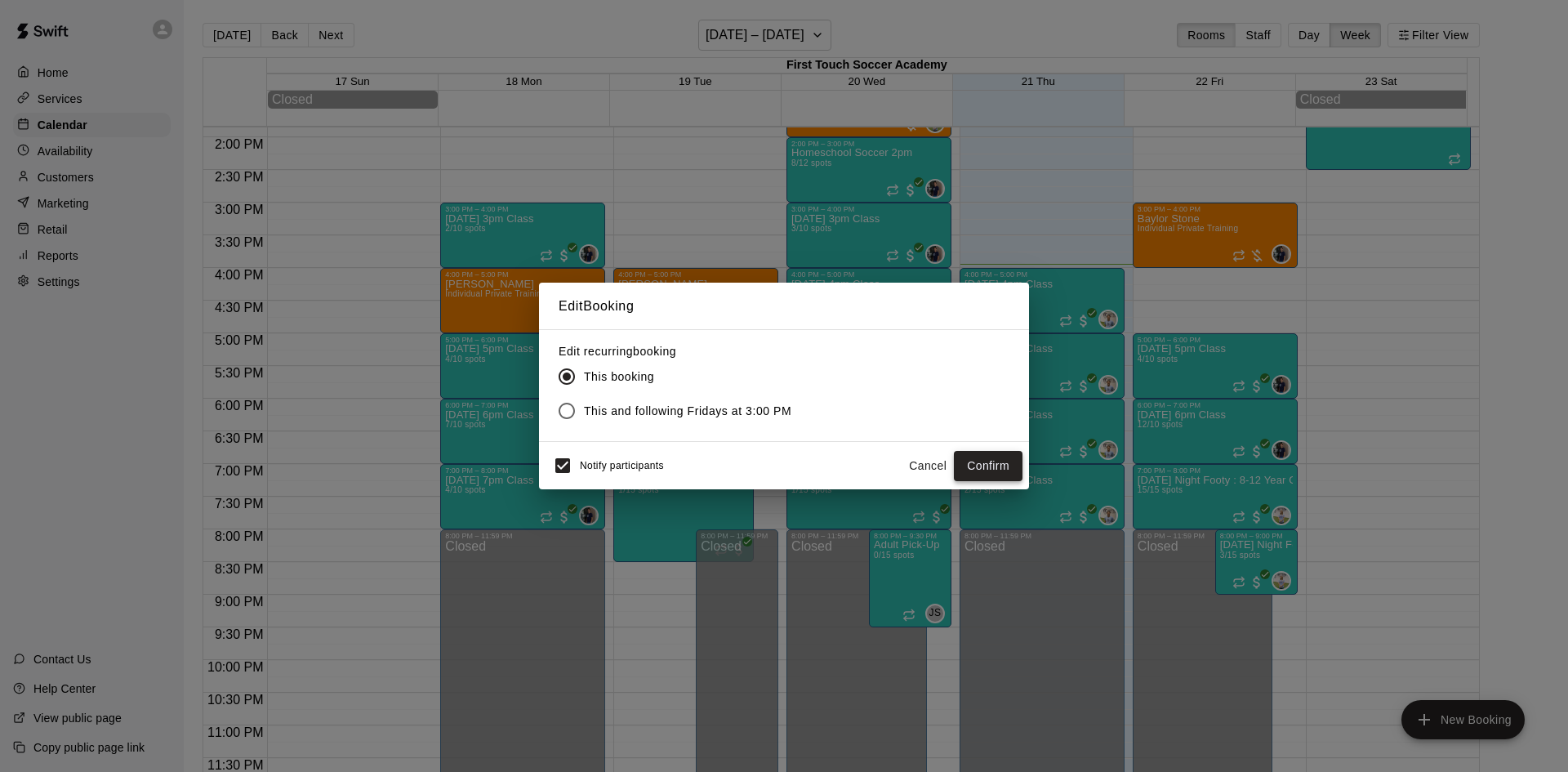
click at [978, 471] on button "Confirm" at bounding box center [987, 465] width 69 height 31
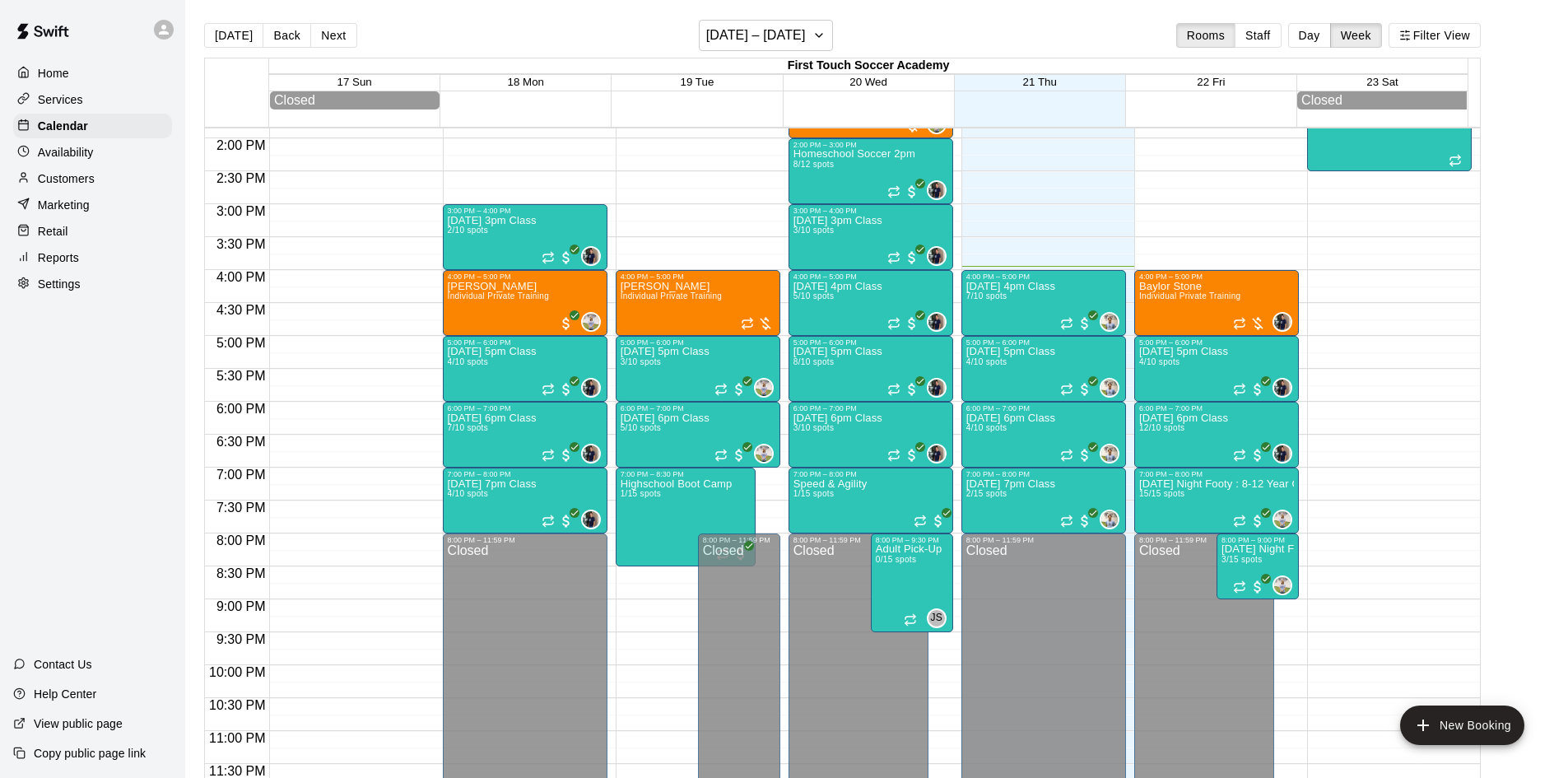
click at [136, 361] on div "Home Services Calendar Availability Customers Marketing Retail Reports Settings…" at bounding box center [92, 389] width 185 height 778
click at [1017, 312] on div "[DATE] 4pm Class 7/10 spots" at bounding box center [1010, 670] width 89 height 778
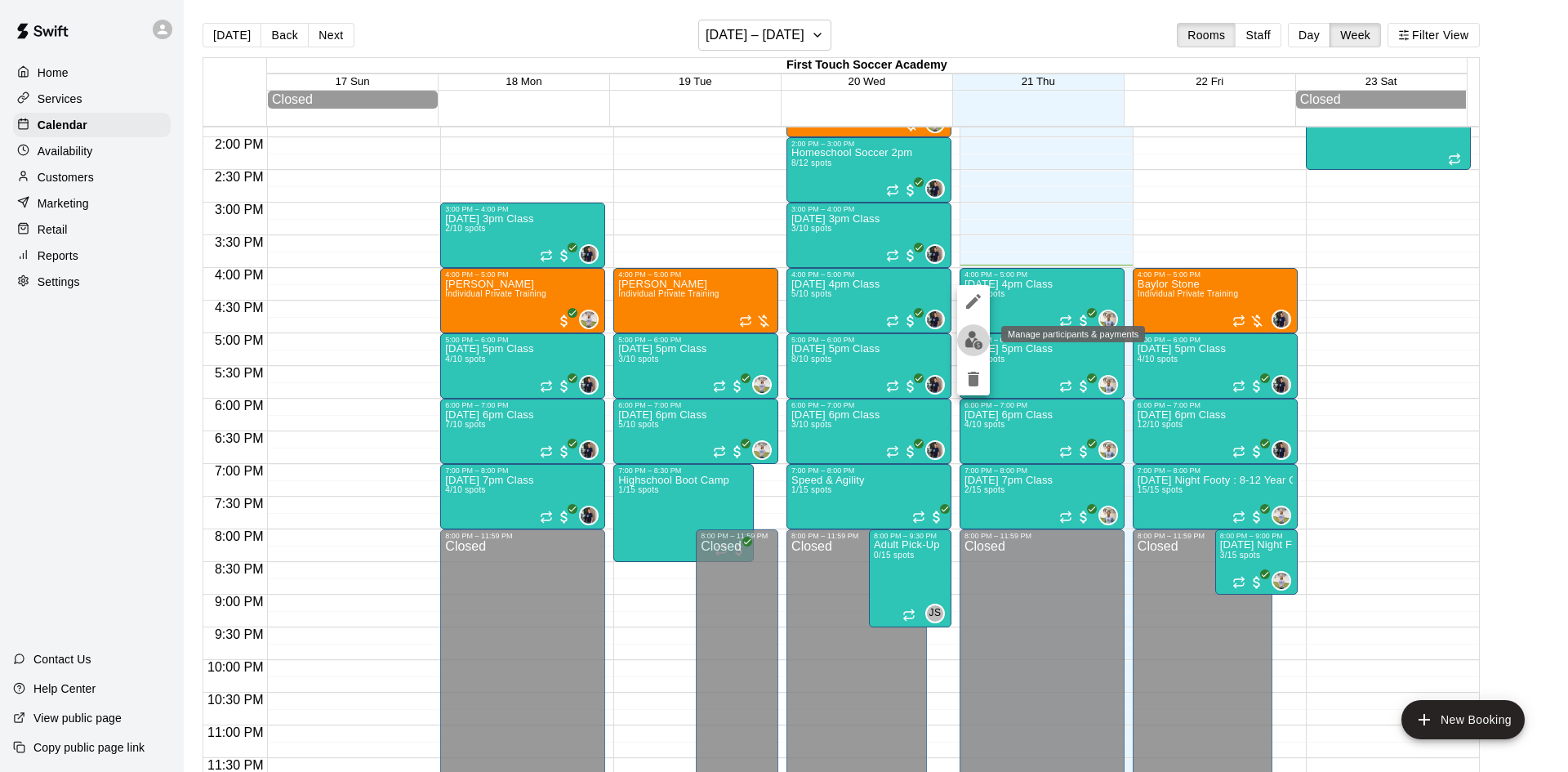
click at [973, 334] on img "edit" at bounding box center [974, 341] width 19 height 19
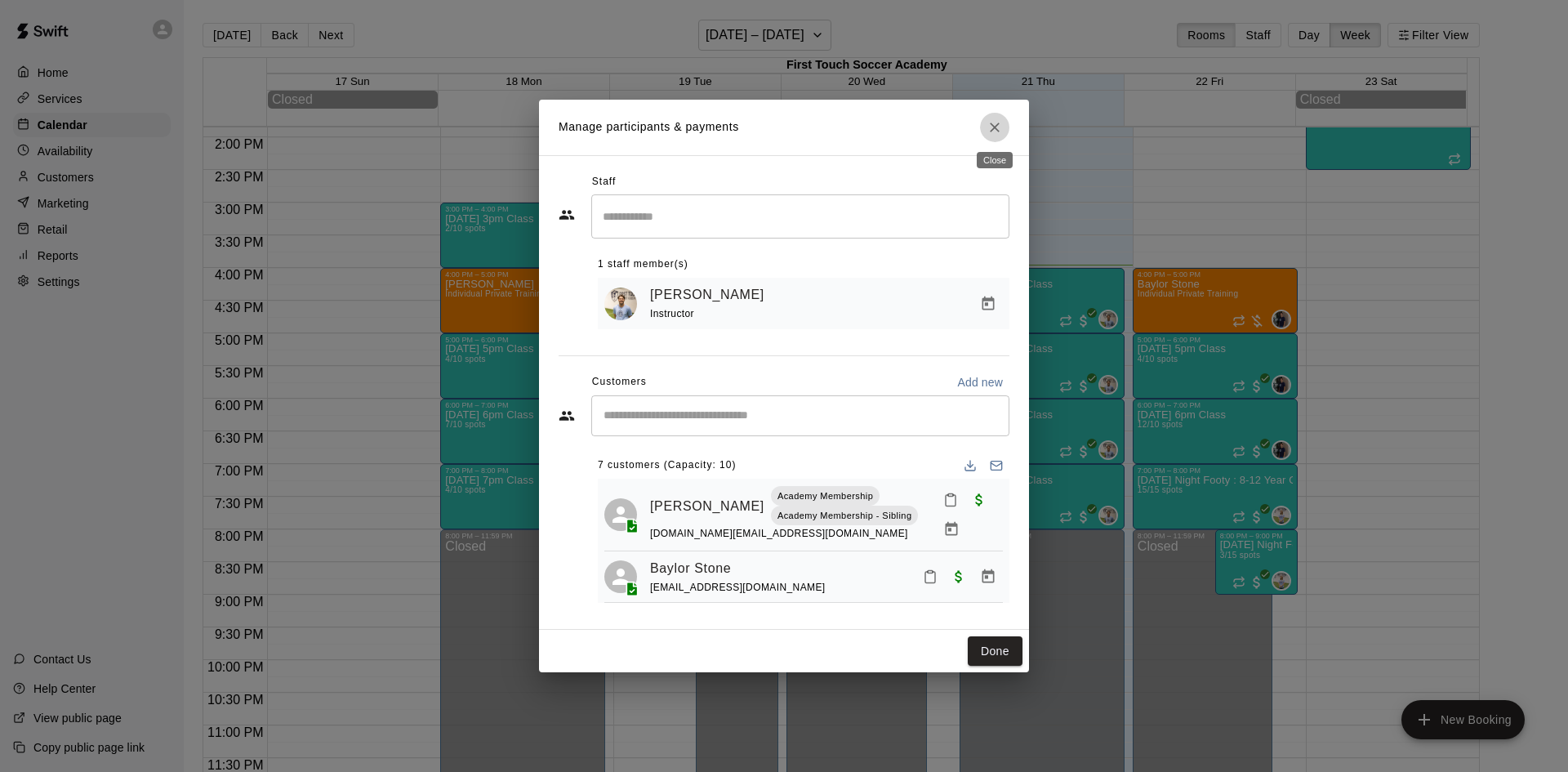
click at [994, 120] on icon "Close" at bounding box center [994, 128] width 17 height 17
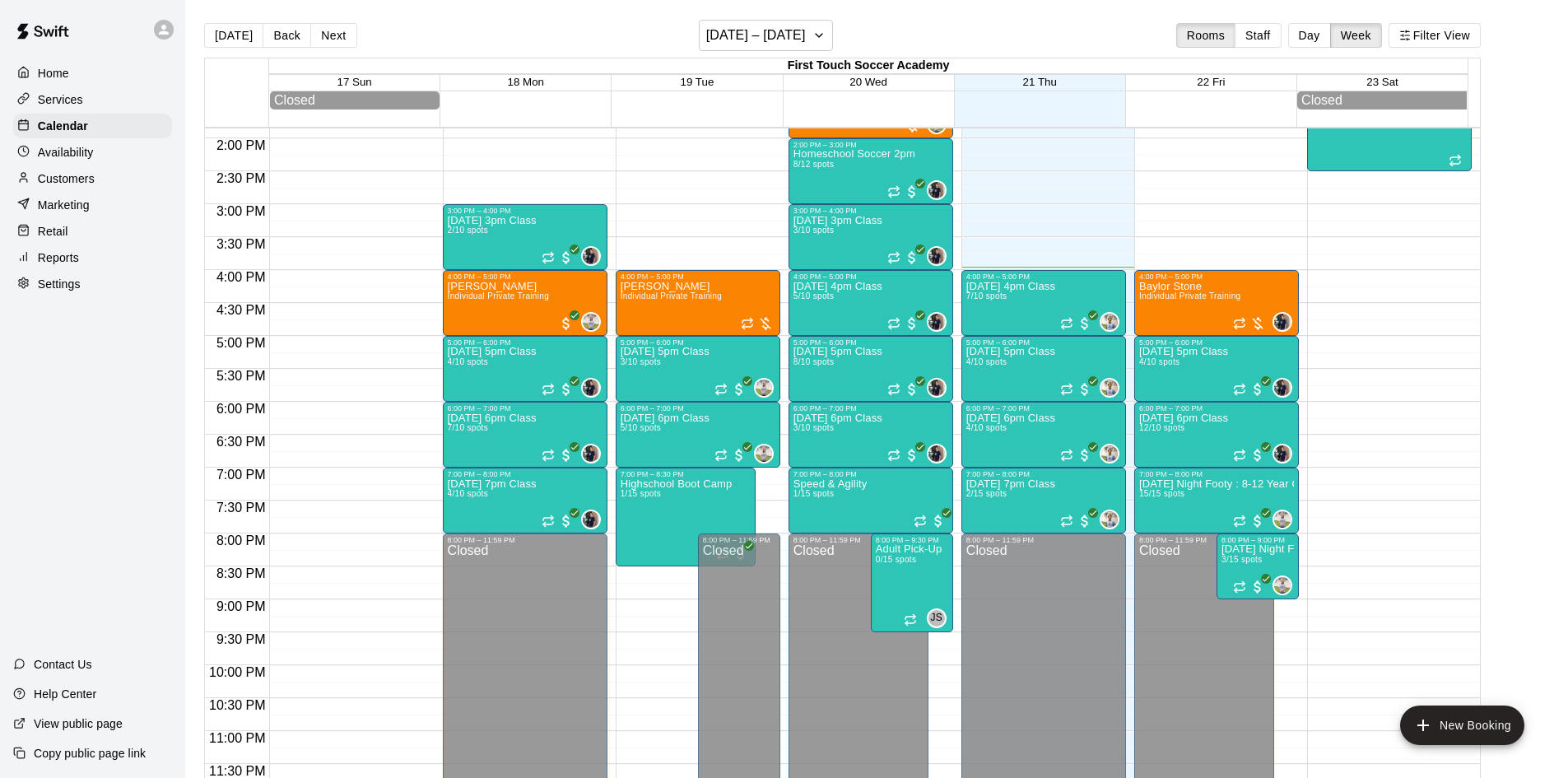
click at [79, 178] on p "Customers" at bounding box center [66, 179] width 57 height 17
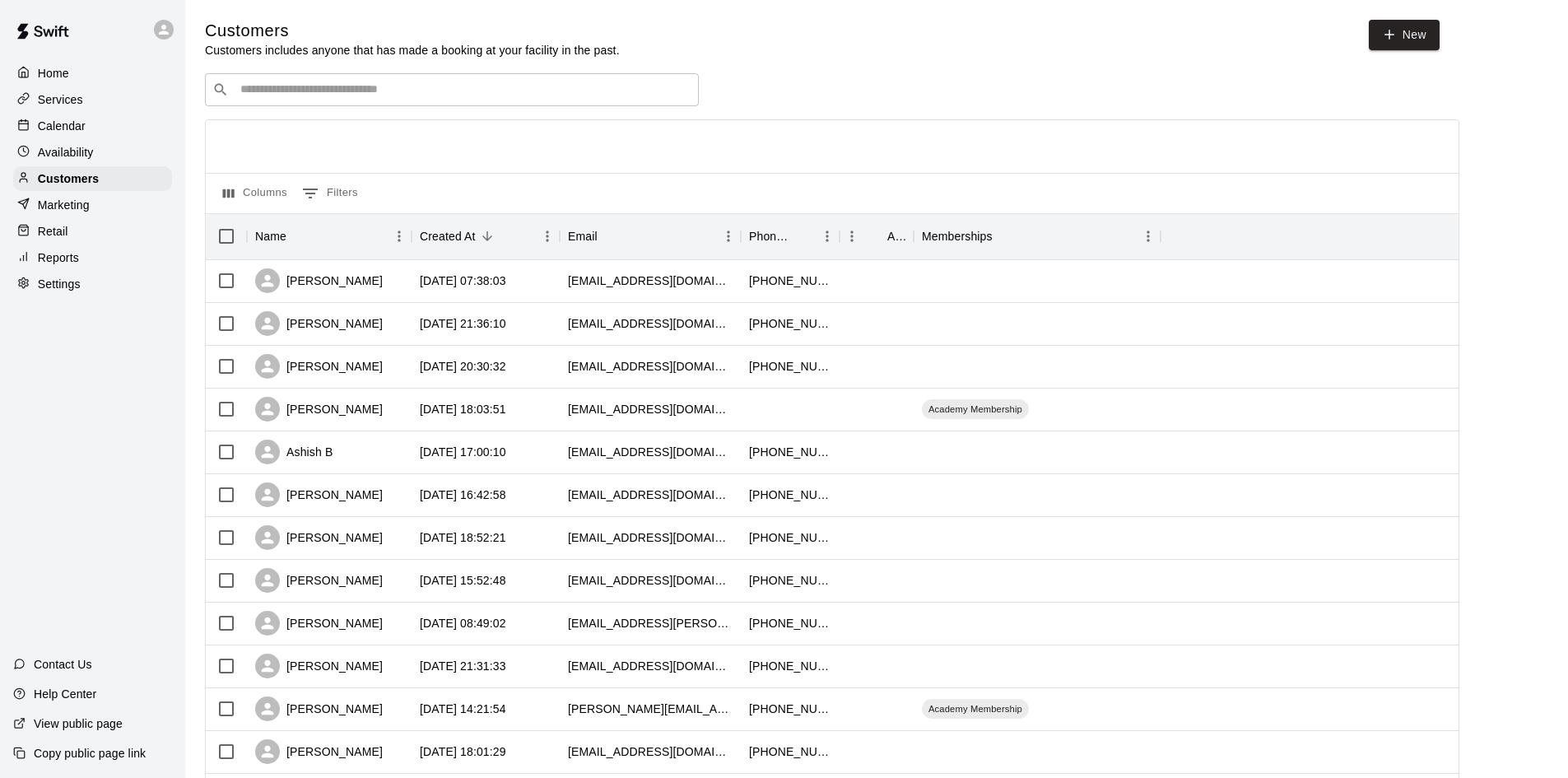
click at [427, 84] on input "Search customers by name or email" at bounding box center [463, 90] width 456 height 17
click at [326, 92] on input "Search customers by name or email" at bounding box center [463, 90] width 456 height 17
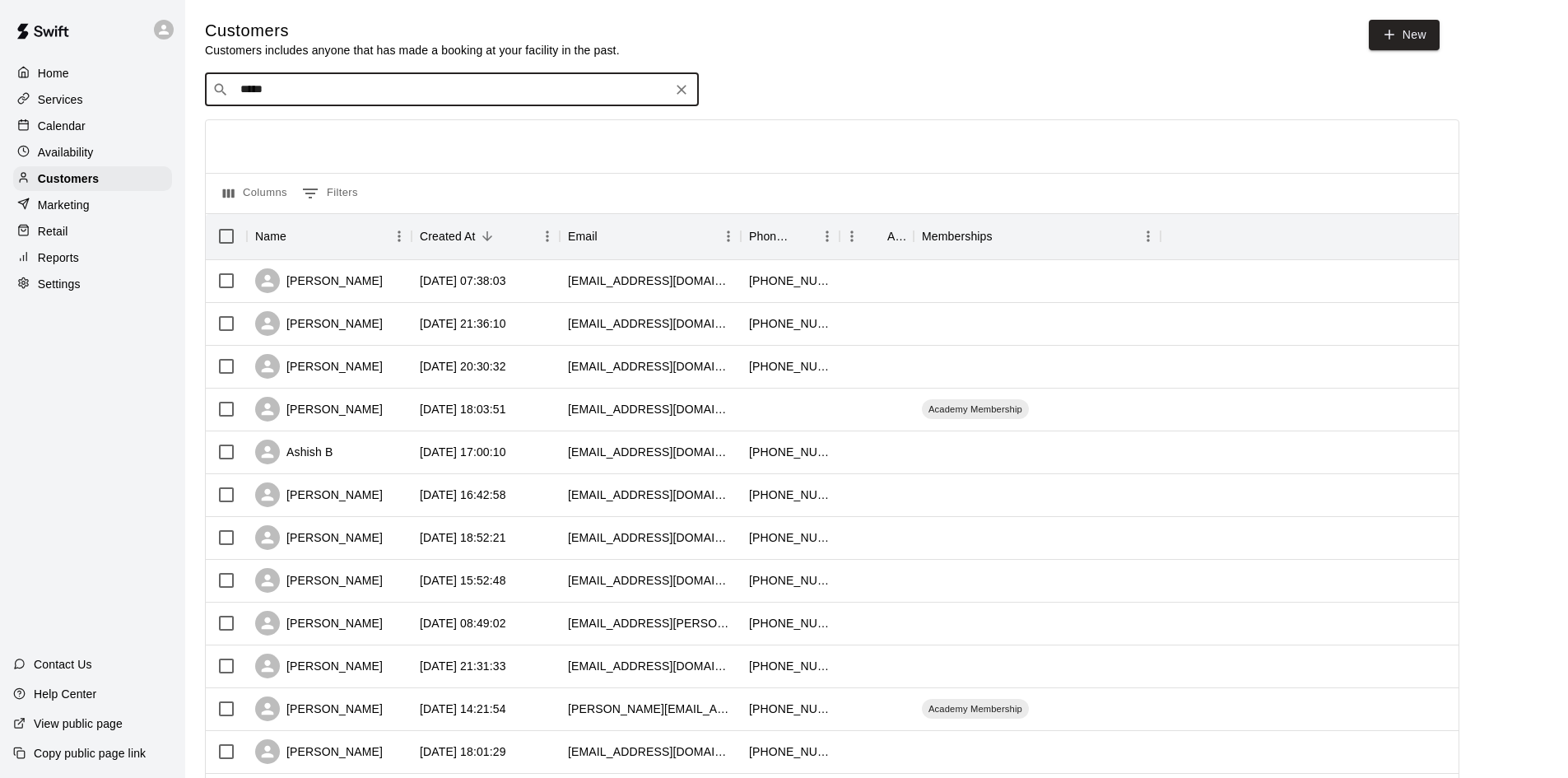
type input "******"
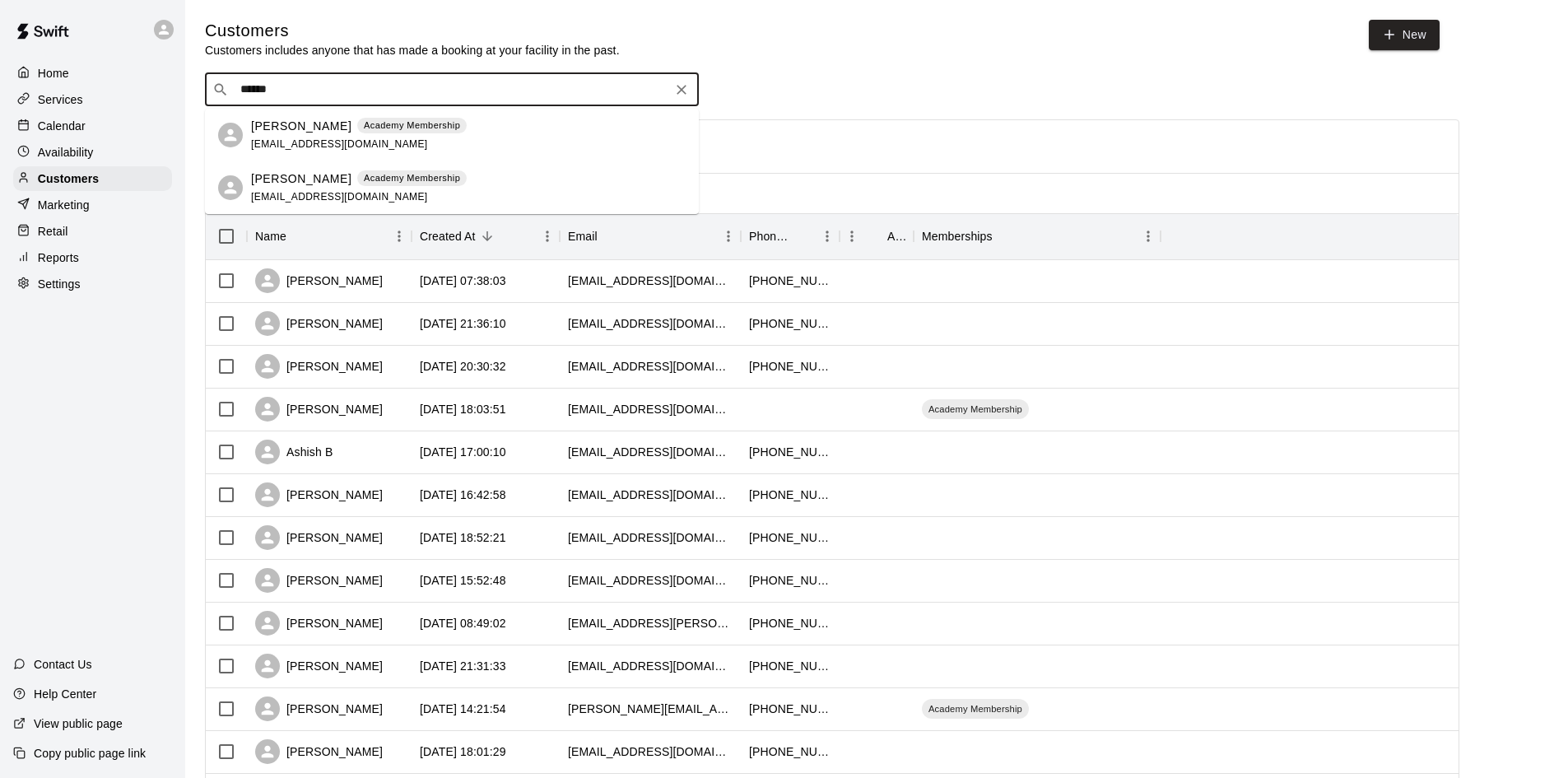
click at [246, 127] on div "[PERSON_NAME] Academy Membership [EMAIL_ADDRESS][DOMAIN_NAME]" at bounding box center [451, 135] width 494 height 53
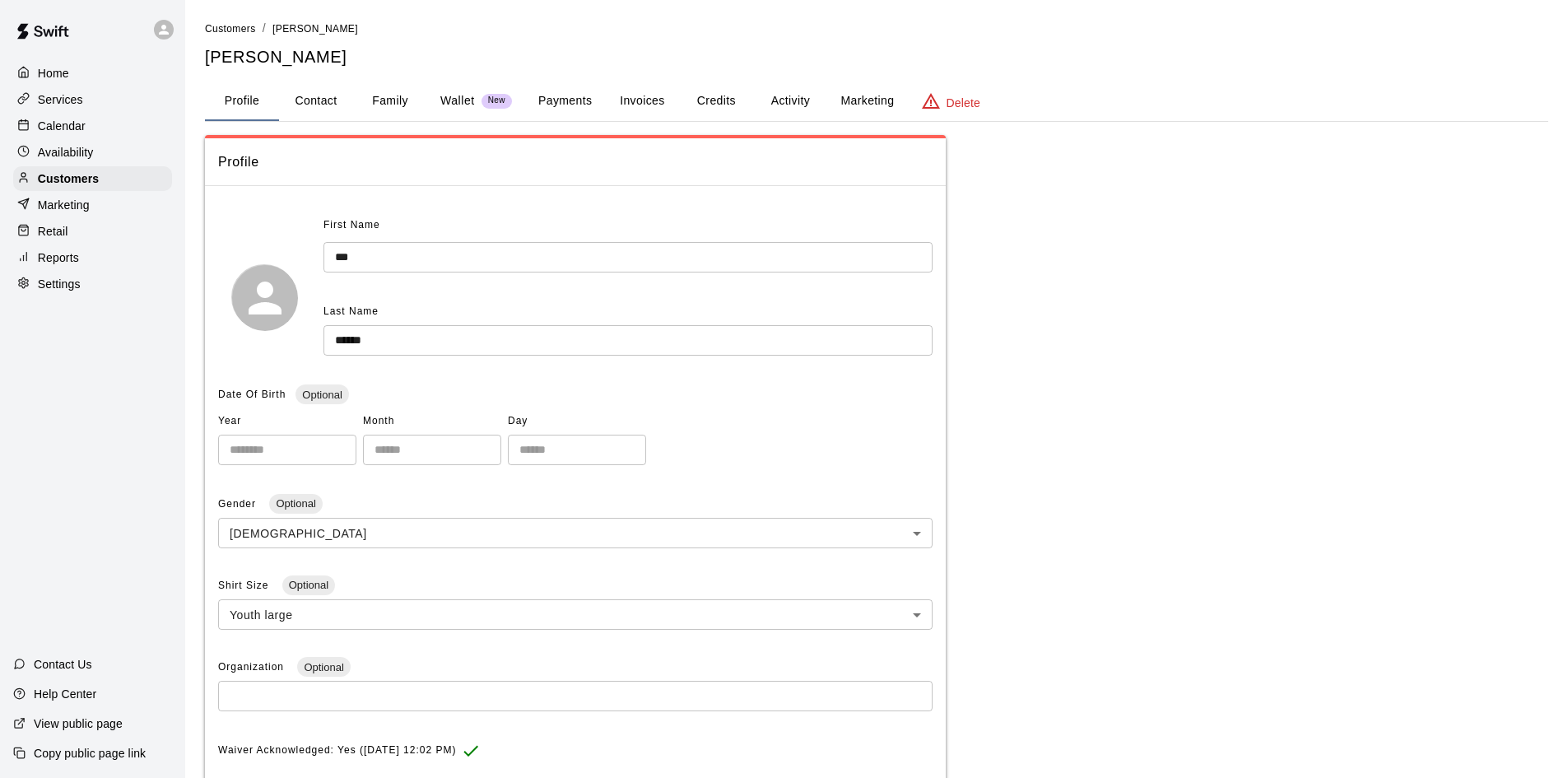
click at [48, 232] on p "Retail" at bounding box center [53, 231] width 31 height 17
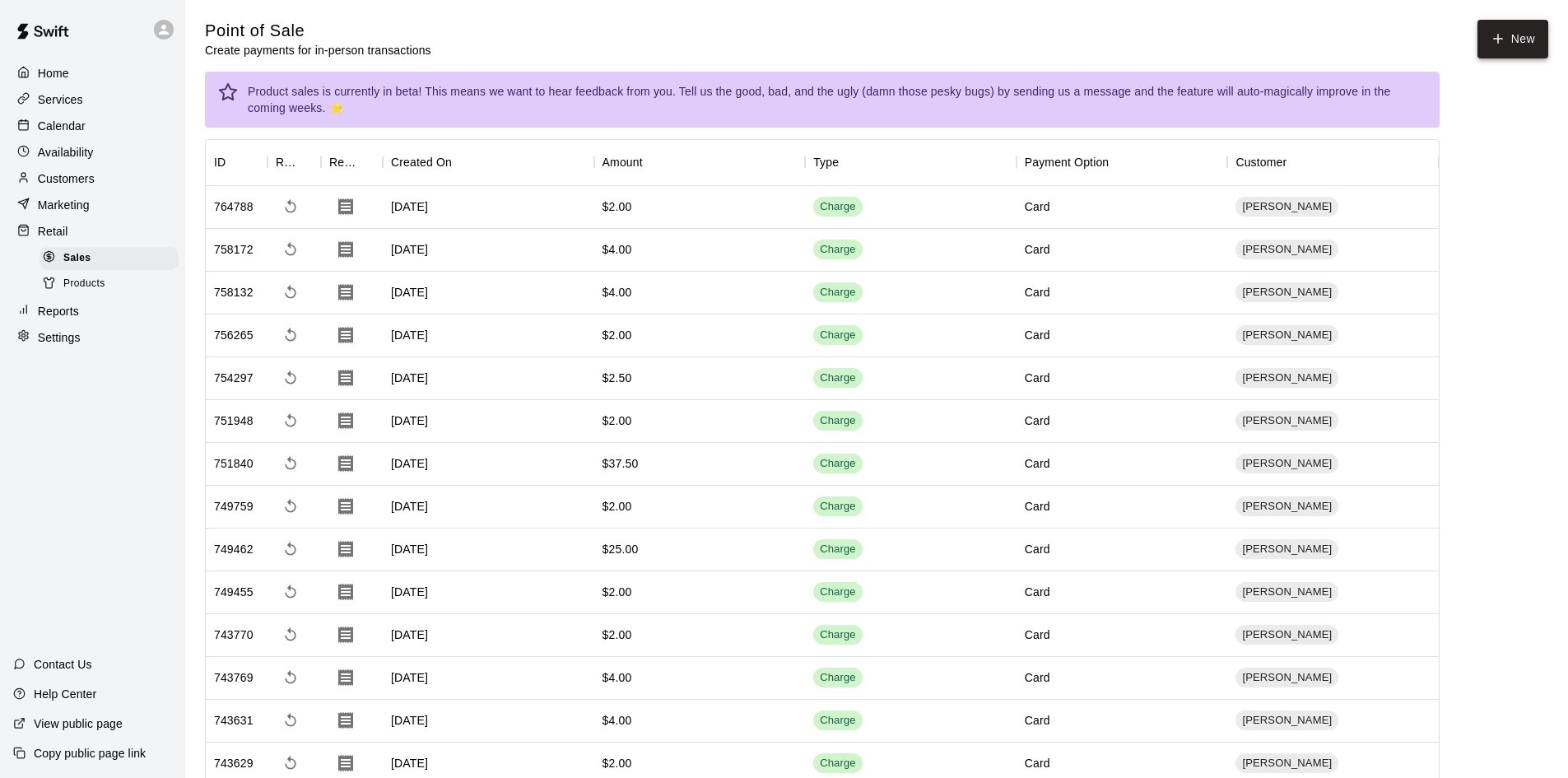
click at [1496, 36] on icon "button" at bounding box center [1498, 39] width 15 height 15
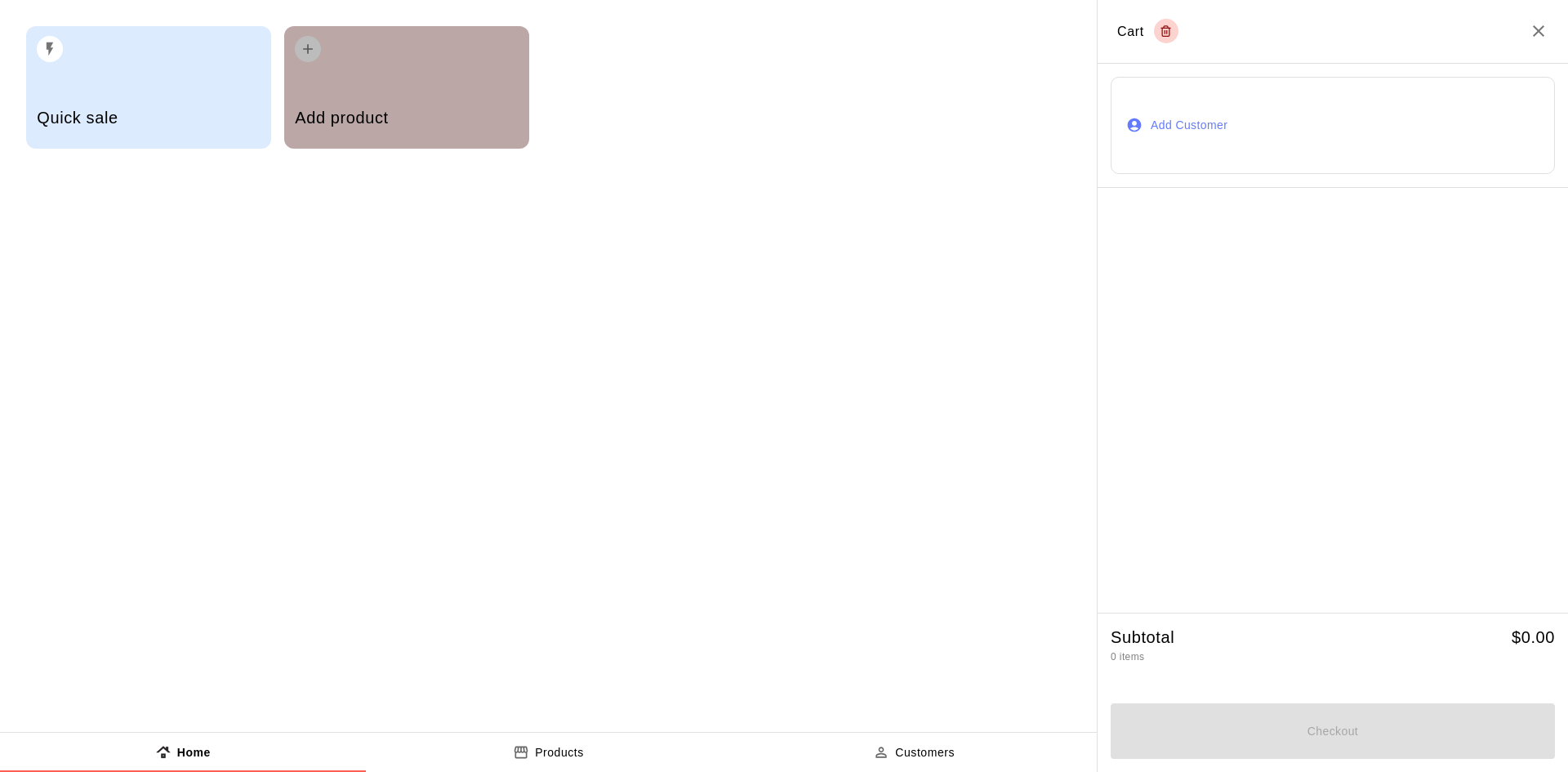
click at [430, 116] on h5 "Add product" at bounding box center [406, 118] width 223 height 22
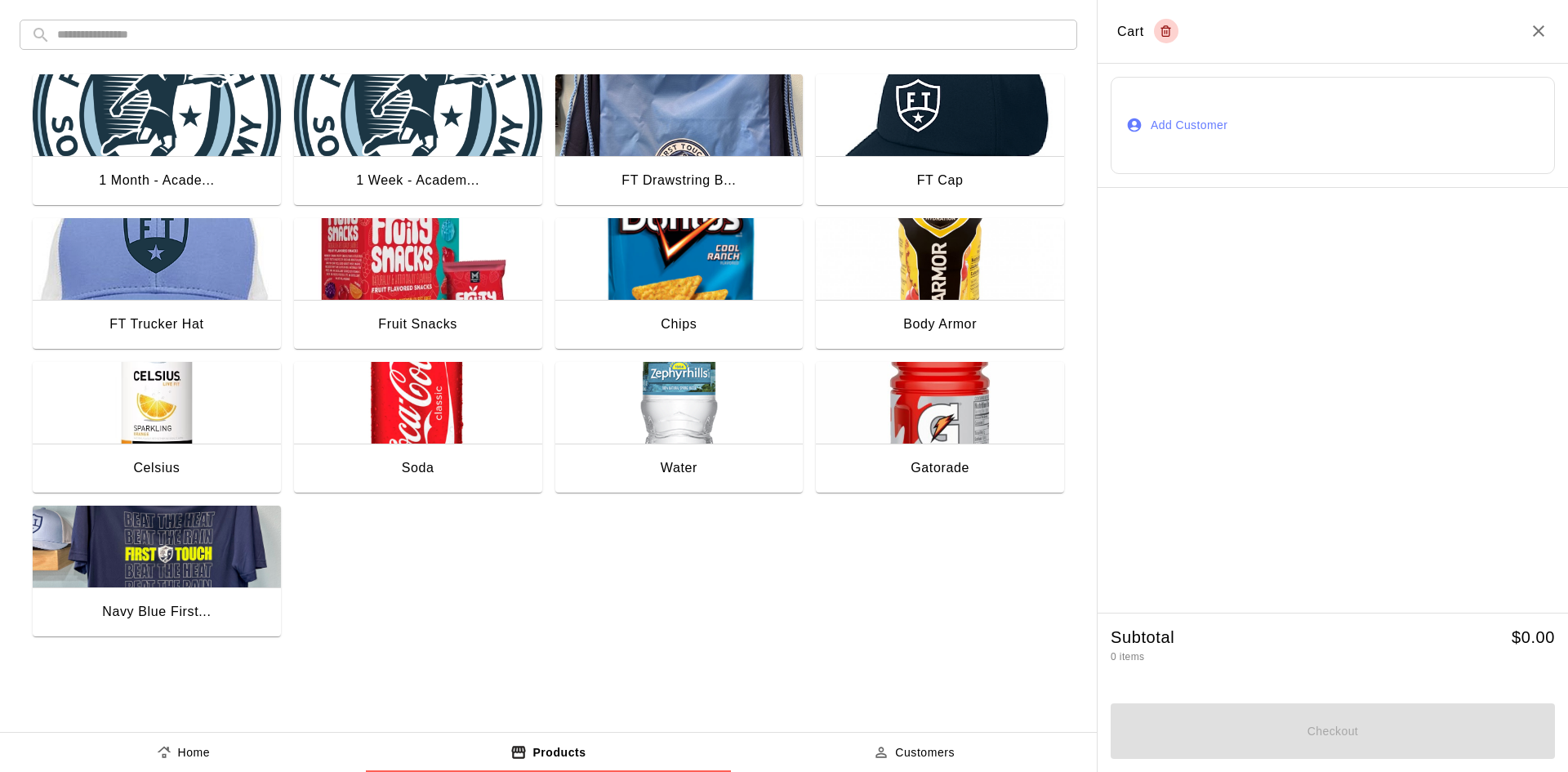
click at [872, 397] on img "button" at bounding box center [939, 403] width 248 height 82
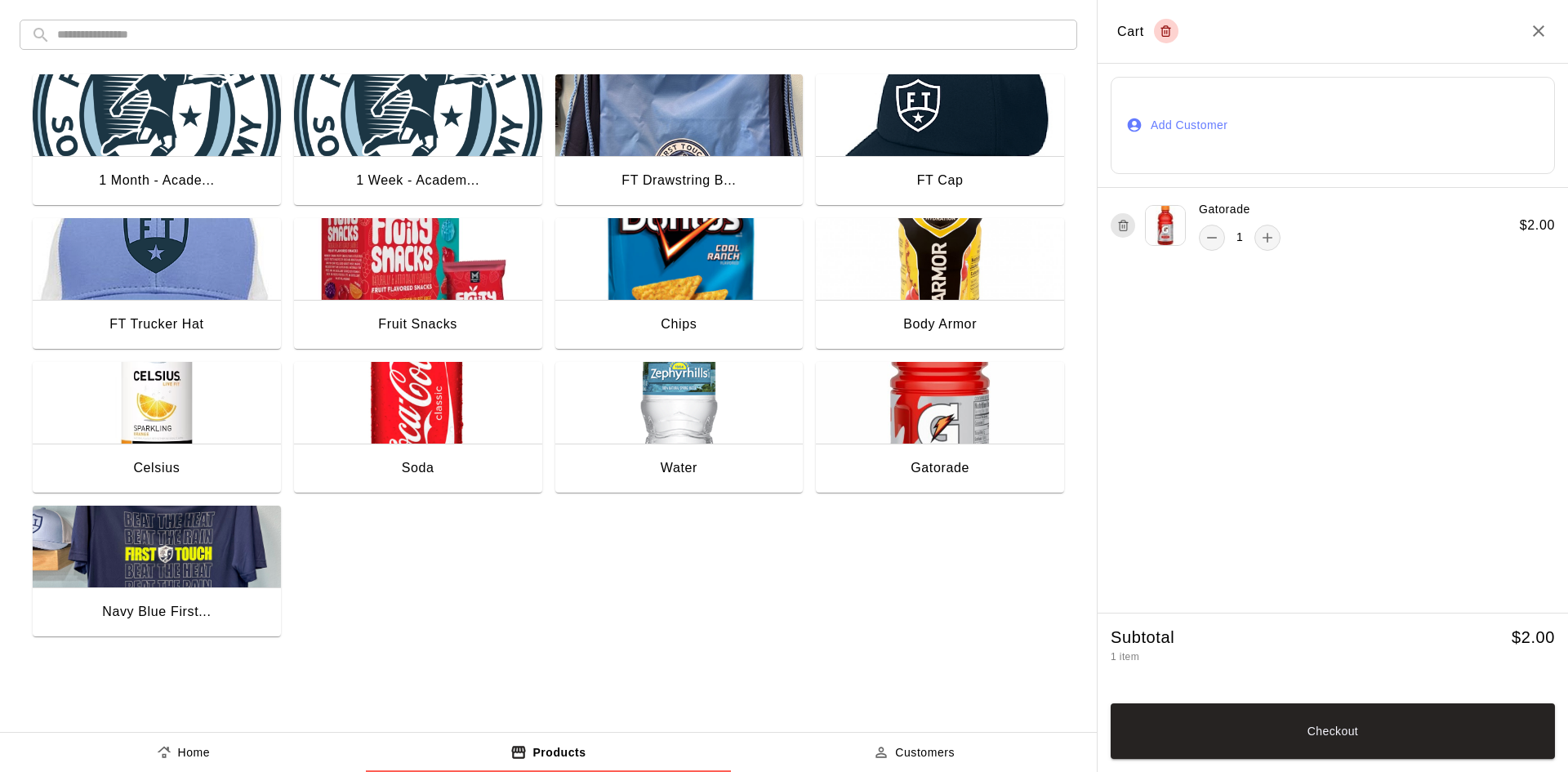
click at [1279, 94] on button "Add Customer" at bounding box center [1332, 125] width 444 height 97
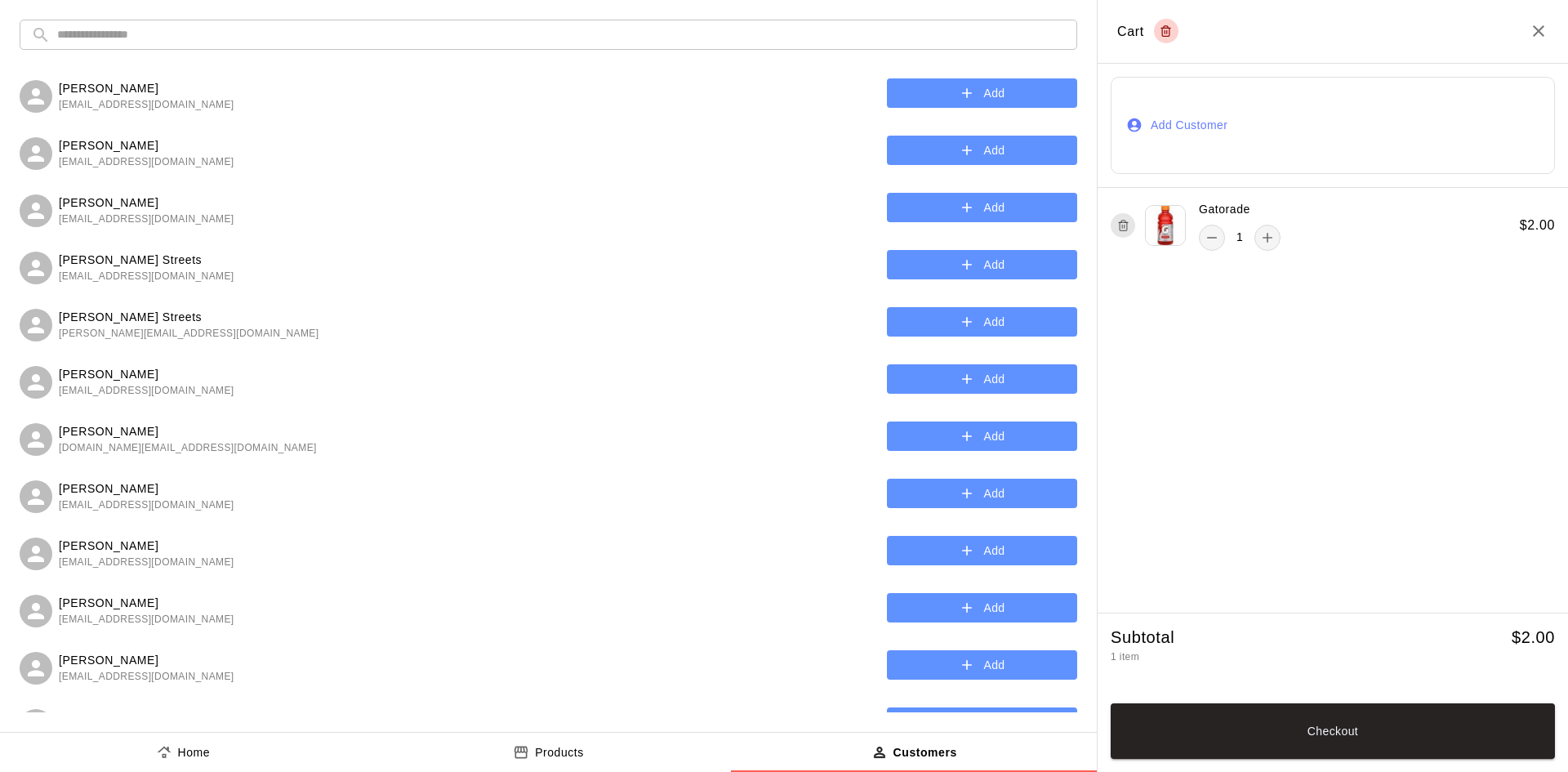
click at [184, 38] on input "text" at bounding box center [560, 34] width 1008 height 31
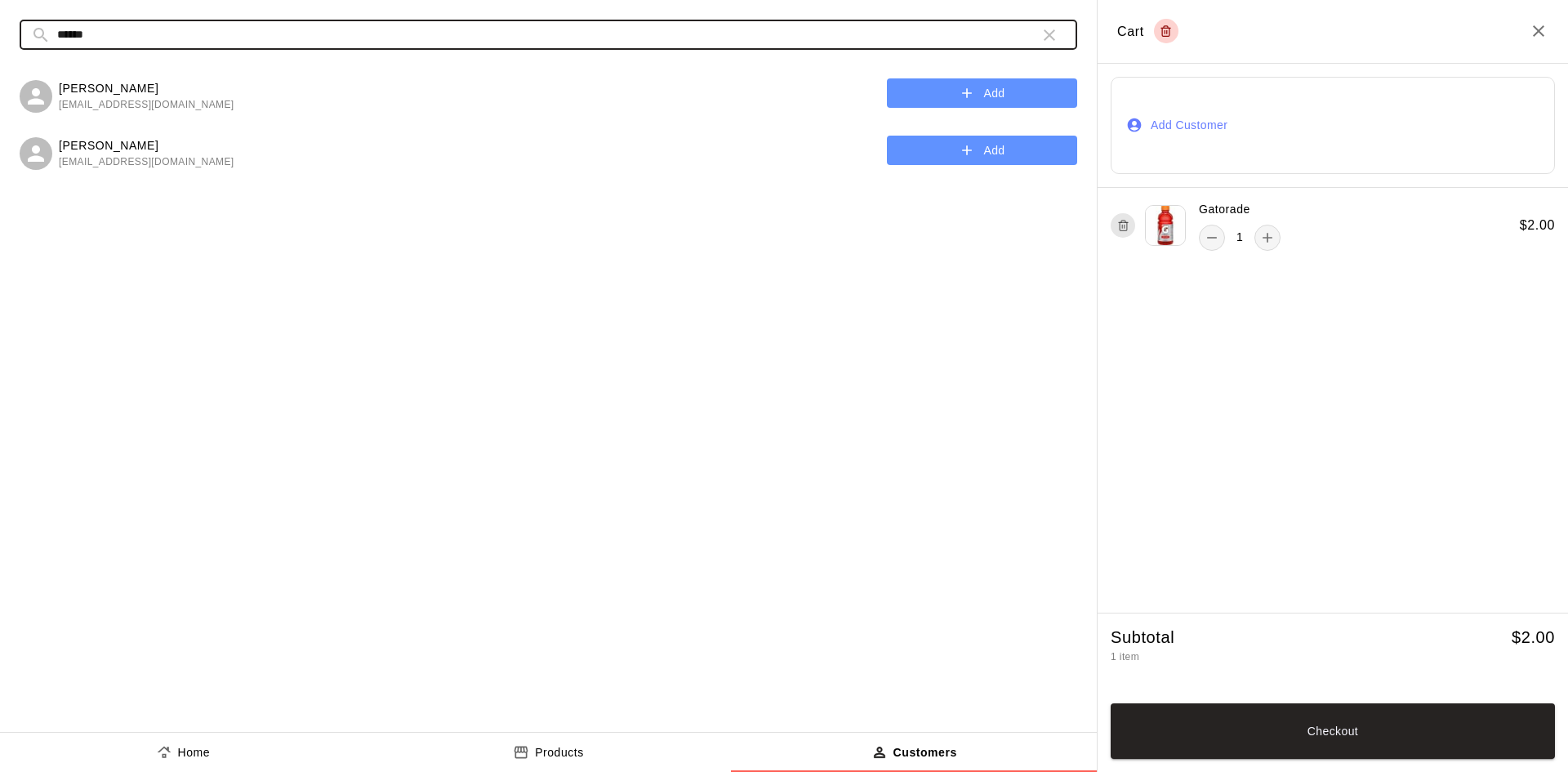
type input "******"
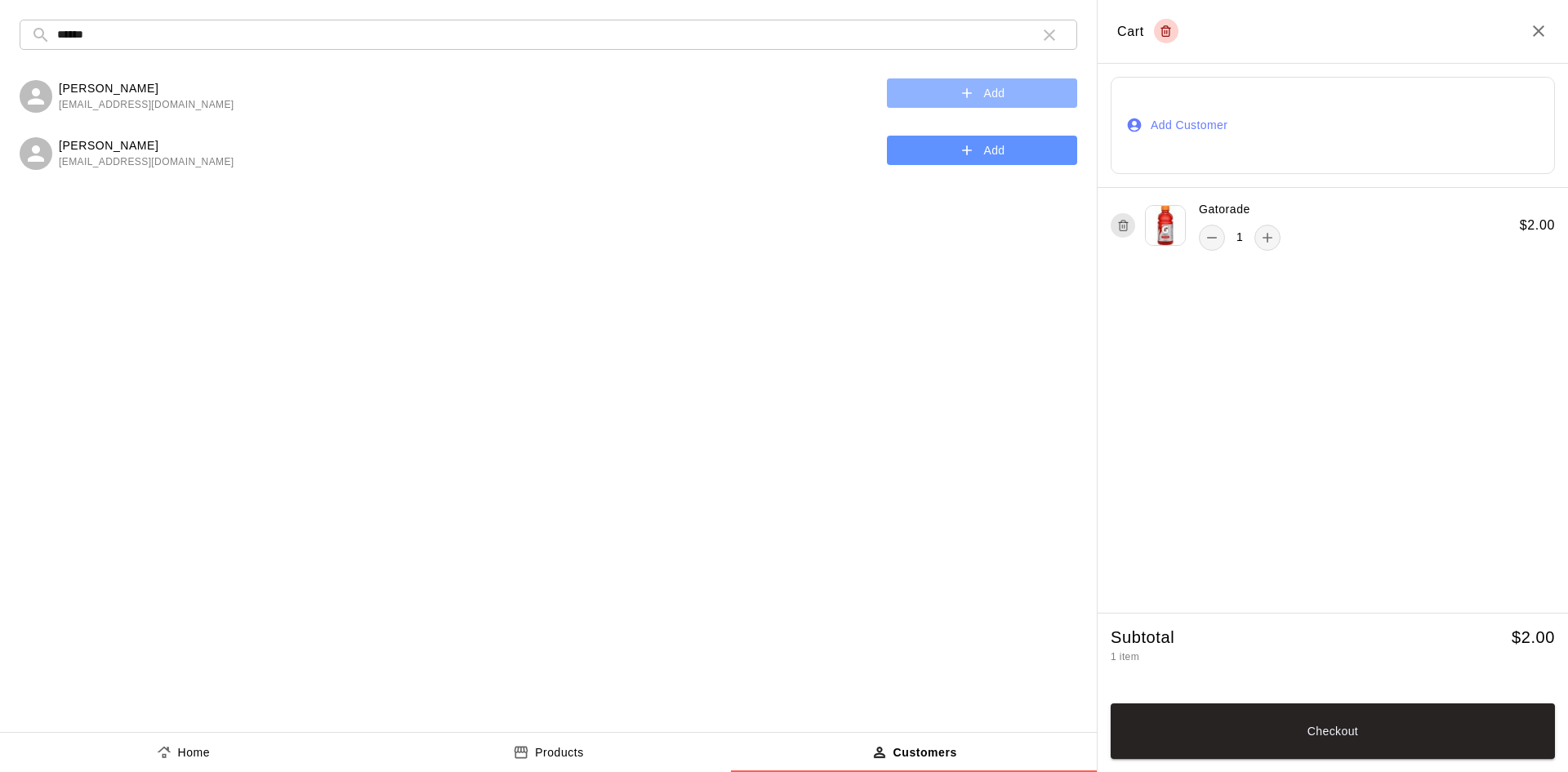
click at [972, 85] on icon "button" at bounding box center [966, 93] width 17 height 17
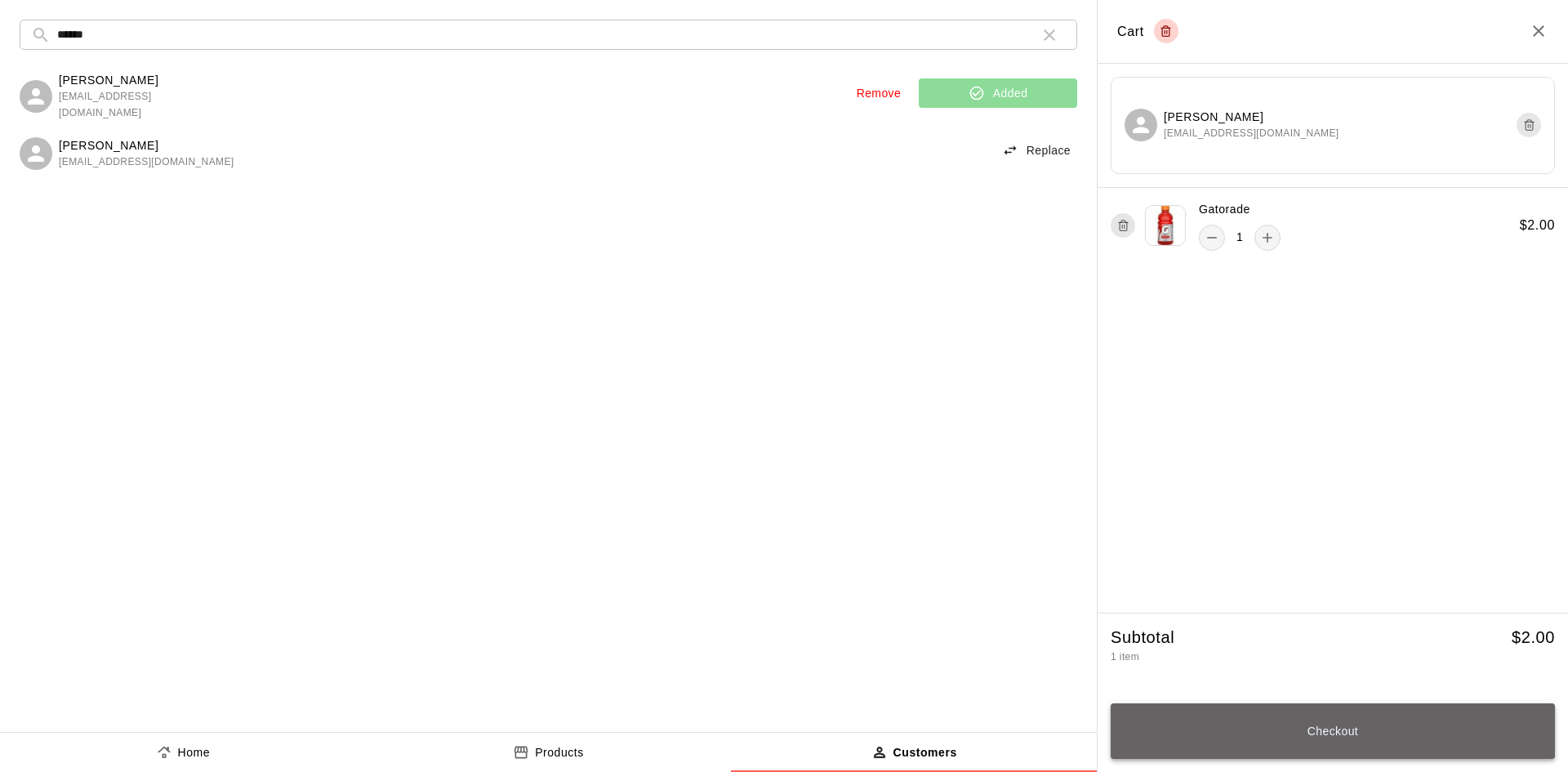
click at [1298, 741] on button "Checkout" at bounding box center [1332, 731] width 444 height 56
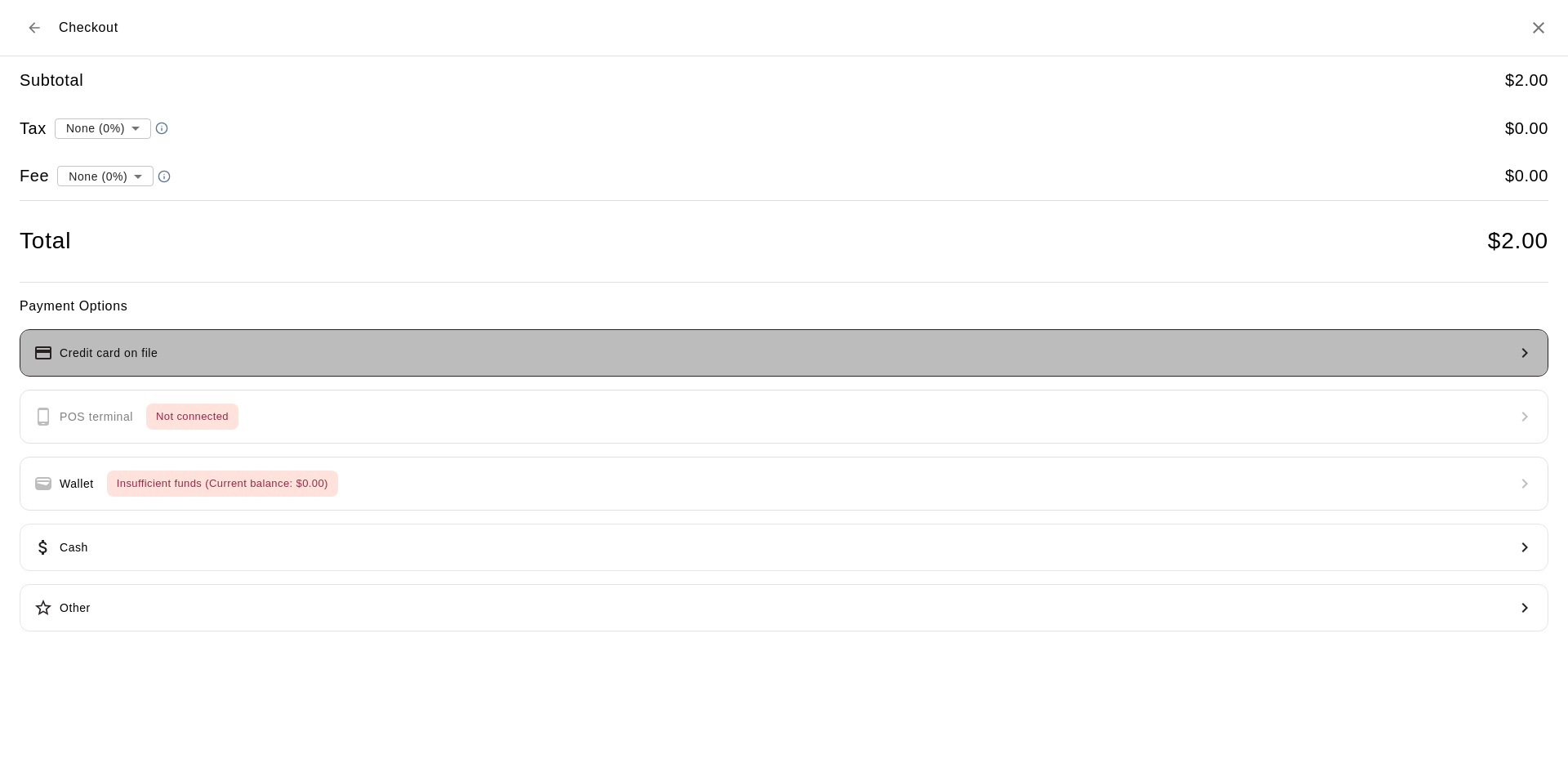
click at [138, 356] on p "Credit card on file" at bounding box center [108, 354] width 98 height 17
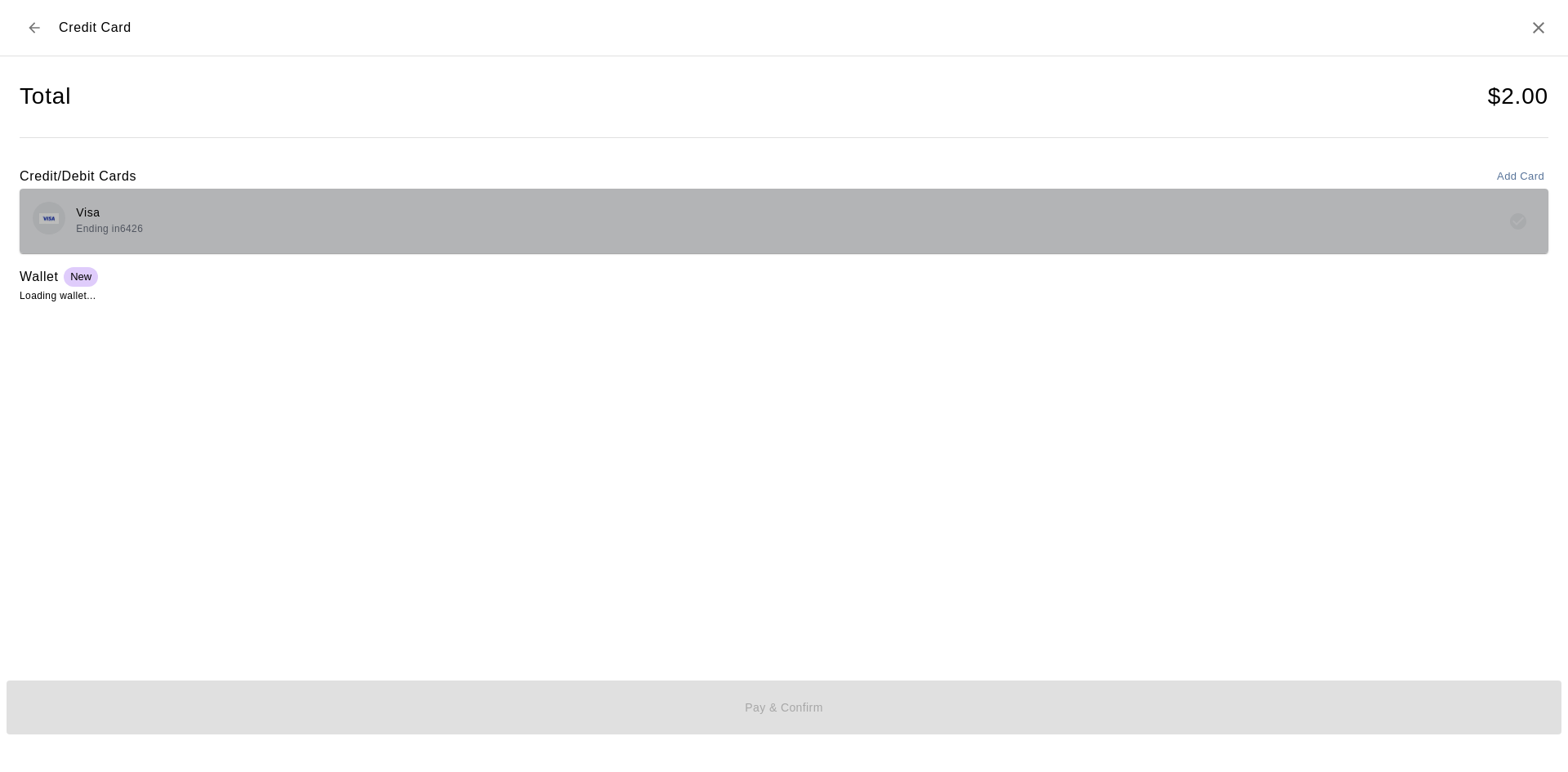
click at [171, 217] on div "Visa Ending in 6426" at bounding box center [783, 221] width 1503 height 38
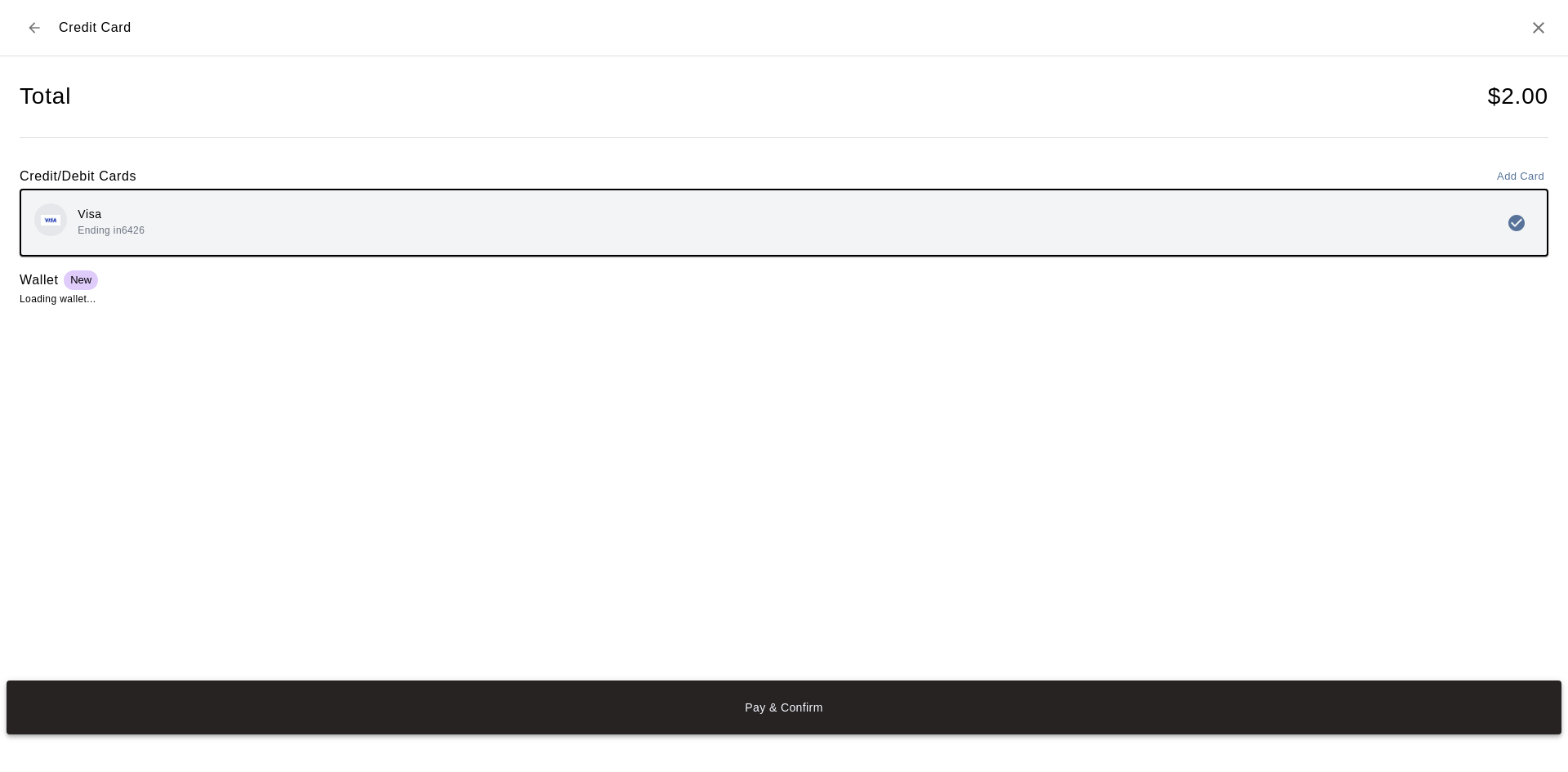
click at [760, 706] on button "Pay & Confirm" at bounding box center [783, 707] width 1555 height 54
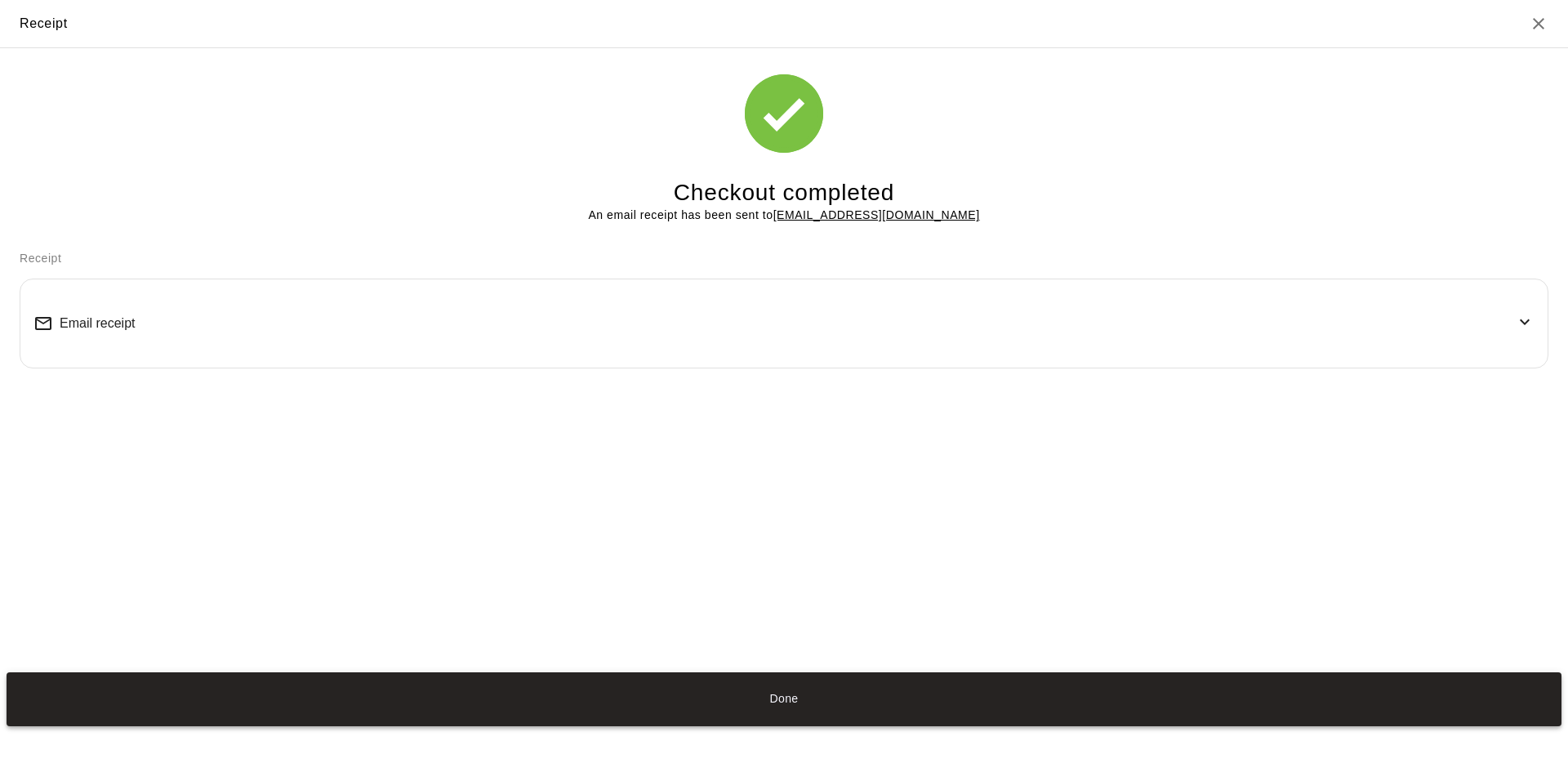
click at [790, 699] on button "Done" at bounding box center [783, 700] width 1555 height 54
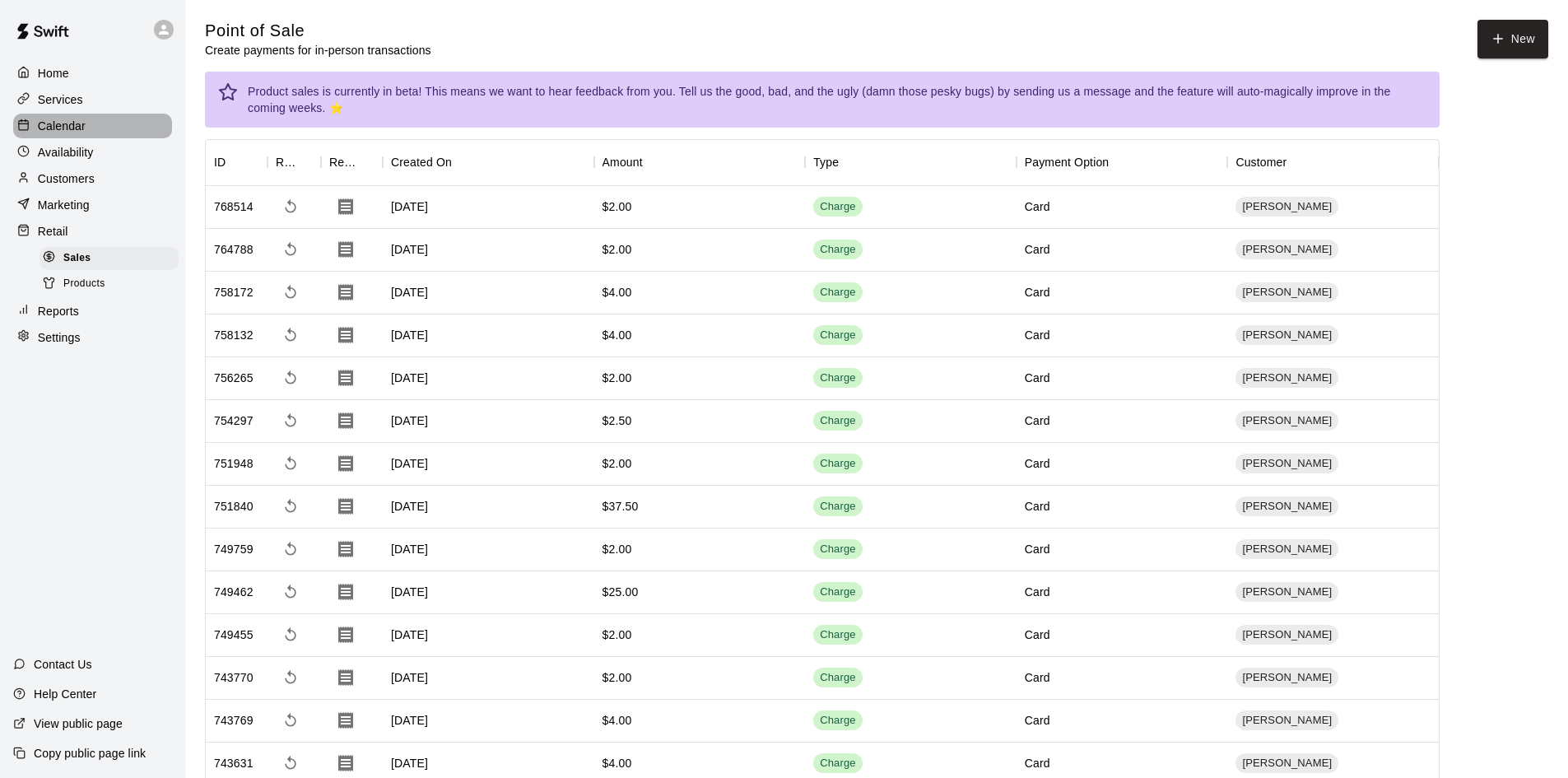
click at [53, 121] on div "Calendar" at bounding box center [92, 126] width 159 height 25
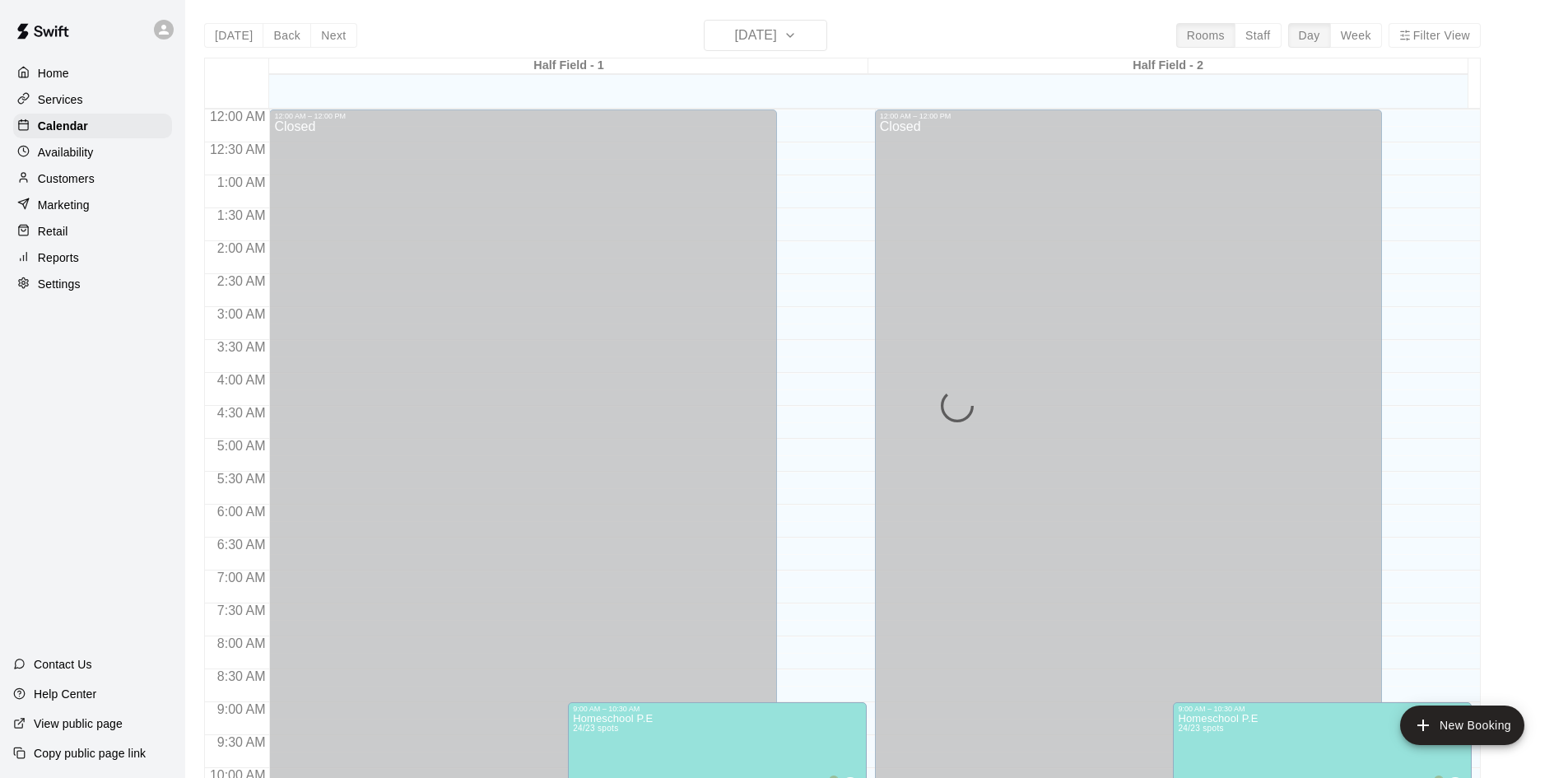
scroll to position [844, 0]
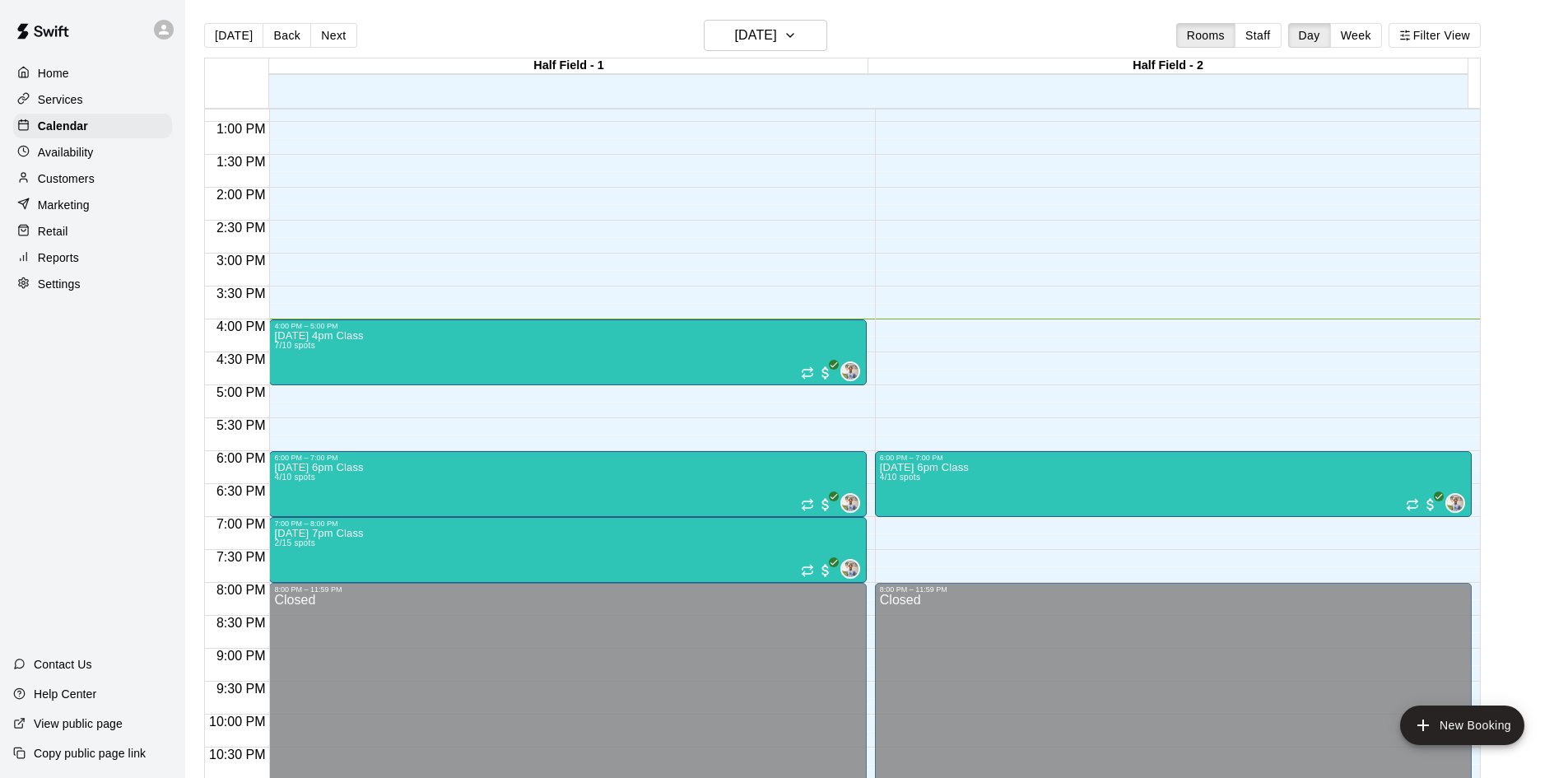
drag, startPoint x: 1389, startPoint y: 33, endPoint x: 1372, endPoint y: 33, distance: 17.0
click at [1381, 33] on button "Week" at bounding box center [1355, 35] width 52 height 25
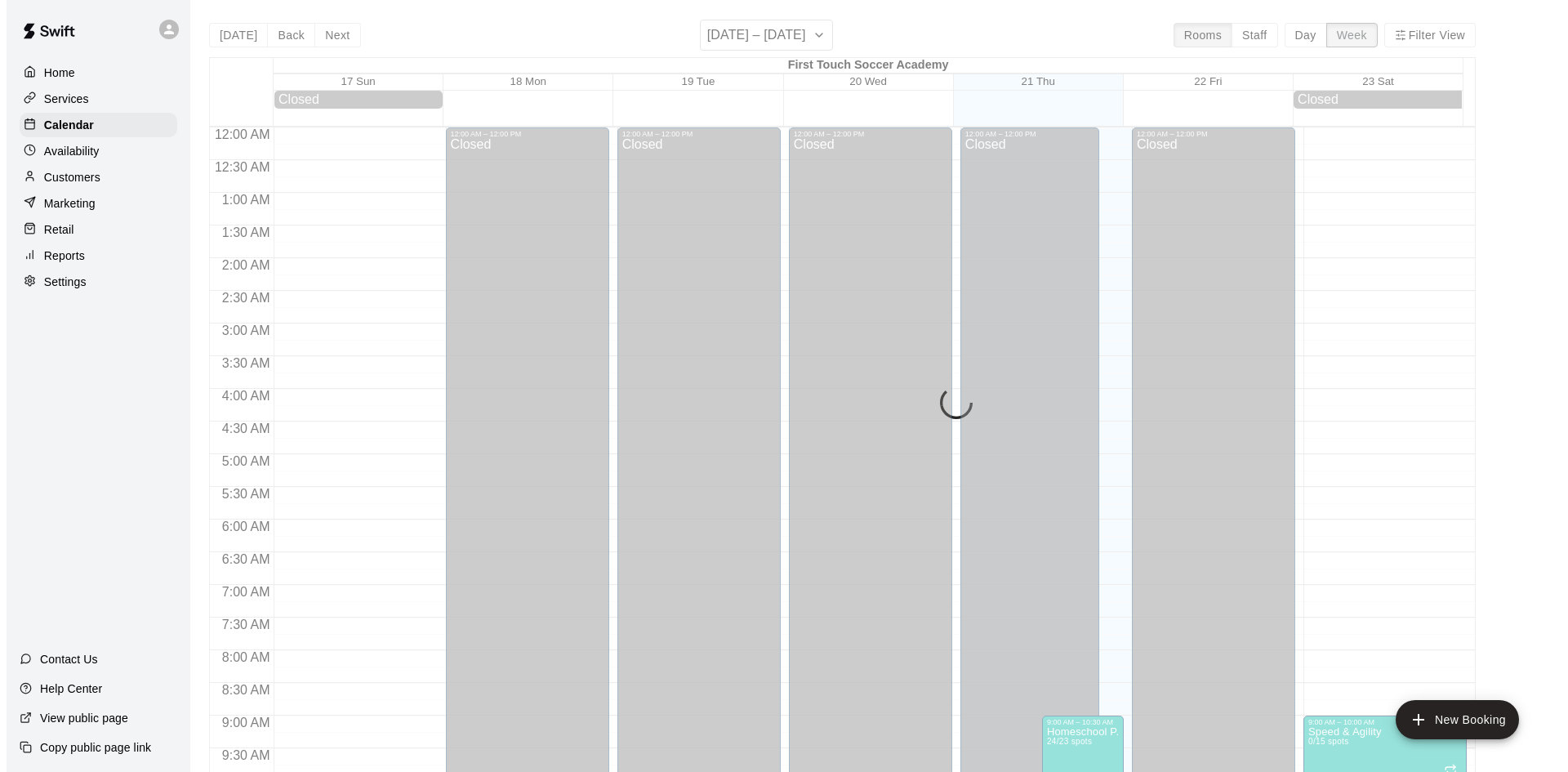
scroll to position [910, 0]
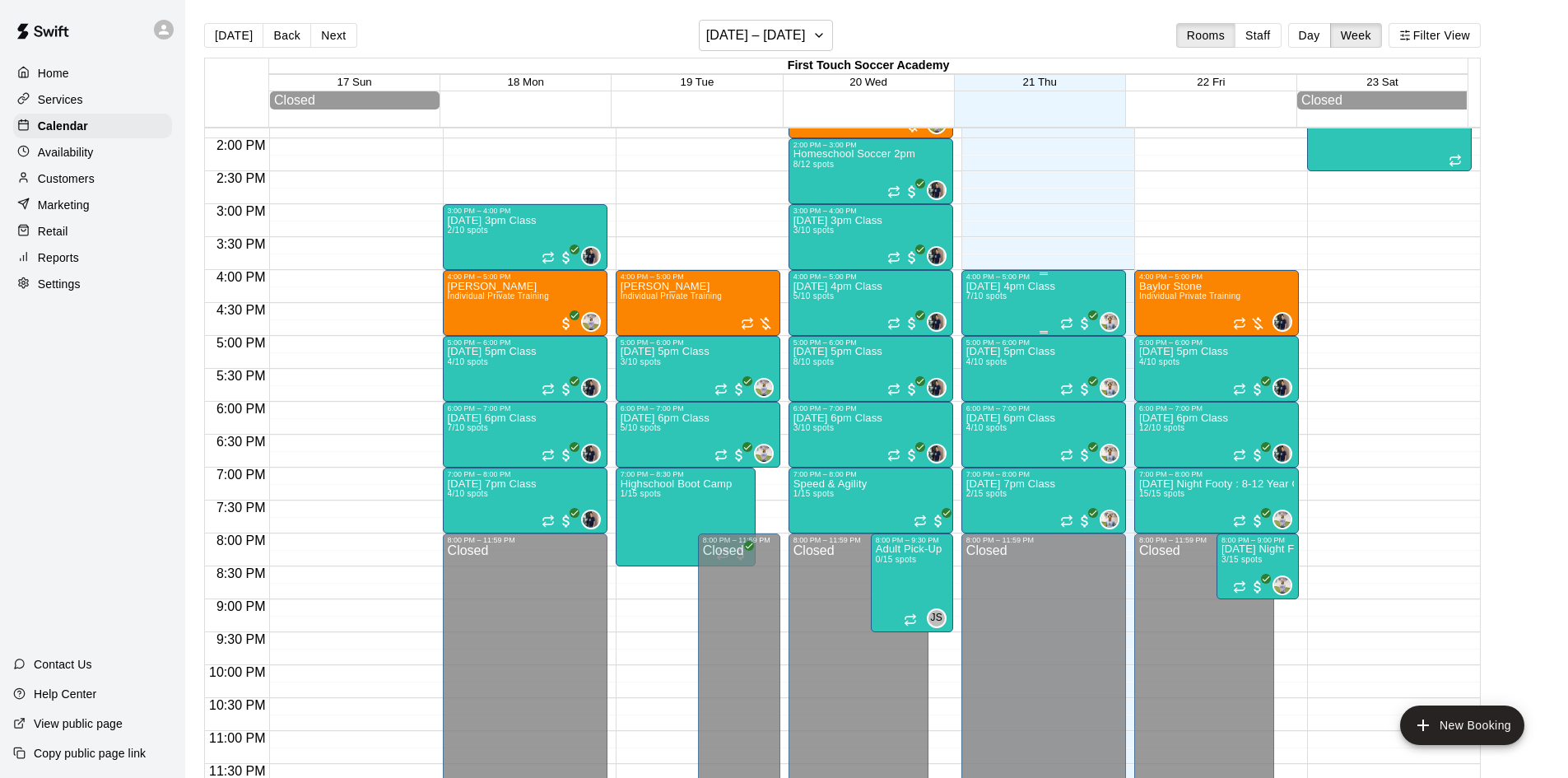
click at [1023, 286] on p "[DATE] 4pm Class" at bounding box center [1010, 286] width 89 height 0
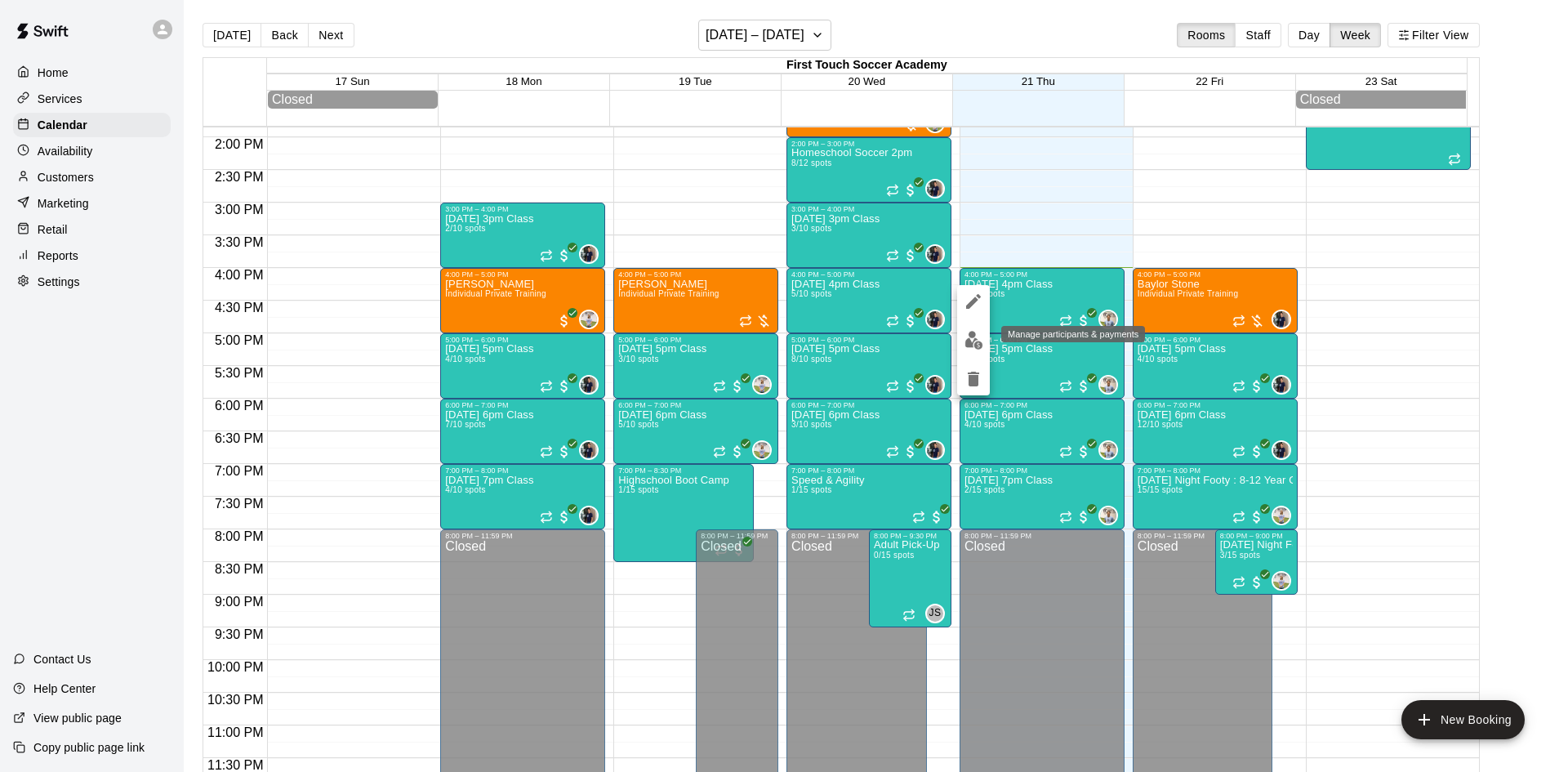
click at [966, 345] on img "edit" at bounding box center [974, 341] width 19 height 19
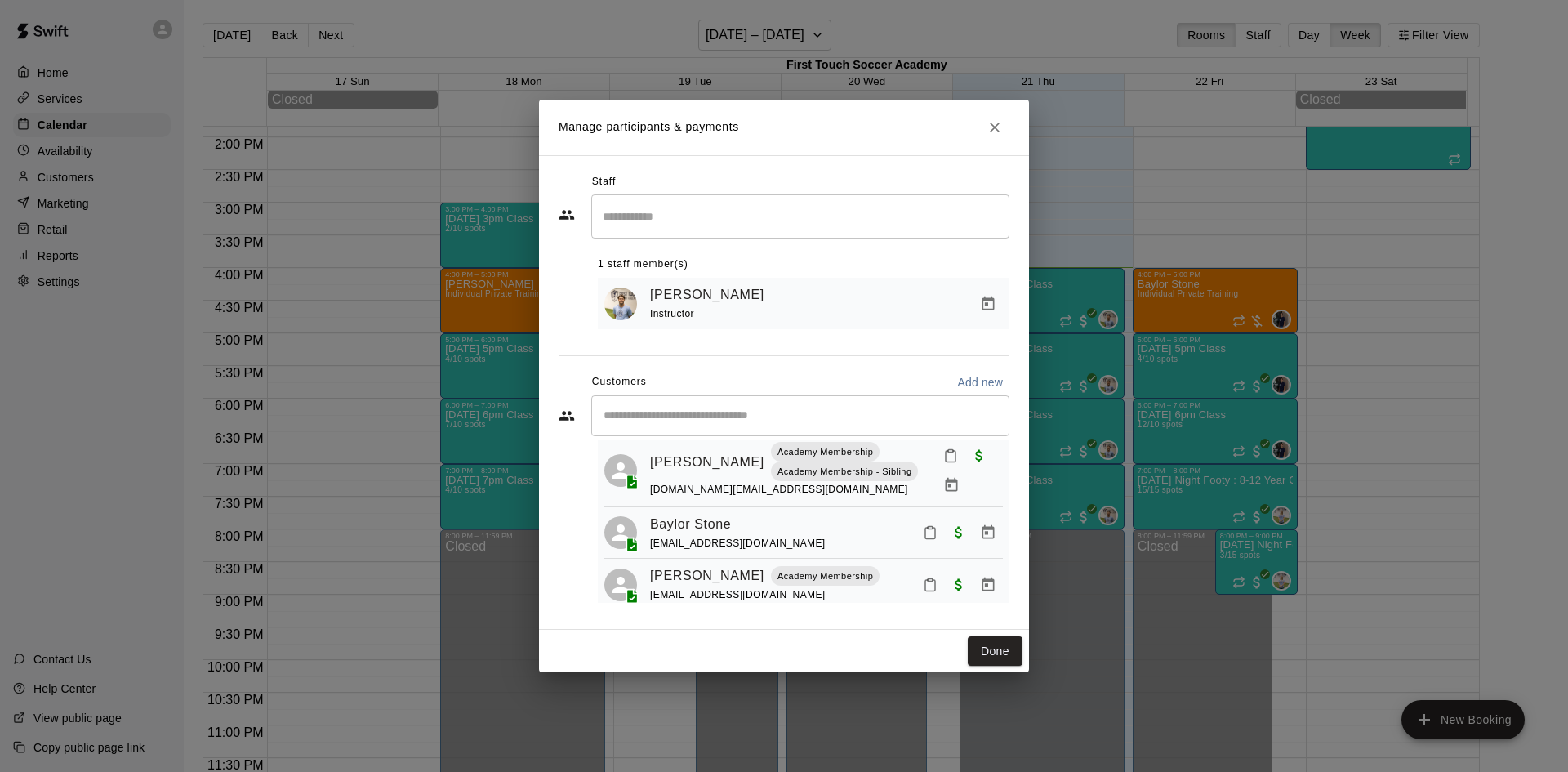
scroll to position [82, 0]
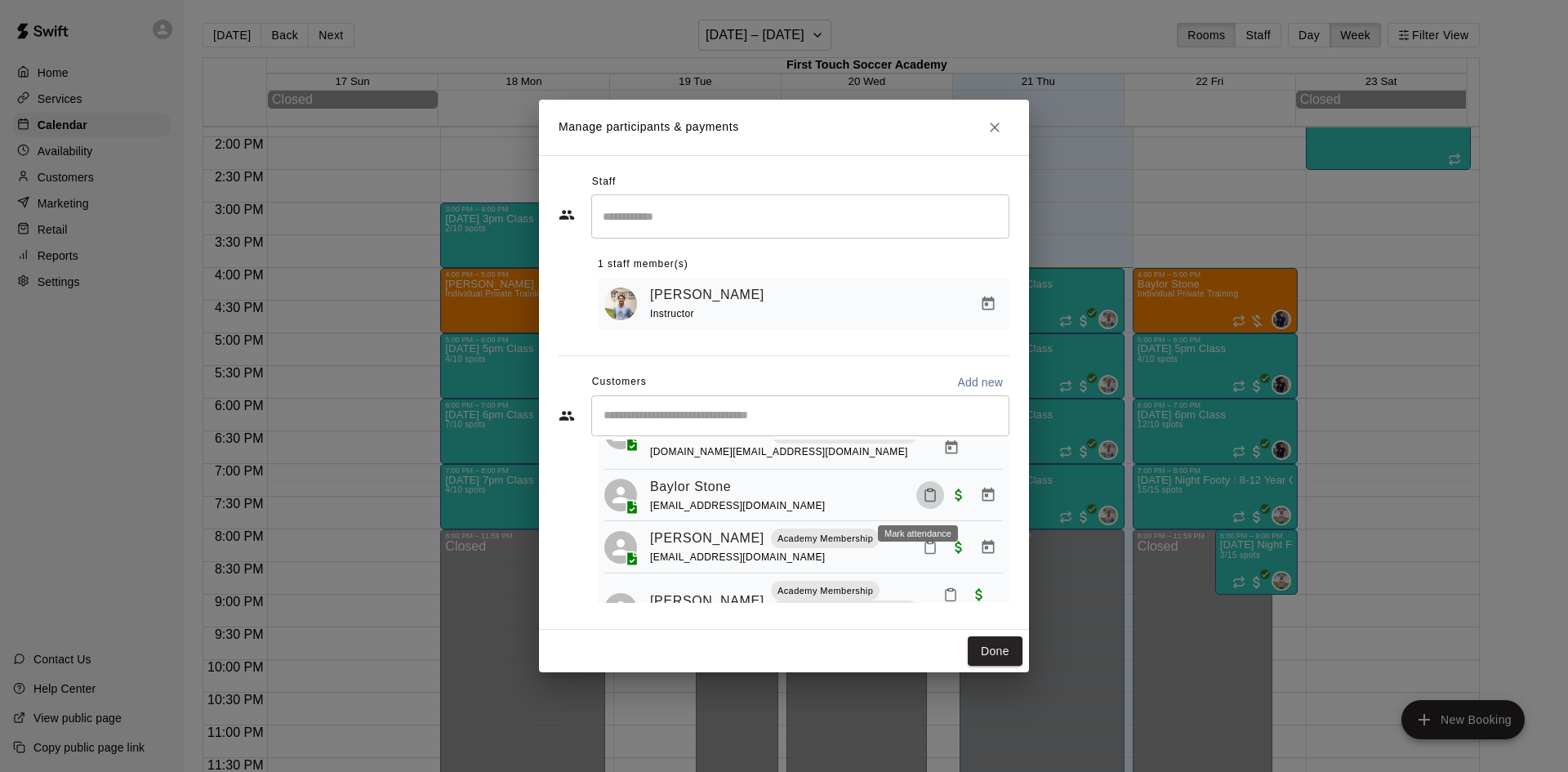
click at [923, 499] on icon "Mark attendance" at bounding box center [930, 494] width 15 height 15
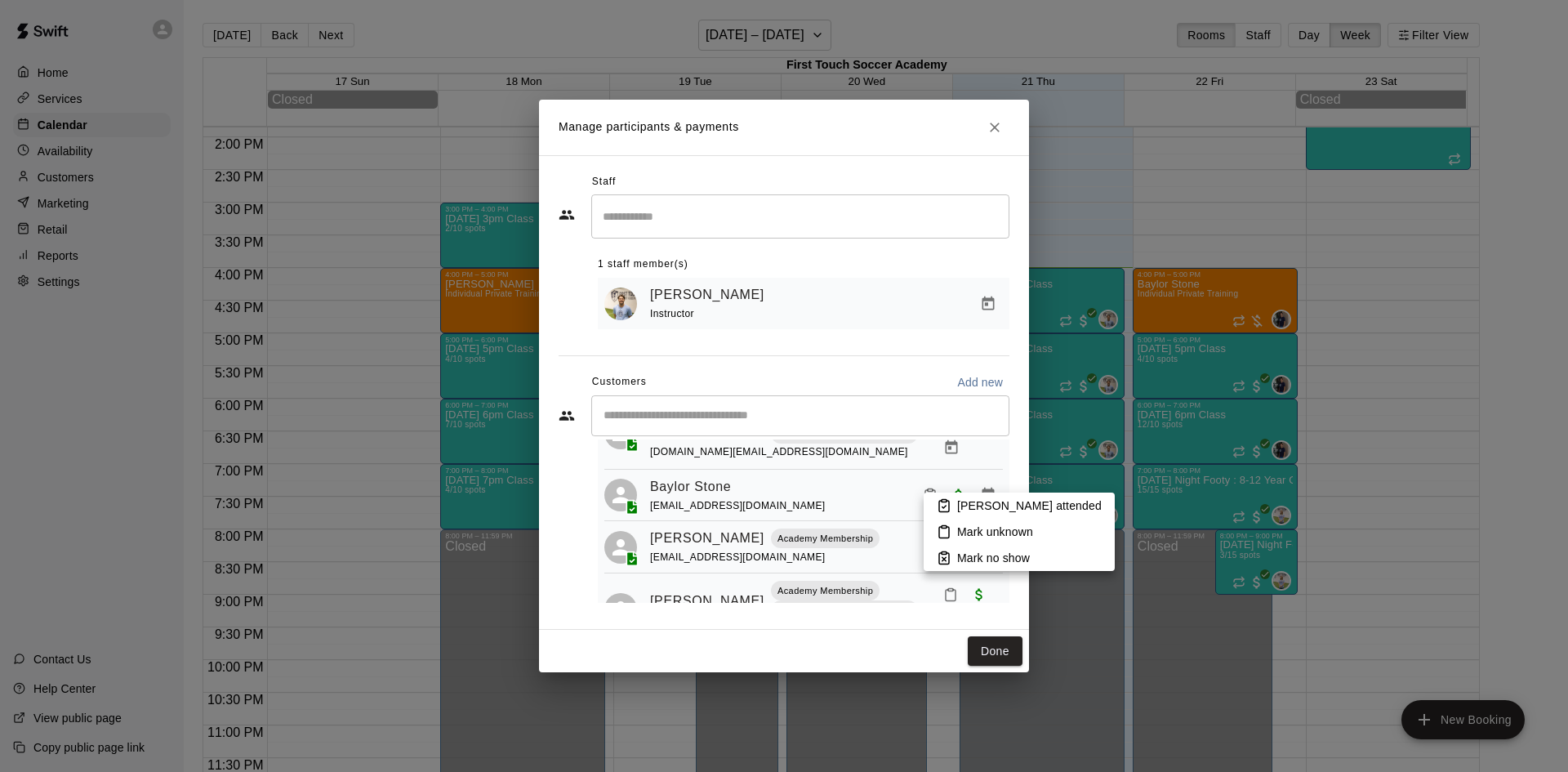
click at [958, 501] on p "[PERSON_NAME] attended" at bounding box center [1029, 506] width 145 height 17
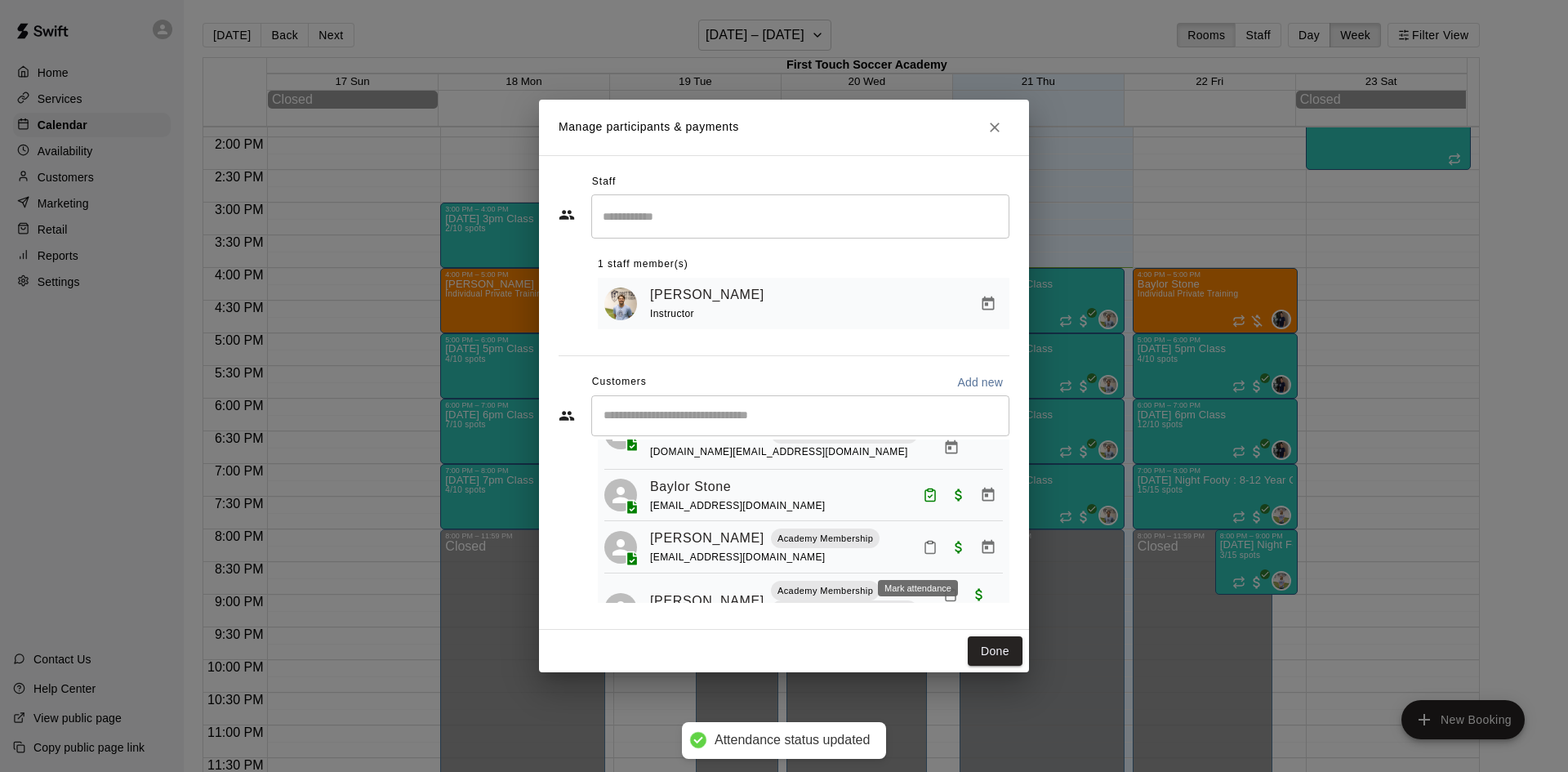
click at [925, 549] on icon "Mark attendance" at bounding box center [930, 548] width 10 height 11
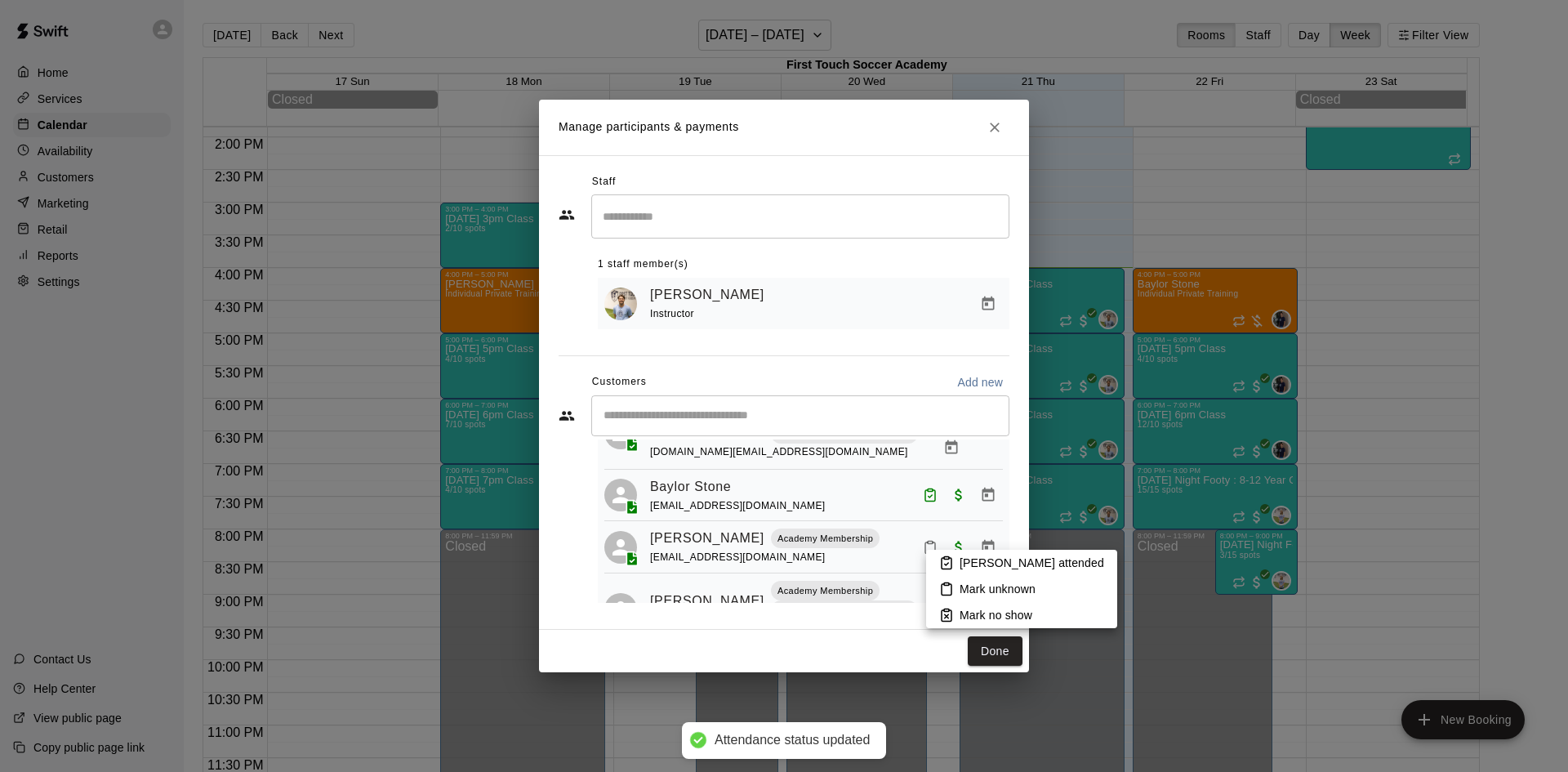
click at [966, 556] on p "[PERSON_NAME] attended" at bounding box center [1032, 562] width 145 height 17
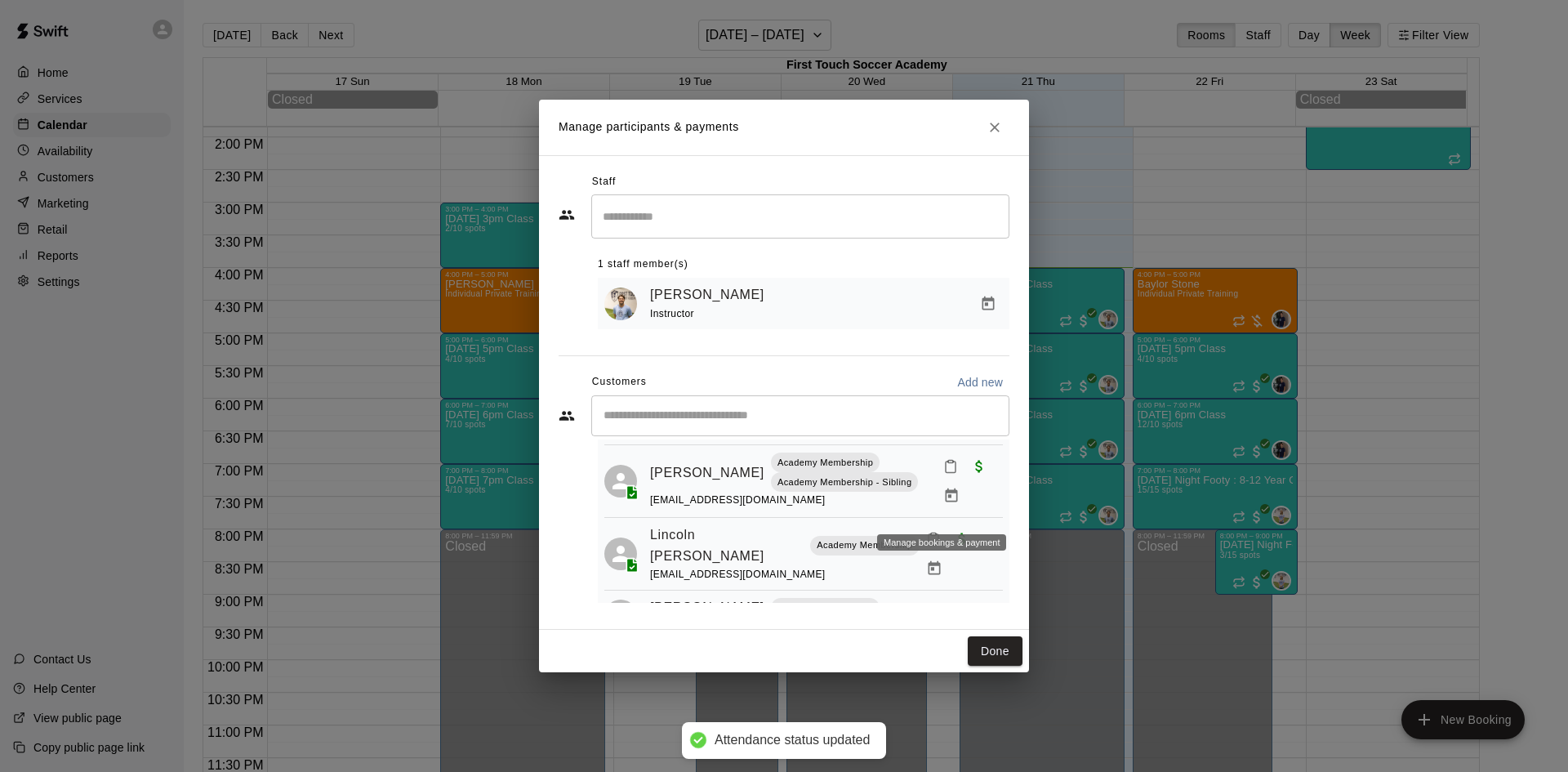
scroll to position [244, 0]
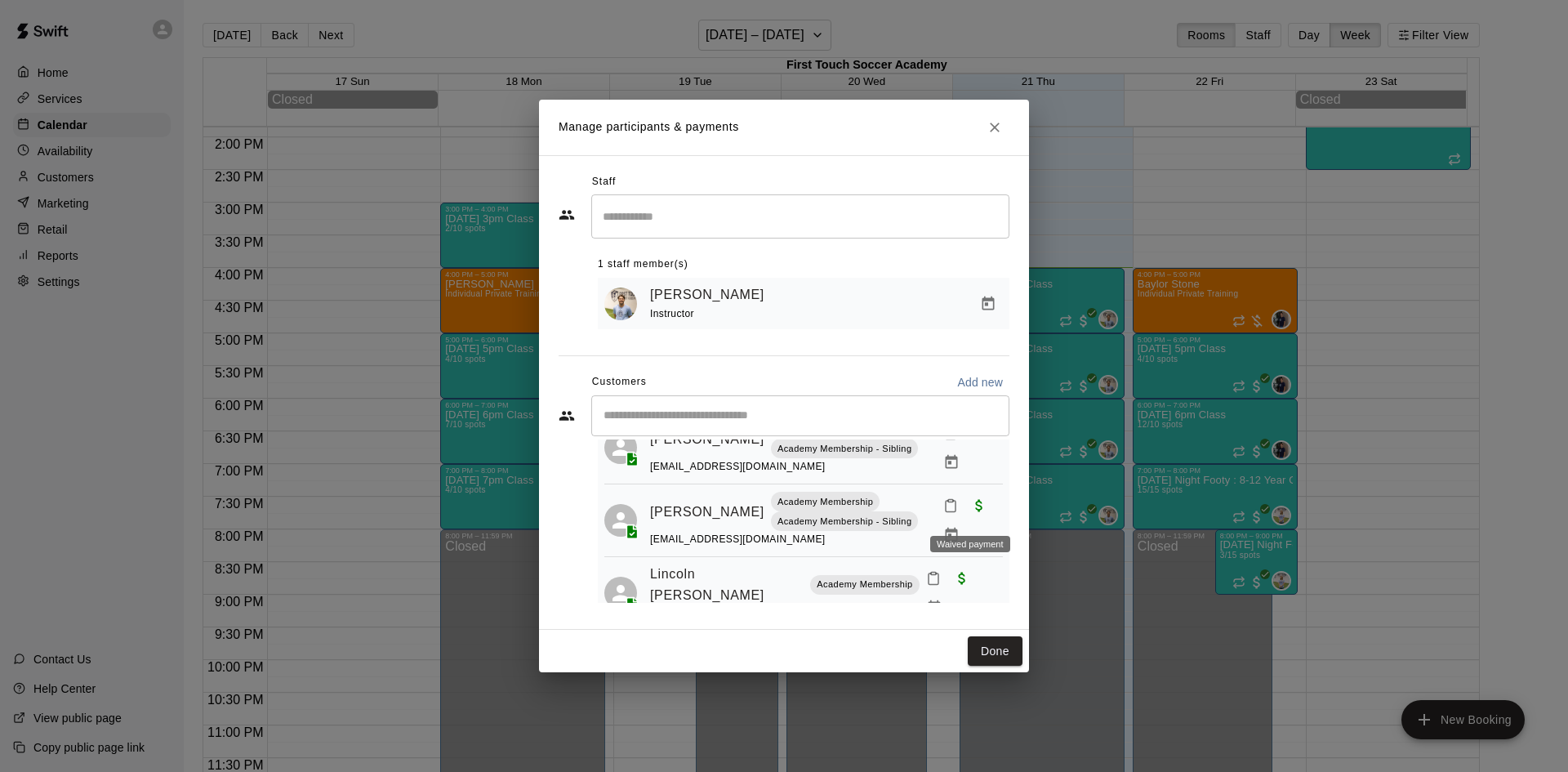
click at [943, 511] on icon "Mark attendance" at bounding box center [950, 506] width 15 height 15
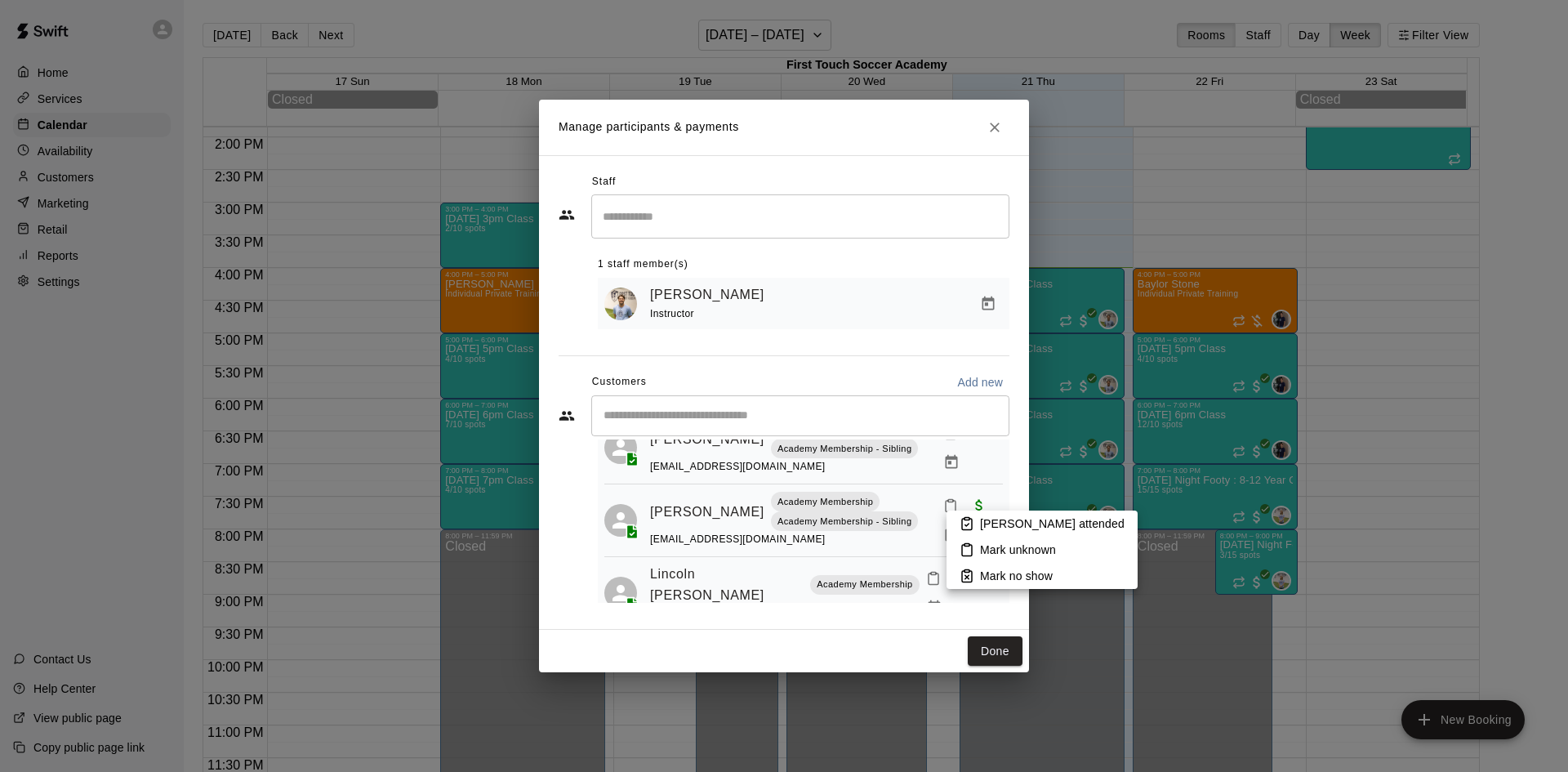
click at [975, 519] on li "[PERSON_NAME] attended" at bounding box center [1042, 524] width 191 height 26
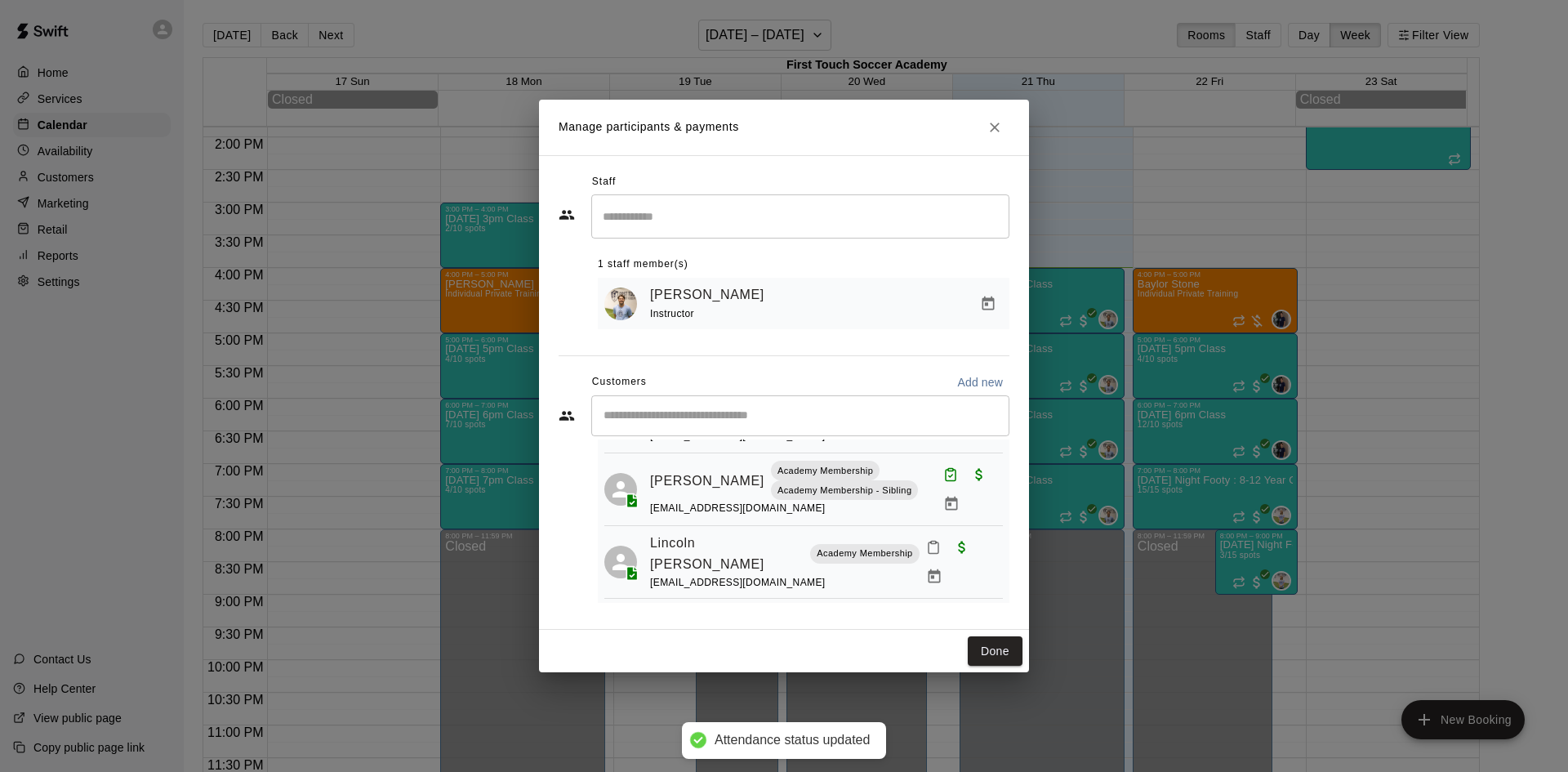
scroll to position [325, 0]
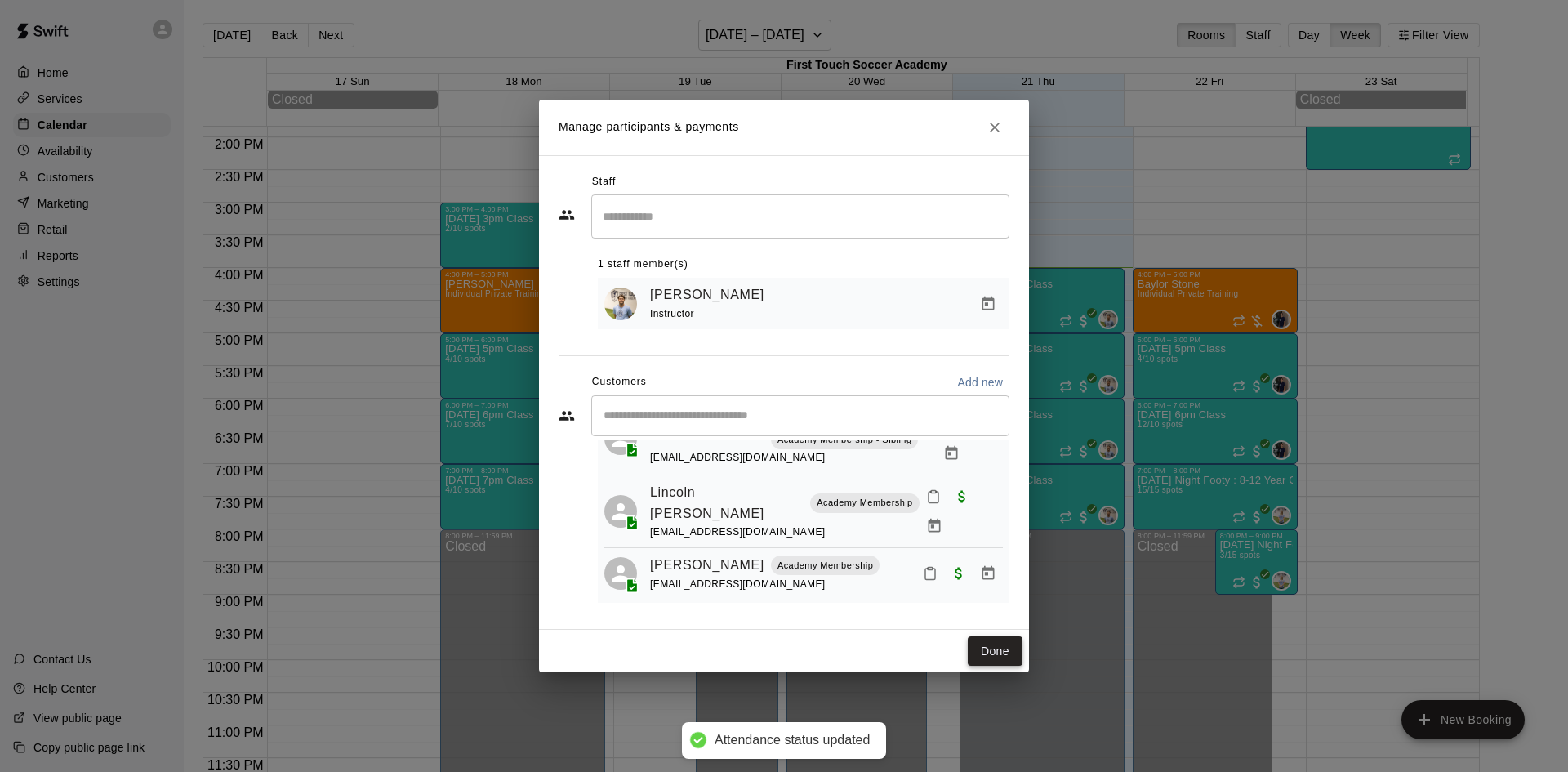
click at [988, 644] on button "Done" at bounding box center [994, 651] width 55 height 31
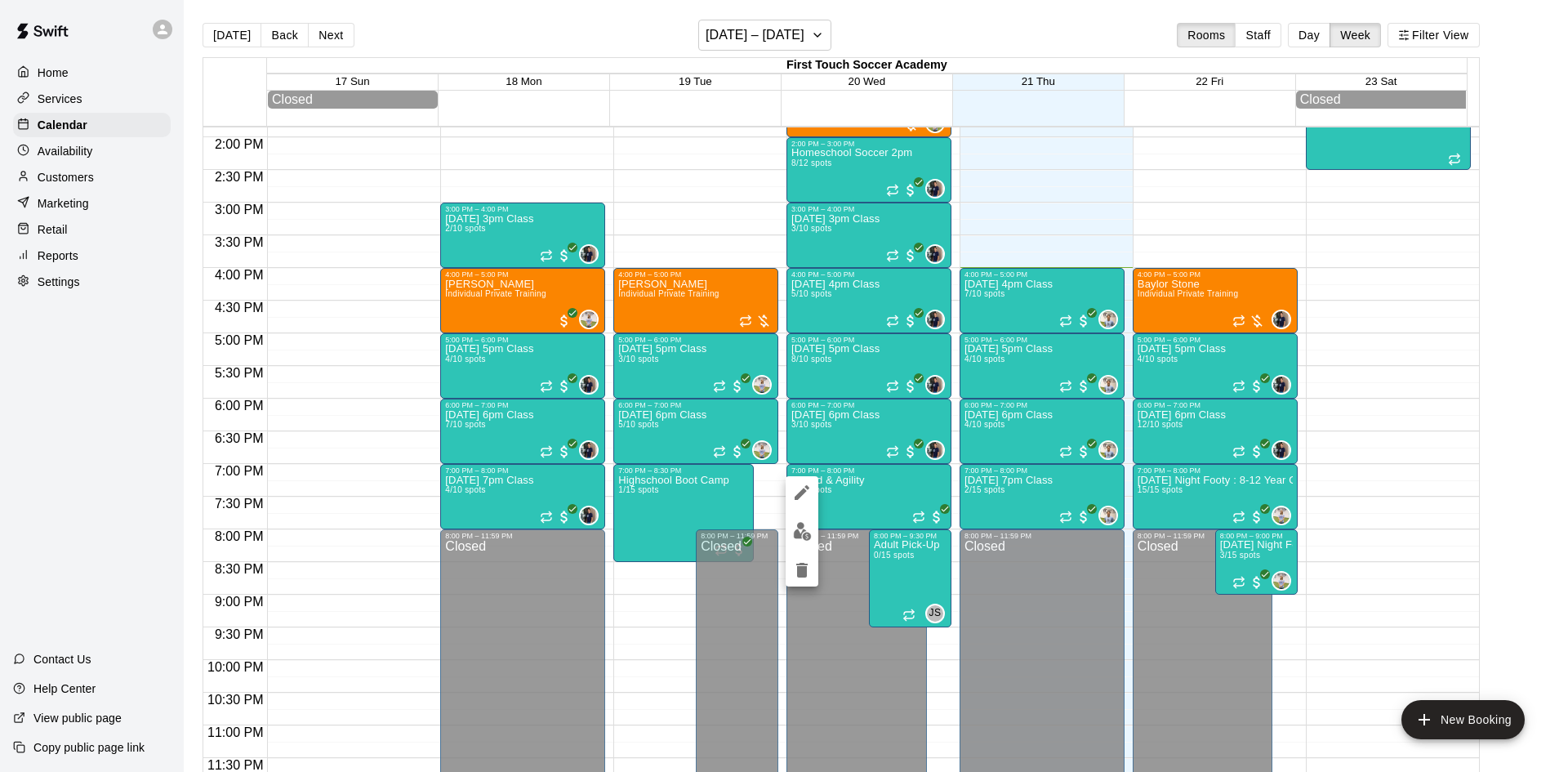
click at [879, 550] on div at bounding box center [784, 386] width 1568 height 772
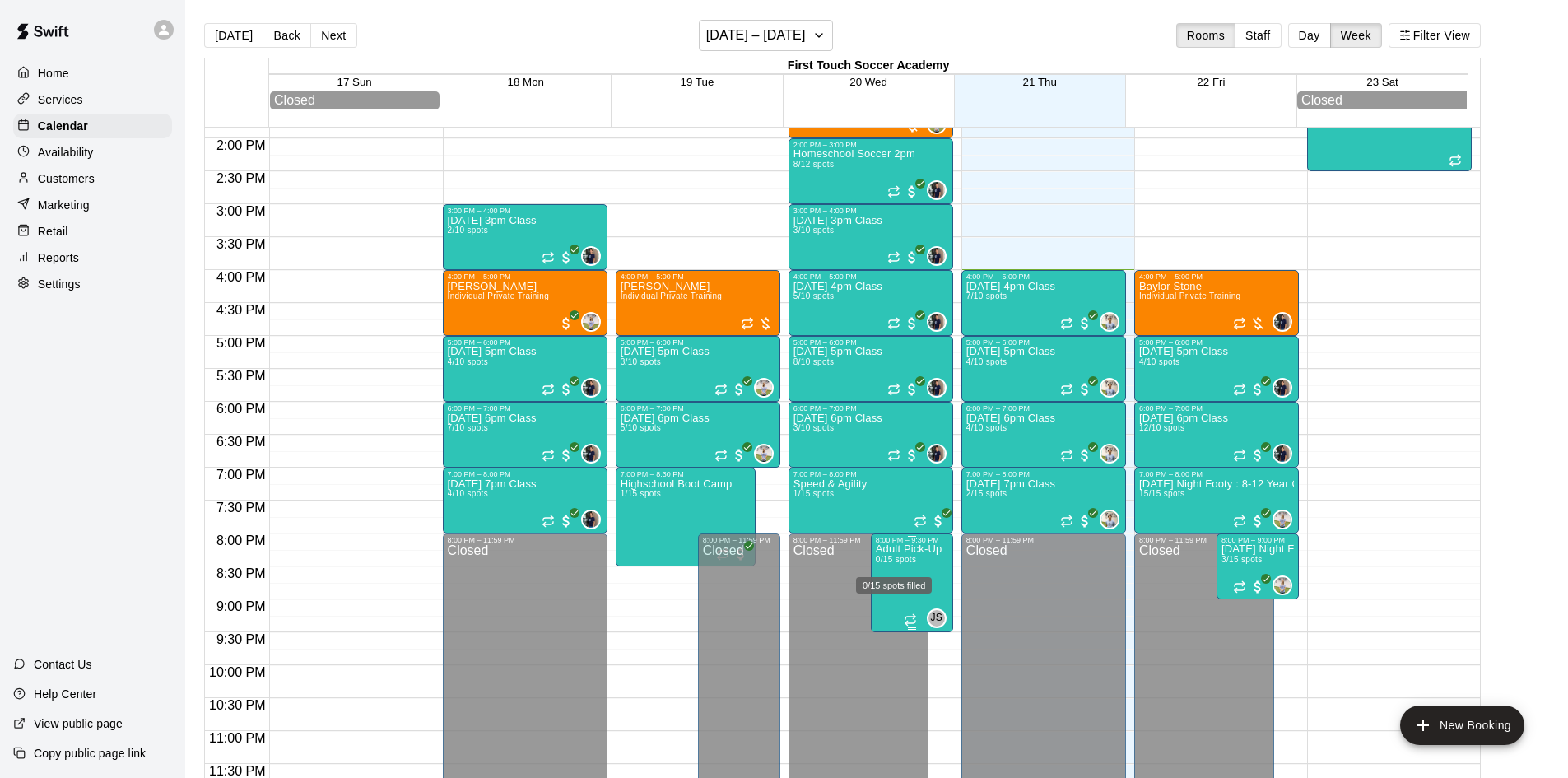
click at [894, 557] on span "0/15 spots" at bounding box center [896, 559] width 40 height 9
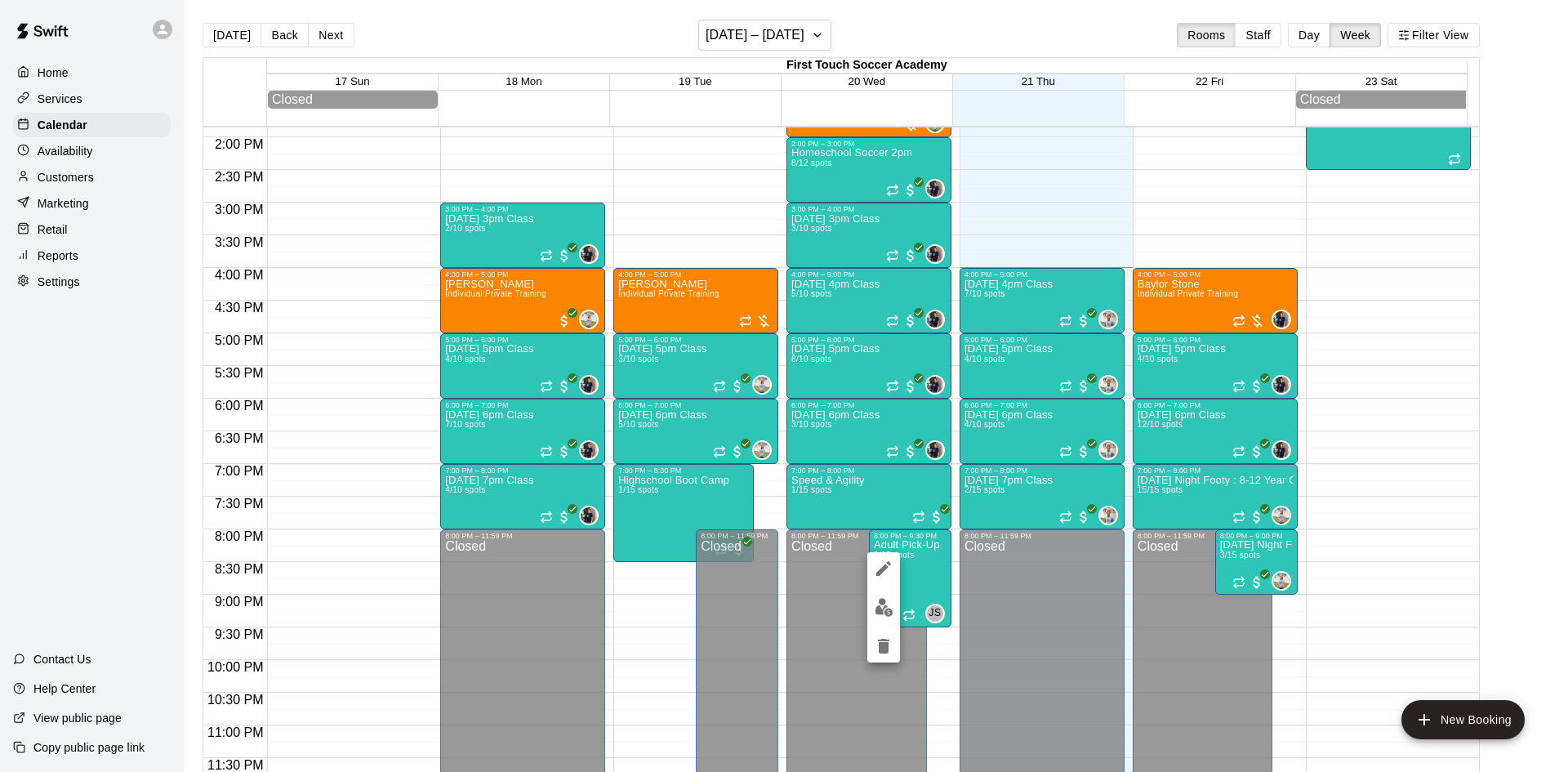
click at [853, 485] on div at bounding box center [784, 386] width 1568 height 772
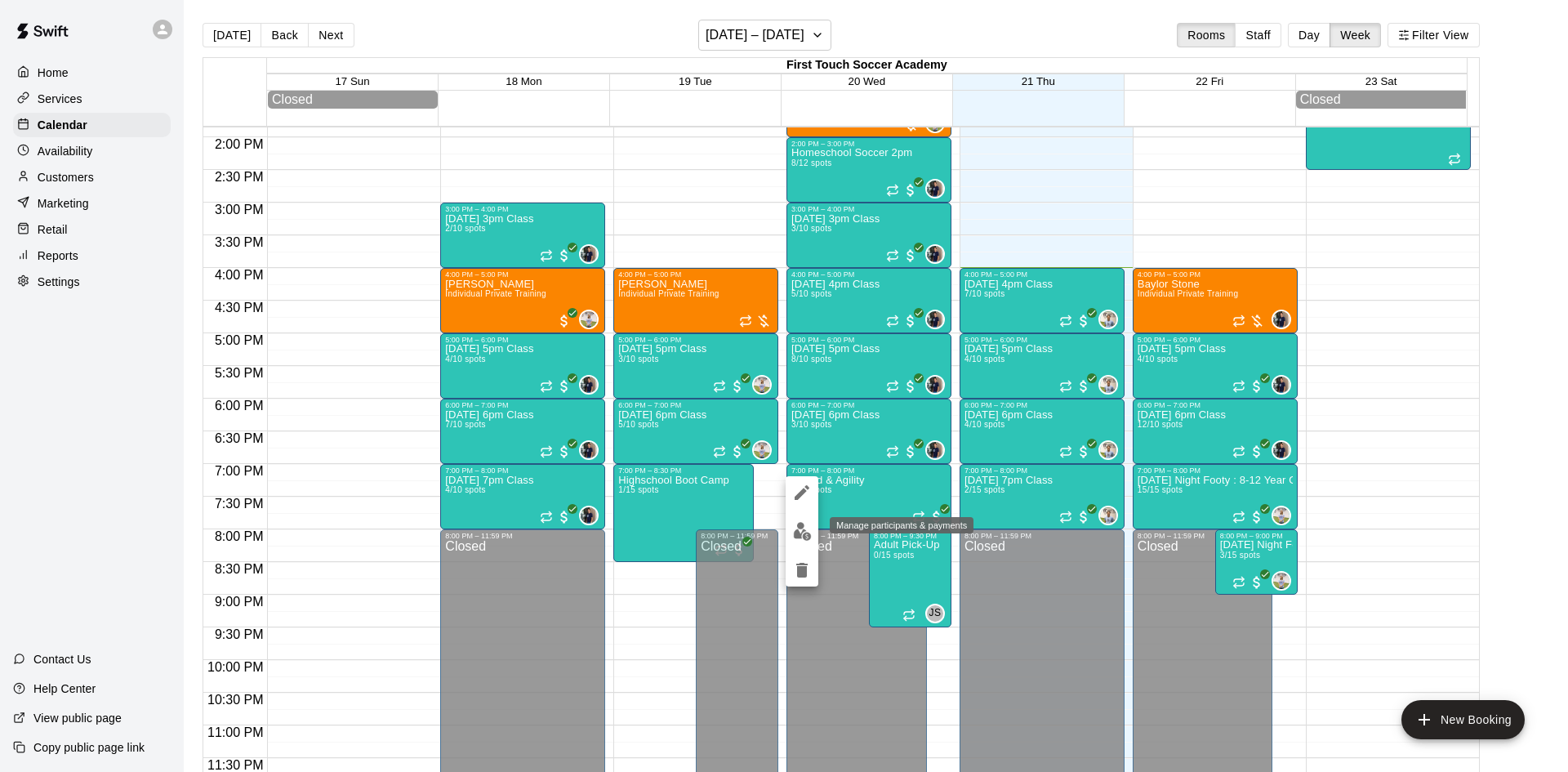
click at [789, 534] on button "edit" at bounding box center [801, 531] width 32 height 31
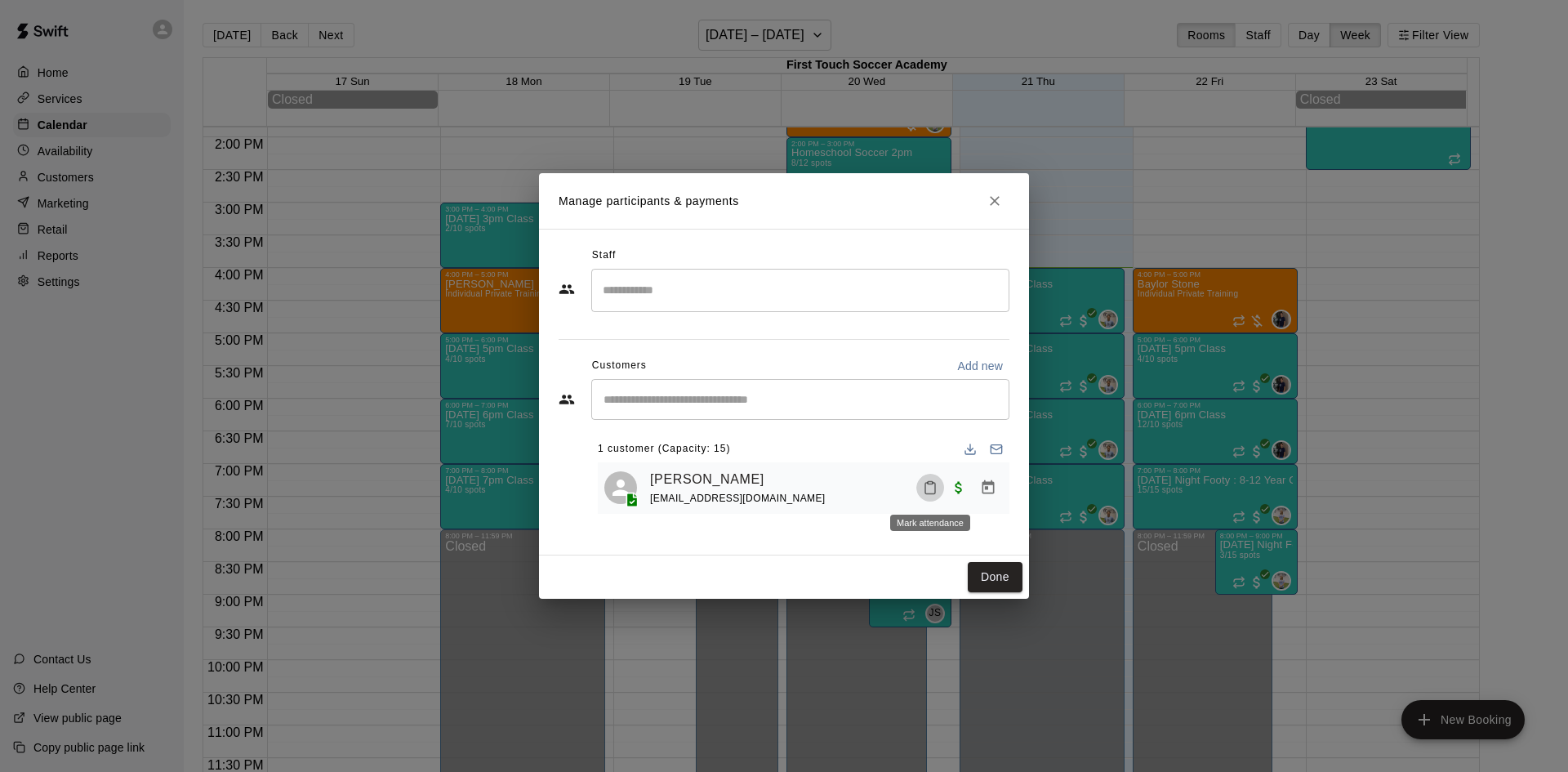
click at [925, 494] on icon "Mark attendance" at bounding box center [930, 487] width 15 height 15
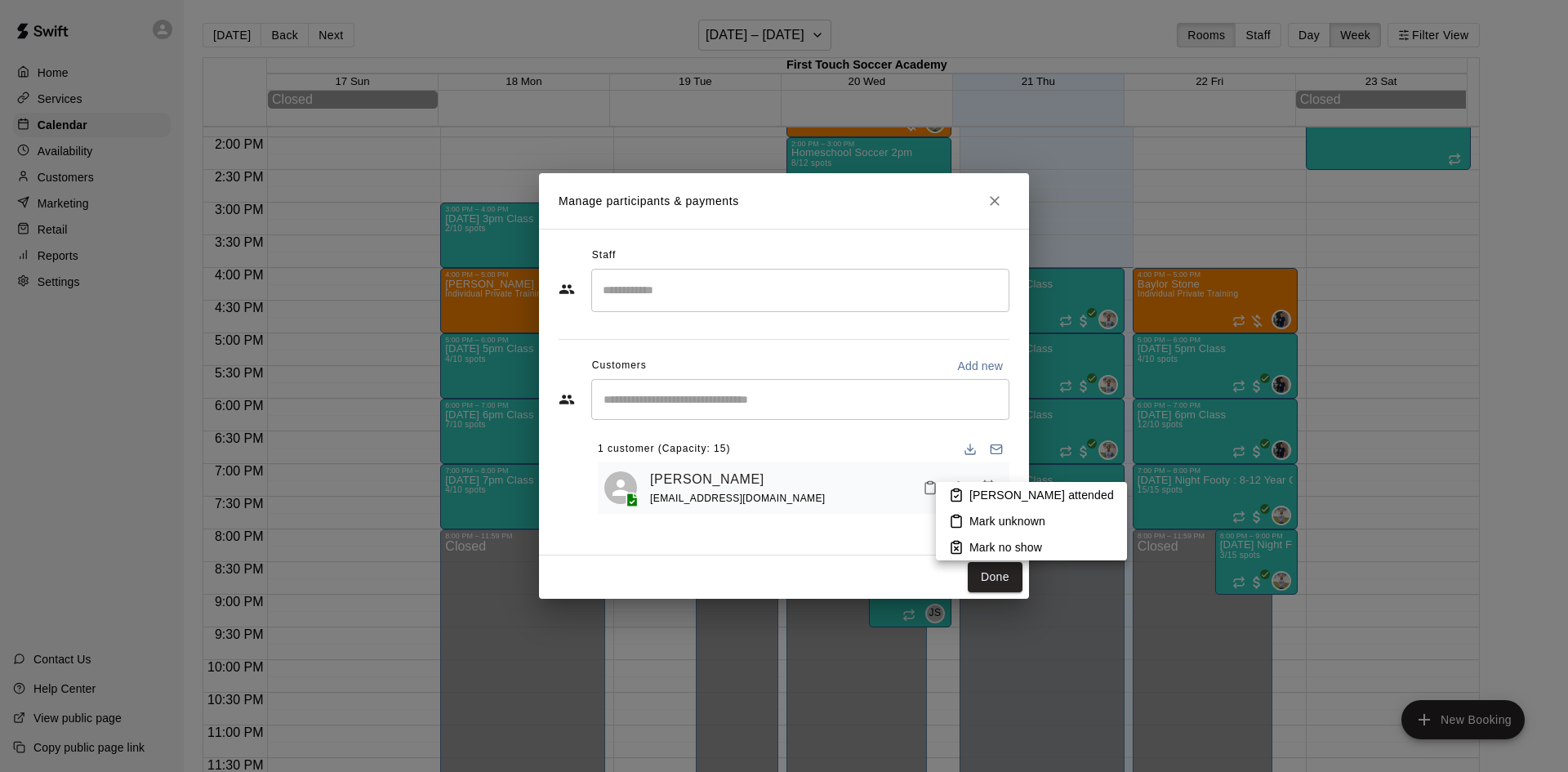
click at [985, 486] on p "[PERSON_NAME] attended" at bounding box center [1042, 494] width 145 height 17
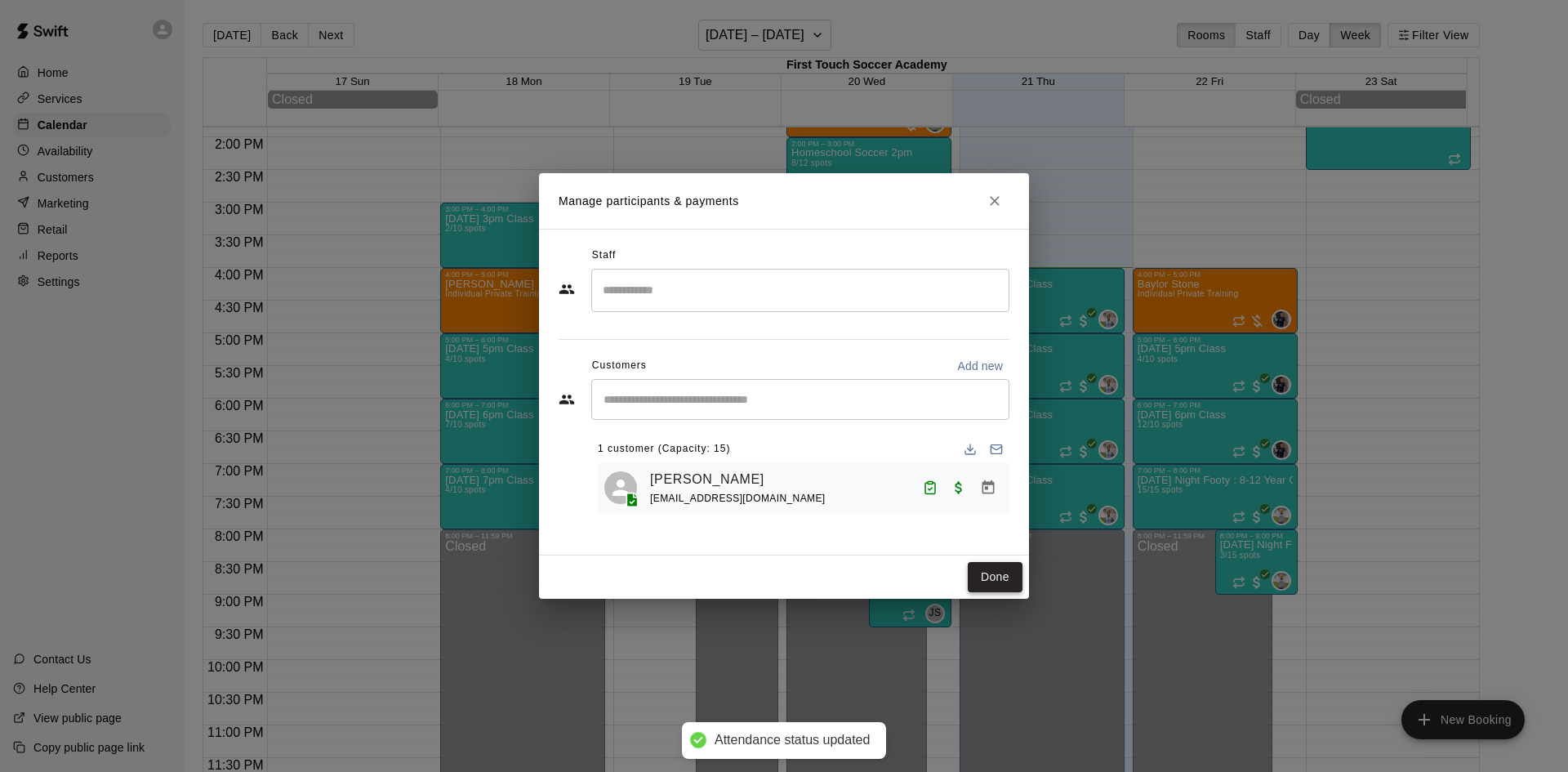
click at [975, 564] on button "Done" at bounding box center [994, 576] width 55 height 31
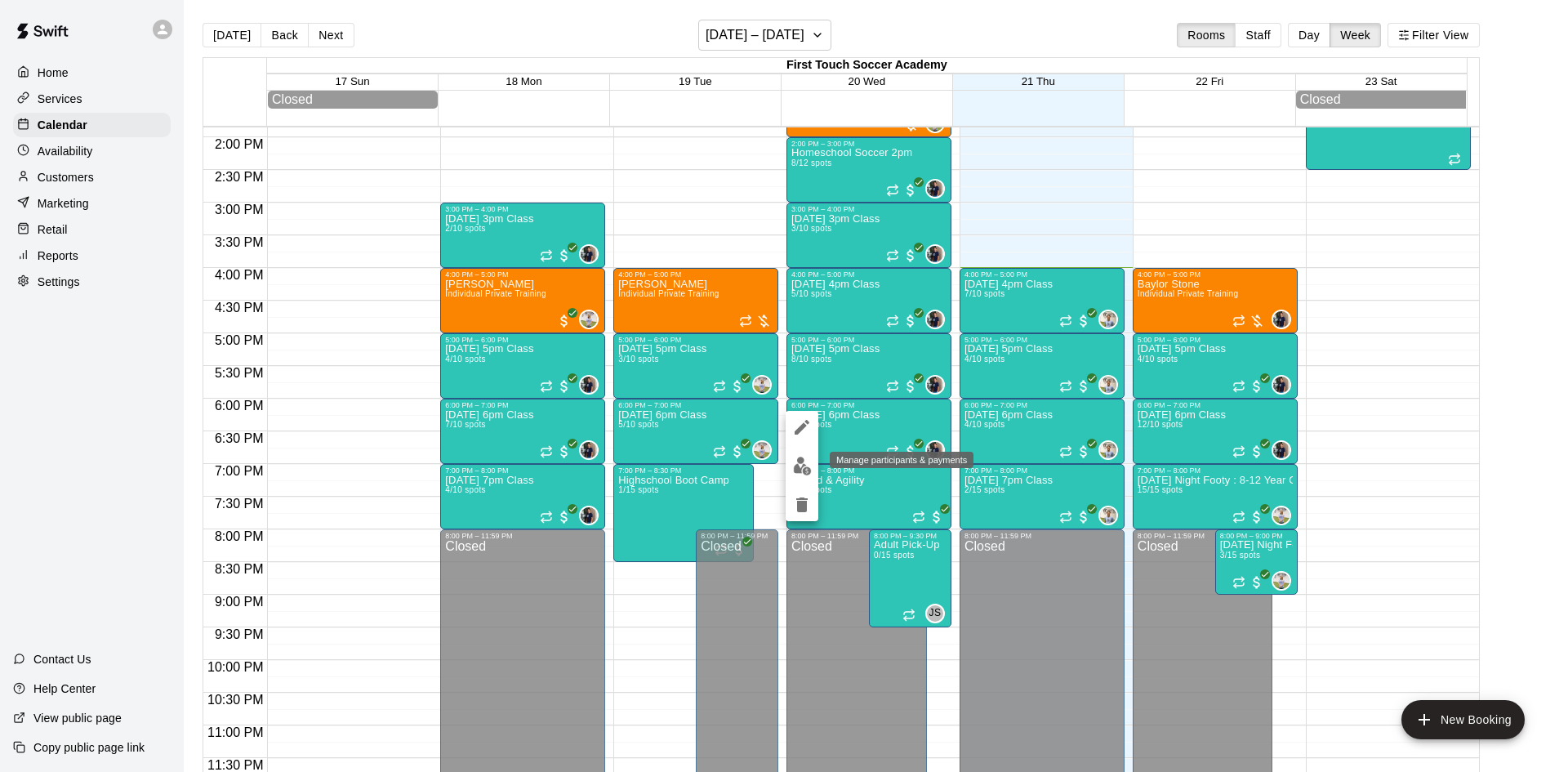
click at [799, 465] on img "edit" at bounding box center [802, 466] width 19 height 19
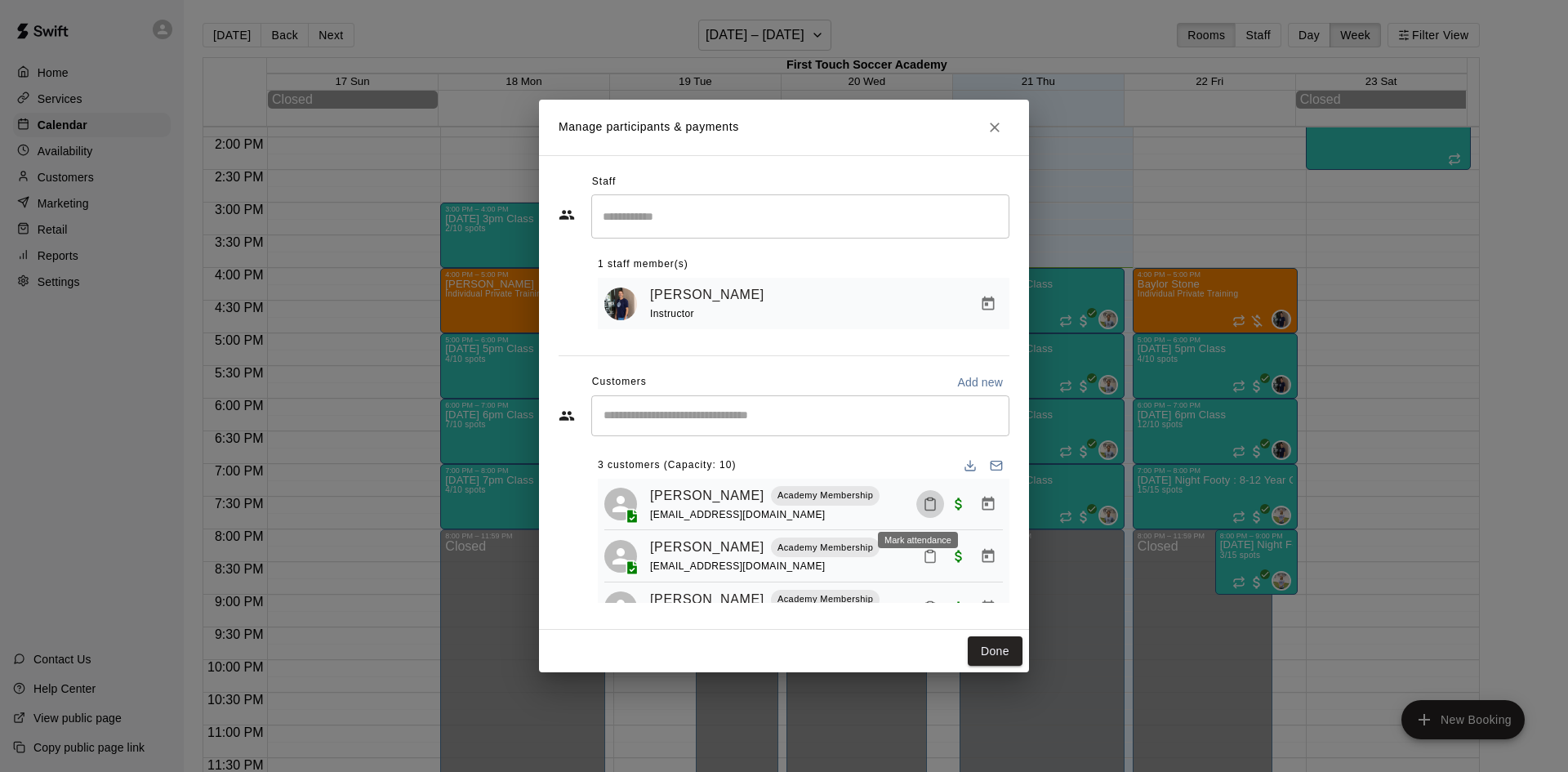
click at [925, 501] on icon "Mark attendance" at bounding box center [930, 504] width 10 height 11
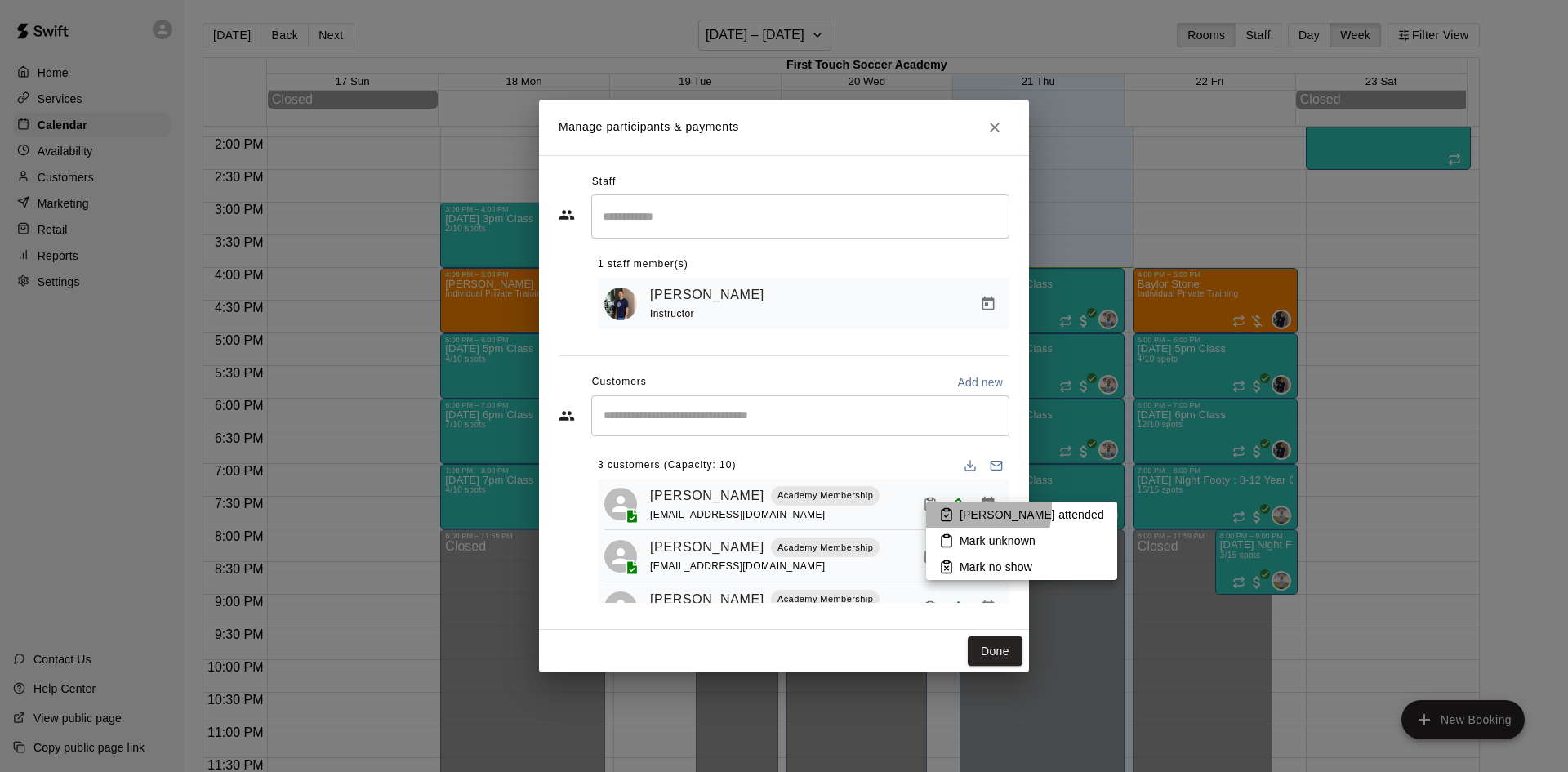
click at [952, 507] on icon at bounding box center [946, 514] width 15 height 15
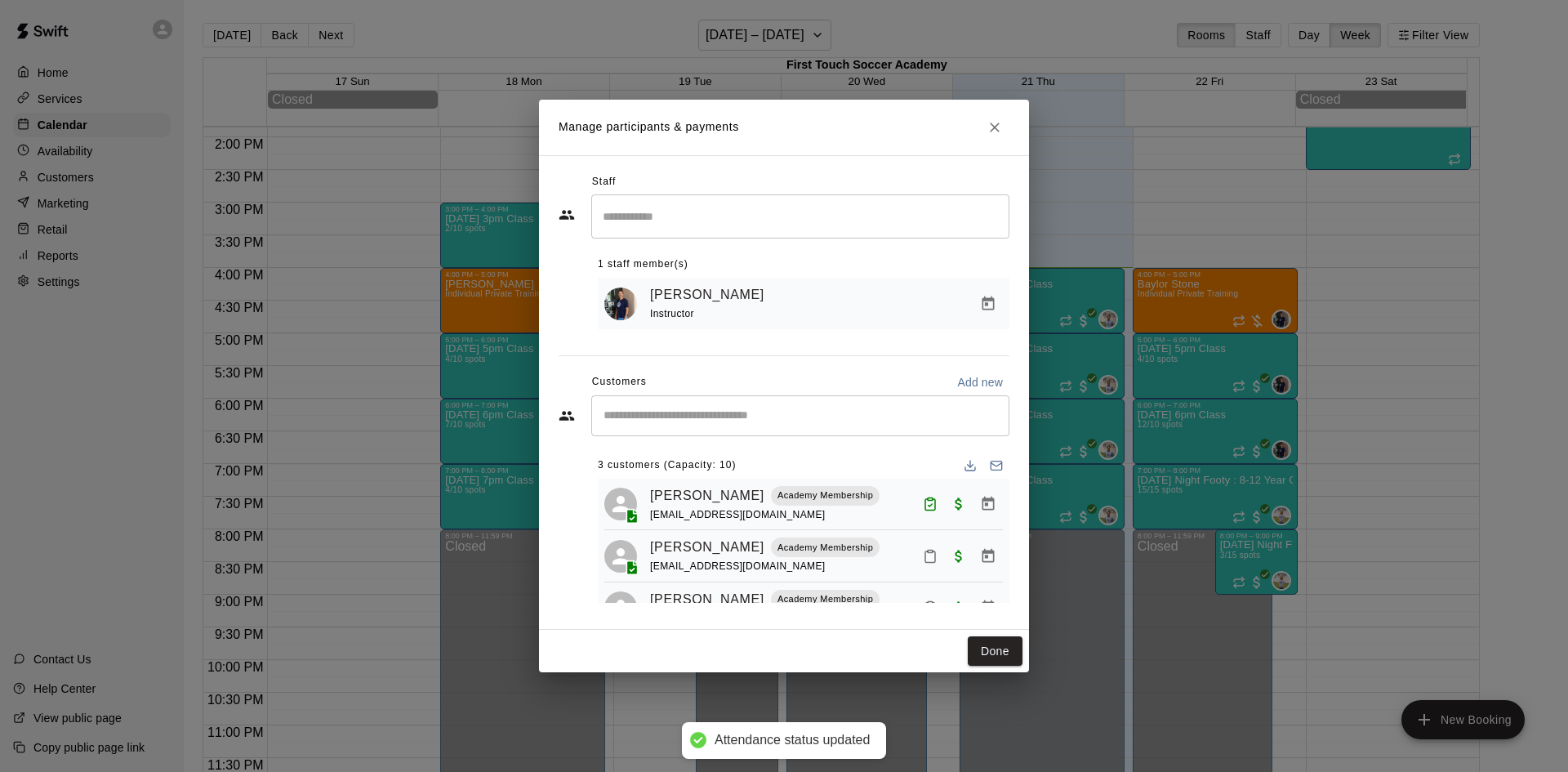
scroll to position [45, 0]
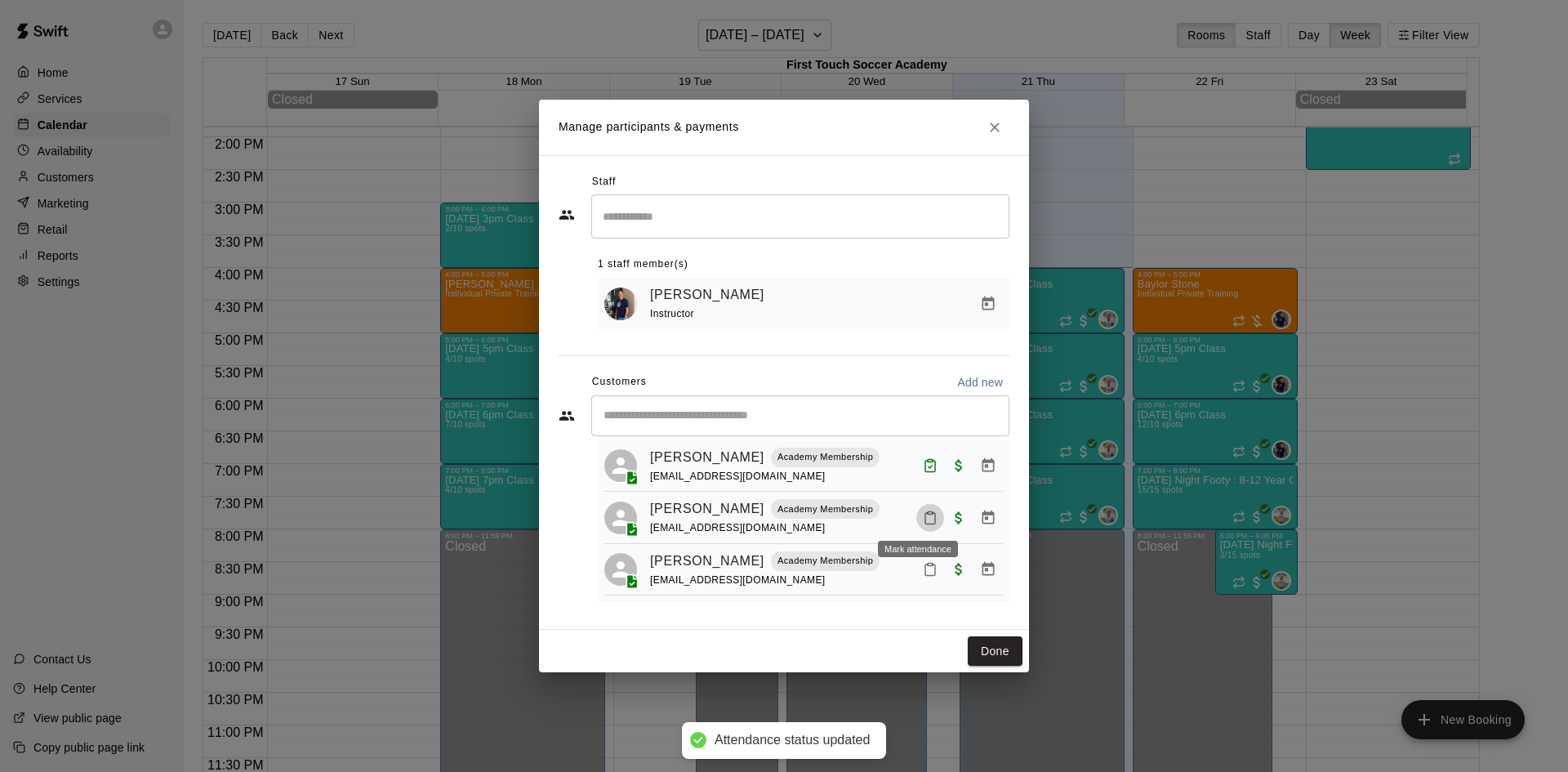
click at [923, 514] on icon "Mark attendance" at bounding box center [930, 518] width 15 height 15
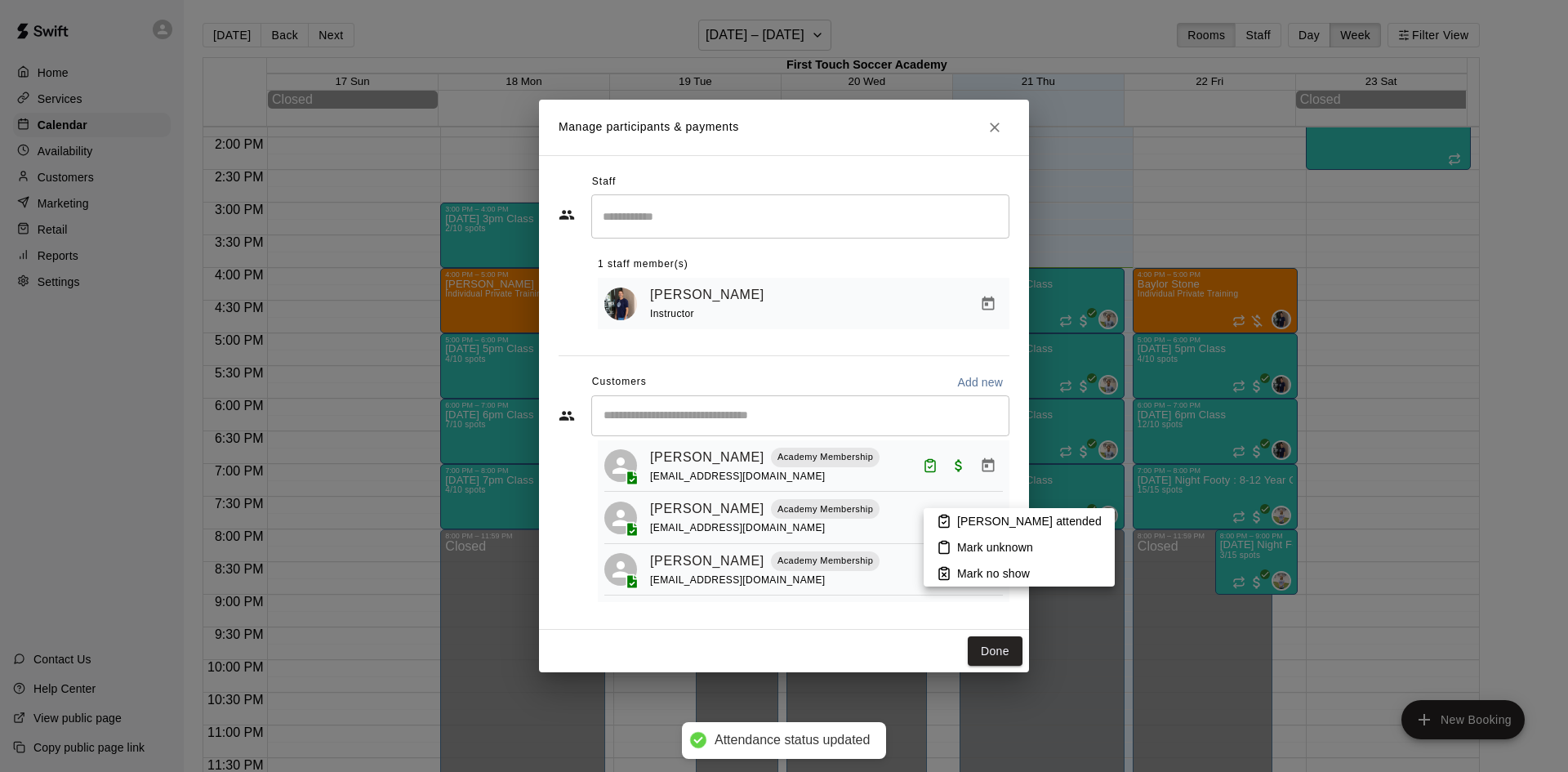
click at [960, 520] on p "[PERSON_NAME] attended" at bounding box center [1029, 520] width 145 height 17
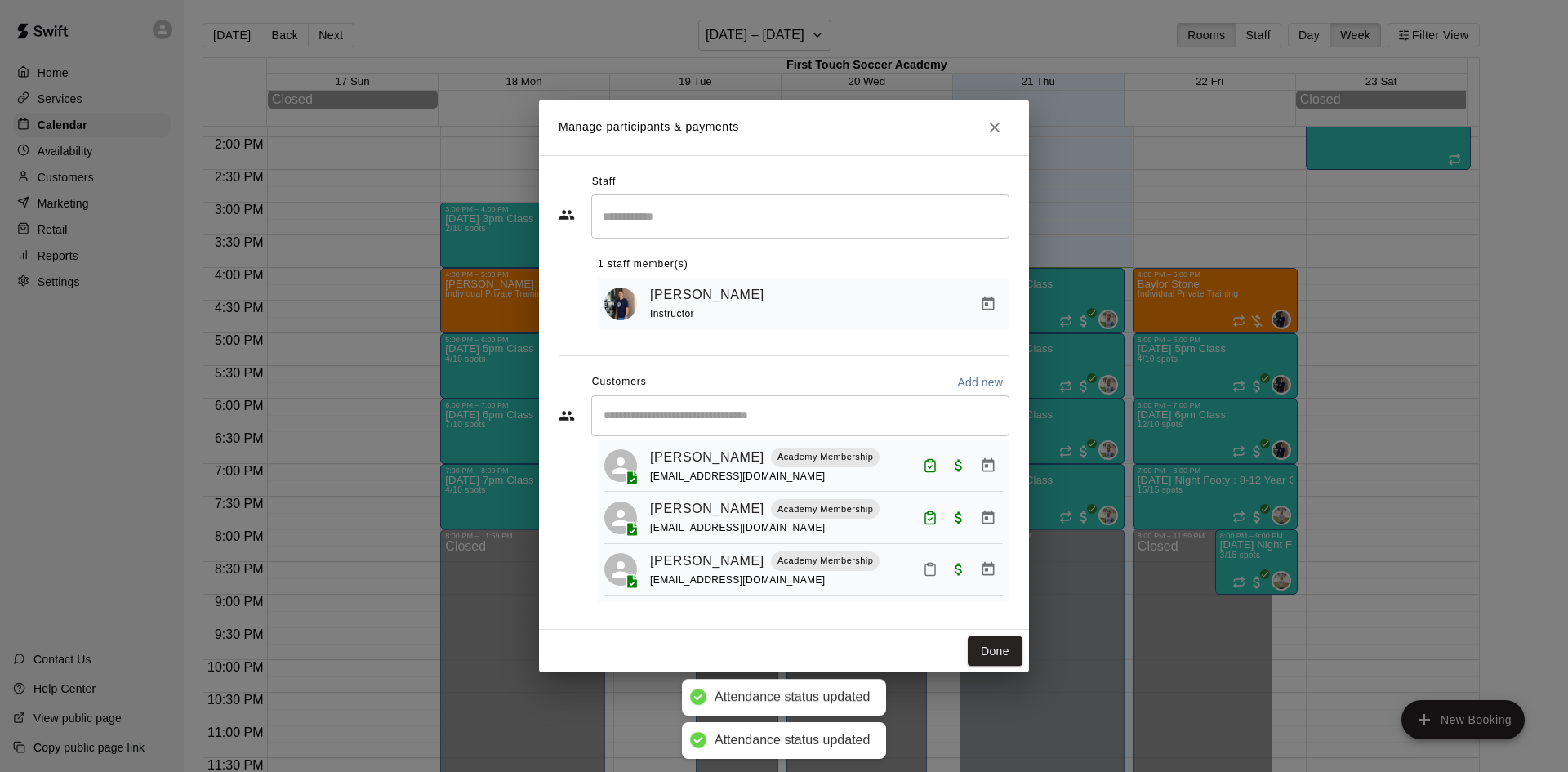
click at [923, 568] on icon "Mark attendance" at bounding box center [930, 569] width 15 height 15
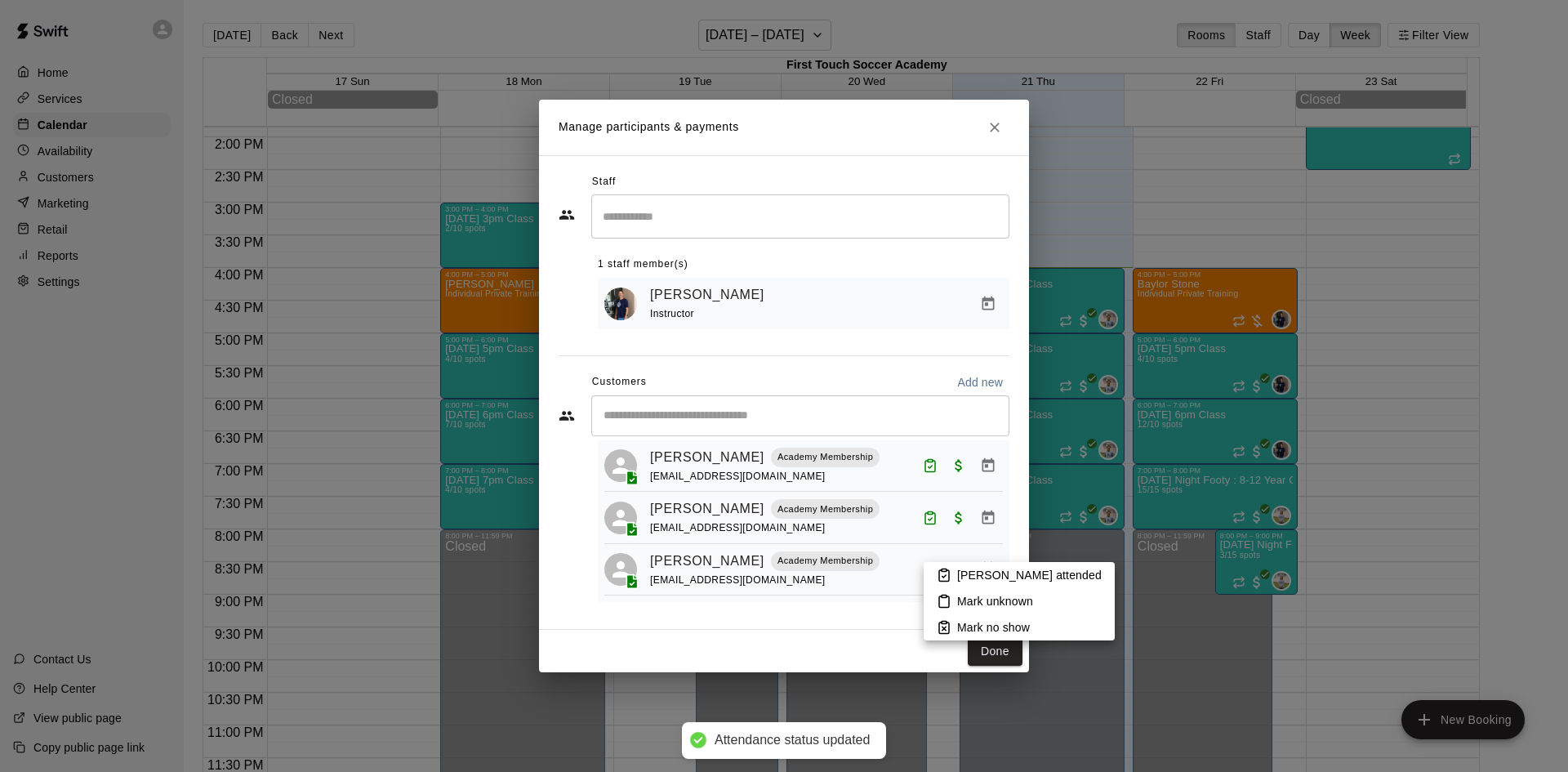
click at [966, 574] on p "[PERSON_NAME] attended" at bounding box center [1029, 575] width 145 height 17
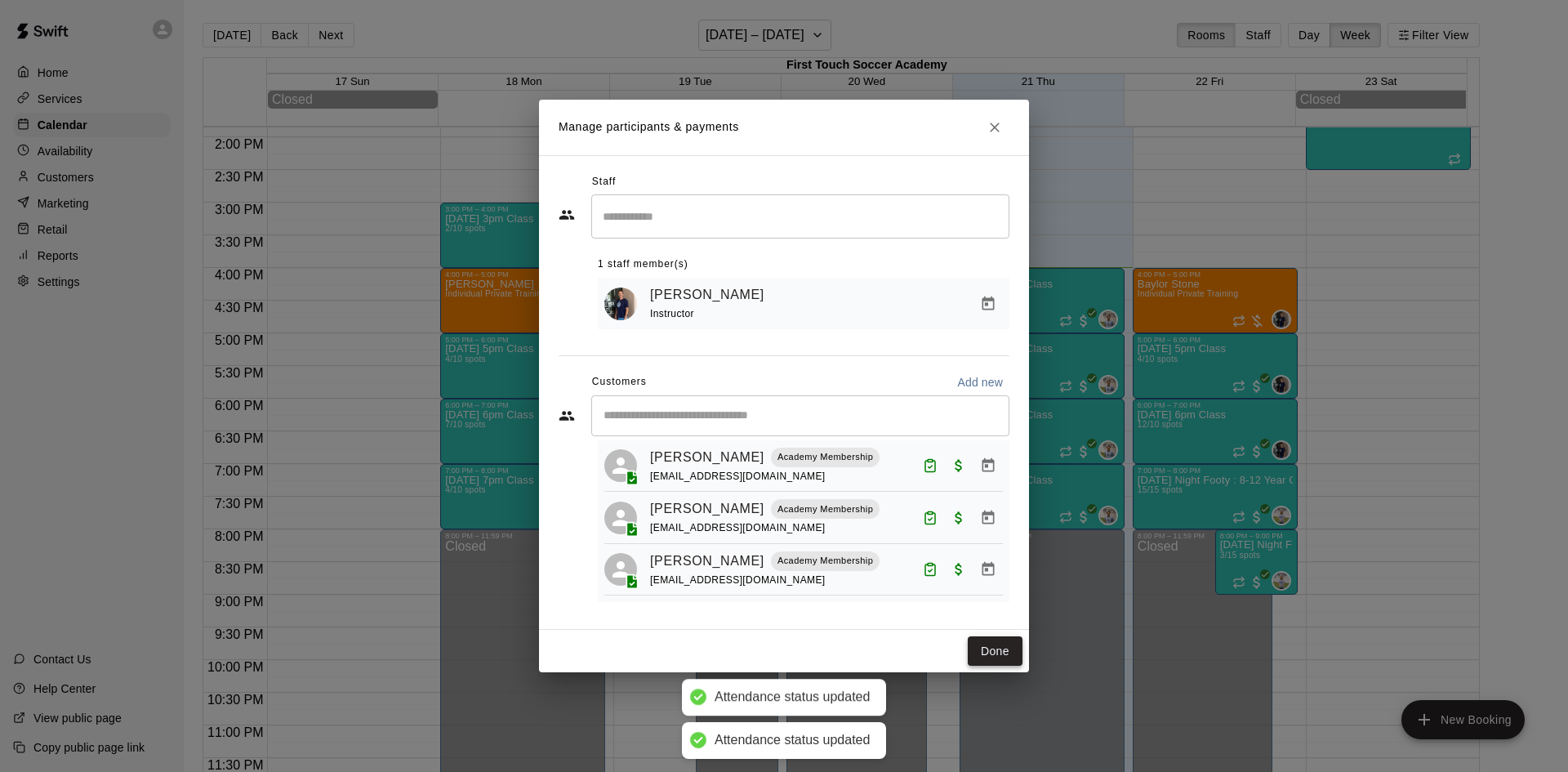
click at [1008, 653] on button "Done" at bounding box center [994, 651] width 55 height 31
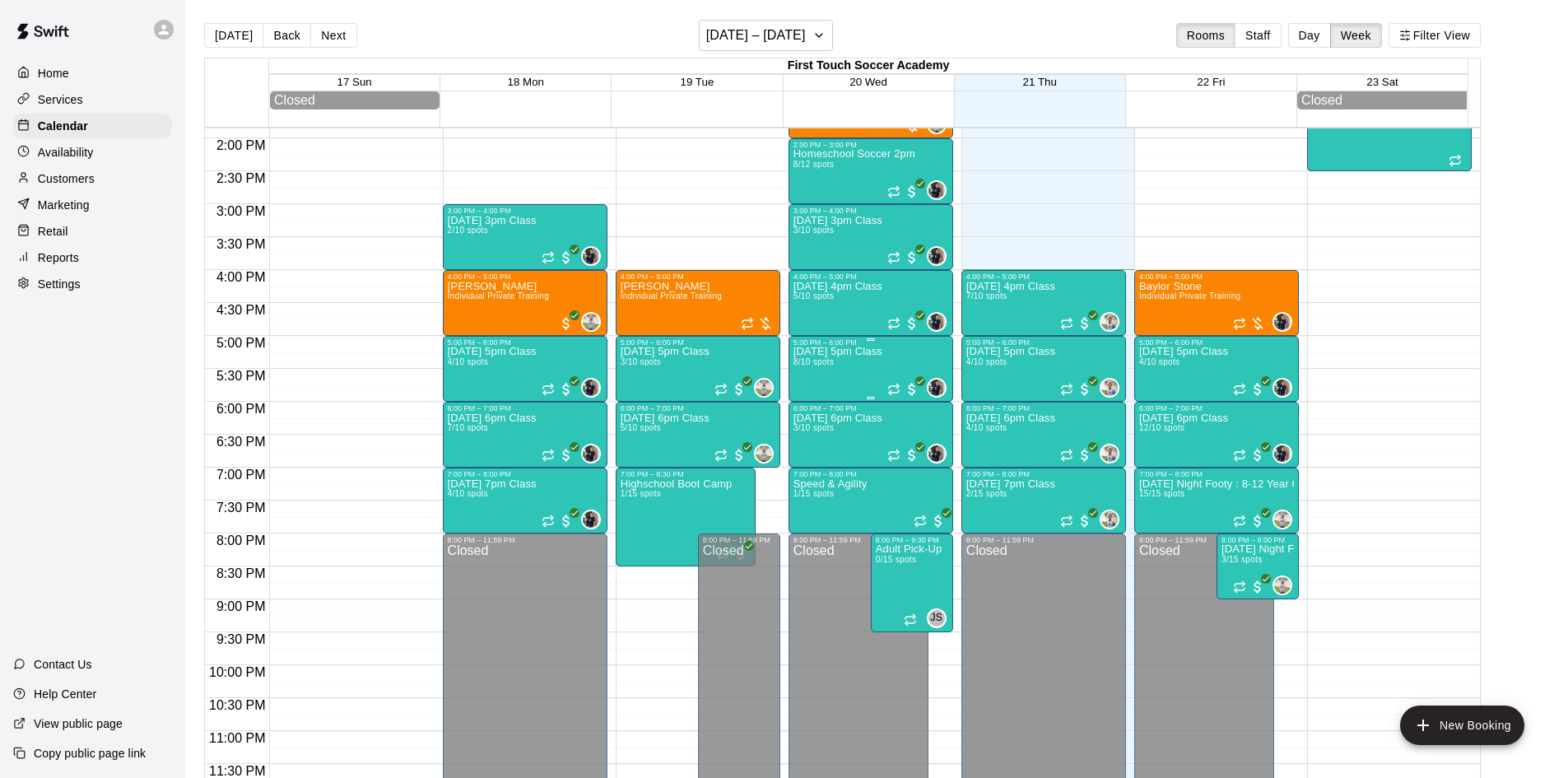
click at [825, 343] on div "5:00 PM – 6:00 PM" at bounding box center [871, 341] width 155 height 8
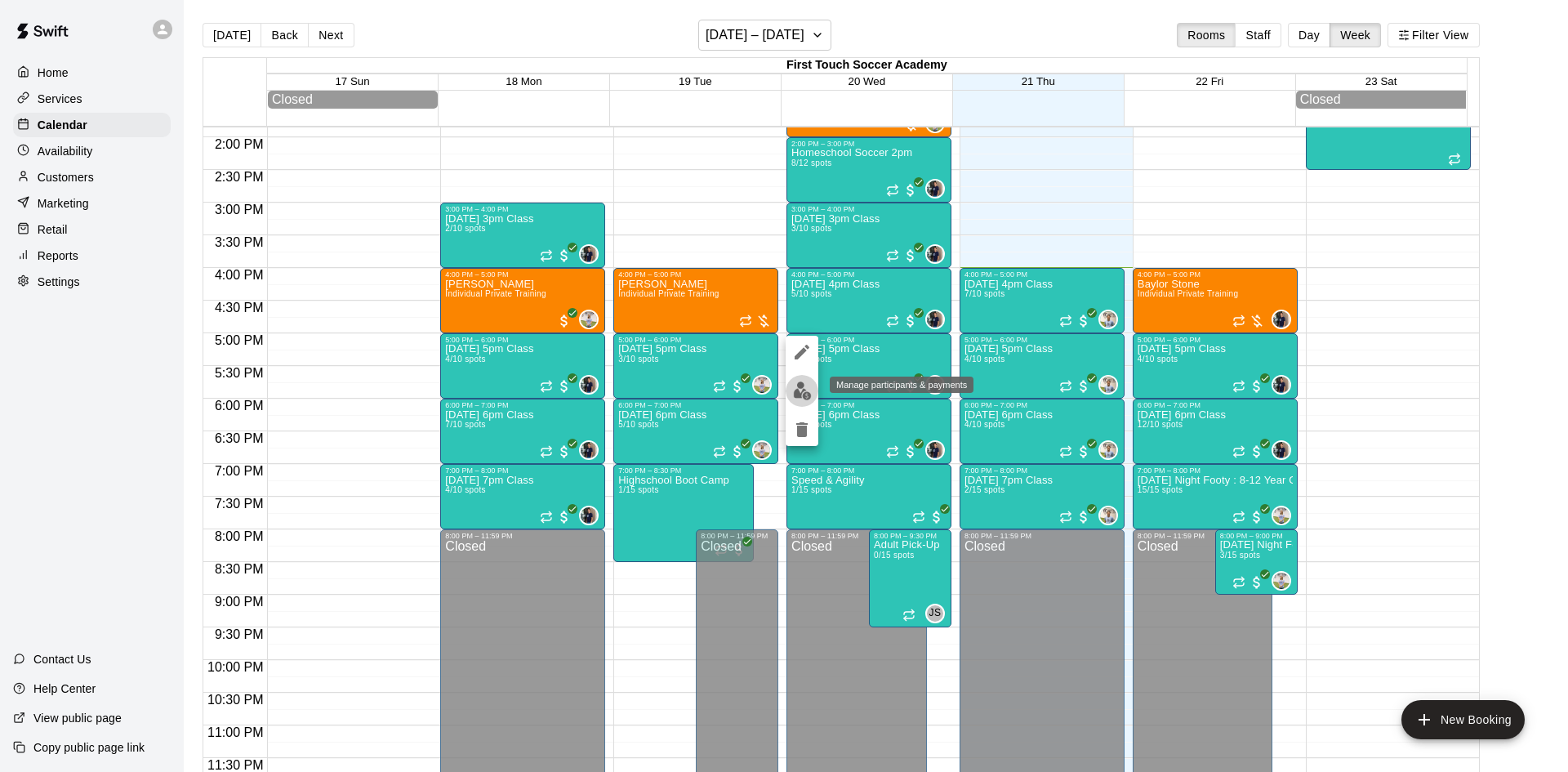
click at [801, 394] on img "edit" at bounding box center [802, 391] width 19 height 19
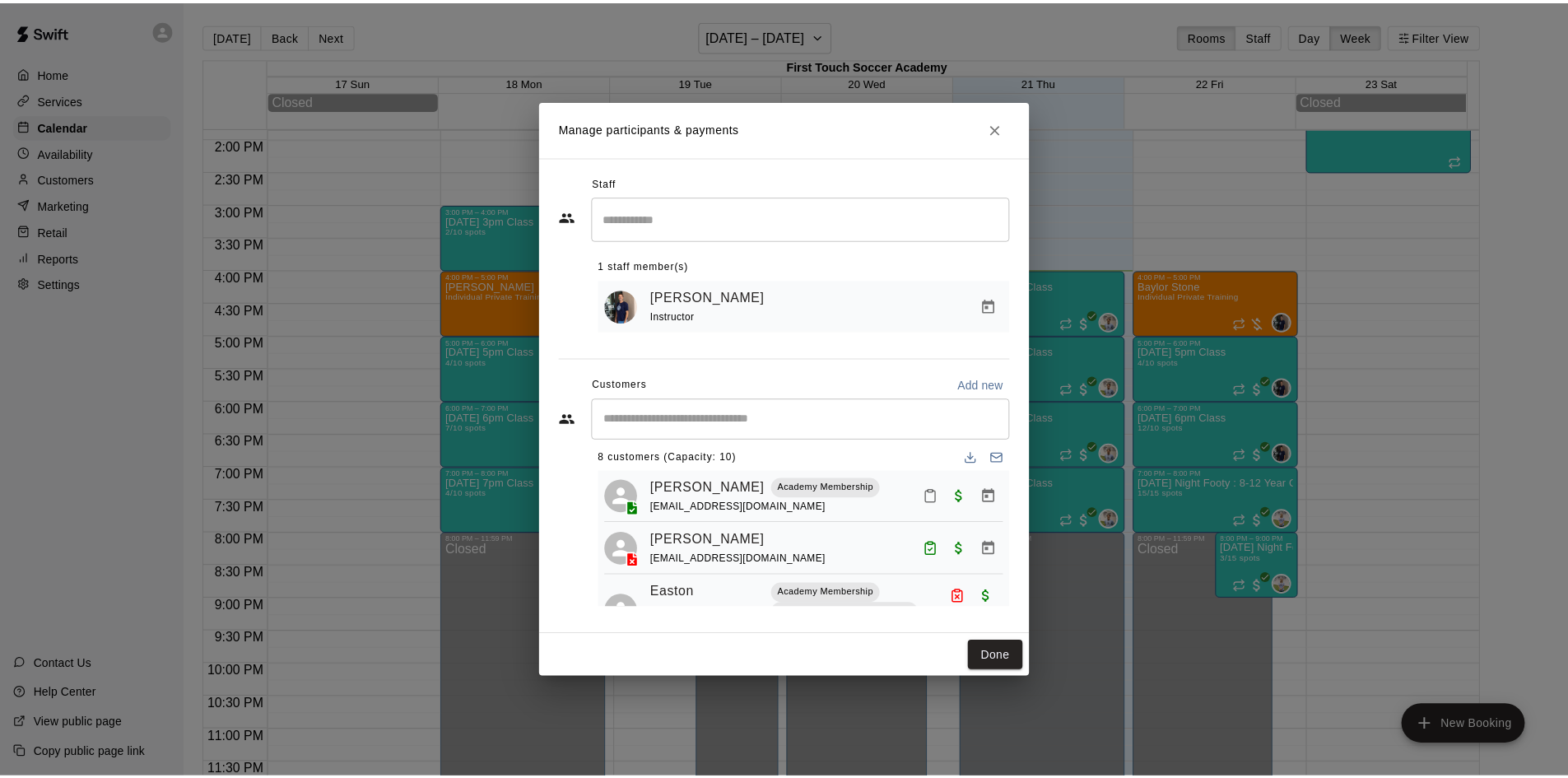
scroll to position [0, 0]
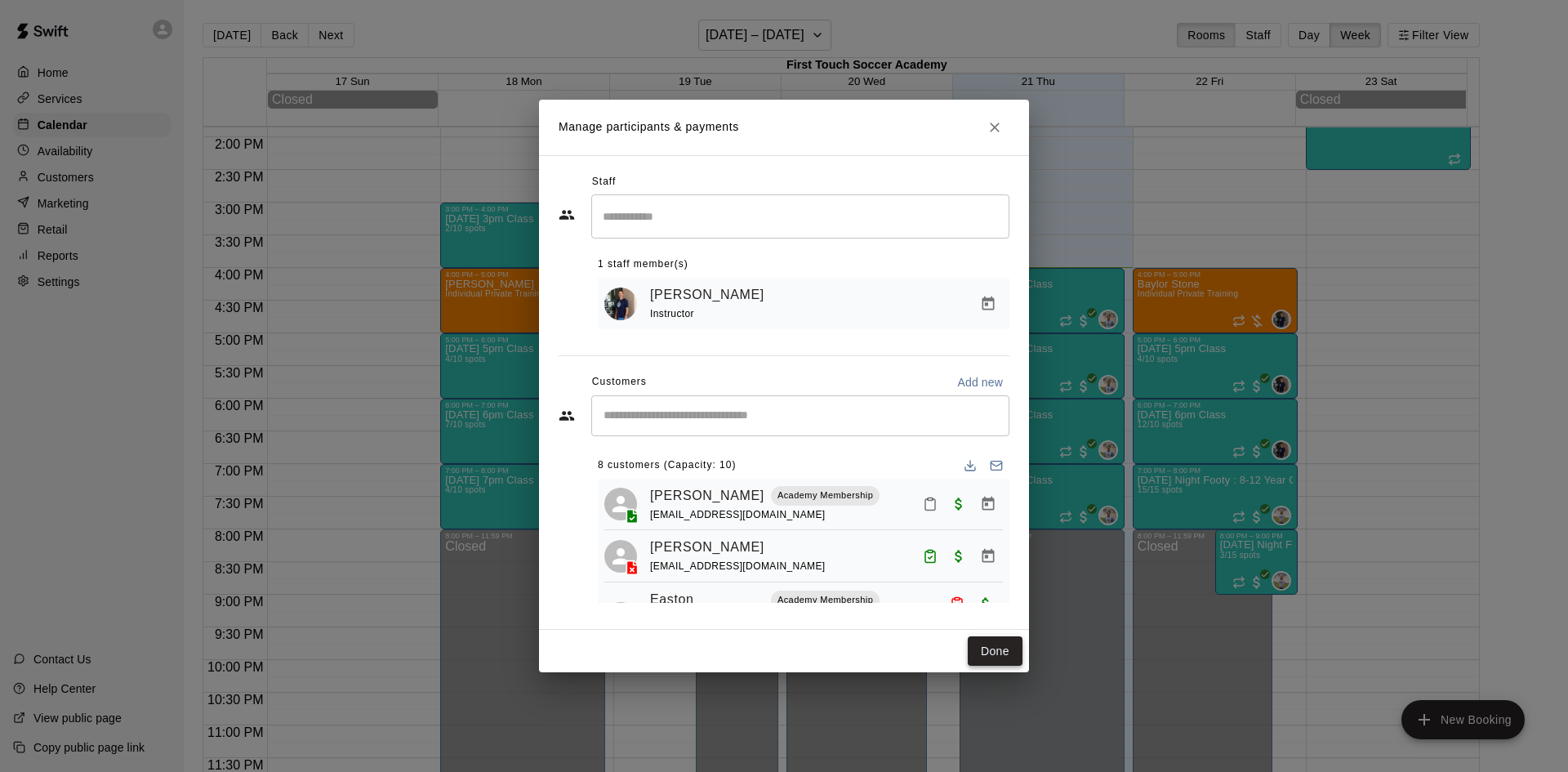
click at [1006, 640] on button "Done" at bounding box center [994, 651] width 55 height 31
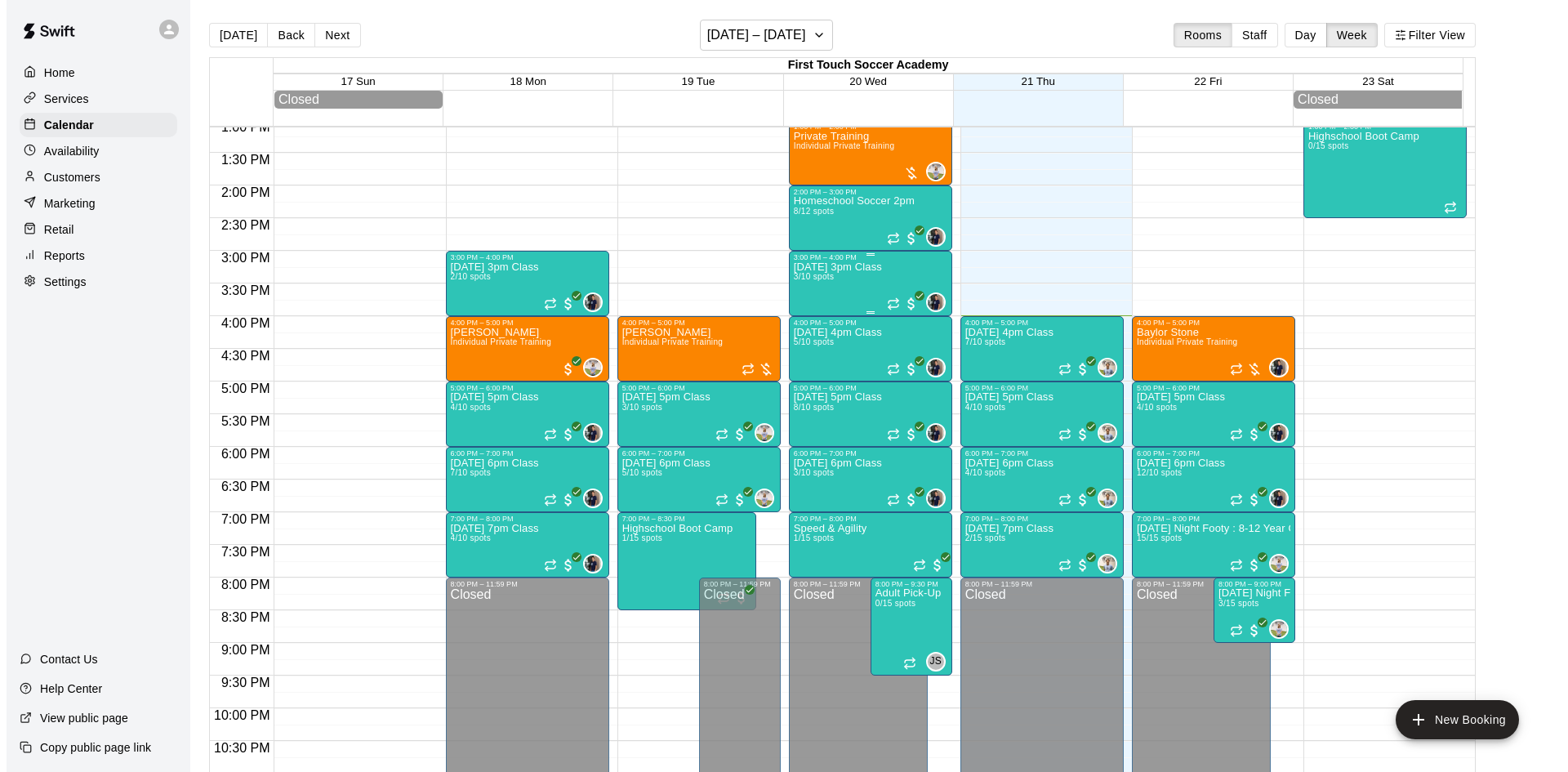
scroll to position [828, 0]
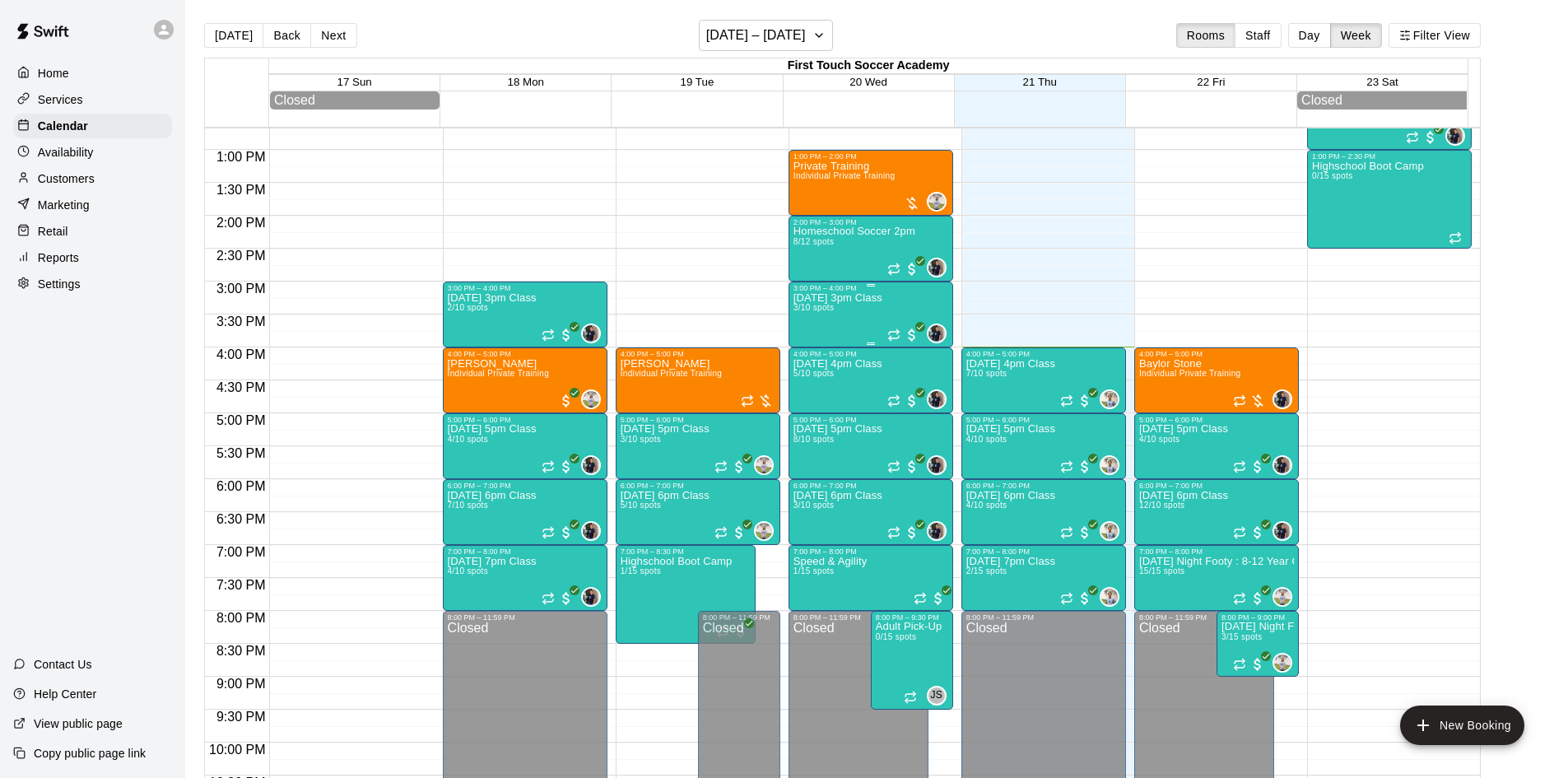
click at [883, 312] on div "[DATE] 3pm Class 3/10 spots" at bounding box center [838, 681] width 89 height 778
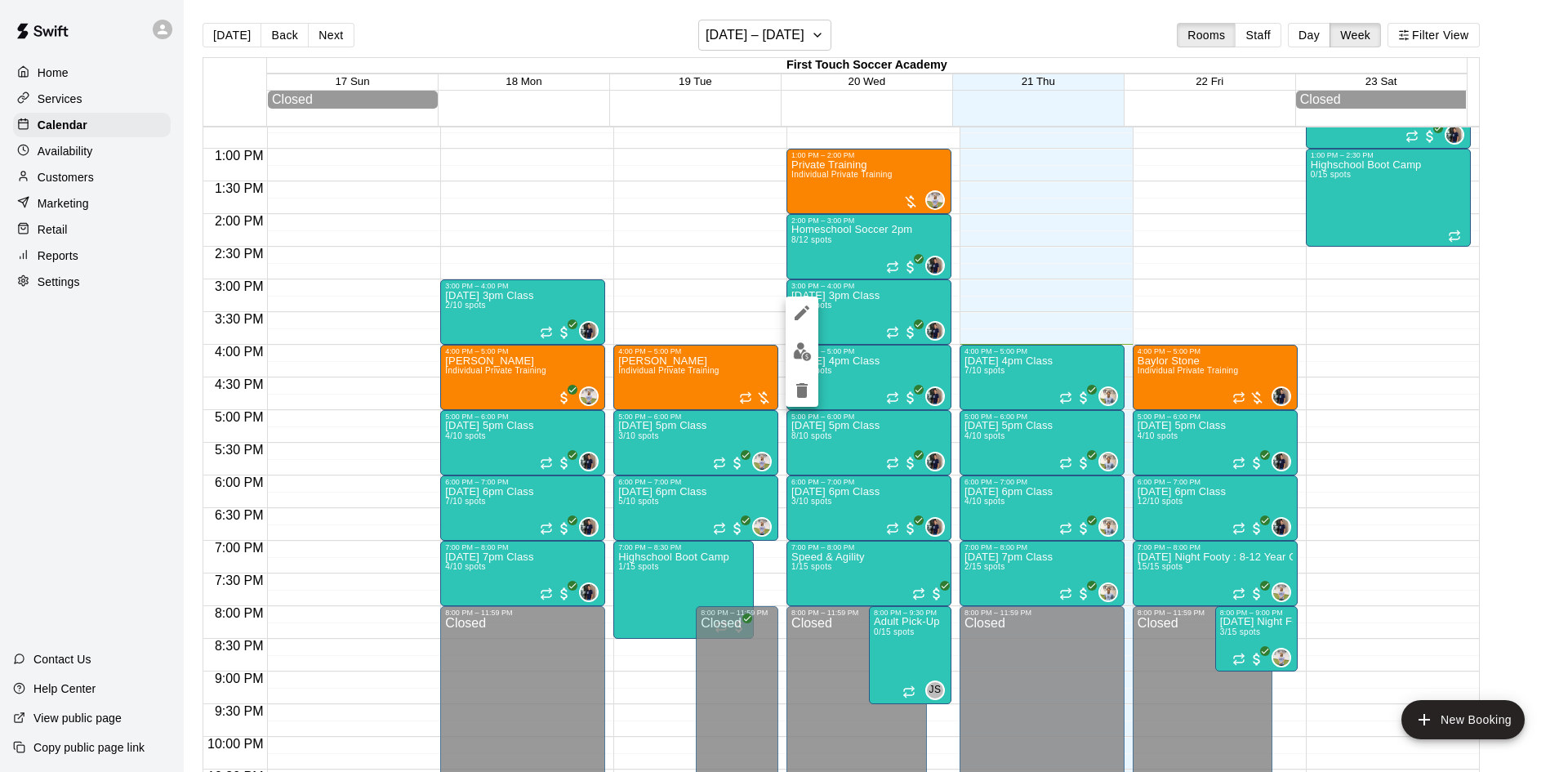
click at [805, 348] on img "edit" at bounding box center [802, 352] width 19 height 19
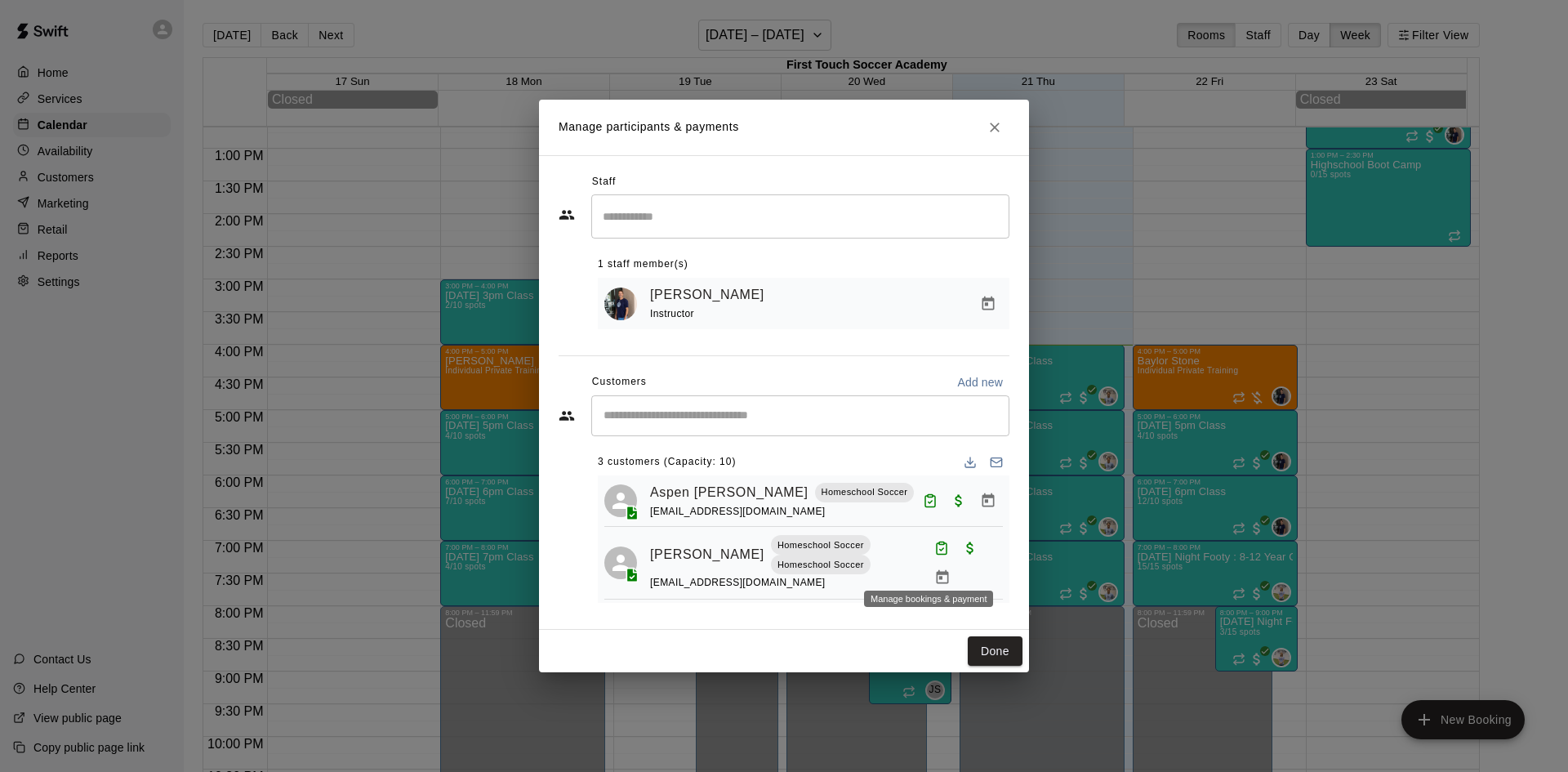
scroll to position [0, 0]
click at [991, 650] on button "Done" at bounding box center [994, 651] width 55 height 31
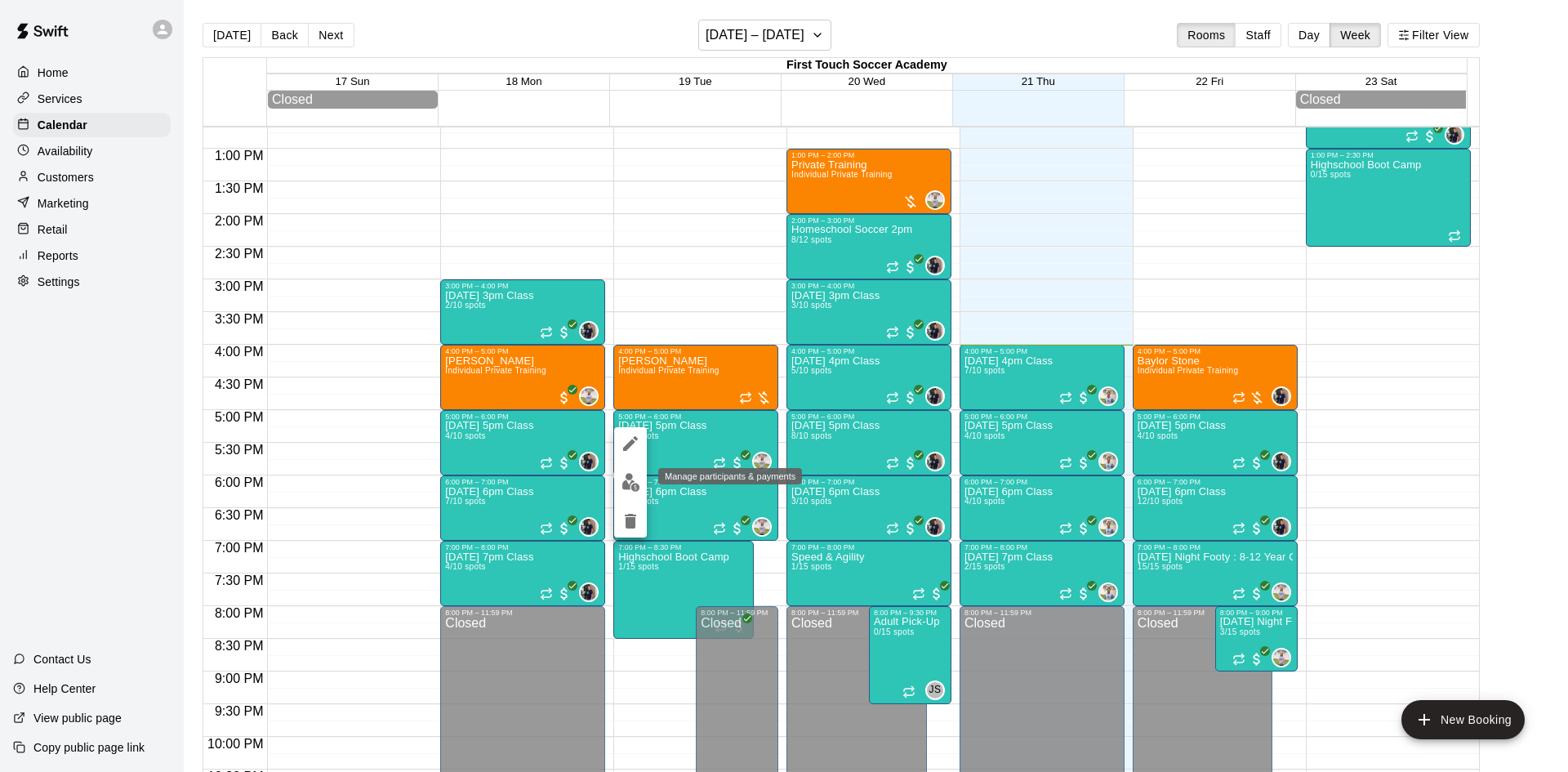
click at [638, 481] on img "edit" at bounding box center [631, 483] width 19 height 19
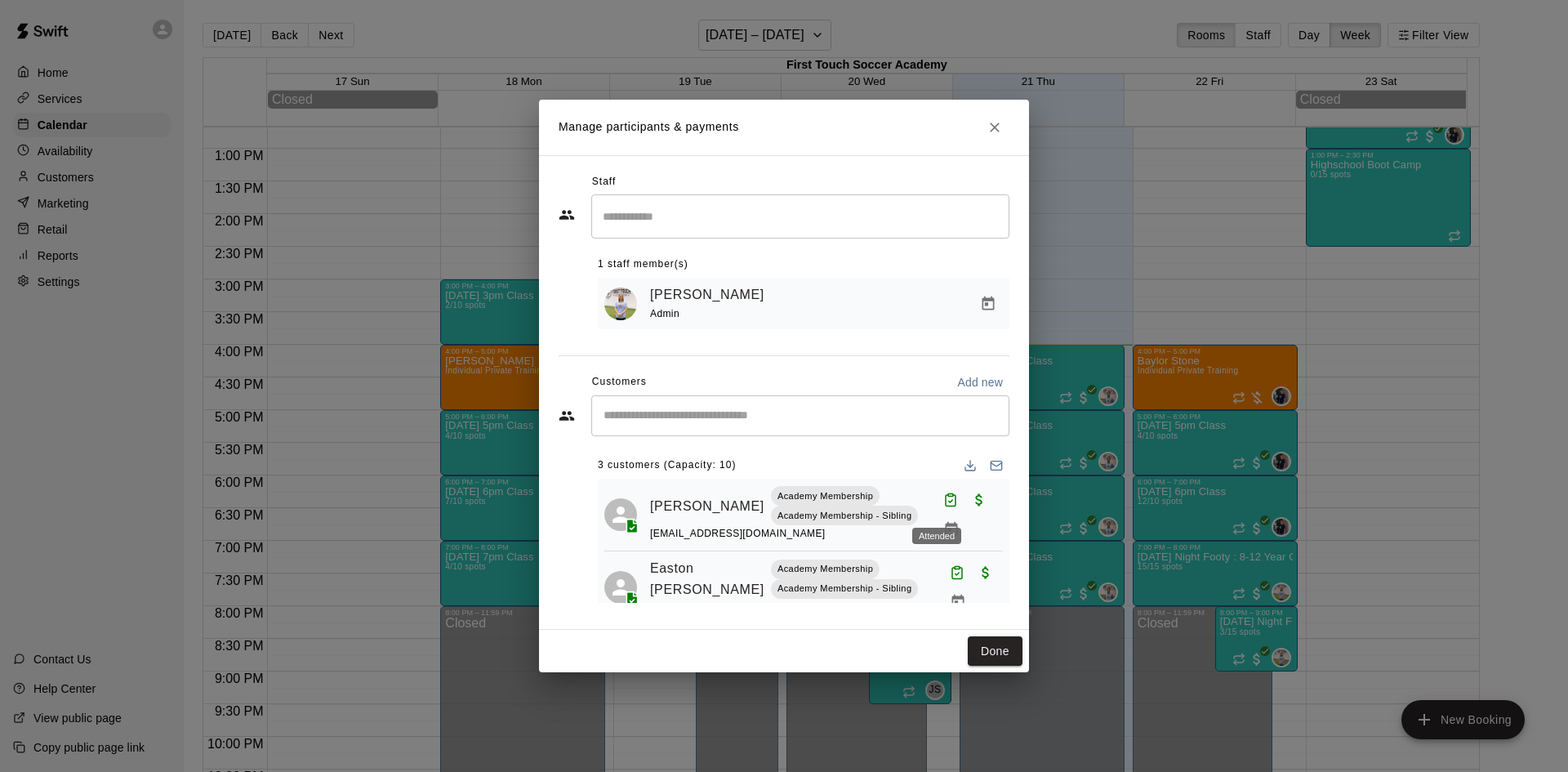
scroll to position [107, 0]
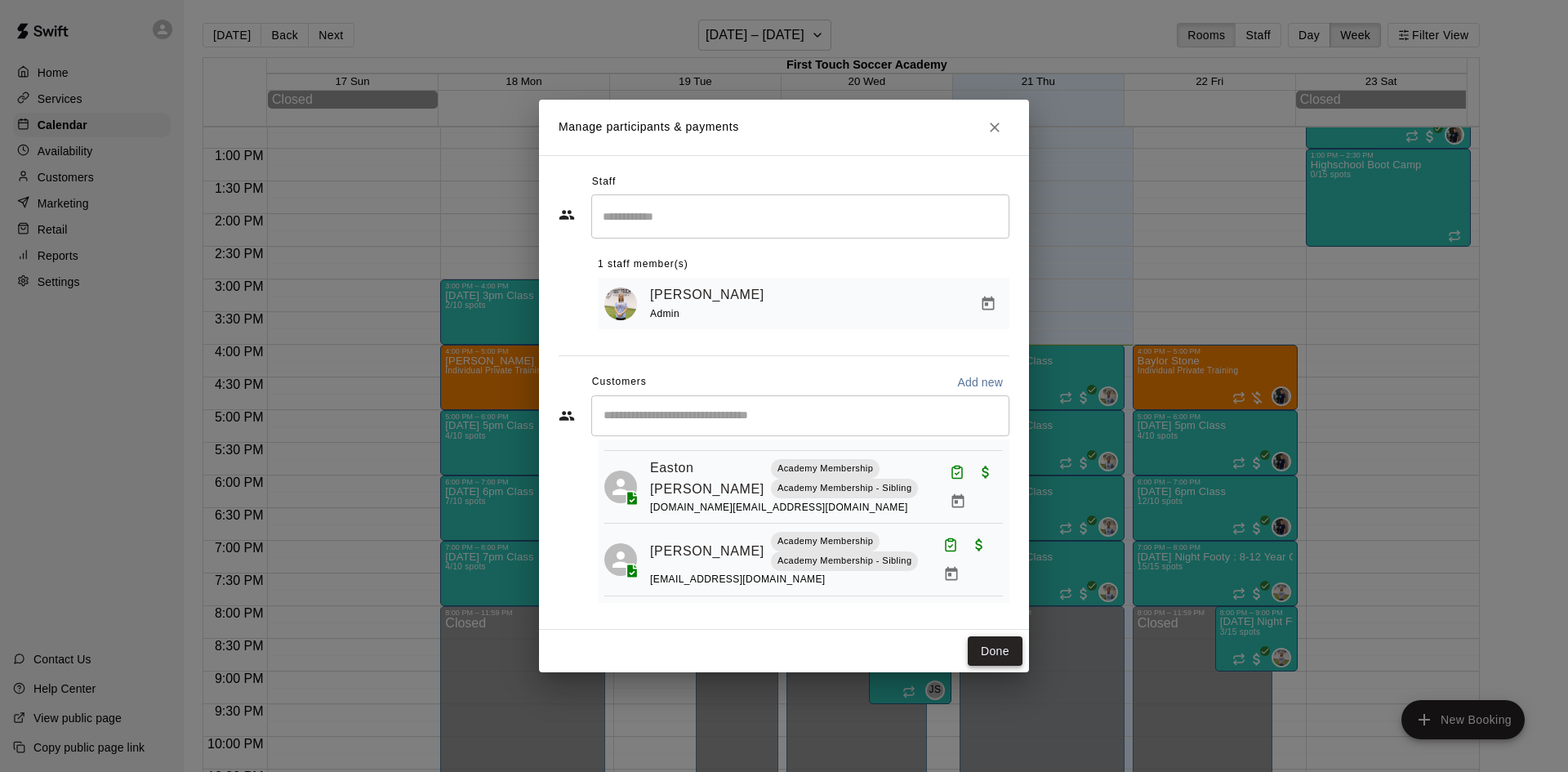
click at [978, 648] on button "Done" at bounding box center [994, 651] width 55 height 31
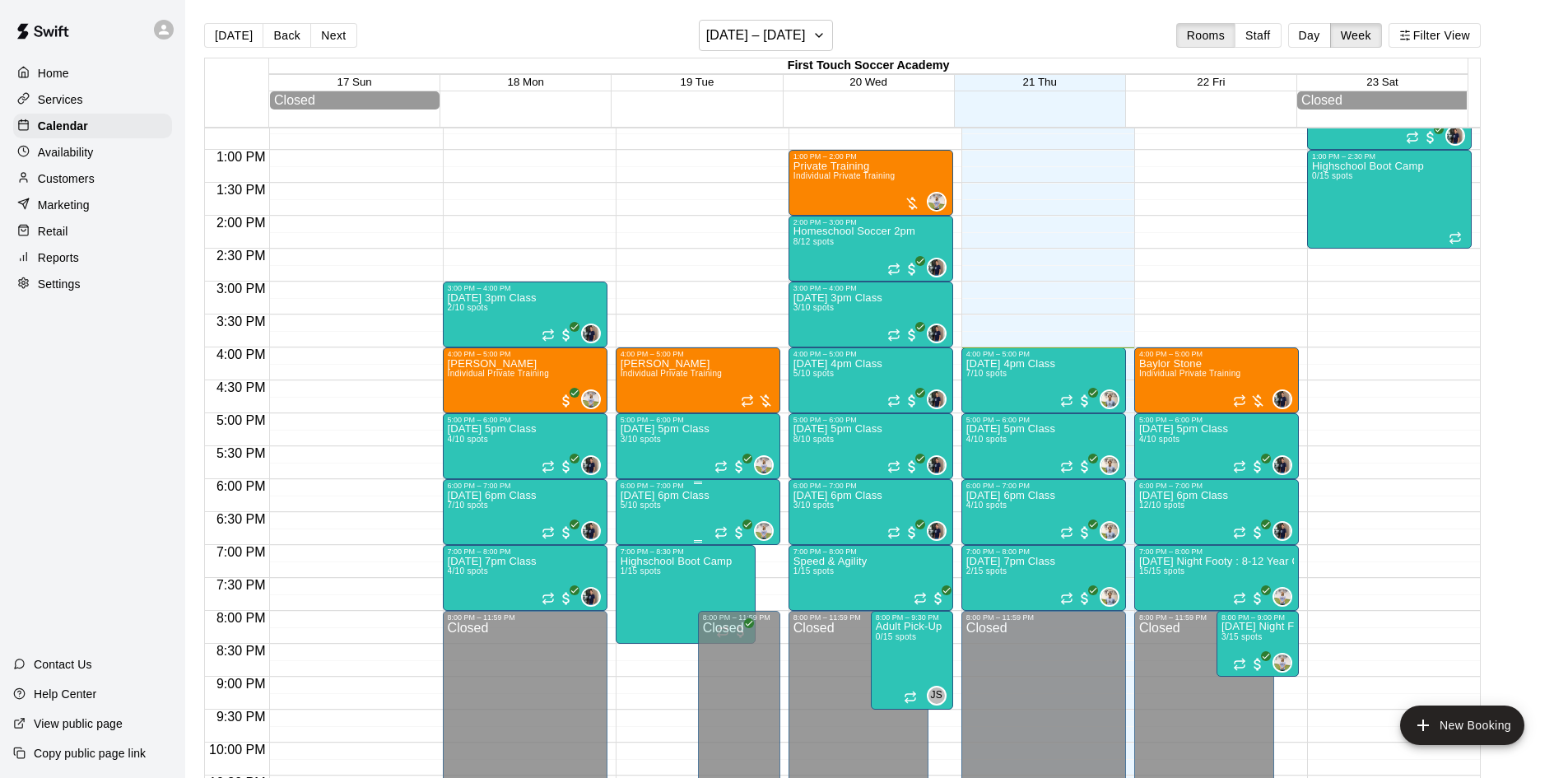
click at [674, 495] on p "[DATE] 6pm Class" at bounding box center [664, 495] width 89 height 0
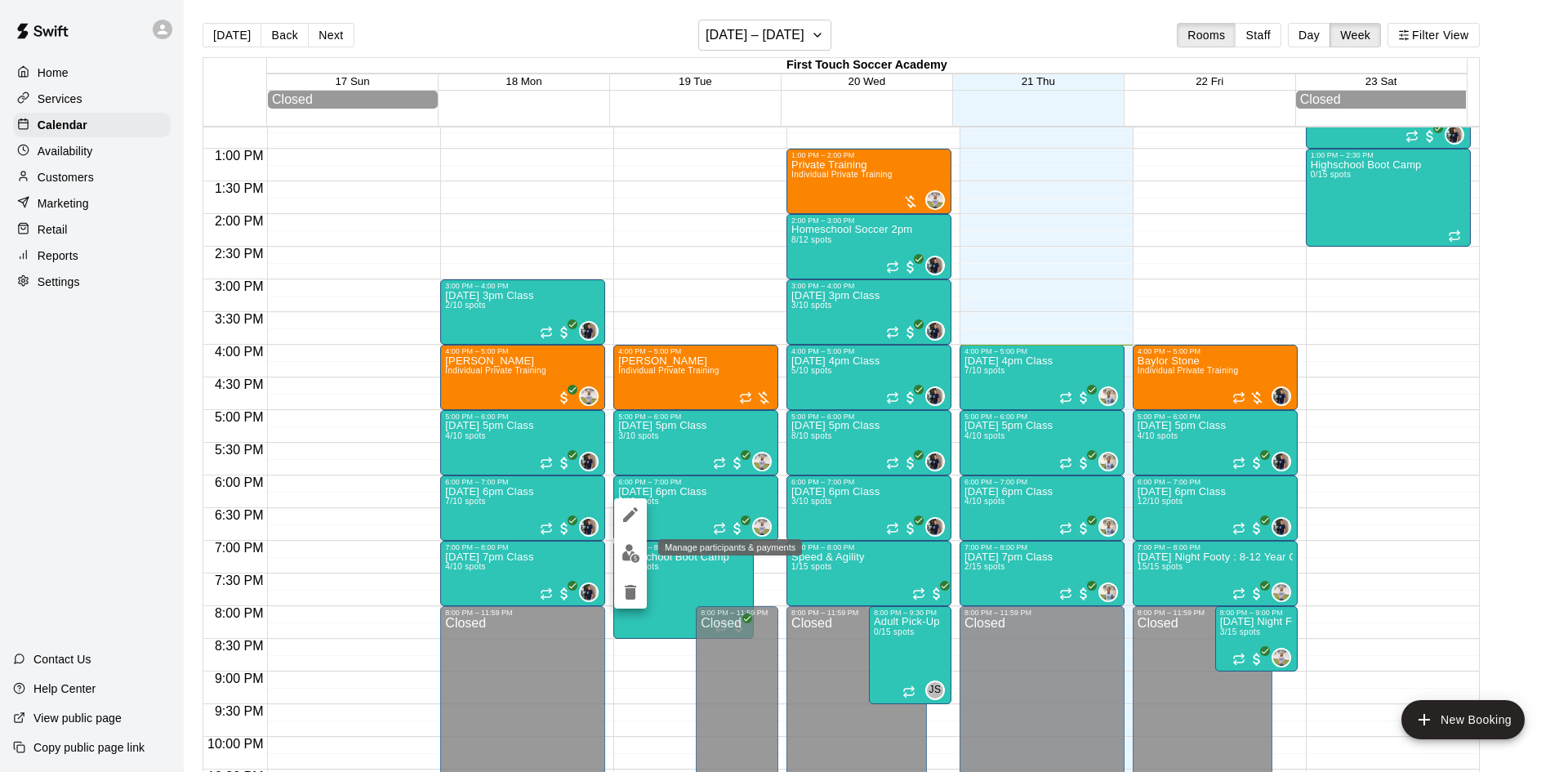
click at [623, 548] on img "edit" at bounding box center [631, 554] width 19 height 19
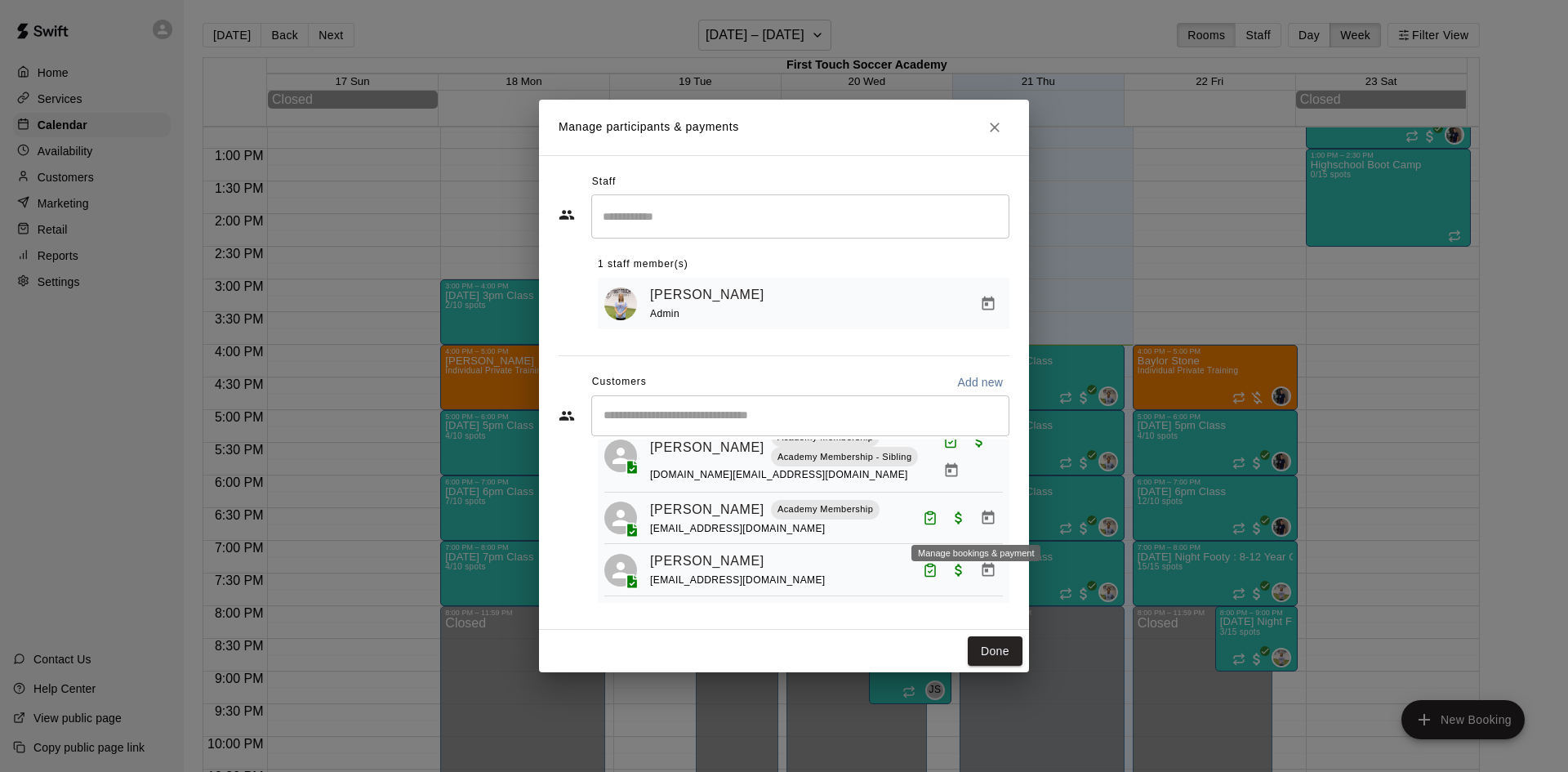
scroll to position [175, 0]
click at [991, 648] on button "Done" at bounding box center [994, 651] width 55 height 31
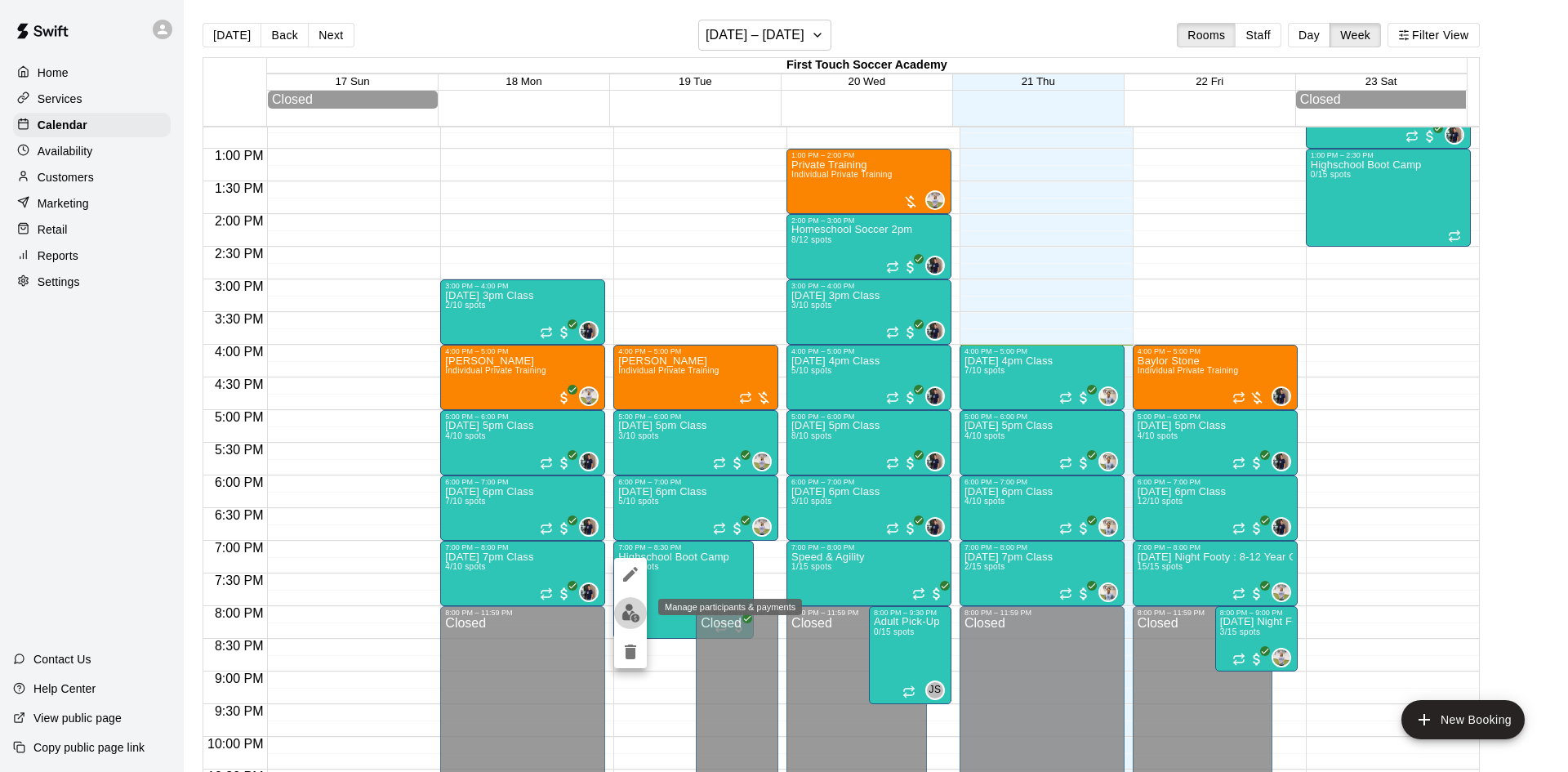
click at [629, 610] on img "edit" at bounding box center [631, 613] width 19 height 19
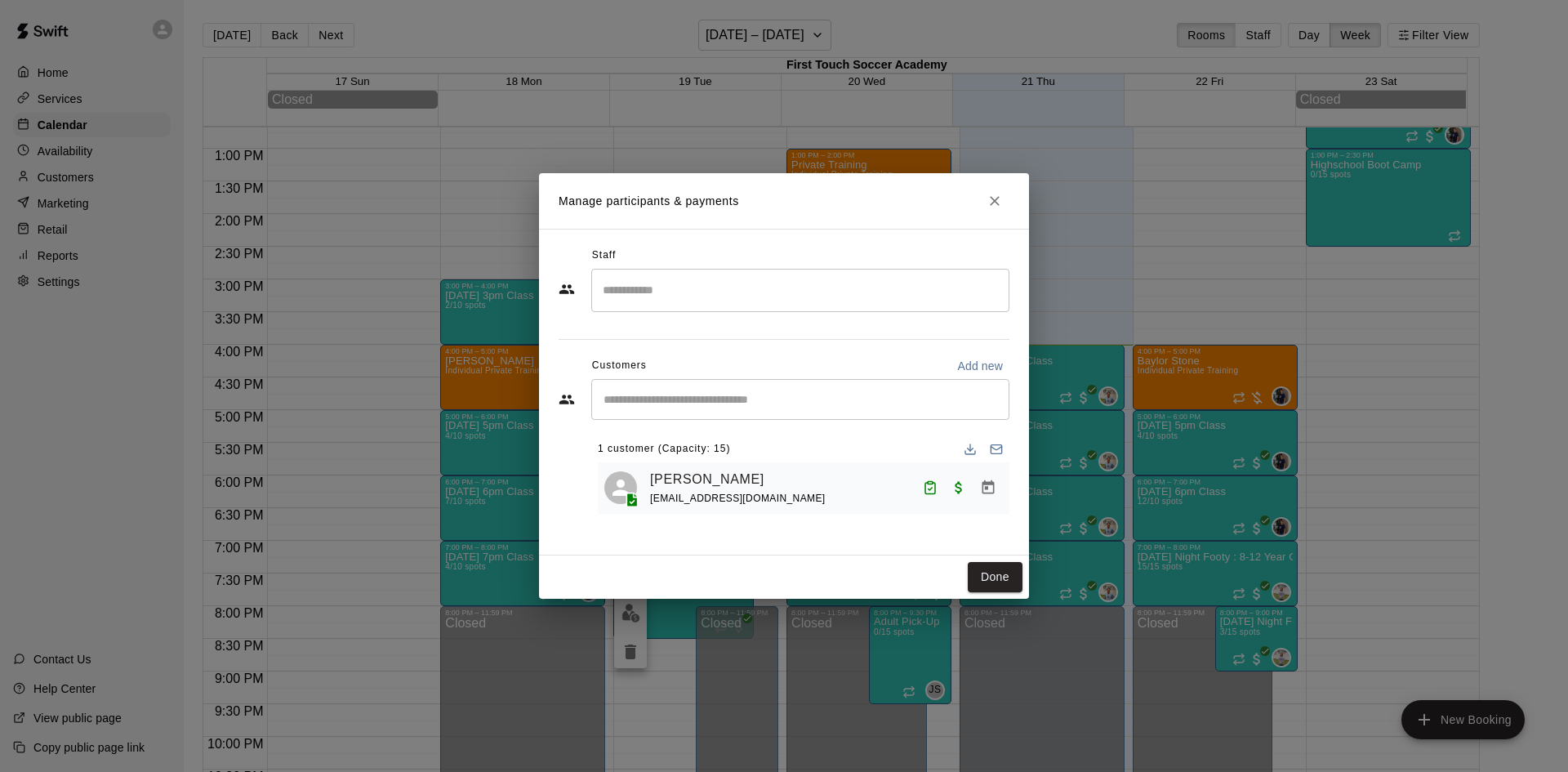
click at [952, 559] on div "Done" at bounding box center [783, 577] width 490 height 44
click at [966, 574] on div "Done" at bounding box center [783, 577] width 490 height 44
click at [996, 574] on button "Done" at bounding box center [994, 576] width 55 height 31
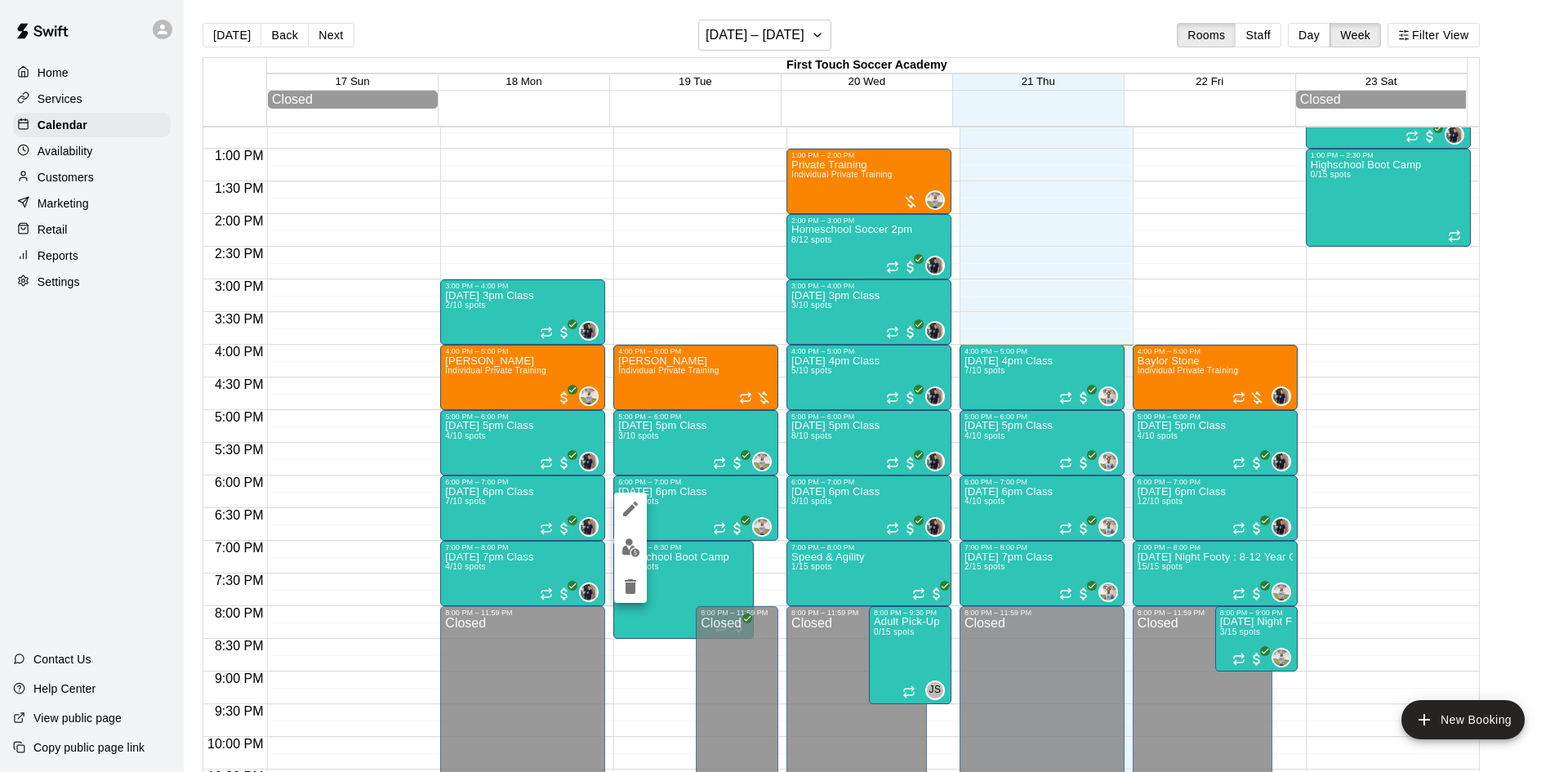
click at [1035, 455] on div at bounding box center [784, 386] width 1568 height 772
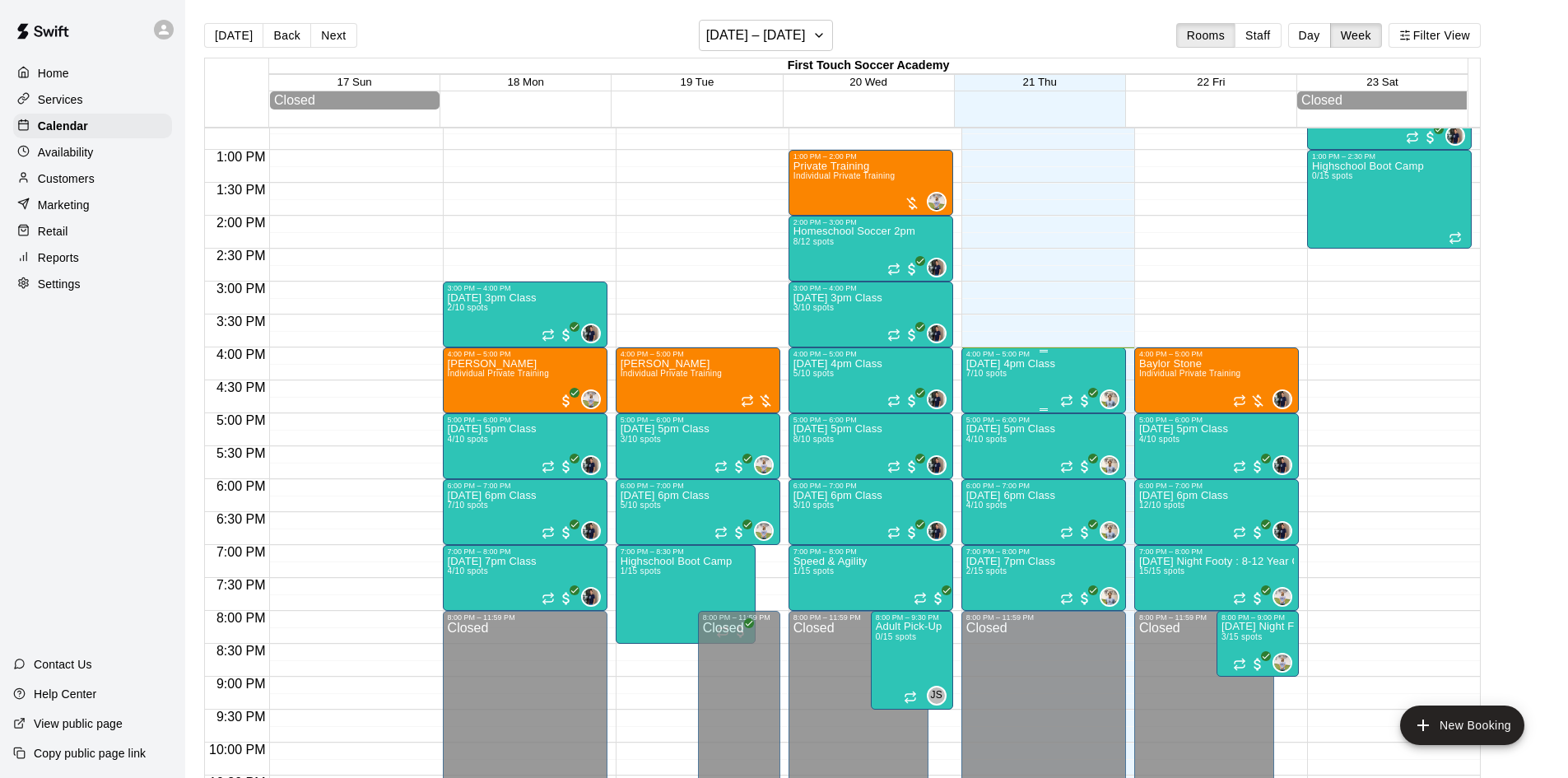
click at [1019, 386] on div "[DATE] 4pm Class 7/10 spots" at bounding box center [1010, 747] width 89 height 778
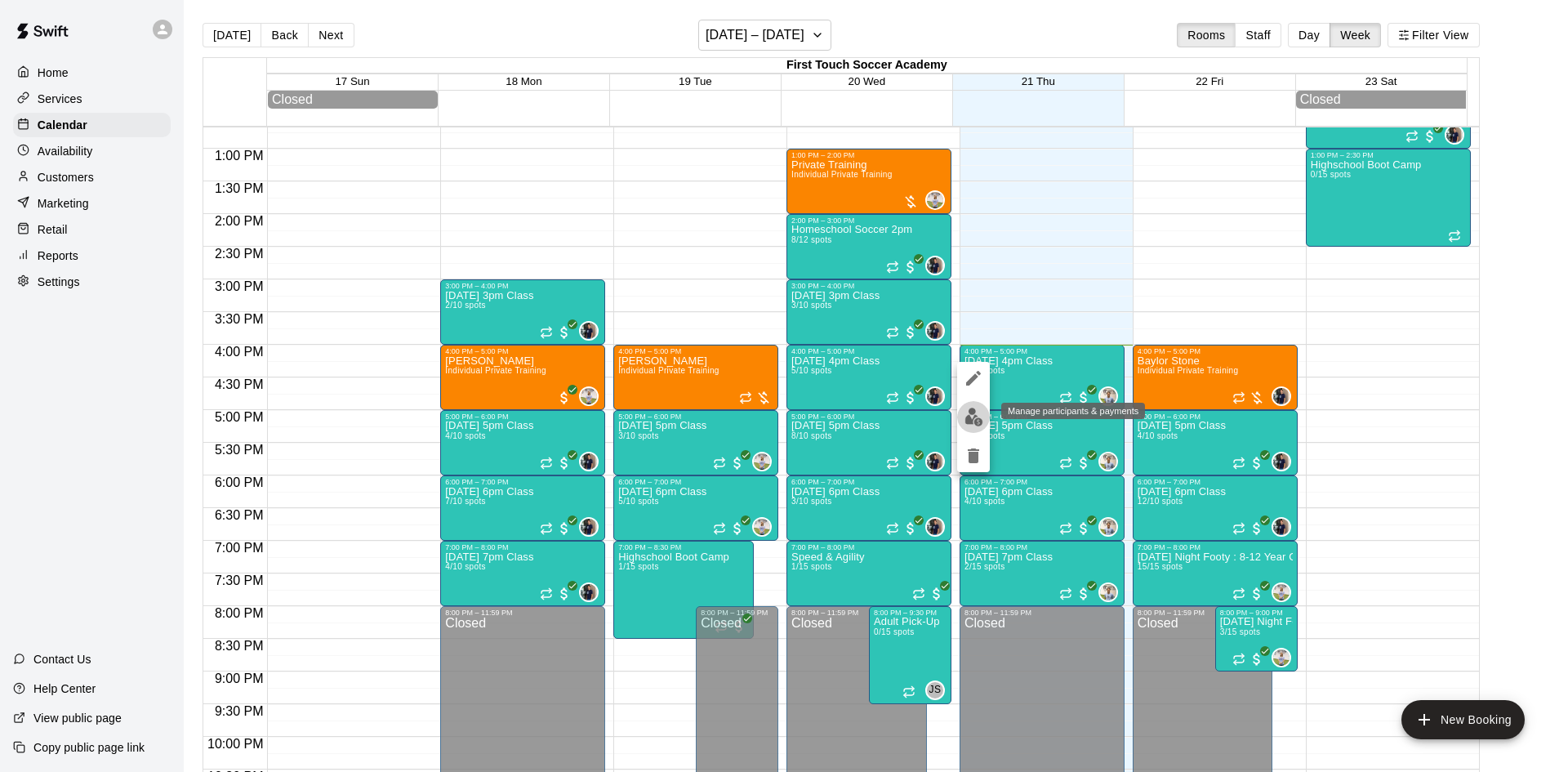
click at [973, 410] on img "edit" at bounding box center [974, 417] width 19 height 19
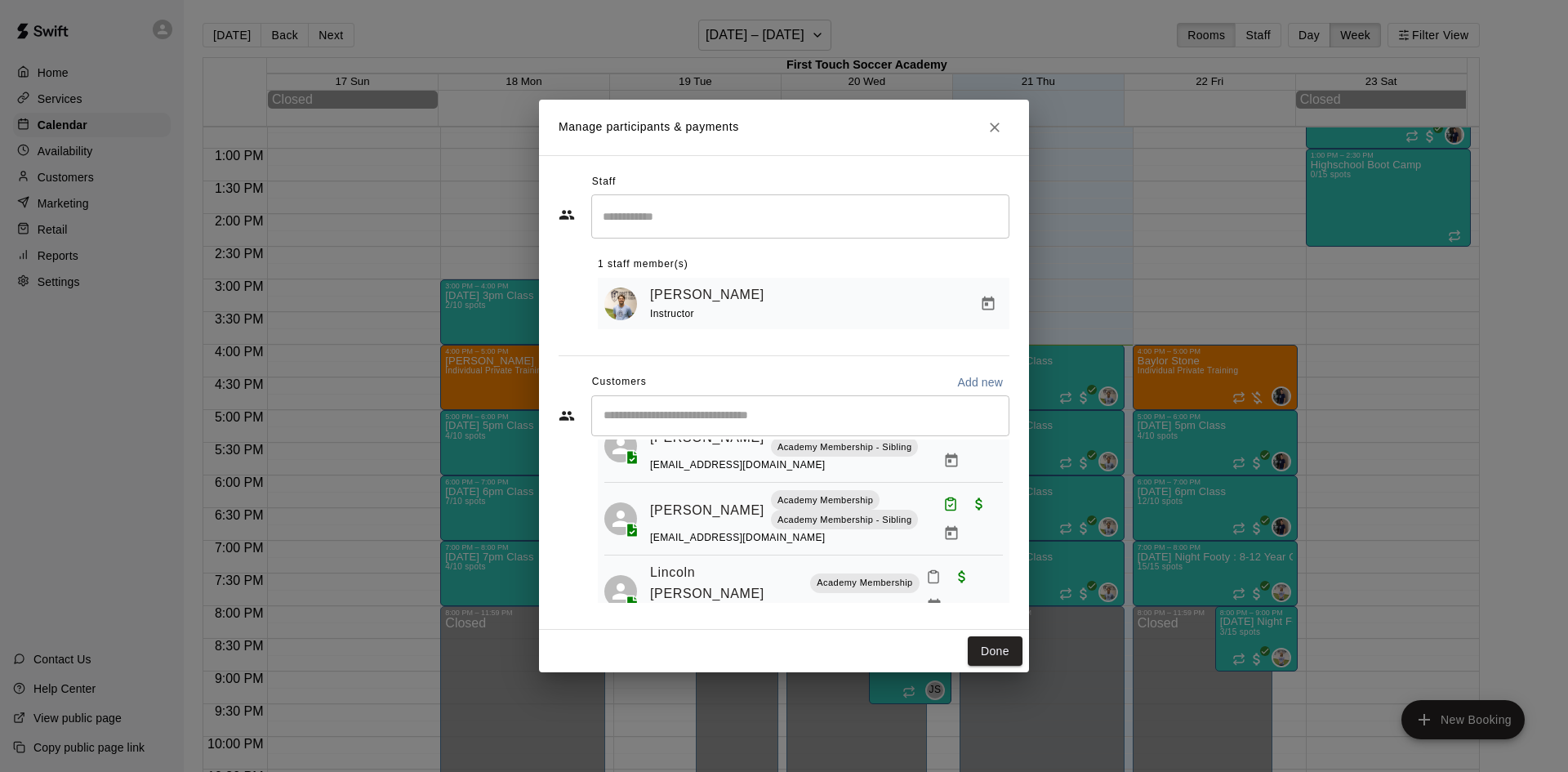
scroll to position [325, 0]
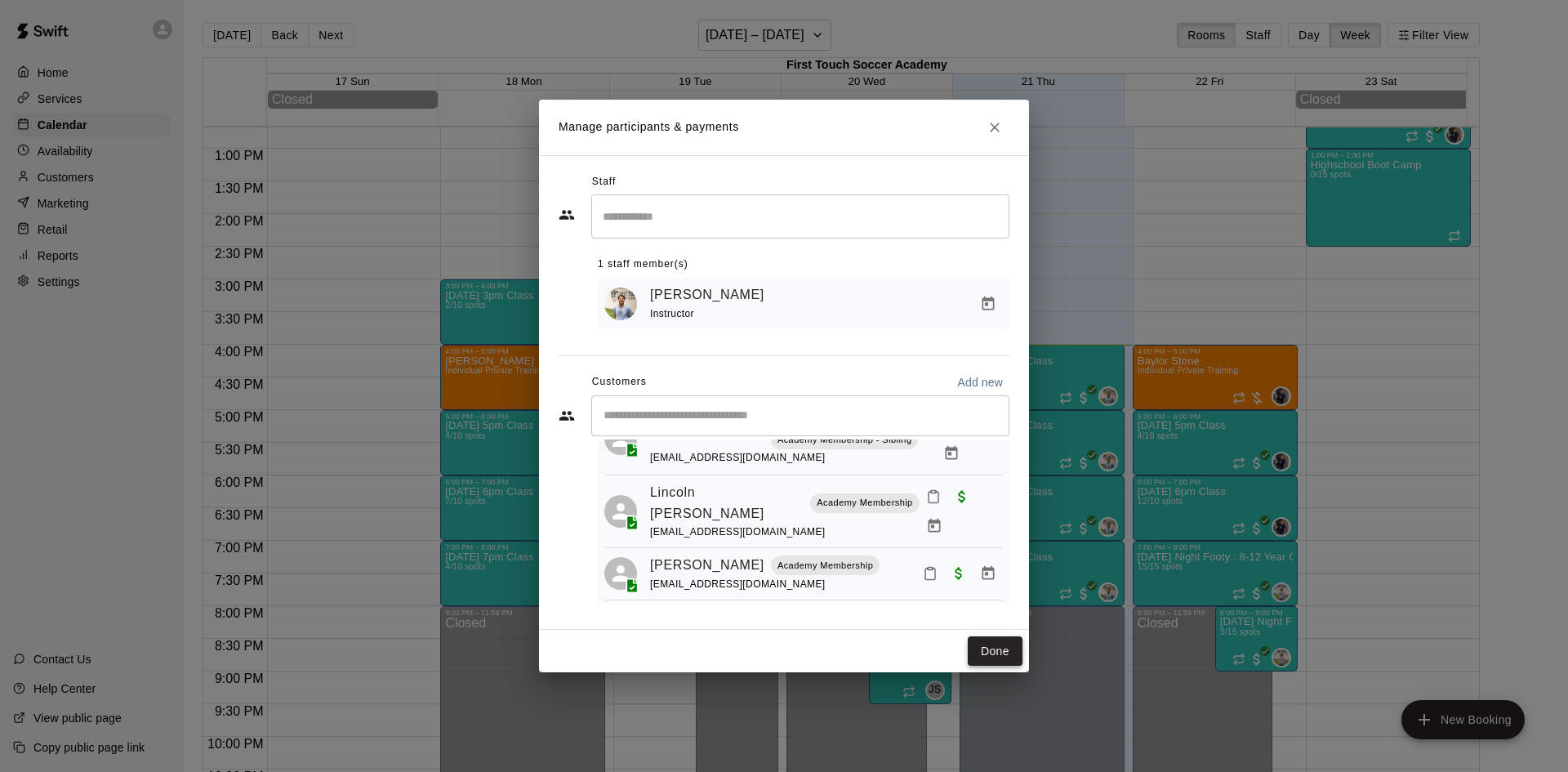
click at [978, 644] on button "Done" at bounding box center [994, 651] width 55 height 31
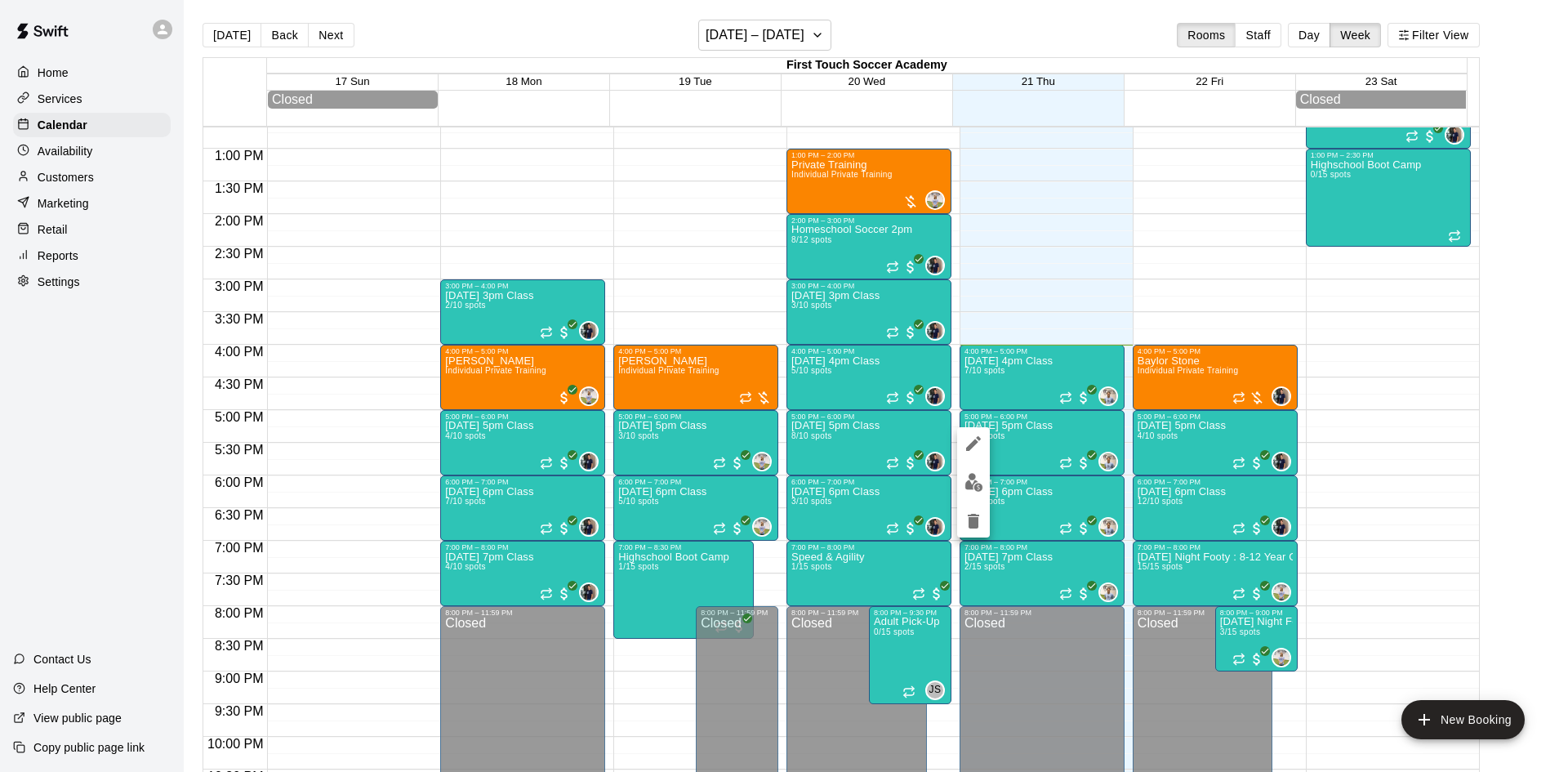
click at [966, 484] on img "edit" at bounding box center [974, 483] width 19 height 19
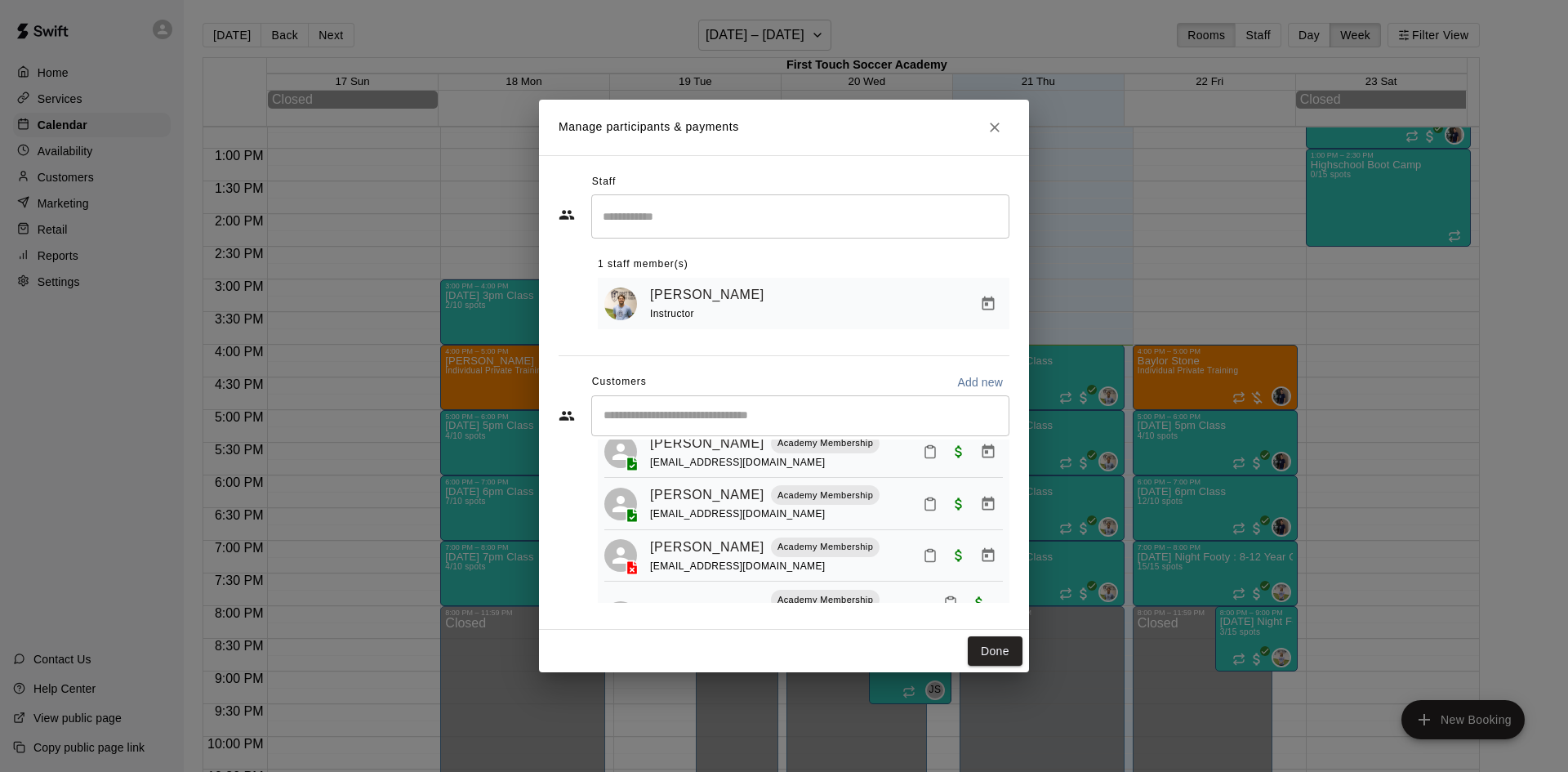
scroll to position [121, 0]
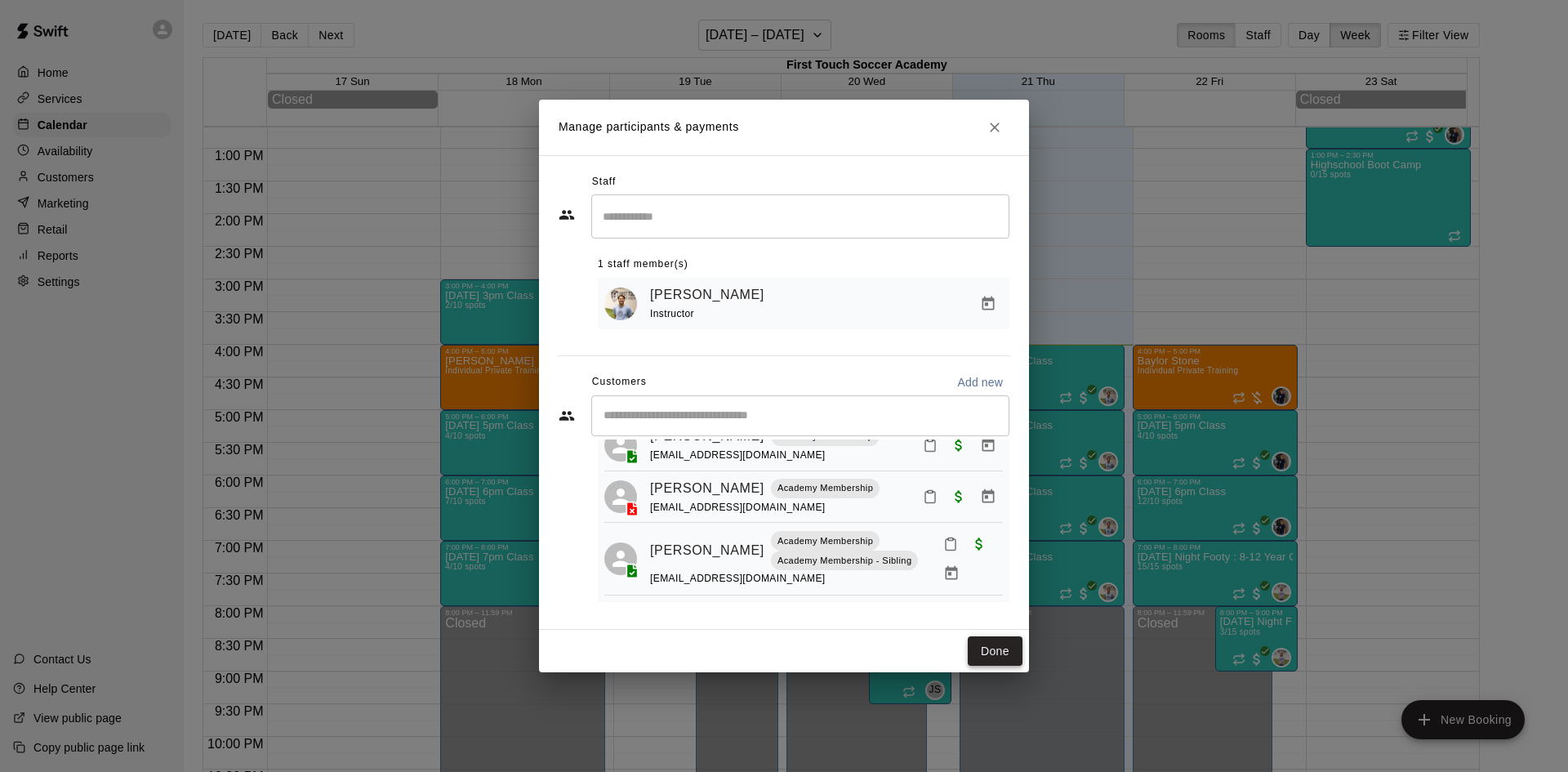
click at [994, 640] on button "Done" at bounding box center [994, 651] width 55 height 31
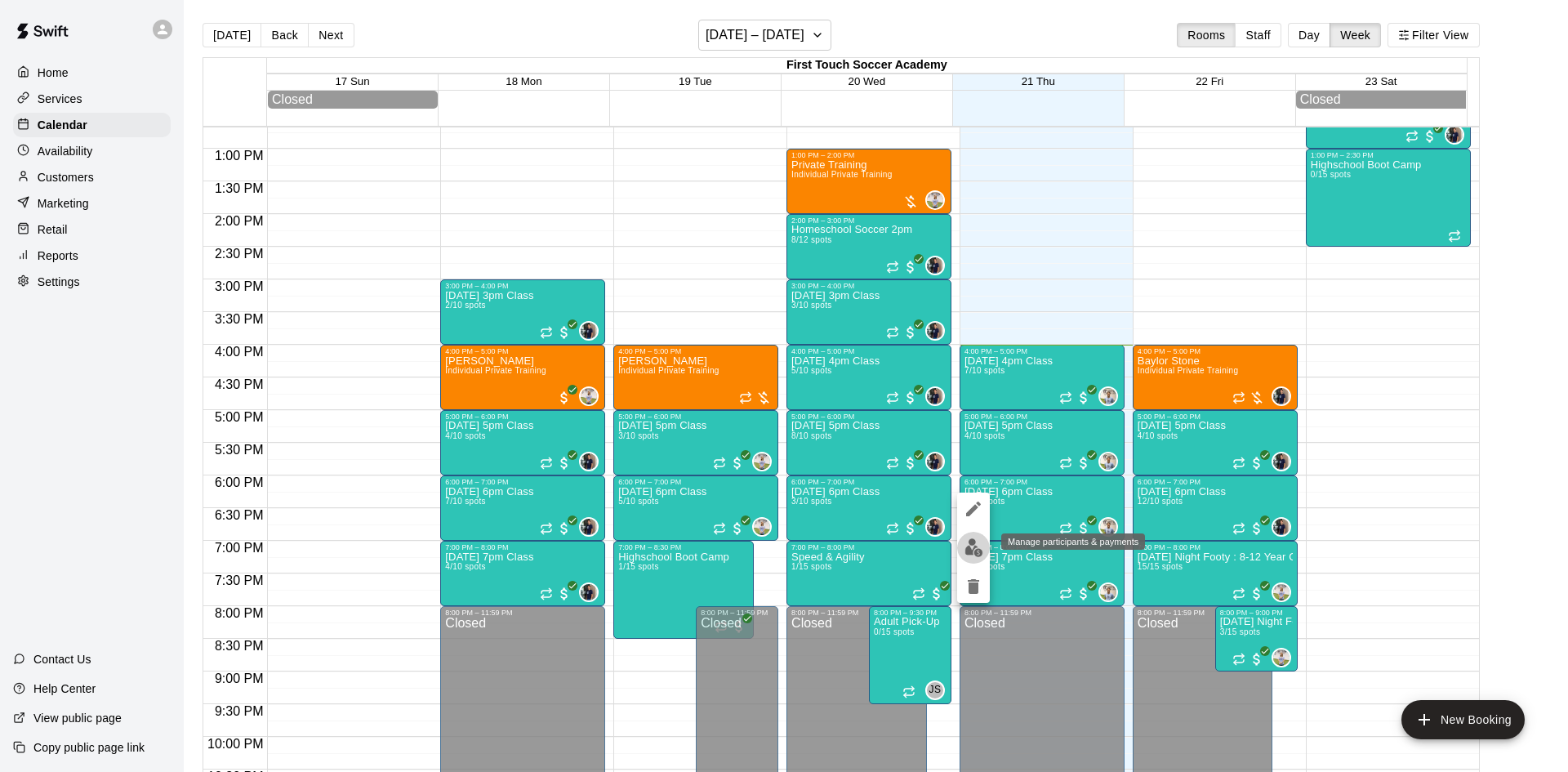
click at [968, 543] on img "edit" at bounding box center [974, 548] width 19 height 19
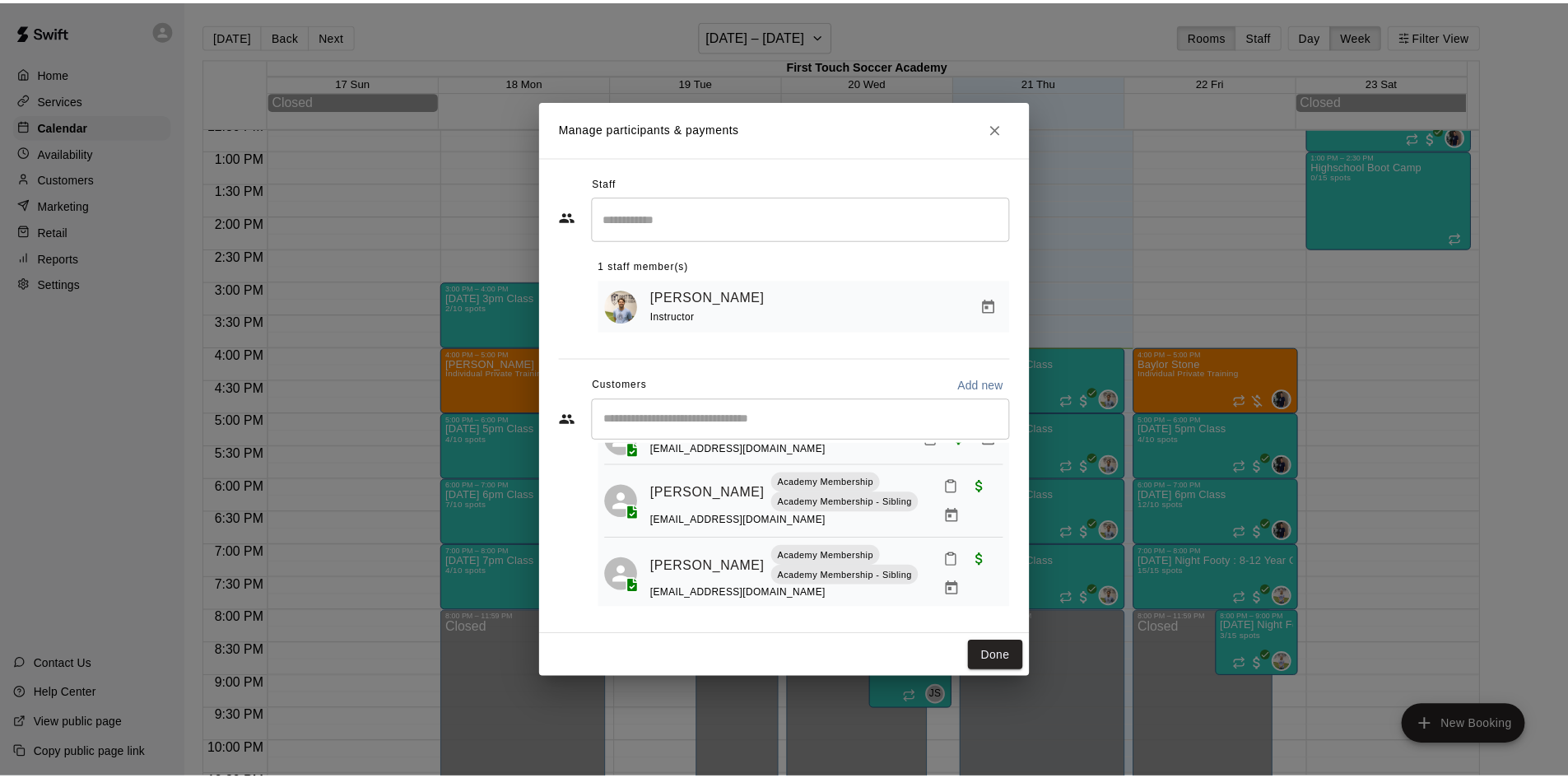
scroll to position [143, 0]
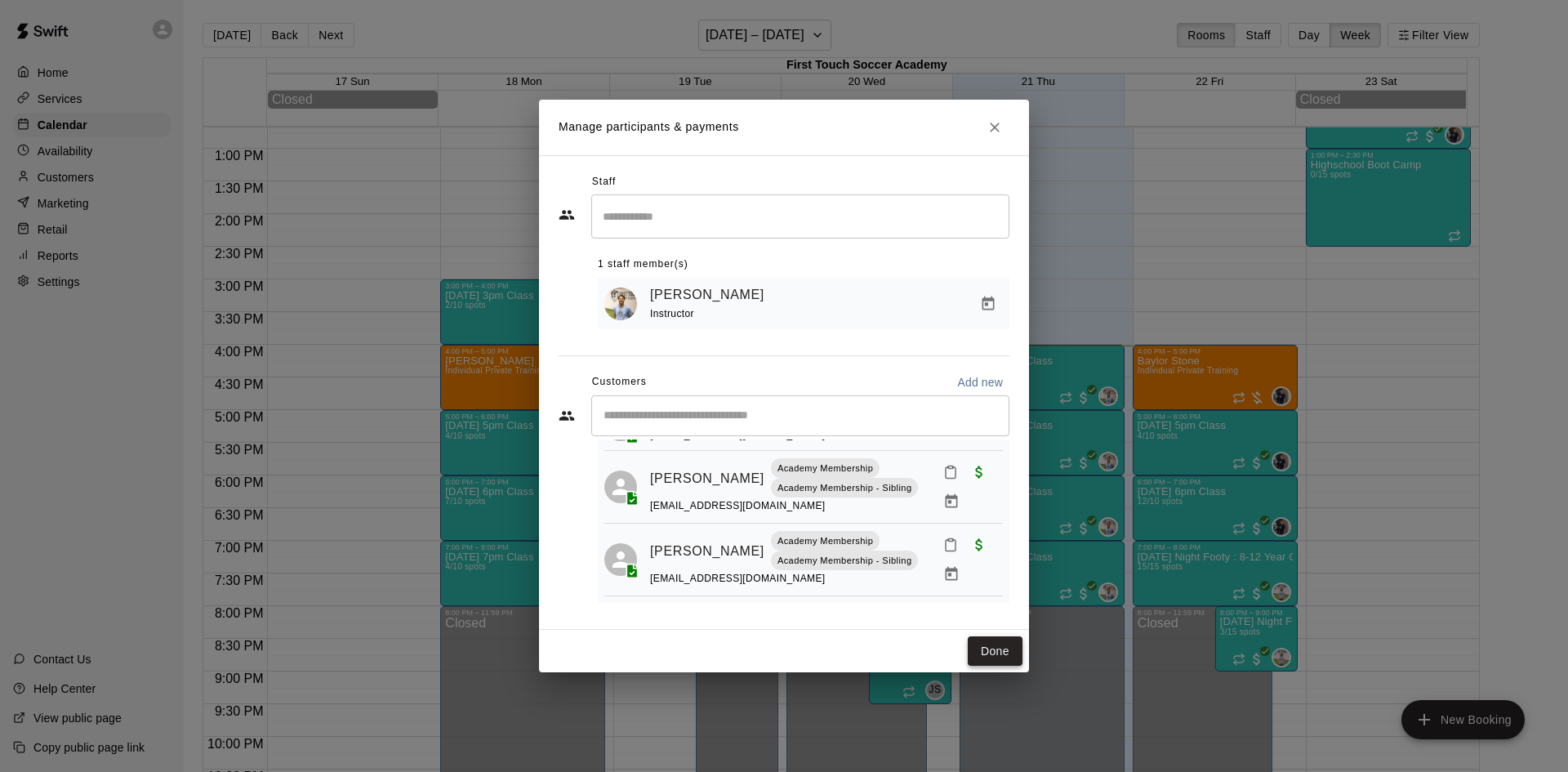
click at [997, 644] on button "Done" at bounding box center [994, 651] width 55 height 31
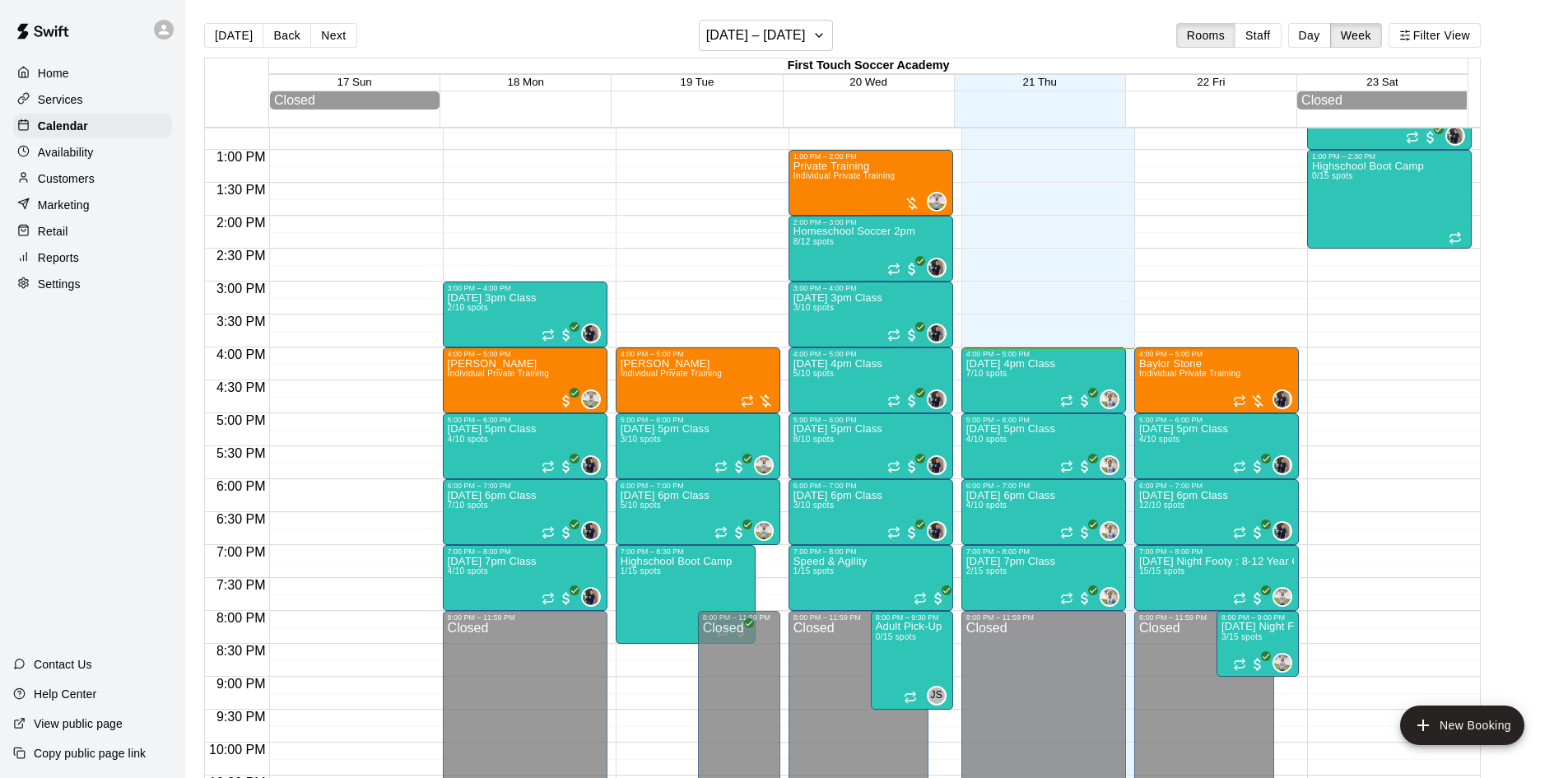
click at [95, 187] on div "Customers" at bounding box center [92, 179] width 159 height 25
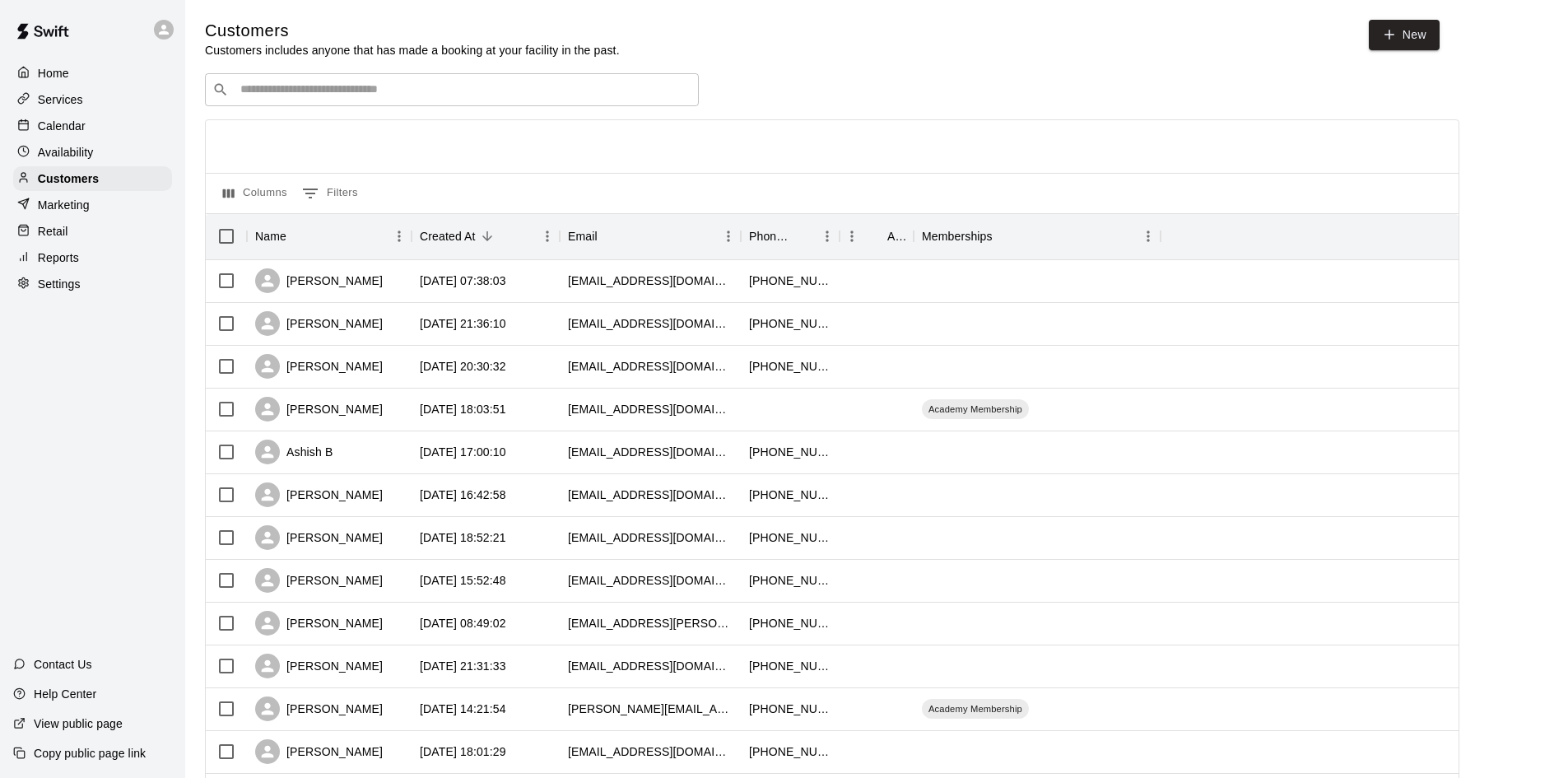
click at [590, 85] on input "Search customers by name or email" at bounding box center [463, 90] width 456 height 17
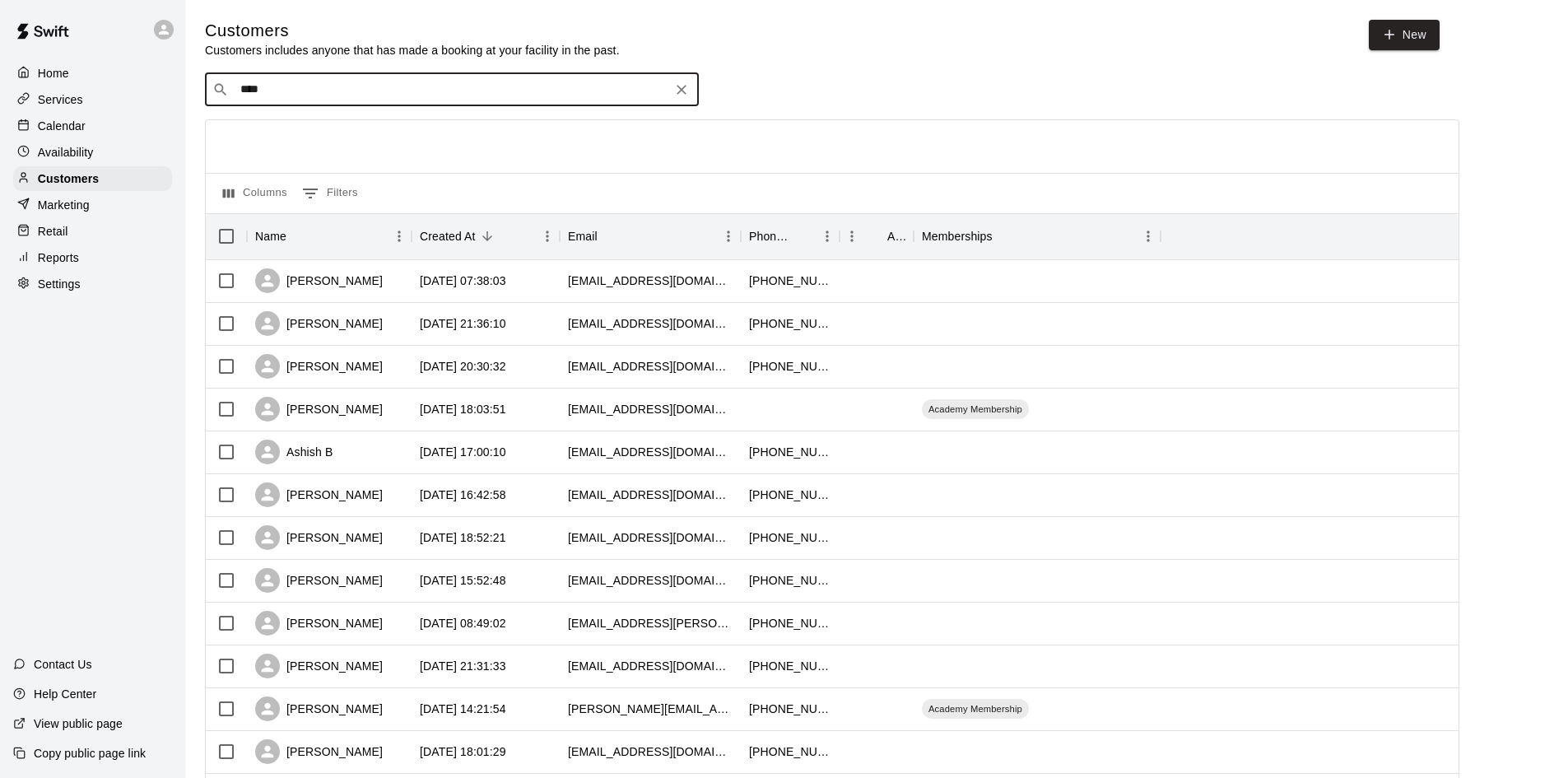
type input "*****"
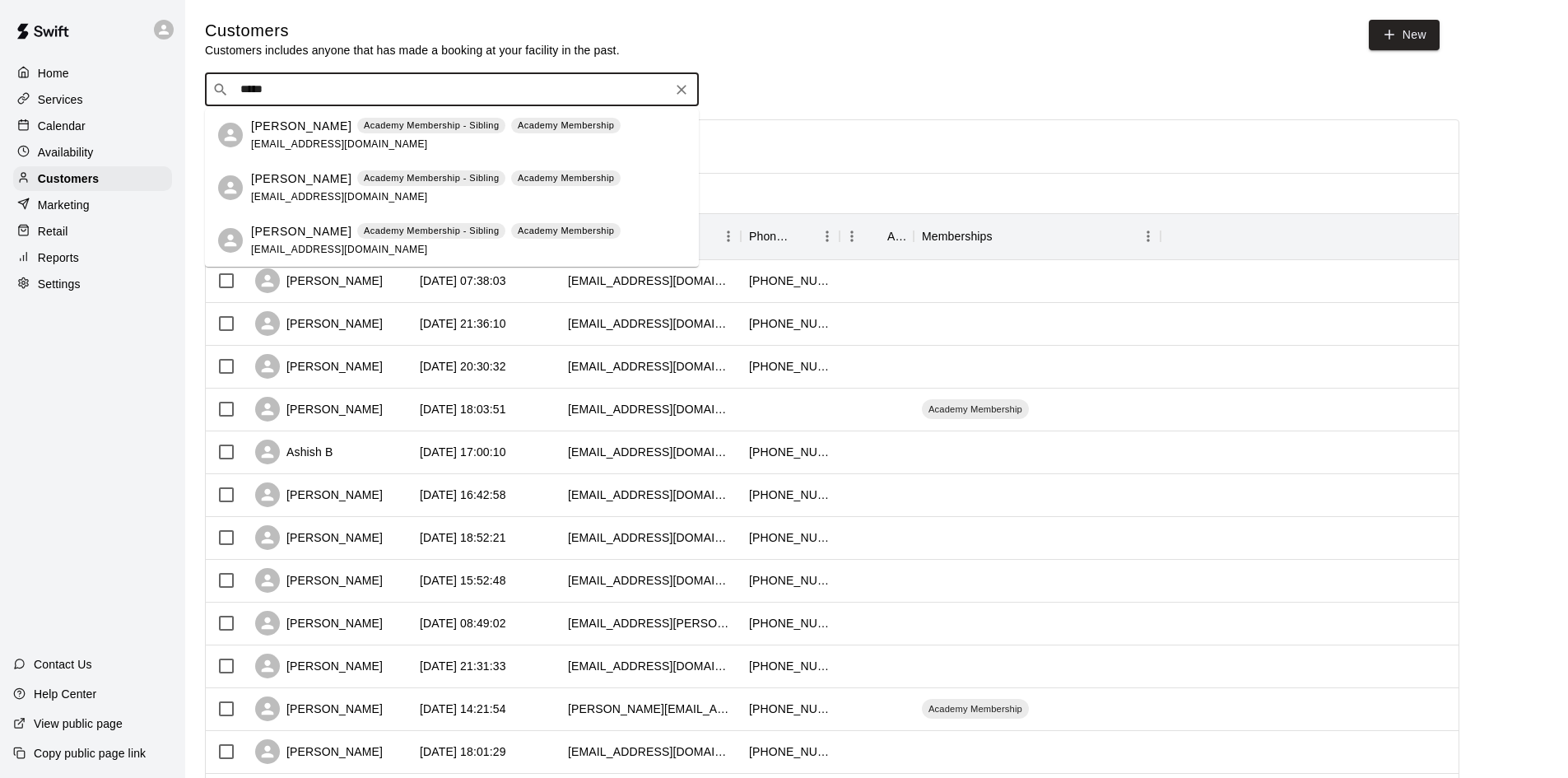
click at [274, 135] on div "[PERSON_NAME] Academy Membership - Sibling Academy Membership [EMAIL_ADDRESS][D…" at bounding box center [436, 136] width 370 height 35
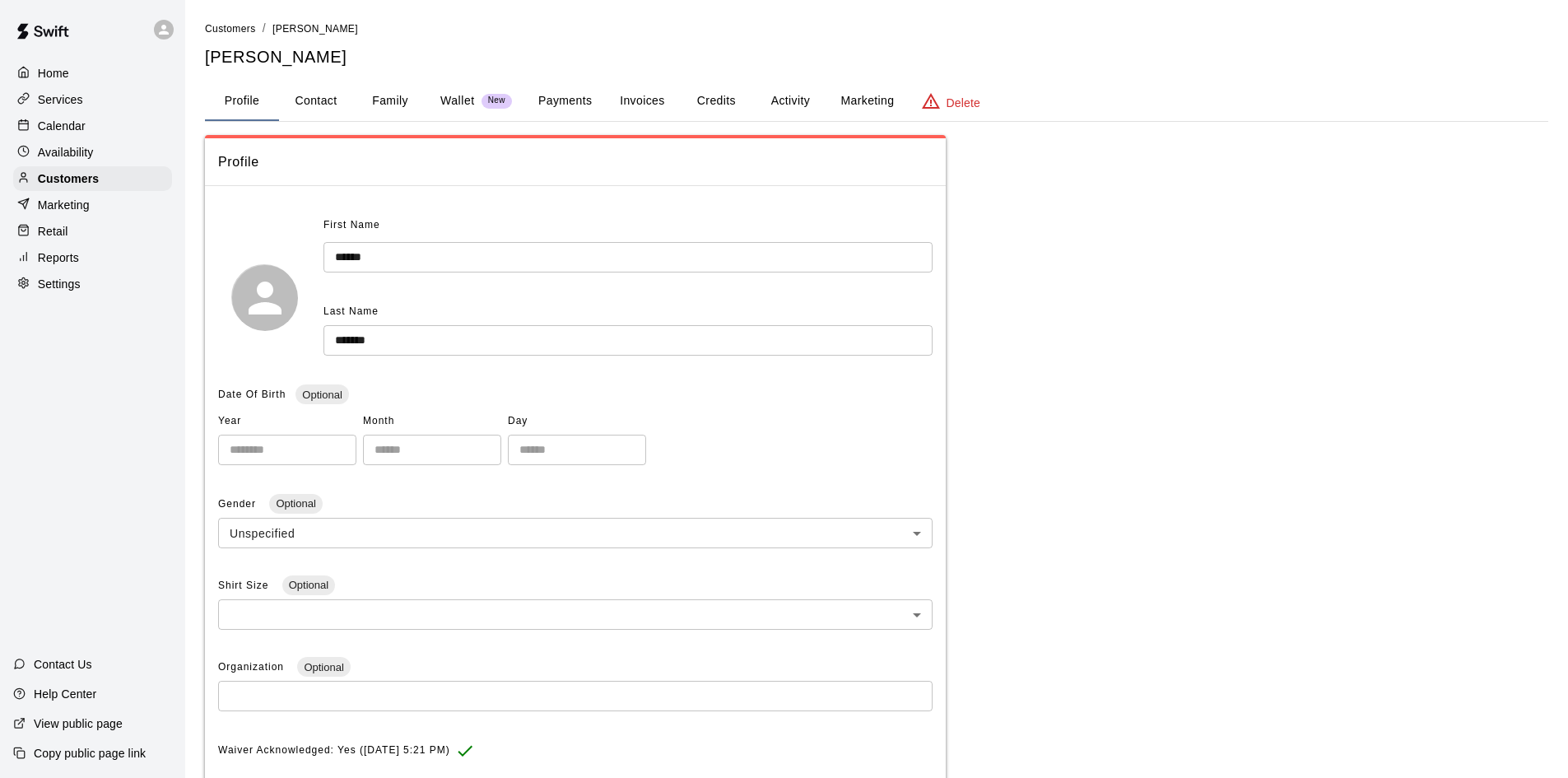
click at [326, 96] on button "Contact" at bounding box center [316, 101] width 74 height 40
select select "**"
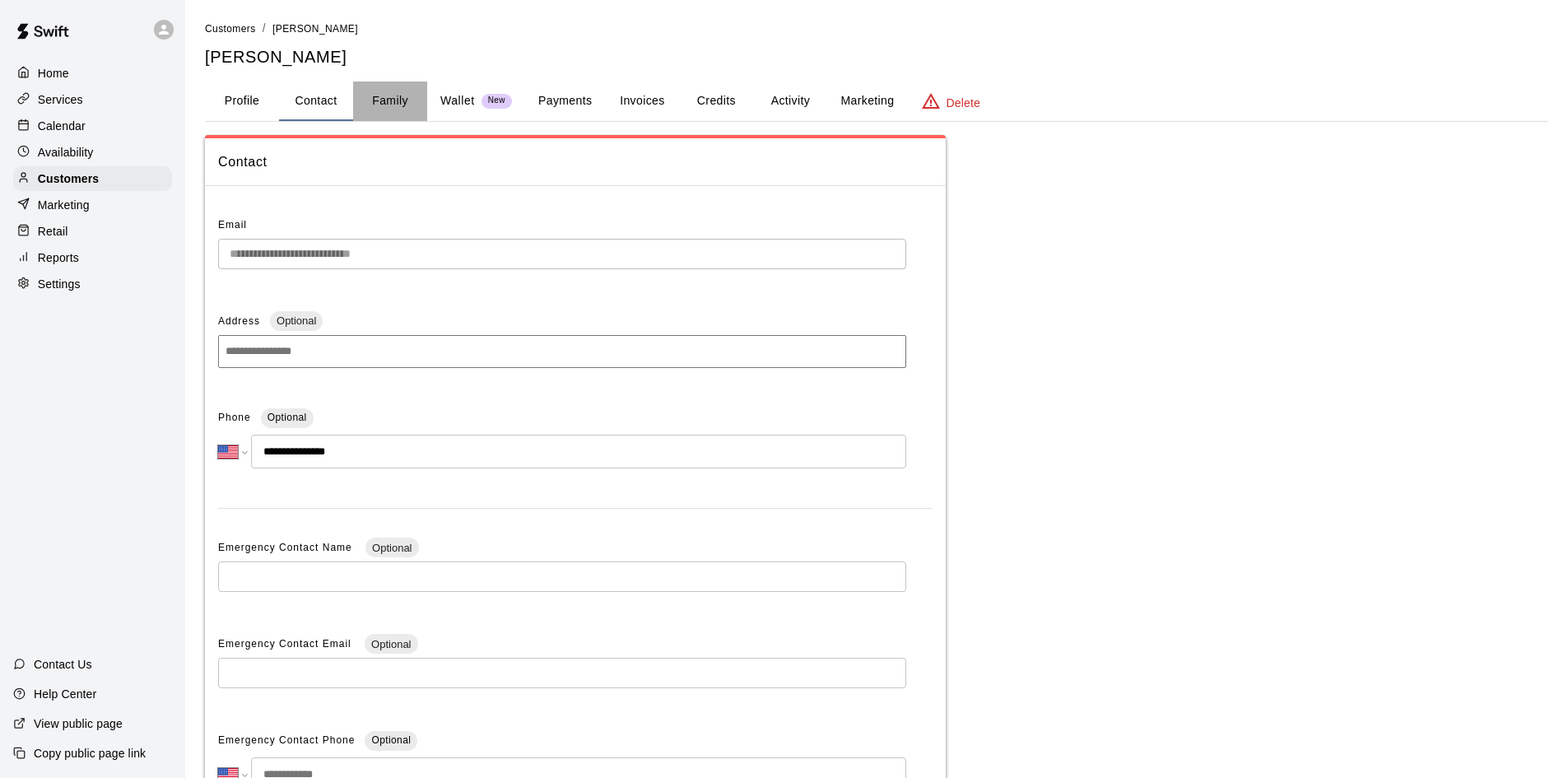
click at [387, 108] on button "Family" at bounding box center [390, 101] width 74 height 40
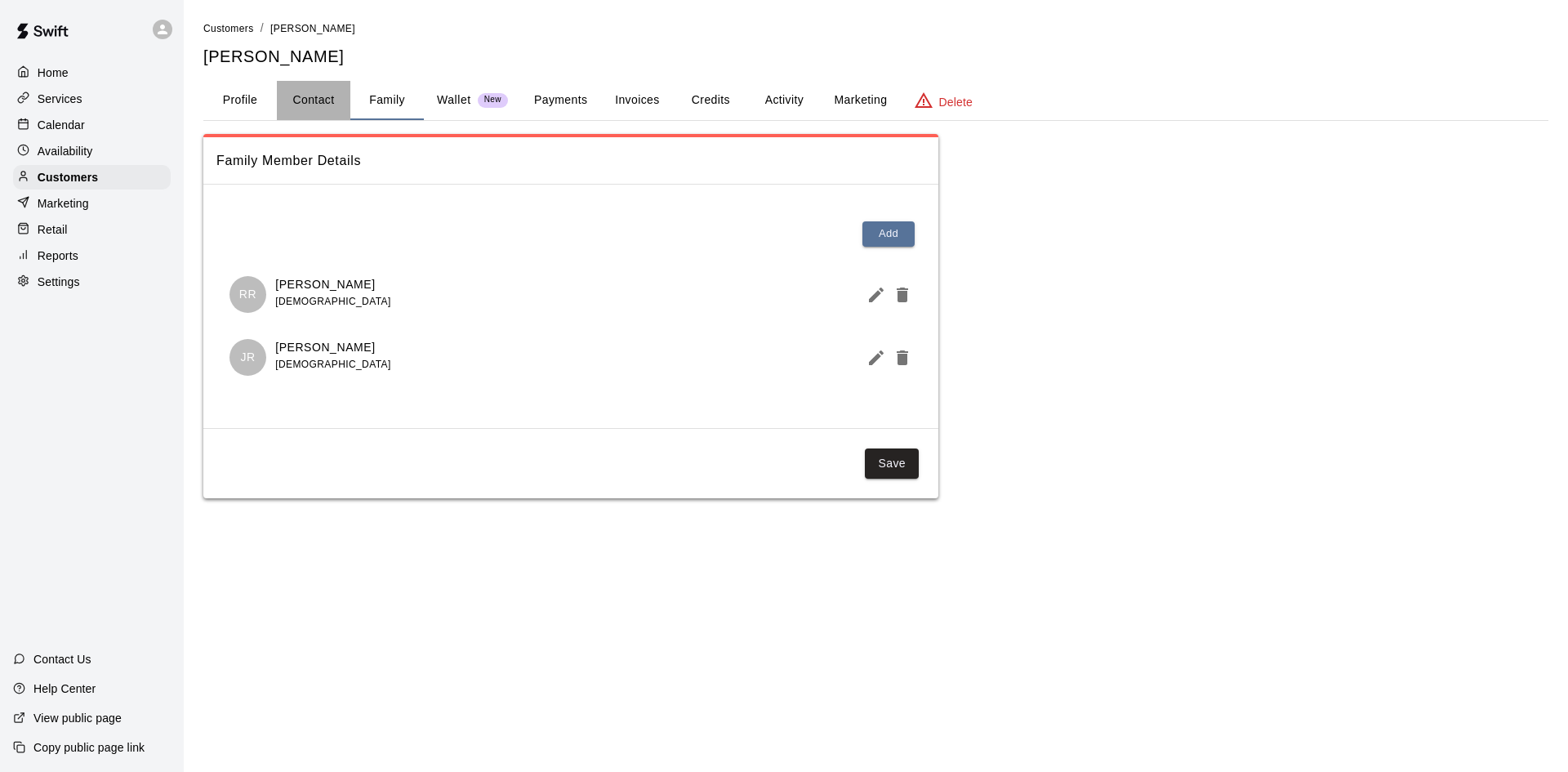
click at [316, 100] on button "Contact" at bounding box center [313, 100] width 73 height 39
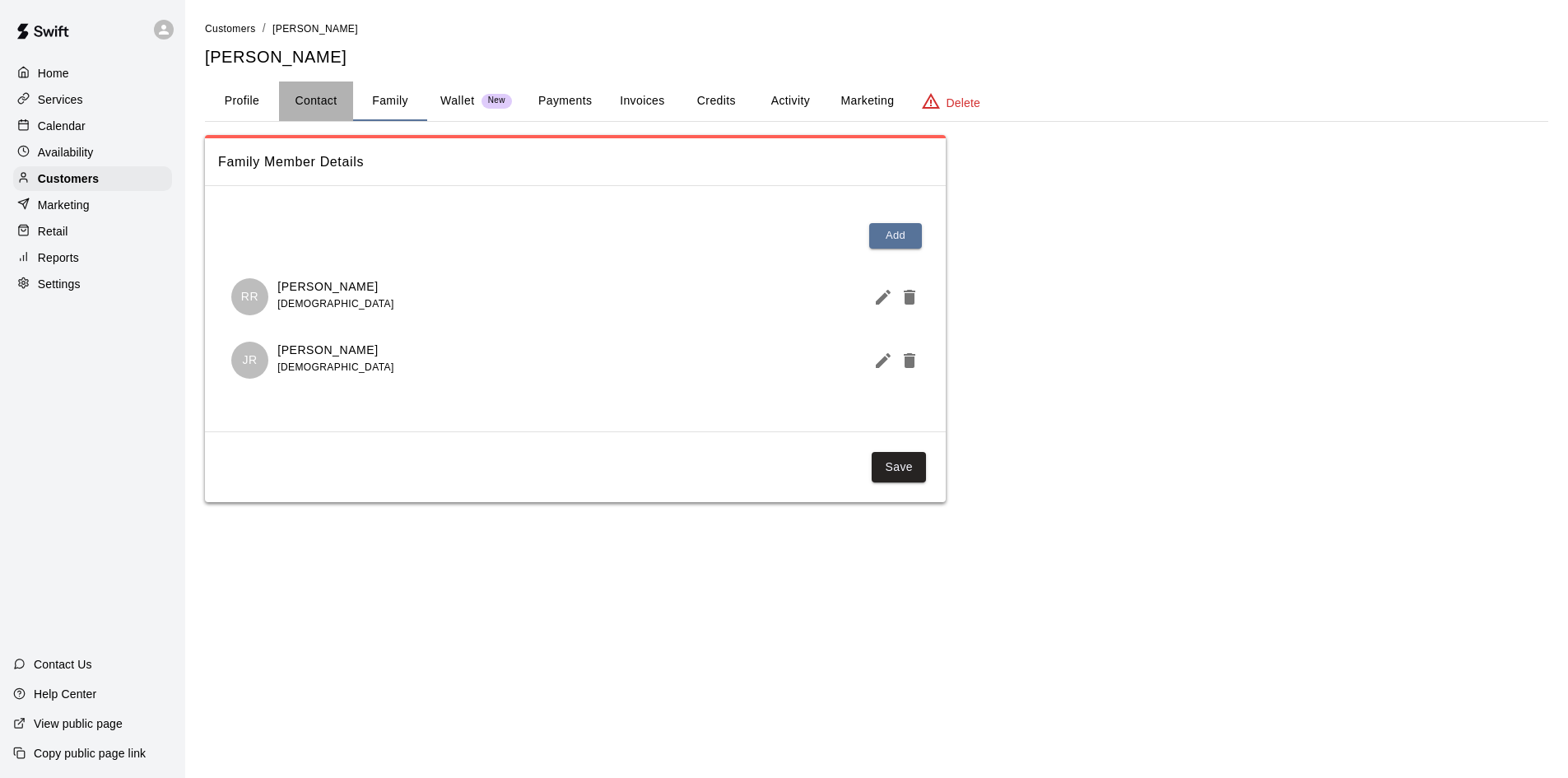
select select "**"
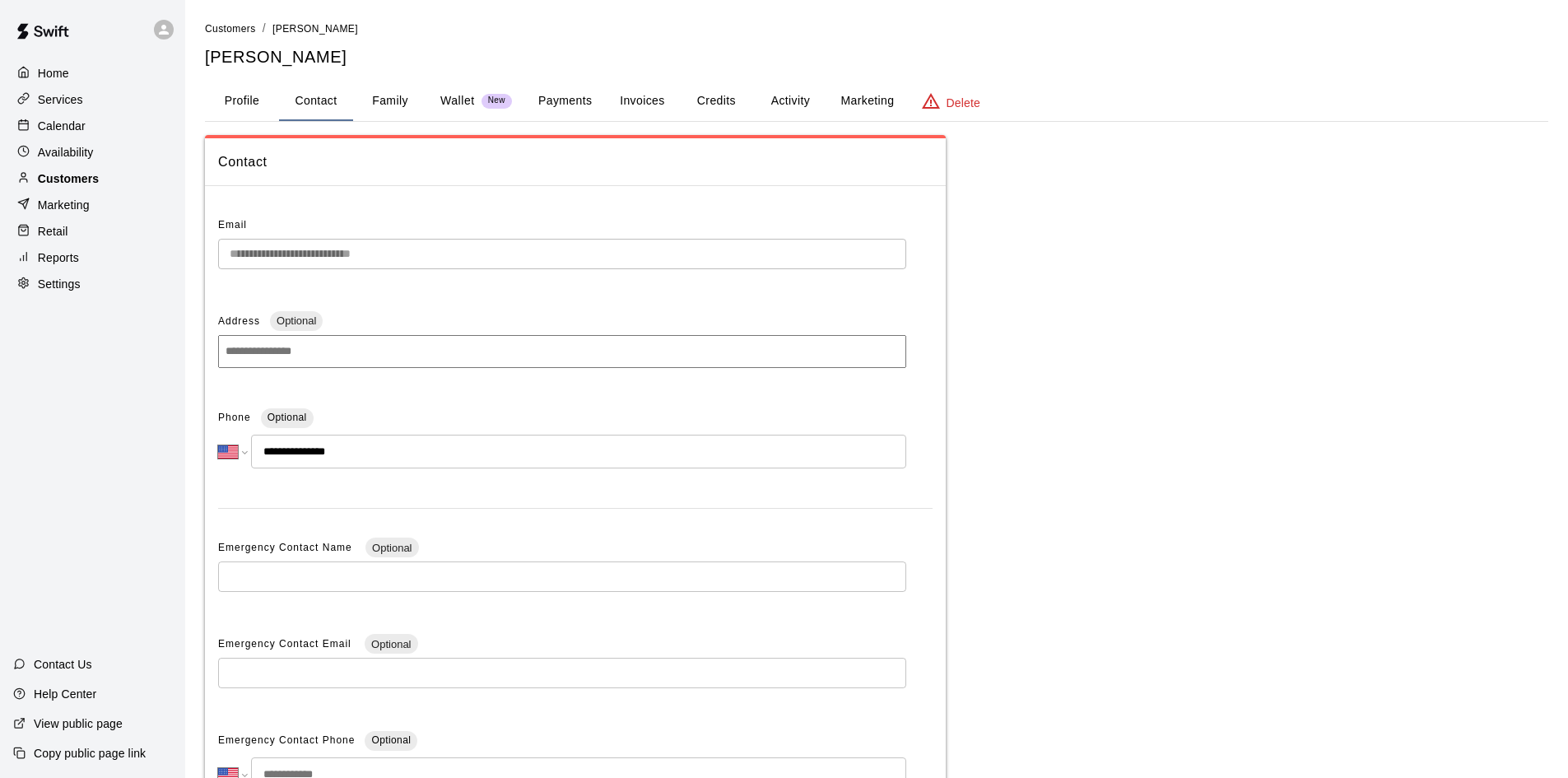
click at [95, 180] on p "Customers" at bounding box center [68, 179] width 61 height 17
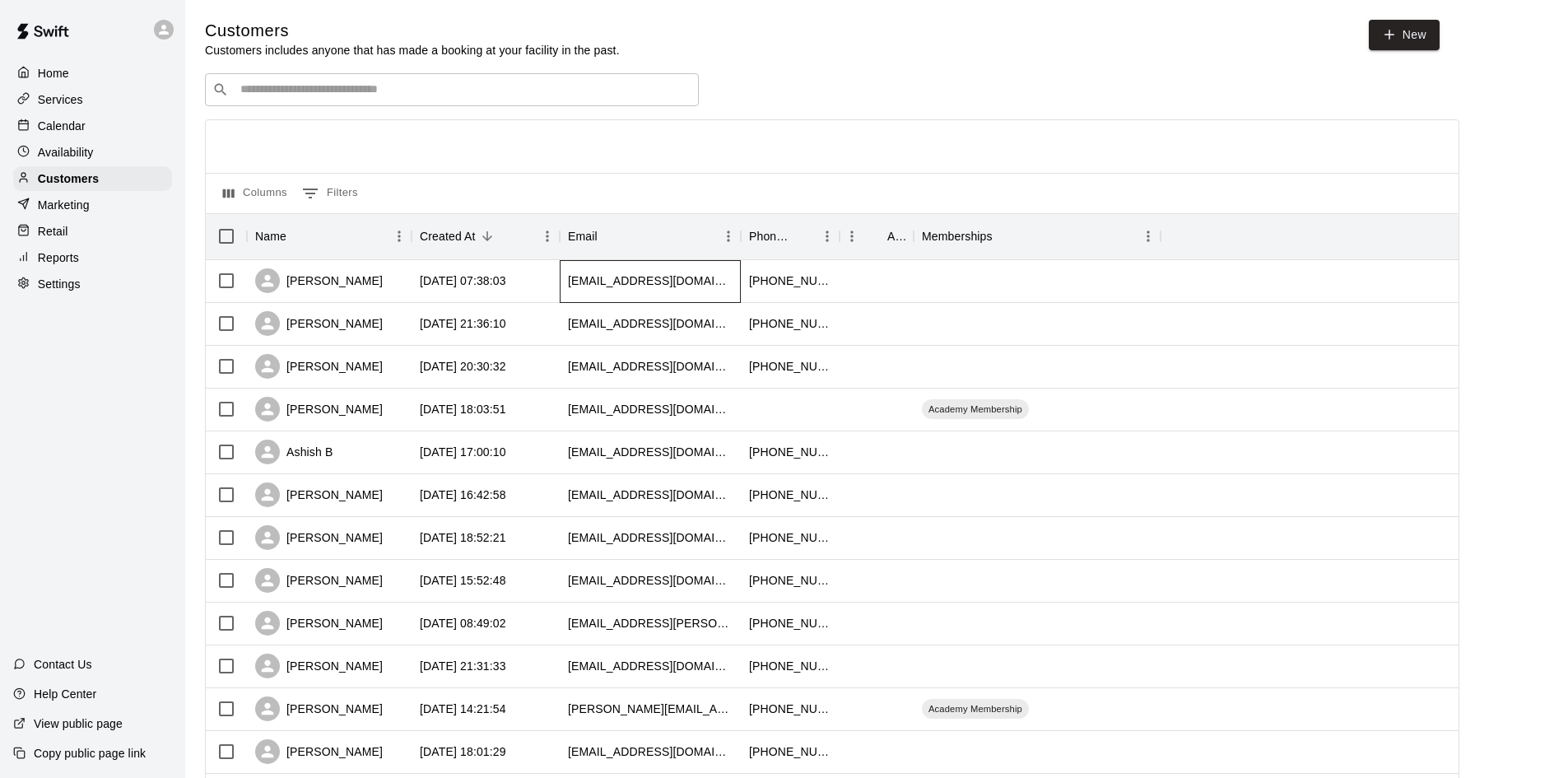
click at [604, 275] on div "[EMAIL_ADDRESS][DOMAIN_NAME]" at bounding box center [649, 281] width 165 height 17
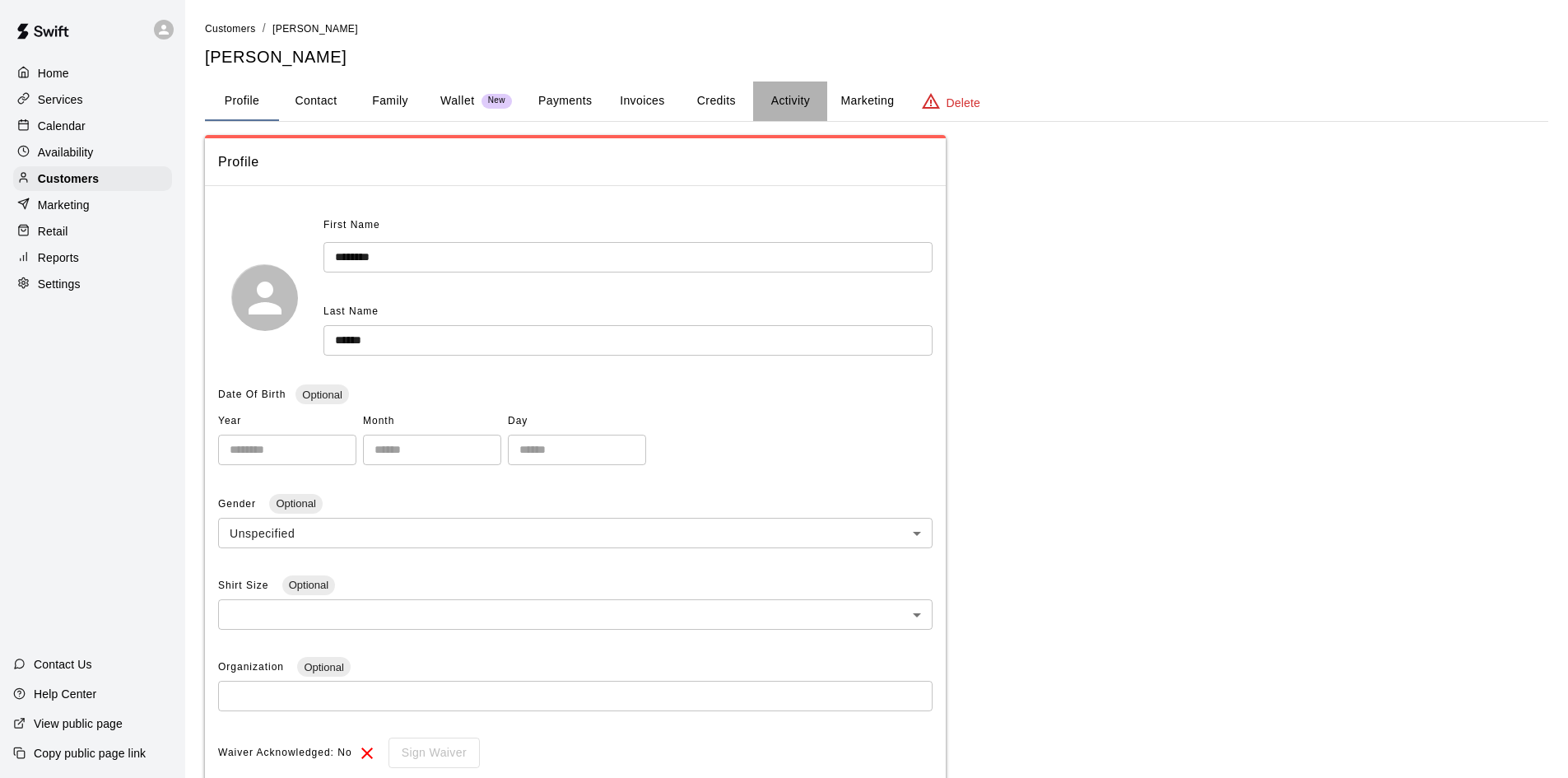
click at [791, 103] on button "Activity" at bounding box center [790, 101] width 74 height 40
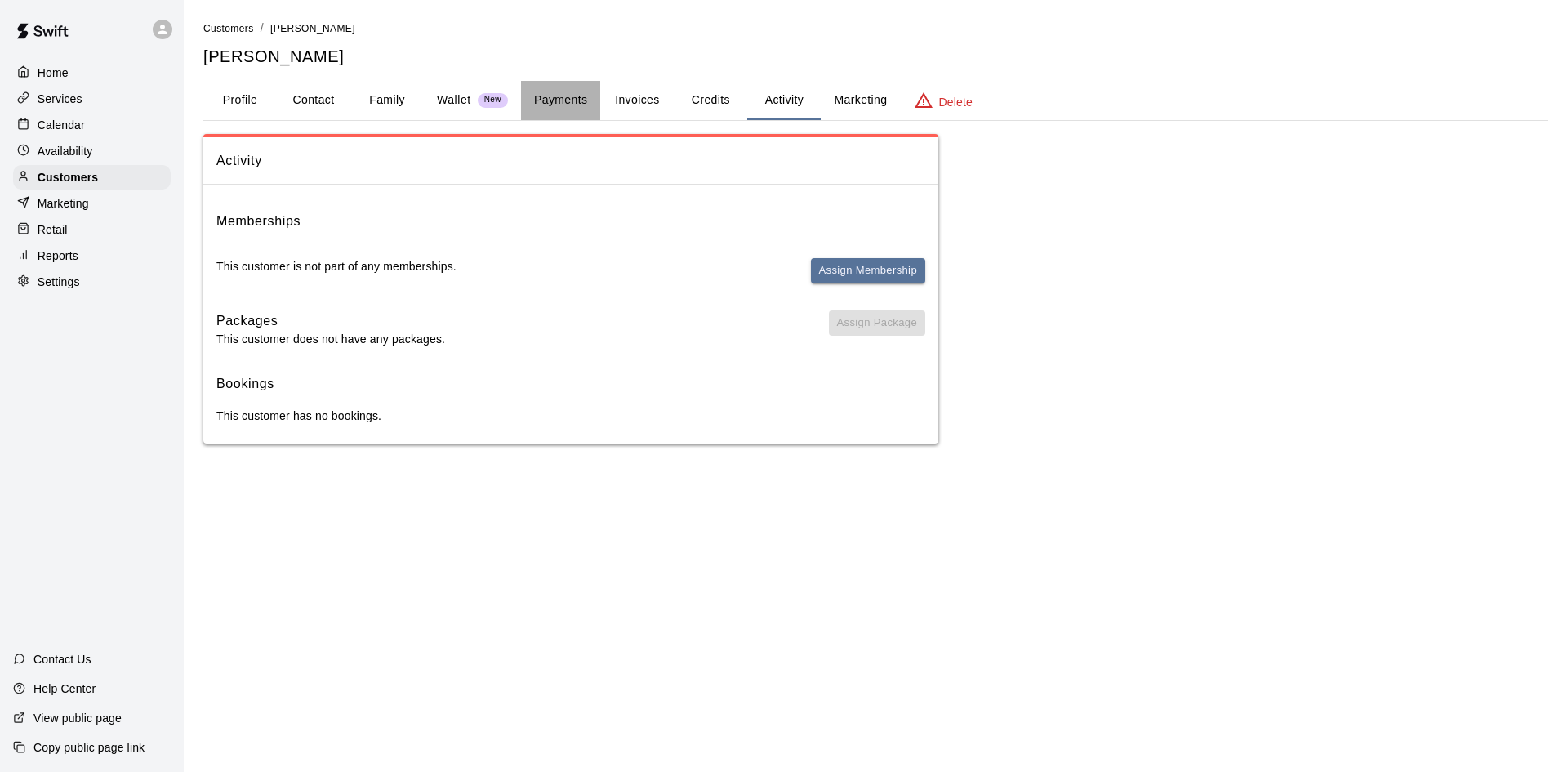
click at [568, 102] on button "Payments" at bounding box center [560, 100] width 79 height 39
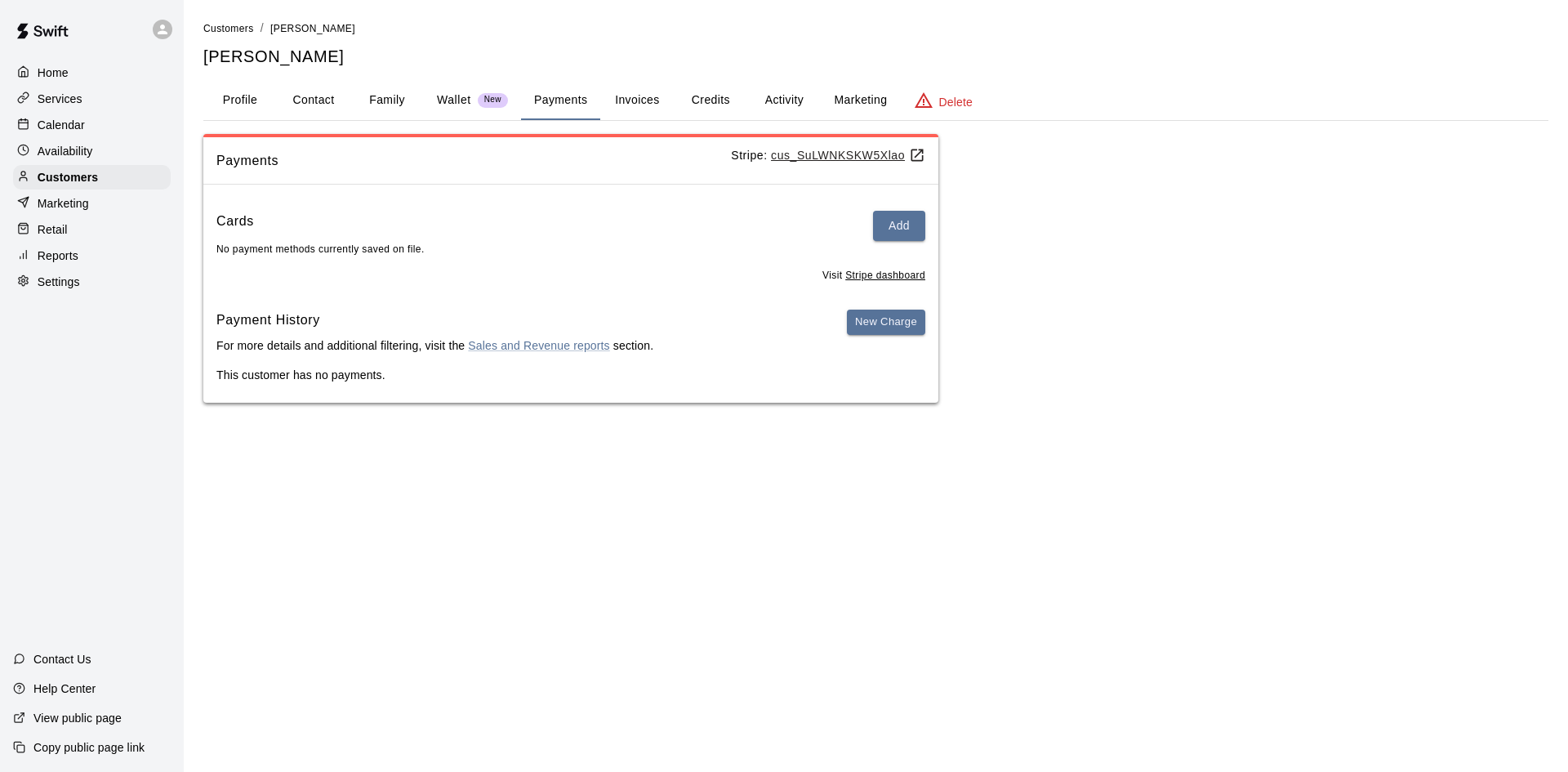
click at [335, 94] on button "Contact" at bounding box center [313, 100] width 73 height 39
select select "**"
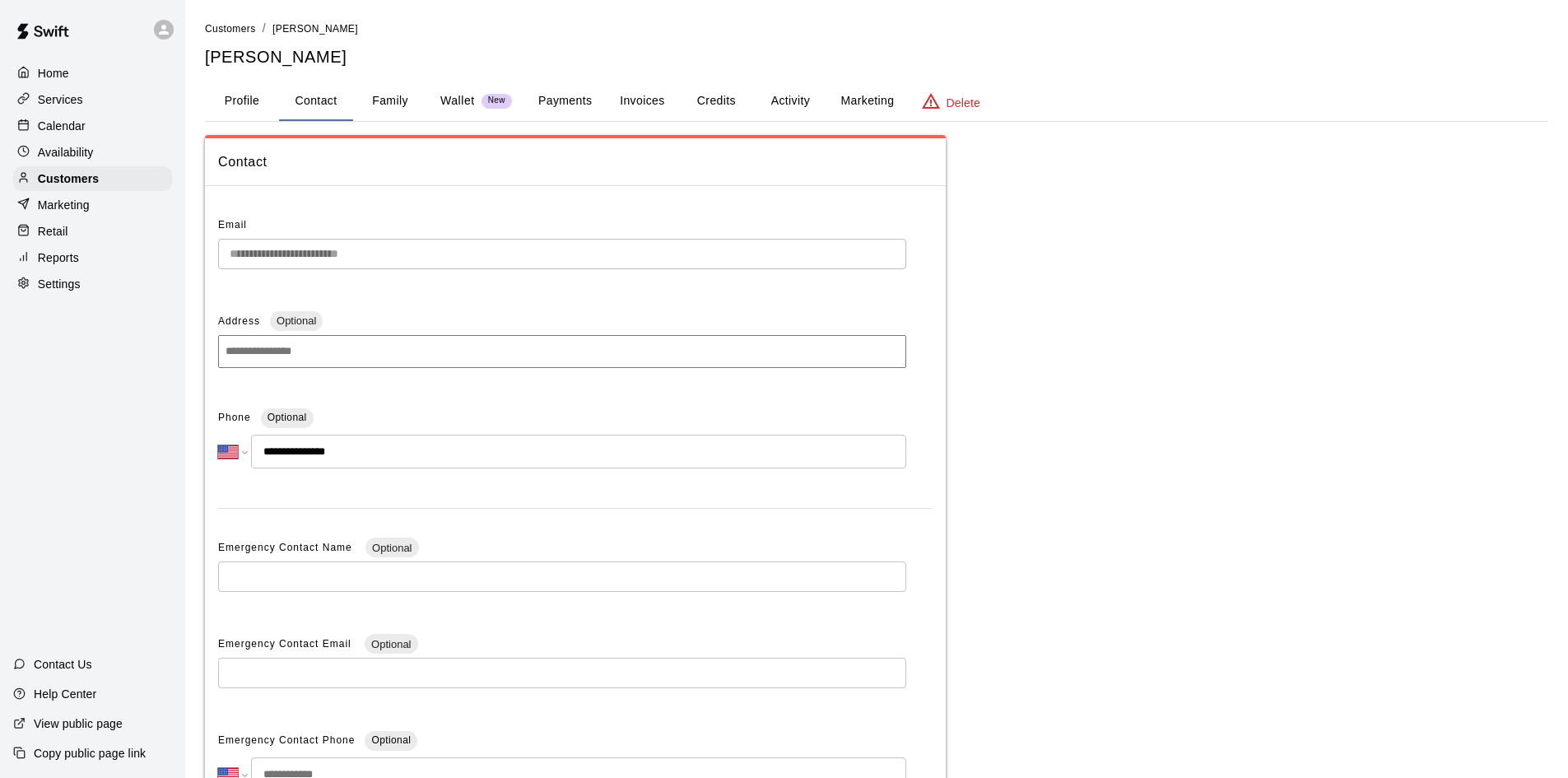
select select "**"
click at [370, 96] on button "Family" at bounding box center [390, 101] width 74 height 40
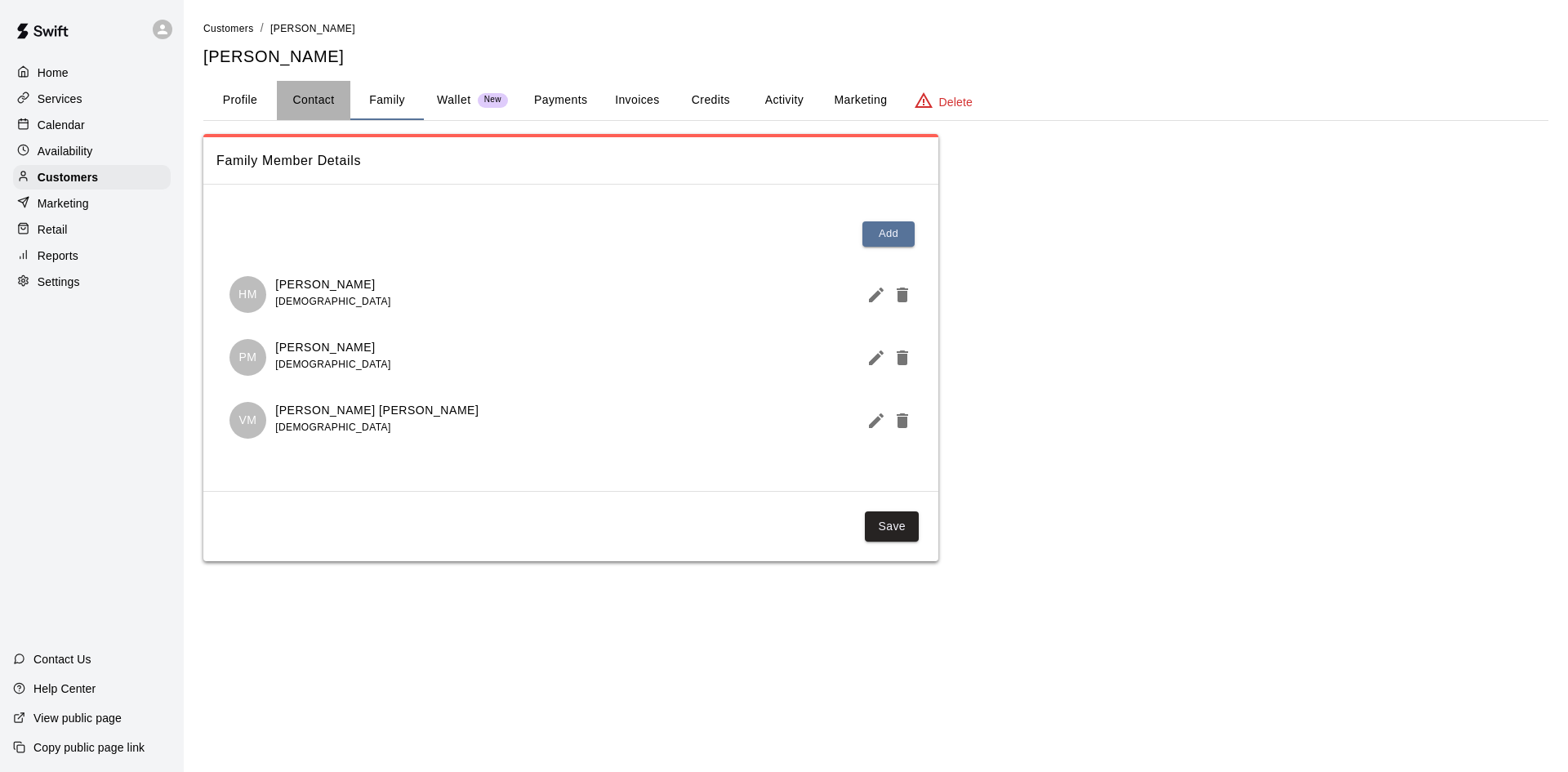
click at [292, 97] on button "Contact" at bounding box center [313, 100] width 73 height 39
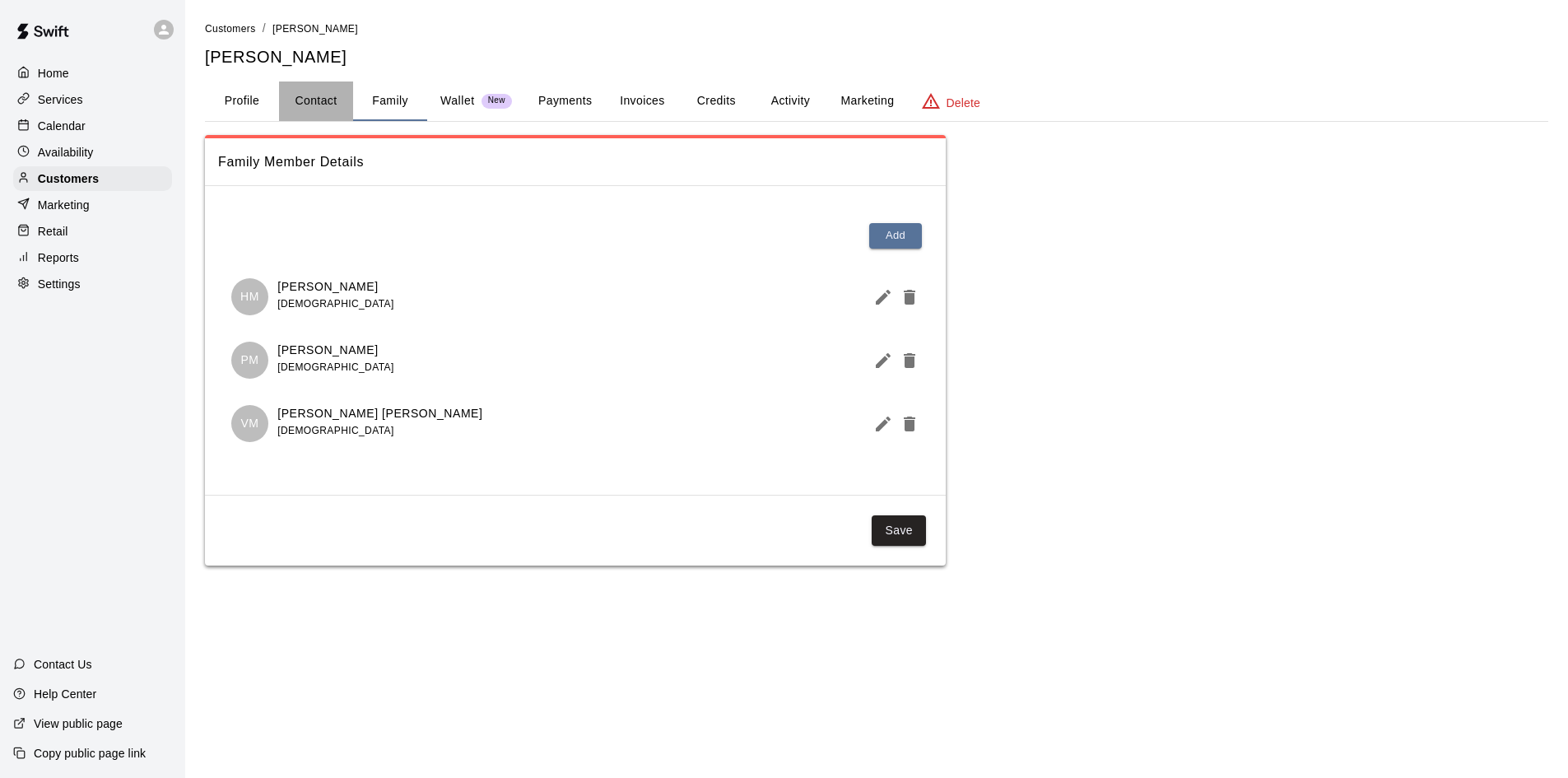
select select "**"
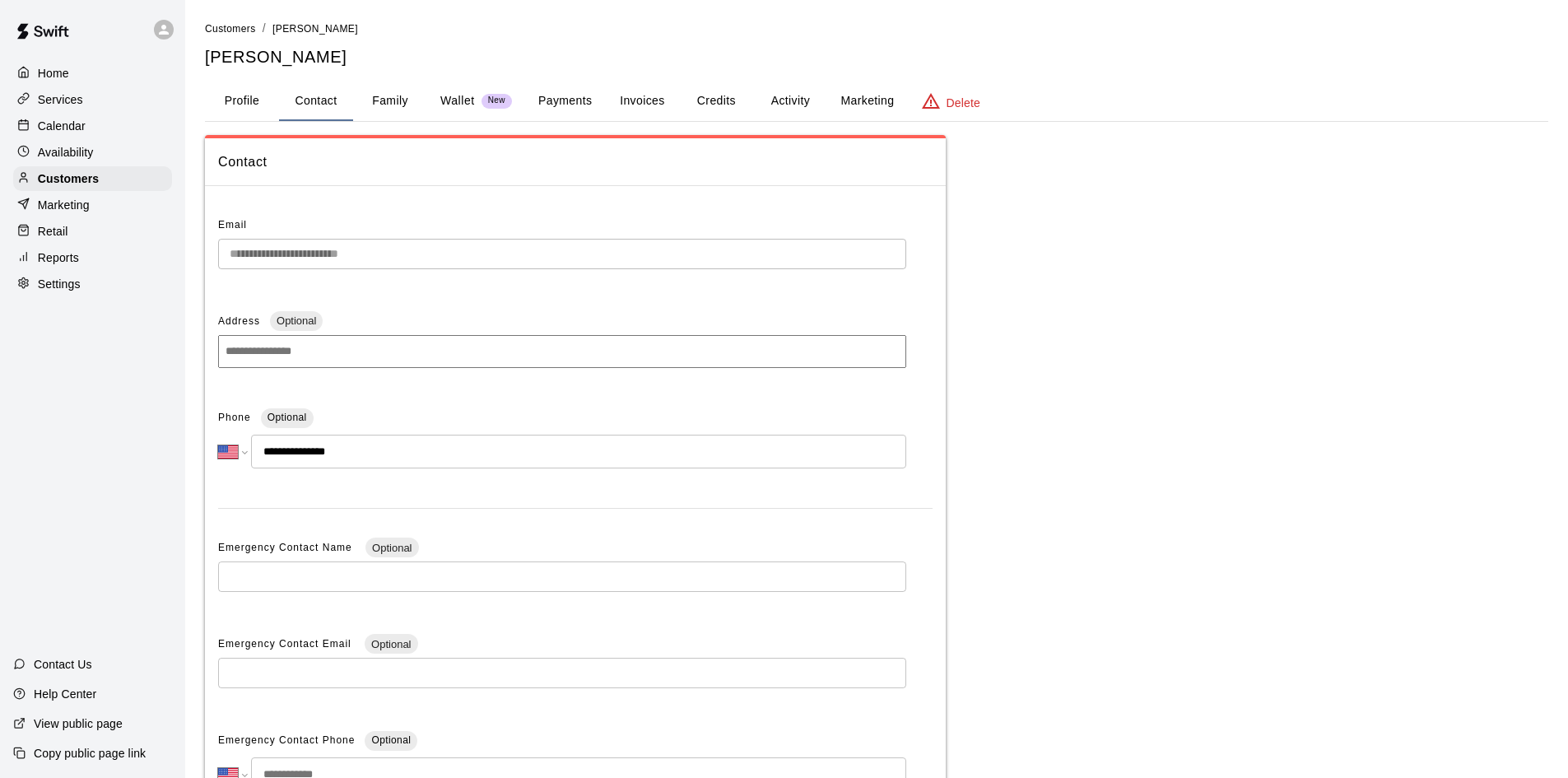
click at [49, 120] on p "Calendar" at bounding box center [62, 126] width 48 height 17
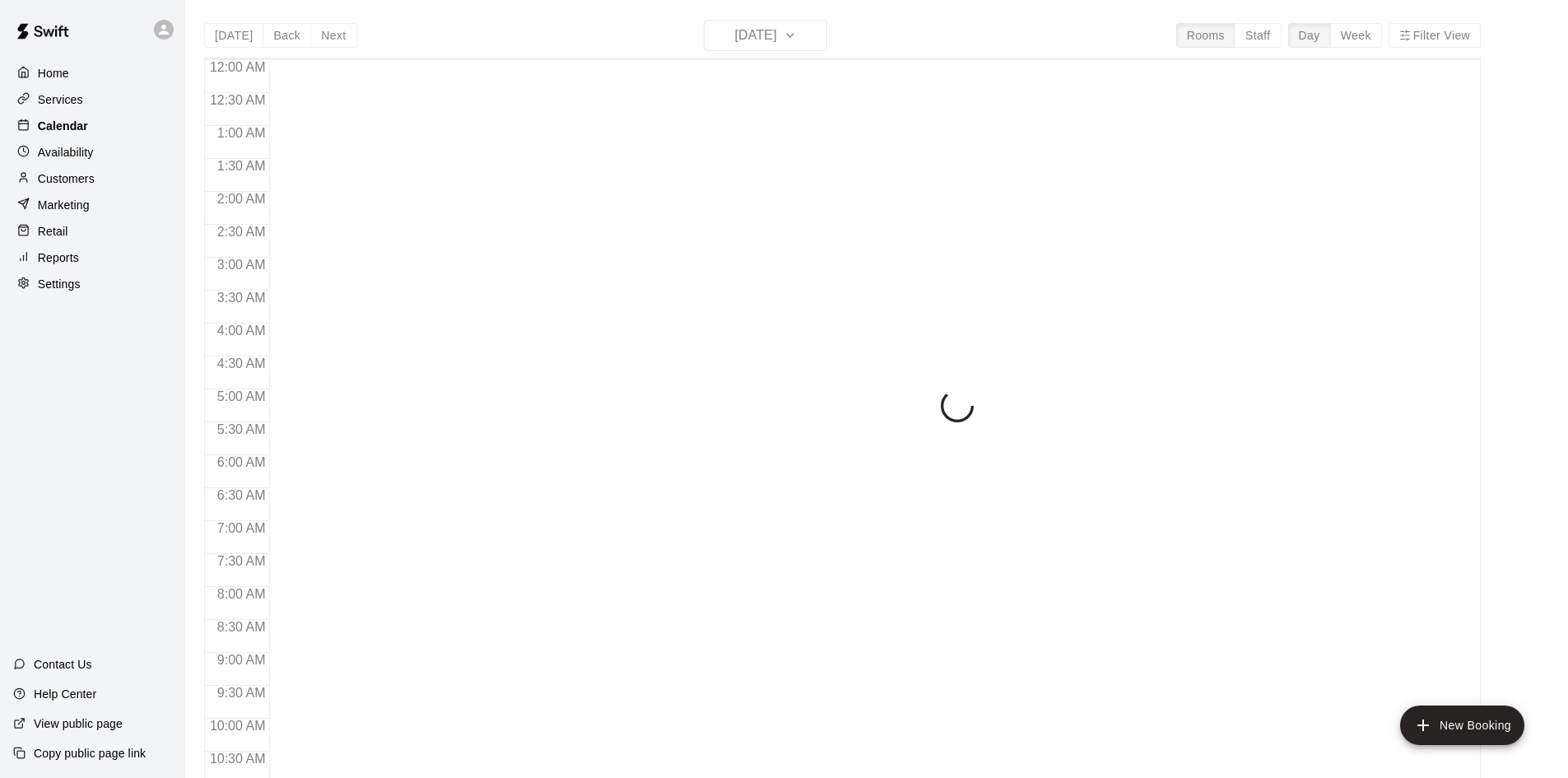
scroll to position [844, 0]
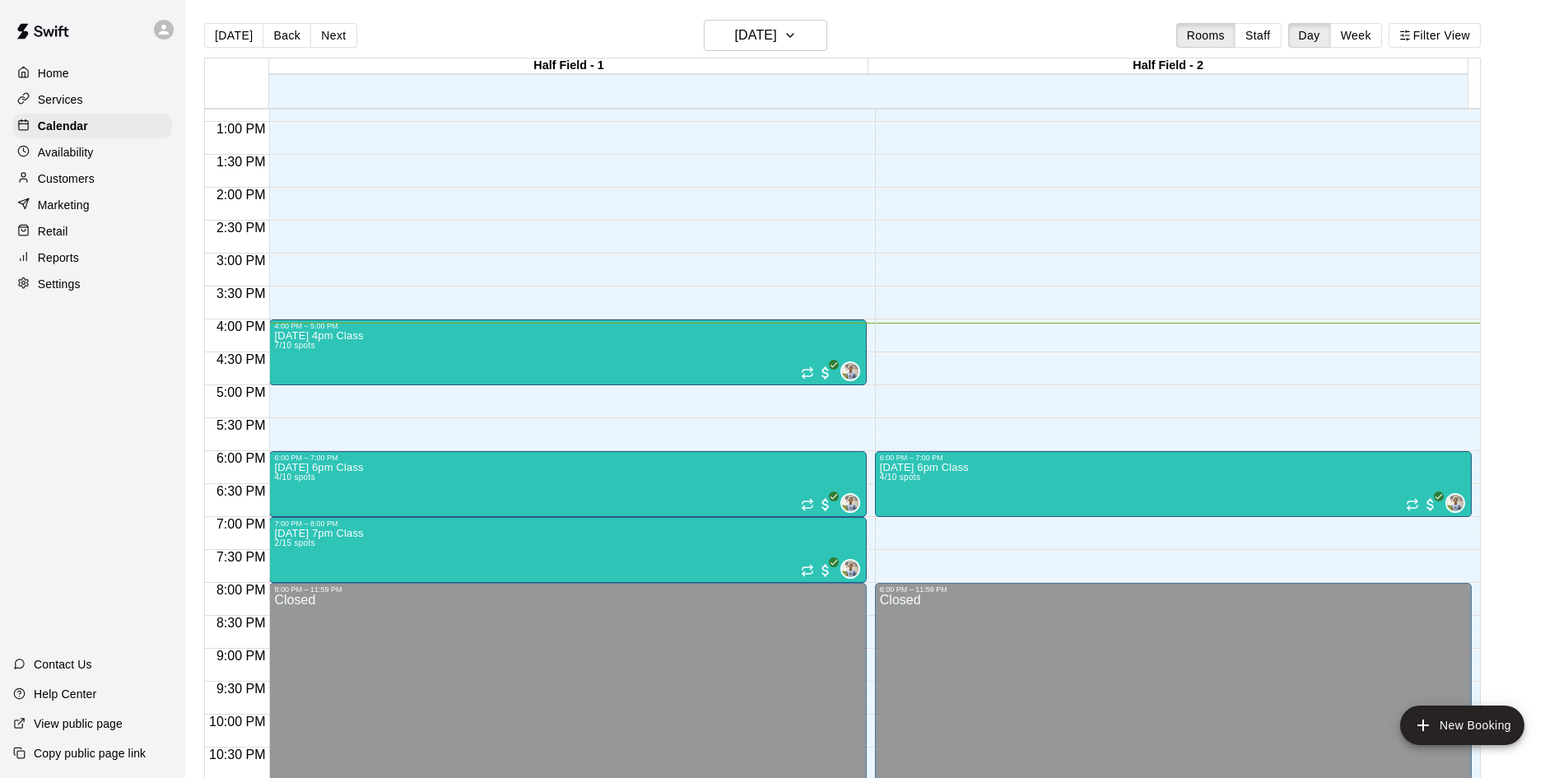
click at [1380, 26] on button "Week" at bounding box center [1355, 35] width 52 height 25
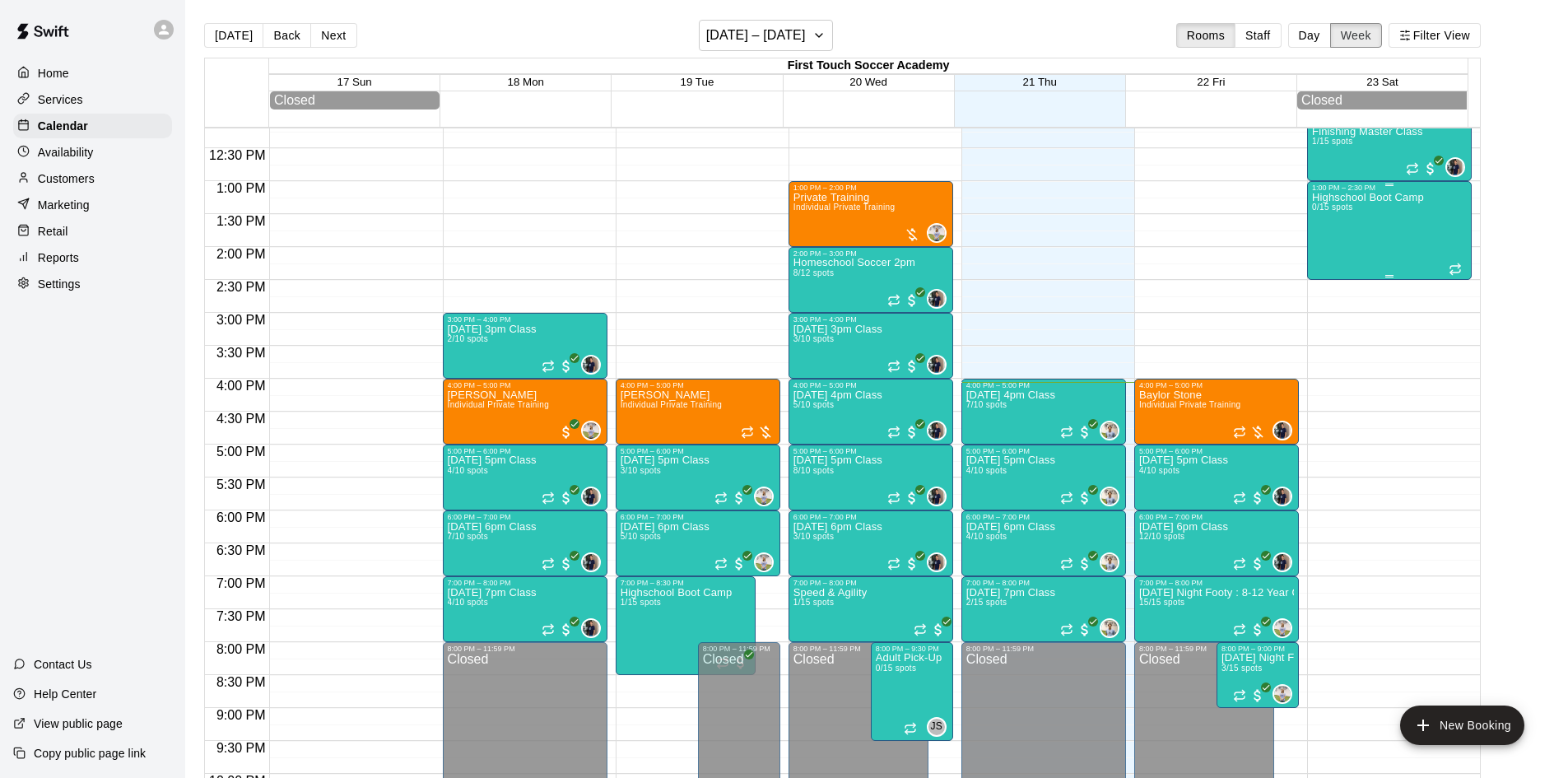
scroll to position [588, 0]
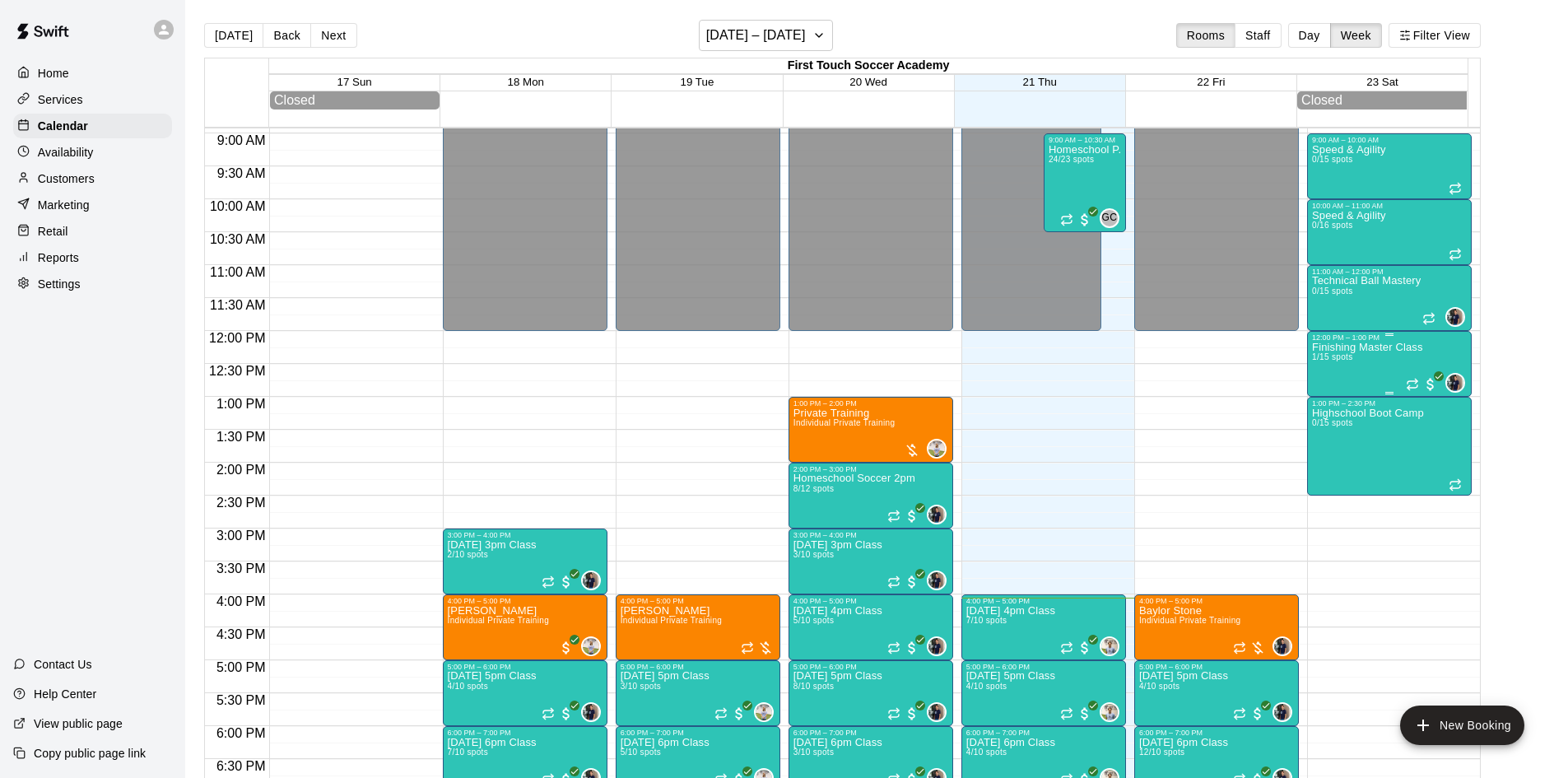
click at [1363, 370] on div "Finishing Master Class 1/15 spots" at bounding box center [1367, 730] width 111 height 778
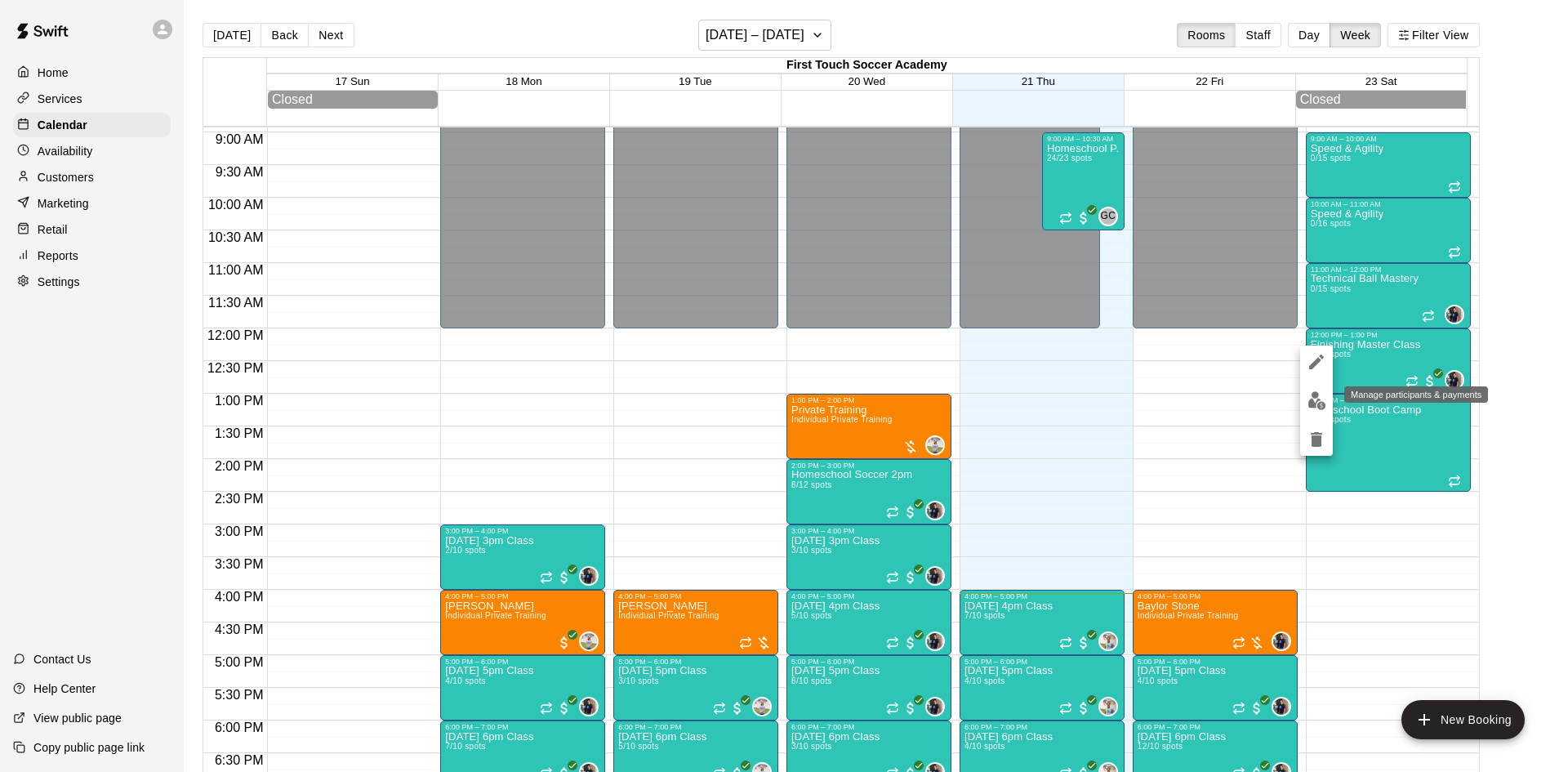
click at [1312, 396] on img "edit" at bounding box center [1317, 401] width 19 height 19
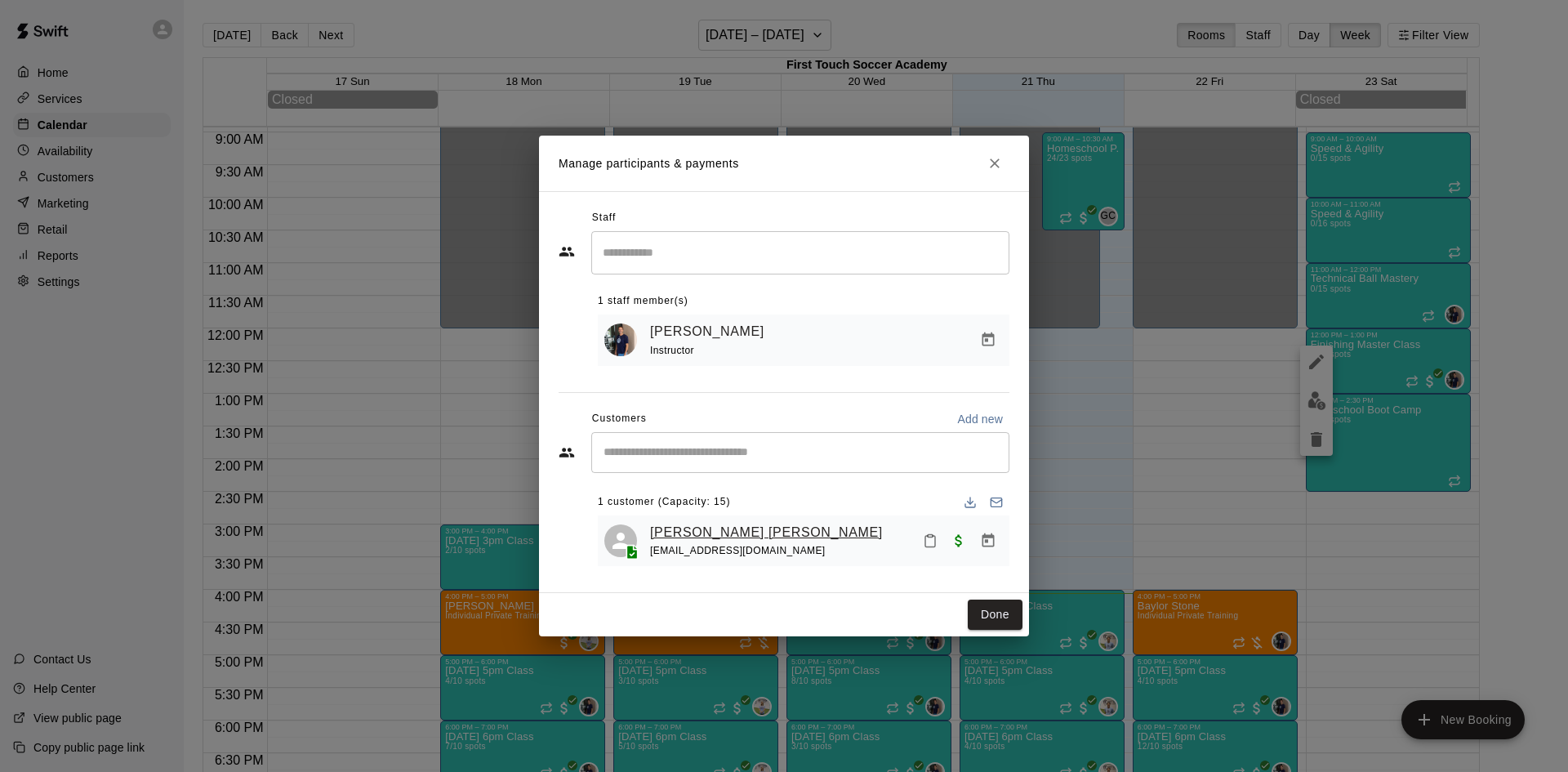
click at [739, 531] on link "Beckett Chestnutt" at bounding box center [766, 533] width 233 height 21
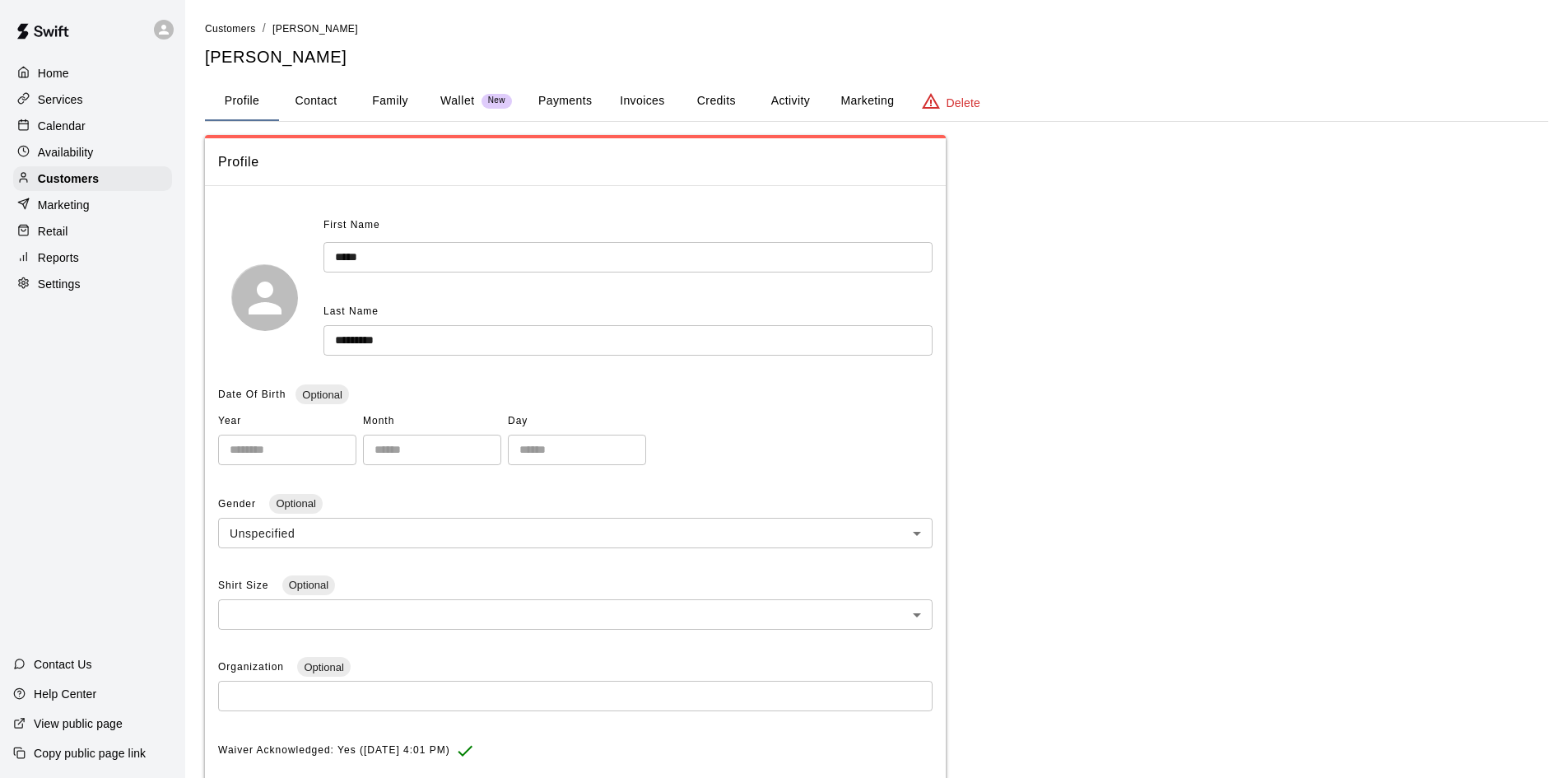
click at [374, 96] on button "Family" at bounding box center [390, 101] width 74 height 40
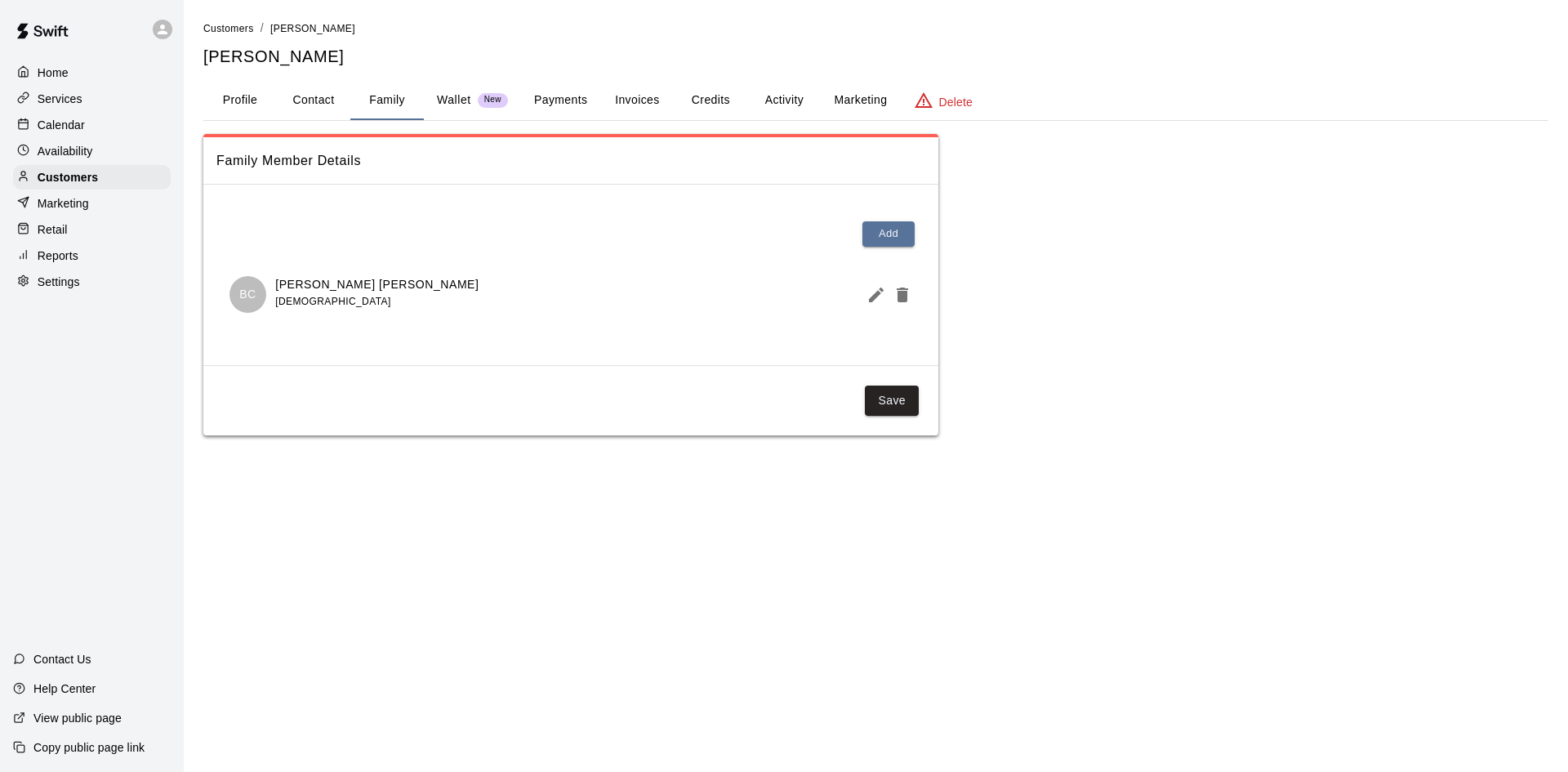
click at [58, 126] on p "Calendar" at bounding box center [61, 125] width 47 height 17
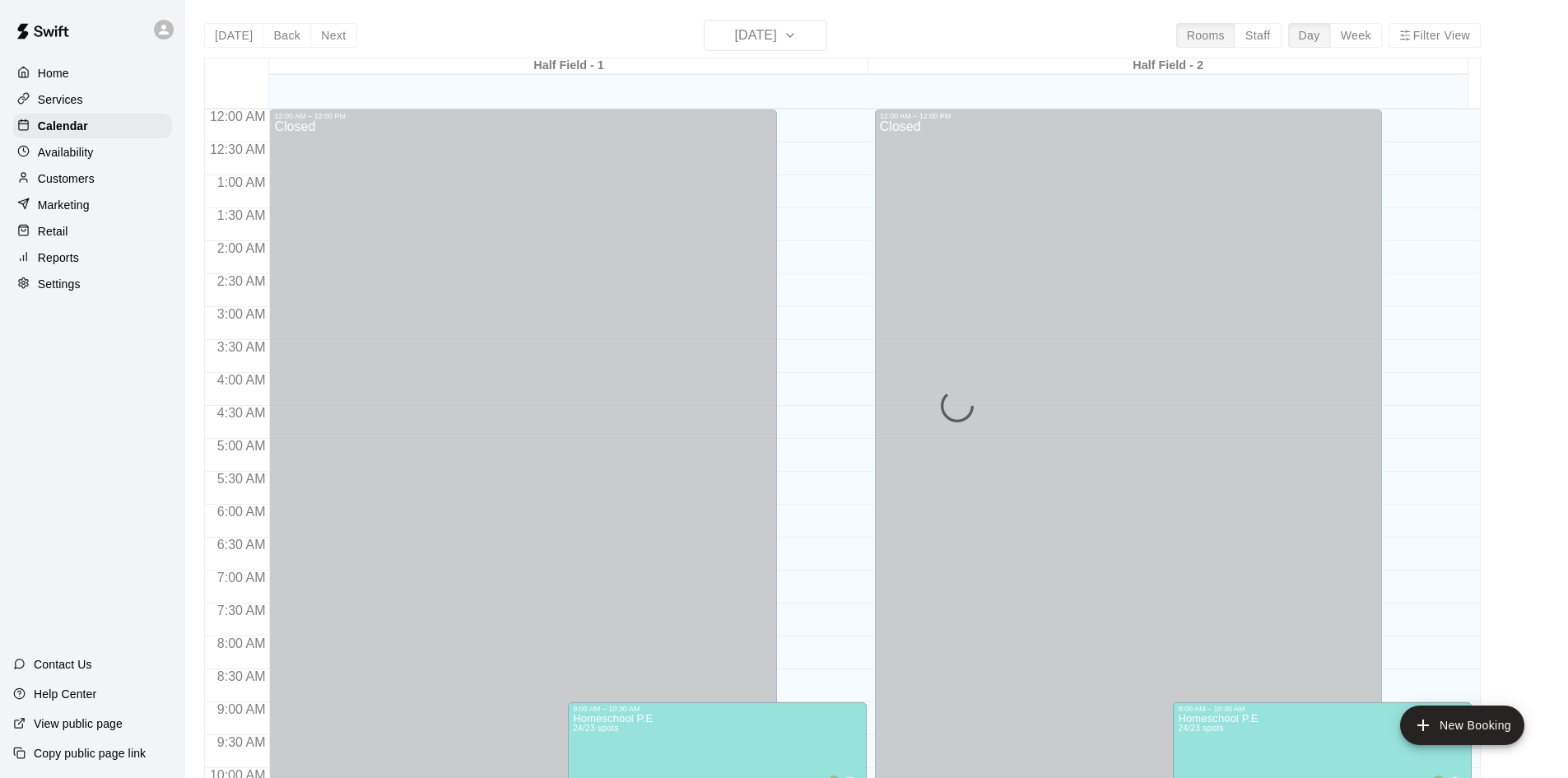
scroll to position [844, 0]
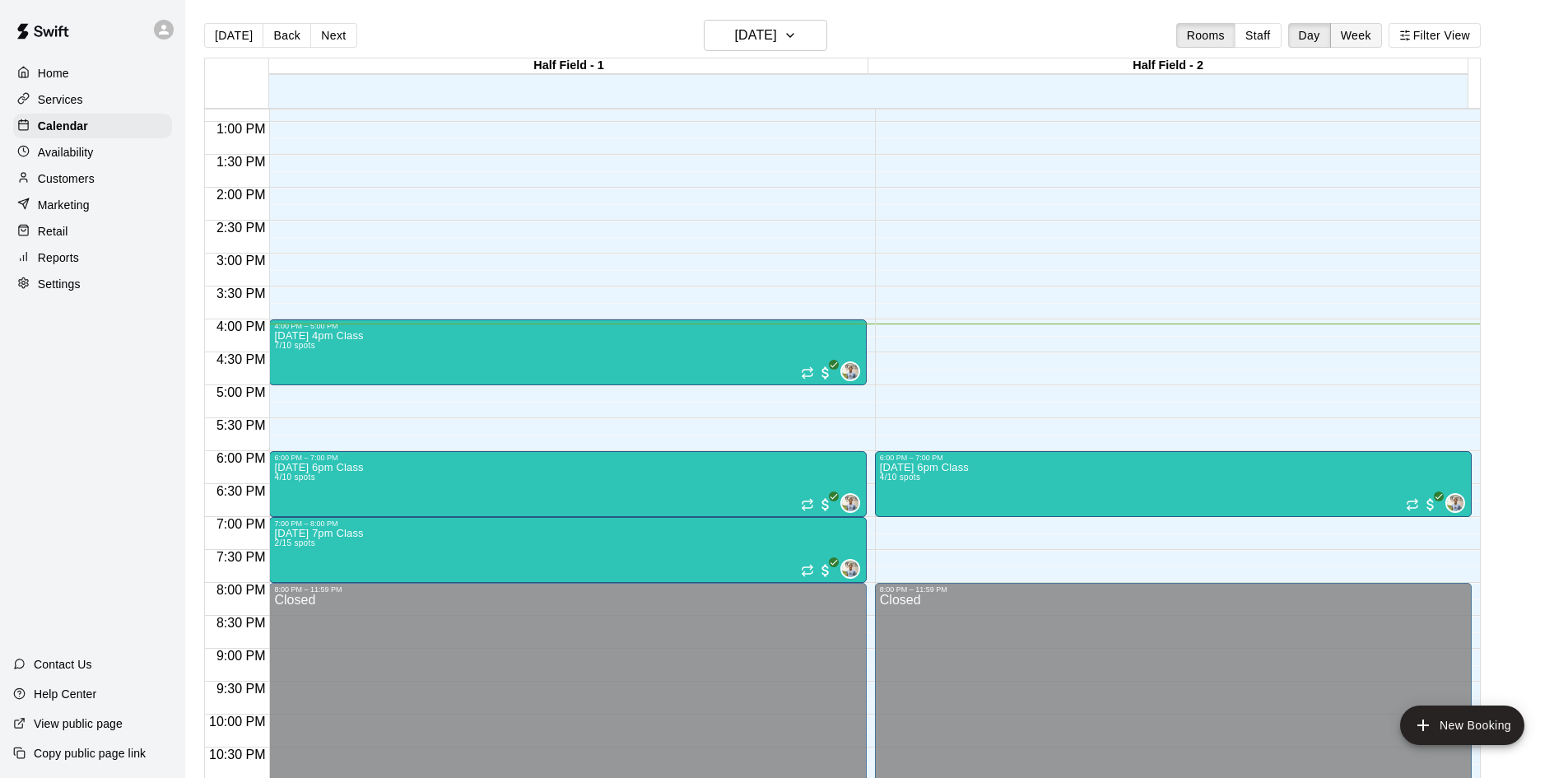
click at [1353, 25] on button "Week" at bounding box center [1355, 35] width 52 height 25
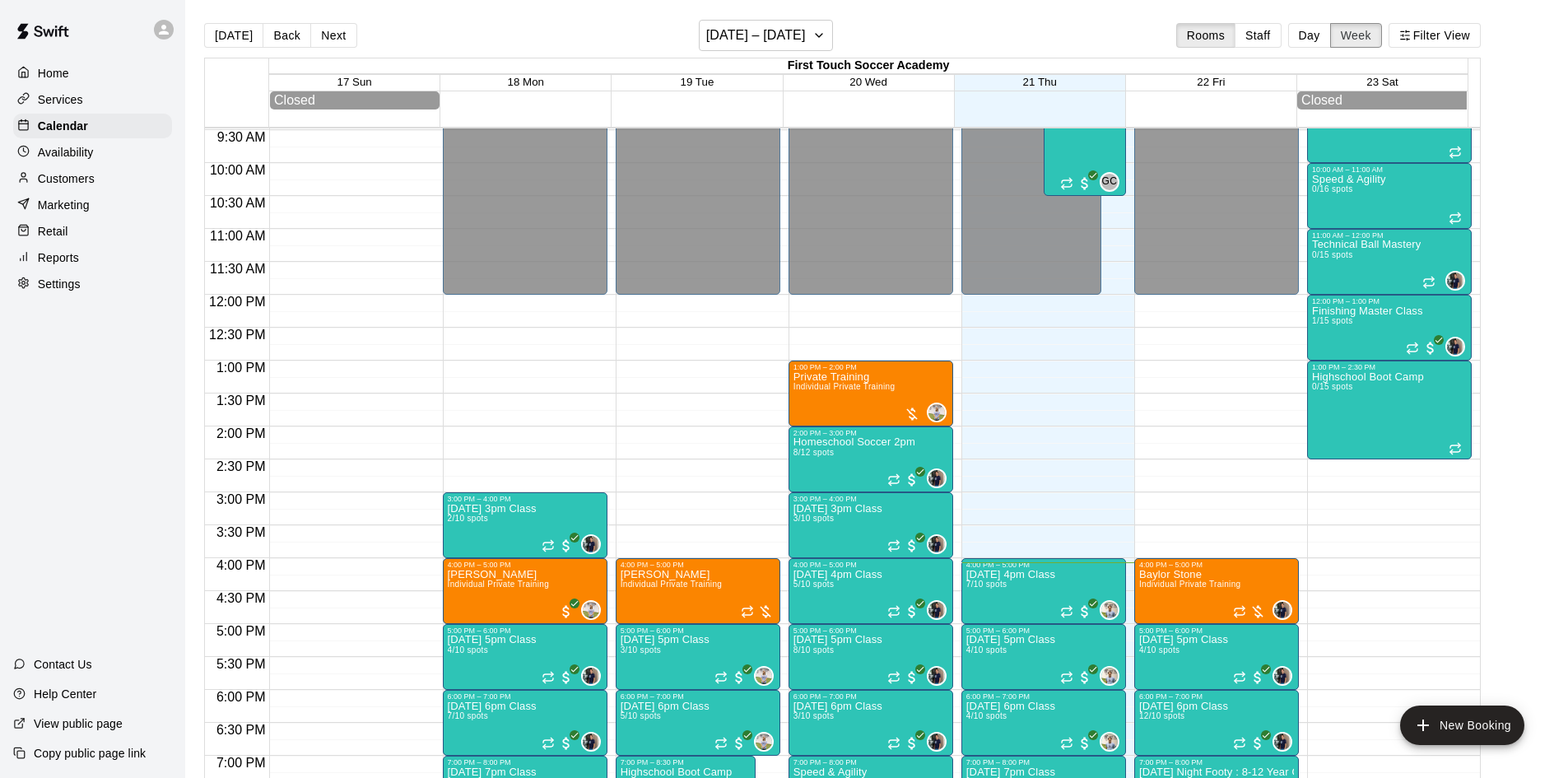
scroll to position [505, 0]
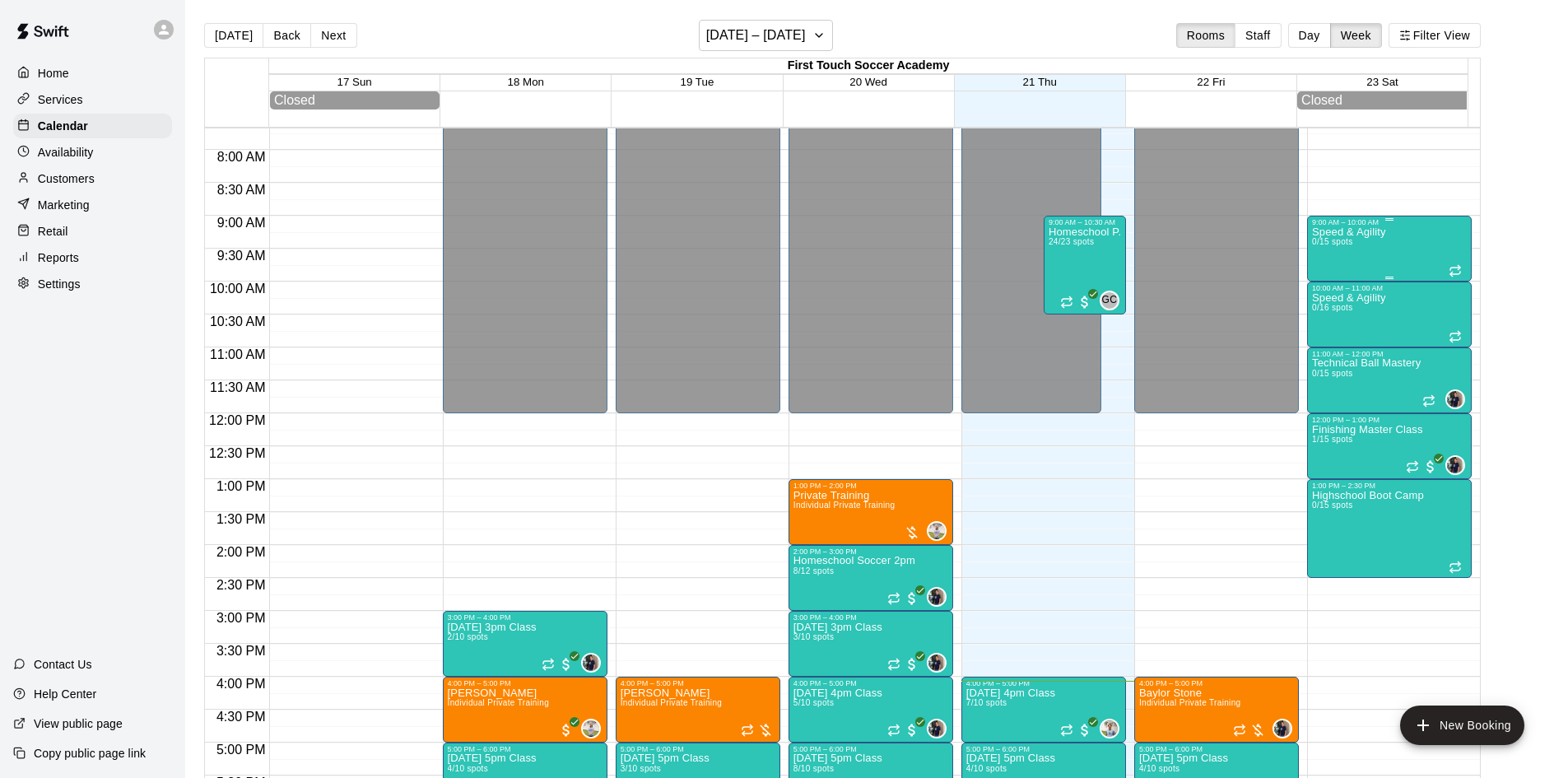
click at [1359, 245] on div "Speed & Agility 0/15 spots" at bounding box center [1349, 615] width 74 height 778
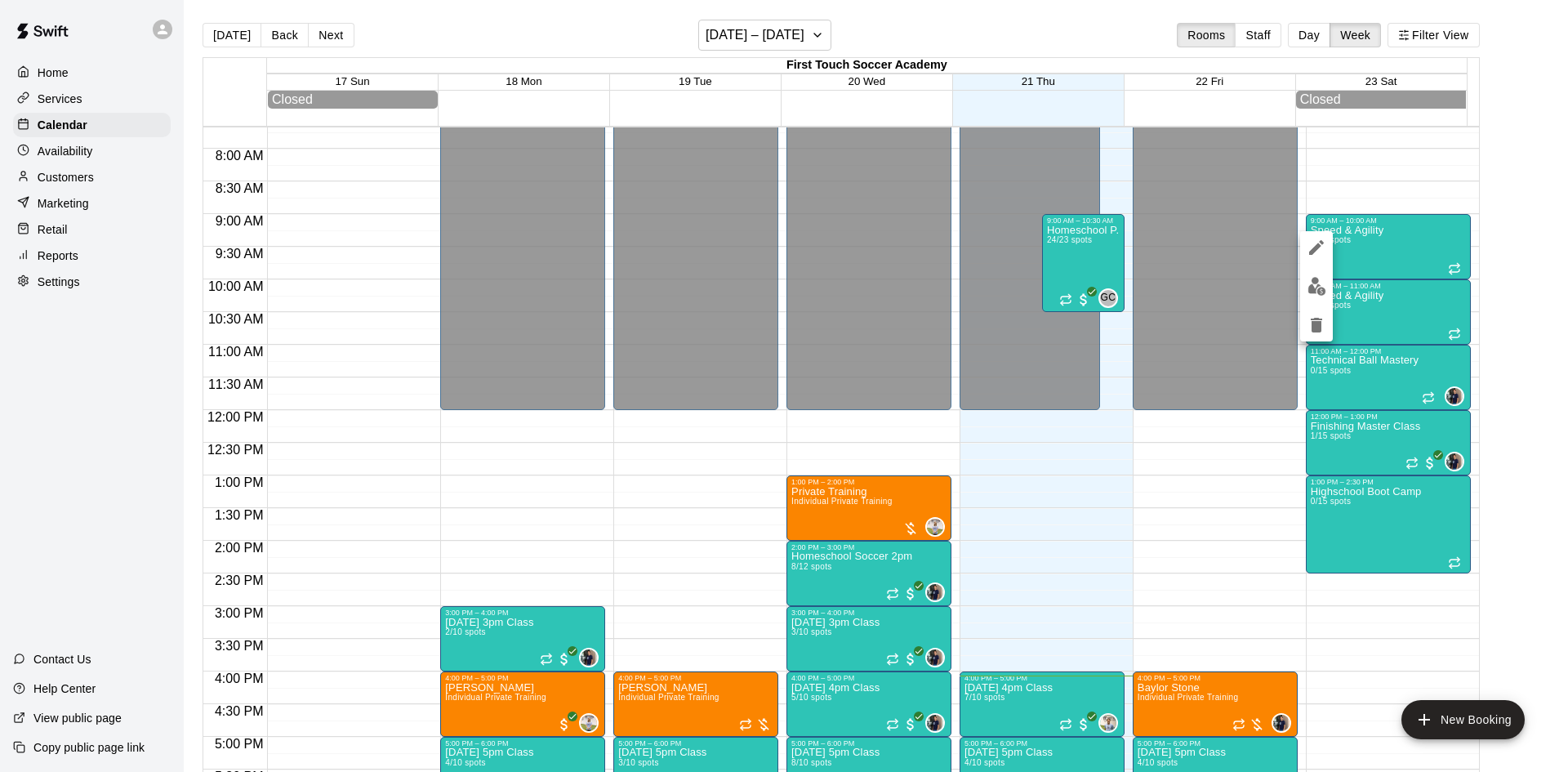
click at [58, 183] on div at bounding box center [784, 386] width 1568 height 772
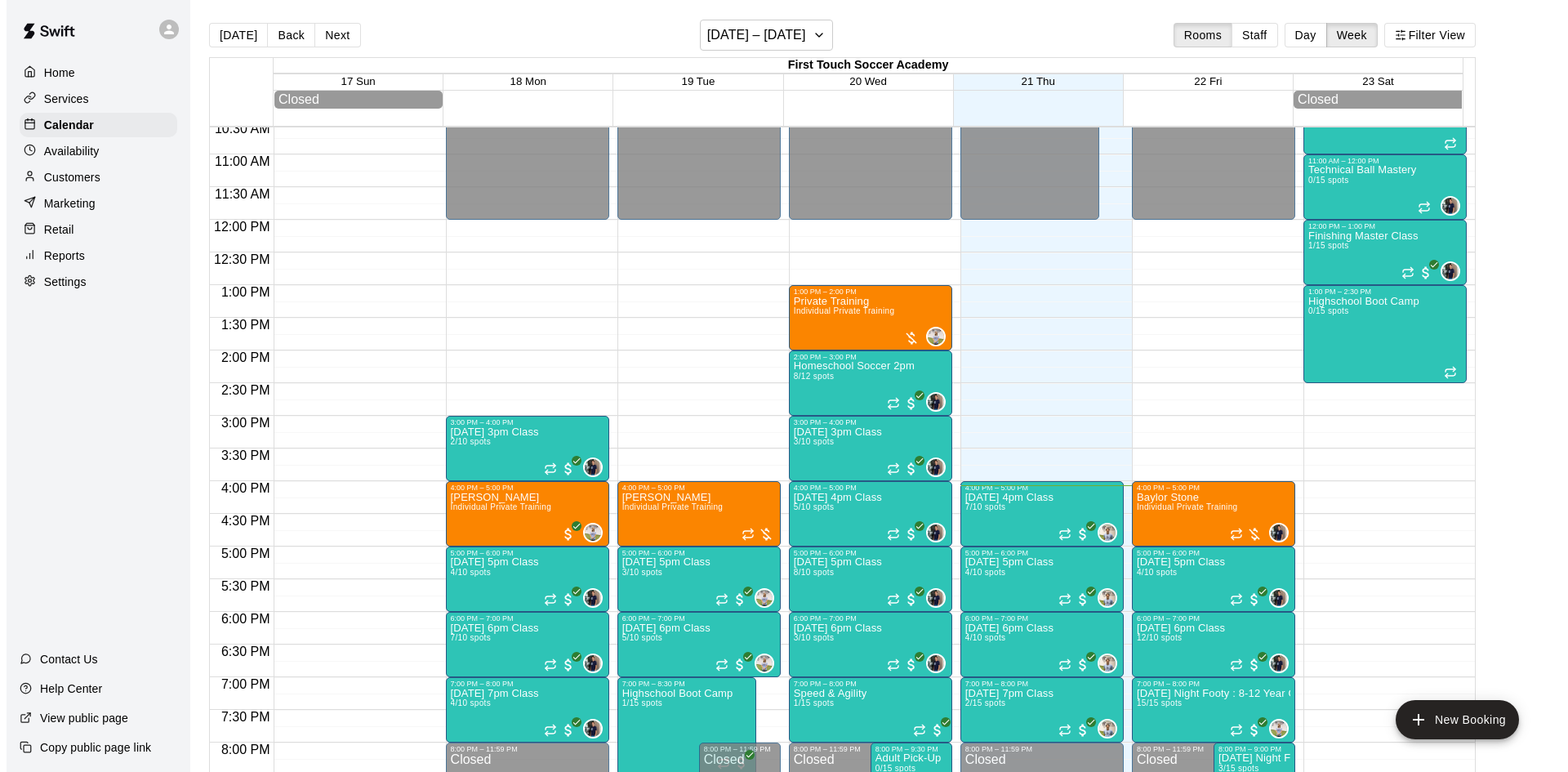
scroll to position [828, 0]
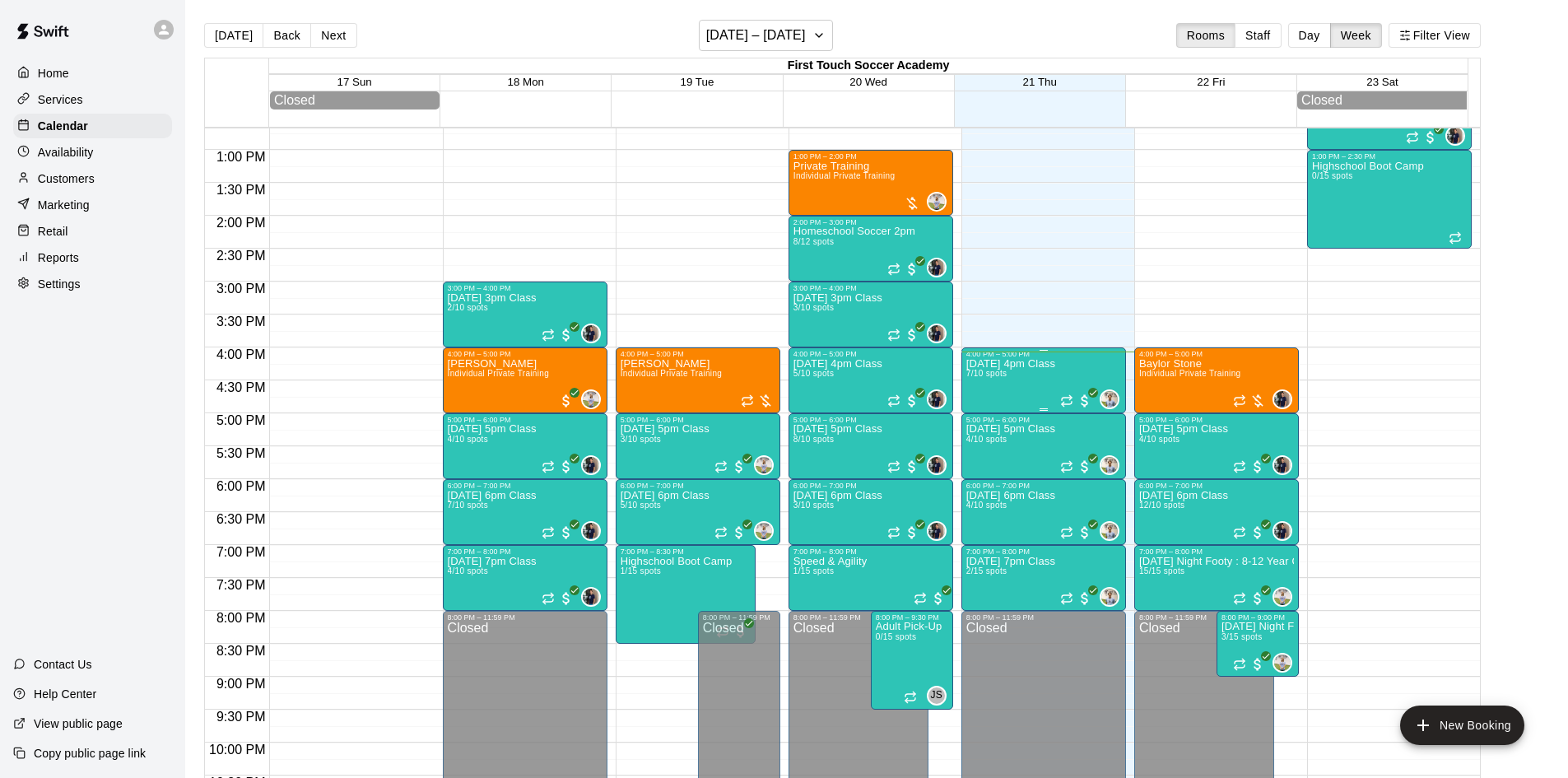
click at [1043, 388] on div "[DATE] 4pm Class 7/10 spots" at bounding box center [1010, 747] width 89 height 778
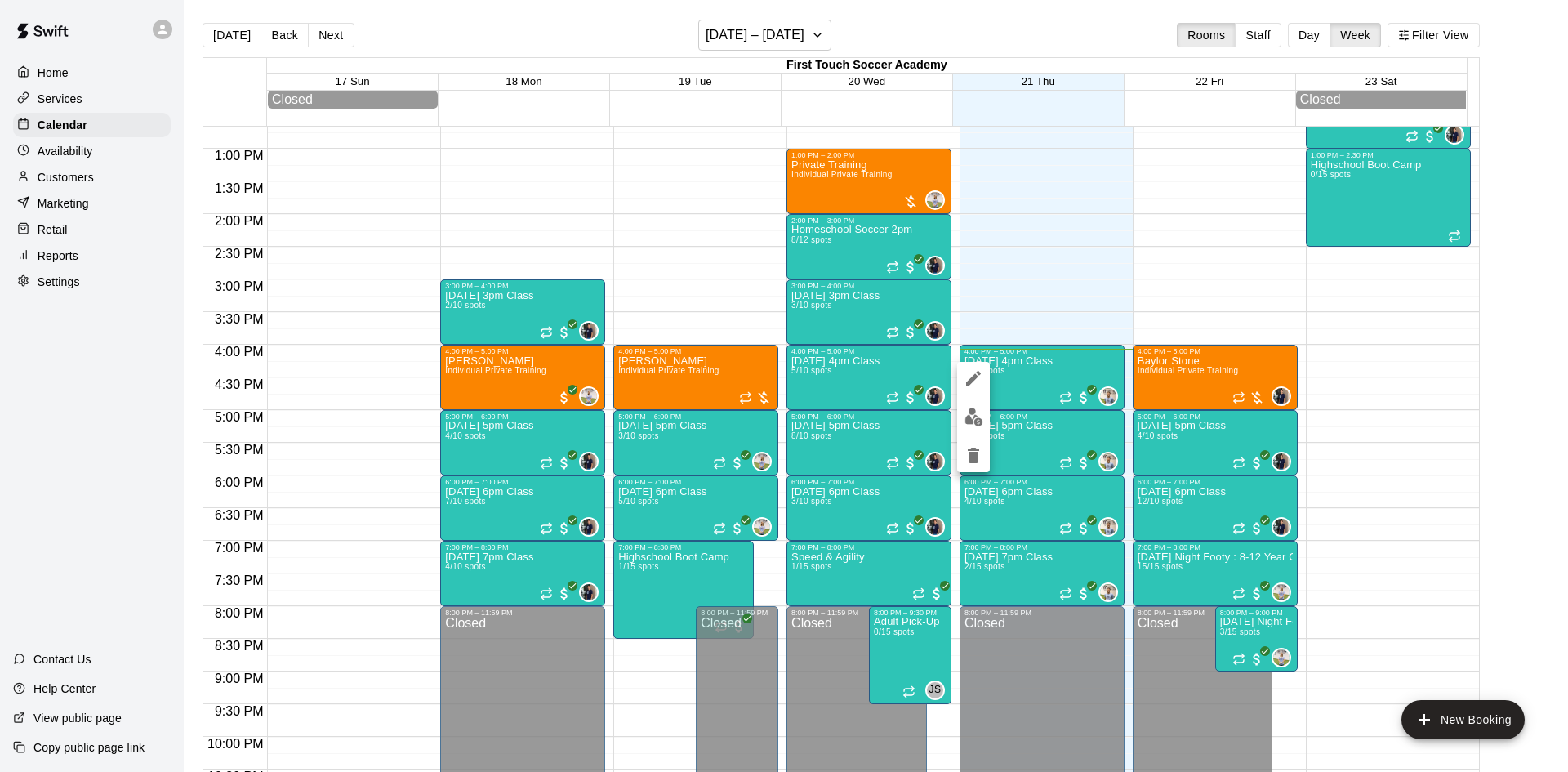
click at [959, 413] on button "edit" at bounding box center [973, 417] width 32 height 31
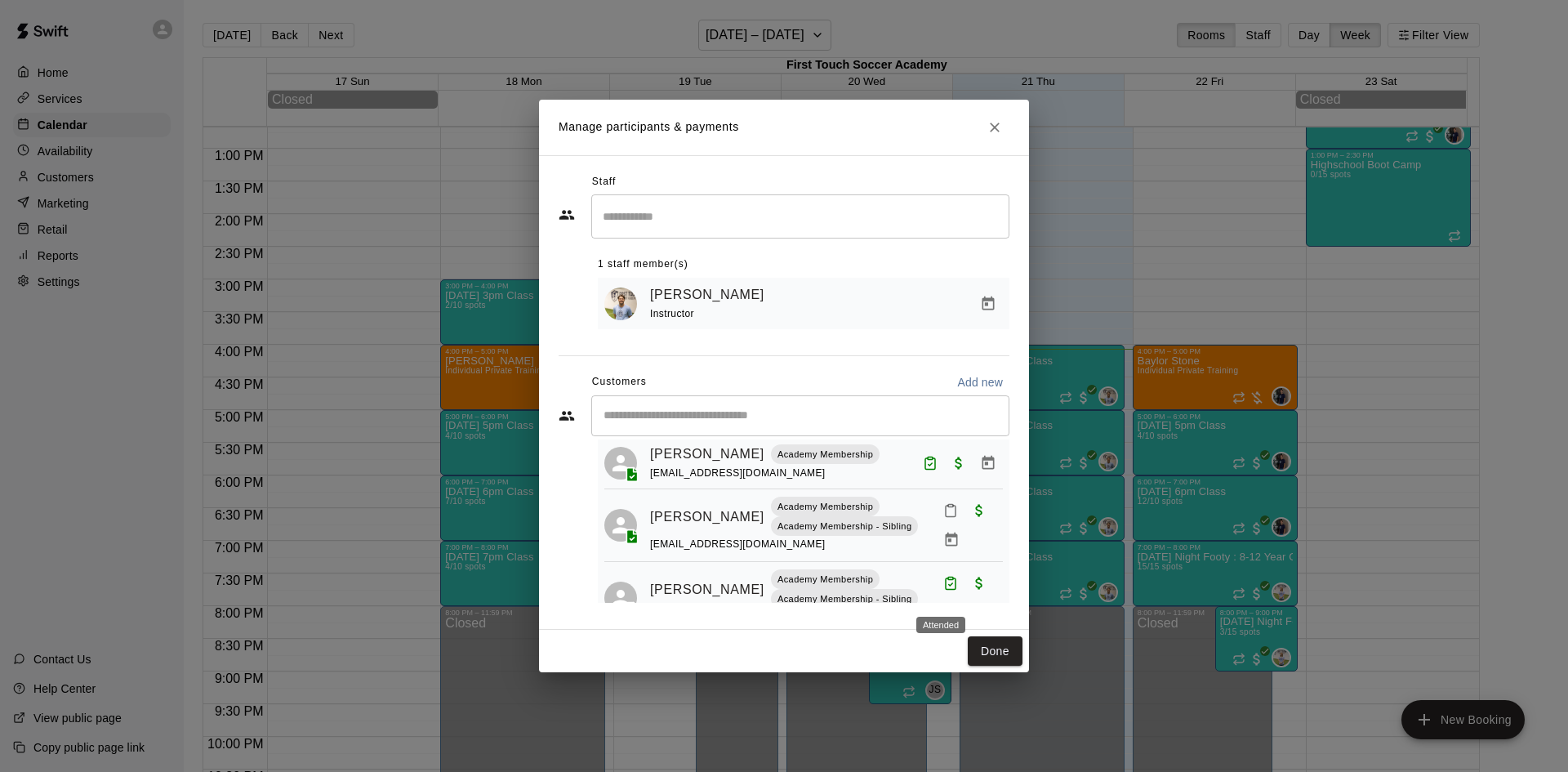
scroll to position [162, 0]
click at [943, 521] on icon "Mark attendance" at bounding box center [950, 514] width 15 height 15
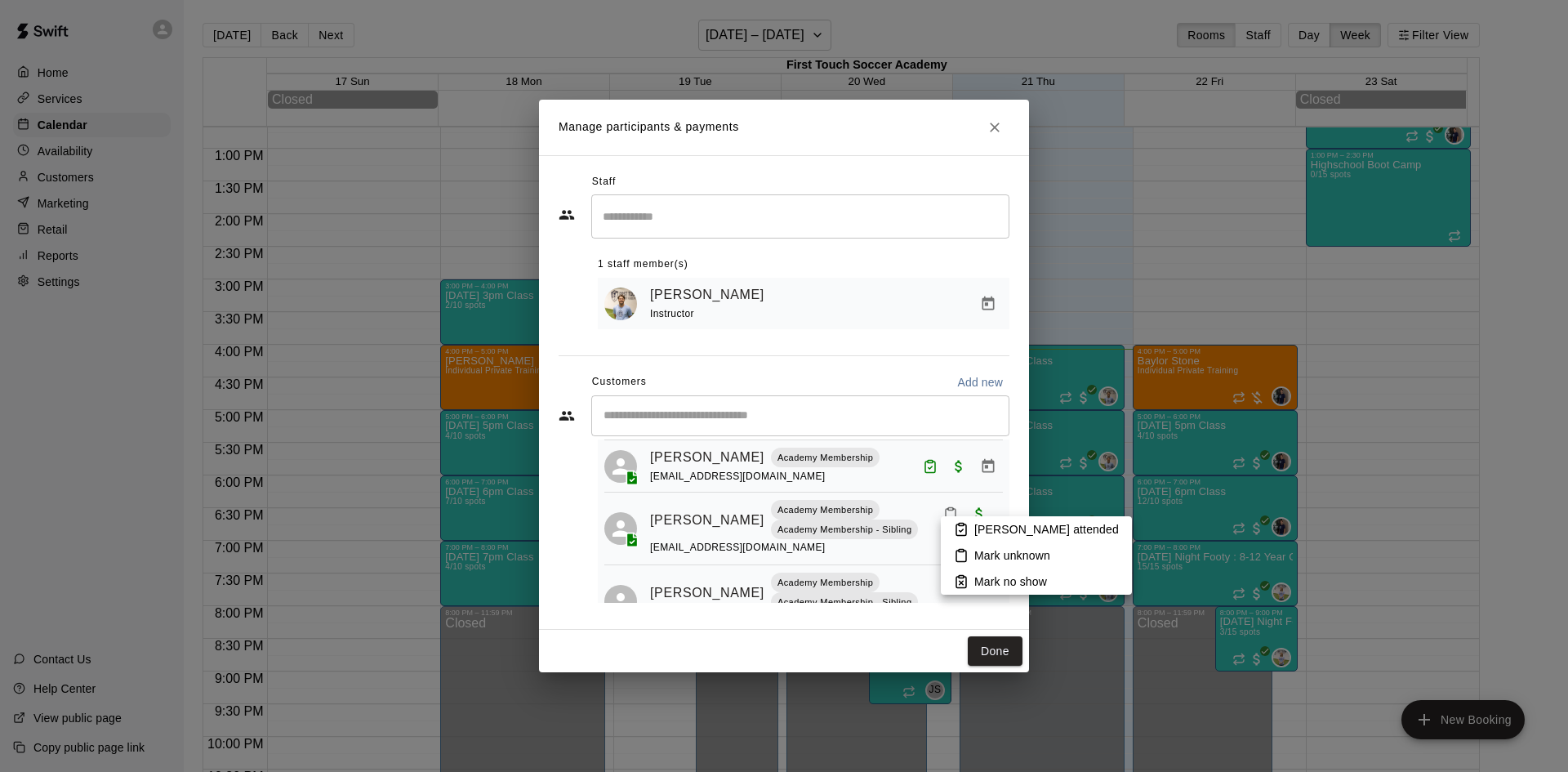
click at [969, 528] on li "[PERSON_NAME] attended" at bounding box center [1035, 529] width 191 height 26
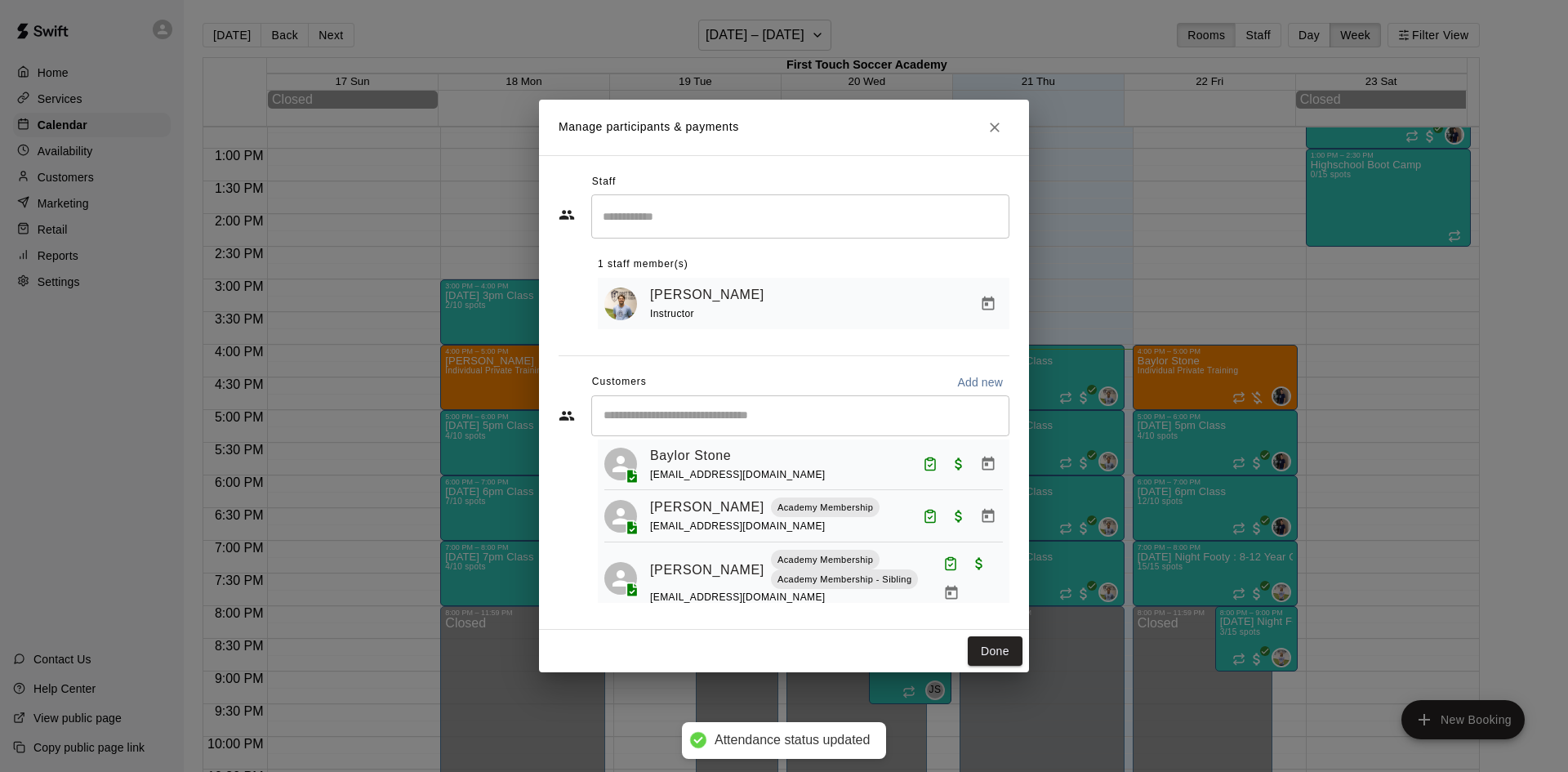
scroll to position [0, 0]
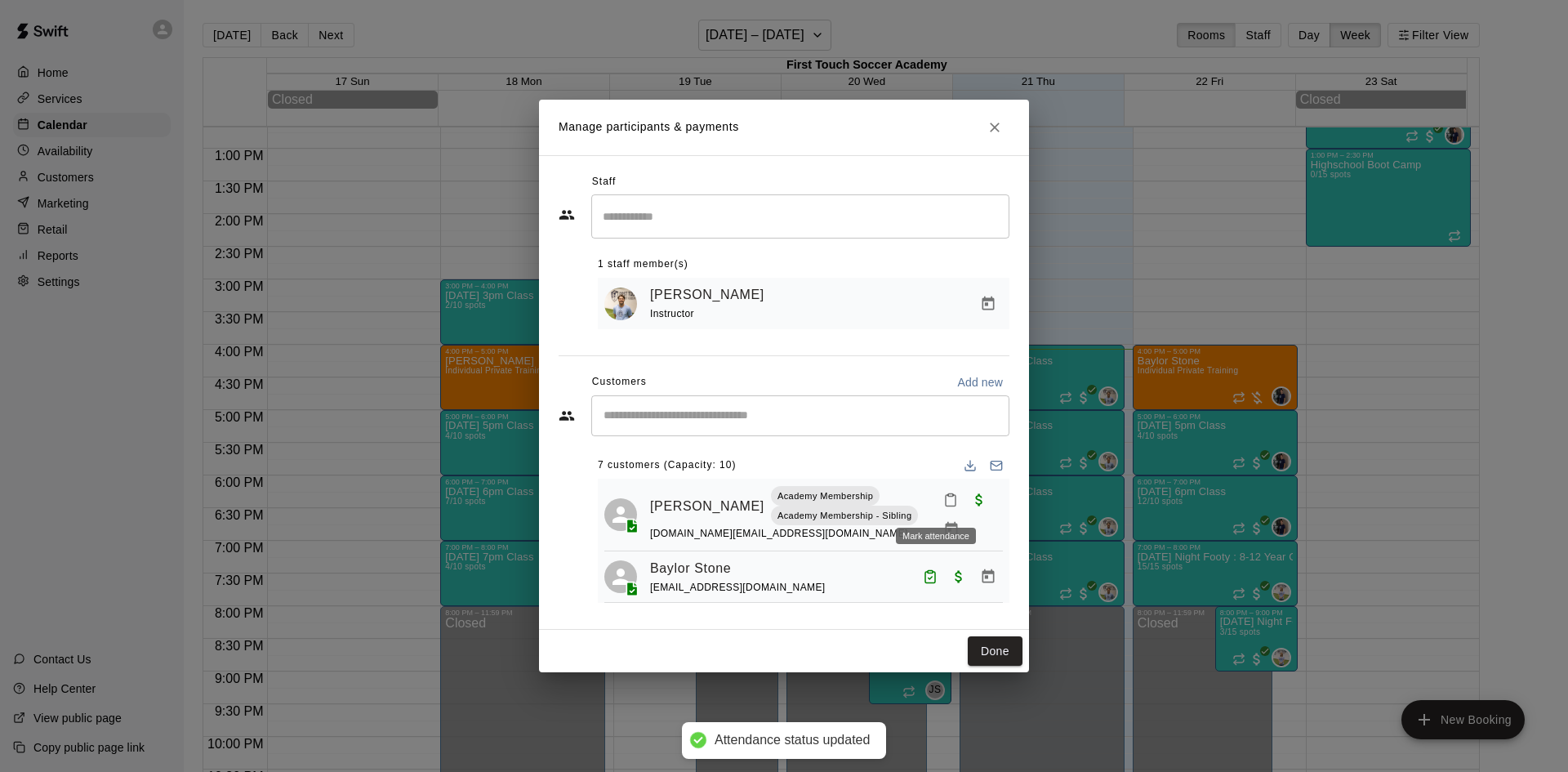
click at [946, 504] on icon "Mark attendance" at bounding box center [950, 500] width 10 height 11
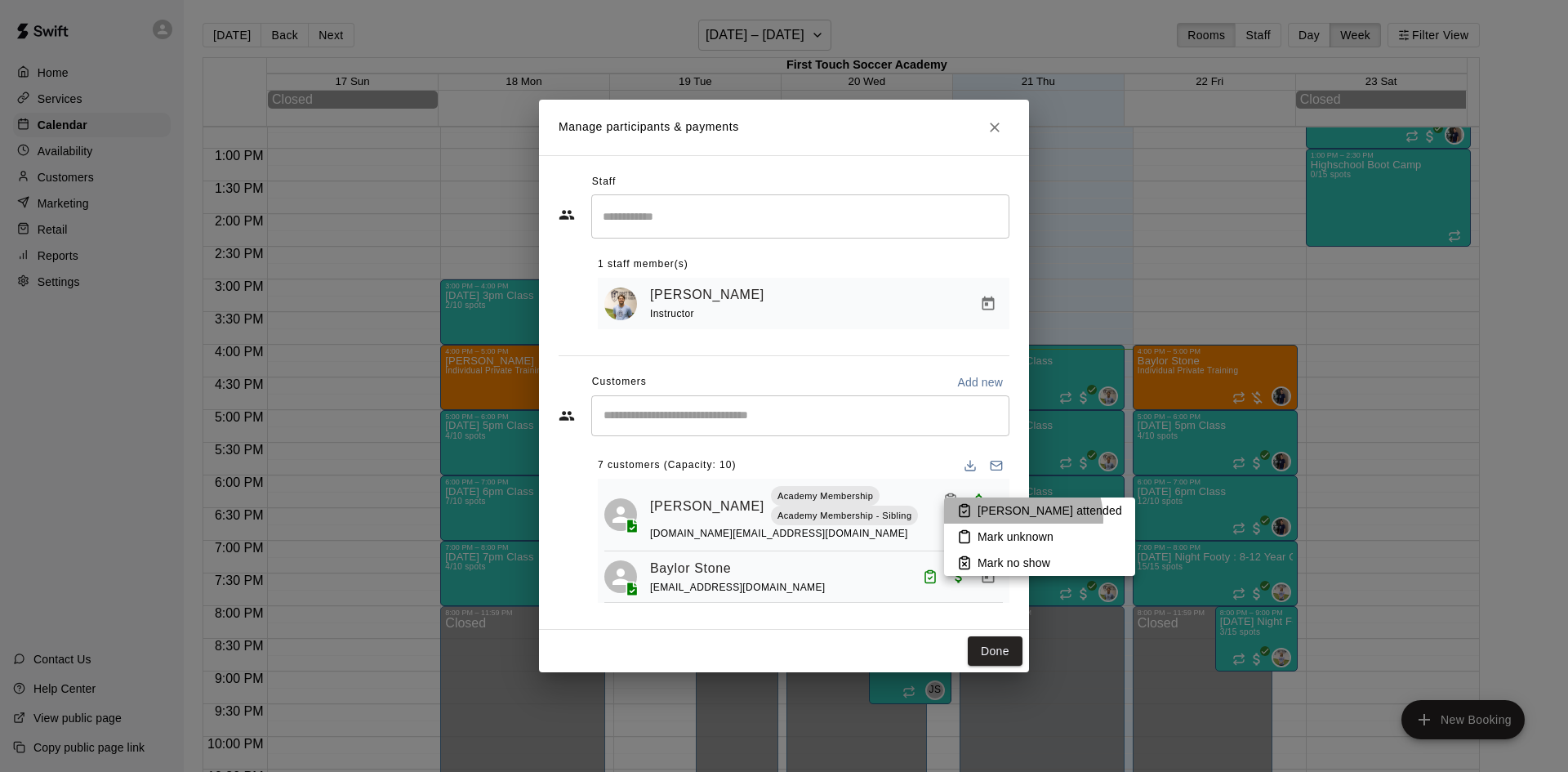
click at [1021, 519] on p "[PERSON_NAME] attended" at bounding box center [1050, 510] width 145 height 17
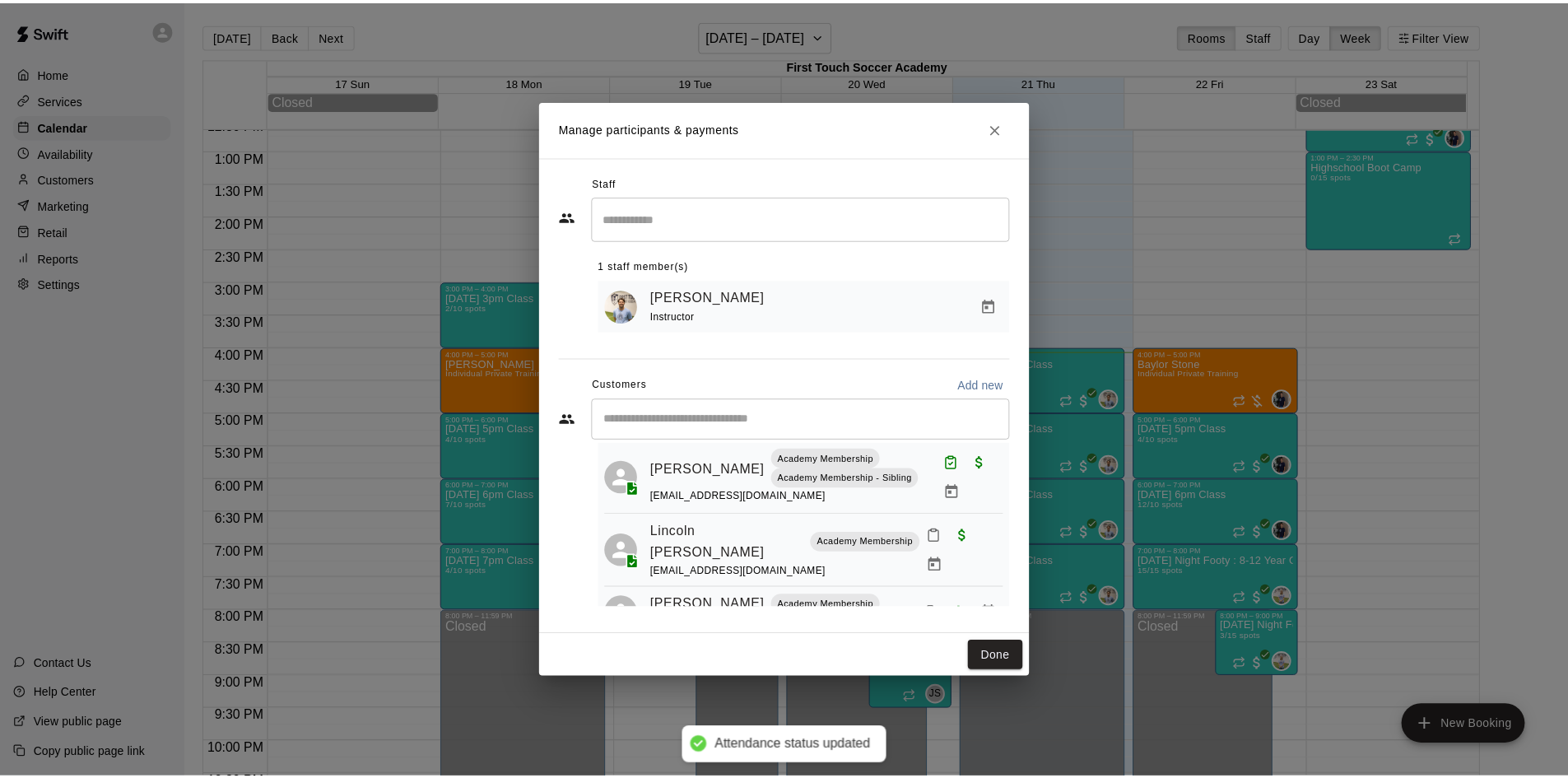
scroll to position [327, 0]
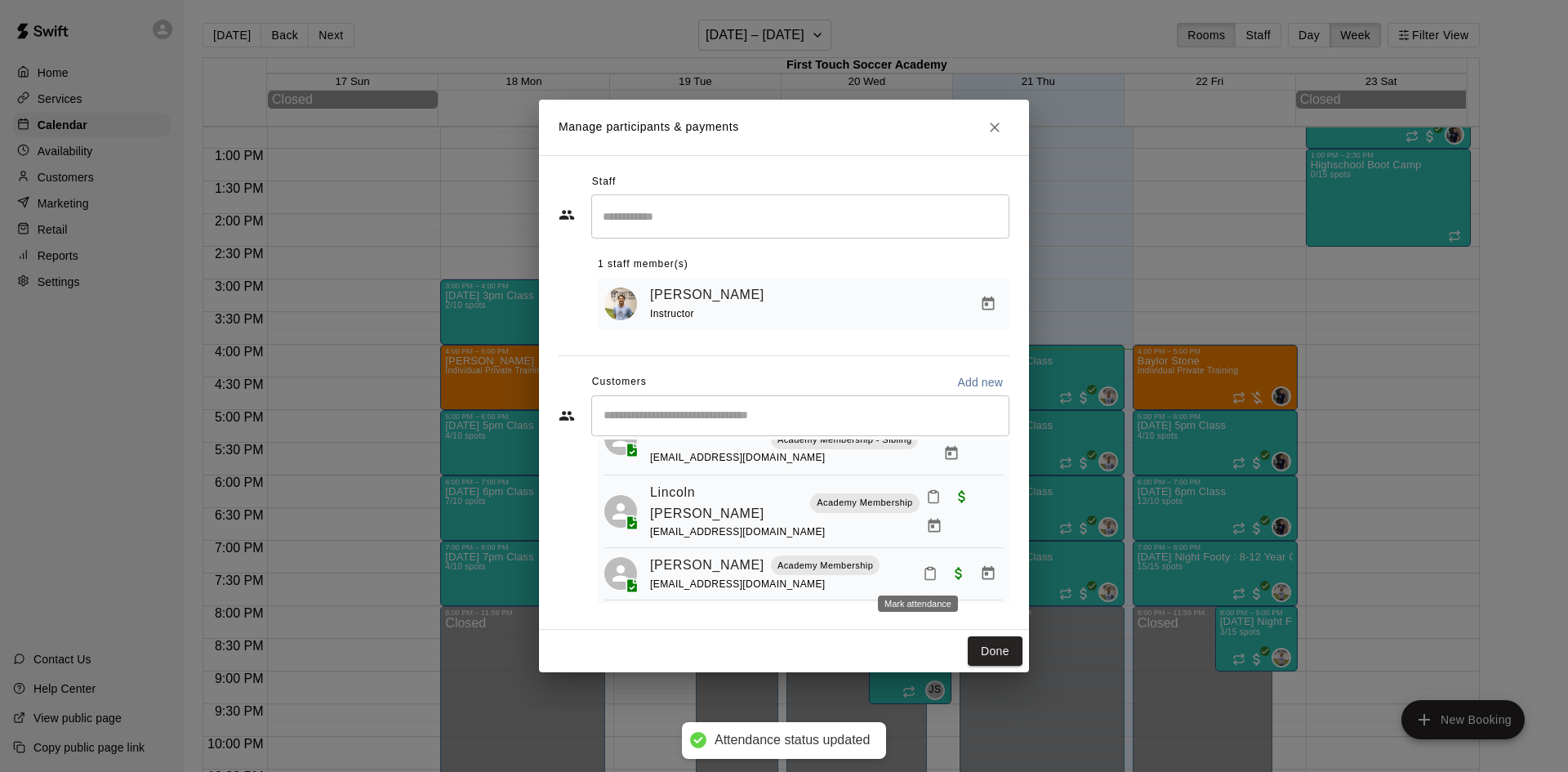
click at [925, 571] on icon "Mark attendance" at bounding box center [930, 574] width 10 height 11
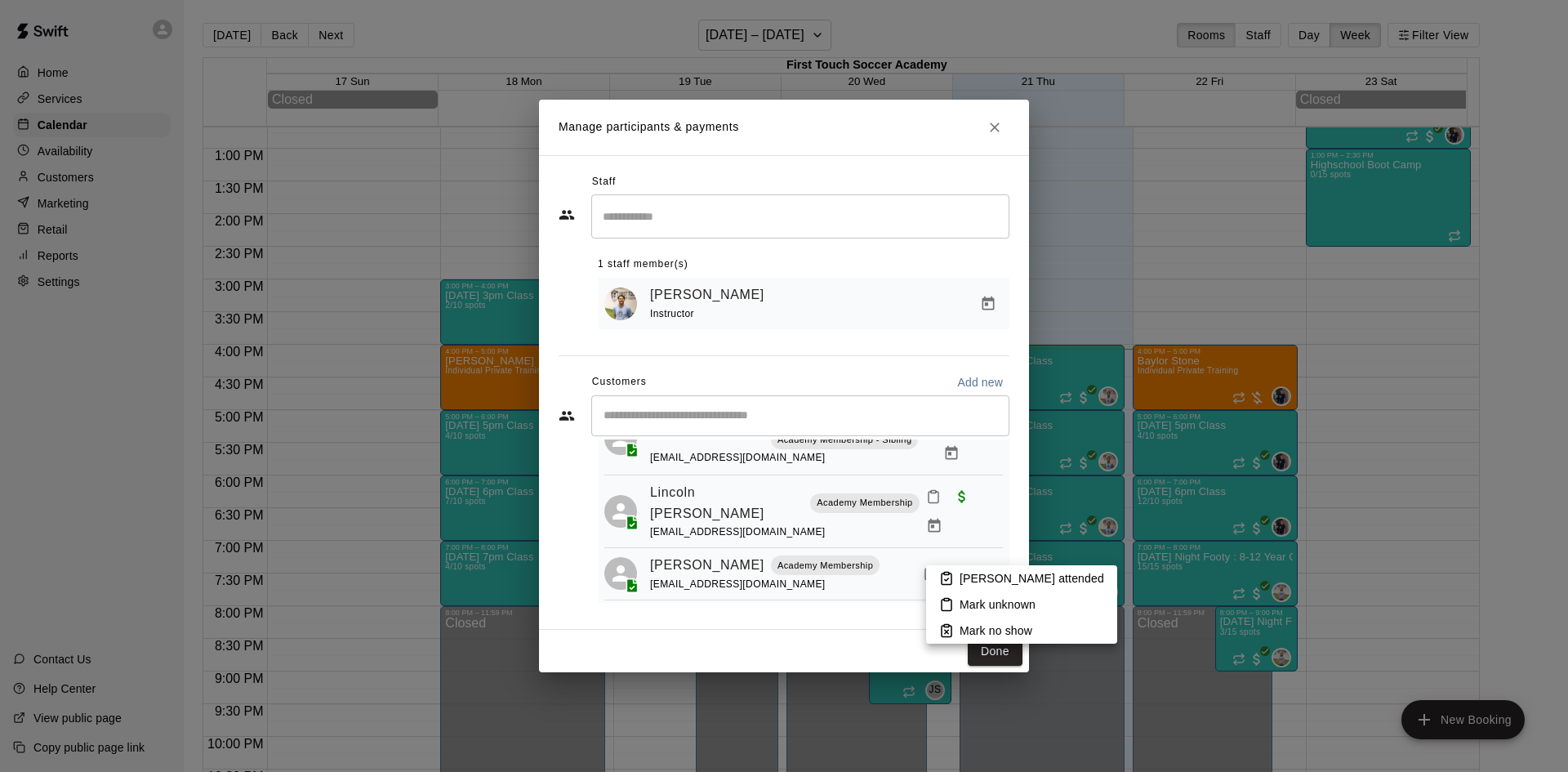
click at [988, 575] on p "[PERSON_NAME] attended" at bounding box center [1032, 578] width 145 height 17
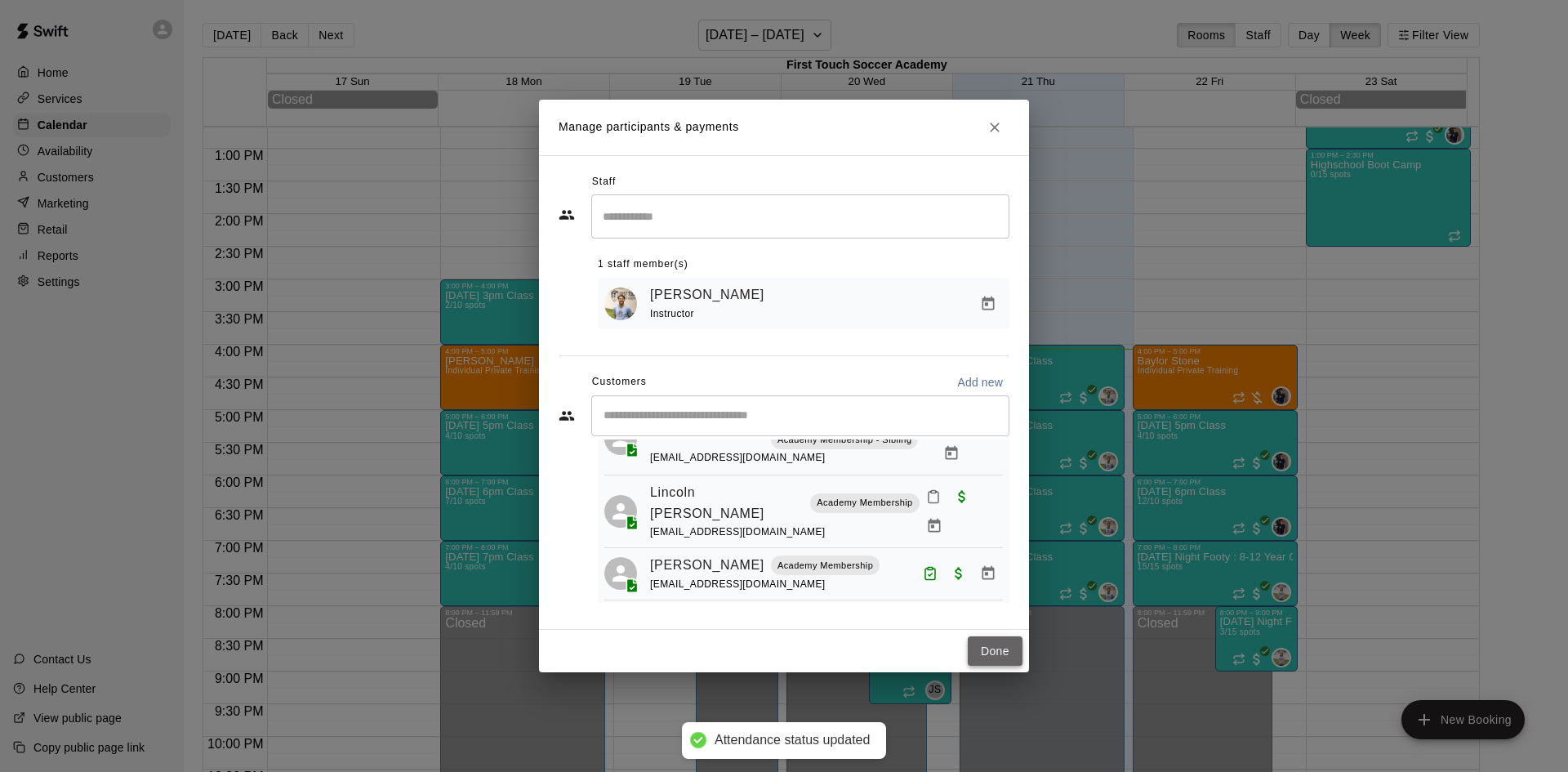
click at [984, 651] on button "Done" at bounding box center [994, 651] width 55 height 31
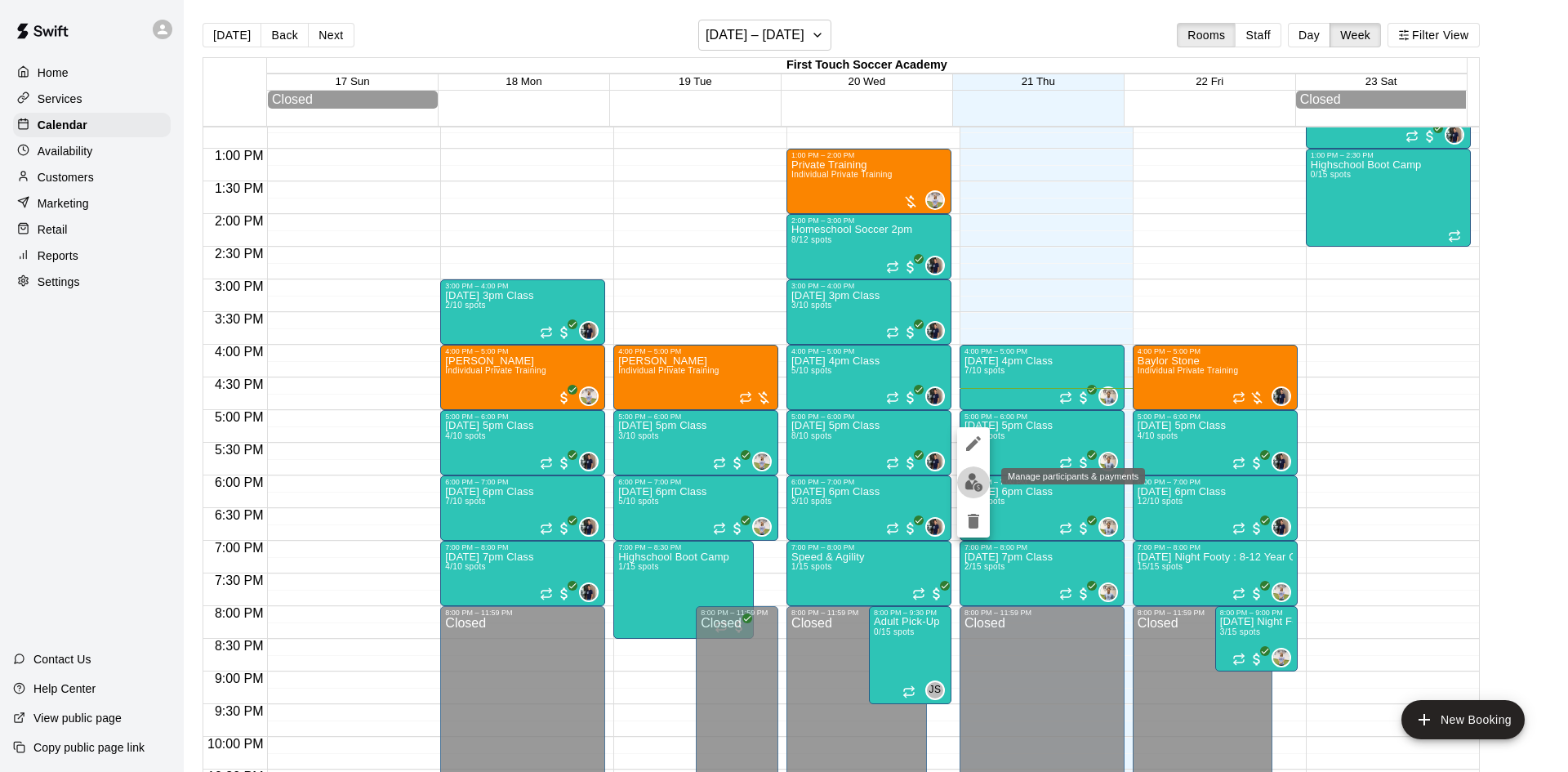
click at [965, 484] on img "edit" at bounding box center [974, 483] width 19 height 19
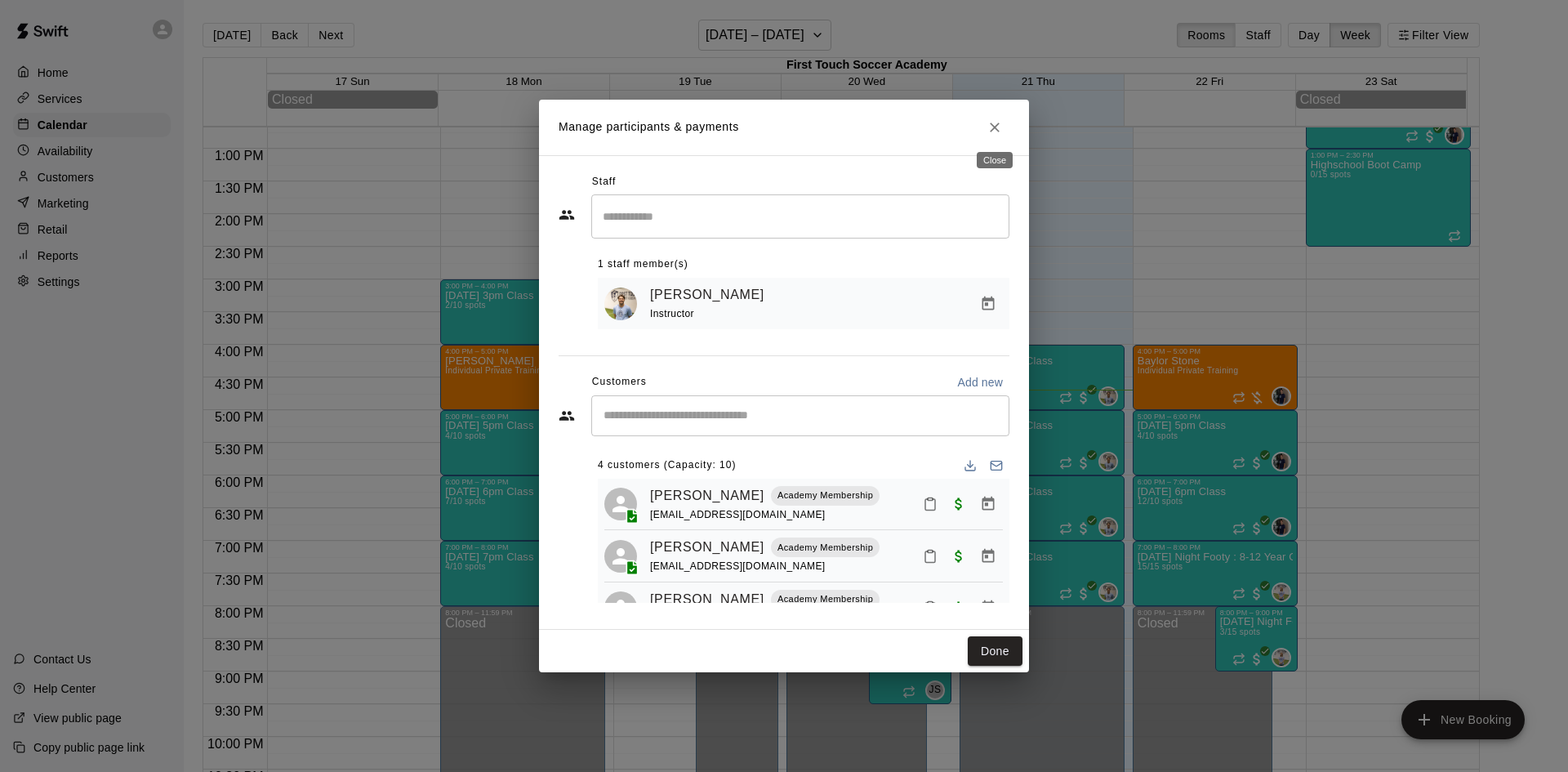
click at [997, 122] on icon "Close" at bounding box center [994, 127] width 10 height 10
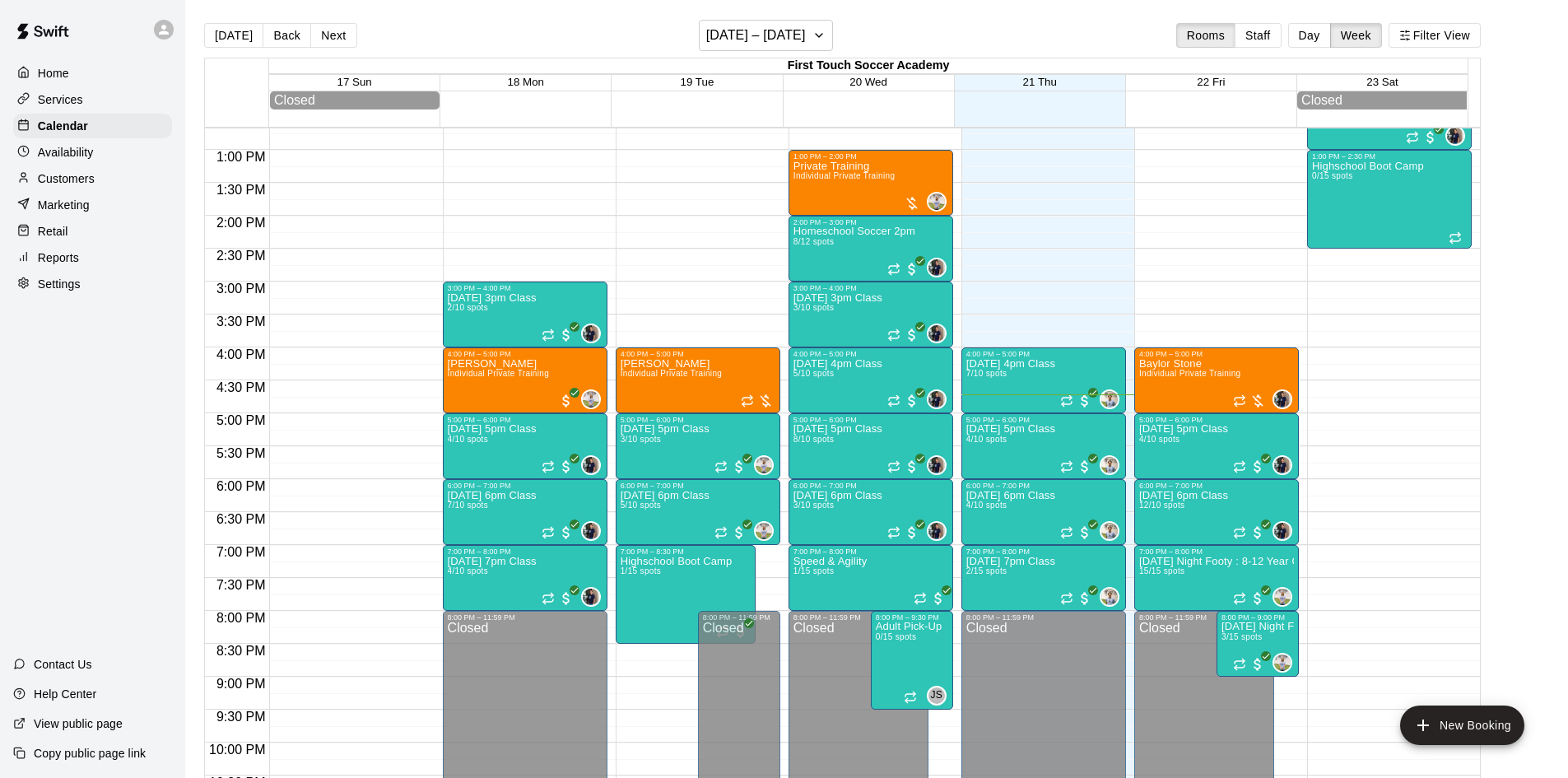
drag, startPoint x: 70, startPoint y: 182, endPoint x: 105, endPoint y: 172, distance: 36.4
click at [70, 182] on p "Customers" at bounding box center [66, 179] width 57 height 17
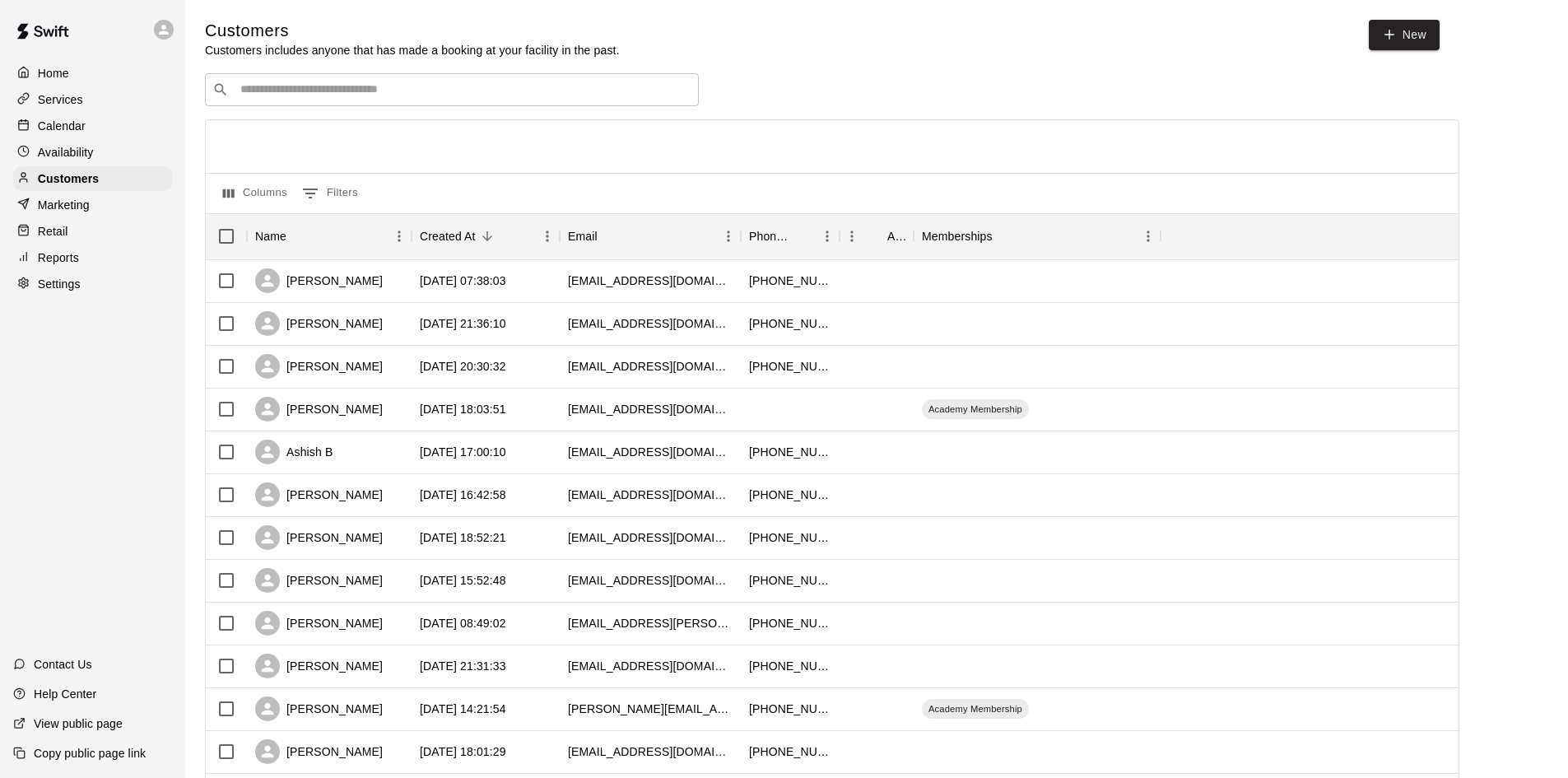
click at [601, 88] on input "Search customers by name or email" at bounding box center [463, 90] width 456 height 17
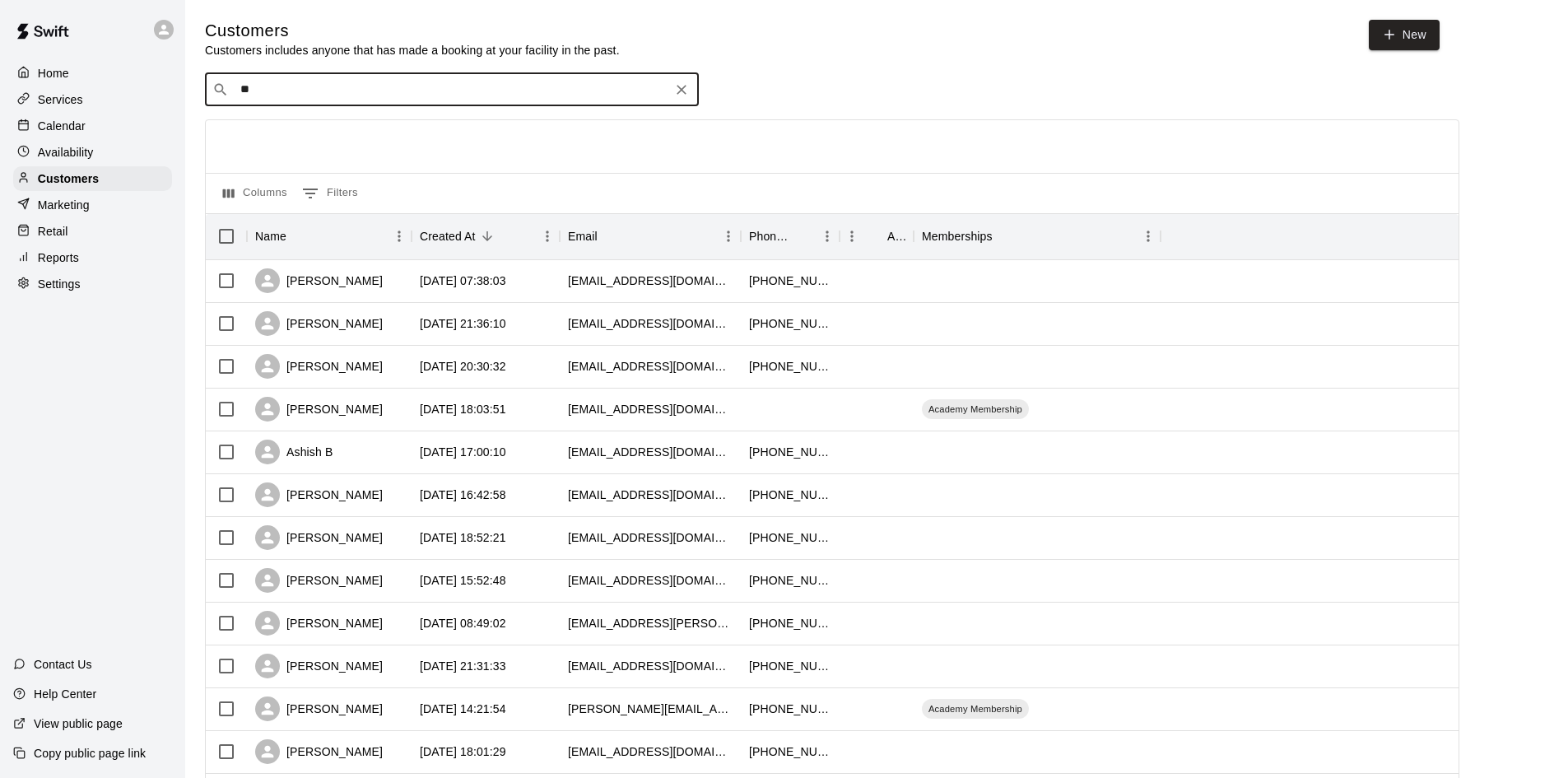
type input "***"
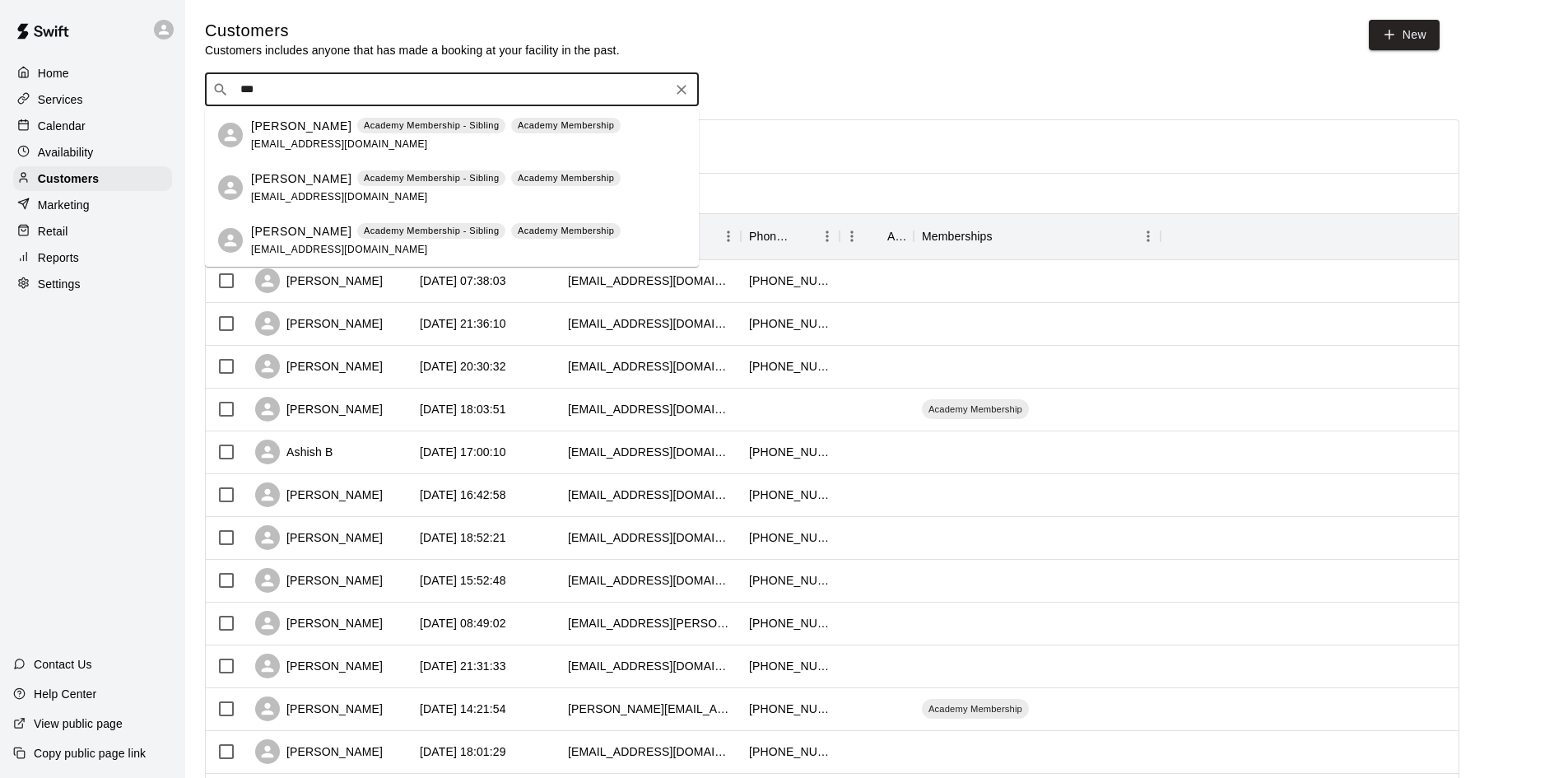
click at [310, 184] on p "[PERSON_NAME]" at bounding box center [301, 180] width 100 height 18
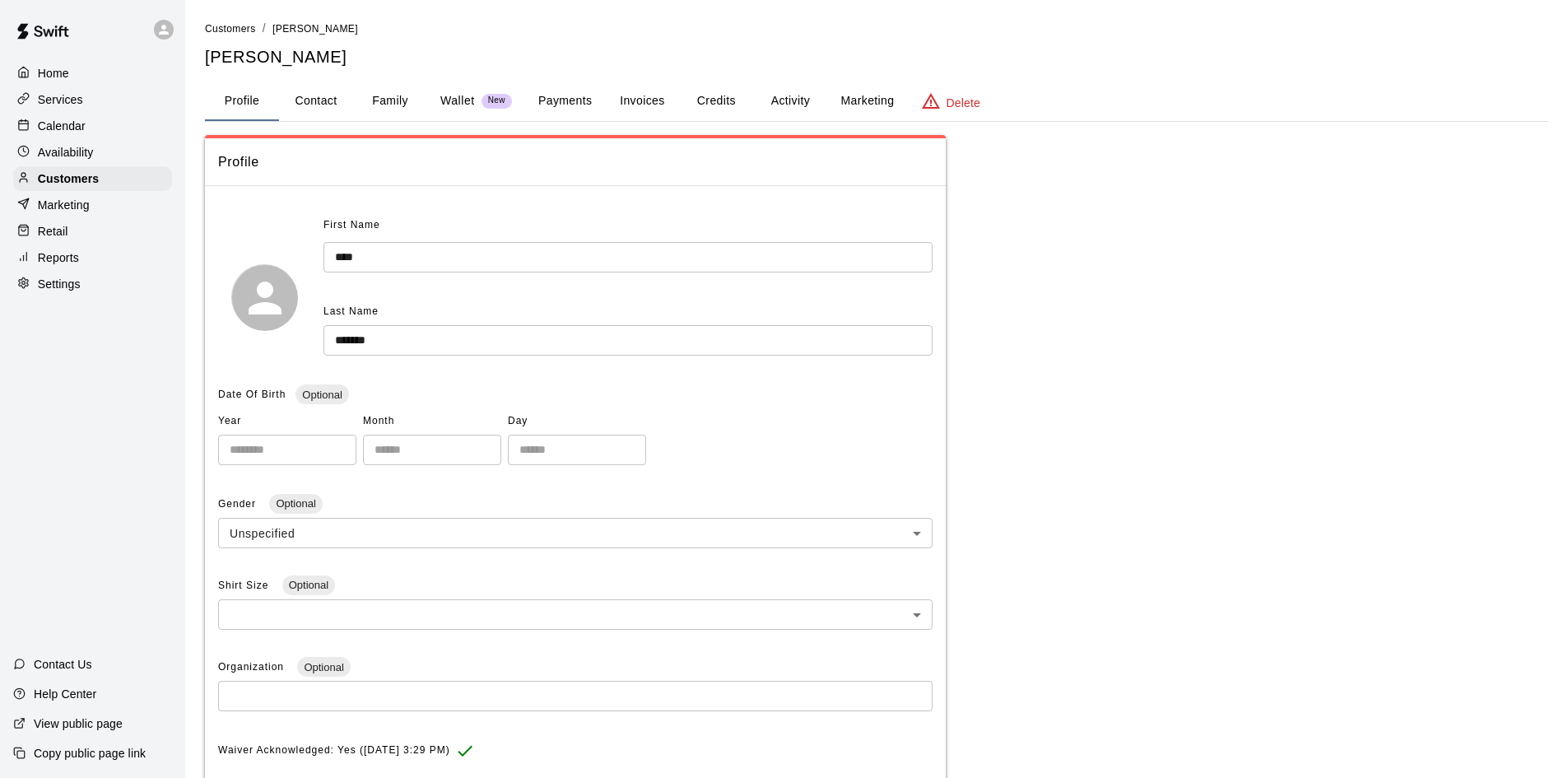
click at [795, 95] on button "Activity" at bounding box center [790, 101] width 74 height 40
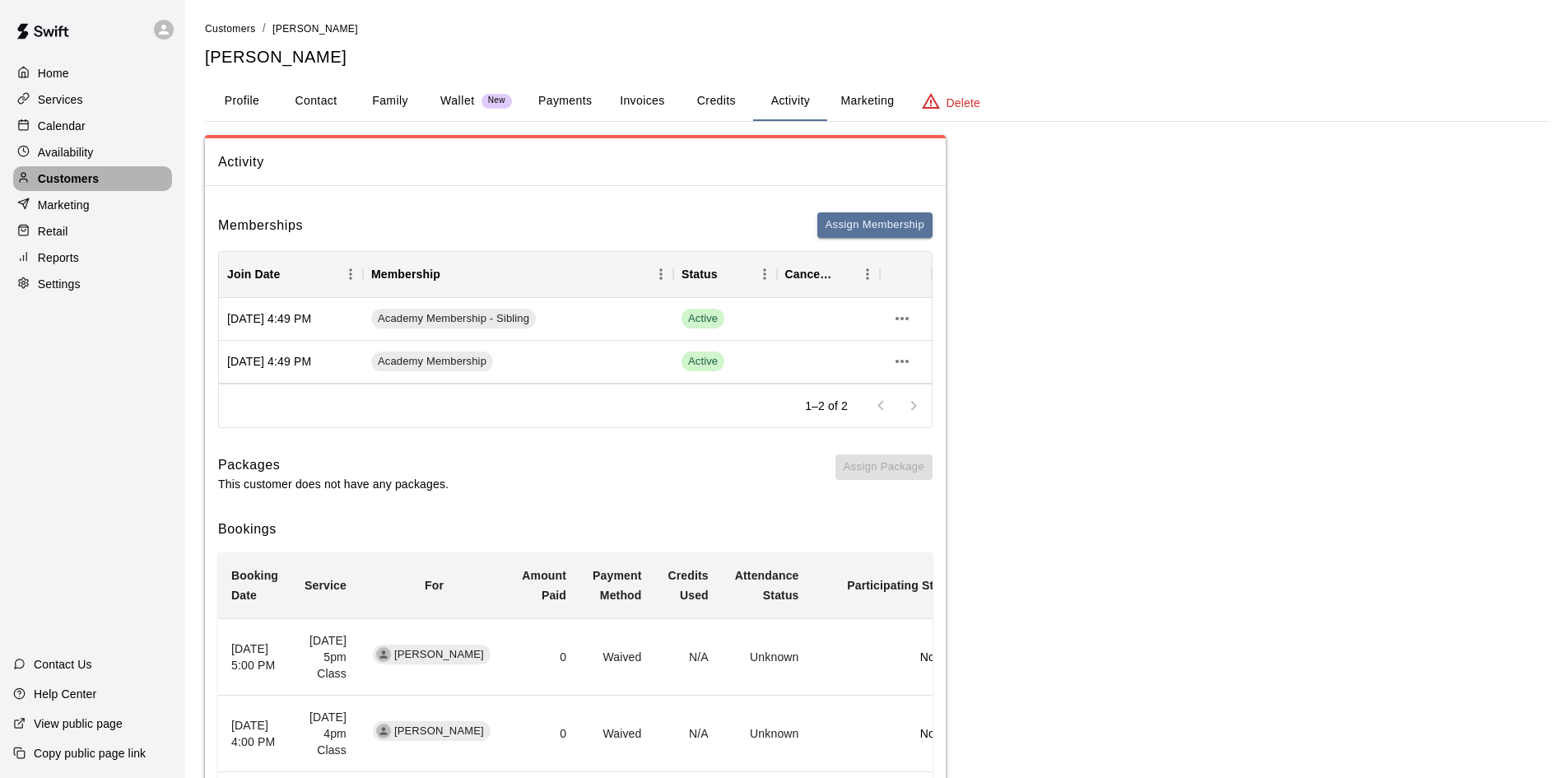
click at [87, 184] on p "Customers" at bounding box center [68, 179] width 61 height 17
